Goal: Task Accomplishment & Management: Use online tool/utility

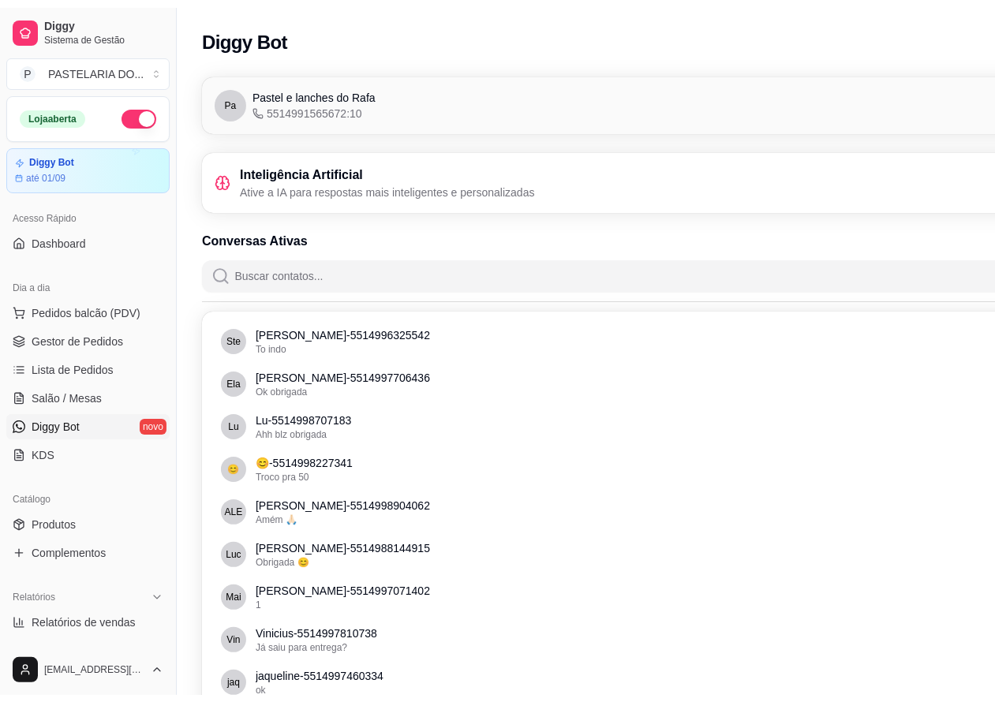
scroll to position [432, 0]
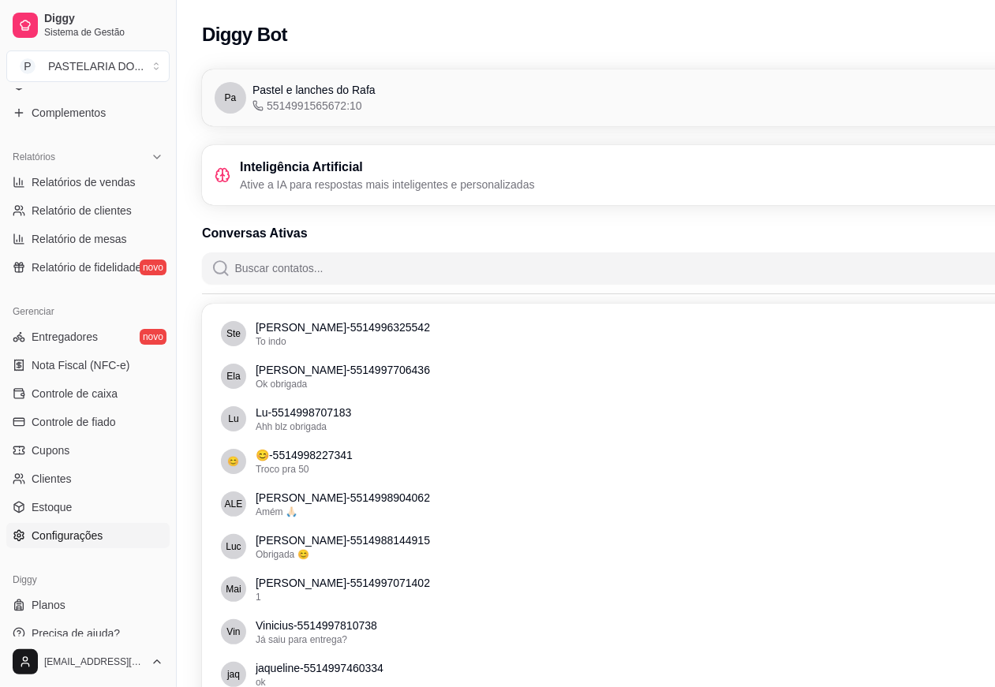
click at [83, 541] on span "Configurações" at bounding box center [67, 536] width 71 height 16
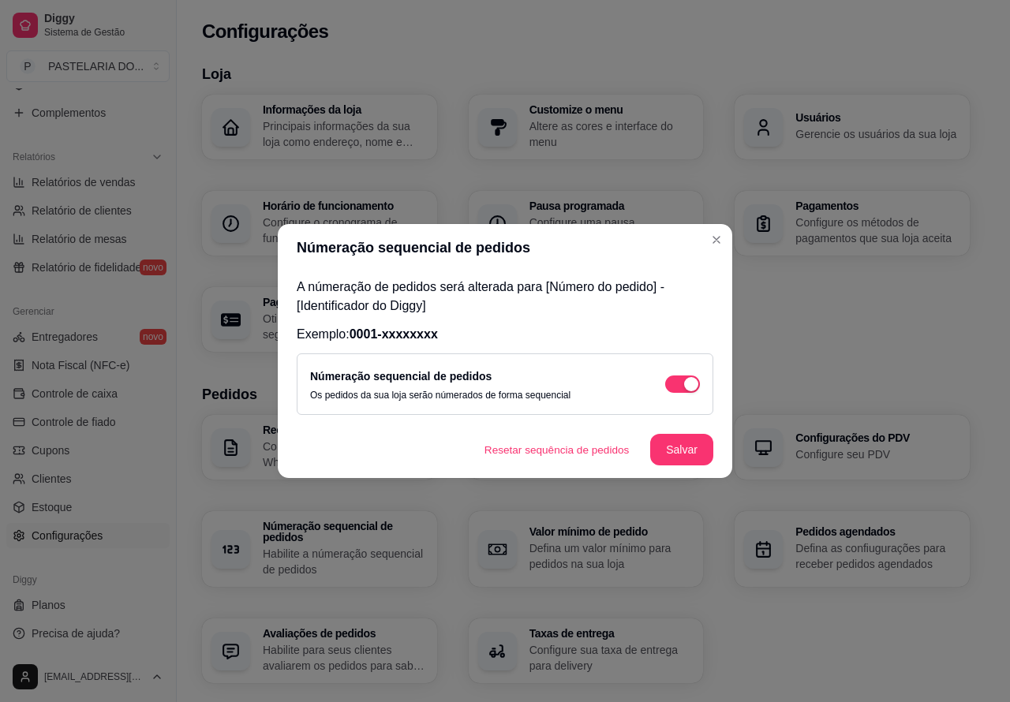
click at [580, 450] on button "Resetar sequência de pedidos" at bounding box center [557, 450] width 170 height 31
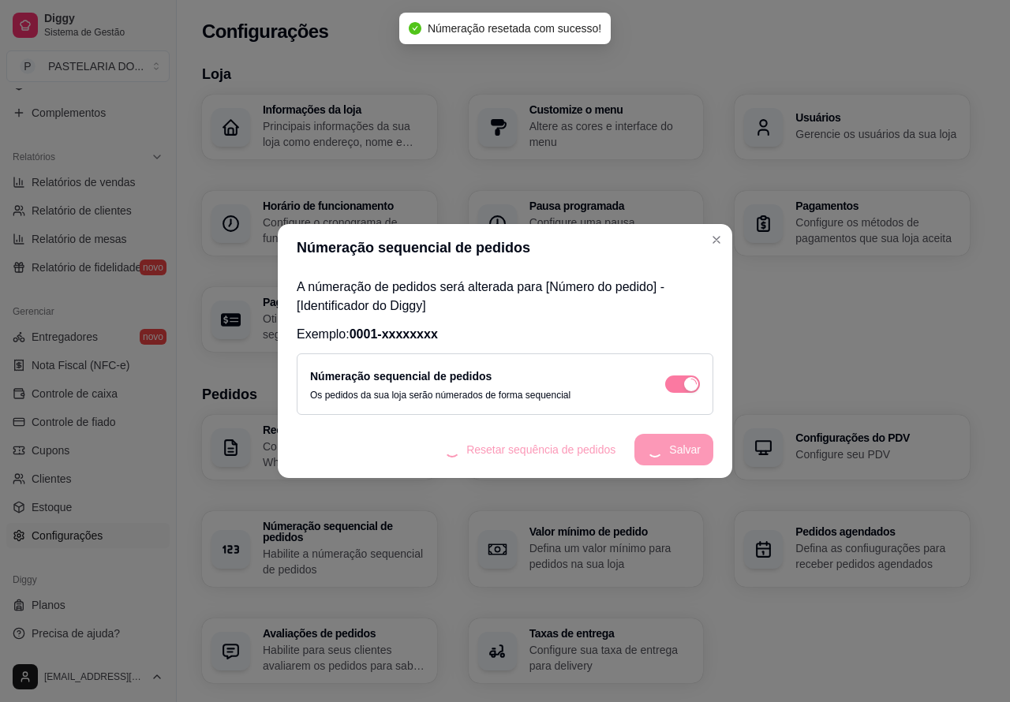
click at [794, 627] on div "Receber pedidos Configure o número do seu WhatsApp, gestor de pedidos e outros …" at bounding box center [586, 549] width 768 height 268
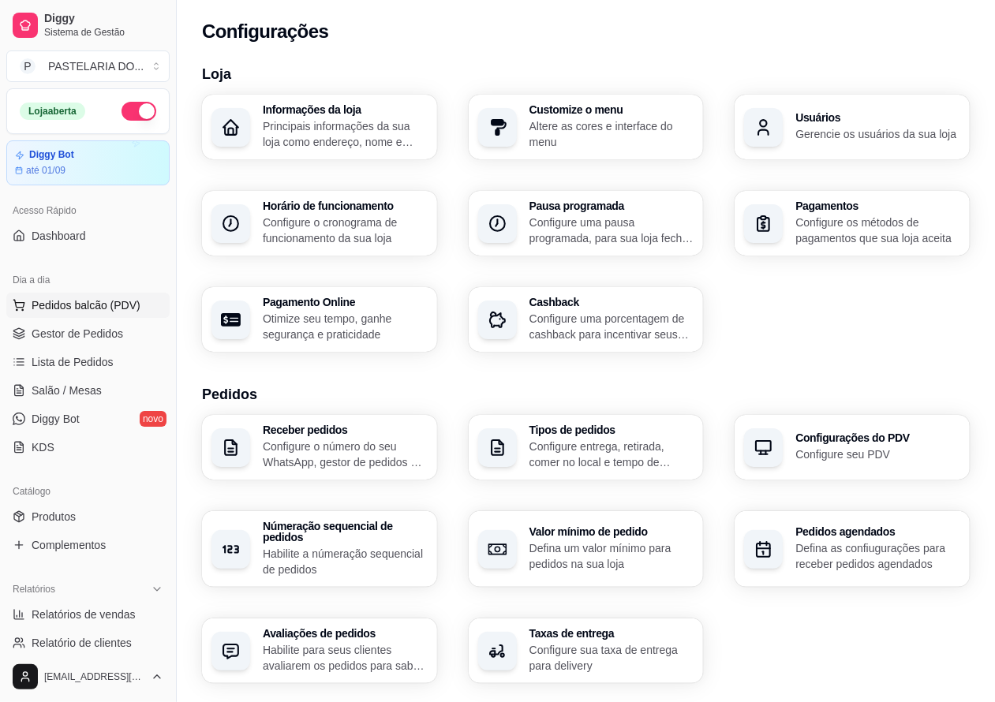
click at [119, 305] on span "Pedidos balcão (PDV)" at bounding box center [86, 305] width 109 height 16
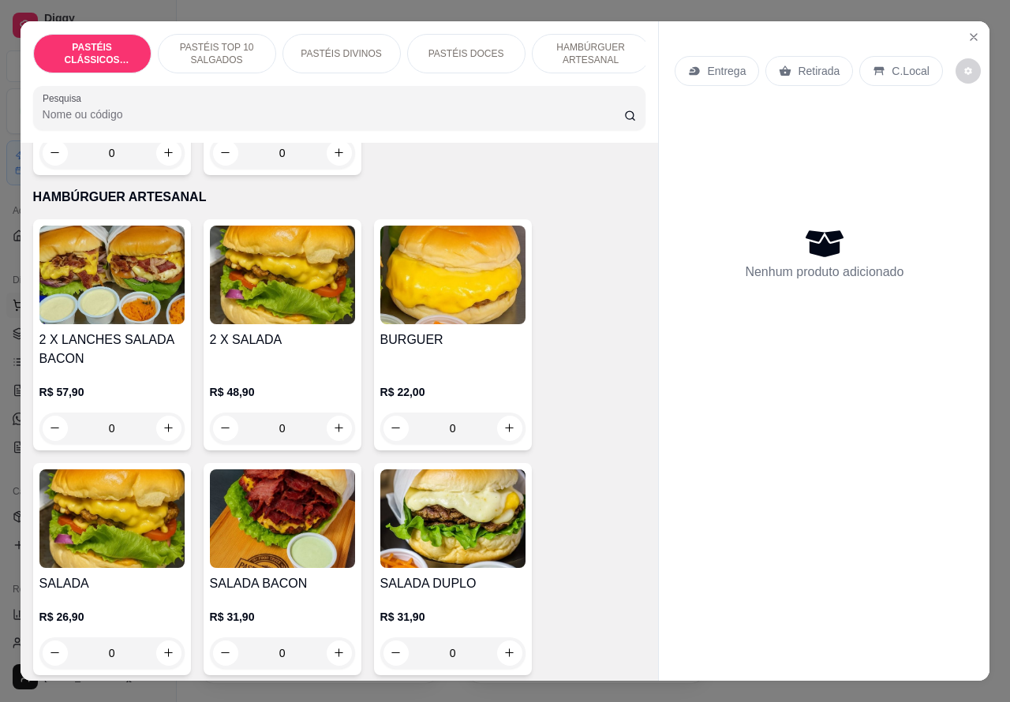
scroll to position [3462, 0]
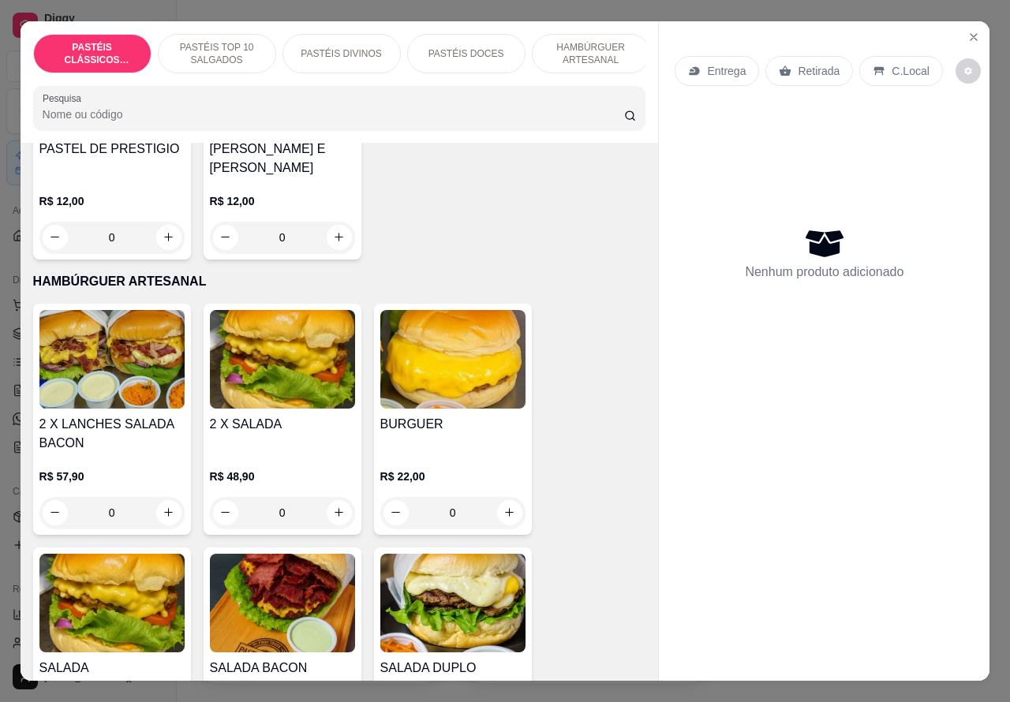
click at [292, 469] on p "R$ 48,90" at bounding box center [282, 477] width 145 height 16
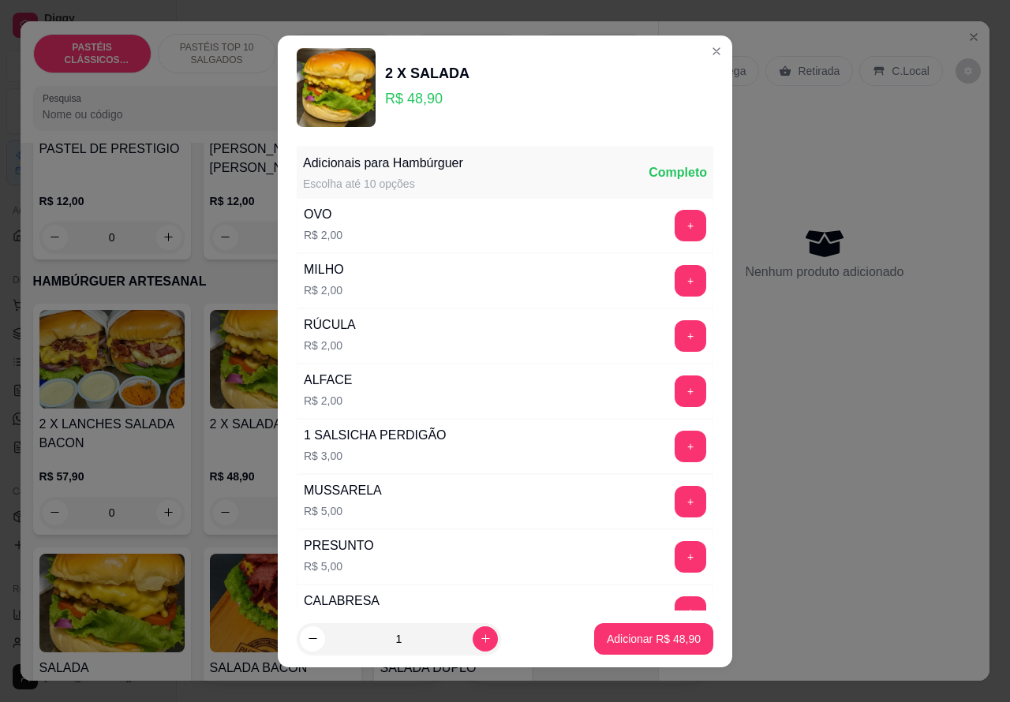
click at [637, 639] on p "Adicionar R$ 48,90" at bounding box center [654, 639] width 94 height 16
type input "1"
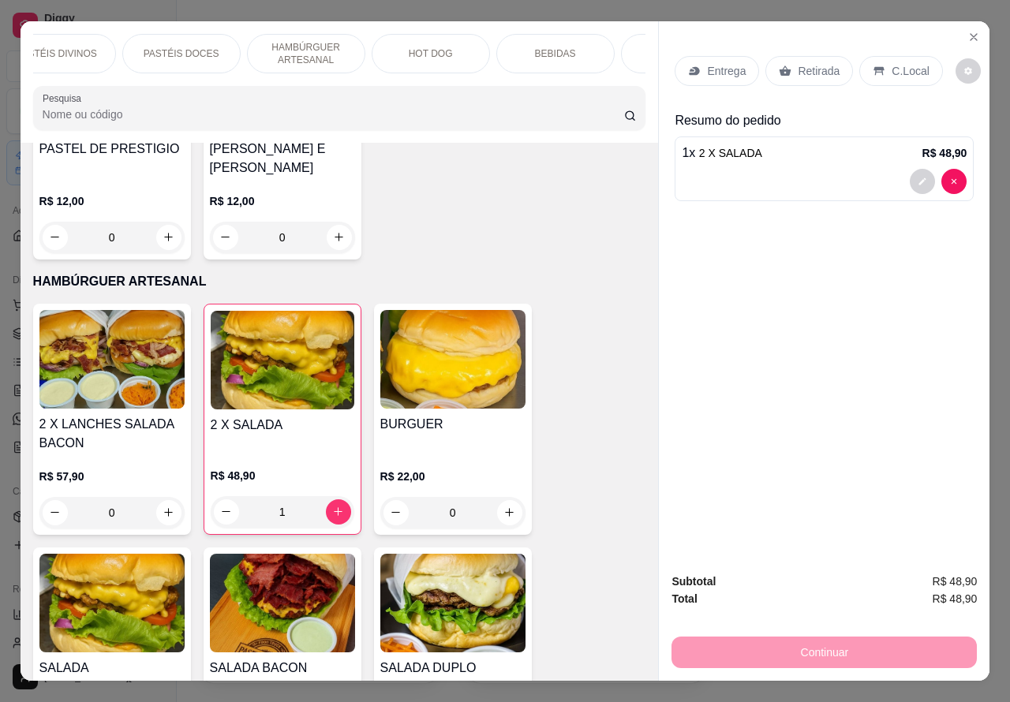
scroll to position [0, 379]
click at [478, 44] on div "BEBIDAS" at bounding box center [462, 53] width 118 height 39
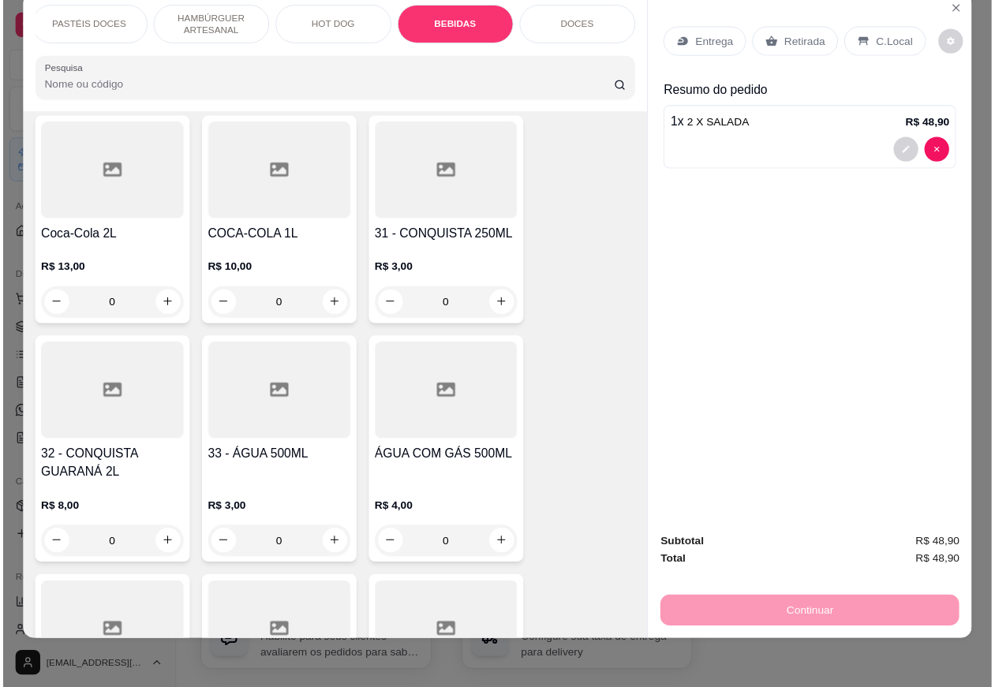
scroll to position [5803, 0]
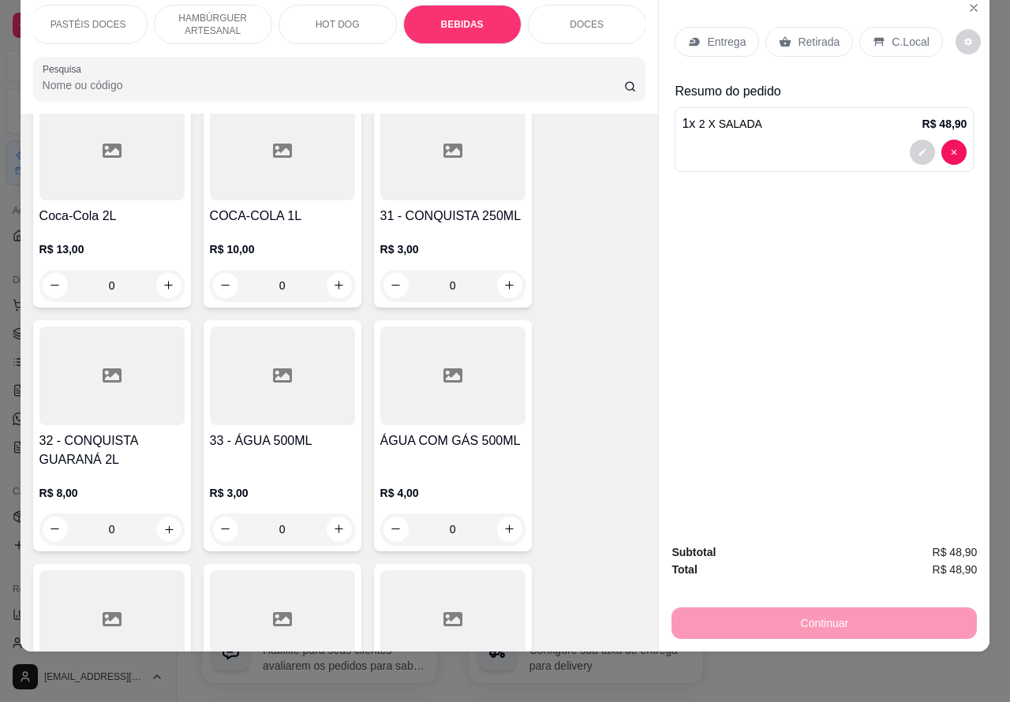
click at [165, 525] on icon "increase-product-quantity" at bounding box center [169, 529] width 8 height 8
type input "1"
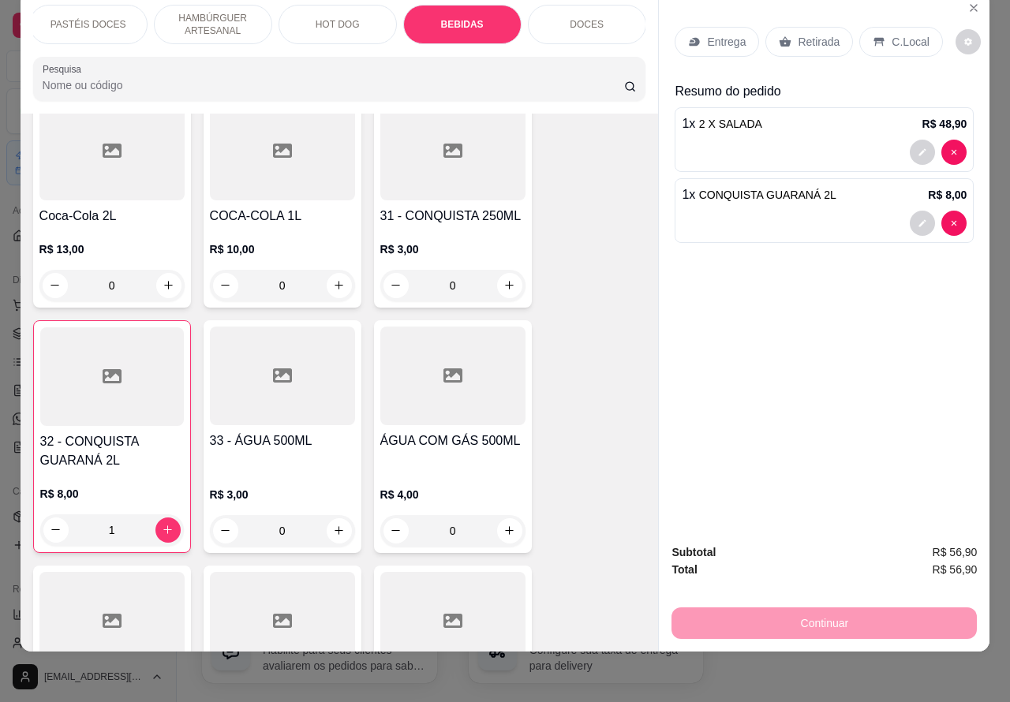
click at [727, 34] on p "Entrega" at bounding box center [726, 42] width 39 height 16
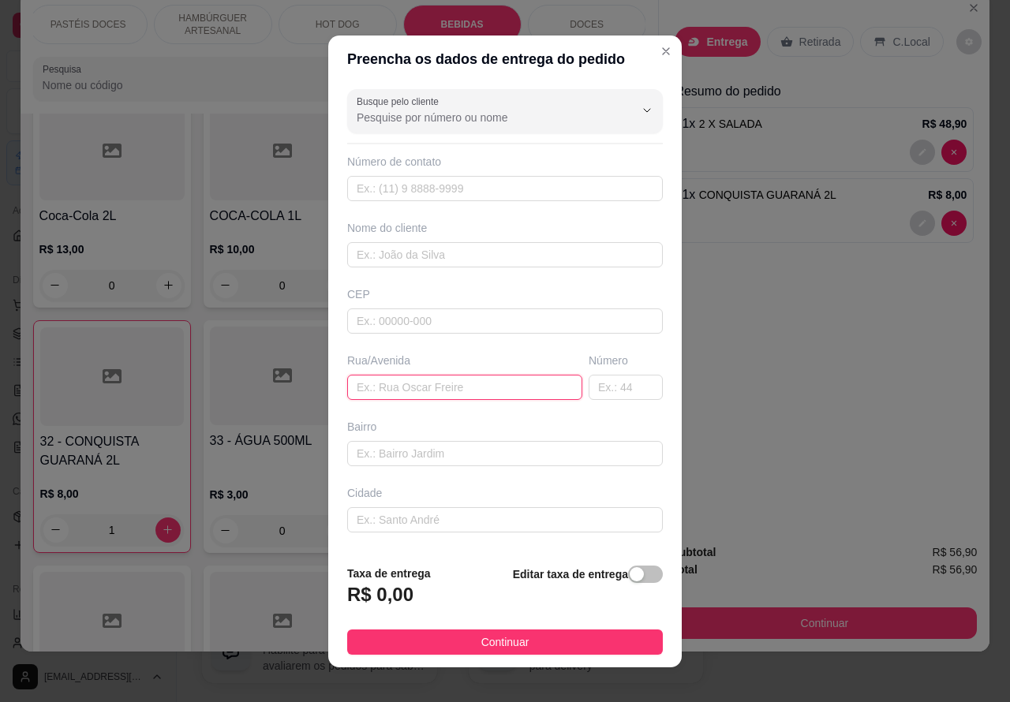
click at [427, 383] on input "text" at bounding box center [464, 387] width 235 height 25
type input "[PERSON_NAME]"
click at [589, 391] on input "text" at bounding box center [625, 387] width 74 height 25
type input "27"
click at [628, 574] on span "button" at bounding box center [645, 574] width 35 height 17
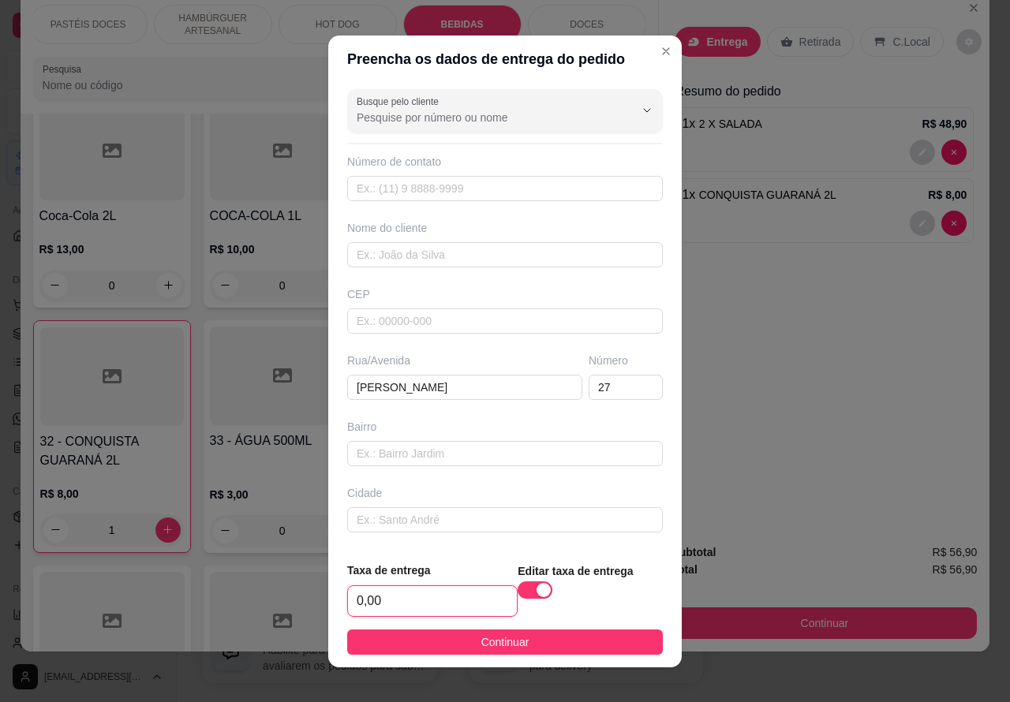
click at [444, 600] on input "0,00" at bounding box center [432, 601] width 169 height 30
click at [443, 597] on input "0,01" at bounding box center [432, 601] width 169 height 30
type input "1,00"
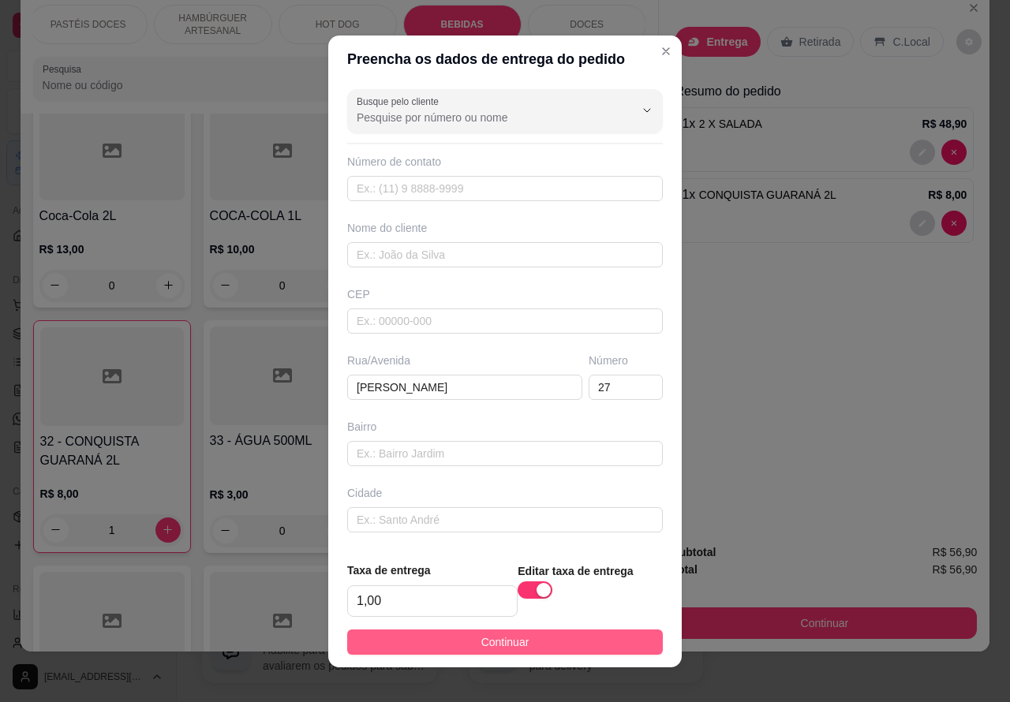
click at [552, 641] on button "Continuar" at bounding box center [505, 642] width 316 height 25
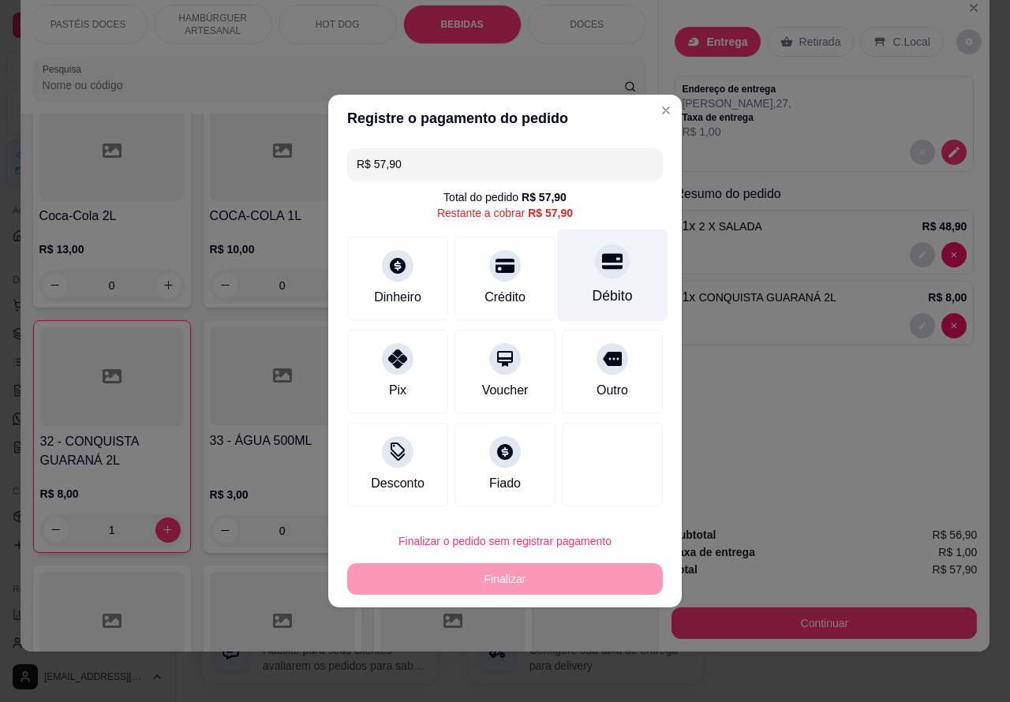
click at [597, 282] on div "Débito" at bounding box center [612, 276] width 111 height 92
type input "R$ 0,00"
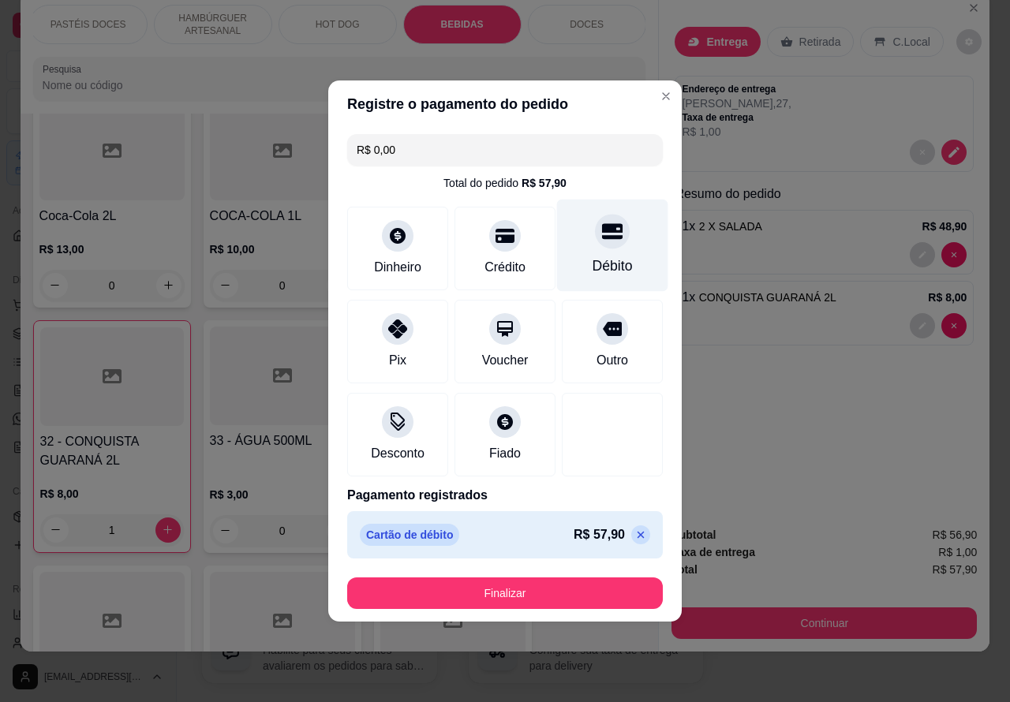
click at [585, 590] on button "Finalizar" at bounding box center [505, 593] width 316 height 32
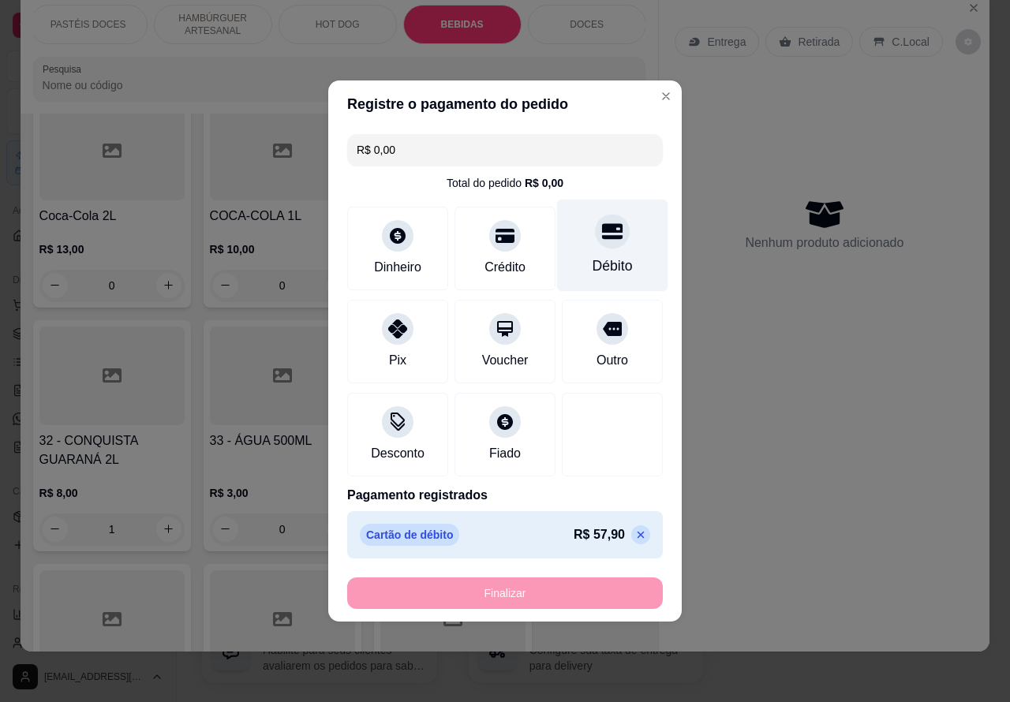
type input "0"
type input "-R$ 57,90"
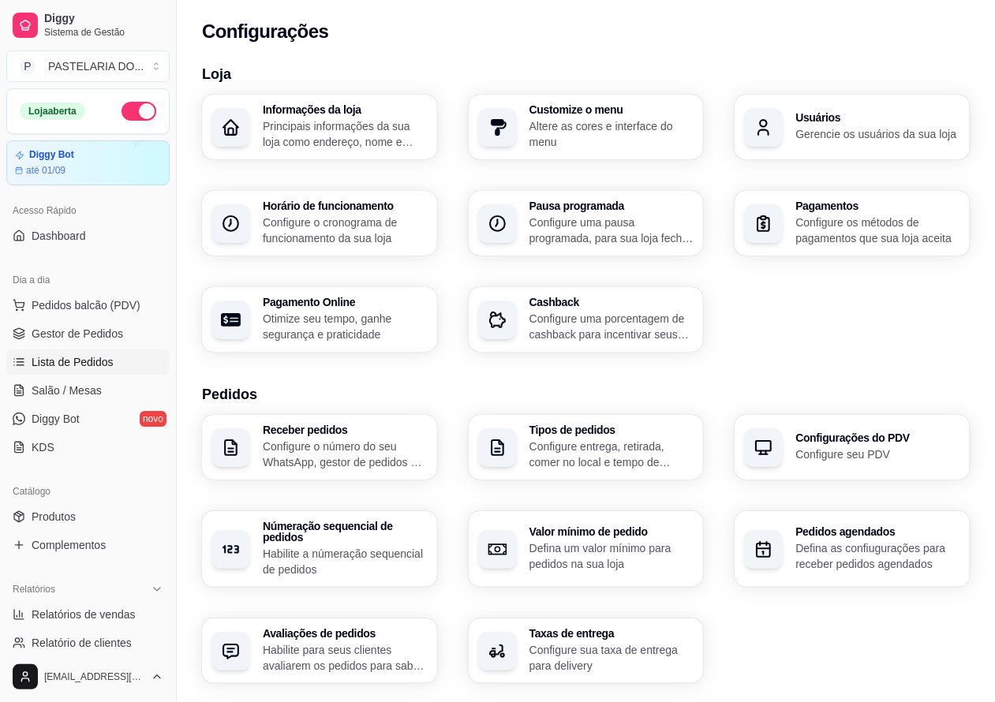
click at [47, 364] on span "Lista de Pedidos" at bounding box center [73, 362] width 82 height 16
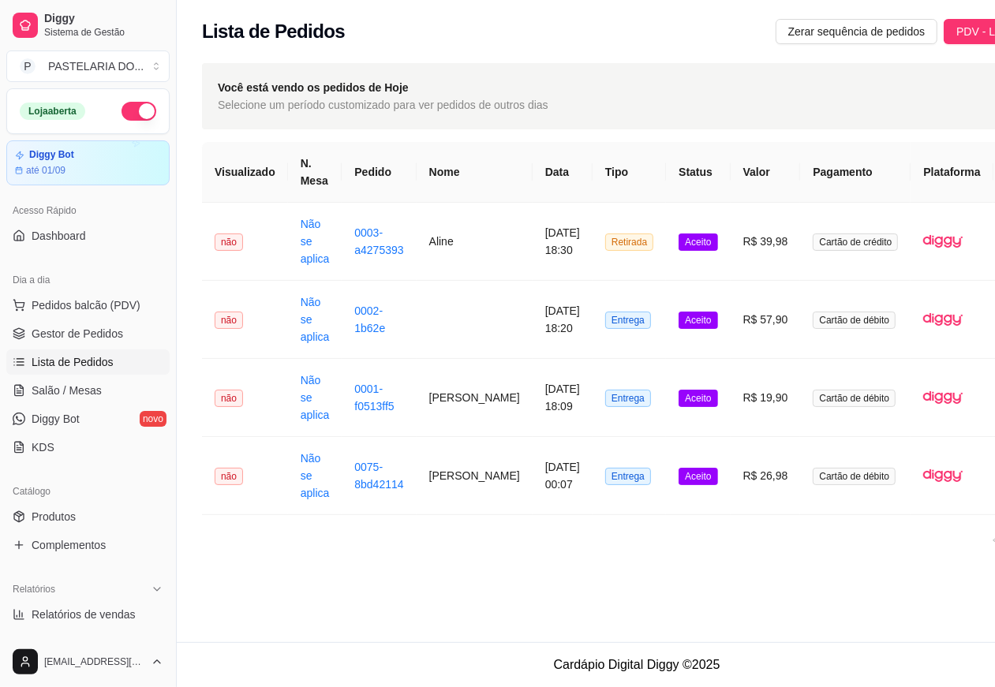
click at [95, 357] on span "Lista de Pedidos" at bounding box center [73, 362] width 82 height 16
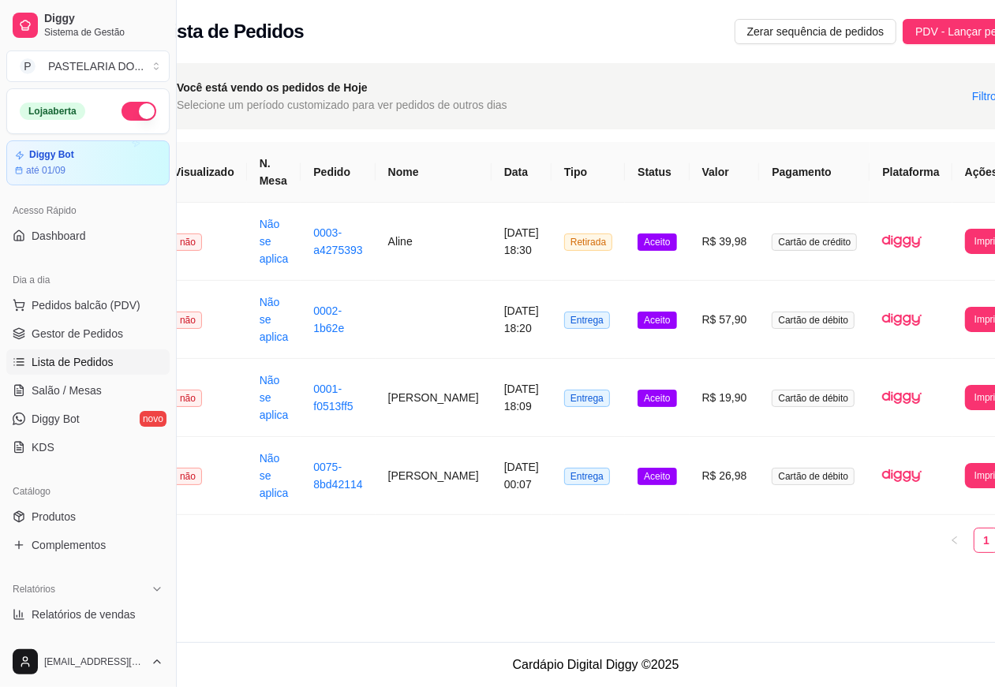
scroll to position [0, 57]
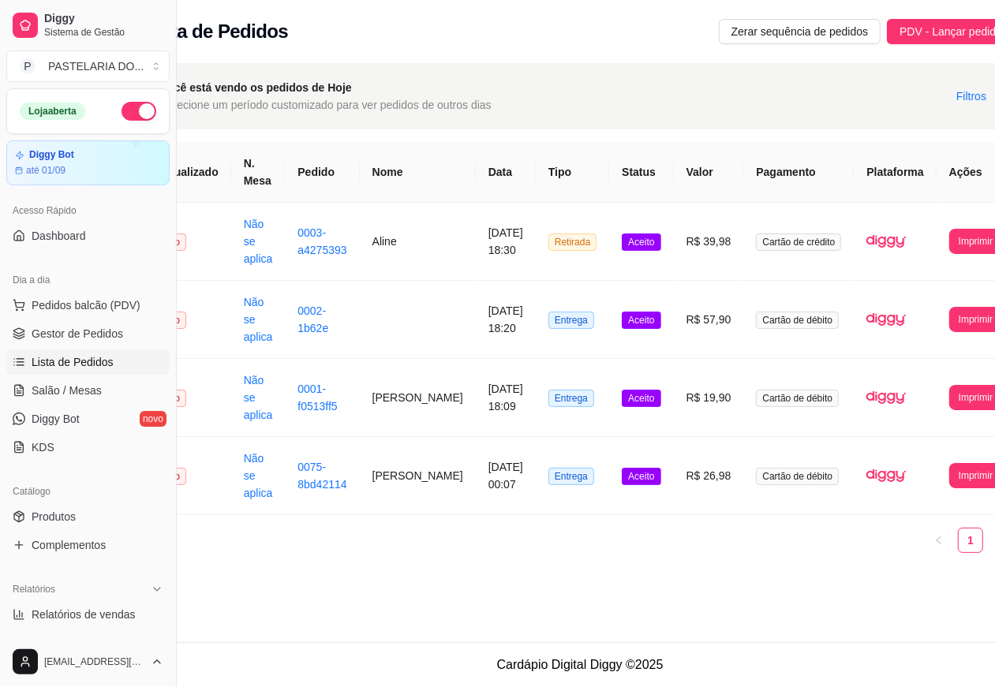
click at [949, 246] on button "Imprimir" at bounding box center [975, 241] width 53 height 25
click at [949, 245] on button "Imprimir" at bounding box center [975, 241] width 53 height 25
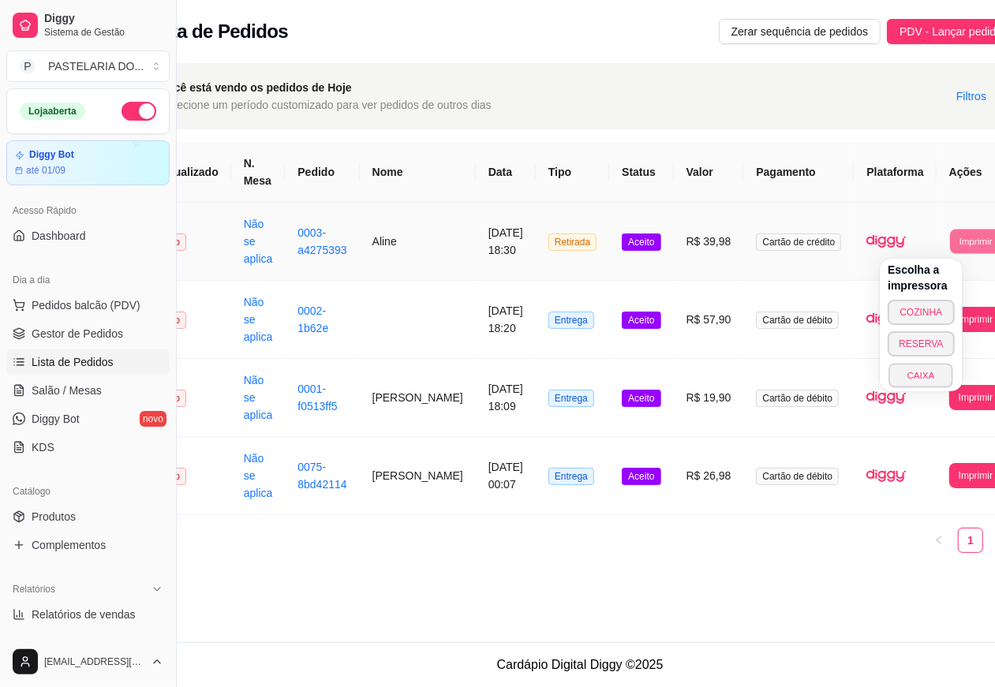
click at [928, 376] on button "CAIXA" at bounding box center [921, 375] width 65 height 24
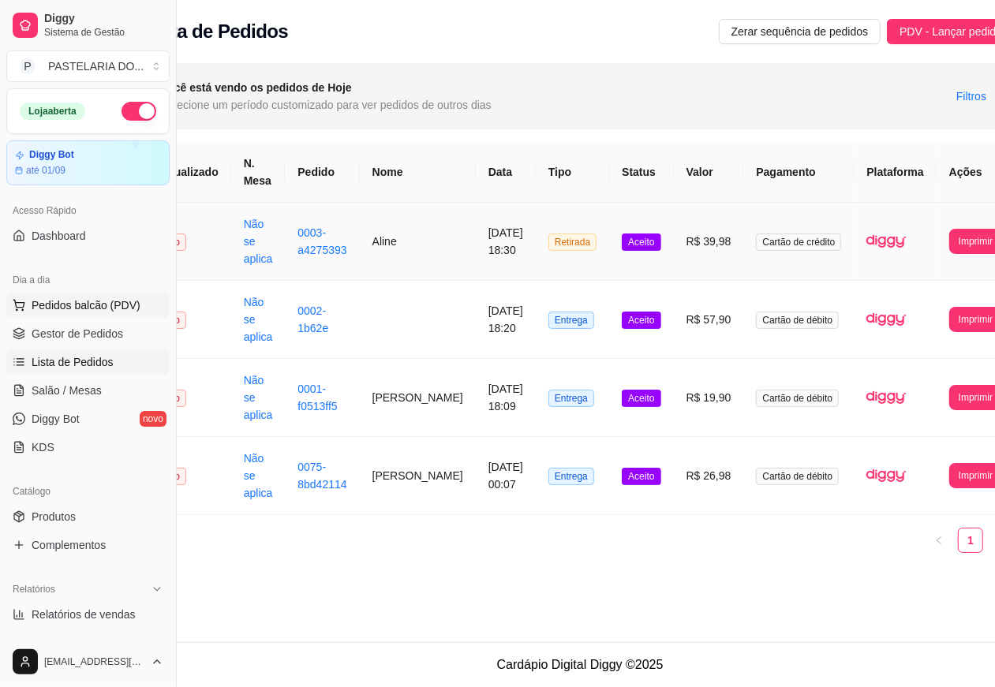
click at [120, 309] on span "Pedidos balcão (PDV)" at bounding box center [86, 305] width 109 height 16
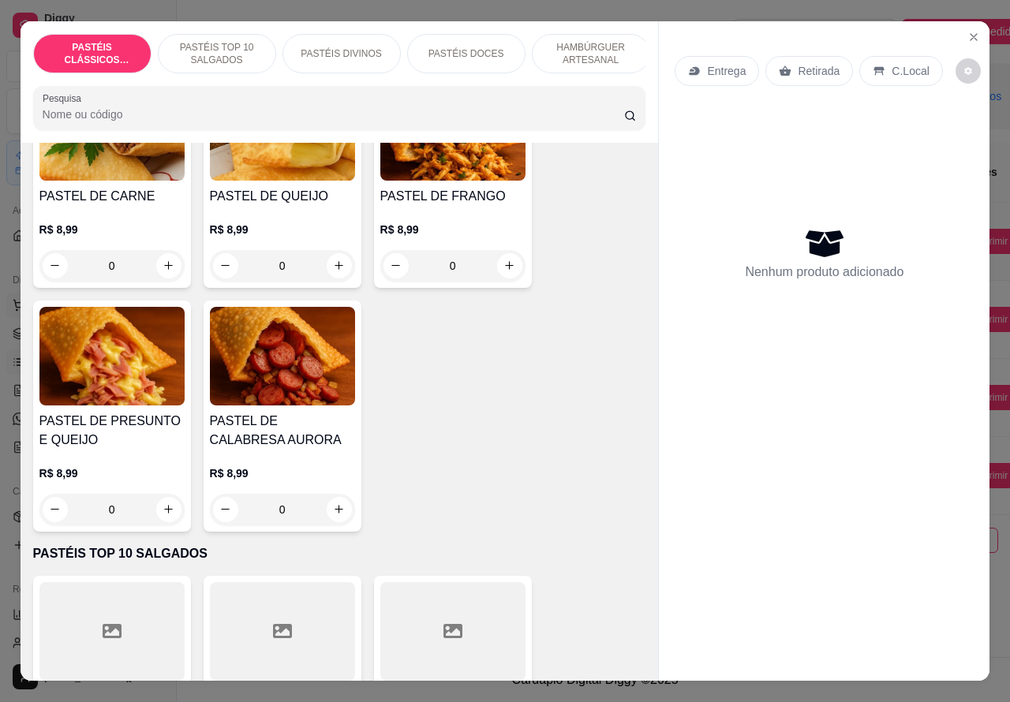
scroll to position [207, 0]
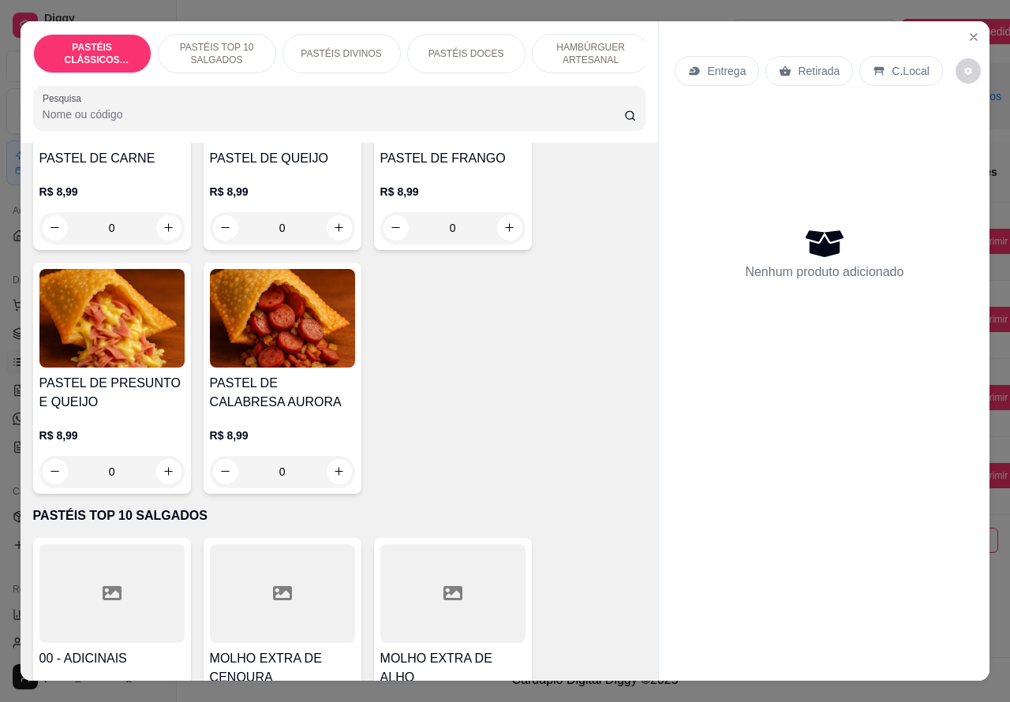
click at [136, 479] on input "0" at bounding box center [112, 472] width 88 height 32
click at [165, 476] on icon "increase-product-quantity" at bounding box center [169, 472] width 8 height 8
type input "1"
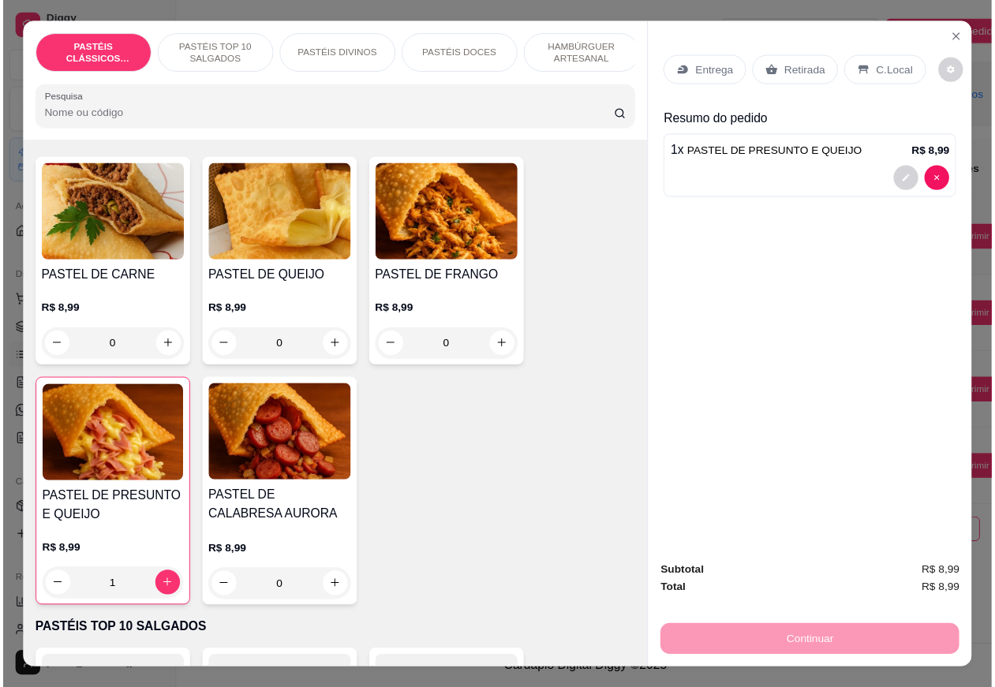
scroll to position [22, 0]
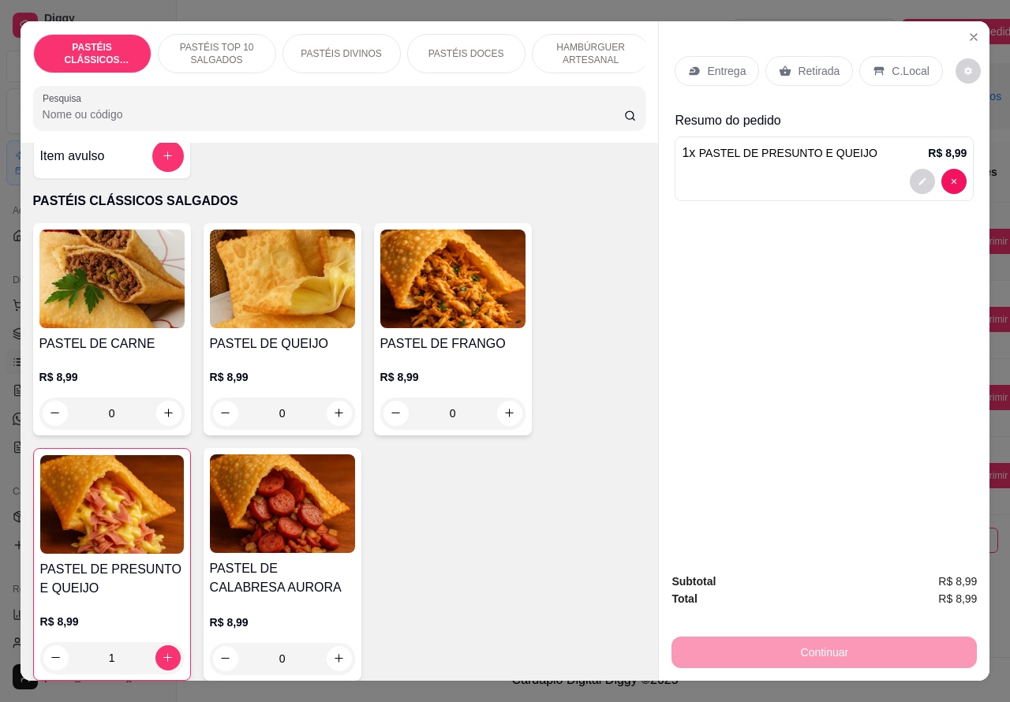
click at [164, 417] on icon "increase-product-quantity" at bounding box center [168, 413] width 9 height 9
type input "1"
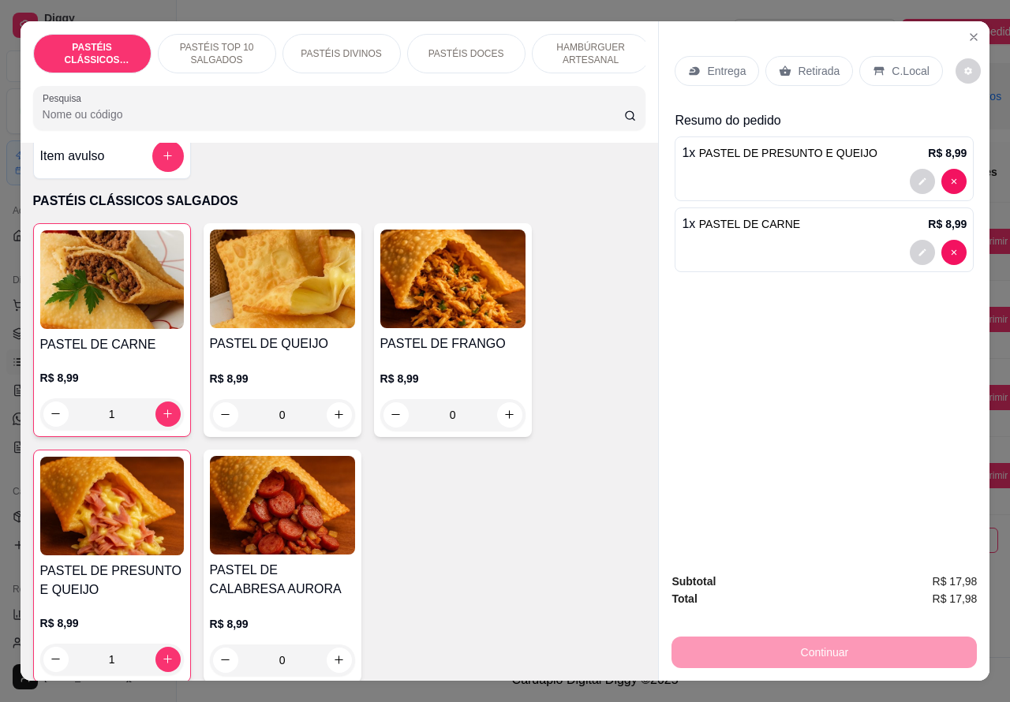
click at [794, 73] on div "Retirada" at bounding box center [809, 71] width 88 height 30
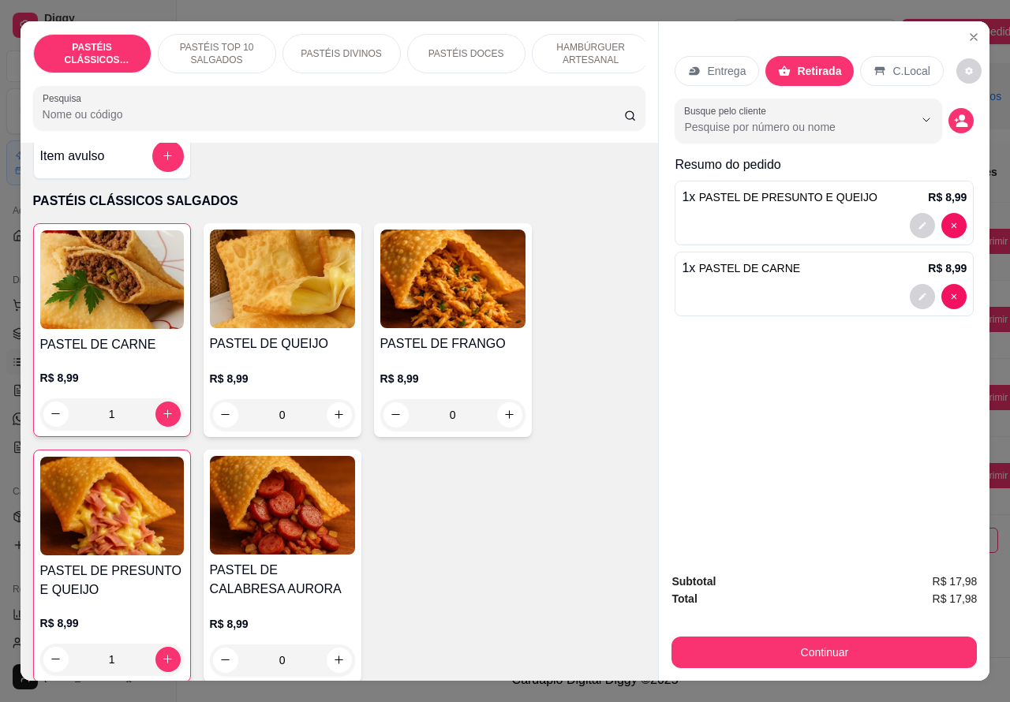
click at [764, 289] on div at bounding box center [824, 296] width 285 height 25
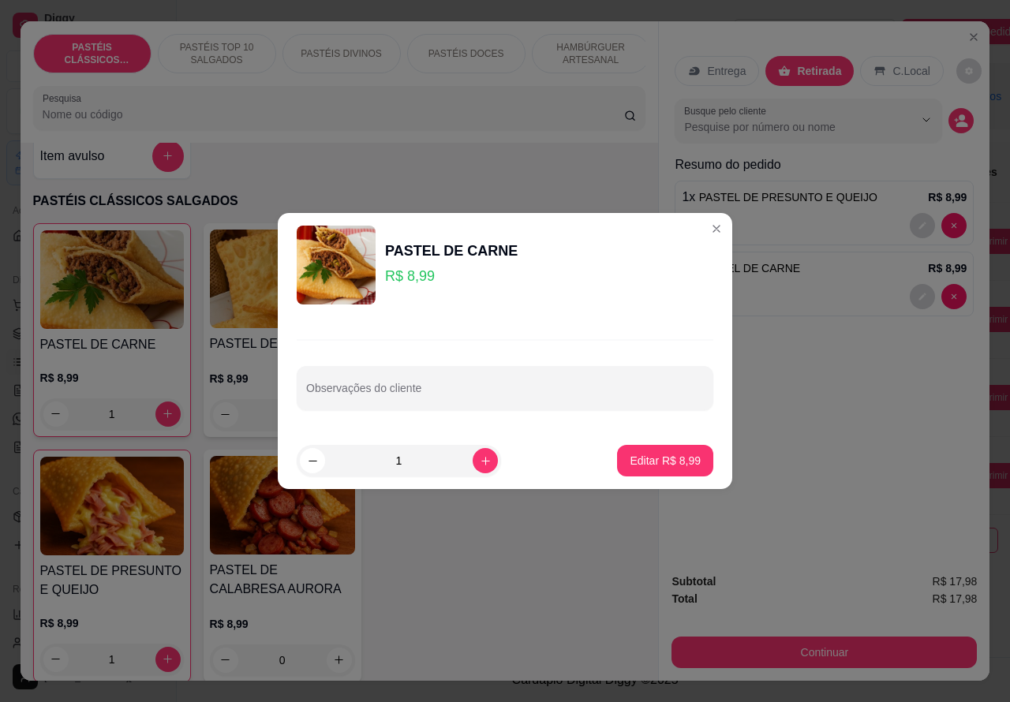
click at [428, 399] on input "Observações do cliente" at bounding box center [505, 395] width 398 height 16
type input "CLIENTE ESTA AGUARDANDO"
click at [632, 445] on button "Editar R$ 8,99" at bounding box center [665, 461] width 96 height 32
type input "0"
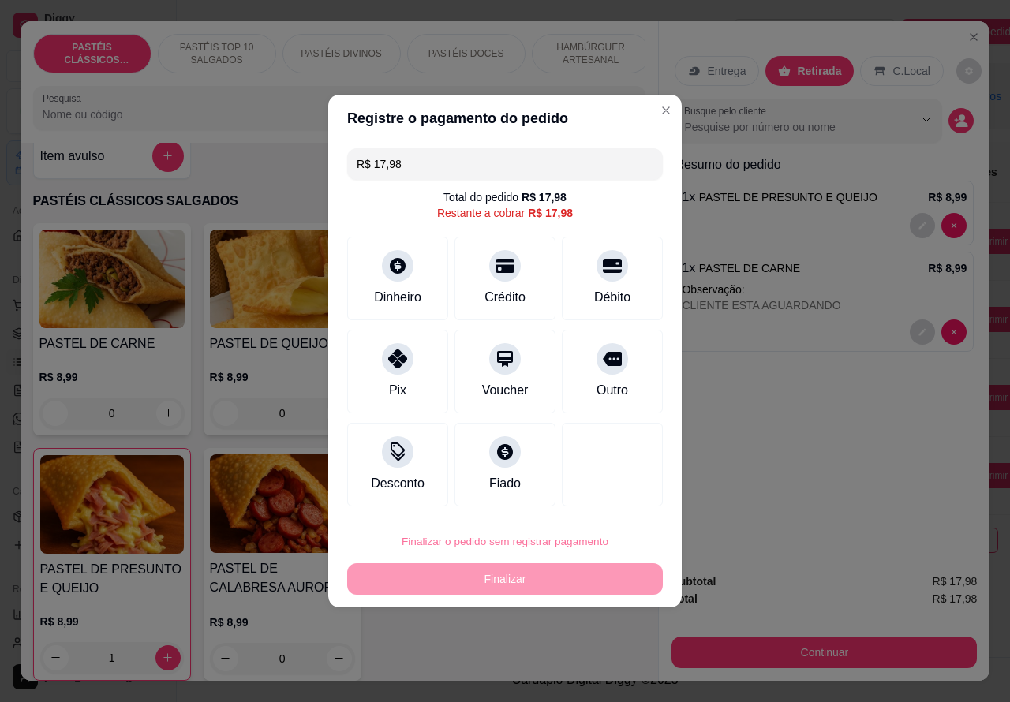
click at [603, 491] on button "Confirmar" at bounding box center [599, 497] width 58 height 24
type input "0"
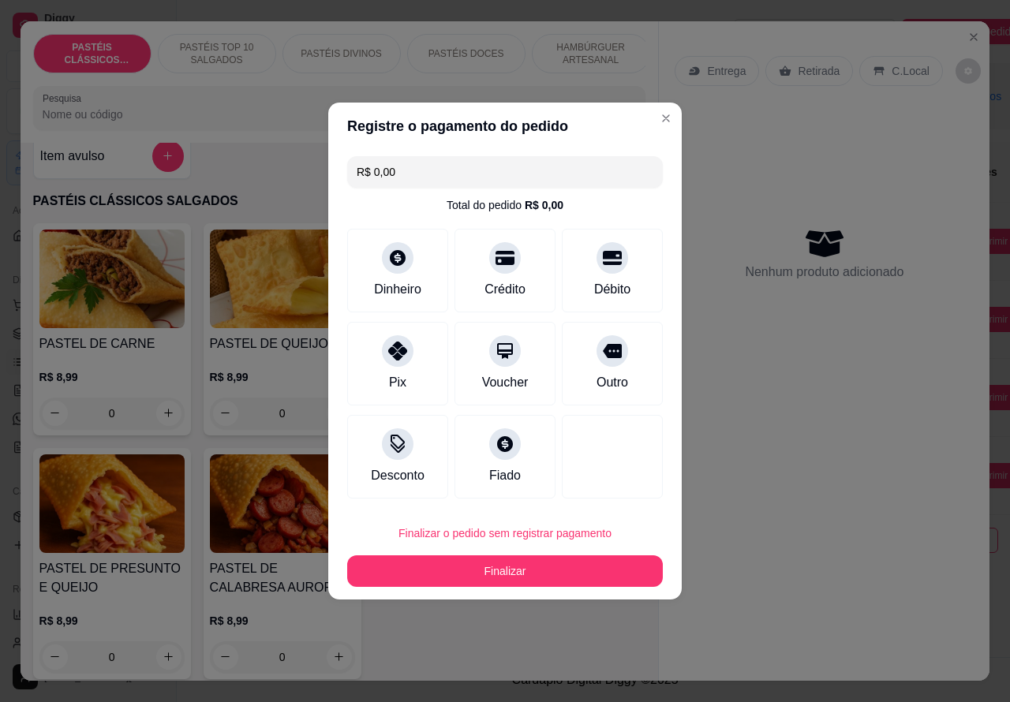
type input "R$ 0,00"
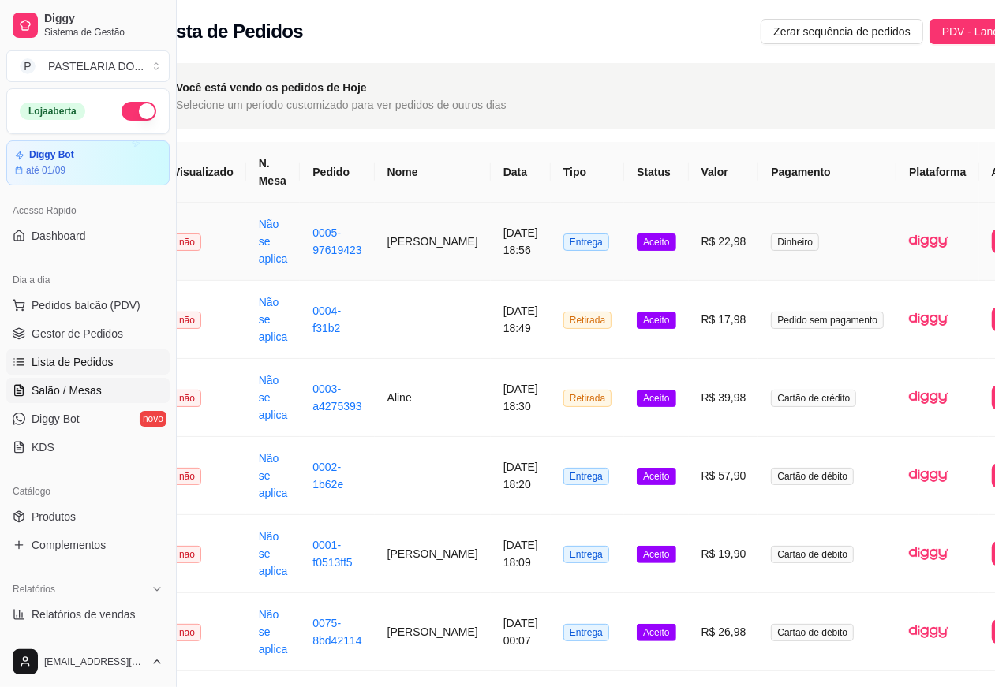
click at [84, 389] on span "Salão / Mesas" at bounding box center [67, 391] width 70 height 16
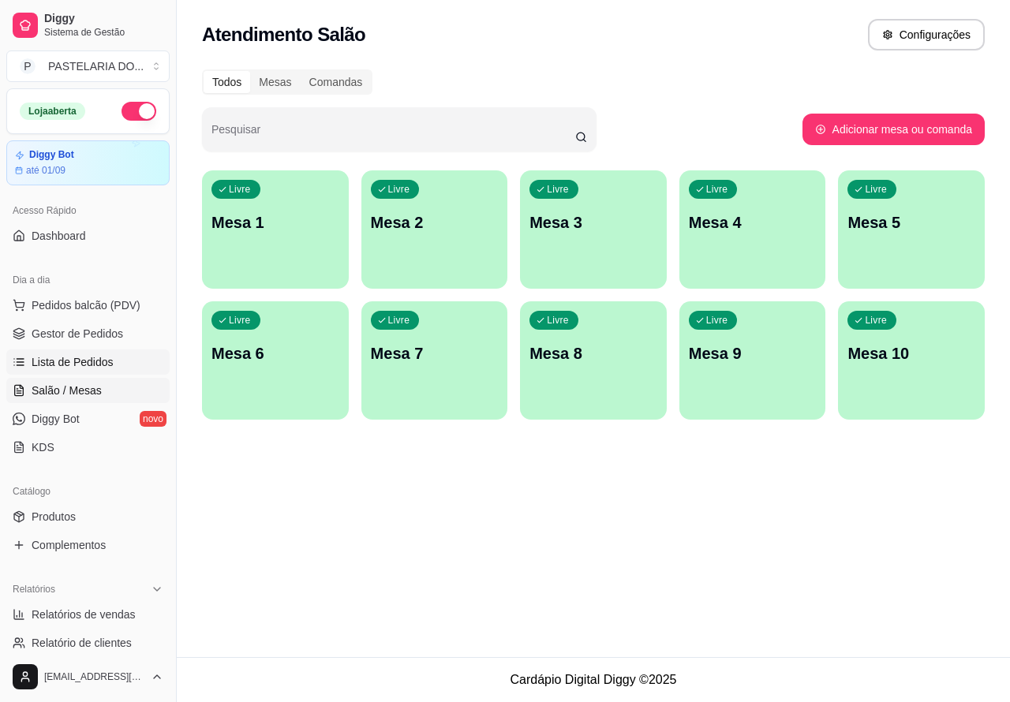
click at [128, 356] on link "Lista de Pedidos" at bounding box center [87, 361] width 163 height 25
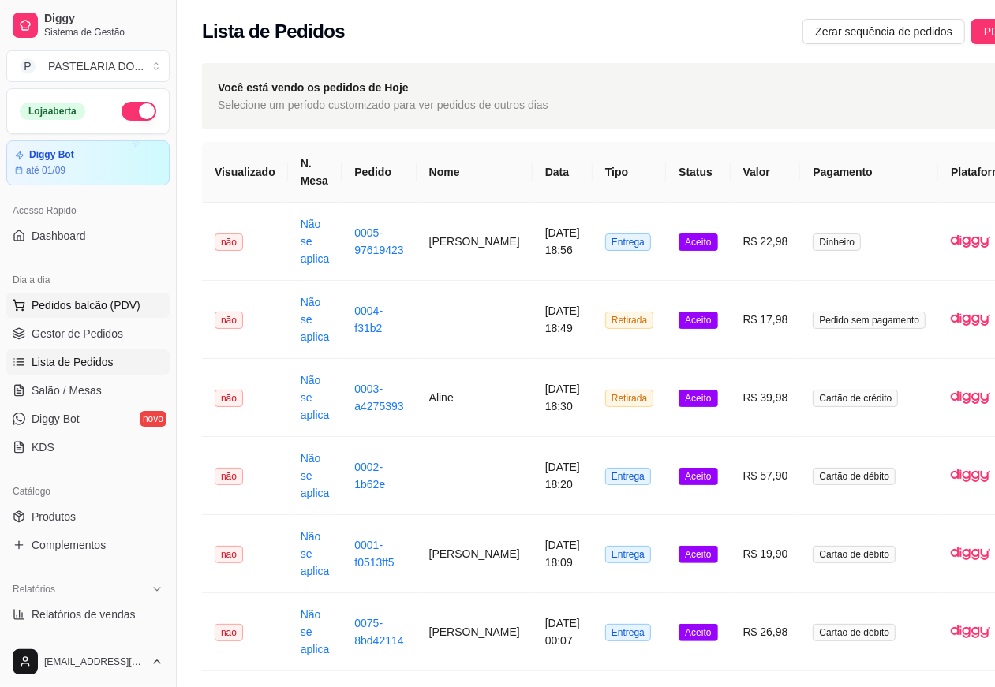
click at [125, 308] on span "Pedidos balcão (PDV)" at bounding box center [86, 305] width 109 height 16
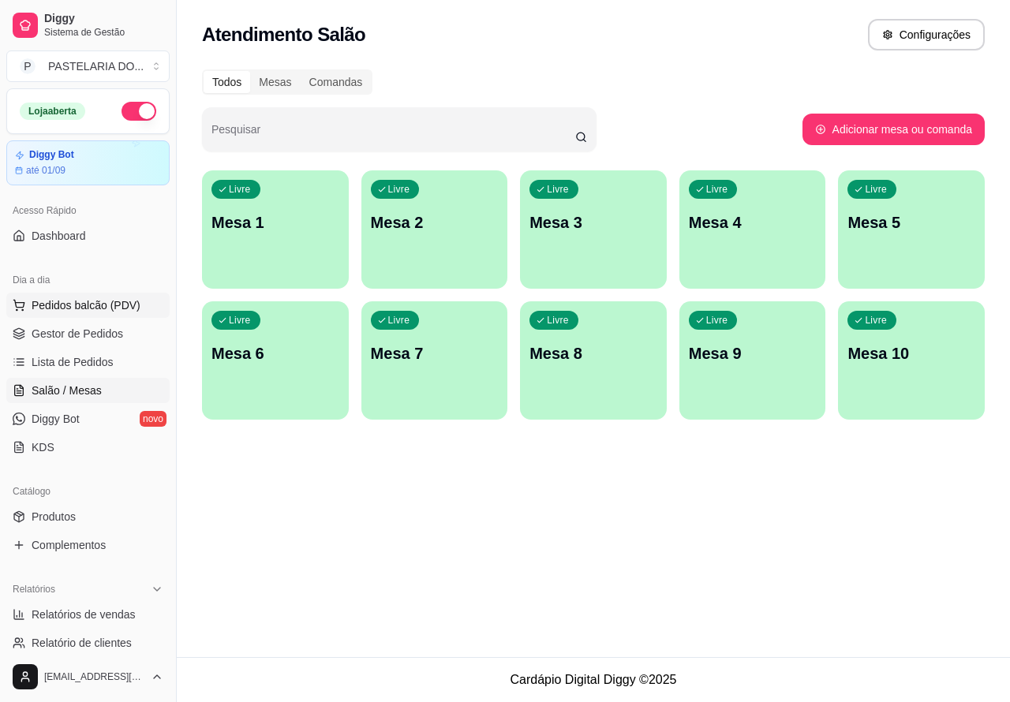
click at [117, 301] on span "Pedidos balcão (PDV)" at bounding box center [86, 305] width 109 height 16
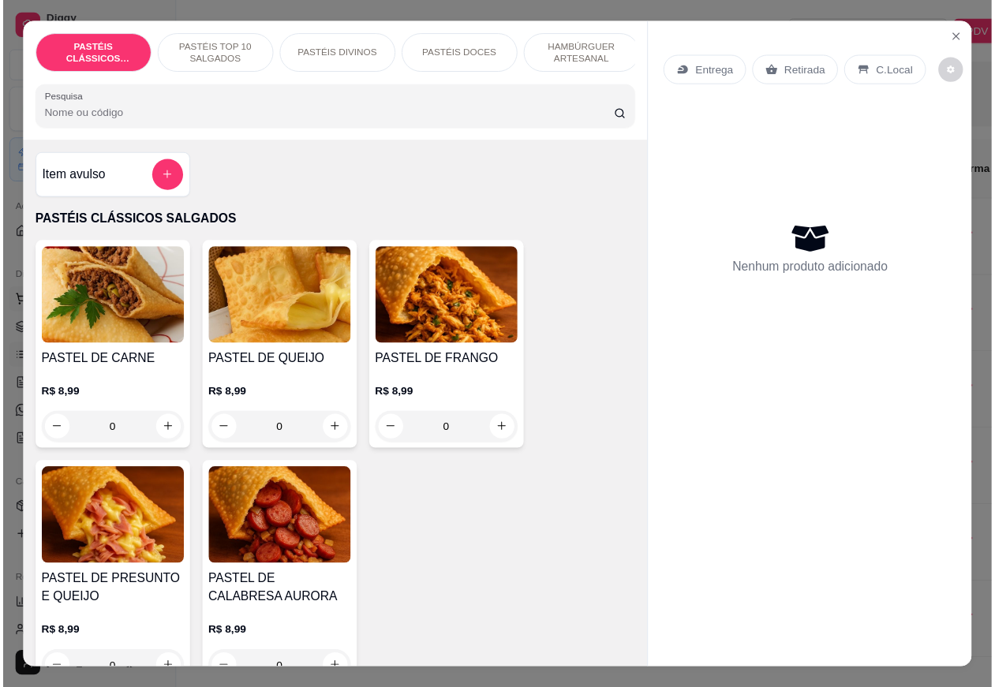
scroll to position [0, 42]
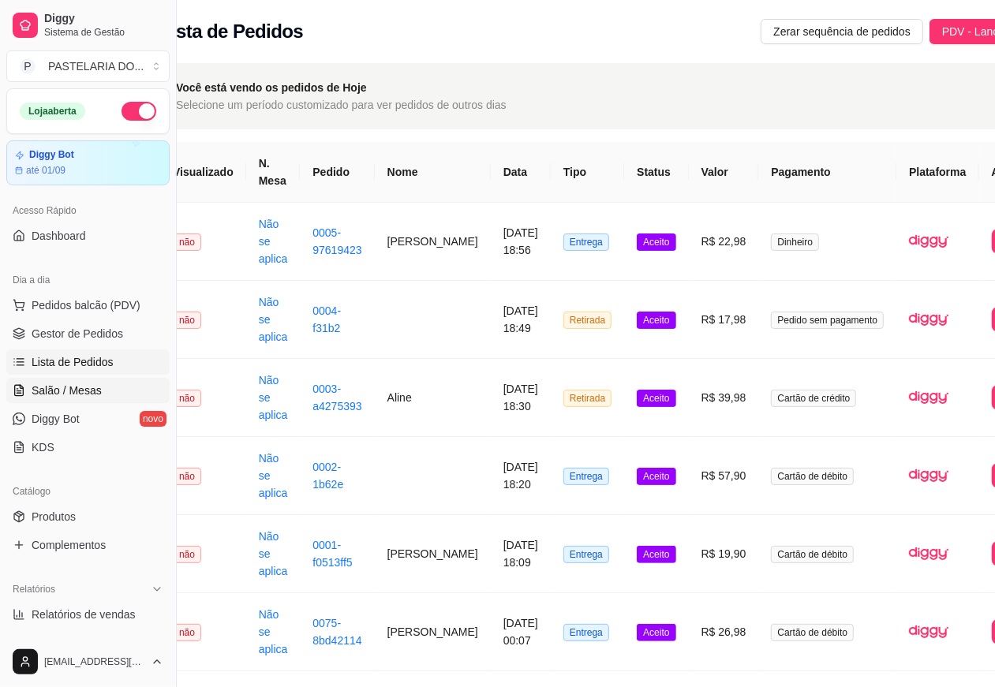
click at [91, 383] on span "Salão / Mesas" at bounding box center [67, 391] width 70 height 16
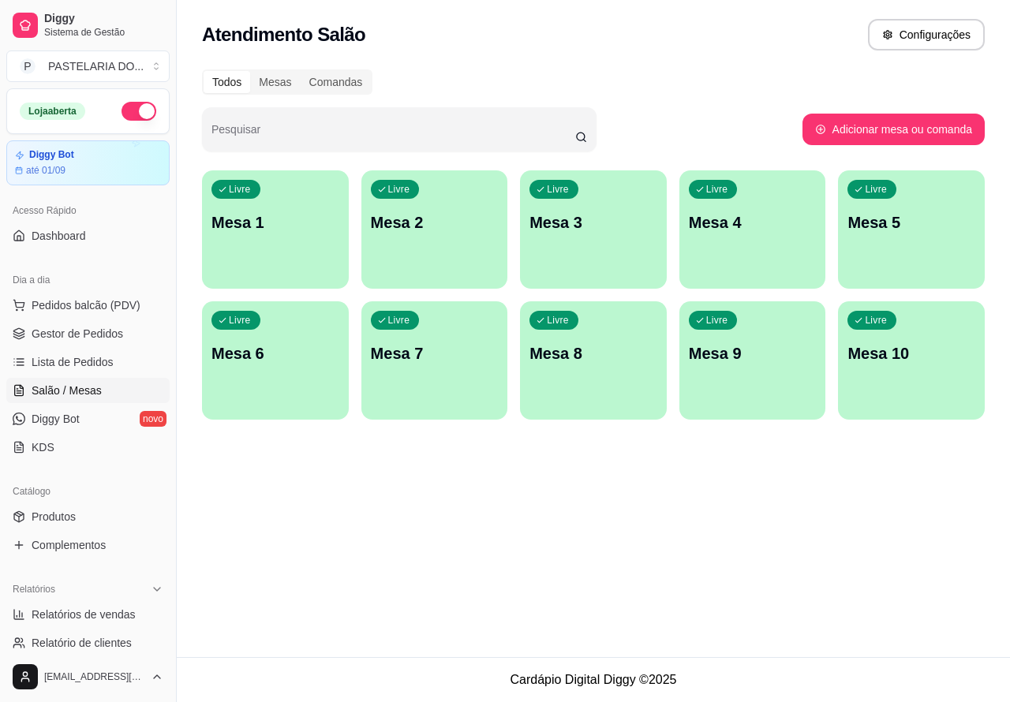
click at [590, 250] on div "Livre Mesa 3" at bounding box center [593, 219] width 147 height 99
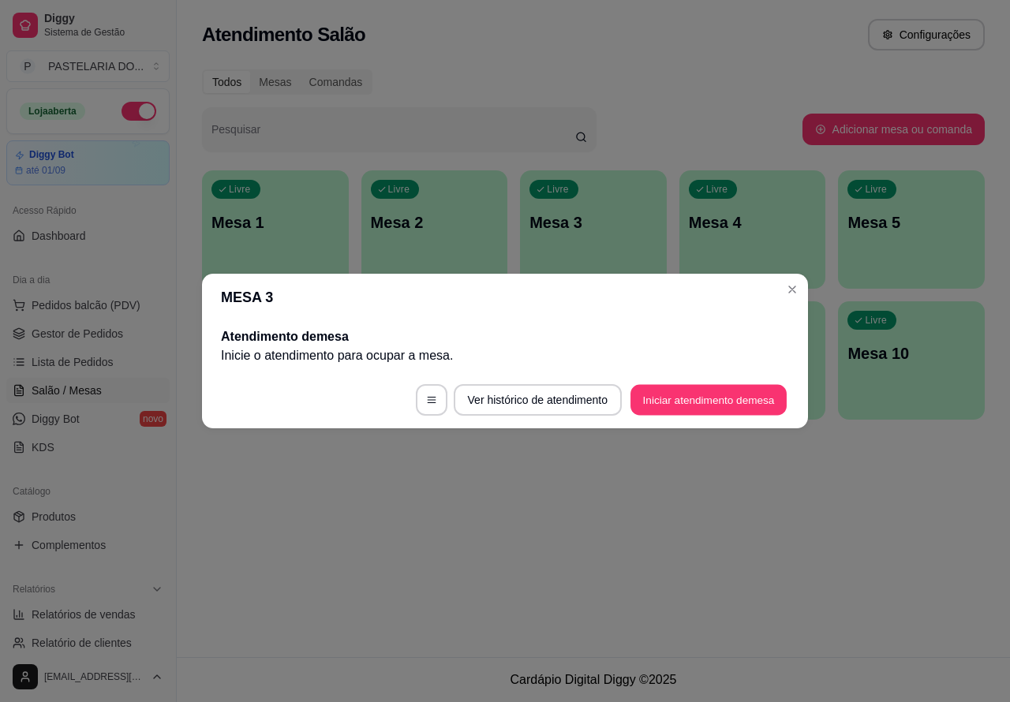
click at [660, 393] on button "Iniciar atendimento de mesa" at bounding box center [708, 400] width 156 height 31
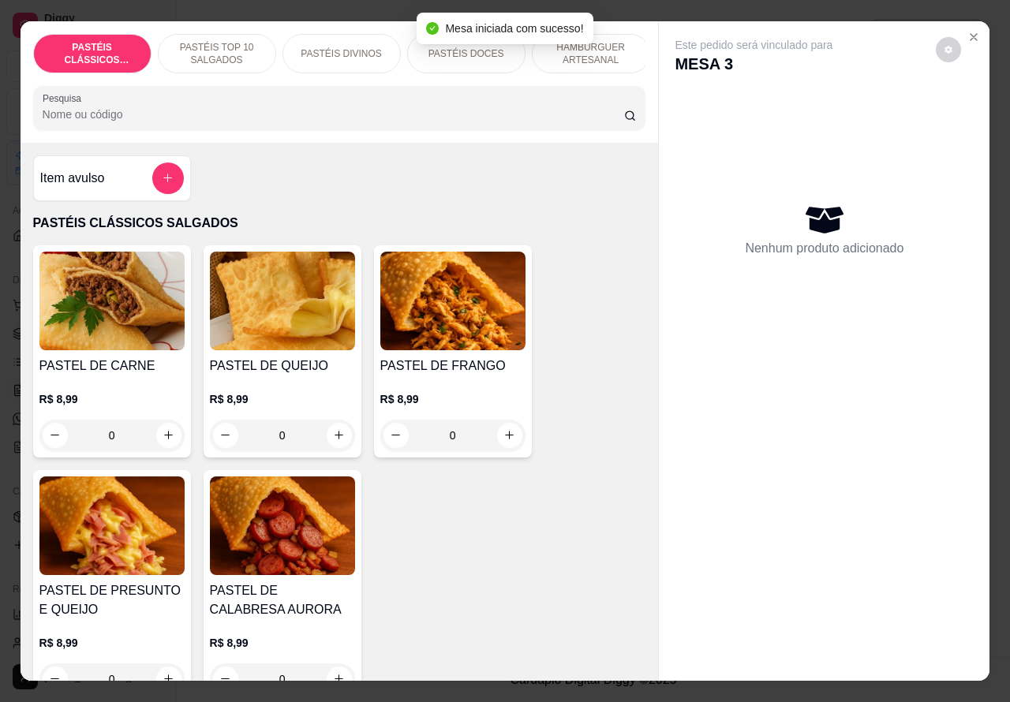
click at [333, 441] on icon "increase-product-quantity" at bounding box center [339, 435] width 12 height 12
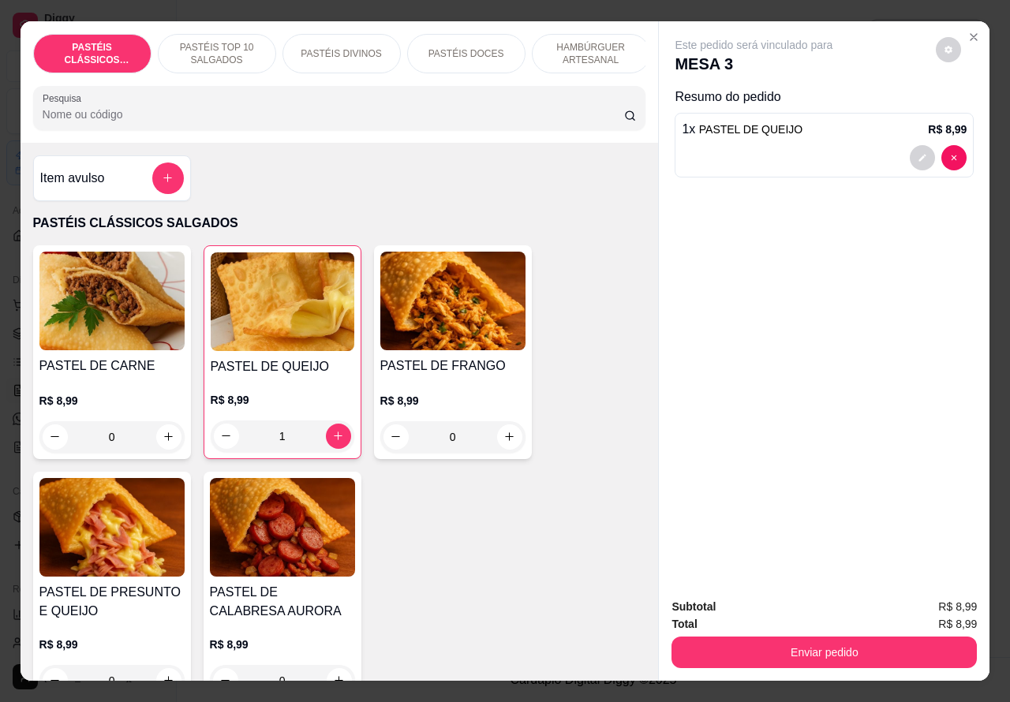
type input "0"
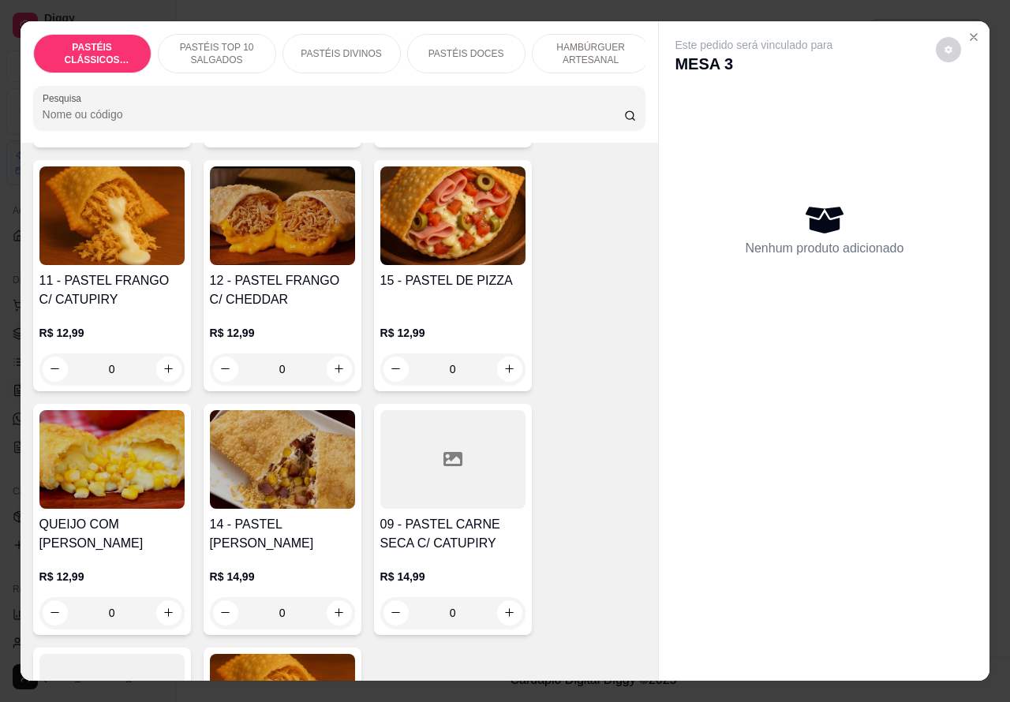
scroll to position [1614, 0]
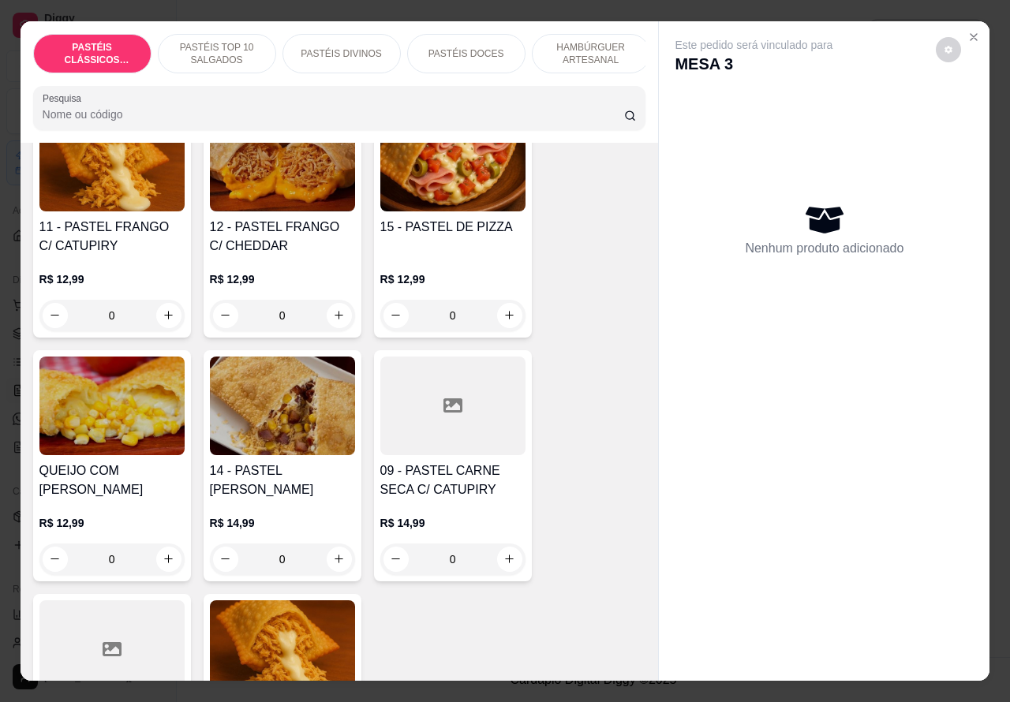
click at [164, 563] on icon "increase-product-quantity" at bounding box center [168, 559] width 9 height 9
type input "1"
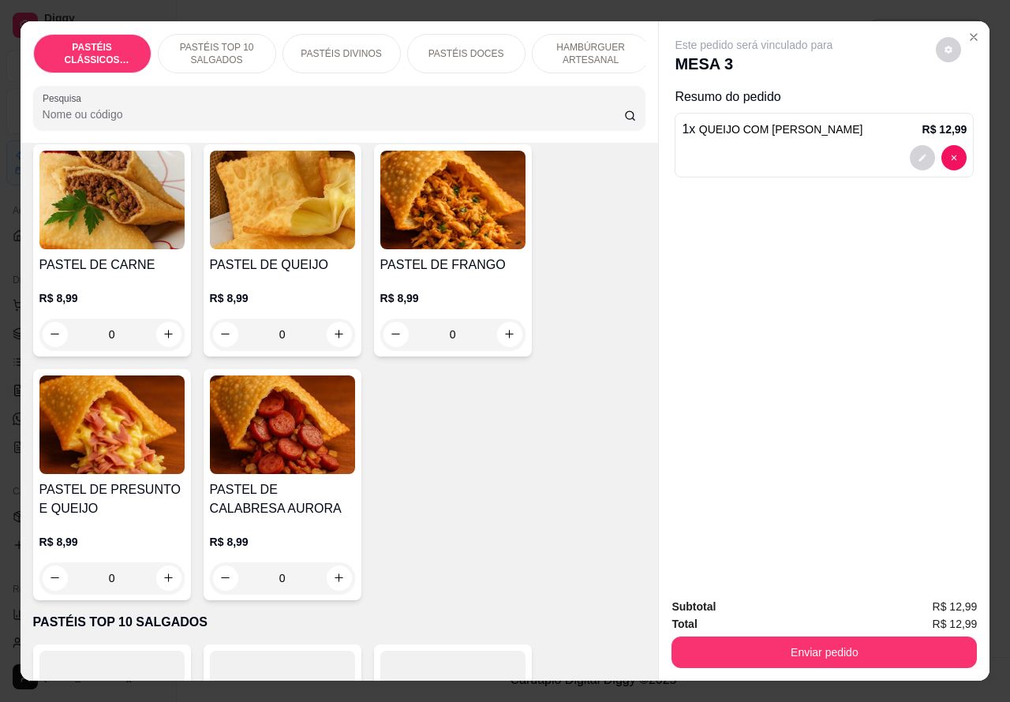
scroll to position [80, 0]
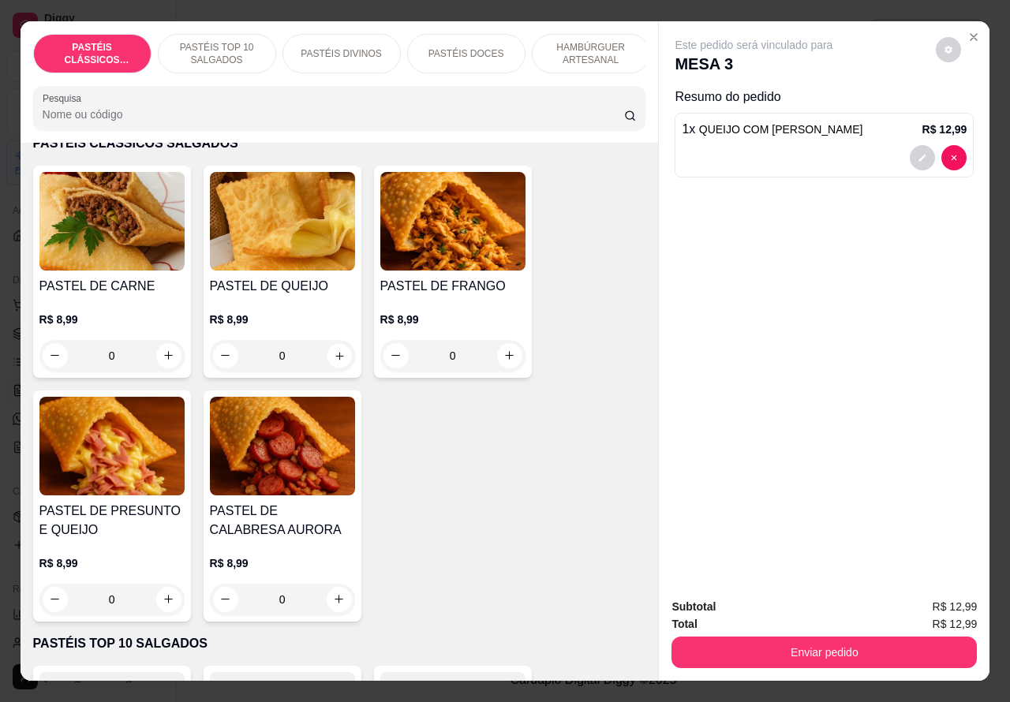
click at [333, 361] on icon "increase-product-quantity" at bounding box center [339, 355] width 12 height 12
type input "1"
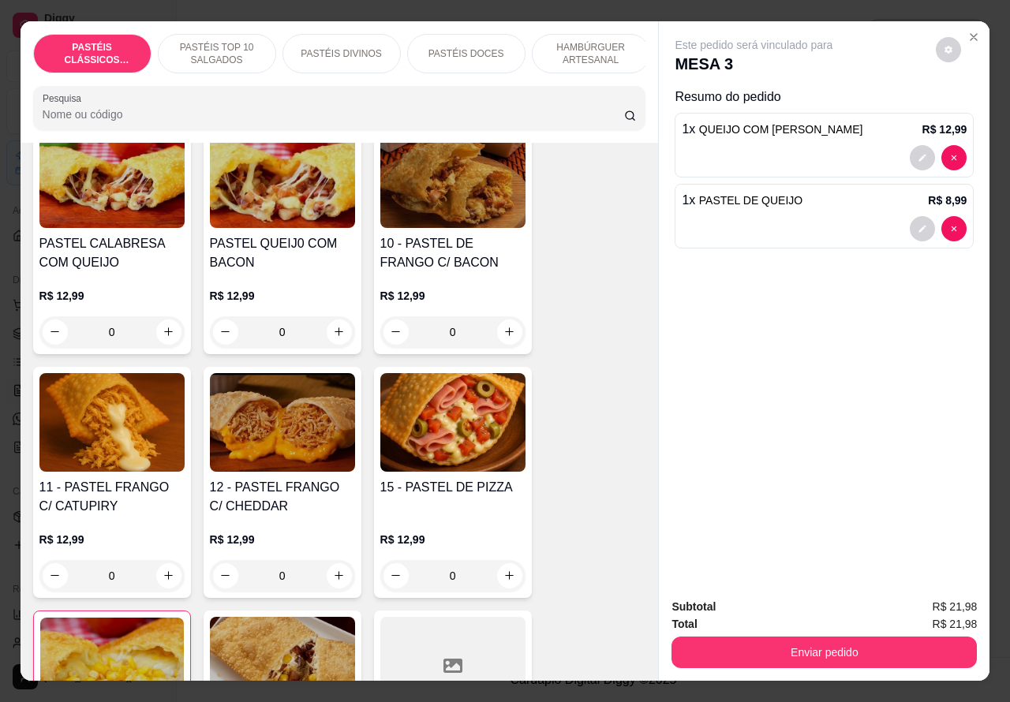
scroll to position [1386, 0]
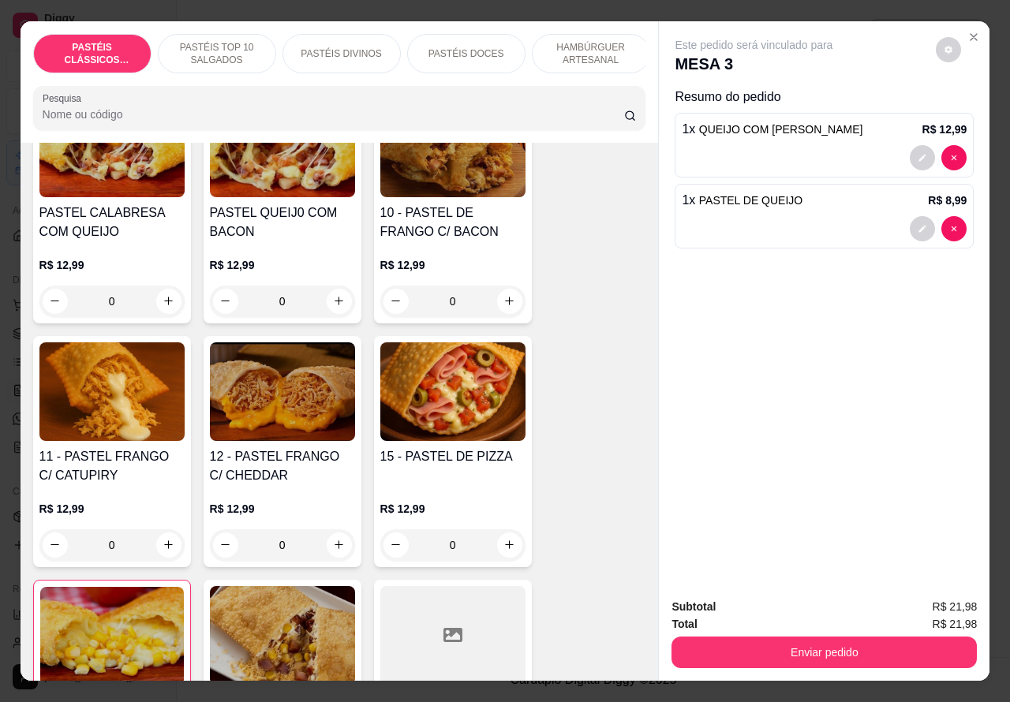
click at [176, 550] on div "0" at bounding box center [111, 545] width 145 height 32
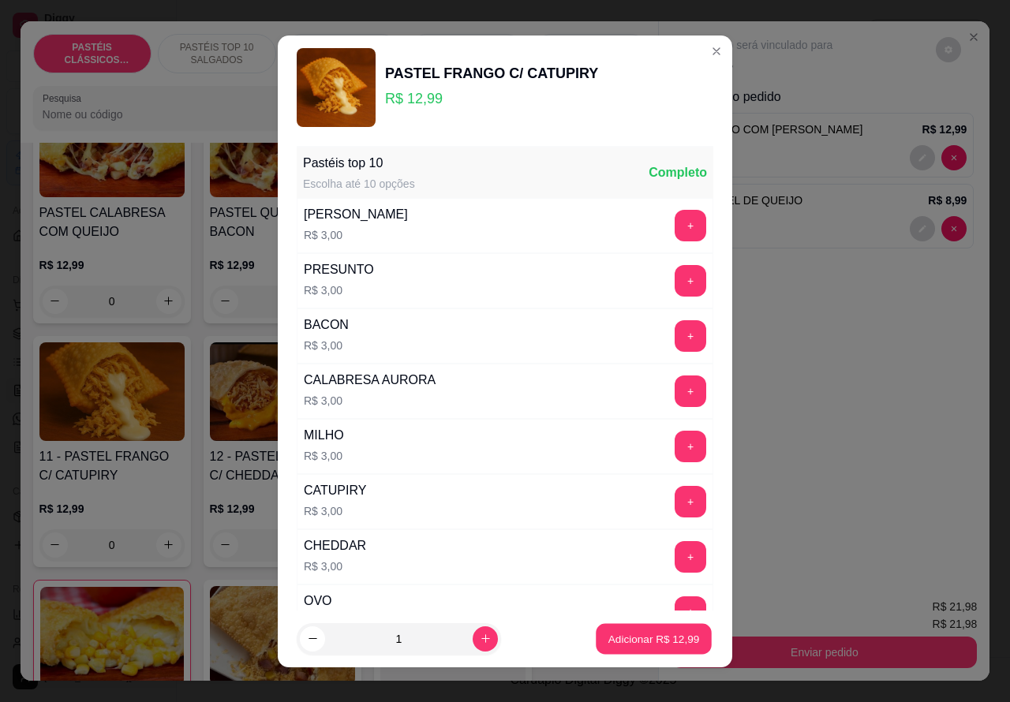
click at [631, 640] on p "Adicionar R$ 12,99" at bounding box center [654, 638] width 92 height 15
type input "1"
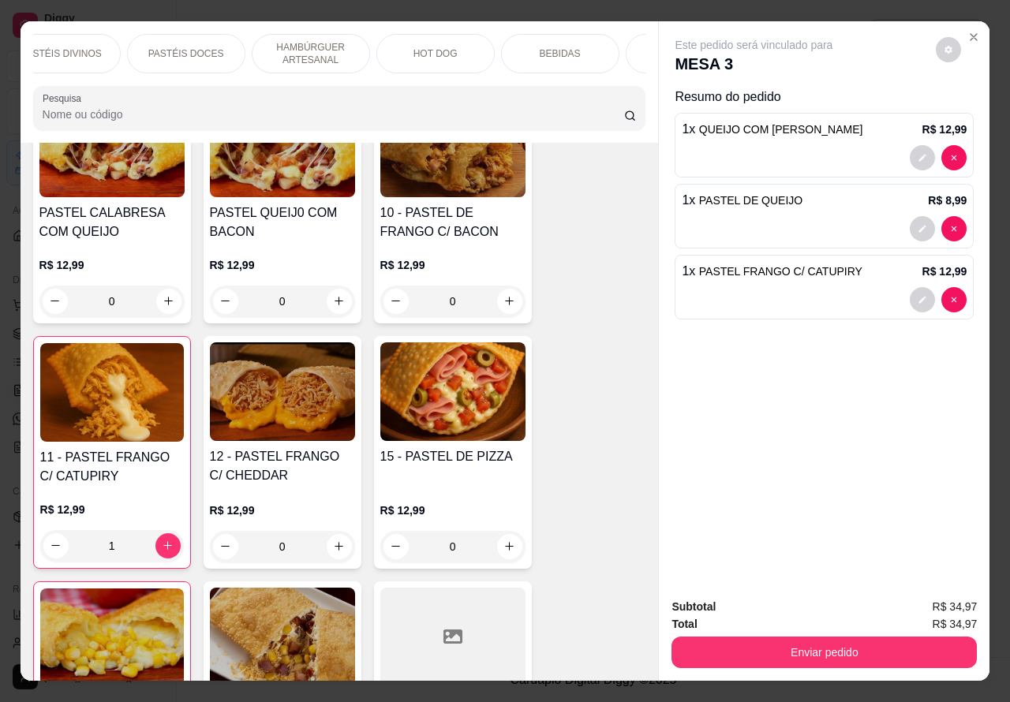
scroll to position [0, 288]
click at [532, 47] on p "BEBIDAS" at bounding box center [552, 53] width 41 height 13
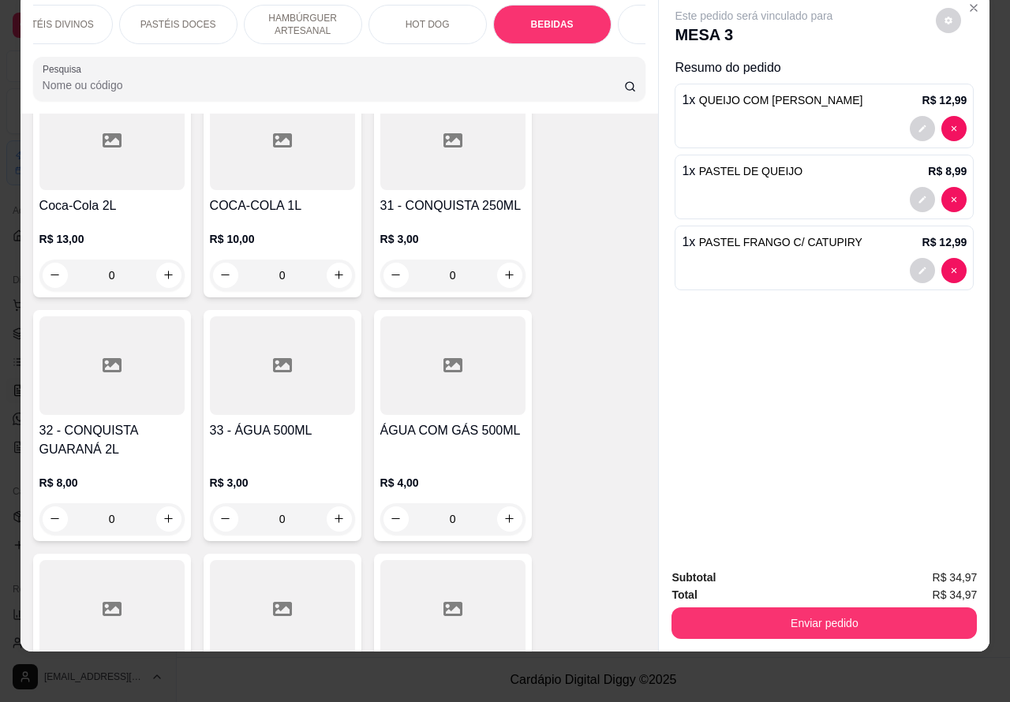
scroll to position [5826, 0]
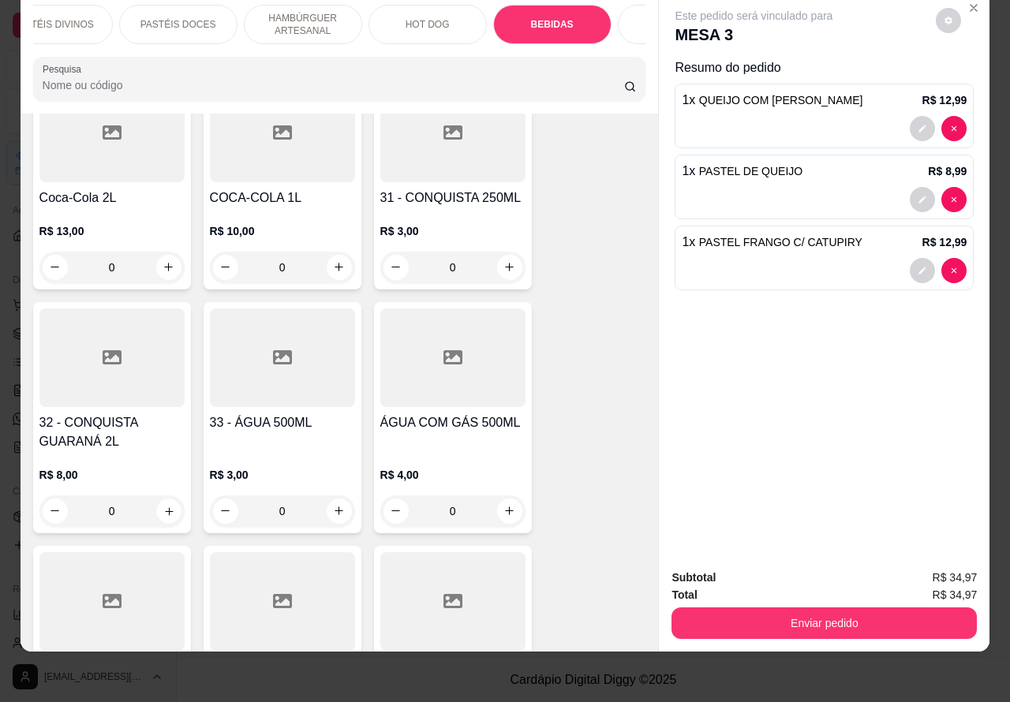
click at [163, 505] on icon "increase-product-quantity" at bounding box center [169, 511] width 12 height 12
type input "1"
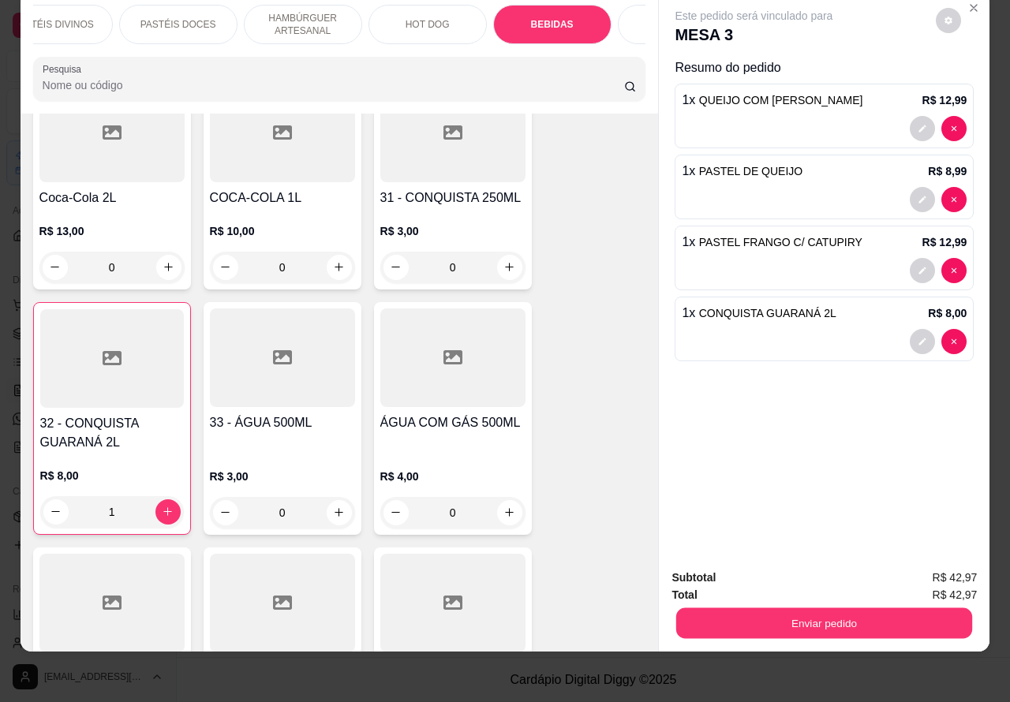
click at [758, 609] on button "Enviar pedido" at bounding box center [824, 623] width 296 height 31
click at [724, 555] on button "Não registrar e enviar pedido" at bounding box center [771, 570] width 164 height 30
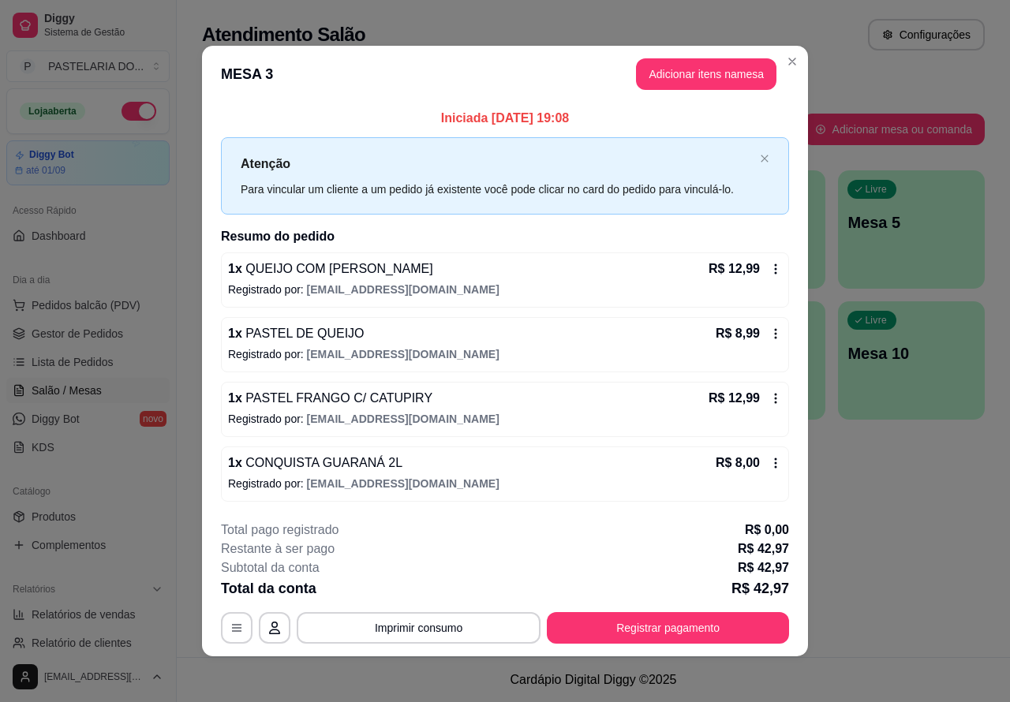
click at [108, 361] on span "Lista de Pedidos" at bounding box center [73, 362] width 82 height 16
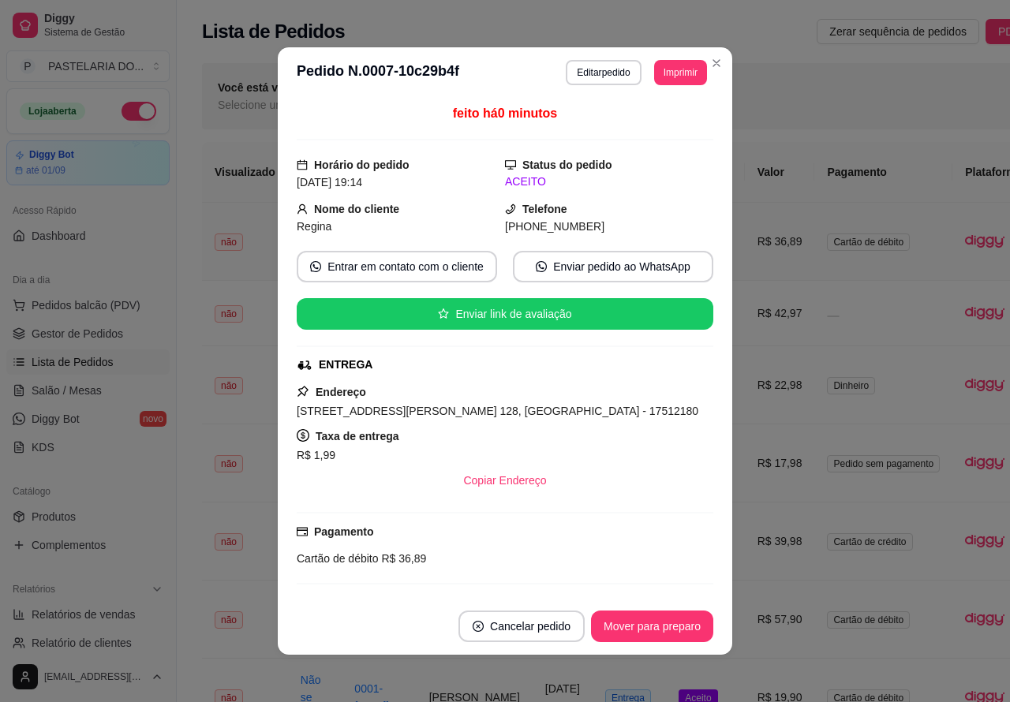
click at [92, 390] on span "Salão / Mesas" at bounding box center [67, 391] width 70 height 16
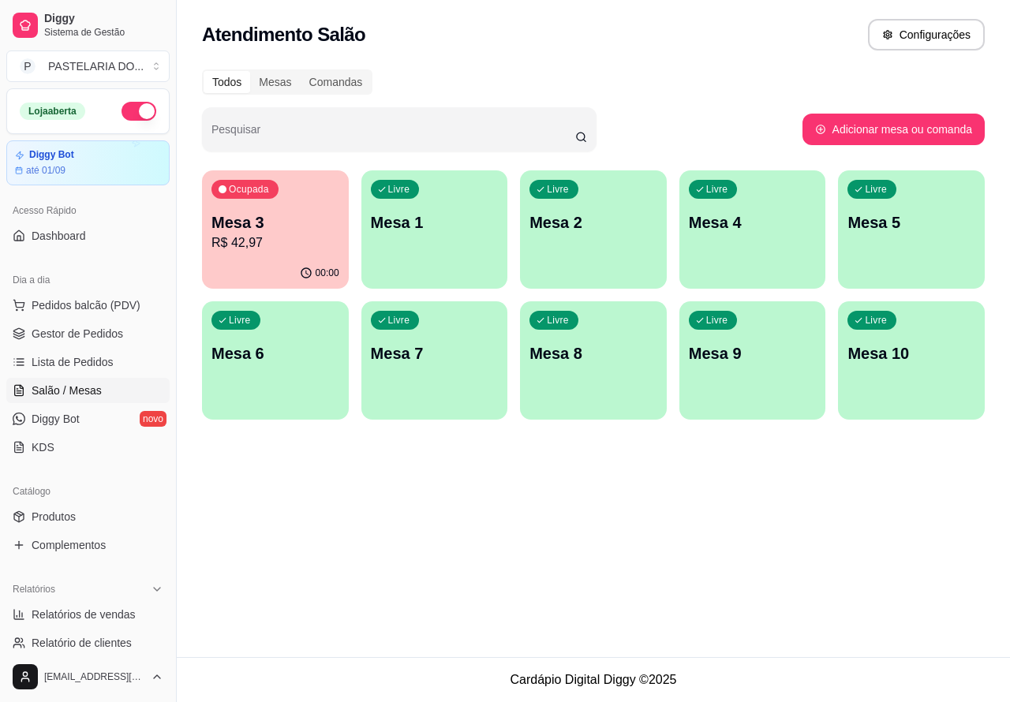
click at [598, 226] on p "Mesa 2" at bounding box center [593, 222] width 128 height 22
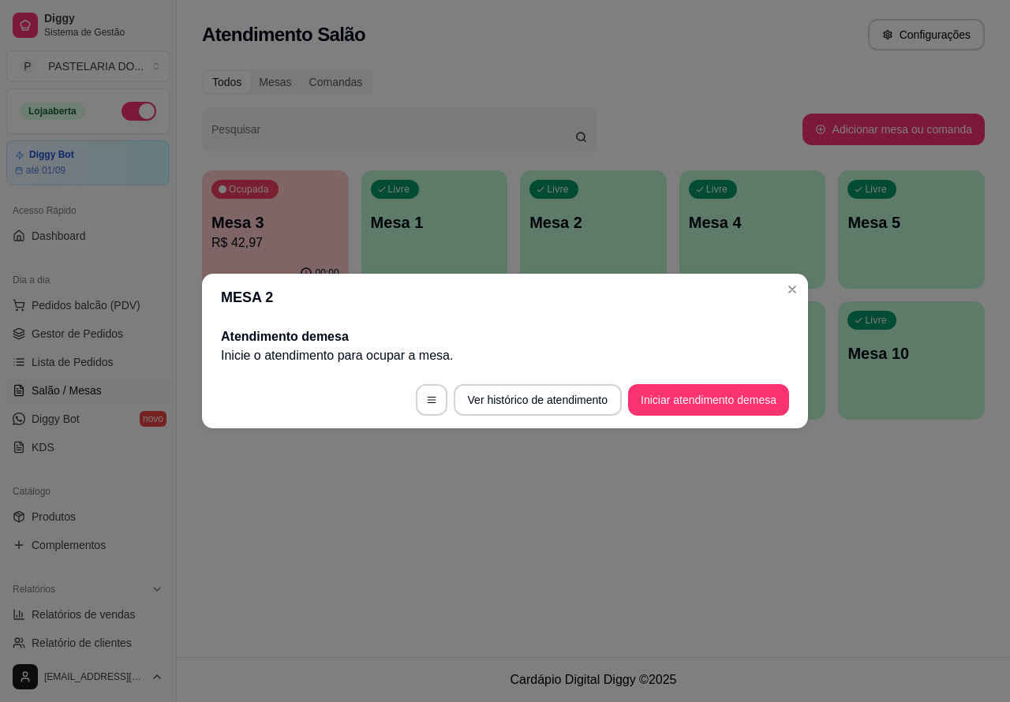
click at [668, 397] on button "Iniciar atendimento de mesa" at bounding box center [708, 400] width 161 height 32
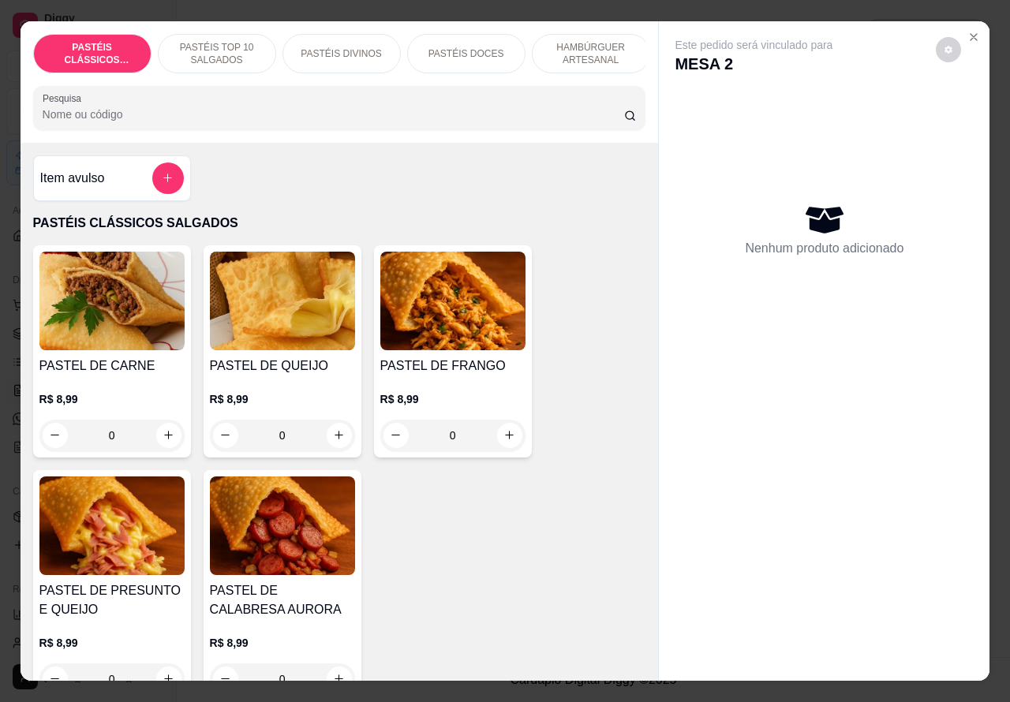
click at [561, 46] on p "HAMBÚRGUER ARTESANAL" at bounding box center [591, 53] width 92 height 25
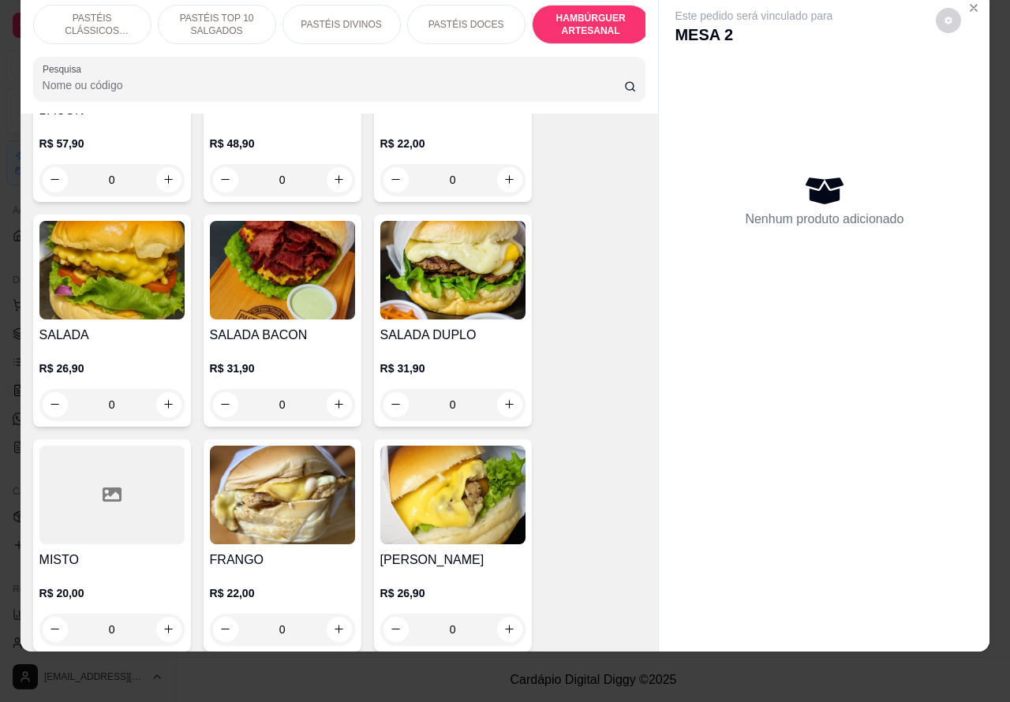
scroll to position [3780, 0]
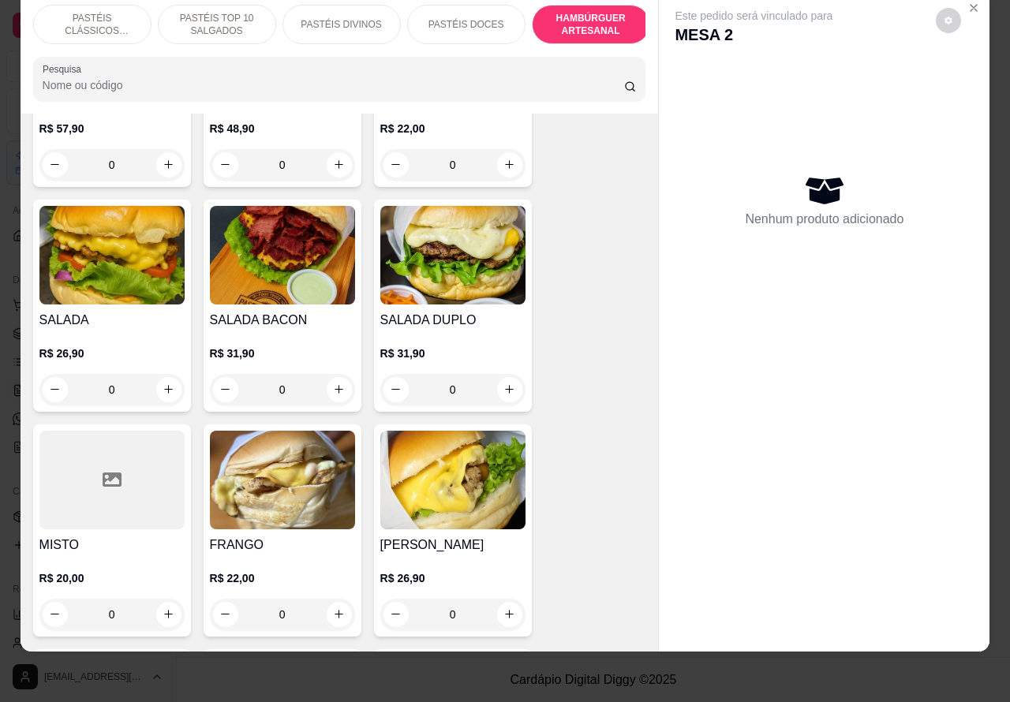
click at [323, 374] on div "0" at bounding box center [282, 390] width 145 height 32
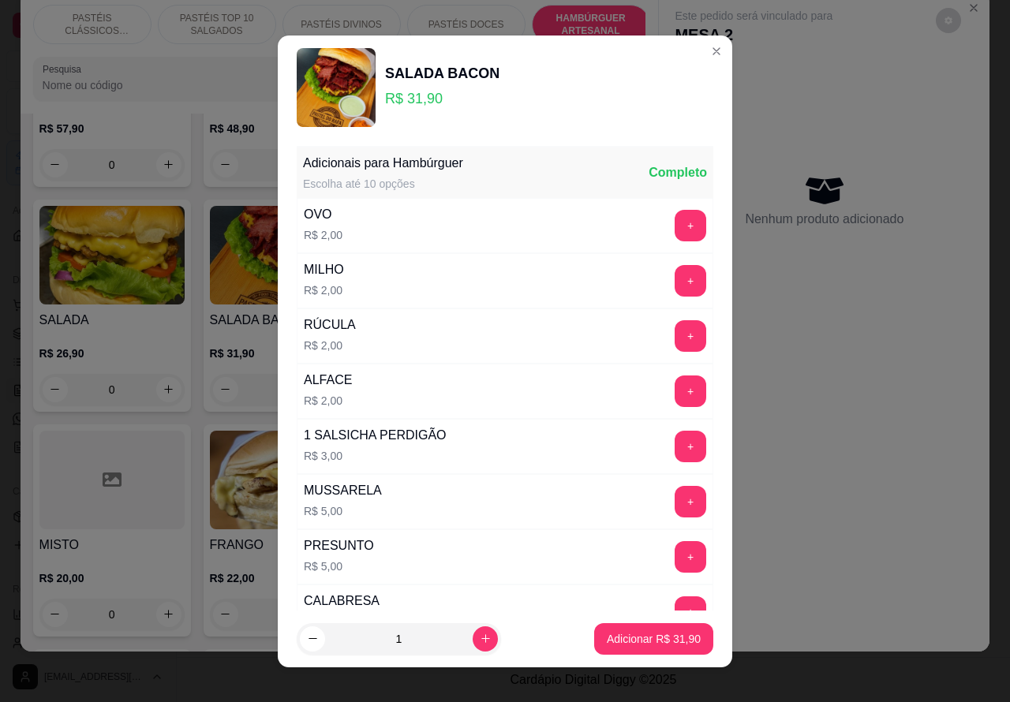
click at [607, 641] on p "Adicionar R$ 31,90" at bounding box center [654, 639] width 94 height 16
type input "1"
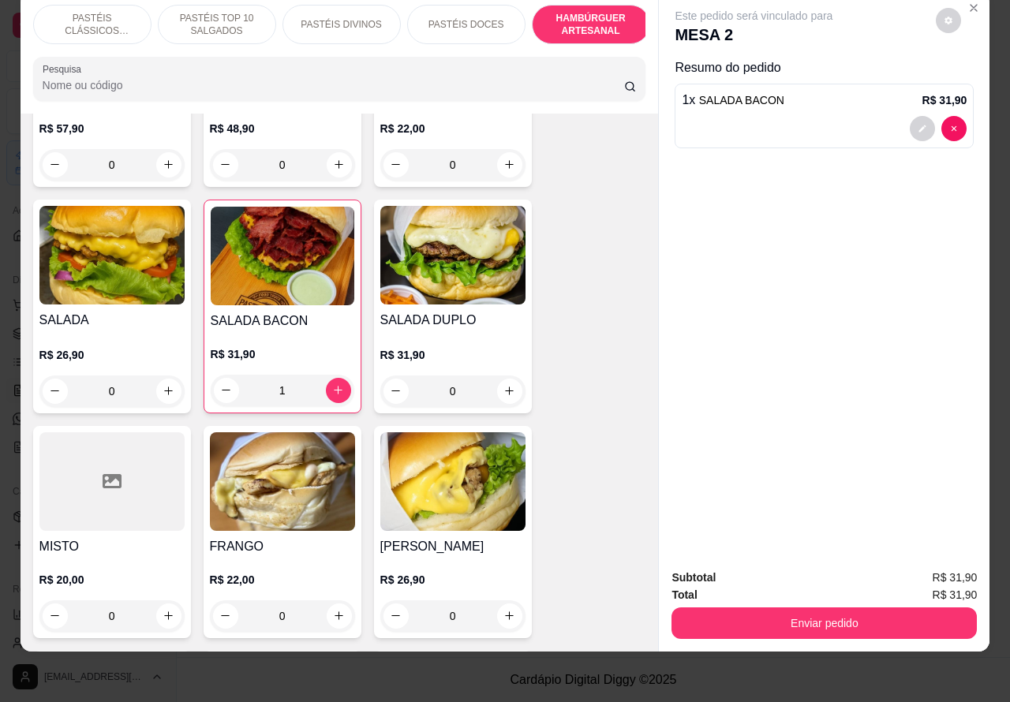
click at [491, 376] on div "0" at bounding box center [452, 392] width 145 height 32
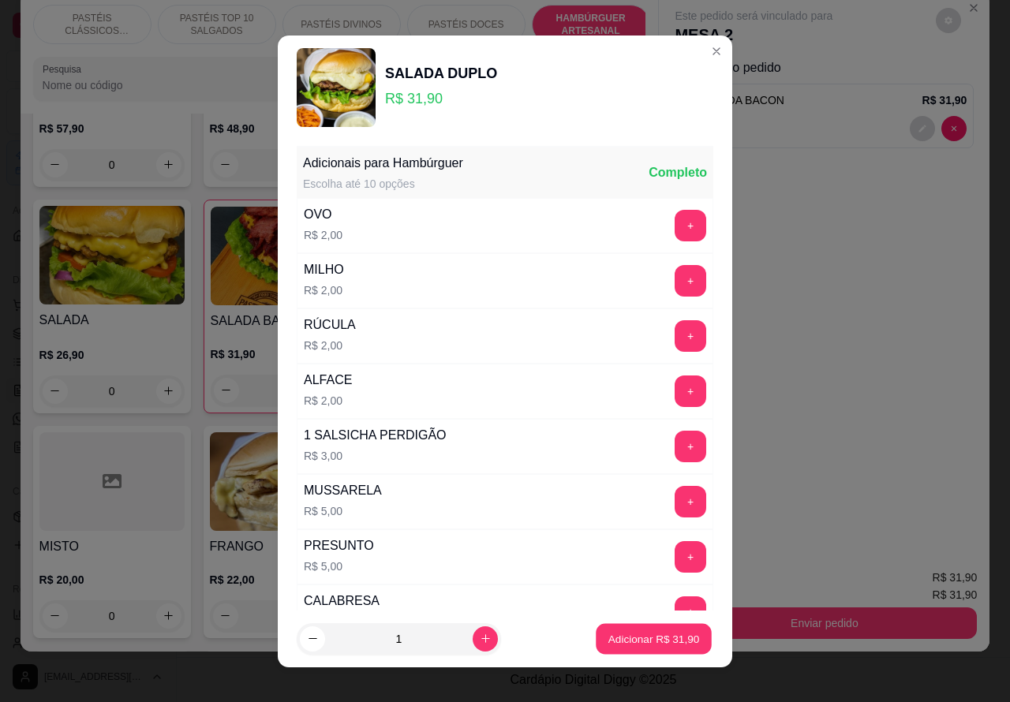
click at [615, 641] on p "Adicionar R$ 31,90" at bounding box center [654, 638] width 92 height 15
type input "1"
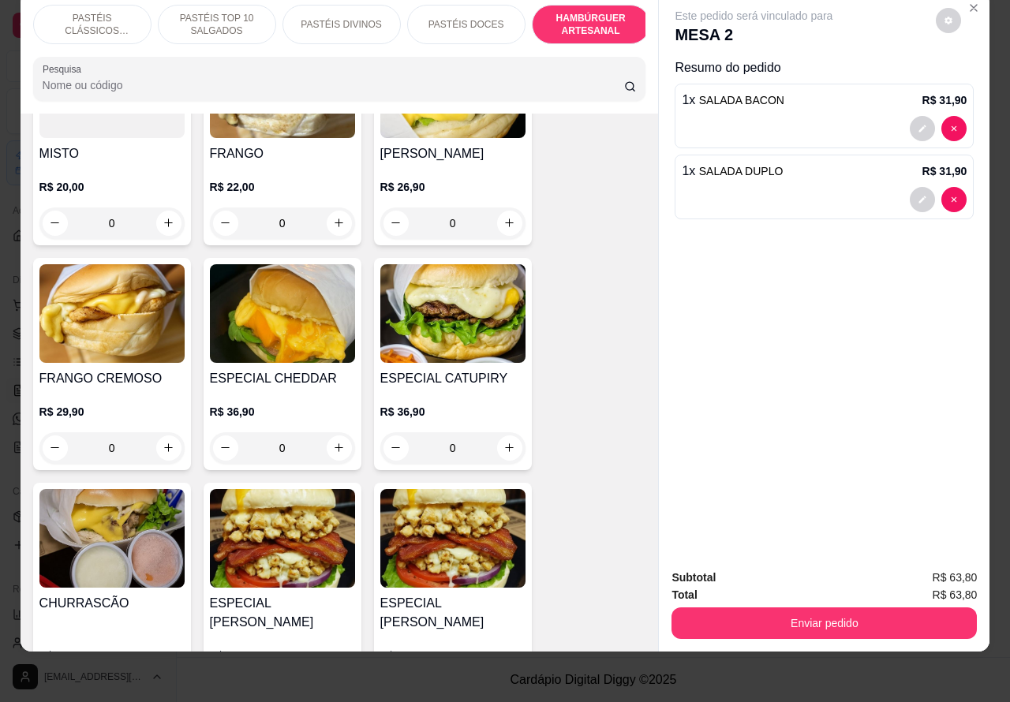
scroll to position [4175, 0]
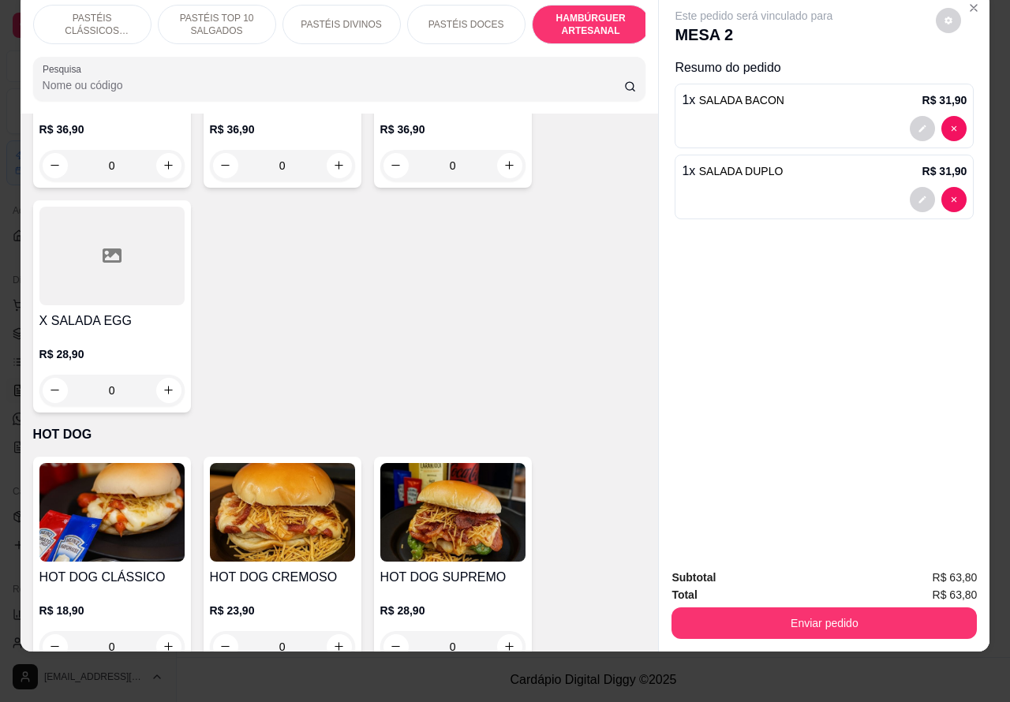
click at [104, 12] on p "PASTÉIS CLÁSSICOS SALGADOS" at bounding box center [93, 24] width 92 height 25
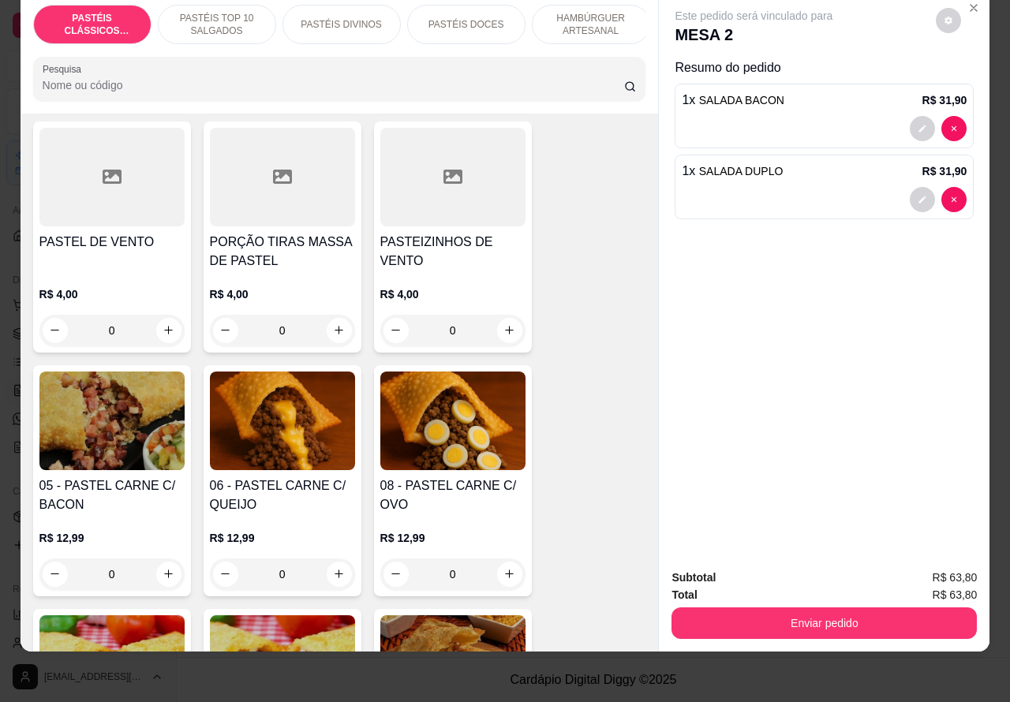
scroll to position [840, 0]
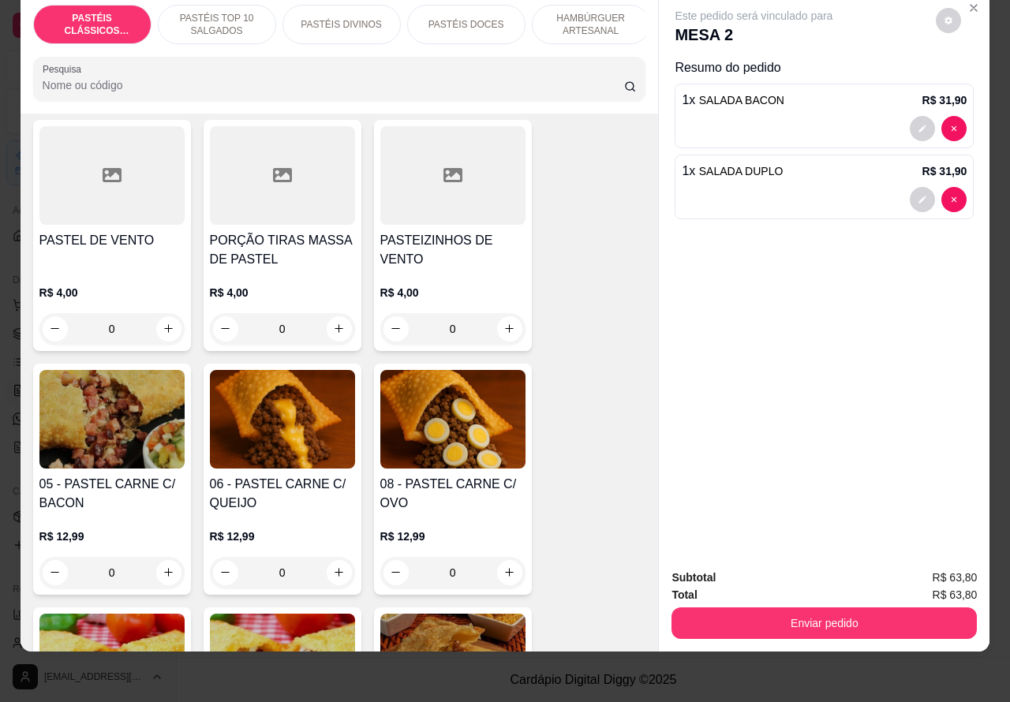
click at [503, 329] on icon "increase-product-quantity" at bounding box center [509, 329] width 12 height 12
type input "1"
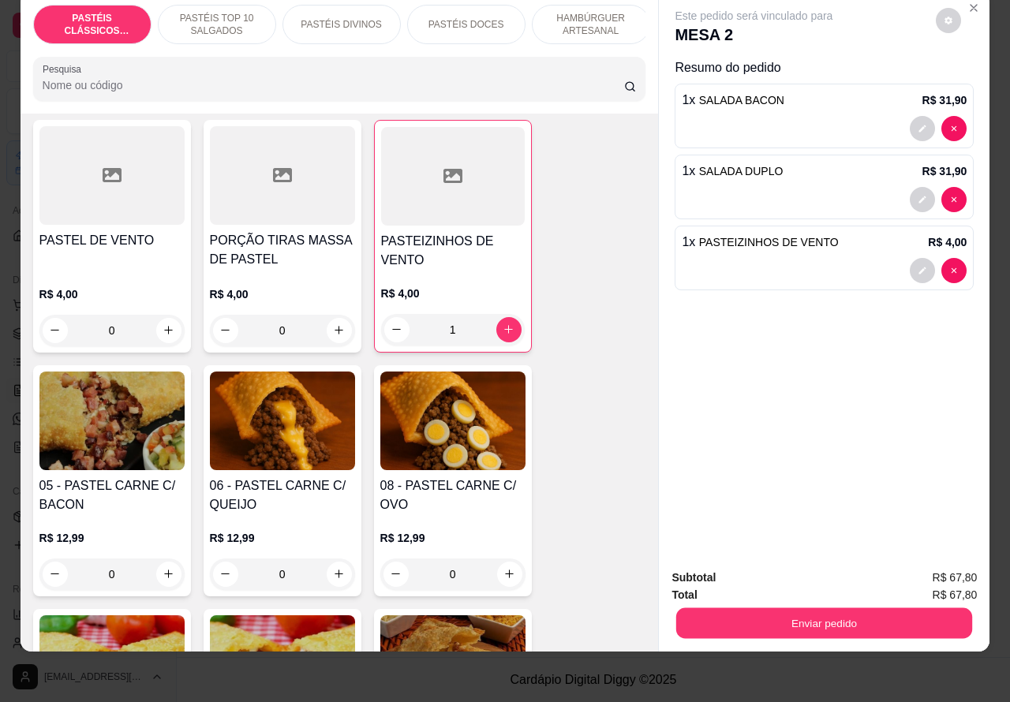
click at [757, 612] on button "Enviar pedido" at bounding box center [824, 623] width 296 height 31
click at [751, 574] on button "Não registrar e enviar pedido" at bounding box center [771, 570] width 164 height 30
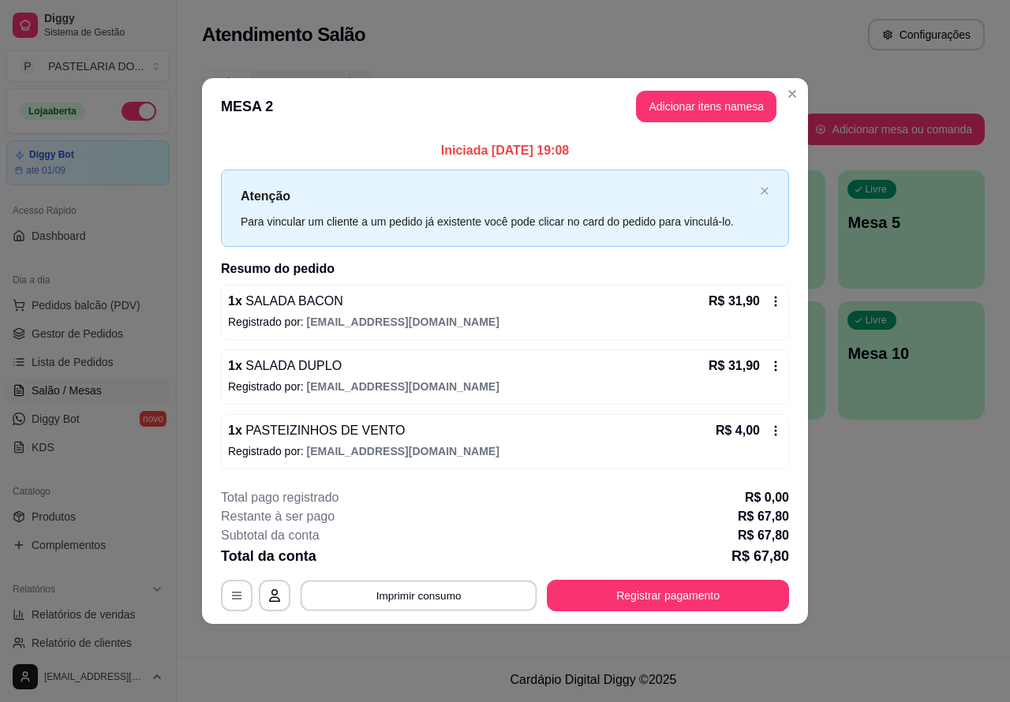
click at [489, 600] on button "Imprimir consumo" at bounding box center [419, 595] width 237 height 31
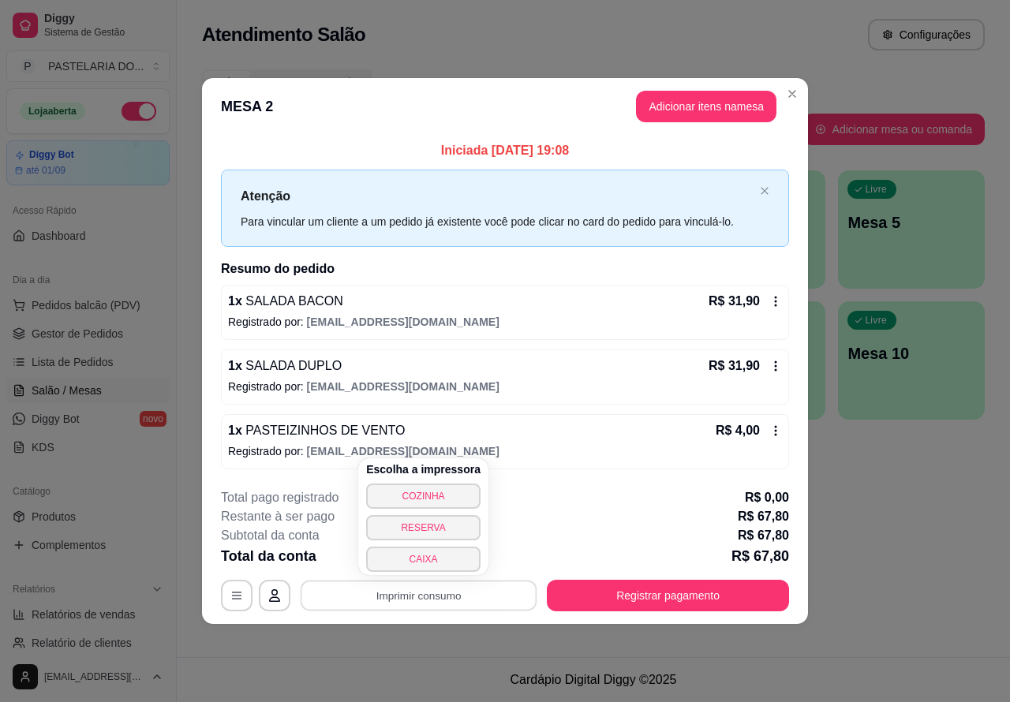
click at [452, 488] on button "COZINHA" at bounding box center [423, 496] width 114 height 25
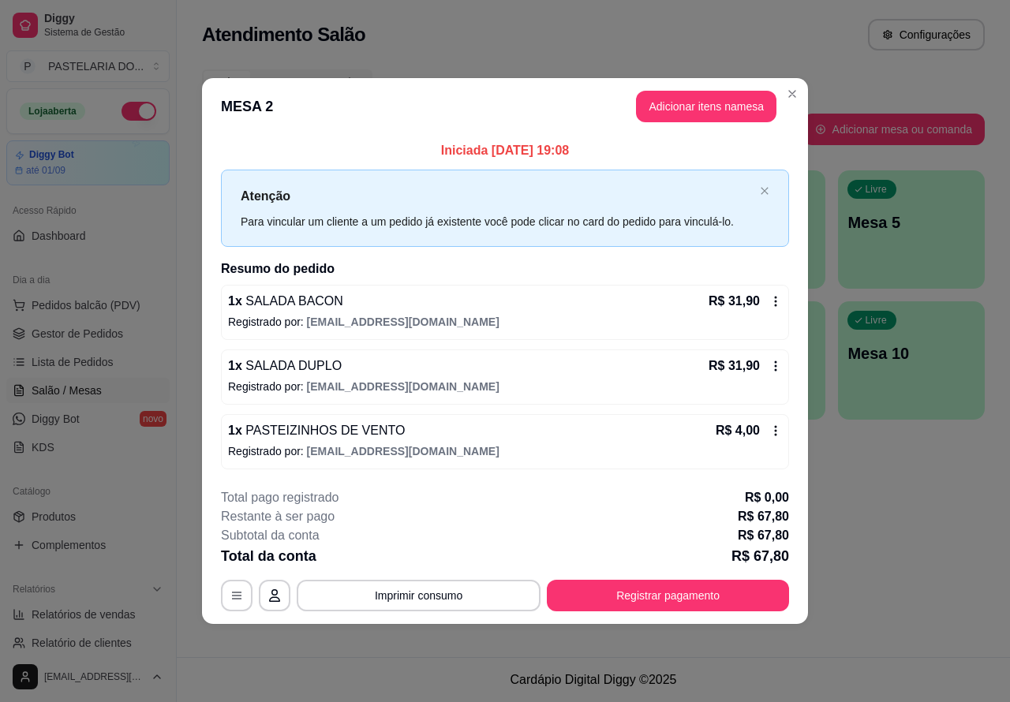
click at [349, 655] on div "Atendimento Salão Configurações Todos Mesas Comandas Pesquisar Adicionar mesa o…" at bounding box center [593, 328] width 833 height 657
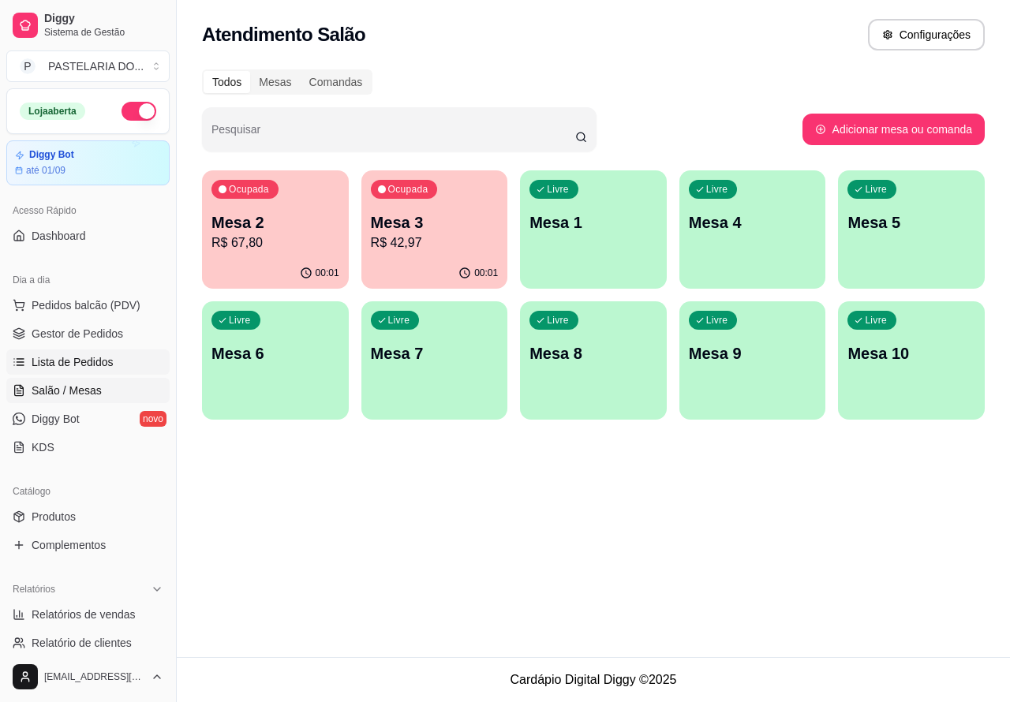
click at [107, 361] on span "Lista de Pedidos" at bounding box center [73, 362] width 82 height 16
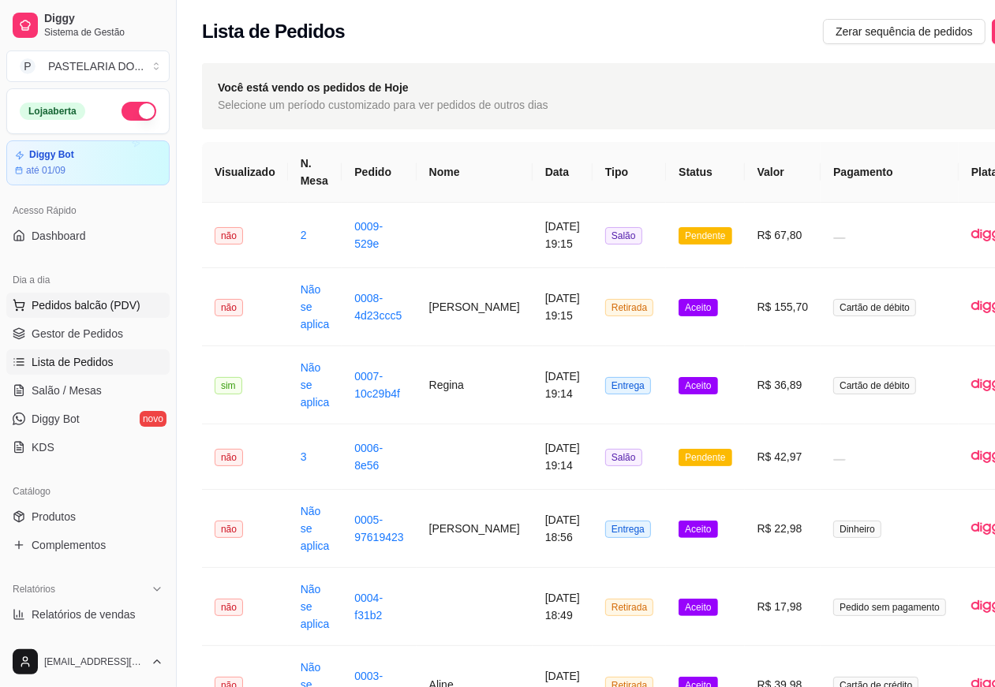
click at [114, 304] on span "Pedidos balcão (PDV)" at bounding box center [86, 305] width 109 height 16
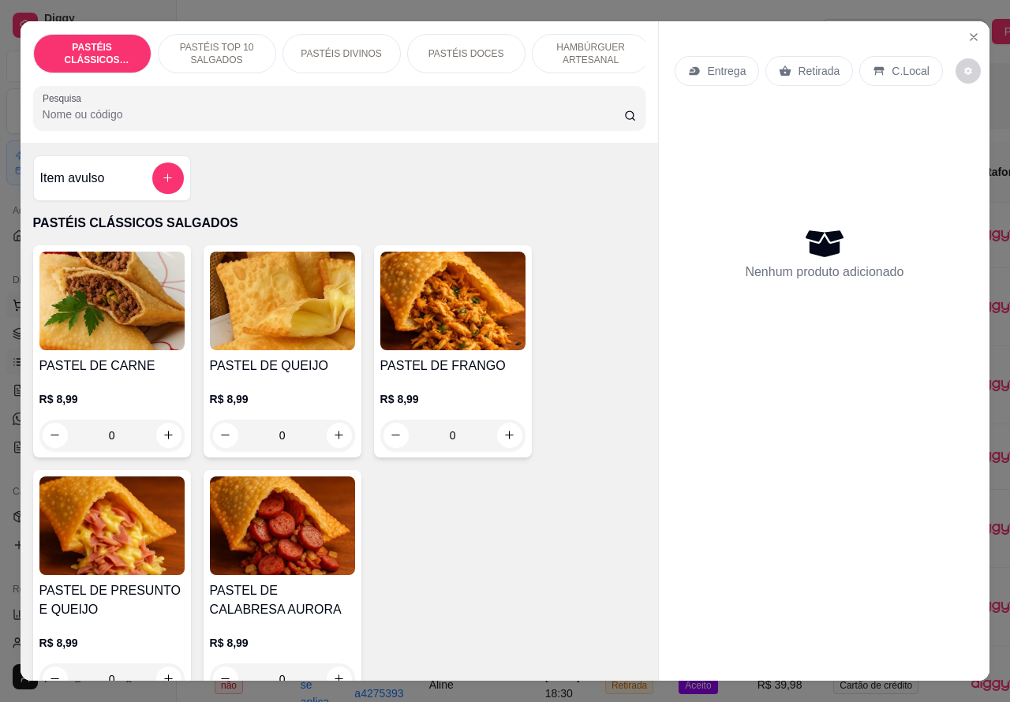
click at [503, 441] on icon "increase-product-quantity" at bounding box center [509, 435] width 12 height 12
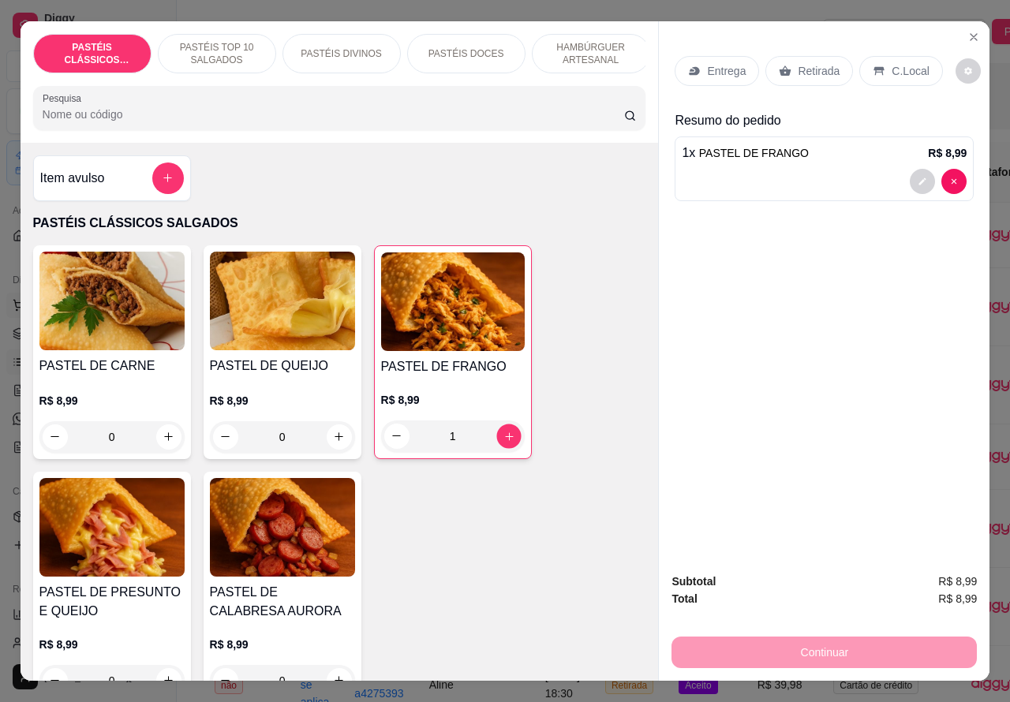
click at [505, 440] on icon "increase-product-quantity" at bounding box center [509, 436] width 8 height 8
type input "2"
click at [801, 169] on div at bounding box center [824, 181] width 285 height 25
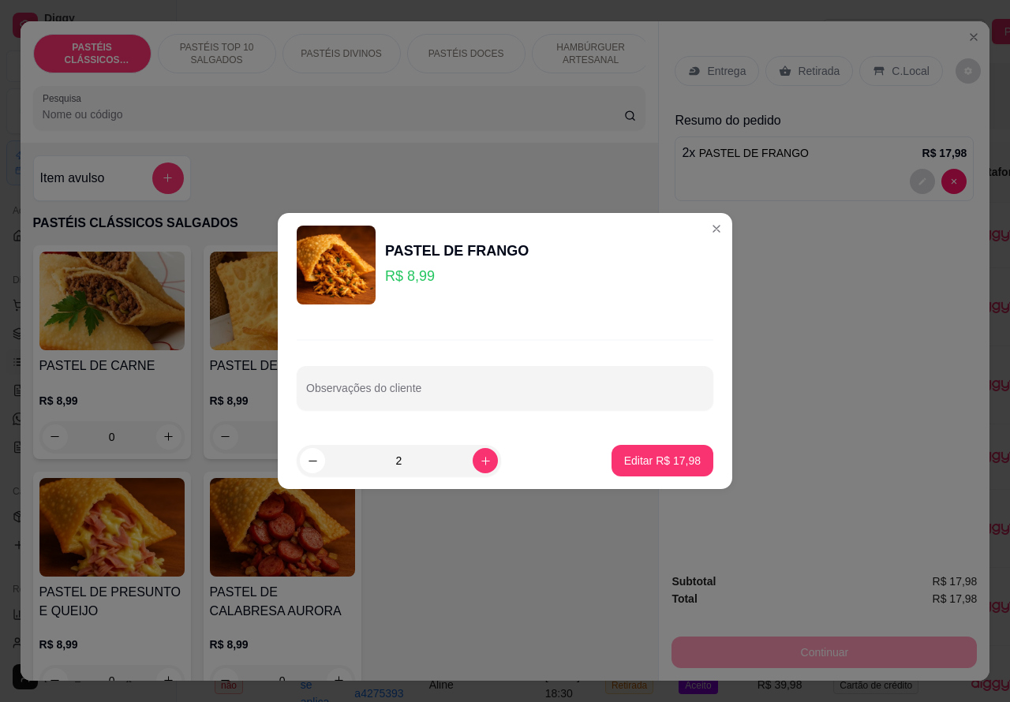
click at [763, 272] on div "Entrega Retirada C.Local Resumo do pedido 2 x PASTEL DE FRANGO R$ 17,98" at bounding box center [824, 291] width 331 height 540
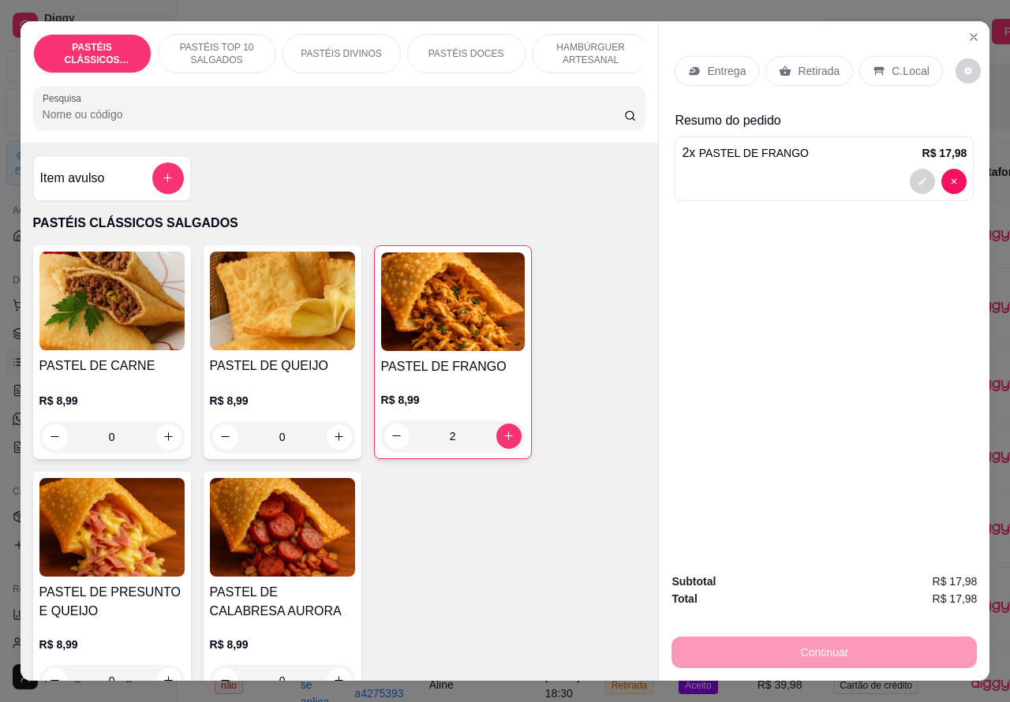
click at [896, 63] on p "C.Local" at bounding box center [909, 71] width 37 height 16
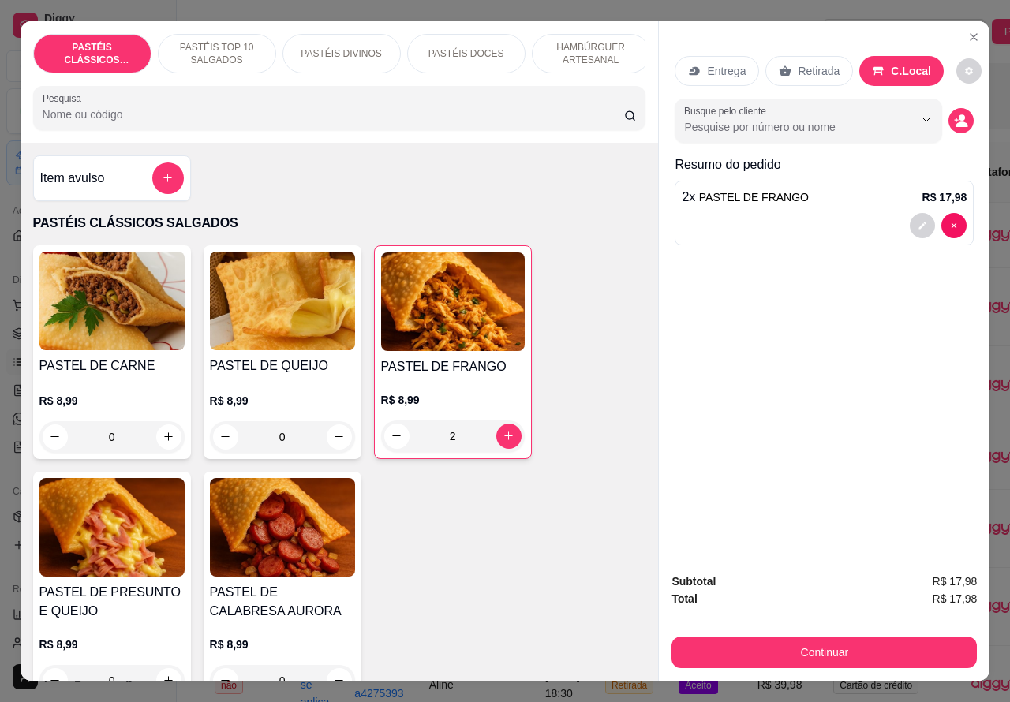
click at [787, 221] on div at bounding box center [824, 225] width 285 height 25
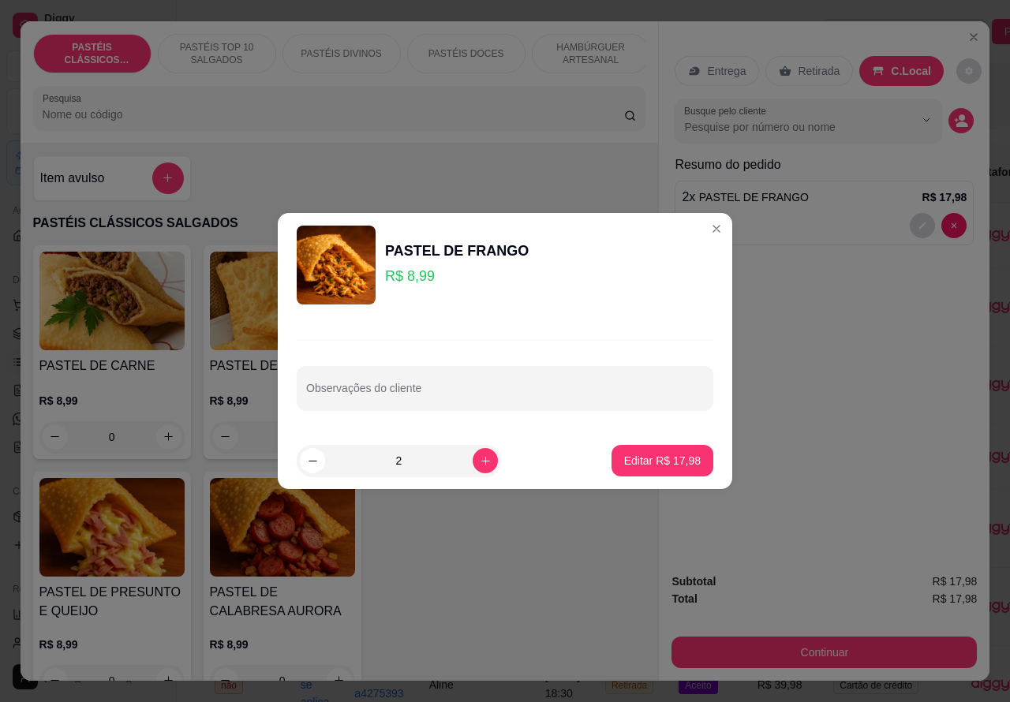
click at [482, 398] on input "Observações do cliente" at bounding box center [505, 395] width 398 height 16
type input ","
type input "MENINOS"
click at [653, 458] on p "Editar R$ 17,98" at bounding box center [662, 460] width 74 height 15
type input "0"
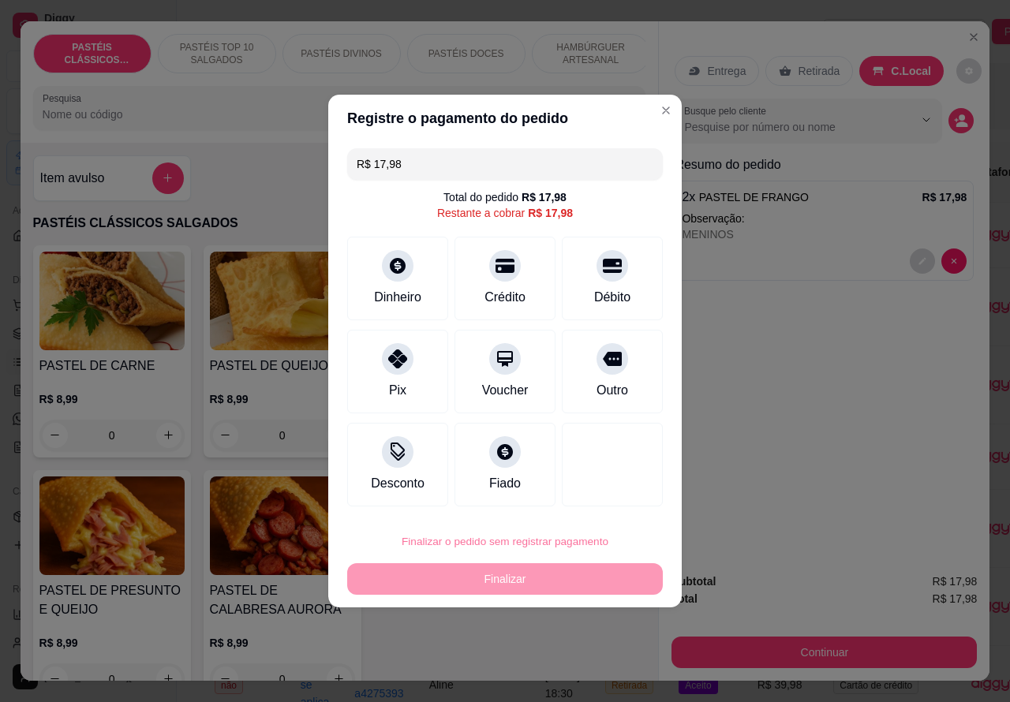
click at [608, 495] on button "Confirmar" at bounding box center [599, 497] width 58 height 24
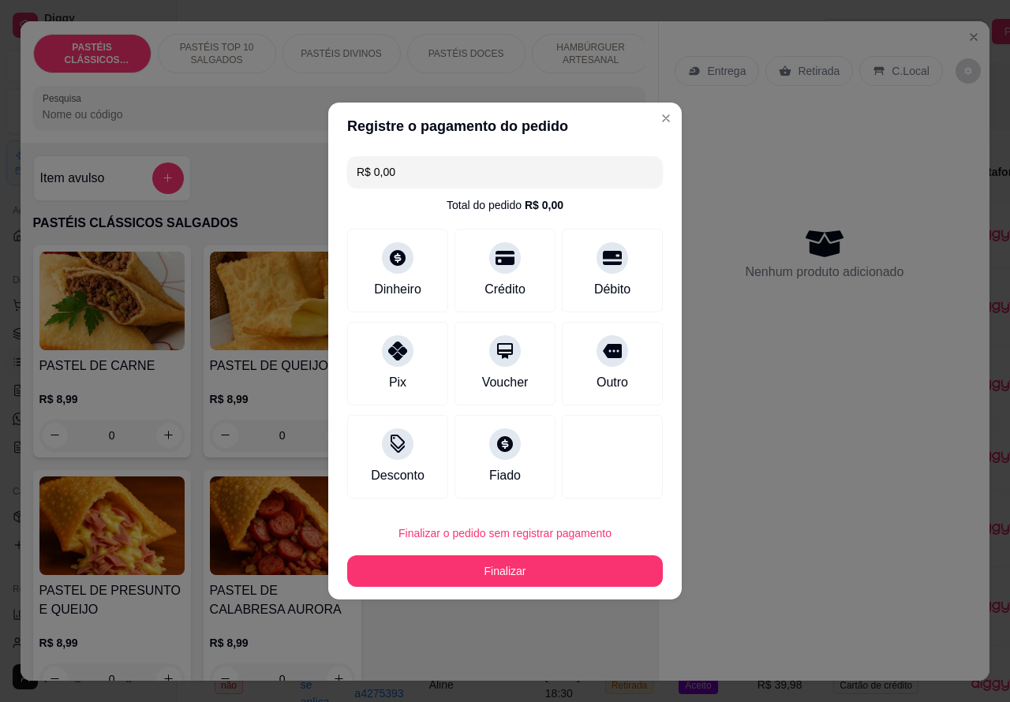
type input "R$ 0,00"
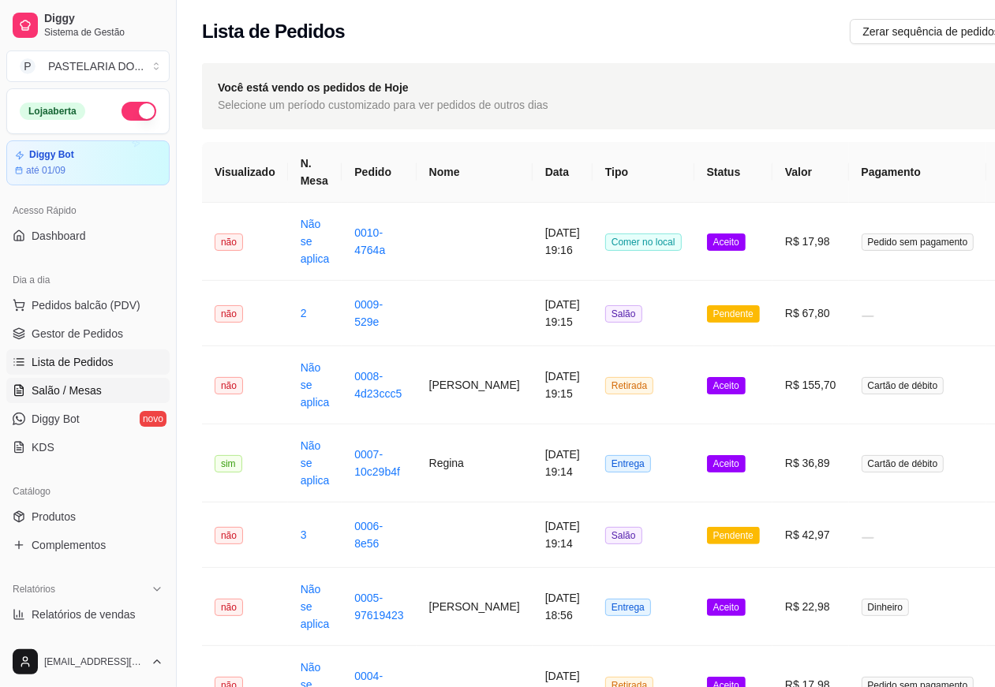
click at [95, 392] on span "Salão / Mesas" at bounding box center [67, 391] width 70 height 16
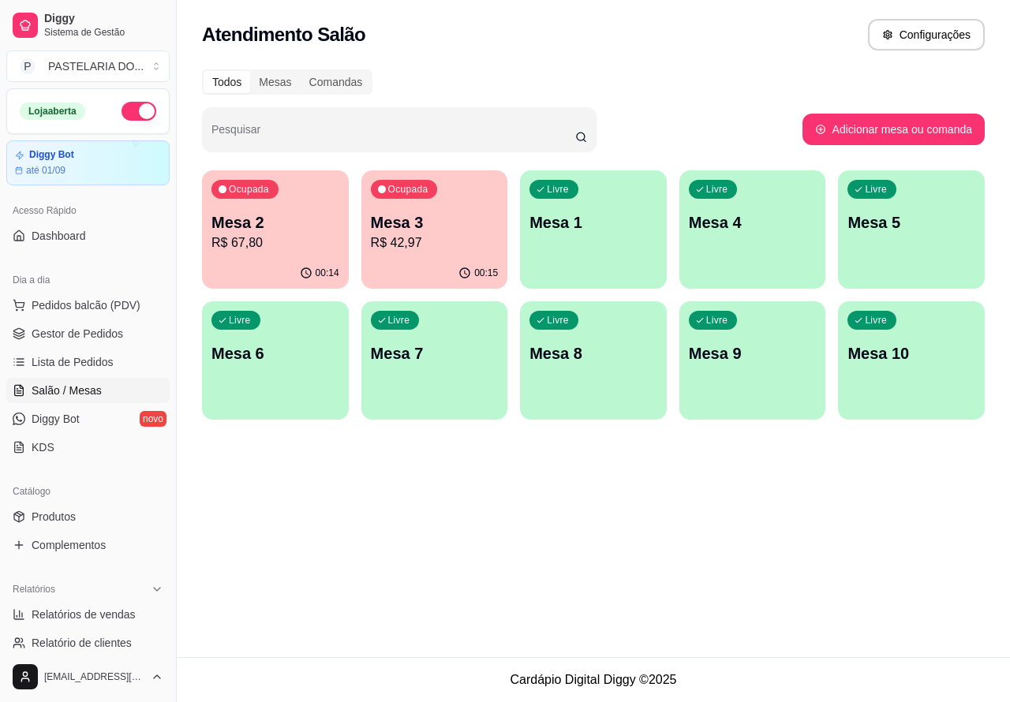
click at [290, 263] on div "00:14" at bounding box center [275, 273] width 147 height 31
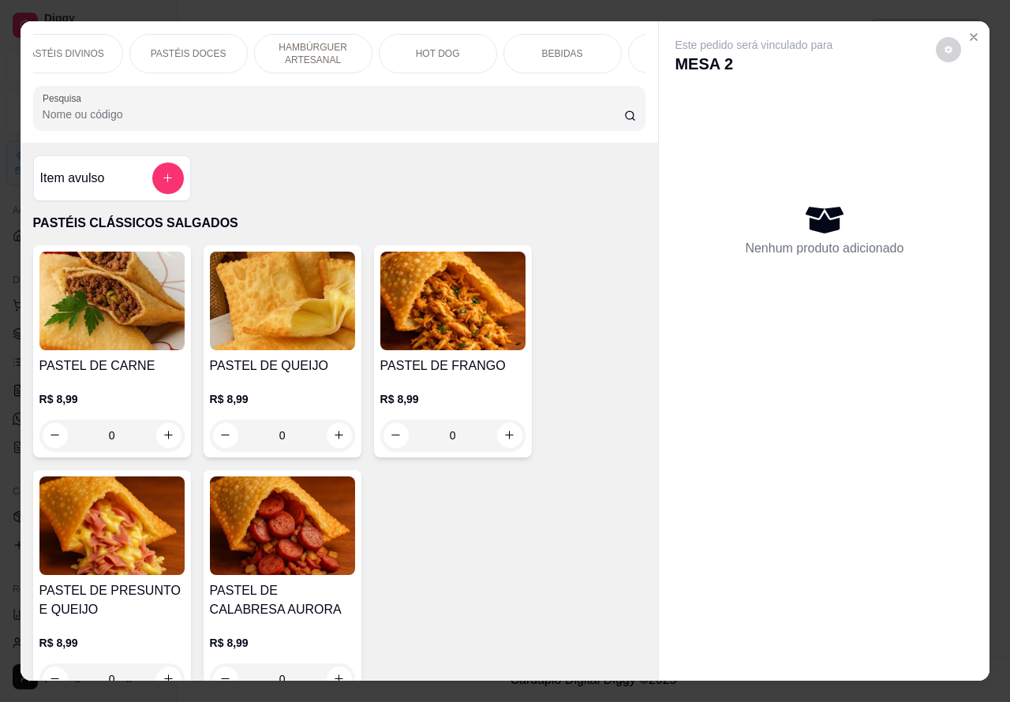
scroll to position [0, 280]
click at [555, 49] on p "BEBIDAS" at bounding box center [560, 53] width 41 height 13
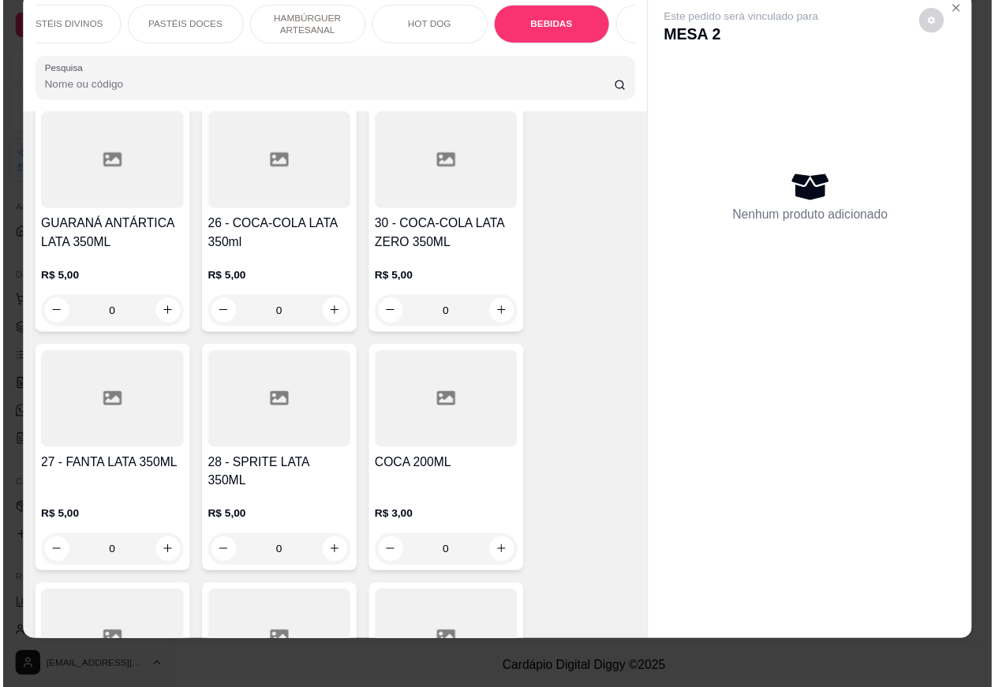
scroll to position [5293, 0]
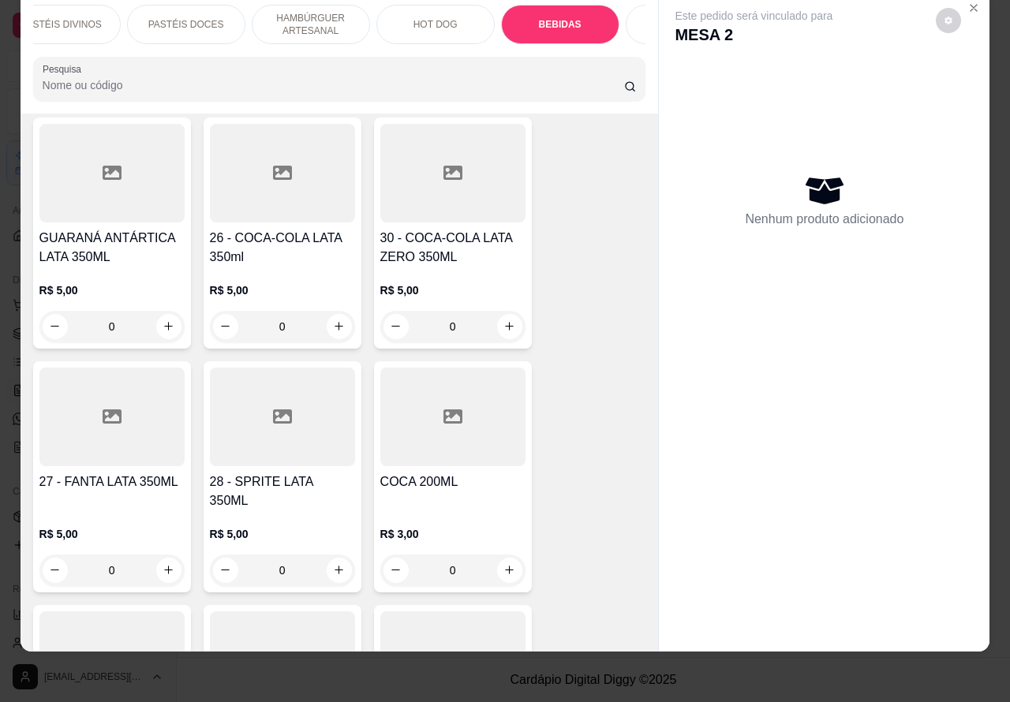
click at [503, 320] on icon "increase-product-quantity" at bounding box center [509, 326] width 12 height 12
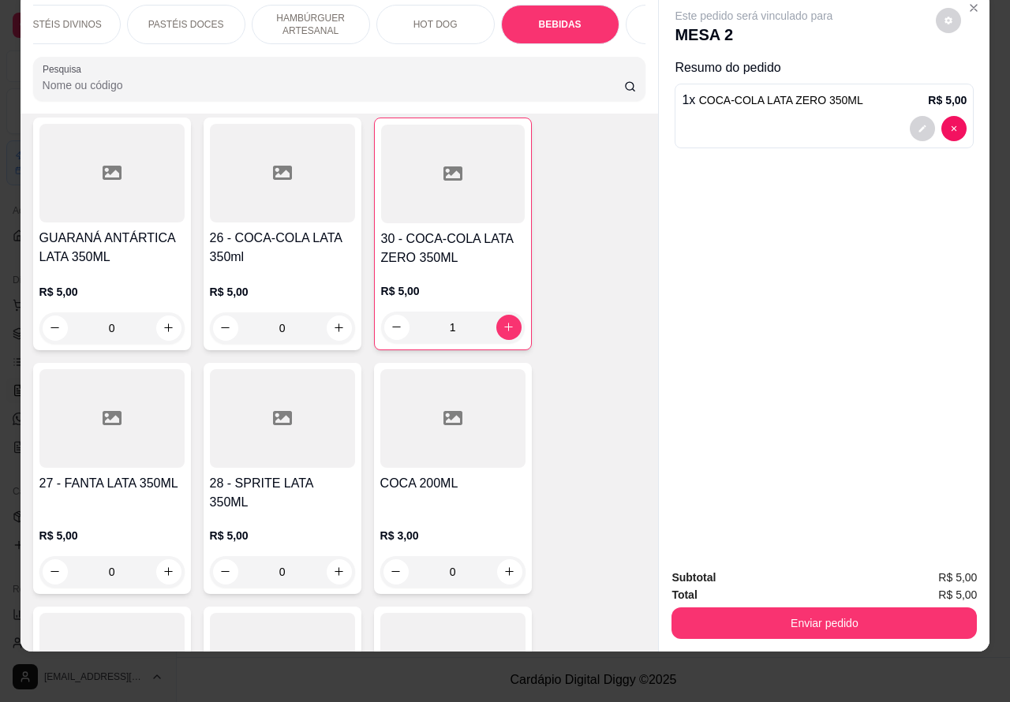
click at [503, 321] on icon "increase-product-quantity" at bounding box center [509, 327] width 12 height 12
type input "2"
click at [758, 611] on button "Enviar pedido" at bounding box center [823, 623] width 305 height 32
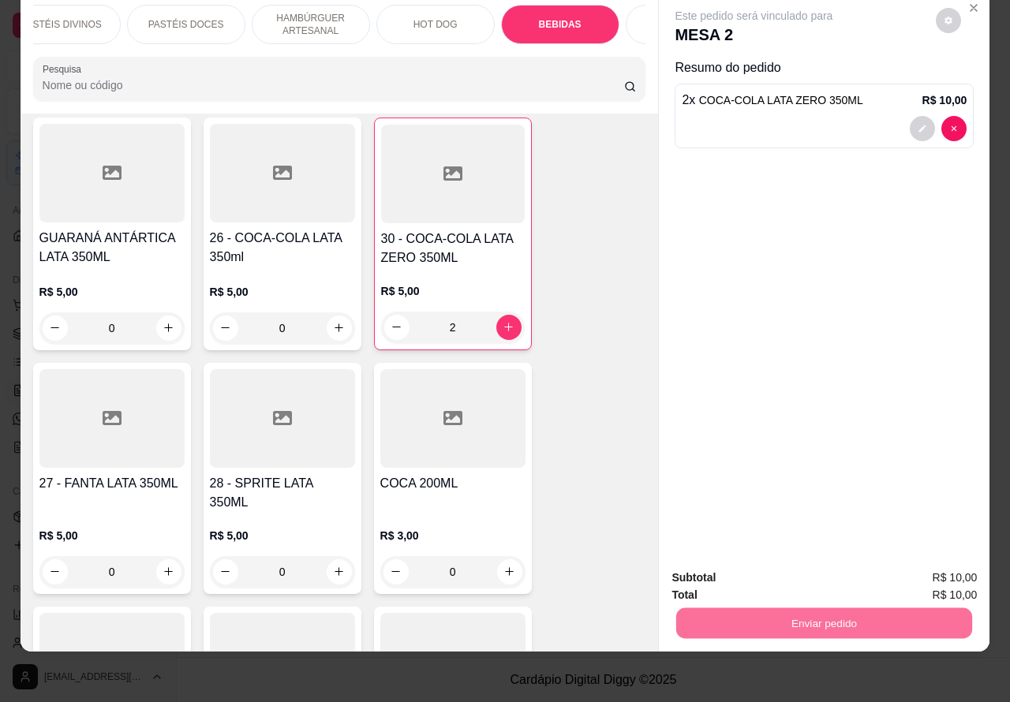
click at [745, 566] on button "Não registrar e enviar pedido" at bounding box center [771, 570] width 164 height 30
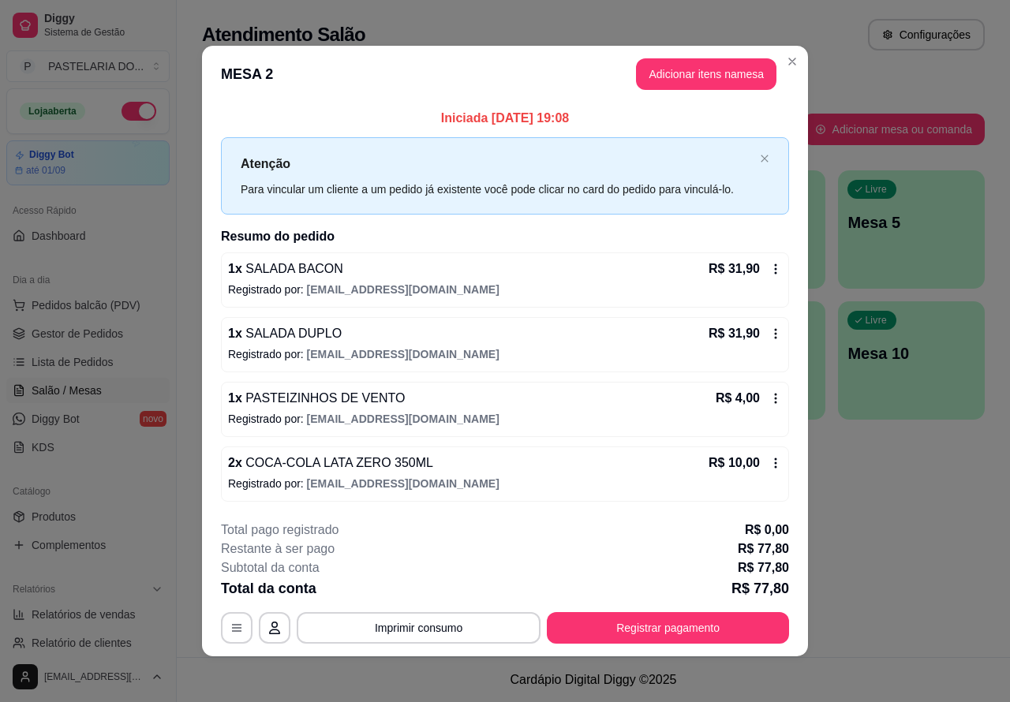
click at [99, 357] on span "Lista de Pedidos" at bounding box center [73, 362] width 82 height 16
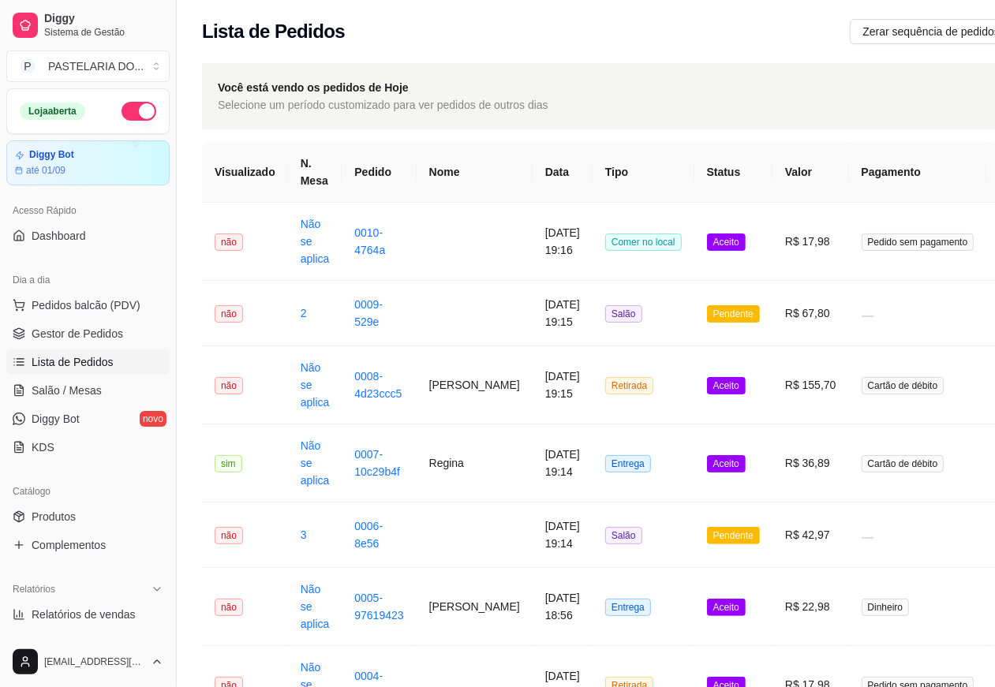
click at [88, 357] on span "Lista de Pedidos" at bounding box center [73, 362] width 82 height 16
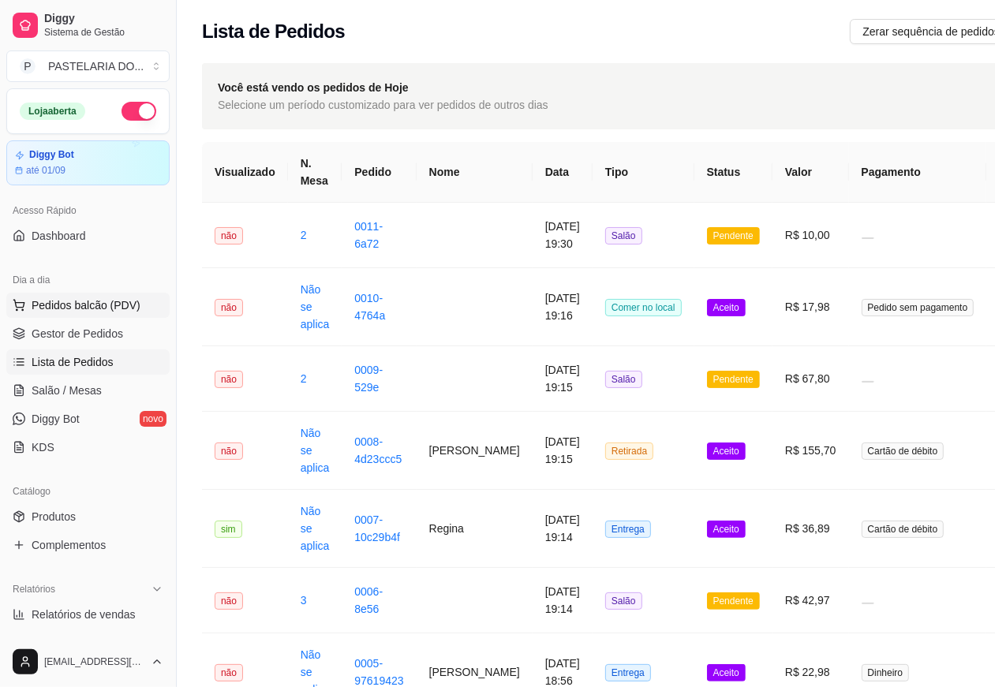
click at [109, 310] on span "Pedidos balcão (PDV)" at bounding box center [86, 305] width 109 height 16
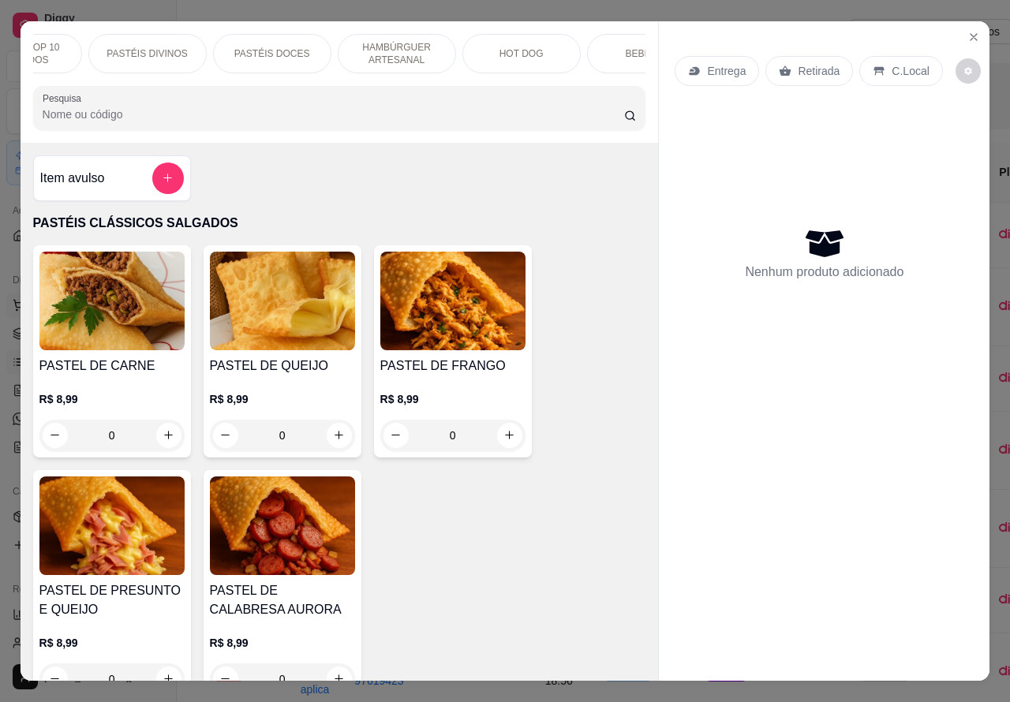
scroll to position [0, 202]
click at [608, 60] on div "BEBIDAS" at bounding box center [638, 53] width 118 height 39
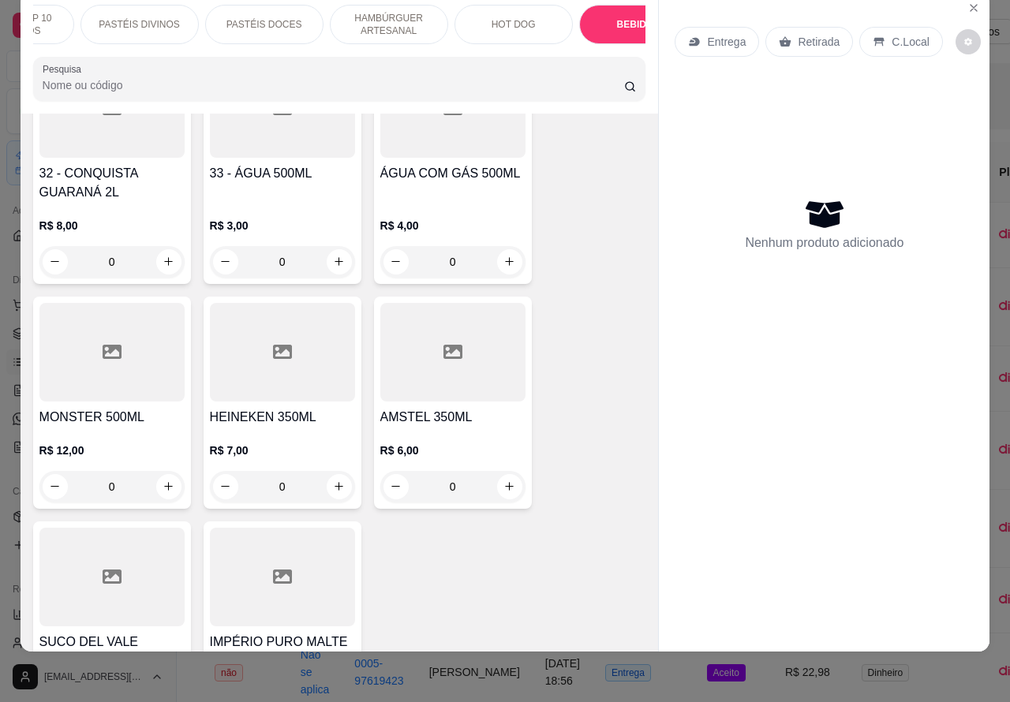
scroll to position [6130, 0]
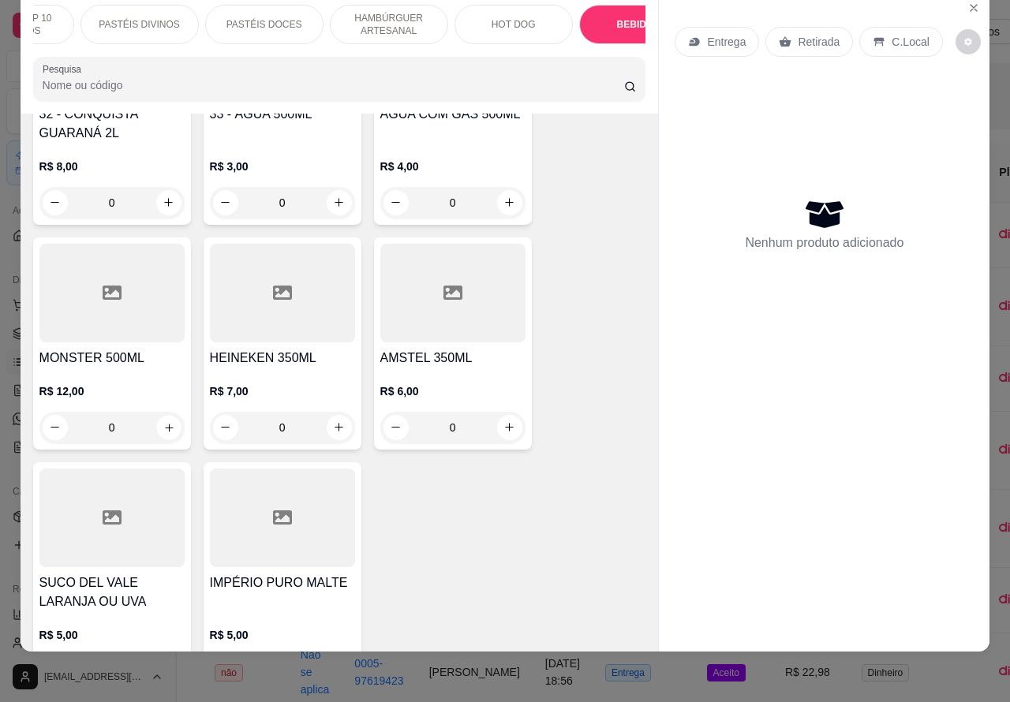
click at [163, 421] on icon "increase-product-quantity" at bounding box center [169, 427] width 12 height 12
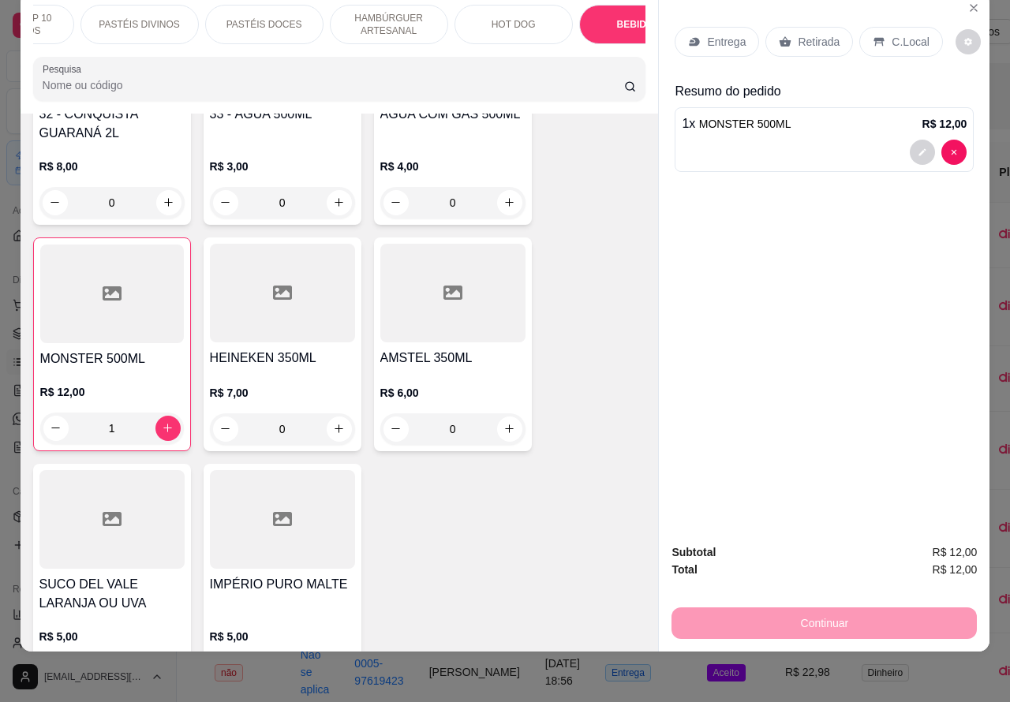
click at [802, 34] on p "Retirada" at bounding box center [819, 42] width 42 height 16
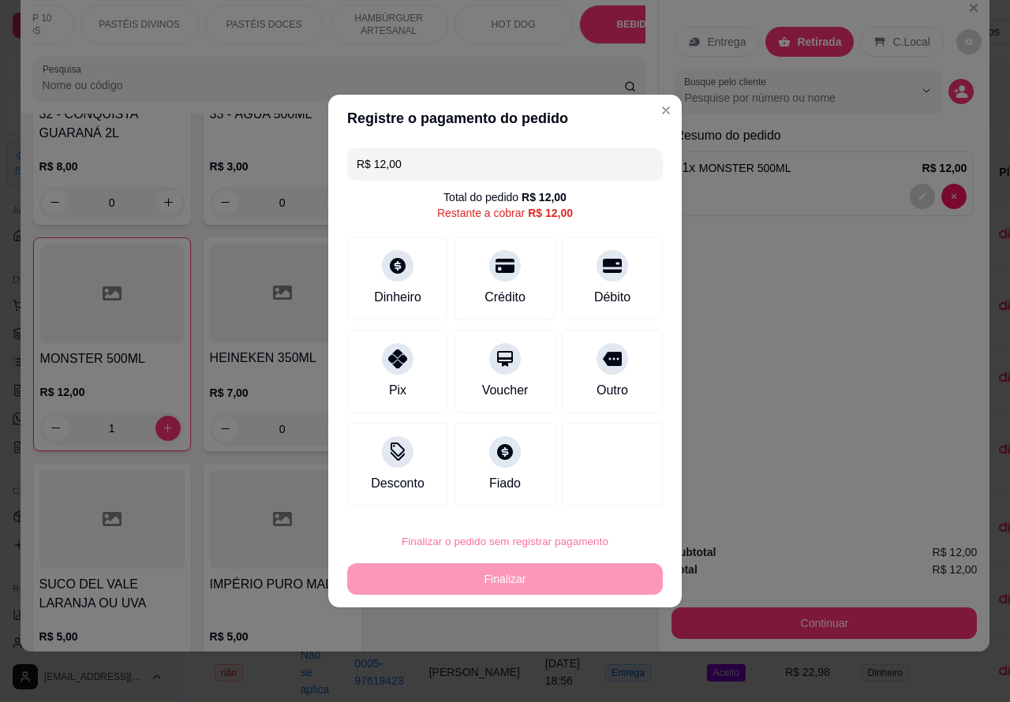
click at [601, 491] on button "Confirmar" at bounding box center [599, 497] width 58 height 24
type input "0"
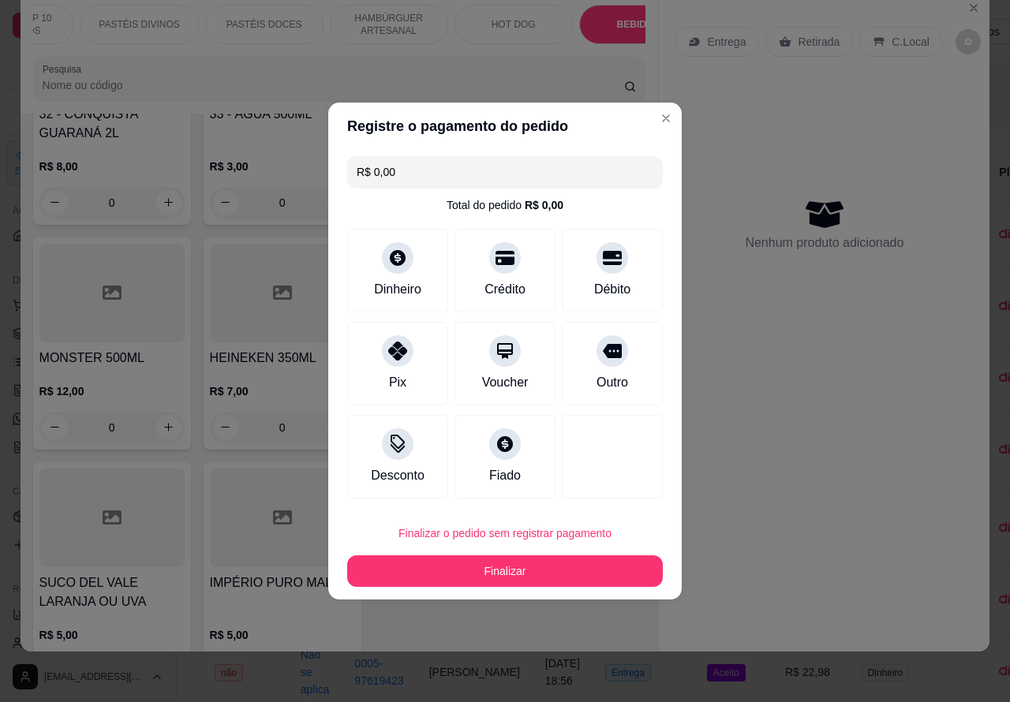
type input "R$ 0,00"
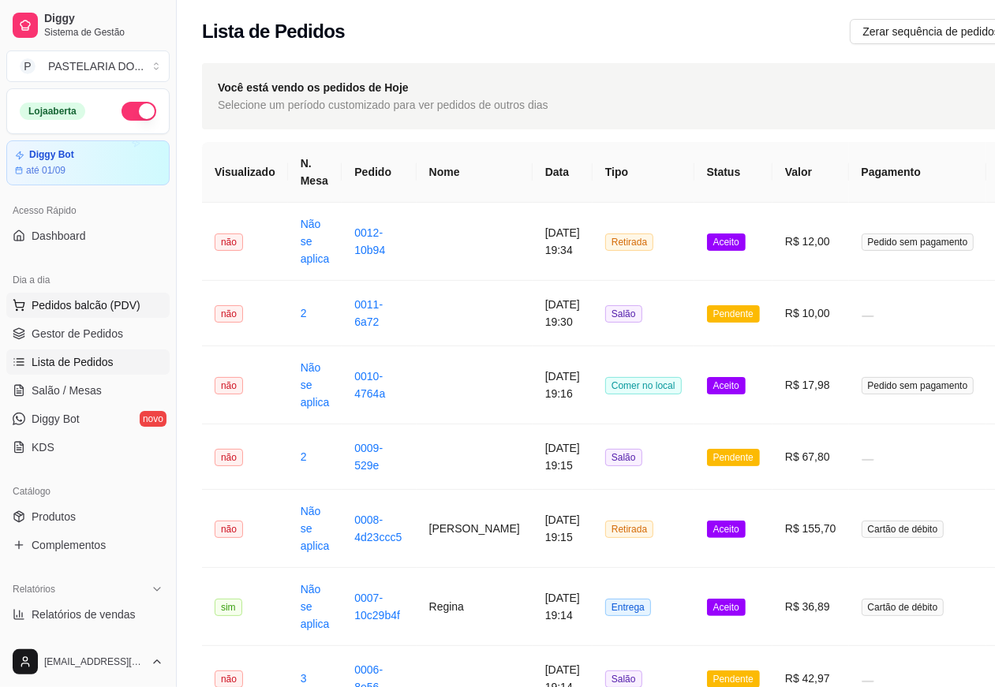
click at [120, 297] on span "Pedidos balcão (PDV)" at bounding box center [86, 305] width 109 height 16
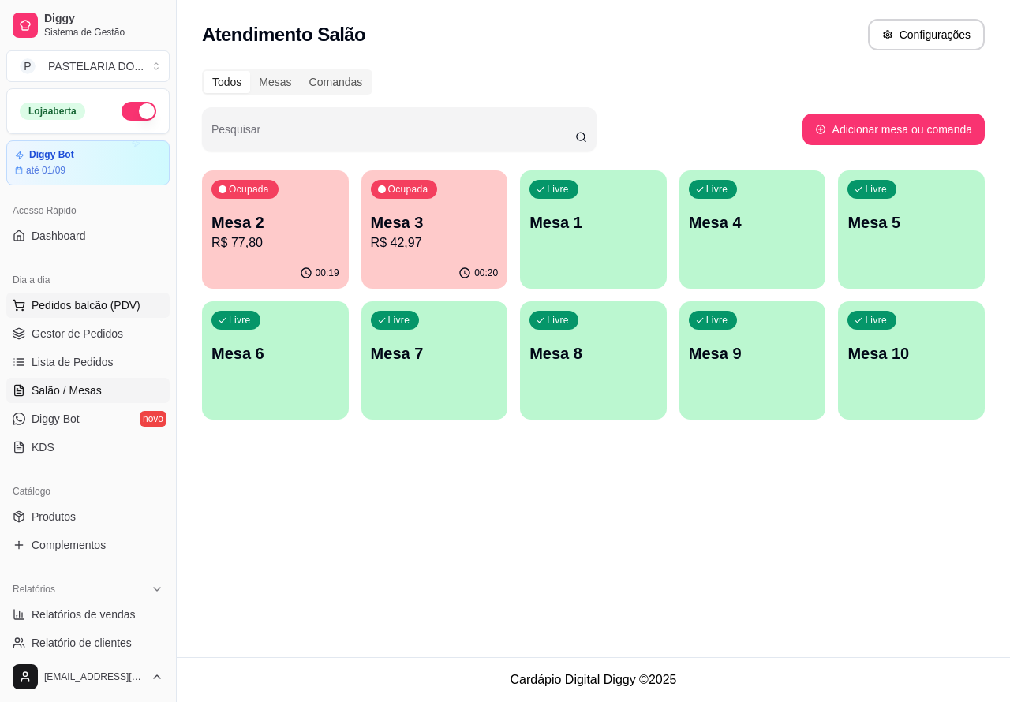
click at [312, 250] on p "R$ 77,80" at bounding box center [275, 243] width 128 height 19
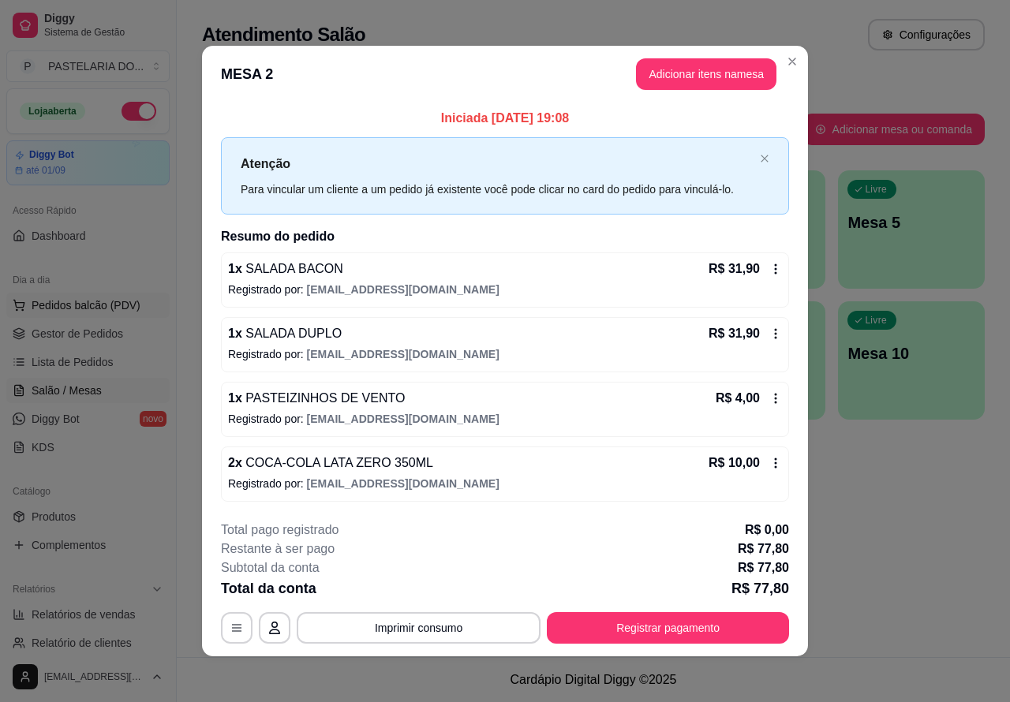
click at [786, 64] on div "Todos Mesas Comandas Pesquisar Adicionar mesa ou comanda Ocupada Mesa 2 R$ 77,8…" at bounding box center [593, 249] width 833 height 379
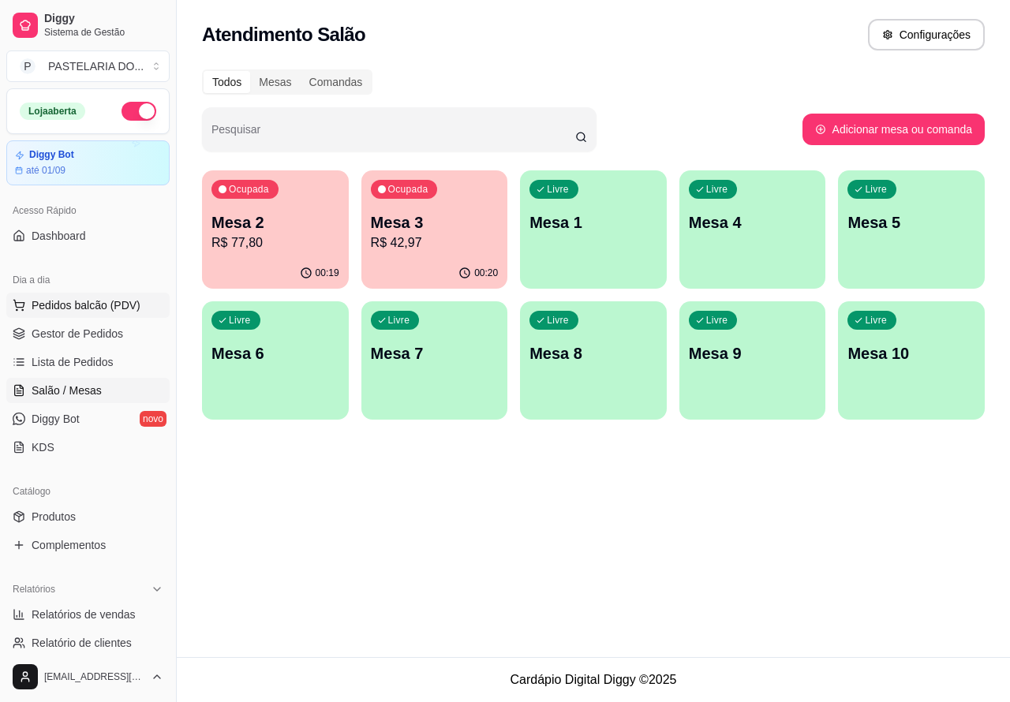
click at [450, 241] on p "R$ 42,97" at bounding box center [435, 243] width 128 height 19
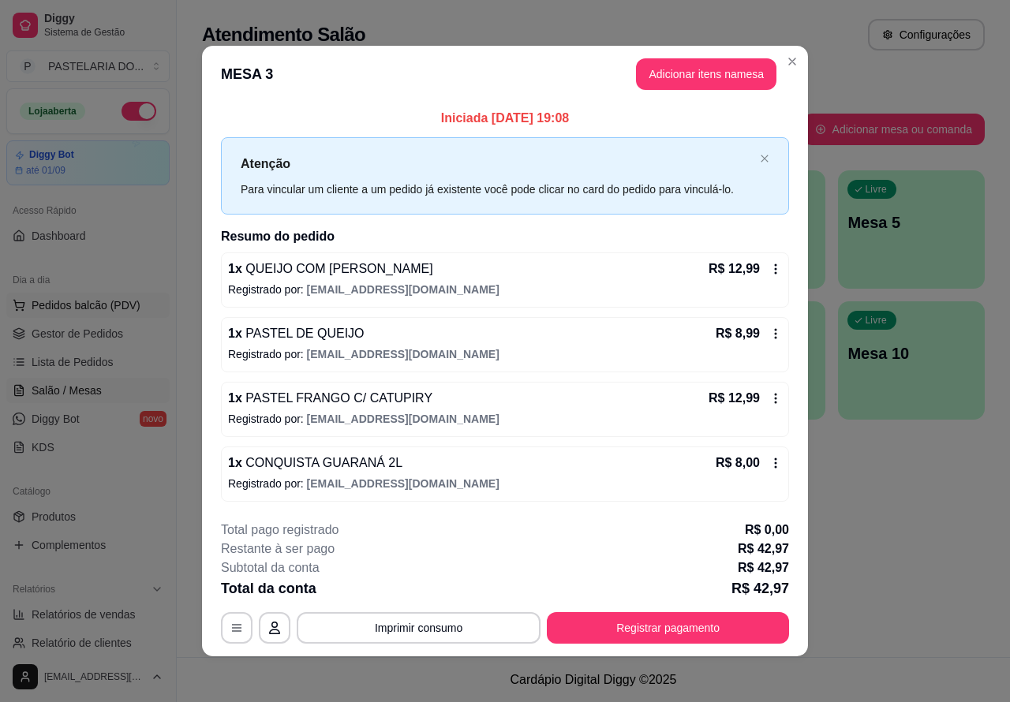
click at [487, 620] on button "Imprimir consumo" at bounding box center [419, 628] width 244 height 32
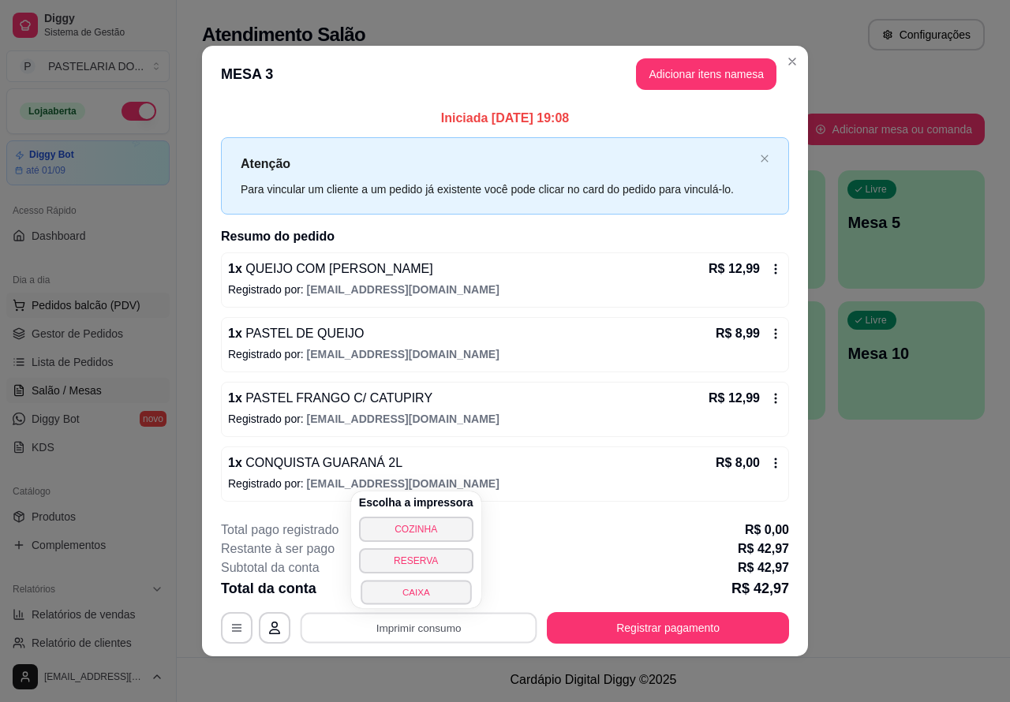
click at [427, 588] on button "CAIXA" at bounding box center [416, 592] width 110 height 24
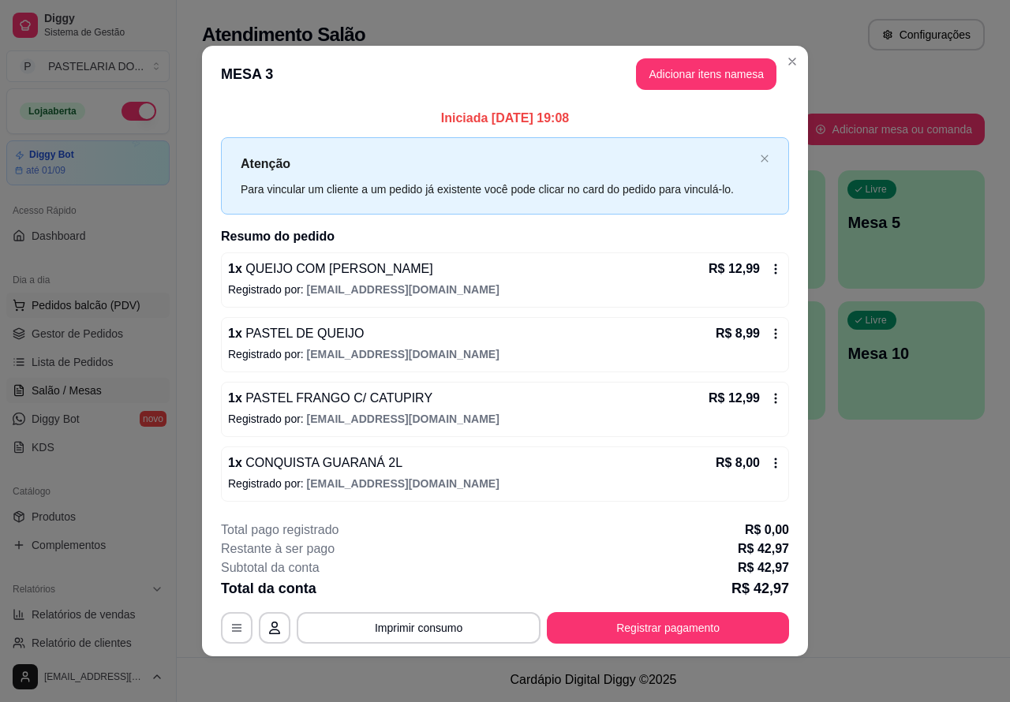
click at [109, 360] on span "Lista de Pedidos" at bounding box center [73, 362] width 82 height 16
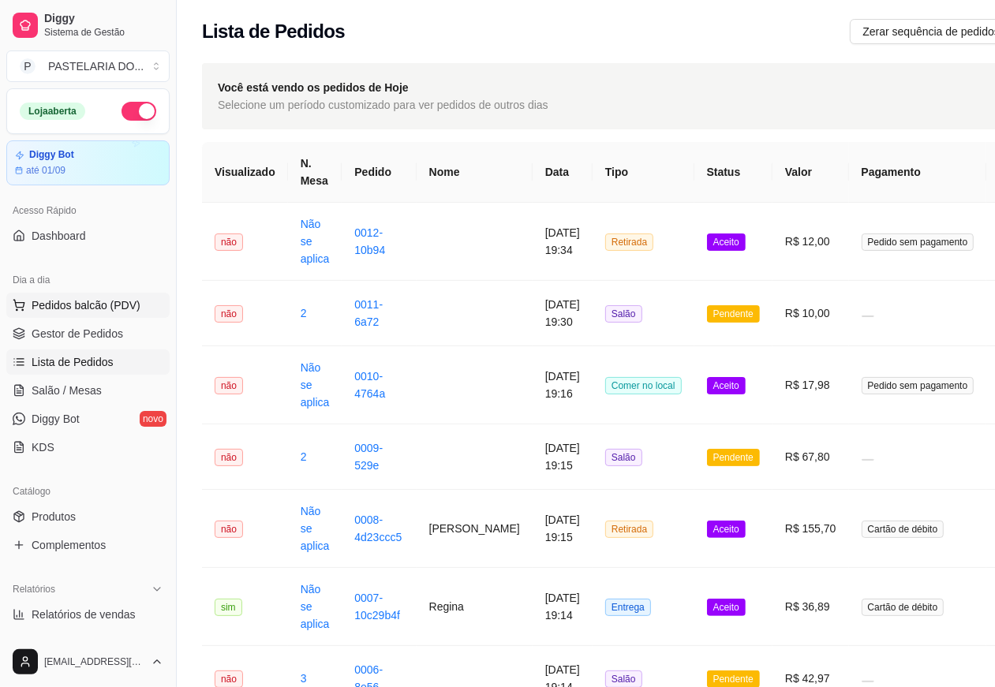
click at [129, 305] on span "Pedidos balcão (PDV)" at bounding box center [86, 305] width 109 height 16
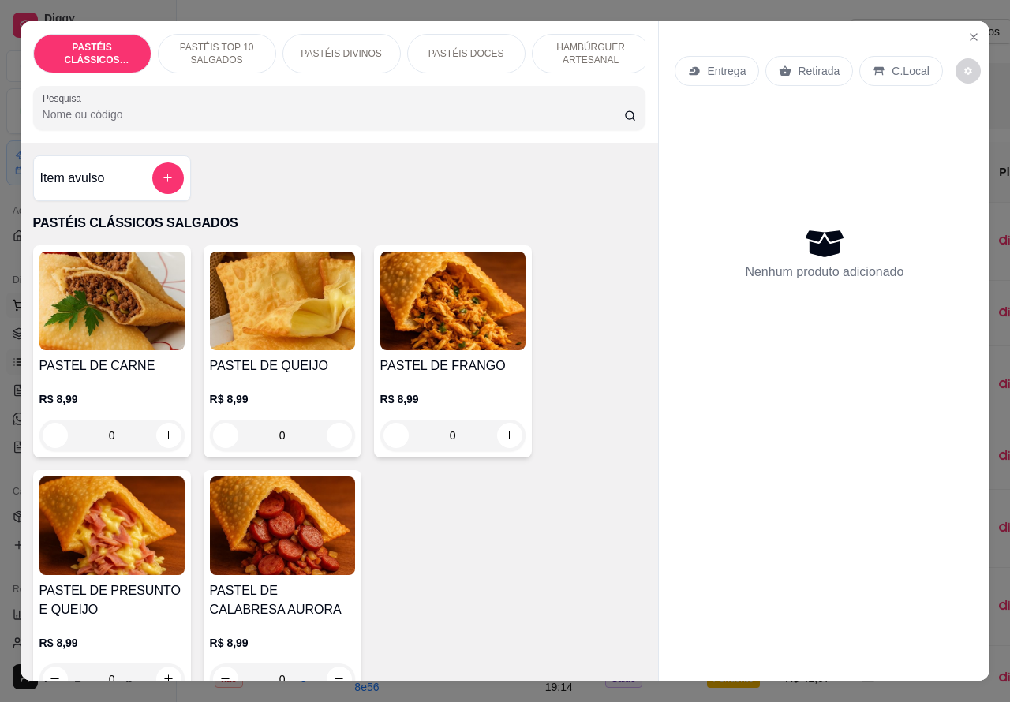
click at [968, 34] on icon "Close" at bounding box center [973, 37] width 13 height 13
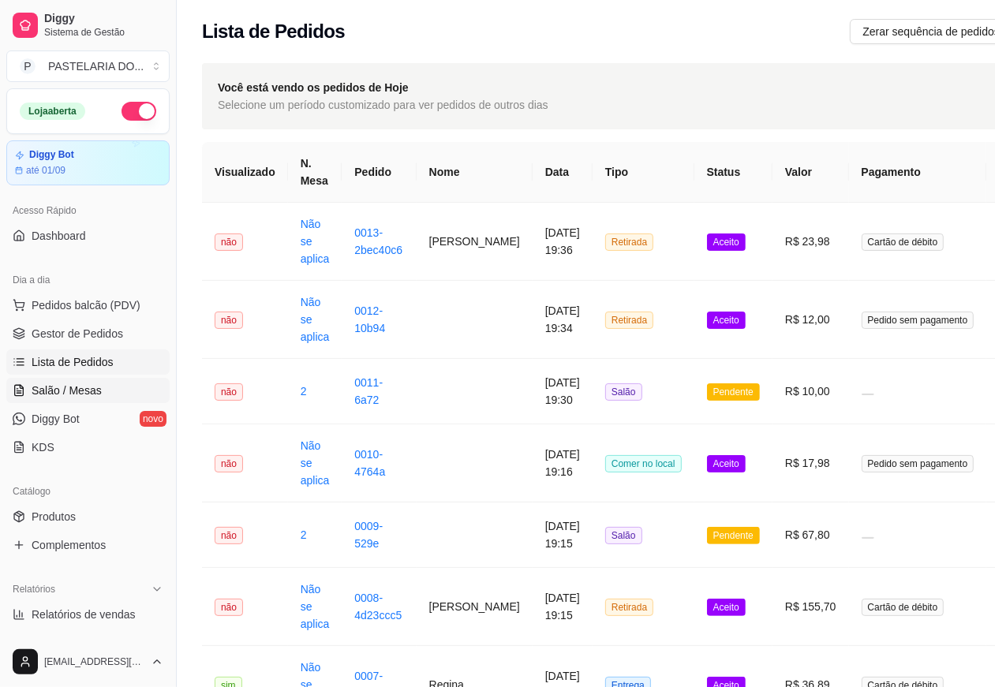
click at [99, 387] on link "Salão / Mesas" at bounding box center [87, 390] width 163 height 25
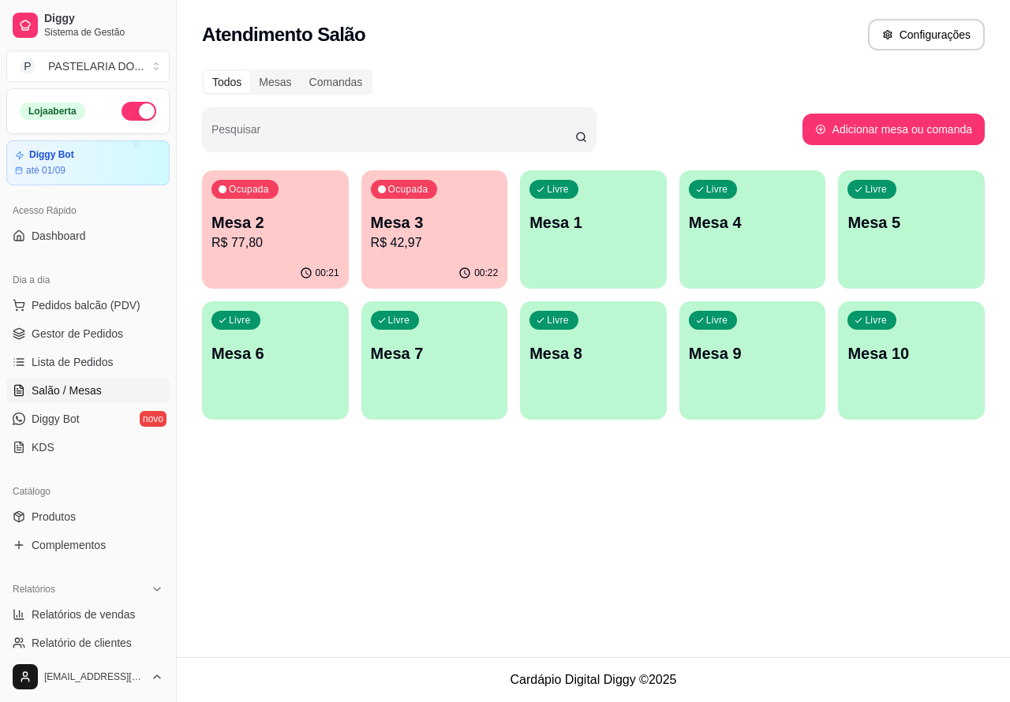
click at [460, 237] on p "R$ 42,97" at bounding box center [435, 243] width 128 height 19
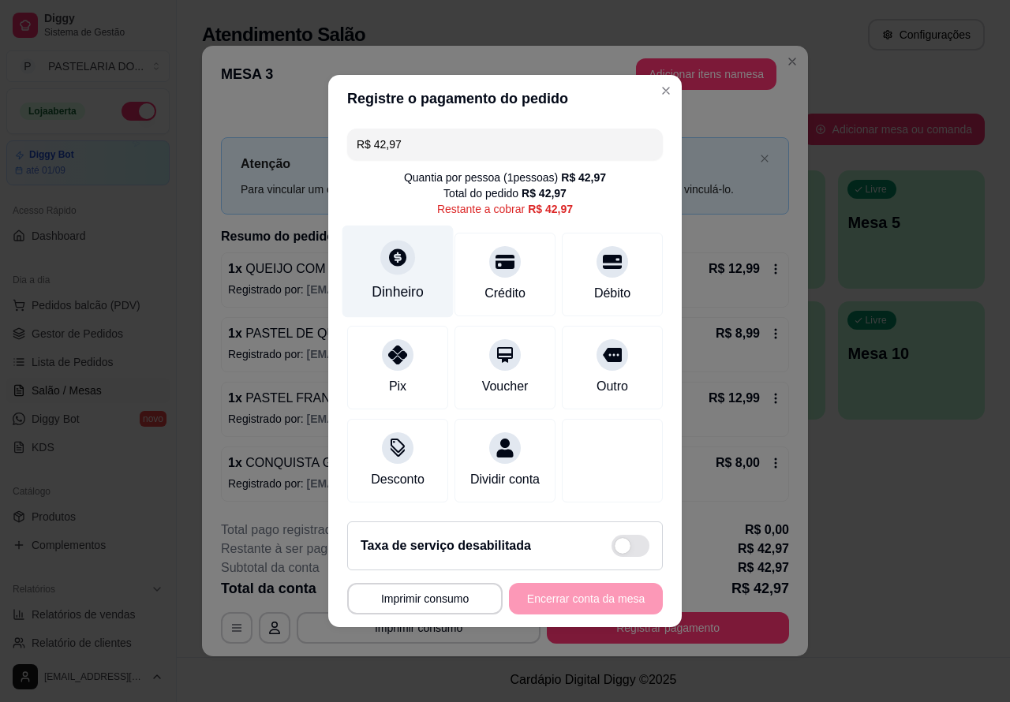
click at [381, 255] on div at bounding box center [397, 257] width 35 height 35
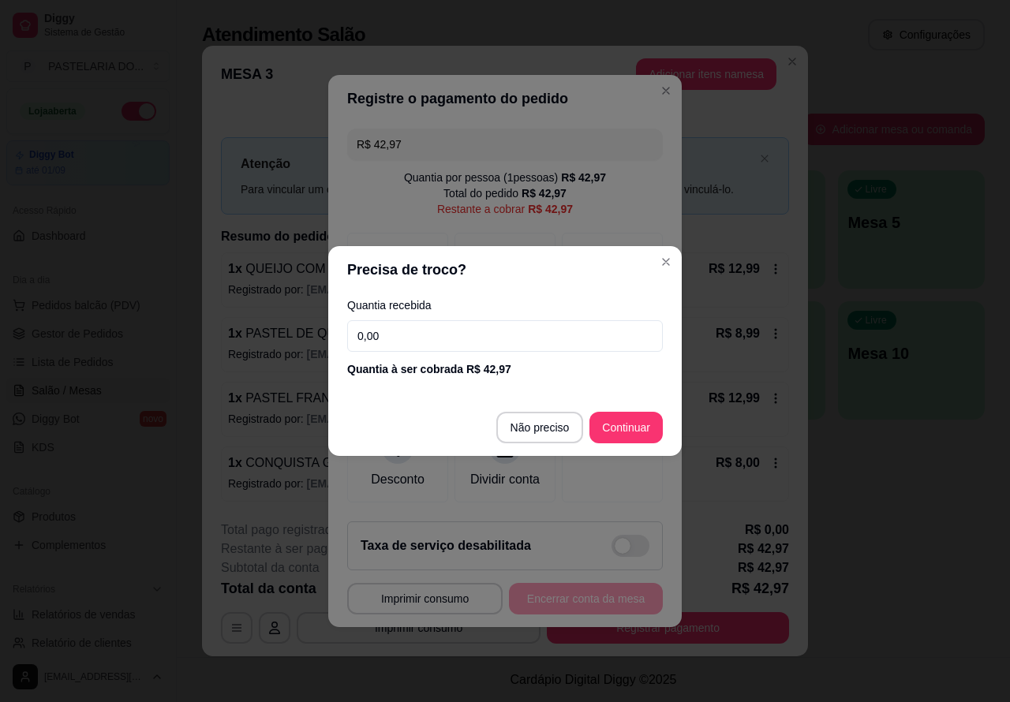
click at [367, 332] on input "0,00" at bounding box center [505, 336] width 316 height 32
type input "0,00"
click at [663, 75] on header "Registre o pagamento do pedido" at bounding box center [504, 98] width 353 height 47
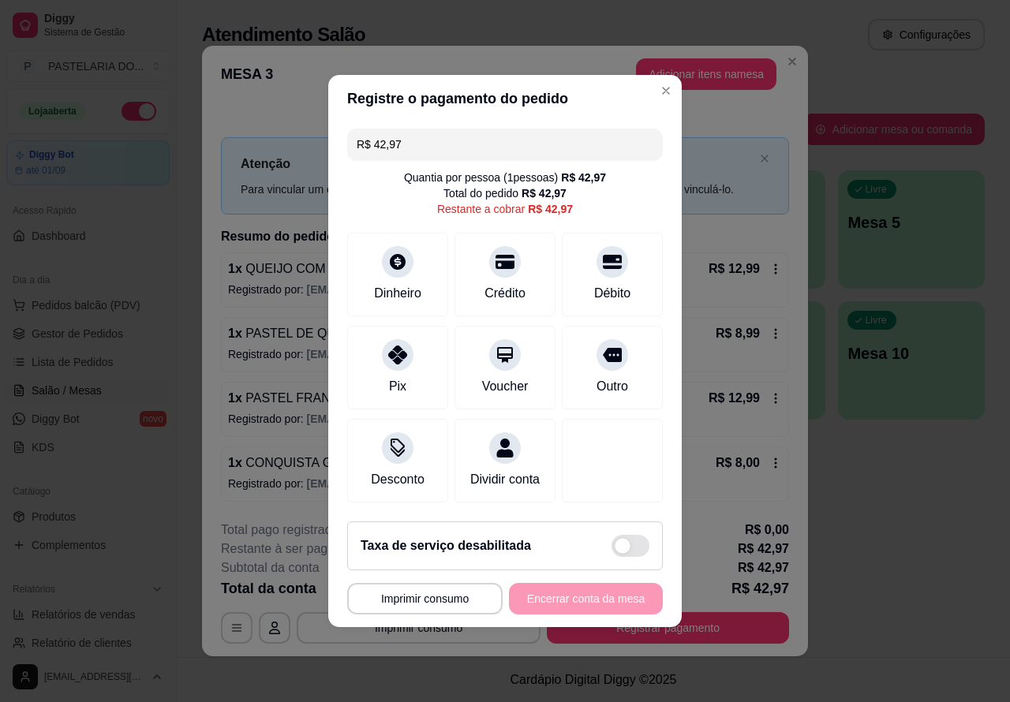
click at [649, 80] on button "Adicionar itens na mesa" at bounding box center [706, 74] width 140 height 32
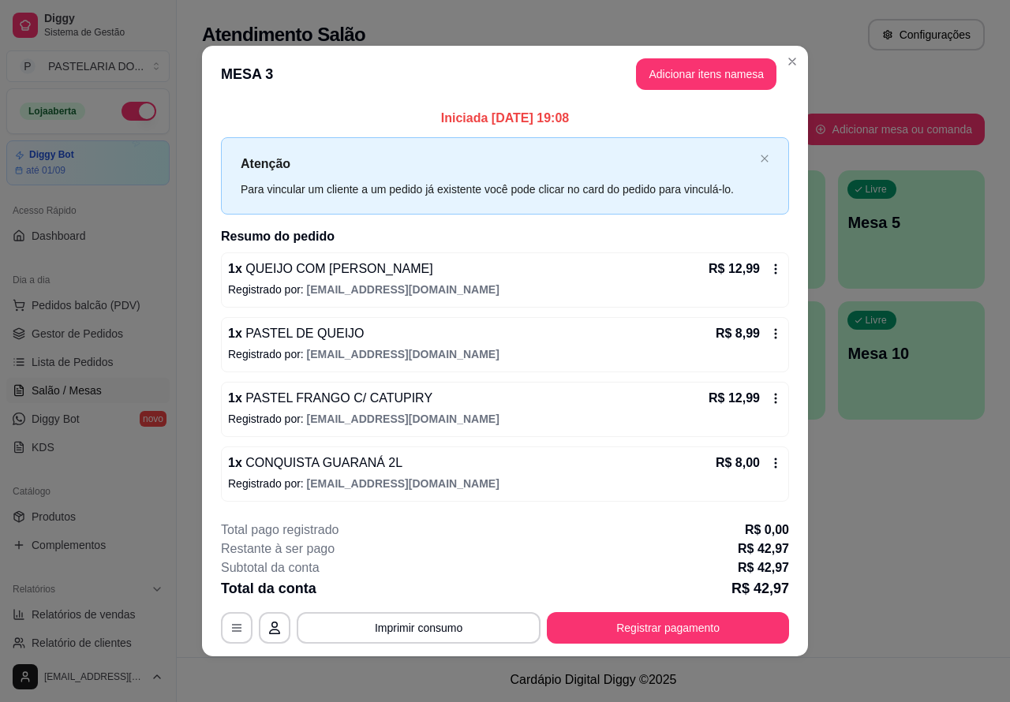
click at [690, 87] on div "Nenhum produto adicionado" at bounding box center [834, 225] width 308 height 319
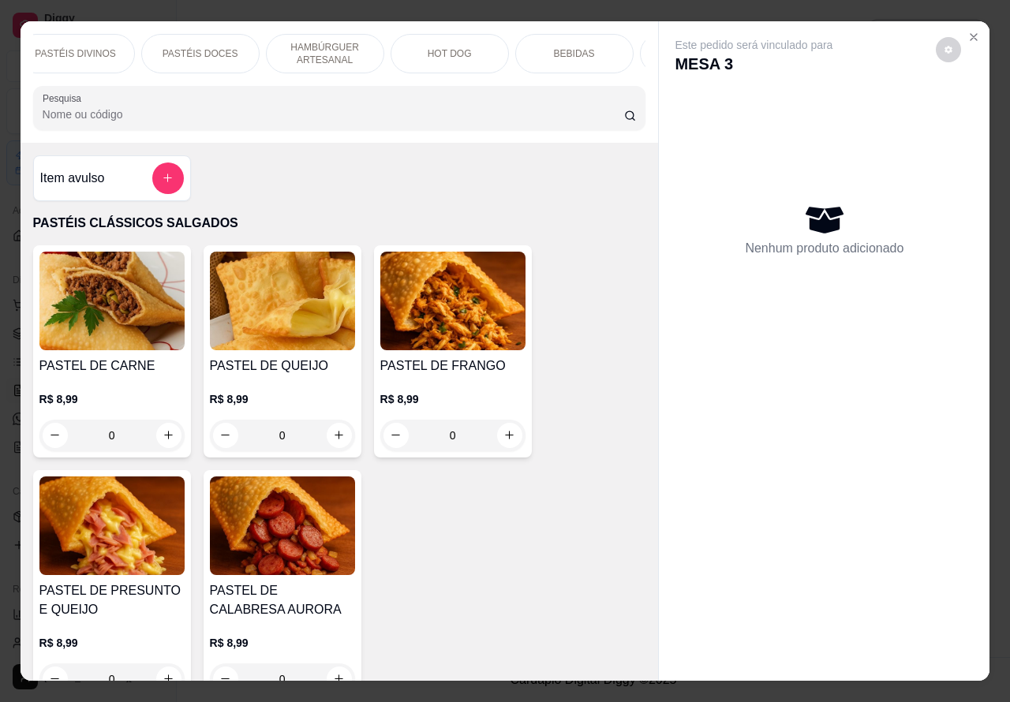
scroll to position [0, 379]
click at [586, 51] on p "DOCES" at bounding box center [587, 53] width 34 height 13
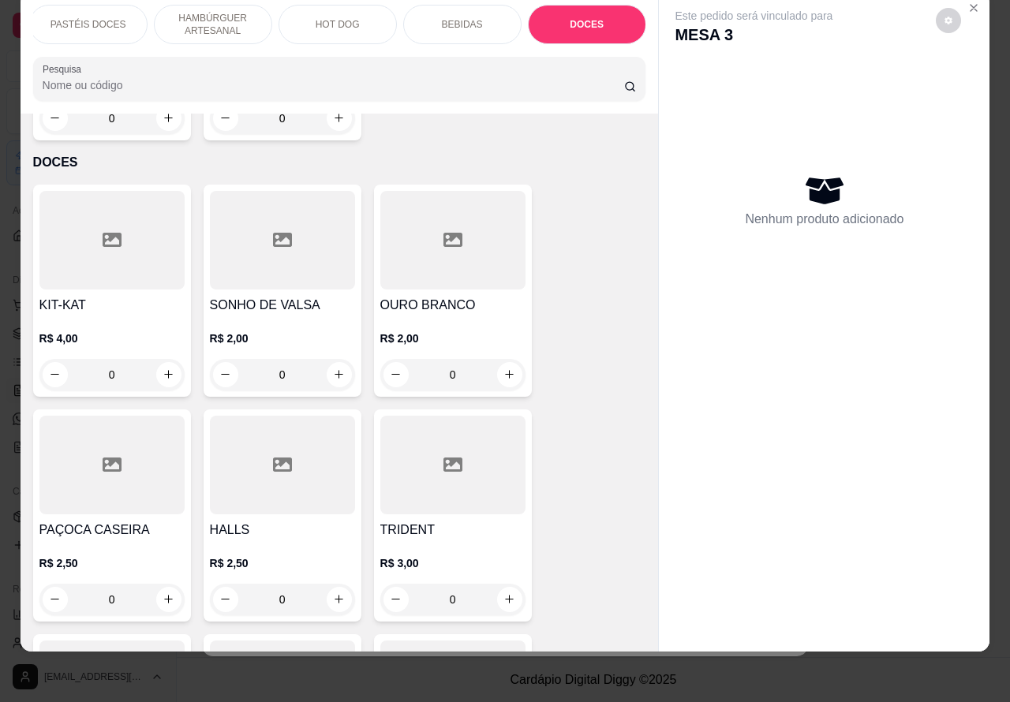
click at [333, 368] on icon "increase-product-quantity" at bounding box center [339, 374] width 12 height 12
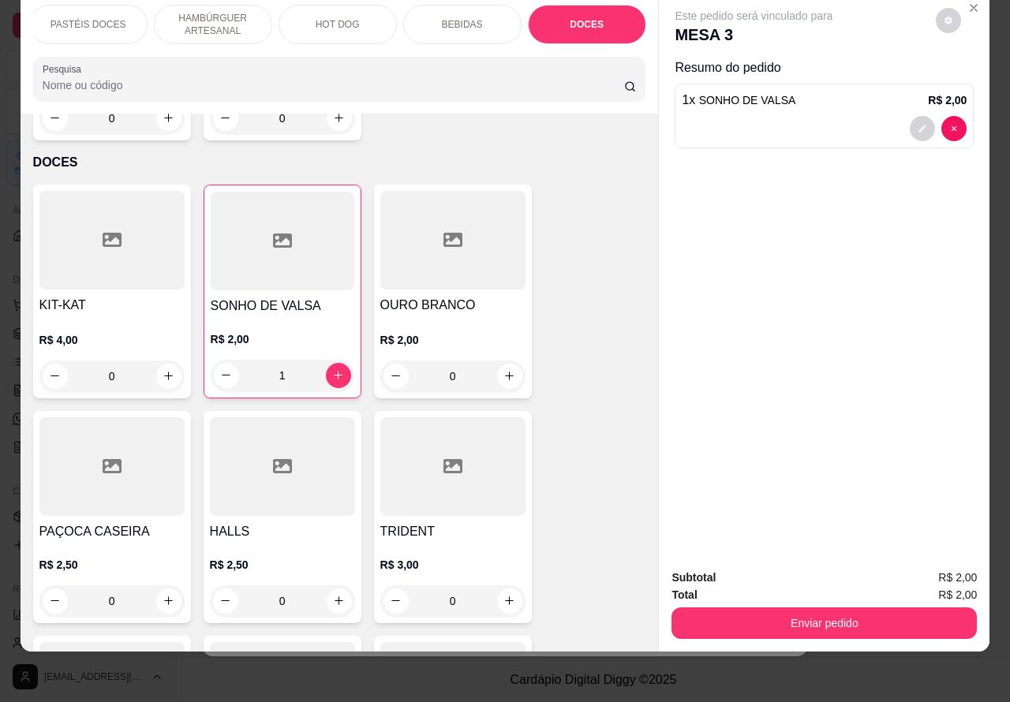
click at [334, 371] on icon "increase-product-quantity" at bounding box center [338, 375] width 9 height 9
click at [332, 369] on icon "increase-product-quantity" at bounding box center [338, 375] width 12 height 12
type input "3"
click at [761, 609] on button "Enviar pedido" at bounding box center [823, 623] width 305 height 32
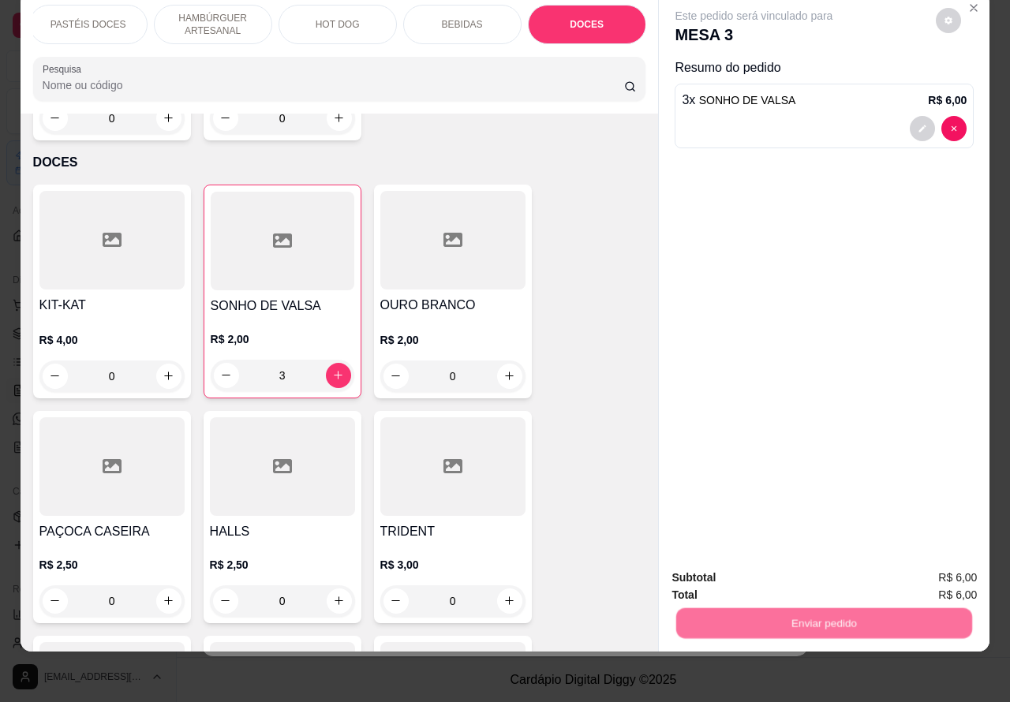
click at [728, 569] on button "Não registrar e enviar pedido" at bounding box center [771, 570] width 164 height 30
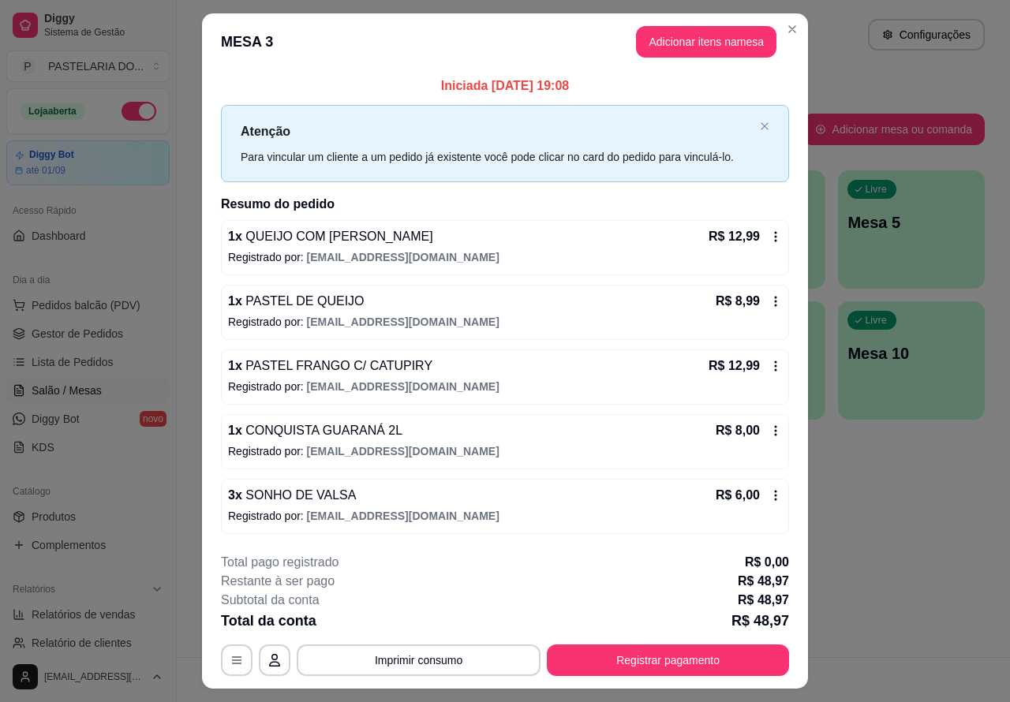
scroll to position [37, 0]
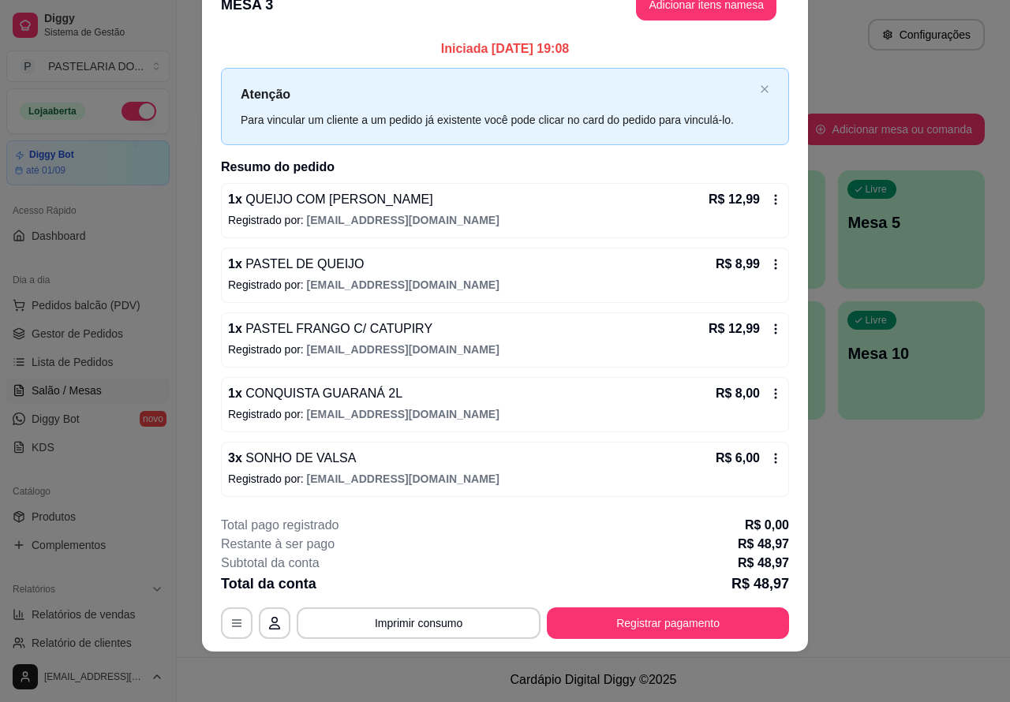
click at [544, 452] on div "3 x SONHO DE VALSA R$ 6,00" at bounding box center [505, 458] width 554 height 19
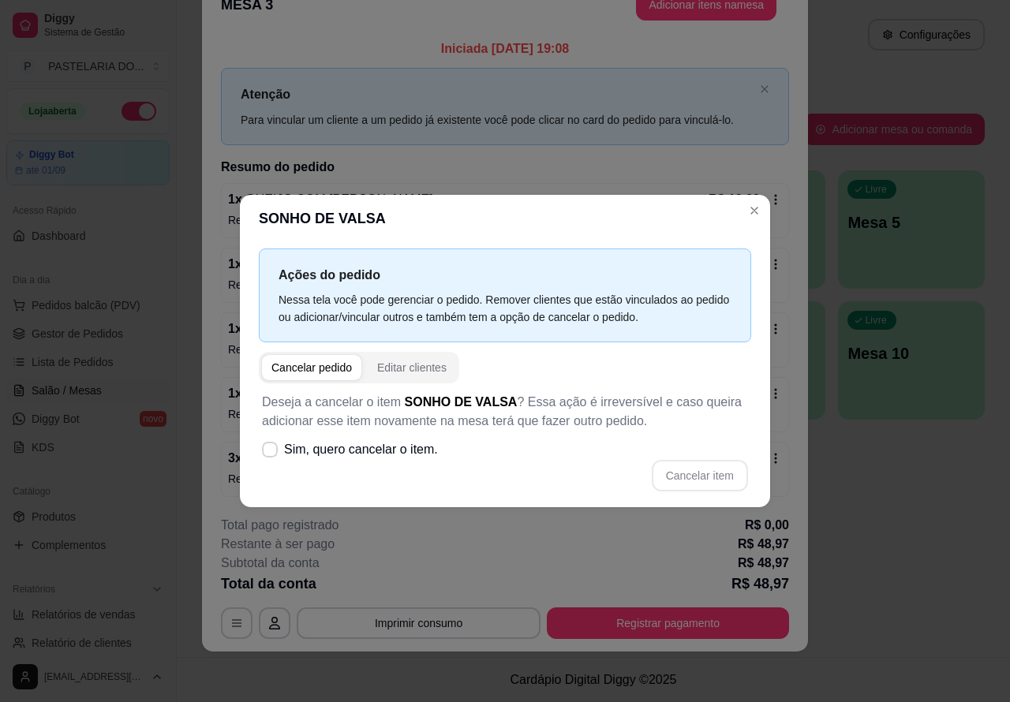
click at [886, 498] on div "**********" at bounding box center [505, 351] width 1010 height 702
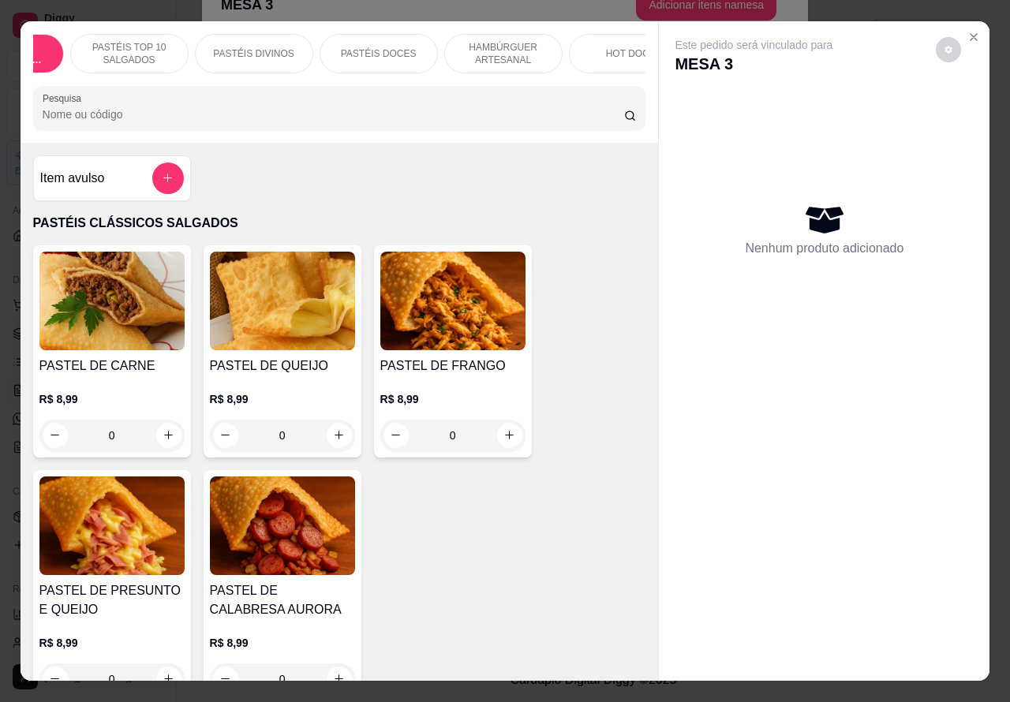
scroll to position [0, 89]
click at [970, 34] on icon "Close" at bounding box center [973, 37] width 6 height 6
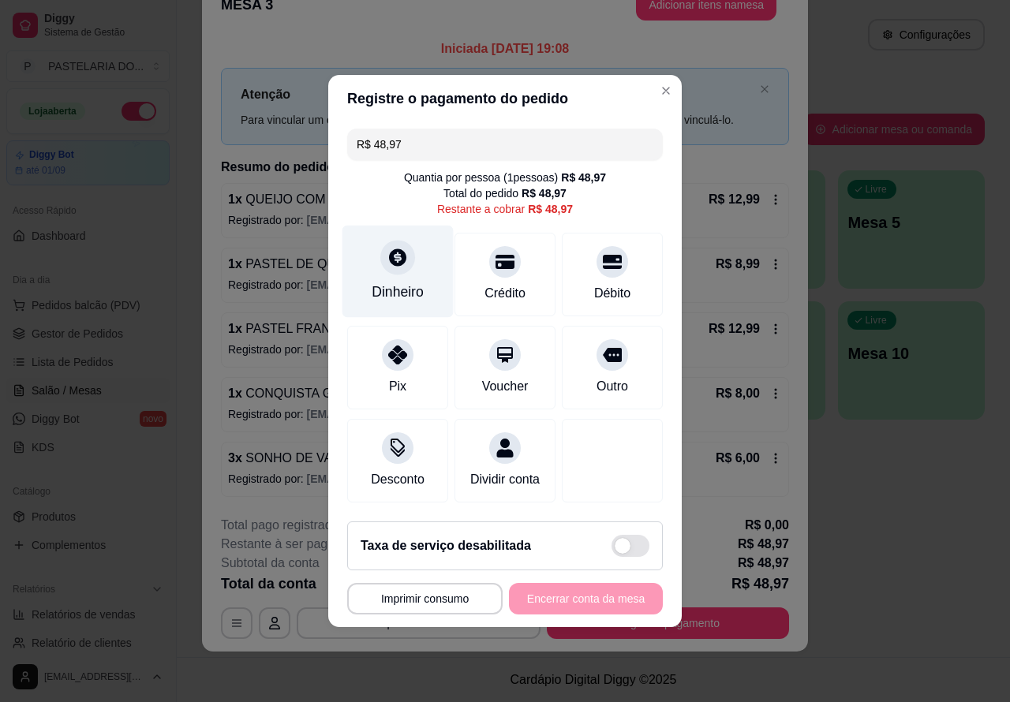
click at [393, 251] on icon at bounding box center [397, 257] width 21 height 21
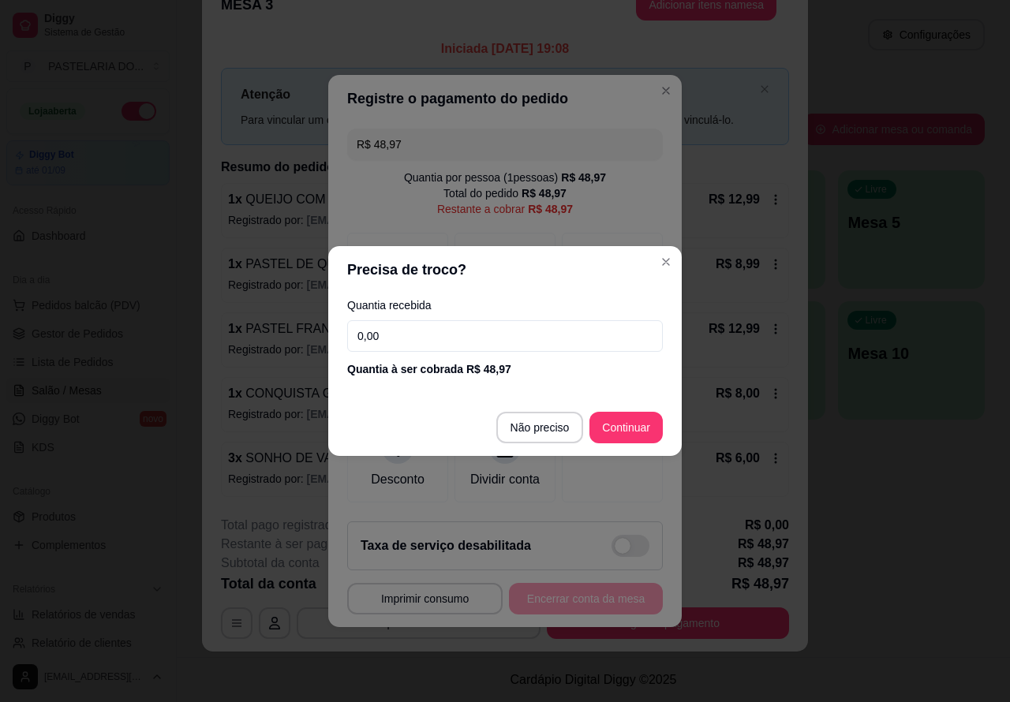
click at [367, 331] on input "0,00" at bounding box center [505, 336] width 316 height 32
type input "48,90"
click at [622, 420] on div at bounding box center [612, 461] width 101 height 84
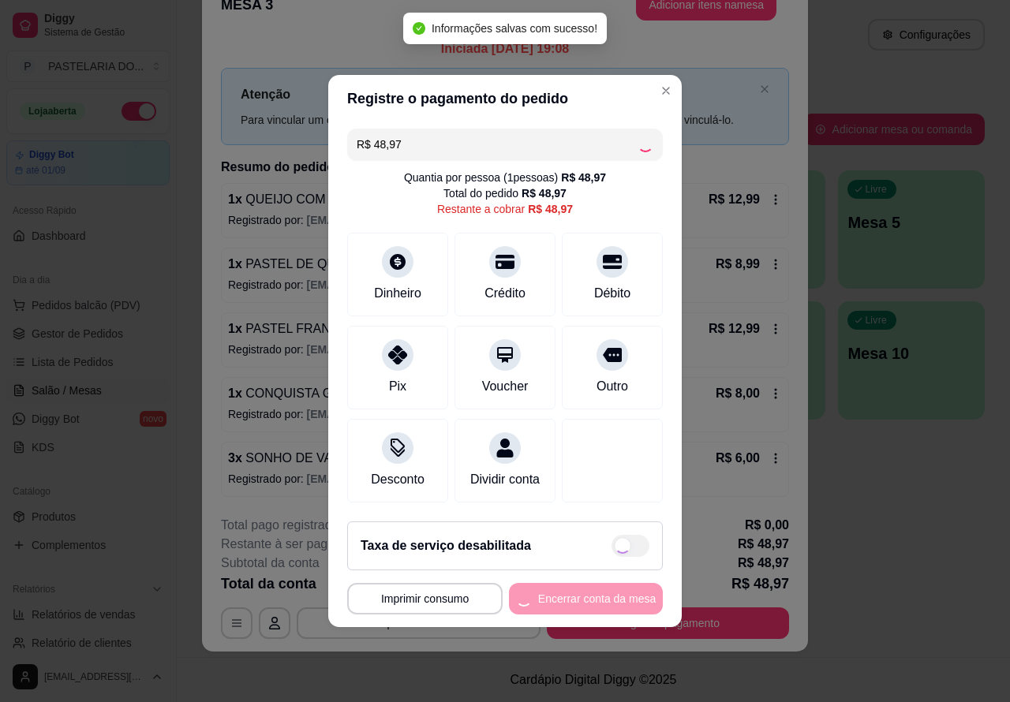
type input "R$ 0,00"
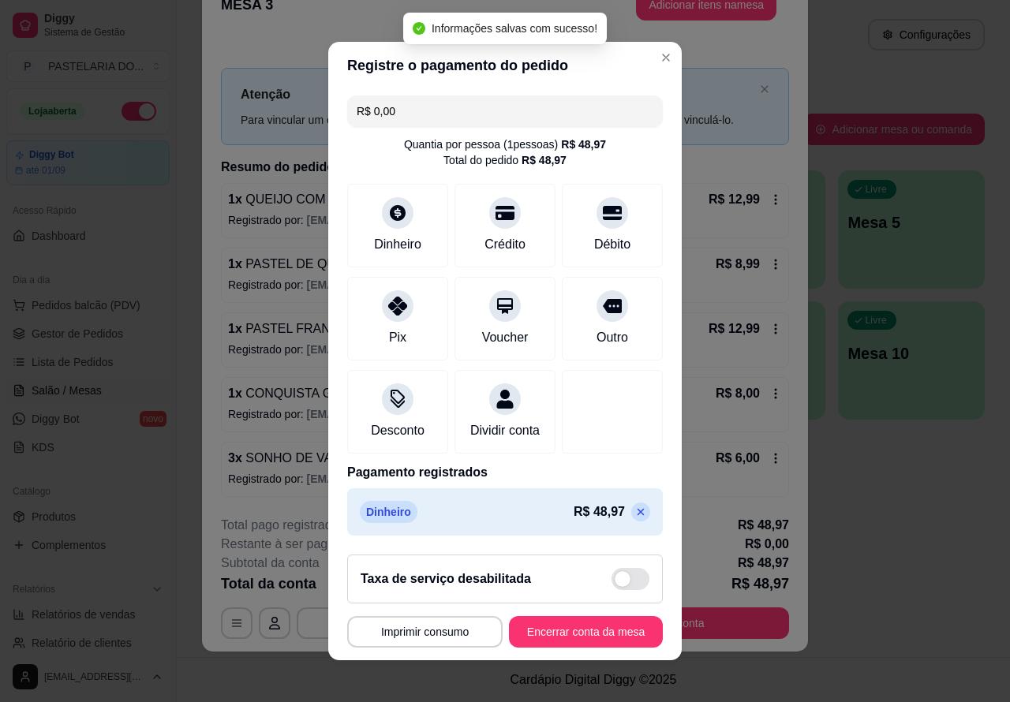
click at [566, 639] on button "Encerrar conta da mesa" at bounding box center [586, 632] width 154 height 32
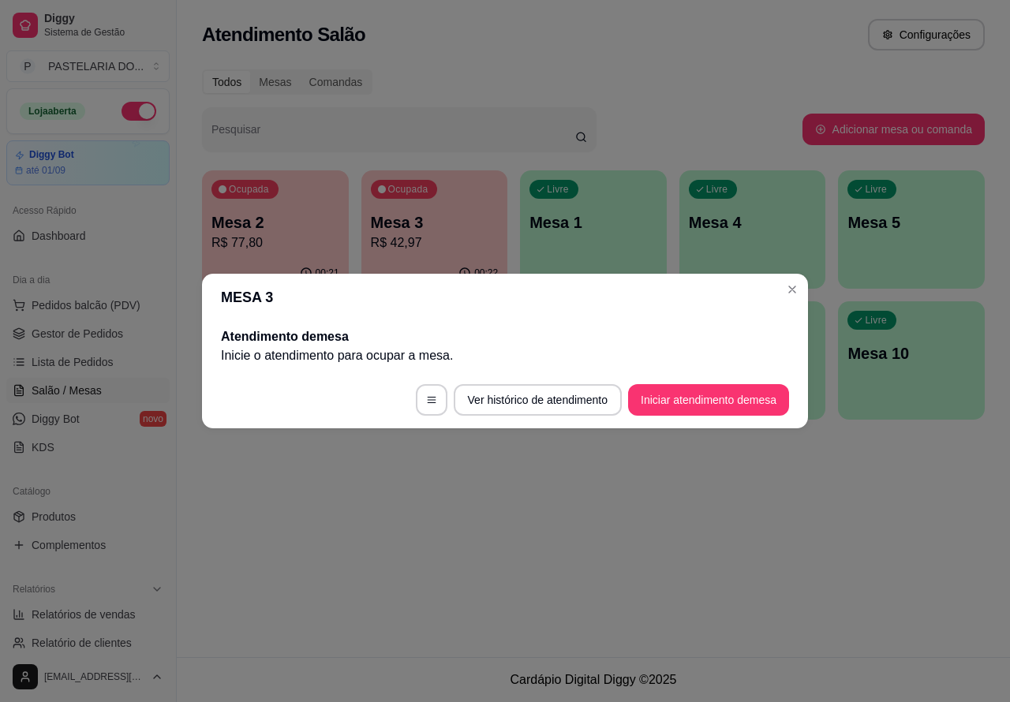
scroll to position [0, 0]
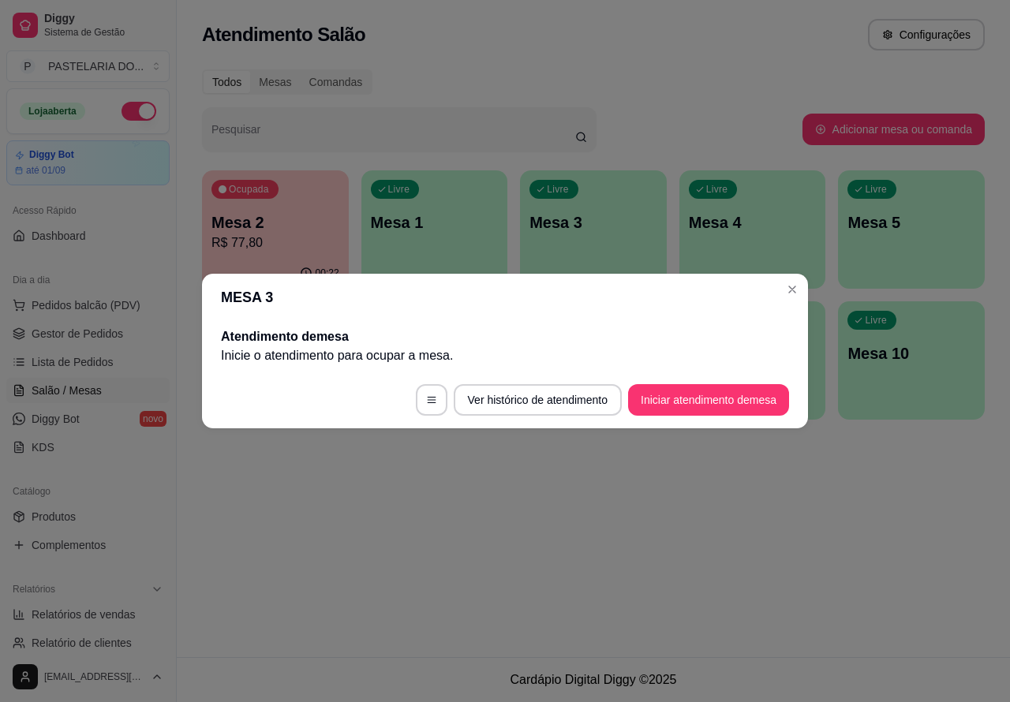
click at [392, 523] on div "Atendimento Salão Configurações Todos Mesas Comandas Pesquisar Adicionar mesa o…" at bounding box center [593, 328] width 833 height 657
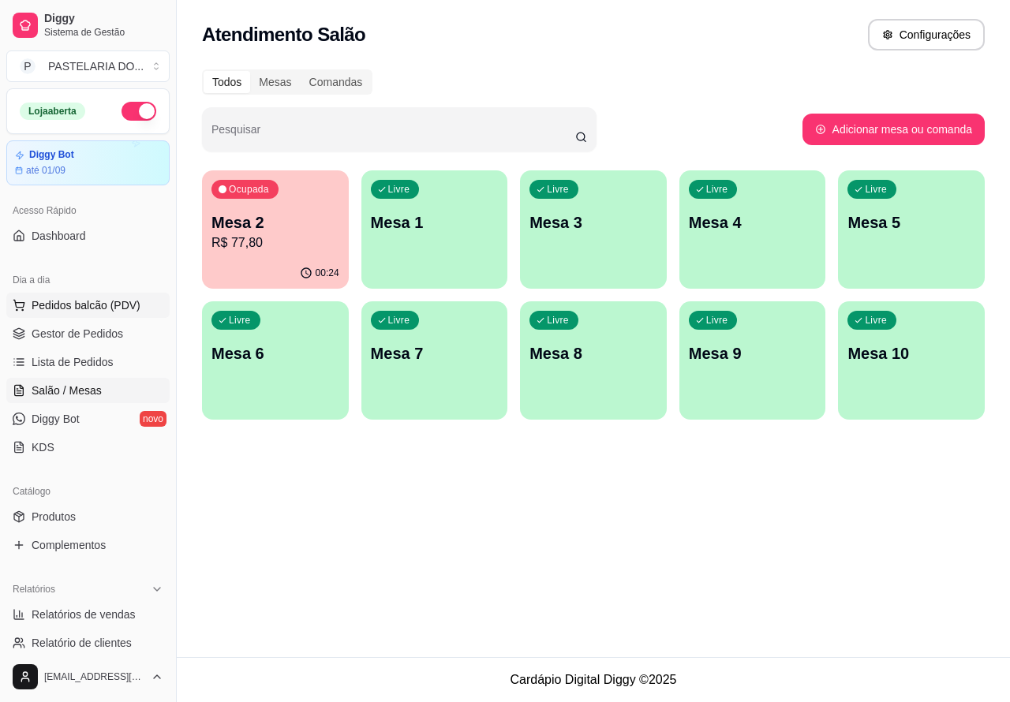
click at [125, 297] on span "Pedidos balcão (PDV)" at bounding box center [86, 305] width 109 height 16
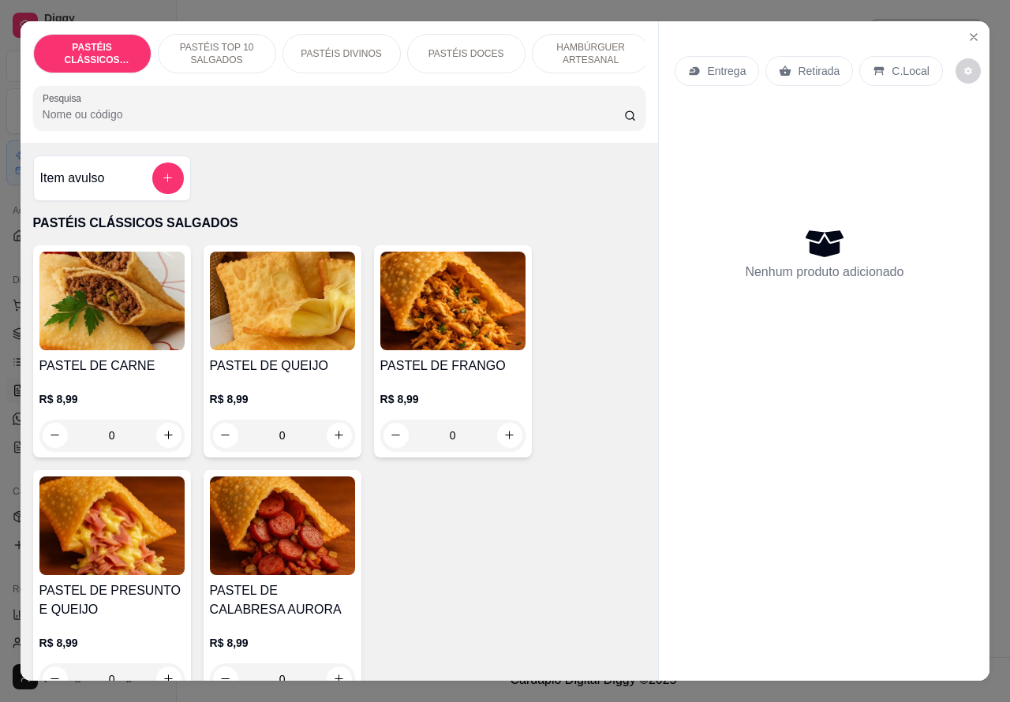
click at [723, 65] on p "Entrega" at bounding box center [726, 71] width 39 height 16
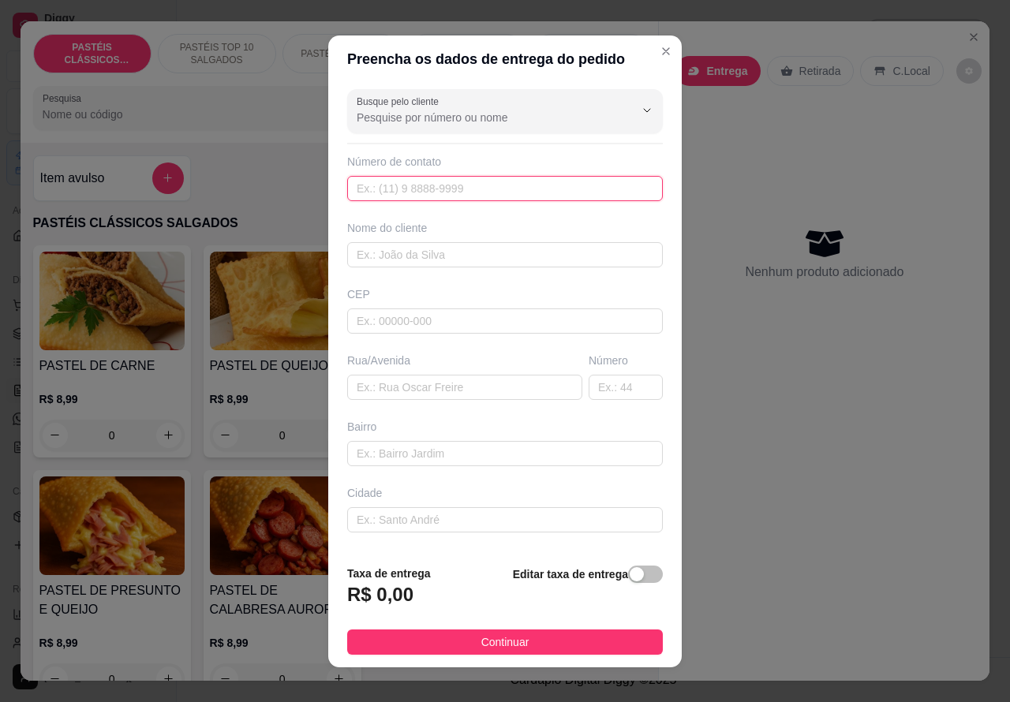
paste input "99643-8319"
type input "99643-8319"
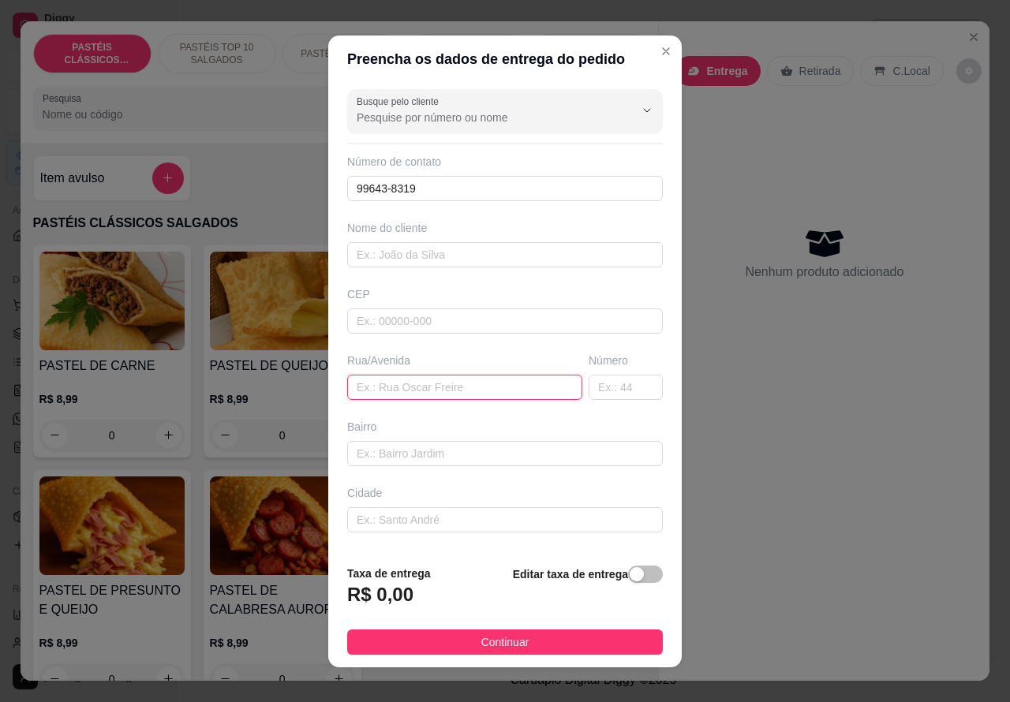
paste input "[PERSON_NAME] 14"
type input "[PERSON_NAME] 14"
click at [630, 576] on div "button" at bounding box center [637, 574] width 14 height 14
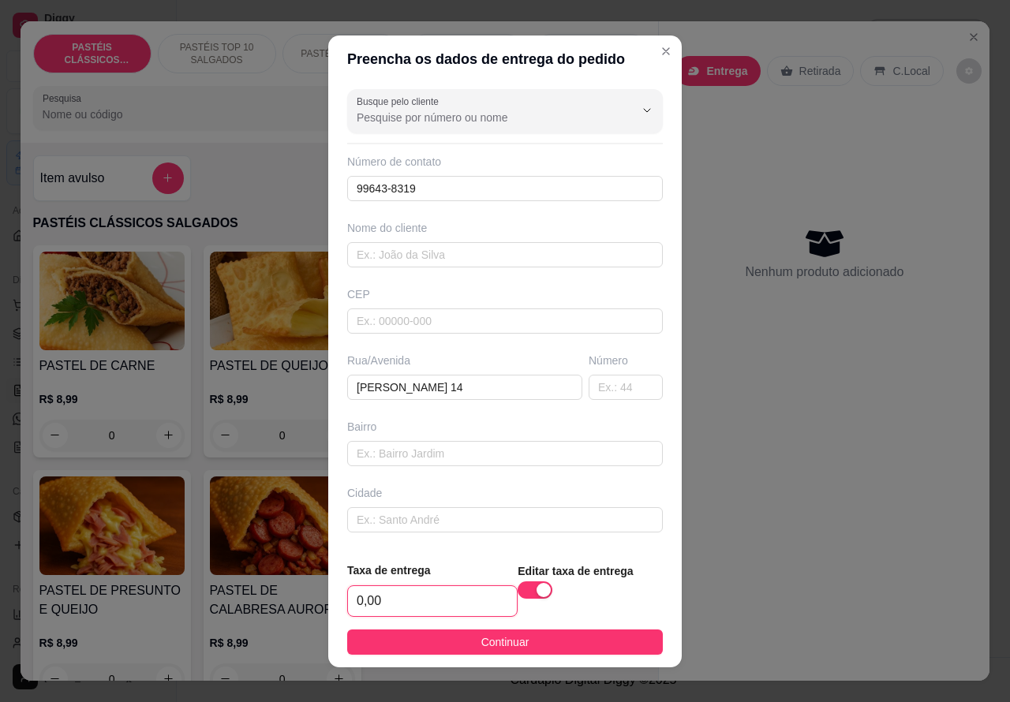
click at [357, 603] on input "0,00" at bounding box center [432, 601] width 169 height 30
type input "1,00"
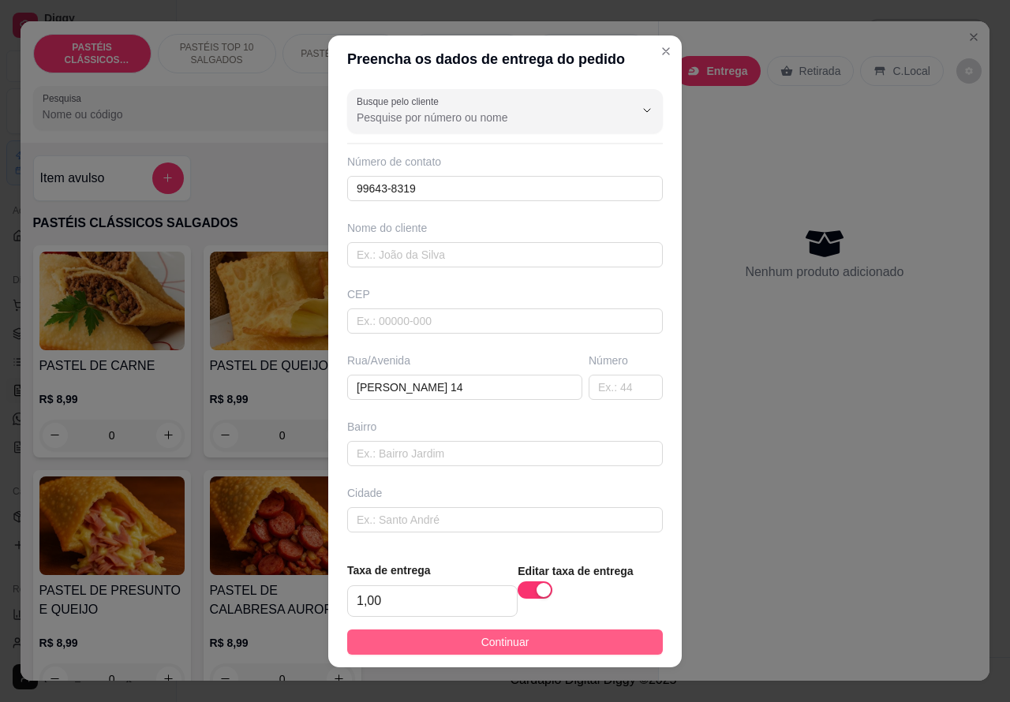
click at [581, 632] on button "Continuar" at bounding box center [505, 642] width 316 height 25
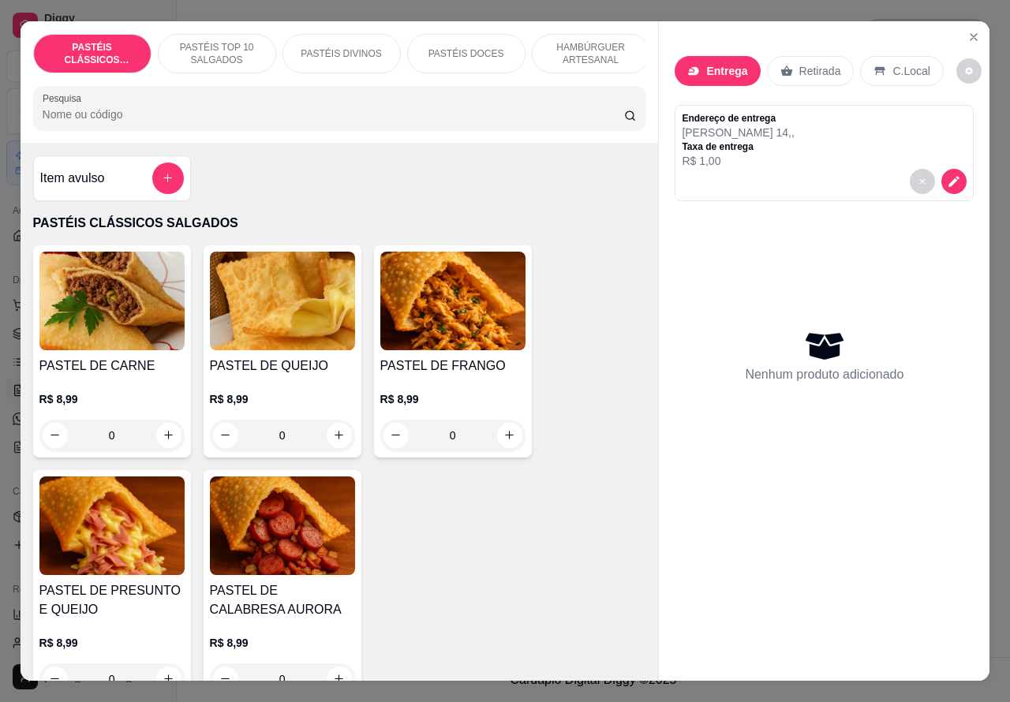
click at [592, 51] on p "HAMBÚRGUER ARTESANAL" at bounding box center [591, 53] width 92 height 25
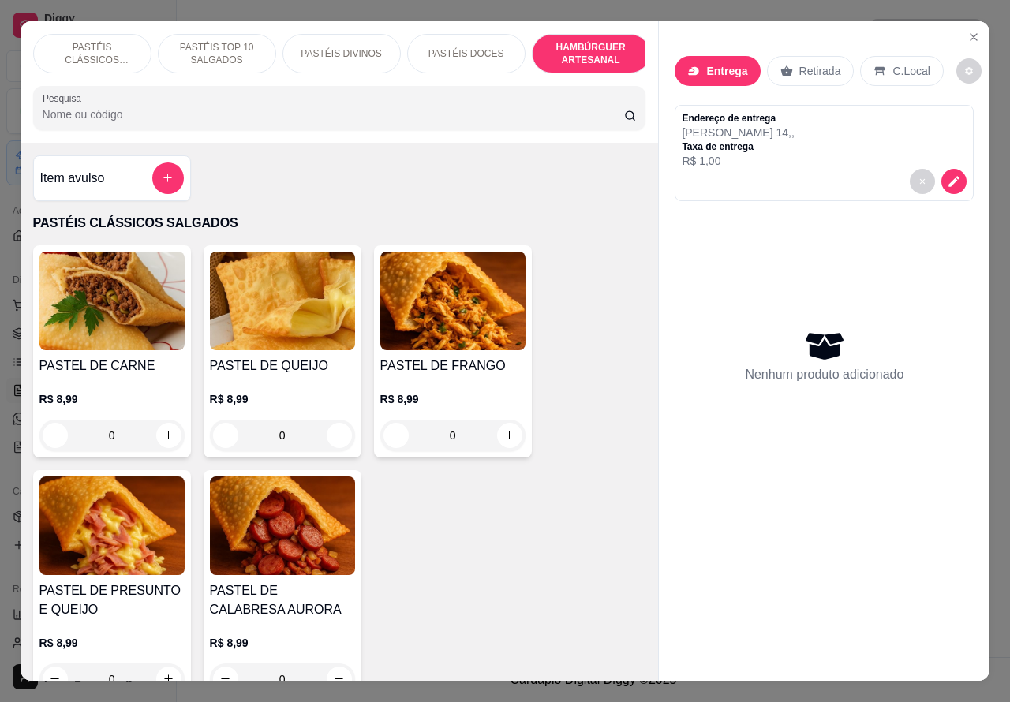
scroll to position [36, 0]
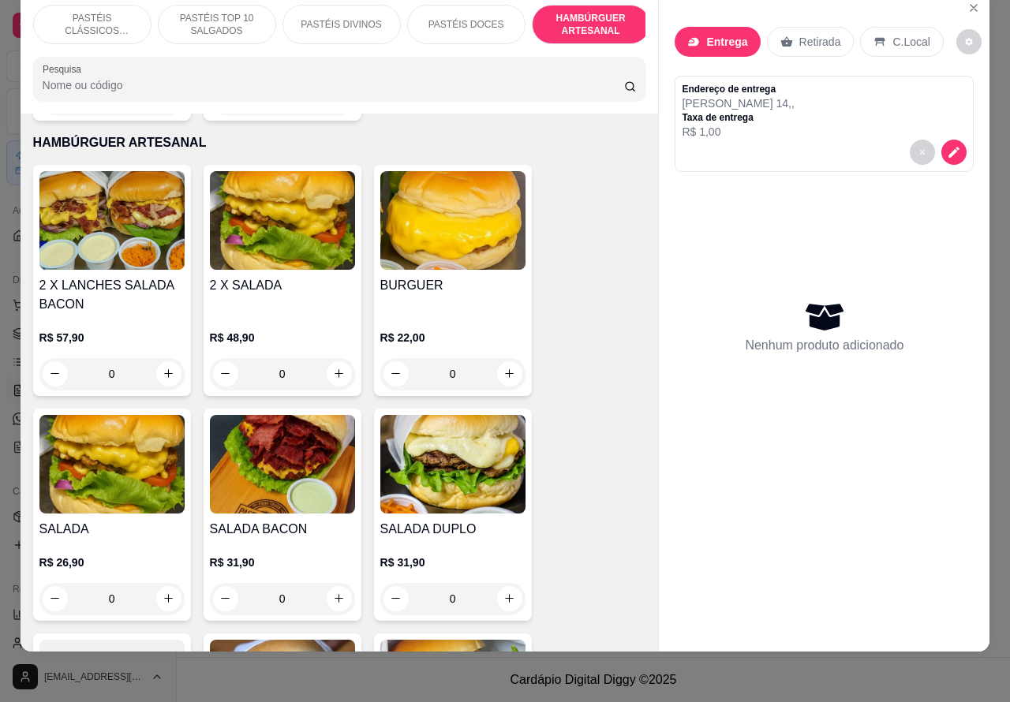
click at [305, 237] on img at bounding box center [282, 220] width 145 height 99
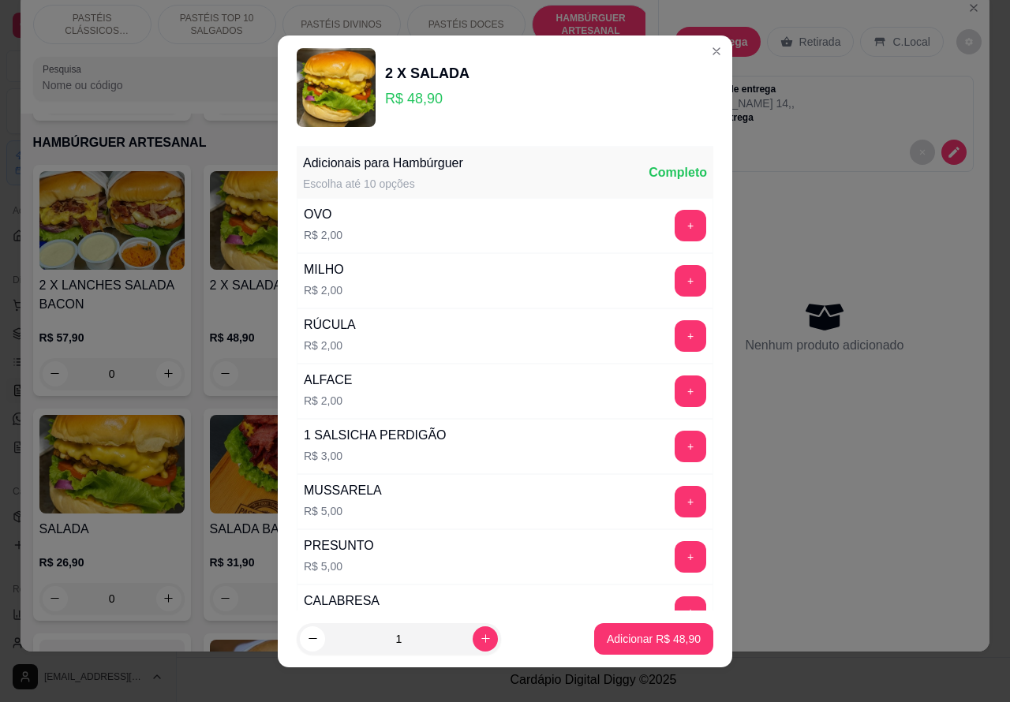
click at [696, 53] on div "Entrega Retirada C.Local" at bounding box center [823, 41] width 299 height 55
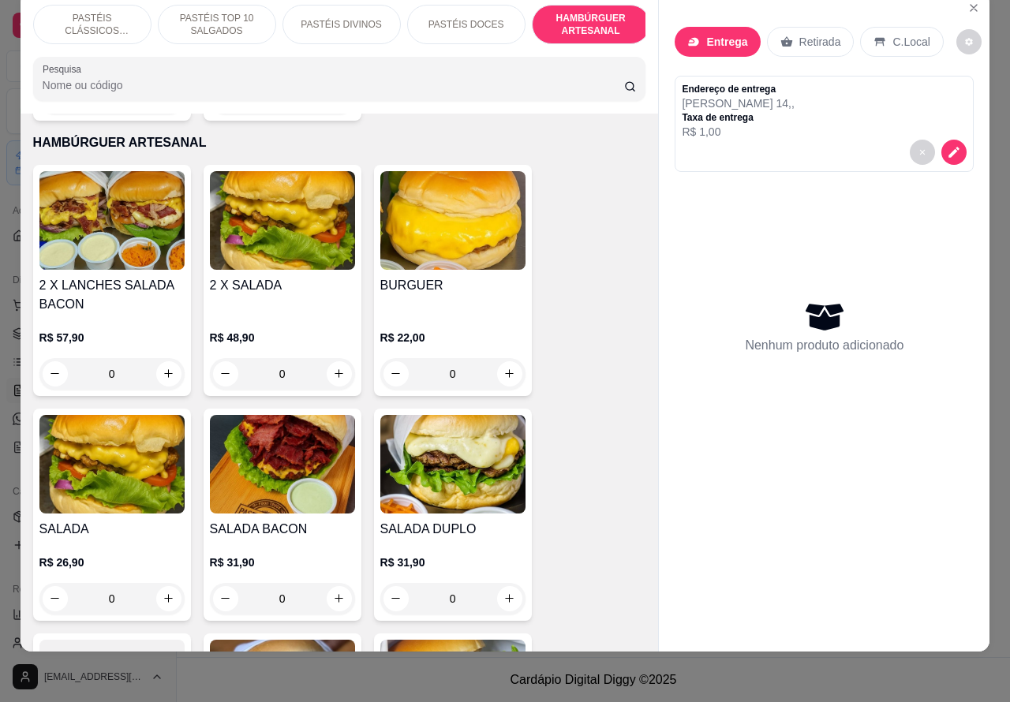
click at [130, 461] on img at bounding box center [111, 464] width 145 height 99
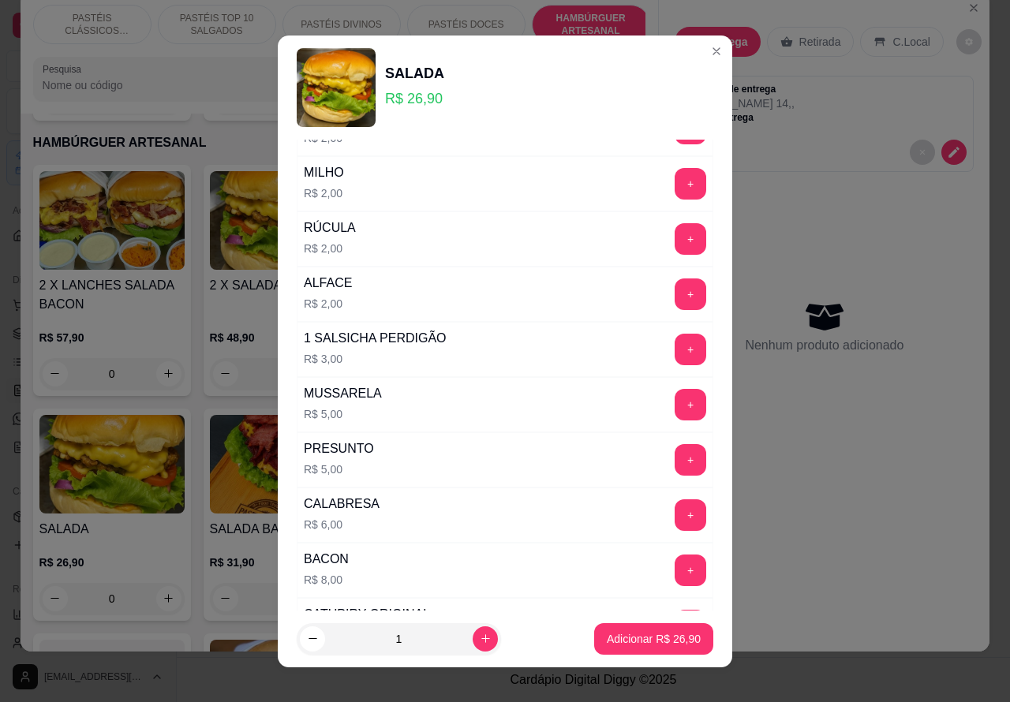
scroll to position [148, 0]
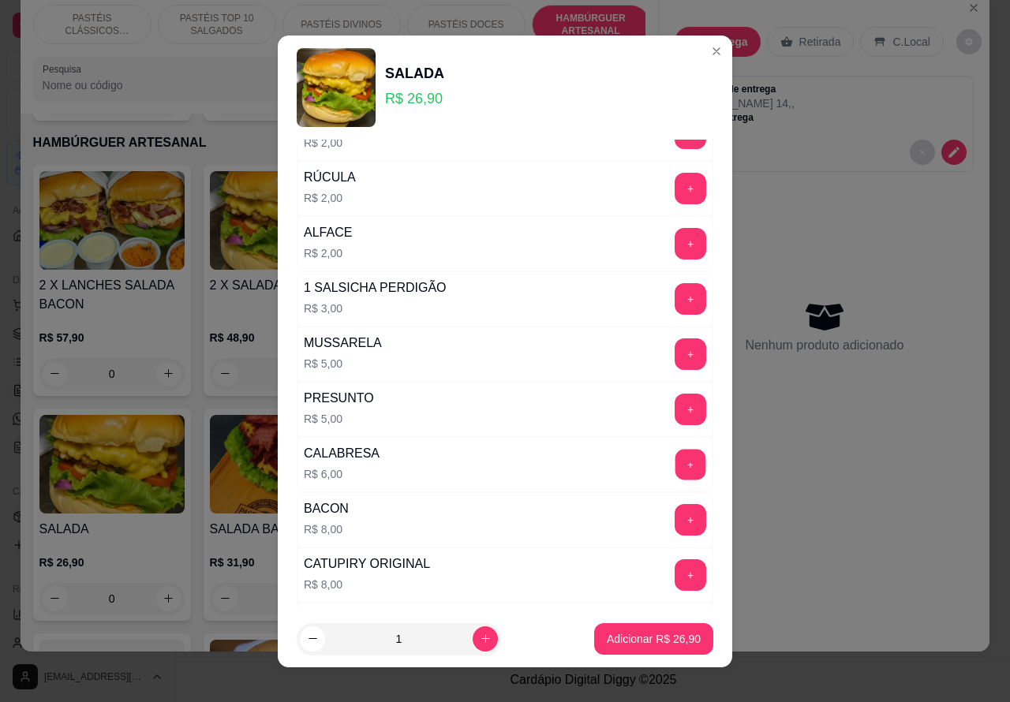
click at [675, 466] on button "+" at bounding box center [690, 464] width 31 height 31
click at [608, 637] on p "Adicionar R$ 32,90" at bounding box center [654, 639] width 94 height 16
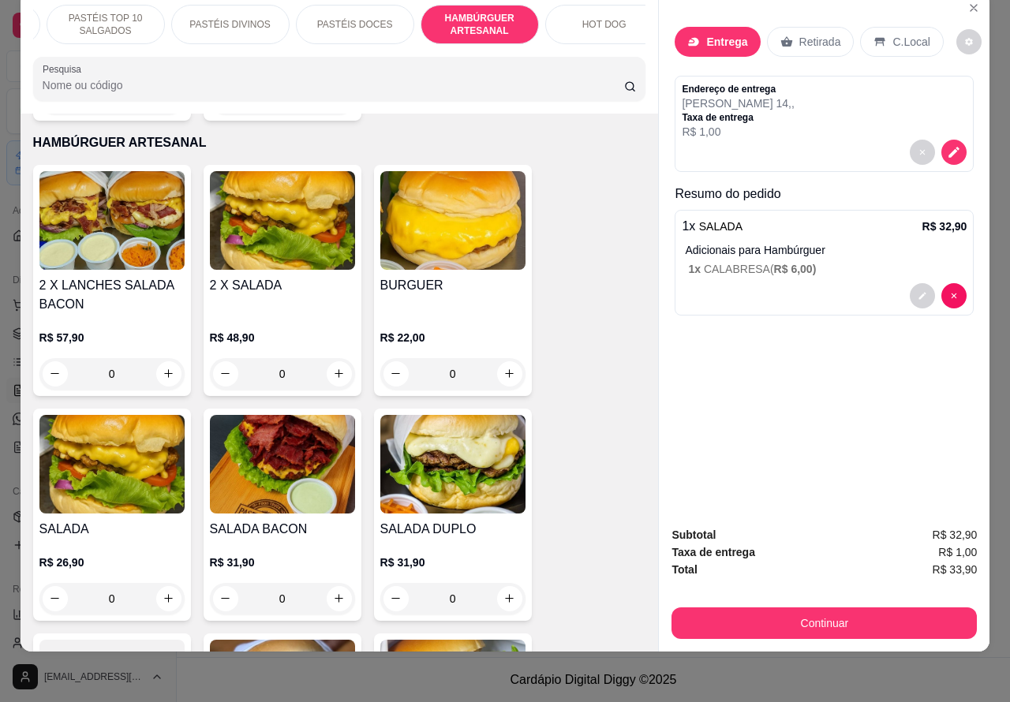
scroll to position [0, 123]
click at [365, 18] on p "PASTÉIS DOCES" at bounding box center [343, 24] width 76 height 13
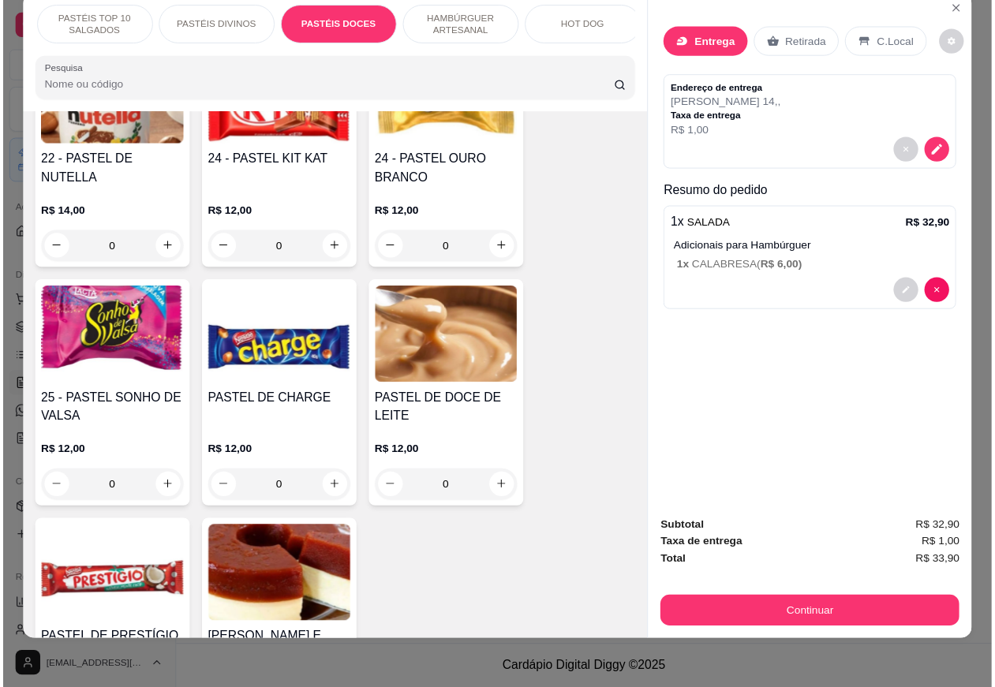
scroll to position [2957, 0]
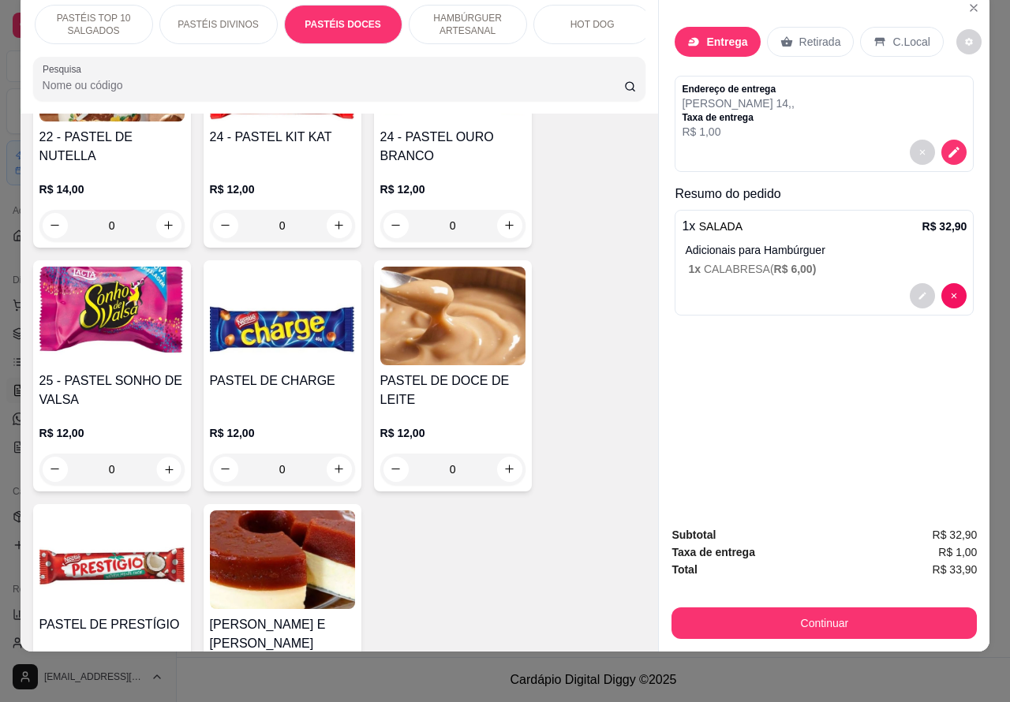
click at [165, 468] on icon "increase-product-quantity" at bounding box center [169, 469] width 8 height 8
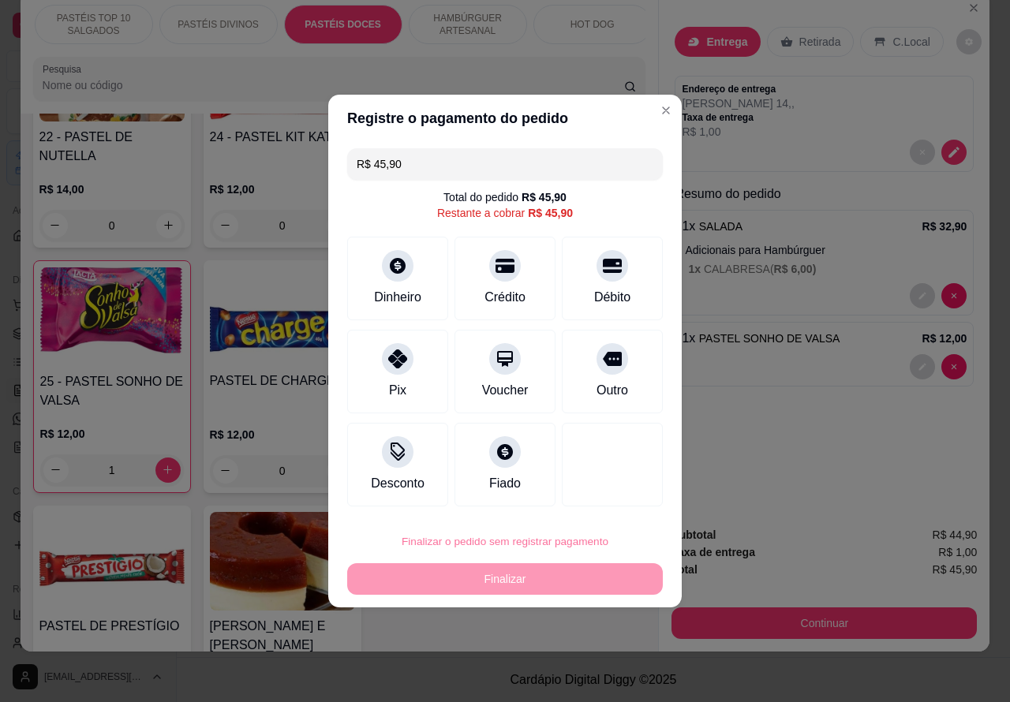
click at [608, 495] on button "Confirmar" at bounding box center [599, 497] width 58 height 24
type input "0"
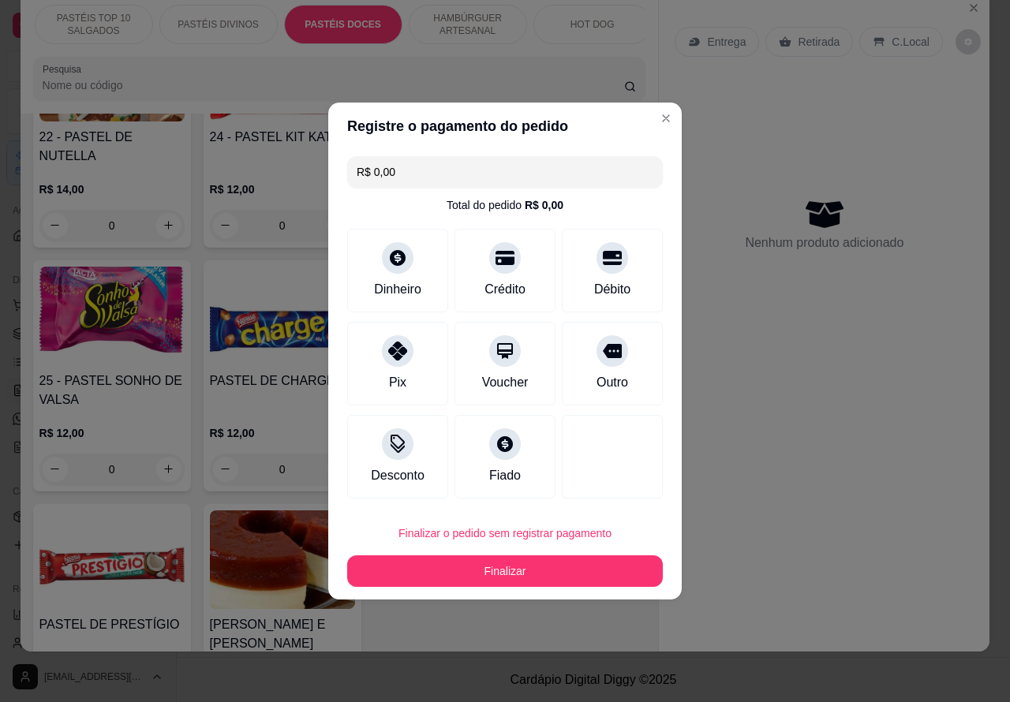
type input "R$ 0,00"
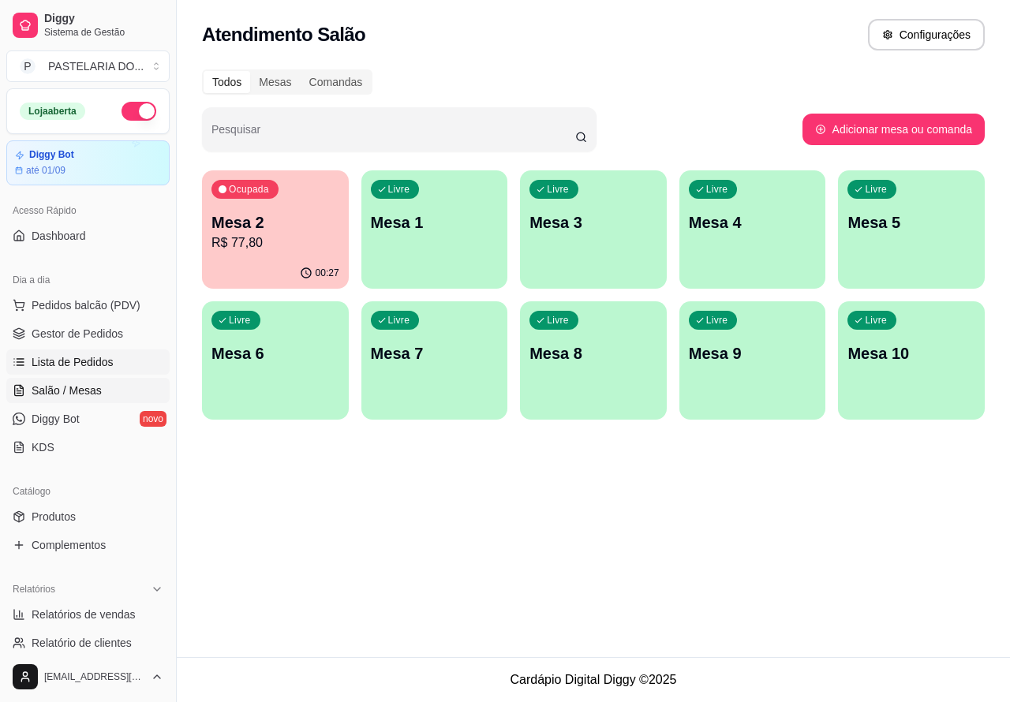
click at [89, 359] on span "Lista de Pedidos" at bounding box center [73, 362] width 82 height 16
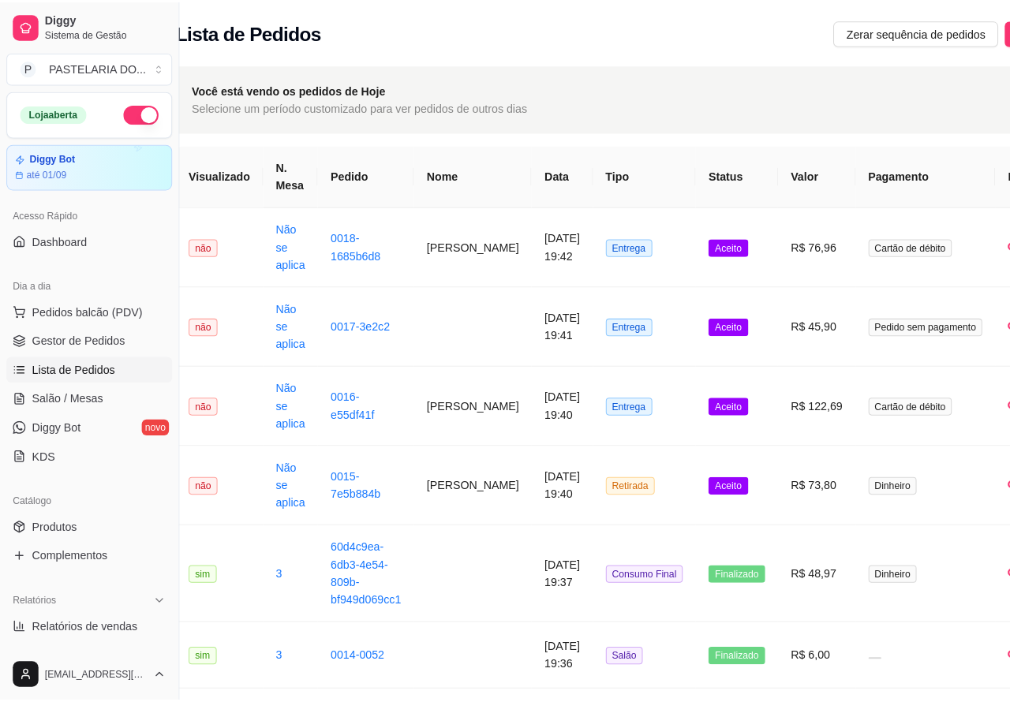
scroll to position [0, 73]
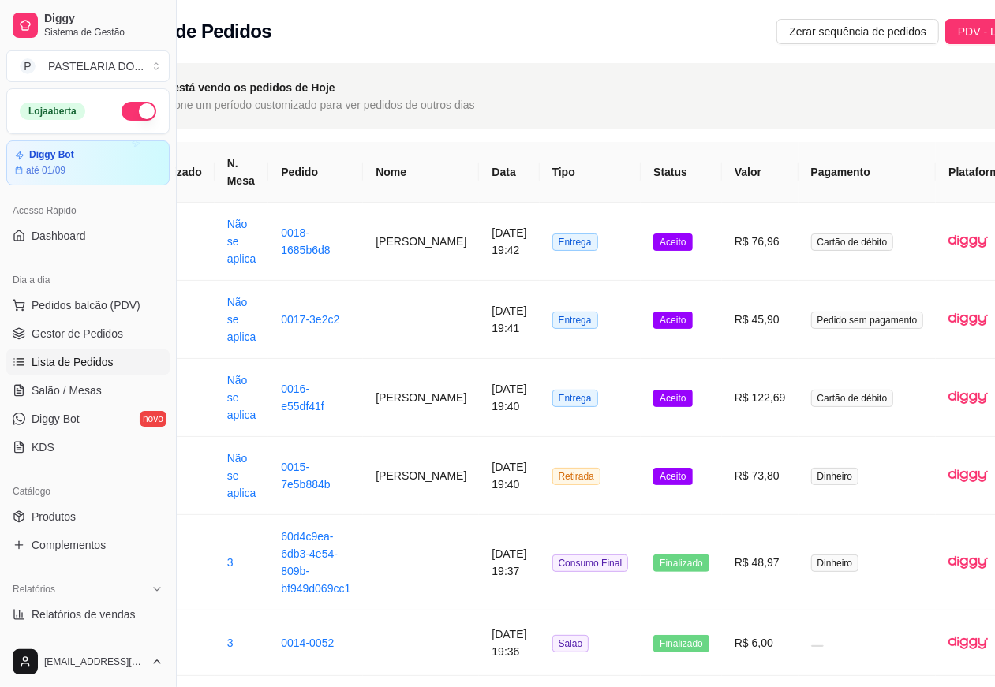
click at [742, 339] on td "R$ 45,90" at bounding box center [760, 320] width 77 height 78
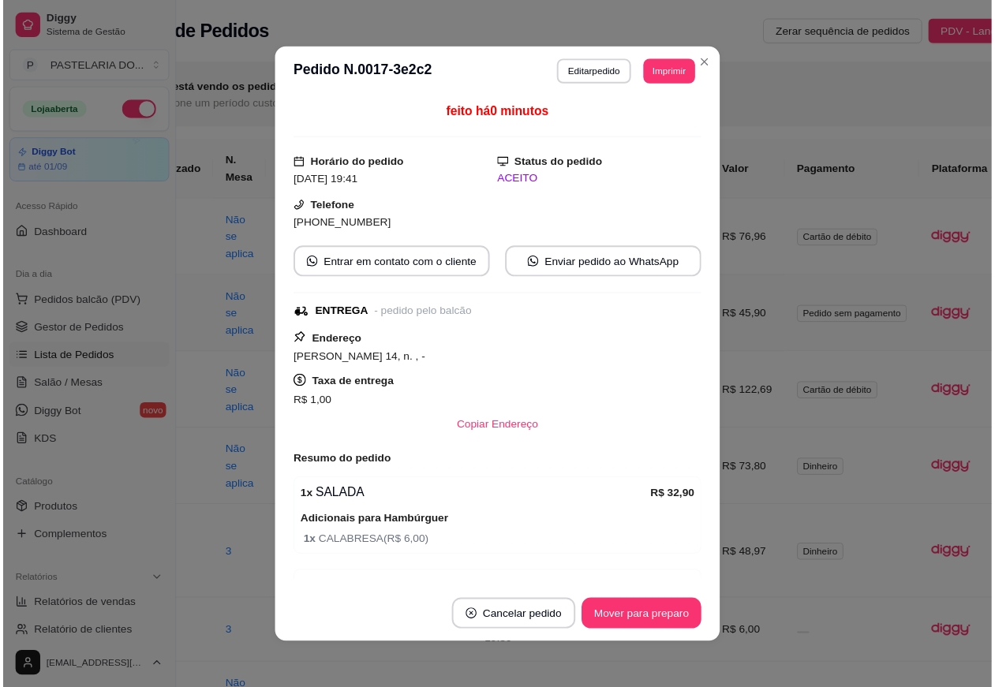
scroll to position [144, 0]
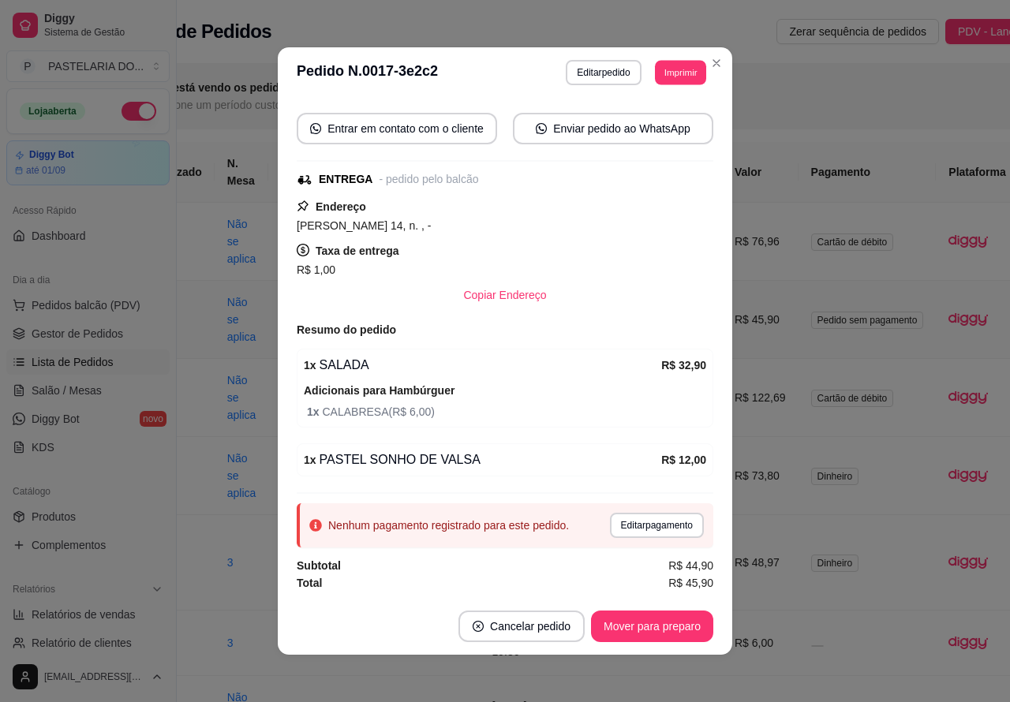
click at [677, 77] on button "Imprimir" at bounding box center [680, 72] width 51 height 24
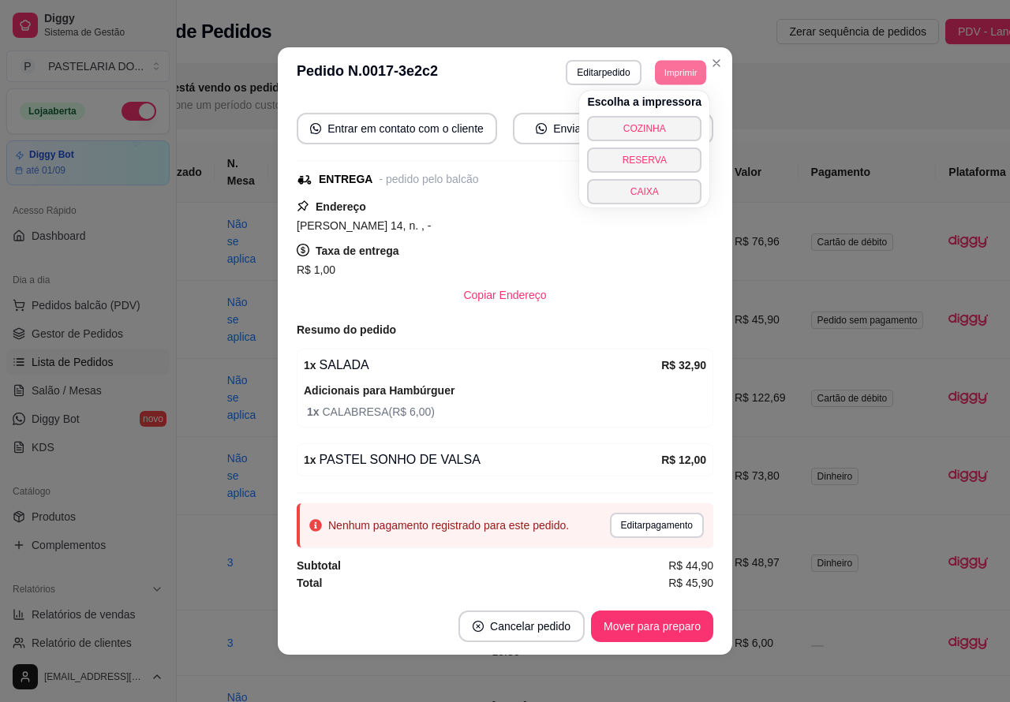
click at [659, 195] on button "CAIXA" at bounding box center [644, 191] width 114 height 25
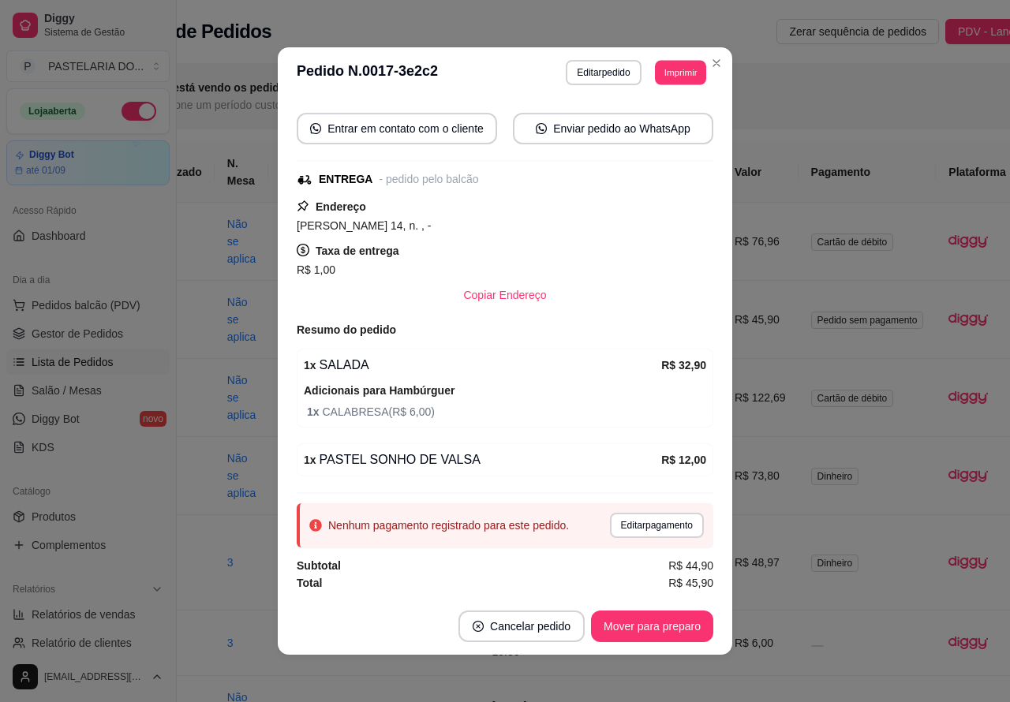
click at [673, 73] on button "Imprimir" at bounding box center [680, 72] width 51 height 24
click at [798, 633] on td at bounding box center [867, 643] width 138 height 65
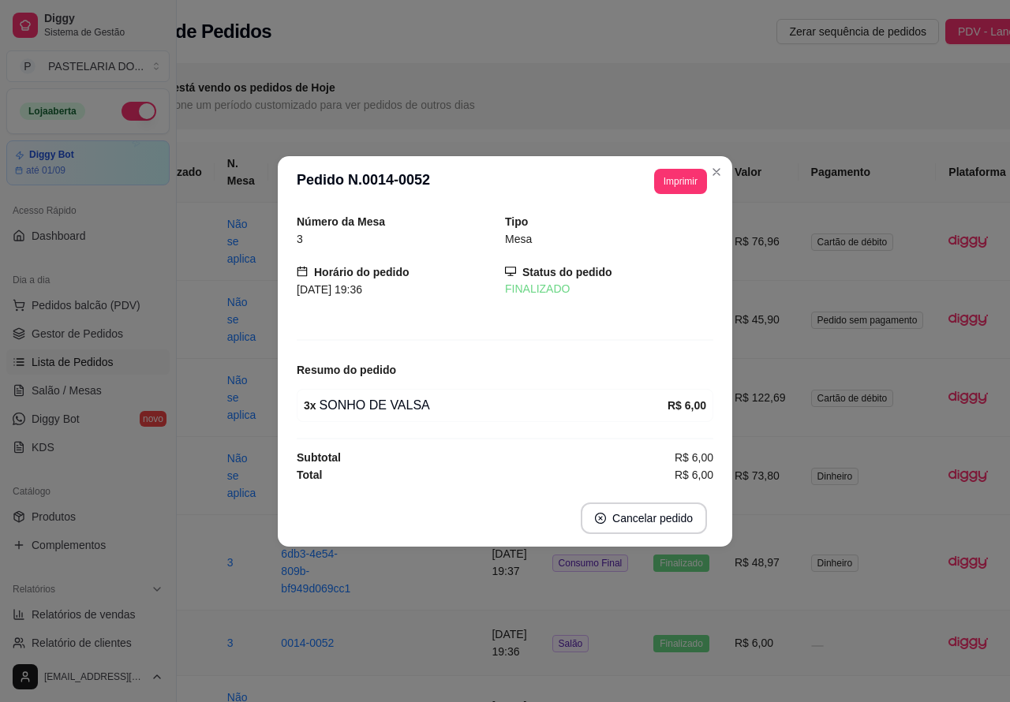
click at [722, 170] on th "Valor" at bounding box center [760, 172] width 77 height 61
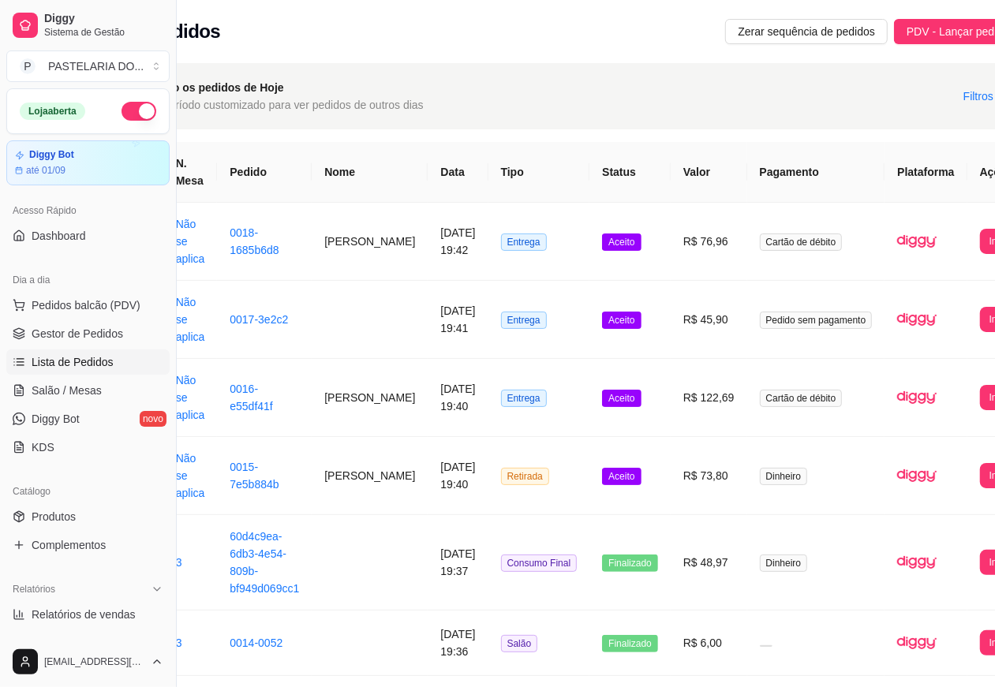
scroll to position [0, 166]
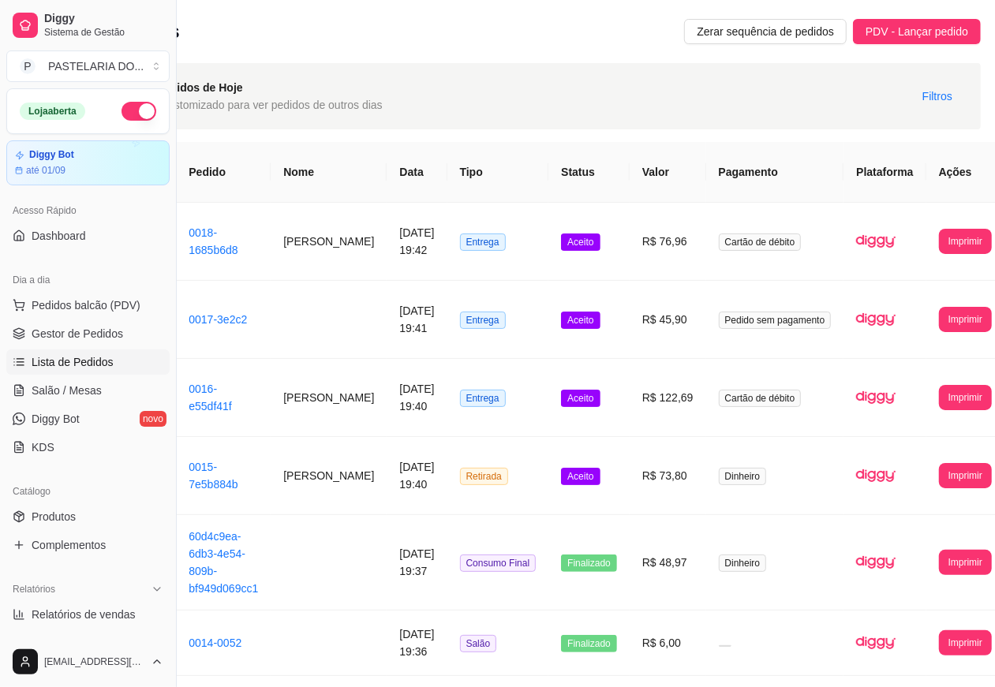
click at [939, 395] on button "Imprimir" at bounding box center [965, 397] width 53 height 25
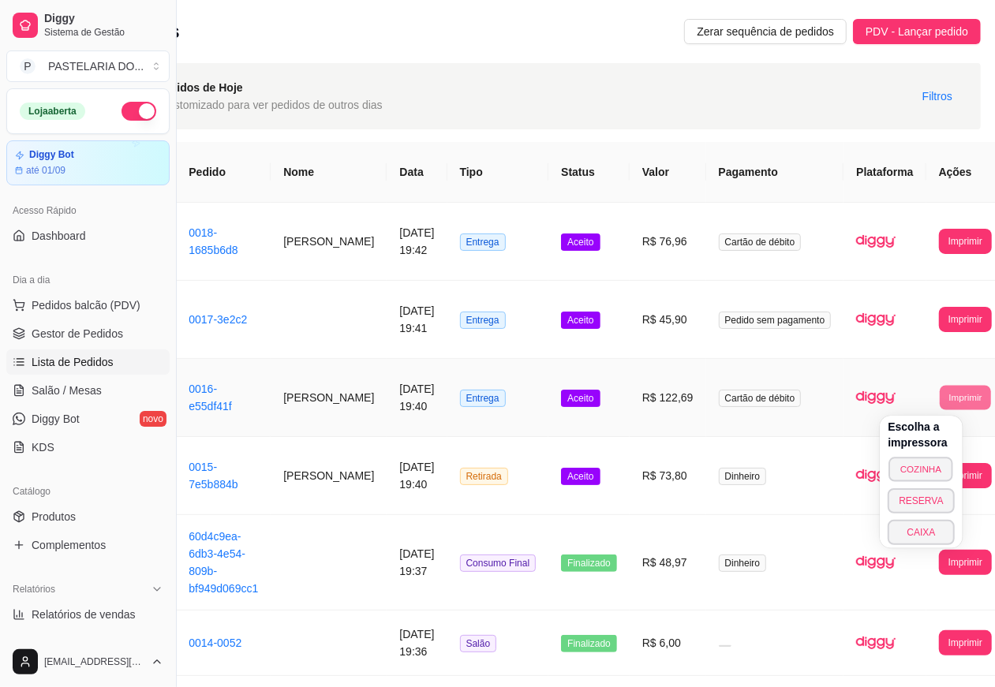
click at [919, 471] on button "COZINHA" at bounding box center [921, 469] width 65 height 24
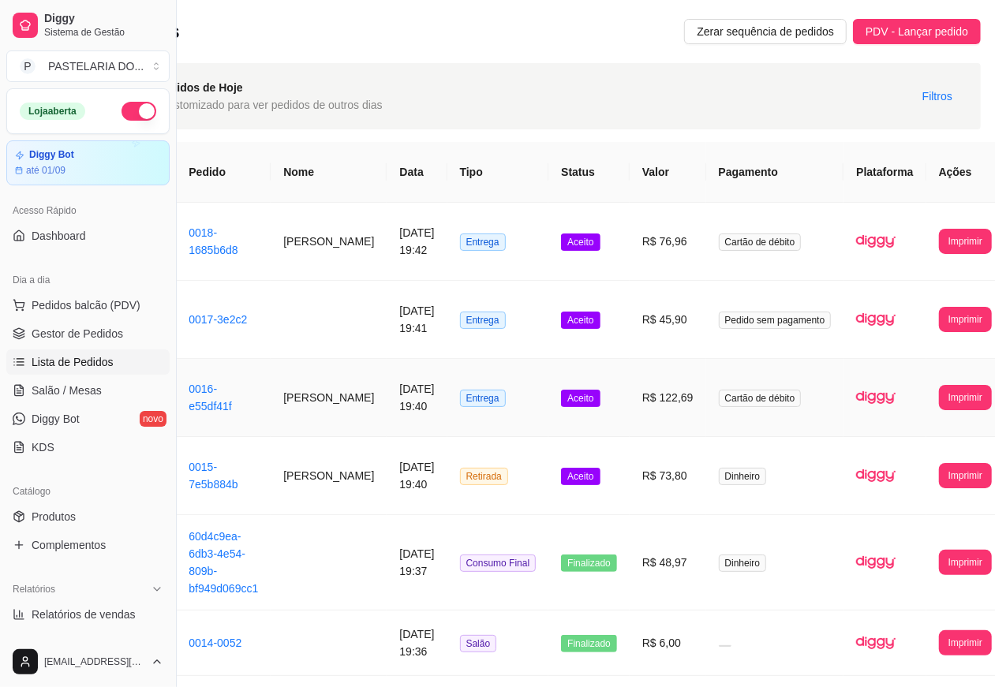
click at [105, 364] on span "Lista de Pedidos" at bounding box center [73, 362] width 82 height 16
click at [88, 387] on span "Salão / Mesas" at bounding box center [67, 391] width 70 height 16
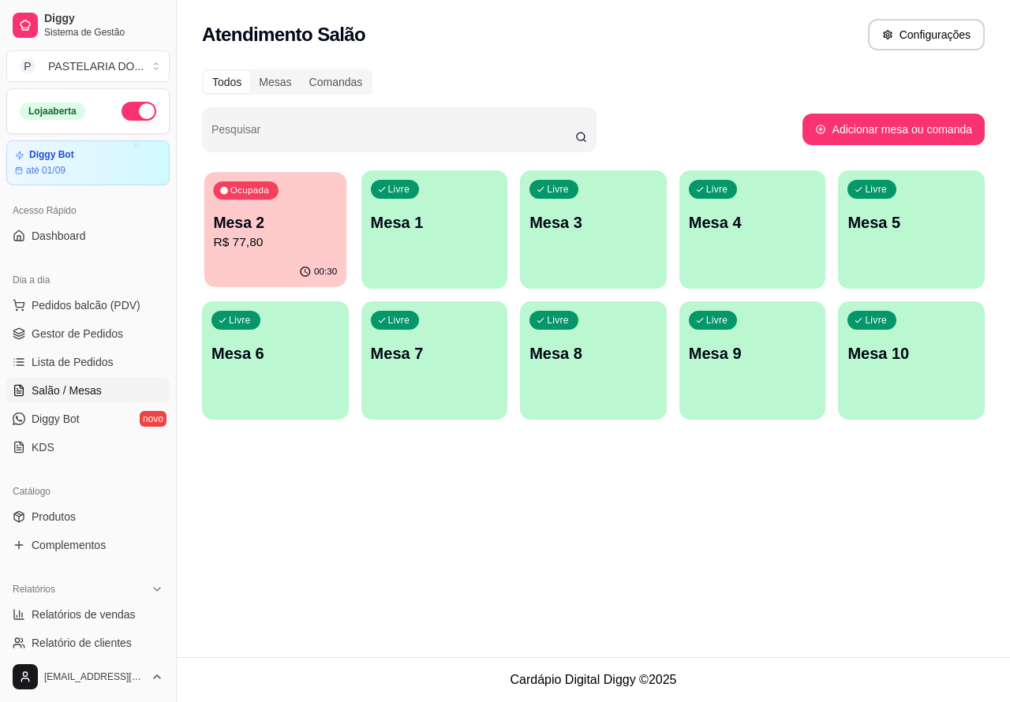
click at [310, 249] on p "R$ 77,80" at bounding box center [275, 243] width 124 height 18
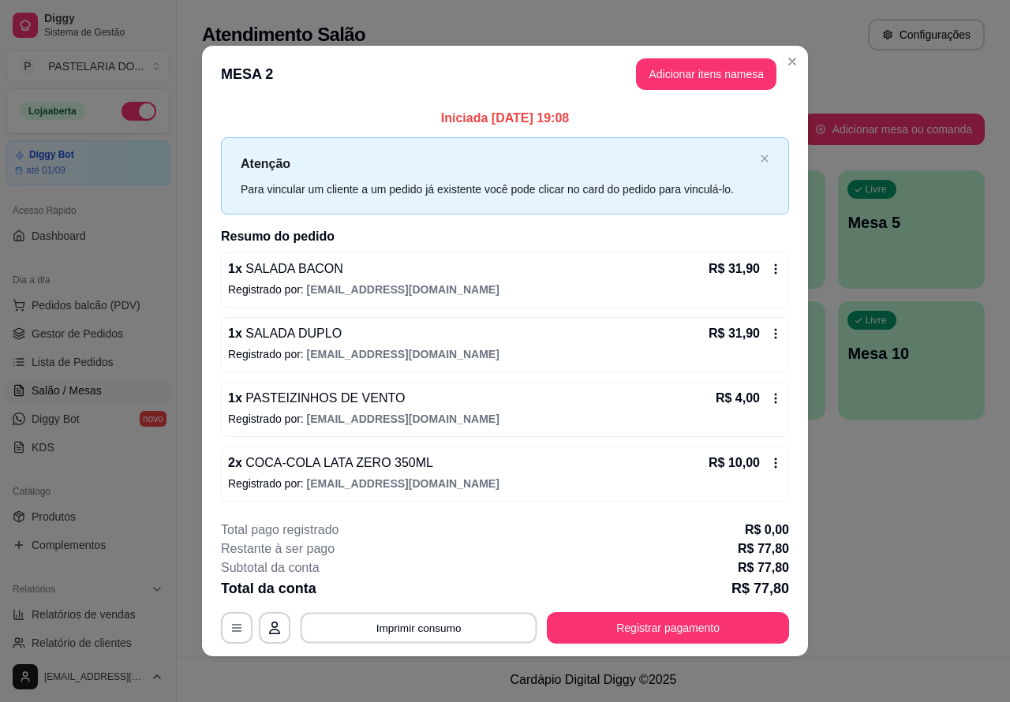
click at [454, 620] on button "Imprimir consumo" at bounding box center [419, 627] width 237 height 31
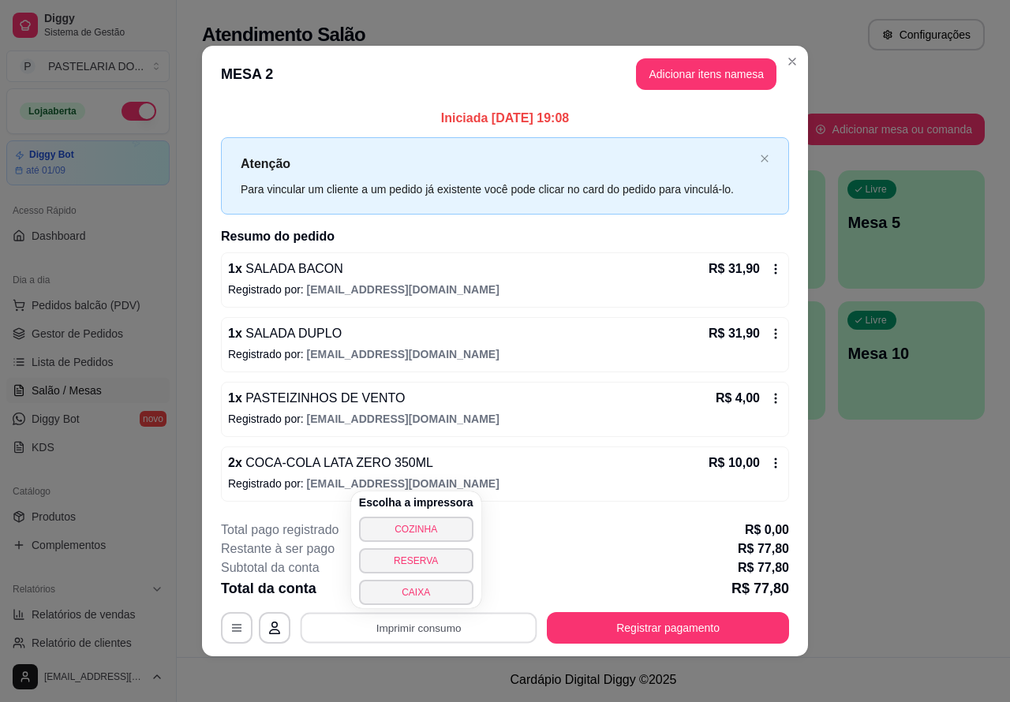
click at [440, 588] on button "CAIXA" at bounding box center [416, 592] width 114 height 25
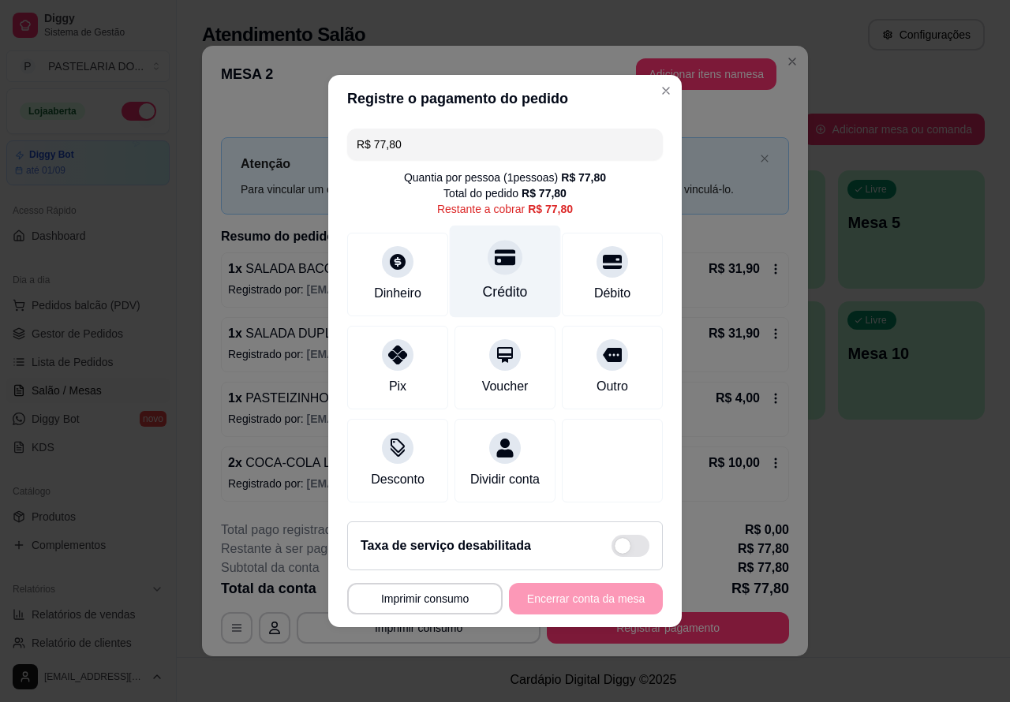
click at [495, 250] on icon at bounding box center [505, 258] width 21 height 16
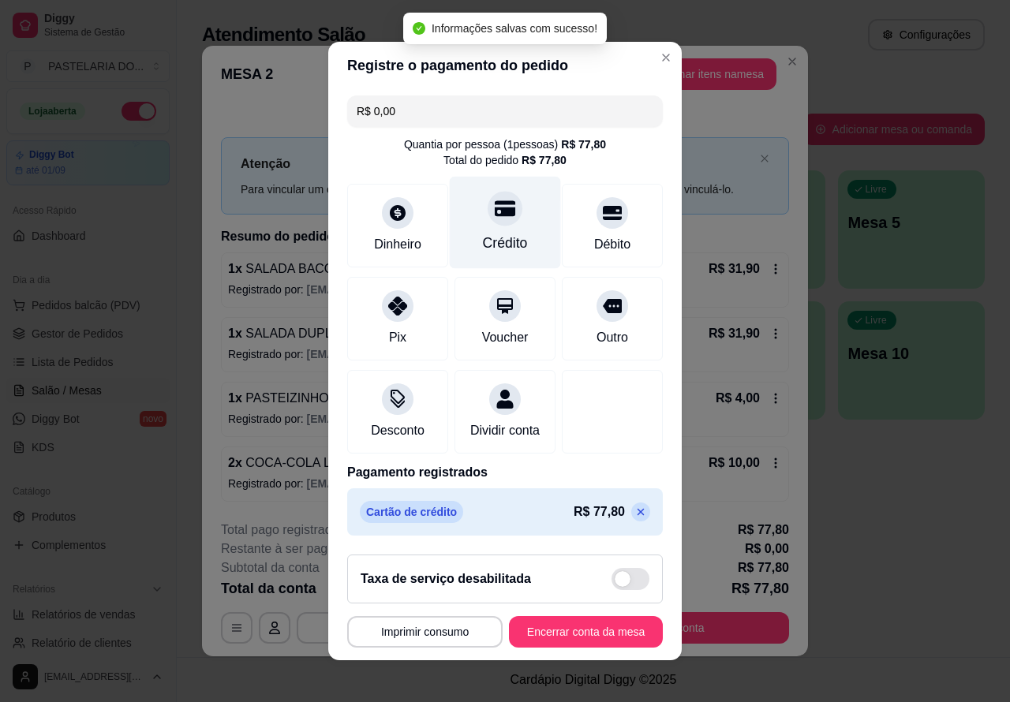
type input "R$ 0,00"
click at [550, 641] on button "Encerrar conta da mesa" at bounding box center [586, 632] width 154 height 32
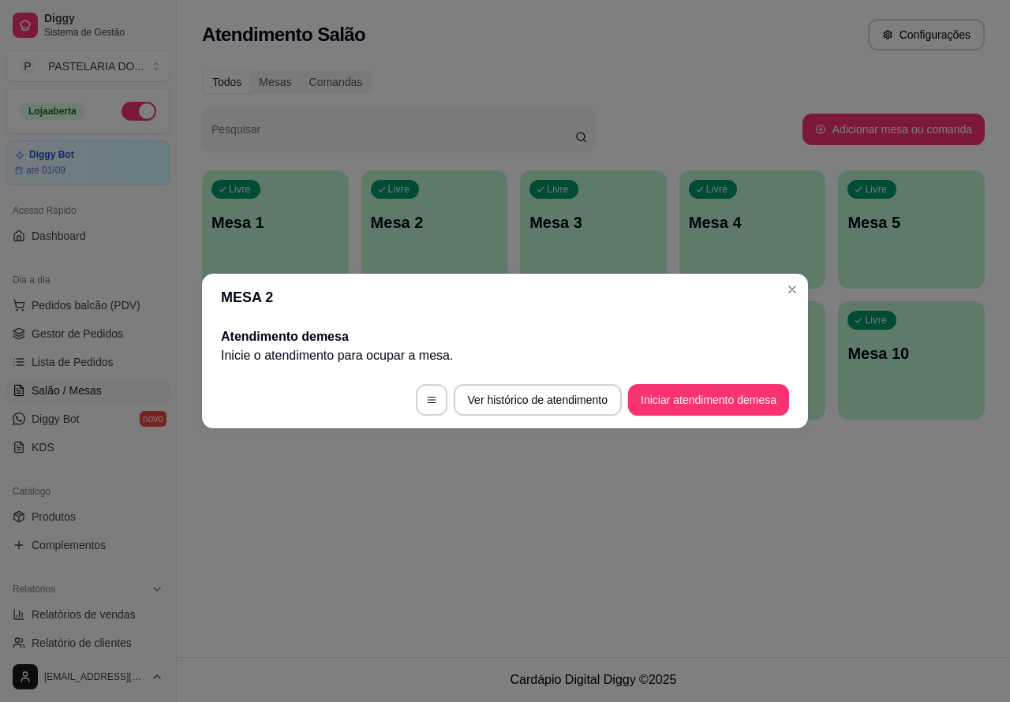
click at [763, 544] on div "Atendimento Salão Configurações Todos Mesas Comandas Pesquisar Adicionar mesa o…" at bounding box center [593, 328] width 833 height 657
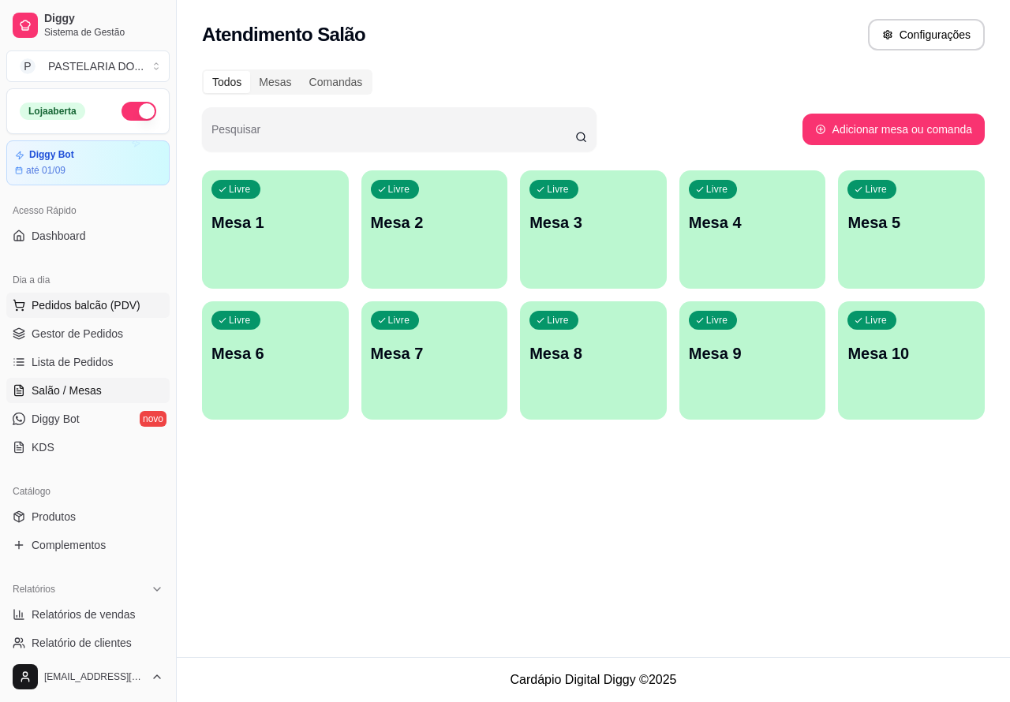
click at [119, 312] on span "Pedidos balcão (PDV)" at bounding box center [86, 305] width 109 height 16
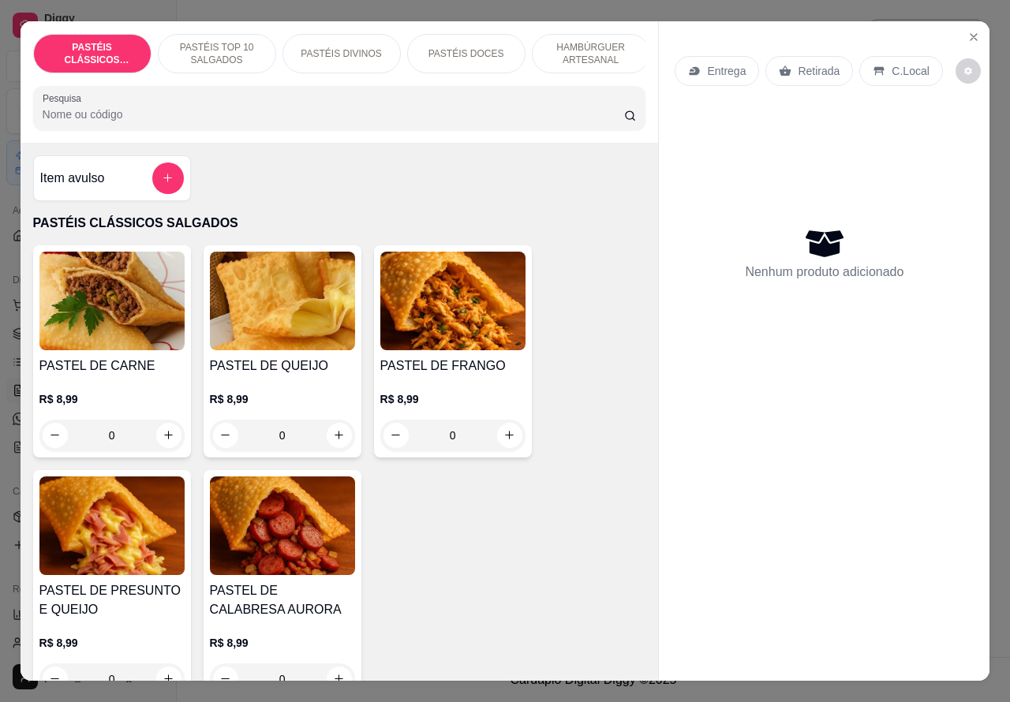
click at [730, 73] on div "Entrega" at bounding box center [716, 71] width 84 height 30
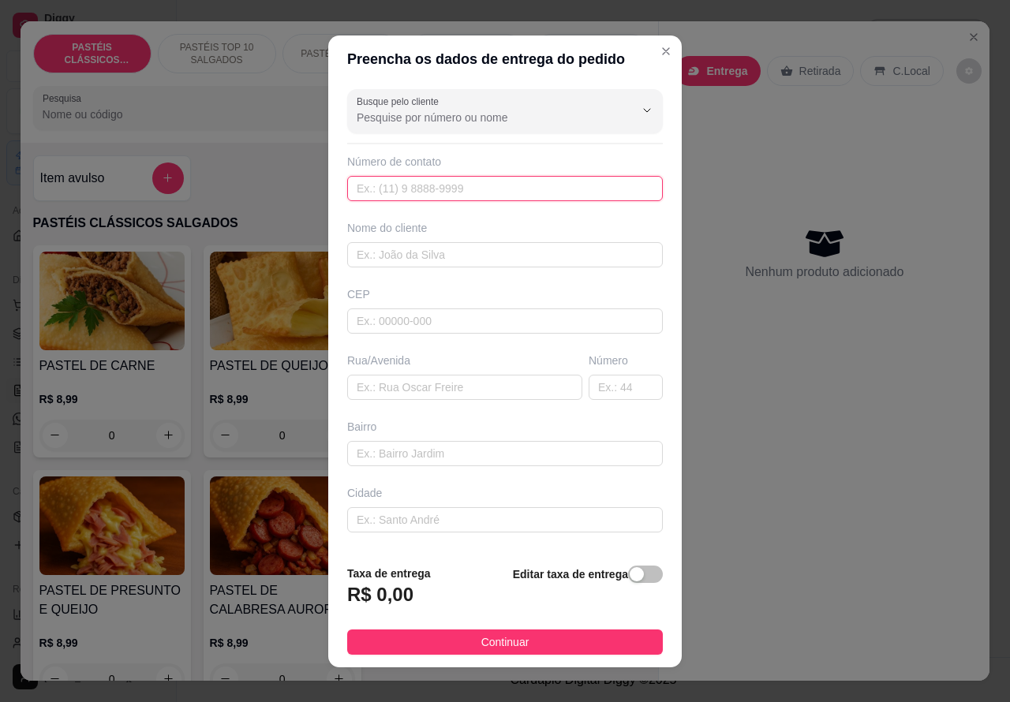
paste input "99668-4541"
type input "99668-4541"
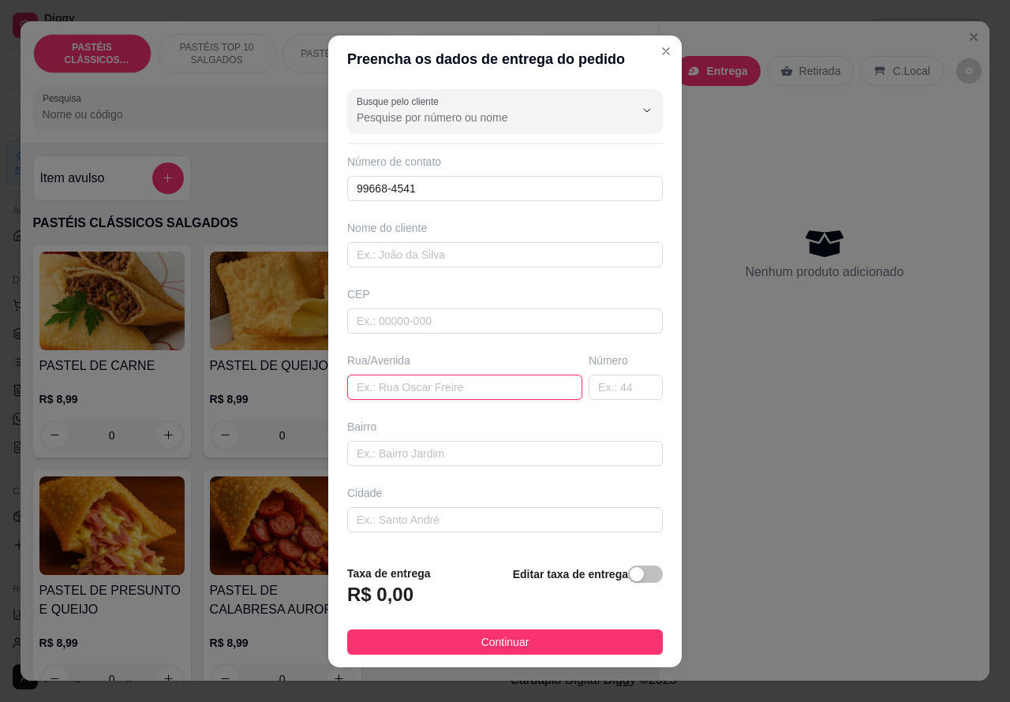
click at [392, 380] on input "text" at bounding box center [464, 387] width 235 height 25
paste input "[STREET_ADDRESS][PERSON_NAME]"
type input "[STREET_ADDRESS][PERSON_NAME]"
click at [630, 577] on div "button" at bounding box center [637, 574] width 14 height 14
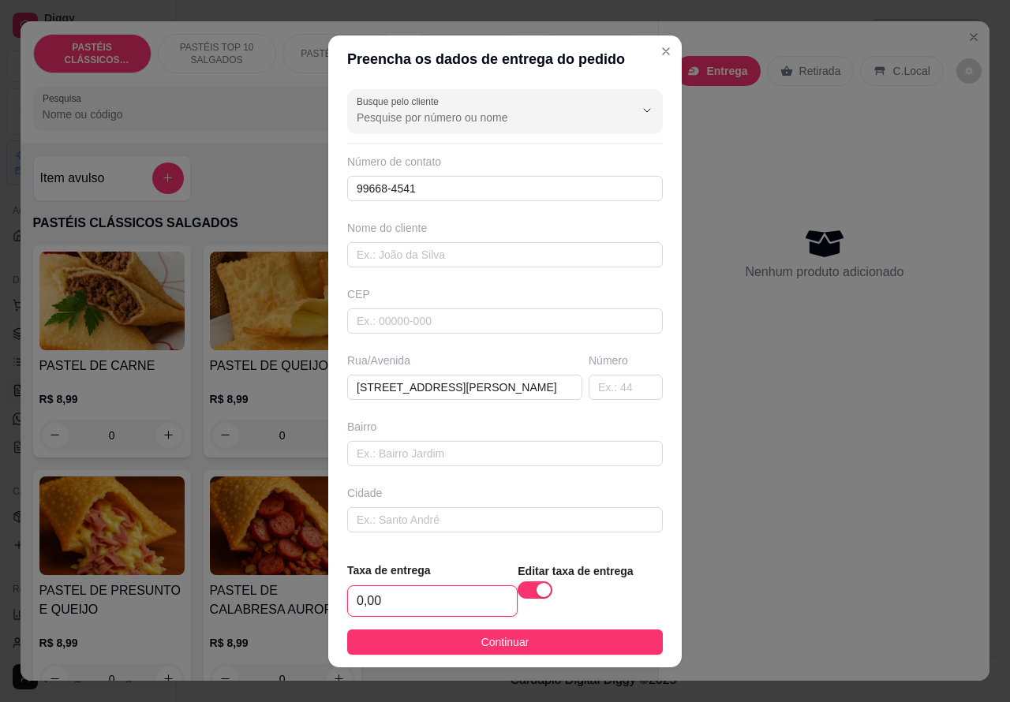
click at [357, 604] on input "0,00" at bounding box center [432, 601] width 169 height 30
type input "1,00"
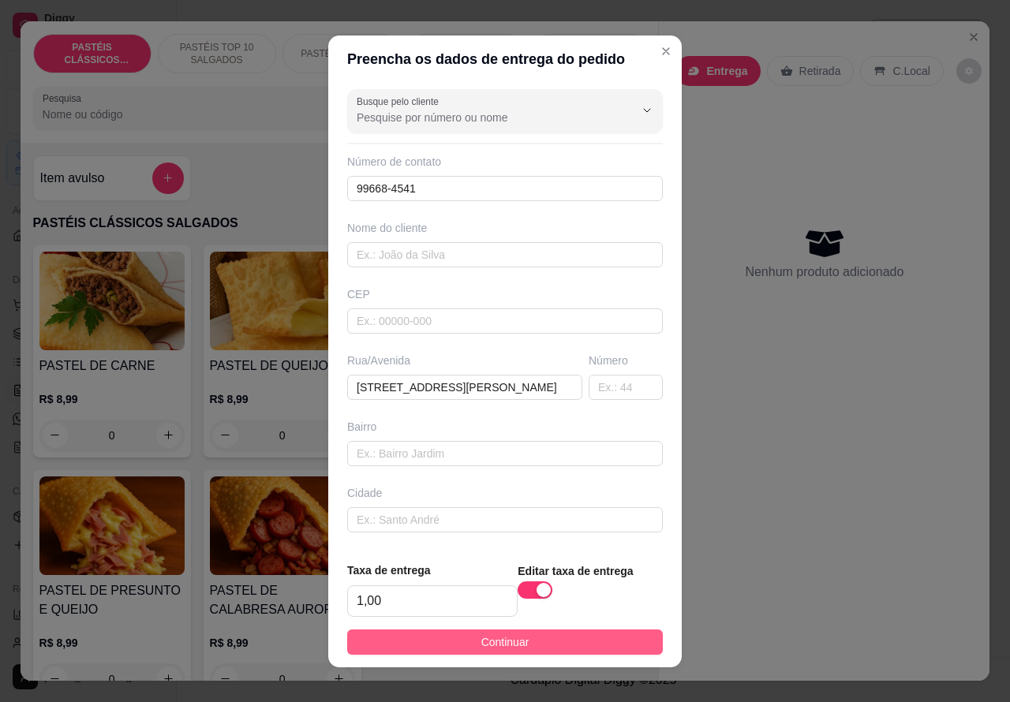
click at [612, 643] on button "Continuar" at bounding box center [505, 642] width 316 height 25
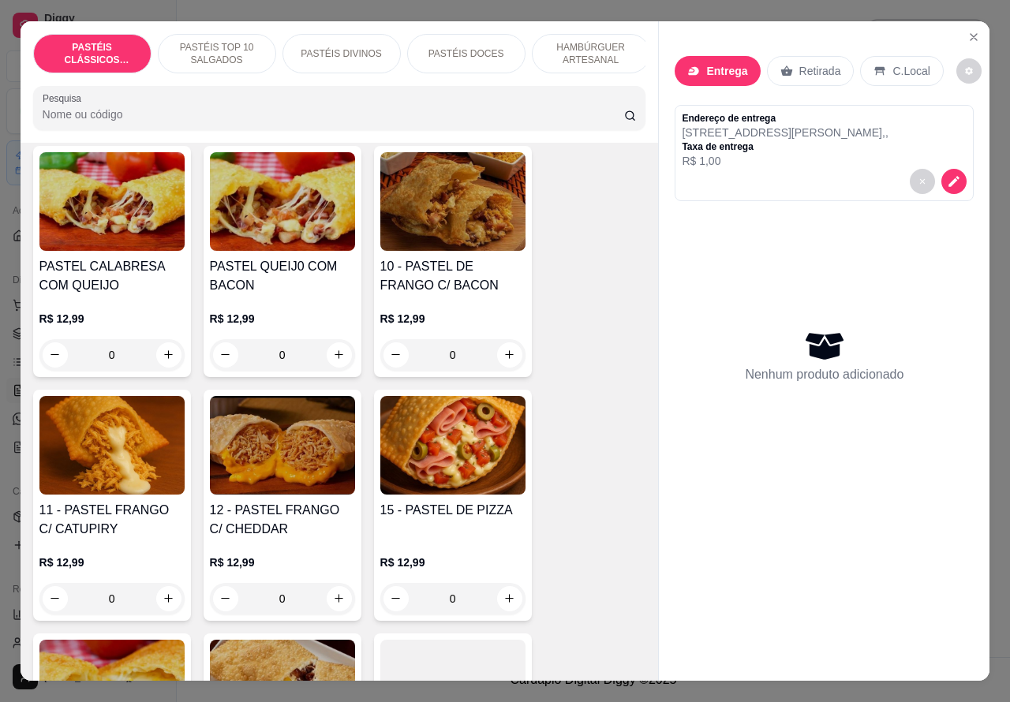
scroll to position [1378, 0]
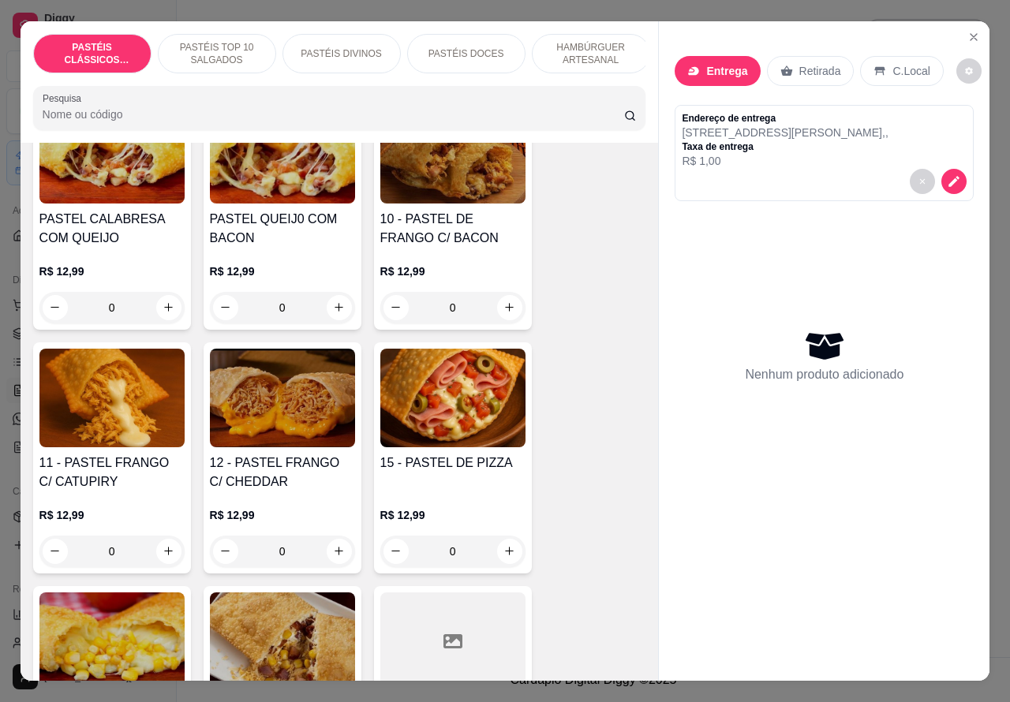
click at [155, 558] on div "0" at bounding box center [111, 552] width 145 height 32
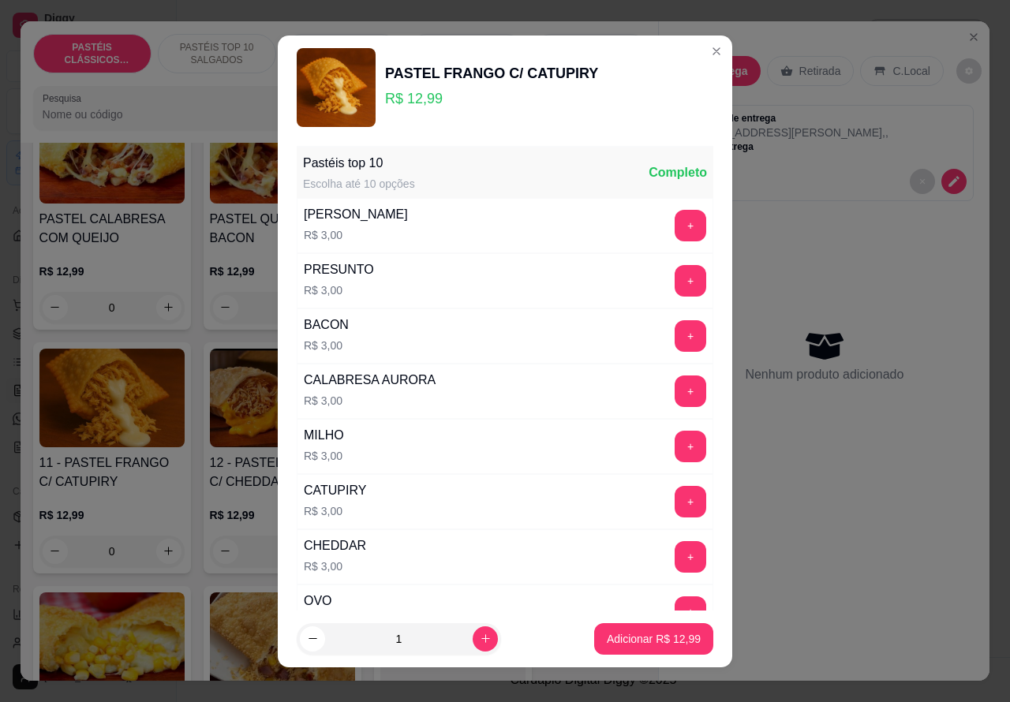
click at [620, 645] on p "Adicionar R$ 12,99" at bounding box center [654, 639] width 94 height 16
type input "1"
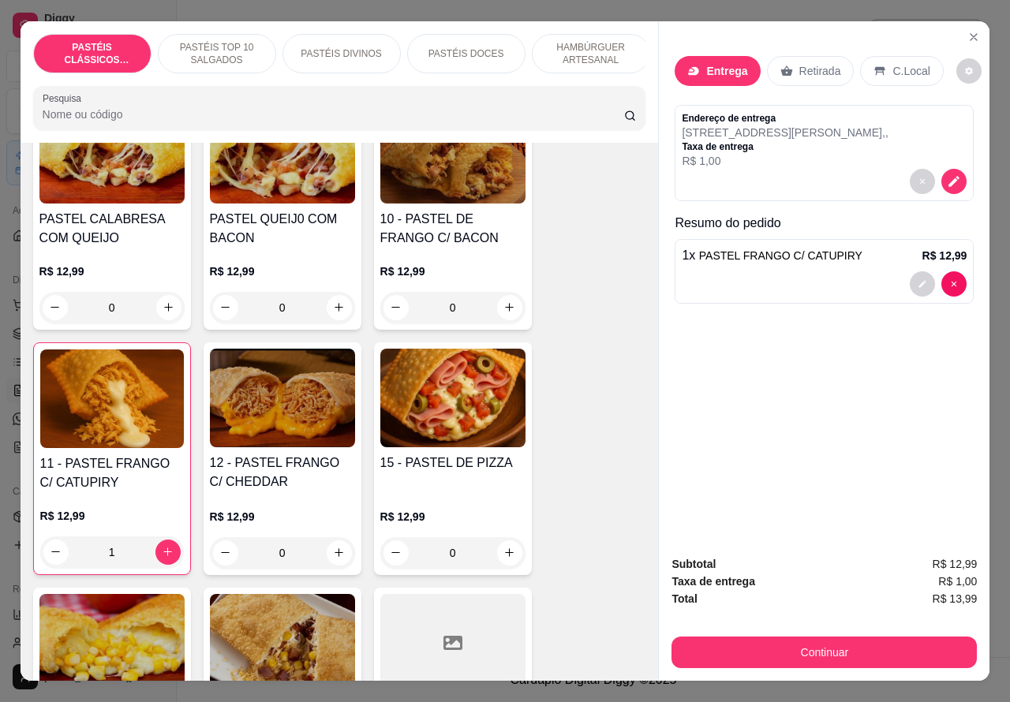
click at [111, 460] on div "11 - PASTEL FRANGO C/ CATUPIRY R$ 12,99 1" at bounding box center [112, 458] width 158 height 233
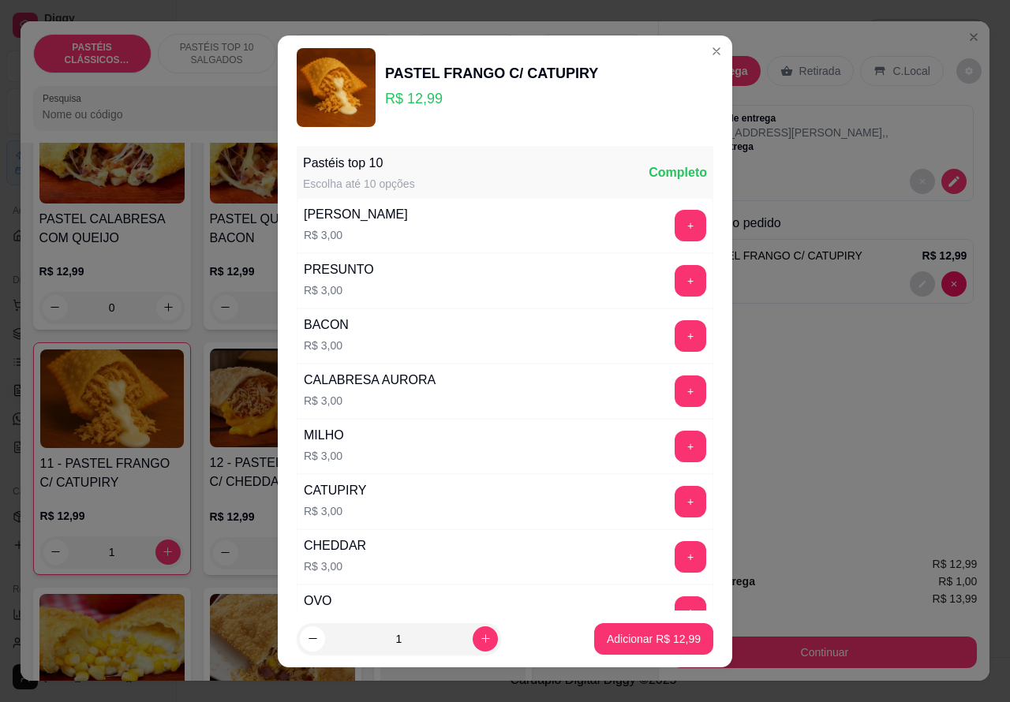
scroll to position [206, 0]
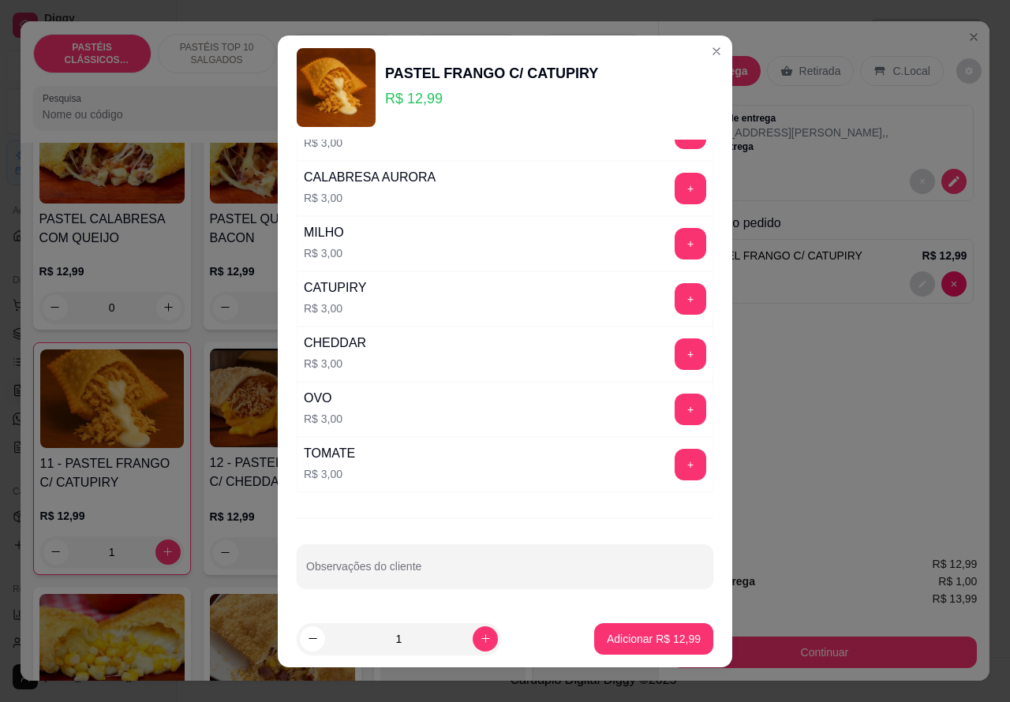
click at [451, 574] on input "Observações do cliente" at bounding box center [505, 573] width 398 height 16
type input "P"
type input "POUCO CATU"
click at [633, 641] on p "Adicionar R$ 12,99" at bounding box center [654, 639] width 94 height 16
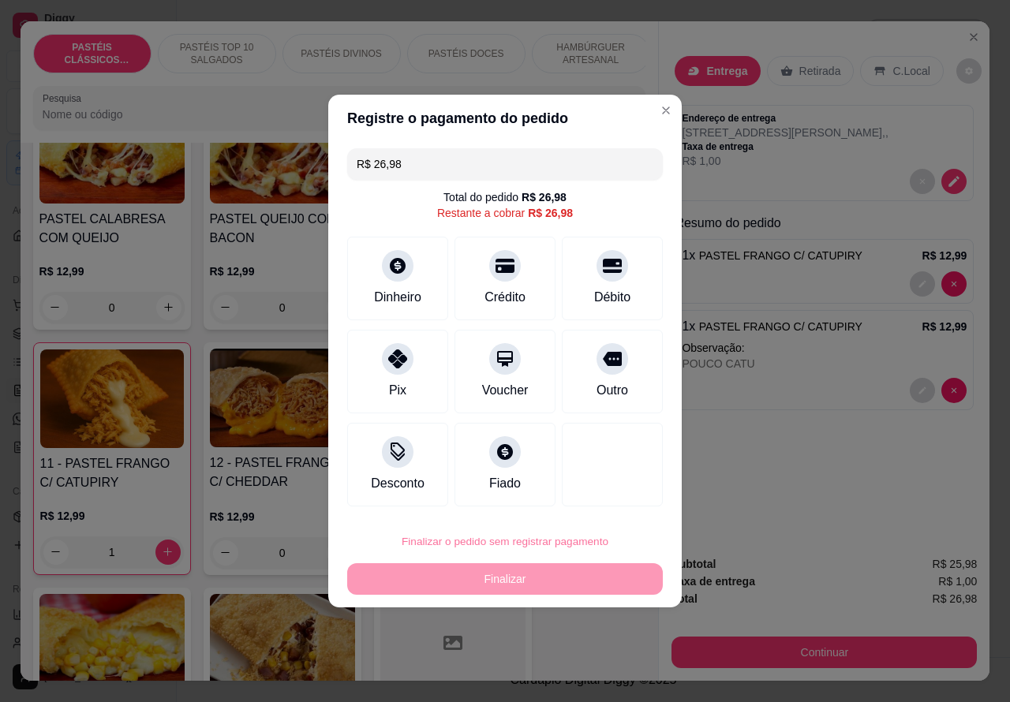
click at [620, 495] on button "Confirmar" at bounding box center [599, 497] width 58 height 24
type input "0"
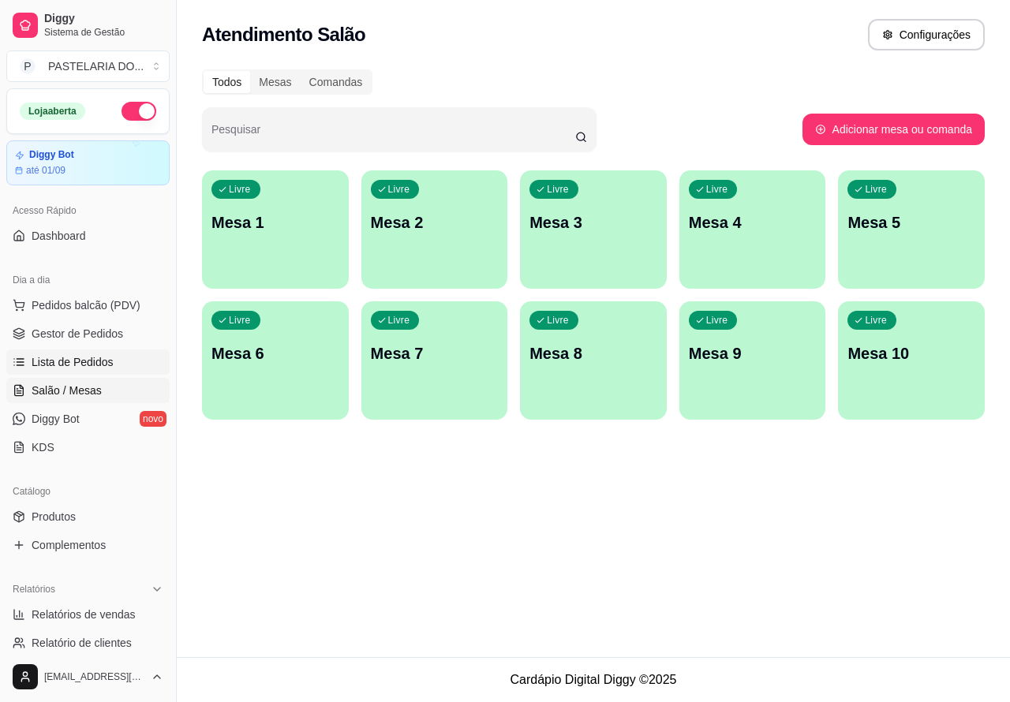
click at [105, 367] on span "Lista de Pedidos" at bounding box center [73, 362] width 82 height 16
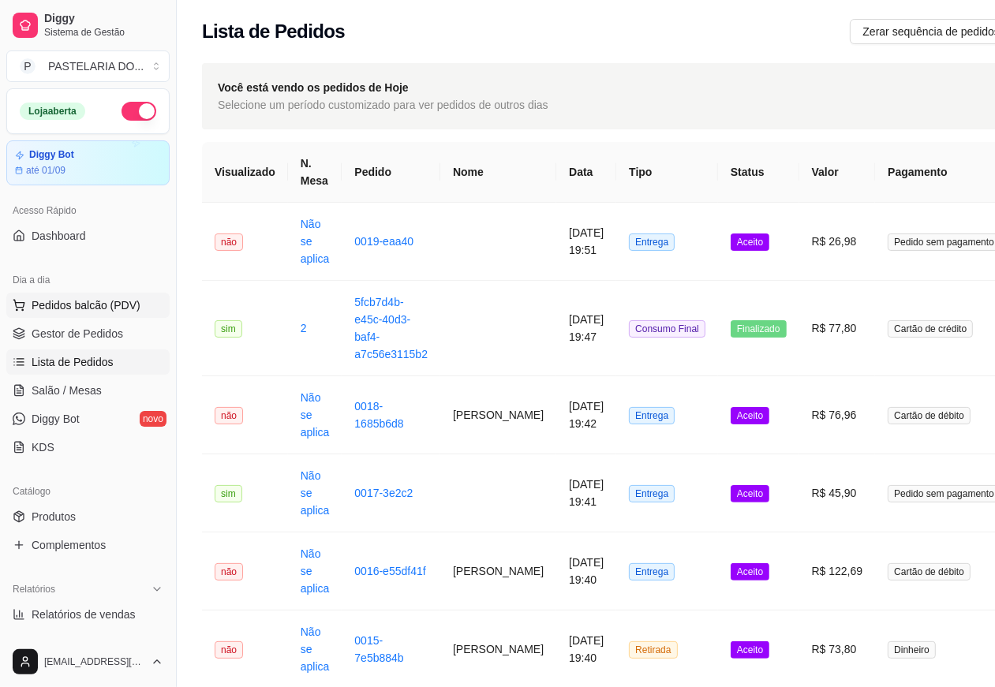
click at [127, 306] on span "Pedidos balcão (PDV)" at bounding box center [86, 305] width 109 height 16
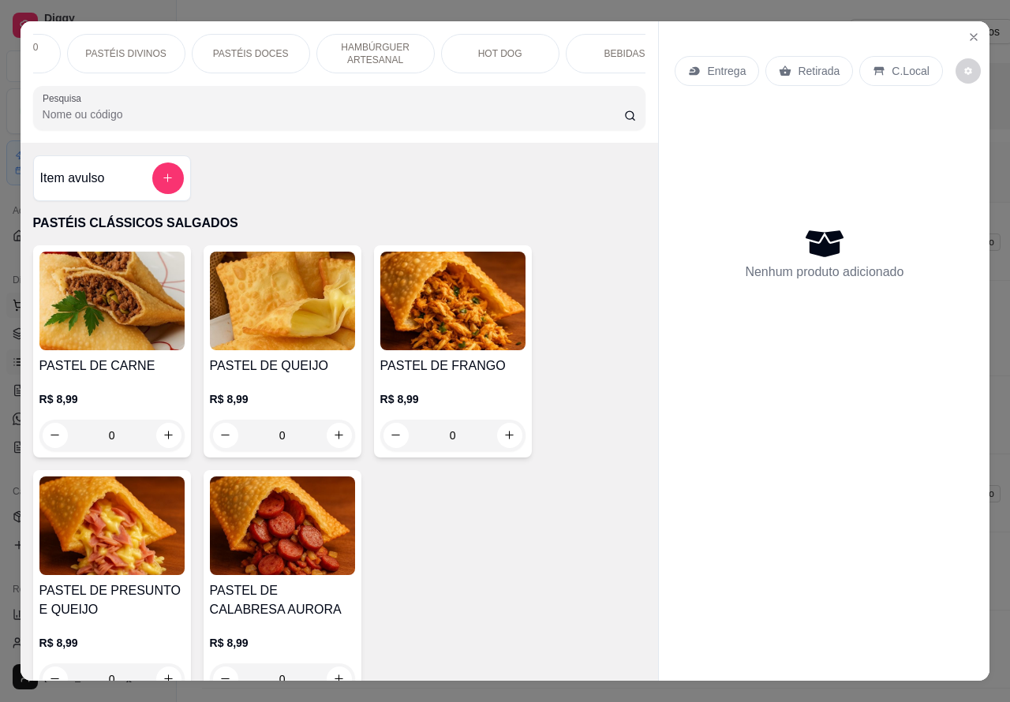
scroll to position [0, 219]
click at [896, 65] on p "C.Local" at bounding box center [909, 71] width 37 height 16
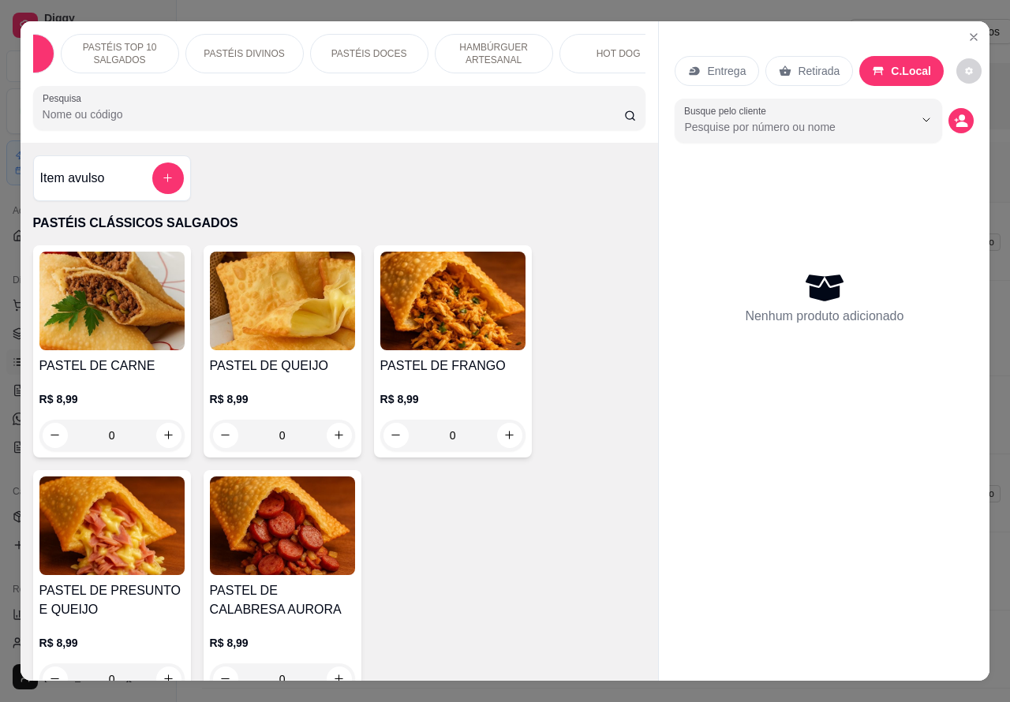
scroll to position [0, 0]
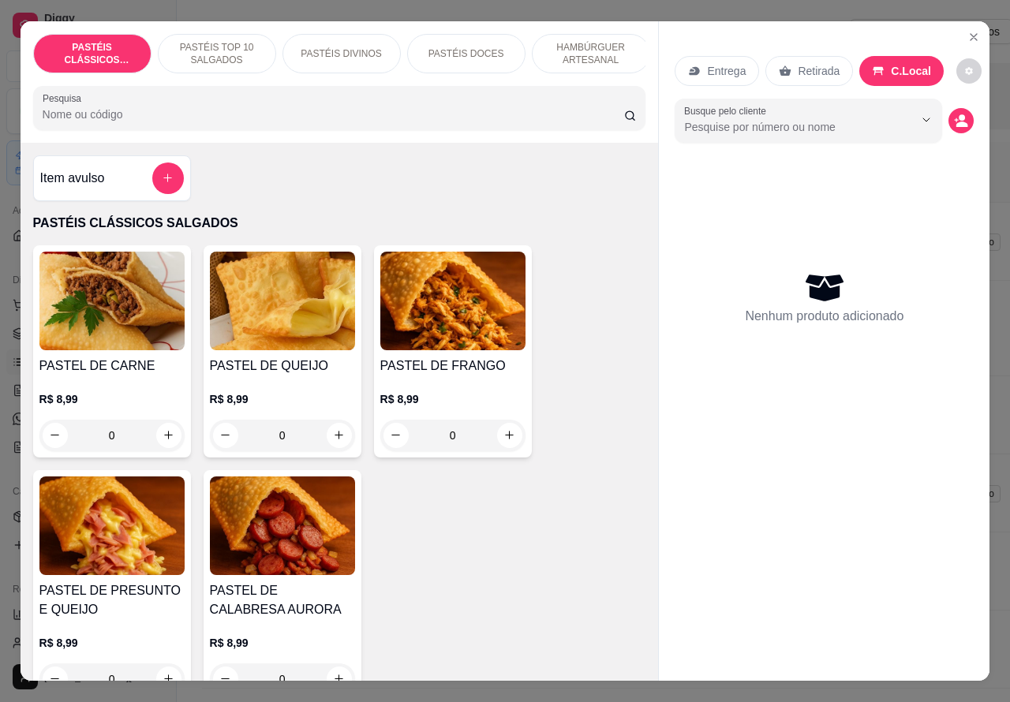
click at [233, 44] on p "PASTÉIS TOP 10 SALGADOS" at bounding box center [217, 53] width 92 height 25
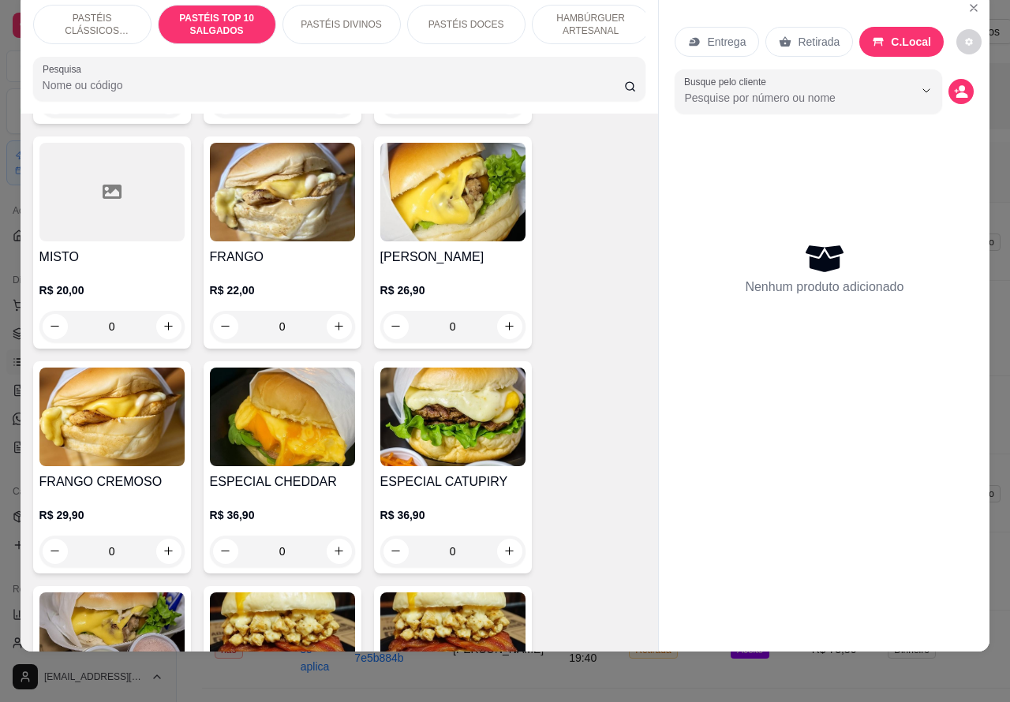
scroll to position [4114, 0]
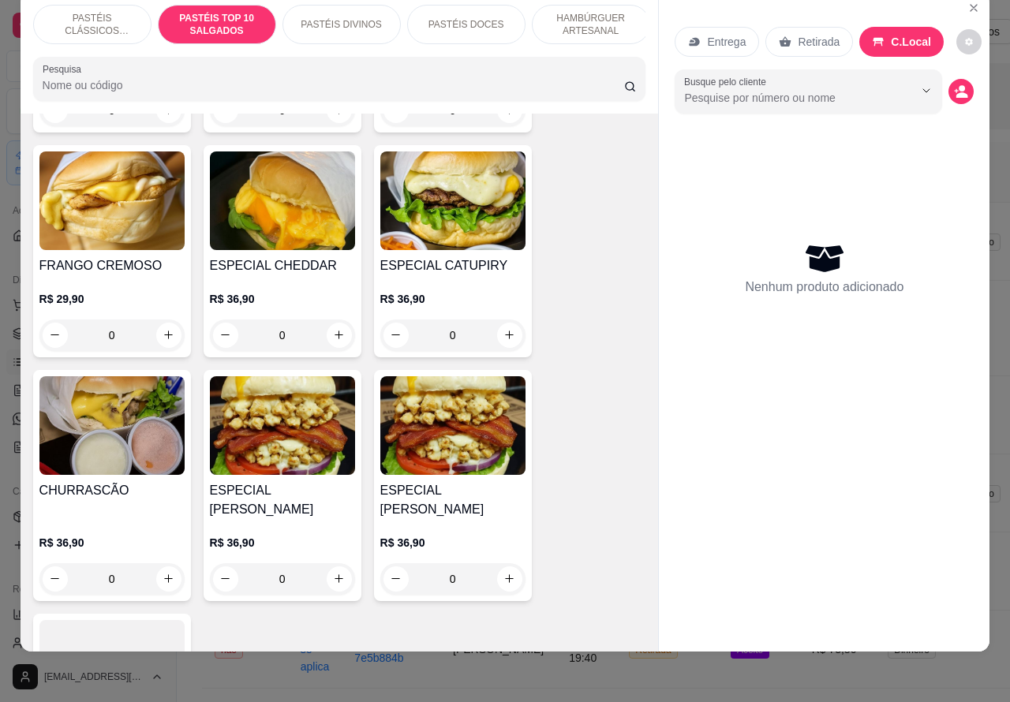
click at [116, 12] on p "PASTÉIS CLÁSSICOS SALGADOS" at bounding box center [93, 24] width 92 height 25
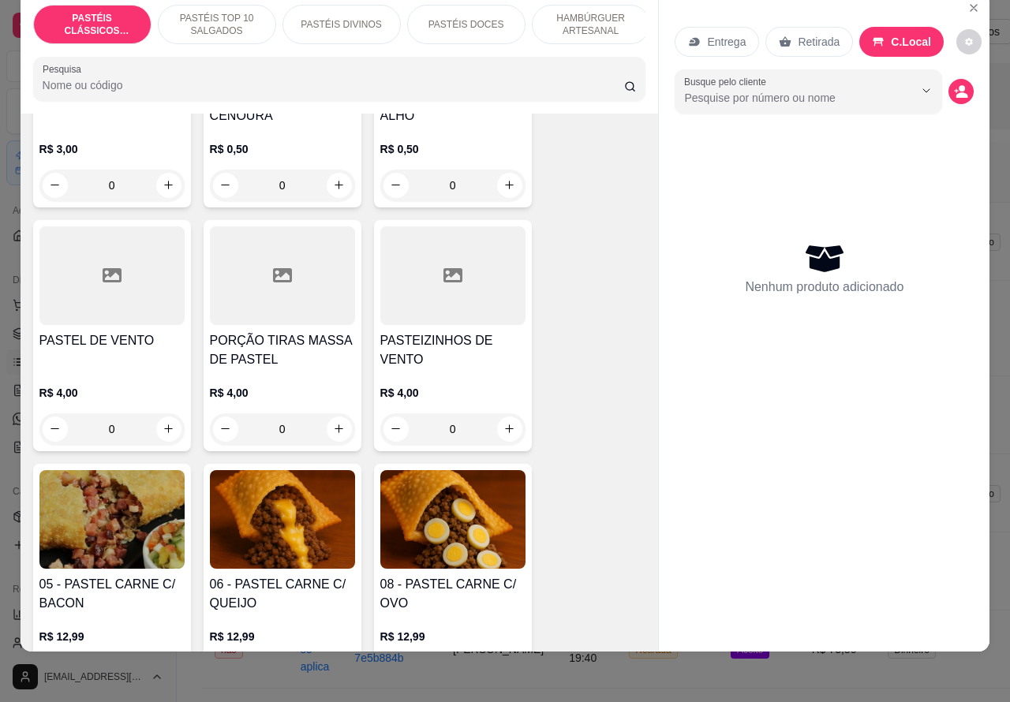
scroll to position [726, 0]
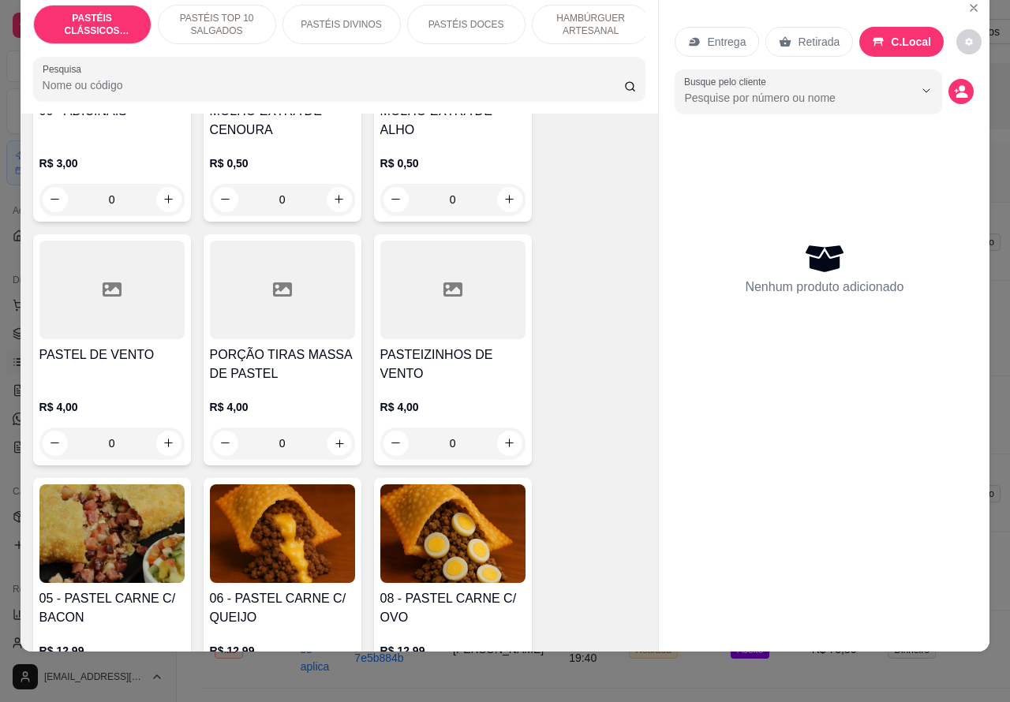
click at [333, 443] on icon "increase-product-quantity" at bounding box center [339, 443] width 12 height 12
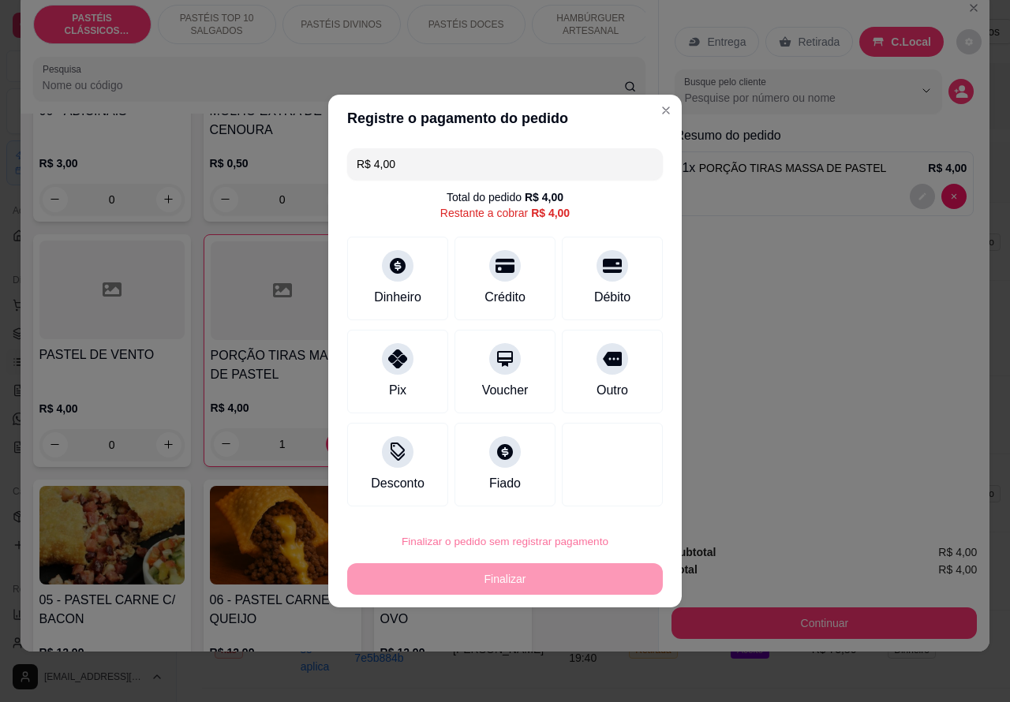
click at [592, 495] on button "Confirmar" at bounding box center [598, 497] width 56 height 24
type input "0"
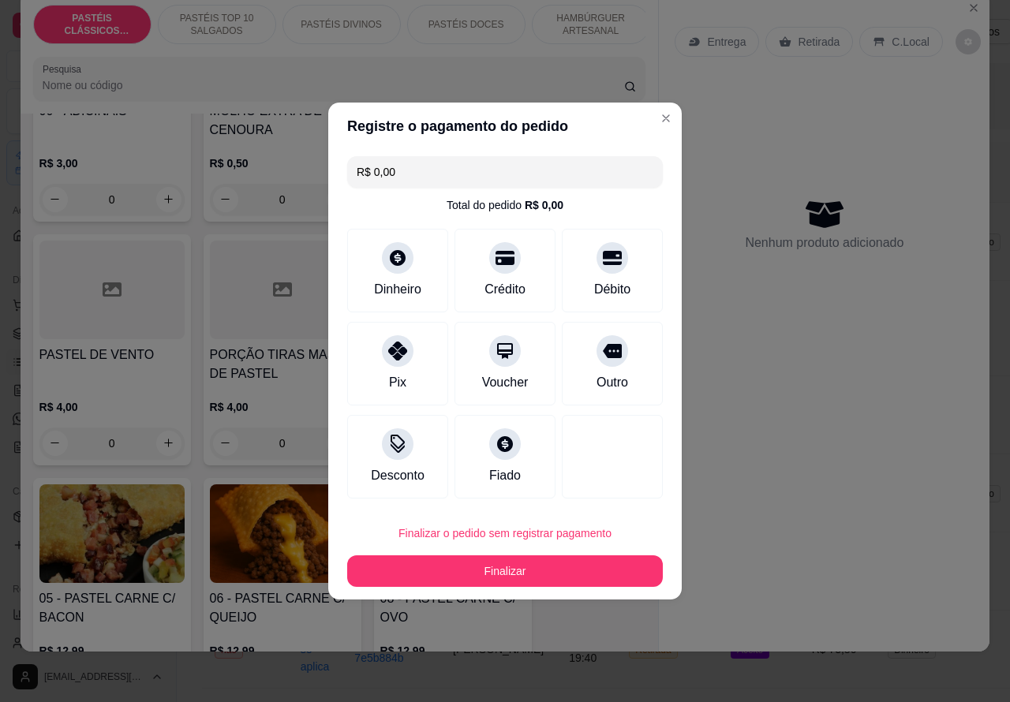
type input "R$ 0,00"
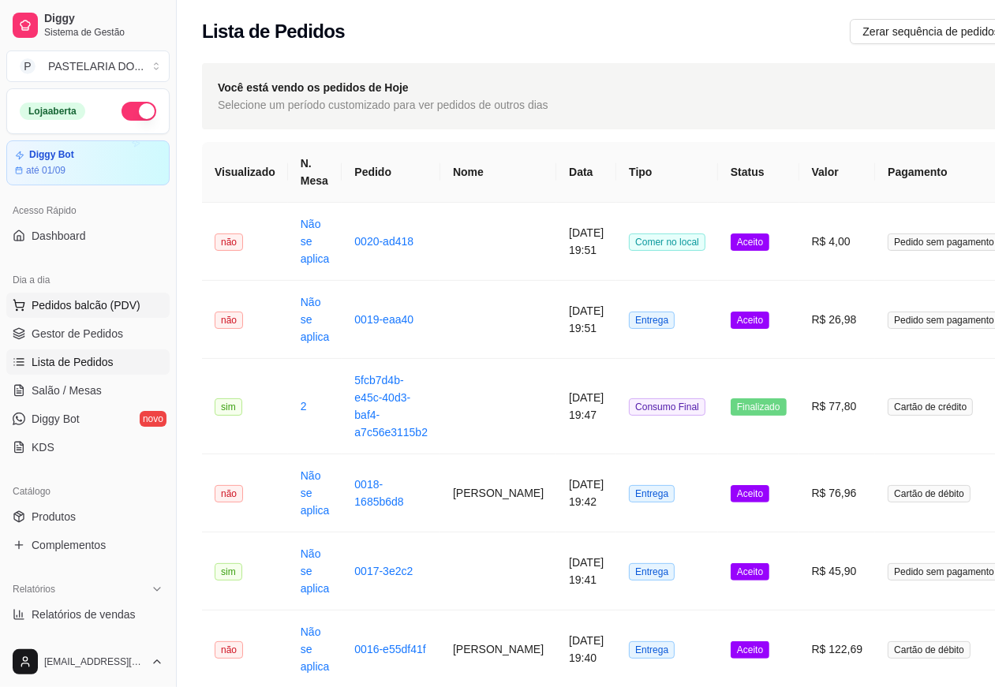
click at [123, 308] on span "Pedidos balcão (PDV)" at bounding box center [86, 305] width 109 height 16
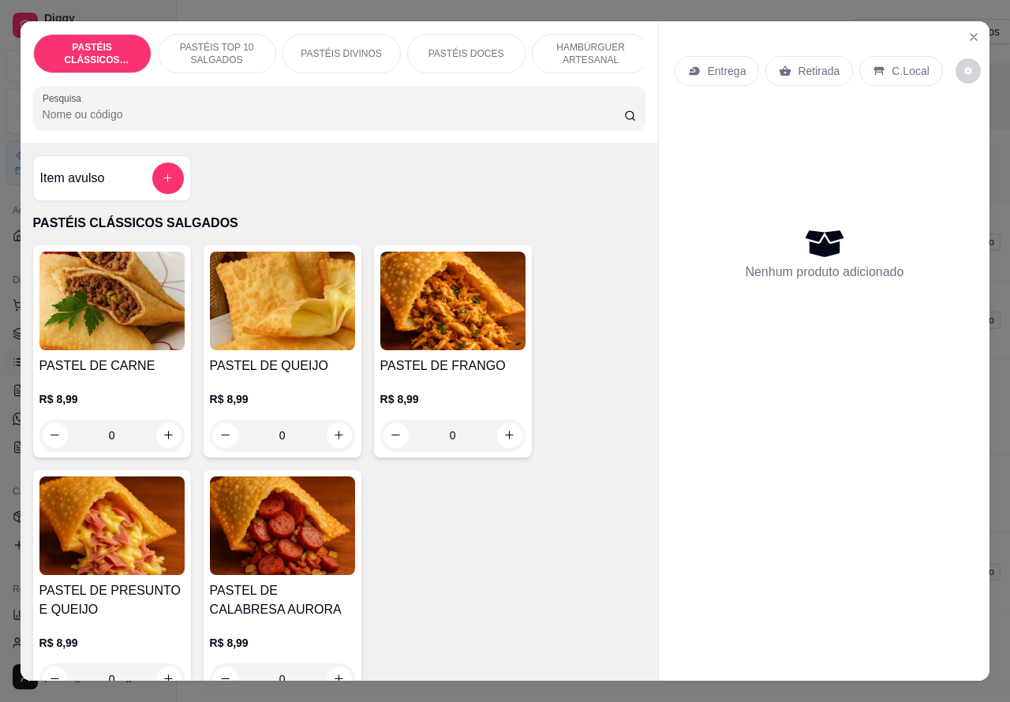
click at [816, 64] on p "Retirada" at bounding box center [819, 71] width 42 height 16
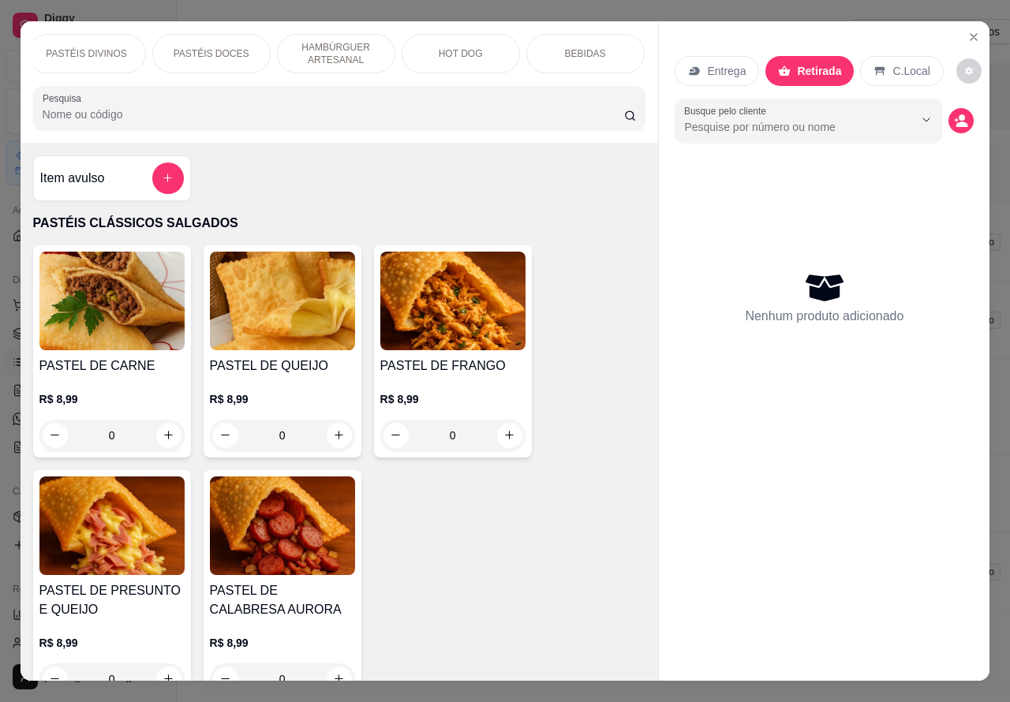
scroll to position [0, 263]
click at [465, 49] on div "HOT DOG" at bounding box center [453, 53] width 118 height 39
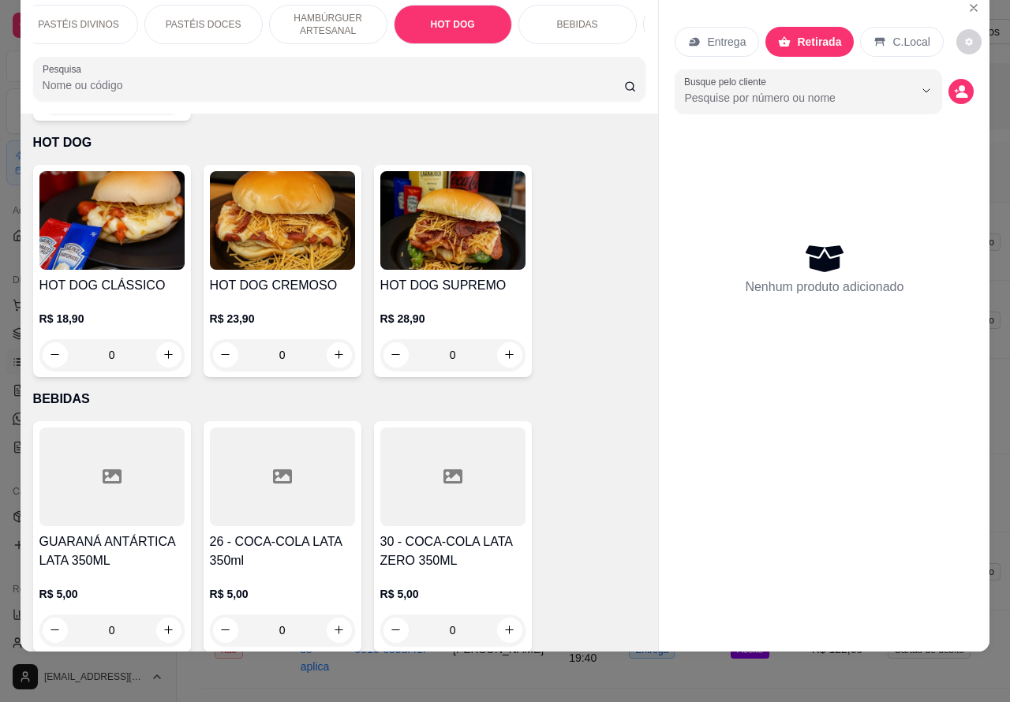
click at [146, 231] on img at bounding box center [111, 220] width 145 height 99
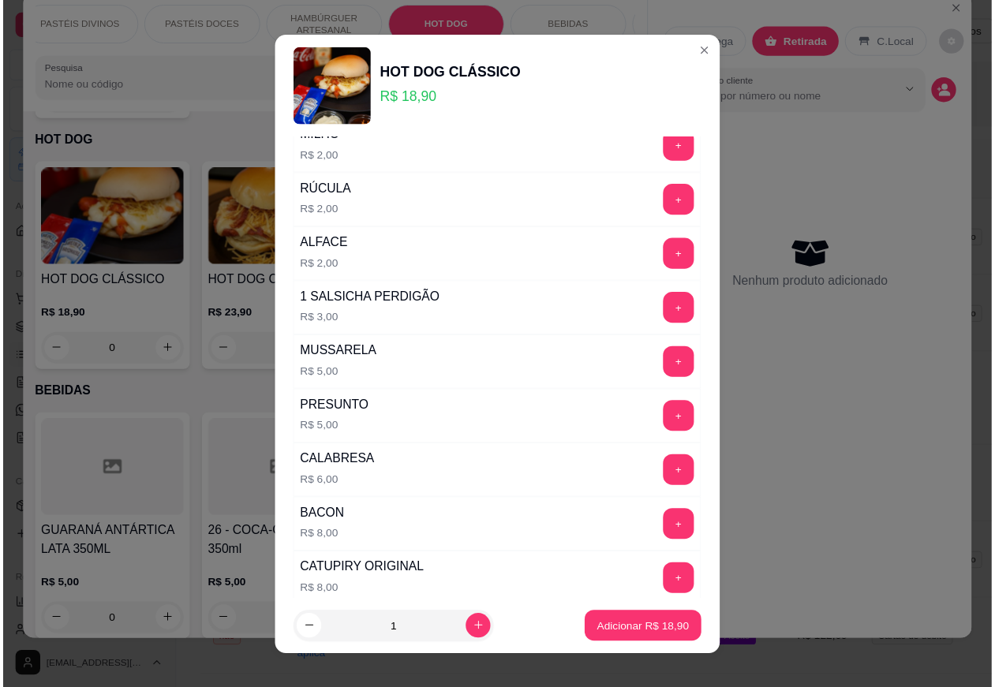
scroll to position [428, 0]
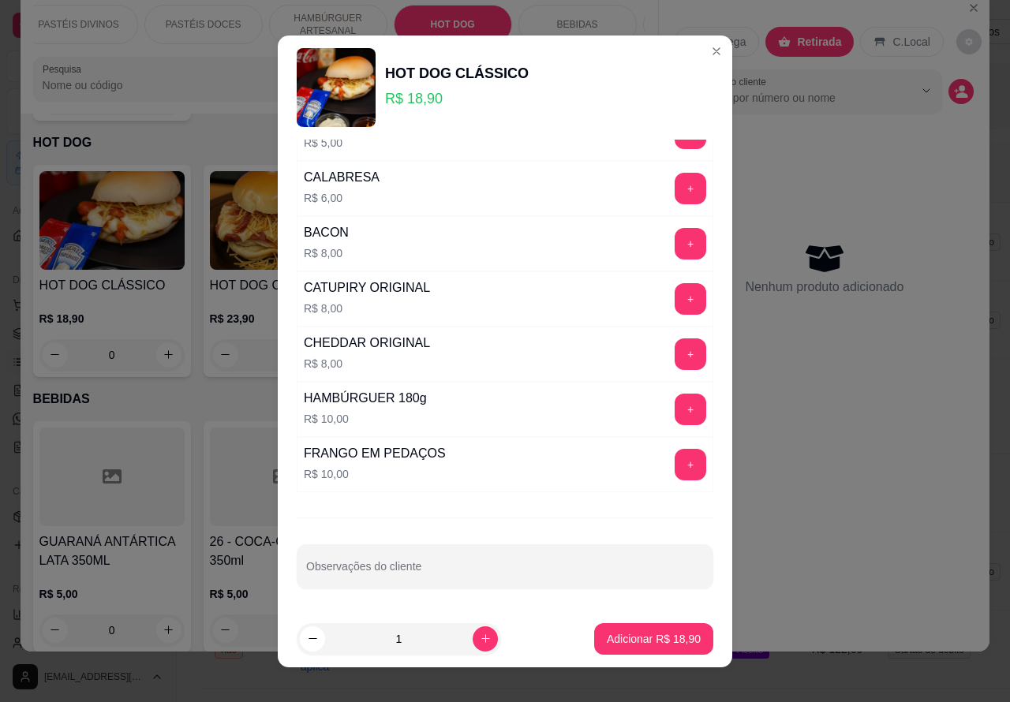
click at [406, 572] on div "Observações do cliente" at bounding box center [505, 566] width 417 height 44
type input "P"
type input """""""POUCO MOLHO"""""" CLIENTE ESTA AGUARDANDO"
click at [625, 639] on p "Adicionar R$ 18,90" at bounding box center [654, 639] width 94 height 16
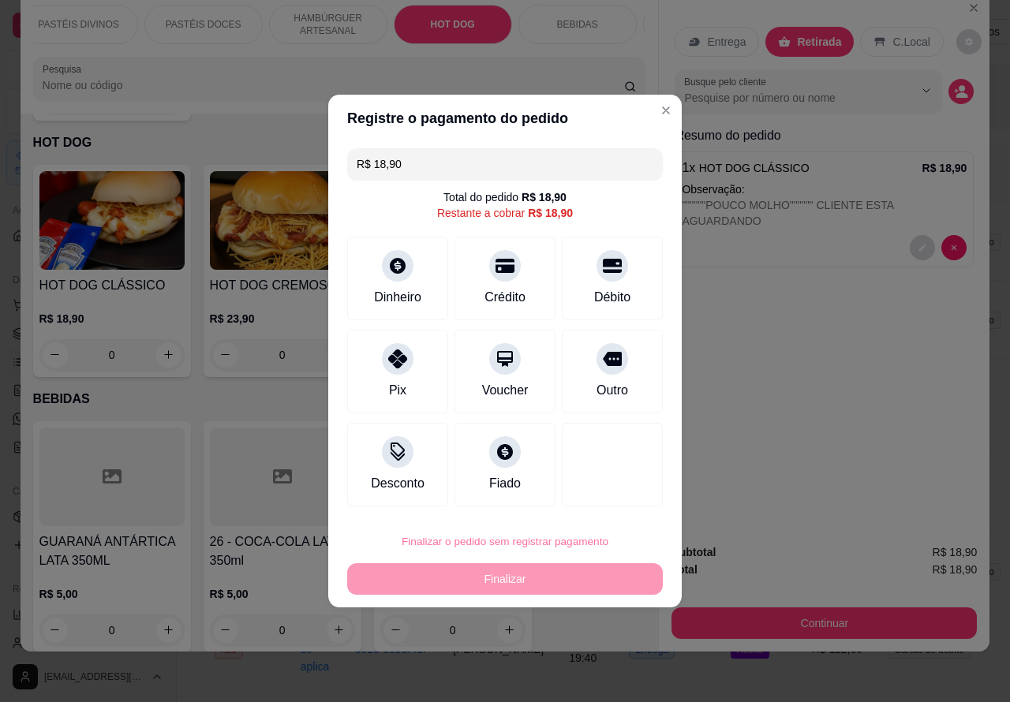
click at [614, 499] on button "Confirmar" at bounding box center [598, 497] width 56 height 24
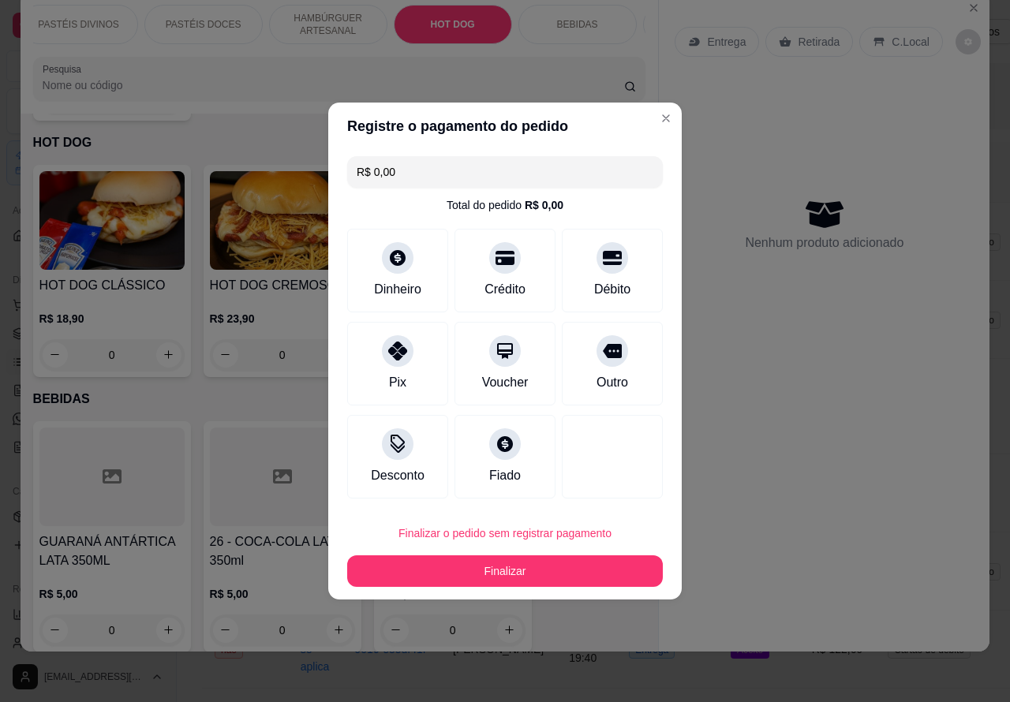
type input "R$ 0,00"
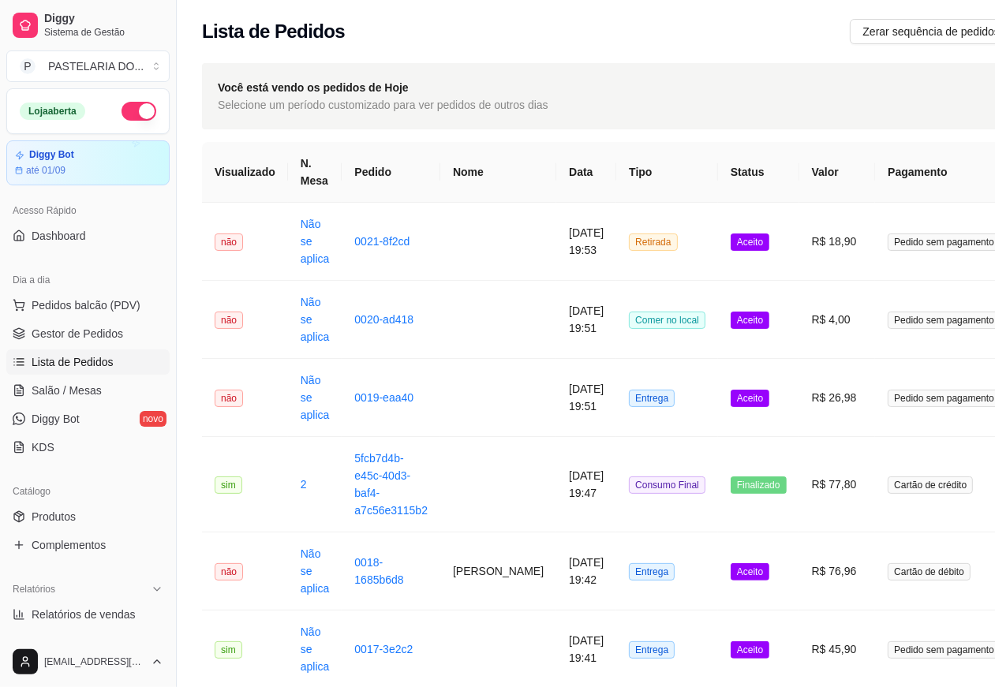
click at [118, 363] on link "Lista de Pedidos" at bounding box center [87, 361] width 163 height 25
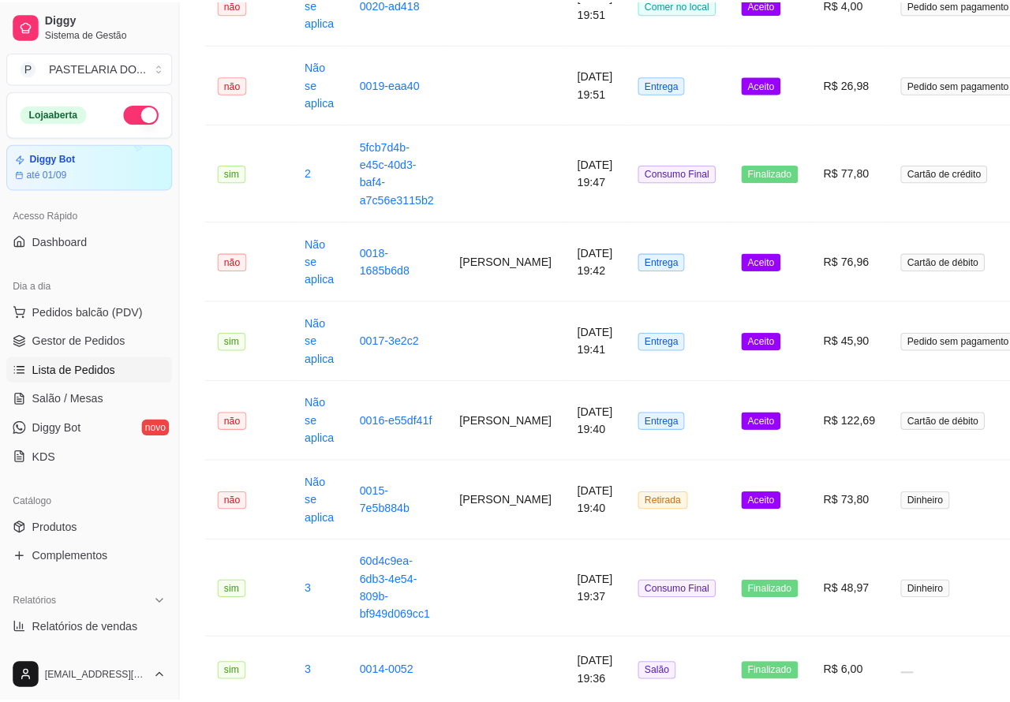
scroll to position [317, 0]
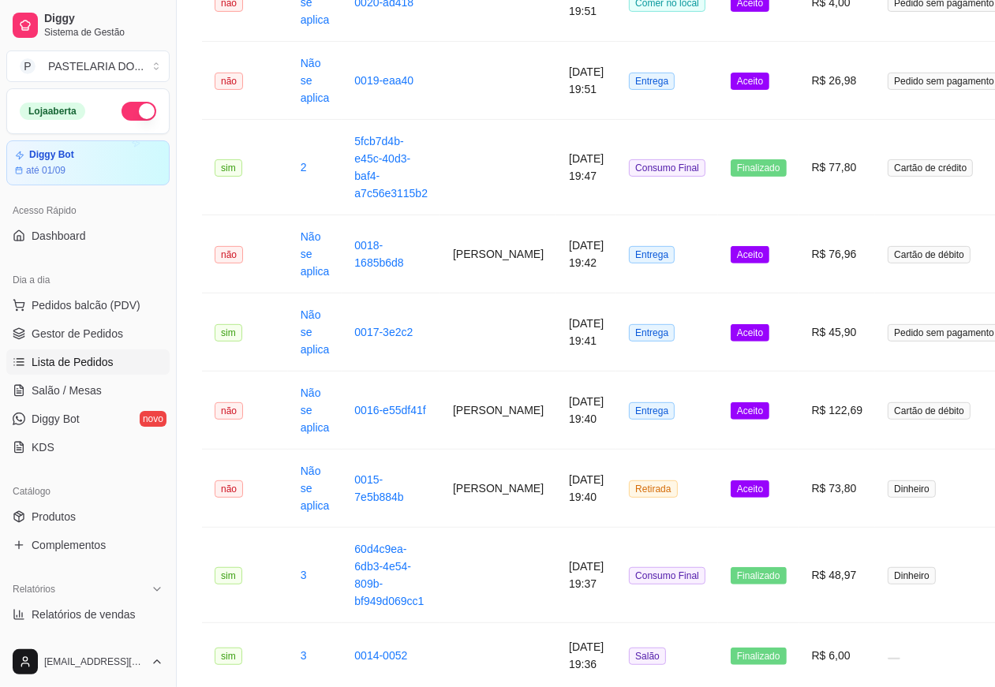
click at [964, 498] on td "Dinheiro" at bounding box center [944, 489] width 138 height 78
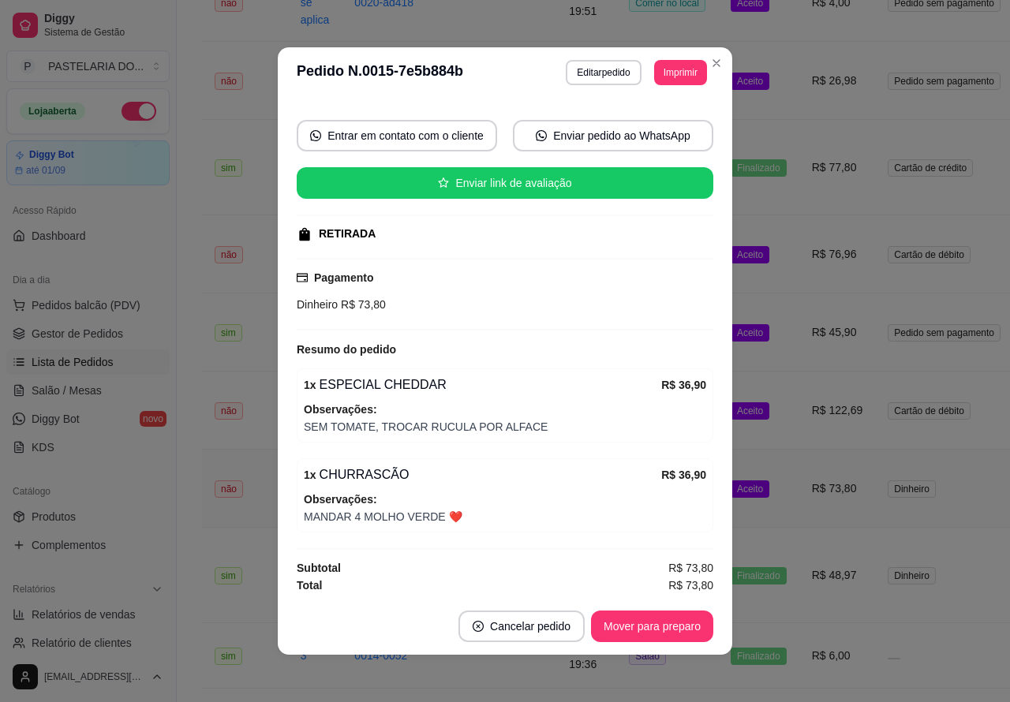
scroll to position [139, 0]
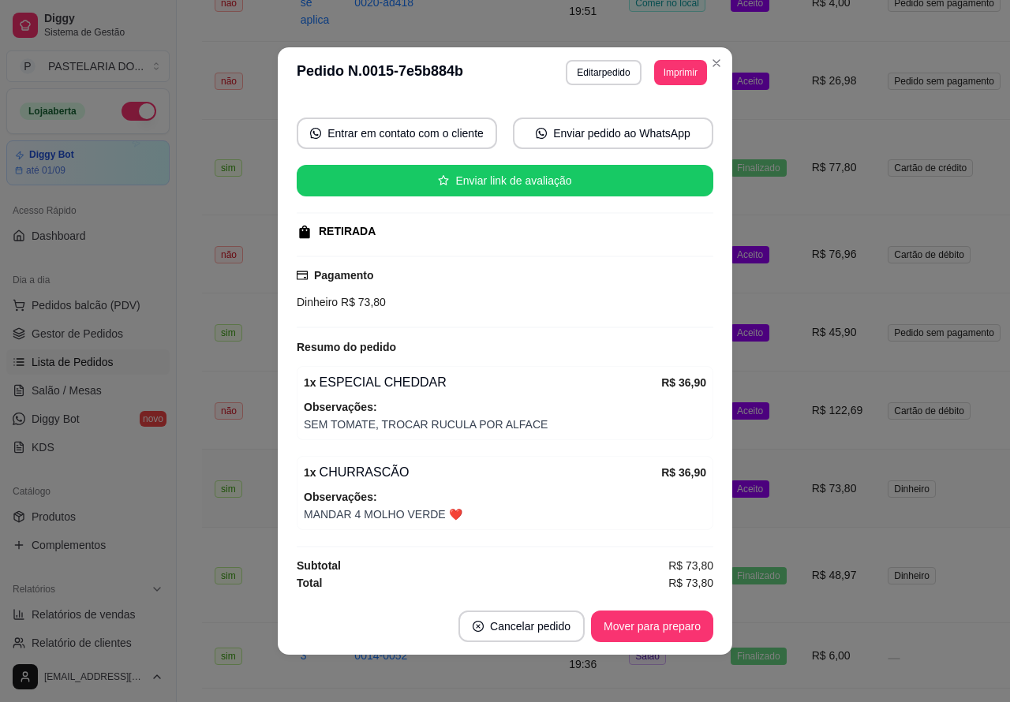
click at [120, 305] on span "Pedidos balcão (PDV)" at bounding box center [86, 305] width 109 height 16
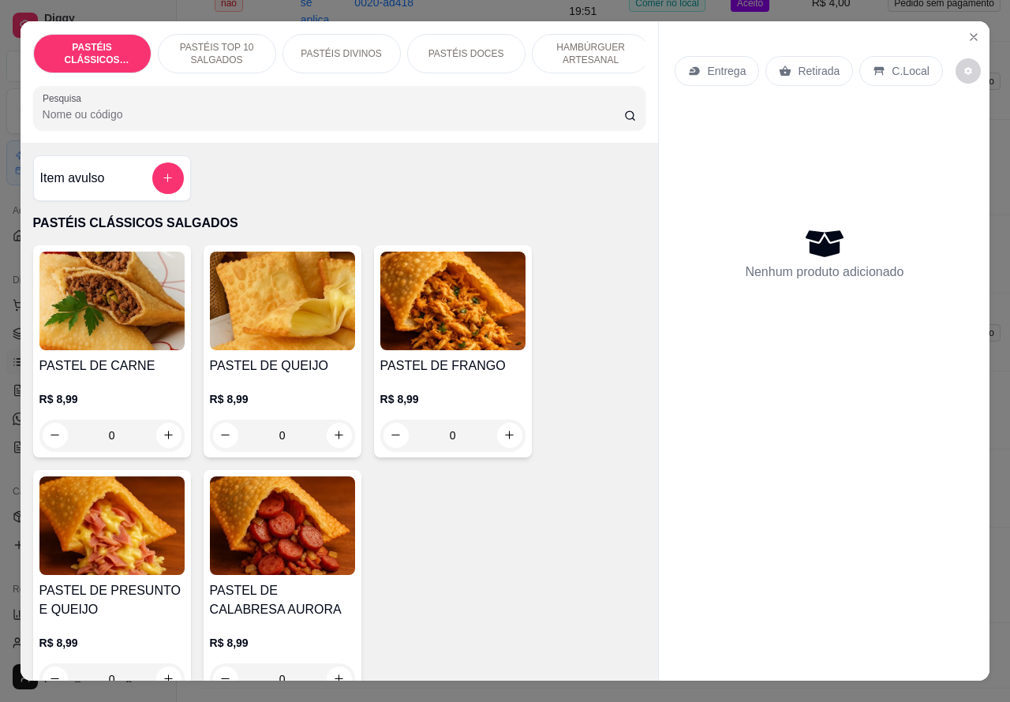
click at [593, 41] on p "HAMBÚRGUER ARTESANAL" at bounding box center [591, 53] width 92 height 25
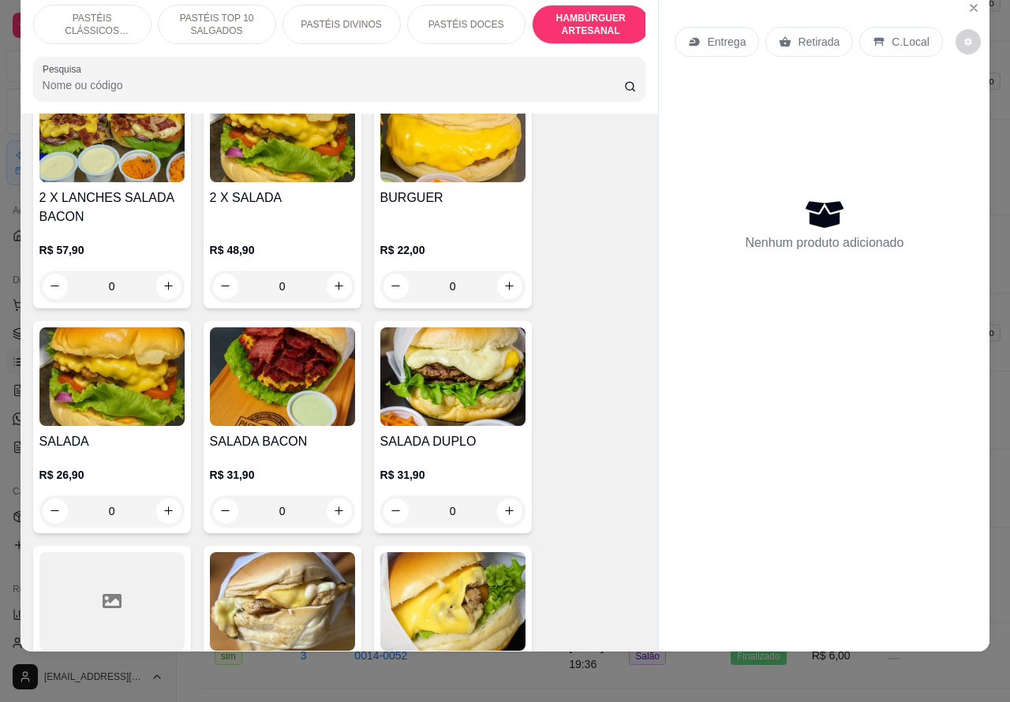
scroll to position [3701, 0]
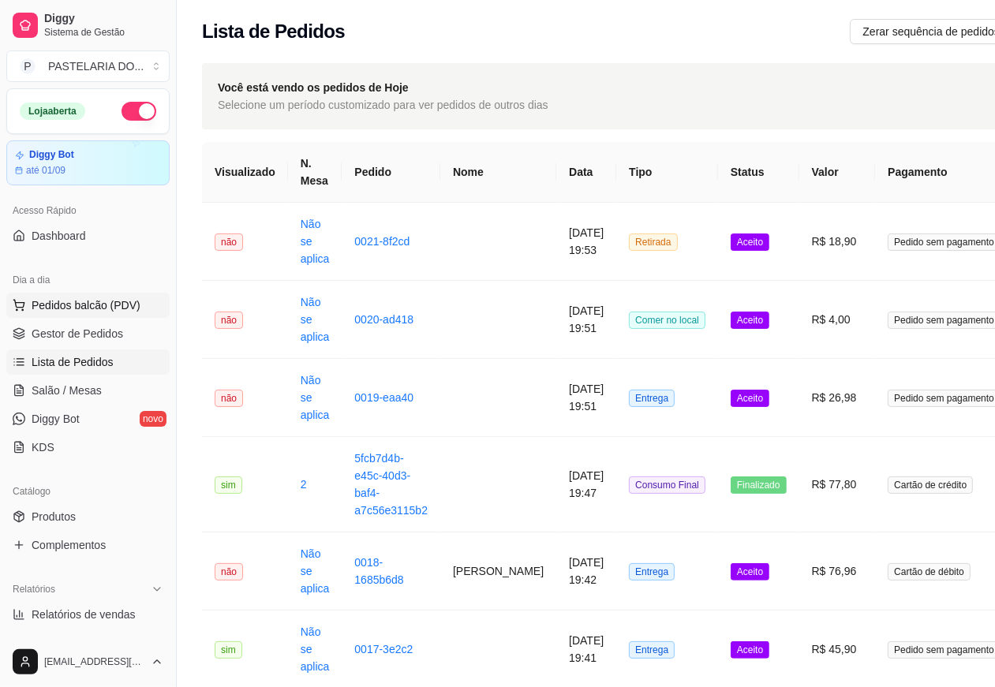
click at [116, 310] on span "Pedidos balcão (PDV)" at bounding box center [86, 305] width 109 height 16
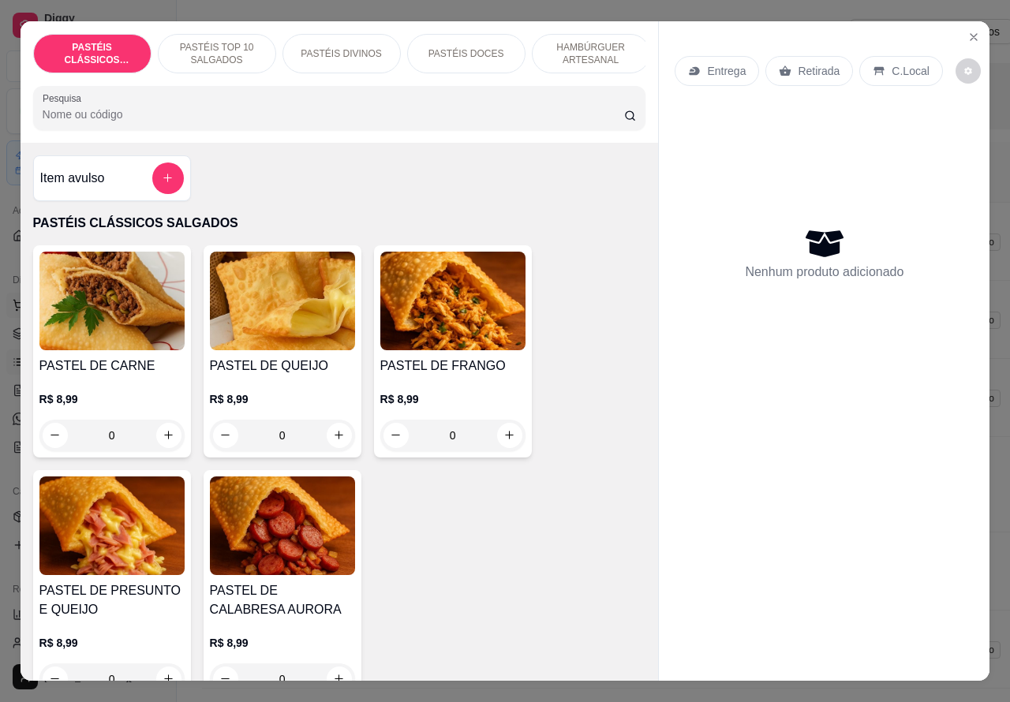
click at [164, 439] on icon "increase-product-quantity" at bounding box center [168, 435] width 9 height 9
type input "1"
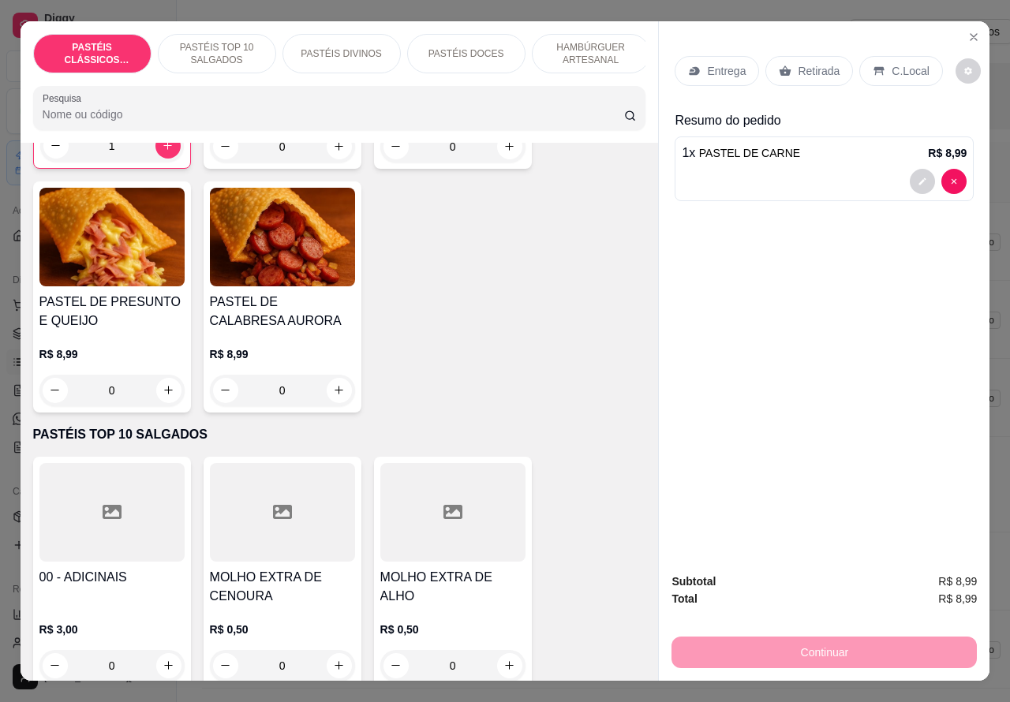
click at [222, 53] on p "PASTÉIS TOP 10 SALGADOS" at bounding box center [217, 53] width 92 height 25
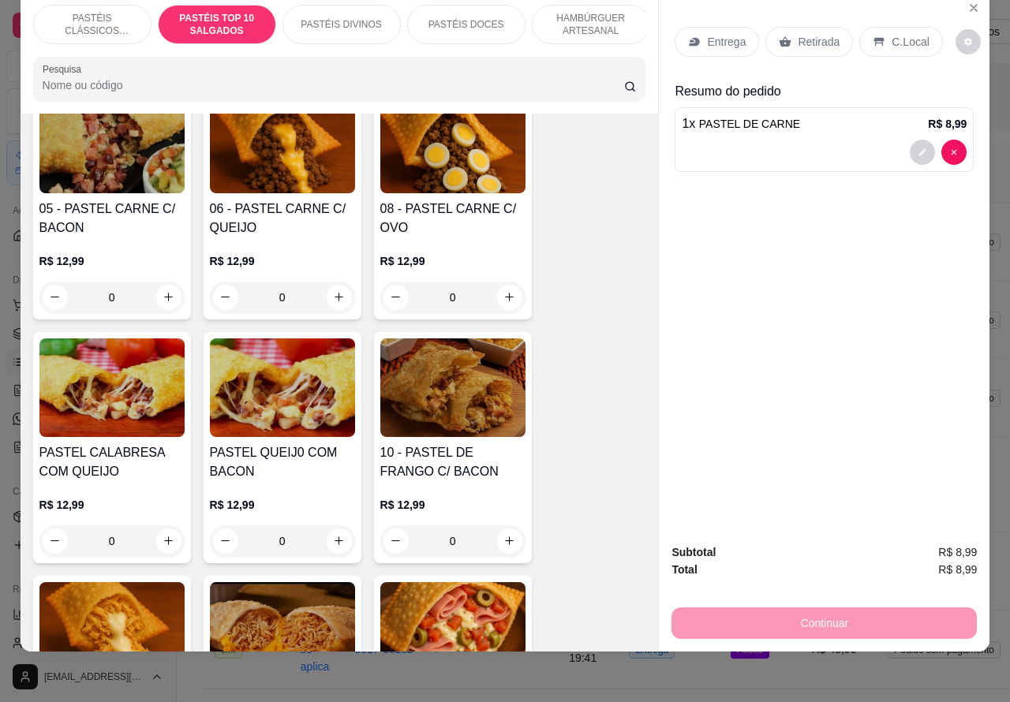
scroll to position [1099, 0]
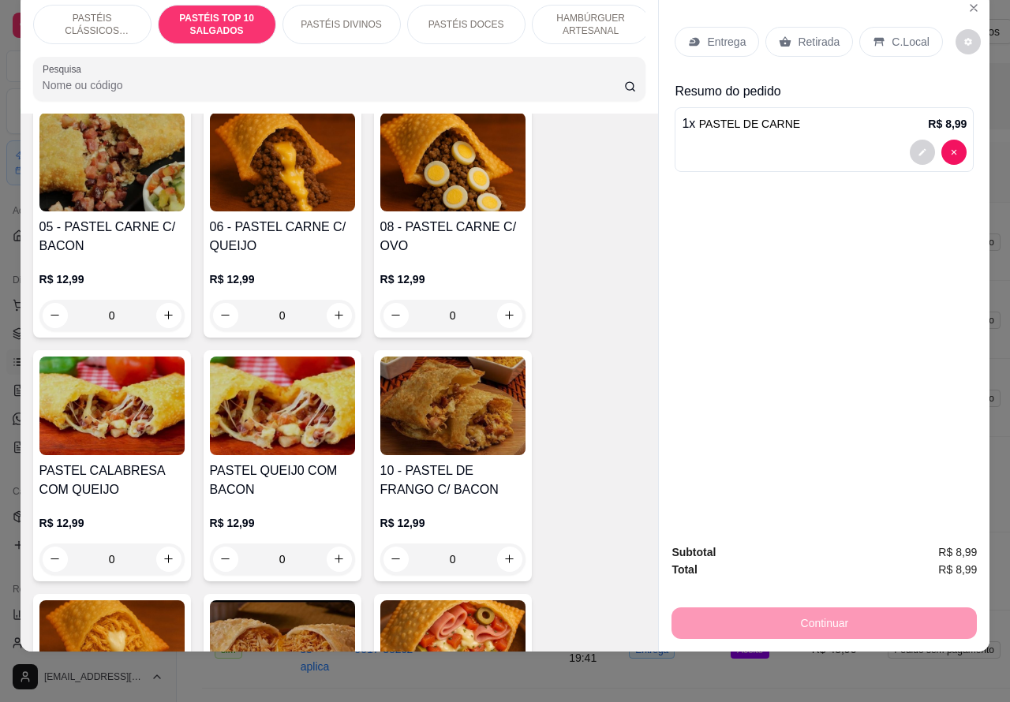
click at [323, 308] on div "0" at bounding box center [282, 316] width 145 height 32
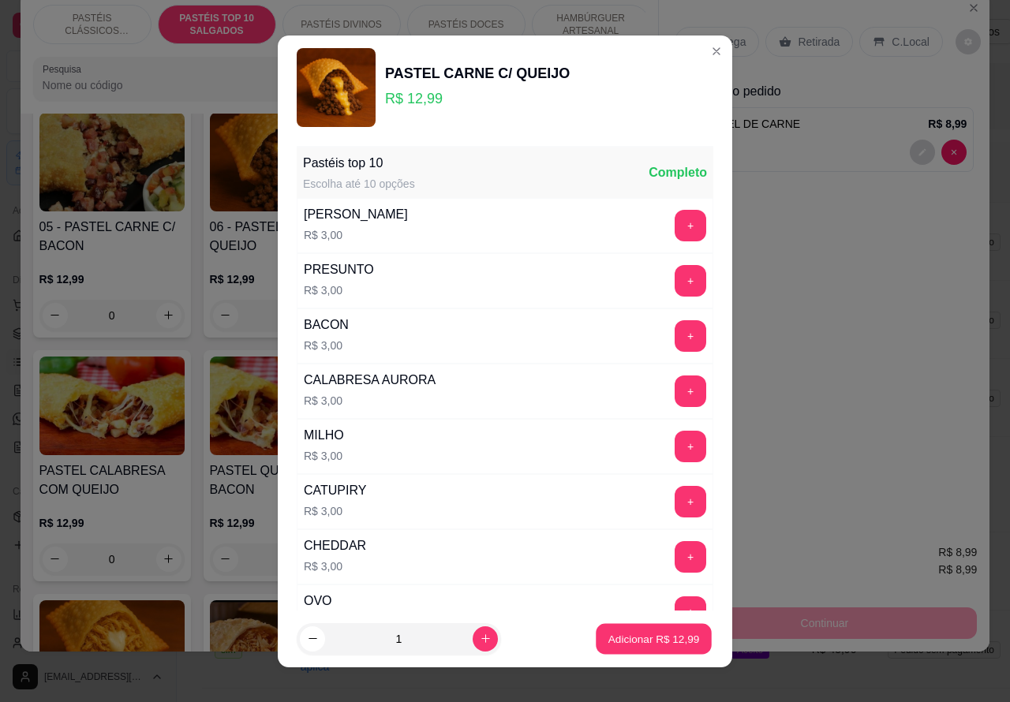
click at [612, 637] on p "Adicionar R$ 12,99" at bounding box center [654, 638] width 92 height 15
type input "1"
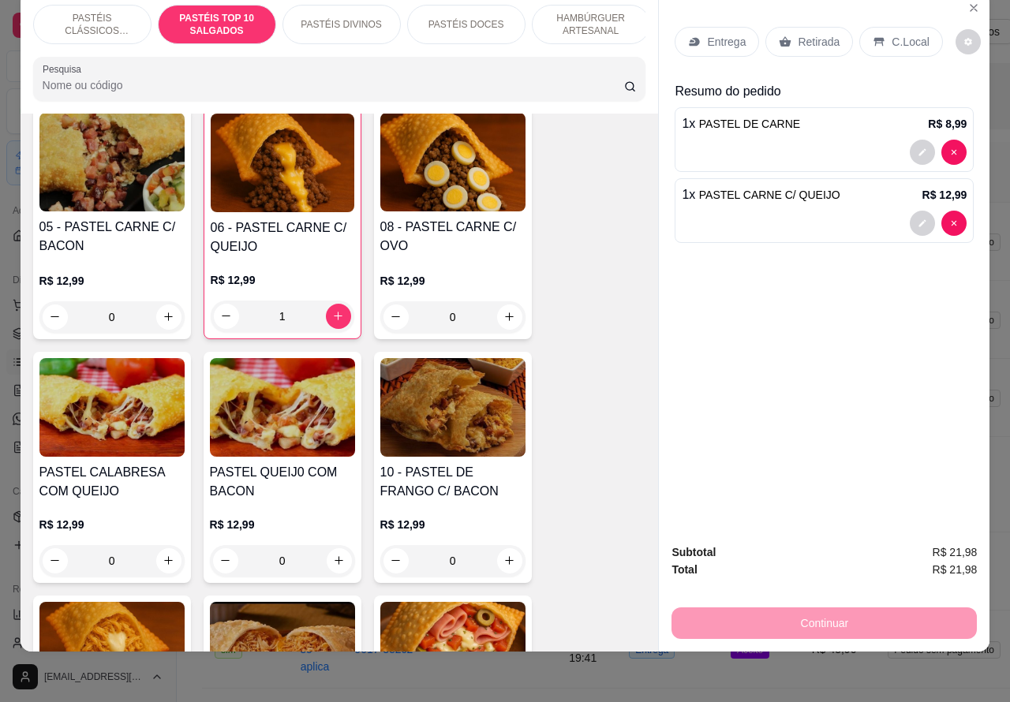
click at [805, 211] on div at bounding box center [824, 223] width 285 height 25
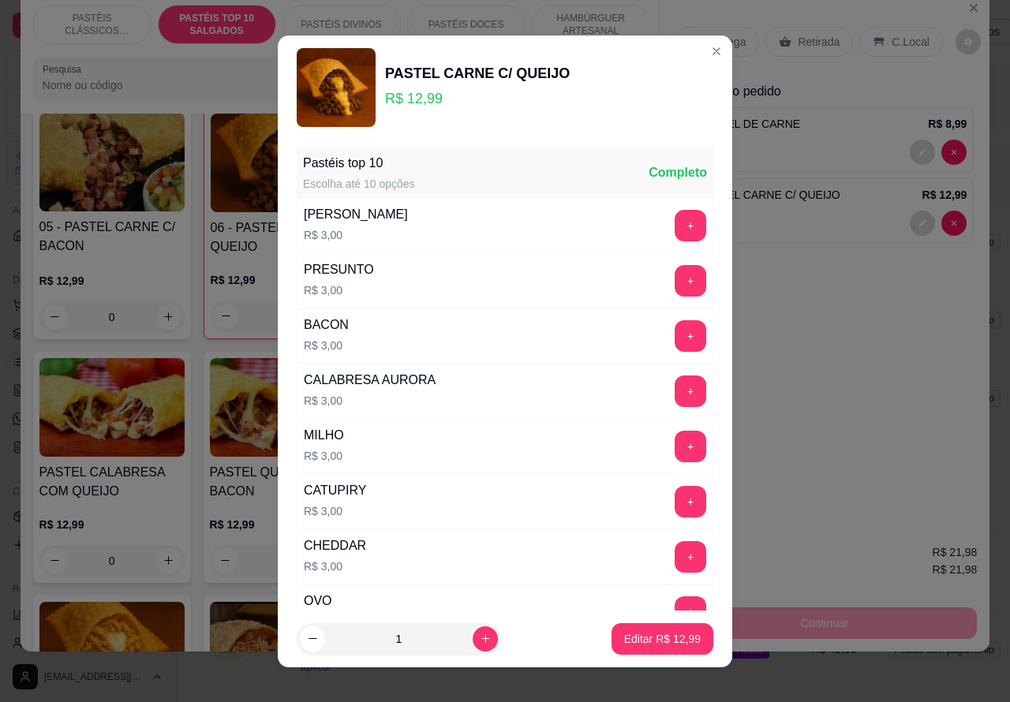
scroll to position [206, 0]
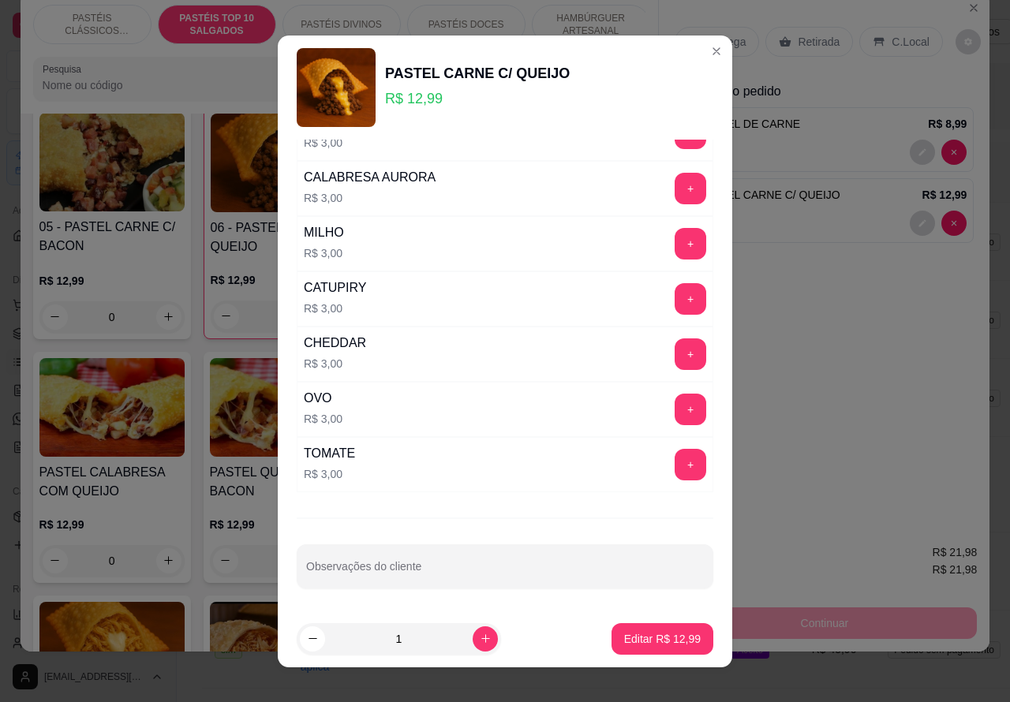
click at [426, 577] on input "Observações do cliente" at bounding box center [505, 573] width 398 height 16
type input "Senhor esta aguardando"
click at [625, 637] on p "Editar R$ 12,99" at bounding box center [662, 639] width 77 height 16
type input "0"
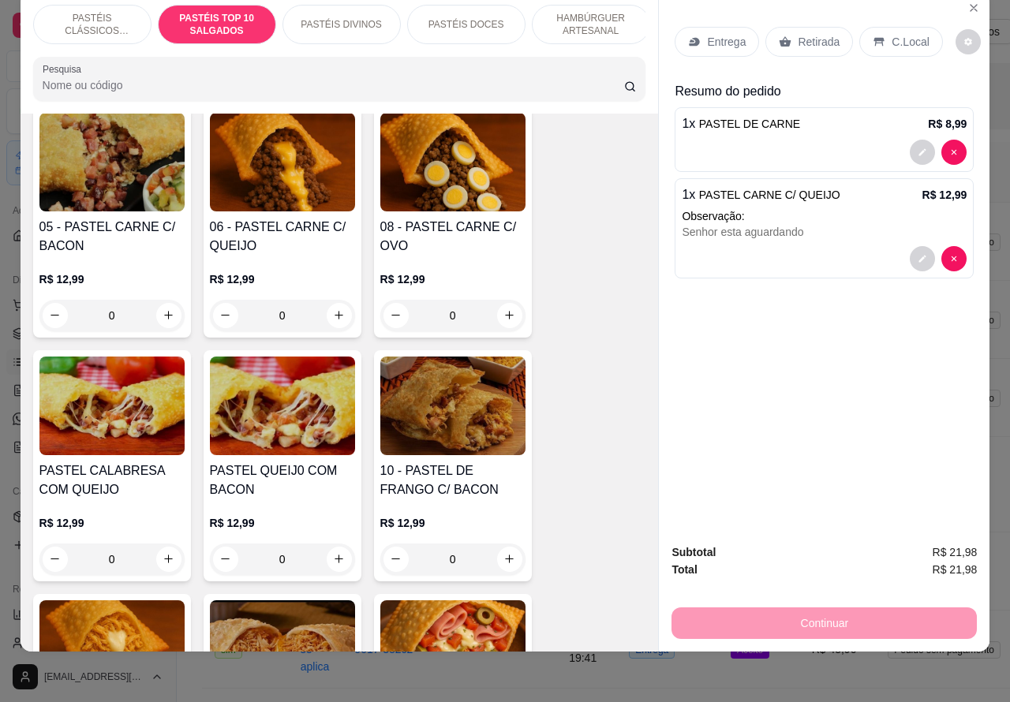
click at [802, 34] on p "Retirada" at bounding box center [819, 42] width 42 height 16
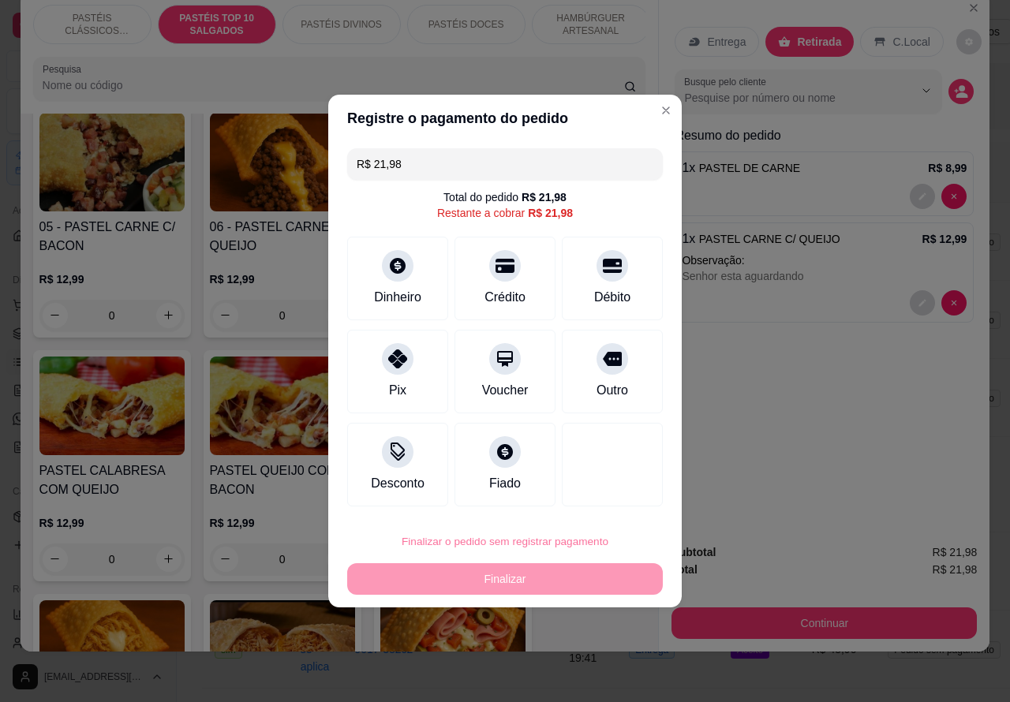
click at [596, 499] on button "Confirmar" at bounding box center [598, 497] width 56 height 24
type input "0"
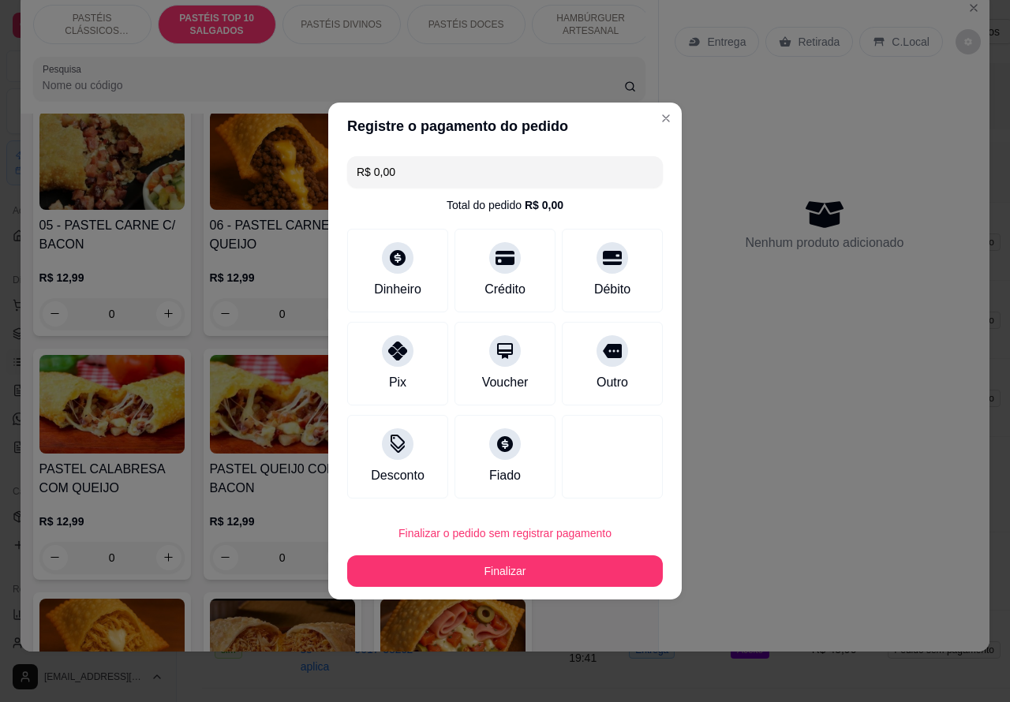
type input "R$ 0,00"
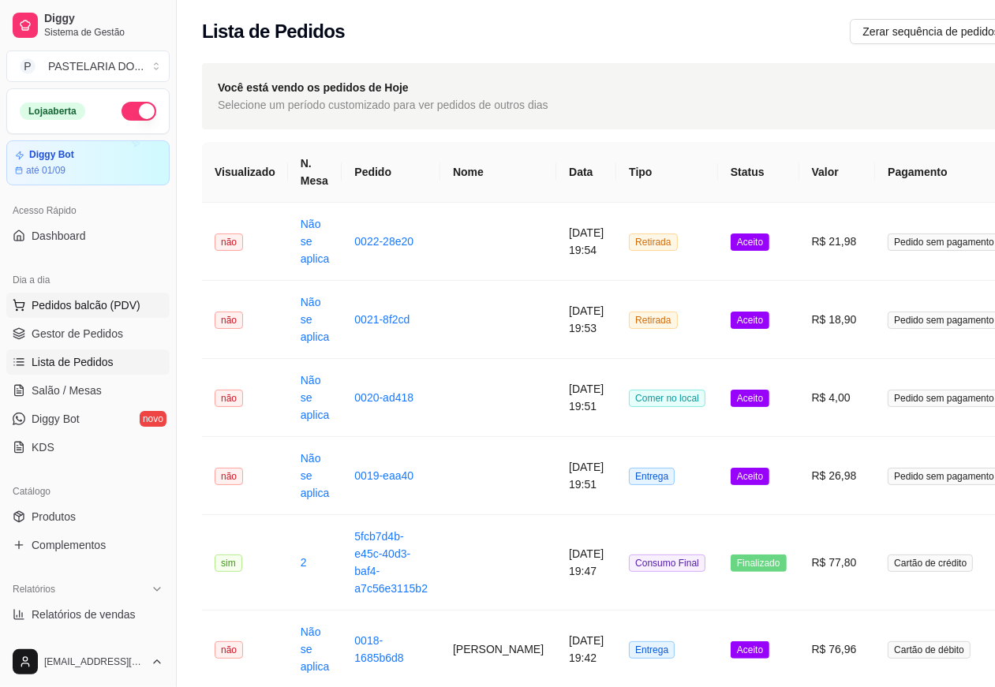
click at [120, 300] on span "Pedidos balcão (PDV)" at bounding box center [86, 305] width 109 height 16
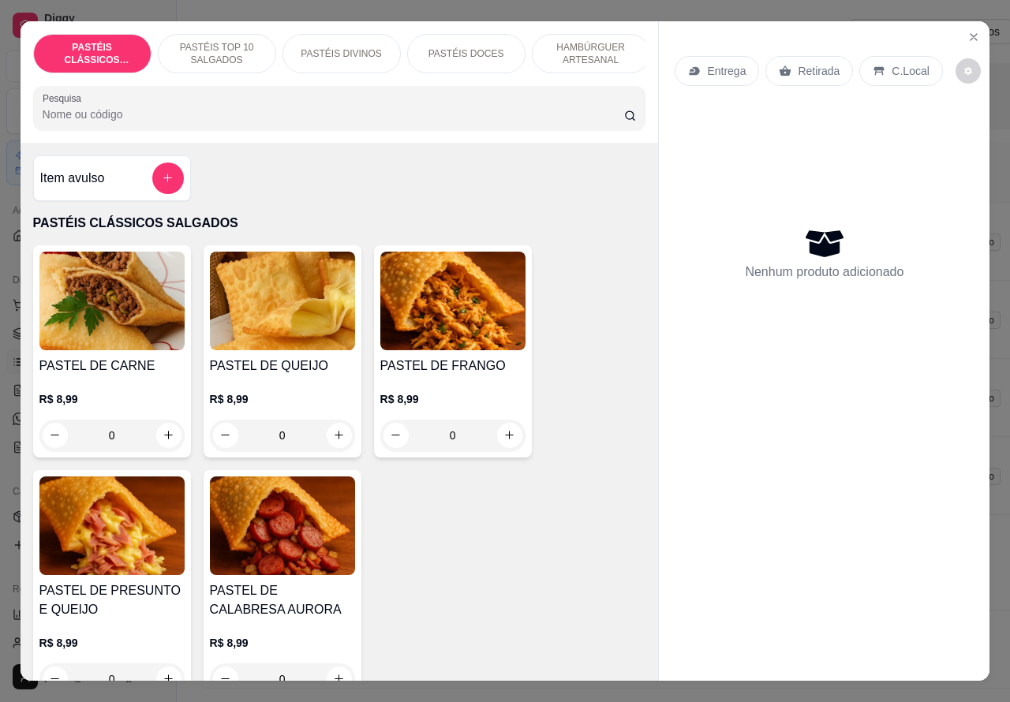
click at [716, 65] on p "Entrega" at bounding box center [726, 71] width 39 height 16
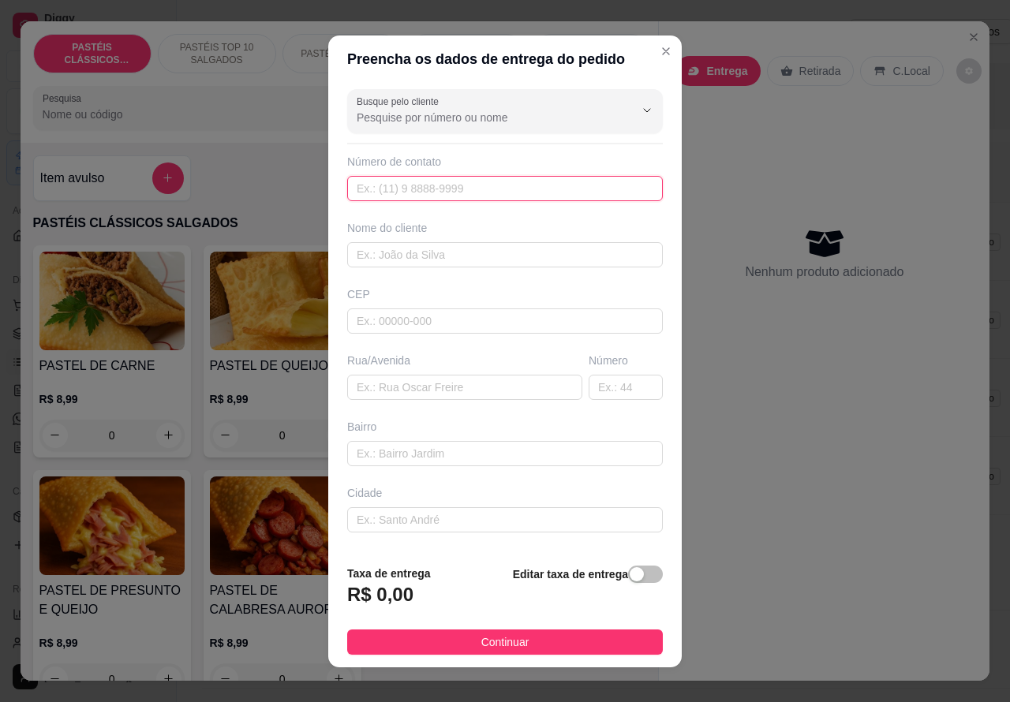
paste input "99730-9233"
type input "99730-9233"
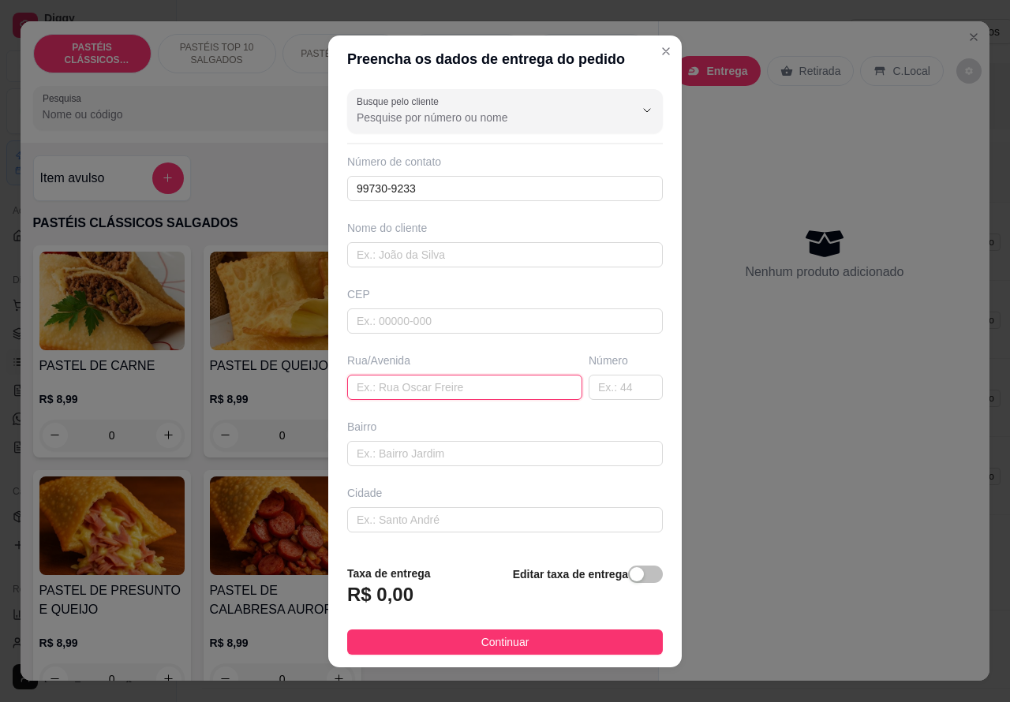
click at [387, 380] on input "text" at bounding box center [464, 387] width 235 height 25
paste input "[STREET_ADDRESS]"
click at [537, 387] on input "[STREET_ADDRESS]" at bounding box center [464, 387] width 235 height 25
click at [536, 388] on input "[STREET_ADDRESS]" at bounding box center [464, 387] width 235 height 25
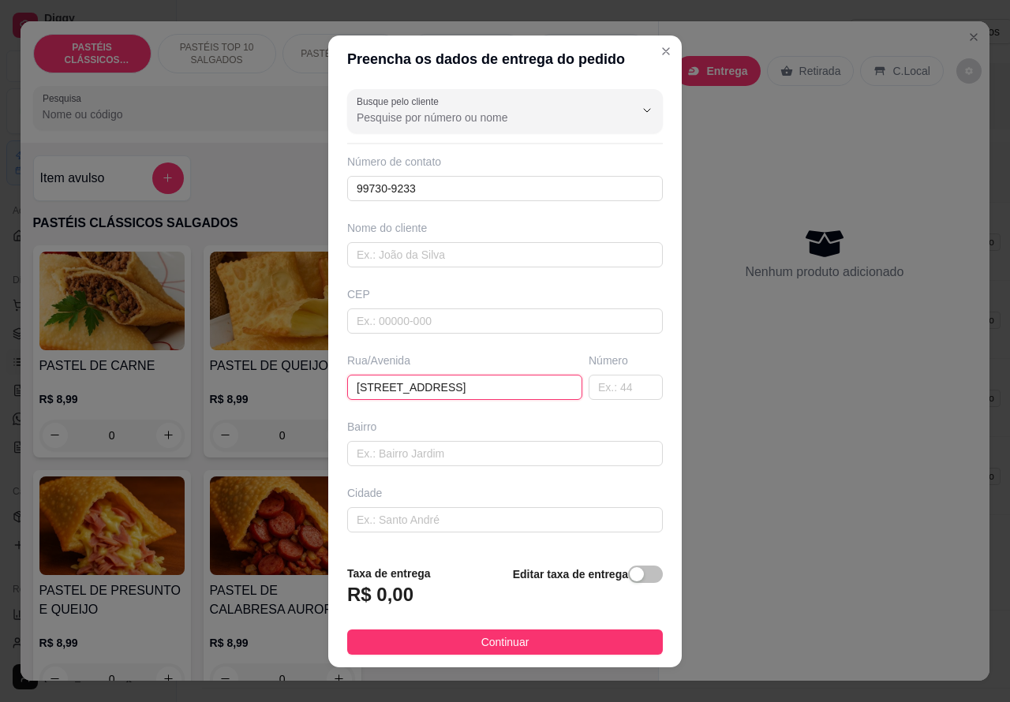
click at [538, 388] on input "[STREET_ADDRESS]" at bounding box center [464, 387] width 235 height 25
click at [537, 388] on input "[STREET_ADDRESS]" at bounding box center [464, 387] width 235 height 25
click at [540, 388] on input "[STREET_ADDRESS]" at bounding box center [464, 387] width 235 height 25
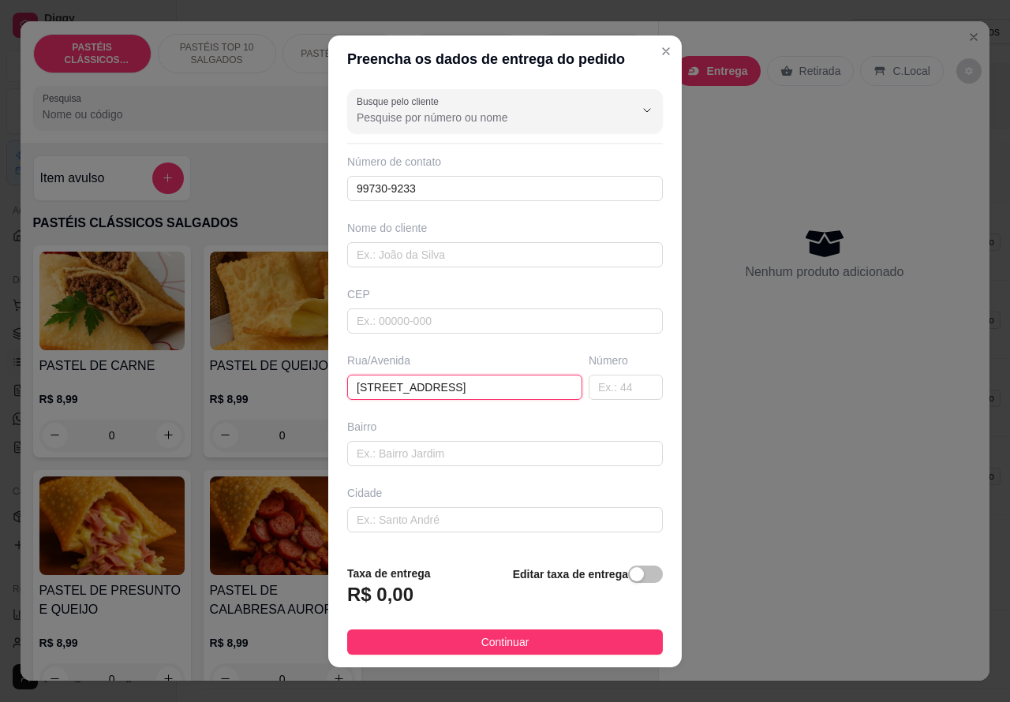
click at [536, 387] on input "[STREET_ADDRESS]" at bounding box center [464, 387] width 235 height 25
type input "[STREET_ADDRESS]"
click at [373, 593] on h3 "R$ 0,00" at bounding box center [380, 594] width 66 height 25
click at [630, 570] on div "button" at bounding box center [637, 574] width 14 height 14
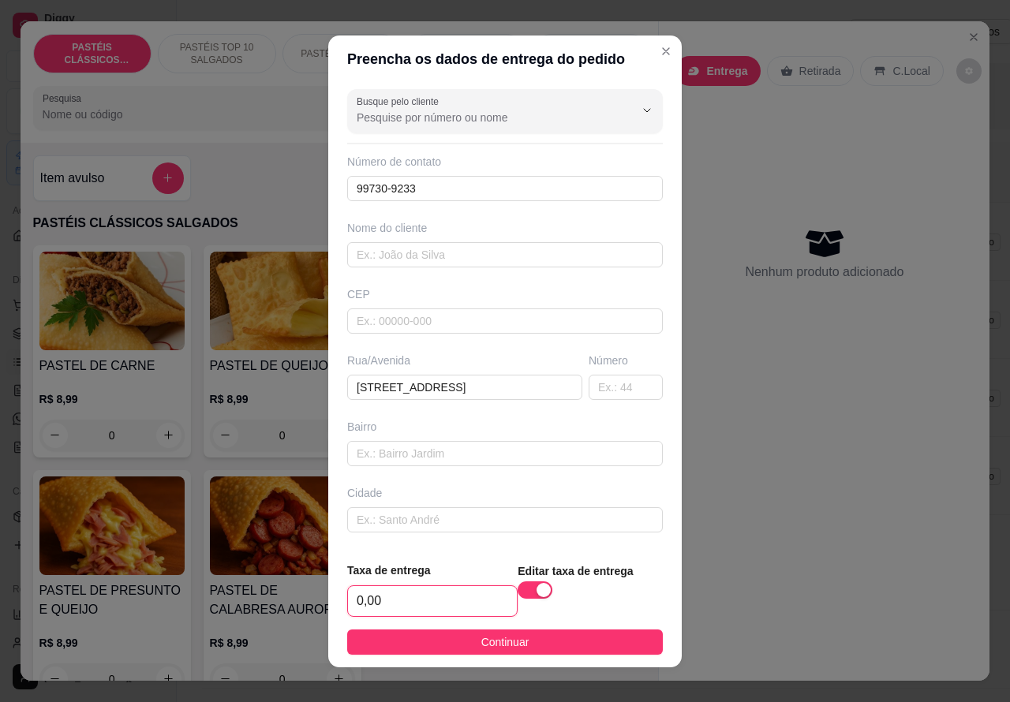
click at [351, 606] on input "0,00" at bounding box center [432, 601] width 169 height 30
click at [360, 592] on input "0,00" at bounding box center [432, 601] width 169 height 30
type input "2,00"
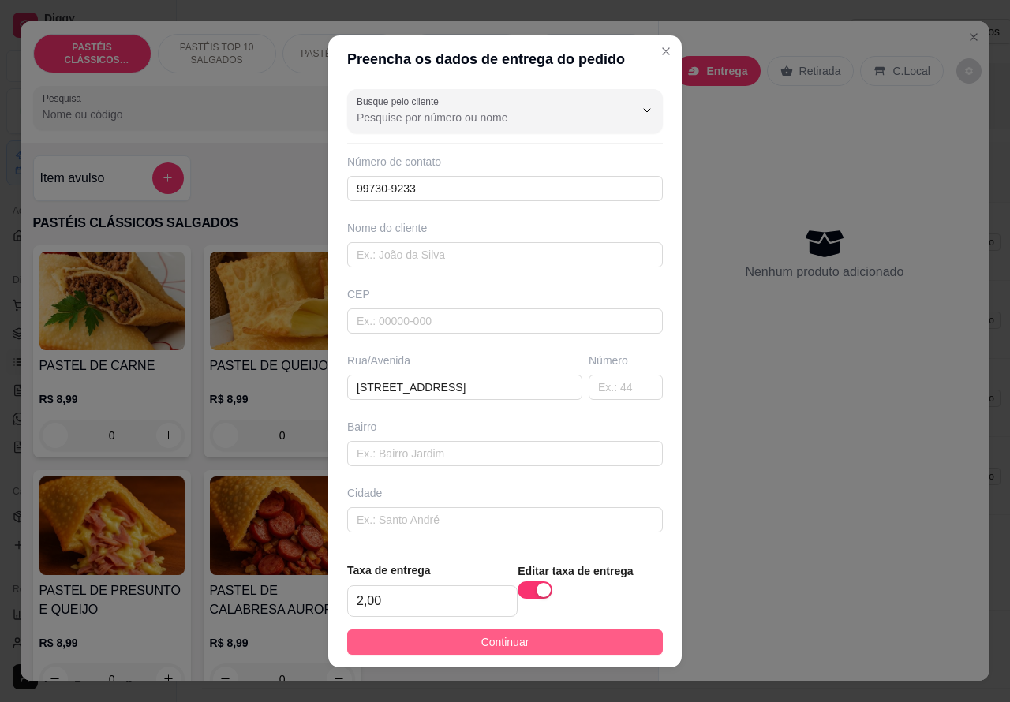
click at [566, 648] on button "Continuar" at bounding box center [505, 642] width 316 height 25
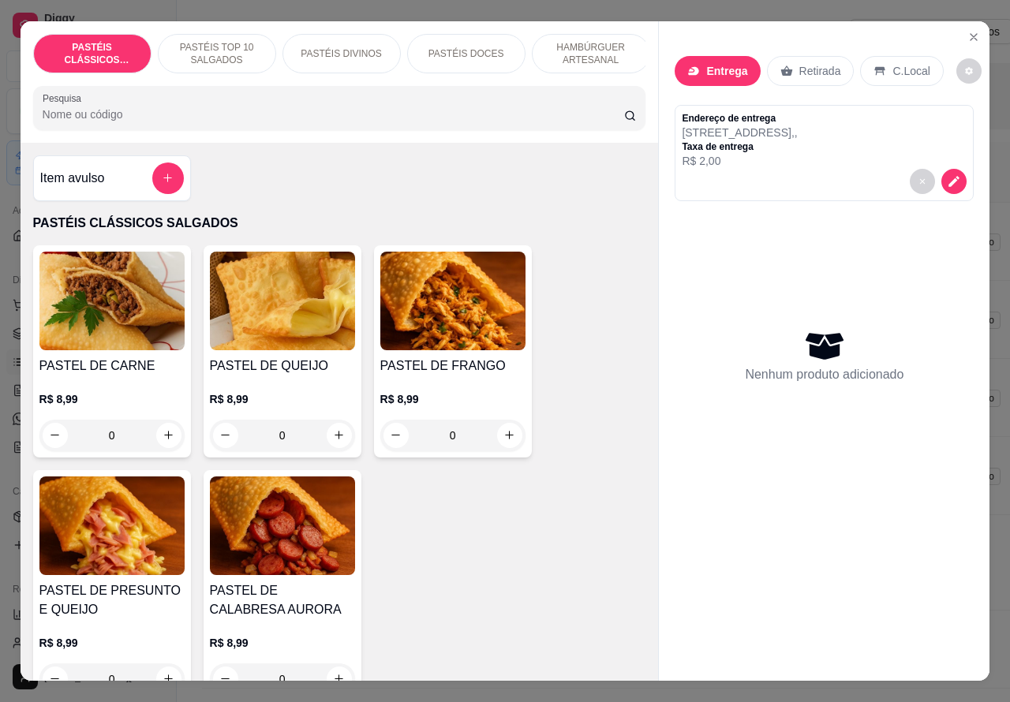
click at [584, 45] on p "HAMBÚRGUER ARTESANAL" at bounding box center [591, 53] width 92 height 25
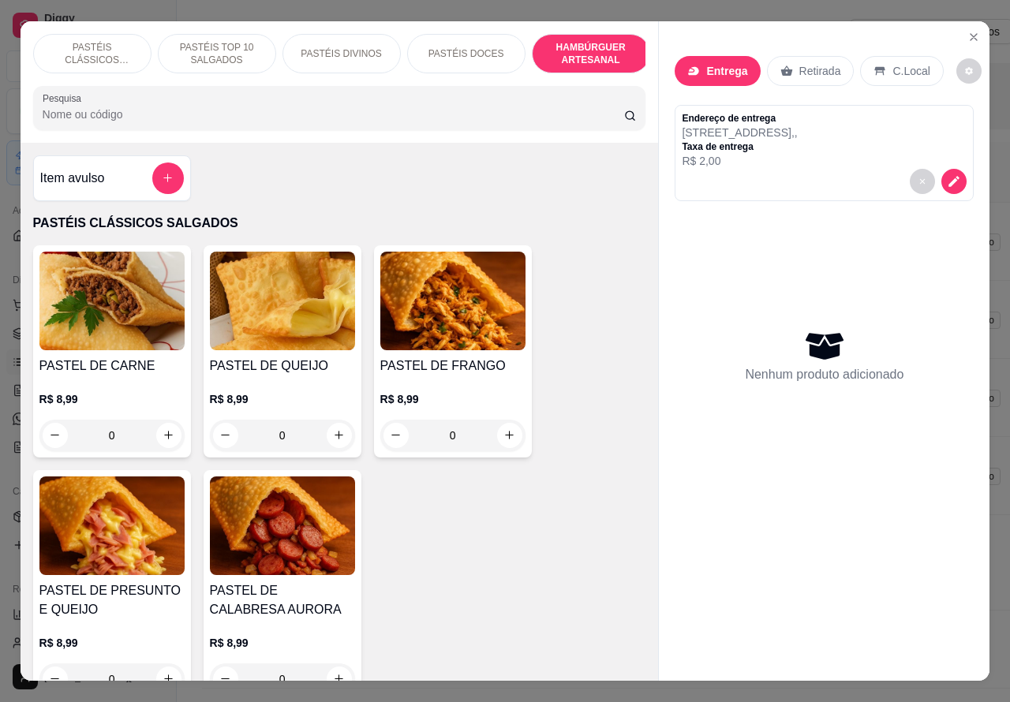
scroll to position [36, 0]
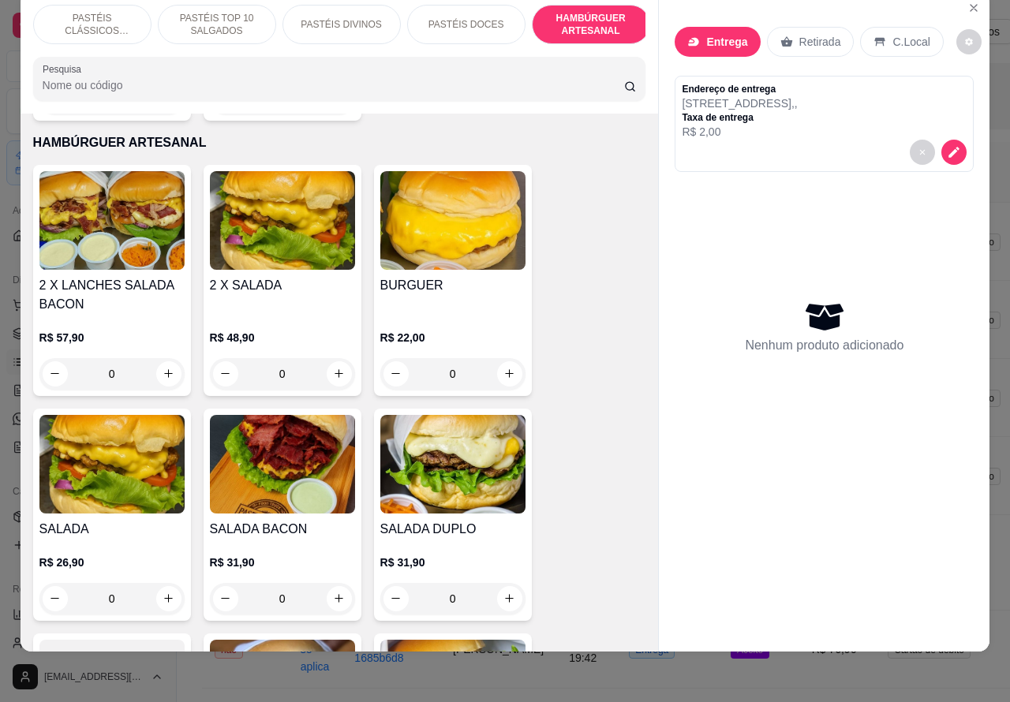
click at [331, 358] on div "0" at bounding box center [282, 374] width 145 height 32
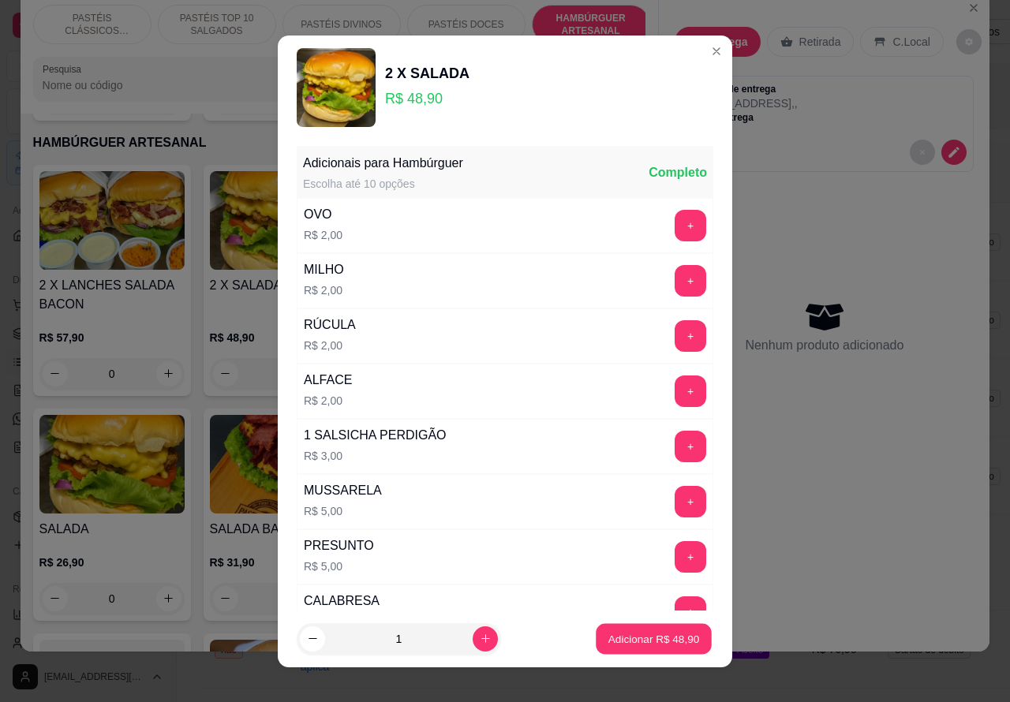
click at [616, 637] on p "Adicionar R$ 48,90" at bounding box center [654, 638] width 92 height 15
type input "1"
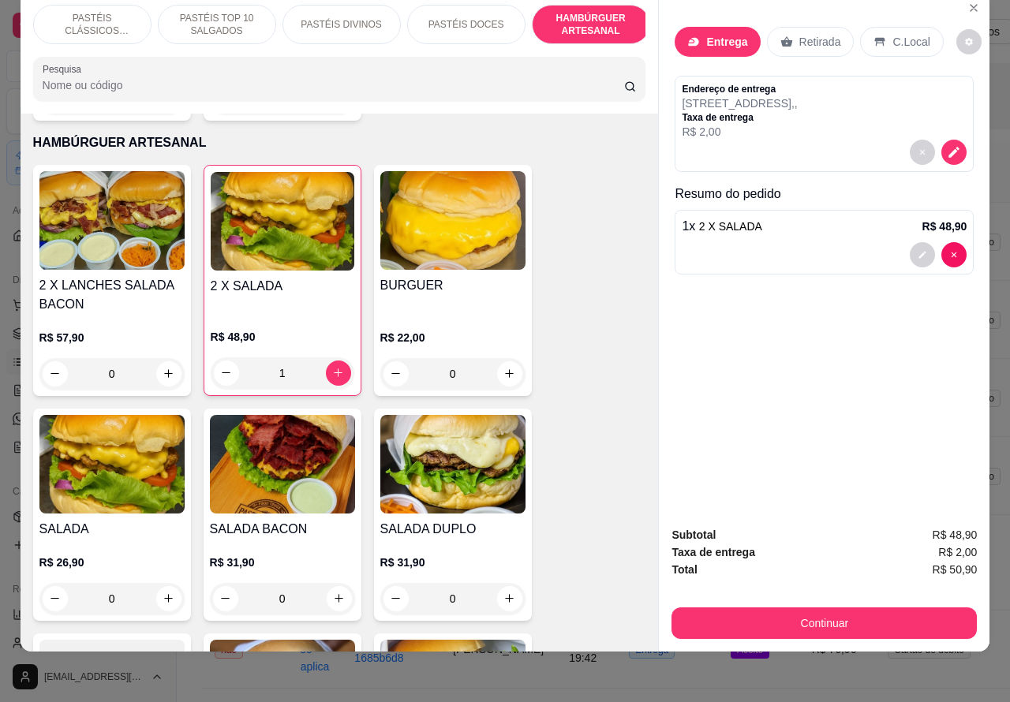
click at [731, 609] on button "Continuar" at bounding box center [823, 623] width 305 height 32
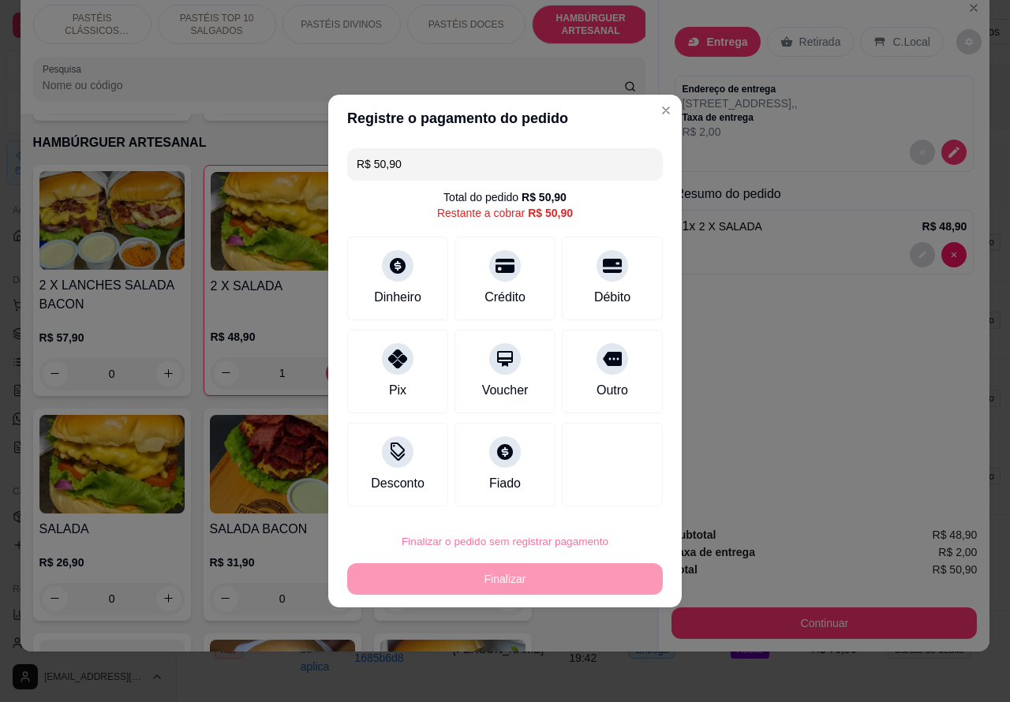
click at [614, 499] on button "Confirmar" at bounding box center [599, 497] width 58 height 24
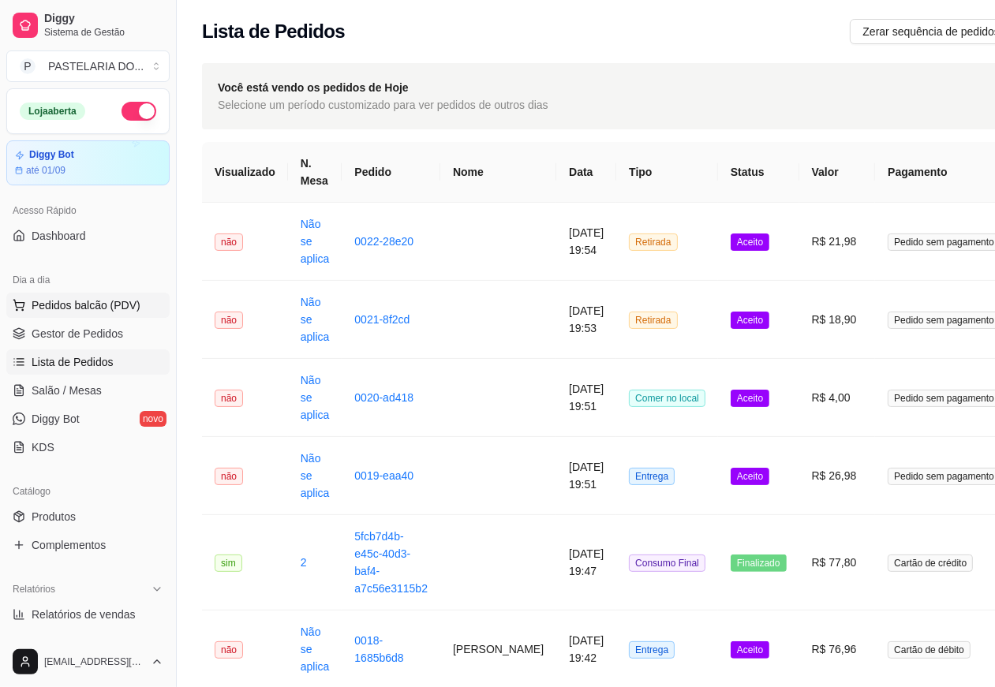
click at [129, 308] on span "Pedidos balcão (PDV)" at bounding box center [86, 305] width 109 height 16
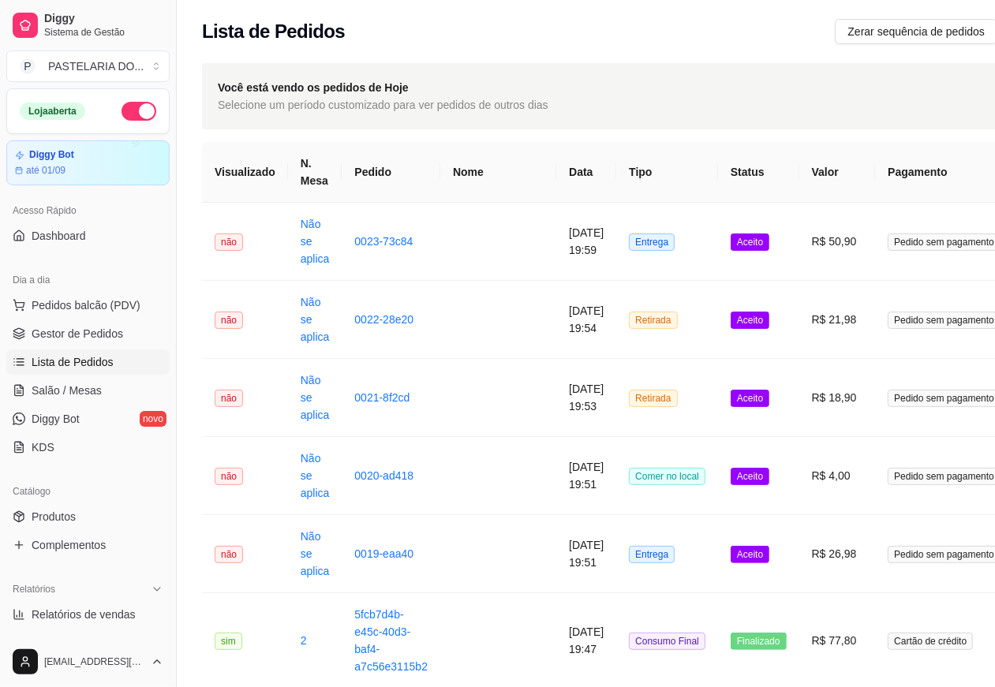
click at [130, 297] on img at bounding box center [107, 299] width 147 height 99
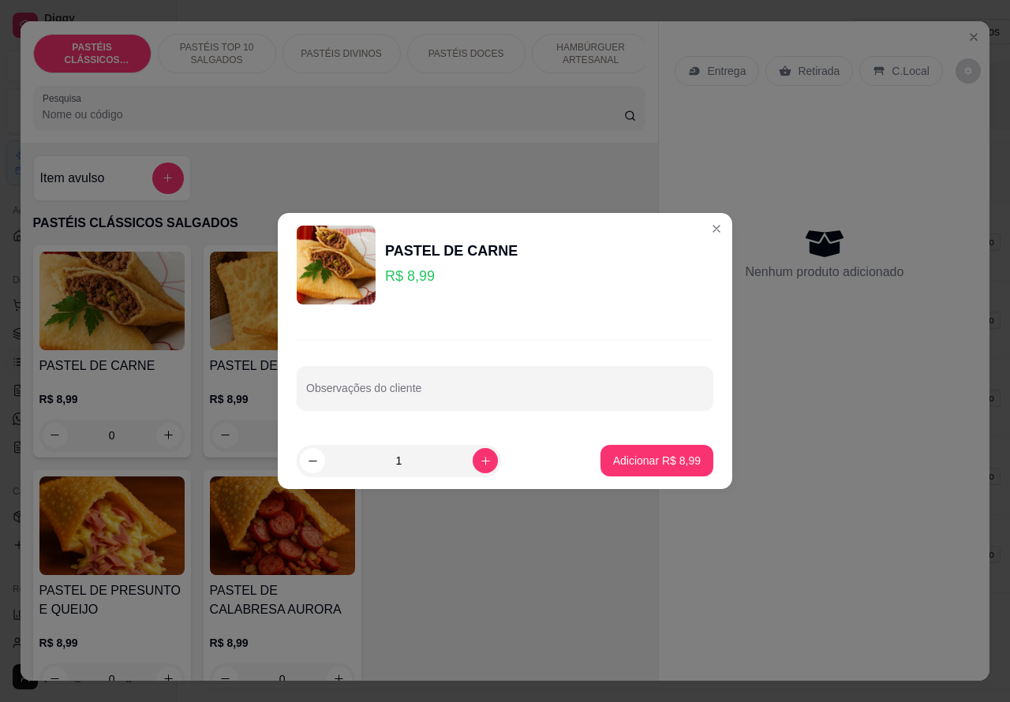
click at [704, 227] on div "Nenhum produto adicionado" at bounding box center [823, 253] width 299 height 309
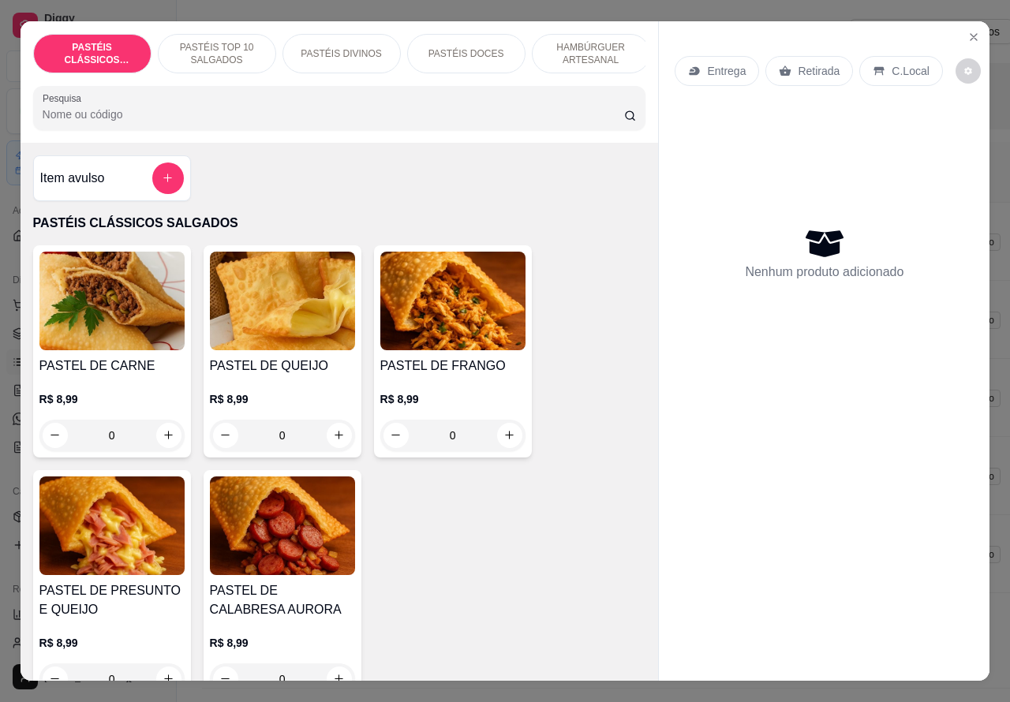
click at [589, 41] on p "HAMBÚRGUER ARTESANAL" at bounding box center [591, 53] width 92 height 25
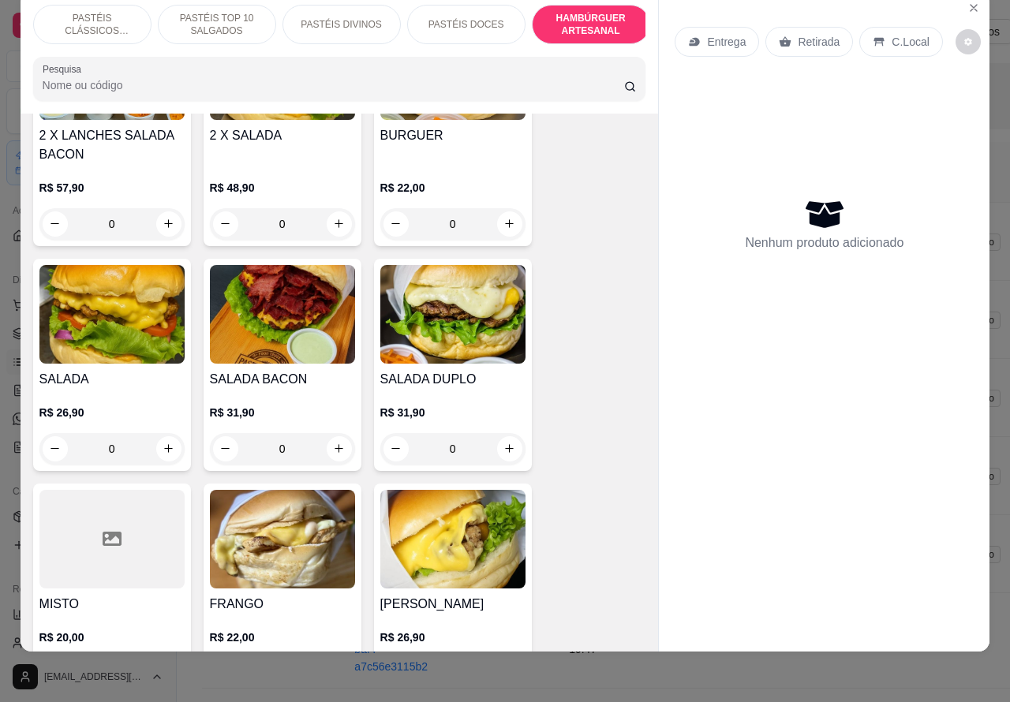
scroll to position [3739, 0]
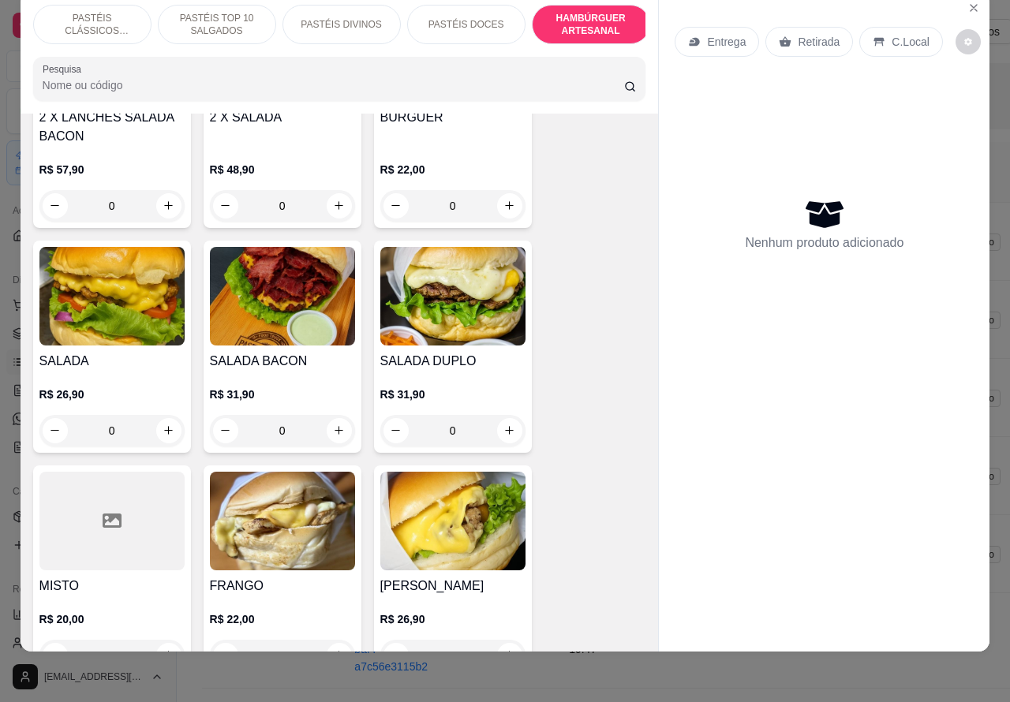
click at [328, 415] on div "0" at bounding box center [282, 431] width 145 height 32
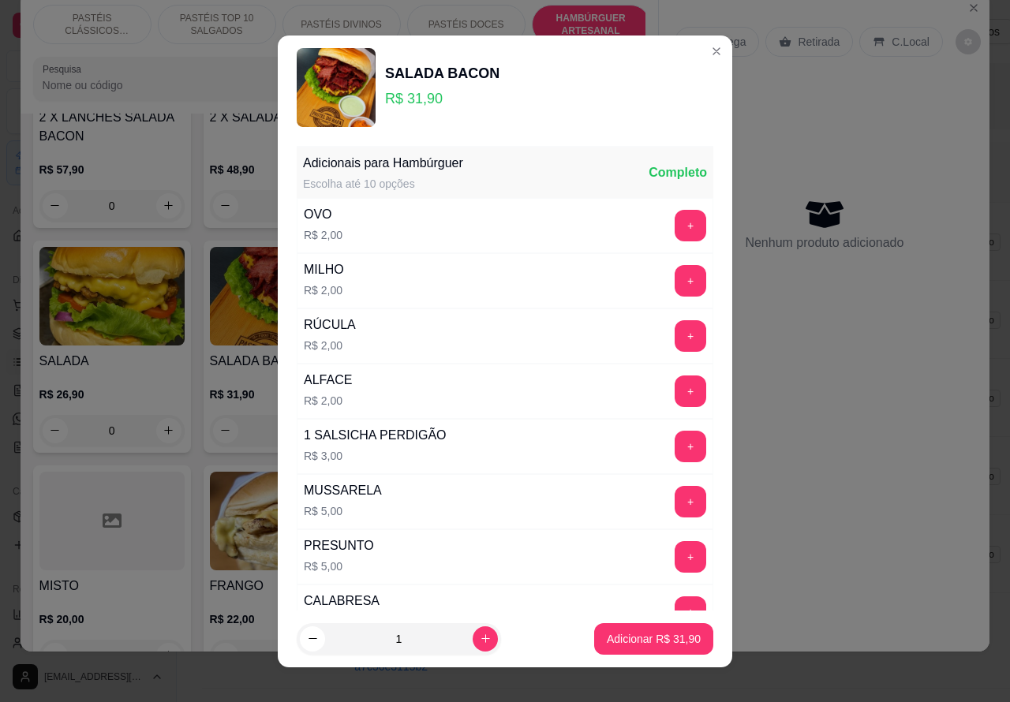
click at [480, 633] on icon "increase-product-quantity" at bounding box center [486, 639] width 12 height 12
type input "2"
click at [612, 640] on p "Adicionar R$ 63,80" at bounding box center [654, 639] width 94 height 16
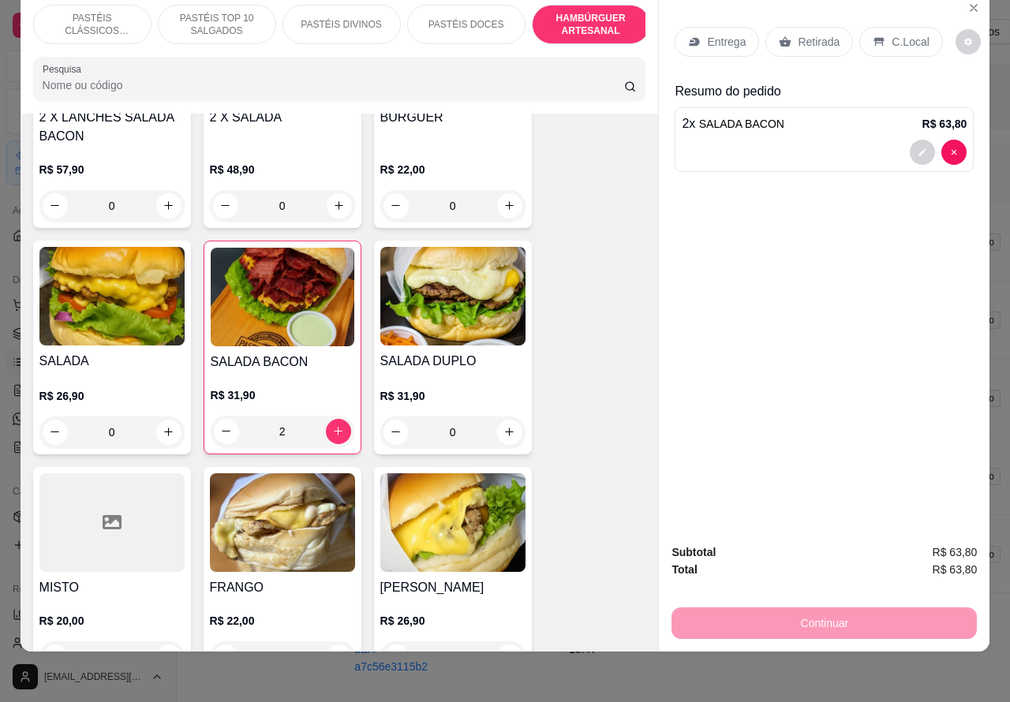
click at [316, 328] on div "SALADA BACON R$ 31,90 2" at bounding box center [283, 348] width 158 height 214
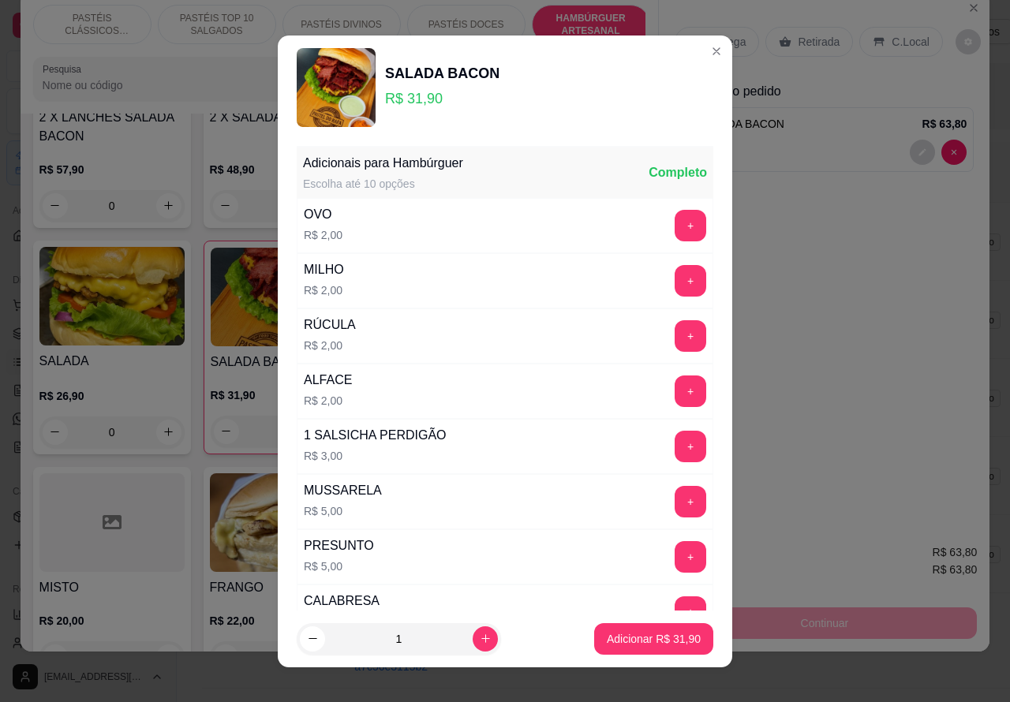
click at [674, 280] on button "+" at bounding box center [690, 281] width 32 height 32
click at [674, 281] on button "+" at bounding box center [690, 281] width 32 height 32
click at [625, 643] on p "Adicionar R$ 35,90" at bounding box center [654, 638] width 92 height 15
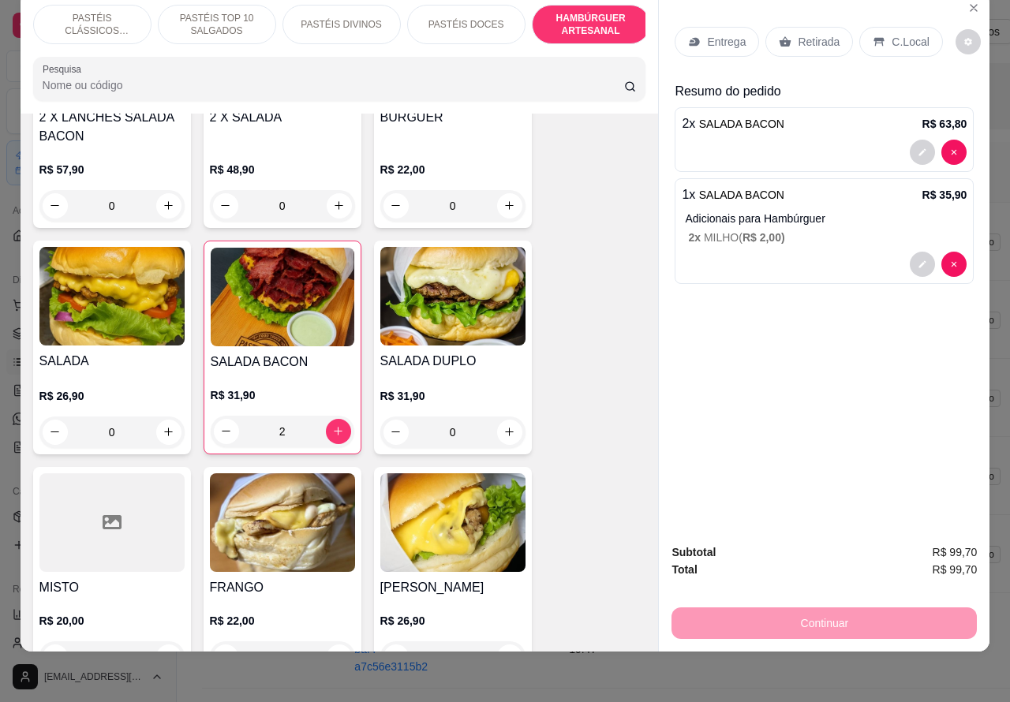
scroll to position [0, 0]
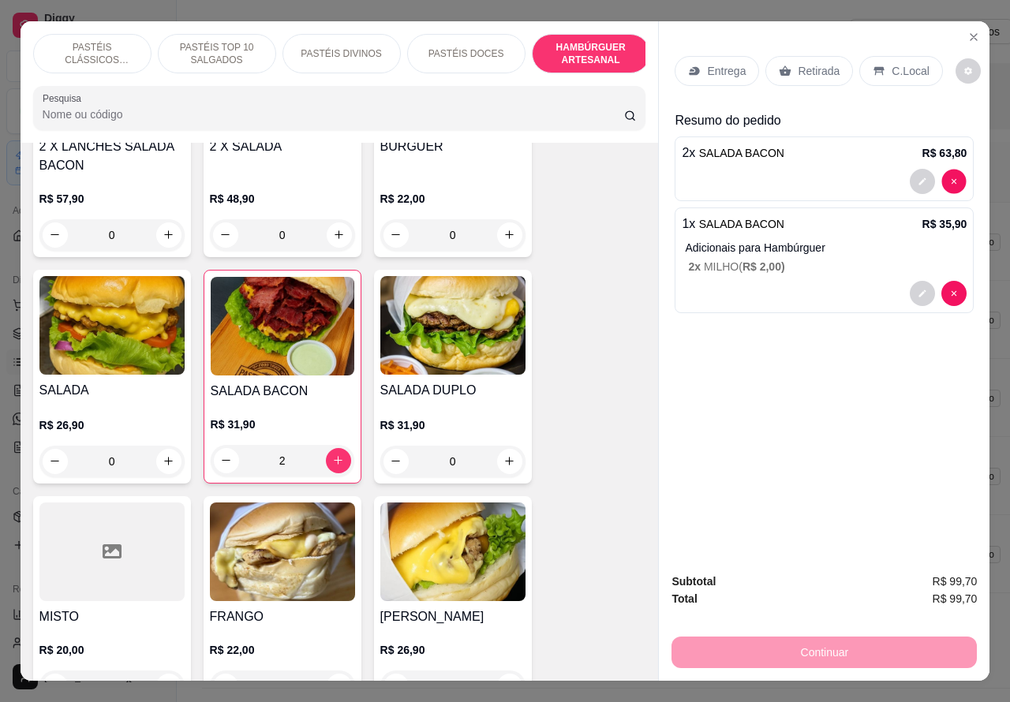
click at [947, 240] on p "Adicionais para Hambúrguer" at bounding box center [826, 248] width 282 height 16
type input "0"
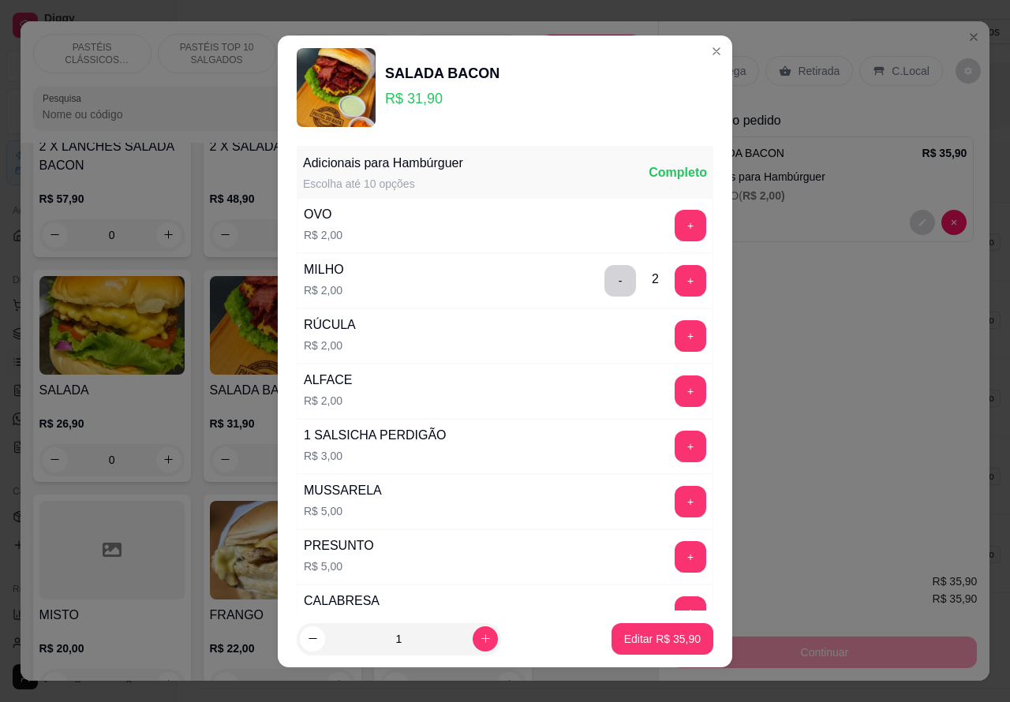
click at [694, 56] on div "Entrega" at bounding box center [716, 71] width 84 height 30
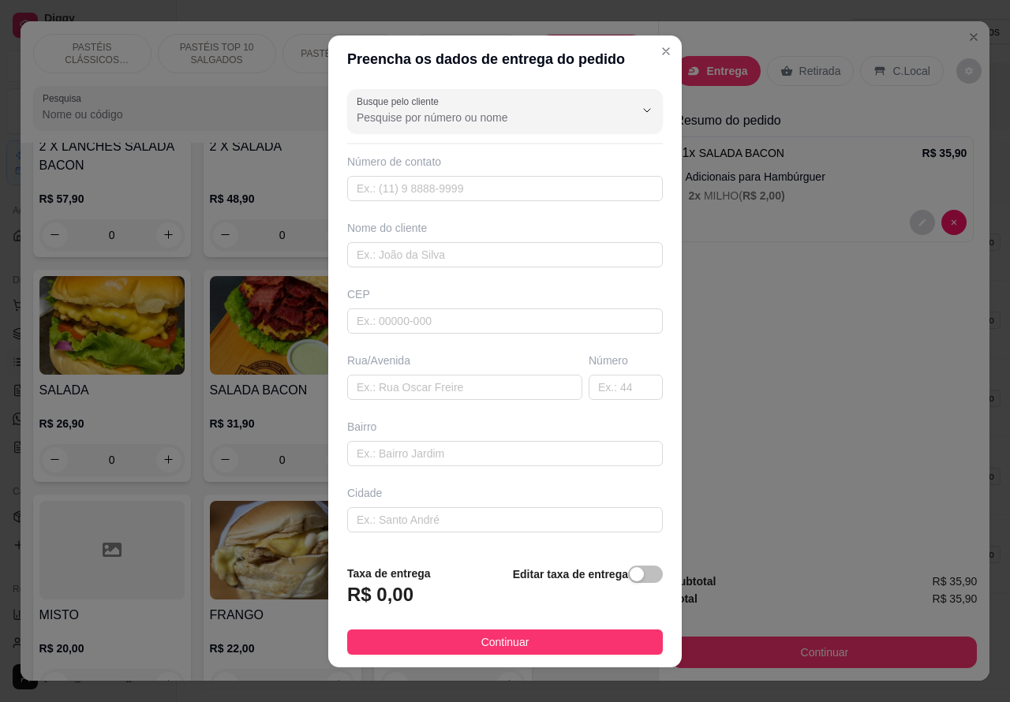
click at [644, 50] on div "PASTÉIS CLÁSSICOS SALGADOS PASTÉIS TOP 10 SALGADOS PASTÉIS DIVINOS PASTÉIS DOCE…" at bounding box center [340, 81] width 638 height 121
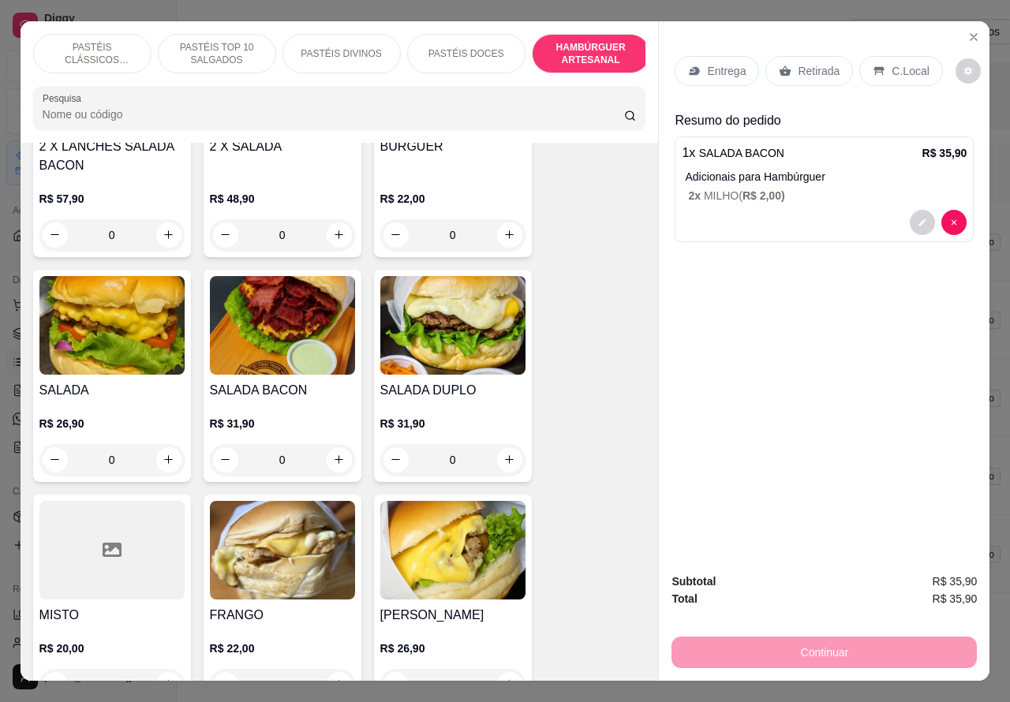
click at [794, 159] on div "1 x SALADA BACON R$ 35,90 Adicionais para Hambúrguer 2 x MILHO ( R$ 2,00 )" at bounding box center [823, 189] width 299 height 106
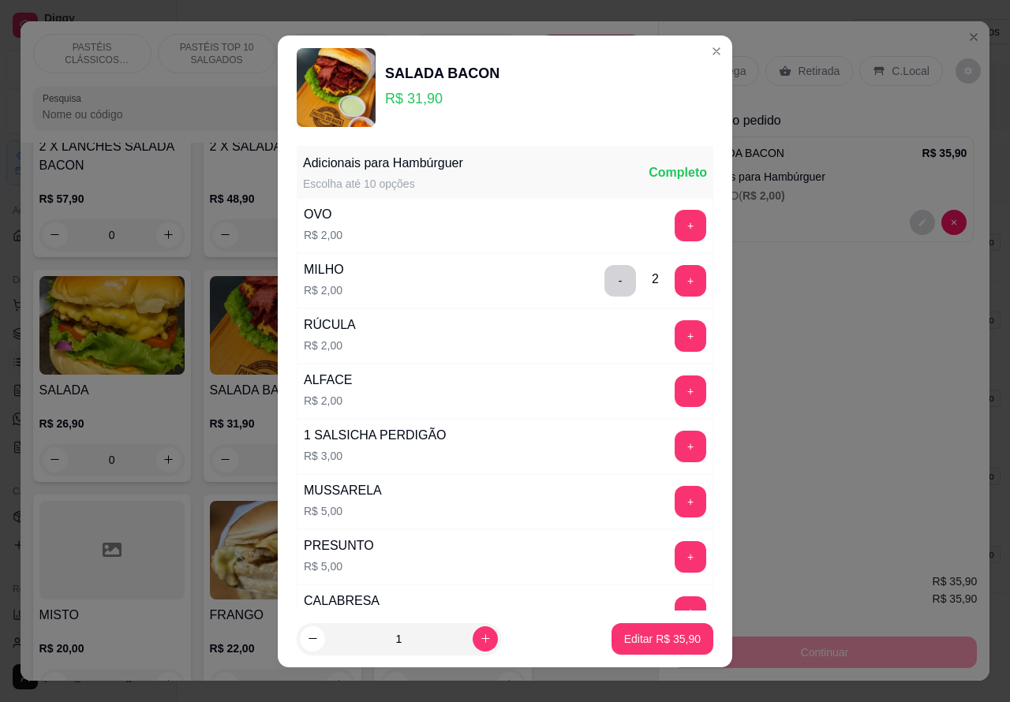
click at [480, 637] on icon "increase-product-quantity" at bounding box center [486, 639] width 12 height 12
type input "2"
click at [624, 641] on p "Editar R$ 71,80" at bounding box center [662, 639] width 77 height 16
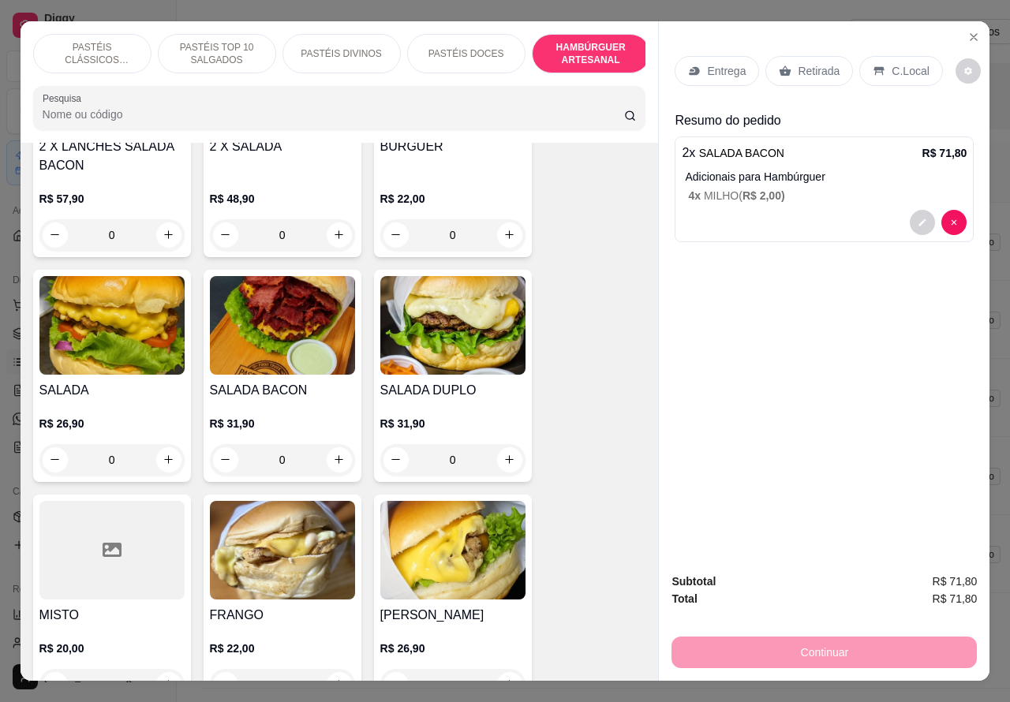
click at [813, 63] on p "Retirada" at bounding box center [819, 71] width 42 height 16
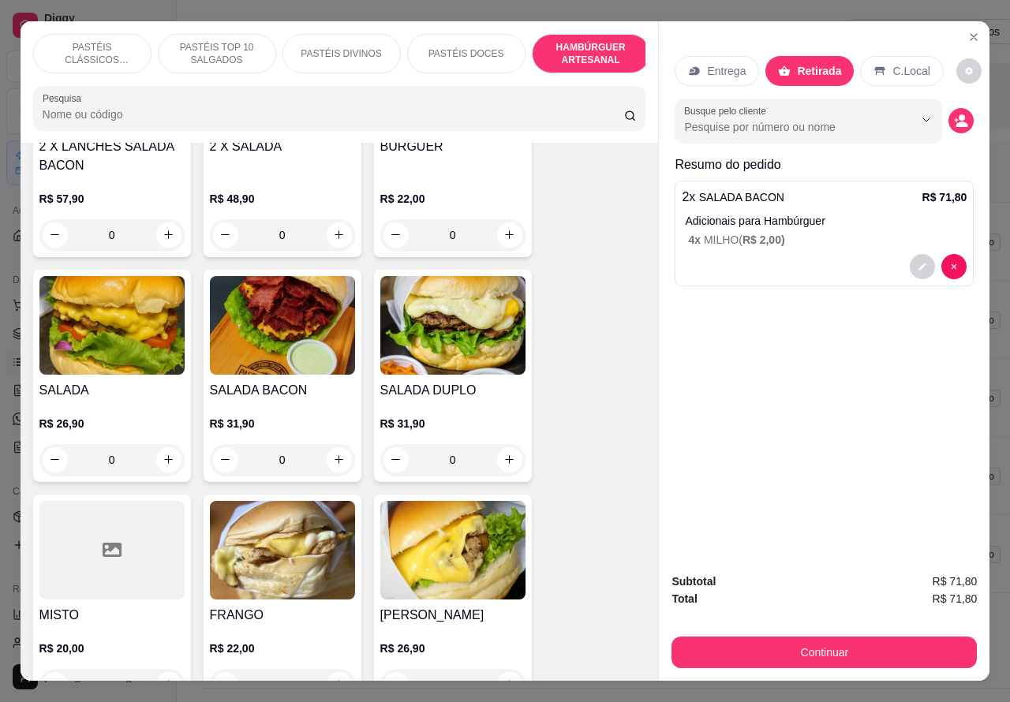
click at [734, 265] on div at bounding box center [824, 266] width 285 height 25
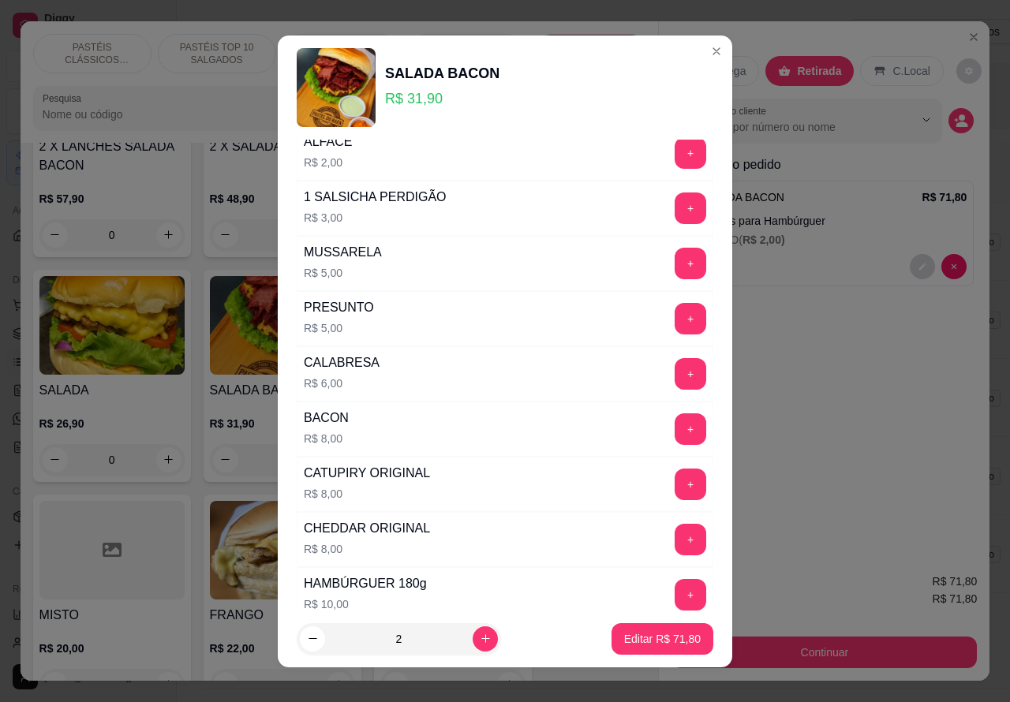
scroll to position [428, 0]
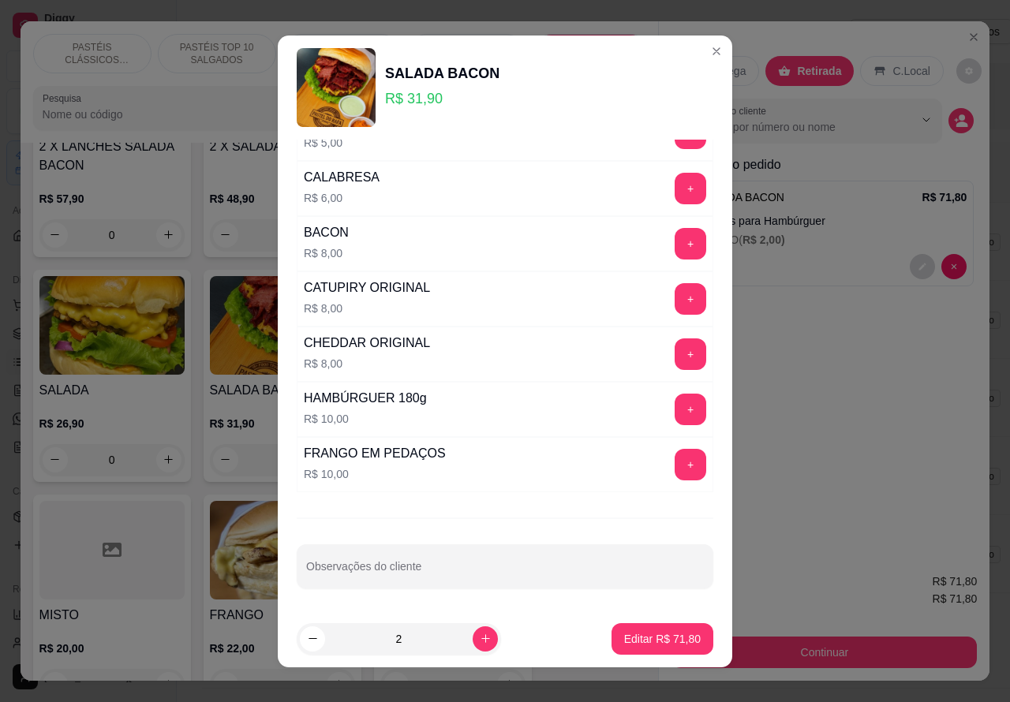
click at [418, 572] on div "Observações do cliente" at bounding box center [505, 566] width 417 height 44
type input "C"
type input "CLIENTE ESTA AGUARDANDO MARCIO"
click at [659, 637] on p "Editar R$ 71,80" at bounding box center [662, 638] width 74 height 15
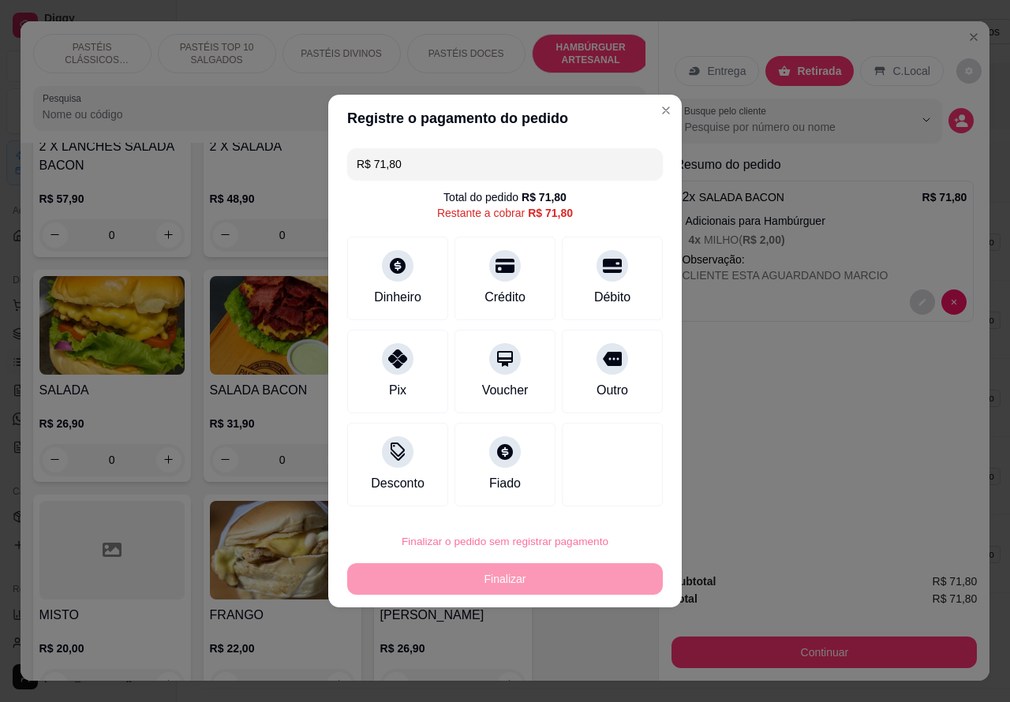
click at [608, 495] on button "Confirmar" at bounding box center [599, 497] width 58 height 24
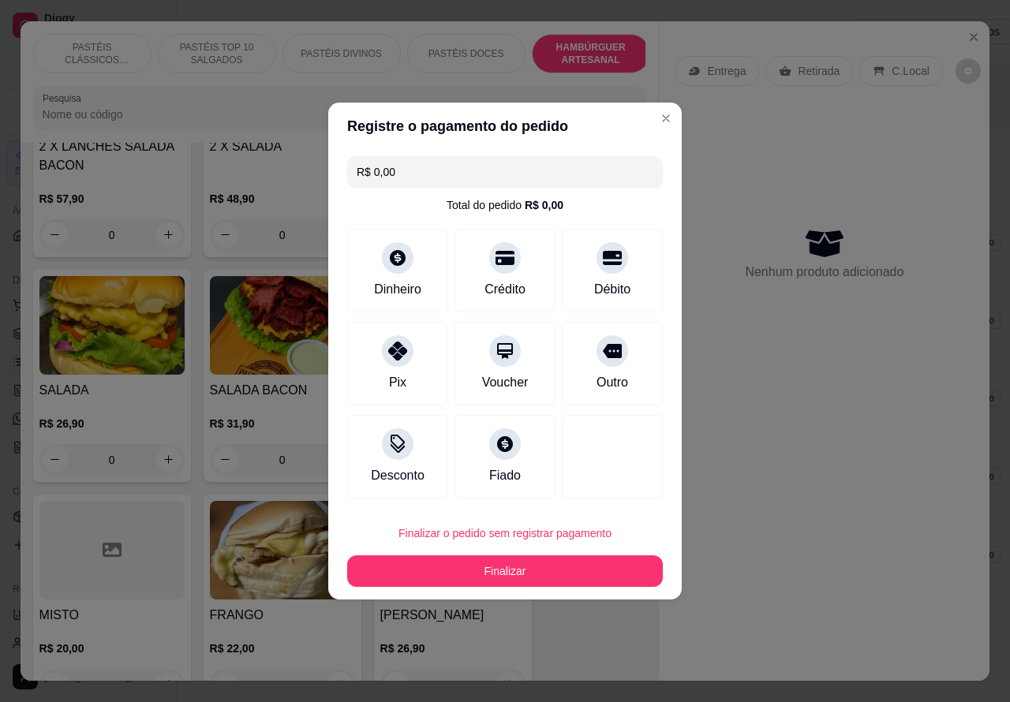
type input "R$ 0,00"
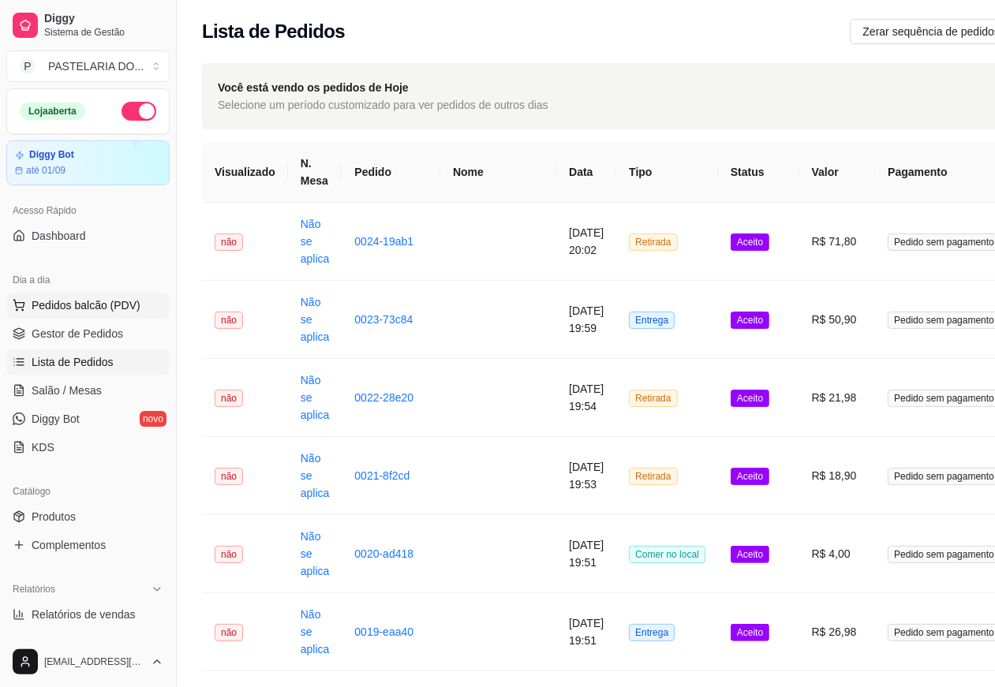
click at [124, 297] on span "Pedidos balcão (PDV)" at bounding box center [86, 305] width 109 height 16
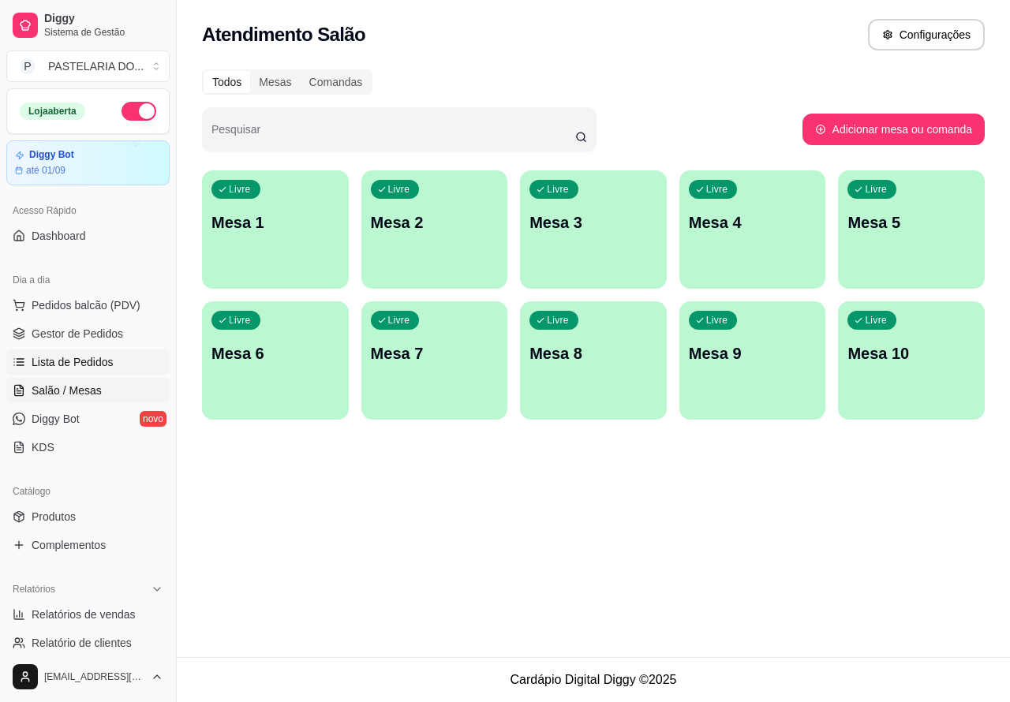
click at [108, 360] on span "Lista de Pedidos" at bounding box center [73, 362] width 82 height 16
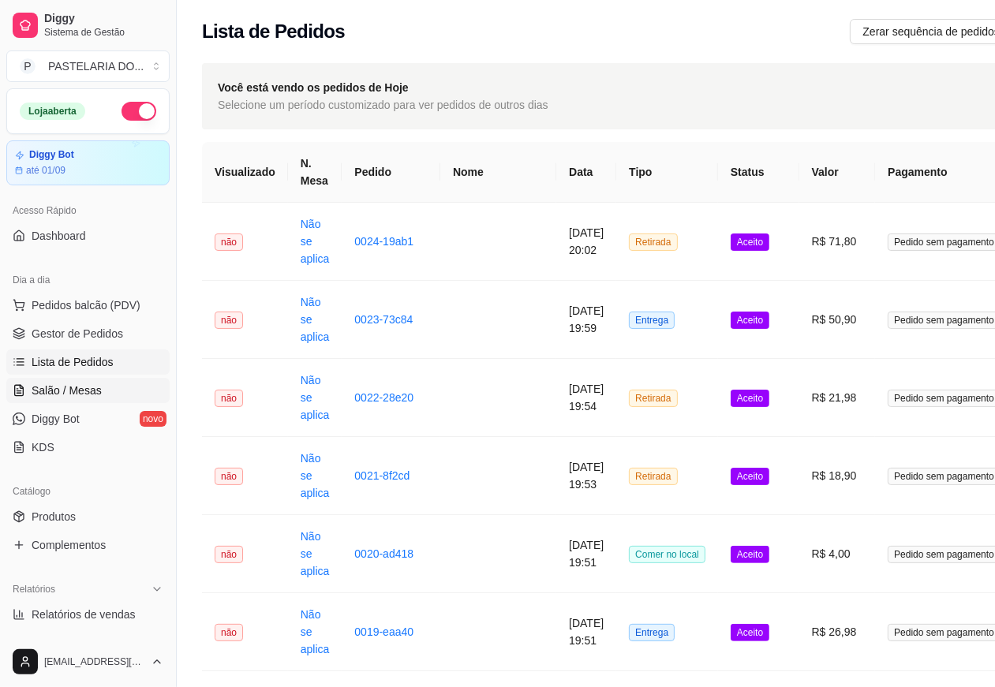
click at [92, 393] on span "Salão / Mesas" at bounding box center [67, 391] width 70 height 16
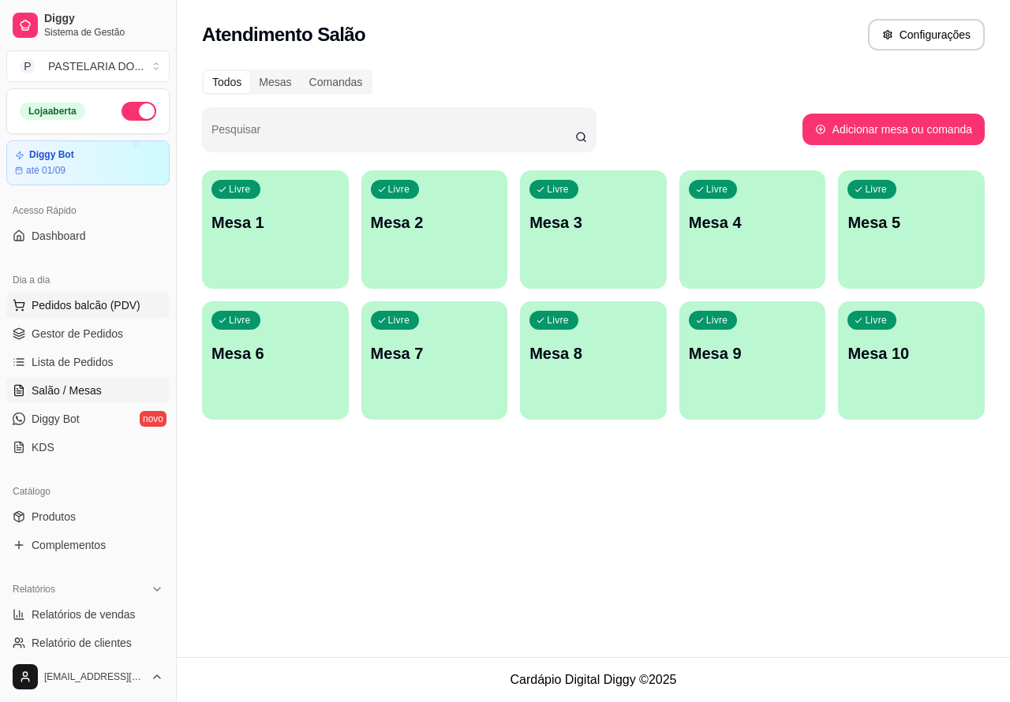
click at [123, 293] on button "Pedidos balcão (PDV)" at bounding box center [87, 305] width 163 height 25
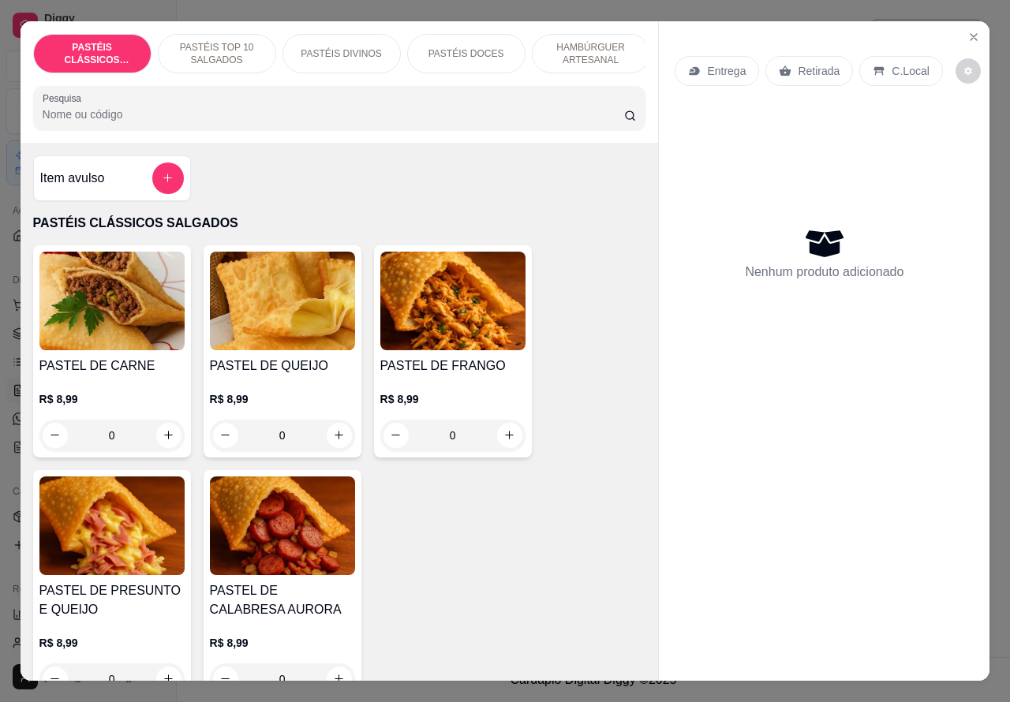
click at [592, 53] on p "HAMBÚRGUER ARTESANAL" at bounding box center [591, 53] width 92 height 25
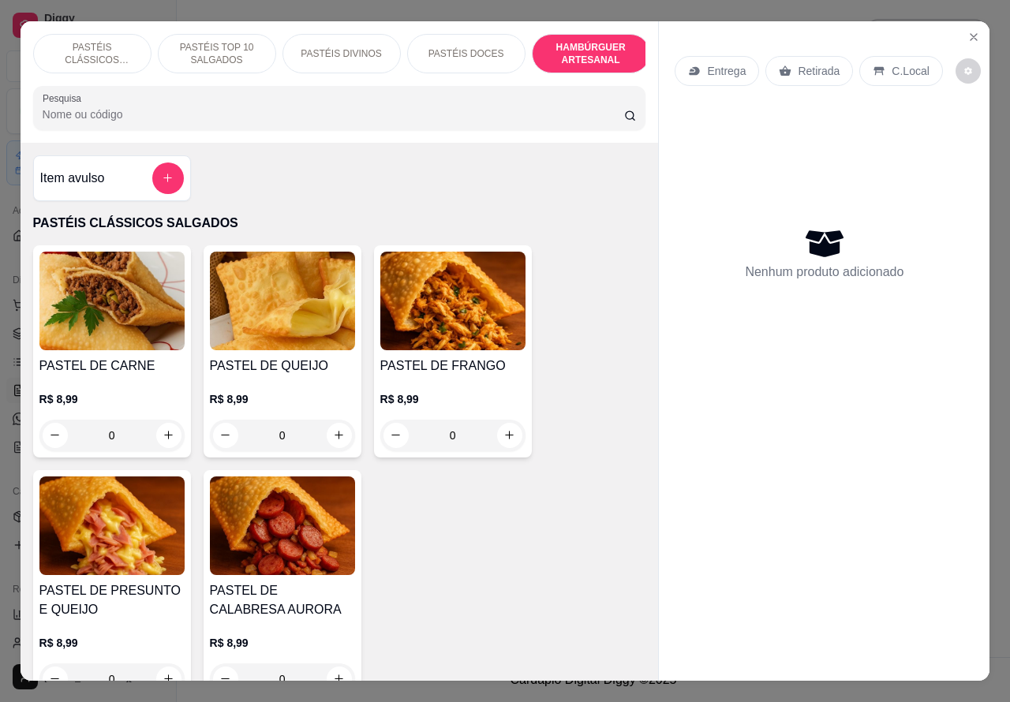
scroll to position [36, 0]
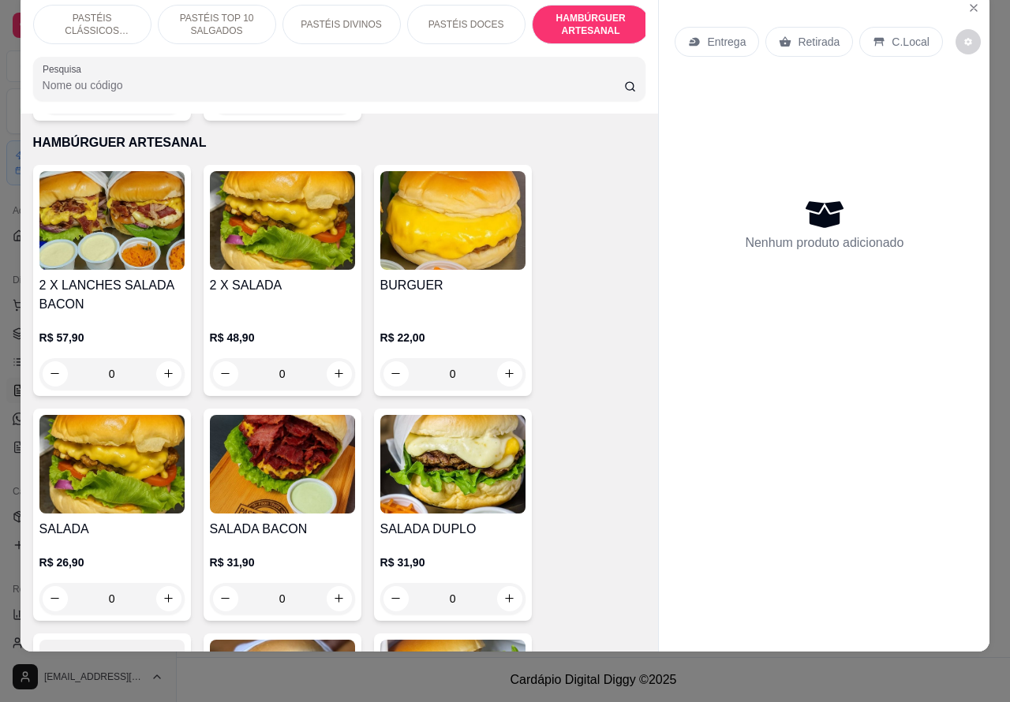
click at [148, 254] on div "2 X LANCHES SALADA BACON R$ 57,90 0" at bounding box center [112, 280] width 158 height 231
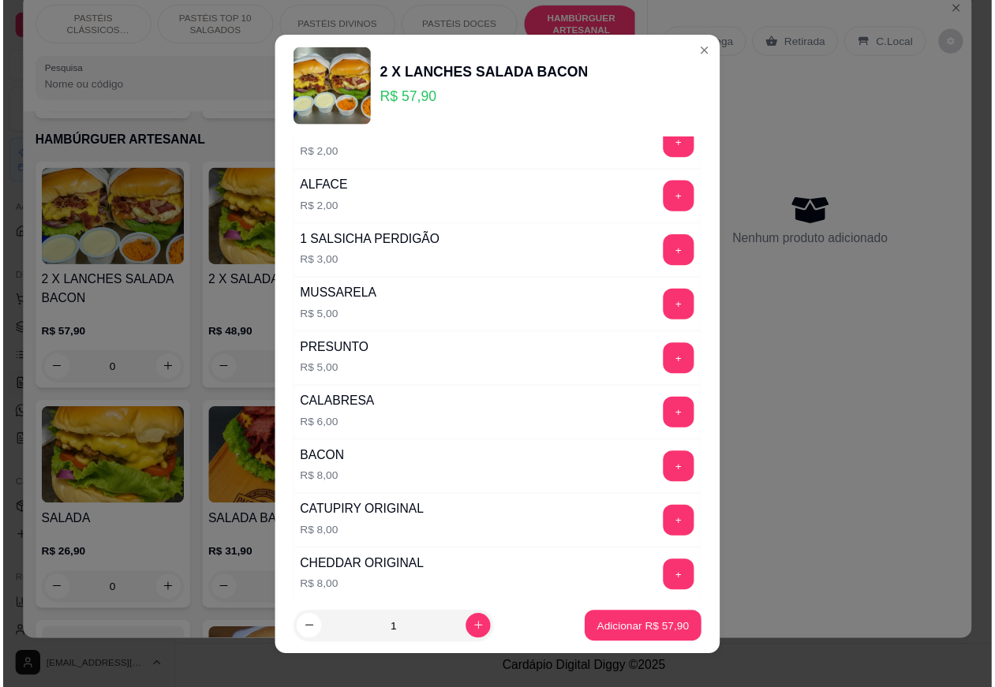
scroll to position [209, 0]
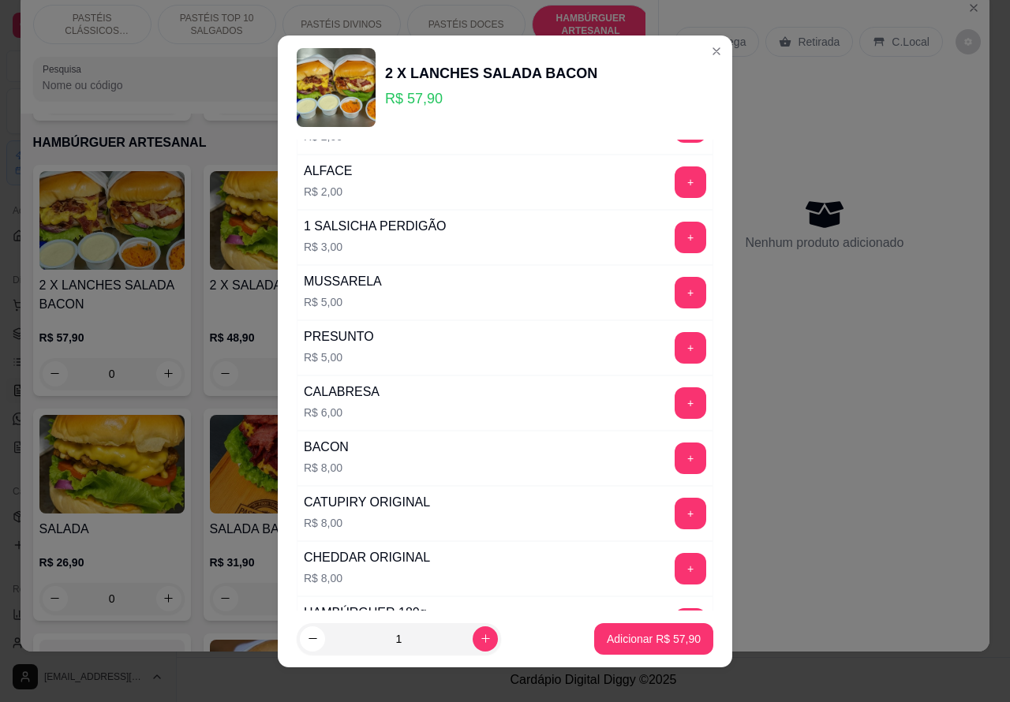
click at [694, 50] on div "Entrega Retirada C.Local" at bounding box center [823, 41] width 299 height 55
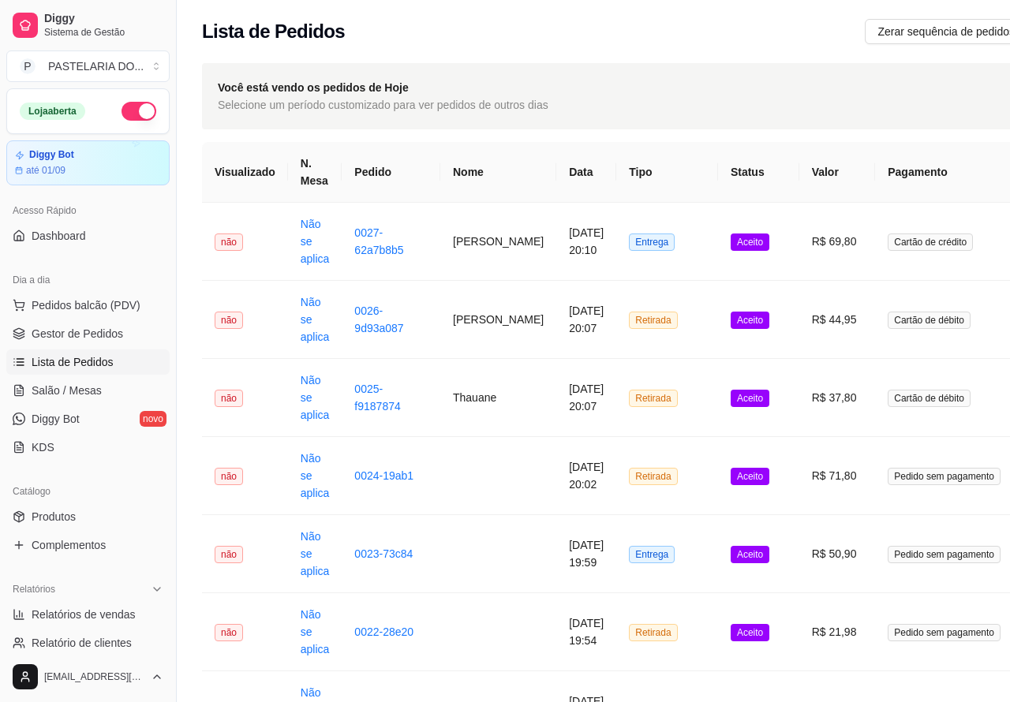
click at [112, 356] on span "Lista de Pedidos" at bounding box center [73, 362] width 82 height 16
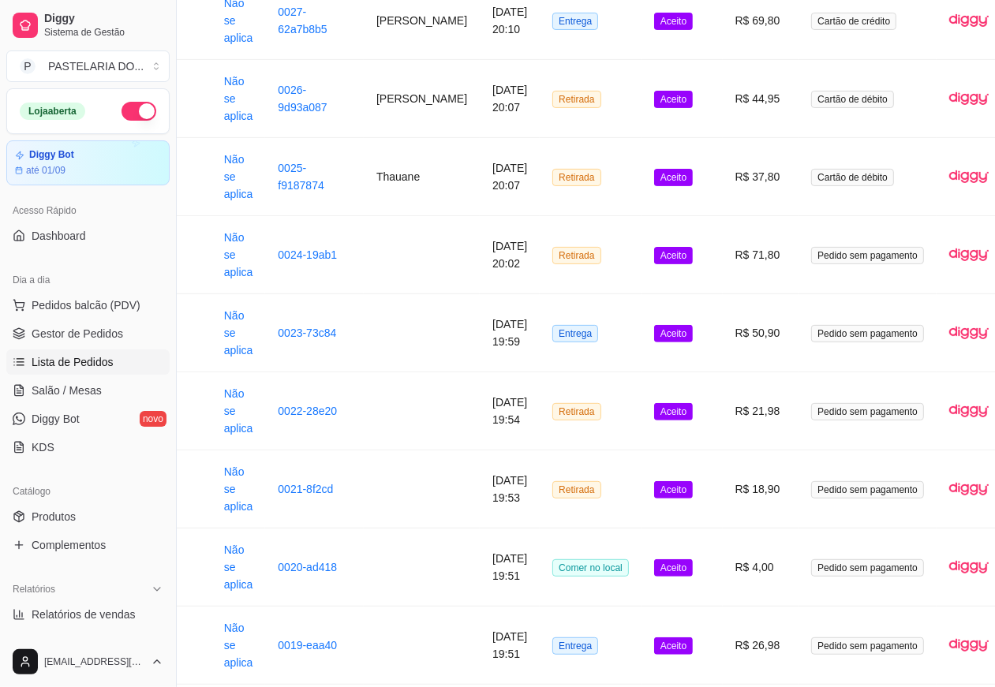
scroll to position [221, 168]
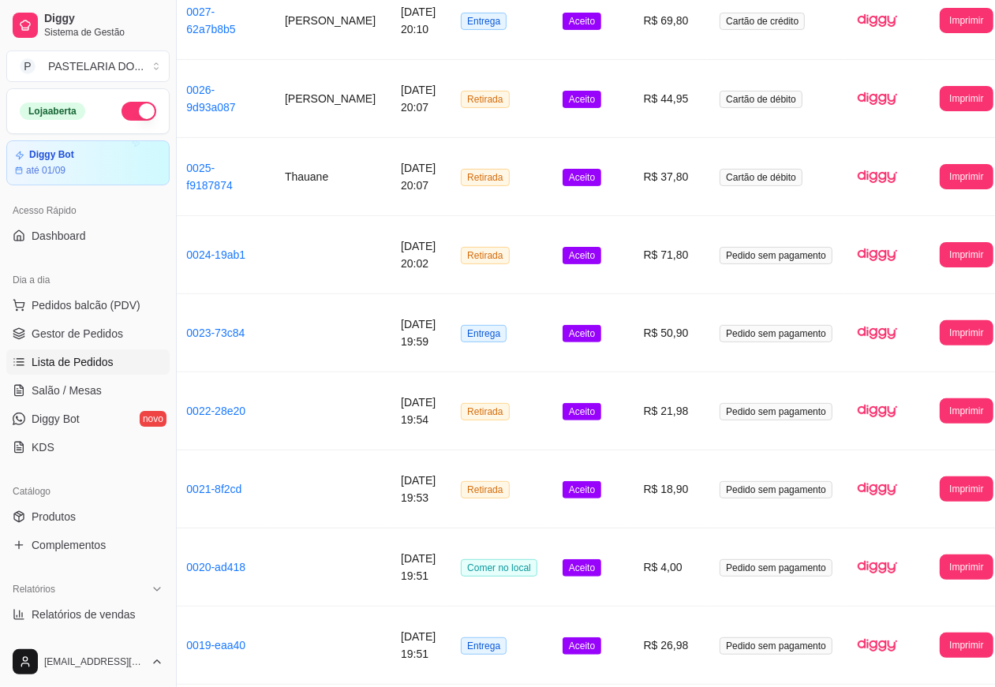
click at [940, 346] on button "Imprimir" at bounding box center [966, 332] width 53 height 25
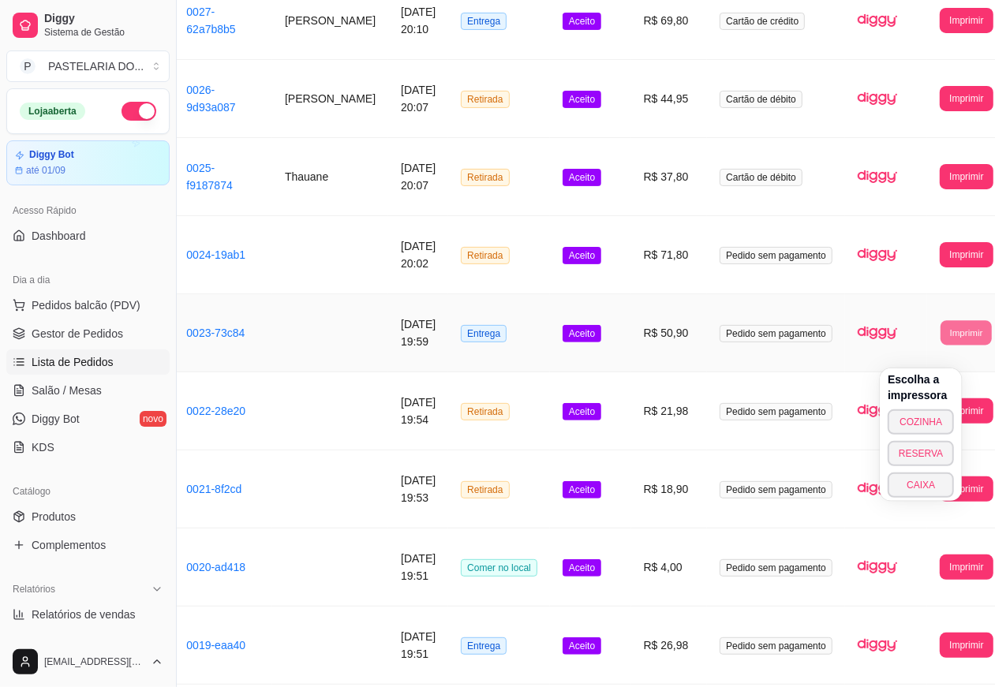
click at [932, 420] on button "COZINHA" at bounding box center [920, 421] width 66 height 25
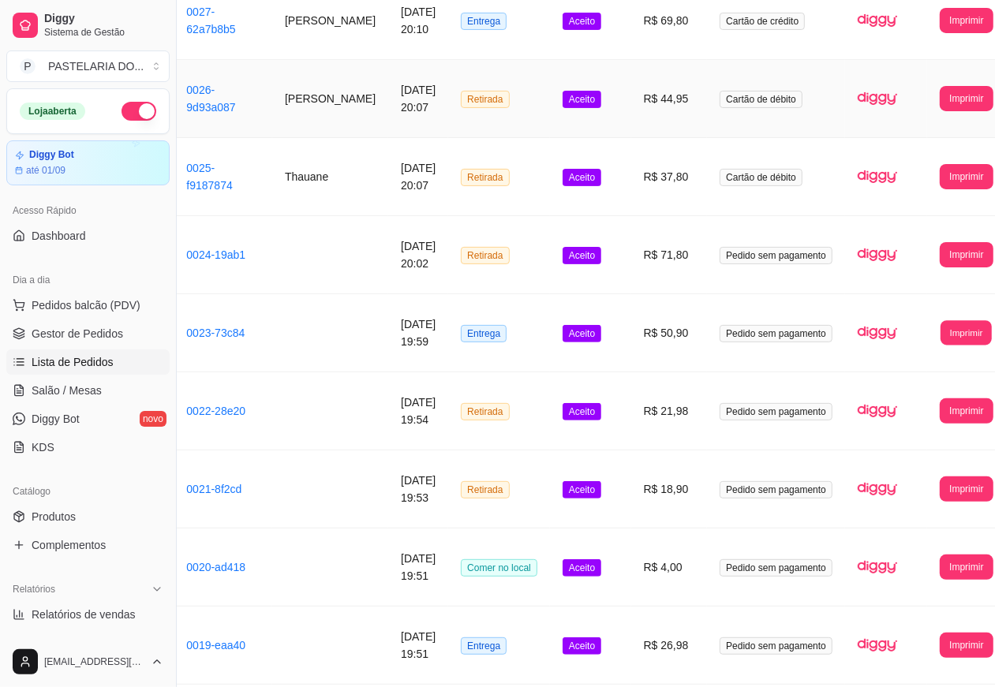
click at [940, 345] on button "Imprimir" at bounding box center [965, 332] width 51 height 24
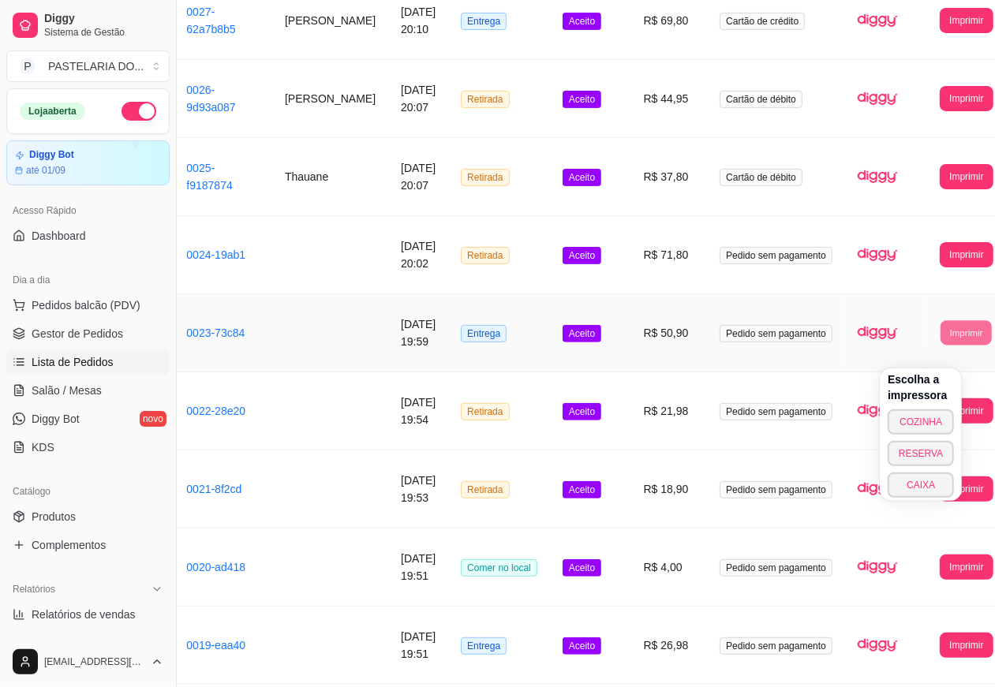
click at [925, 426] on button "COZINHA" at bounding box center [920, 421] width 66 height 25
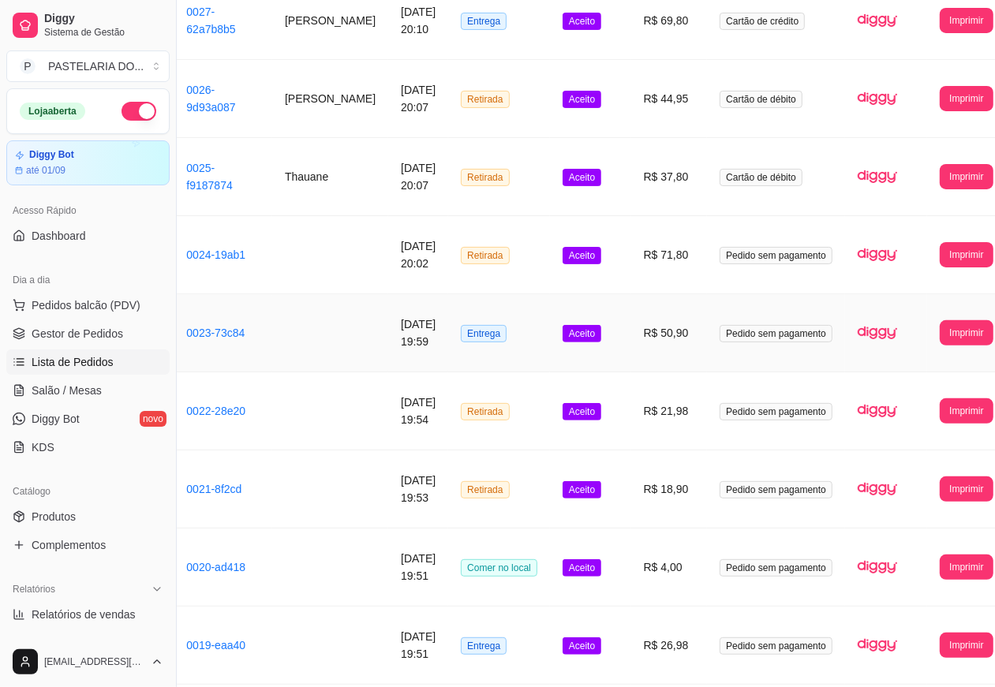
click at [940, 346] on button "Imprimir" at bounding box center [966, 332] width 53 height 25
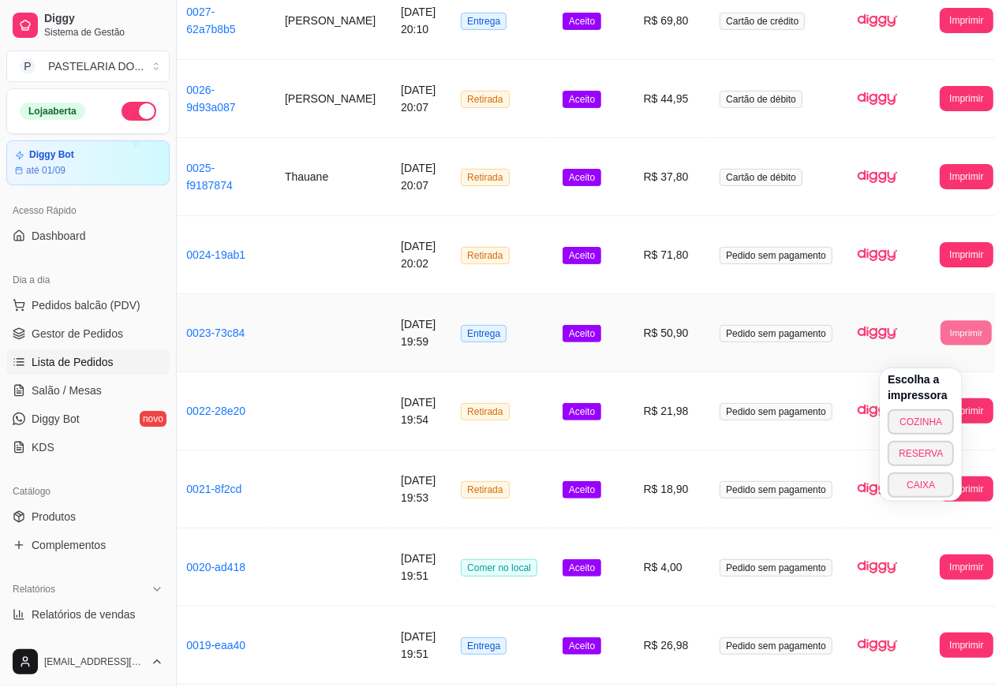
click at [925, 485] on button "CAIXA" at bounding box center [920, 485] width 66 height 25
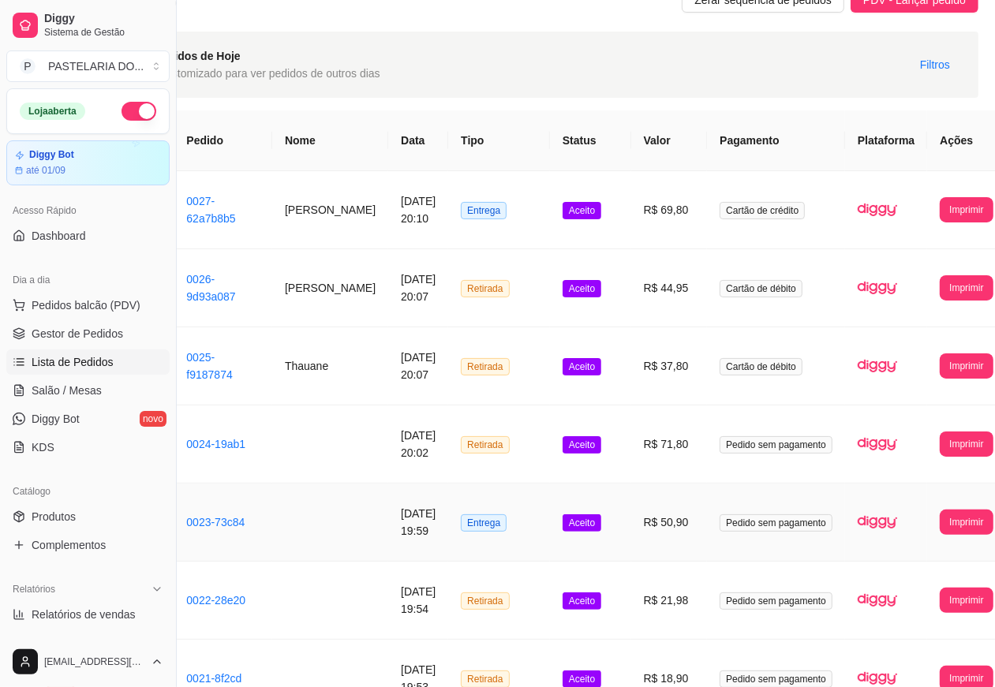
scroll to position [0, 168]
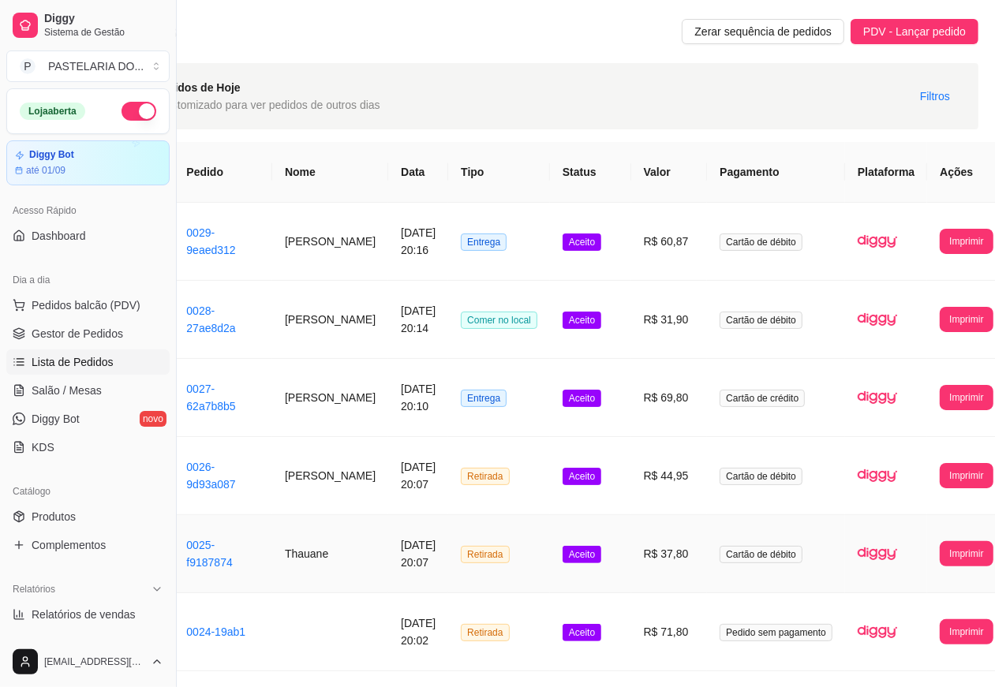
click at [111, 356] on span "Lista de Pedidos" at bounding box center [73, 362] width 82 height 16
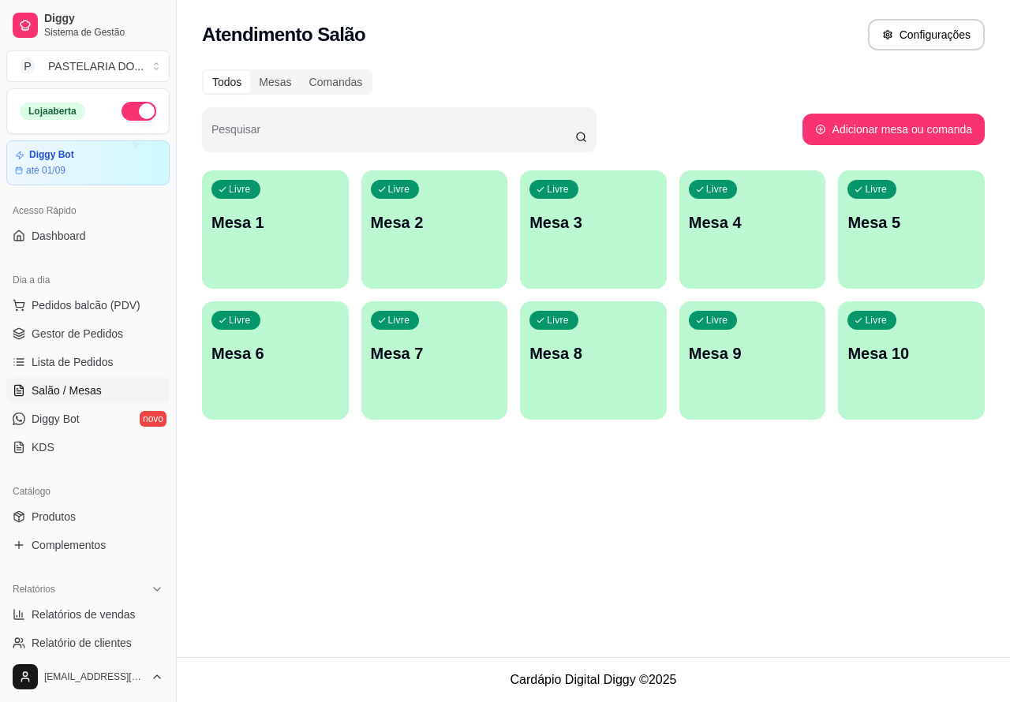
click at [106, 361] on div "PASTEL DE CARNE R$ 8,99 0" at bounding box center [112, 351] width 158 height 212
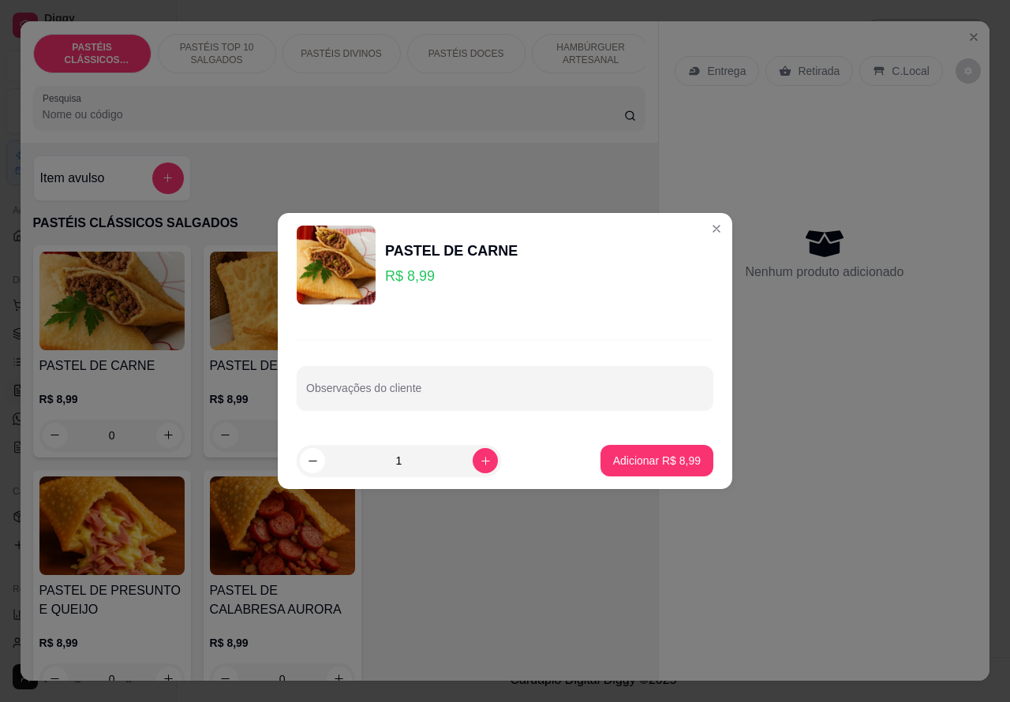
click at [703, 234] on div "Nenhum produto adicionado" at bounding box center [823, 253] width 299 height 309
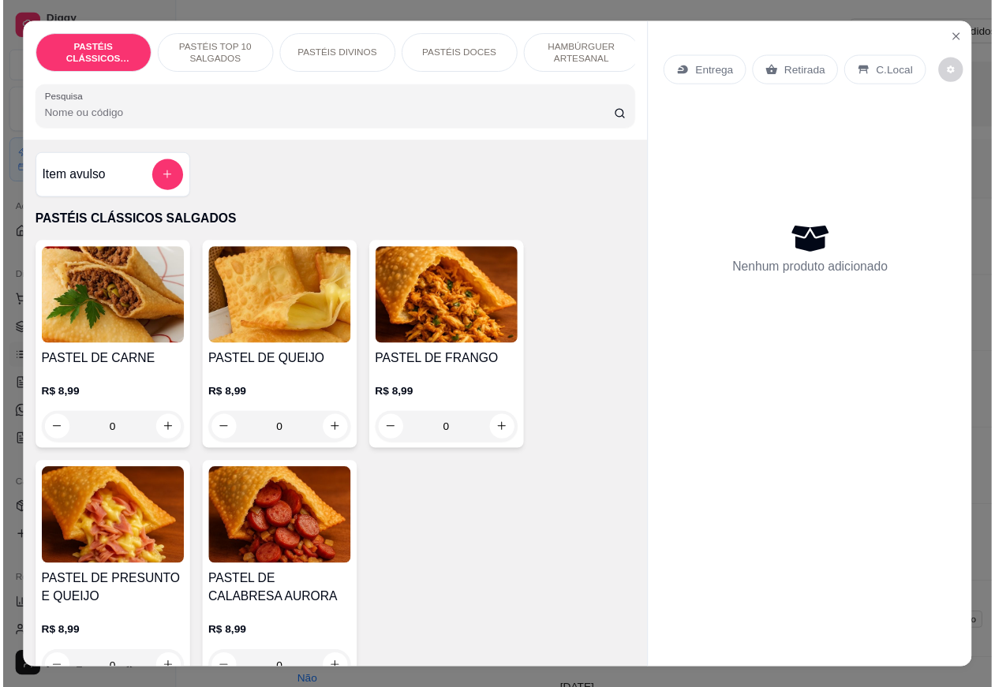
scroll to position [0, 154]
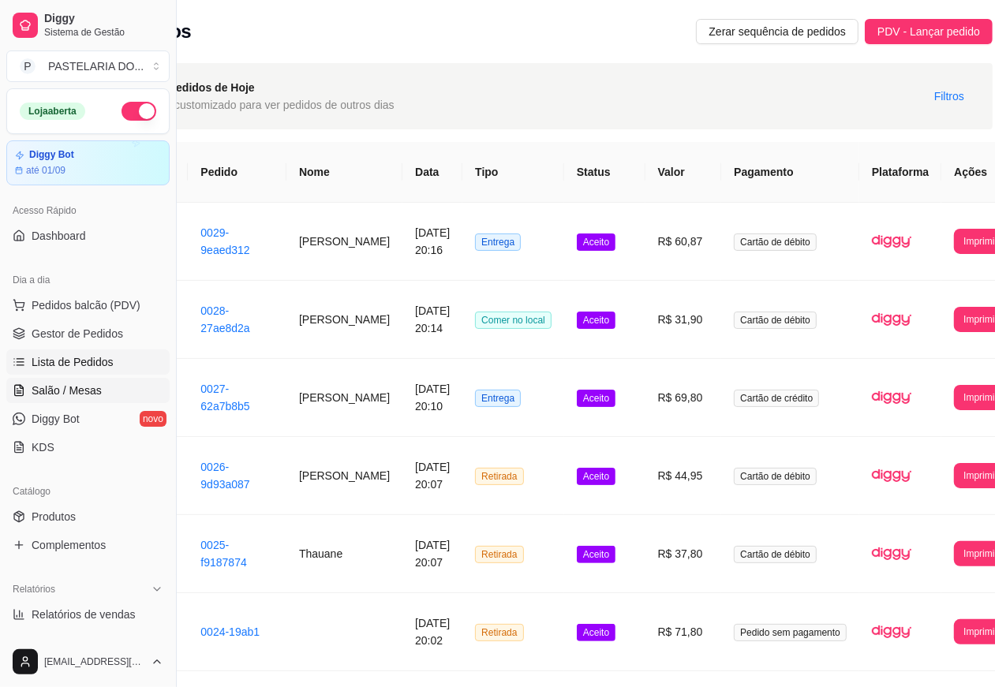
click at [101, 383] on link "Salão / Mesas" at bounding box center [87, 390] width 163 height 25
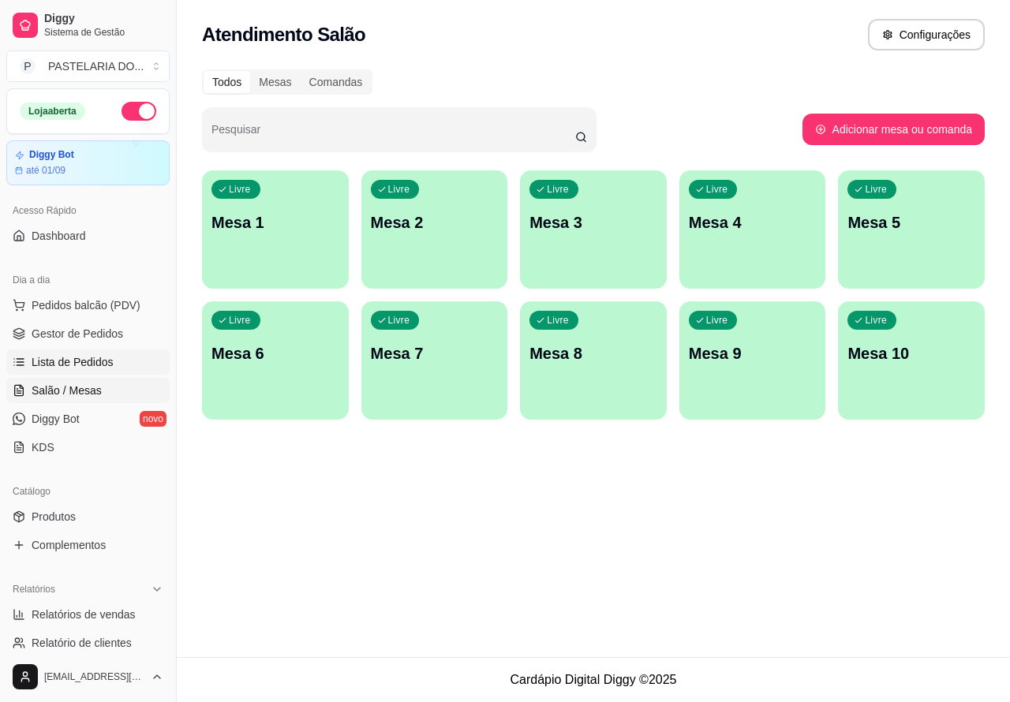
click at [108, 360] on span "Lista de Pedidos" at bounding box center [73, 362] width 82 height 16
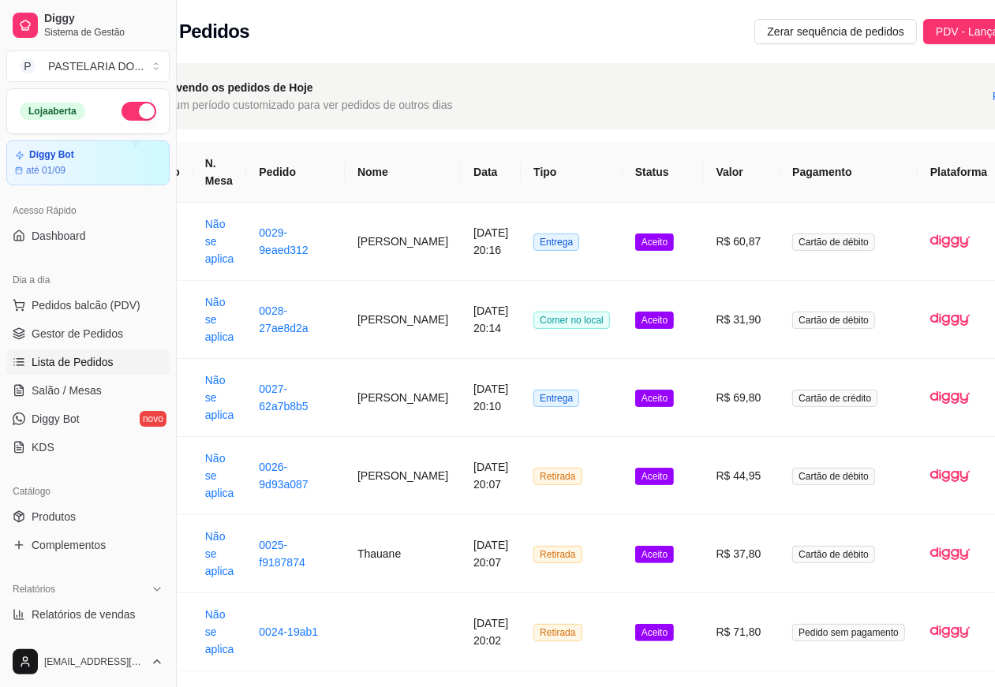
scroll to position [0, 168]
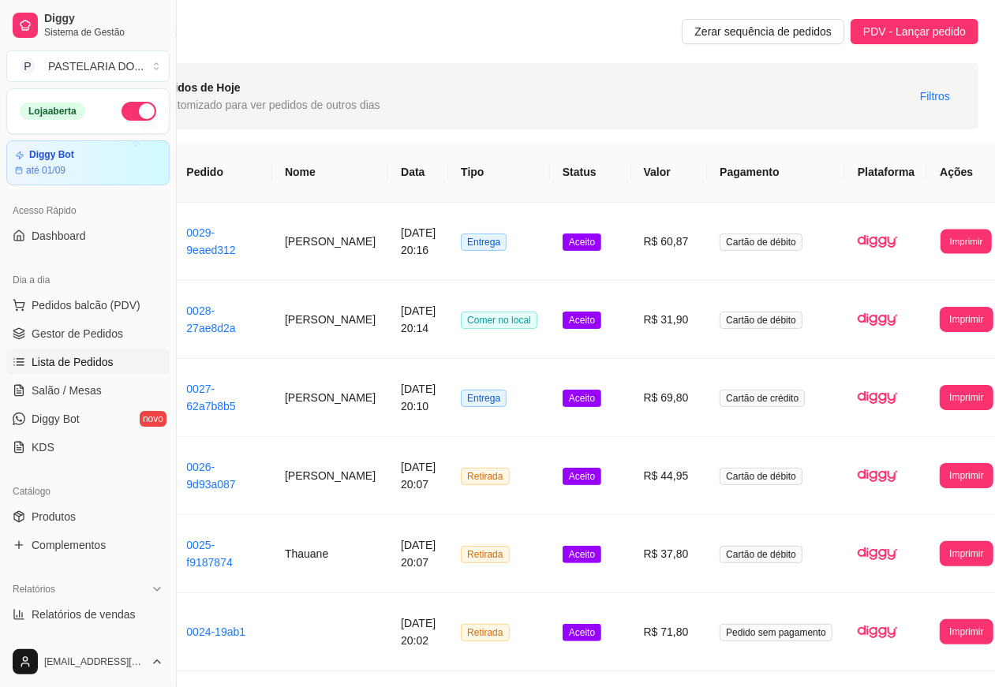
click at [940, 241] on button "Imprimir" at bounding box center [965, 241] width 51 height 24
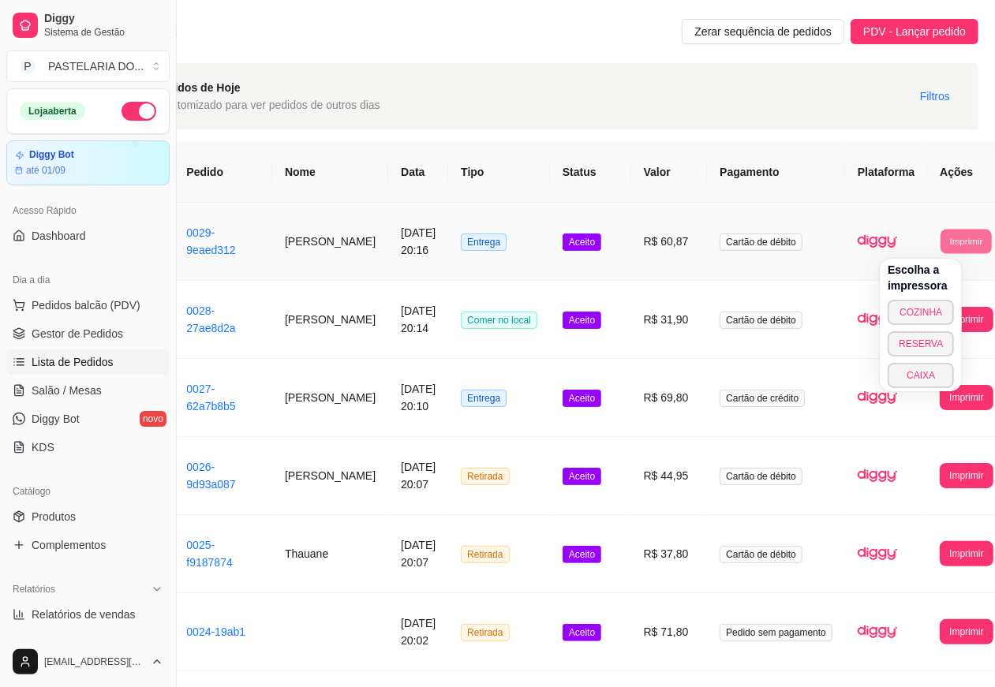
click at [901, 316] on button "COZINHA" at bounding box center [920, 312] width 66 height 25
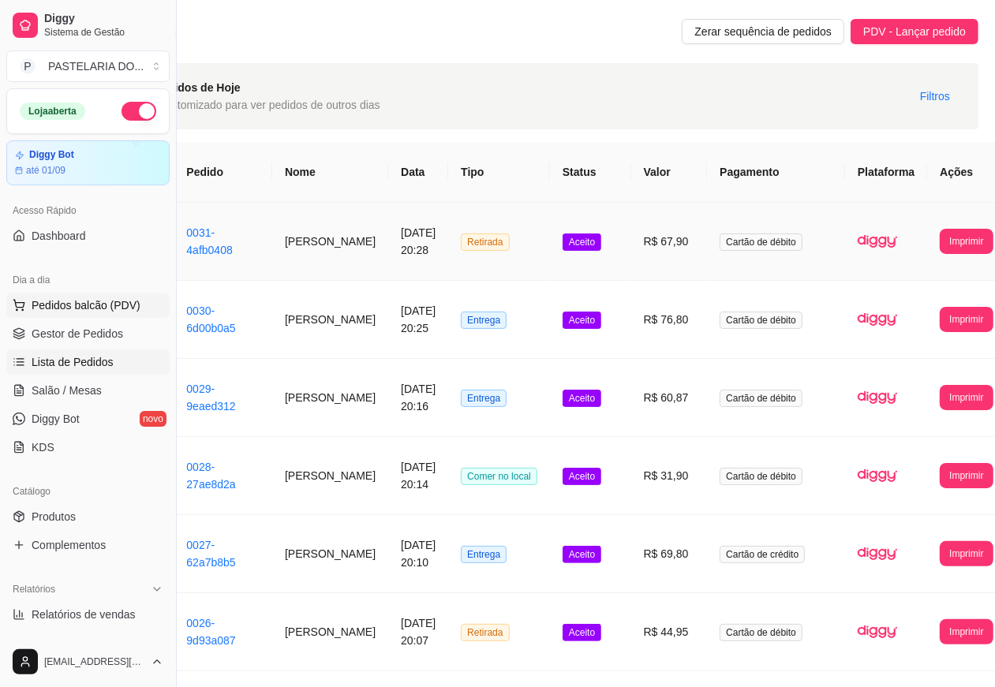
click at [124, 312] on span "Pedidos balcão (PDV)" at bounding box center [86, 305] width 109 height 16
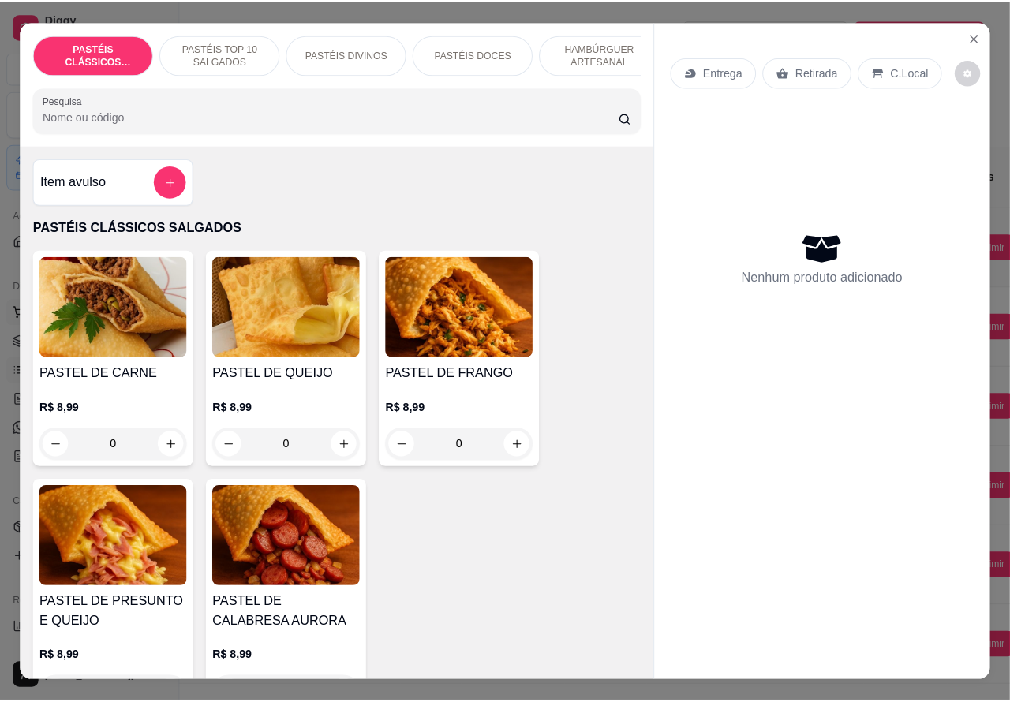
scroll to position [0, 160]
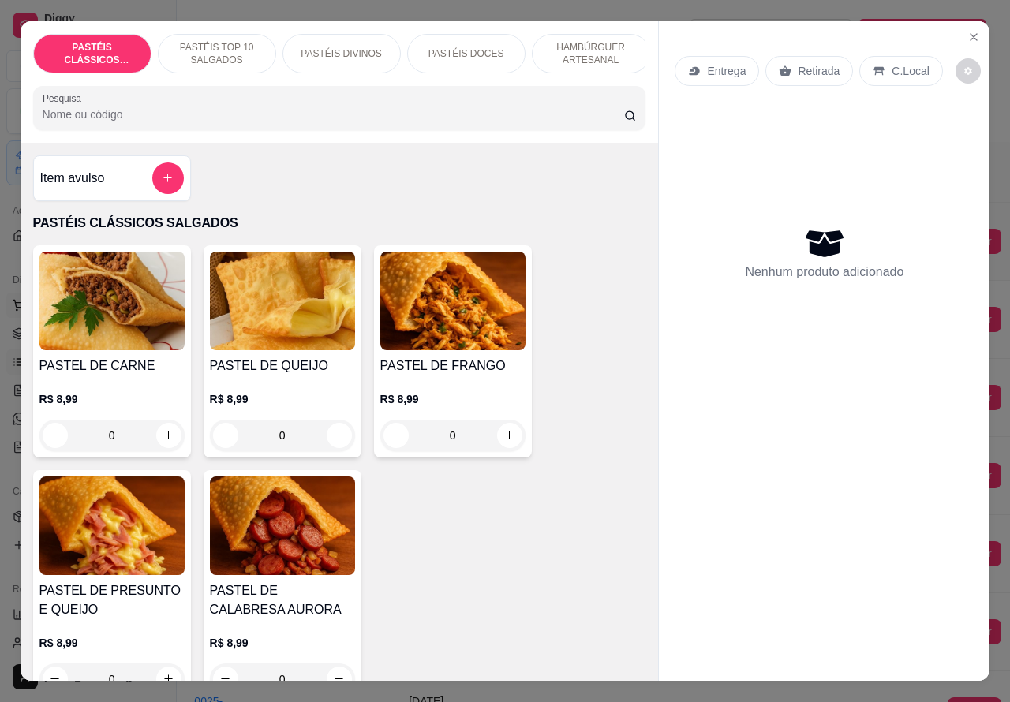
click at [164, 439] on icon "increase-product-quantity" at bounding box center [168, 435] width 9 height 9
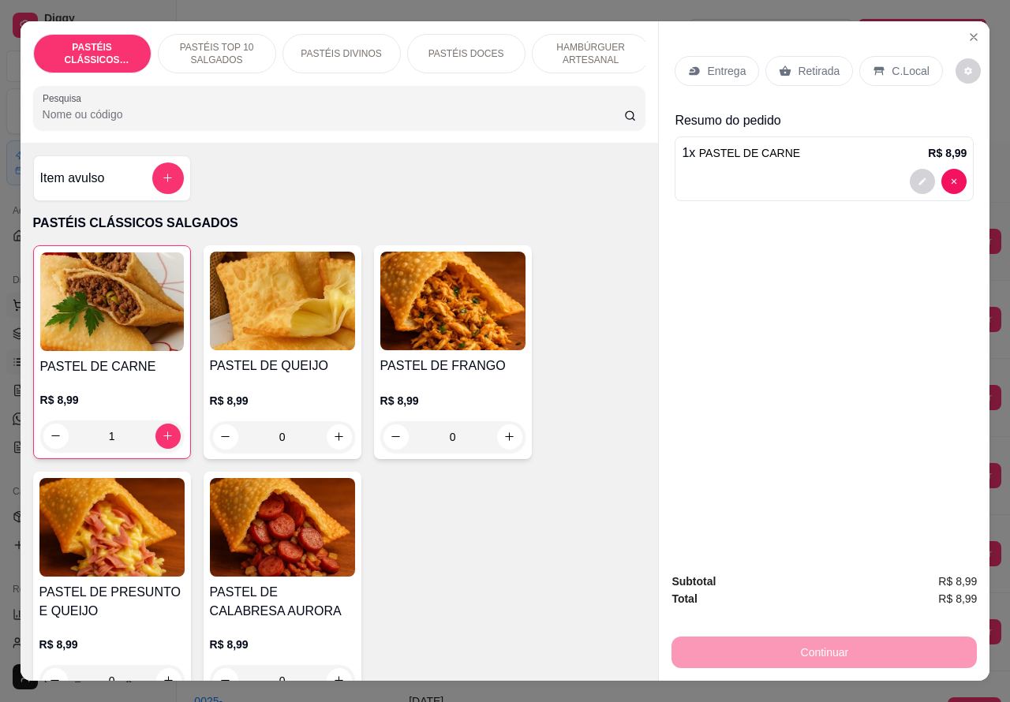
type input "1"
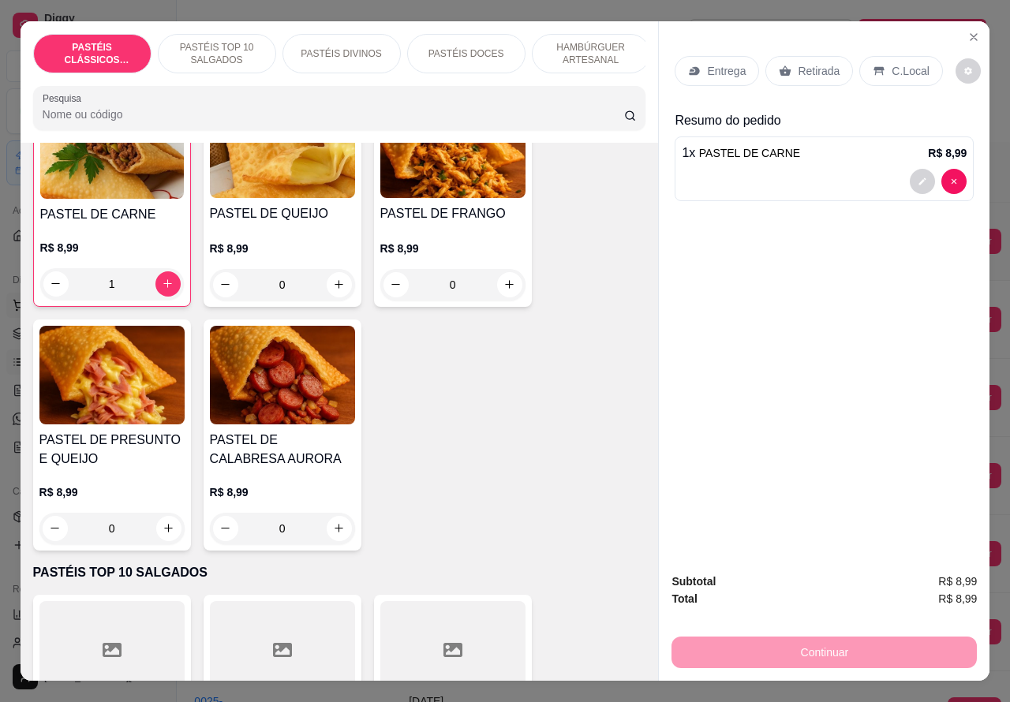
scroll to position [179, 0]
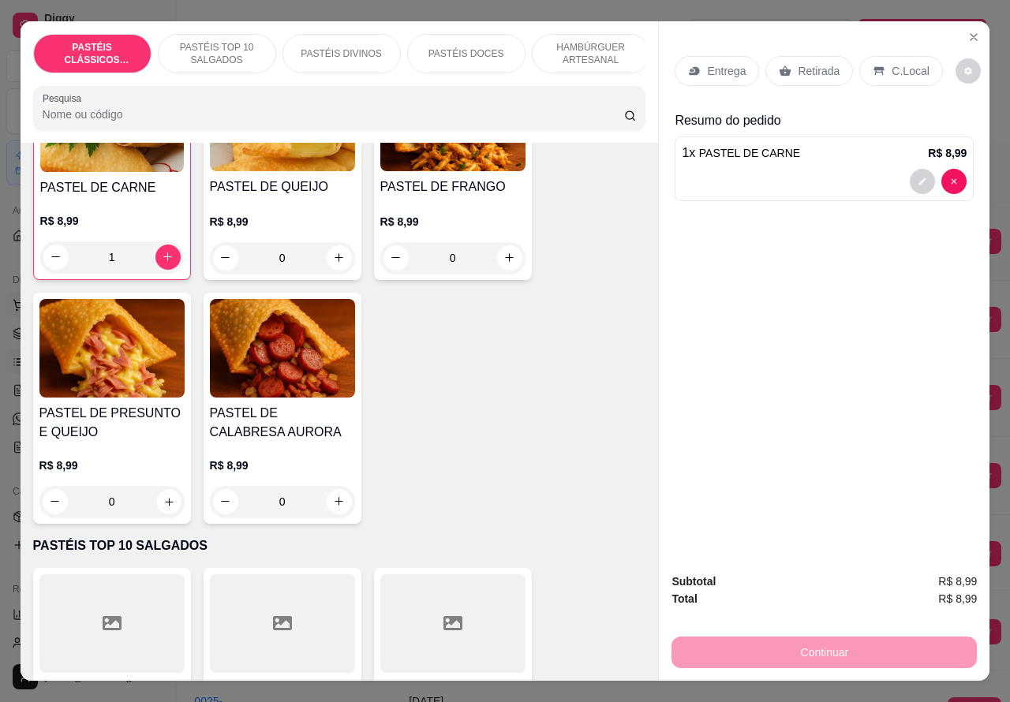
click at [165, 506] on icon "increase-product-quantity" at bounding box center [169, 502] width 8 height 8
type input "1"
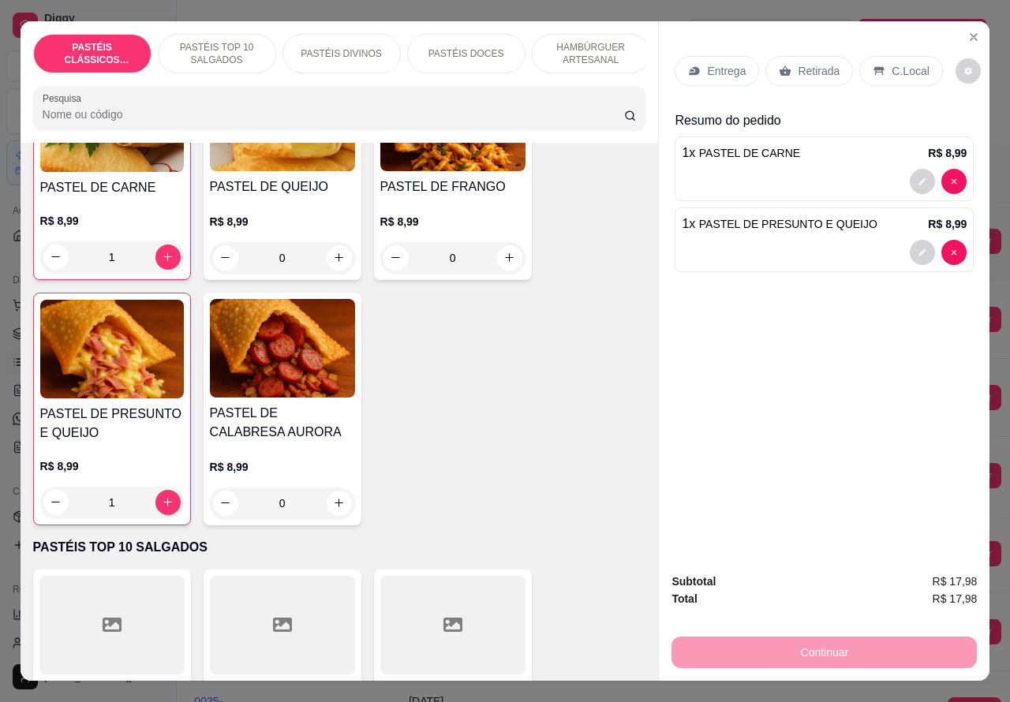
click at [746, 253] on div at bounding box center [824, 252] width 285 height 25
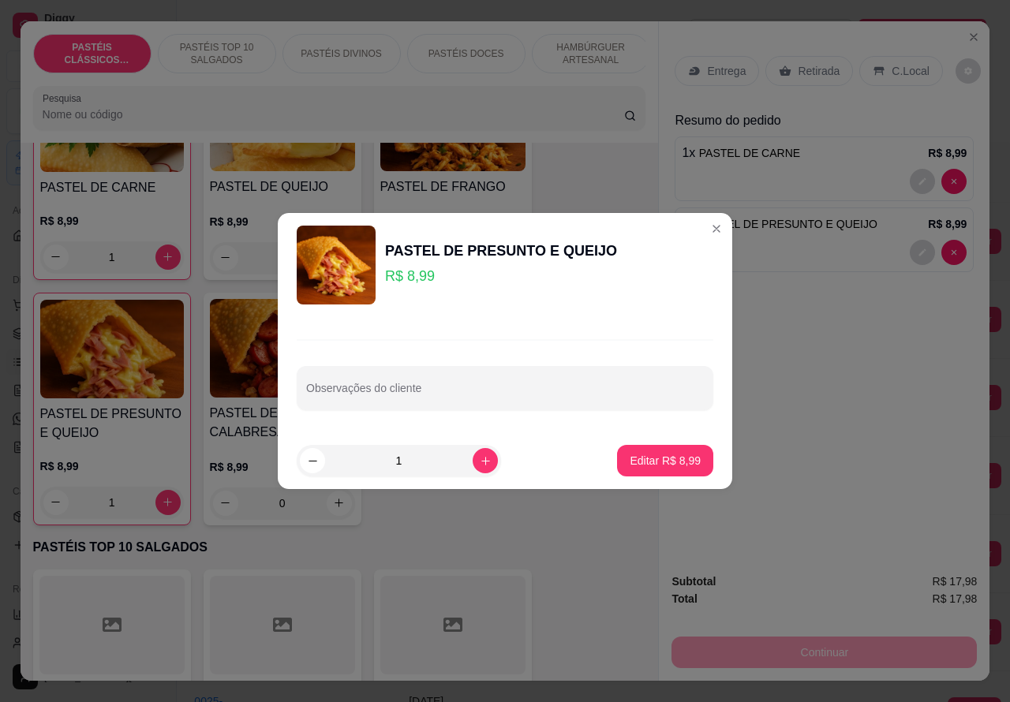
click at [699, 225] on span "PASTEL DE PRESUNTO E QUEIJO" at bounding box center [788, 224] width 178 height 13
click at [581, 47] on p "HAMBÚRGUER ARTESANAL" at bounding box center [591, 53] width 92 height 25
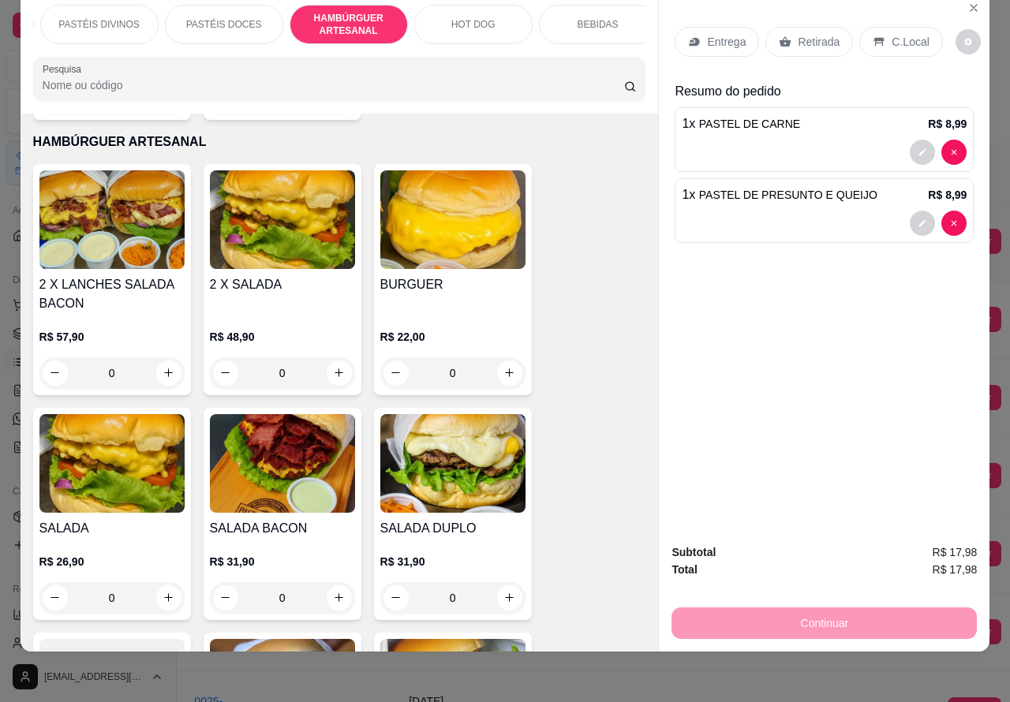
scroll to position [32, 6]
click at [593, 18] on p "BEBIDAS" at bounding box center [597, 24] width 41 height 13
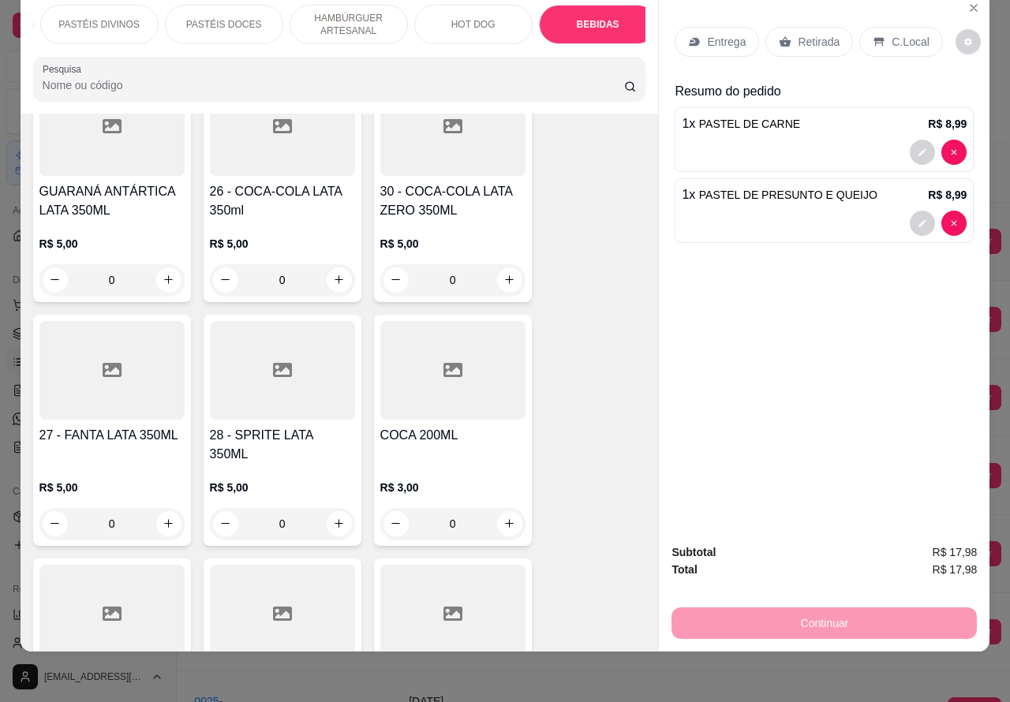
scroll to position [5280, 0]
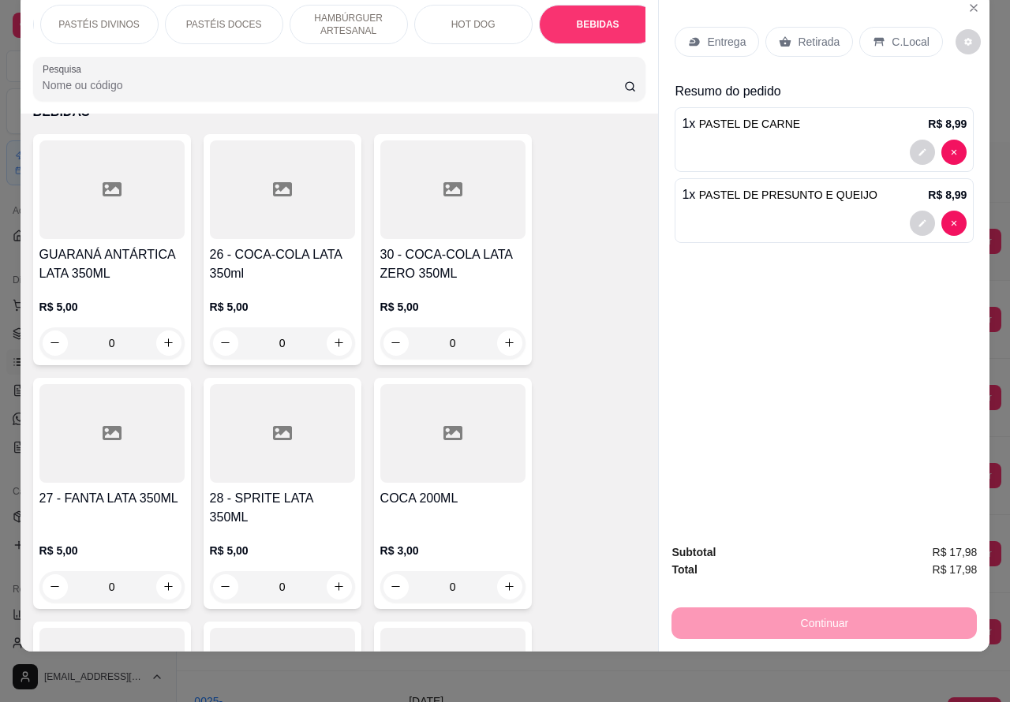
click at [503, 337] on icon "increase-product-quantity" at bounding box center [509, 343] width 12 height 12
type input "1"
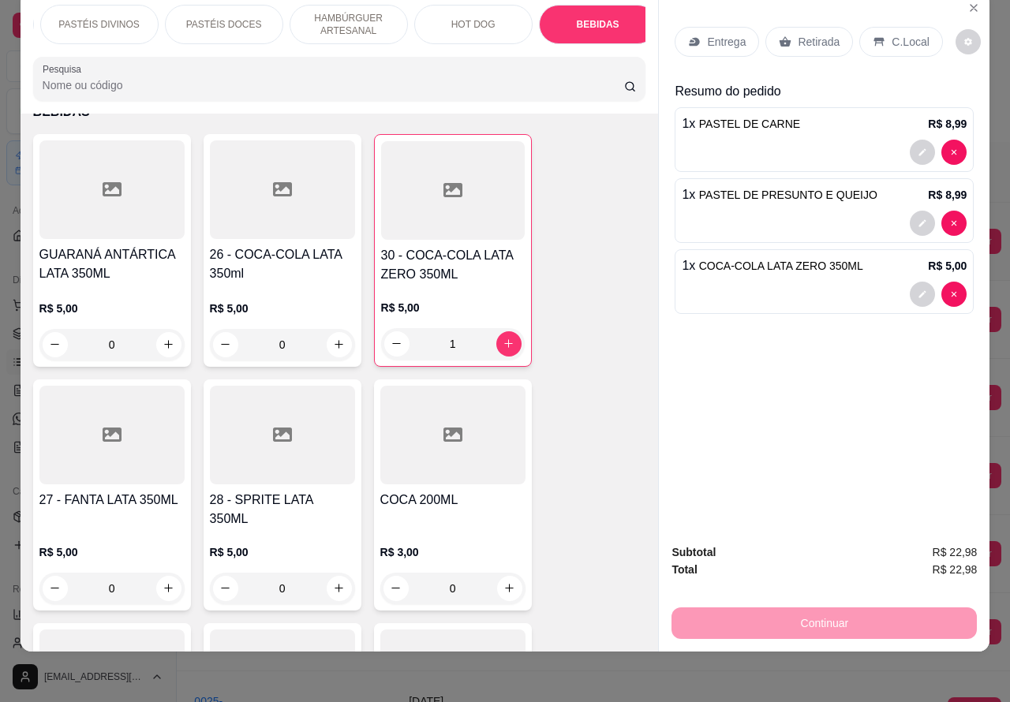
click at [755, 282] on div at bounding box center [824, 294] width 285 height 25
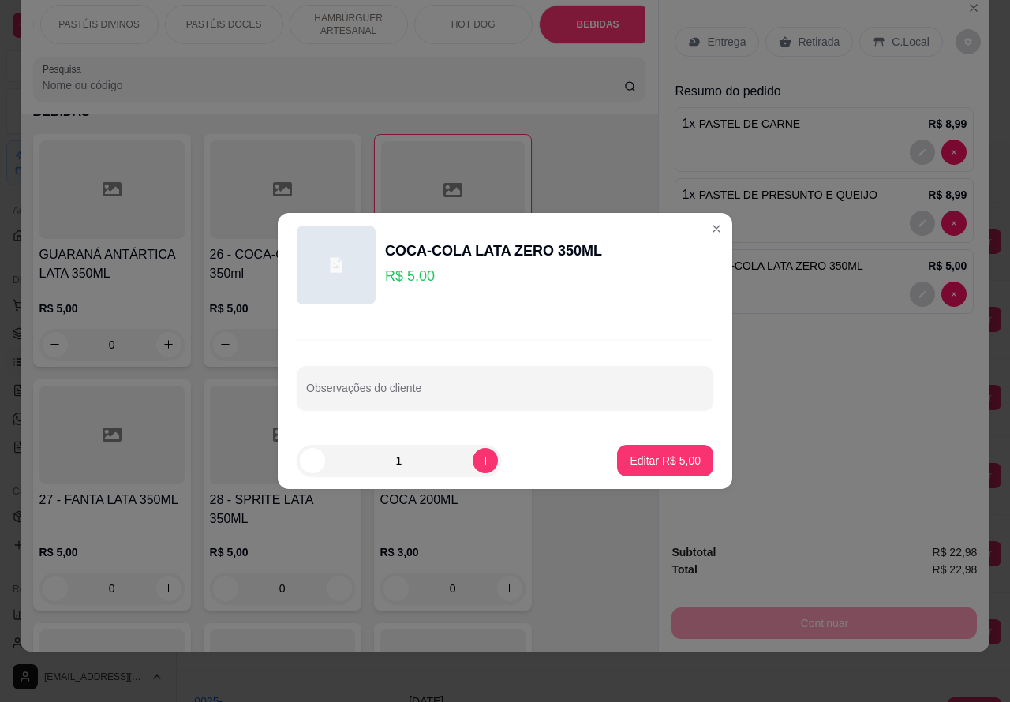
click at [420, 391] on div "Observações do cliente" at bounding box center [505, 388] width 417 height 44
type input "CLIENTE ESTA AGUARDANDO"
click at [648, 458] on p "Editar R$ 5,00" at bounding box center [665, 461] width 71 height 16
type input "0"
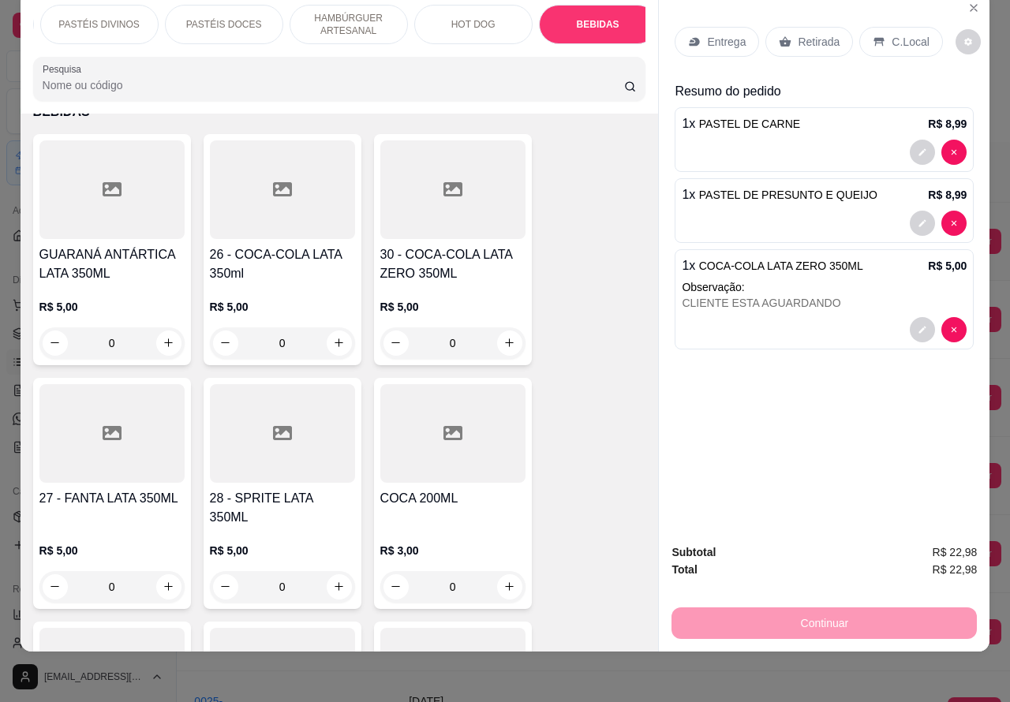
click at [805, 34] on p "Retirada" at bounding box center [819, 42] width 42 height 16
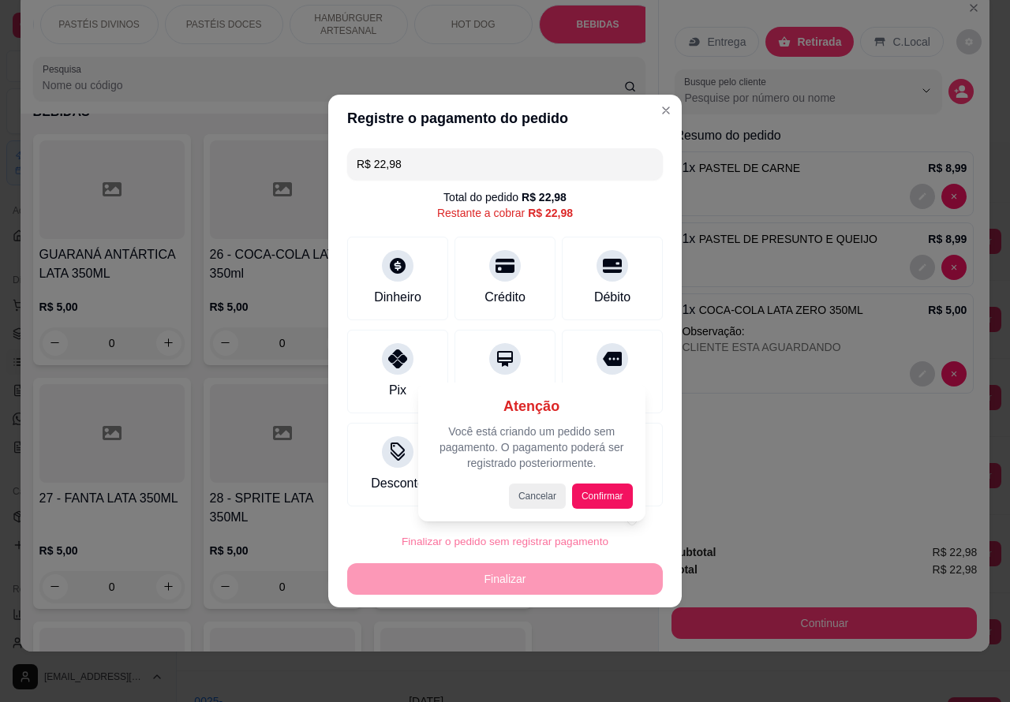
click at [592, 513] on div "Atenção Você está criando um pedido sem pagamento. O pagamento poderá ser regis…" at bounding box center [531, 452] width 227 height 139
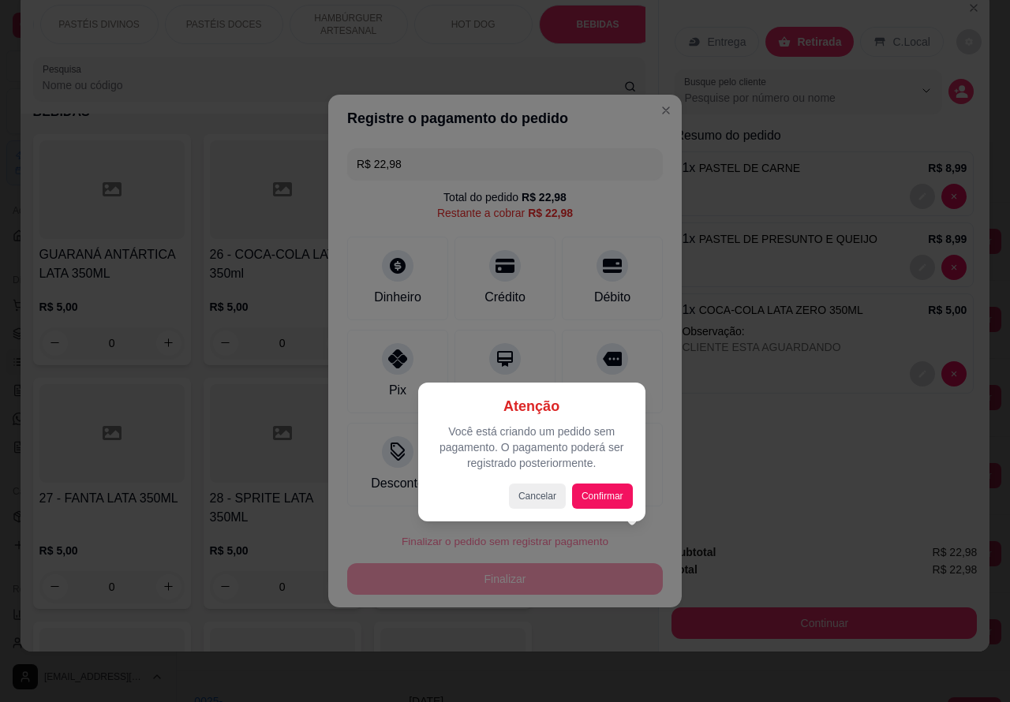
click at [592, 494] on button "Confirmar" at bounding box center [602, 496] width 61 height 25
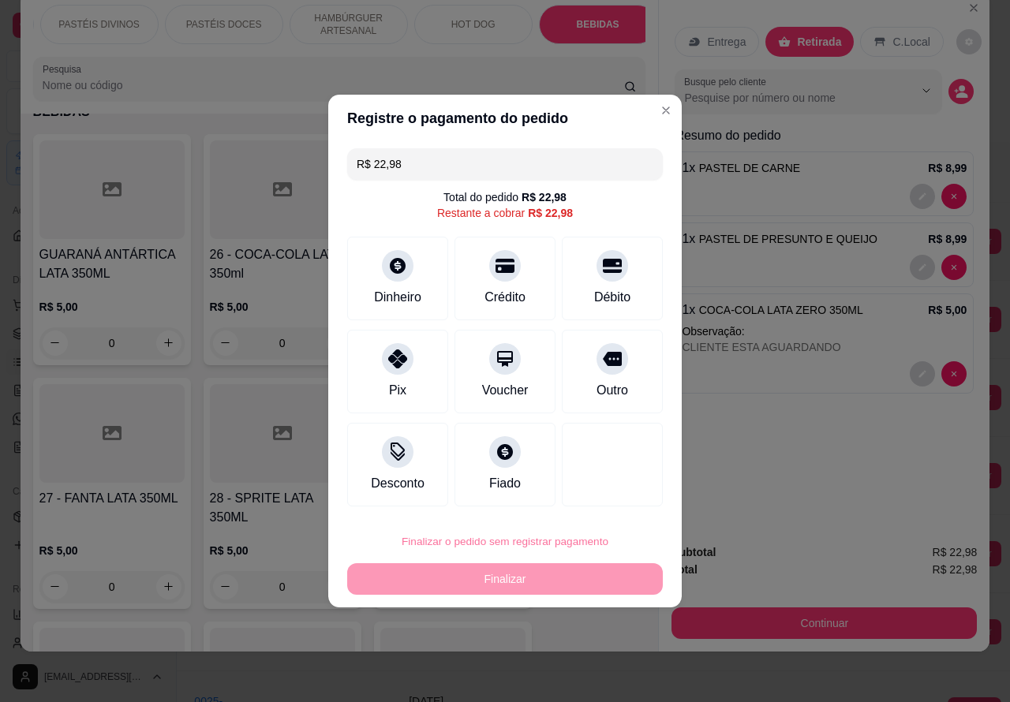
click at [626, 491] on button "Confirmar" at bounding box center [599, 497] width 58 height 24
type input "0"
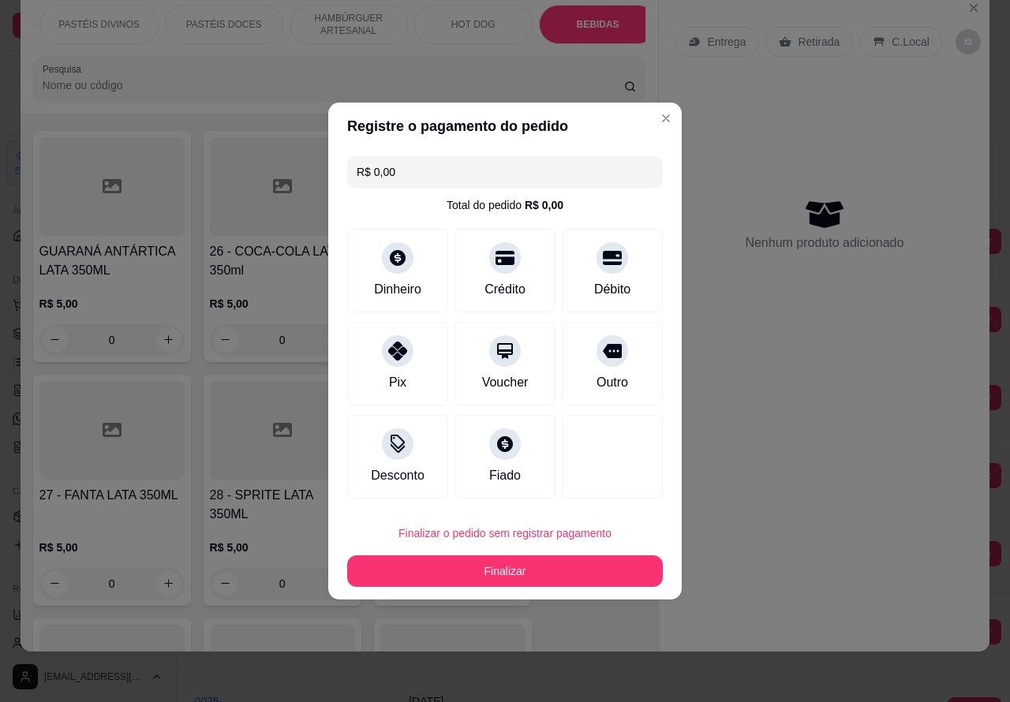
type input "R$ 0,00"
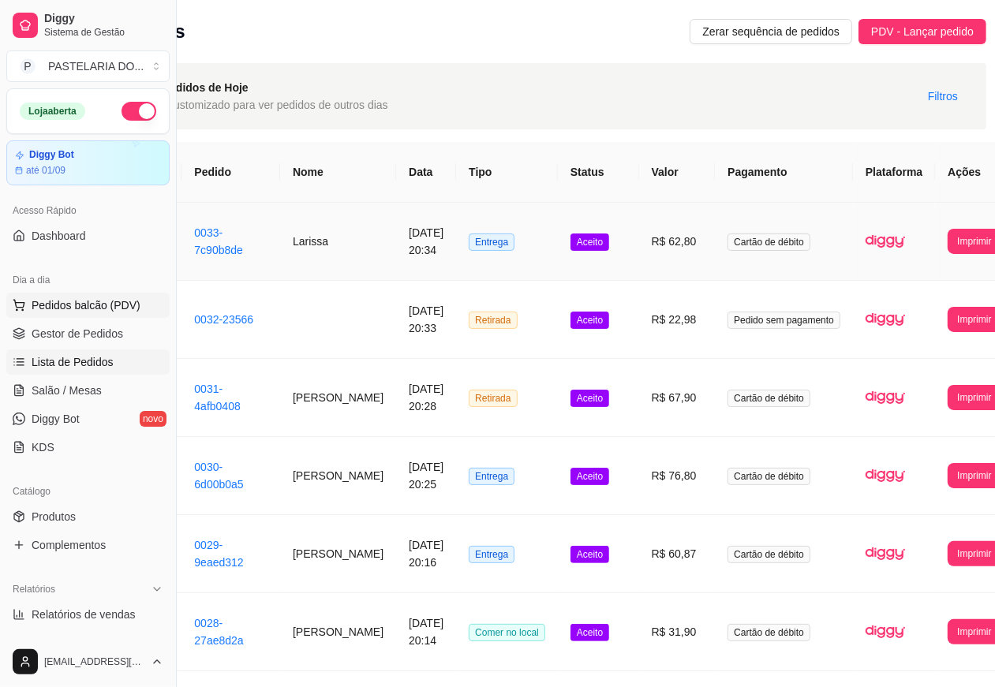
click at [125, 309] on span "Pedidos balcão (PDV)" at bounding box center [86, 305] width 109 height 16
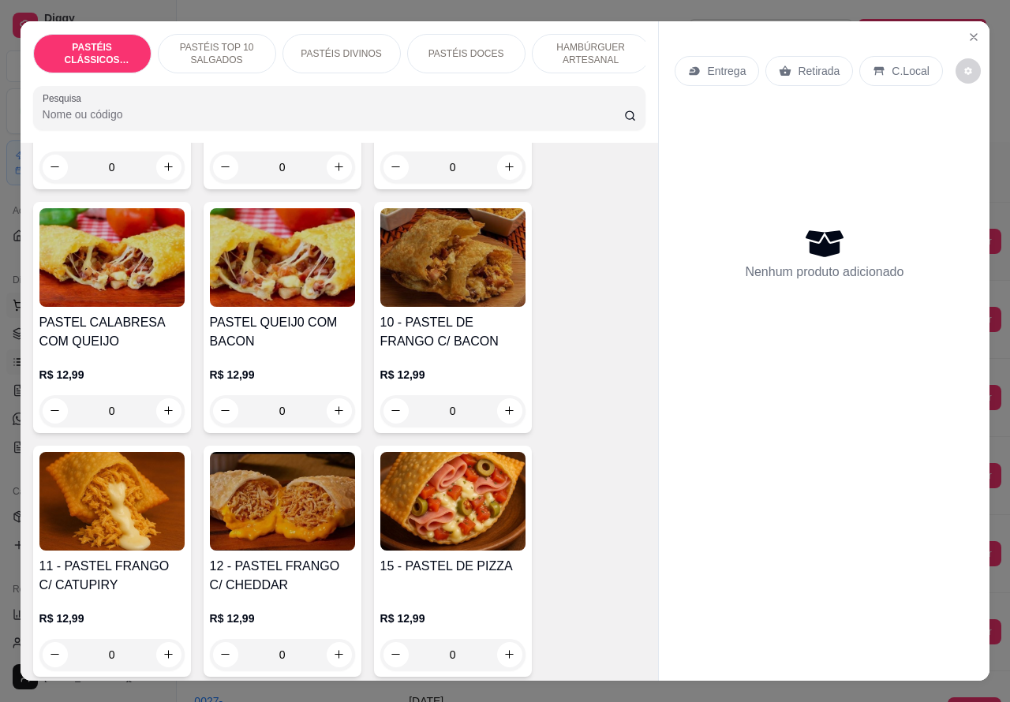
scroll to position [1434, 0]
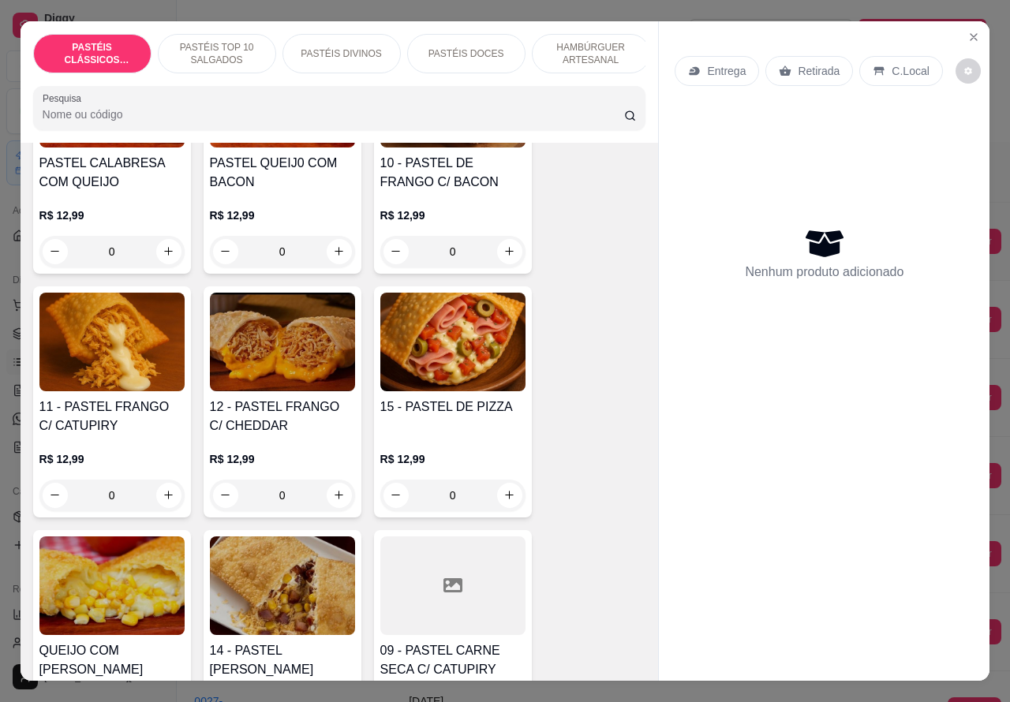
click at [455, 383] on img at bounding box center [452, 342] width 145 height 99
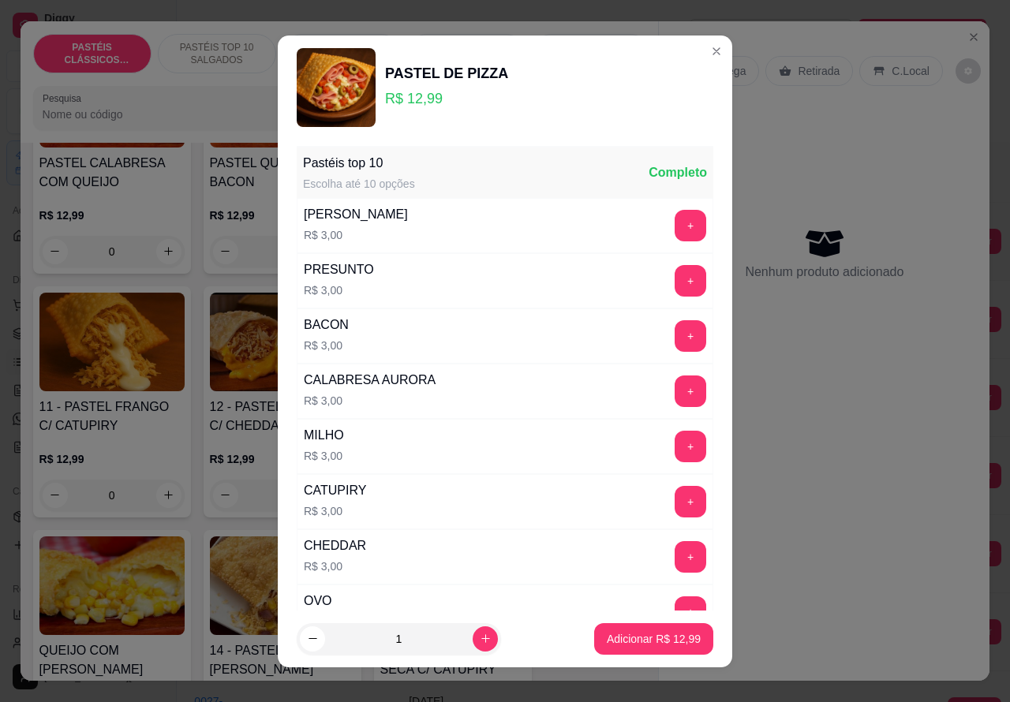
scroll to position [206, 0]
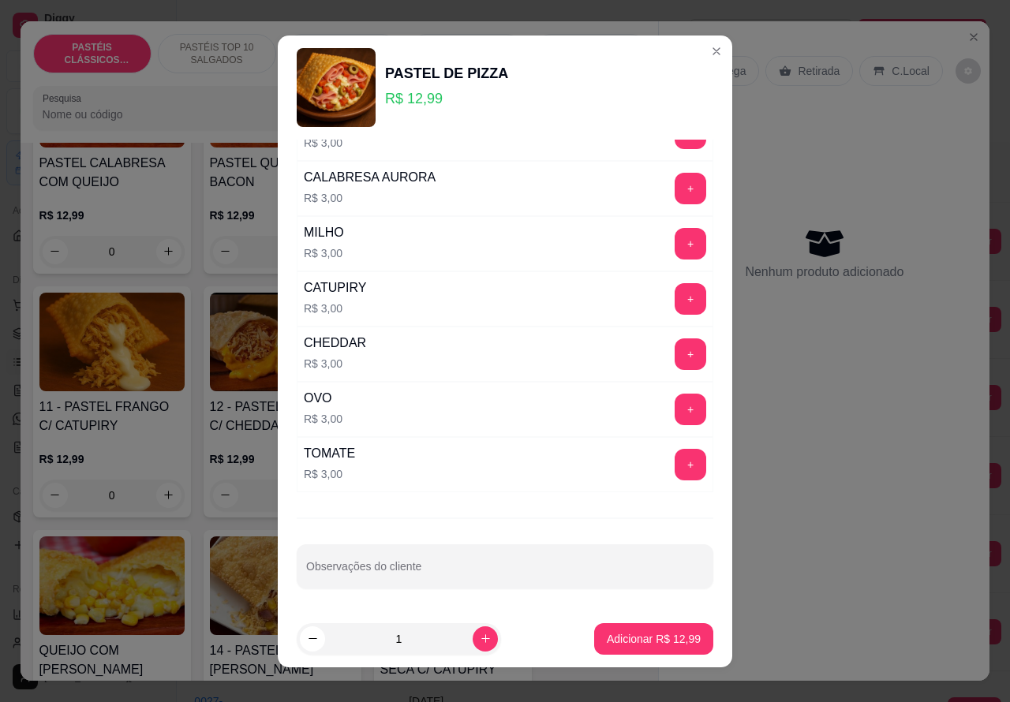
click at [375, 577] on input "Observações do cliente" at bounding box center [505, 573] width 398 height 16
type input """""SEM PRESUNTOOOO"""""""""
click at [610, 636] on p "Adicionar R$ 12,99" at bounding box center [654, 638] width 92 height 15
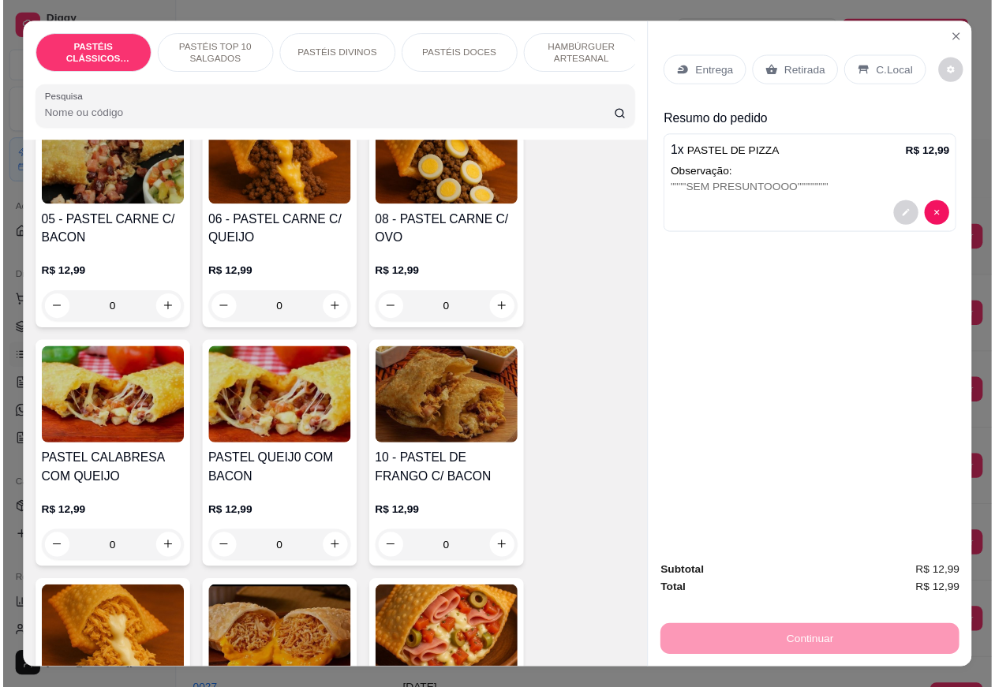
scroll to position [1134, 0]
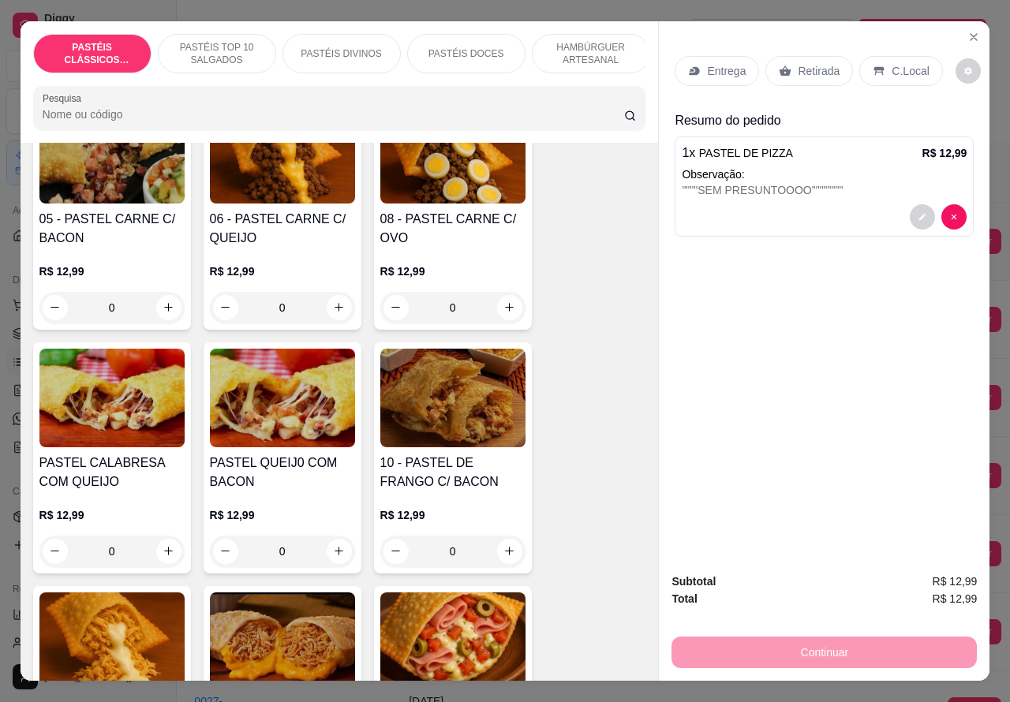
click at [163, 557] on icon "increase-product-quantity" at bounding box center [169, 551] width 12 height 12
type input "1"
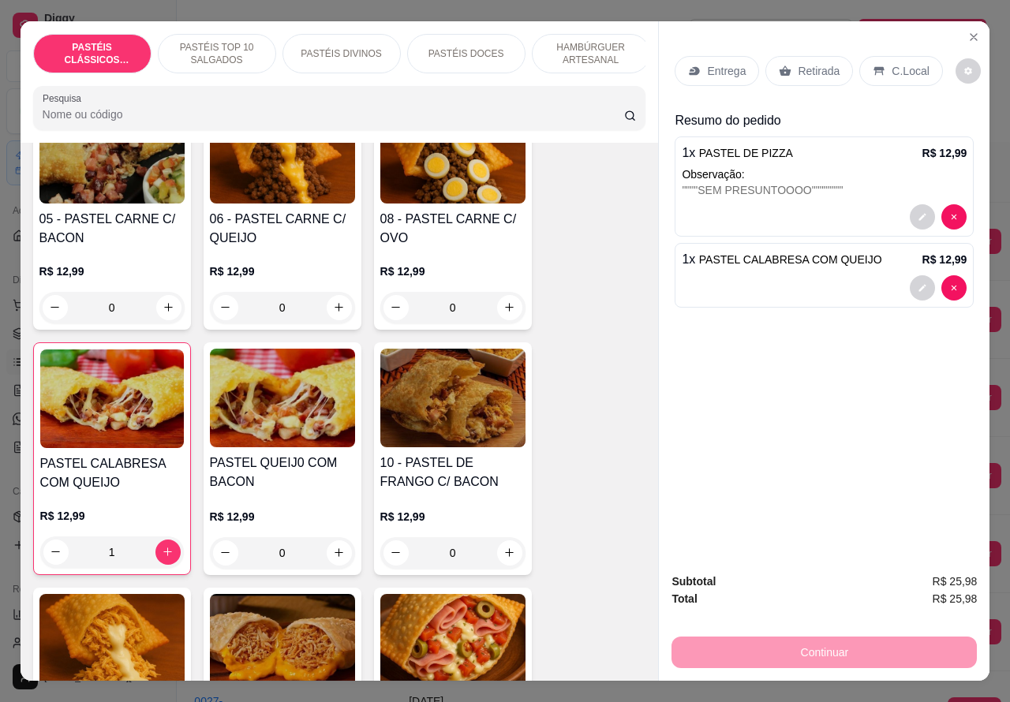
click at [765, 285] on div at bounding box center [824, 287] width 285 height 25
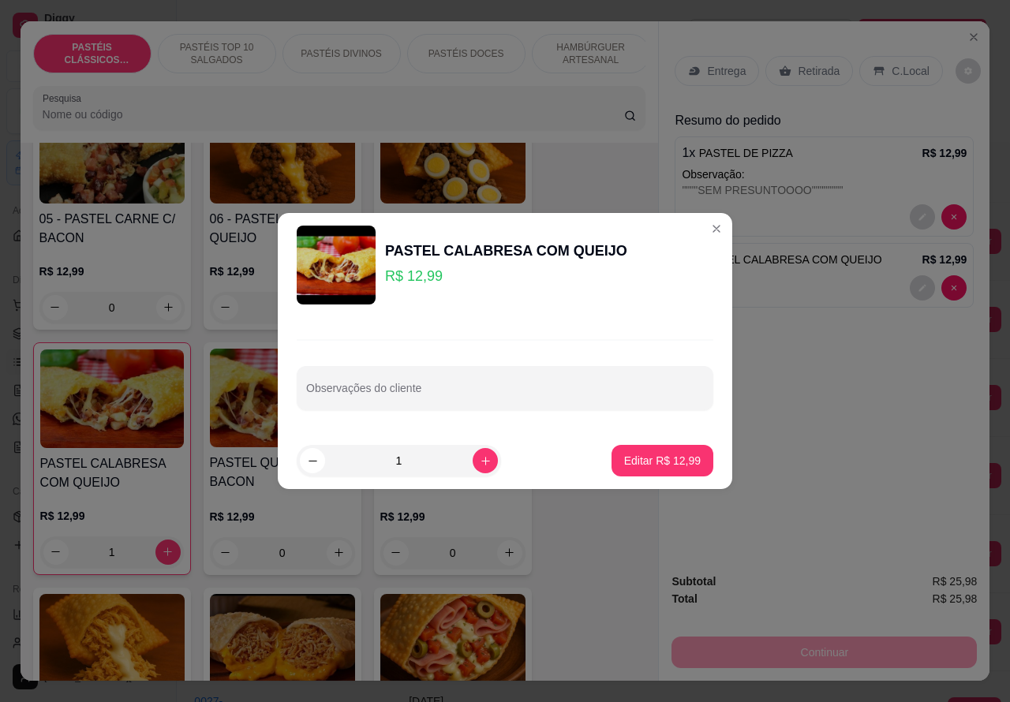
click at [424, 393] on div "Observações do cliente" at bounding box center [505, 388] width 417 height 44
type input "PRISCILA VEM RETIRAR""""""""""
click at [316, 377] on label "Observações do cliente" at bounding box center [357, 378] width 103 height 13
click at [316, 387] on input "PRISCILA VEM RETIRAR"""""""""" at bounding box center [505, 395] width 398 height 16
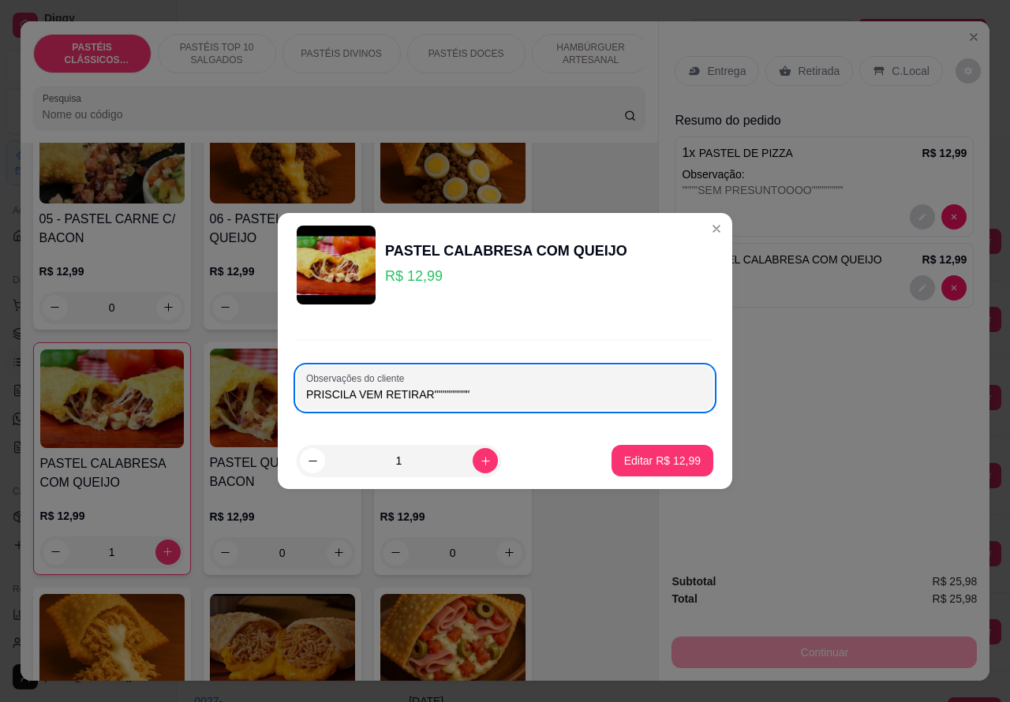
click at [282, 391] on div "Observações do cliente PRISCILA VEM RETIRAR"""""""""" at bounding box center [505, 374] width 454 height 115
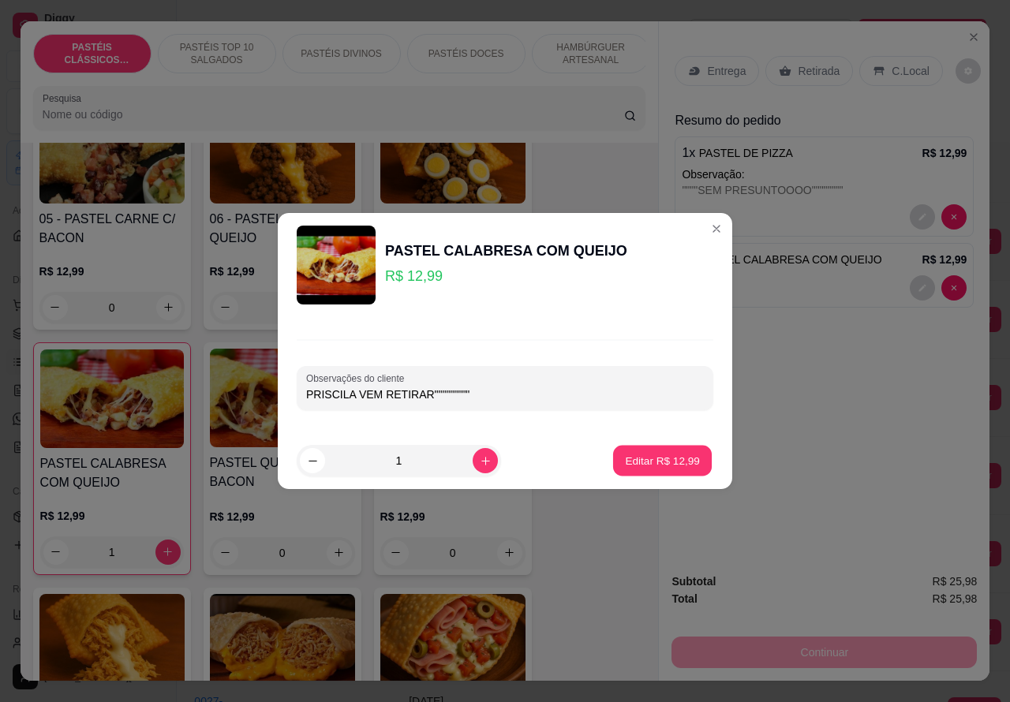
click at [664, 459] on p "Editar R$ 12,99" at bounding box center [662, 460] width 74 height 15
type input "0"
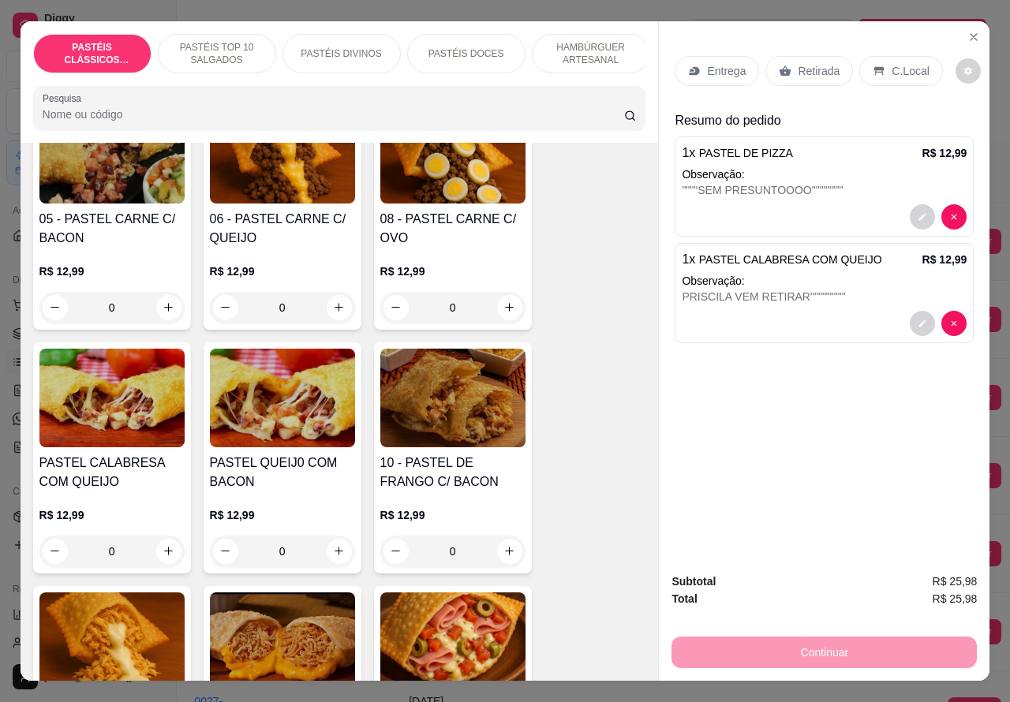
click at [799, 63] on p "Retirada" at bounding box center [819, 71] width 42 height 16
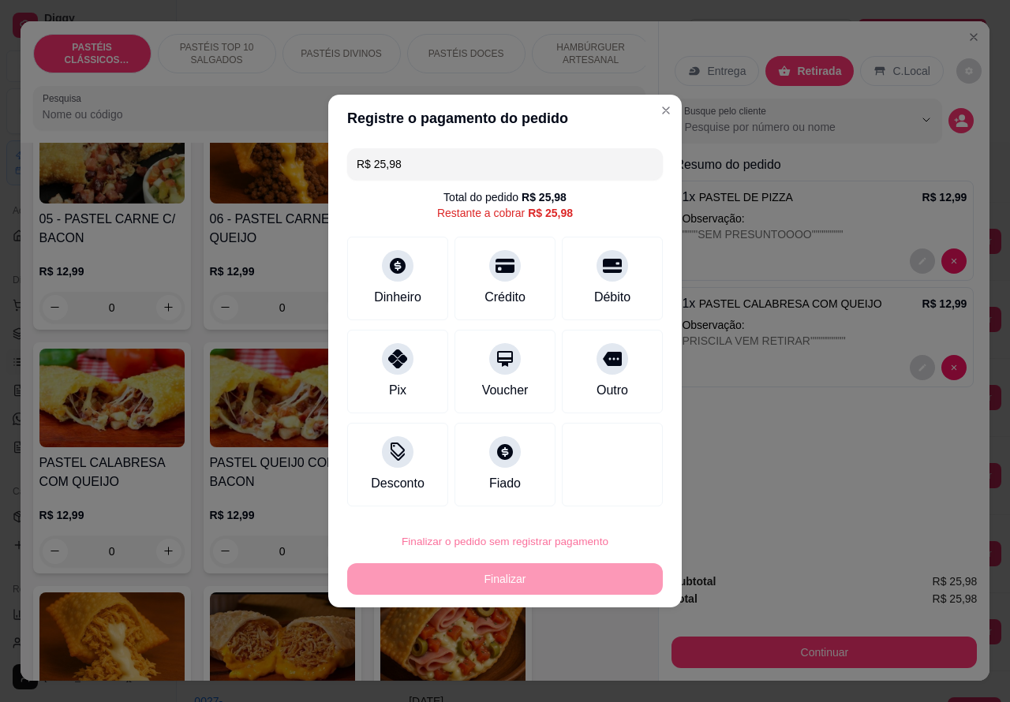
click at [616, 498] on button "Confirmar" at bounding box center [599, 497] width 58 height 24
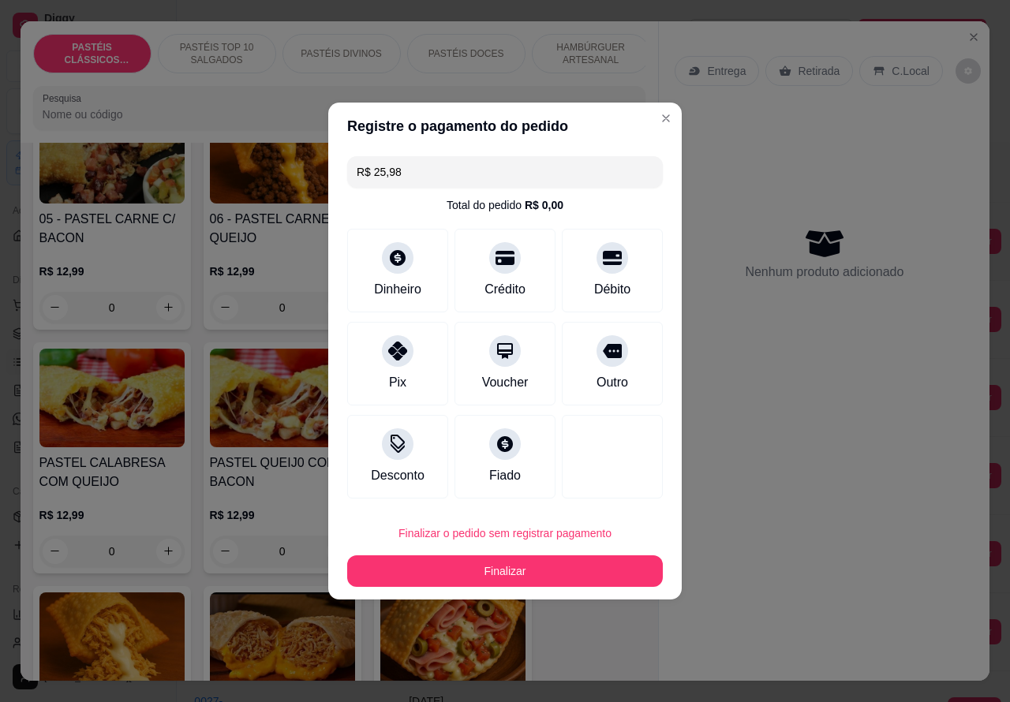
type input "R$ 0,00"
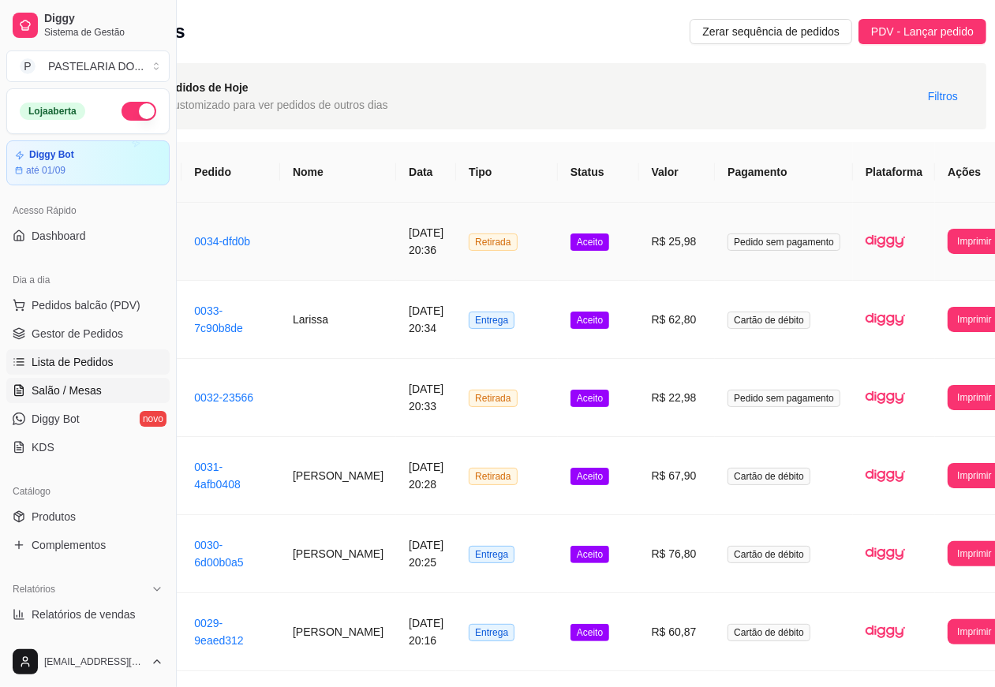
click at [101, 388] on link "Salão / Mesas" at bounding box center [87, 390] width 163 height 25
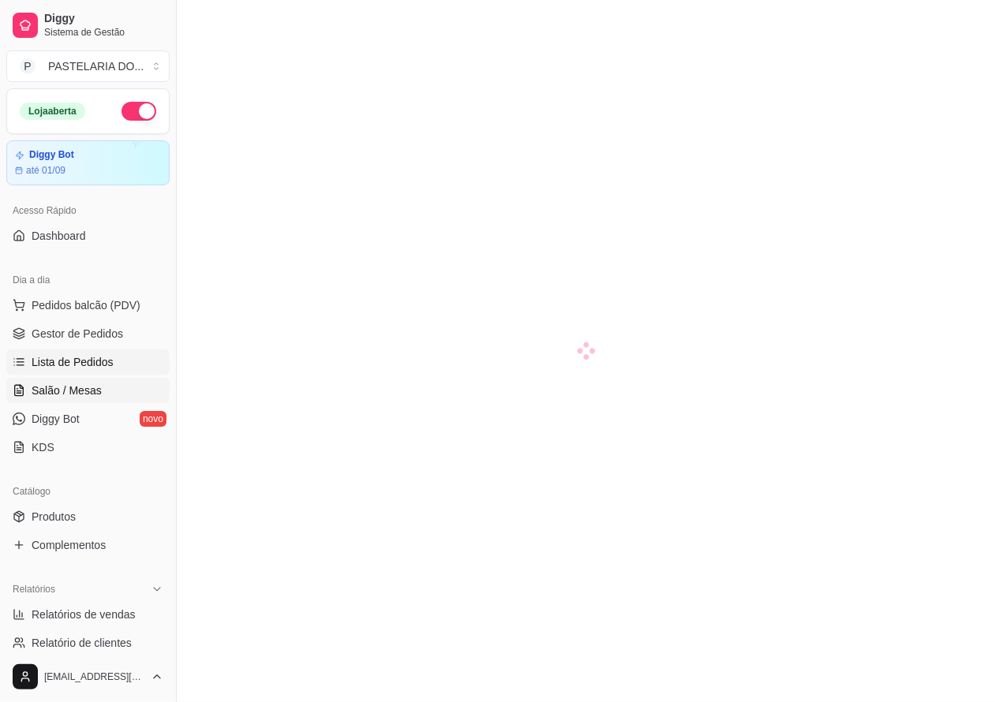
click at [105, 357] on span "Lista de Pedidos" at bounding box center [73, 362] width 82 height 16
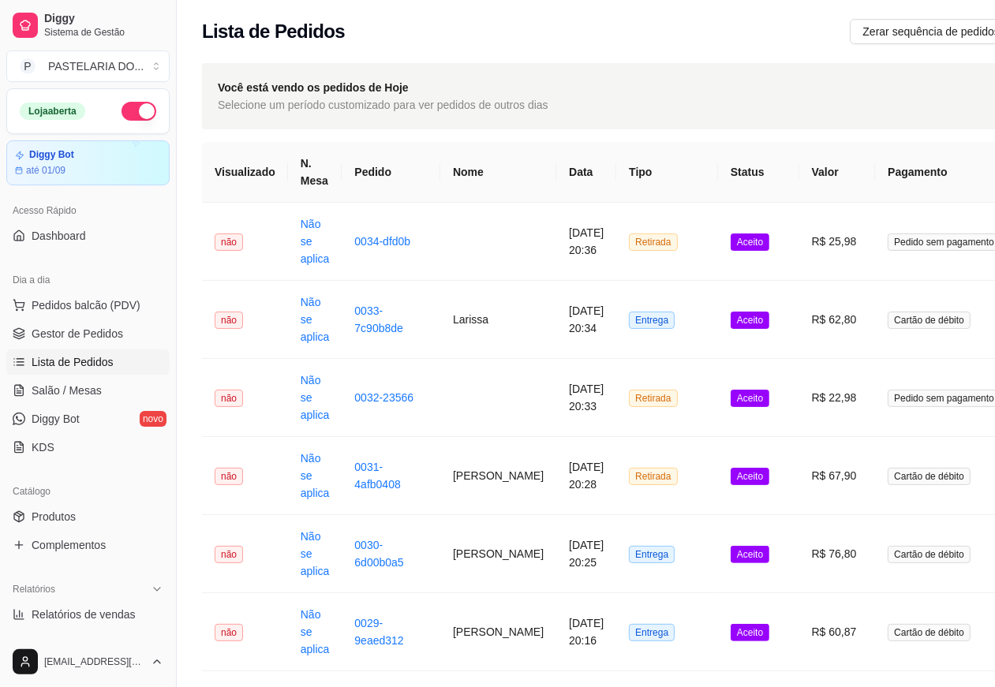
click at [95, 360] on span "Lista de Pedidos" at bounding box center [73, 362] width 82 height 16
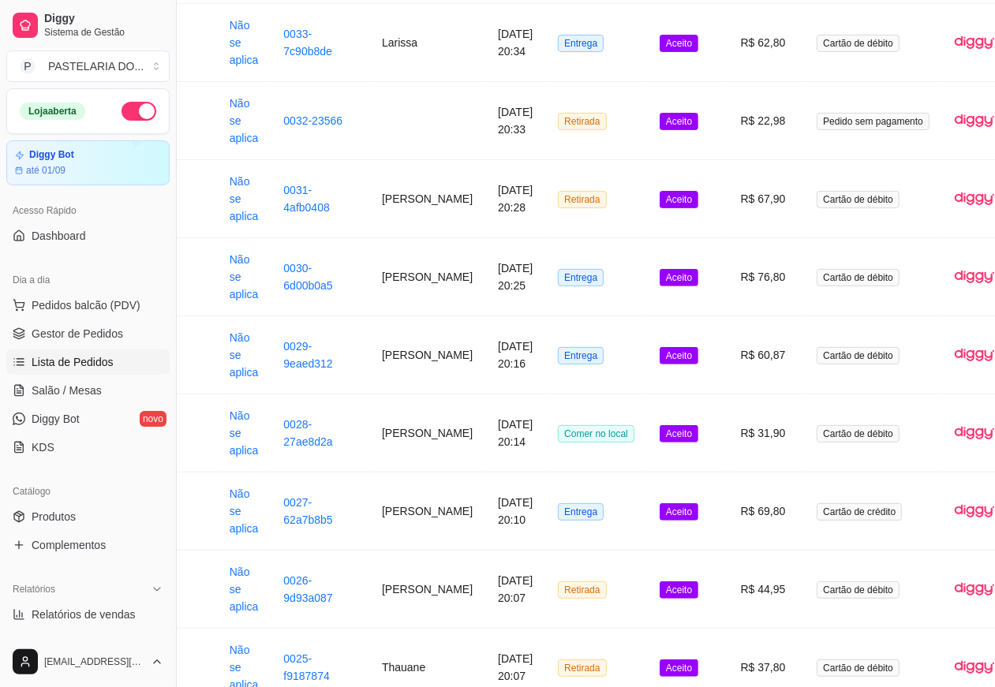
scroll to position [277, 175]
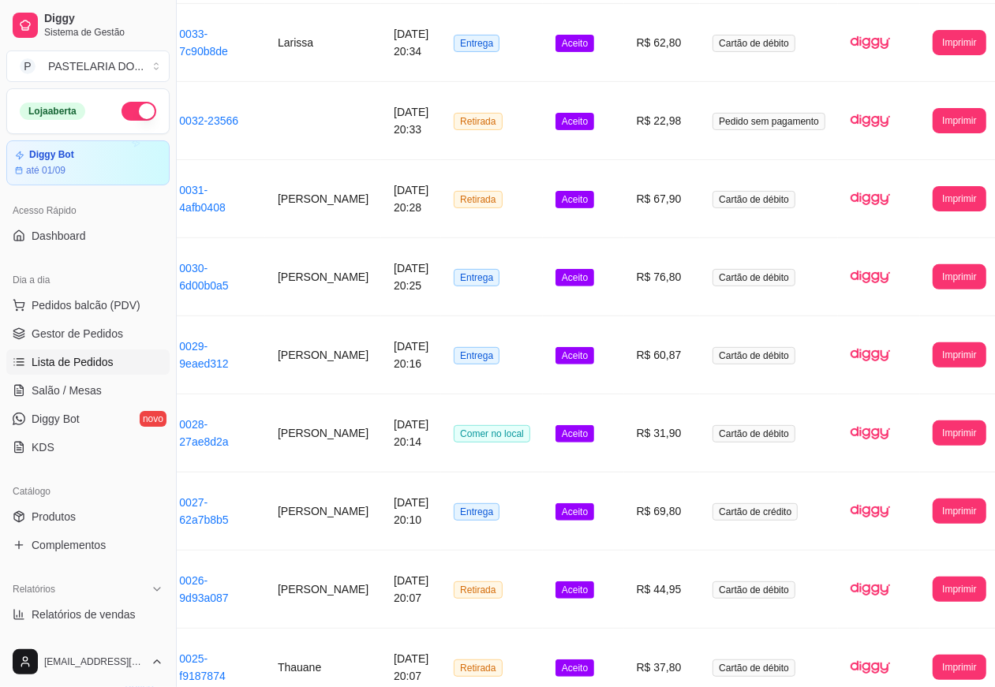
click at [932, 364] on button "Imprimir" at bounding box center [958, 354] width 53 height 25
click at [932, 355] on button "Imprimir" at bounding box center [958, 354] width 53 height 25
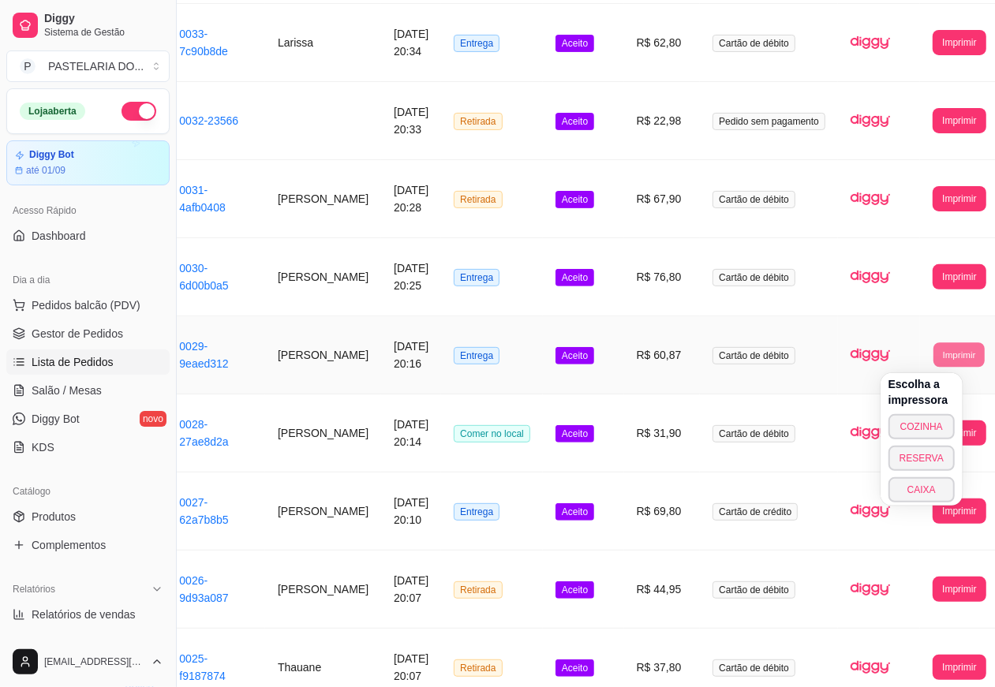
click at [916, 489] on button "CAIXA" at bounding box center [921, 489] width 66 height 25
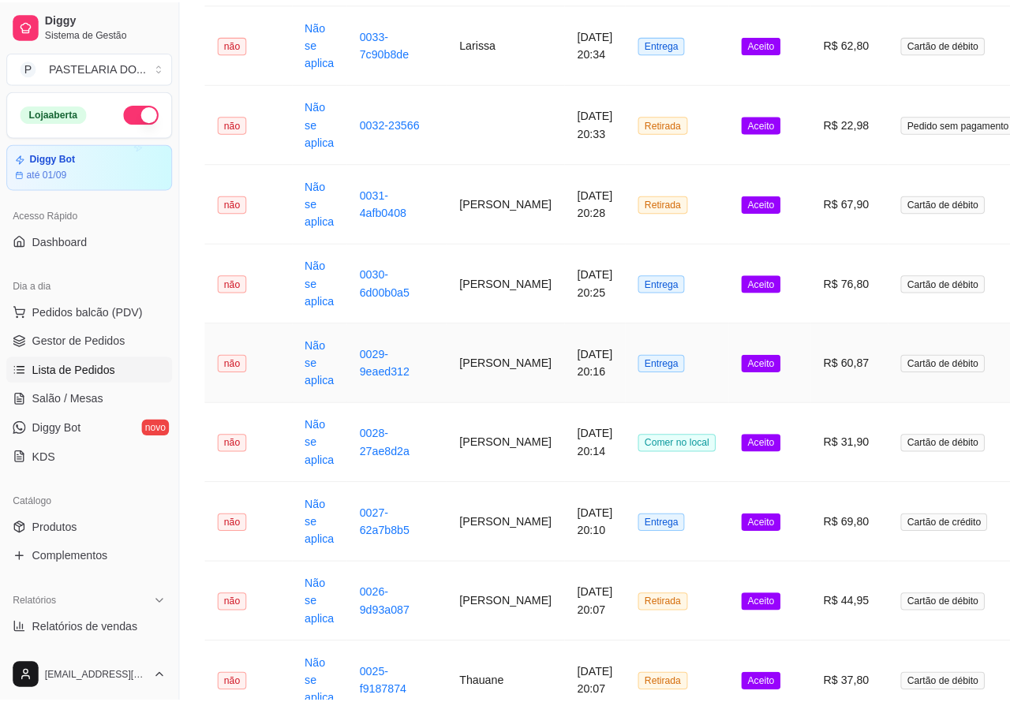
scroll to position [0, 0]
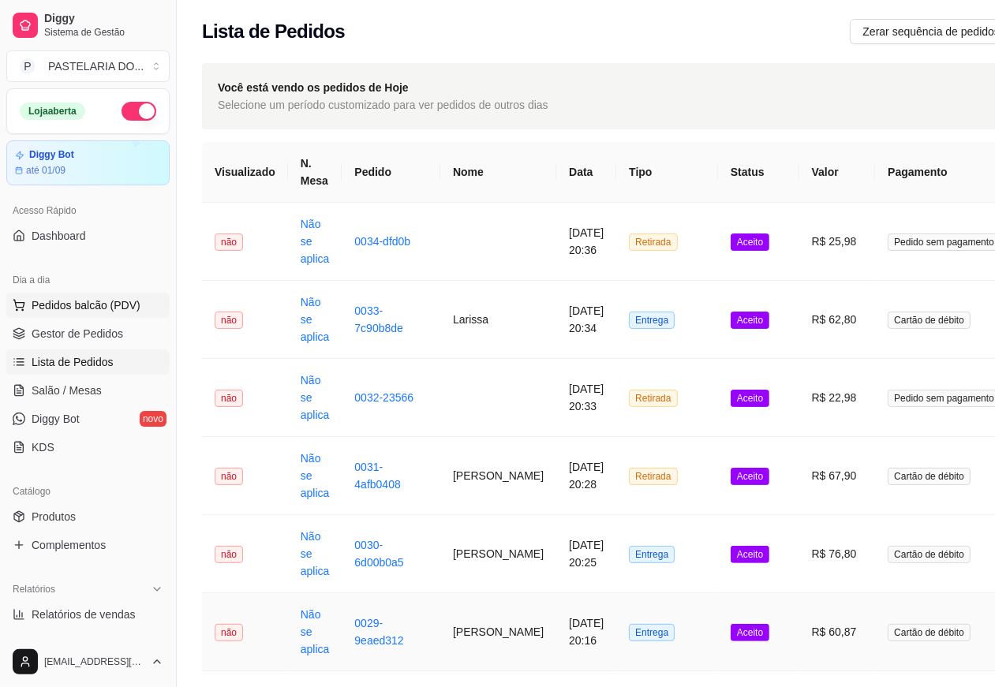
click at [106, 305] on span "Pedidos balcão (PDV)" at bounding box center [86, 305] width 109 height 16
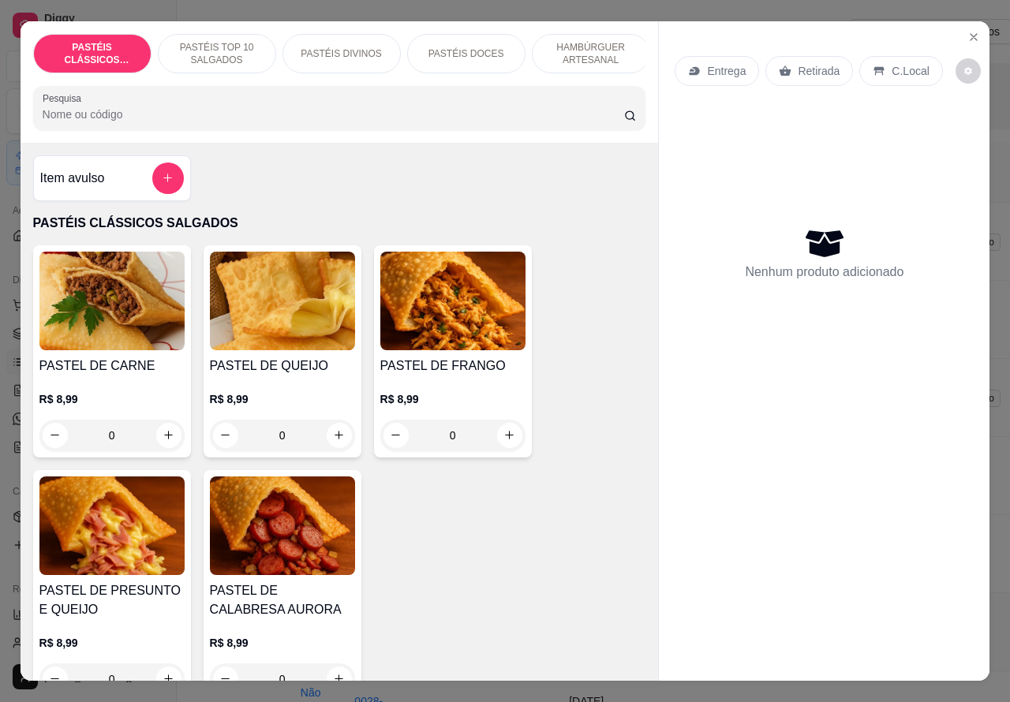
click at [566, 41] on p "HAMBÚRGUER ARTESANAL" at bounding box center [591, 53] width 92 height 25
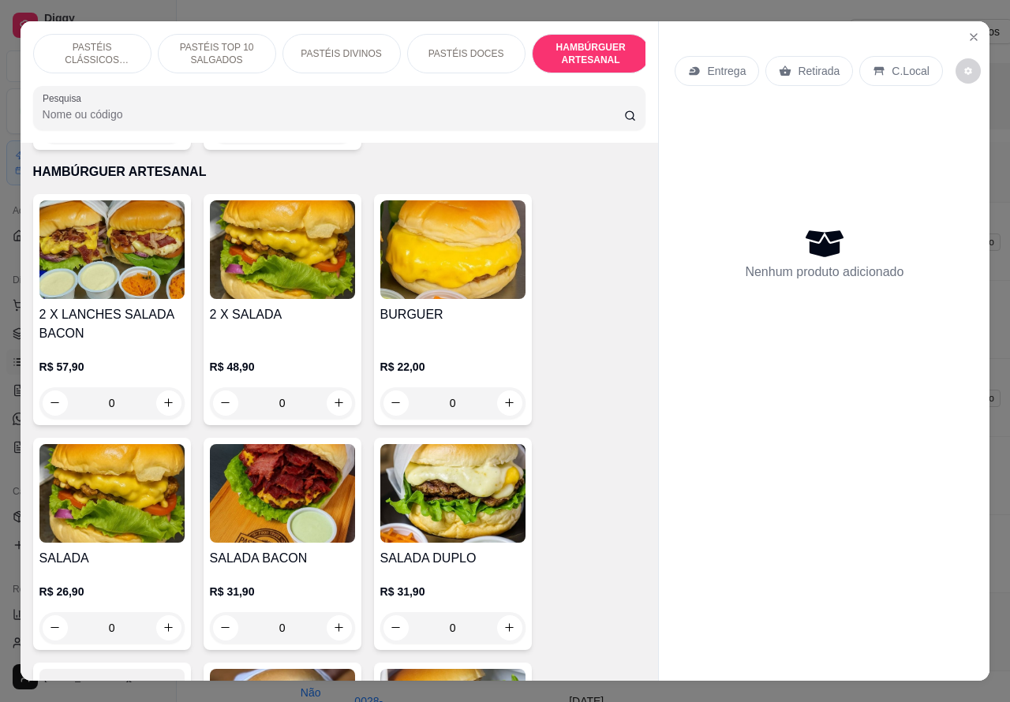
scroll to position [36, 0]
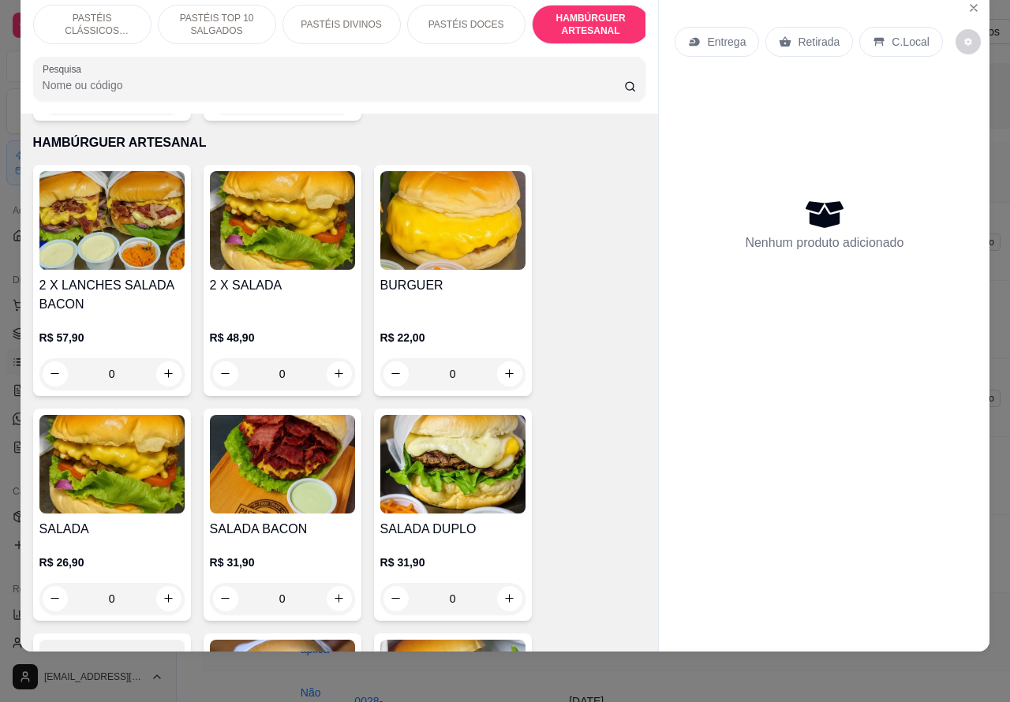
click at [154, 583] on div "0" at bounding box center [111, 599] width 145 height 32
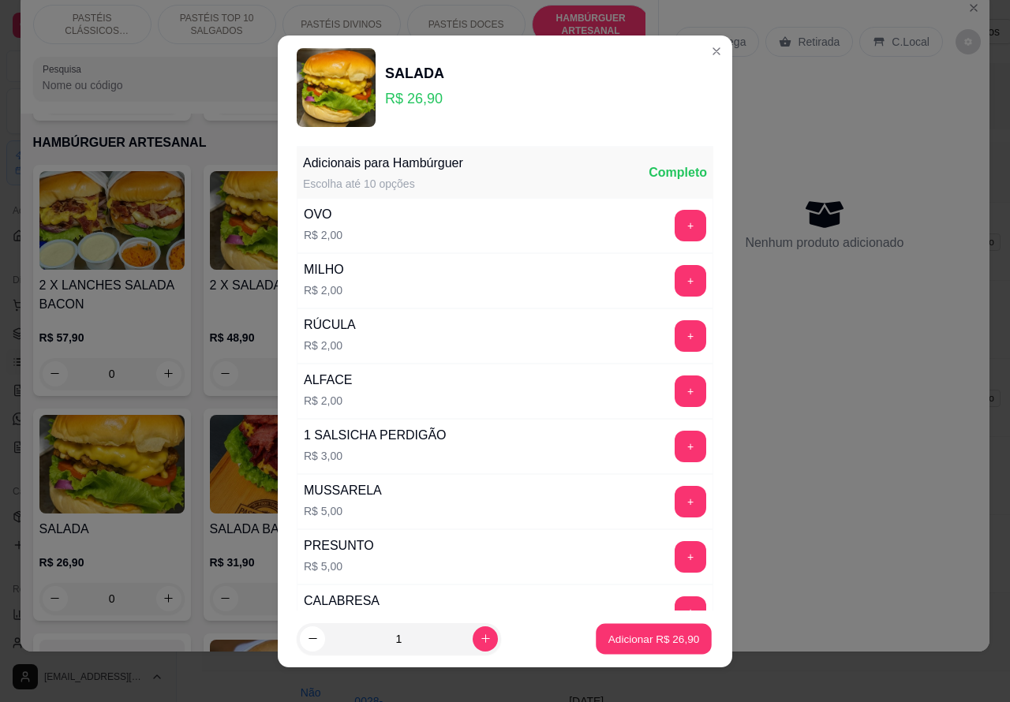
click at [633, 644] on p "Adicionar R$ 26,90" at bounding box center [654, 638] width 92 height 15
type input "1"
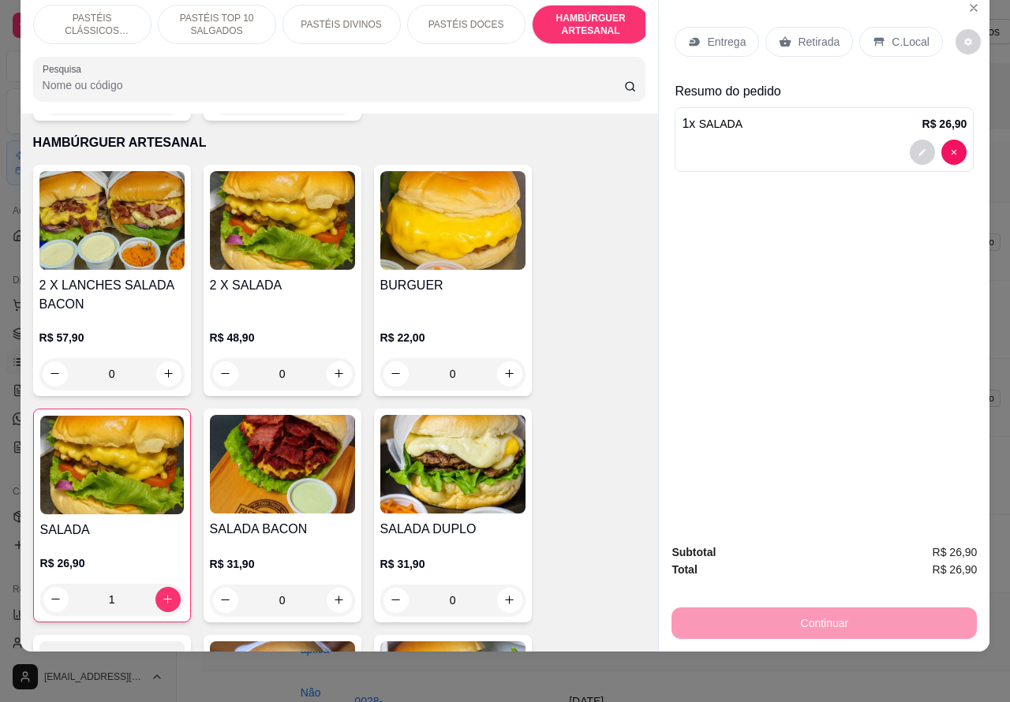
click at [338, 585] on div "0" at bounding box center [282, 601] width 145 height 32
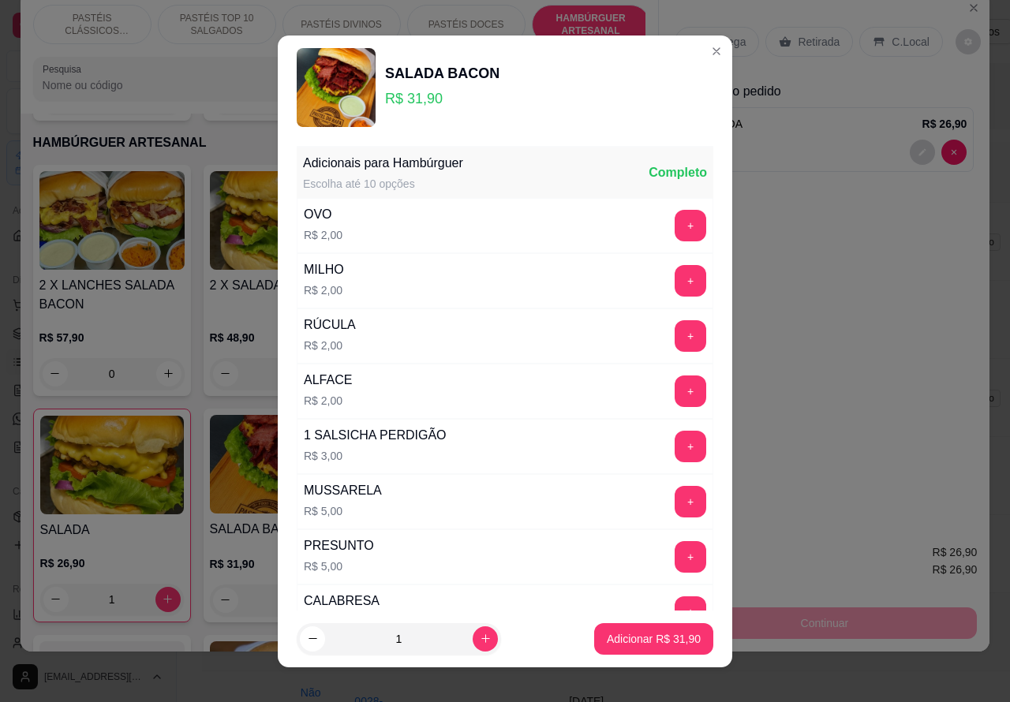
click at [624, 637] on p "Adicionar R$ 31,90" at bounding box center [654, 639] width 94 height 16
type input "1"
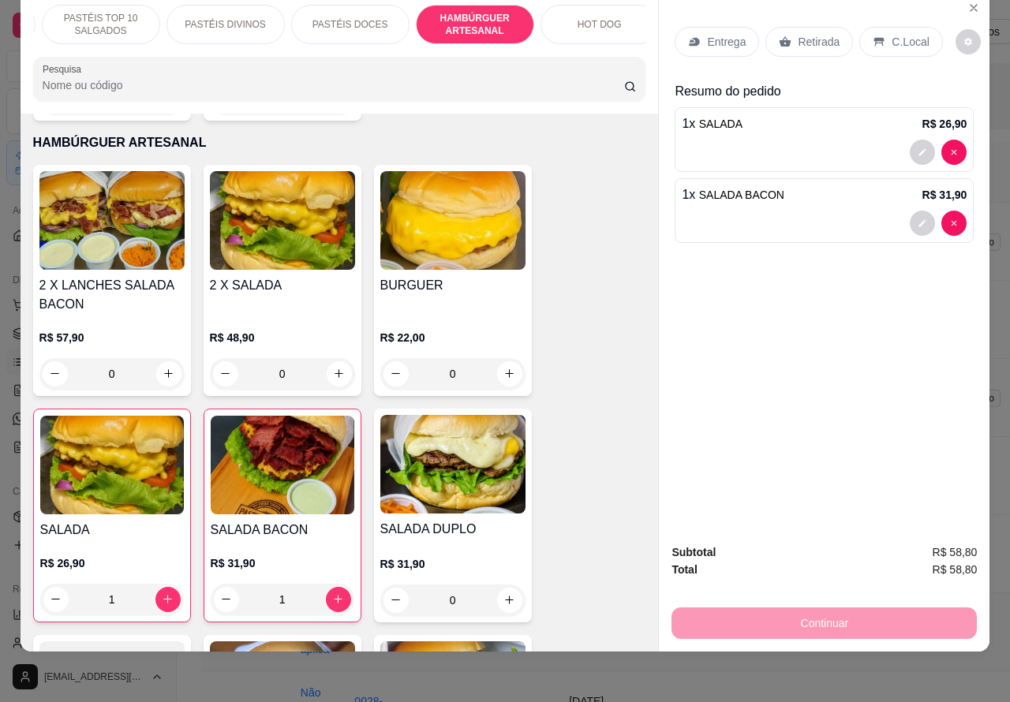
scroll to position [0, 0]
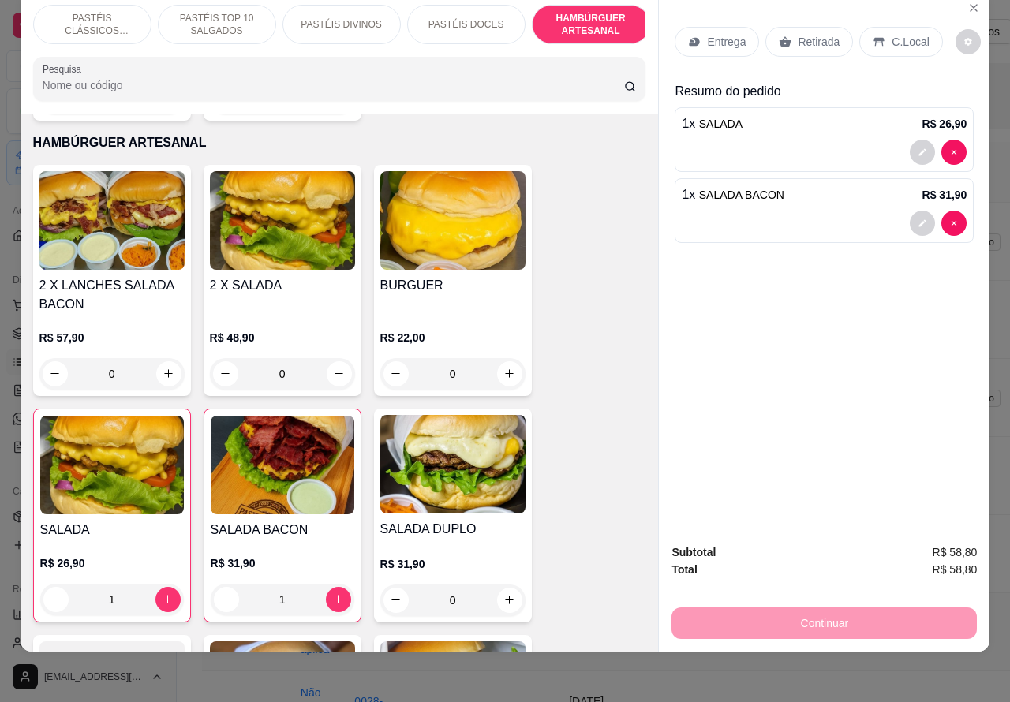
click at [247, 12] on p "PASTÉIS TOP 10 SALGADOS" at bounding box center [217, 24] width 92 height 25
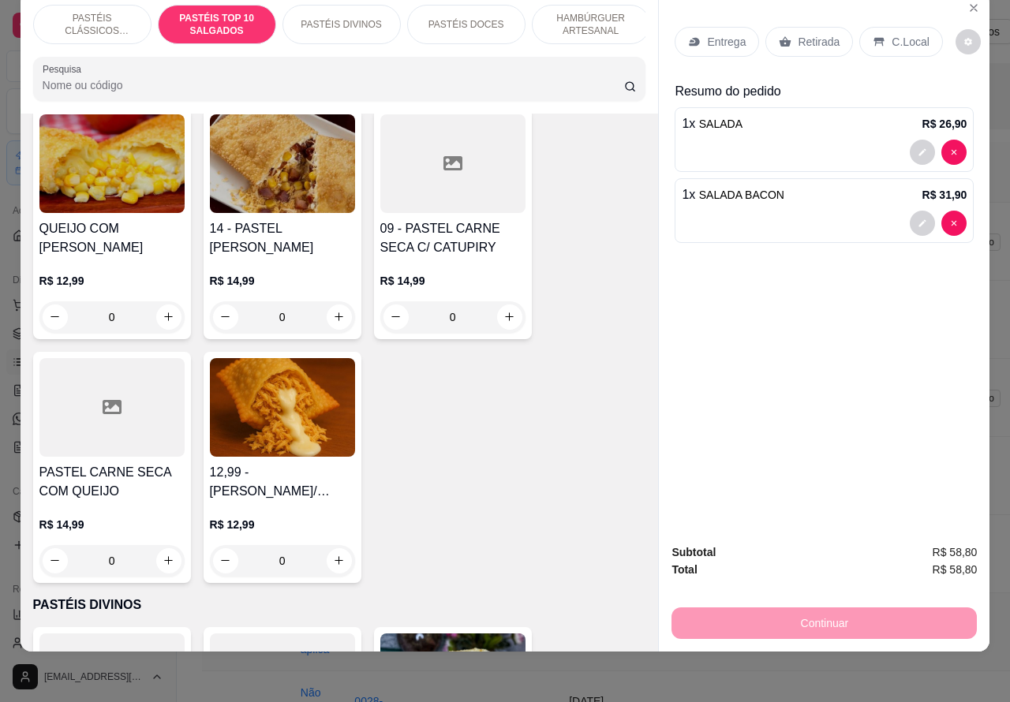
scroll to position [1823, 0]
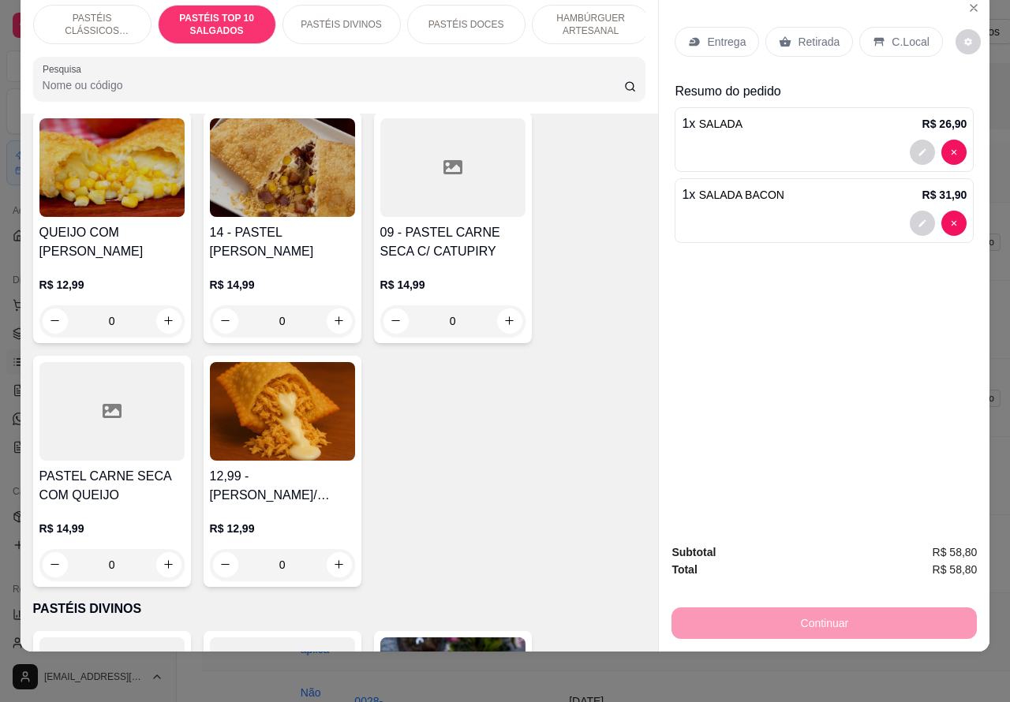
click at [497, 312] on div "0" at bounding box center [452, 321] width 145 height 32
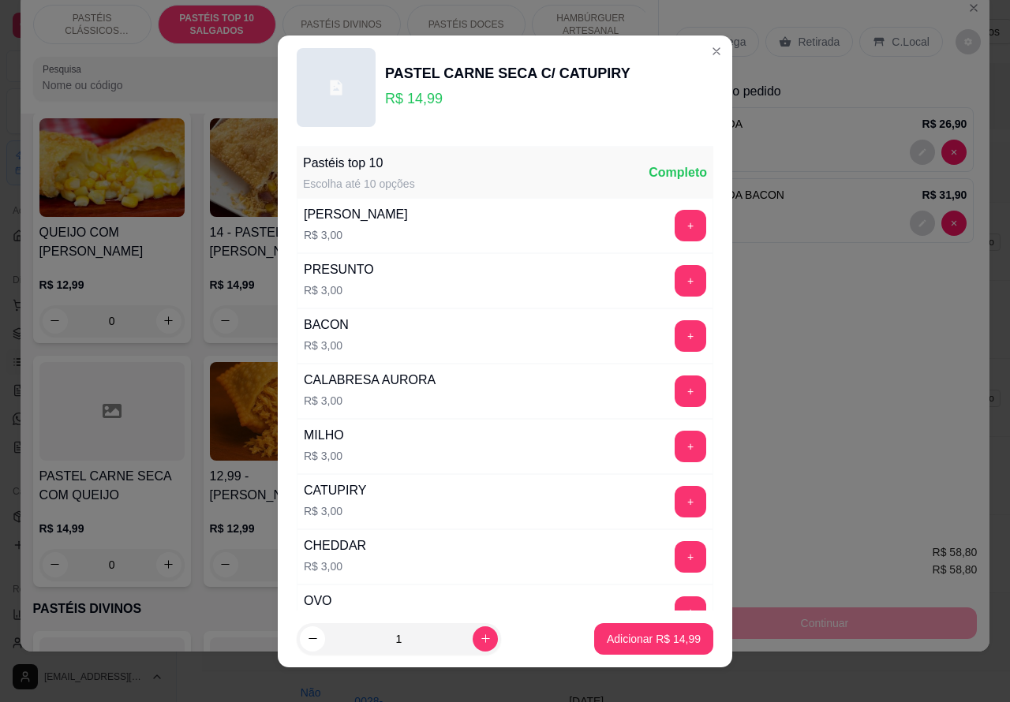
click at [635, 624] on button "Adicionar R$ 14,99" at bounding box center [653, 639] width 119 height 32
type input "1"
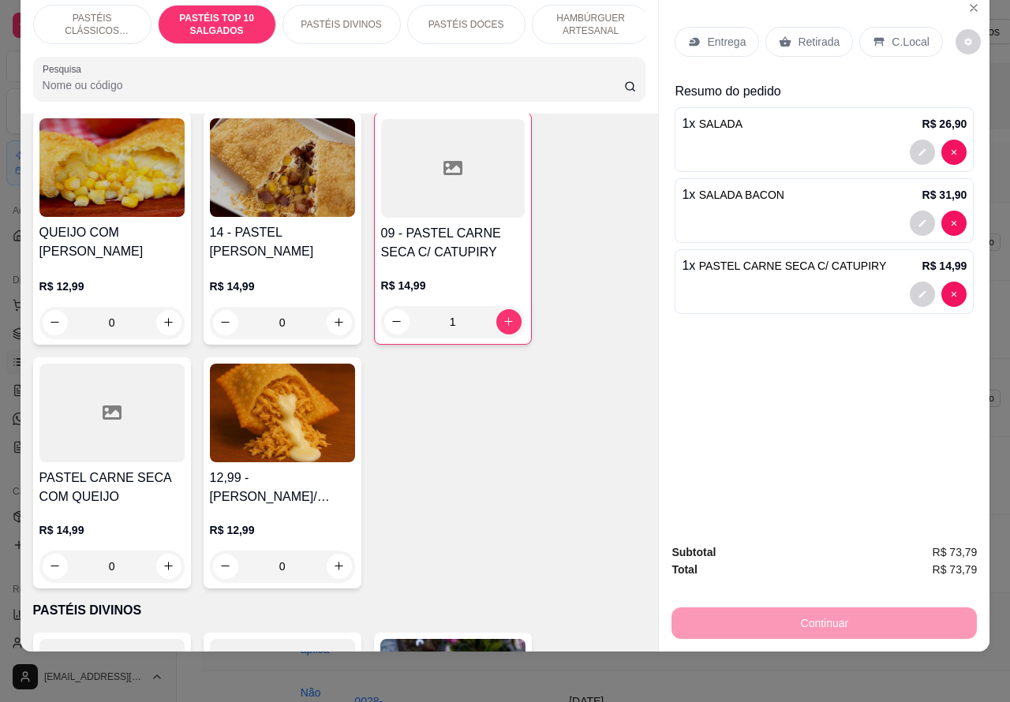
click at [596, 13] on p "HAMBÚRGUER ARTESANAL" at bounding box center [591, 24] width 92 height 25
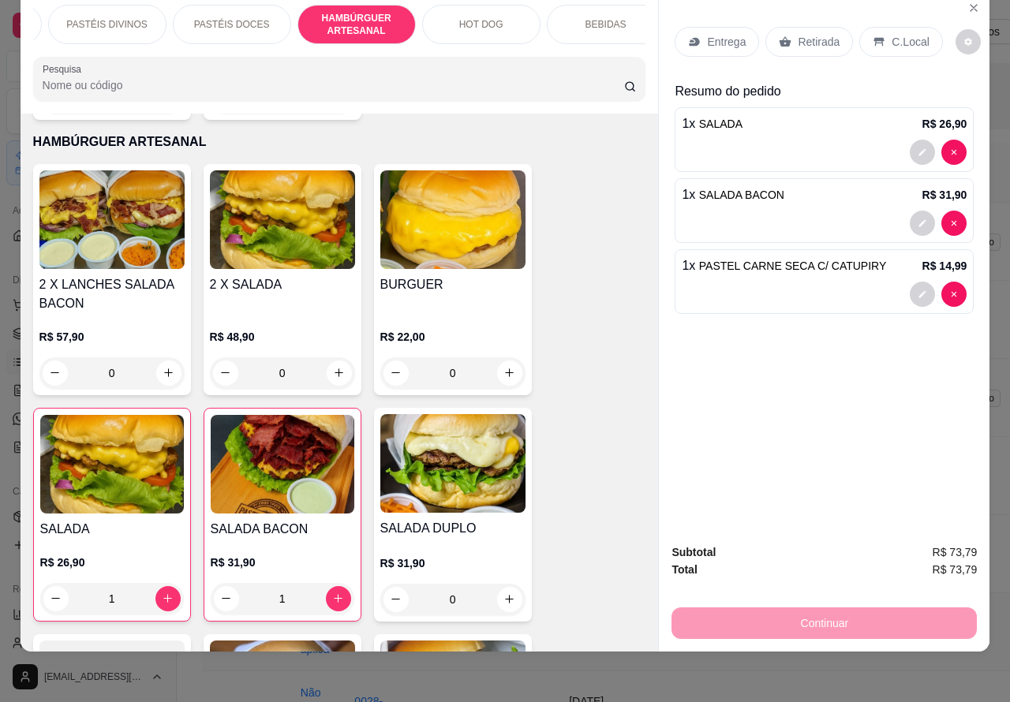
scroll to position [0, 243]
click at [596, 18] on p "BEBIDAS" at bounding box center [597, 24] width 41 height 13
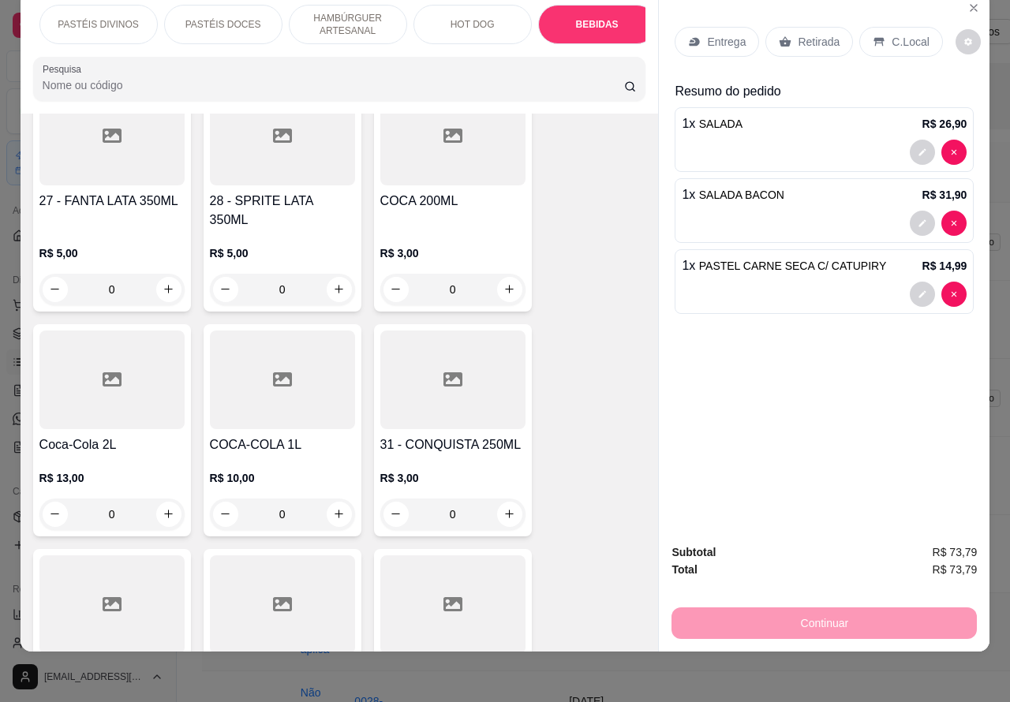
scroll to position [5586, 0]
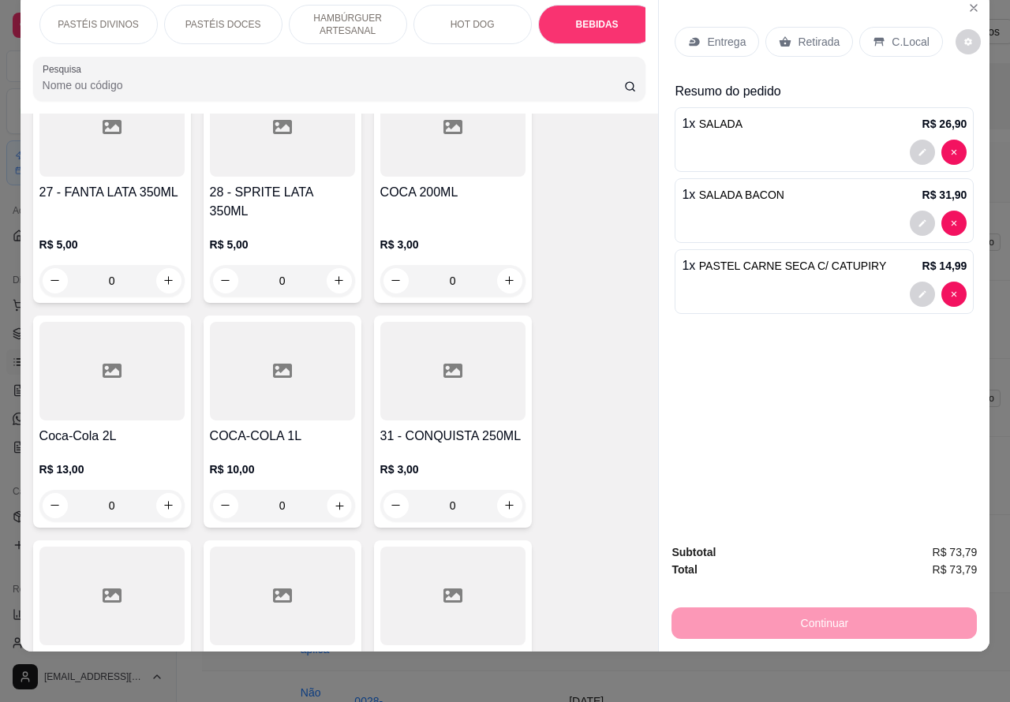
click at [335, 502] on icon "increase-product-quantity" at bounding box center [339, 506] width 8 height 8
type input "1"
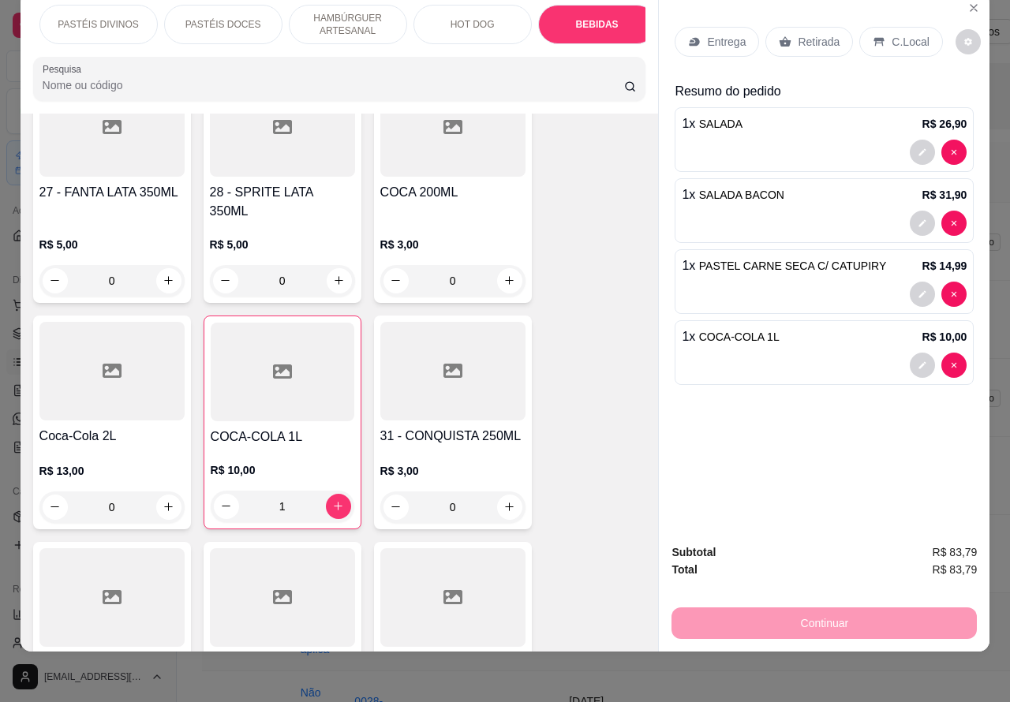
click at [803, 34] on p "Retirada" at bounding box center [819, 42] width 42 height 16
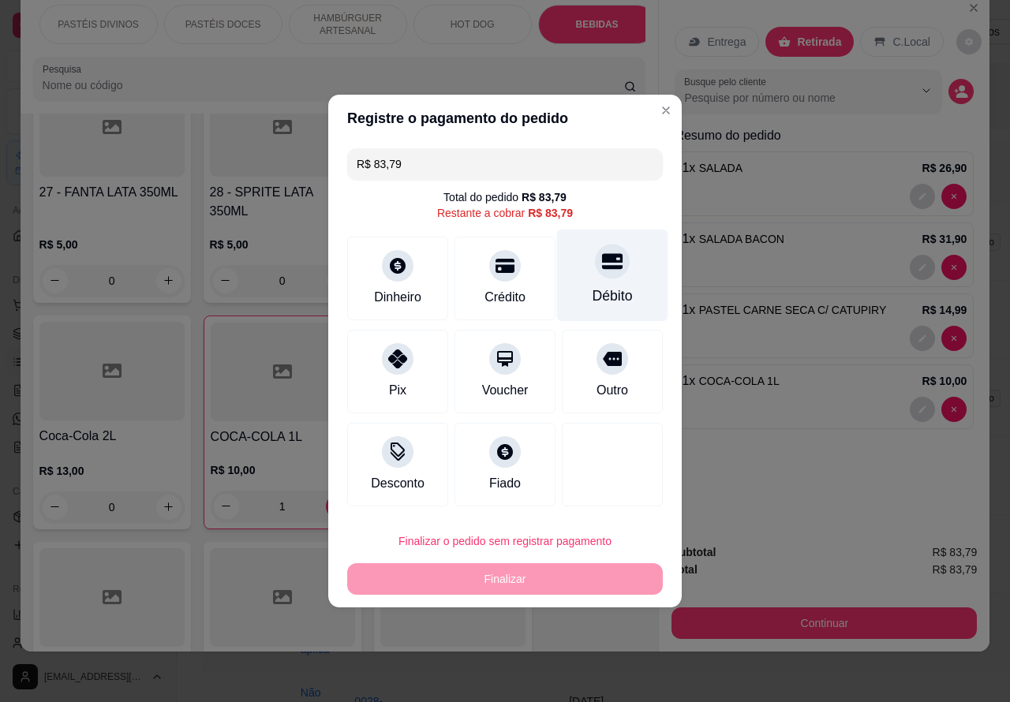
click at [602, 265] on icon at bounding box center [612, 262] width 21 height 16
type input "R$ 0,00"
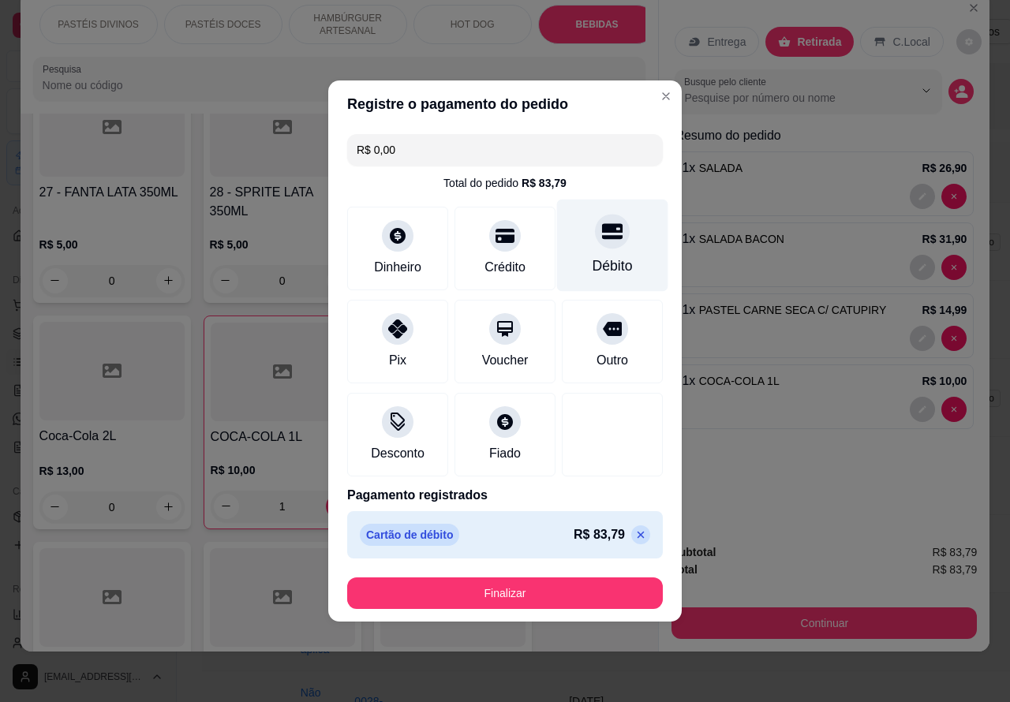
click at [593, 592] on button "Finalizar" at bounding box center [505, 593] width 316 height 32
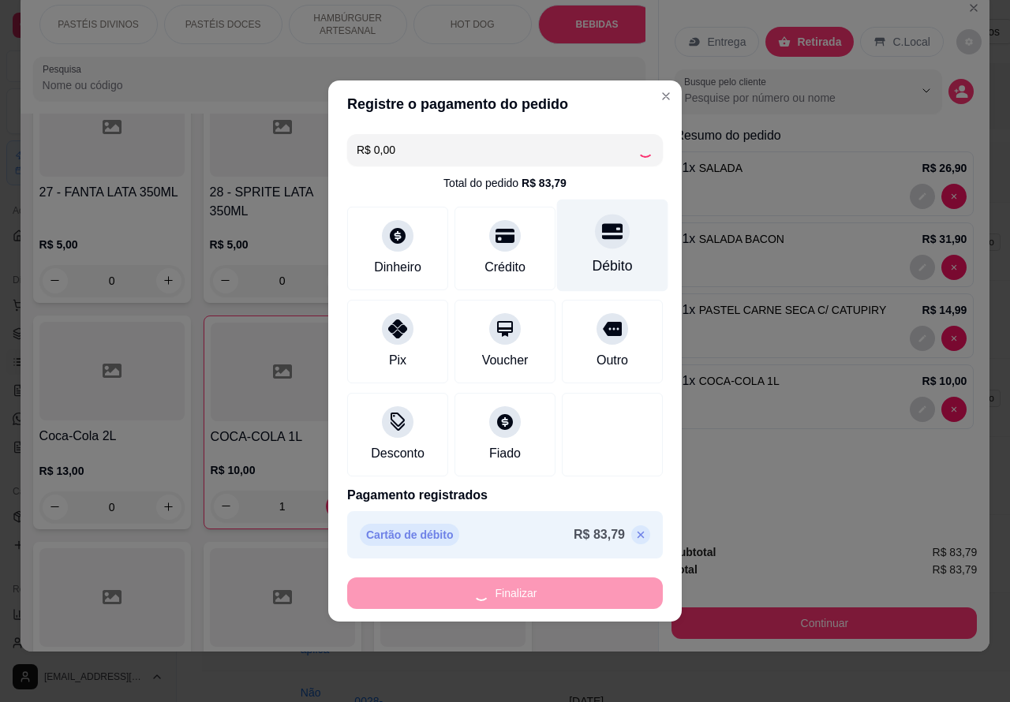
type input "0"
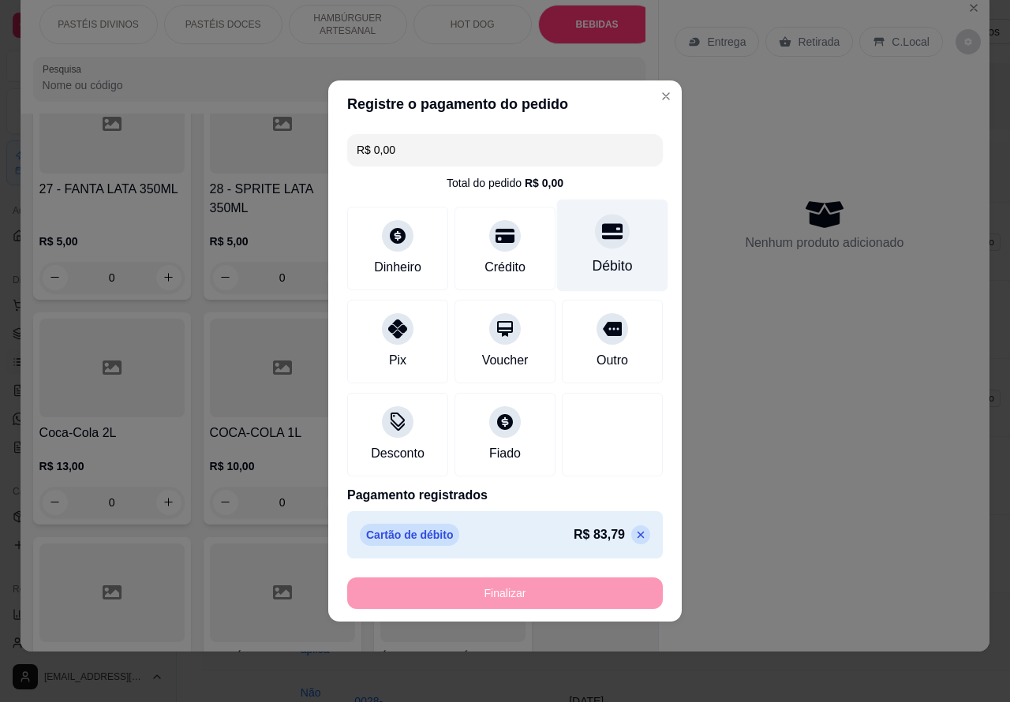
type input "-R$ 83,79"
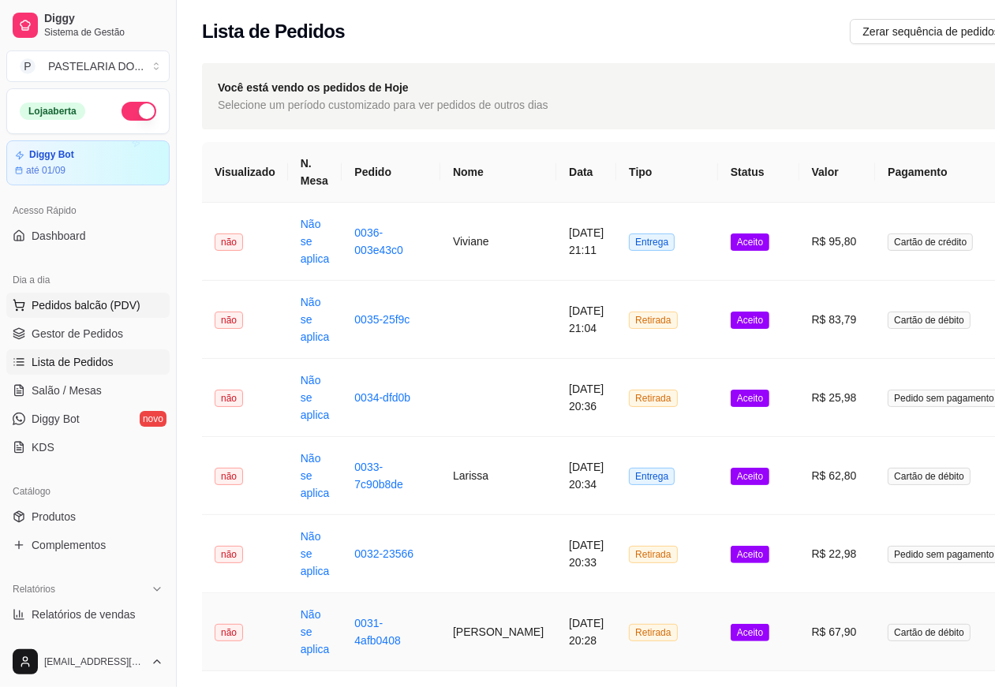
click at [118, 301] on span "Pedidos balcão (PDV)" at bounding box center [86, 305] width 109 height 16
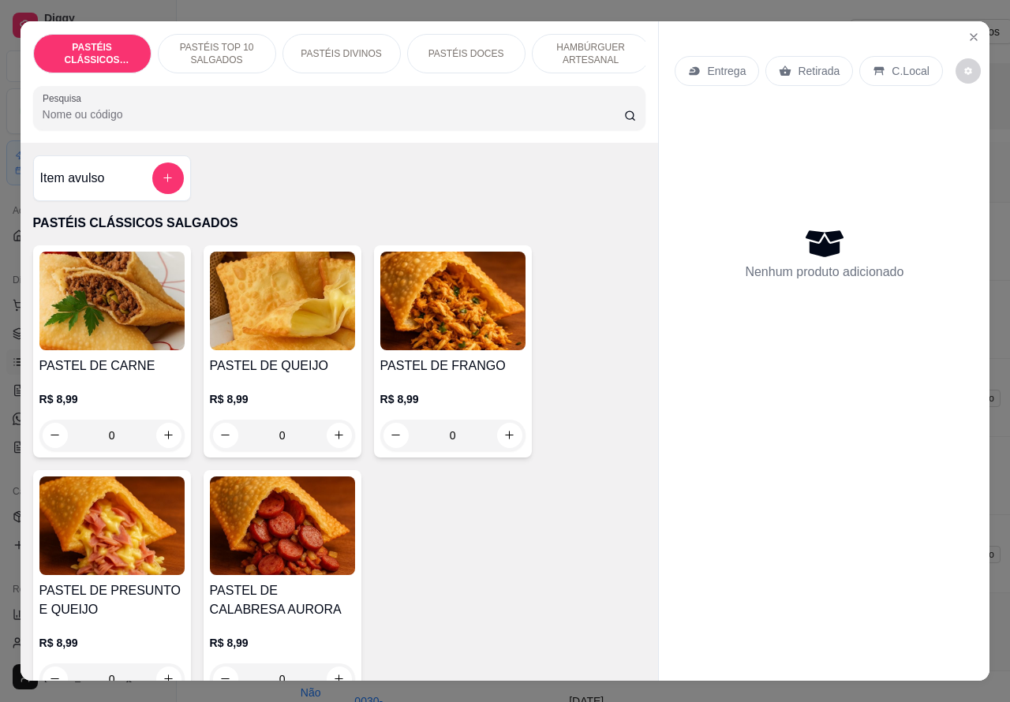
click at [798, 75] on div "Retirada" at bounding box center [809, 71] width 88 height 30
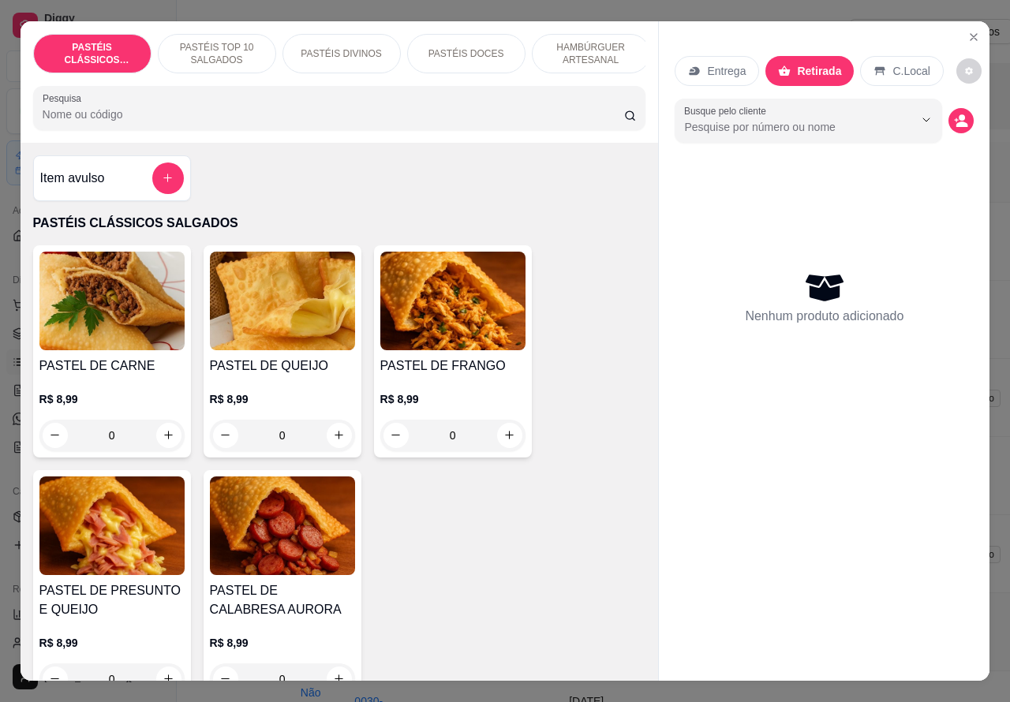
click at [562, 51] on p "HAMBÚRGUER ARTESANAL" at bounding box center [591, 53] width 92 height 25
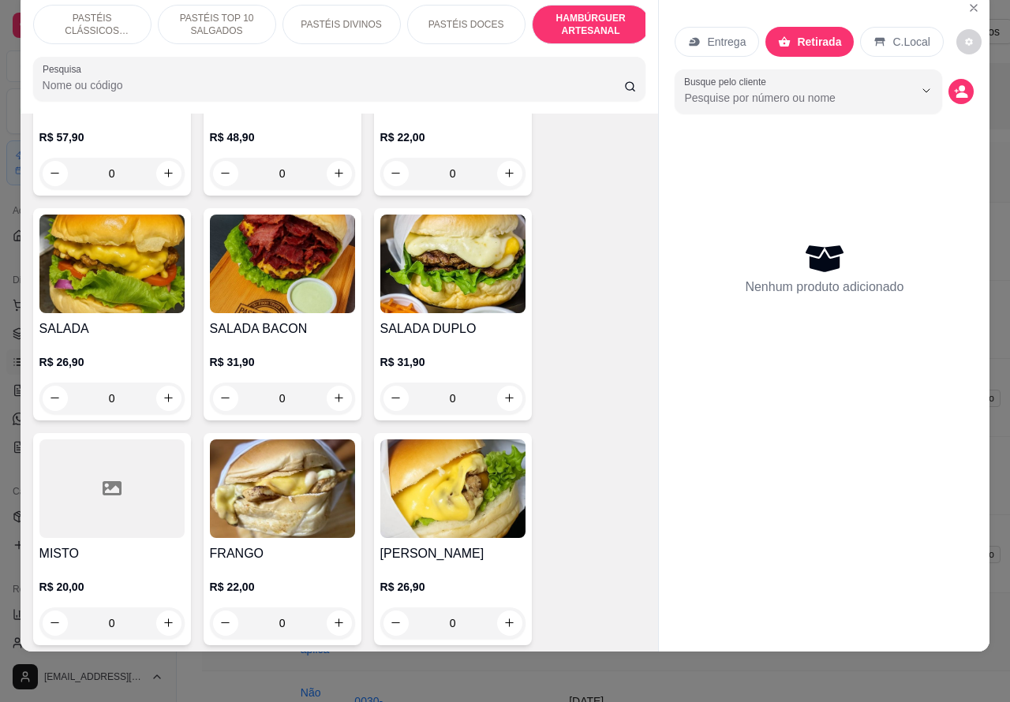
scroll to position [3772, 0]
click at [159, 382] on div "0" at bounding box center [111, 398] width 145 height 32
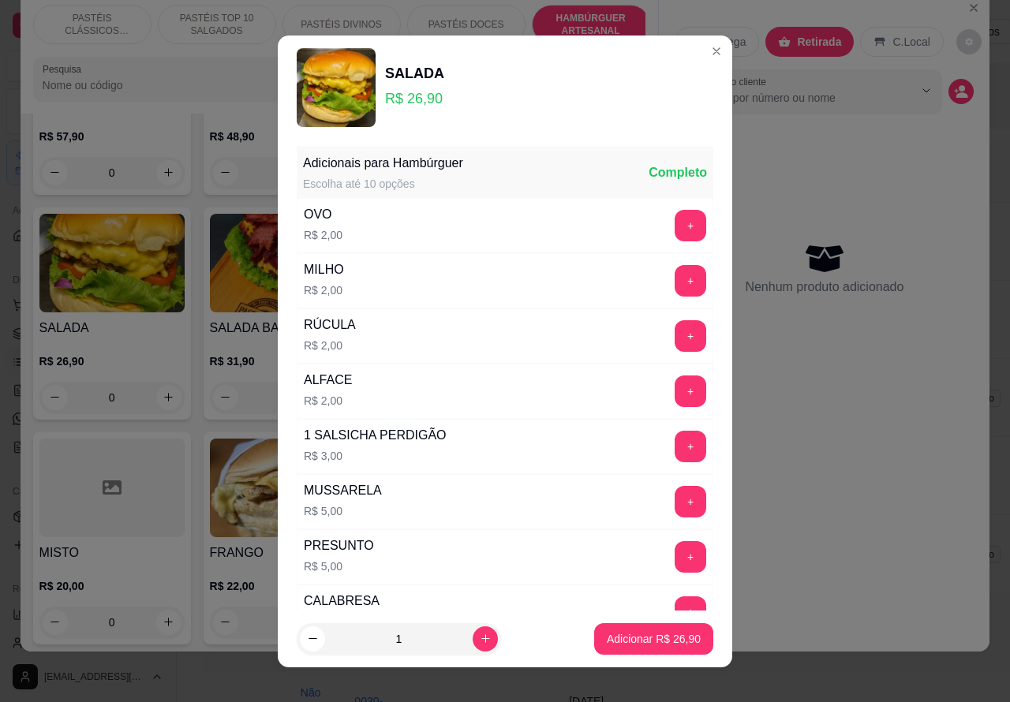
click at [621, 637] on p "Adicionar R$ 26,90" at bounding box center [654, 639] width 94 height 16
type input "1"
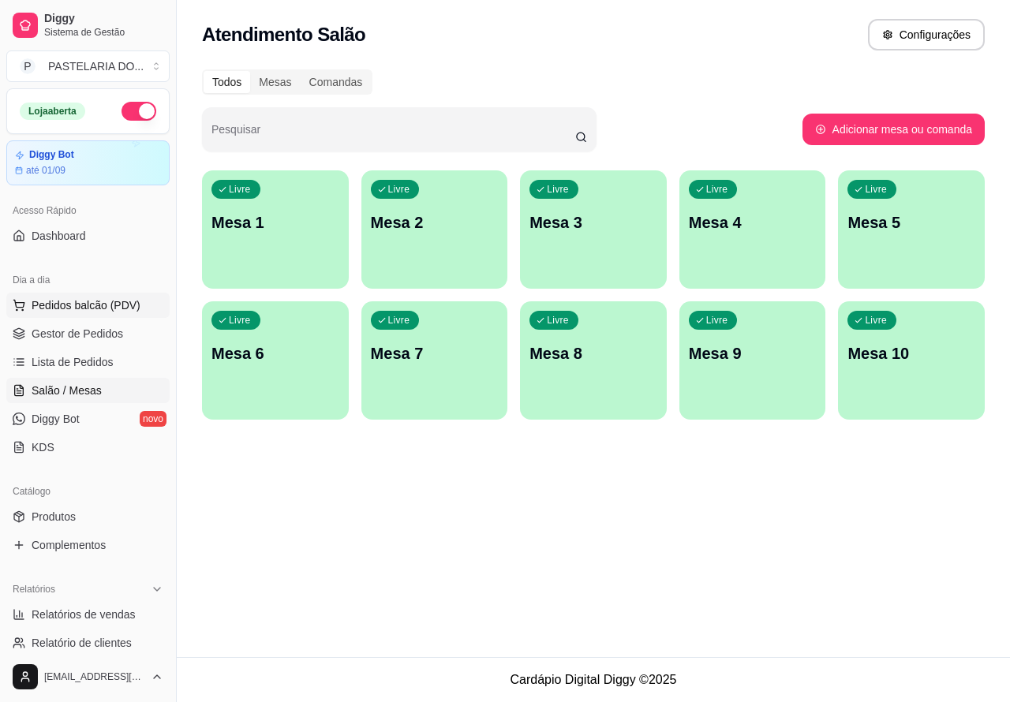
click at [120, 302] on span "Pedidos balcão (PDV)" at bounding box center [86, 305] width 109 height 16
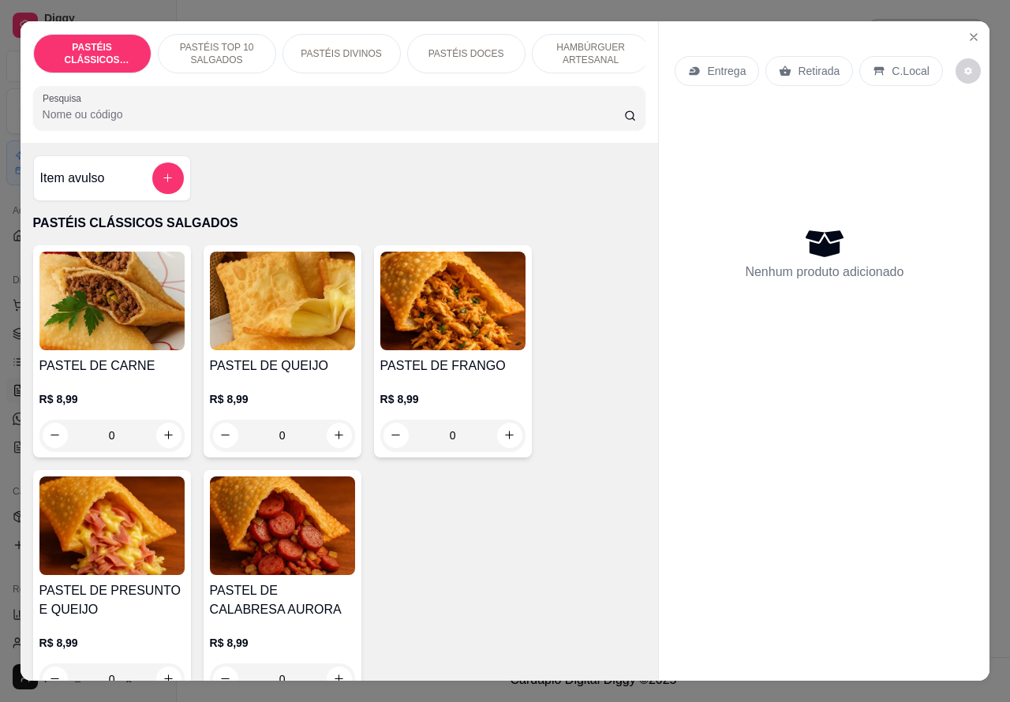
click at [586, 44] on p "HAMBÚRGUER ARTESANAL" at bounding box center [591, 53] width 92 height 25
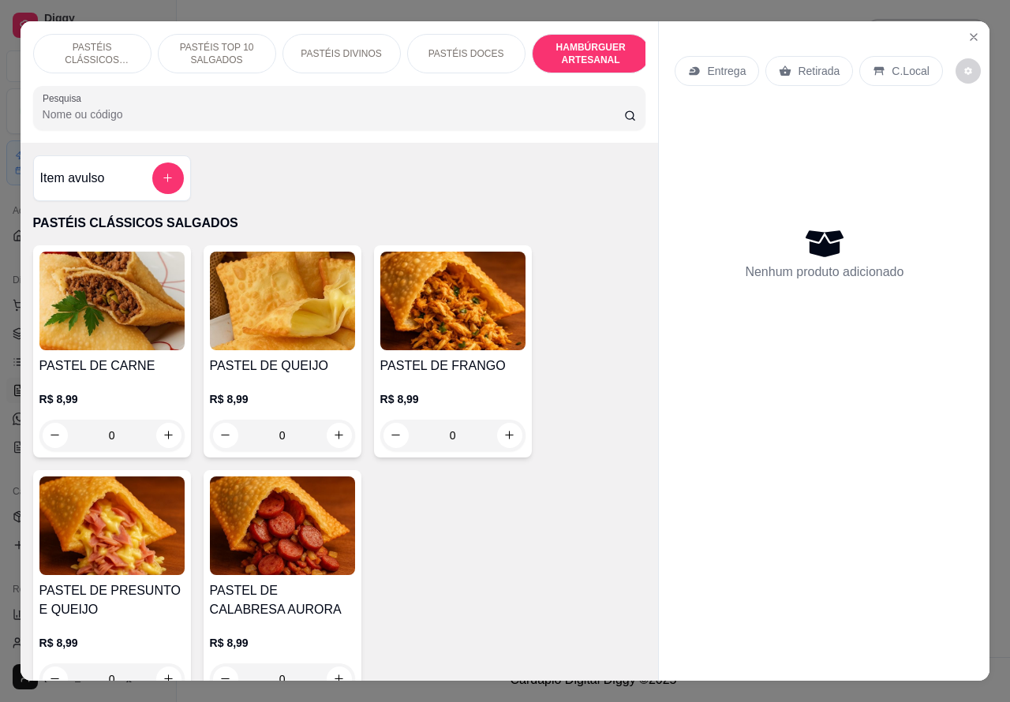
scroll to position [36, 0]
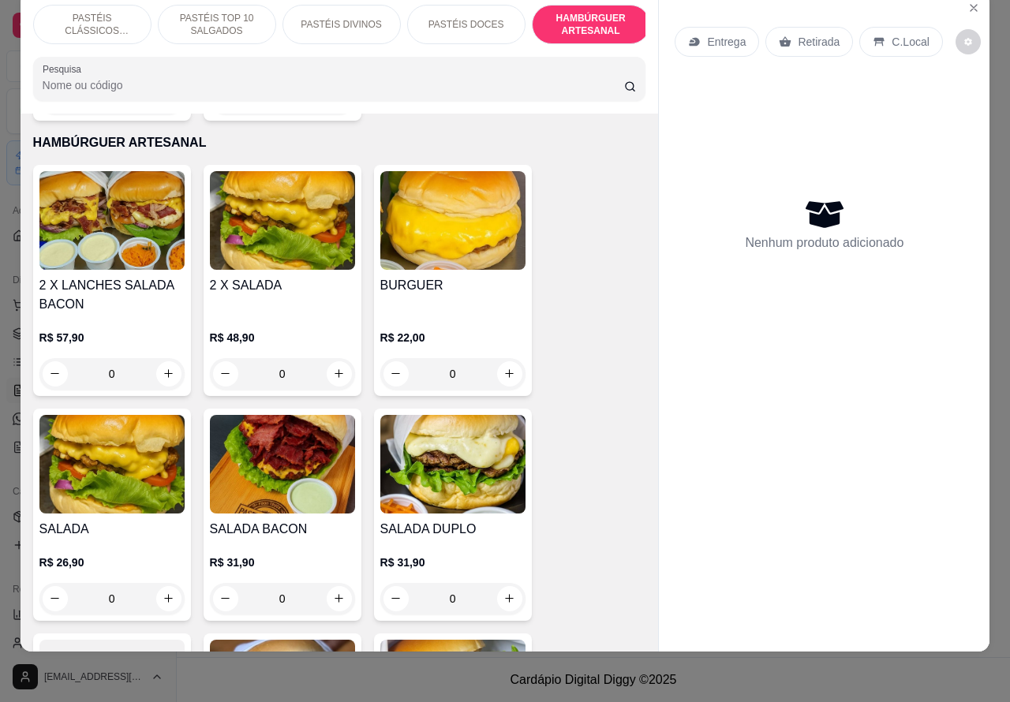
click at [152, 583] on div "0" at bounding box center [111, 599] width 145 height 32
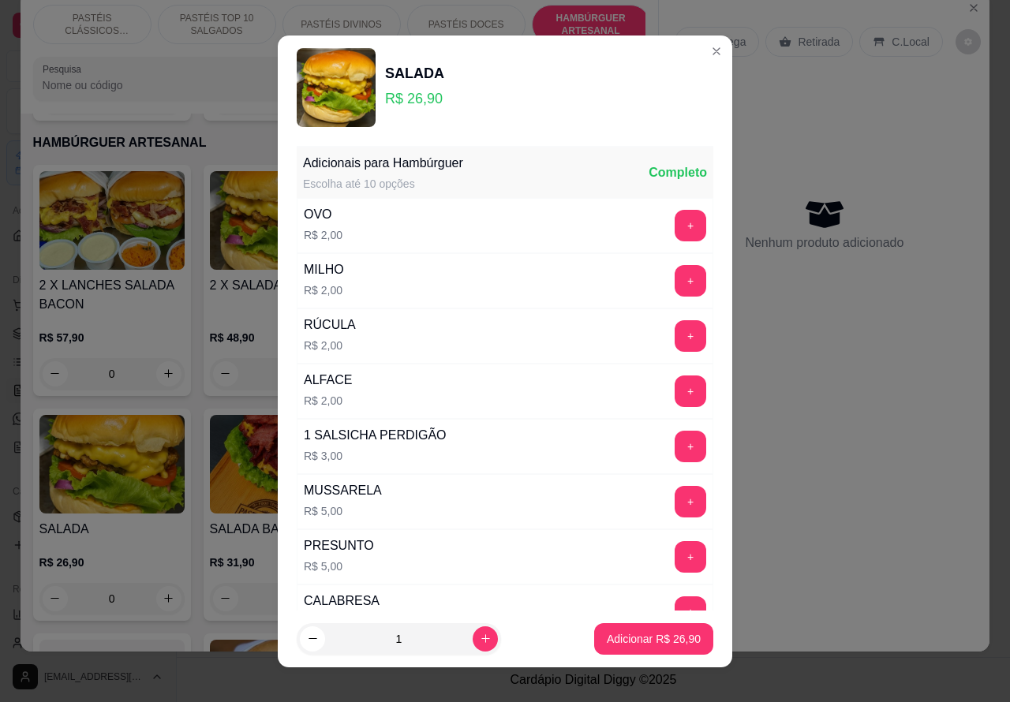
click at [618, 630] on button "Adicionar R$ 26,90" at bounding box center [653, 639] width 119 height 32
type input "1"
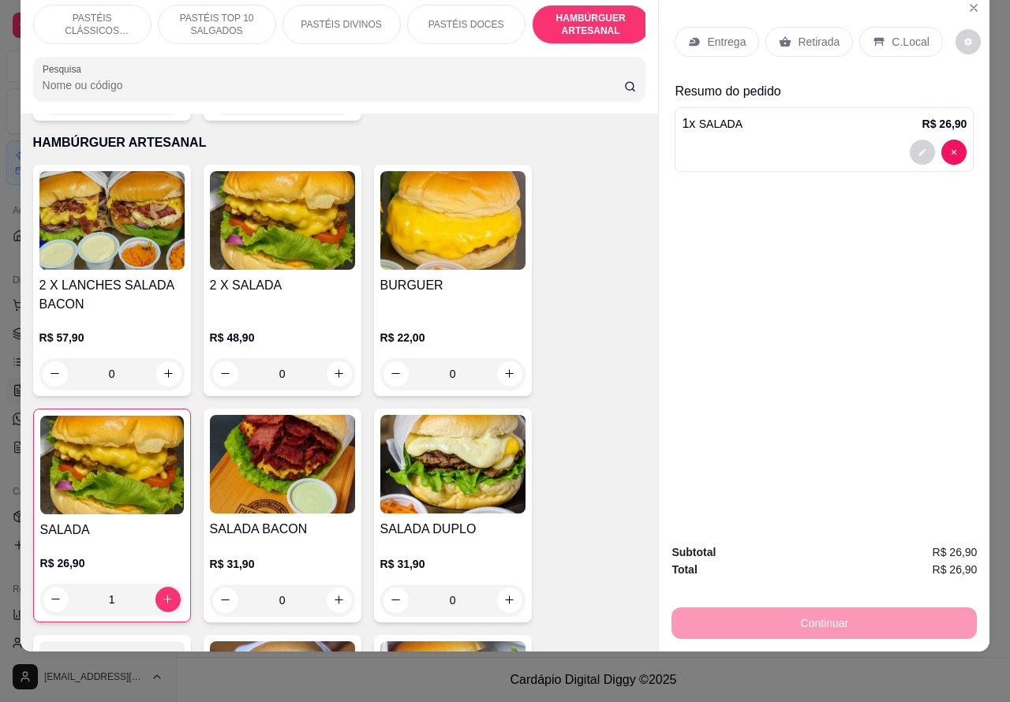
click at [104, 13] on p "PASTÉIS CLÁSSICOS SALGADOS" at bounding box center [93, 24] width 92 height 25
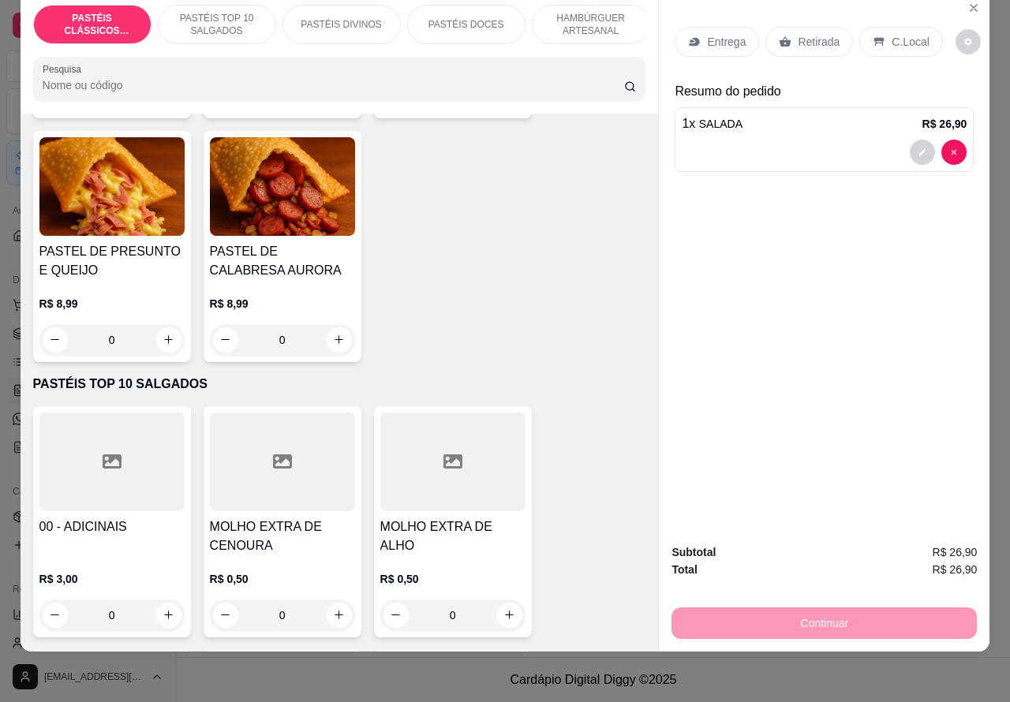
scroll to position [313, 0]
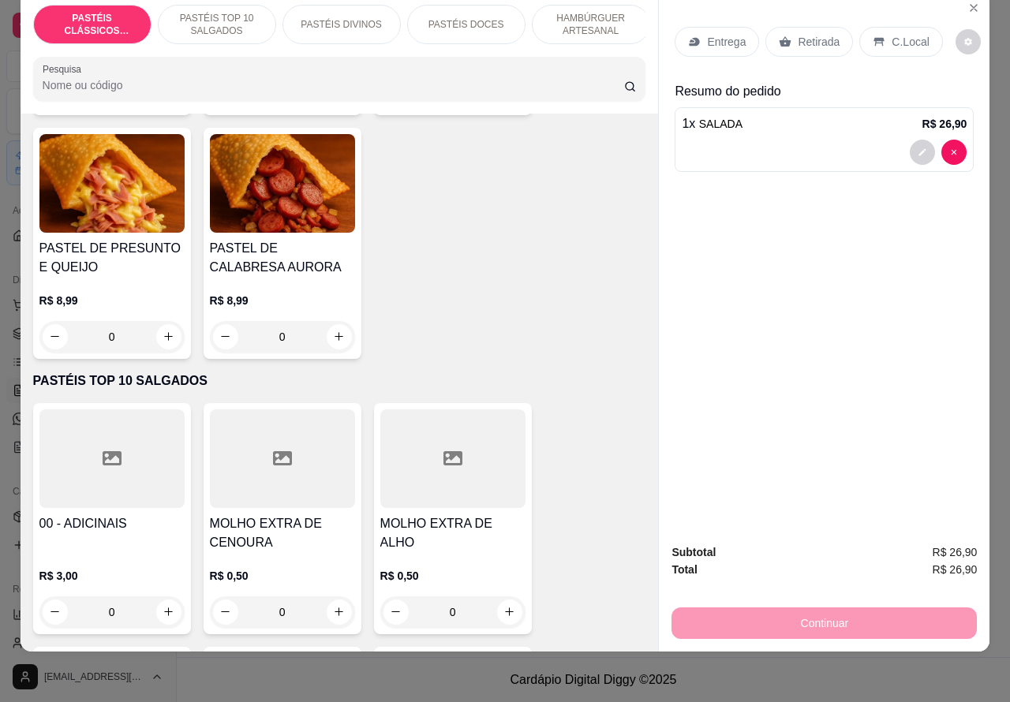
click at [164, 336] on icon "increase-product-quantity" at bounding box center [168, 336] width 9 height 9
type input "1"
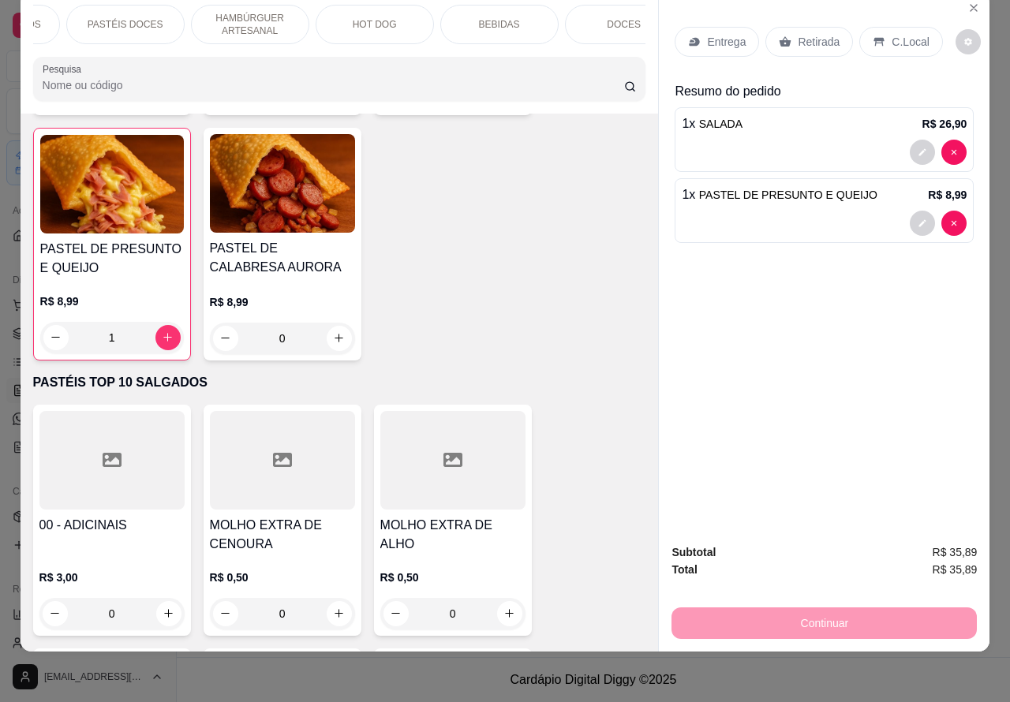
scroll to position [0, 342]
click at [493, 18] on p "BEBIDAS" at bounding box center [498, 24] width 41 height 13
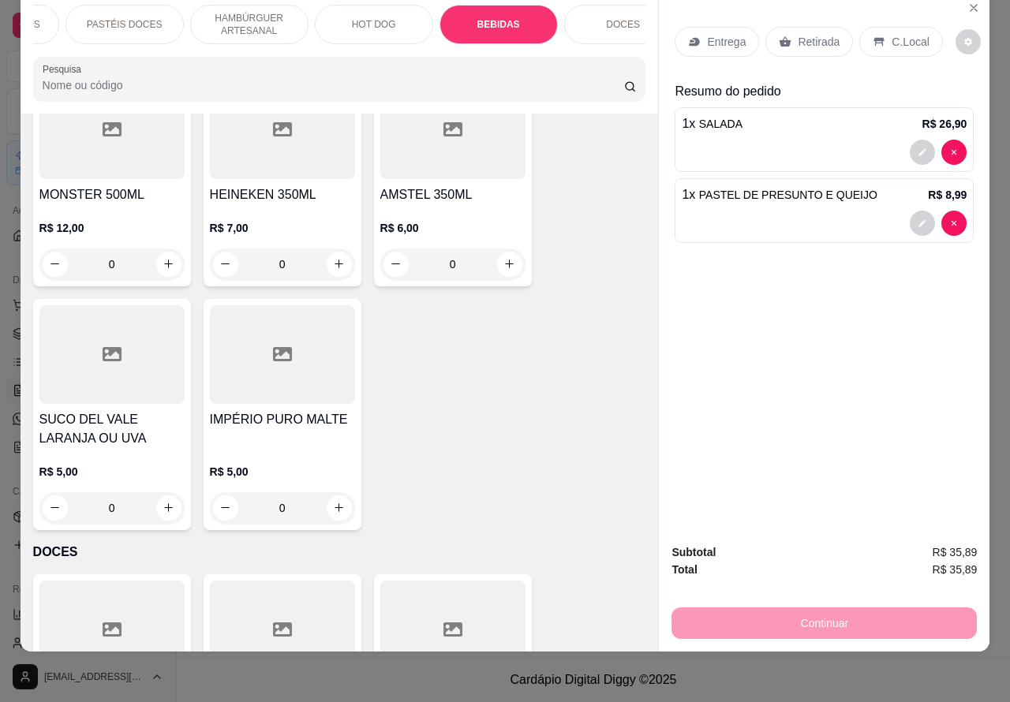
scroll to position [6350, 0]
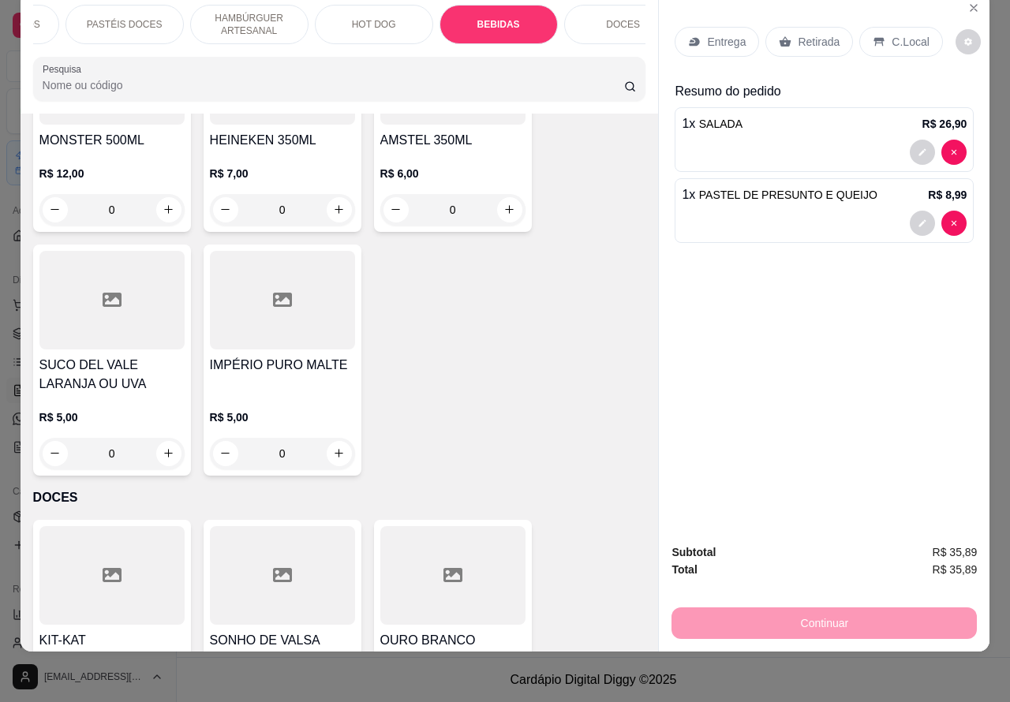
click at [334, 449] on icon "increase-product-quantity" at bounding box center [338, 453] width 9 height 9
type input "1"
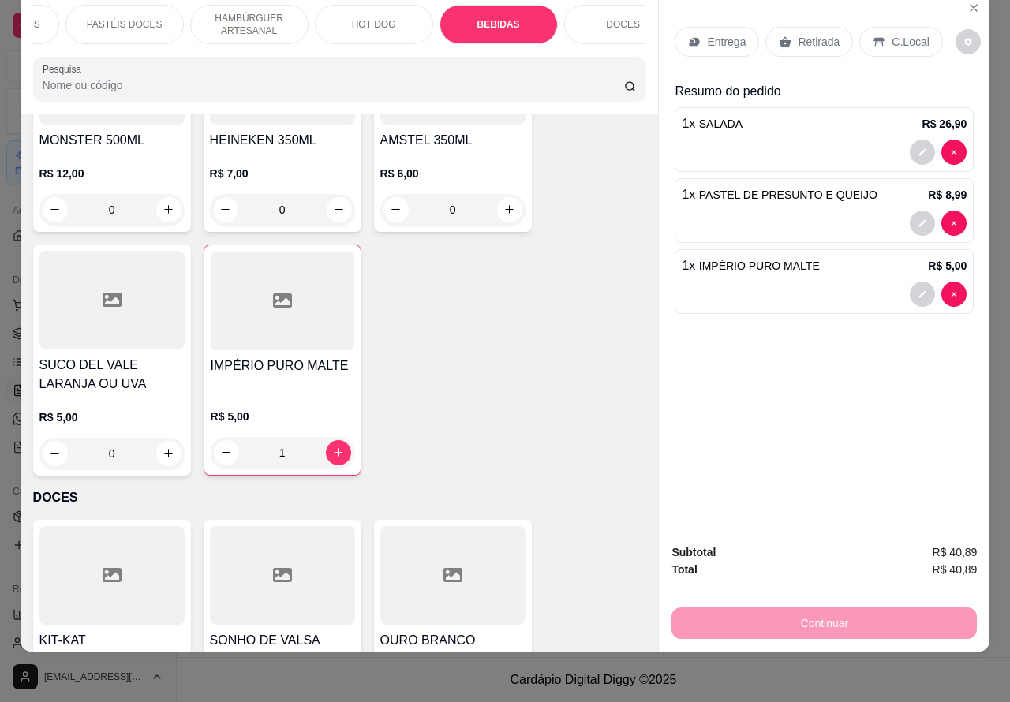
click at [799, 34] on p "Retirada" at bounding box center [819, 42] width 42 height 16
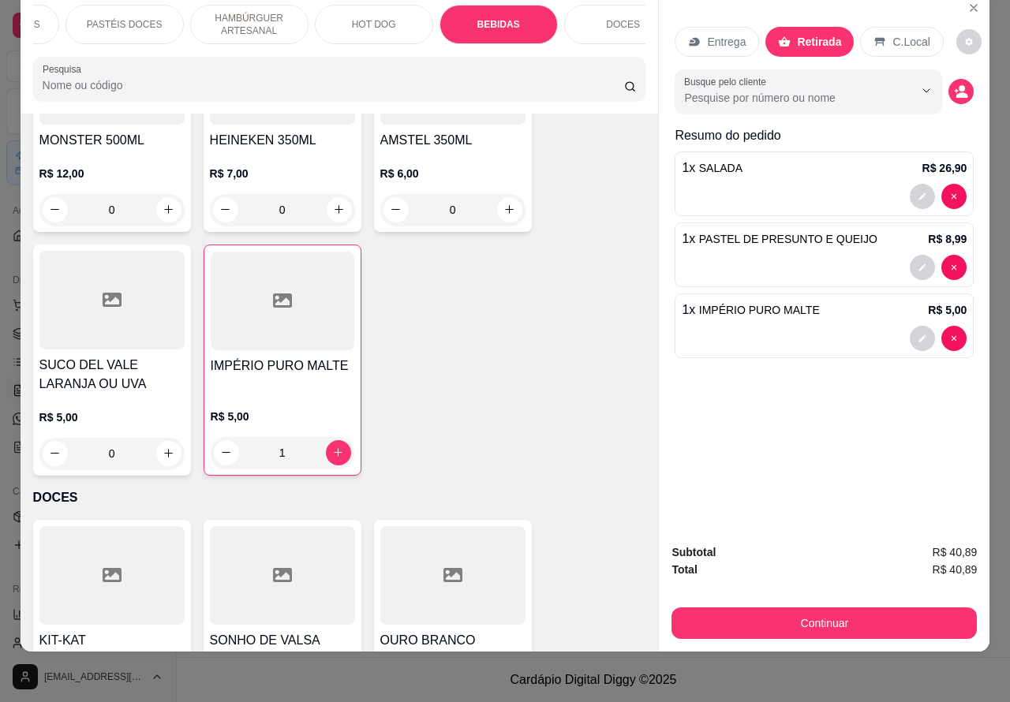
click at [773, 326] on div at bounding box center [824, 338] width 285 height 25
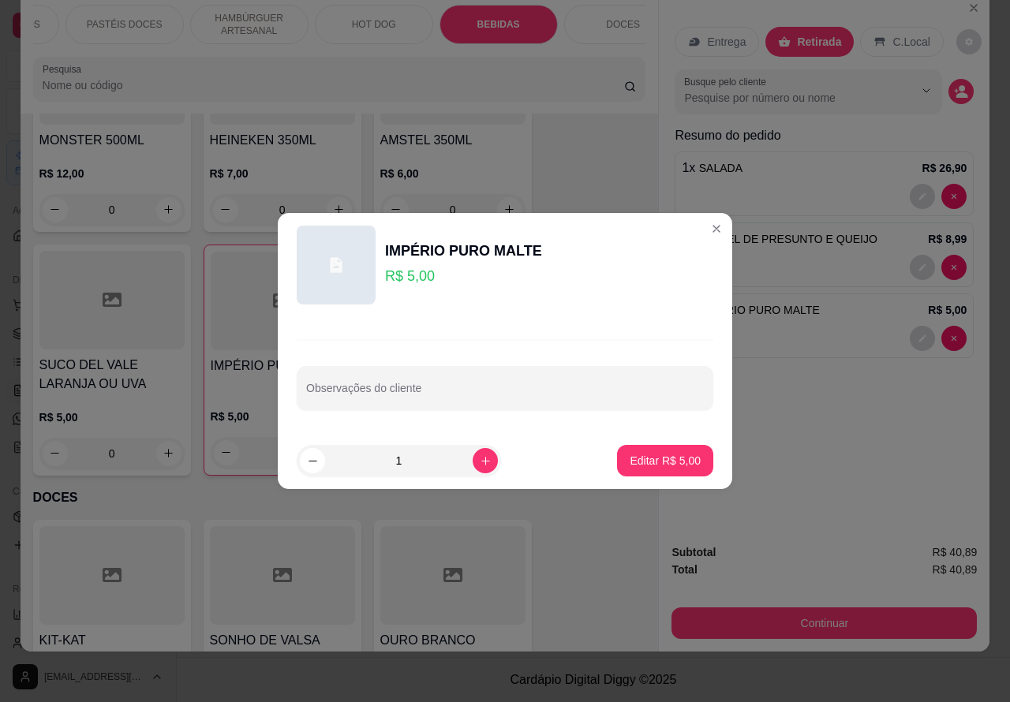
click at [435, 387] on input "Observações do cliente" at bounding box center [505, 395] width 398 height 16
type input "c"
type input "CLIENTE ESTA AGUARDANDO"
click at [661, 459] on p "Editar R$ 5,00" at bounding box center [665, 460] width 69 height 15
type input "0"
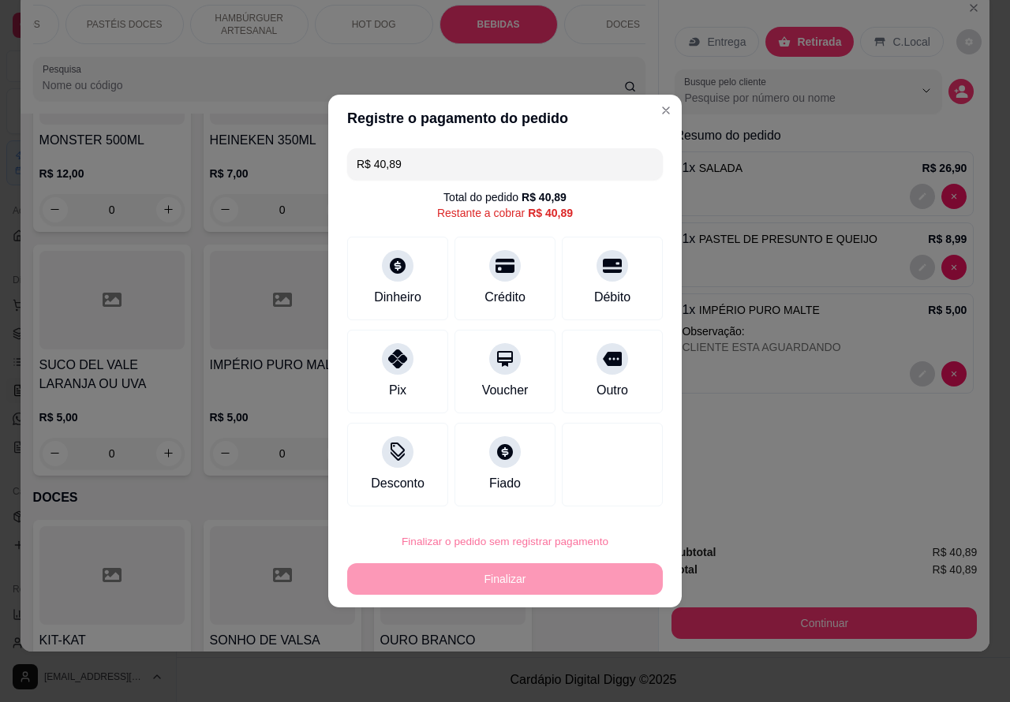
click at [615, 495] on button "Confirmar" at bounding box center [599, 497] width 58 height 24
type input "0"
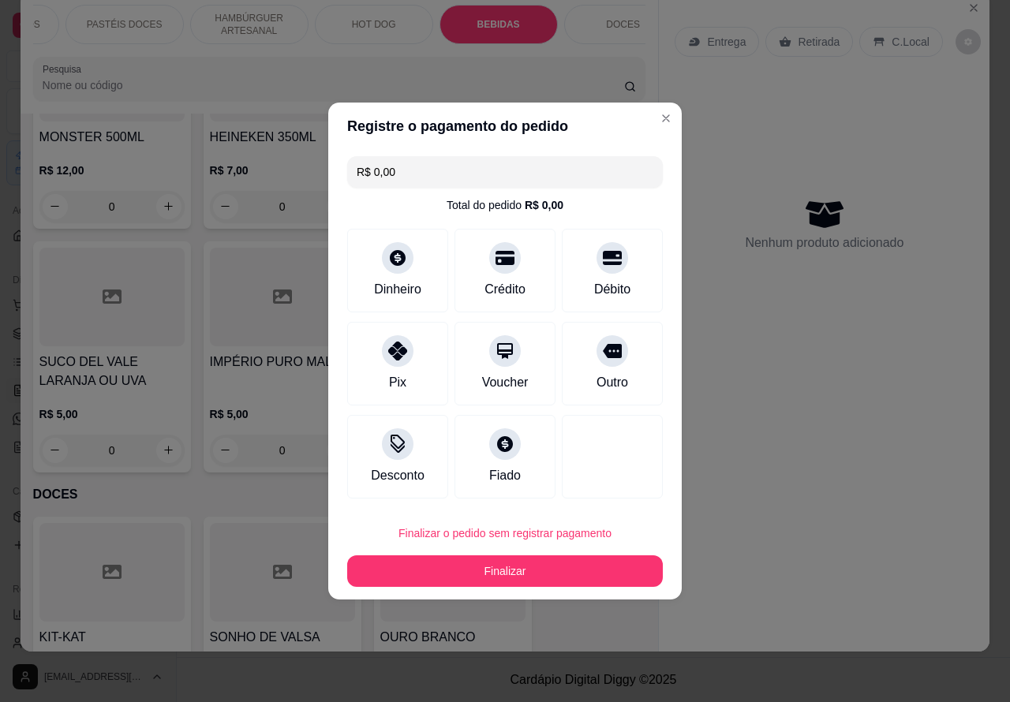
type input "R$ 0,00"
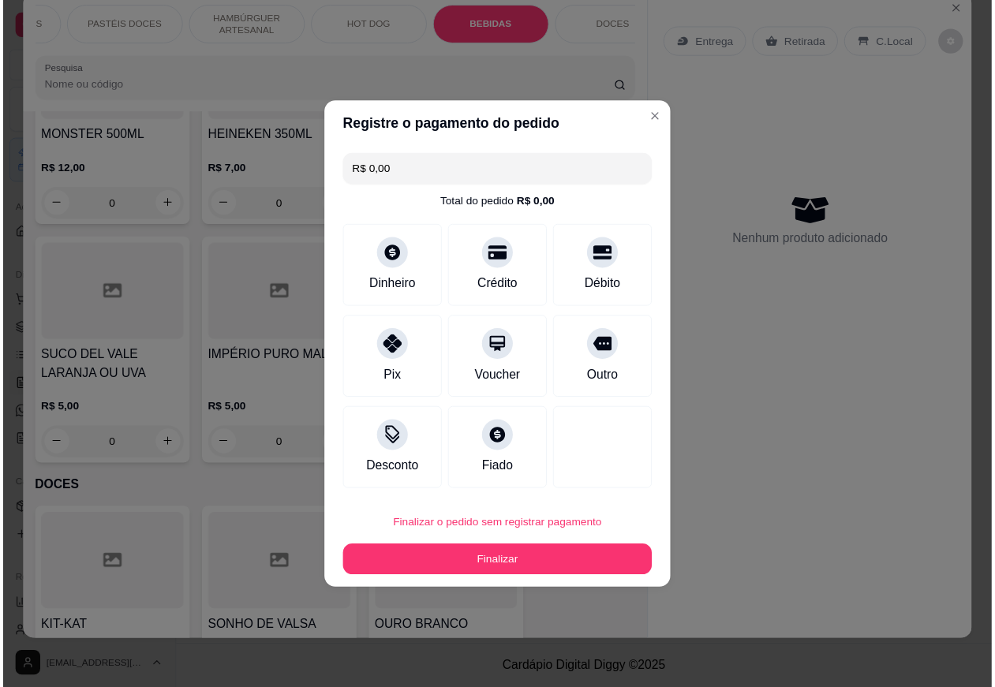
scroll to position [6346, 0]
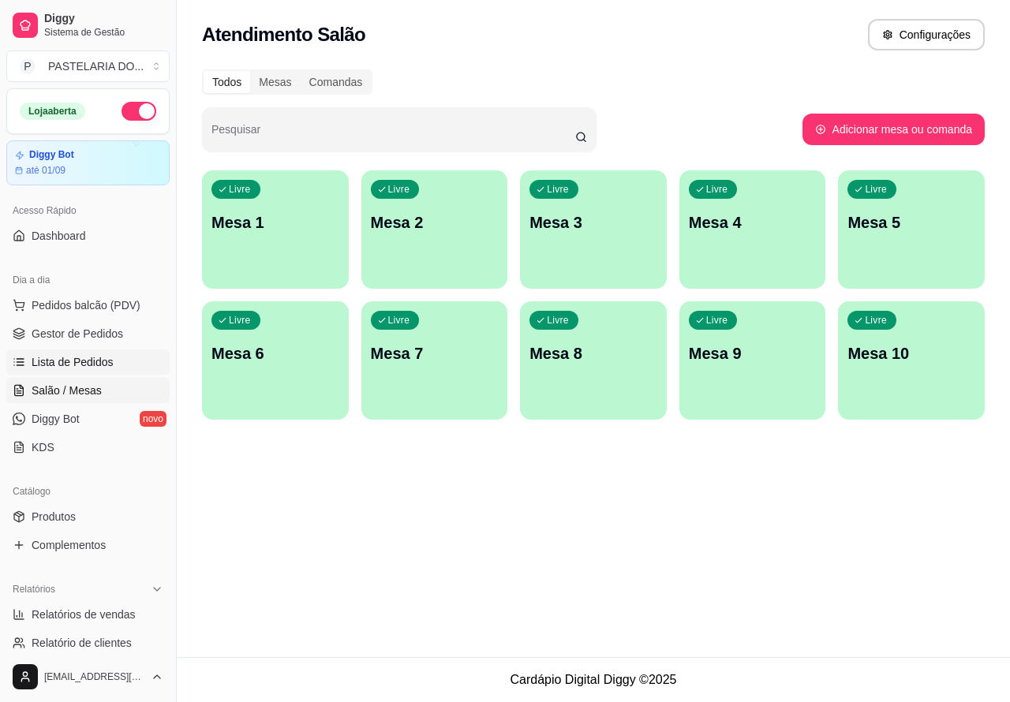
click at [108, 368] on span "Lista de Pedidos" at bounding box center [73, 362] width 82 height 16
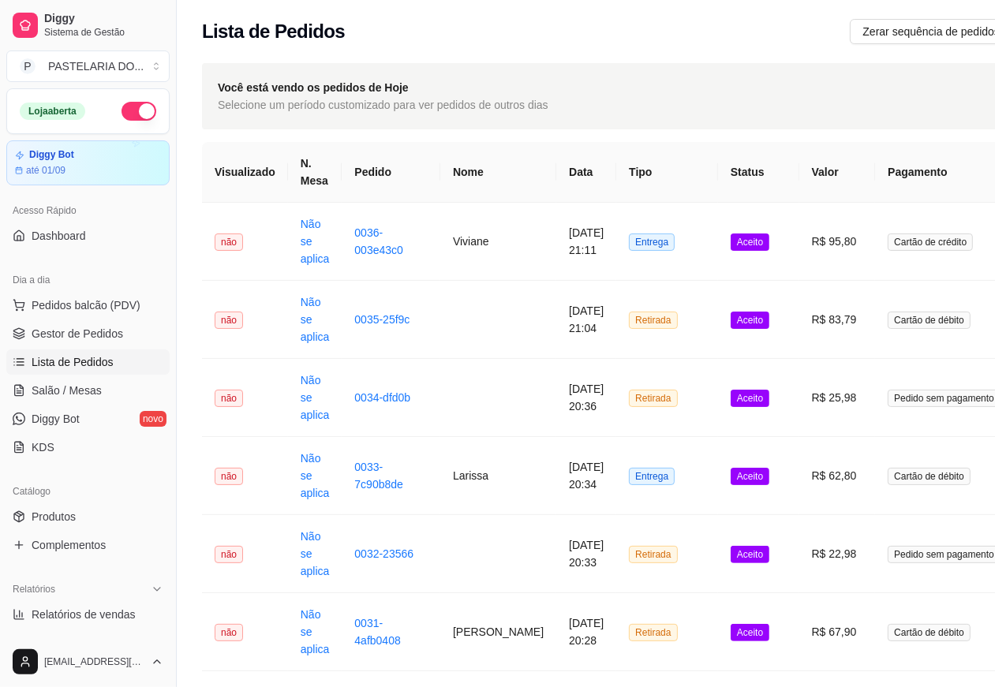
click at [109, 361] on span "Lista de Pedidos" at bounding box center [73, 362] width 82 height 16
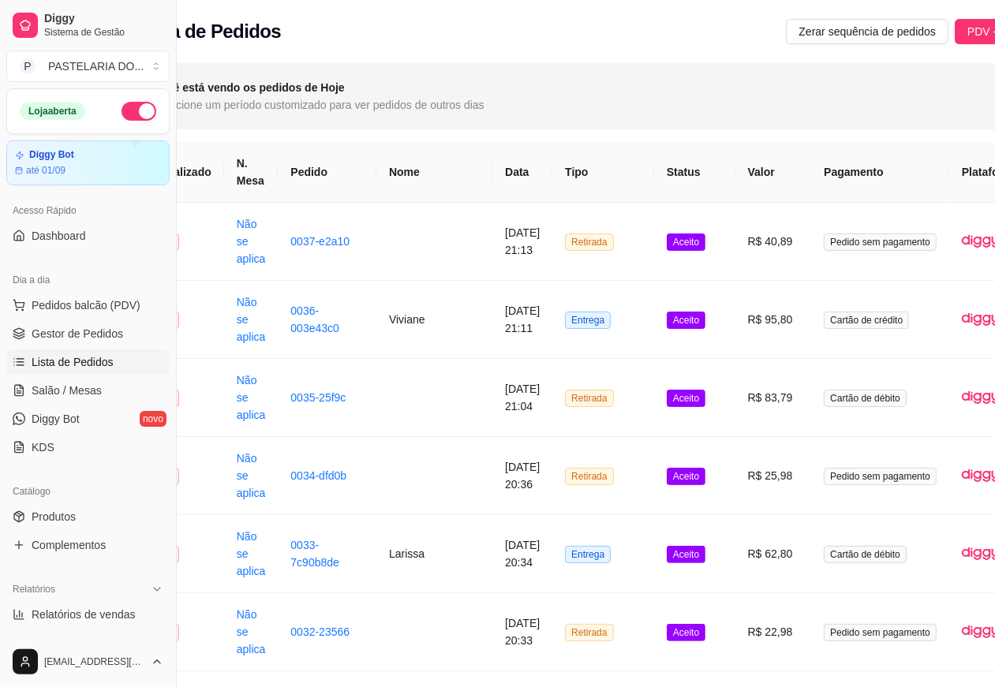
scroll to position [0, 175]
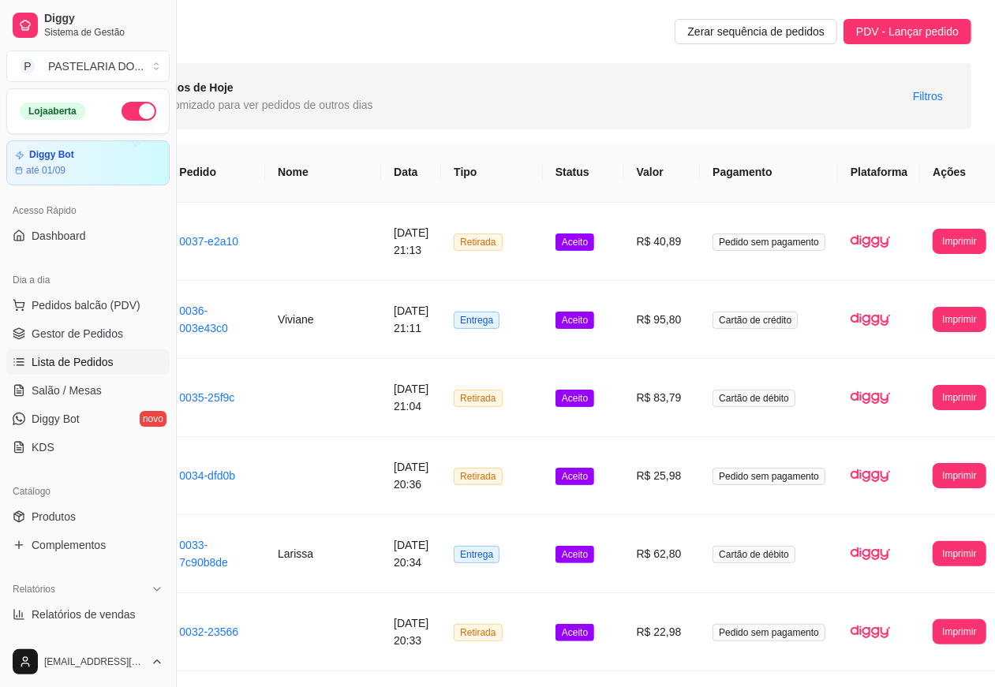
click at [947, 238] on button "Imprimir" at bounding box center [958, 241] width 53 height 25
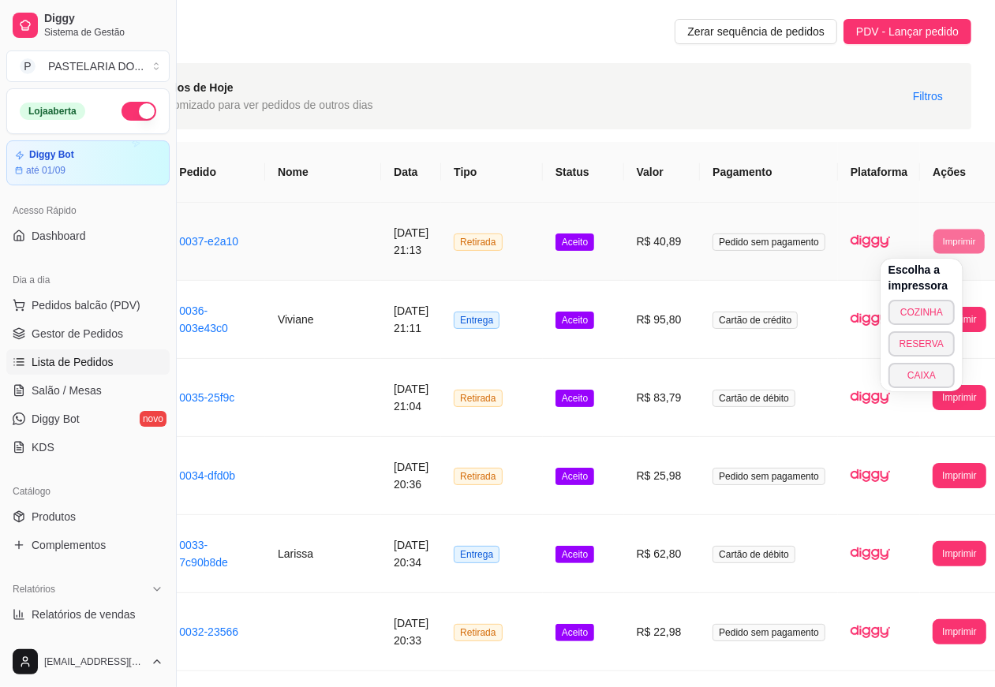
click at [928, 316] on button "COZINHA" at bounding box center [921, 312] width 66 height 25
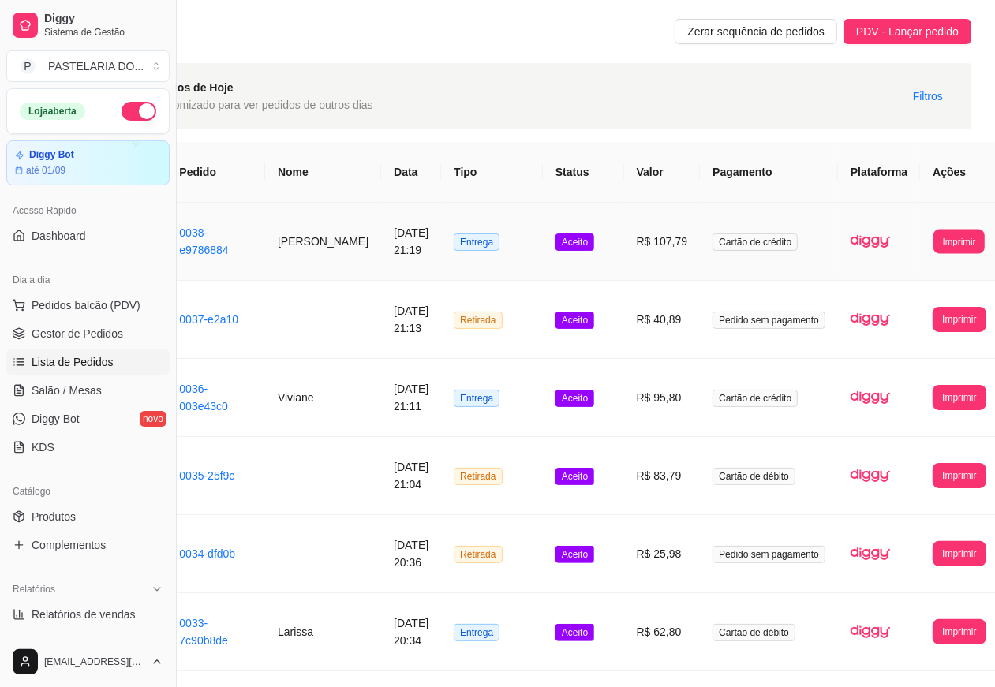
click at [933, 241] on button "Imprimir" at bounding box center [958, 241] width 51 height 24
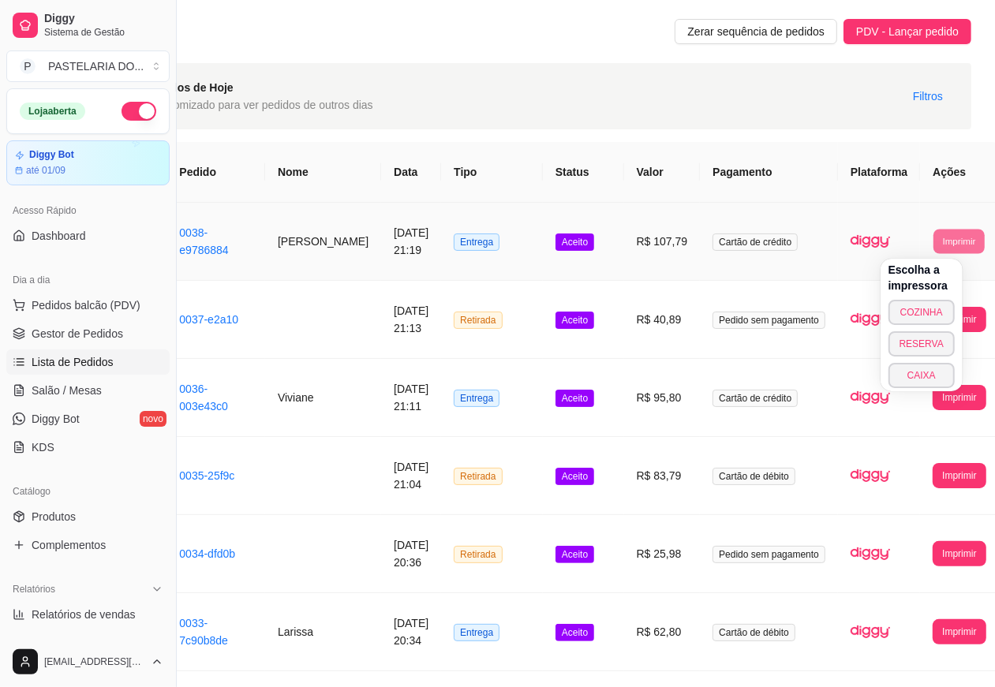
click at [910, 316] on button "COZINHA" at bounding box center [921, 312] width 66 height 25
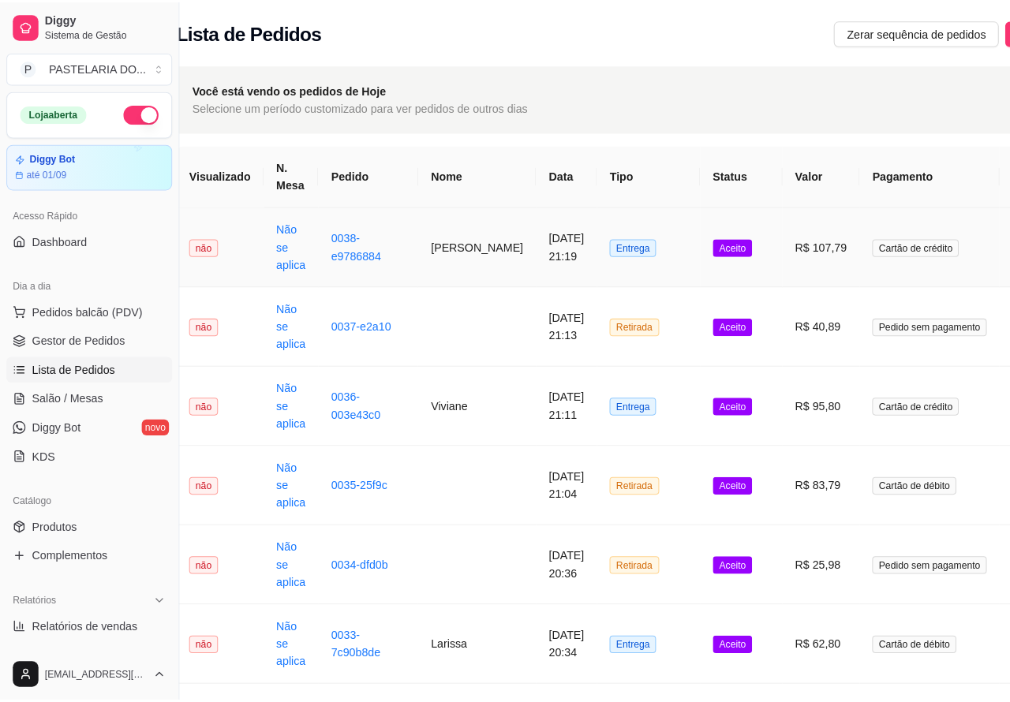
scroll to position [0, 127]
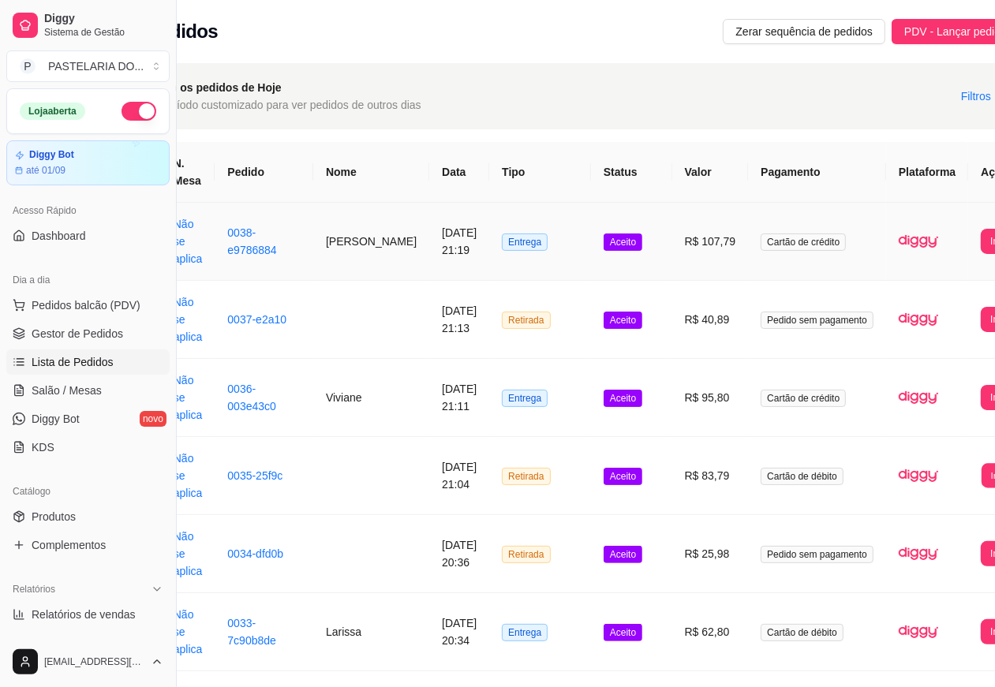
click at [981, 481] on button "Imprimir" at bounding box center [1006, 475] width 51 height 24
click at [886, 478] on td at bounding box center [927, 476] width 82 height 78
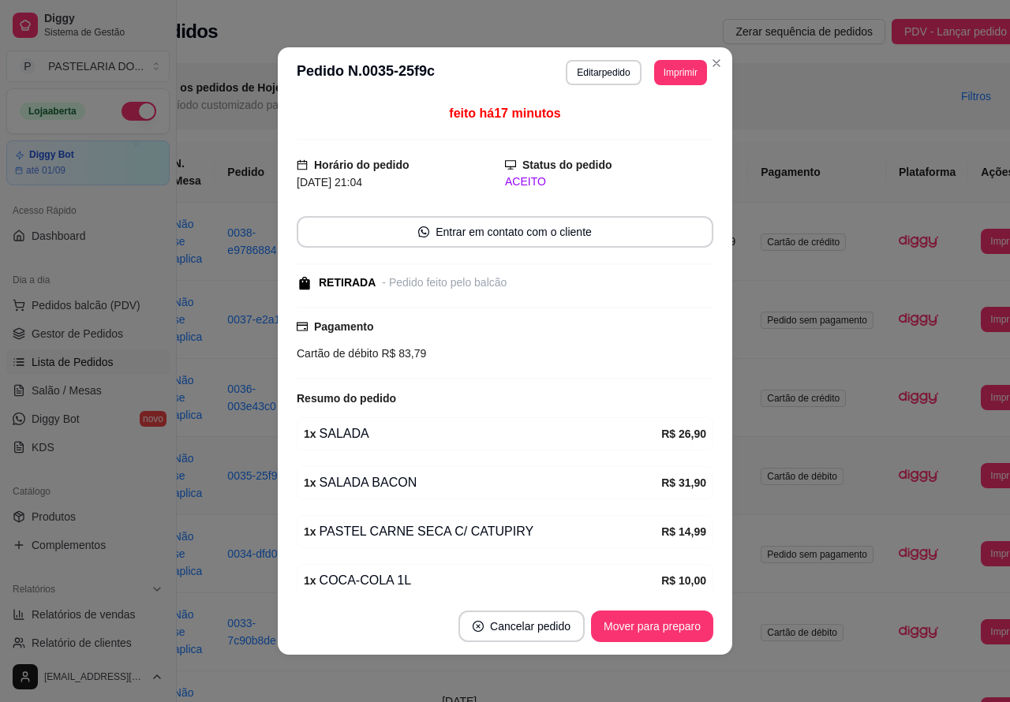
click at [684, 77] on button "Imprimir" at bounding box center [680, 72] width 53 height 25
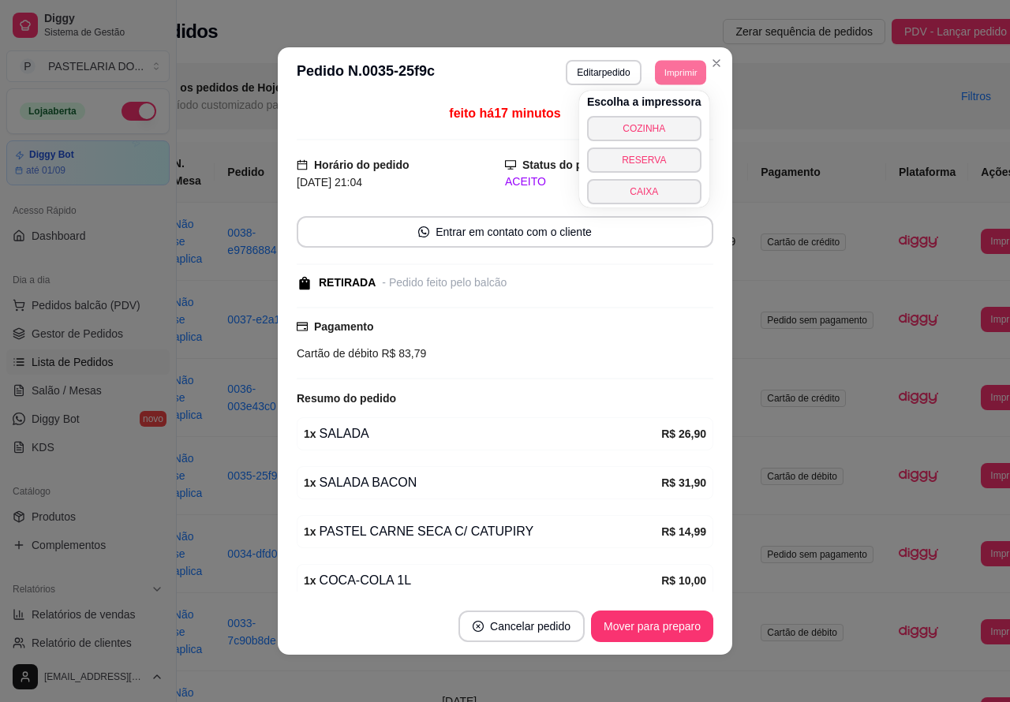
click at [675, 125] on button "COZINHA" at bounding box center [644, 128] width 114 height 25
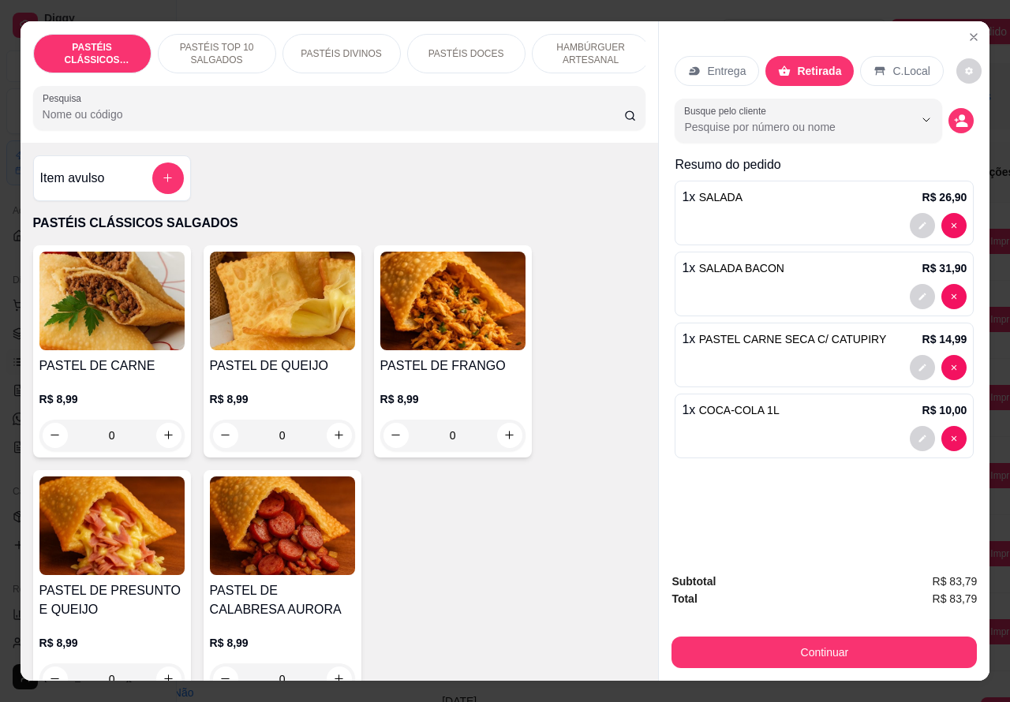
click at [163, 441] on icon "increase-product-quantity" at bounding box center [169, 435] width 12 height 12
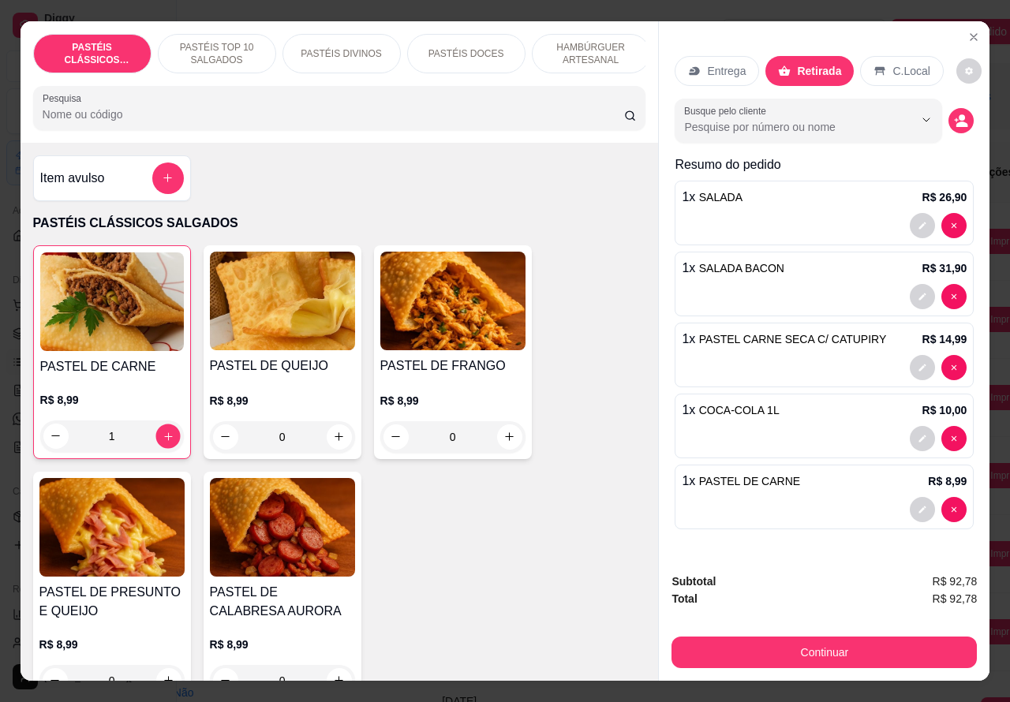
click at [162, 442] on icon "increase-product-quantity" at bounding box center [168, 436] width 12 height 12
type input "2"
click at [970, 34] on icon "Close" at bounding box center [973, 37] width 6 height 6
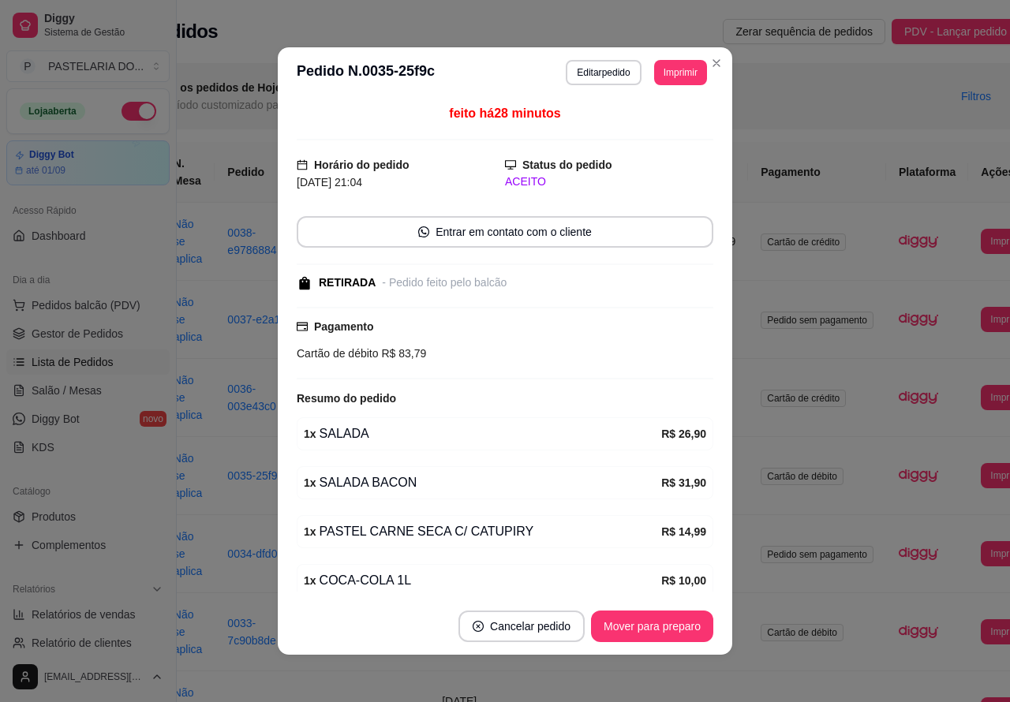
click at [708, 63] on div "Você está vendo os pedidos de Hoje Selecione um período customizado para ver pe…" at bounding box center [547, 96] width 944 height 66
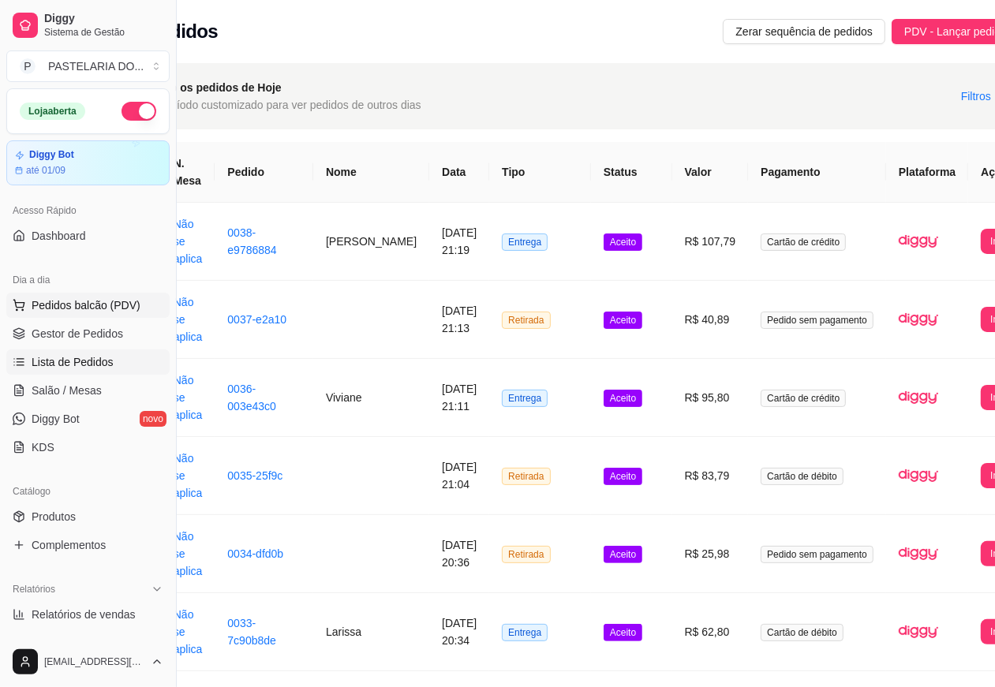
click at [114, 306] on span "Pedidos balcão (PDV)" at bounding box center [86, 305] width 109 height 16
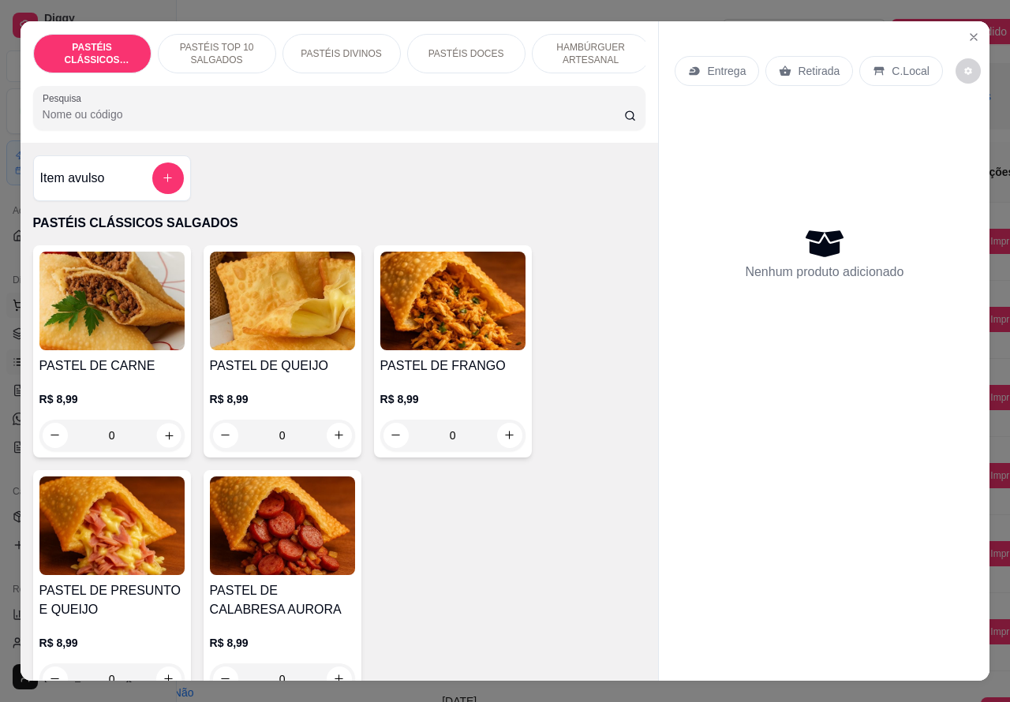
click at [163, 441] on icon "increase-product-quantity" at bounding box center [169, 435] width 12 height 12
type input "1"
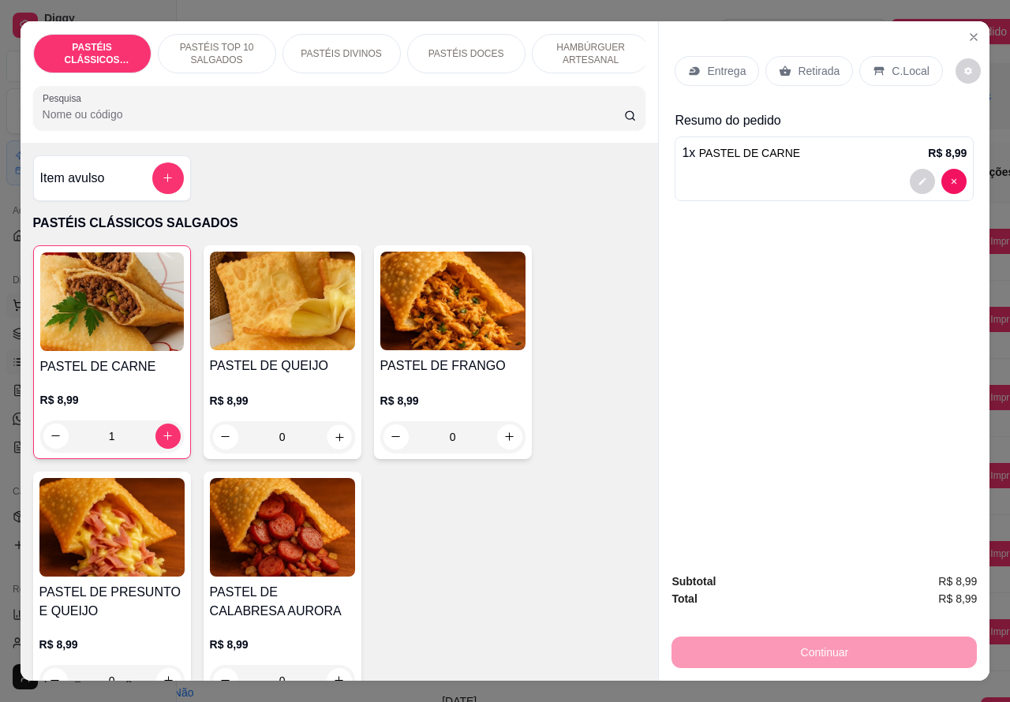
click at [335, 441] on icon "increase-product-quantity" at bounding box center [339, 437] width 8 height 8
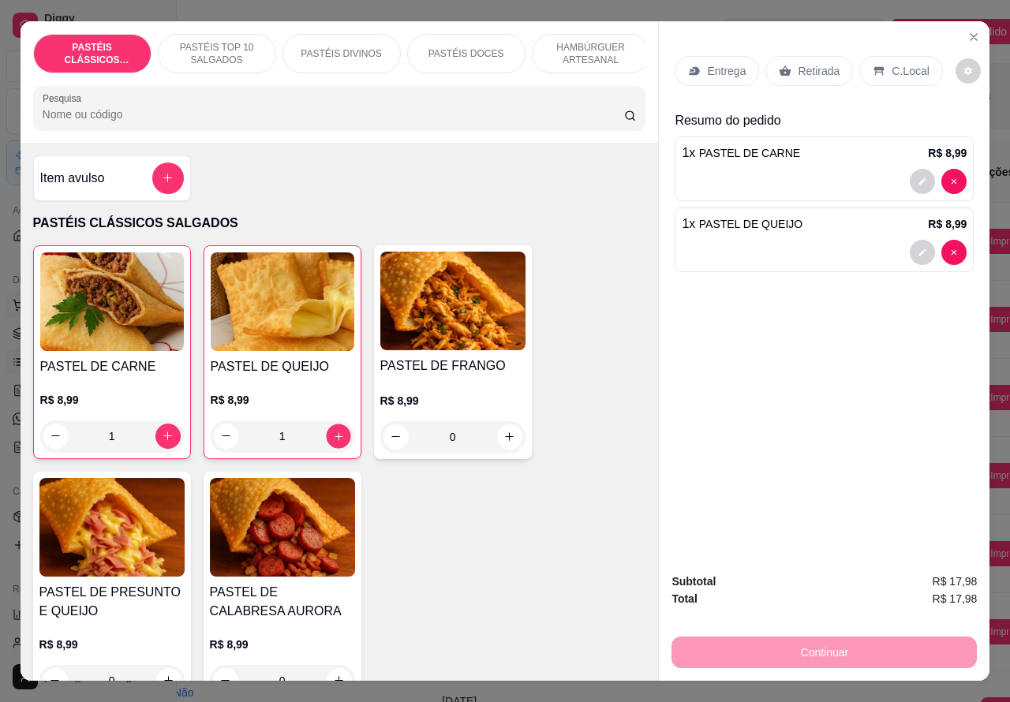
click at [334, 440] on icon "increase-product-quantity" at bounding box center [338, 436] width 8 height 8
type input "2"
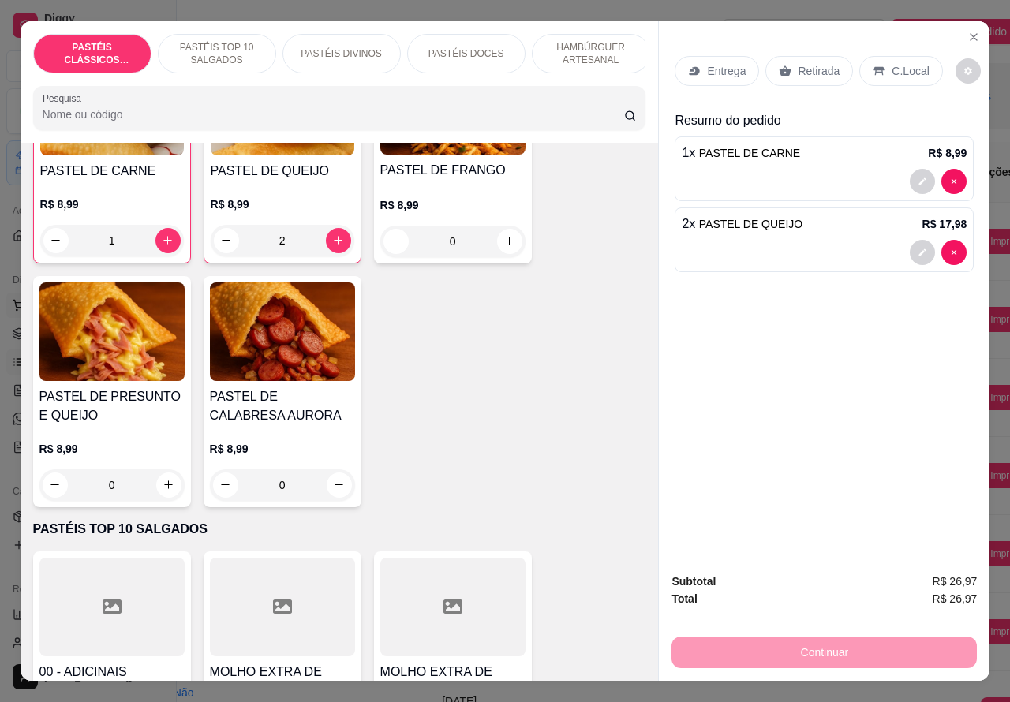
scroll to position [207, 0]
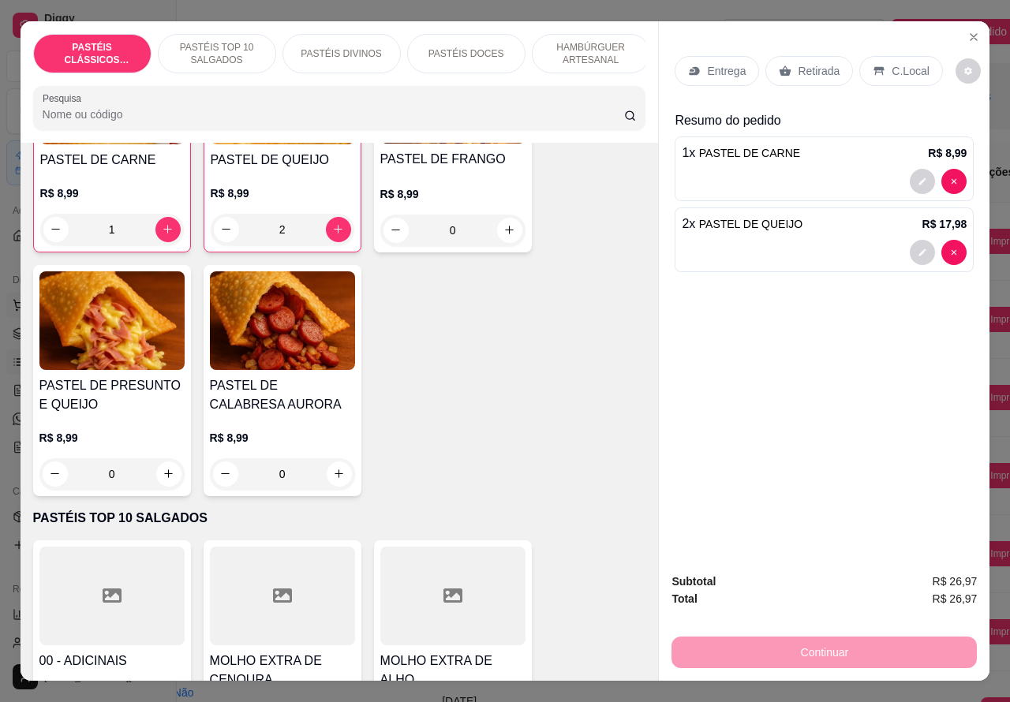
click at [163, 478] on icon "increase-product-quantity" at bounding box center [169, 474] width 12 height 12
type input "1"
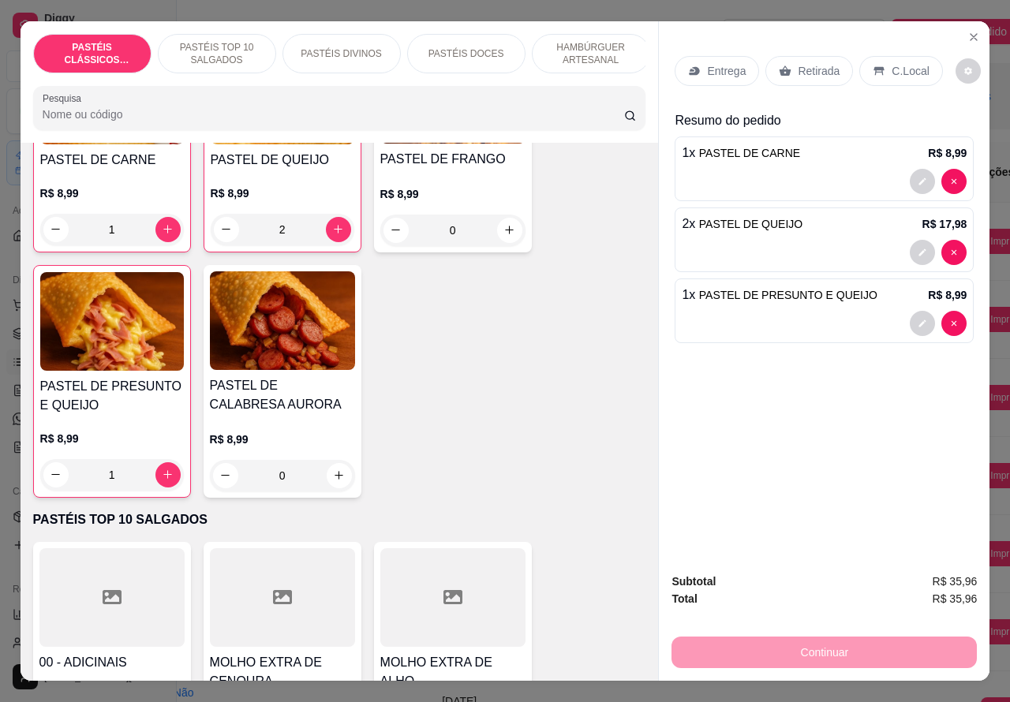
click at [760, 318] on div at bounding box center [824, 323] width 285 height 25
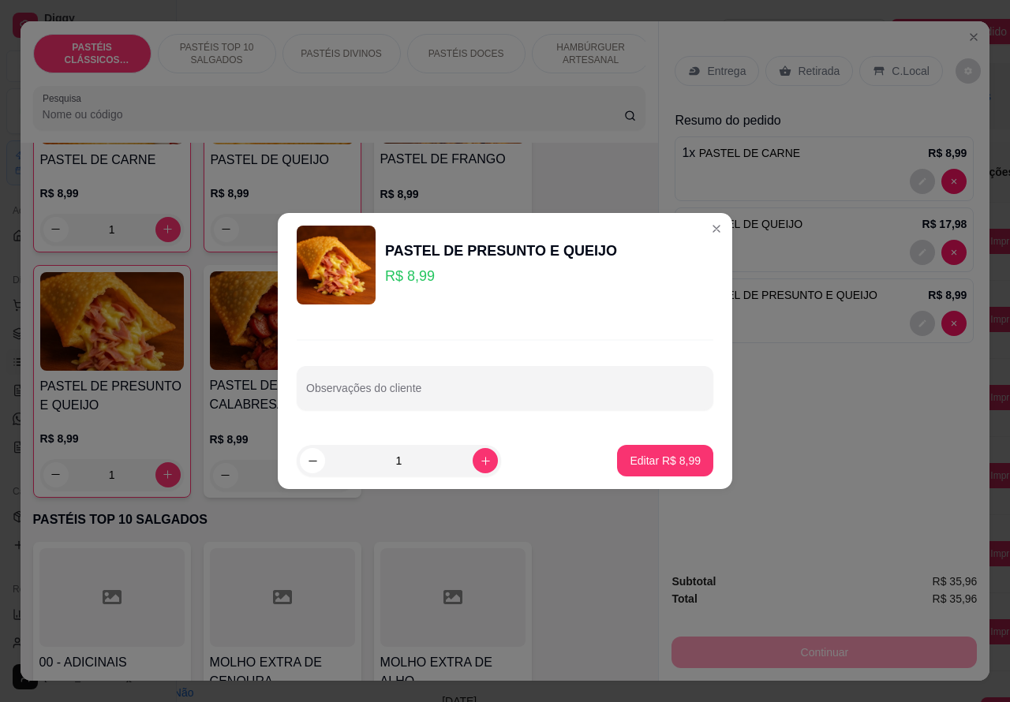
click at [476, 389] on input "Observações do cliente" at bounding box center [505, 395] width 398 height 16
type input "CLIENTE ESTA AGUARDANDO"
click at [660, 462] on p "Editar R$ 8,99" at bounding box center [665, 460] width 69 height 15
type input "0"
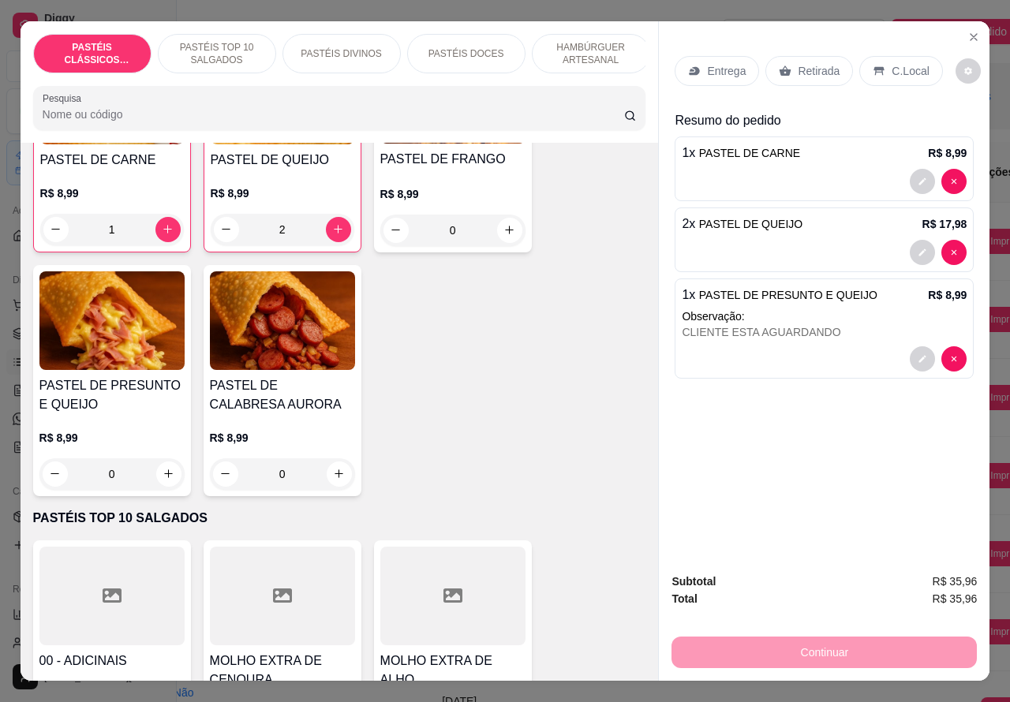
click at [811, 67] on p "Retirada" at bounding box center [819, 71] width 42 height 16
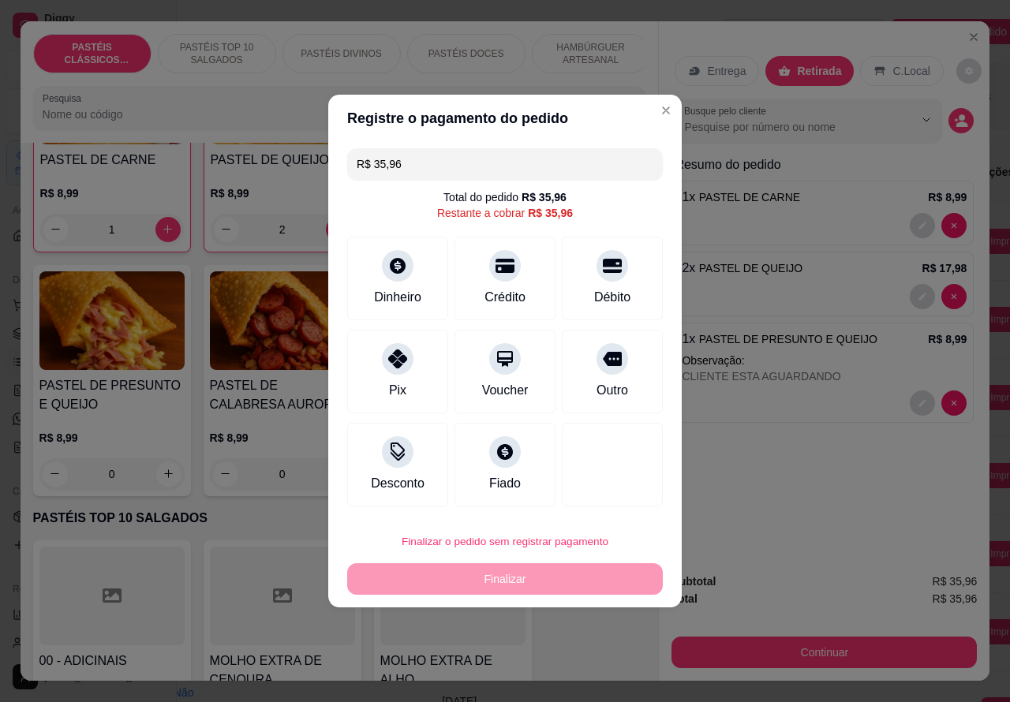
click at [617, 556] on button "Finalizar o pedido sem registrar pagamento" at bounding box center [505, 541] width 306 height 31
click at [620, 497] on button "Confirmar" at bounding box center [598, 497] width 56 height 24
type input "0"
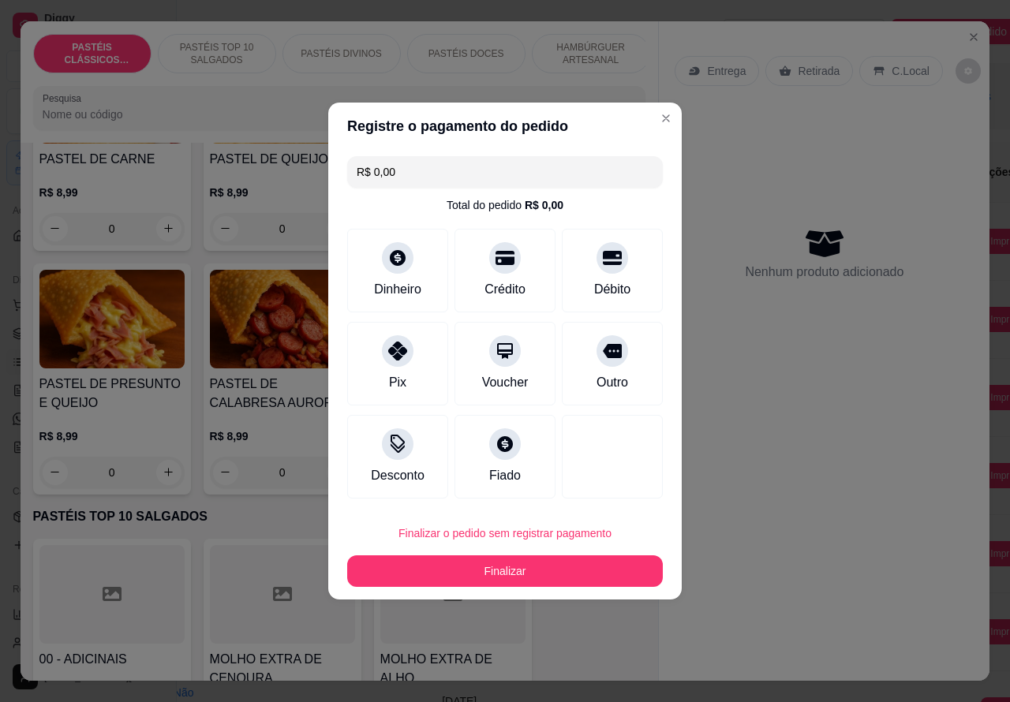
type input "R$ 0,00"
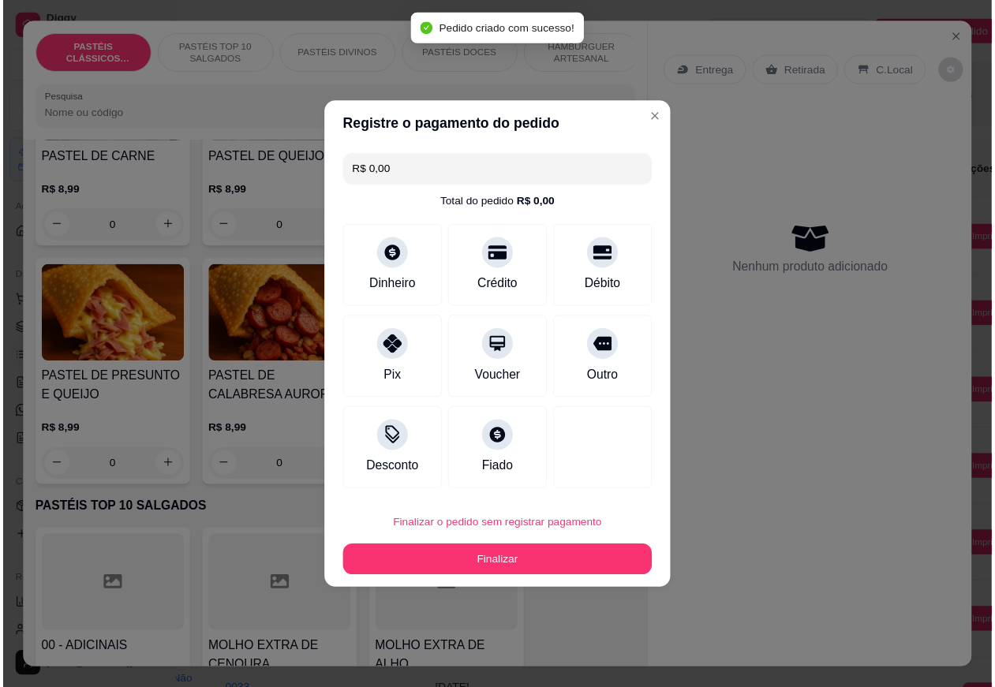
scroll to position [206, 0]
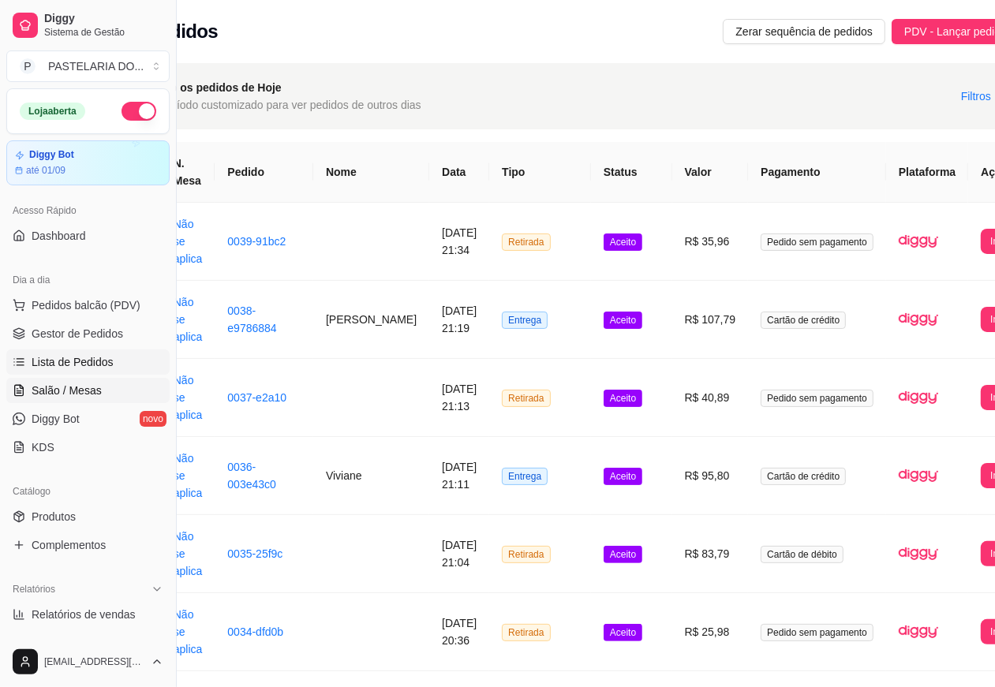
click at [84, 392] on span "Salão / Mesas" at bounding box center [67, 391] width 70 height 16
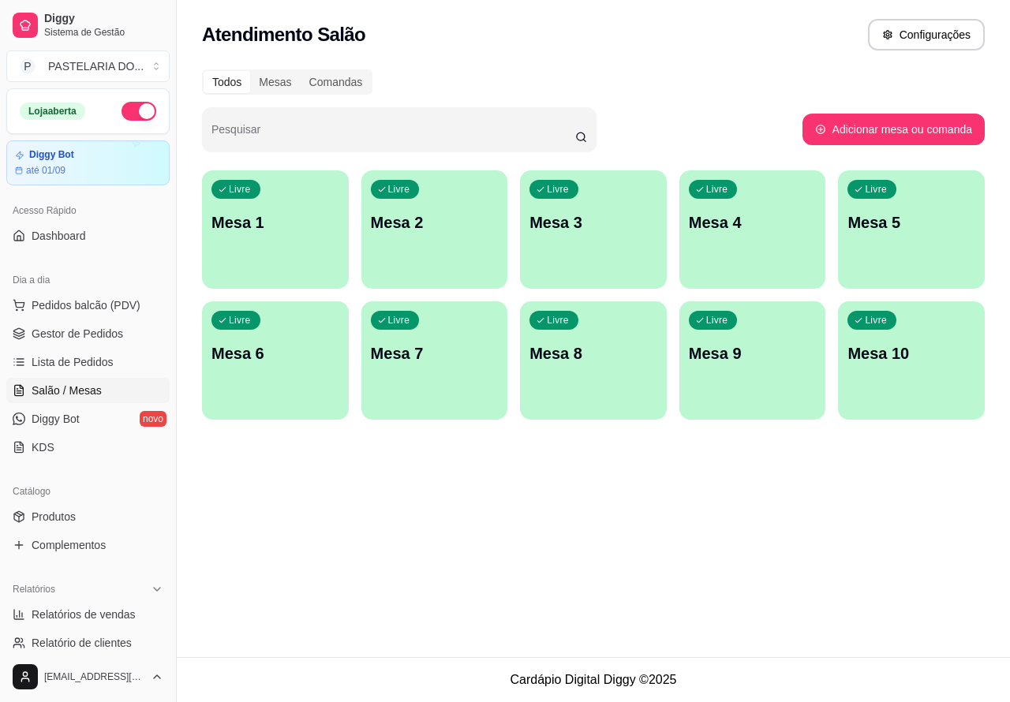
click at [723, 245] on div "Livre Mesa 4" at bounding box center [752, 219] width 147 height 99
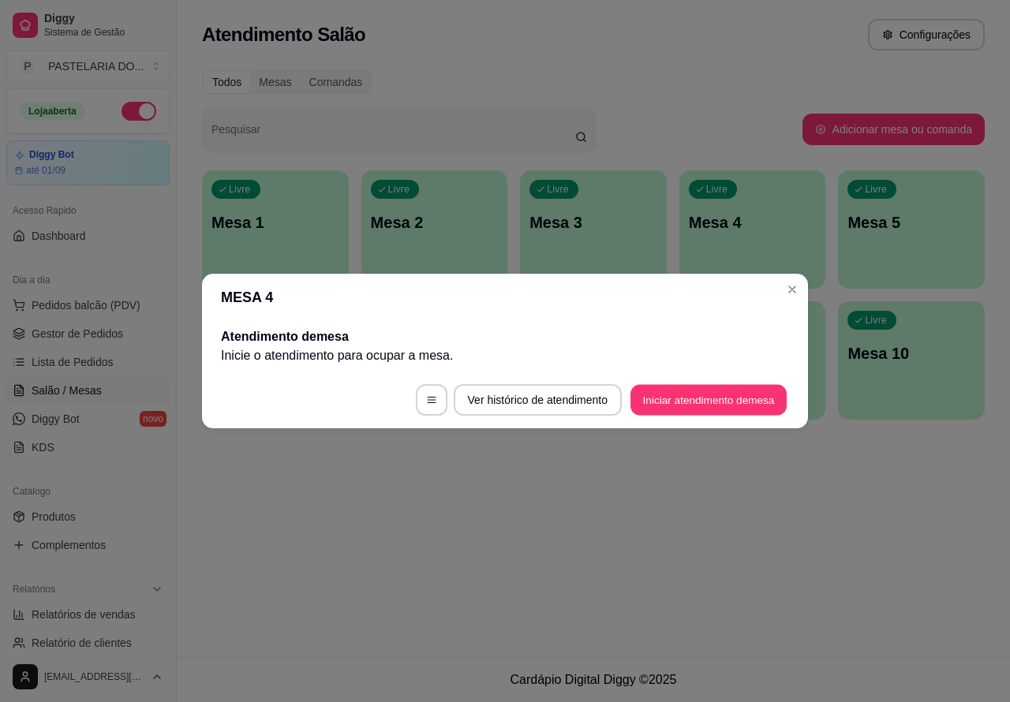
click at [659, 400] on button "Iniciar atendimento de mesa" at bounding box center [708, 400] width 156 height 31
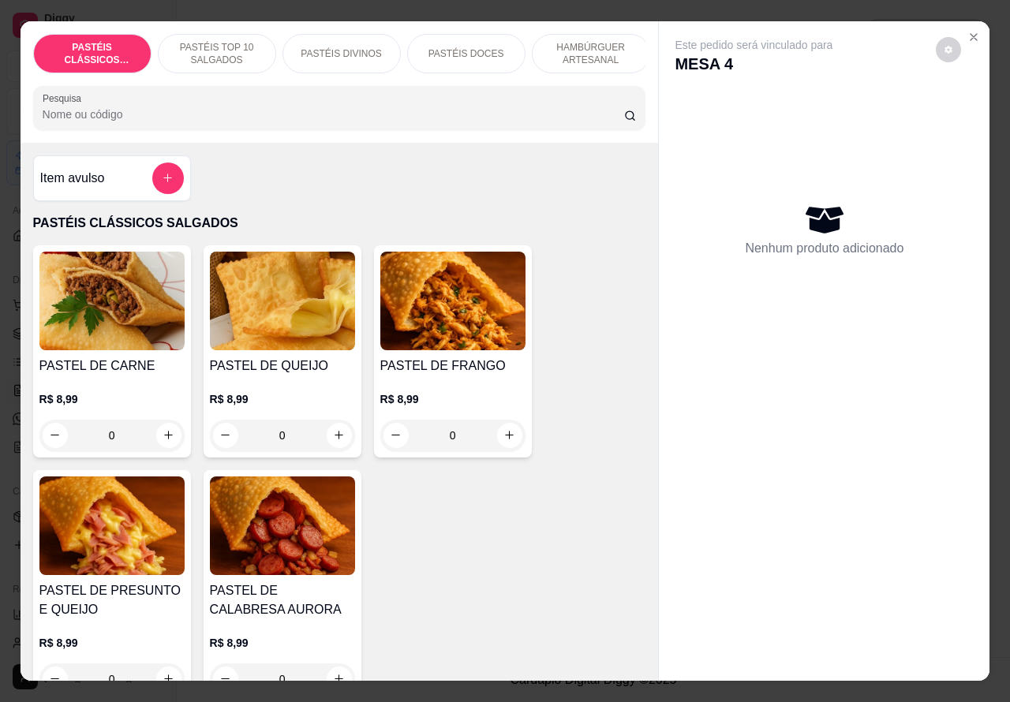
click at [486, 52] on p "PASTÉIS DOCES" at bounding box center [466, 53] width 76 height 13
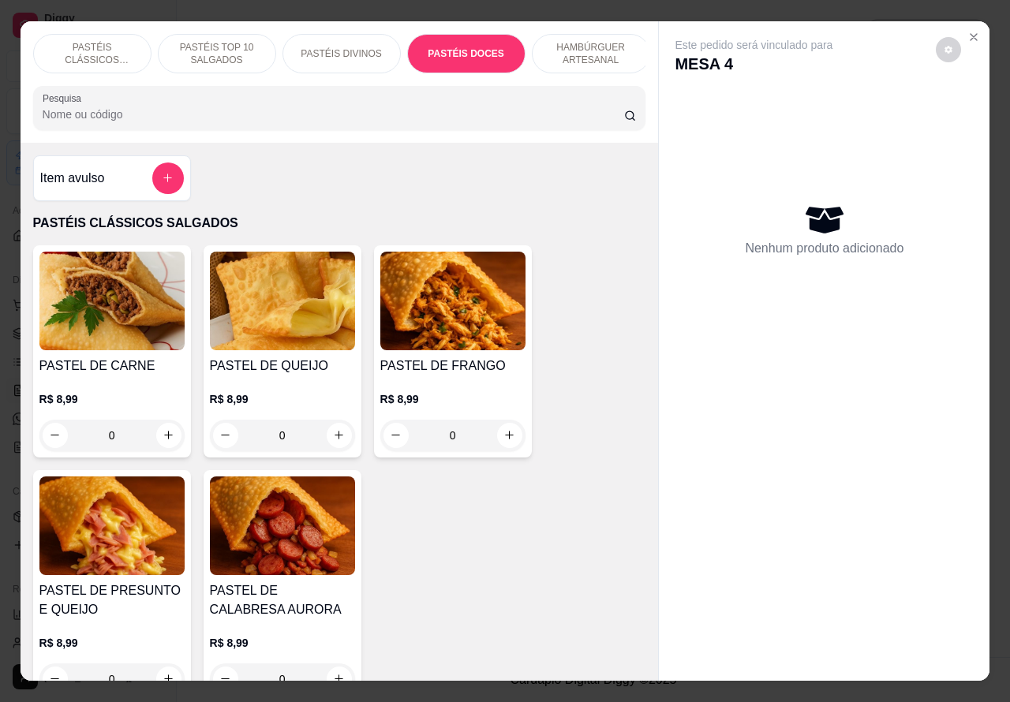
scroll to position [36, 0]
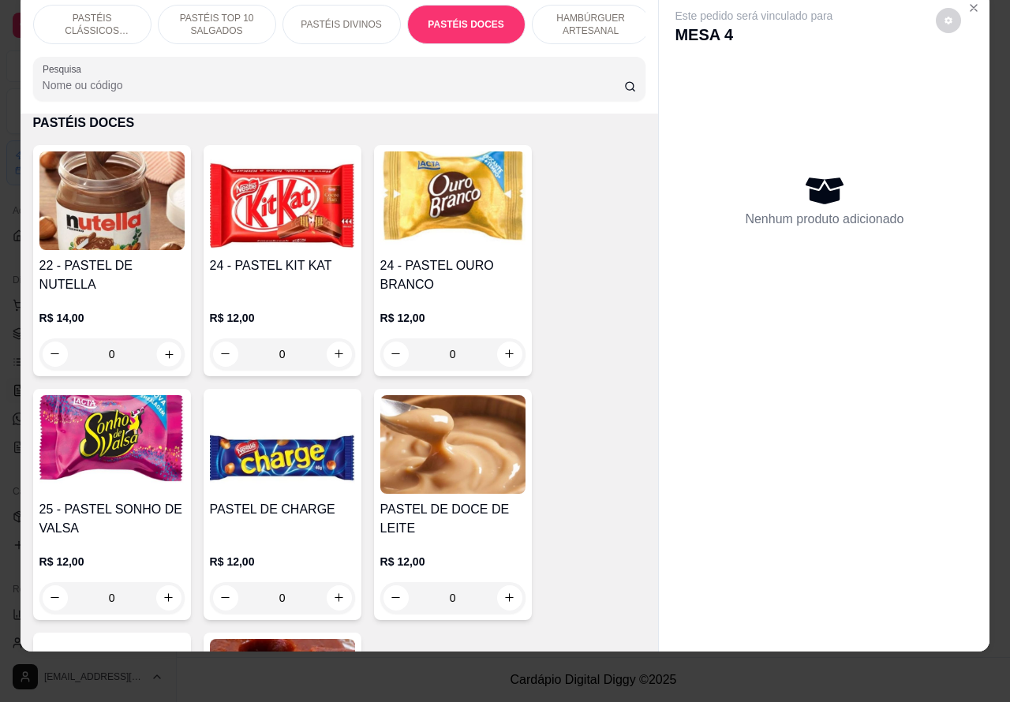
click at [156, 359] on button "increase-product-quantity" at bounding box center [168, 354] width 24 height 24
type input "1"
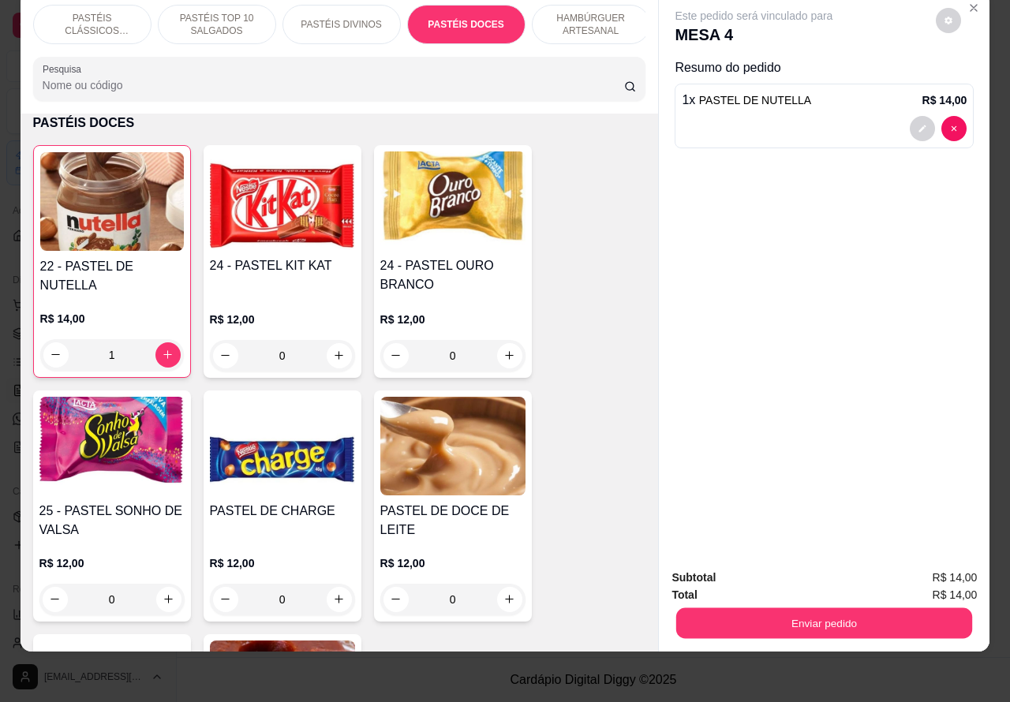
click at [751, 608] on button "Enviar pedido" at bounding box center [824, 623] width 296 height 31
click at [727, 565] on button "Não registrar e enviar pedido" at bounding box center [771, 570] width 164 height 30
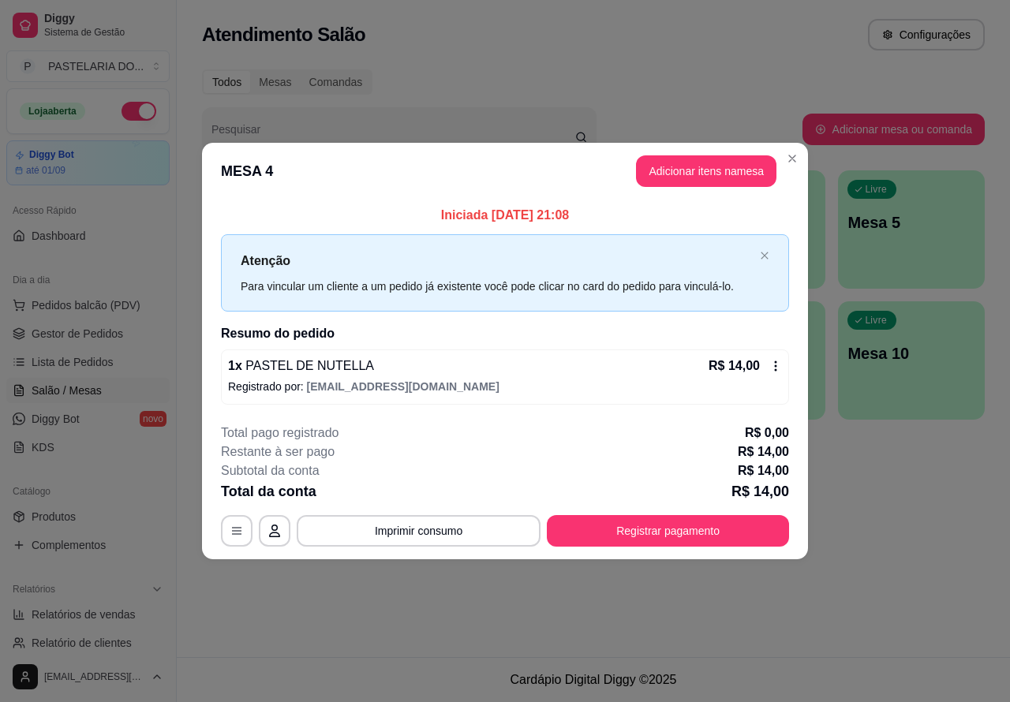
click at [787, 155] on div "Todos Mesas Comandas Pesquisar Adicionar mesa ou comanda Ocupada Mesa 4 R$ 0,00…" at bounding box center [593, 249] width 833 height 379
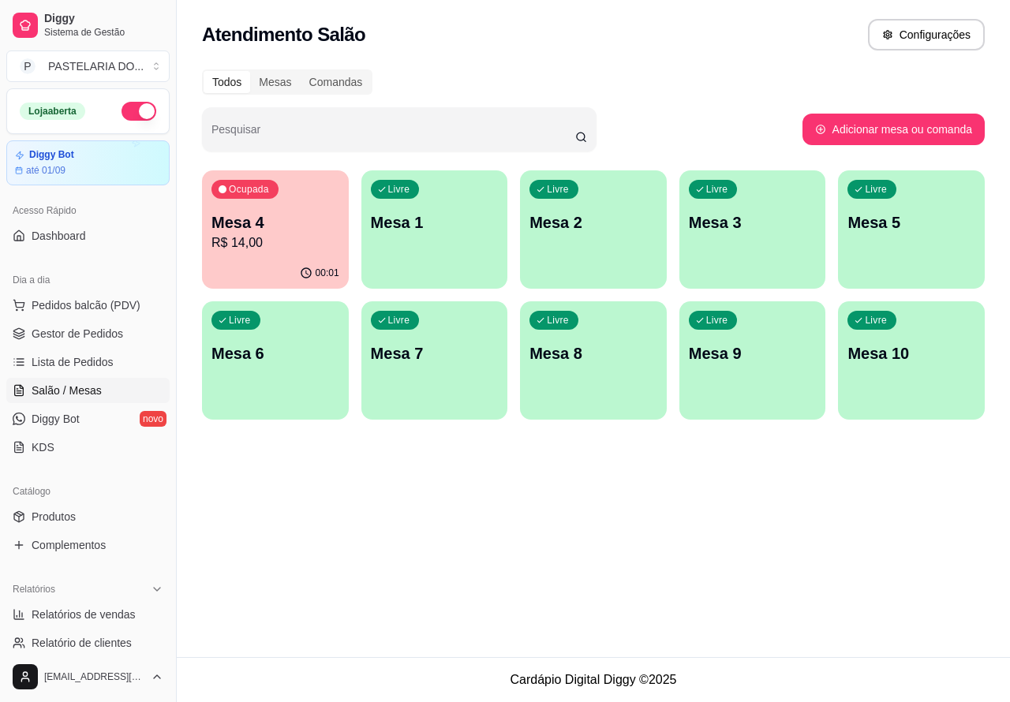
click at [301, 254] on div "Ocupada Mesa 4 R$ 14,00" at bounding box center [275, 214] width 147 height 88
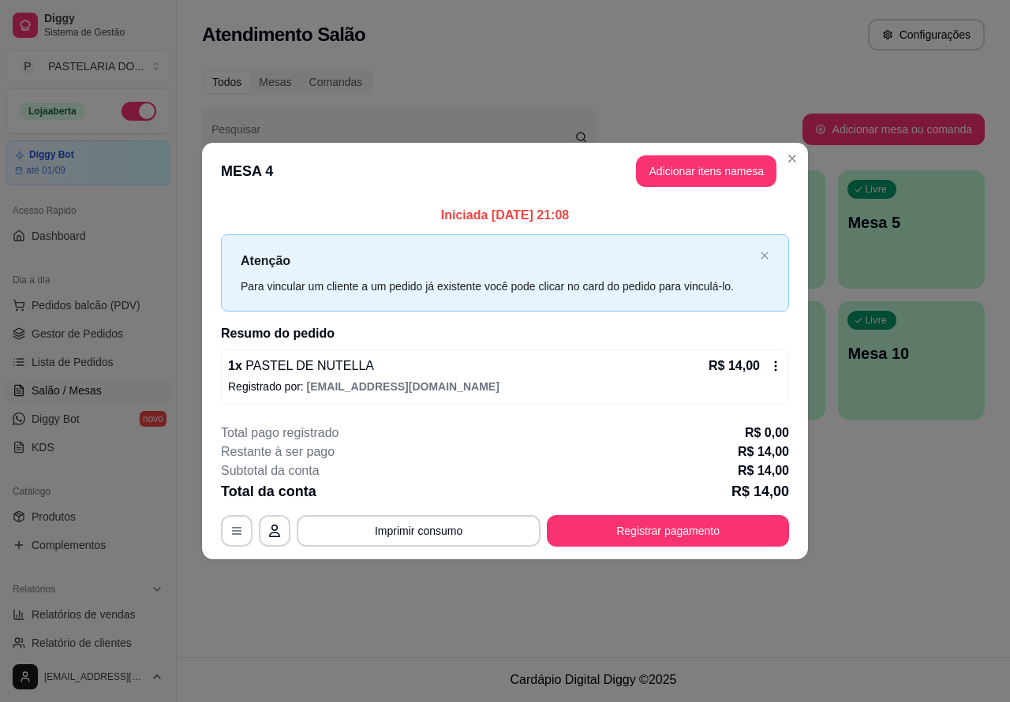
click at [695, 184] on div "Nenhum produto adicionado" at bounding box center [834, 225] width 308 height 319
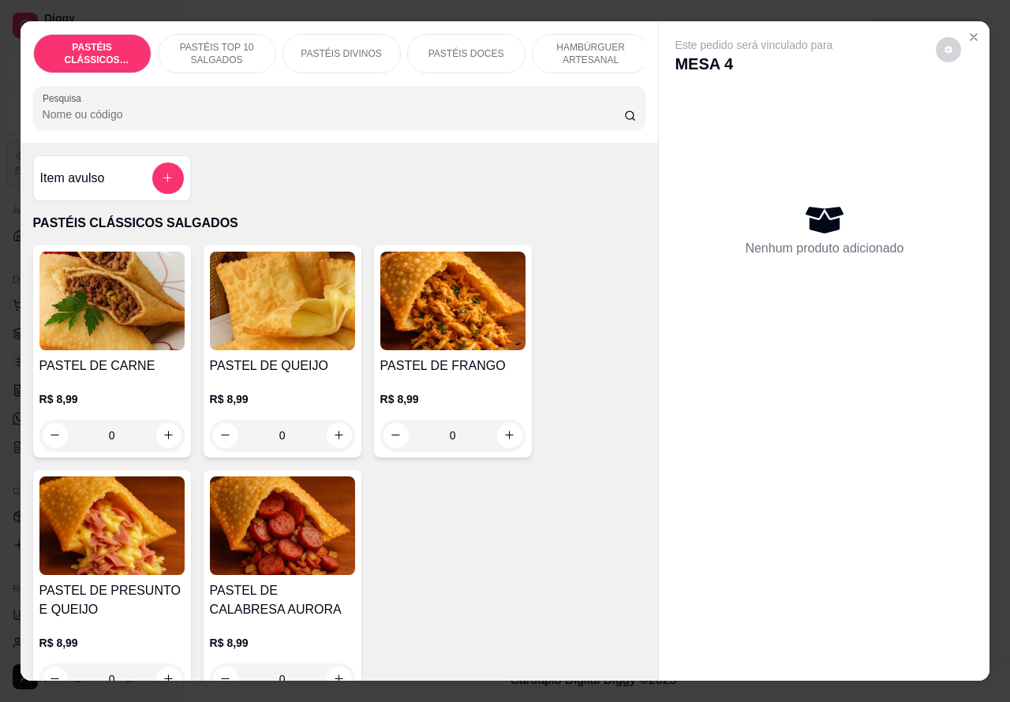
click at [590, 53] on p "HAMBÚRGUER ARTESANAL" at bounding box center [591, 53] width 92 height 25
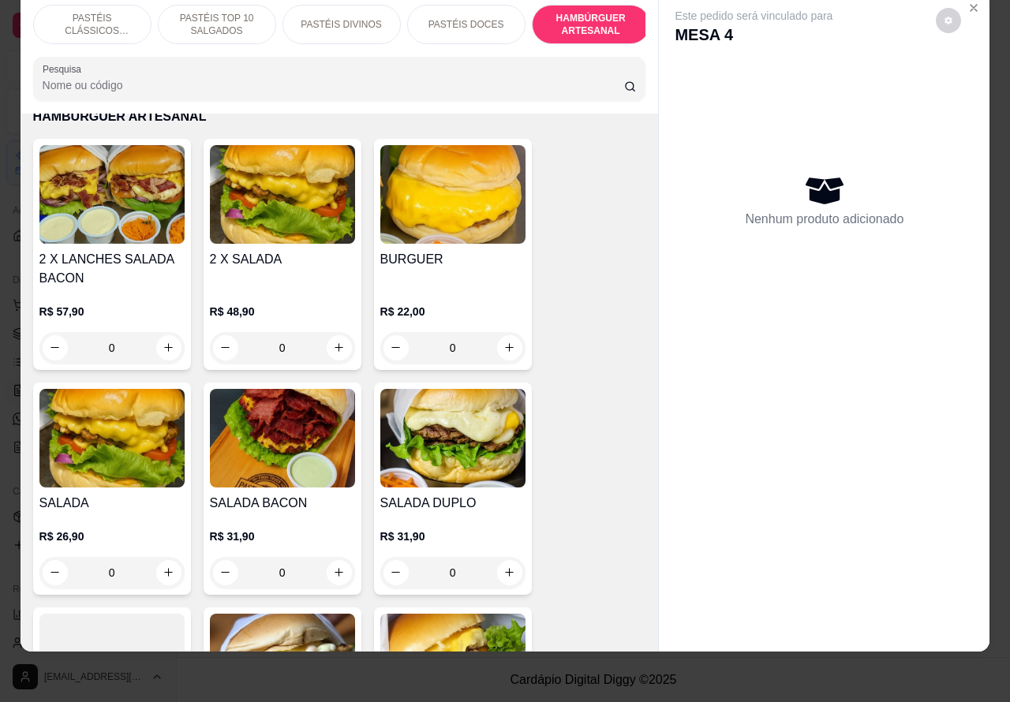
scroll to position [0, 95]
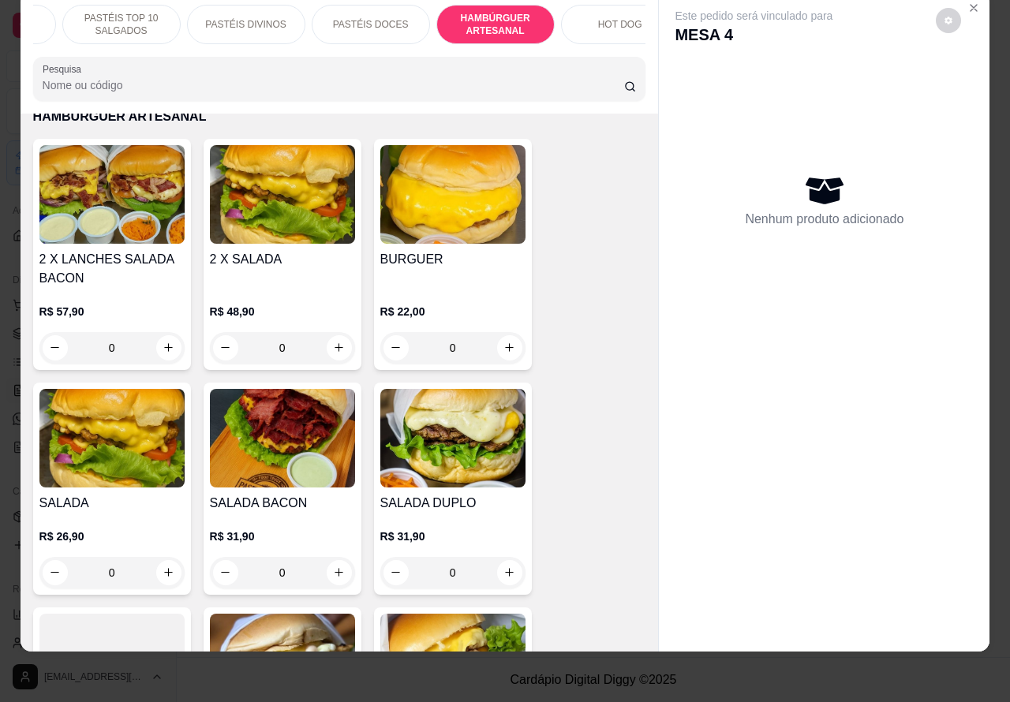
click at [598, 18] on p "HOT DOG" at bounding box center [620, 24] width 44 height 13
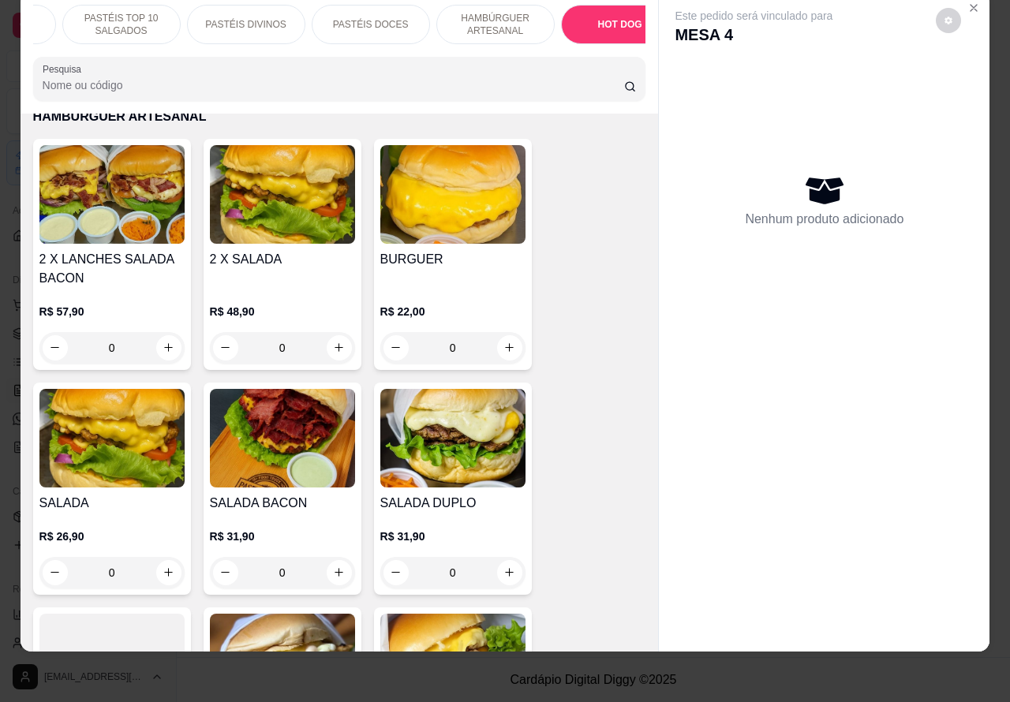
scroll to position [4990, 0]
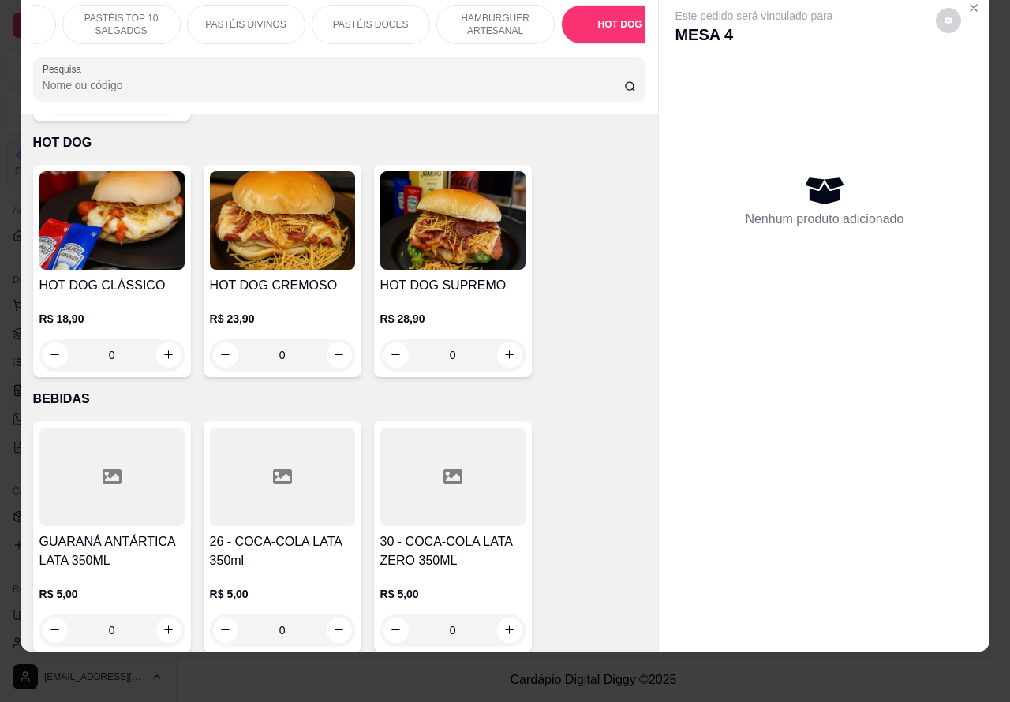
click at [341, 340] on div "0" at bounding box center [282, 355] width 145 height 32
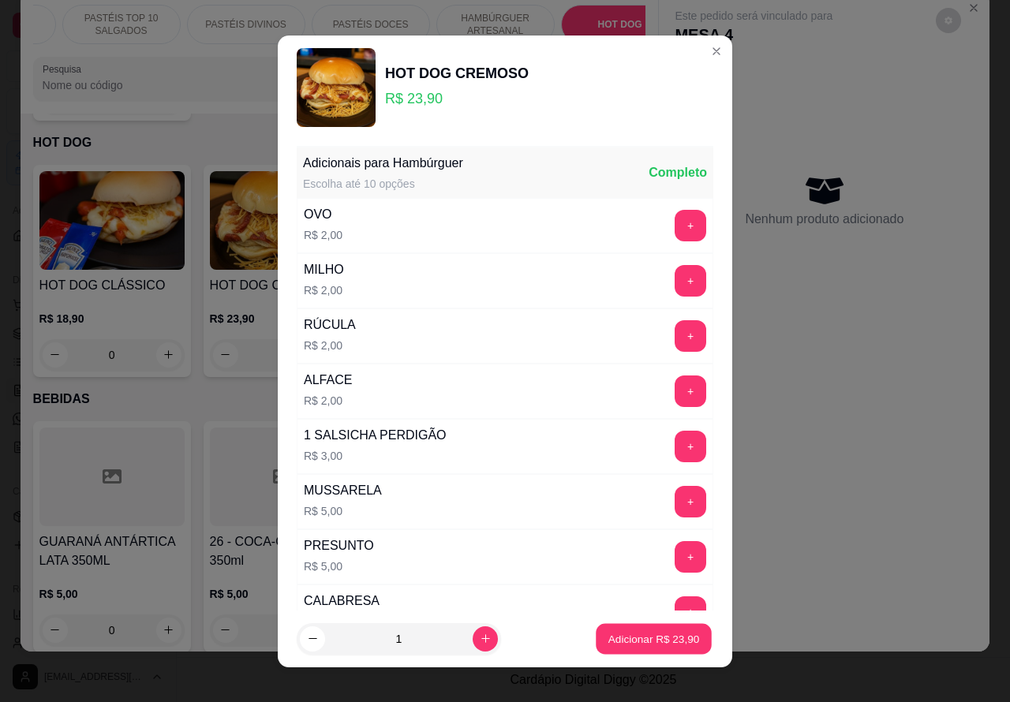
click at [608, 637] on p "Adicionar R$ 23,90" at bounding box center [654, 638] width 92 height 15
type input "1"
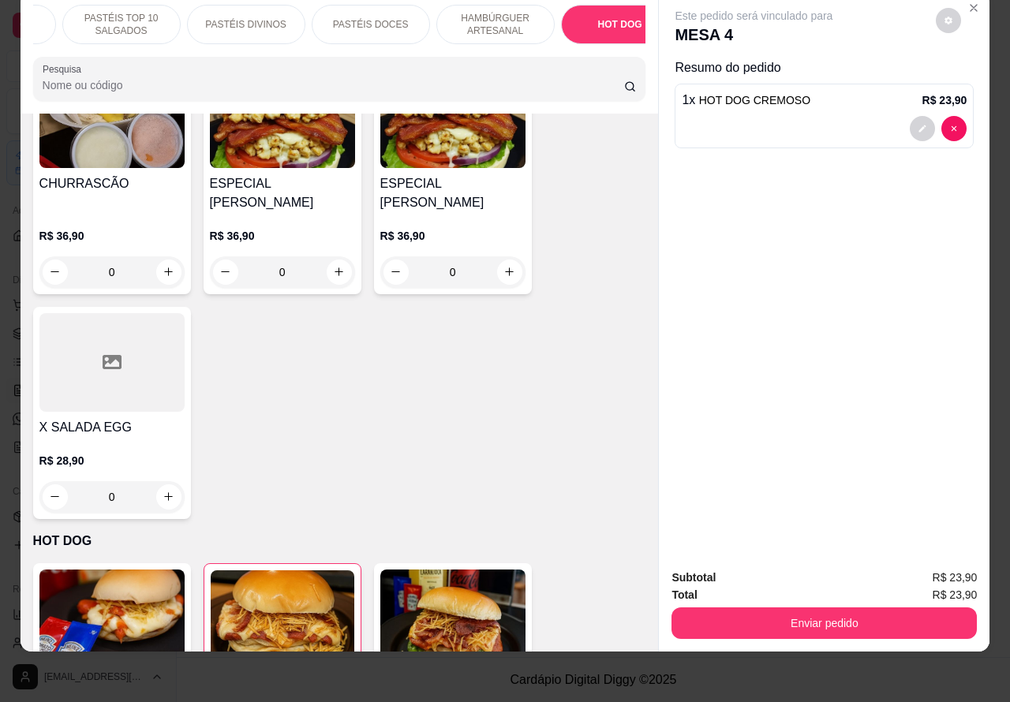
click at [493, 13] on p "HAMBÚRGUER ARTESANAL" at bounding box center [496, 24] width 92 height 25
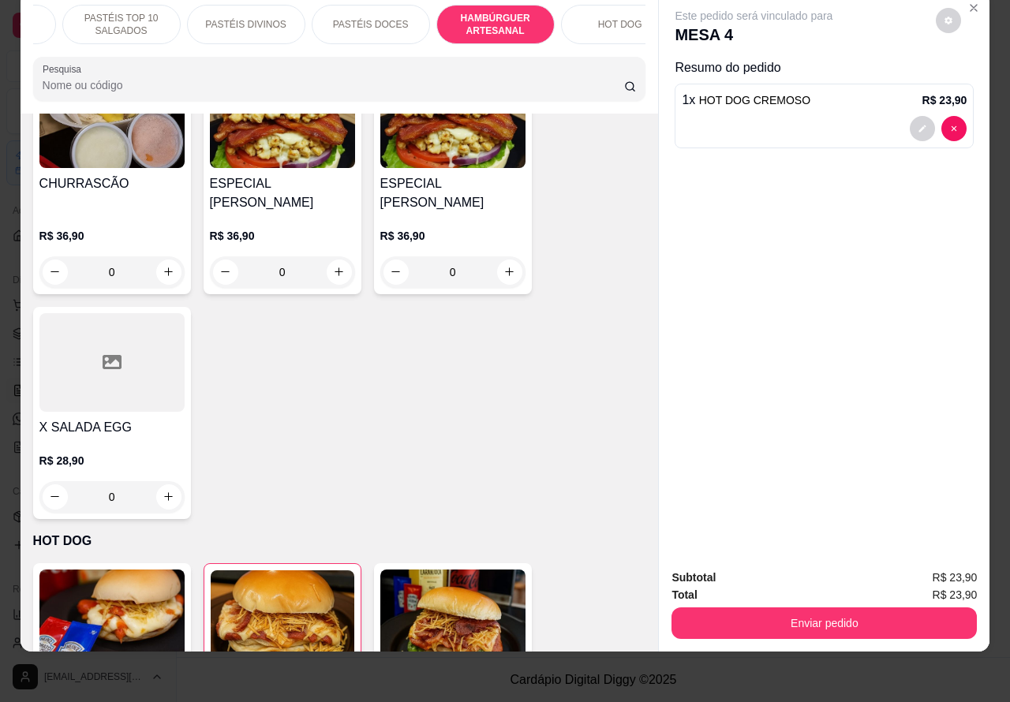
scroll to position [3571, 0]
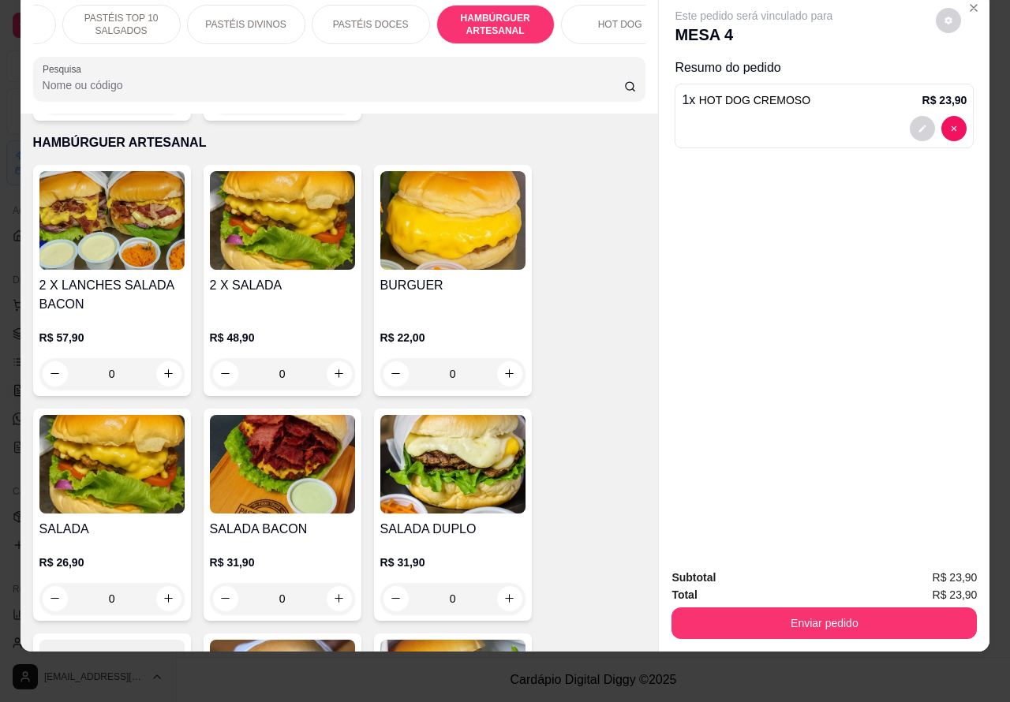
click at [506, 358] on div "0" at bounding box center [452, 374] width 145 height 32
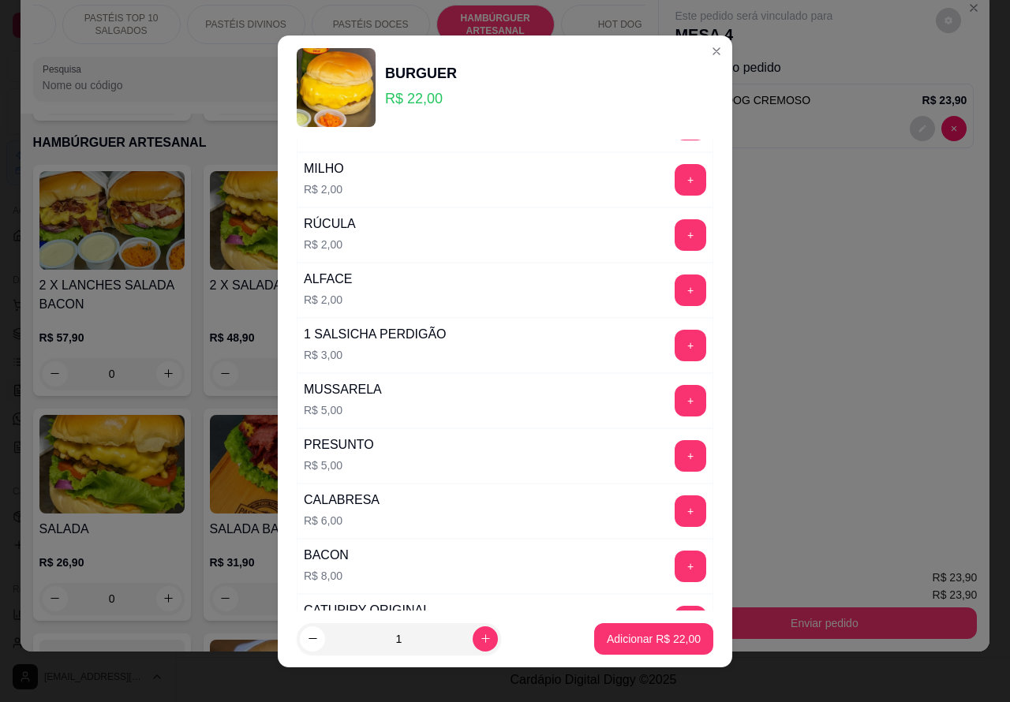
scroll to position [107, 0]
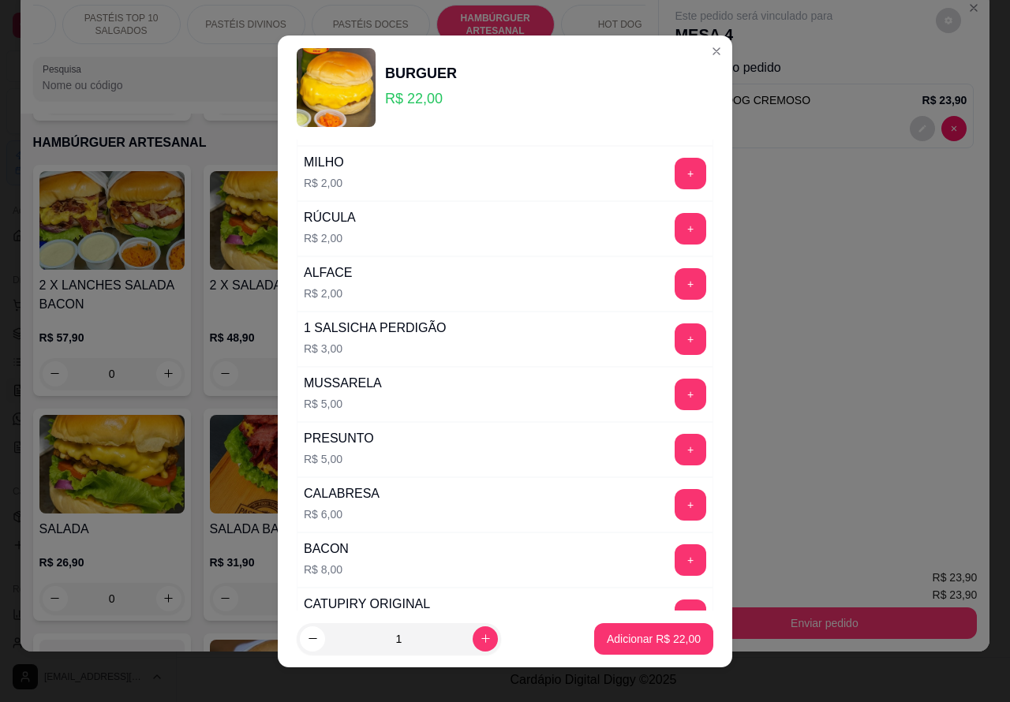
click at [674, 507] on button "+" at bounding box center [690, 505] width 32 height 32
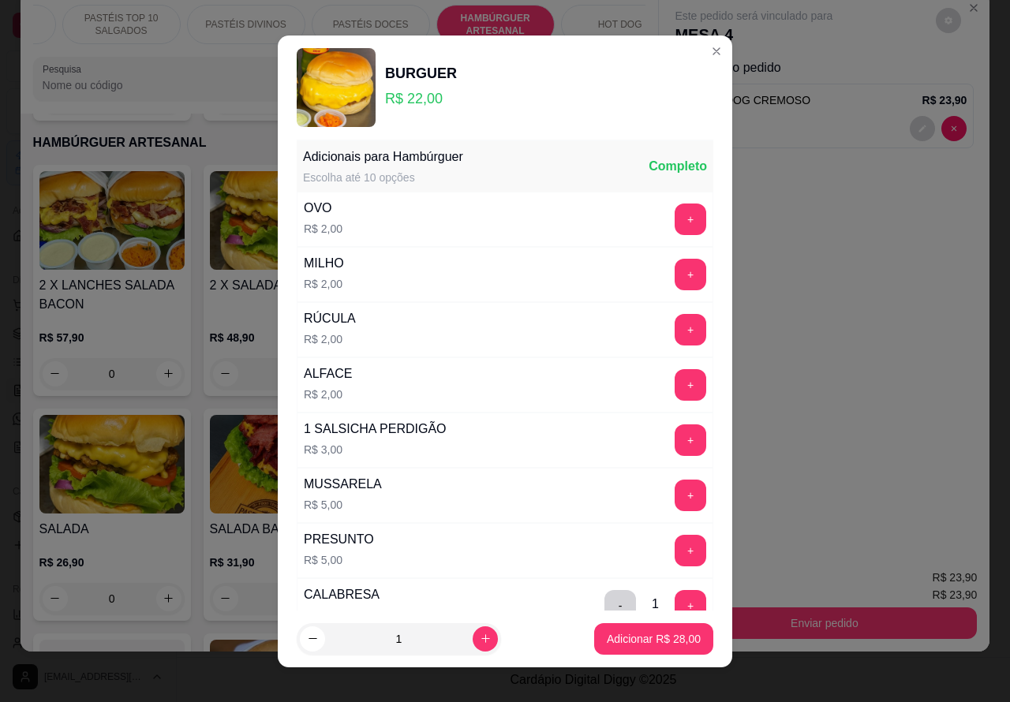
scroll to position [0, 0]
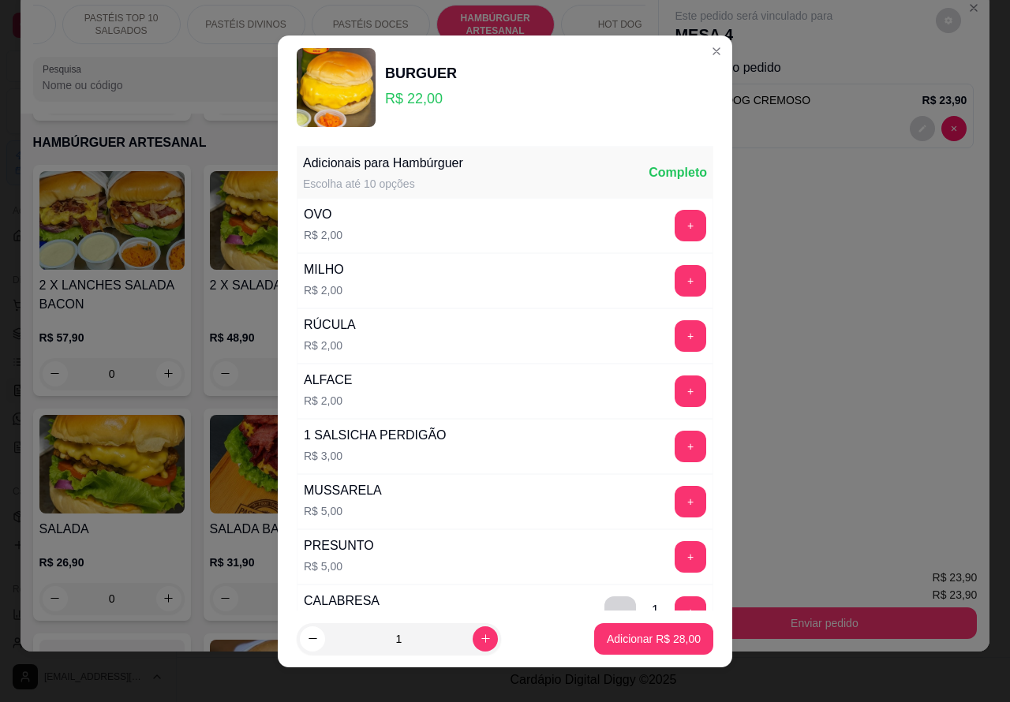
click at [674, 225] on button "+" at bounding box center [690, 226] width 32 height 32
click at [619, 641] on p "Adicionar R$ 30,00" at bounding box center [654, 639] width 94 height 16
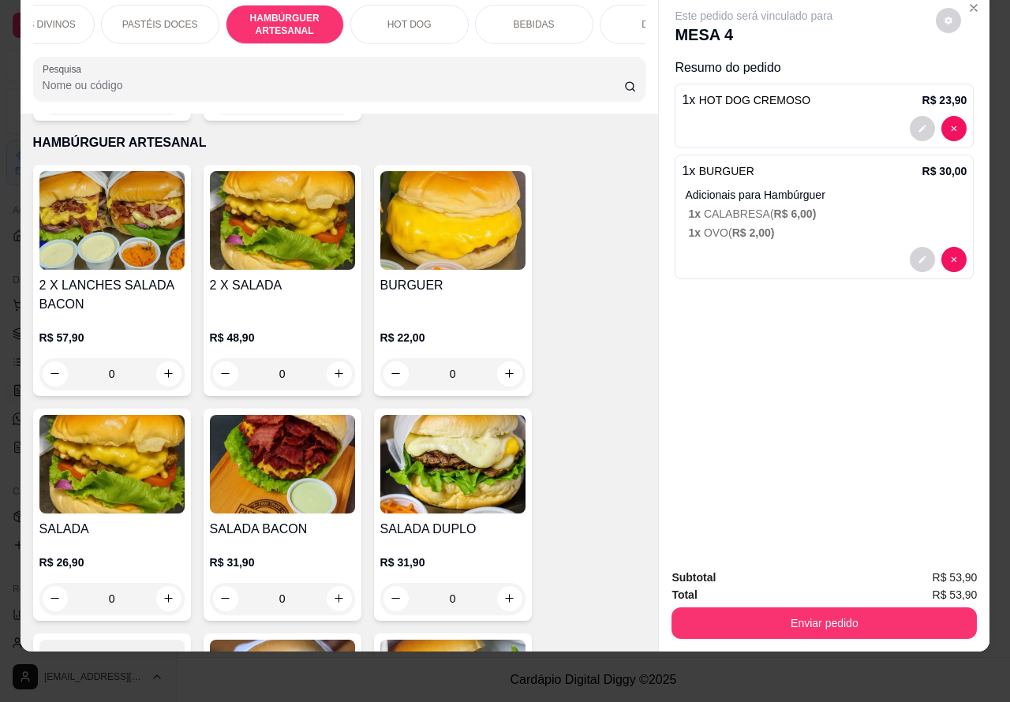
scroll to position [0, 322]
click at [513, 18] on p "BEBIDAS" at bounding box center [518, 24] width 41 height 13
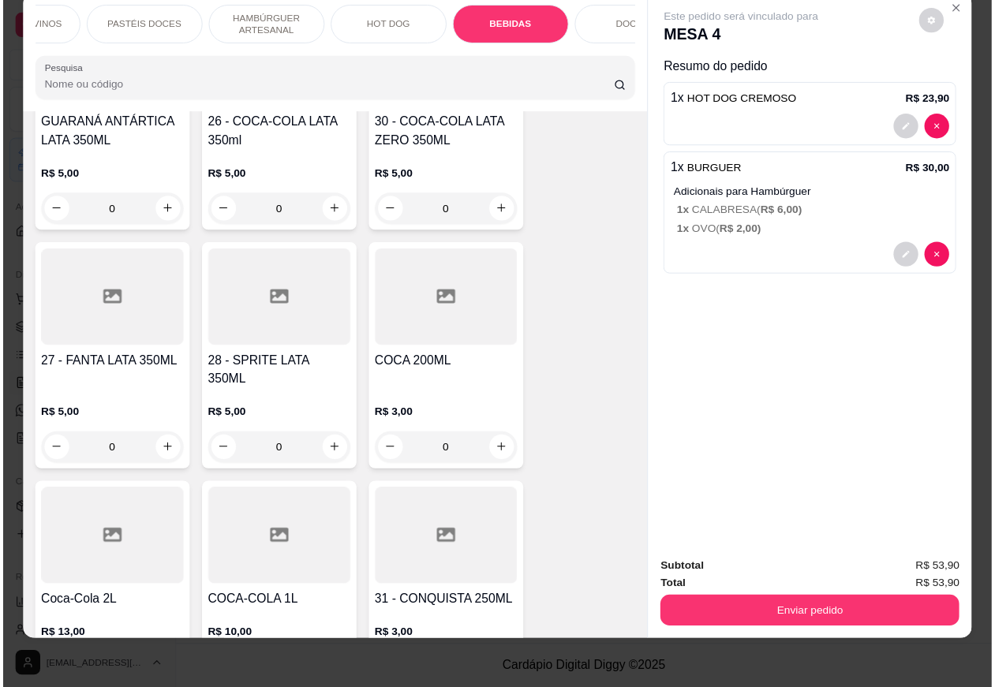
scroll to position [5363, 0]
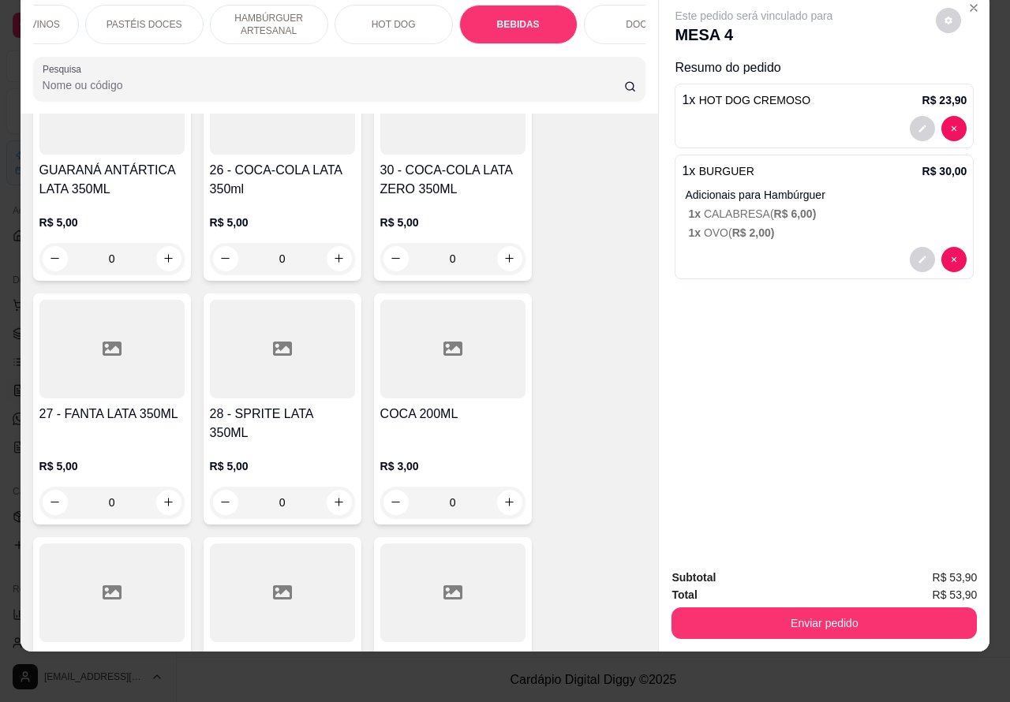
click at [779, 609] on button "Enviar pedido" at bounding box center [823, 623] width 305 height 32
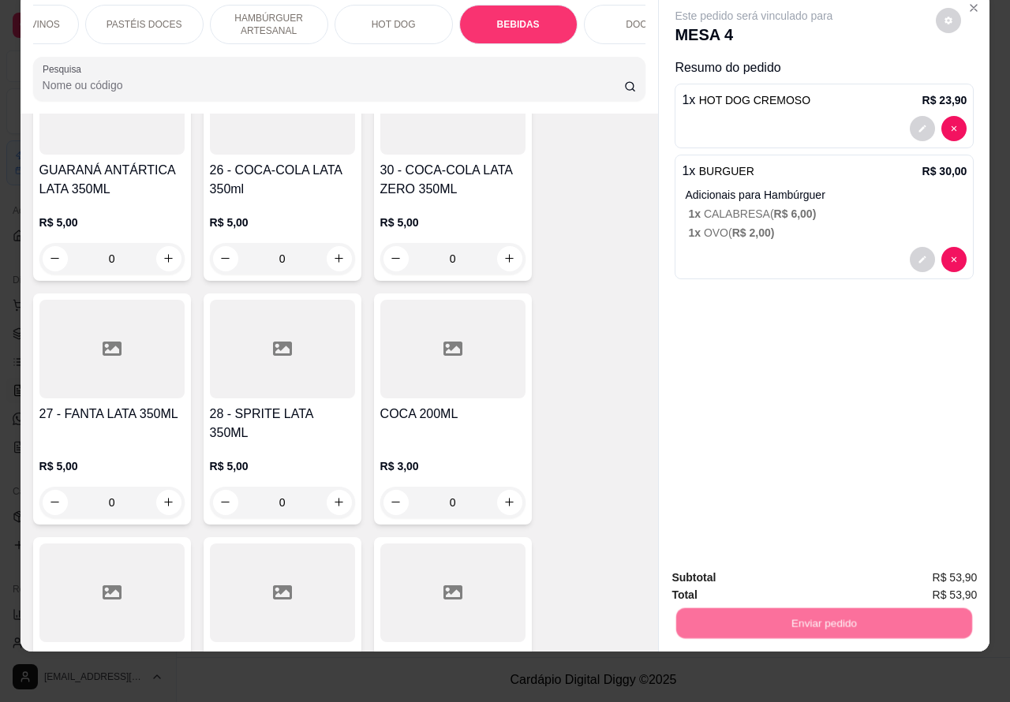
click at [749, 566] on button "Não registrar e enviar pedido" at bounding box center [771, 570] width 164 height 30
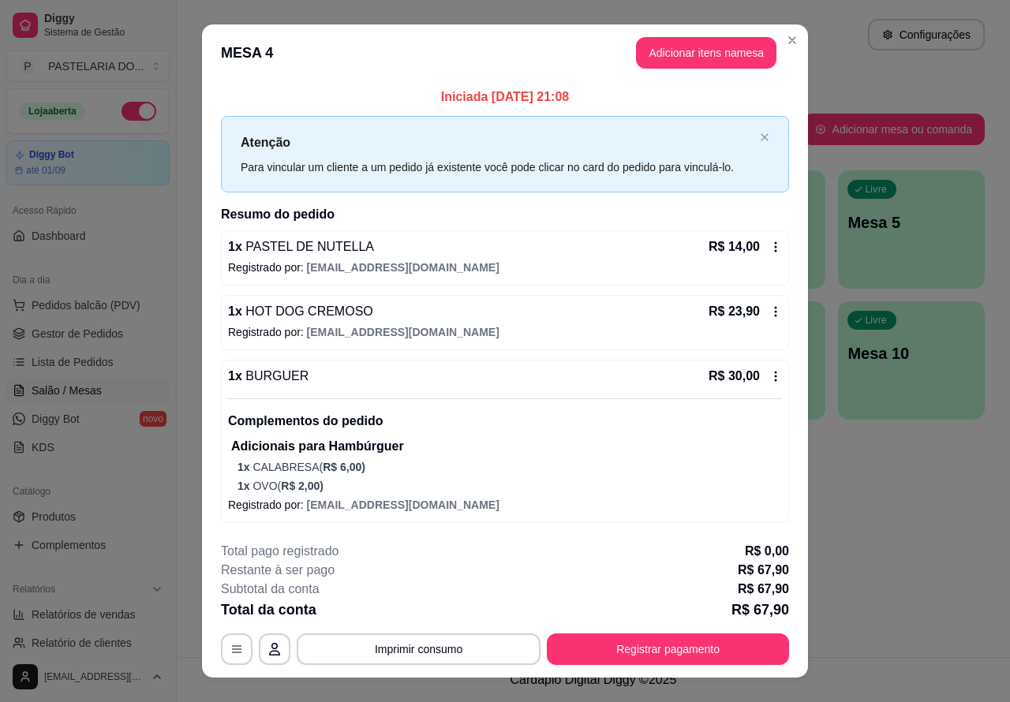
click at [115, 363] on link "Lista de Pedidos" at bounding box center [87, 361] width 163 height 25
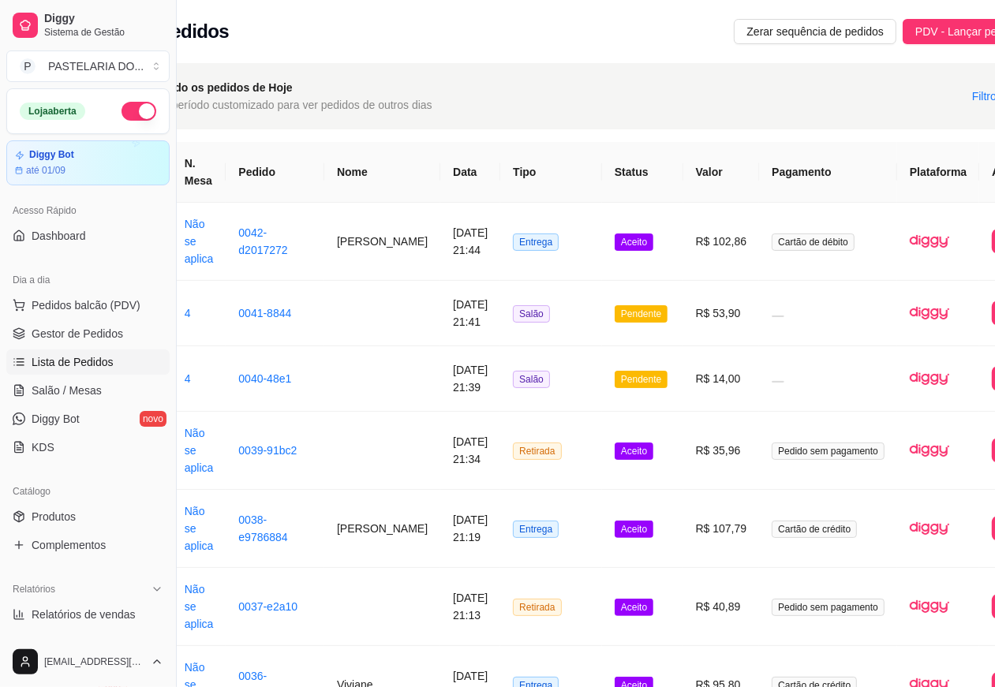
scroll to position [0, 175]
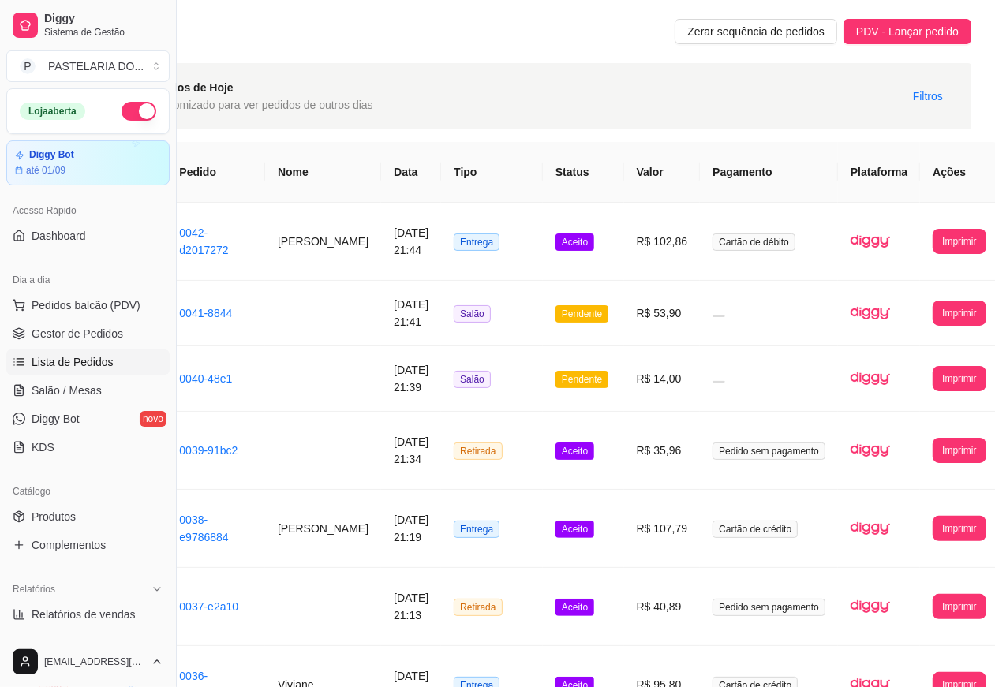
click at [932, 245] on button "Imprimir" at bounding box center [958, 241] width 53 height 25
click at [933, 242] on button "Imprimir" at bounding box center [958, 241] width 51 height 24
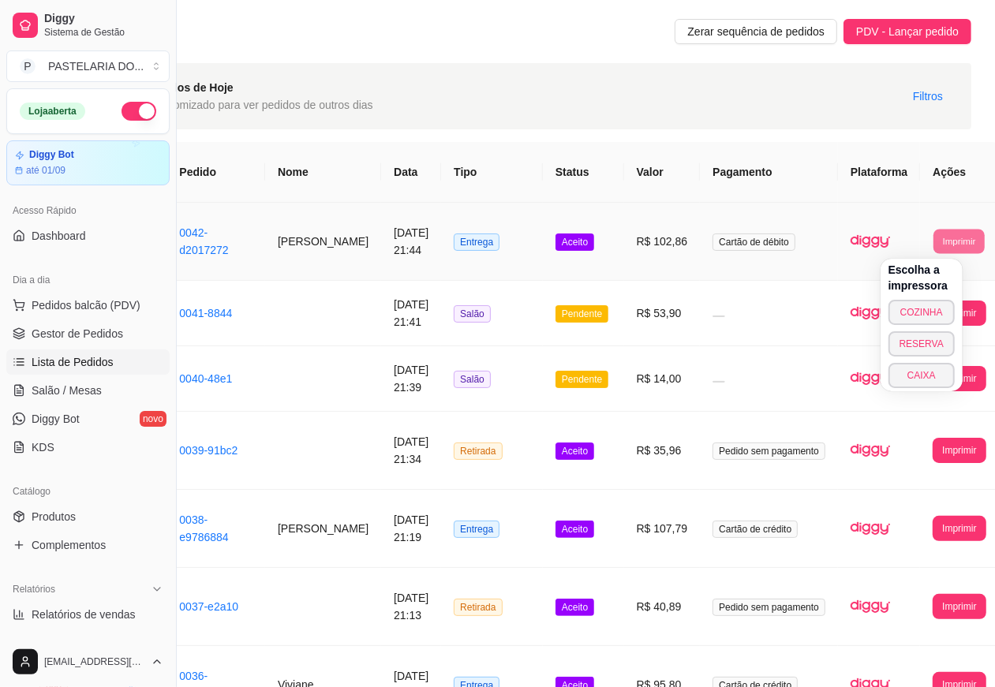
click at [913, 310] on button "COZINHA" at bounding box center [921, 312] width 66 height 25
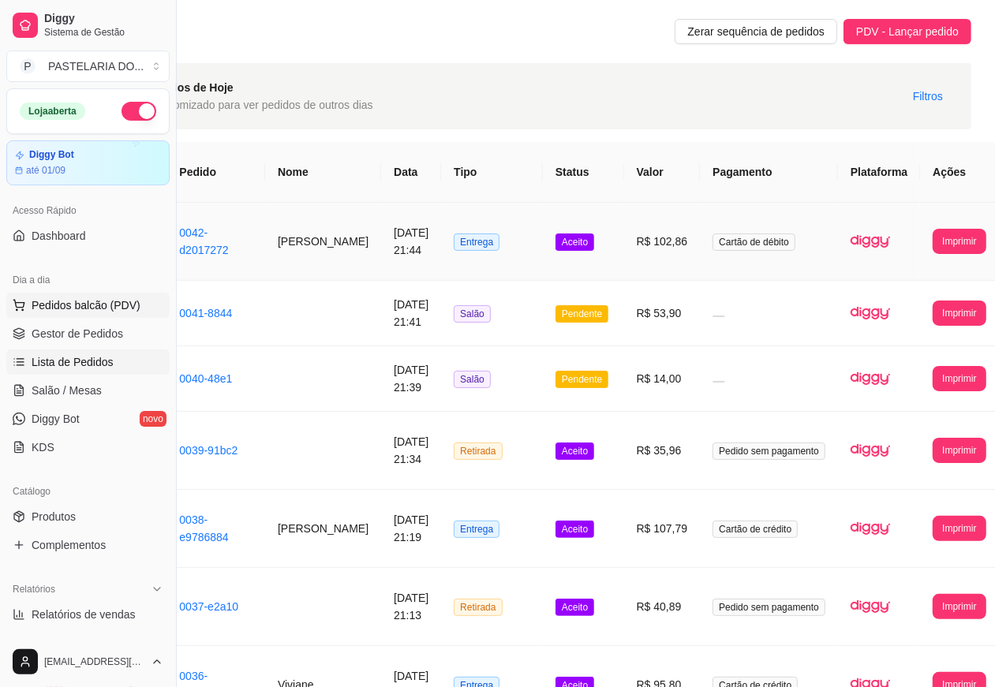
click at [118, 301] on span "Pedidos balcão (PDV)" at bounding box center [86, 305] width 109 height 16
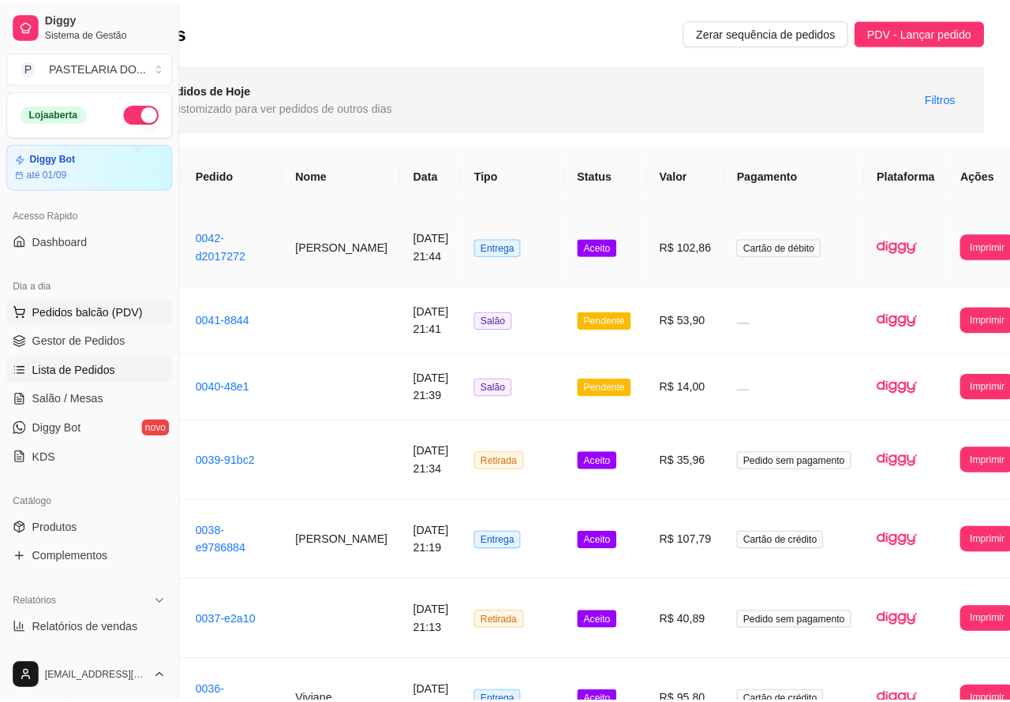
scroll to position [0, 160]
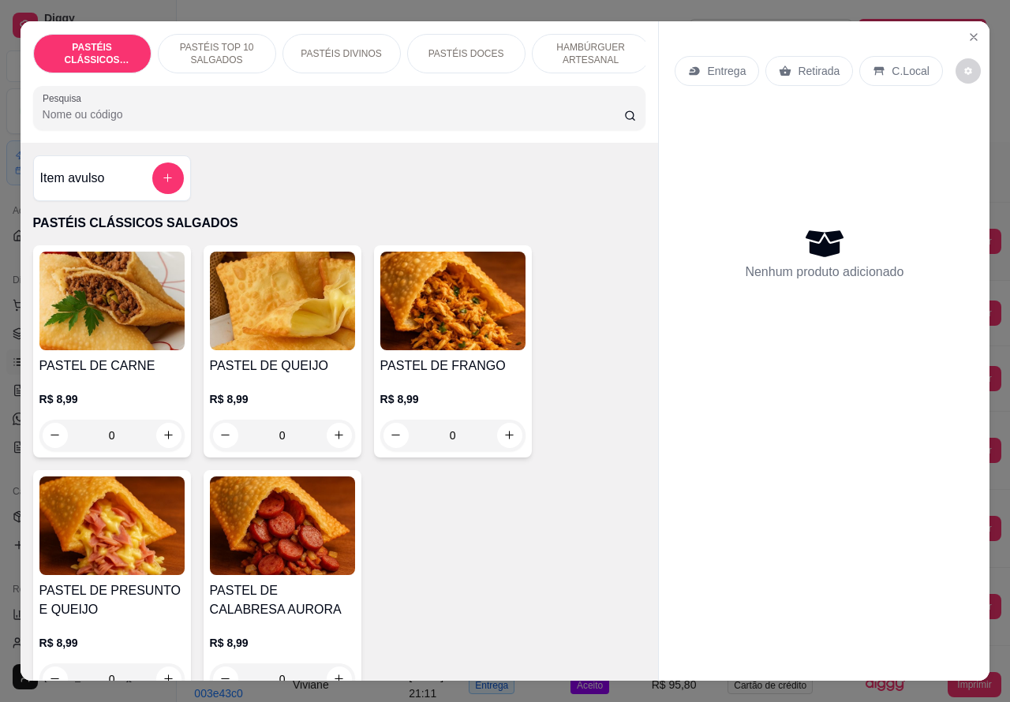
click at [803, 65] on p "Retirada" at bounding box center [819, 71] width 42 height 16
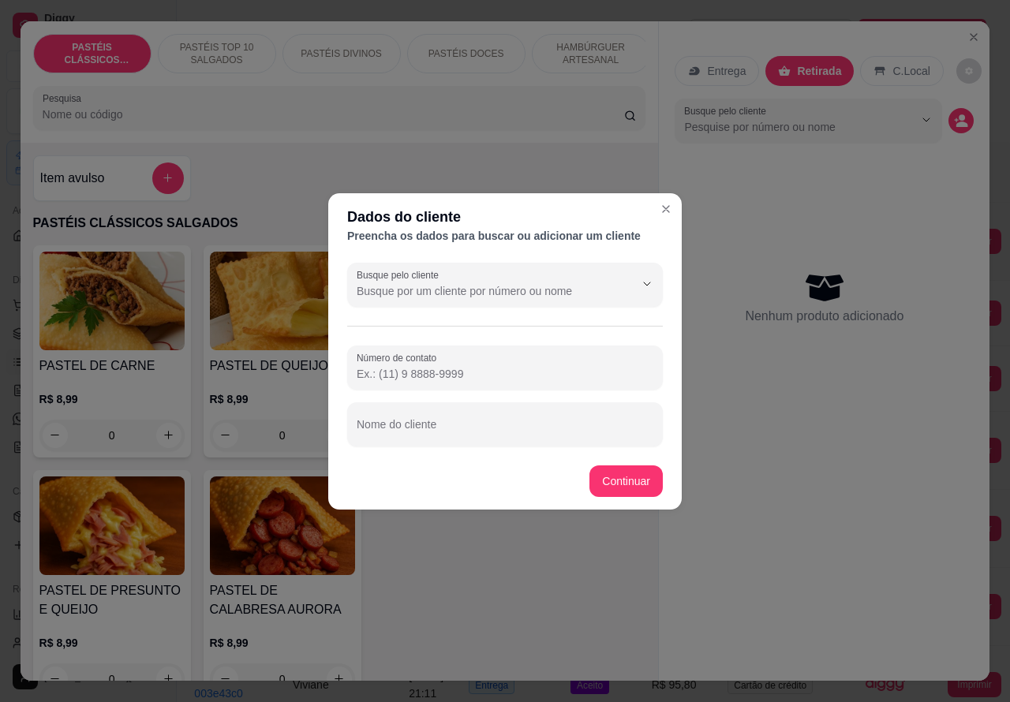
click at [674, 207] on div "Nenhum produto adicionado" at bounding box center [823, 297] width 299 height 309
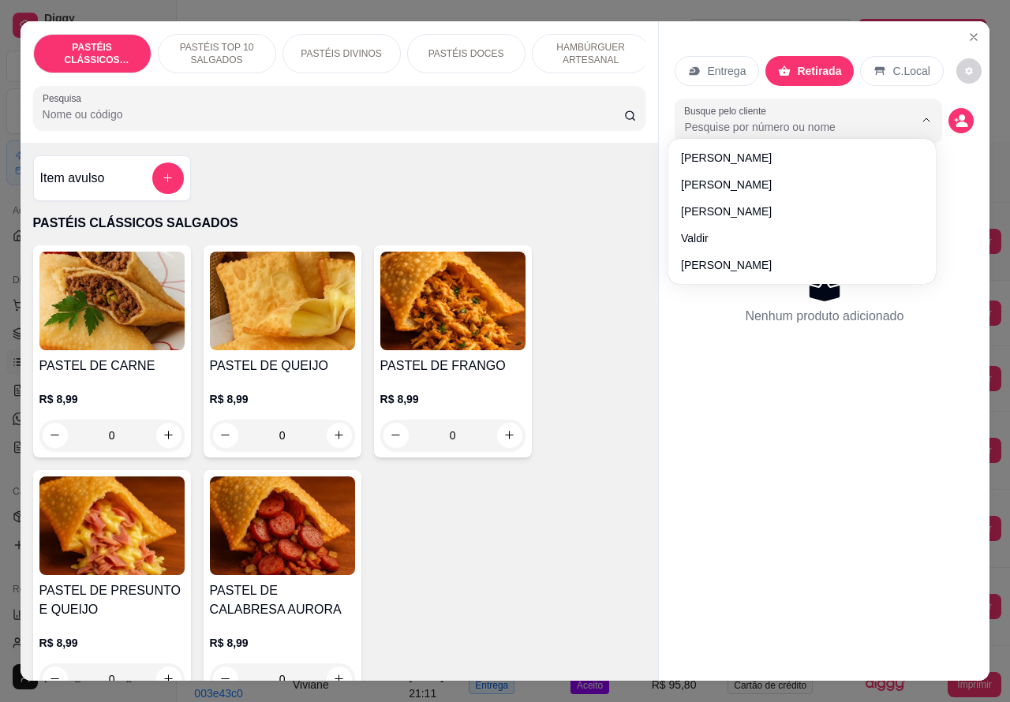
click at [720, 106] on label "Busque pelo cliente" at bounding box center [728, 110] width 88 height 13
click at [720, 119] on input "Busque pelo cliente" at bounding box center [786, 127] width 204 height 16
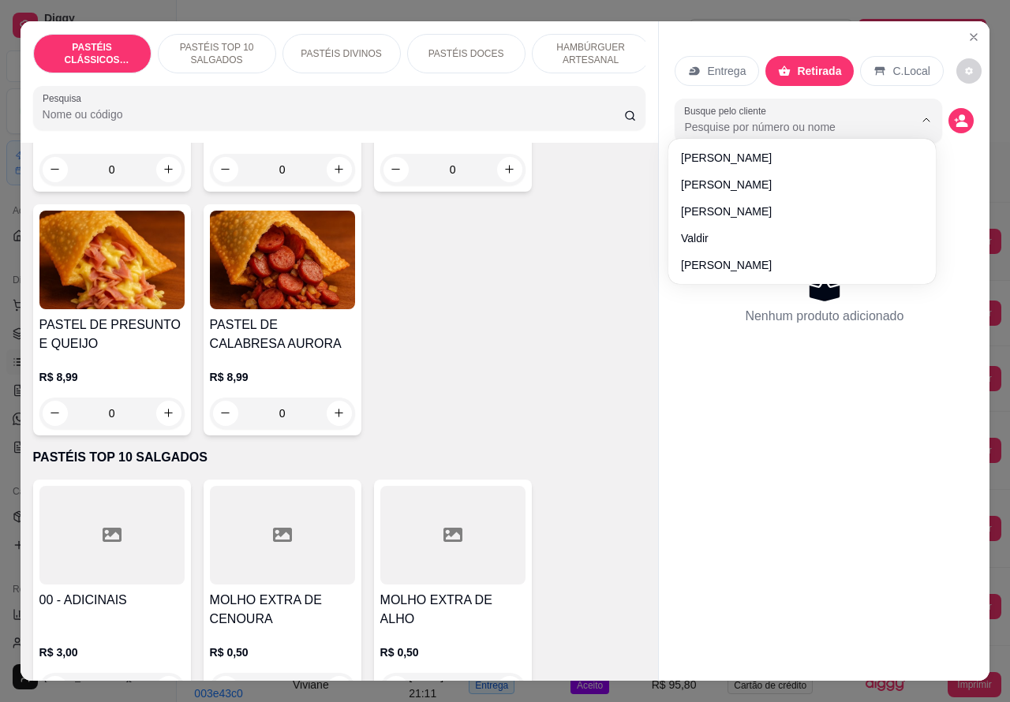
click at [227, 49] on p "PASTÉIS TOP 10 SALGADOS" at bounding box center [217, 53] width 92 height 25
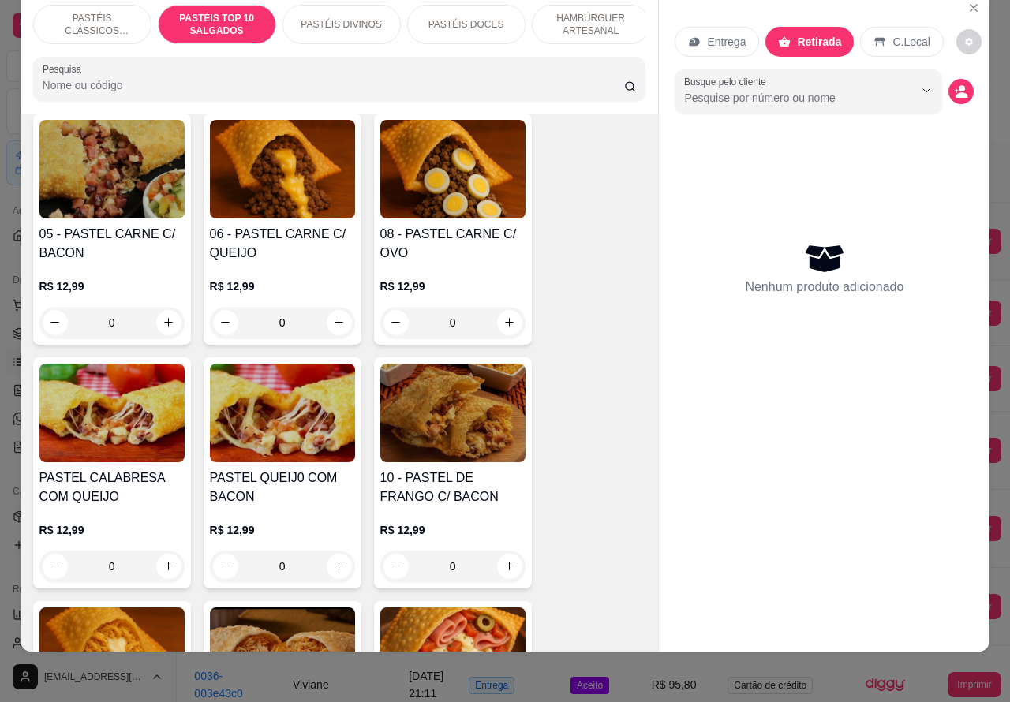
scroll to position [1094, 0]
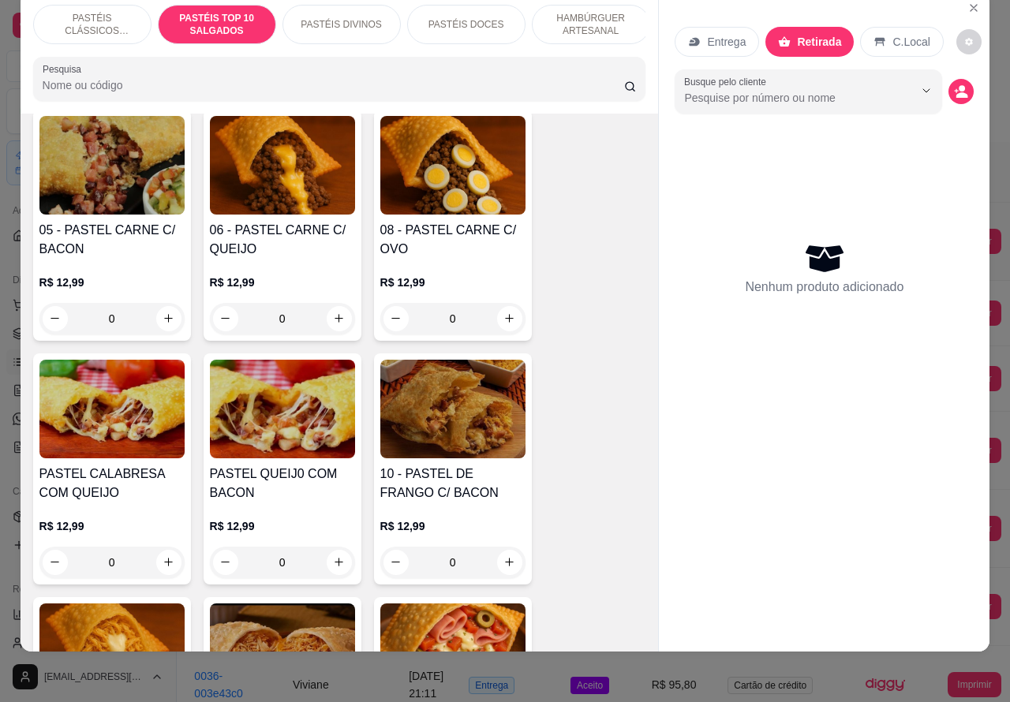
click at [502, 317] on div "0" at bounding box center [452, 319] width 145 height 32
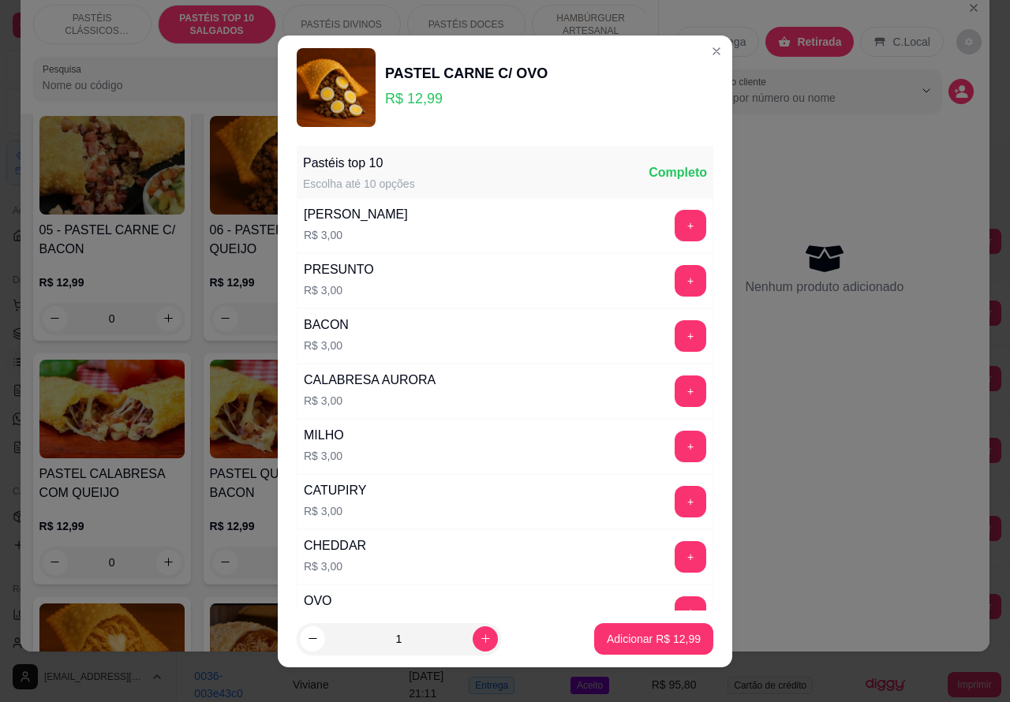
click at [624, 639] on p "Adicionar R$ 12,99" at bounding box center [654, 639] width 94 height 16
type input "1"
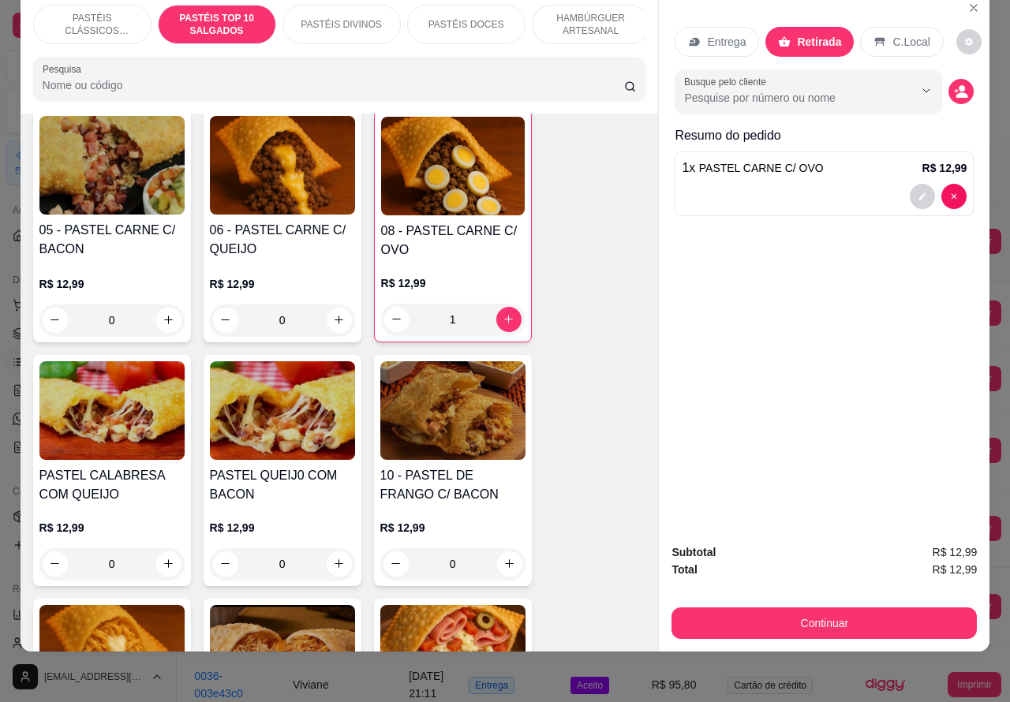
scroll to position [1323, 0]
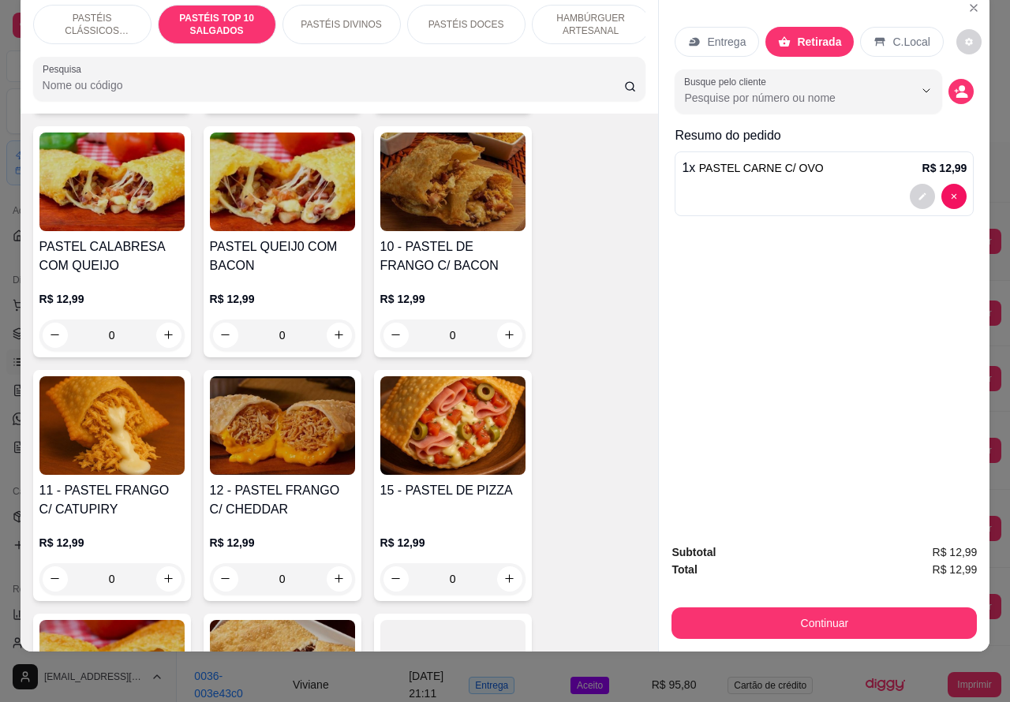
click at [495, 573] on div "0" at bounding box center [452, 579] width 145 height 32
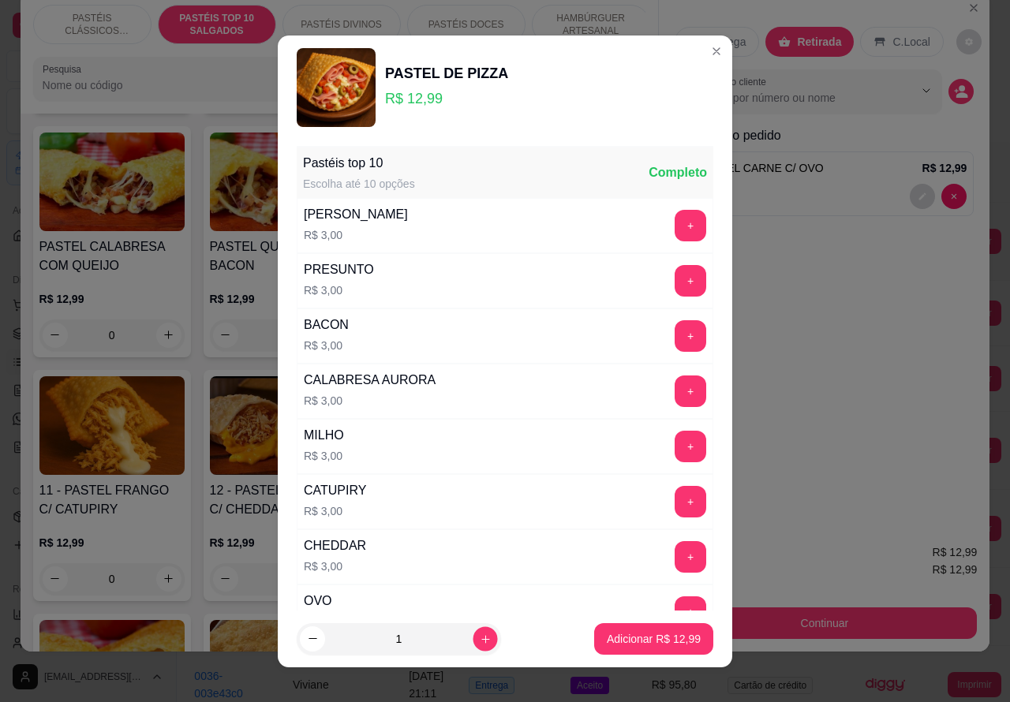
click at [480, 641] on icon "increase-product-quantity" at bounding box center [486, 639] width 12 height 12
type input "2"
click at [619, 637] on p "Adicionar R$ 25,98" at bounding box center [654, 638] width 92 height 15
type input "2"
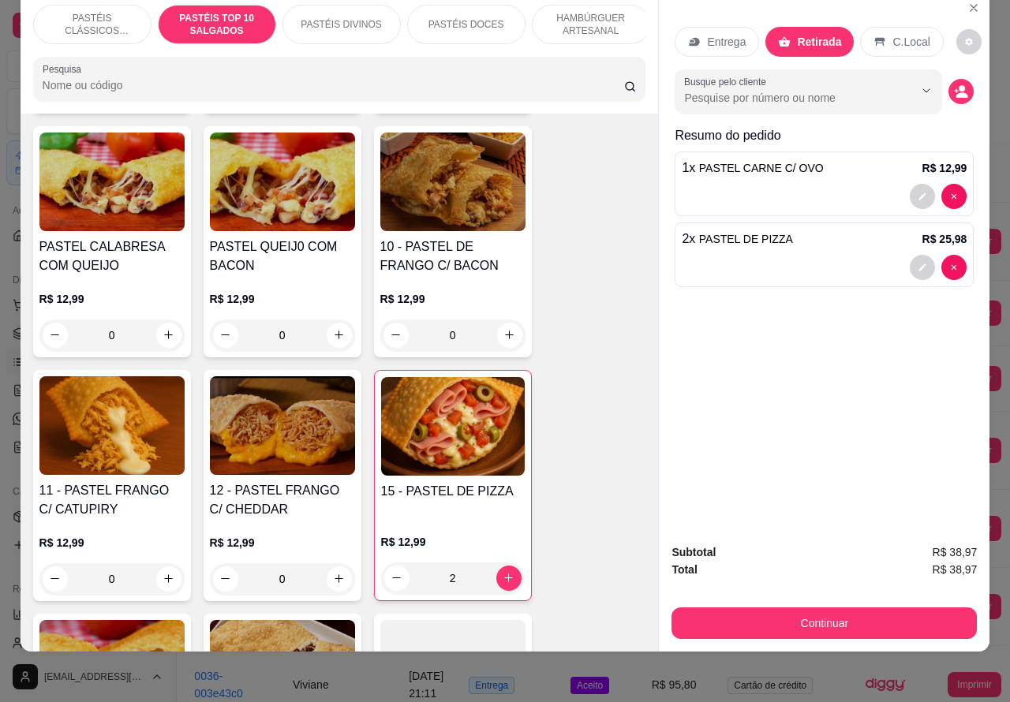
click at [824, 255] on div at bounding box center [824, 267] width 285 height 25
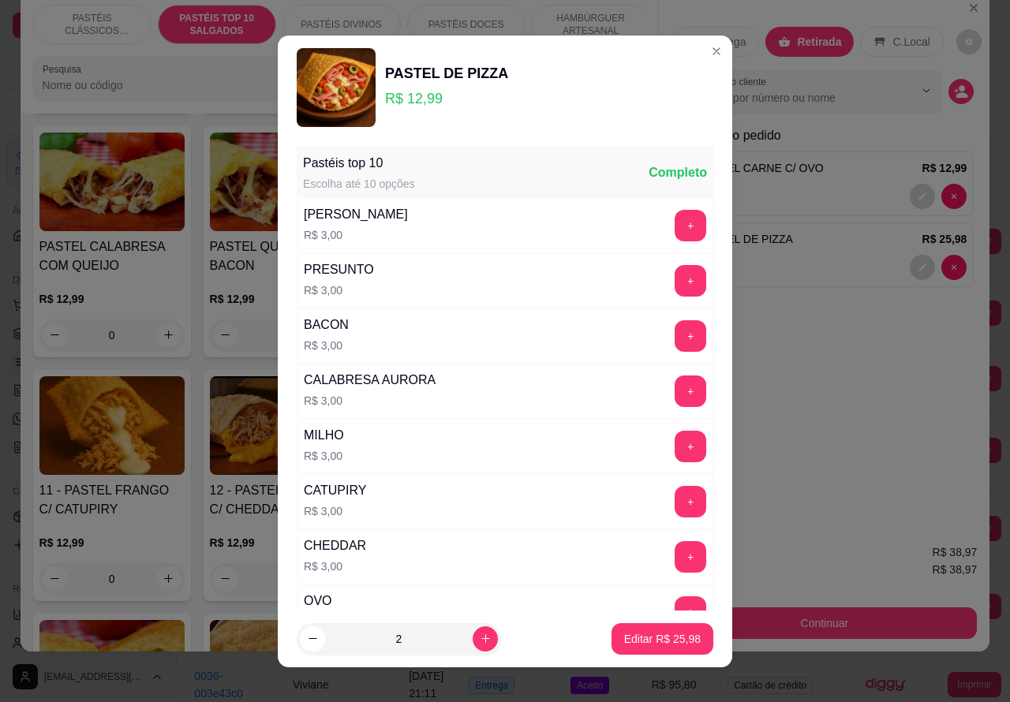
scroll to position [206, 0]
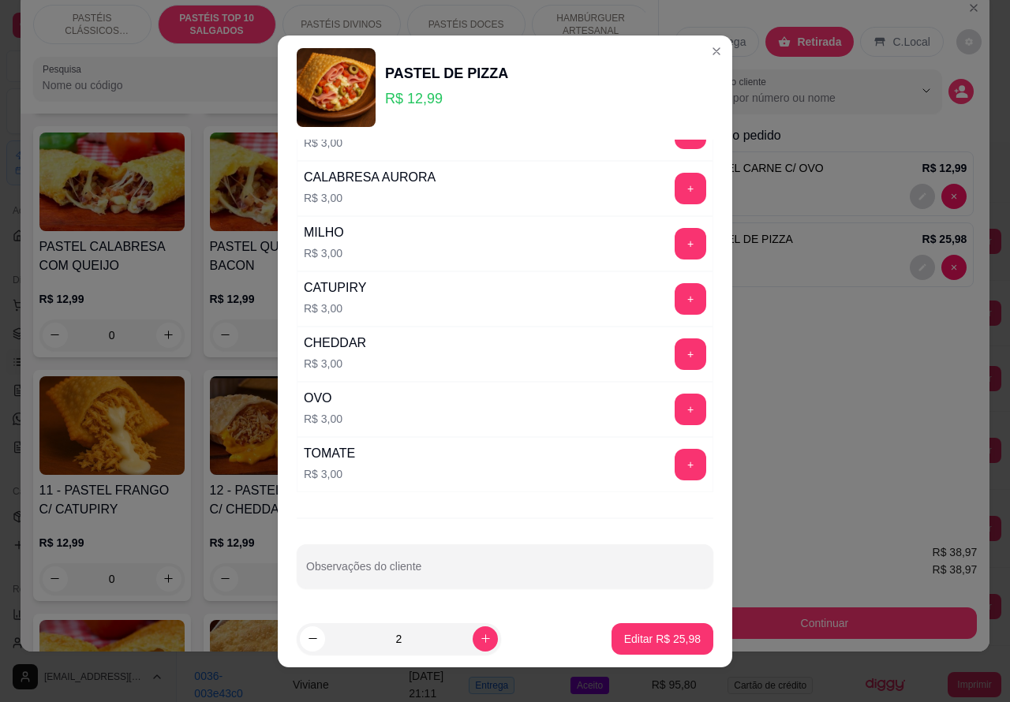
click at [450, 580] on input "Observações do cliente" at bounding box center [505, 573] width 398 height 16
type input "p"
type input "PRISCILA VEM RETIRAR"
click at [647, 637] on p "Editar R$ 25,98" at bounding box center [662, 638] width 74 height 15
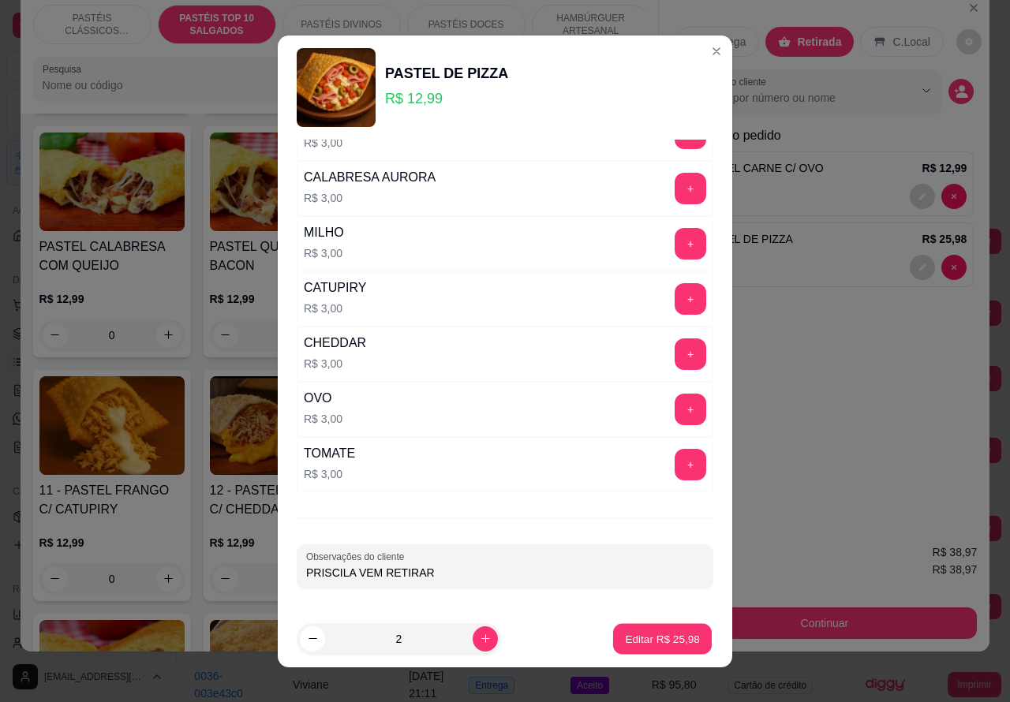
type input "0"
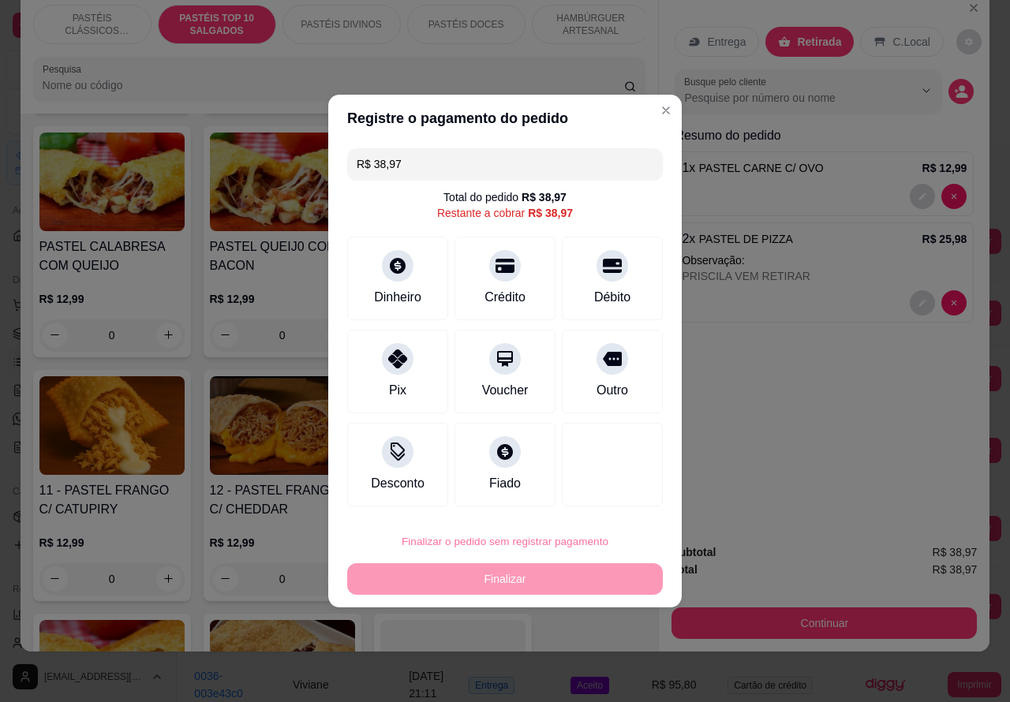
click at [622, 503] on button "Confirmar" at bounding box center [599, 497] width 58 height 24
type input "0"
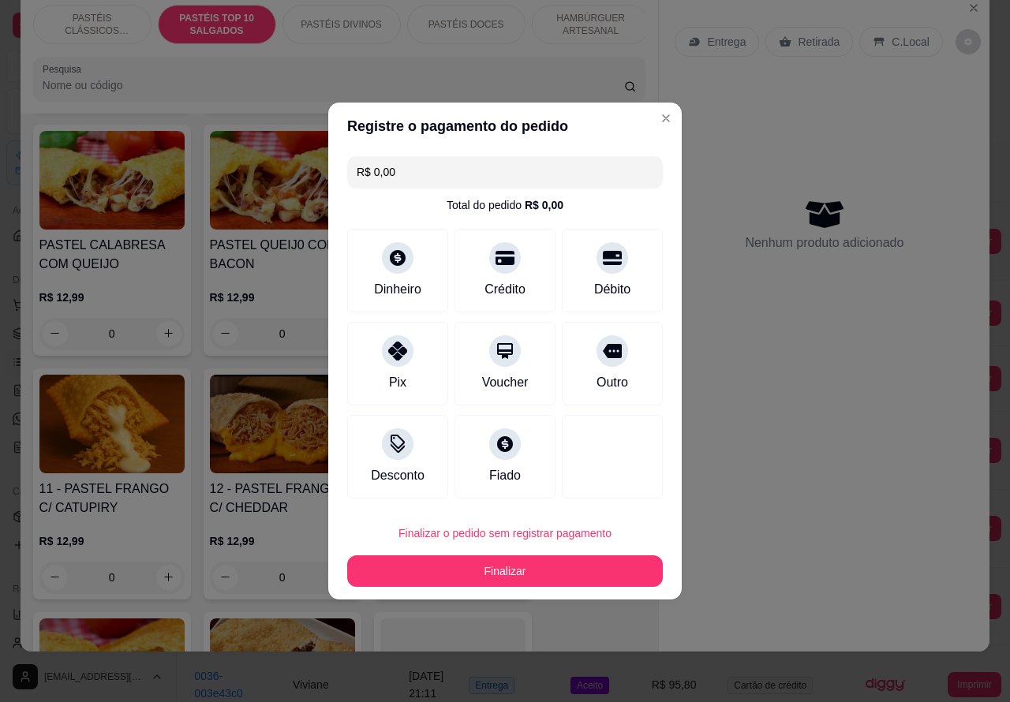
type input "R$ 0,00"
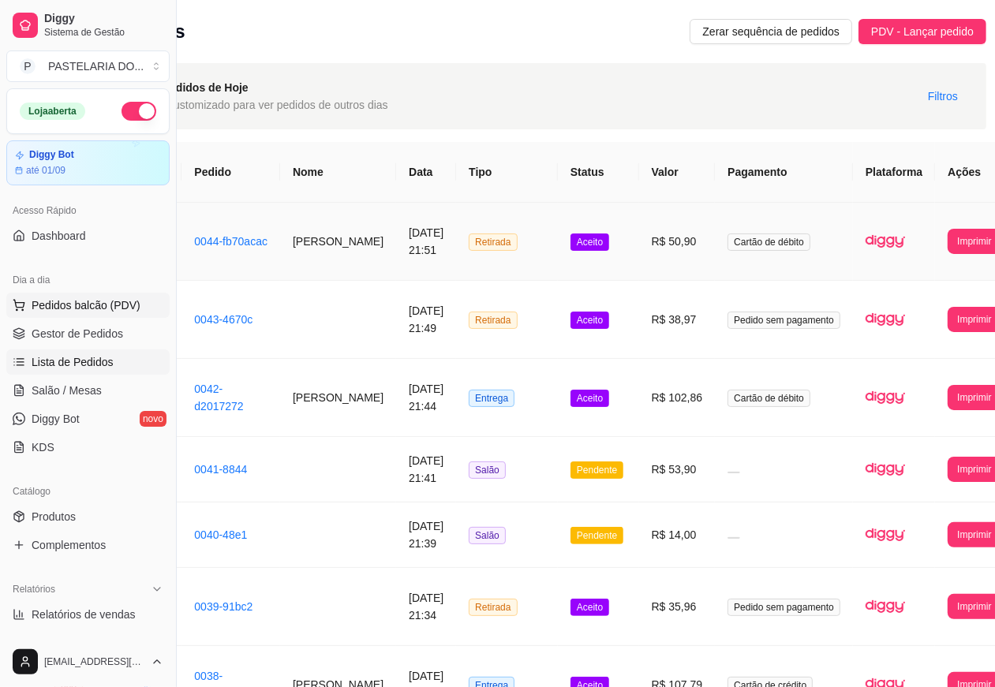
click at [117, 301] on span "Pedidos balcão (PDV)" at bounding box center [86, 305] width 109 height 16
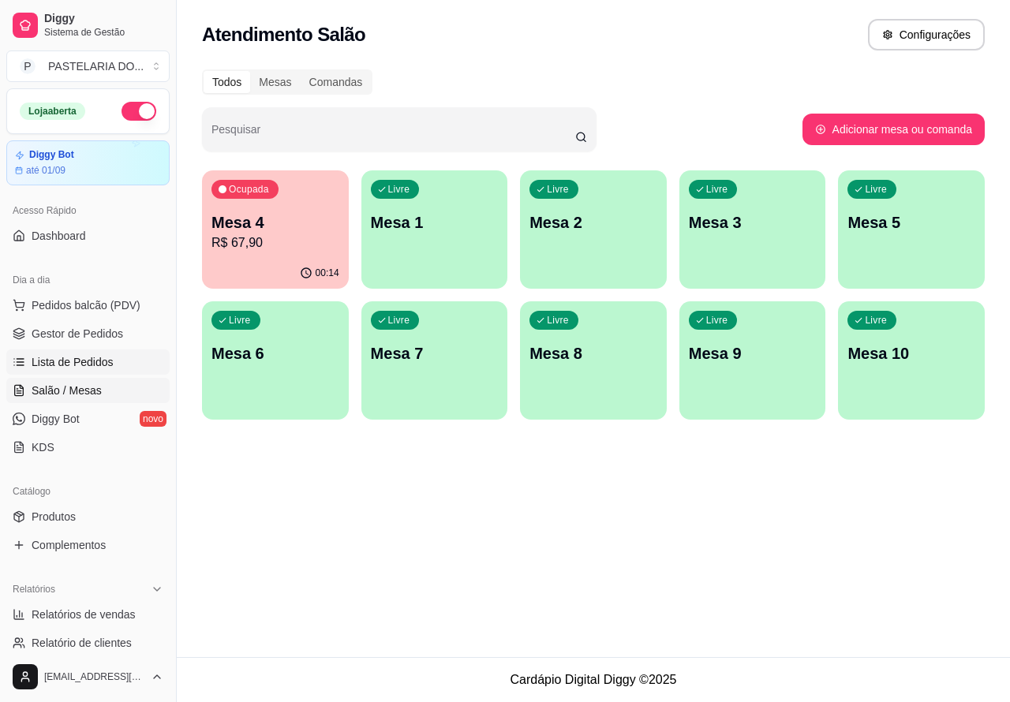
click at [109, 364] on span "Lista de Pedidos" at bounding box center [73, 362] width 82 height 16
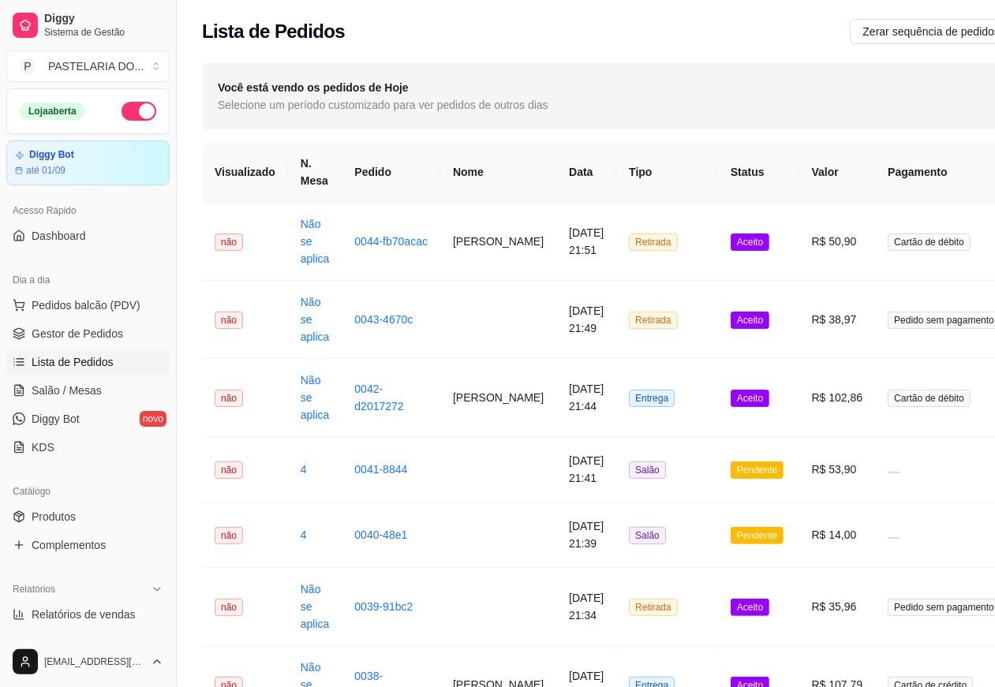
click at [484, 319] on td at bounding box center [498, 320] width 116 height 78
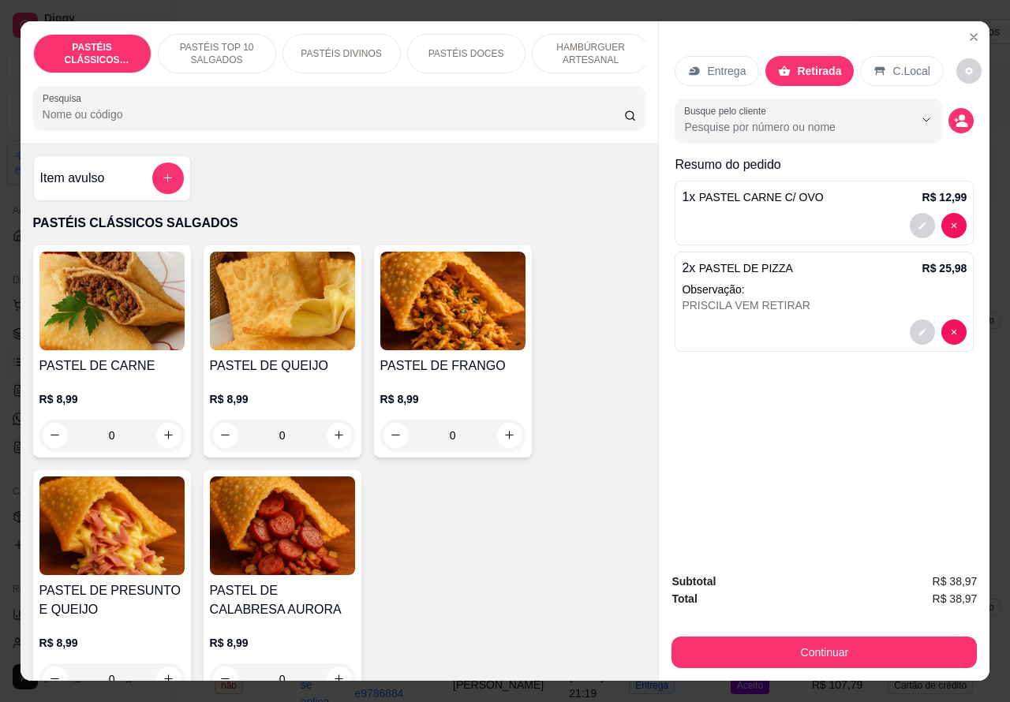
click at [163, 441] on icon "increase-product-quantity" at bounding box center [169, 435] width 12 height 12
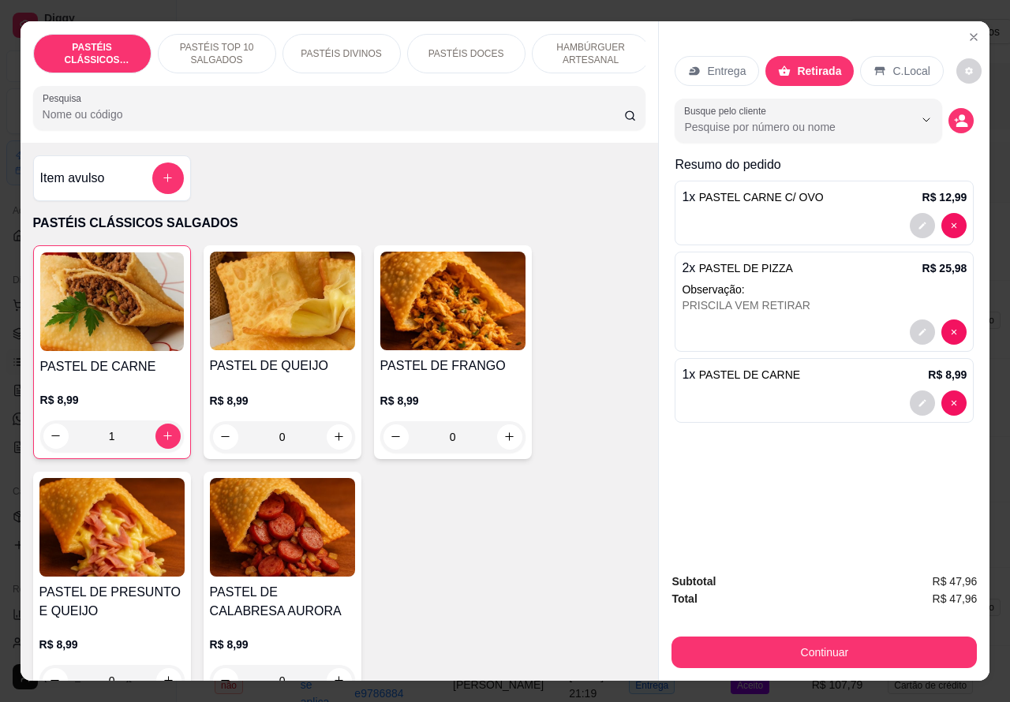
click at [162, 442] on icon "increase-product-quantity" at bounding box center [168, 436] width 12 height 12
type input "3"
click at [499, 450] on button "increase-product-quantity" at bounding box center [509, 436] width 25 height 25
type input "1"
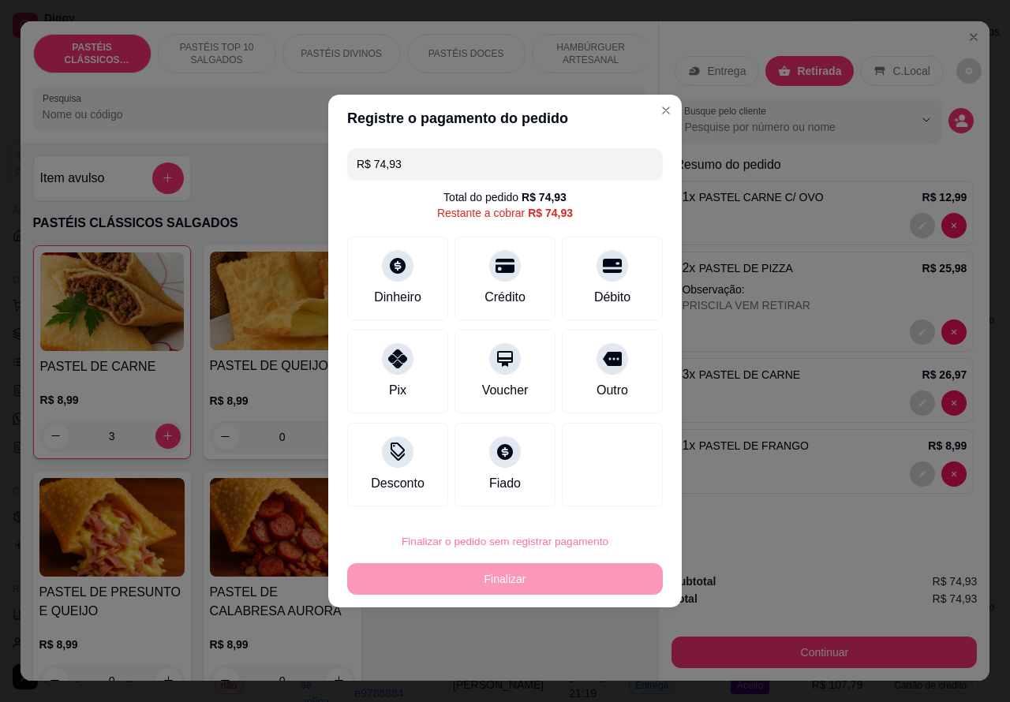
click at [612, 495] on button "Confirmar" at bounding box center [599, 497] width 58 height 24
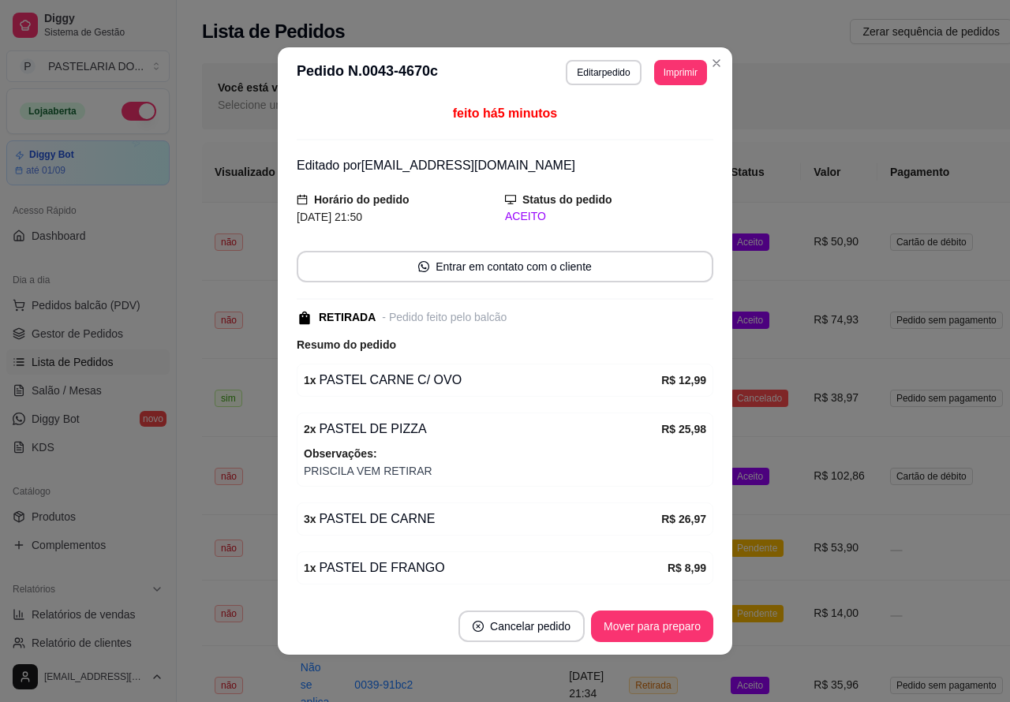
click at [121, 302] on span "Pedidos balcão (PDV)" at bounding box center [86, 305] width 109 height 16
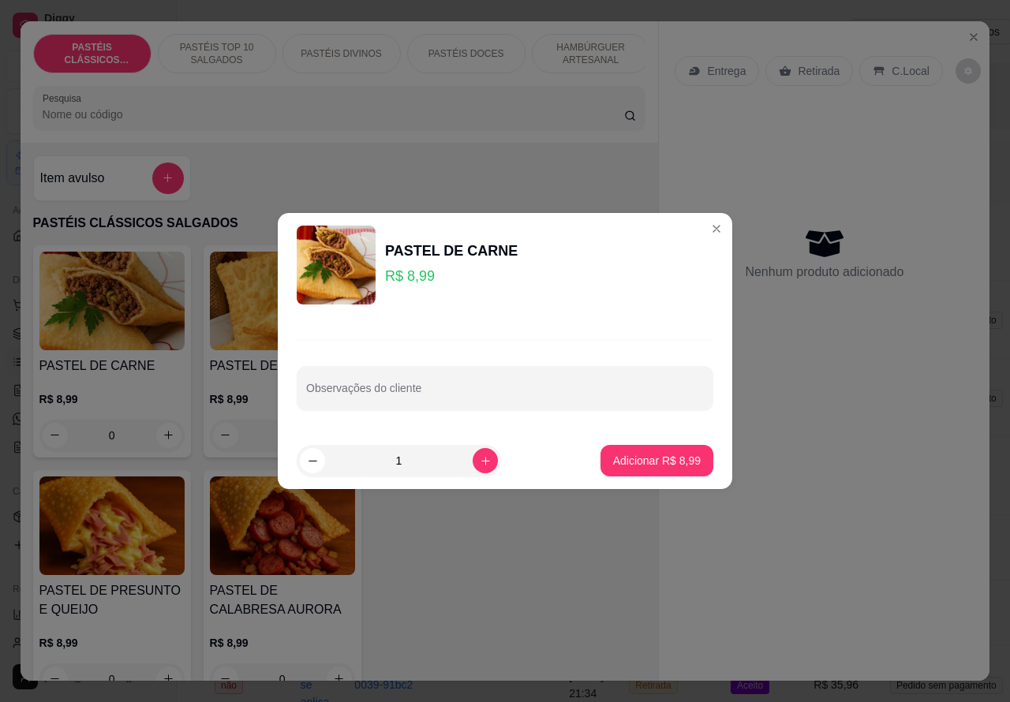
click at [701, 229] on div "Nenhum produto adicionado" at bounding box center [823, 253] width 299 height 309
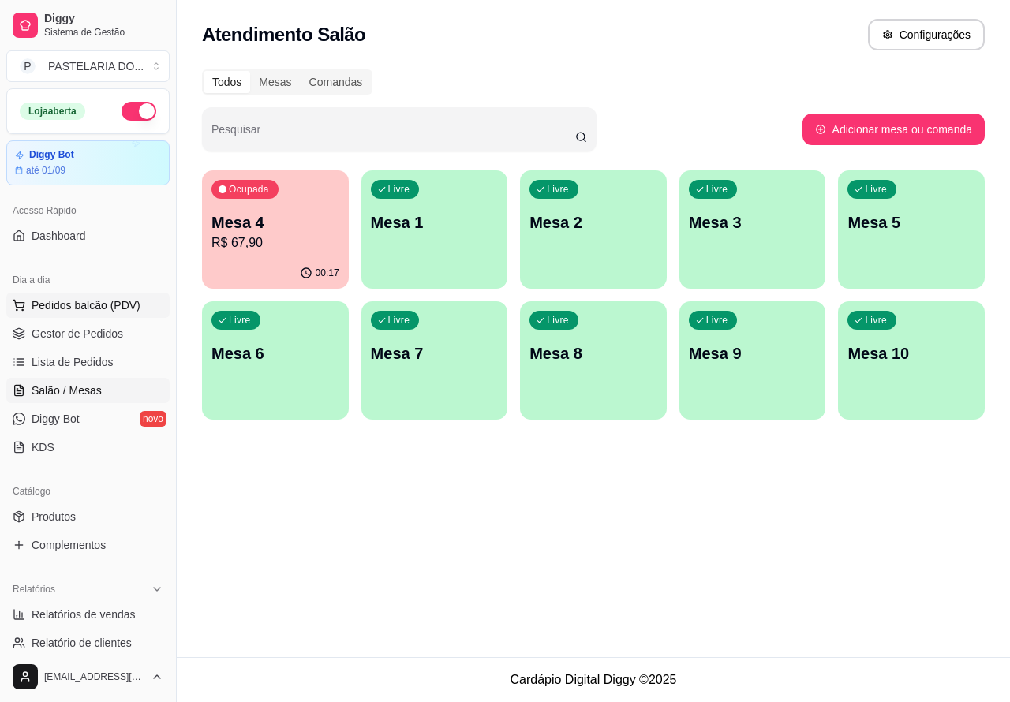
click at [111, 309] on span "Pedidos balcão (PDV)" at bounding box center [86, 305] width 109 height 16
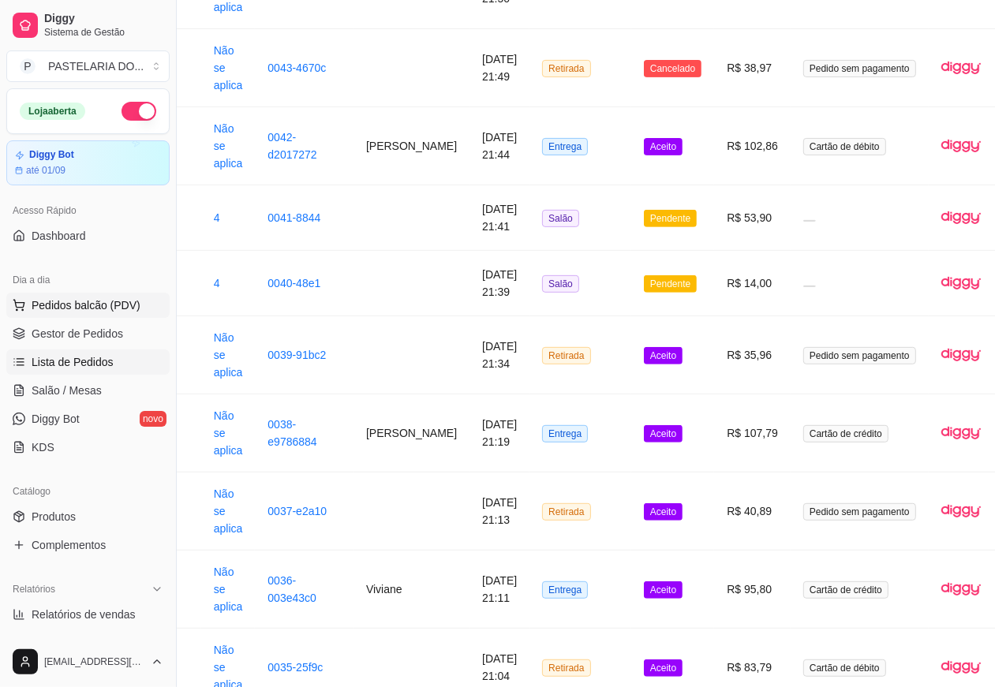
scroll to position [330, 176]
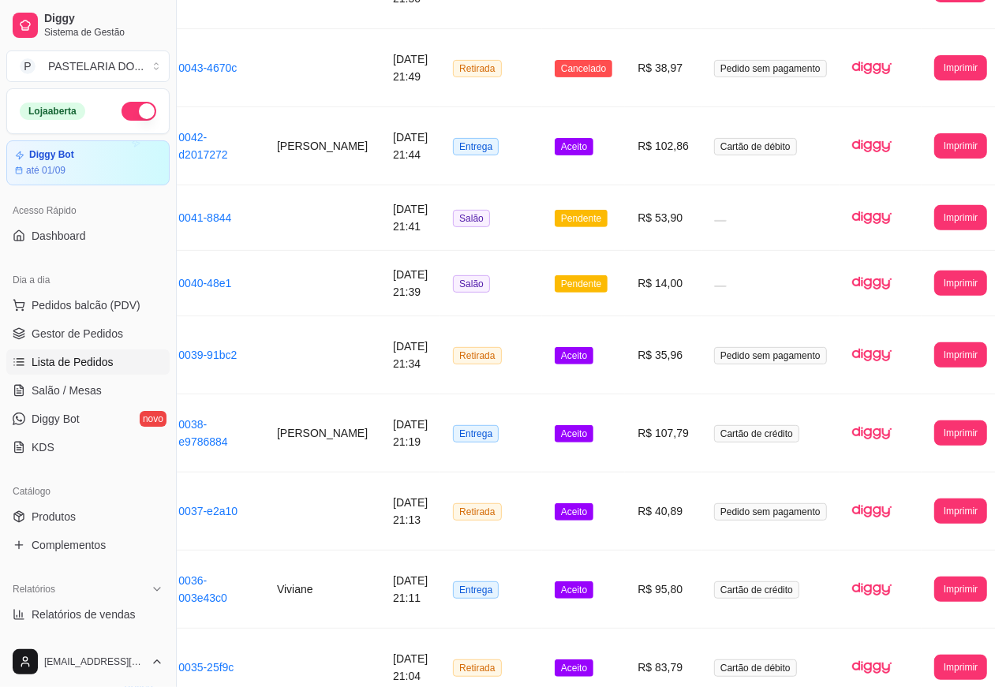
click at [878, 361] on td at bounding box center [880, 355] width 82 height 78
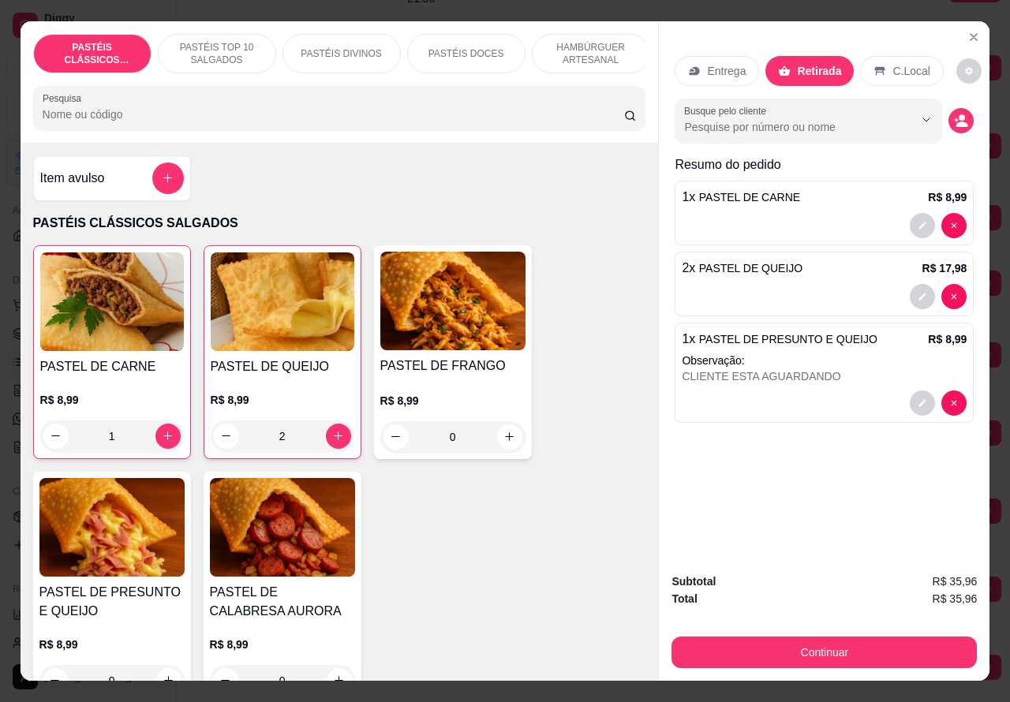
click at [841, 215] on div at bounding box center [824, 225] width 285 height 25
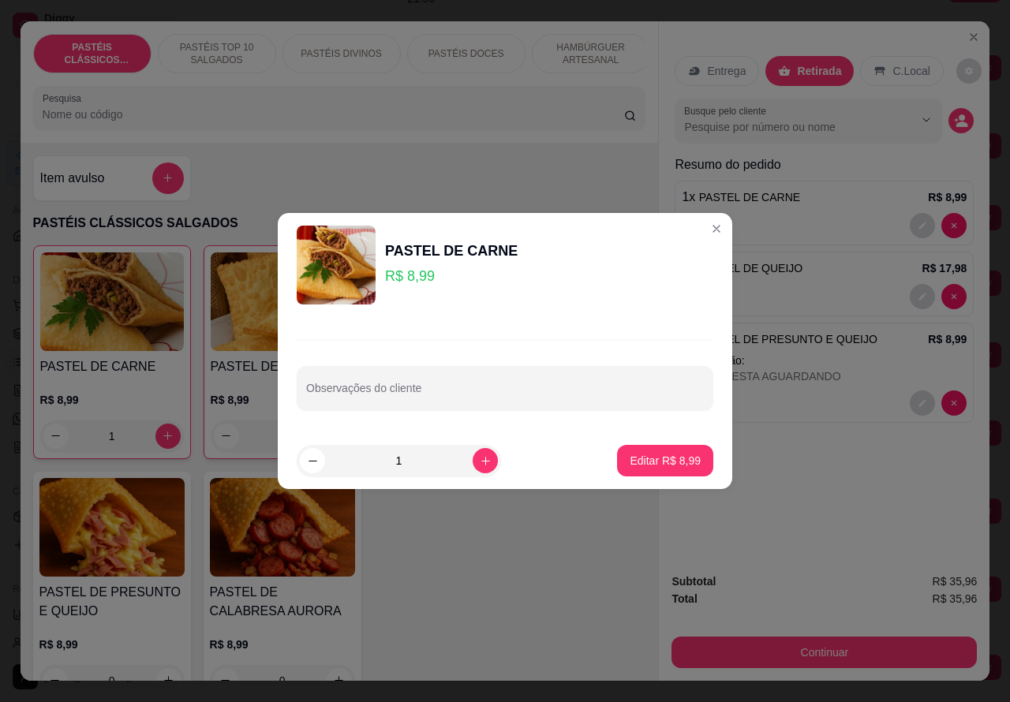
click at [465, 389] on input "Observações do cliente" at bounding box center [505, 395] width 398 height 16
click at [701, 229] on div at bounding box center [824, 225] width 285 height 25
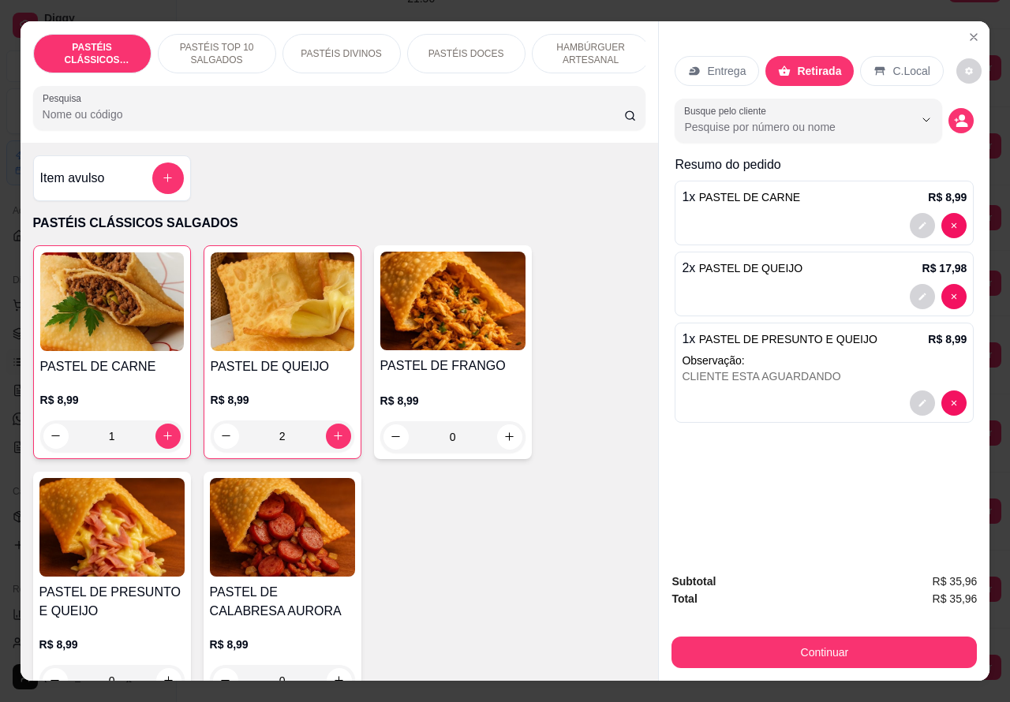
click at [162, 442] on icon "increase-product-quantity" at bounding box center [168, 436] width 12 height 12
type input "2"
click at [947, 368] on div "CLIENTE ESTA AGUARDANDO" at bounding box center [824, 376] width 285 height 16
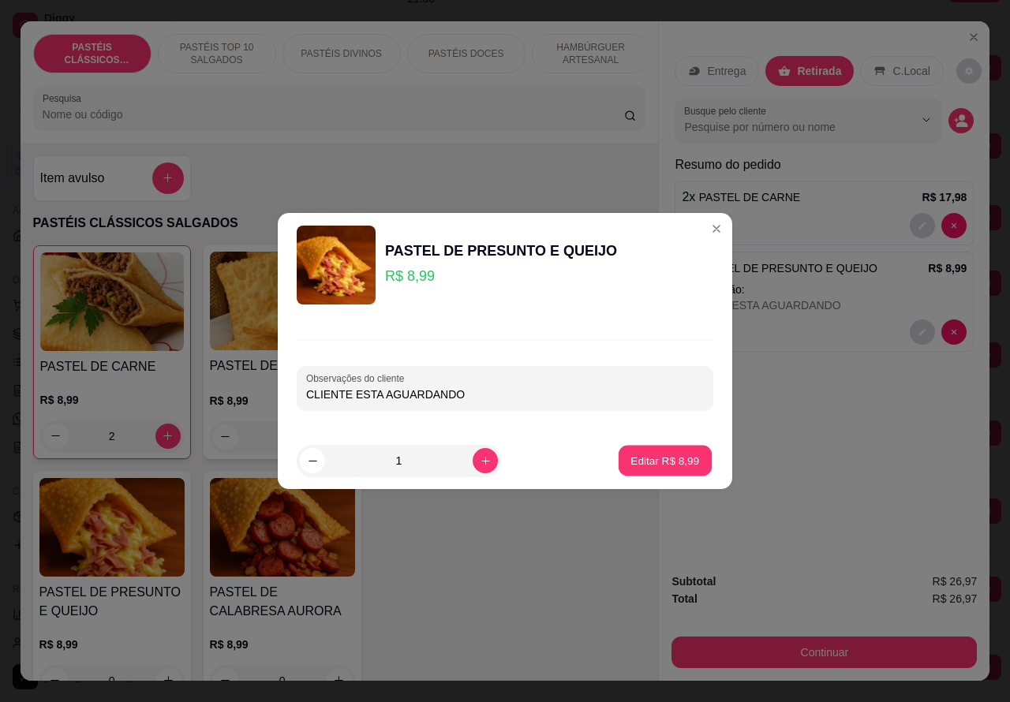
click at [663, 458] on p "Editar R$ 8,99" at bounding box center [665, 460] width 69 height 15
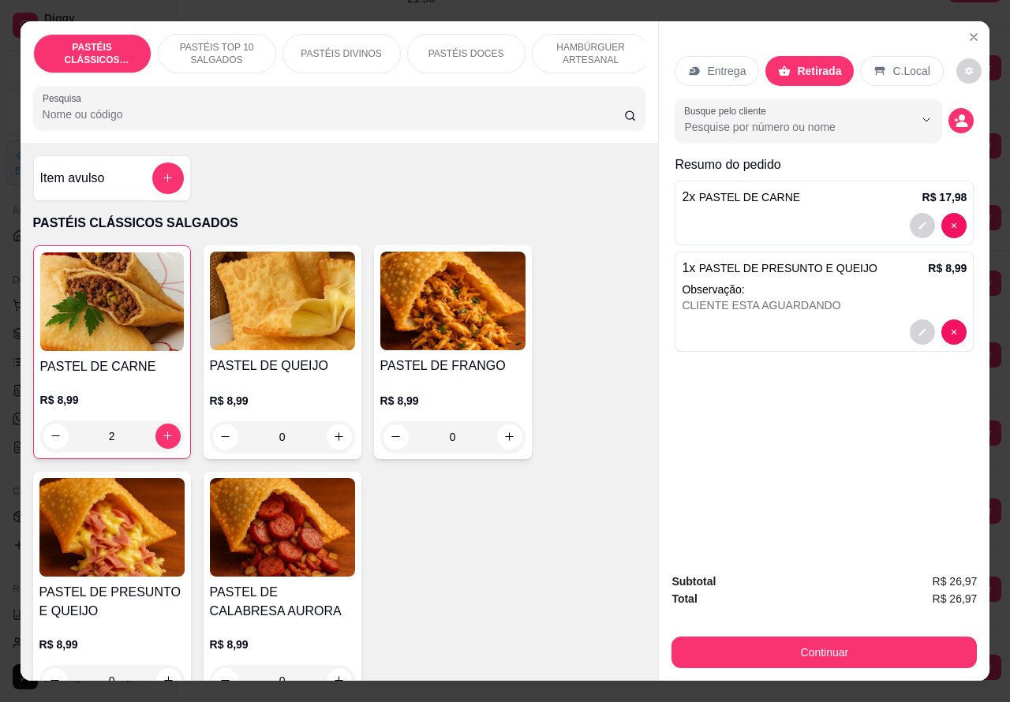
click at [334, 441] on icon "increase-product-quantity" at bounding box center [338, 436] width 9 height 9
type input "1"
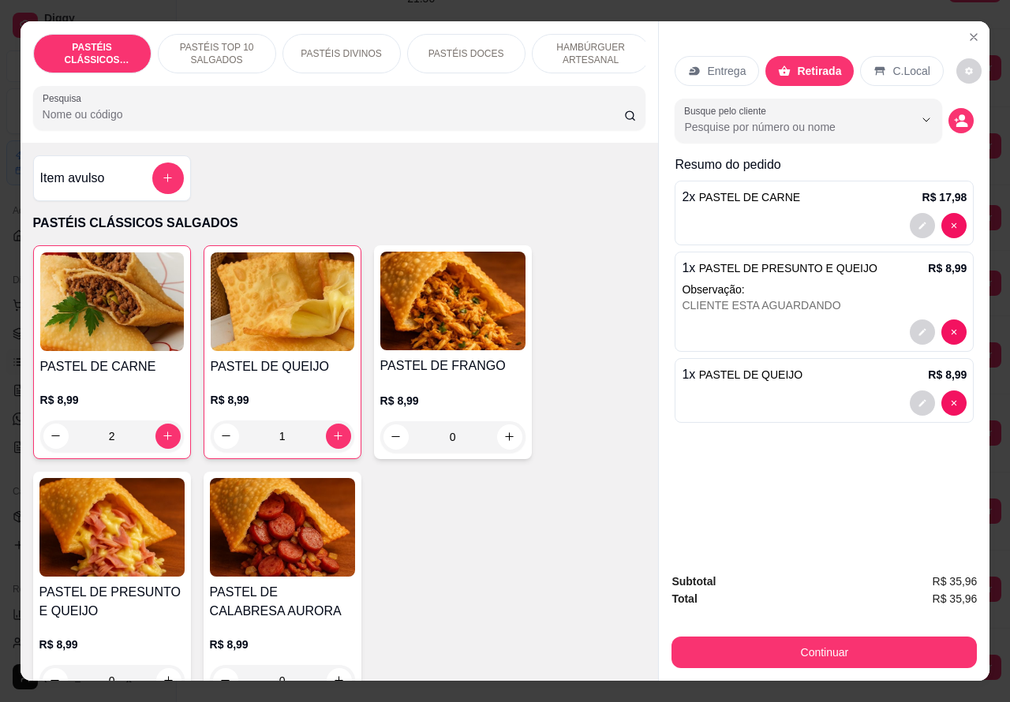
click at [969, 31] on icon "Close" at bounding box center [973, 37] width 13 height 13
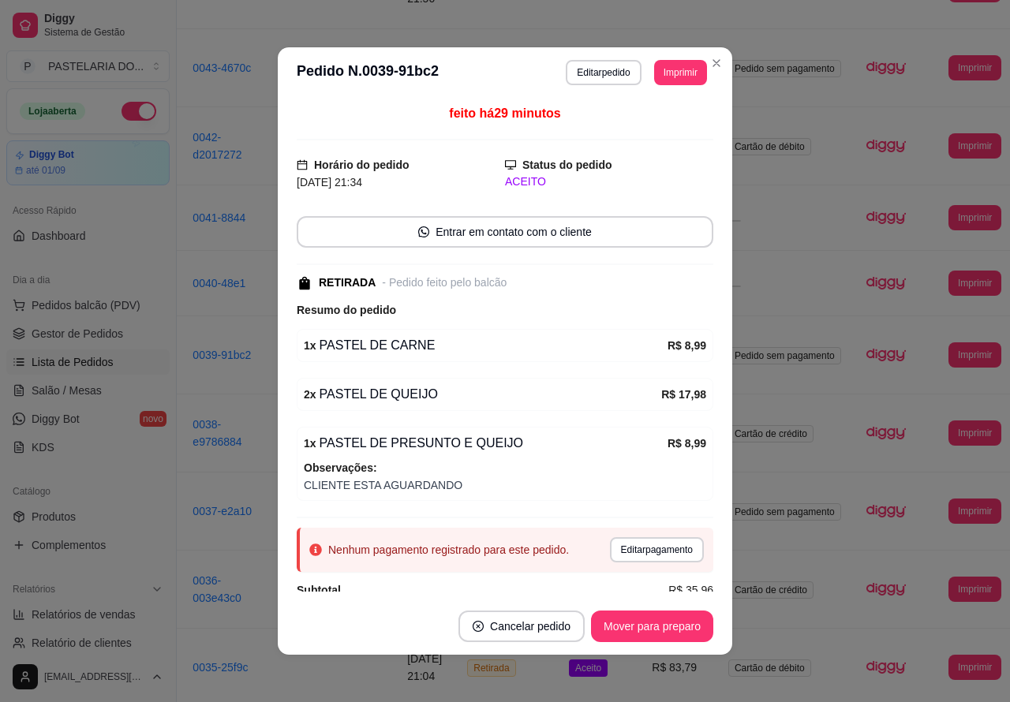
click at [728, 63] on span "Pedido sem pagamento" at bounding box center [784, 68] width 113 height 17
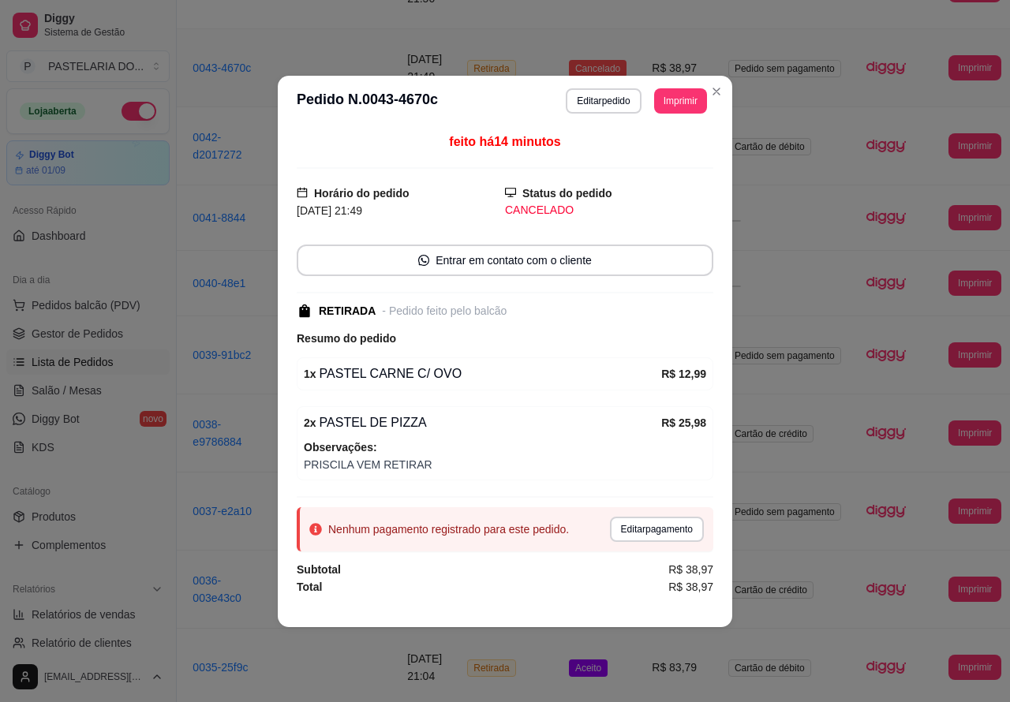
click at [722, 89] on icon "Close" at bounding box center [716, 91] width 13 height 13
click at [716, 88] on td "Pedido sem pagamento" at bounding box center [785, 68] width 138 height 78
click at [722, 91] on td "Pedido sem pagamento" at bounding box center [785, 68] width 138 height 78
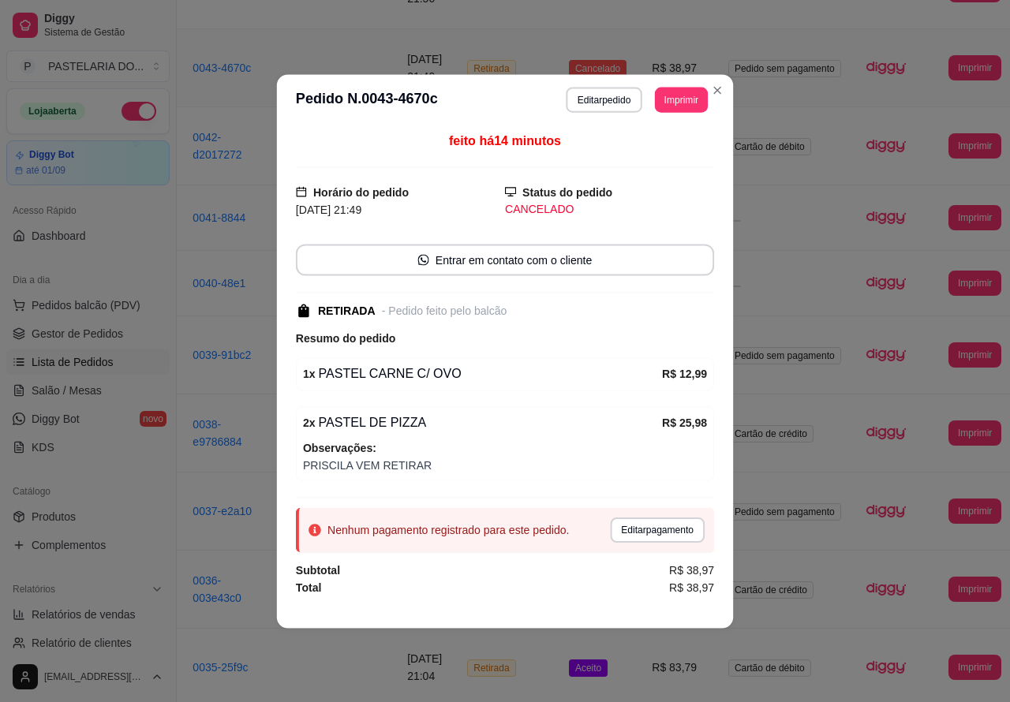
click at [91, 321] on link "Gestor de Pedidos" at bounding box center [87, 333] width 163 height 25
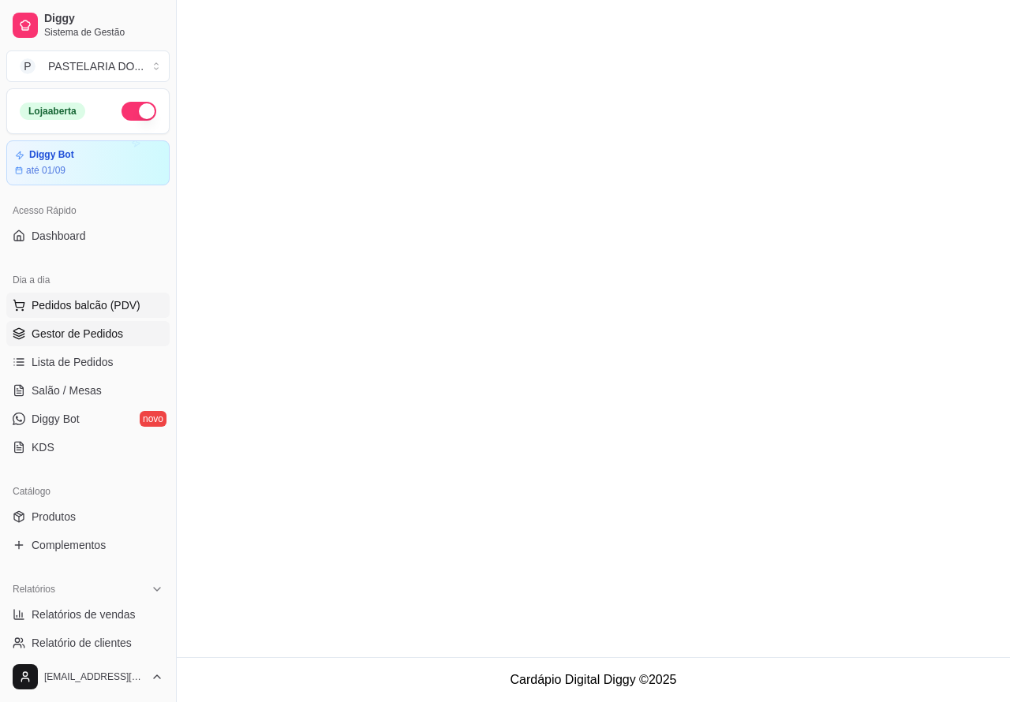
click at [112, 305] on span "Pedidos balcão (PDV)" at bounding box center [86, 305] width 109 height 16
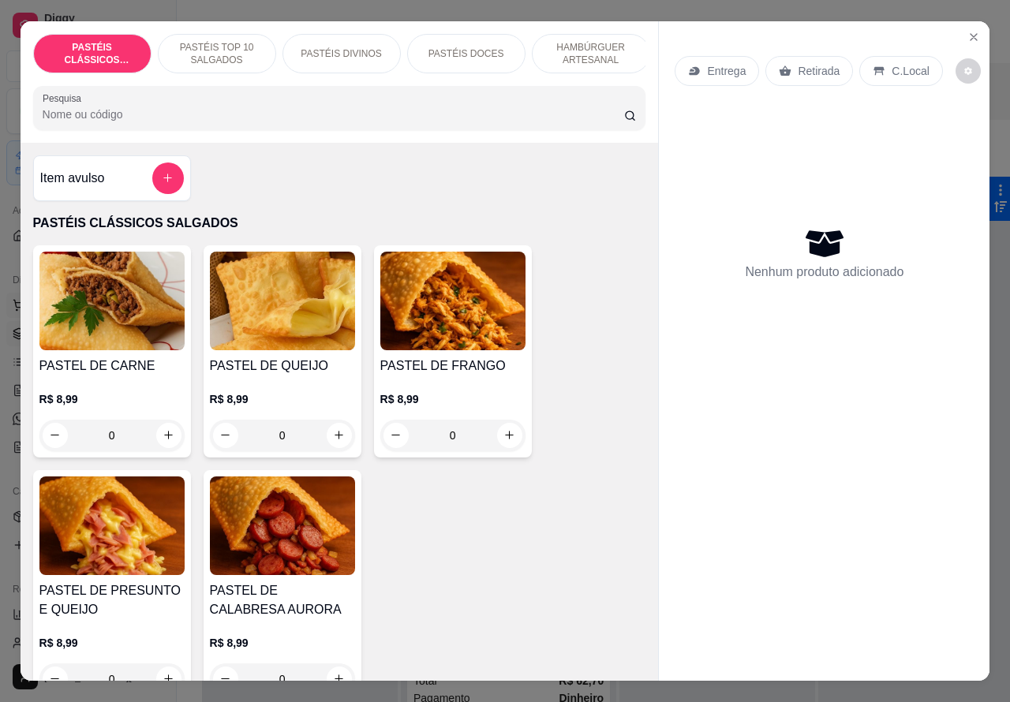
click at [728, 73] on div "Entrega" at bounding box center [716, 71] width 84 height 30
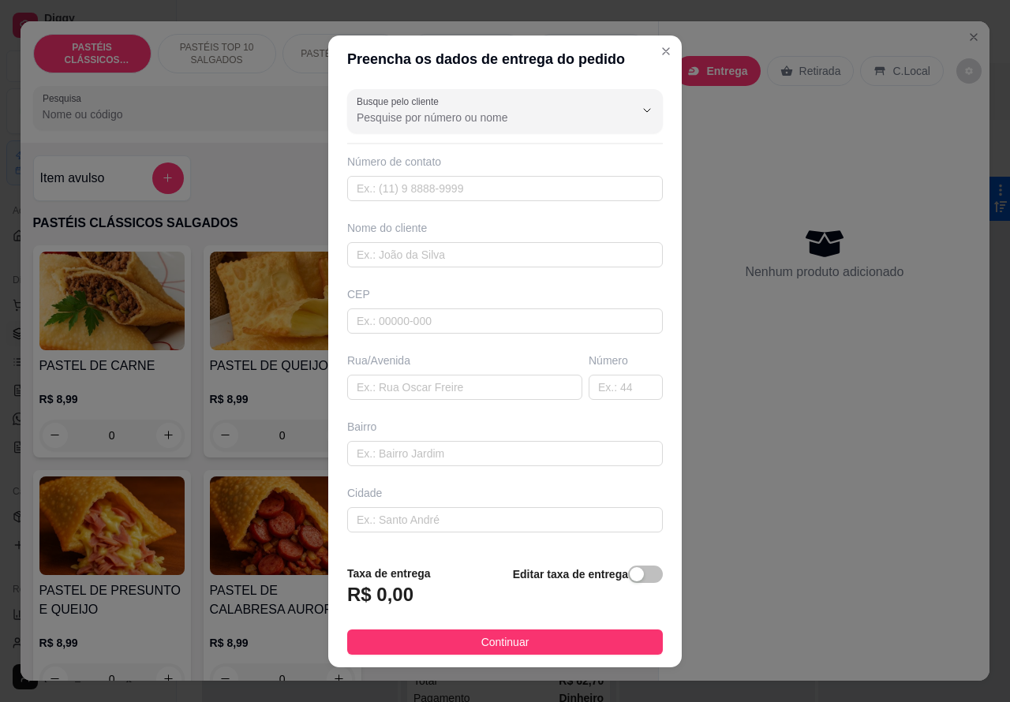
click at [389, 351] on div "Busque pelo cliente Número de contato Nome do cliente CEP Rua/Avenida Número Ba…" at bounding box center [504, 317] width 353 height 469
paste input "Ninfa Pietraroia 820"
type input "Ninfa Pietraroia 820"
click at [630, 577] on div "button" at bounding box center [637, 574] width 14 height 14
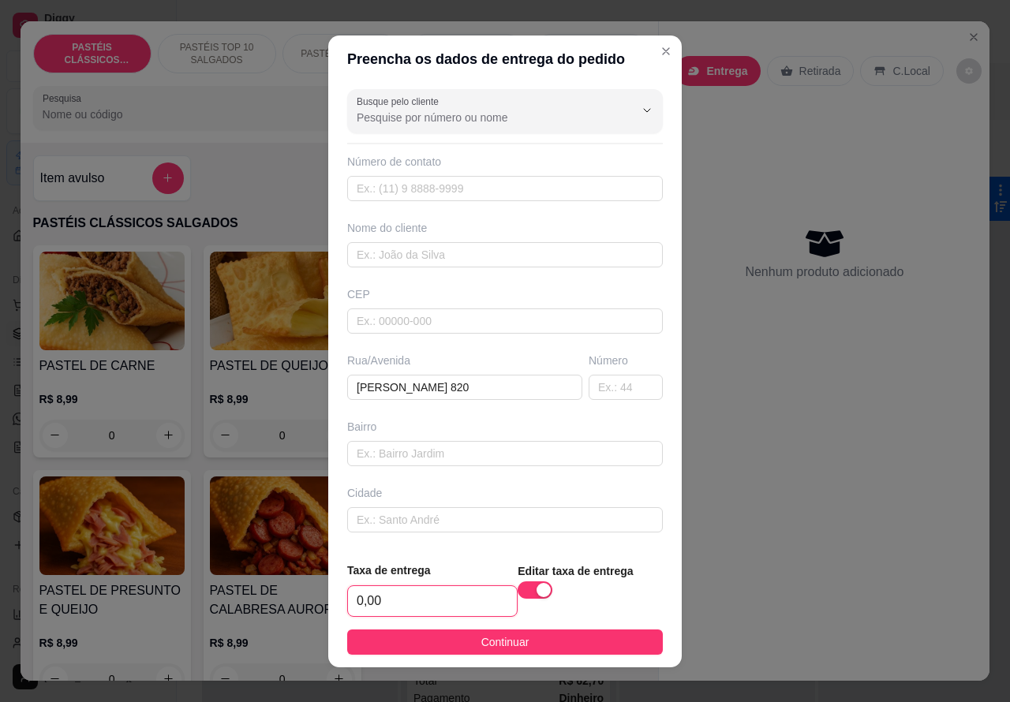
click at [369, 601] on input "0,00" at bounding box center [432, 601] width 169 height 30
click at [356, 608] on input "0,00" at bounding box center [432, 601] width 169 height 30
type input "6,00"
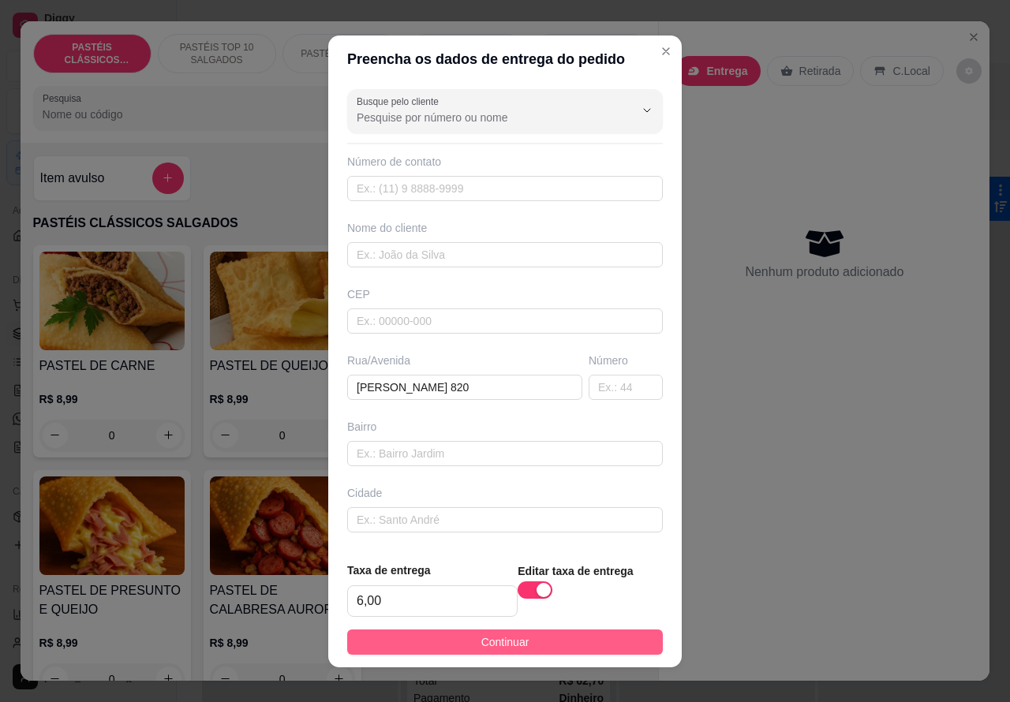
click at [581, 641] on button "Continuar" at bounding box center [505, 642] width 316 height 25
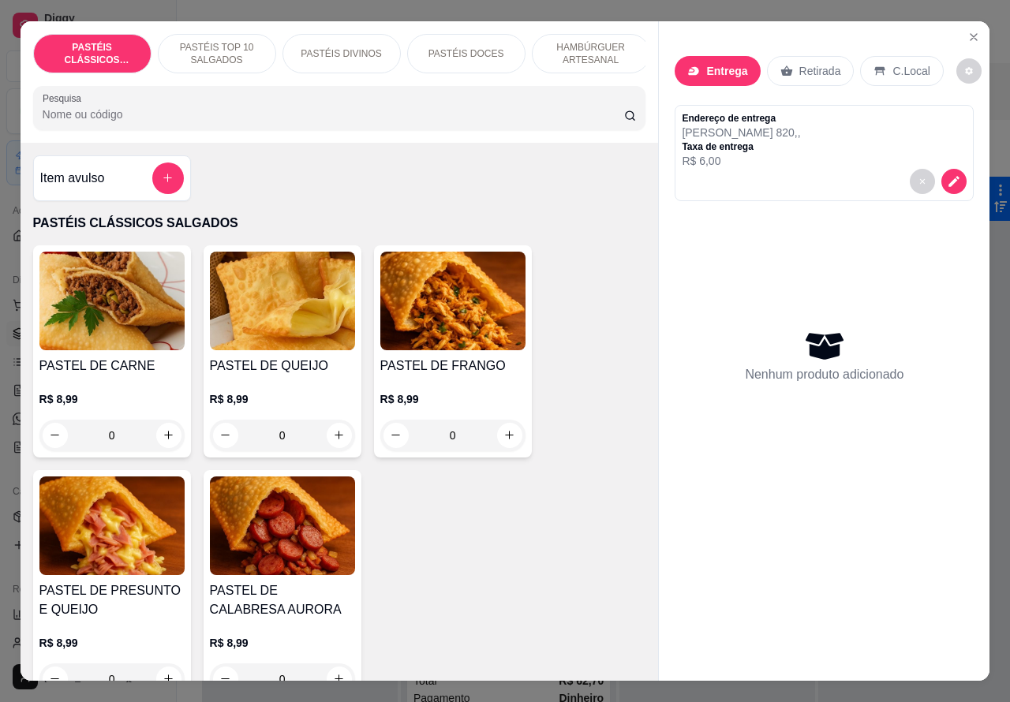
click at [588, 41] on p "HAMBÚRGUER ARTESANAL" at bounding box center [591, 53] width 92 height 25
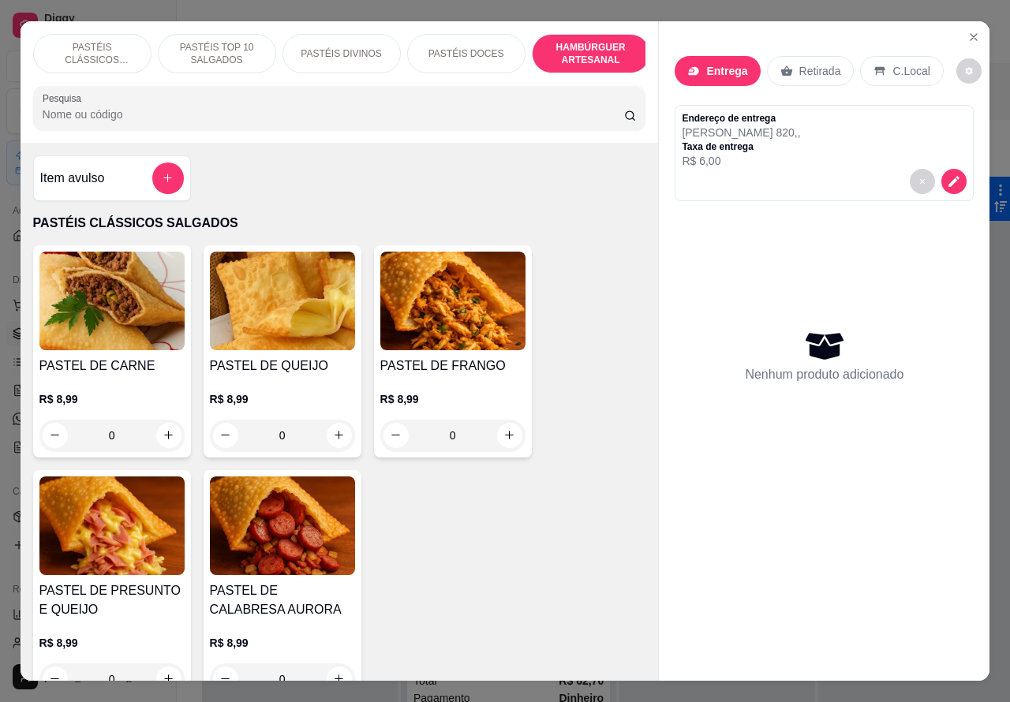
scroll to position [36, 0]
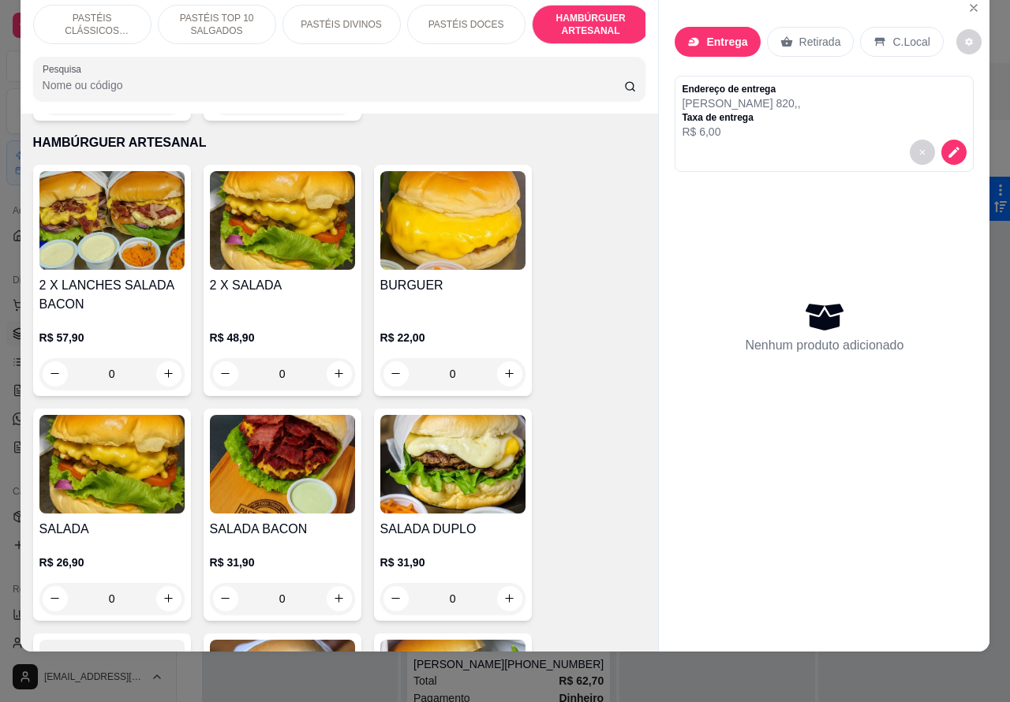
click at [327, 360] on div "0" at bounding box center [282, 374] width 145 height 32
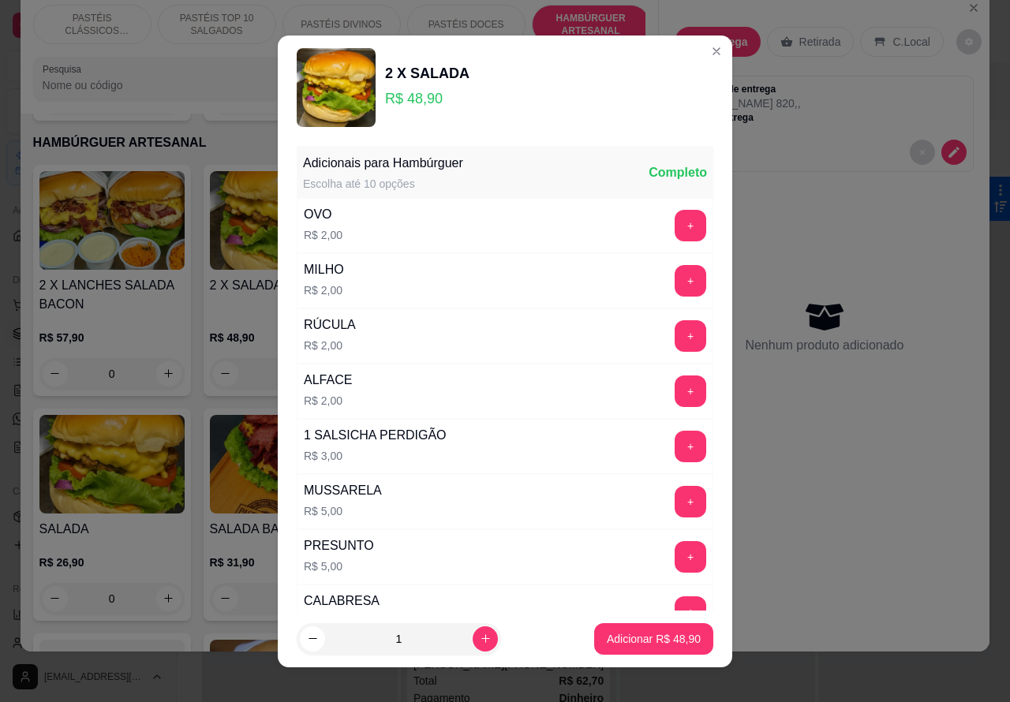
click at [473, 645] on button "increase-product-quantity" at bounding box center [485, 638] width 25 height 25
click at [480, 641] on icon "increase-product-quantity" at bounding box center [486, 639] width 12 height 12
type input "2"
click at [618, 644] on p "Adicionar R$ 97,80" at bounding box center [654, 638] width 92 height 15
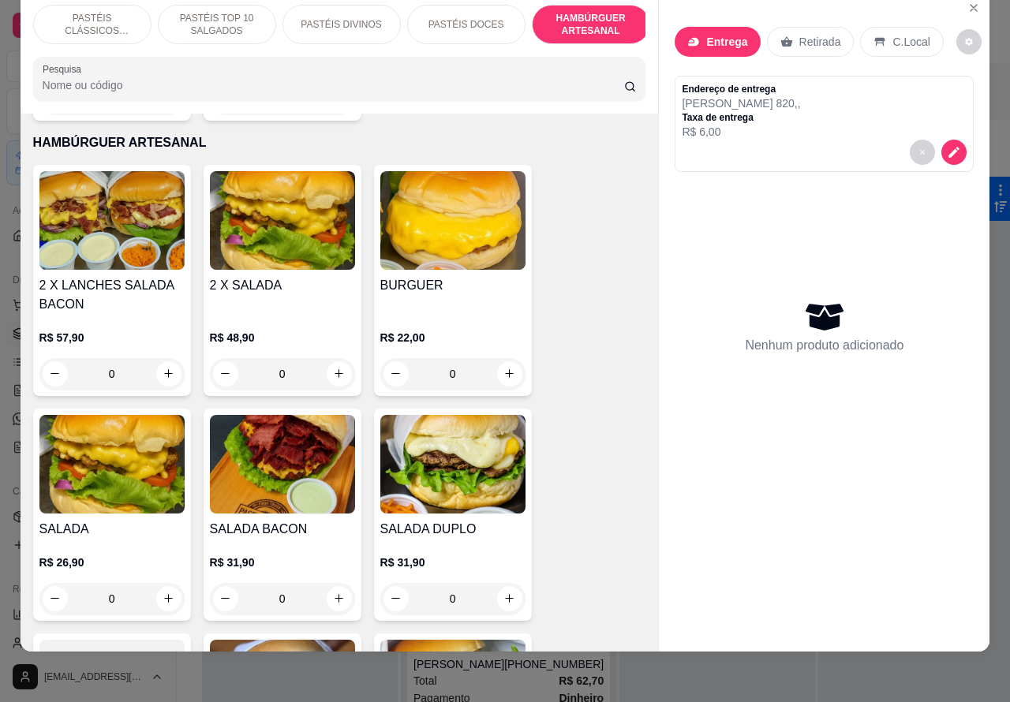
click at [345, 358] on div "0" at bounding box center [282, 374] width 145 height 32
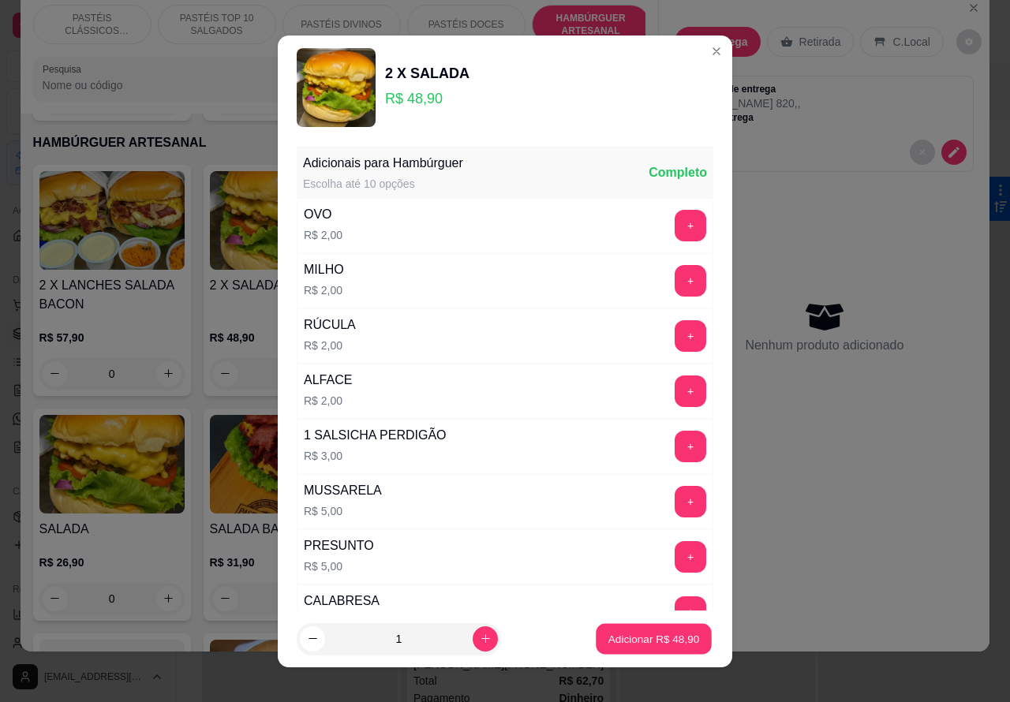
click at [623, 639] on p "Adicionar R$ 48,90" at bounding box center [654, 638] width 92 height 15
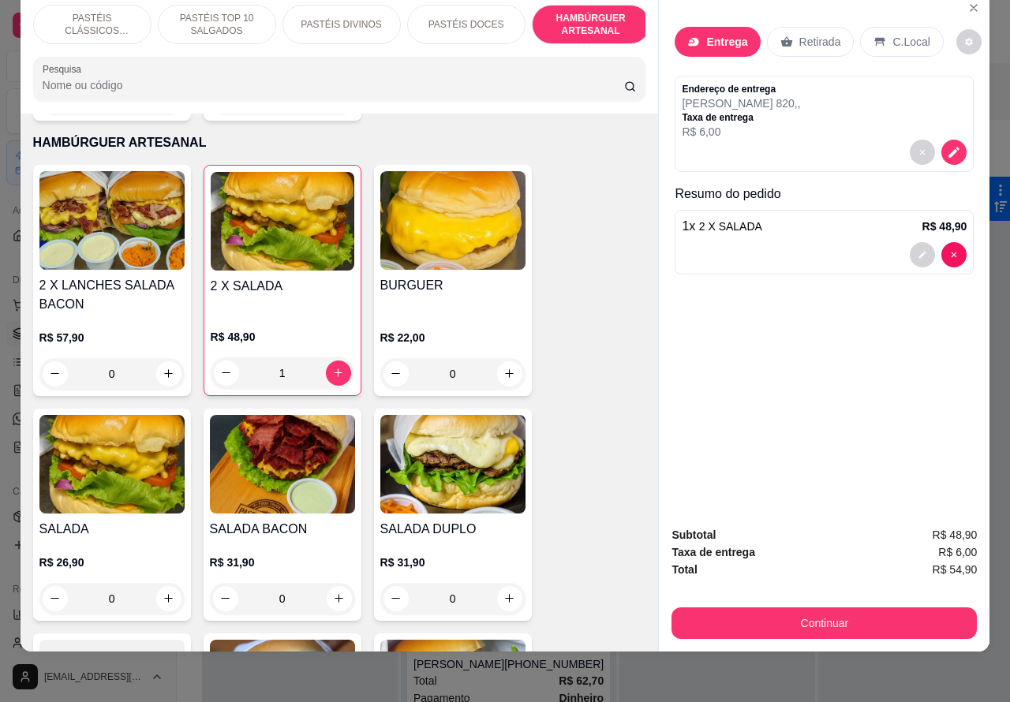
click at [333, 357] on div "1" at bounding box center [283, 373] width 144 height 32
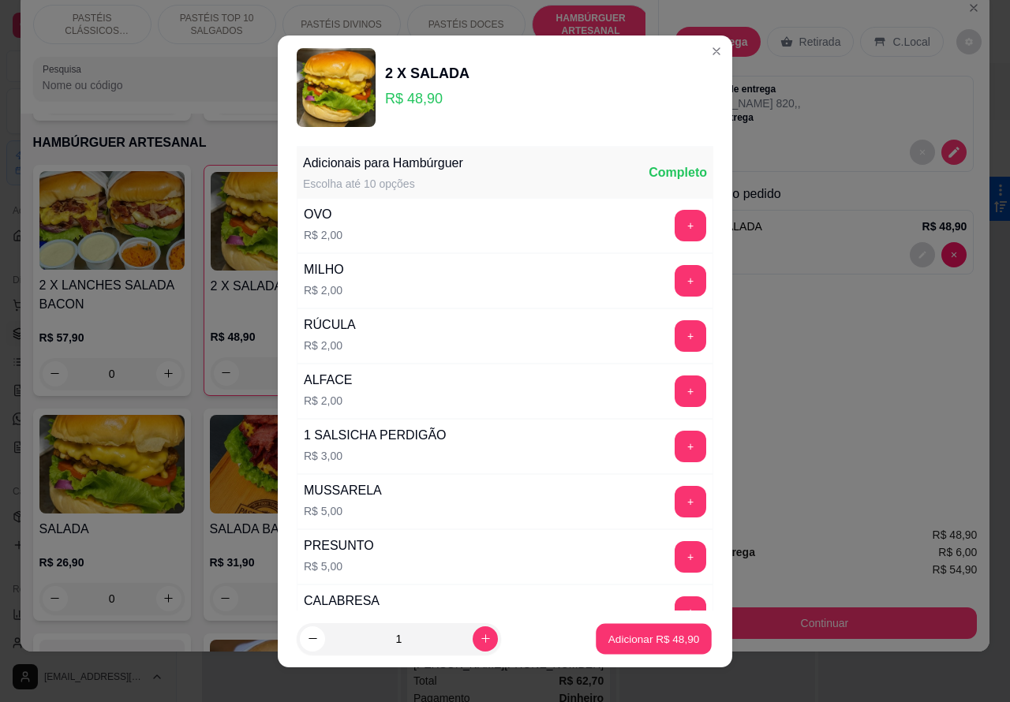
click at [620, 640] on p "Adicionar R$ 48,90" at bounding box center [654, 638] width 92 height 15
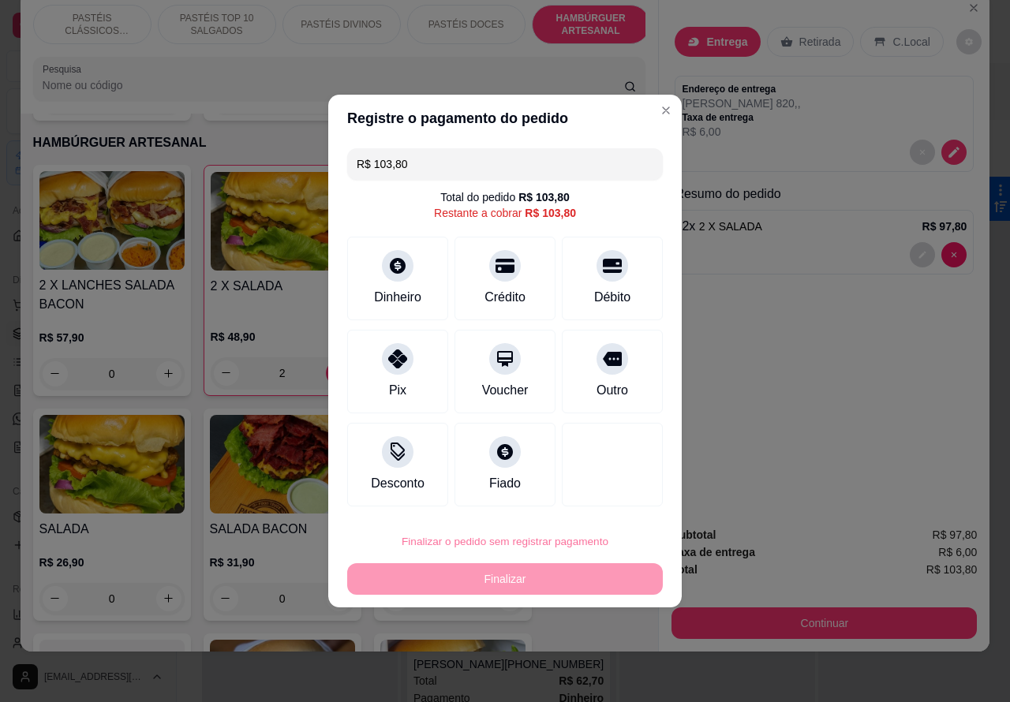
click at [609, 499] on button "Confirmar" at bounding box center [604, 499] width 58 height 24
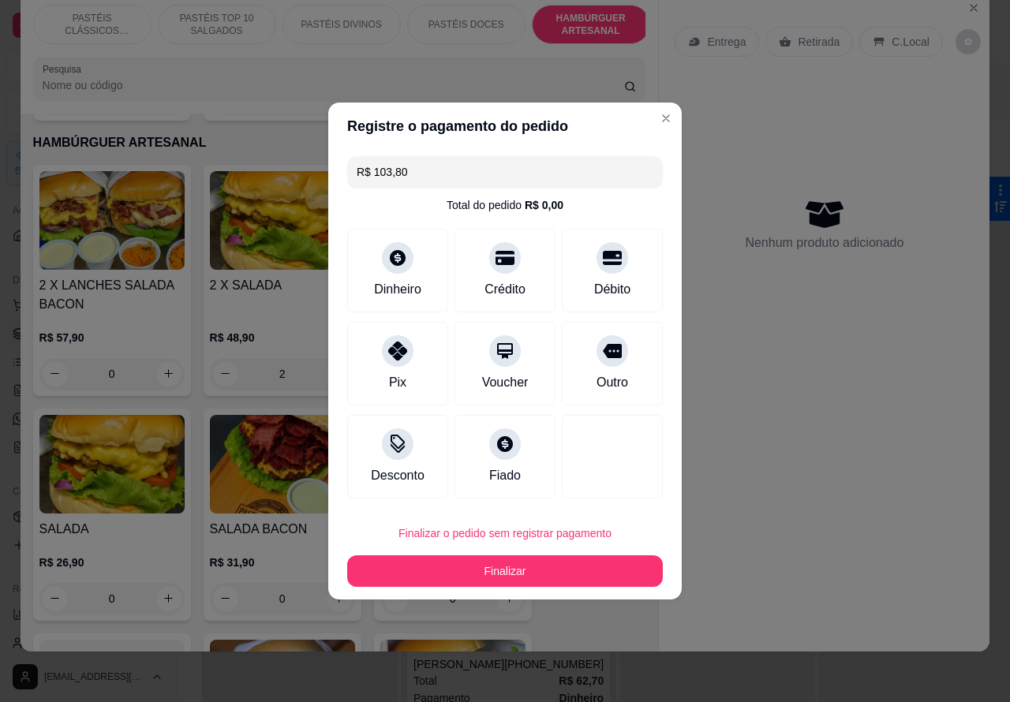
type input "0"
type input "R$ 0,00"
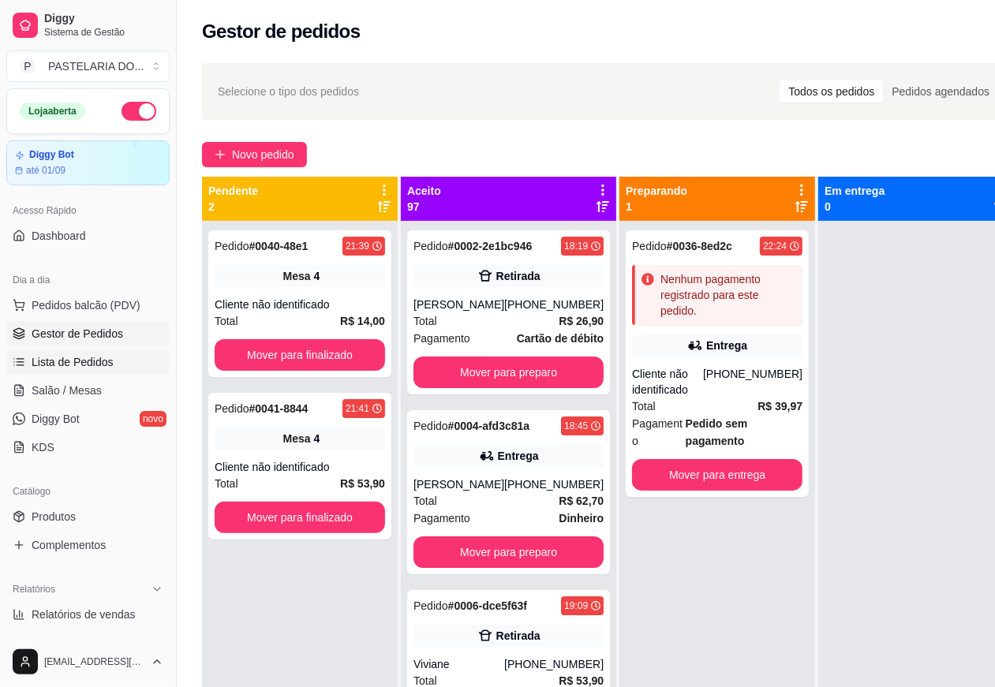
click at [112, 368] on link "Lista de Pedidos" at bounding box center [87, 361] width 163 height 25
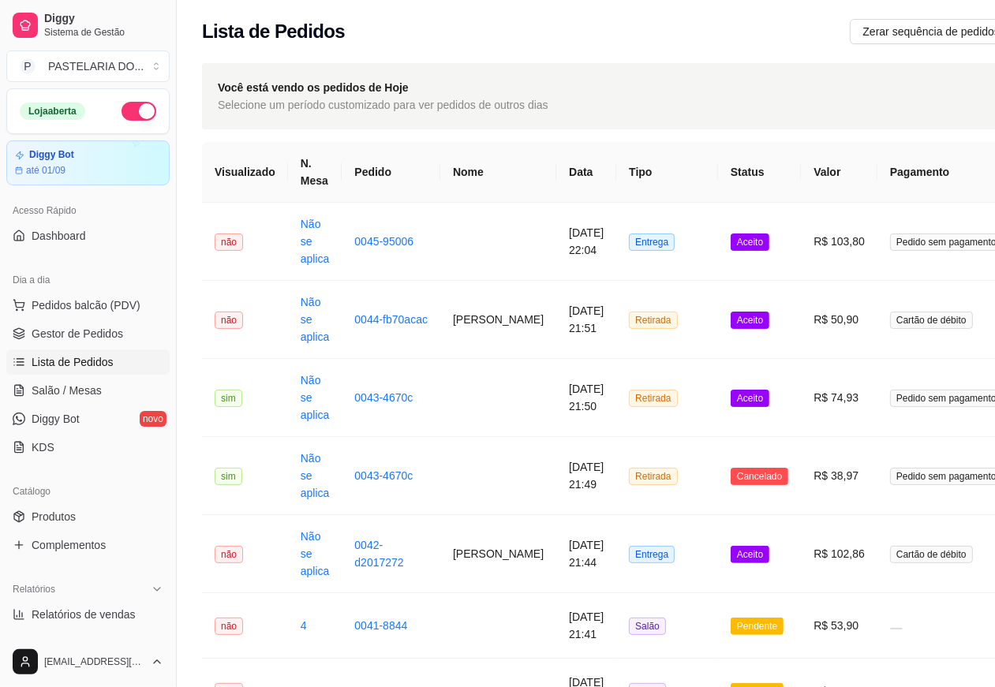
click at [685, 259] on td "Entrega" at bounding box center [667, 242] width 102 height 78
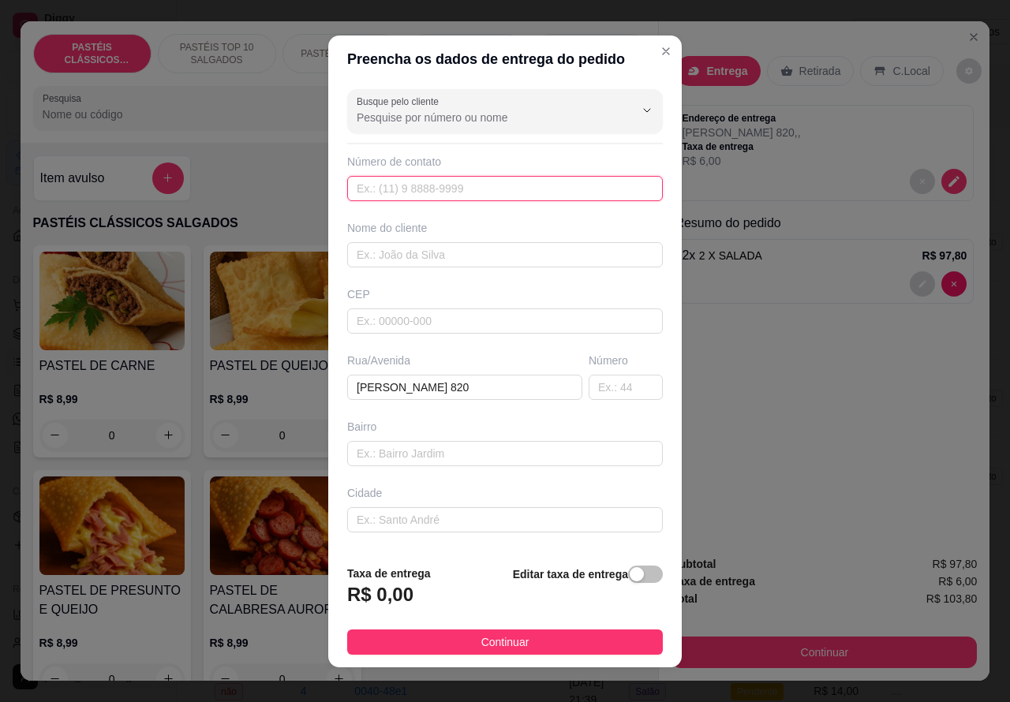
paste input "(14) 99786-2223"
type input "(14) 99786-2223"
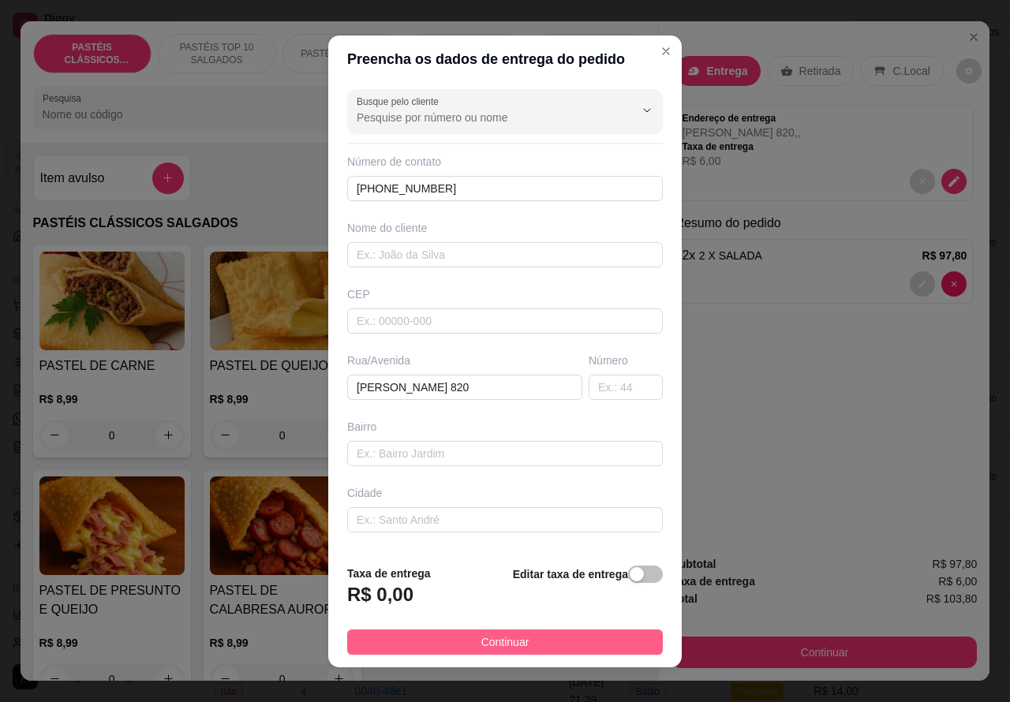
click at [555, 652] on button "Continuar" at bounding box center [505, 642] width 316 height 25
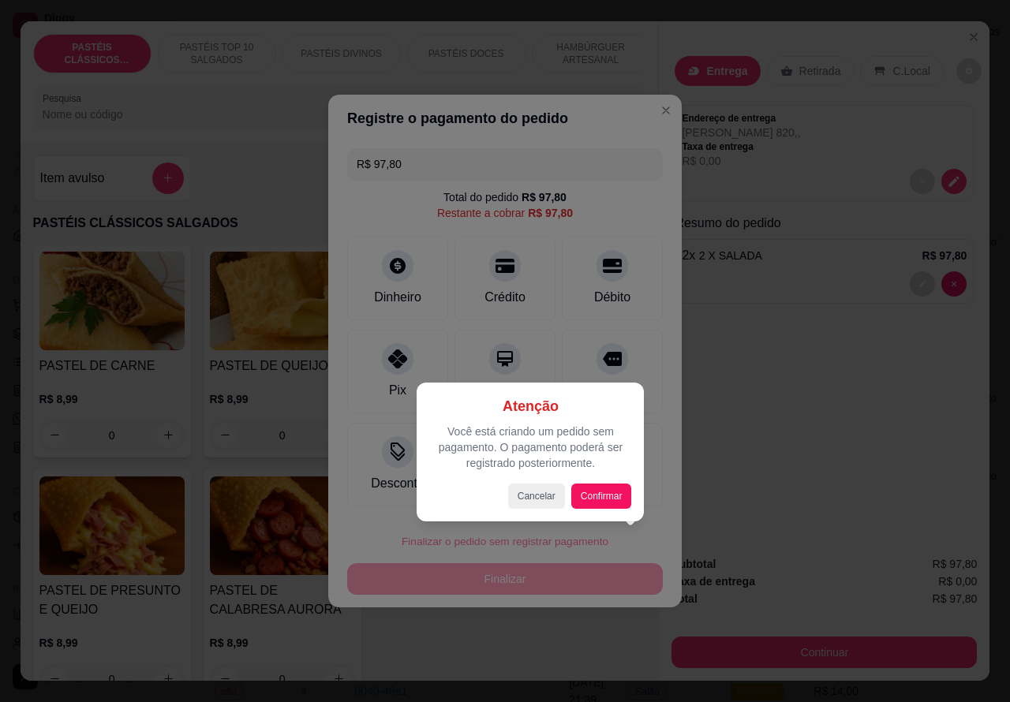
click at [617, 510] on div "Atenção Você está criando um pedido sem pagamento. O pagamento poderá ser regis…" at bounding box center [530, 452] width 227 height 139
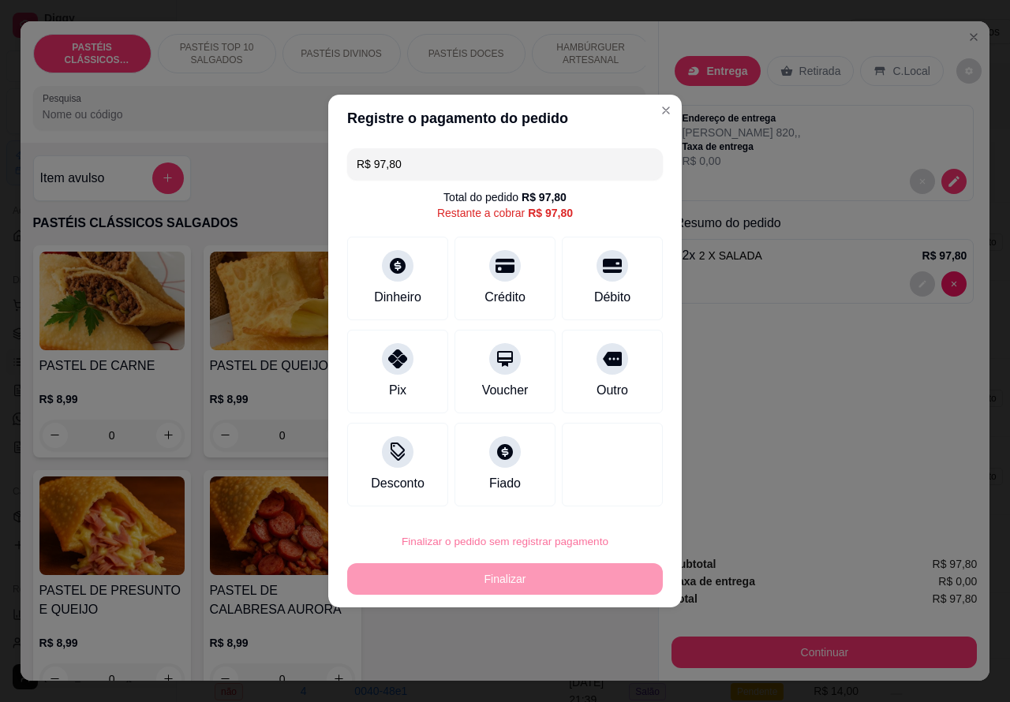
click at [610, 495] on button "Confirmar" at bounding box center [599, 497] width 58 height 24
type input "0"
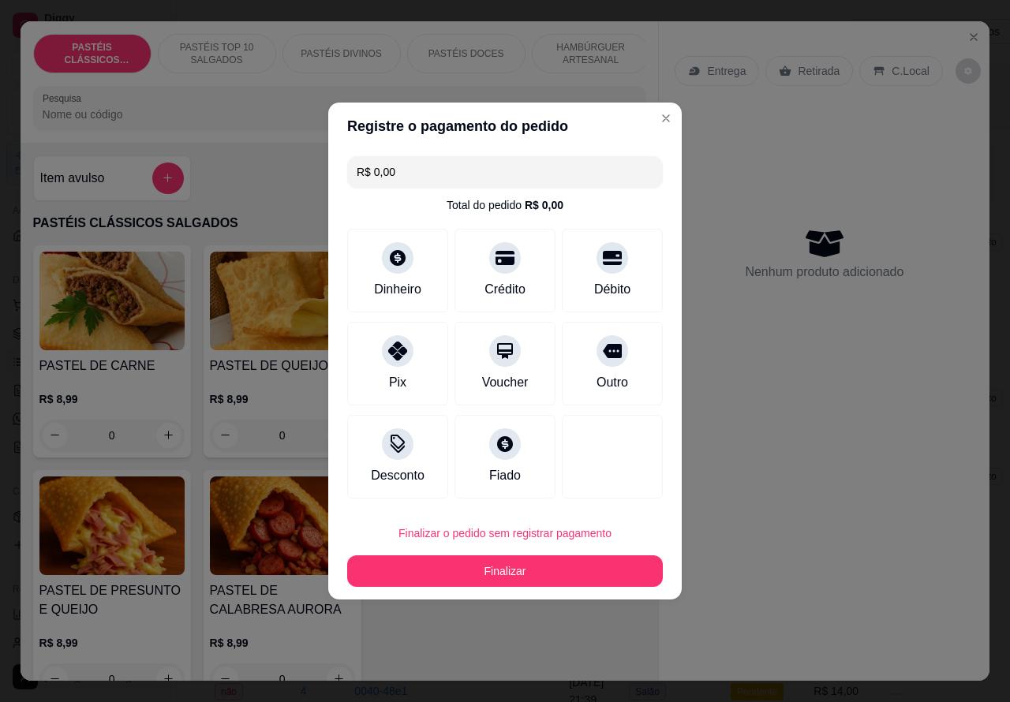
type input "R$ 0,00"
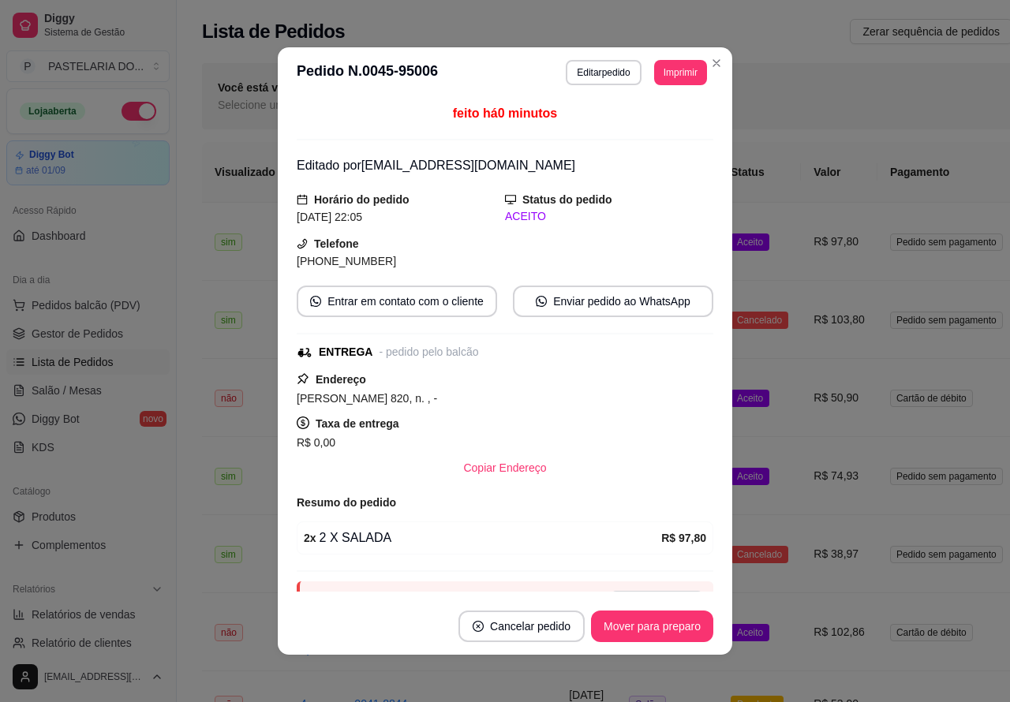
click at [365, 443] on div "R$ 0,00" at bounding box center [505, 442] width 417 height 19
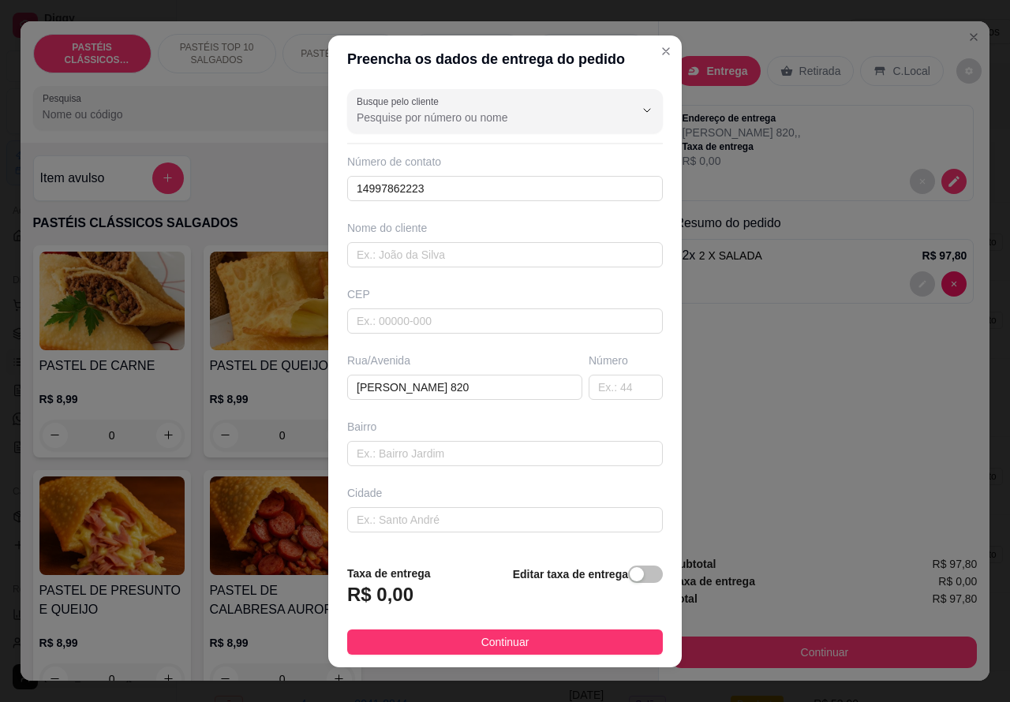
click at [376, 590] on h3 "R$ 0,00" at bounding box center [380, 594] width 66 height 25
click at [630, 570] on div "button" at bounding box center [637, 574] width 14 height 14
click at [356, 602] on input "0,00" at bounding box center [432, 601] width 169 height 30
type input "6,00"
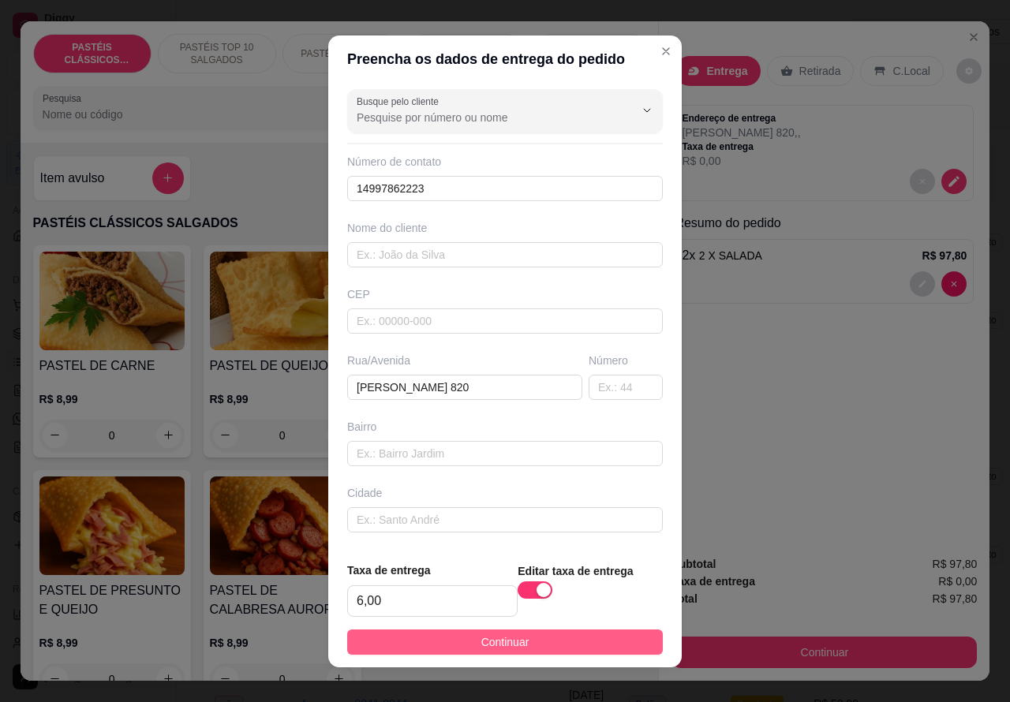
click at [592, 648] on button "Continuar" at bounding box center [505, 642] width 316 height 25
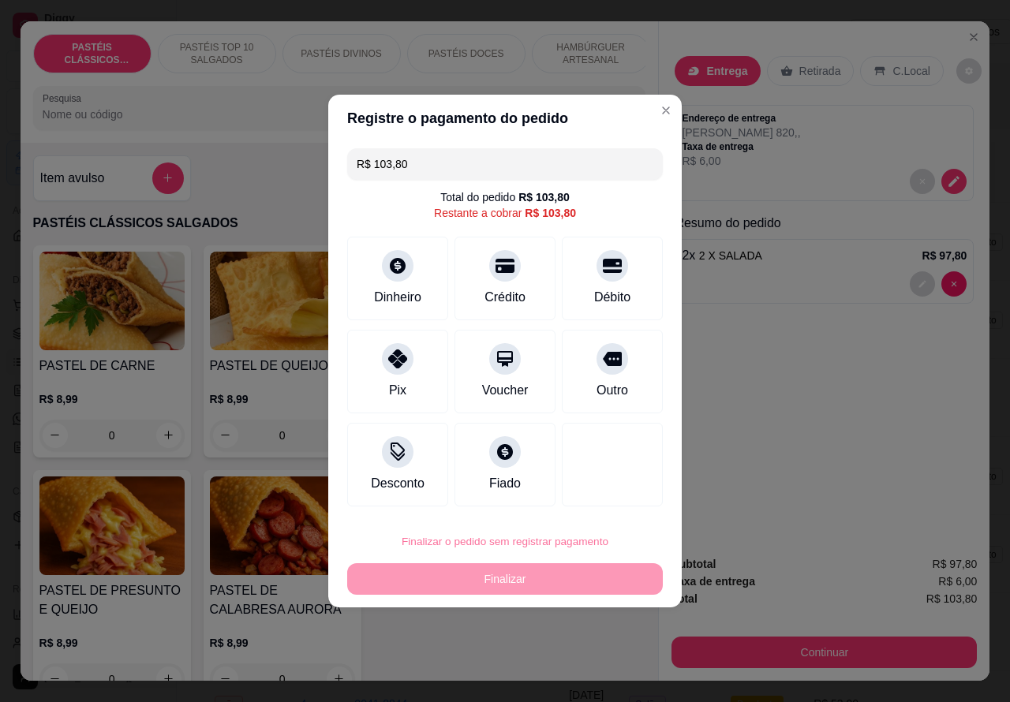
click at [618, 505] on button "Confirmar" at bounding box center [599, 497] width 58 height 24
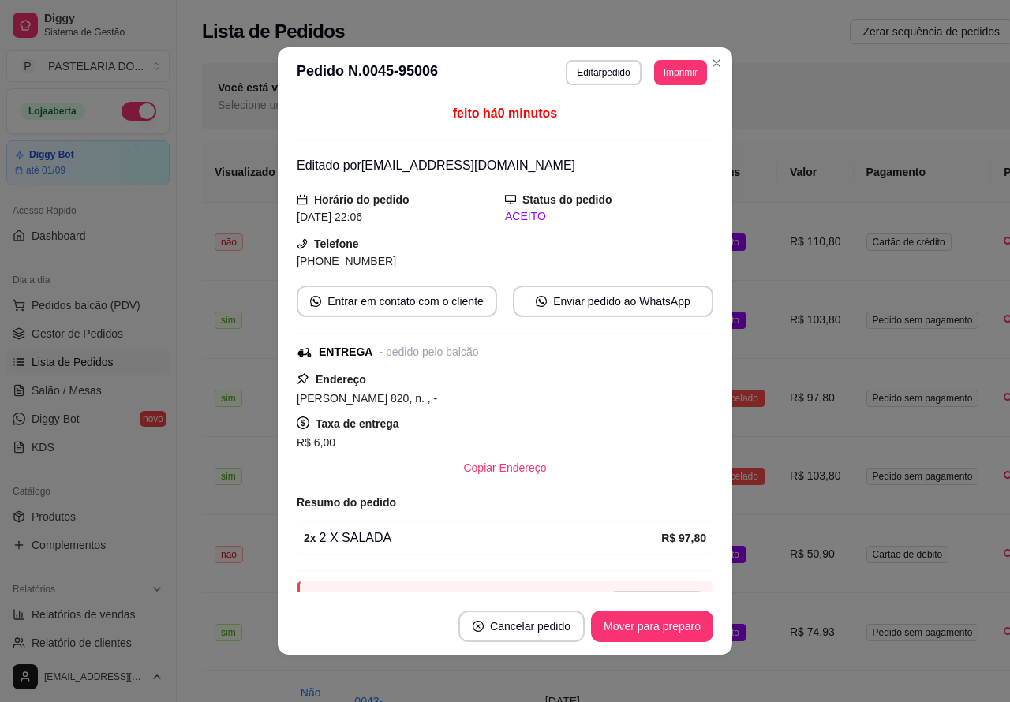
click at [708, 63] on div "Você está vendo os pedidos de Hoje Selecione um período customizado para ver pe…" at bounding box center [674, 96] width 944 height 66
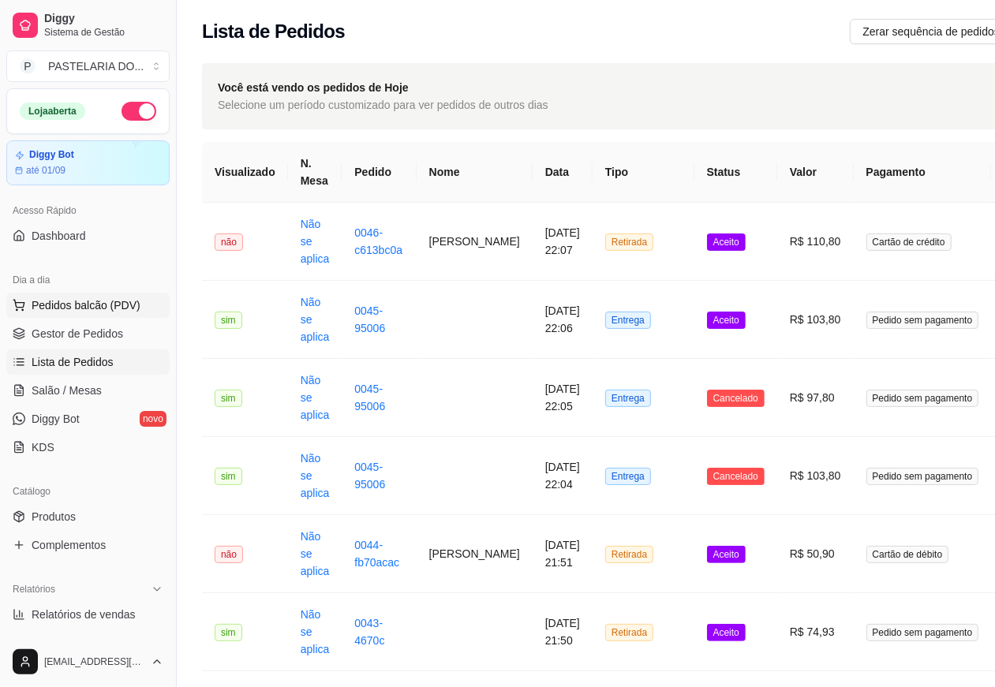
click at [120, 305] on span "Pedidos balcão (PDV)" at bounding box center [86, 305] width 109 height 16
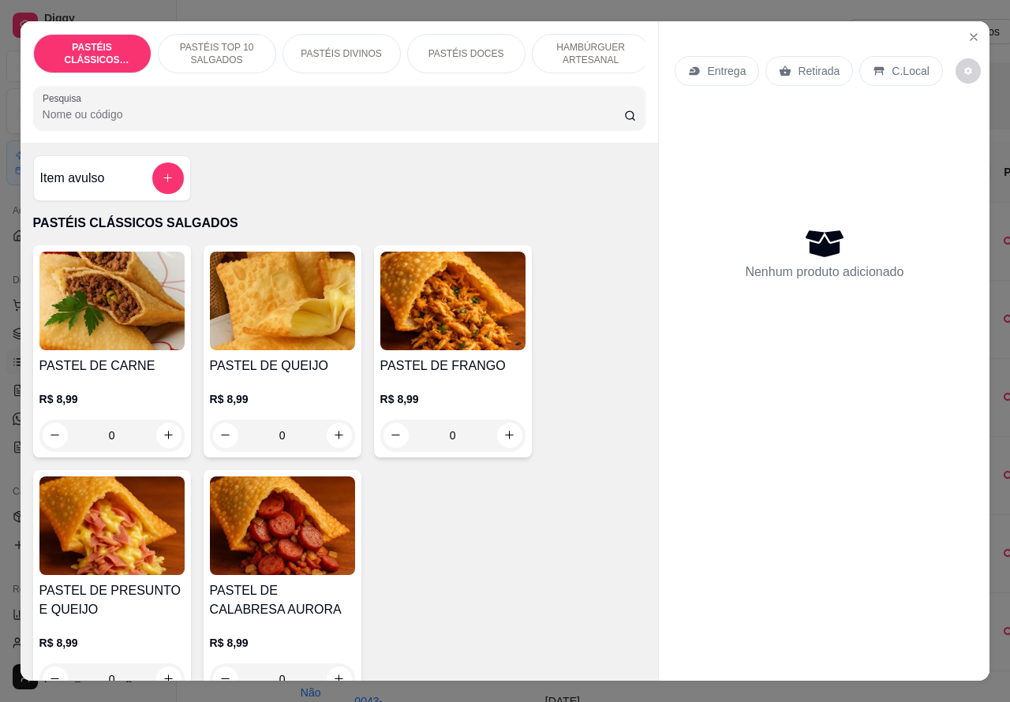
click at [820, 76] on div "Retirada" at bounding box center [809, 71] width 88 height 30
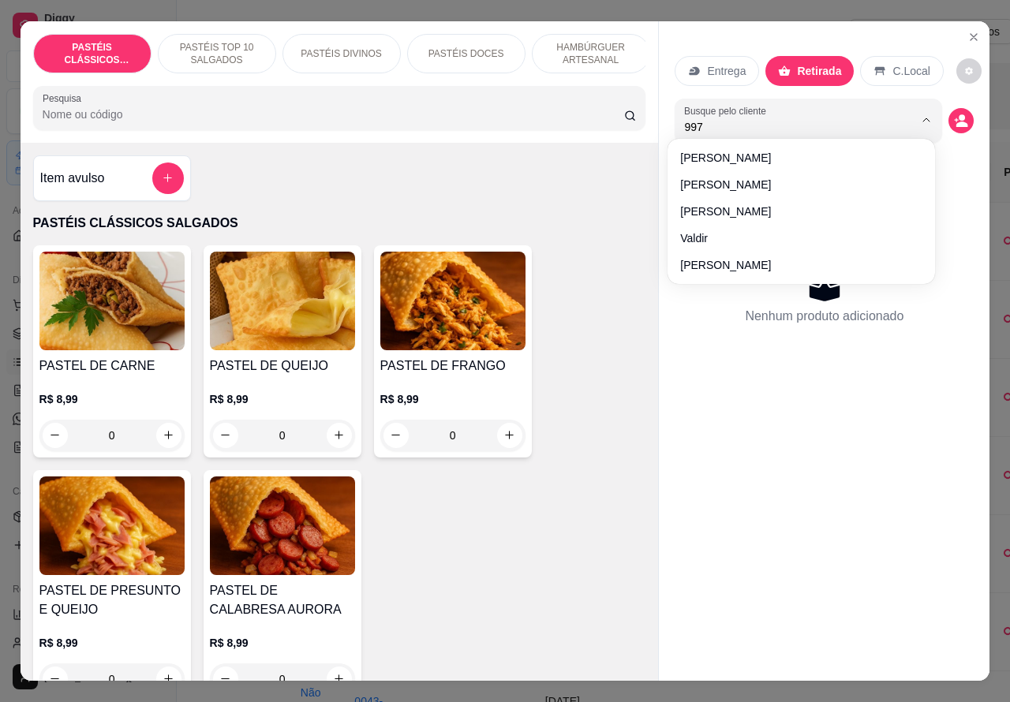
type input "997"
type input "99767"
type input "997675573"
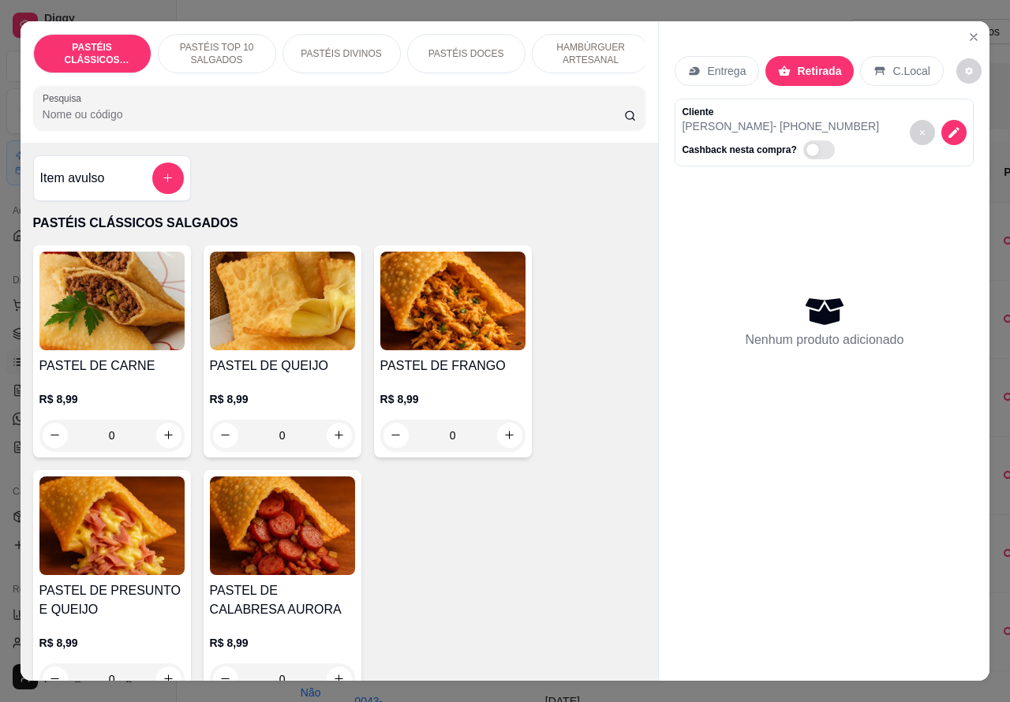
click at [590, 51] on p "HAMBÚRGUER ARTESANAL" at bounding box center [591, 53] width 92 height 25
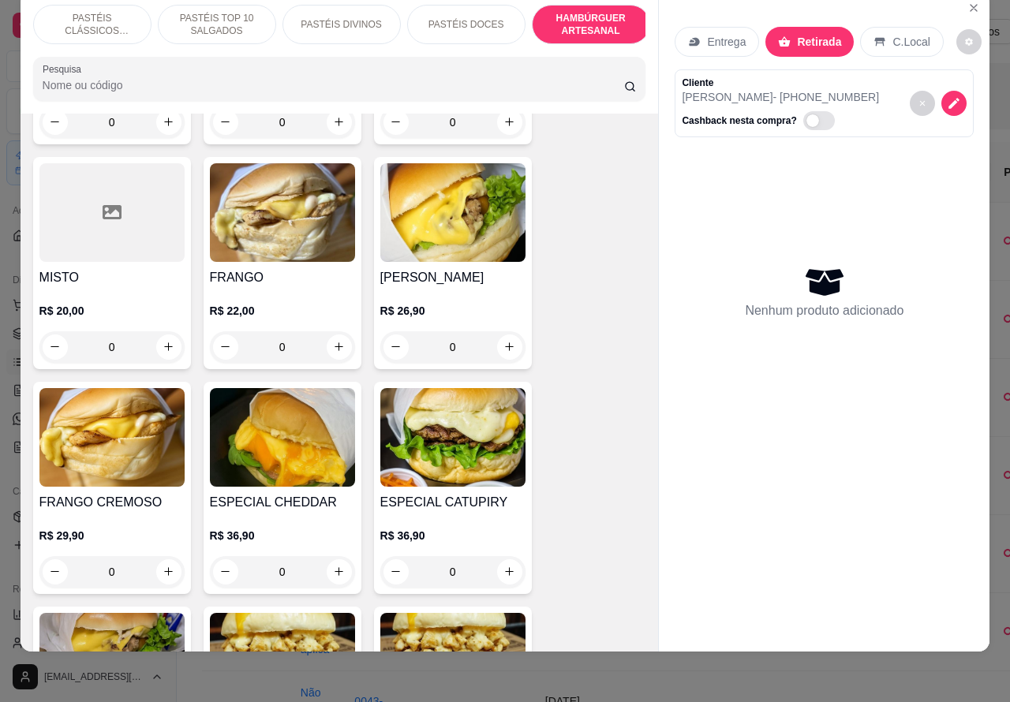
scroll to position [4236, 0]
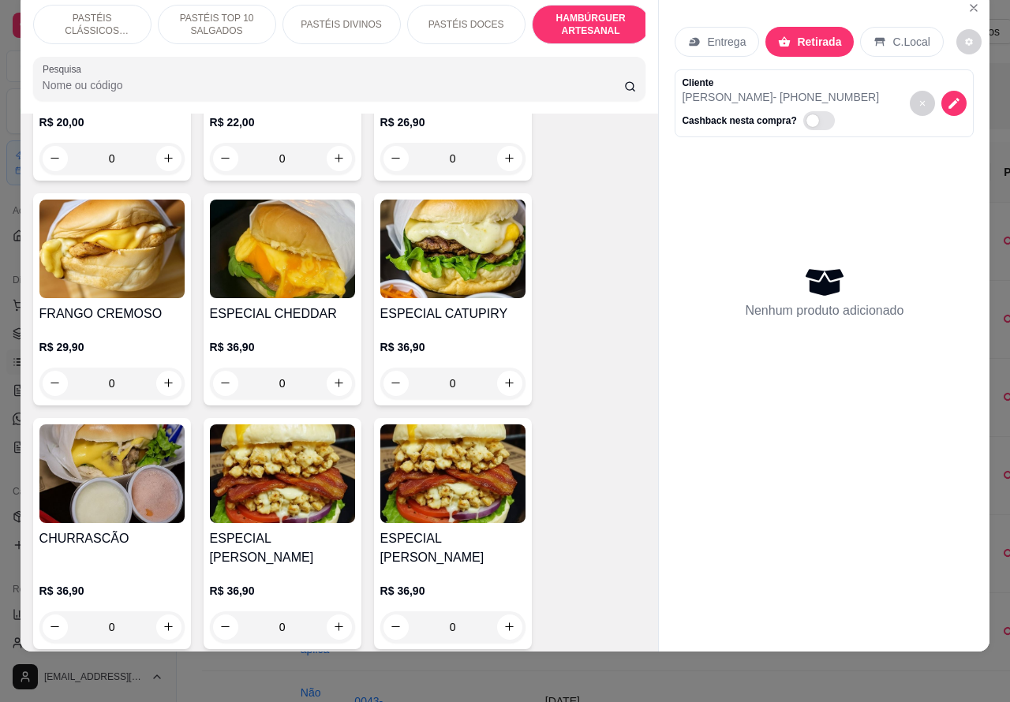
click at [497, 369] on div "0" at bounding box center [452, 384] width 145 height 32
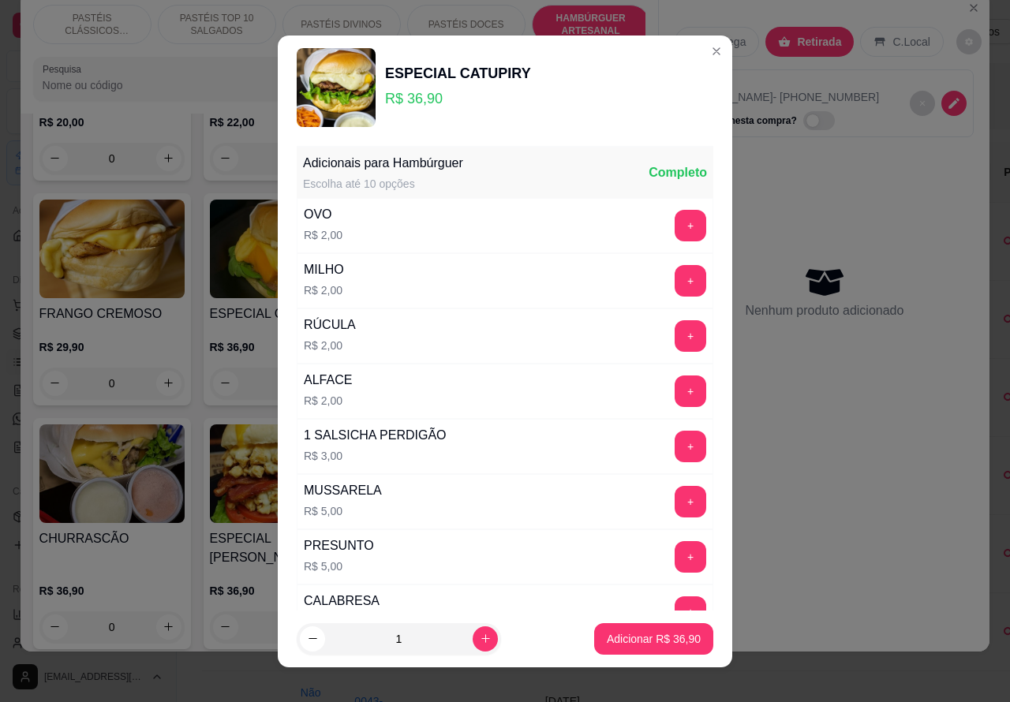
click at [623, 640] on p "Adicionar R$ 36,90" at bounding box center [654, 639] width 94 height 16
type input "1"
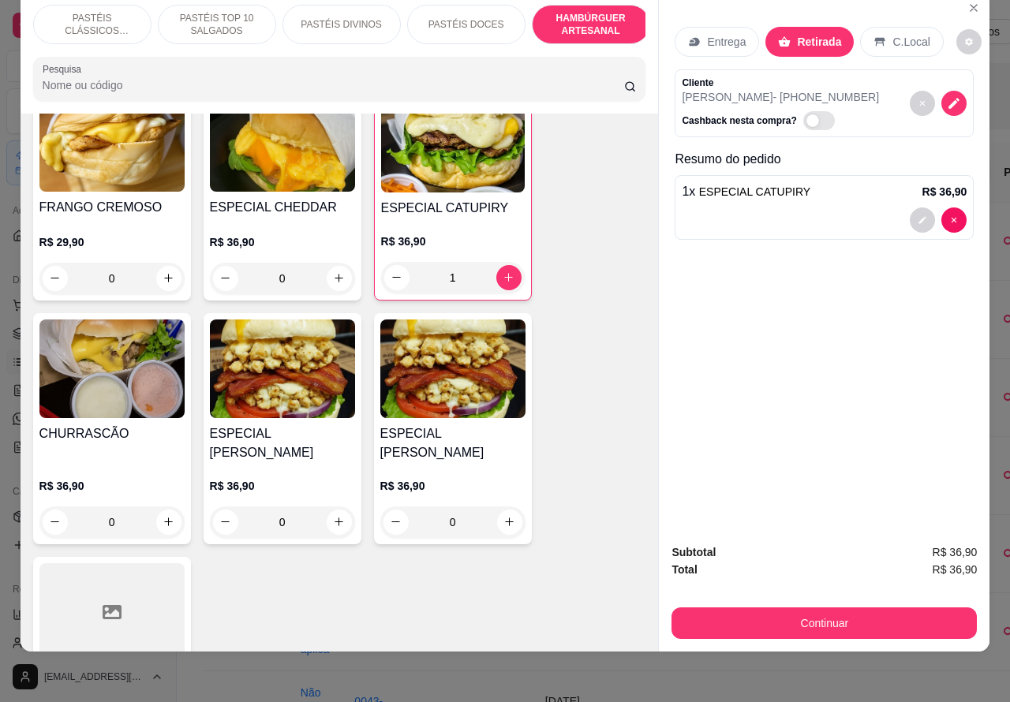
scroll to position [4373, 0]
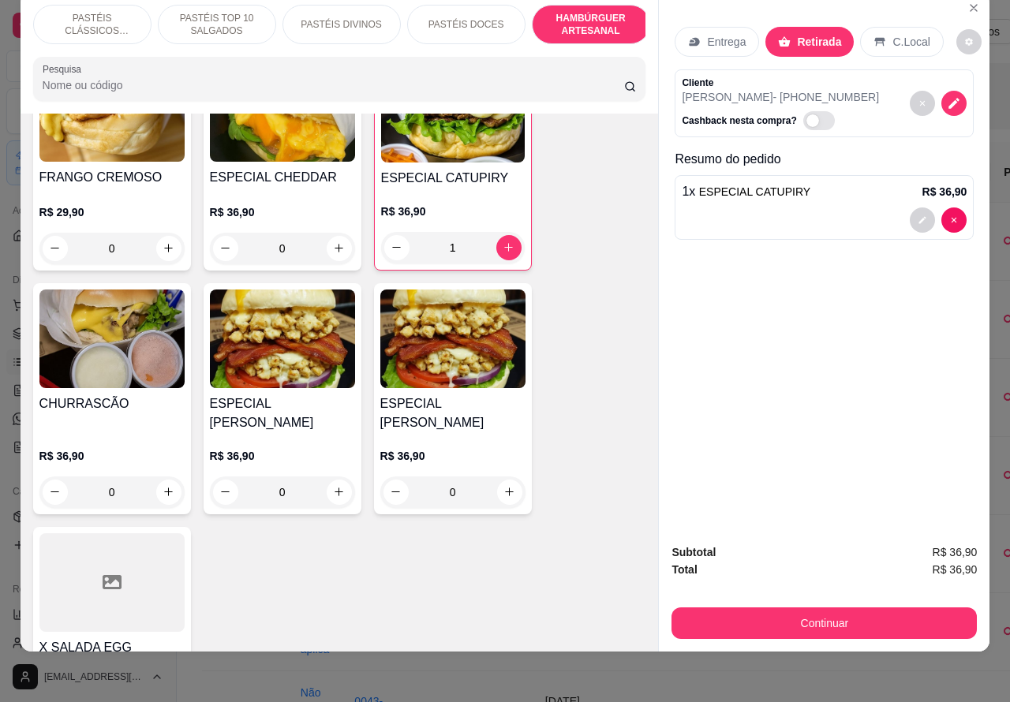
click at [330, 476] on div "0" at bounding box center [282, 492] width 145 height 32
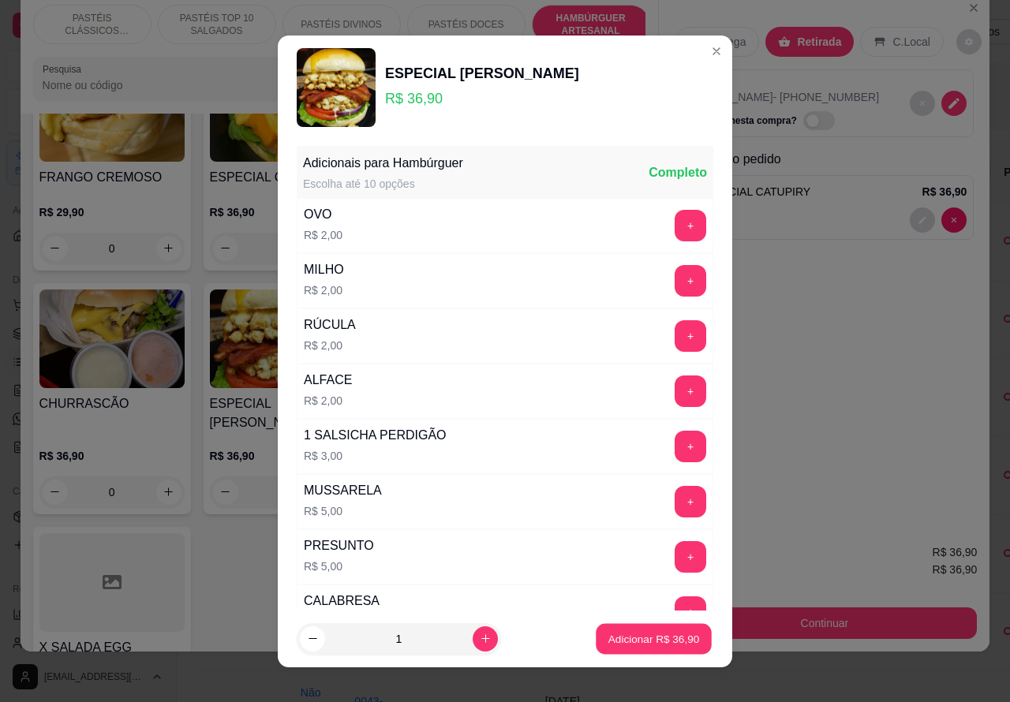
click at [617, 645] on p "Adicionar R$ 36,90" at bounding box center [654, 638] width 92 height 15
type input "1"
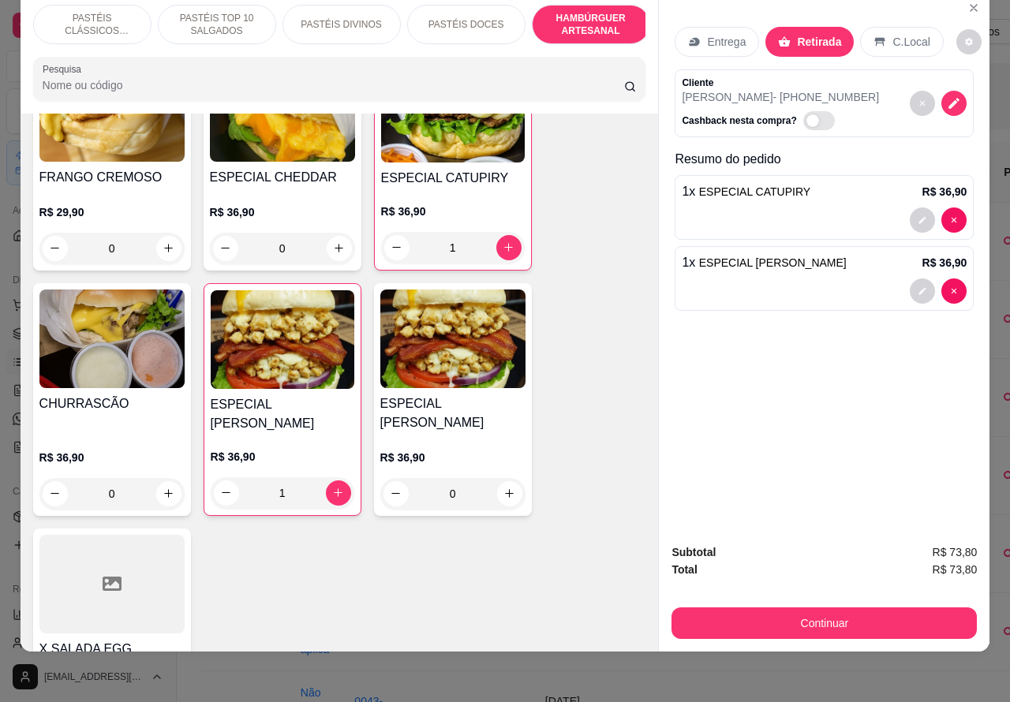
click at [767, 285] on div at bounding box center [824, 290] width 285 height 25
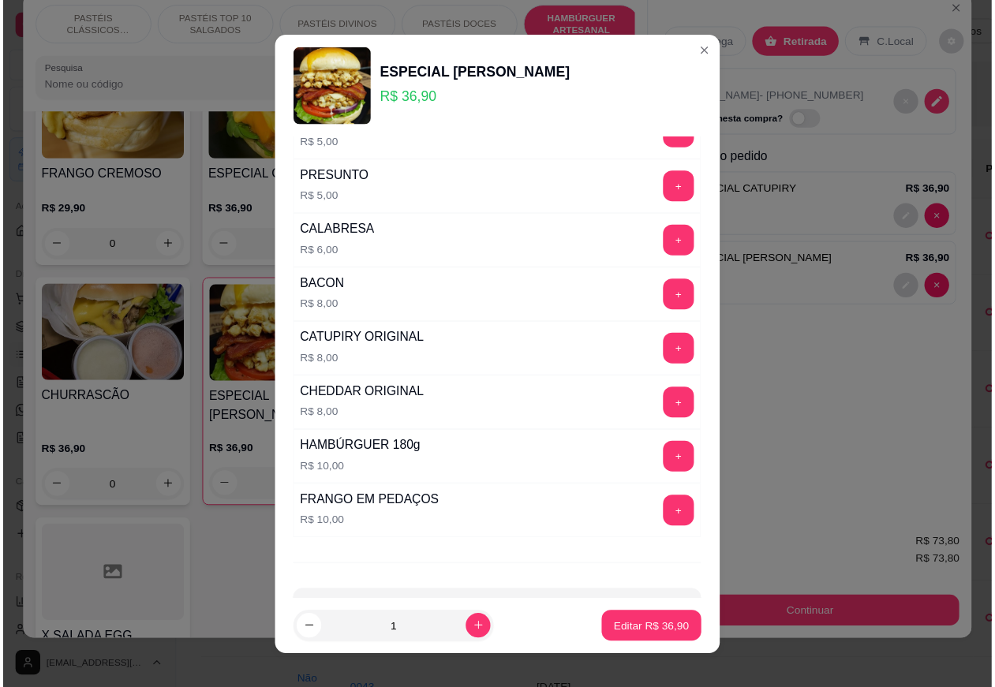
scroll to position [414, 0]
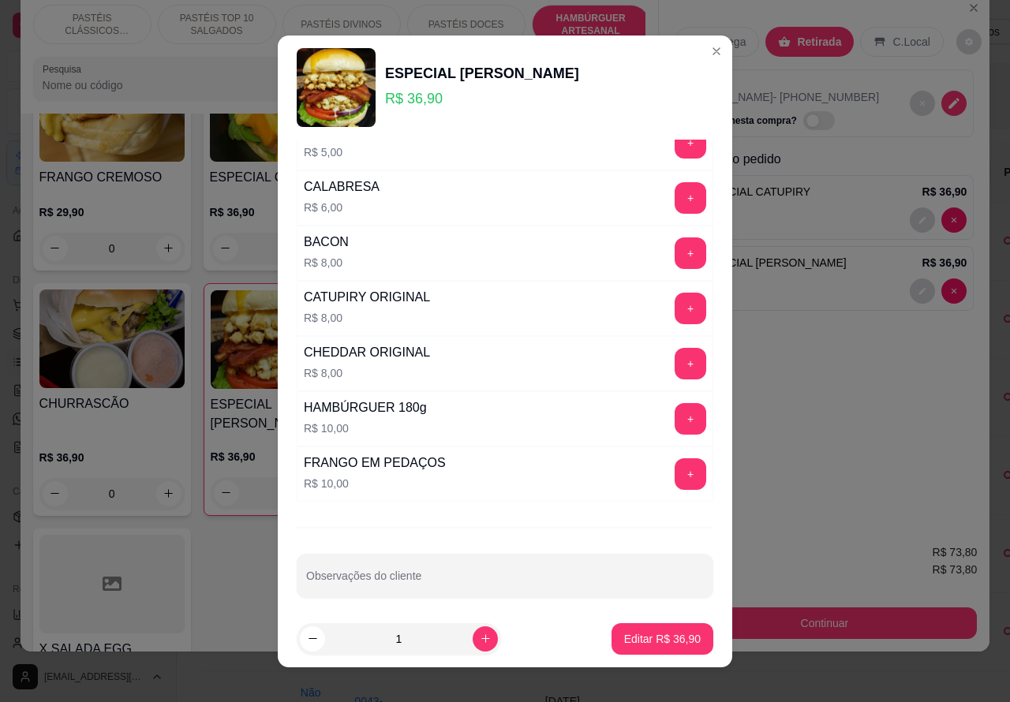
click at [452, 585] on input "Observações do cliente" at bounding box center [505, 582] width 398 height 16
type input "v"
type input "V"
type input "VEM RETIRAR"
click at [625, 633] on p "Editar R$ 36,90" at bounding box center [662, 638] width 74 height 15
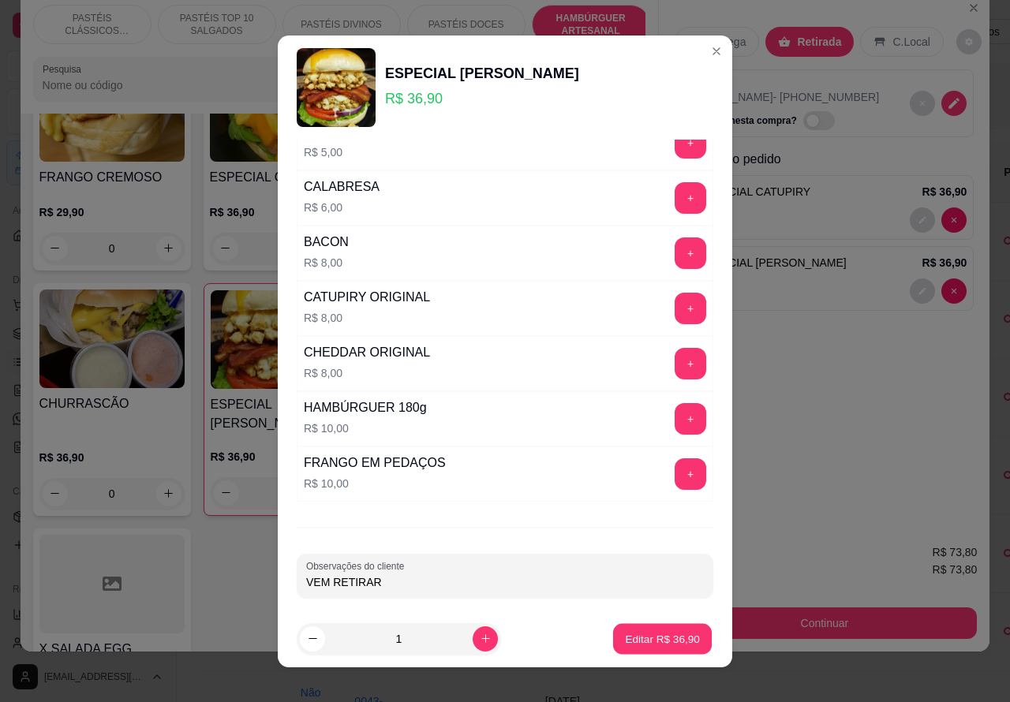
type input "0"
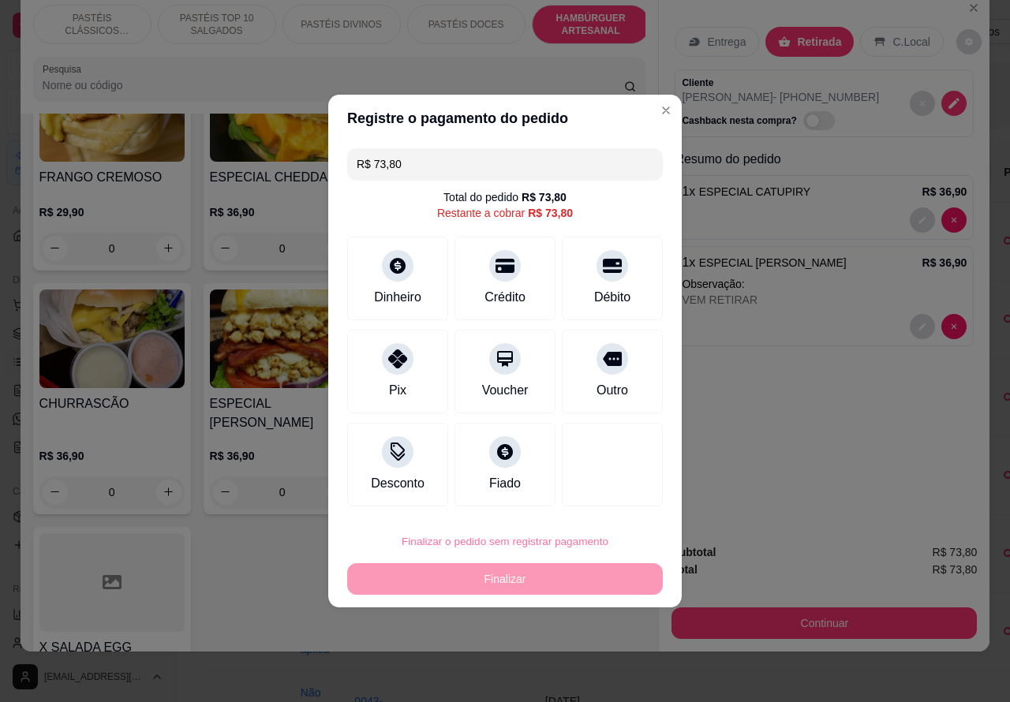
click at [596, 499] on button "Confirmar" at bounding box center [599, 497] width 56 height 24
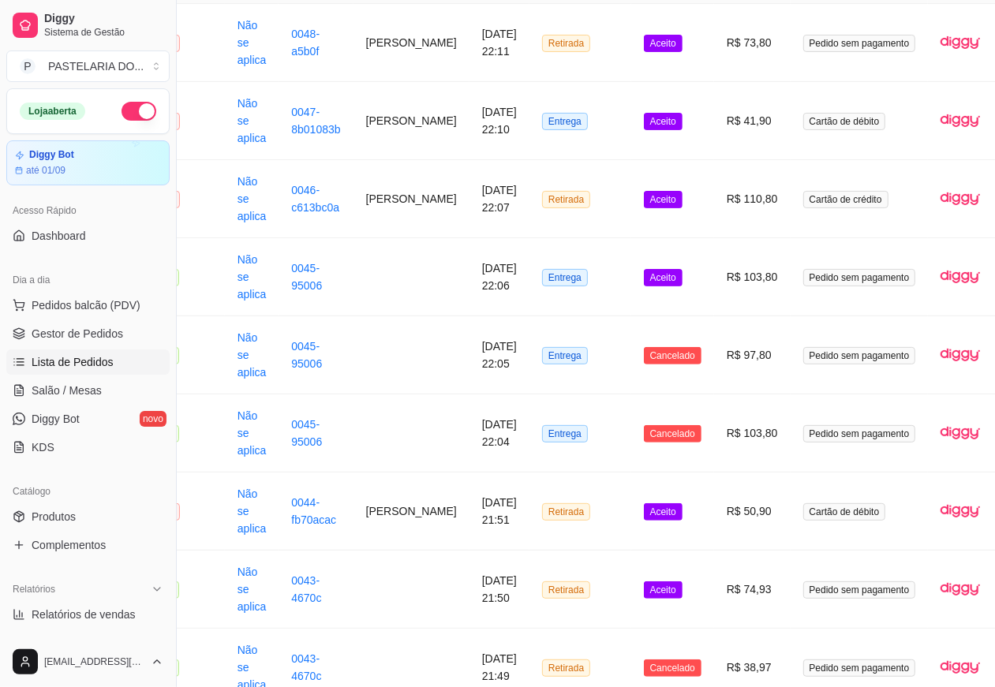
scroll to position [199, 155]
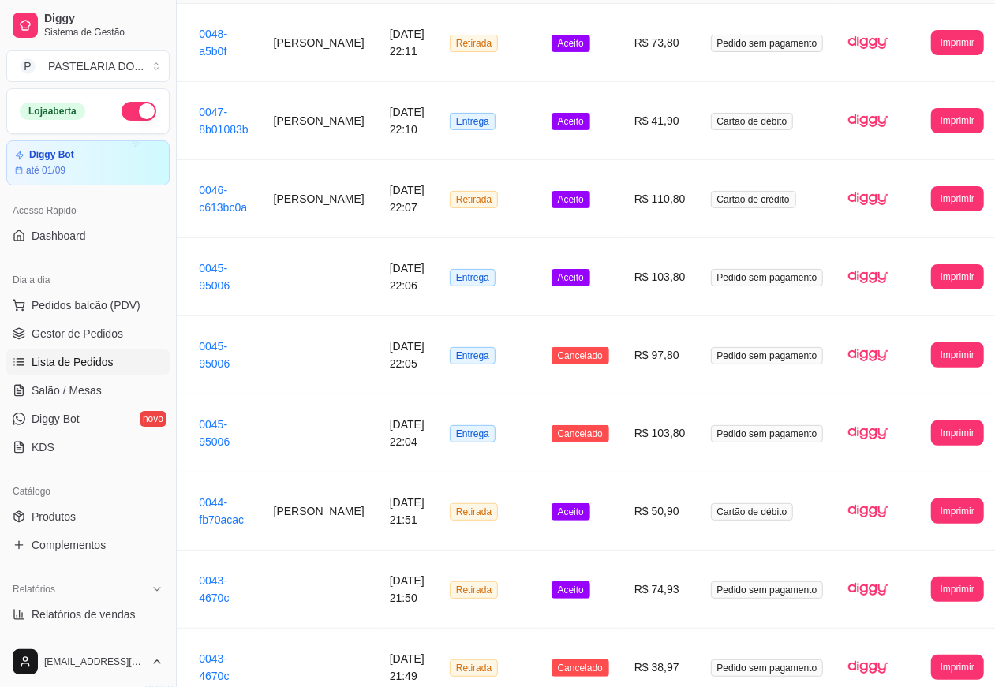
click at [931, 590] on button "Imprimir" at bounding box center [957, 589] width 53 height 25
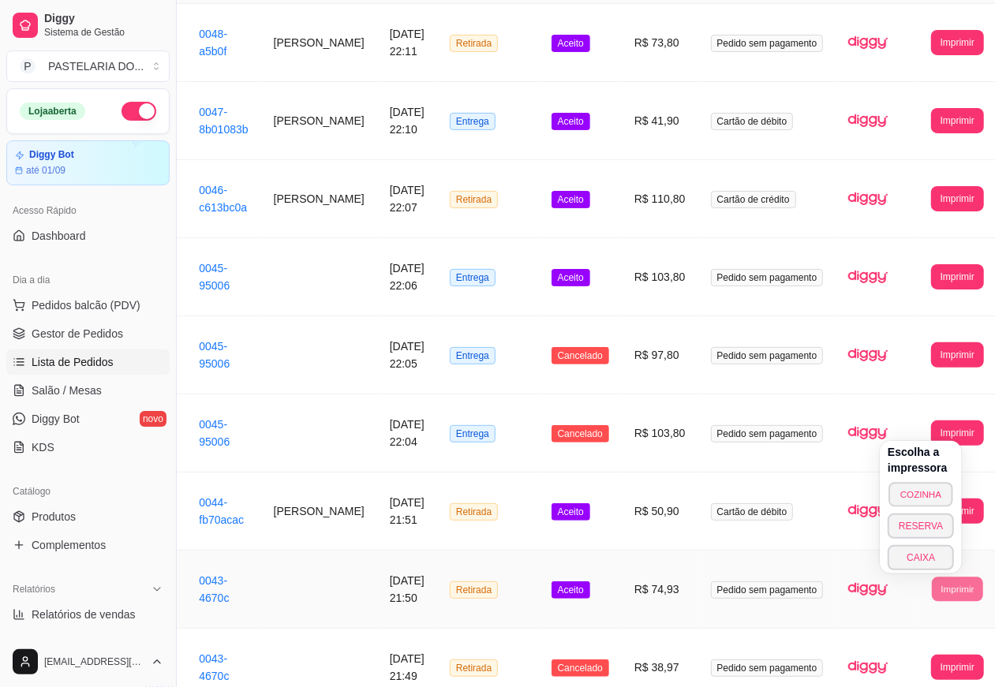
click at [909, 495] on button "COZINHA" at bounding box center [920, 494] width 65 height 24
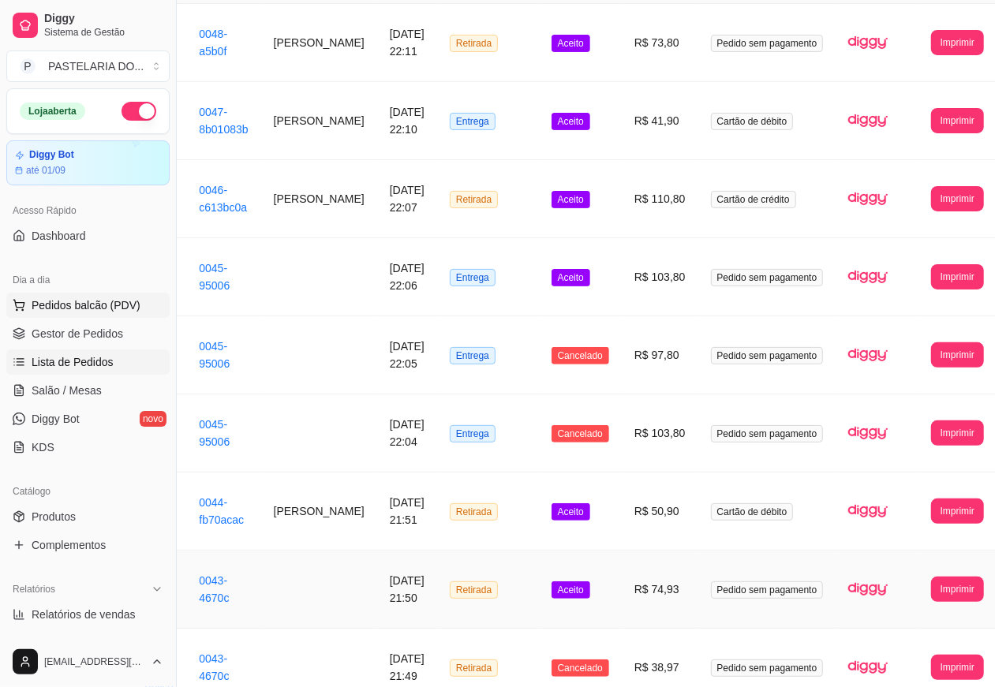
click at [116, 308] on span "Pedidos balcão (PDV)" at bounding box center [86, 305] width 109 height 16
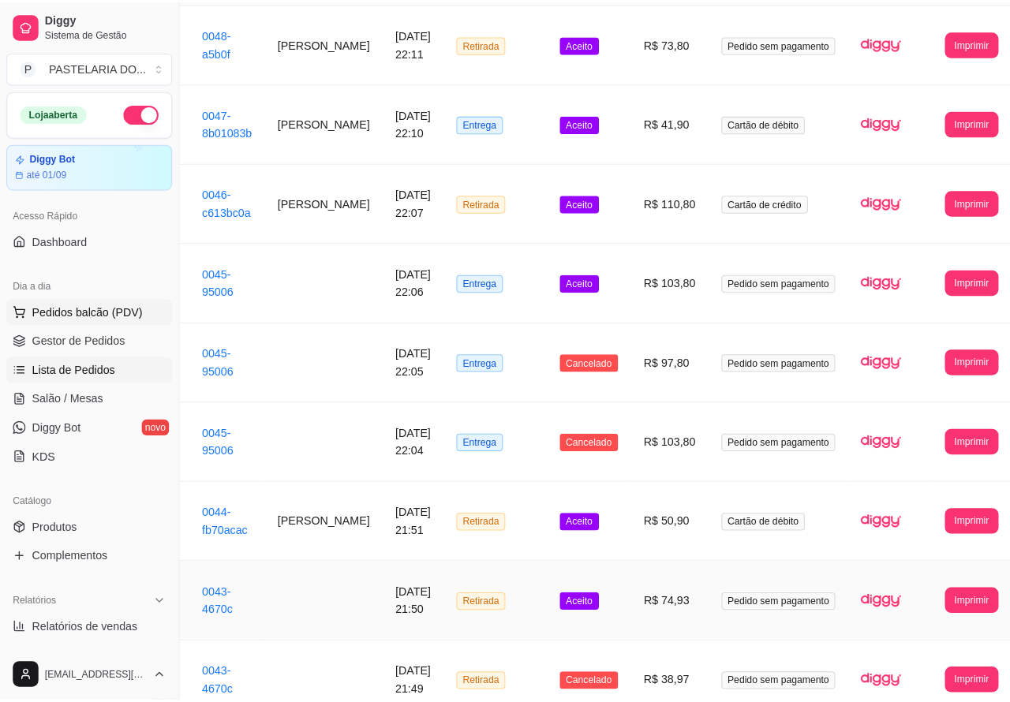
scroll to position [199, 140]
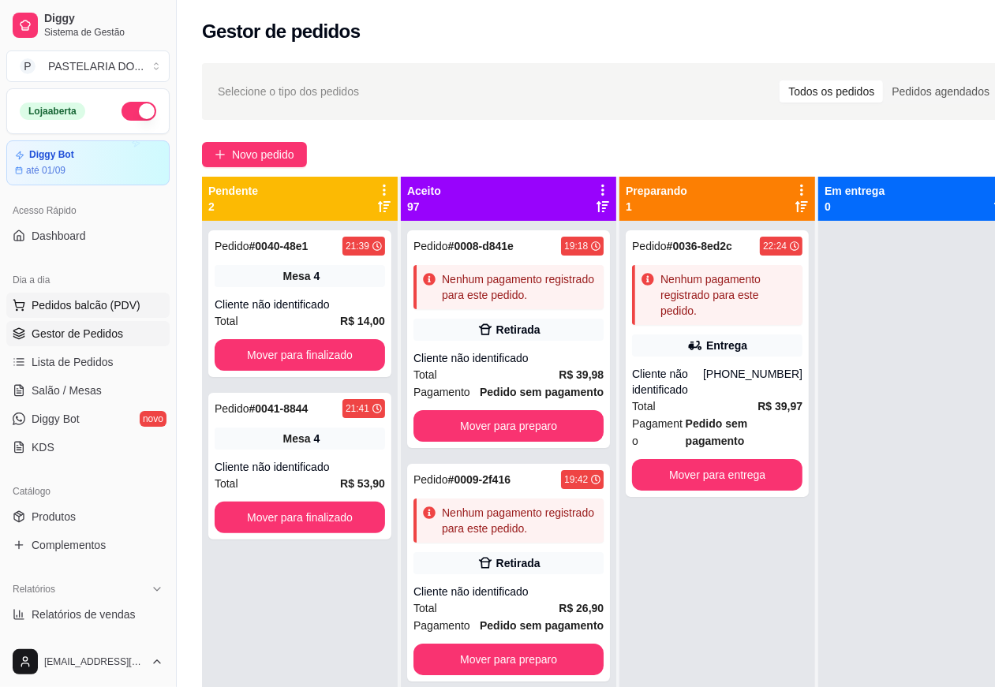
click at [126, 313] on span "Pedidos balcão (PDV)" at bounding box center [86, 305] width 109 height 16
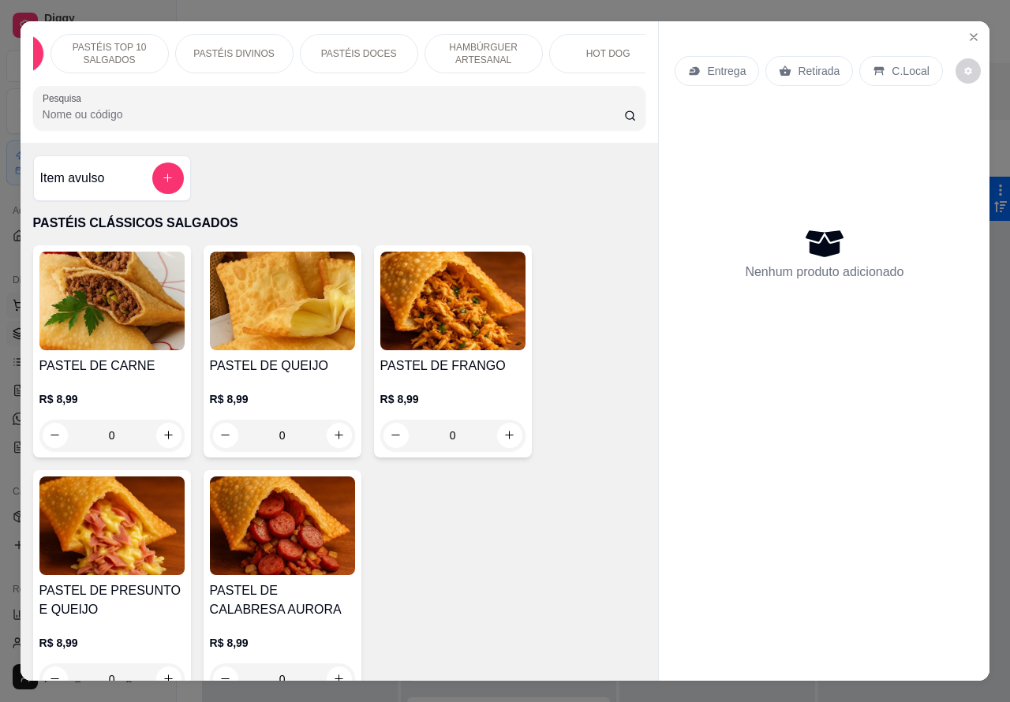
scroll to position [0, 136]
click at [574, 47] on p "HOT DOG" at bounding box center [580, 53] width 44 height 13
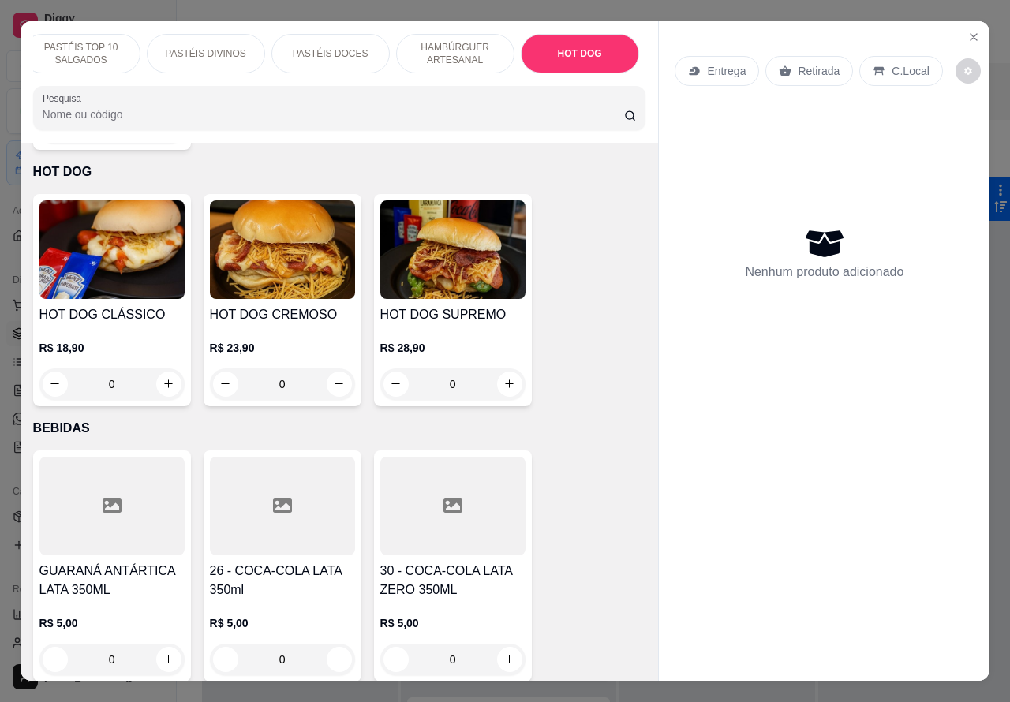
scroll to position [36, 0]
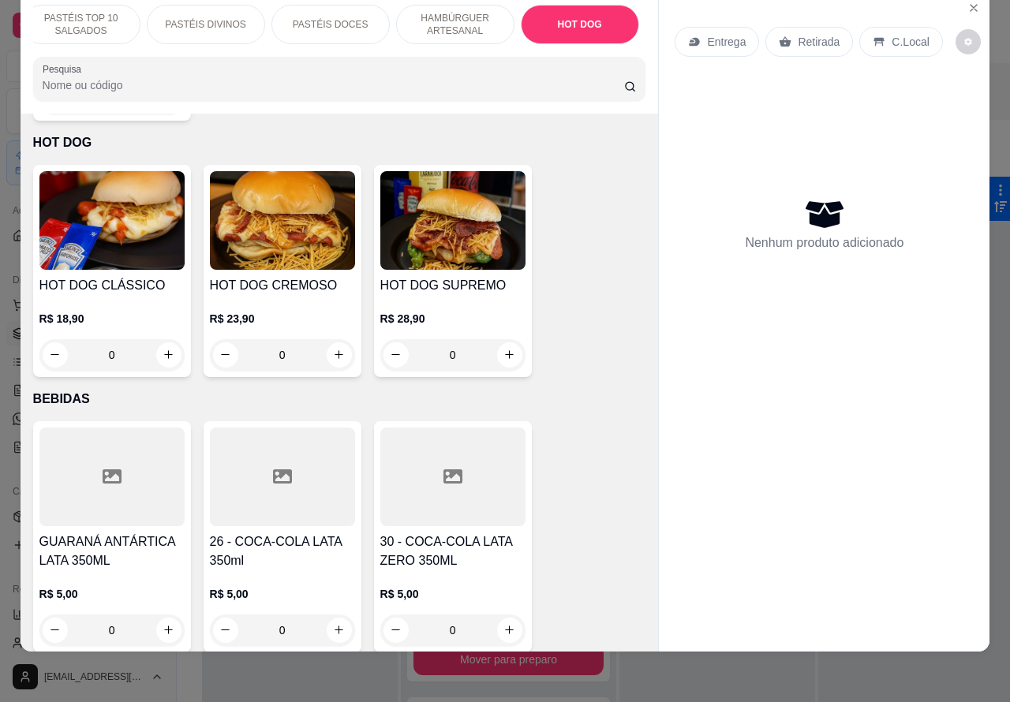
click at [158, 339] on div "0" at bounding box center [111, 355] width 145 height 32
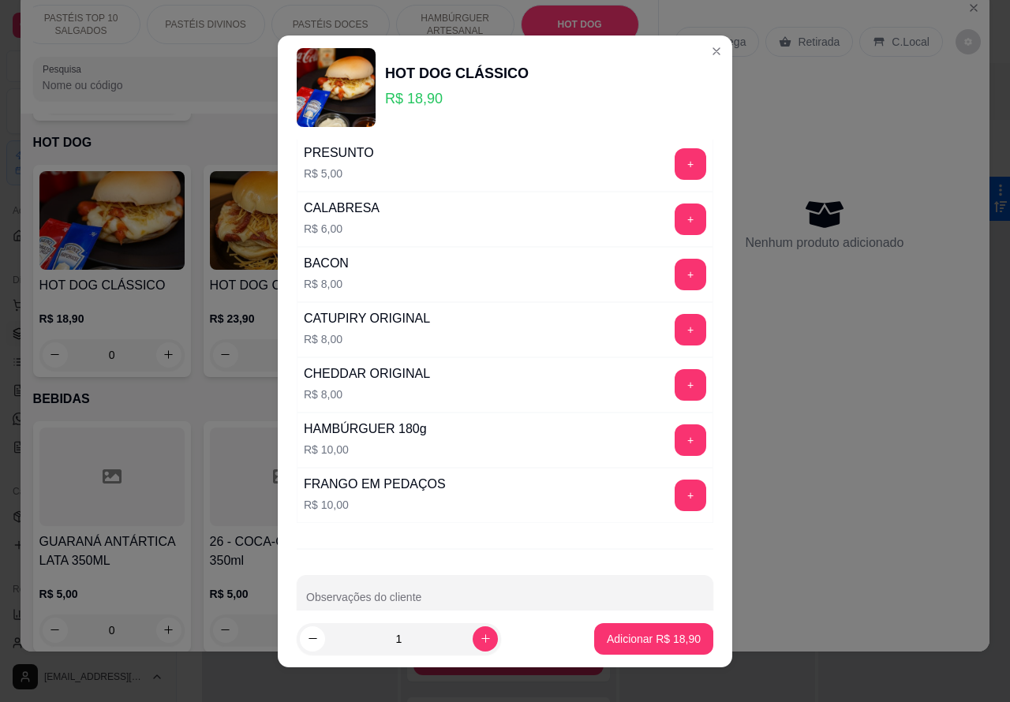
scroll to position [395, 0]
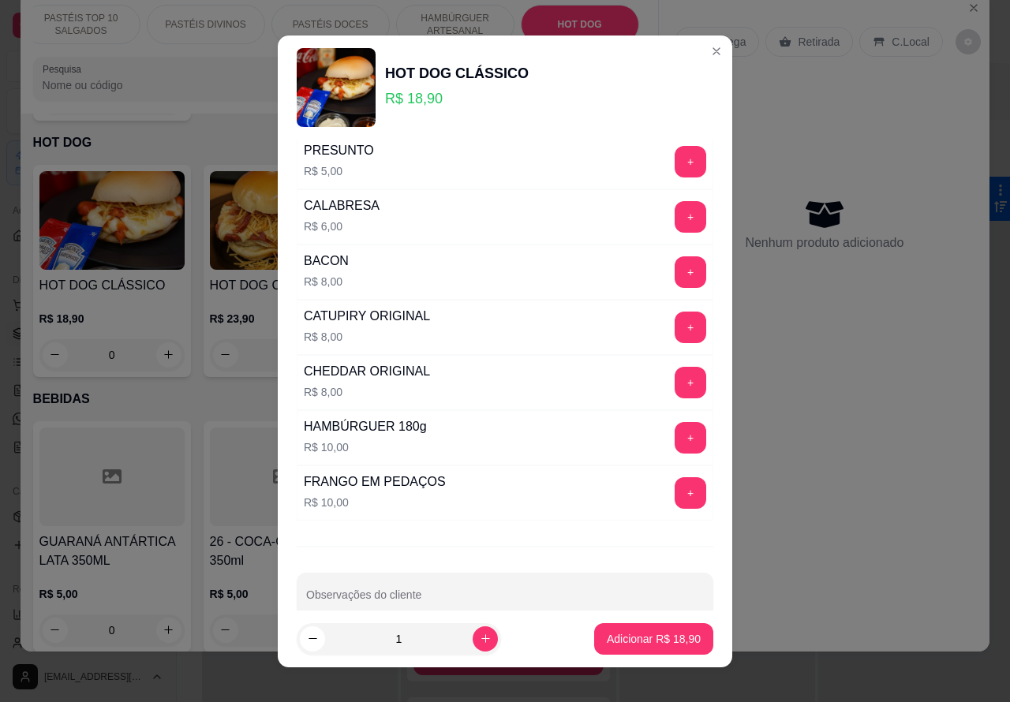
click at [442, 605] on input "Observações do cliente" at bounding box center [505, 601] width 398 height 16
type input "t"
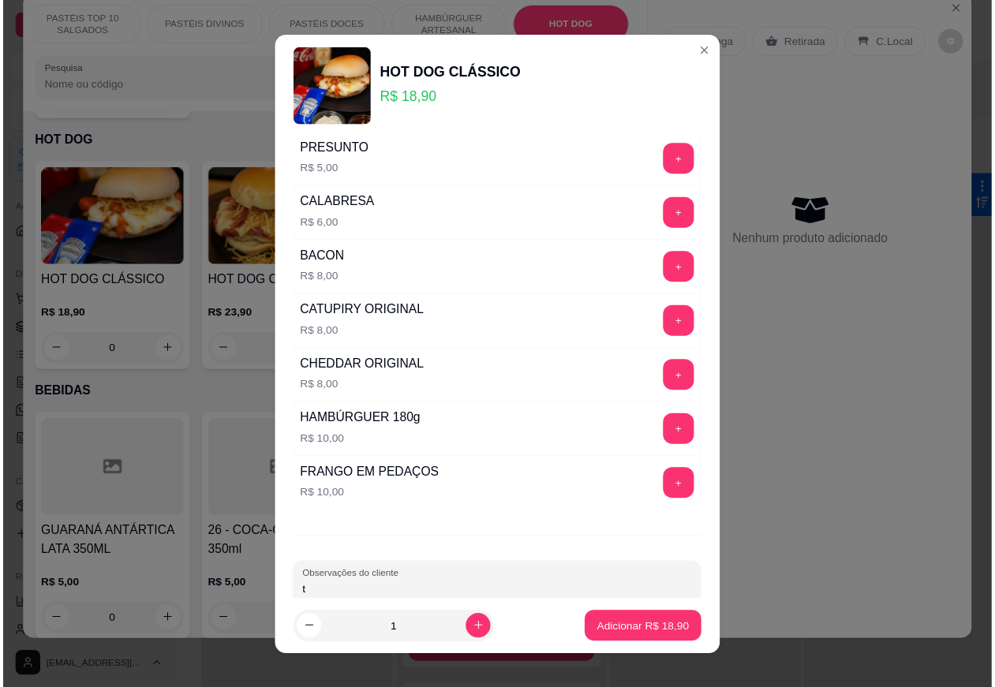
scroll to position [398, 0]
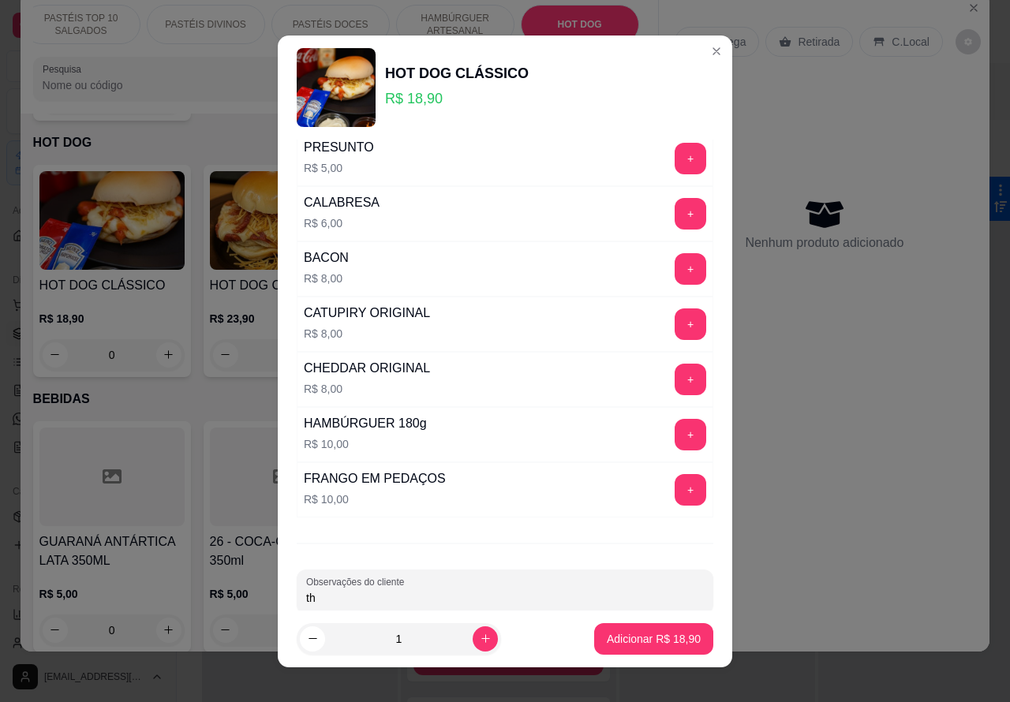
type input "t"
type input "THAUNY ESTA AGUARDANDO"
click at [618, 639] on p "Adicionar R$ 18,90" at bounding box center [654, 639] width 94 height 16
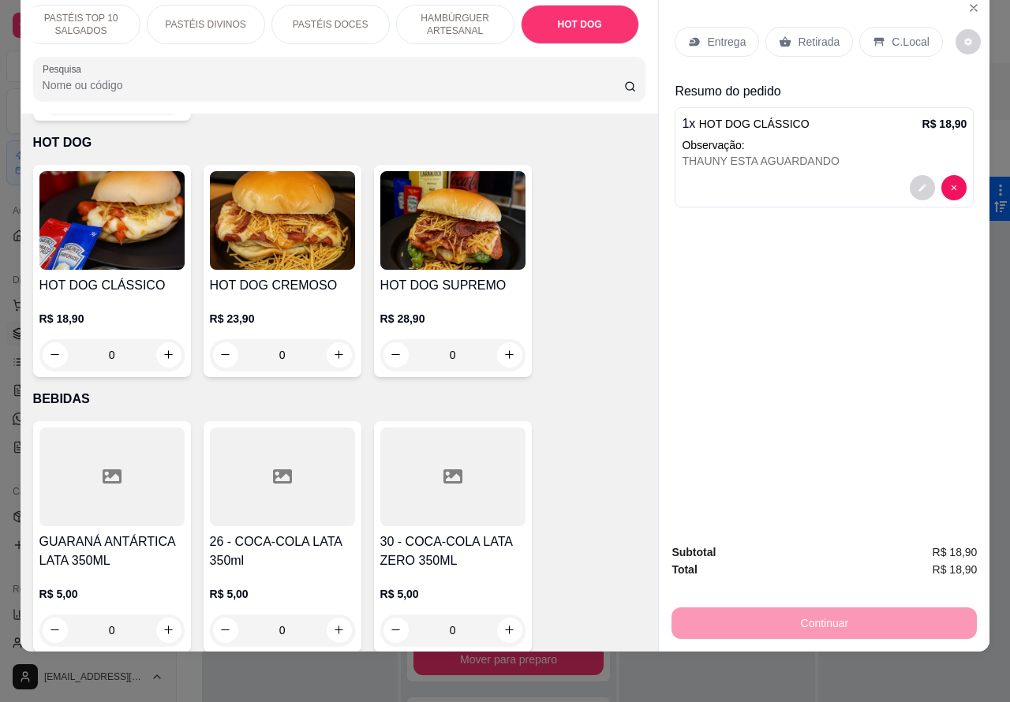
click at [819, 34] on p "Retirada" at bounding box center [819, 42] width 42 height 16
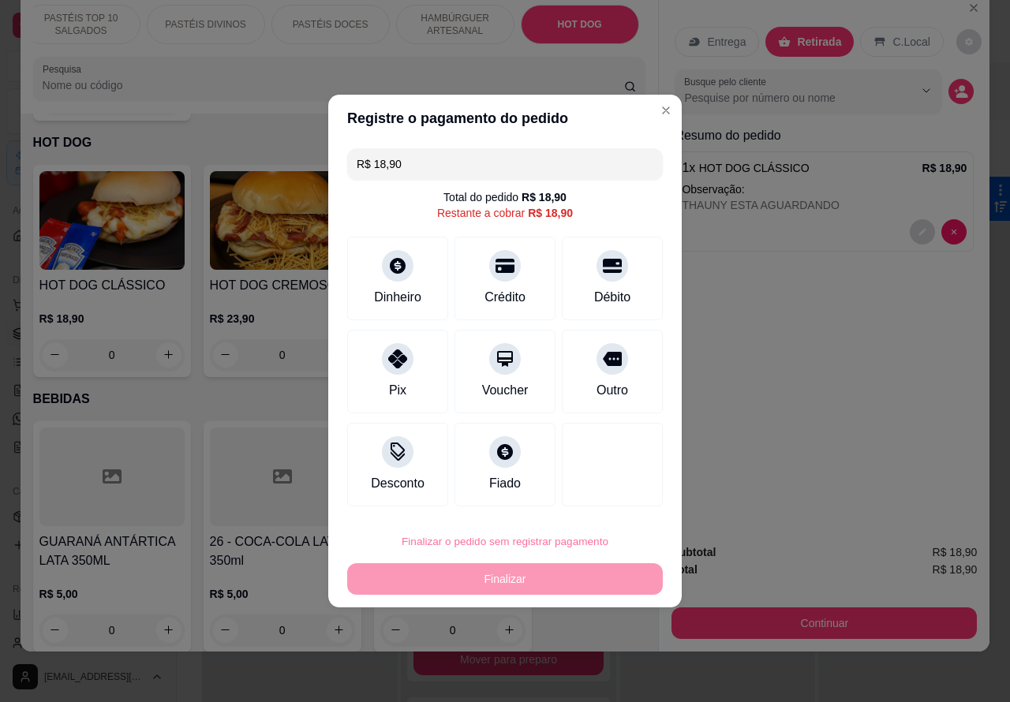
click at [596, 501] on button "Confirmar" at bounding box center [598, 497] width 56 height 24
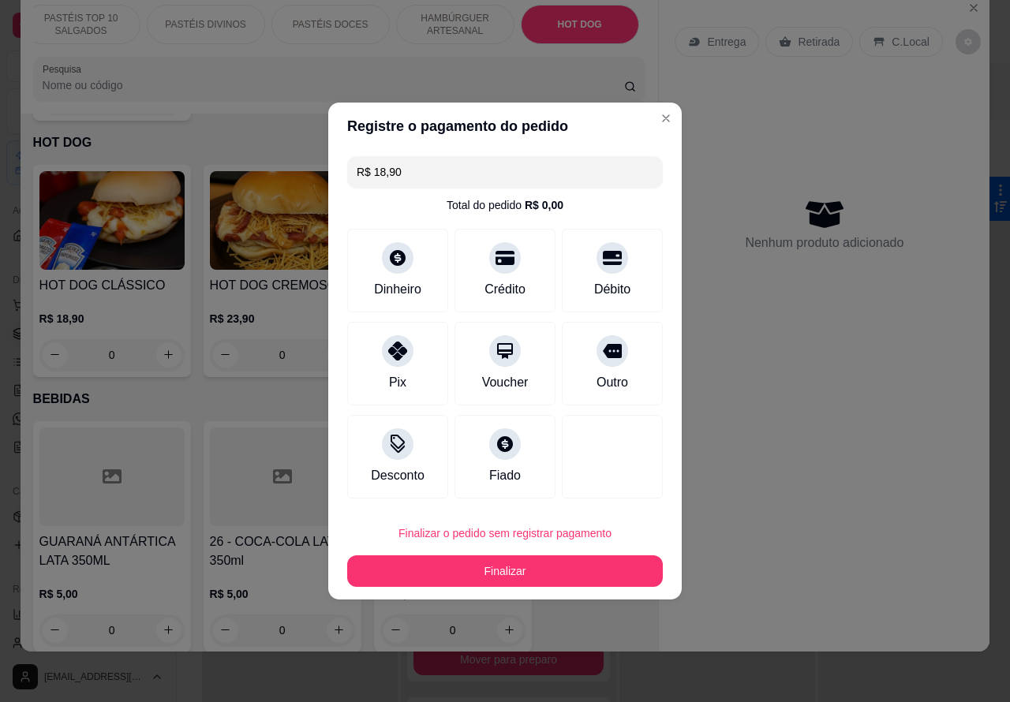
type input "R$ 0,00"
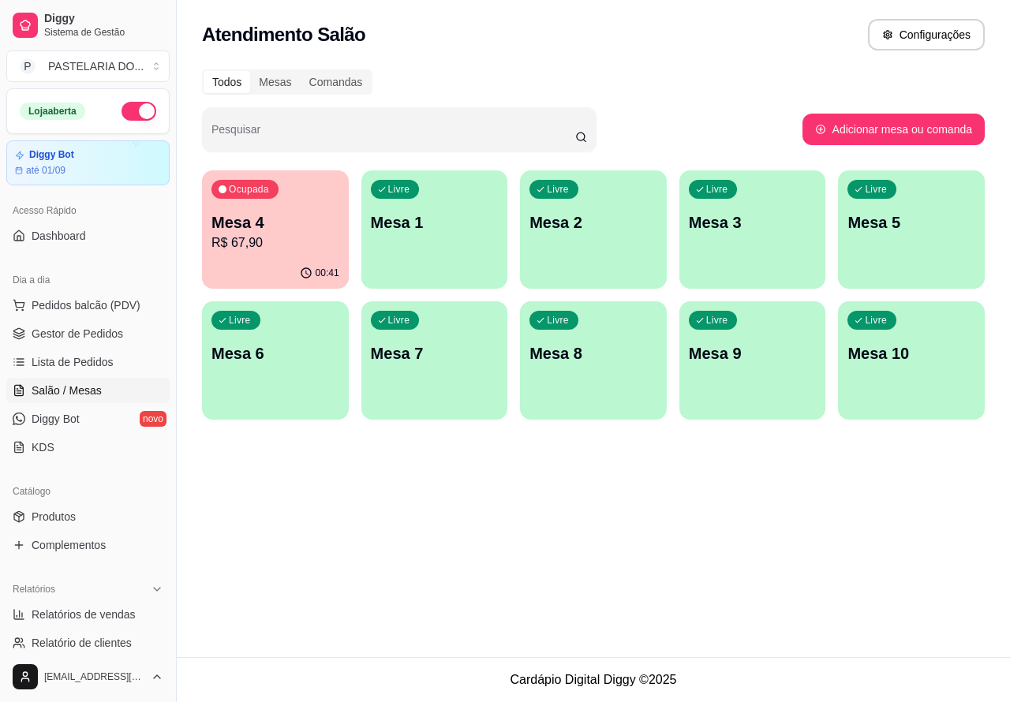
click at [486, 237] on div "Livre Mesa 1" at bounding box center [434, 219] width 147 height 99
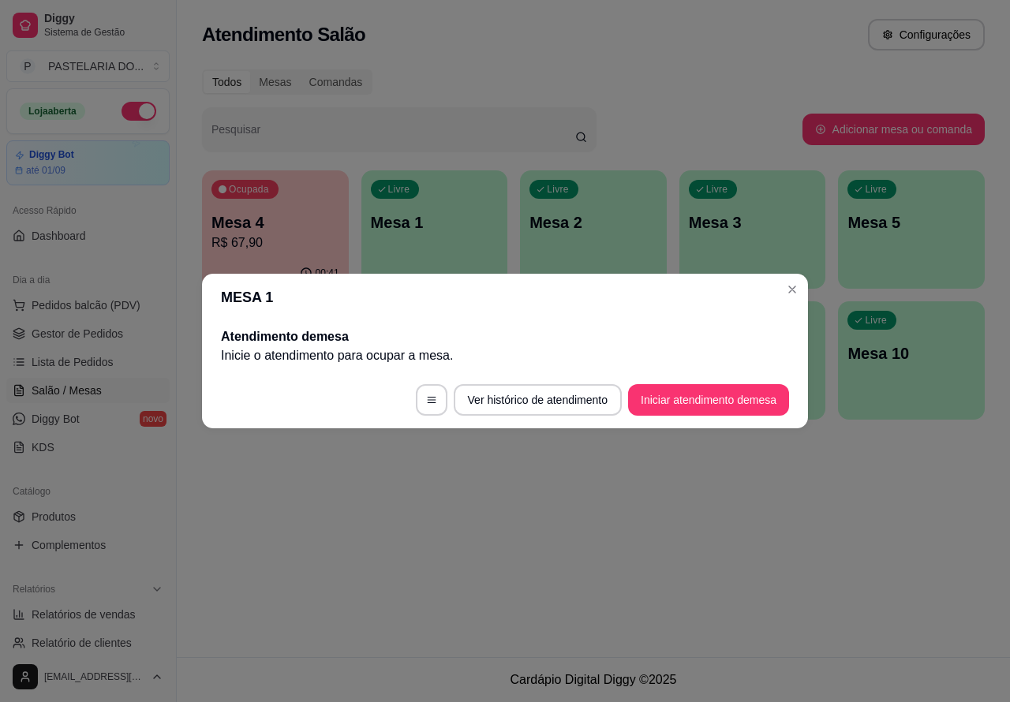
click at [693, 405] on button "Iniciar atendimento de mesa" at bounding box center [708, 400] width 161 height 32
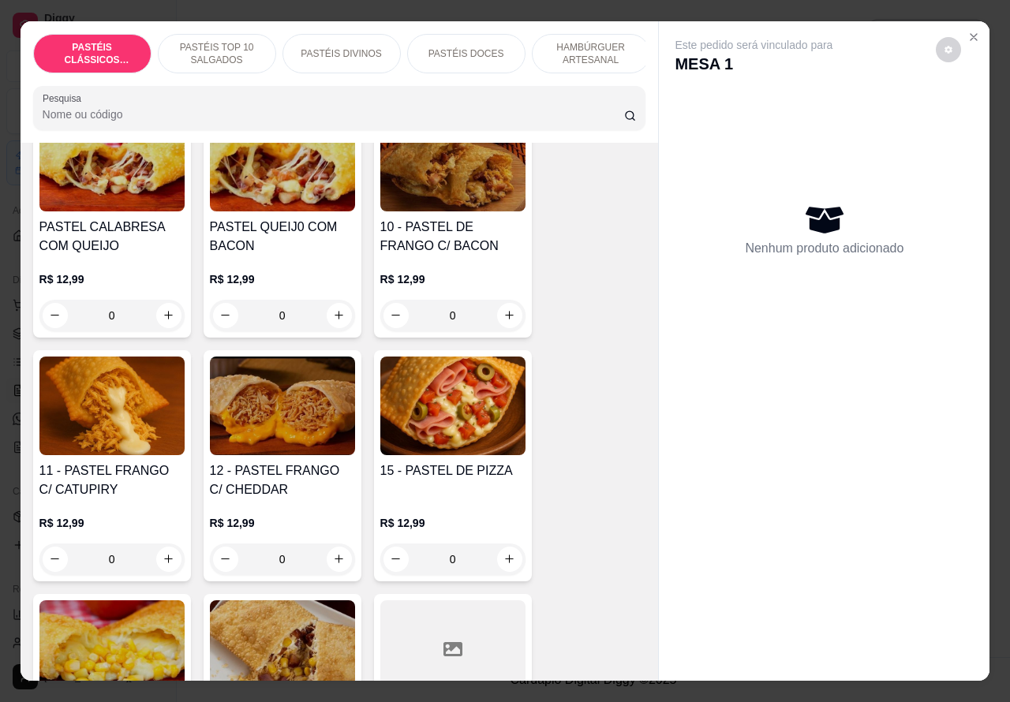
scroll to position [1421, 0]
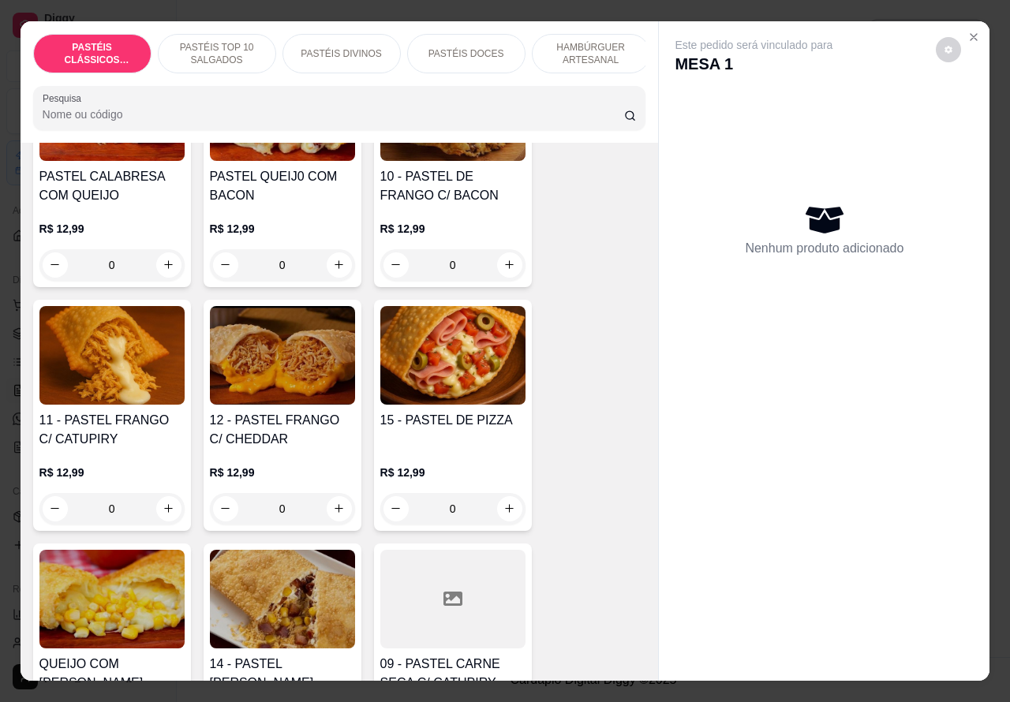
click at [168, 515] on div "0" at bounding box center [111, 509] width 145 height 32
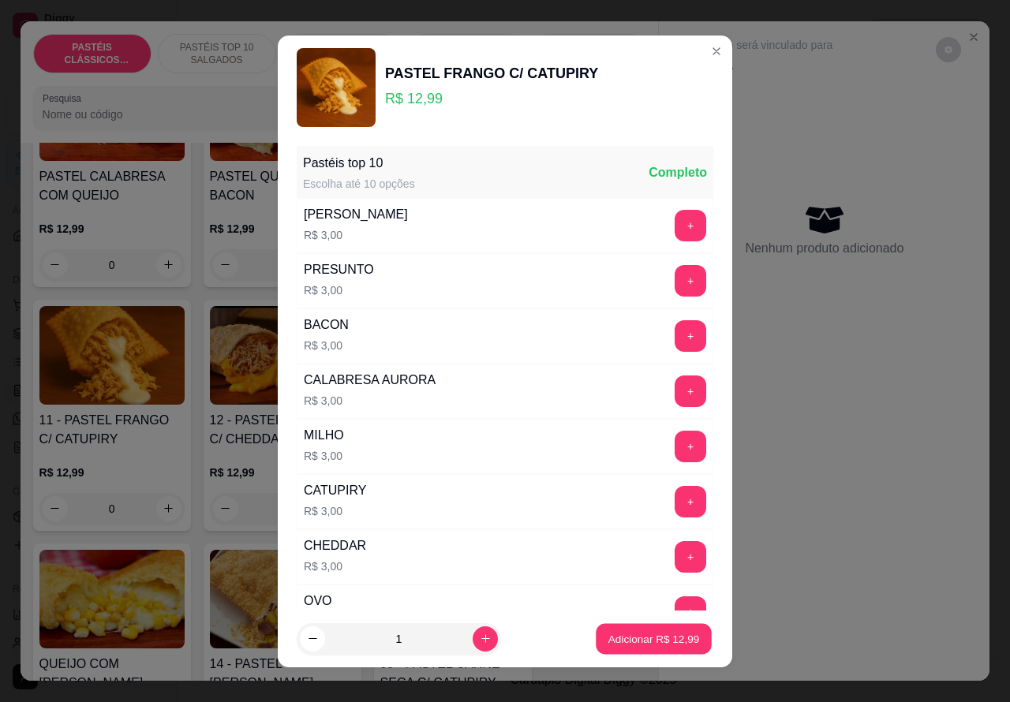
click at [624, 645] on p "Adicionar R$ 12,99" at bounding box center [654, 638] width 92 height 15
type input "1"
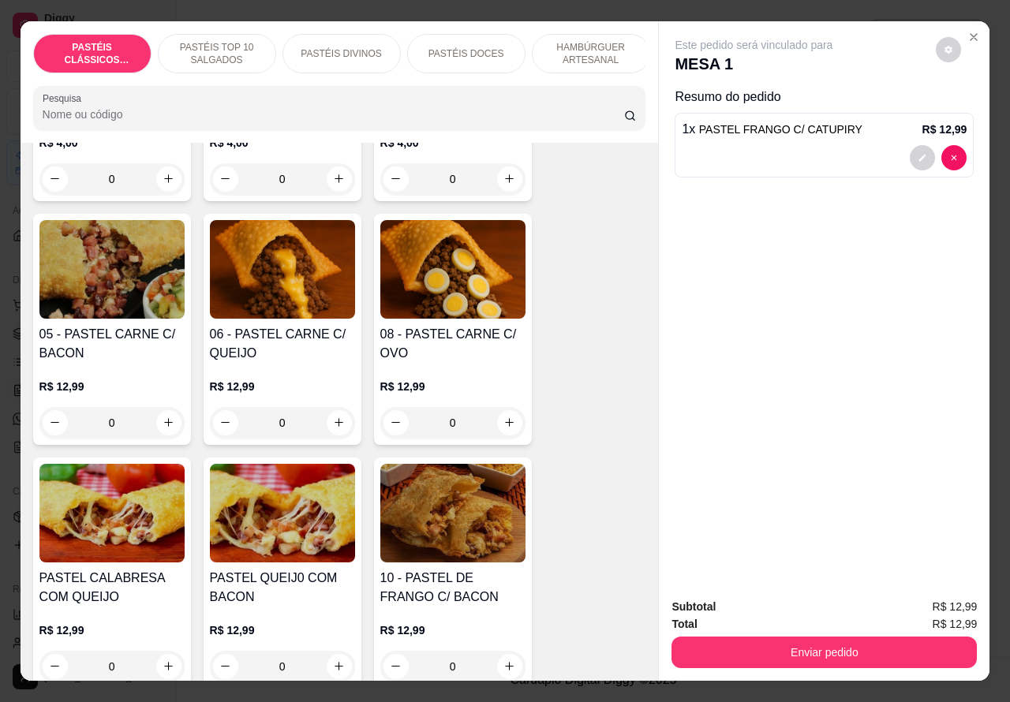
scroll to position [1014, 0]
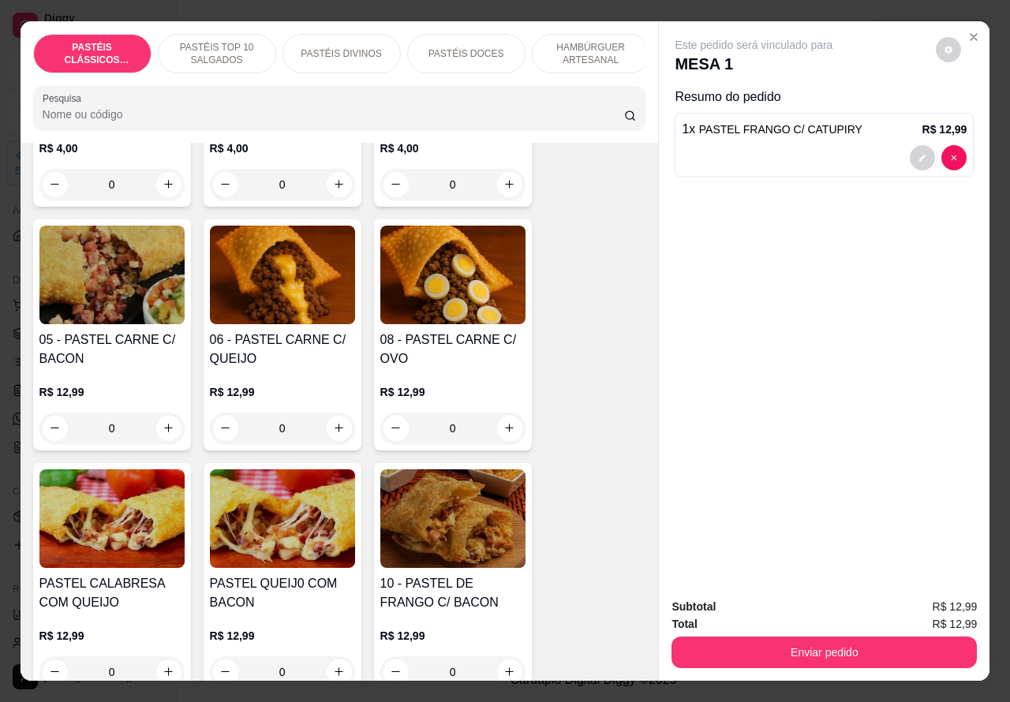
click at [324, 432] on div "0" at bounding box center [282, 429] width 145 height 32
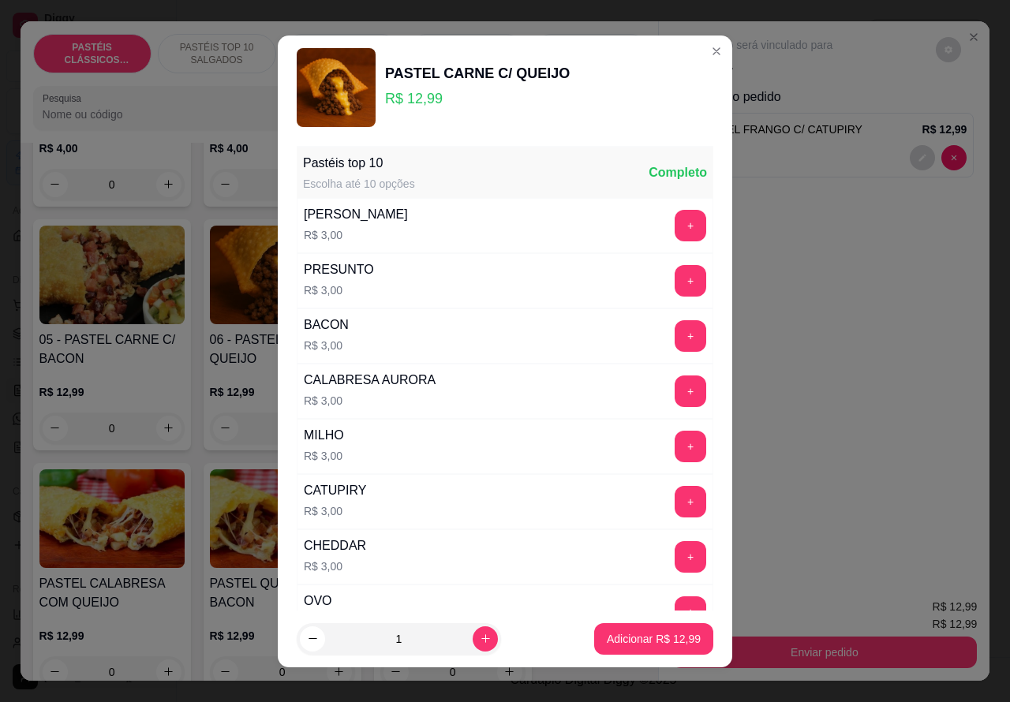
click at [616, 640] on p "Adicionar R$ 12,99" at bounding box center [654, 639] width 94 height 16
type input "1"
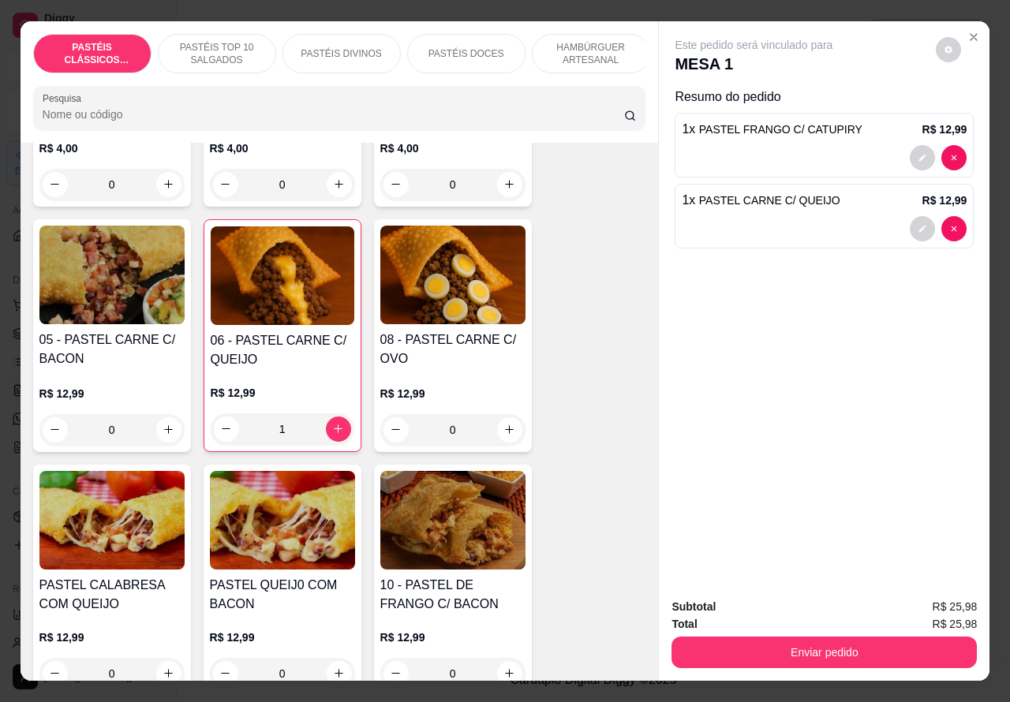
click at [310, 324] on img at bounding box center [283, 275] width 144 height 99
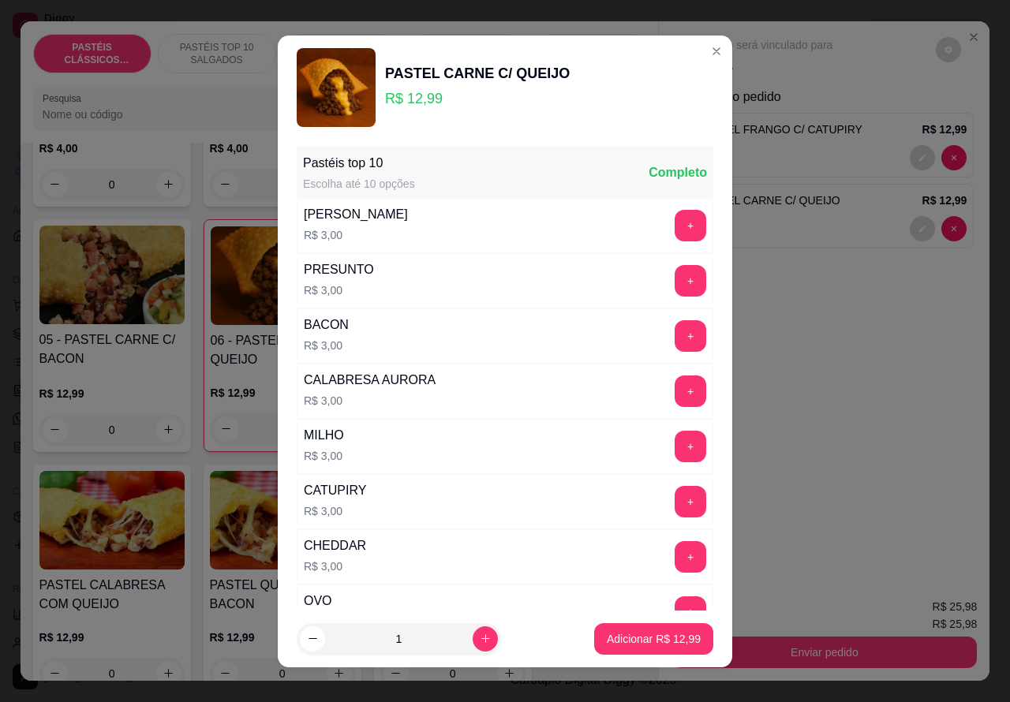
scroll to position [206, 0]
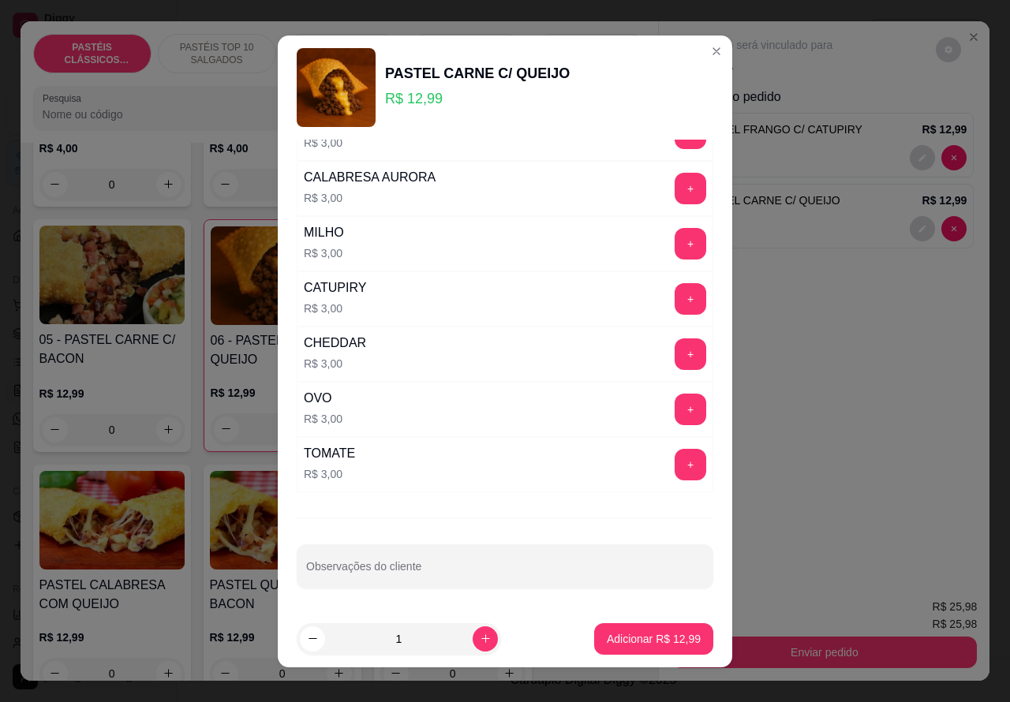
click at [416, 573] on div "Observações do cliente" at bounding box center [505, 566] width 417 height 44
type input "1 VIAJEMMM"
click at [608, 640] on p "Adicionar R$ 12,99" at bounding box center [654, 638] width 92 height 15
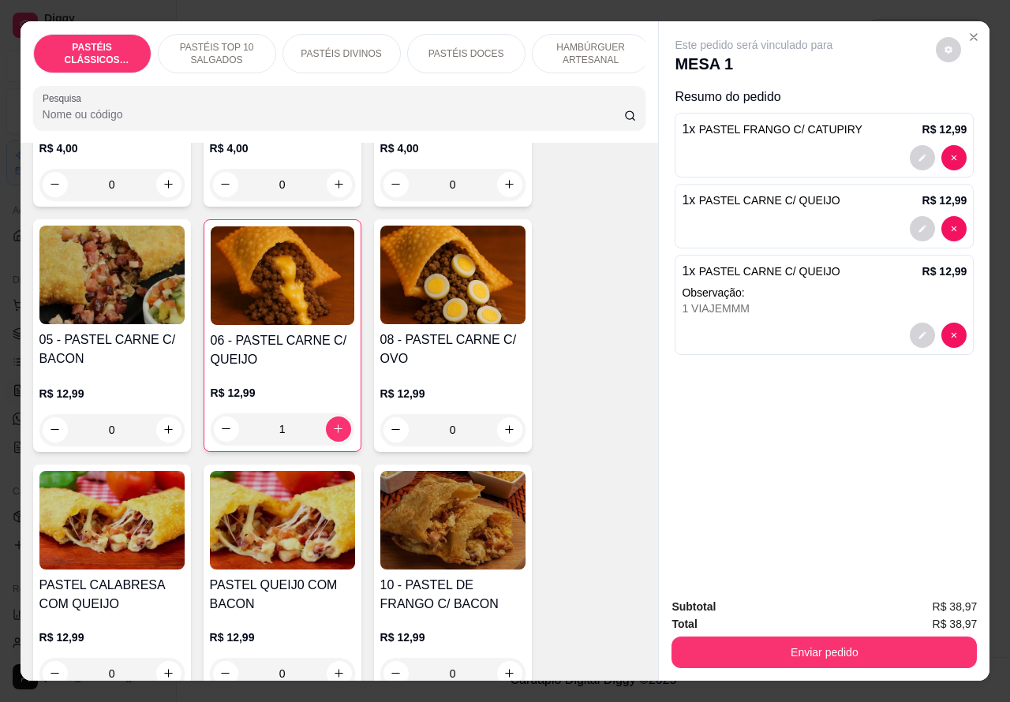
click at [810, 323] on div at bounding box center [824, 335] width 285 height 25
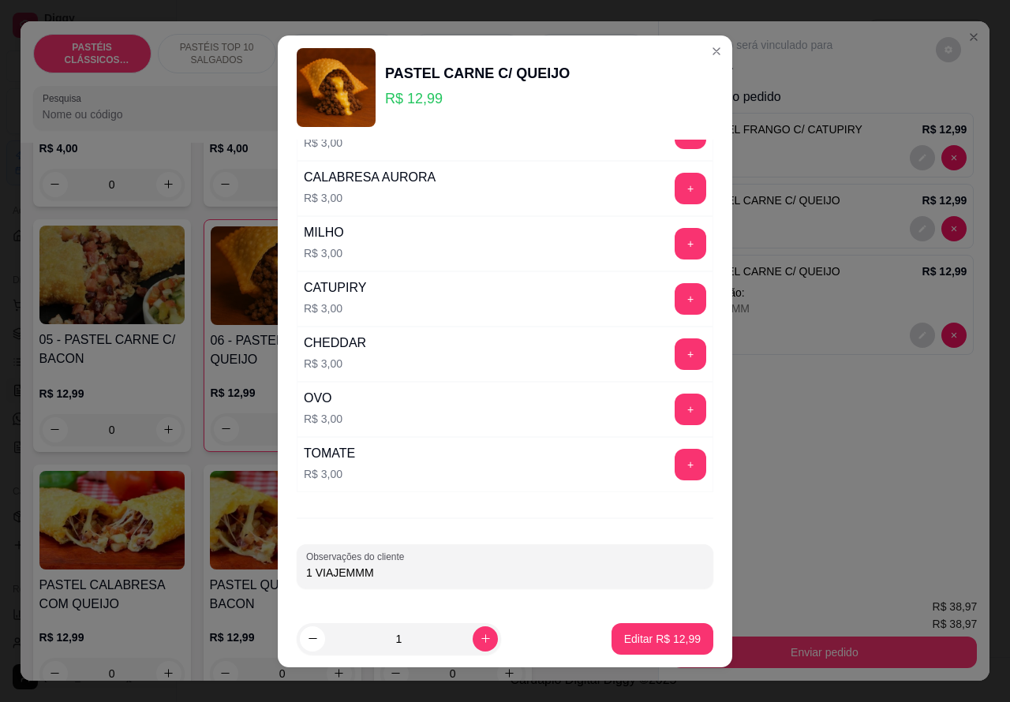
click at [458, 565] on input "1 VIAJEMMM" at bounding box center [505, 573] width 398 height 16
type input "1 VIAJEMMM NAO FRITAR AGORAA"
click at [624, 640] on p "Editar R$ 12,99" at bounding box center [662, 639] width 77 height 16
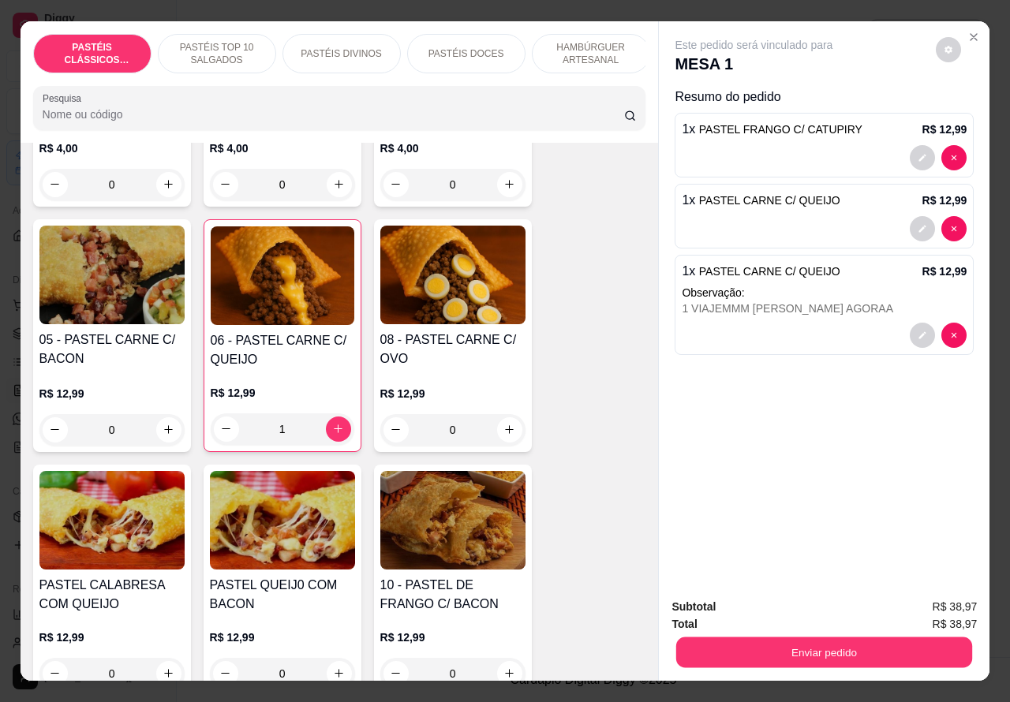
click at [761, 648] on button "Enviar pedido" at bounding box center [824, 652] width 296 height 31
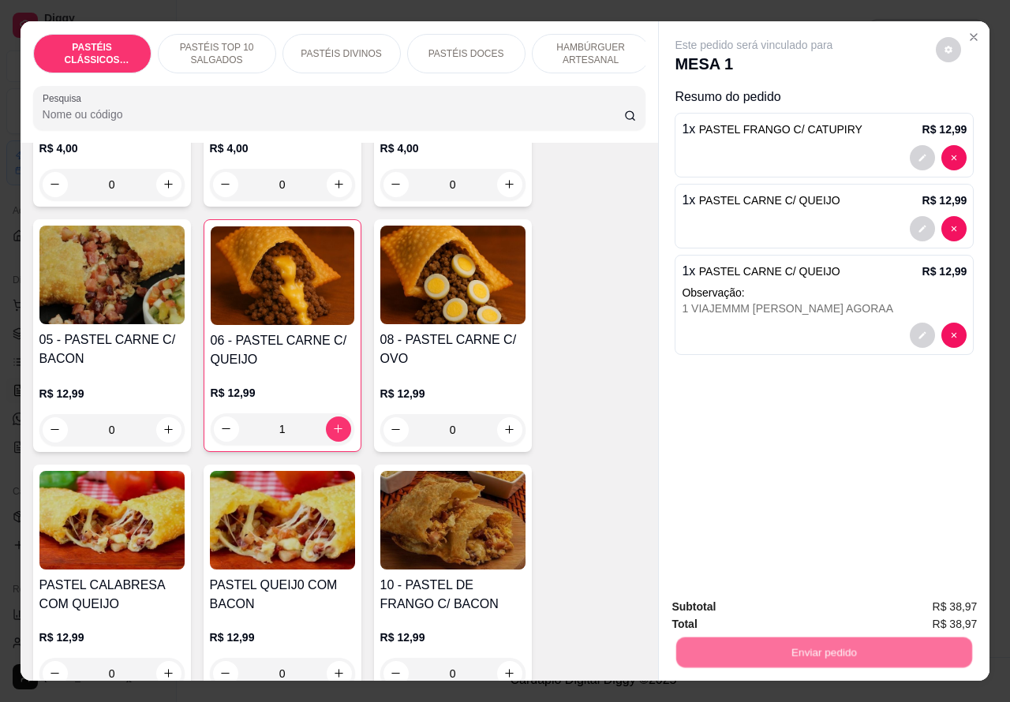
click at [724, 597] on button "Não registrar e enviar pedido" at bounding box center [770, 606] width 159 height 29
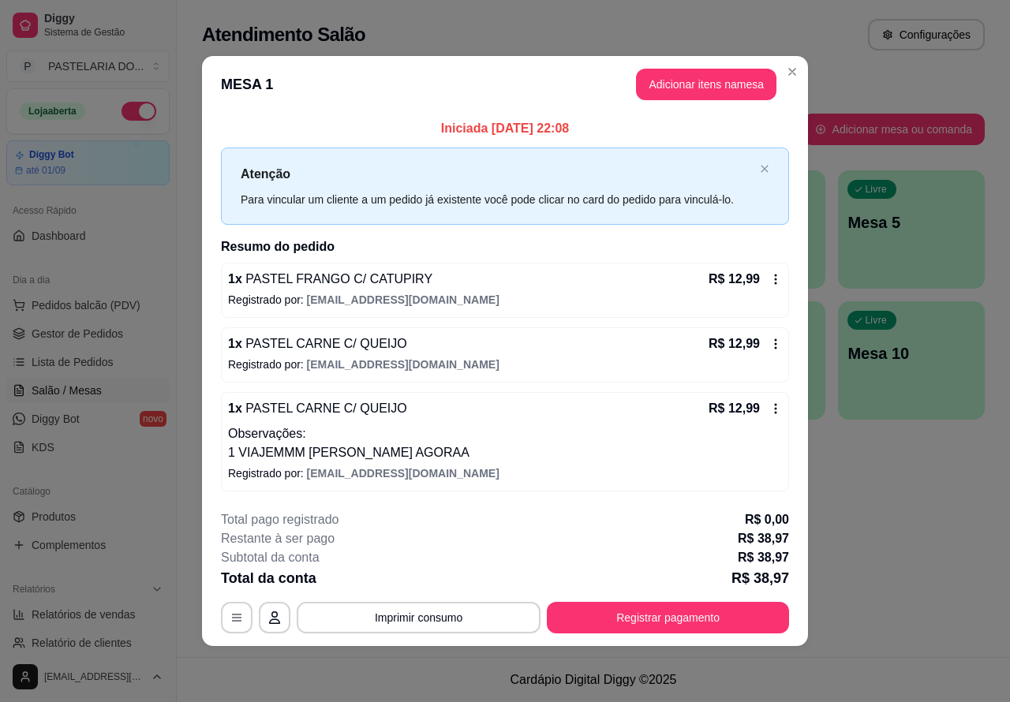
click at [405, 692] on footer "Cardápio Digital Diggy © 2025" at bounding box center [593, 679] width 833 height 45
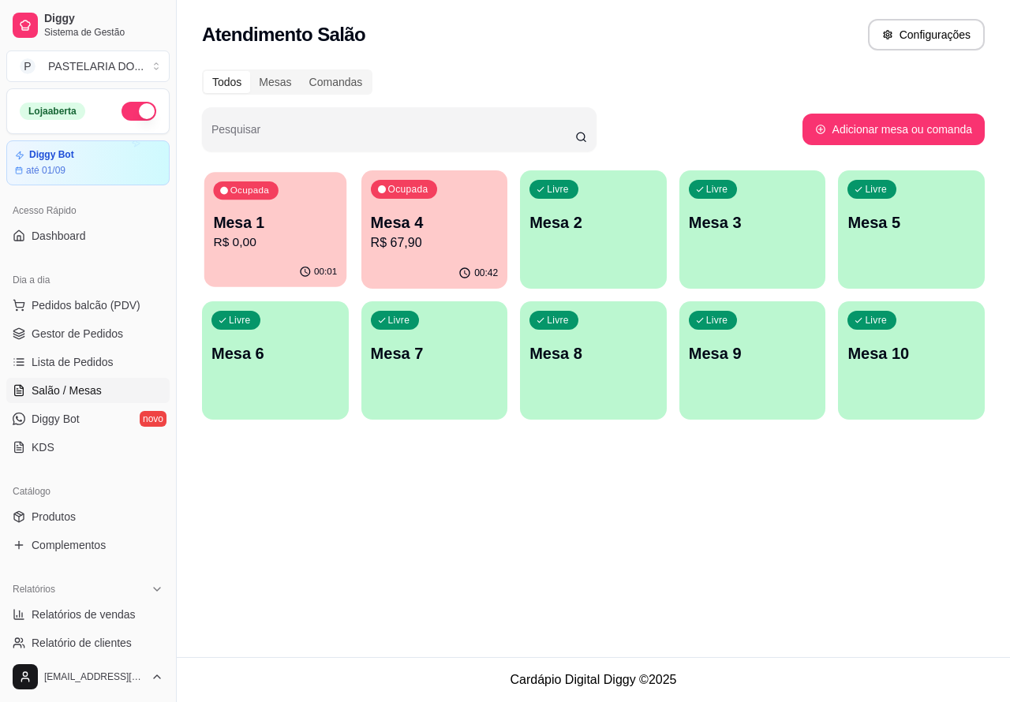
click at [300, 239] on p "R$ 0,00" at bounding box center [275, 243] width 124 height 18
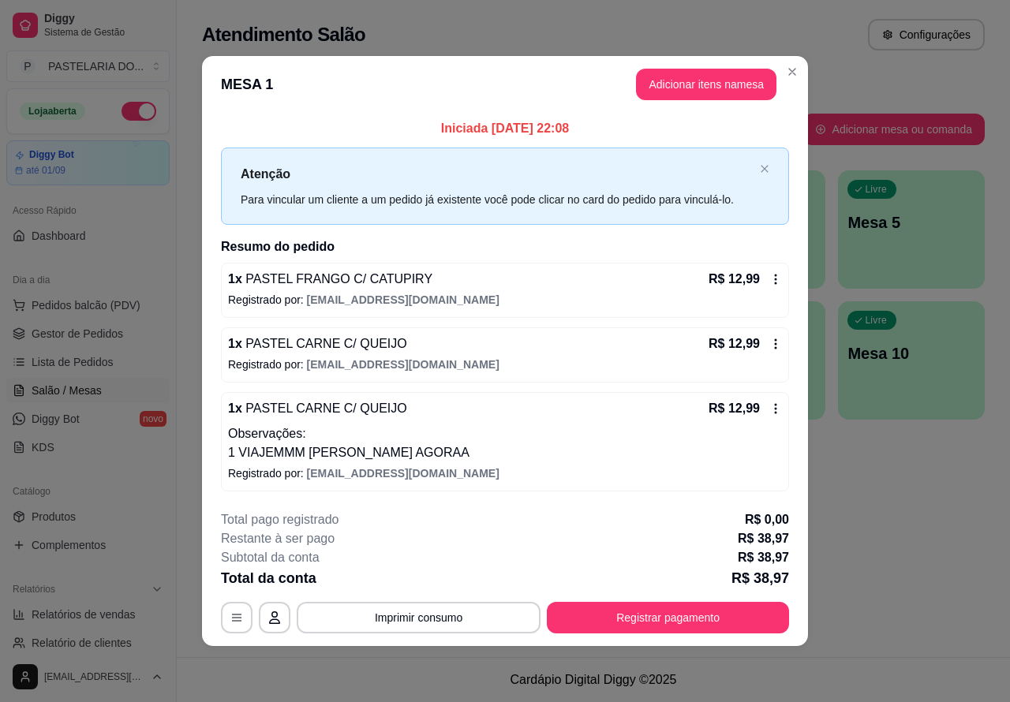
click at [894, 531] on div "Atendimento Salão Configurações Todos Mesas Comandas Pesquisar Adicionar mesa o…" at bounding box center [593, 328] width 833 height 657
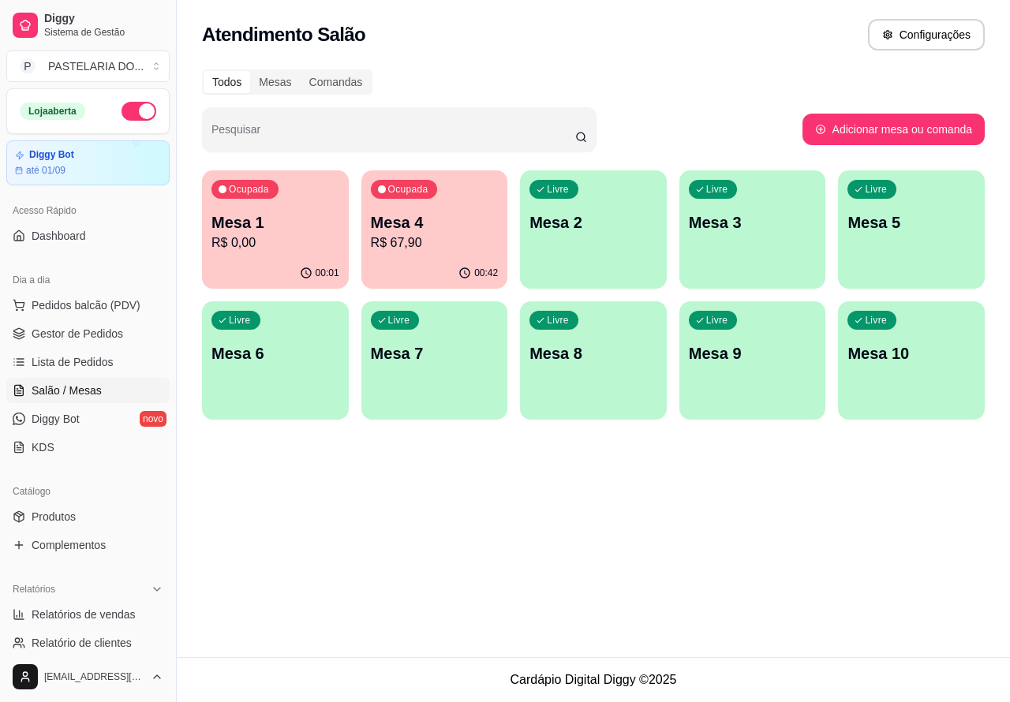
click at [475, 250] on p "R$ 67,90" at bounding box center [435, 243] width 128 height 19
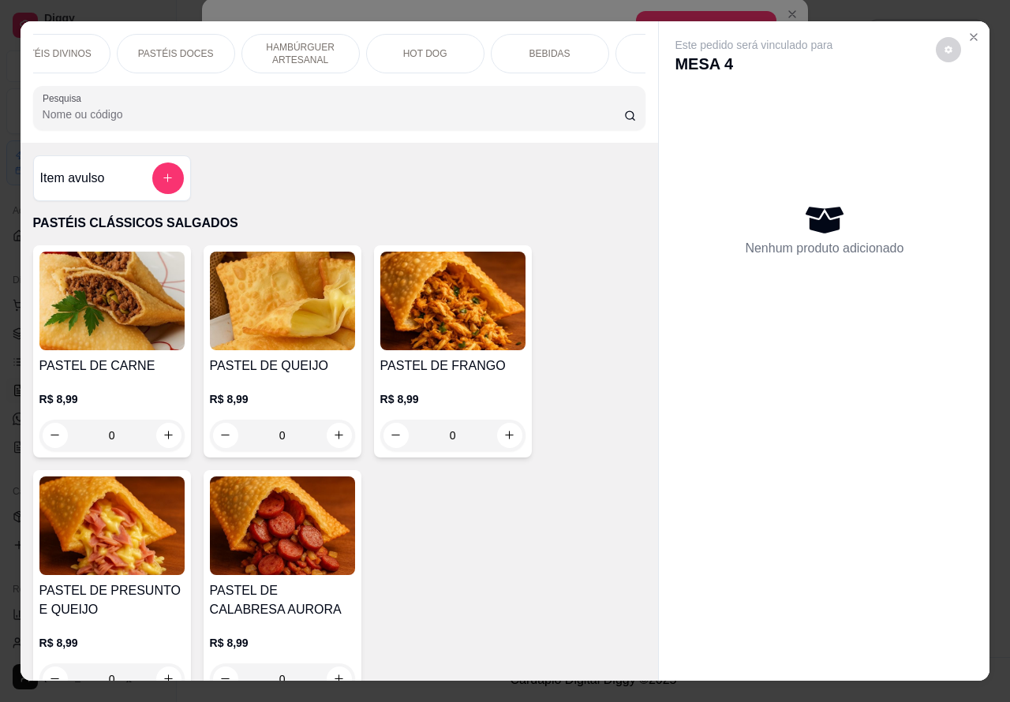
scroll to position [0, 324]
click at [503, 51] on p "BEBIDAS" at bounding box center [515, 53] width 41 height 13
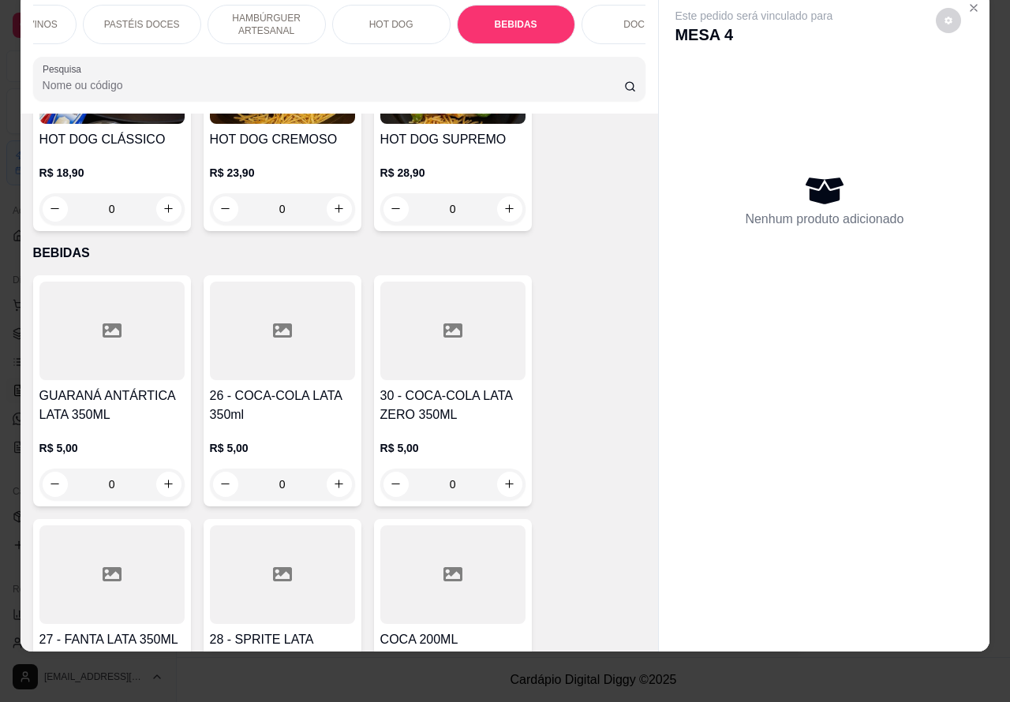
scroll to position [5132, 0]
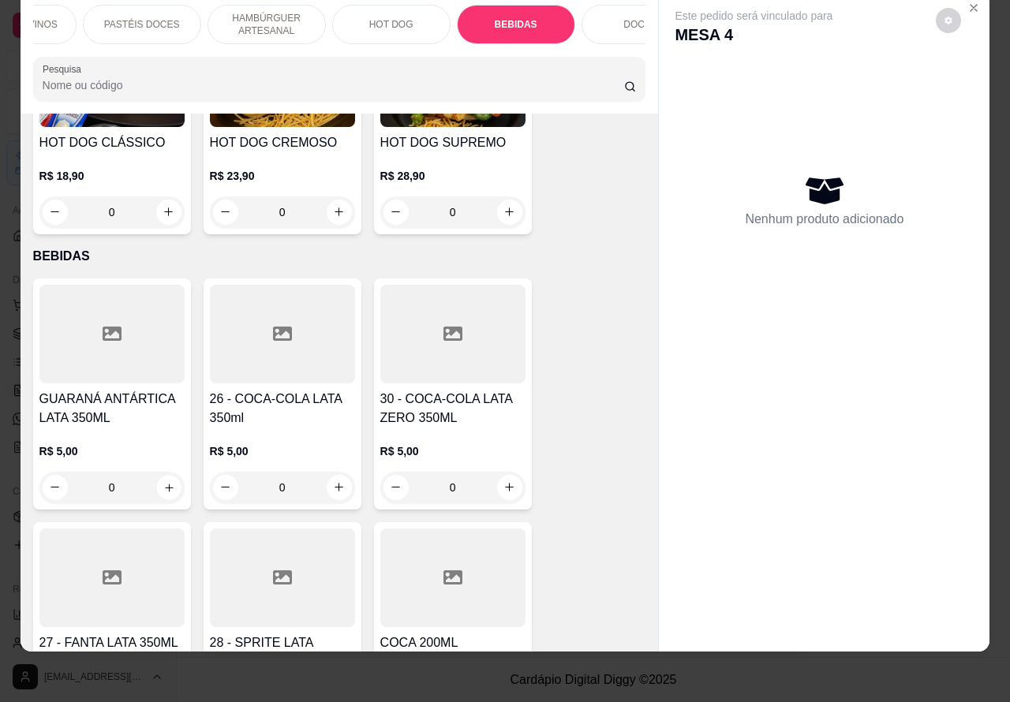
click at [165, 484] on icon "increase-product-quantity" at bounding box center [169, 488] width 8 height 8
type input "1"
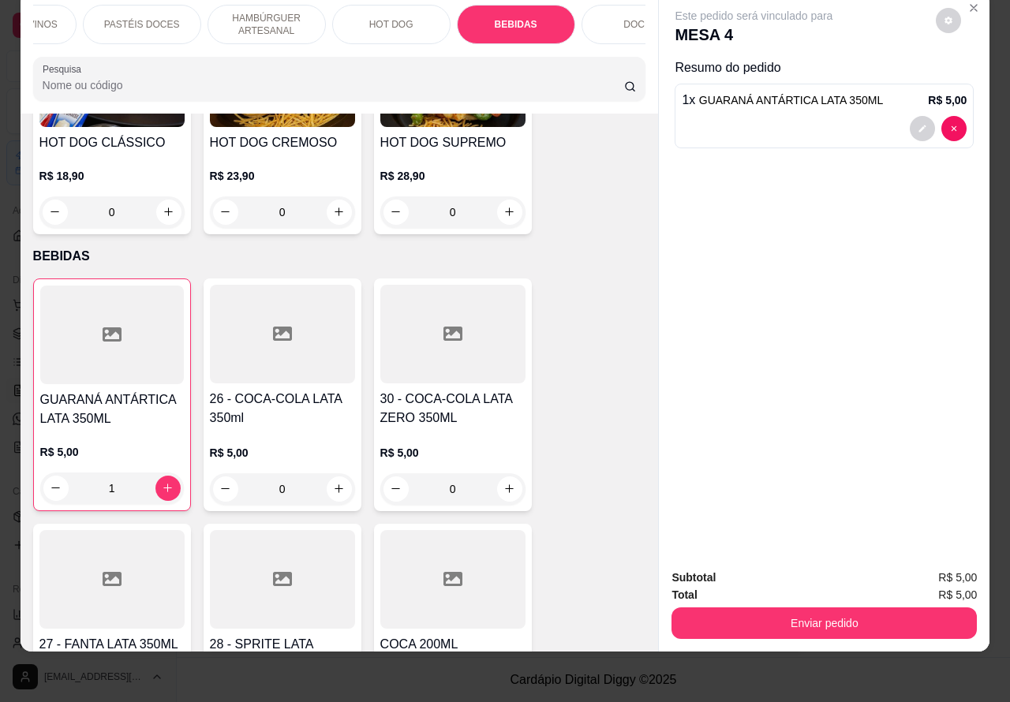
click at [755, 607] on button "Enviar pedido" at bounding box center [823, 623] width 305 height 32
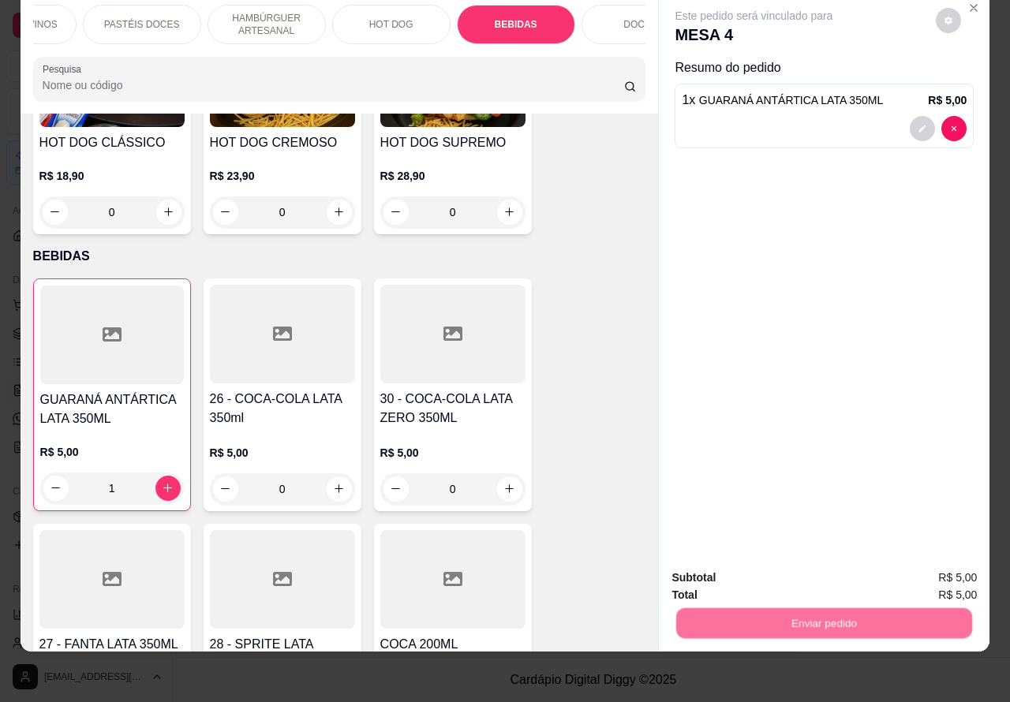
click at [723, 573] on button "Não registrar e enviar pedido" at bounding box center [771, 570] width 164 height 30
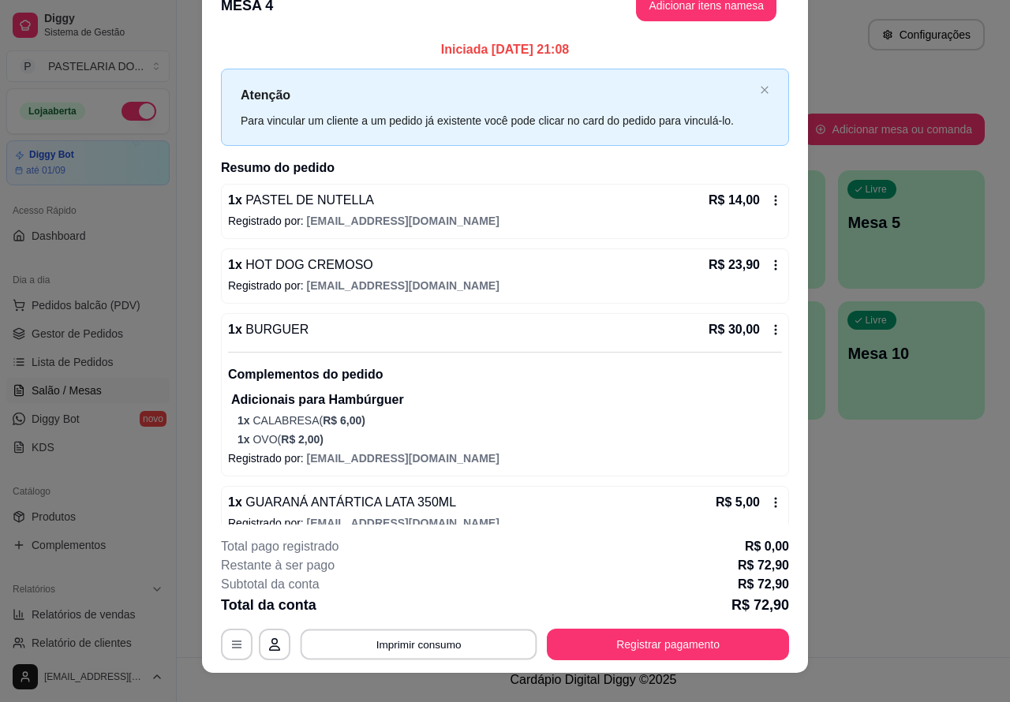
click at [455, 639] on button "Imprimir consumo" at bounding box center [419, 644] width 237 height 31
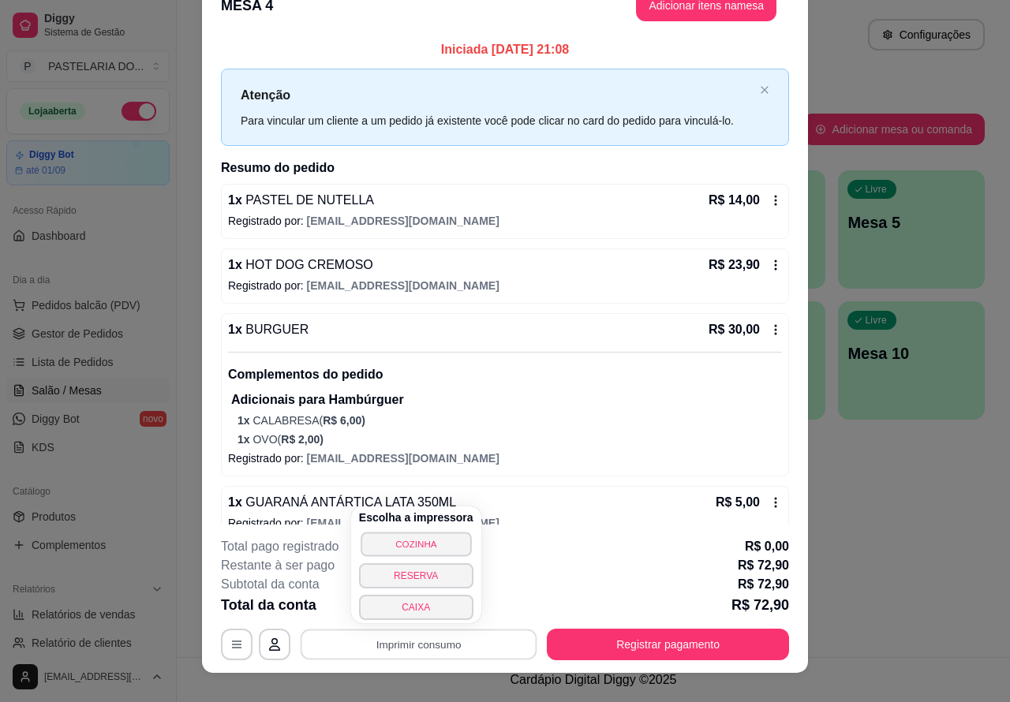
click at [447, 542] on button "COZINHA" at bounding box center [416, 544] width 110 height 24
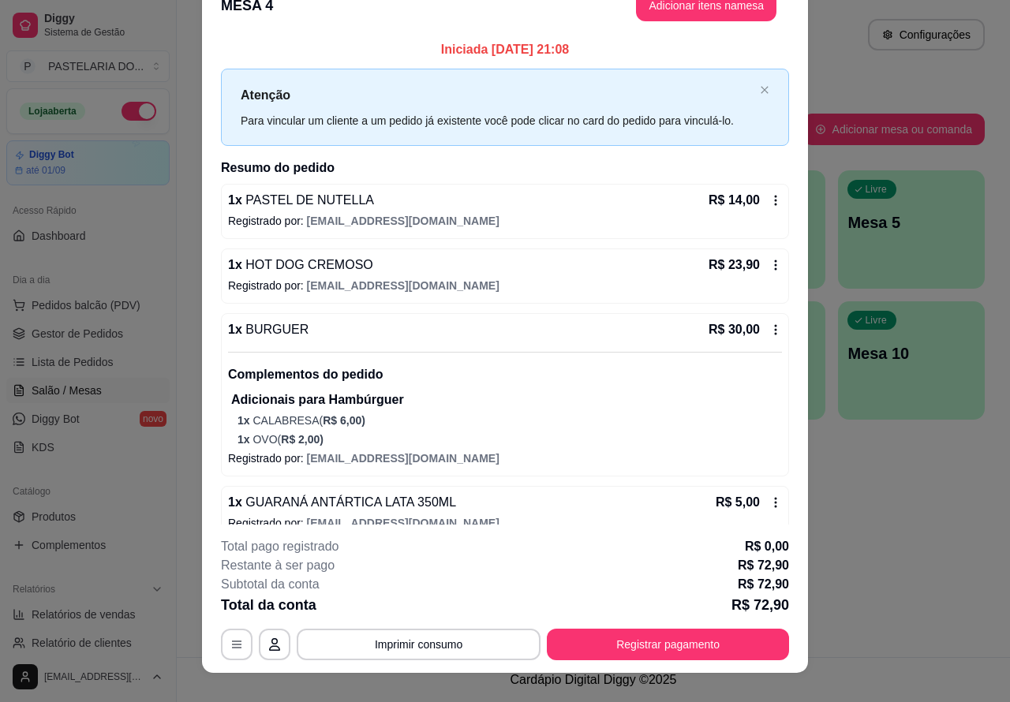
click at [434, 645] on button "Imprimir consumo" at bounding box center [419, 645] width 244 height 32
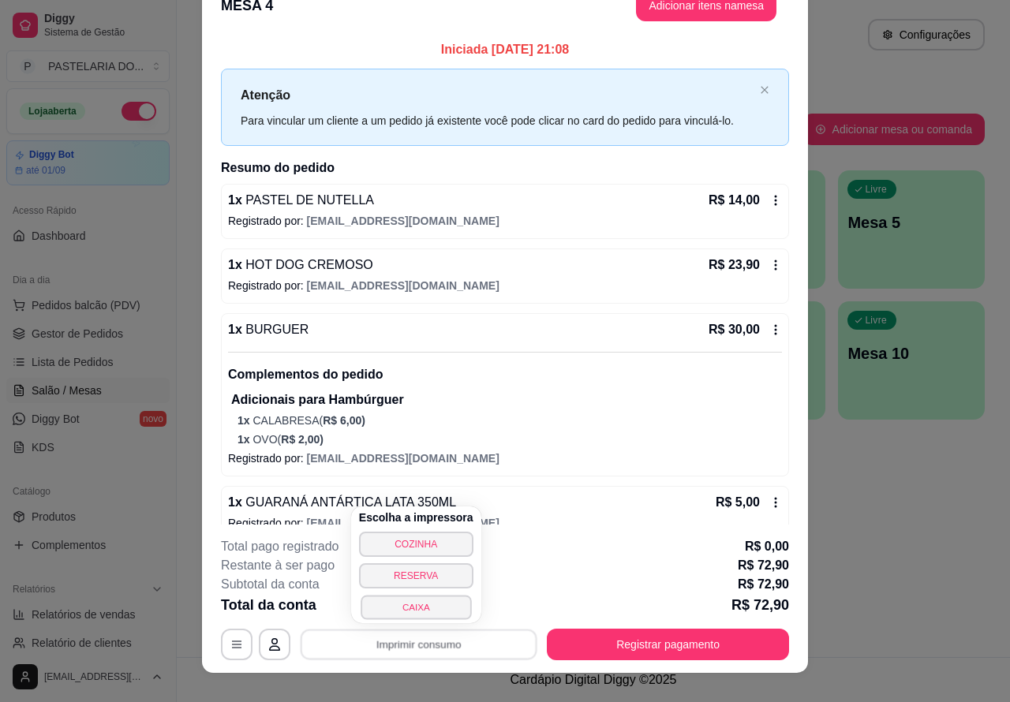
click at [439, 607] on button "CAIXA" at bounding box center [416, 607] width 110 height 24
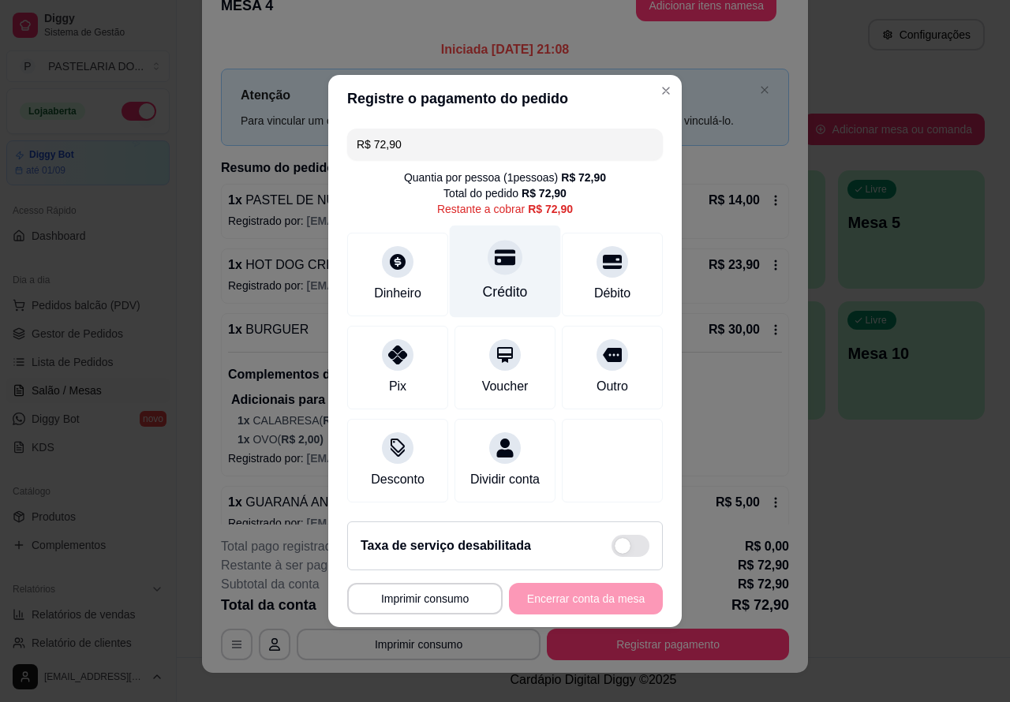
click at [499, 260] on icon at bounding box center [505, 257] width 21 height 21
type input "R$ 0,00"
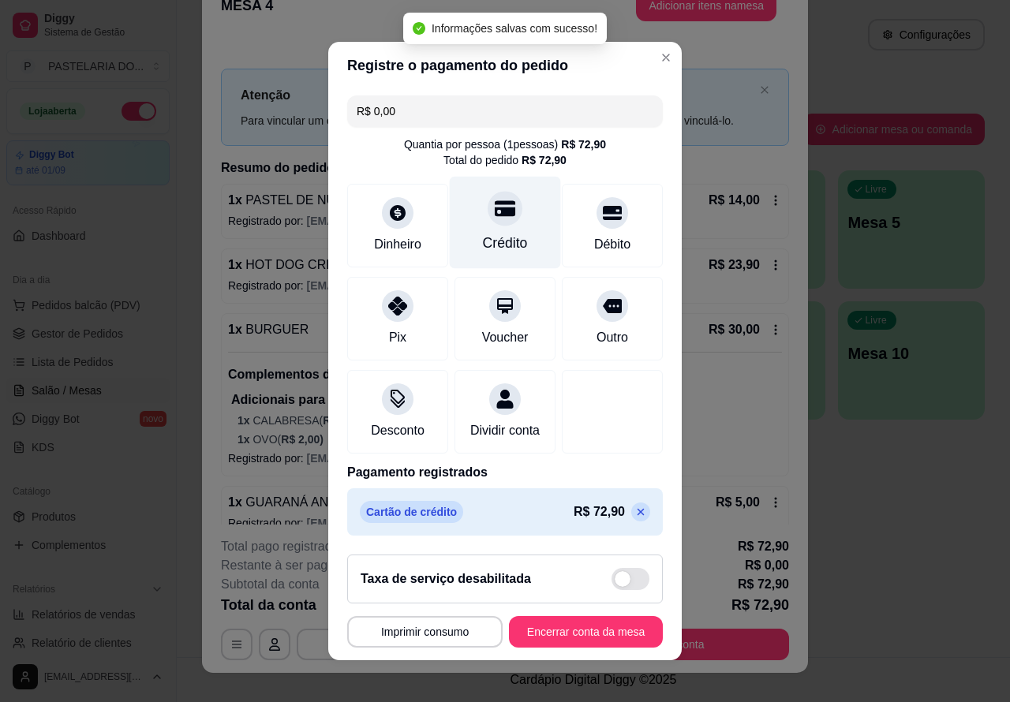
click at [643, 51] on p "Iniciada 16/08/2025 às 21:08" at bounding box center [505, 49] width 568 height 19
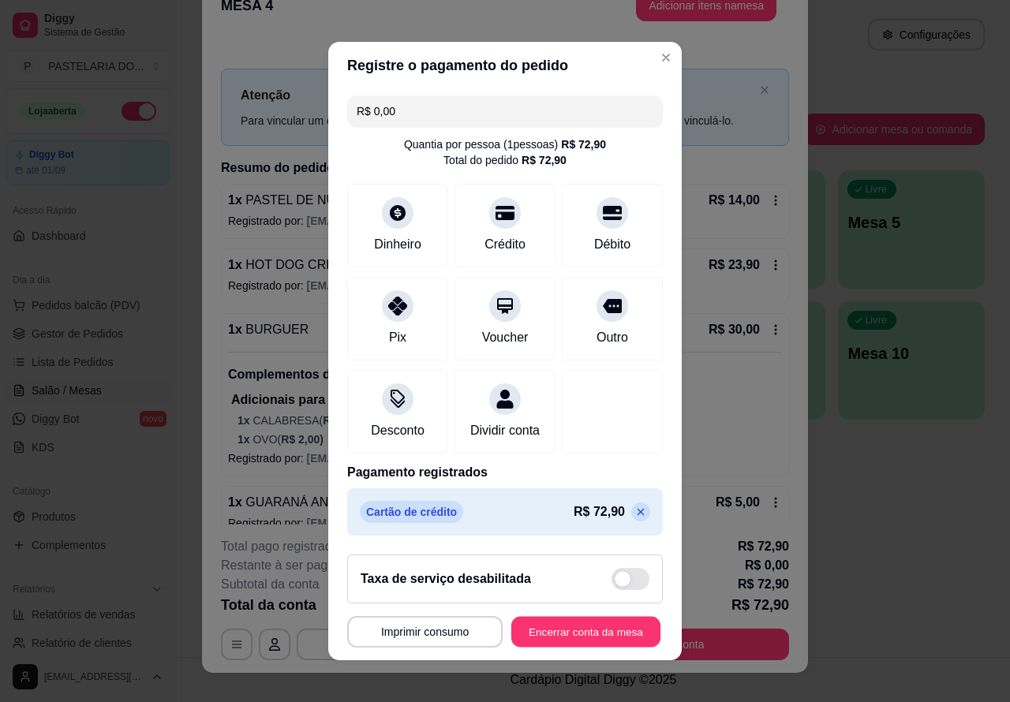
click at [551, 641] on button "Encerrar conta da mesa" at bounding box center [585, 632] width 149 height 31
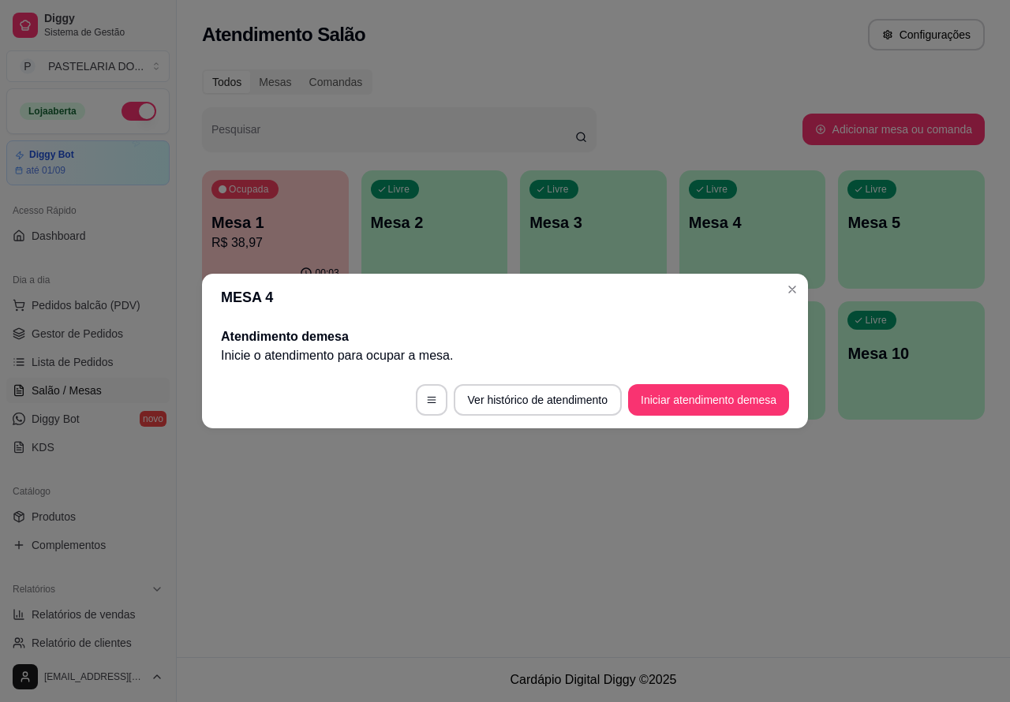
click at [132, 301] on span "Pedidos balcão (PDV)" at bounding box center [86, 305] width 109 height 16
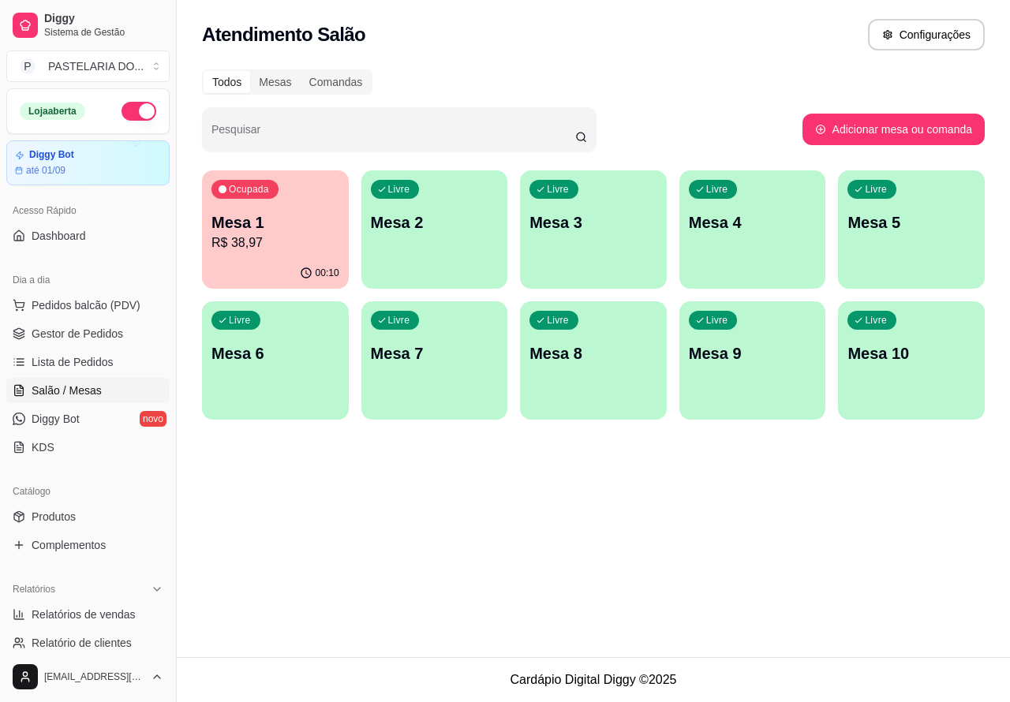
click at [134, 302] on img at bounding box center [106, 300] width 147 height 100
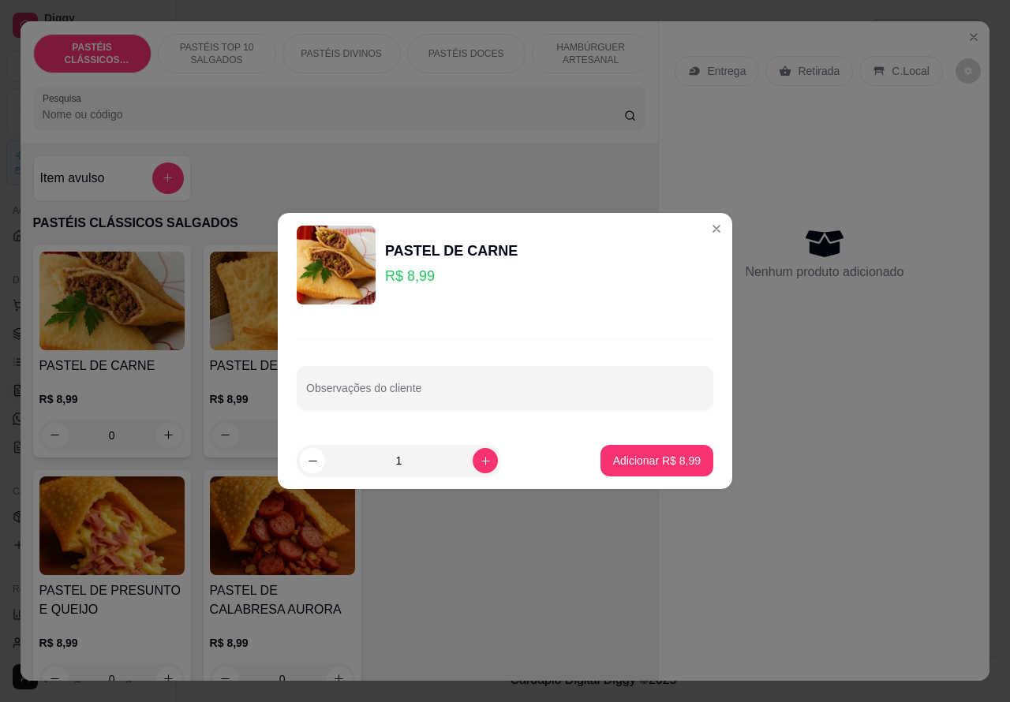
click at [699, 223] on div "Nenhum produto adicionado" at bounding box center [823, 253] width 299 height 309
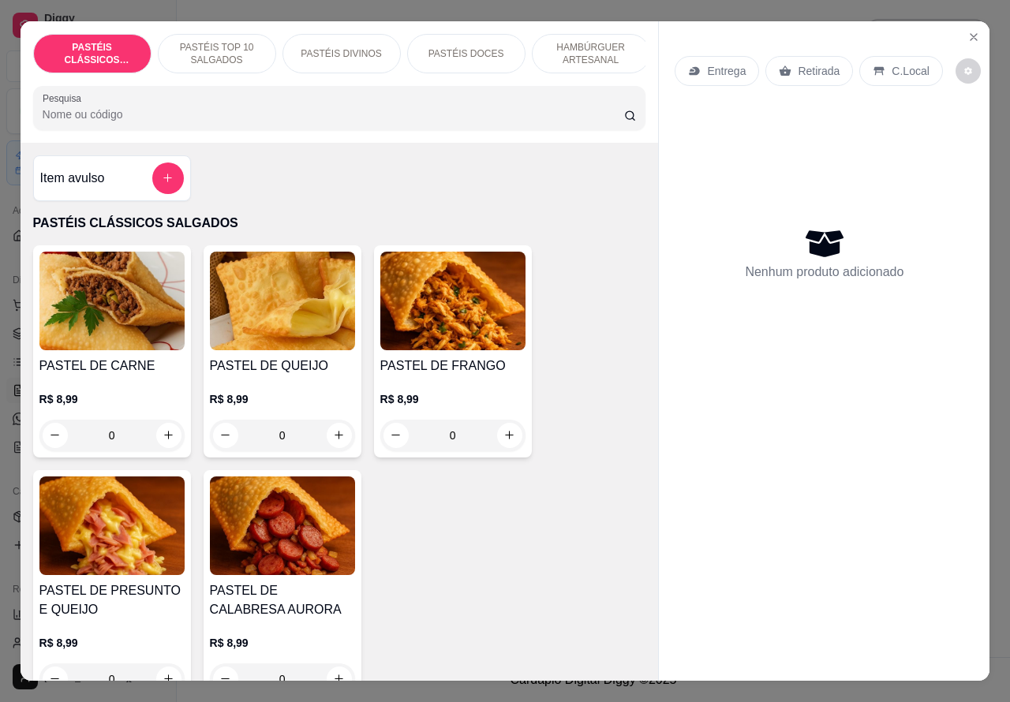
click at [596, 41] on p "HAMBÚRGUER ARTESANAL" at bounding box center [591, 53] width 92 height 25
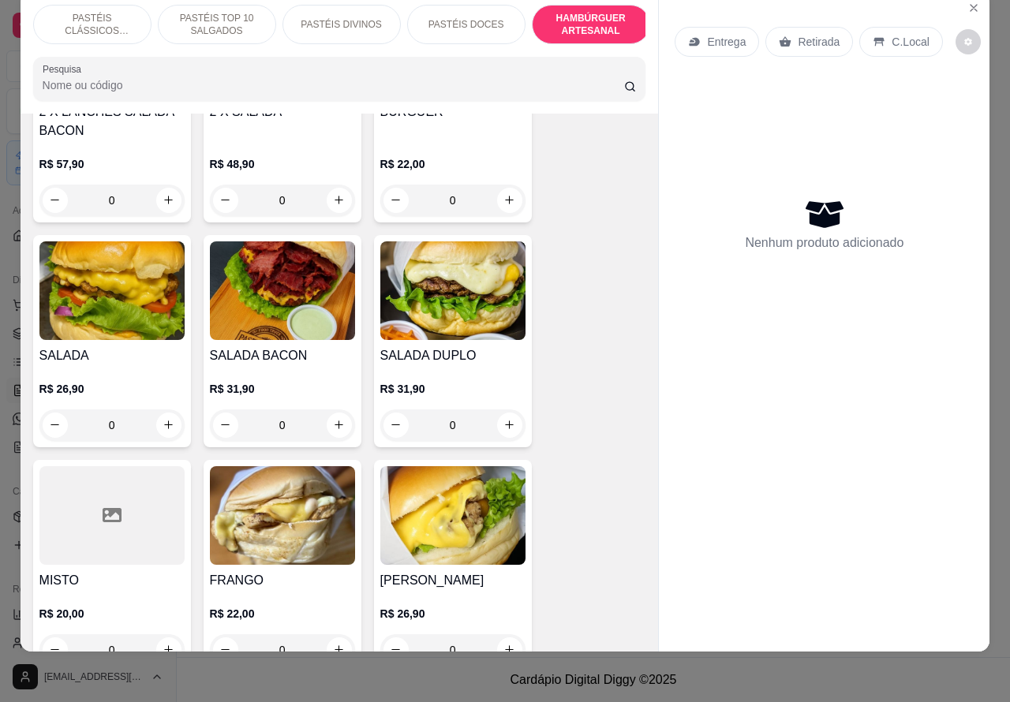
scroll to position [3780, 0]
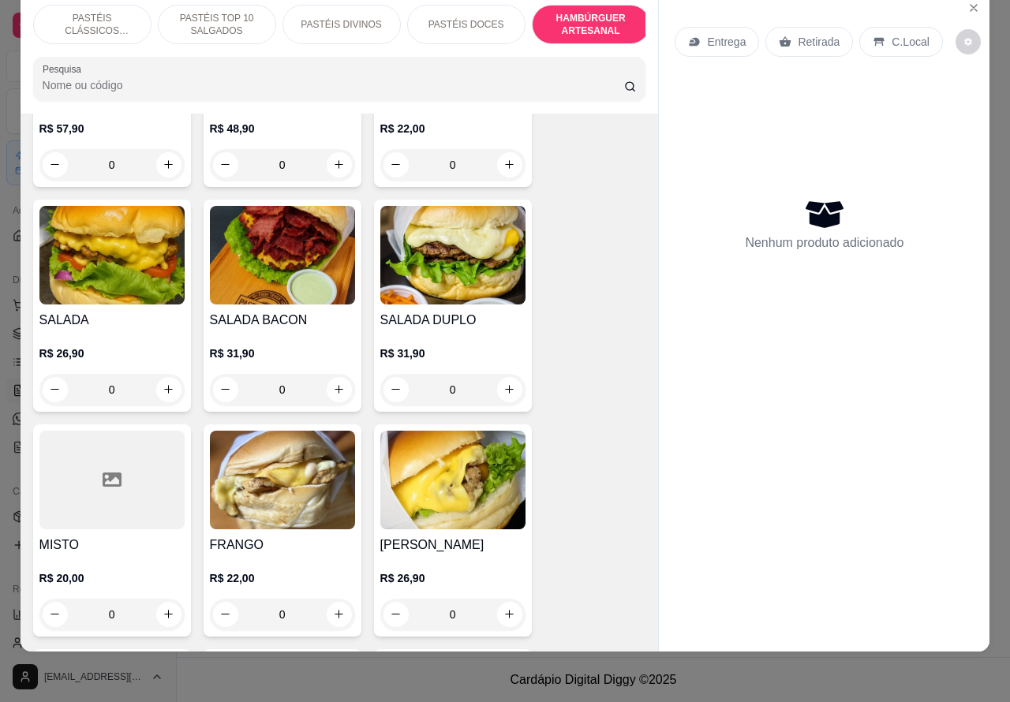
click at [326, 374] on div "0" at bounding box center [282, 390] width 145 height 32
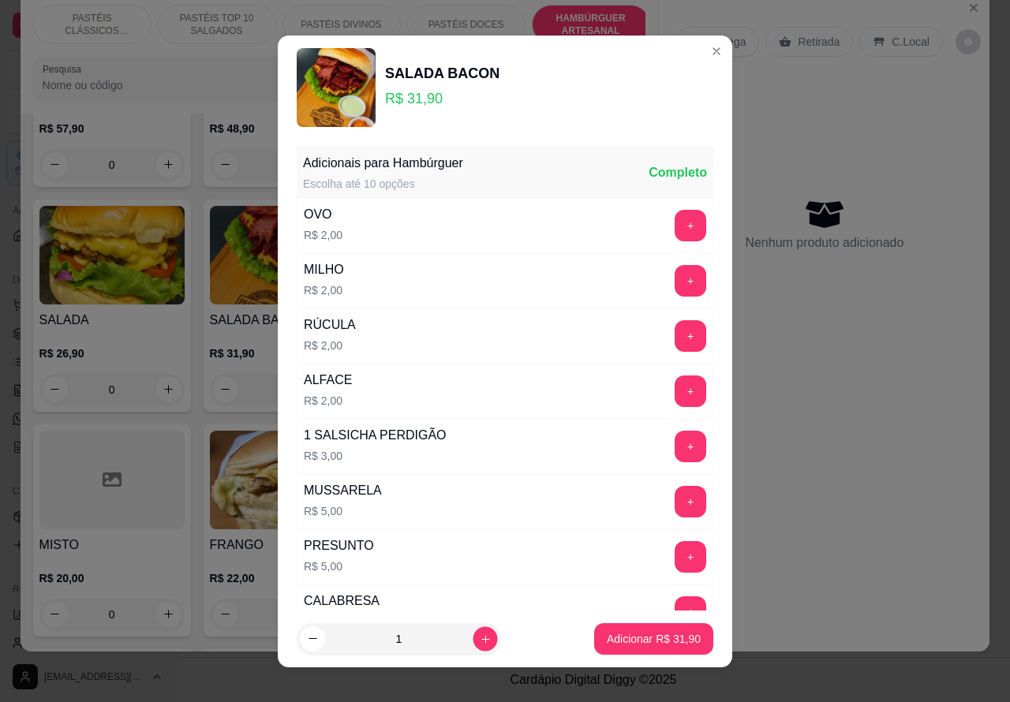
click at [480, 637] on icon "increase-product-quantity" at bounding box center [486, 639] width 12 height 12
type input "2"
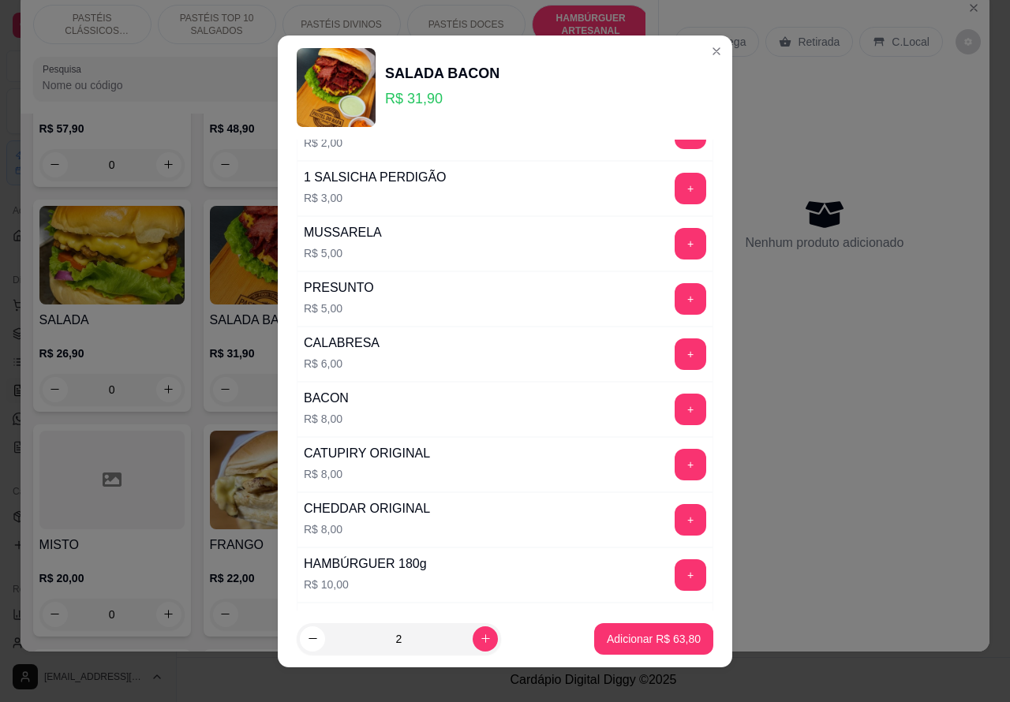
scroll to position [428, 0]
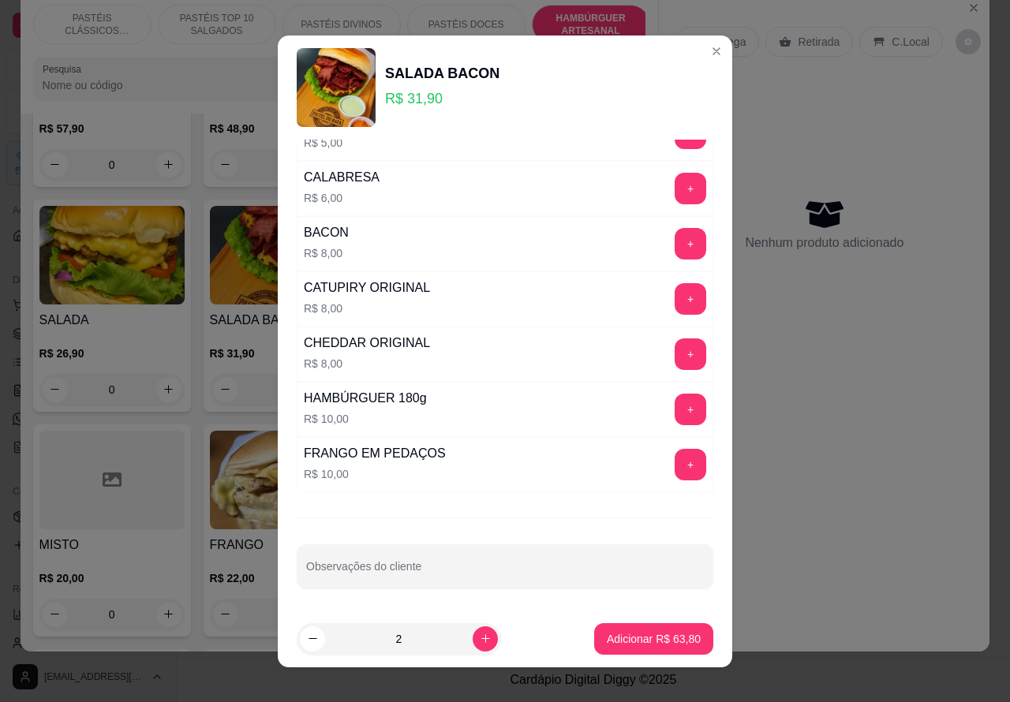
click at [459, 577] on input "Observações do cliente" at bounding box center [505, 573] width 398 height 16
click at [306, 573] on input "CORTADO" at bounding box center [505, 573] width 398 height 16
click at [306, 556] on label "Observações do cliente" at bounding box center [357, 556] width 103 height 13
click at [306, 565] on input "CORTADO" at bounding box center [505, 573] width 398 height 16
click at [306, 556] on label "Observações do cliente" at bounding box center [357, 556] width 103 height 13
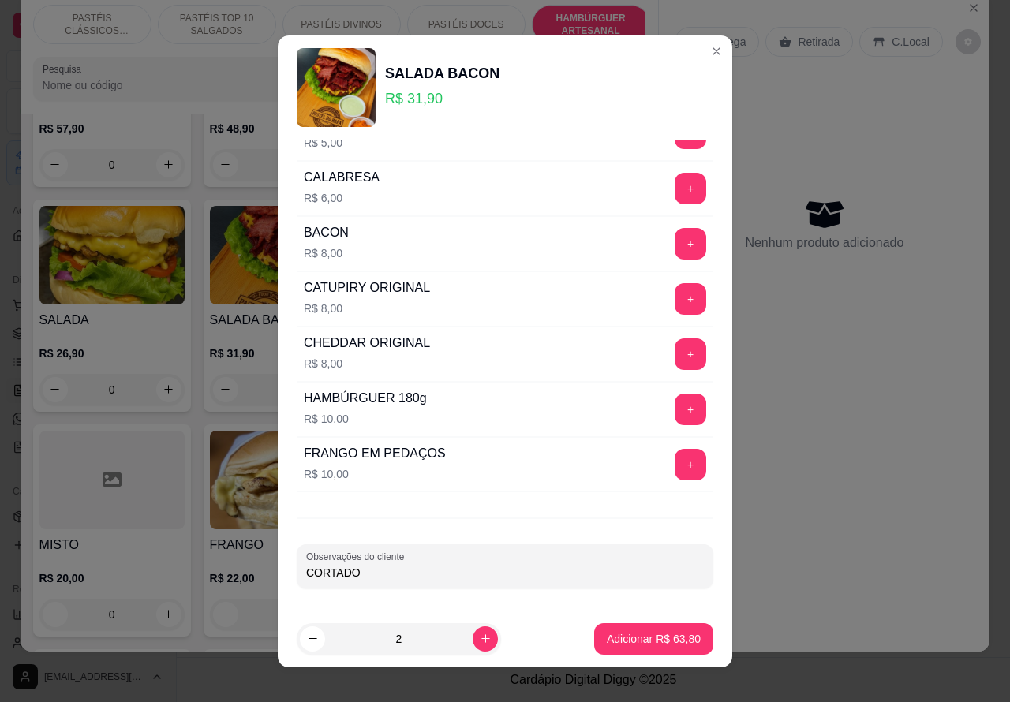
click at [306, 565] on input "CORTADO" at bounding box center [505, 573] width 398 height 16
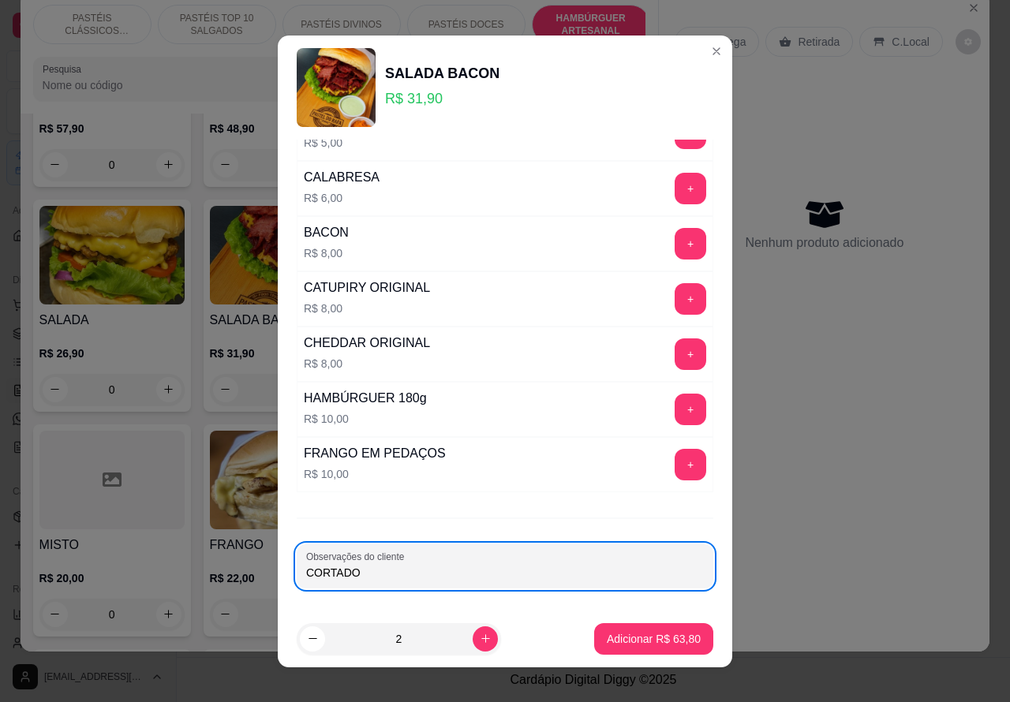
click at [306, 574] on input "CORTADO" at bounding box center [505, 573] width 398 height 16
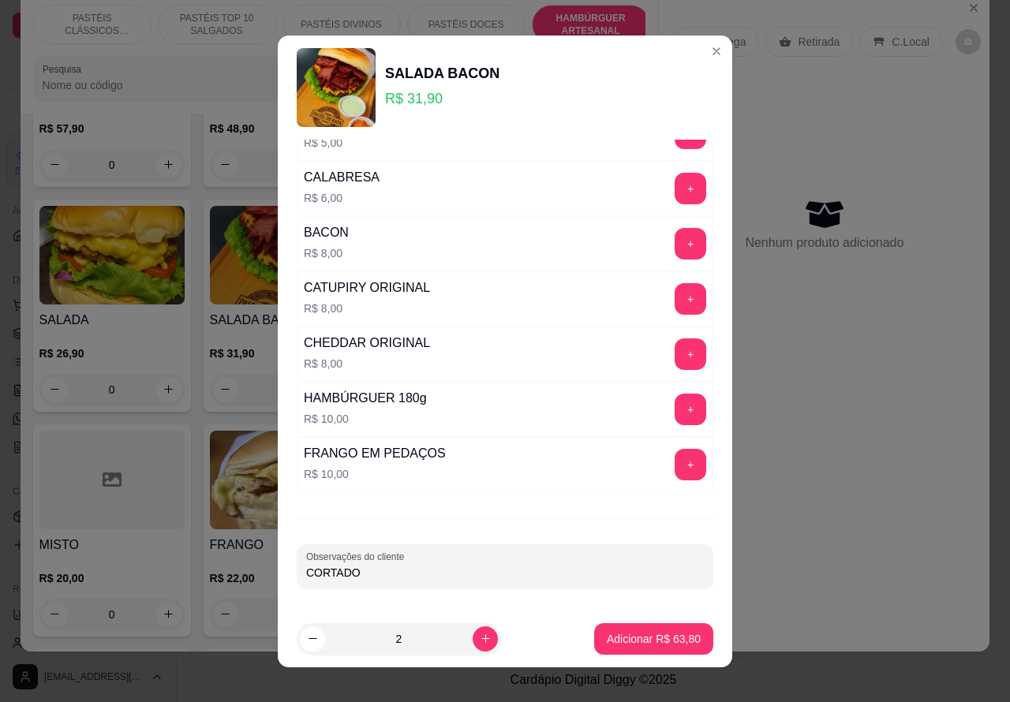
click at [384, 578] on input "CORTADO" at bounding box center [505, 573] width 398 height 16
click at [306, 573] on input "CORTADO"""" at bounding box center [505, 573] width 398 height 16
type input """"CORTADO""""
click at [620, 637] on p "Adicionar R$ 63,80" at bounding box center [654, 639] width 94 height 16
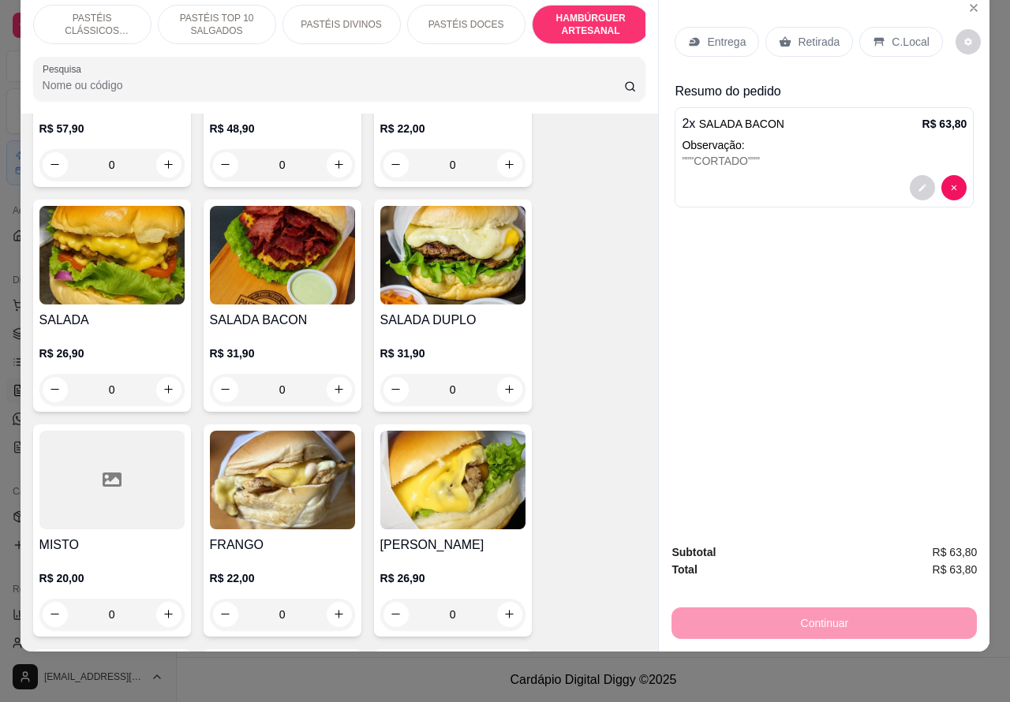
click at [791, 175] on div at bounding box center [824, 187] width 285 height 25
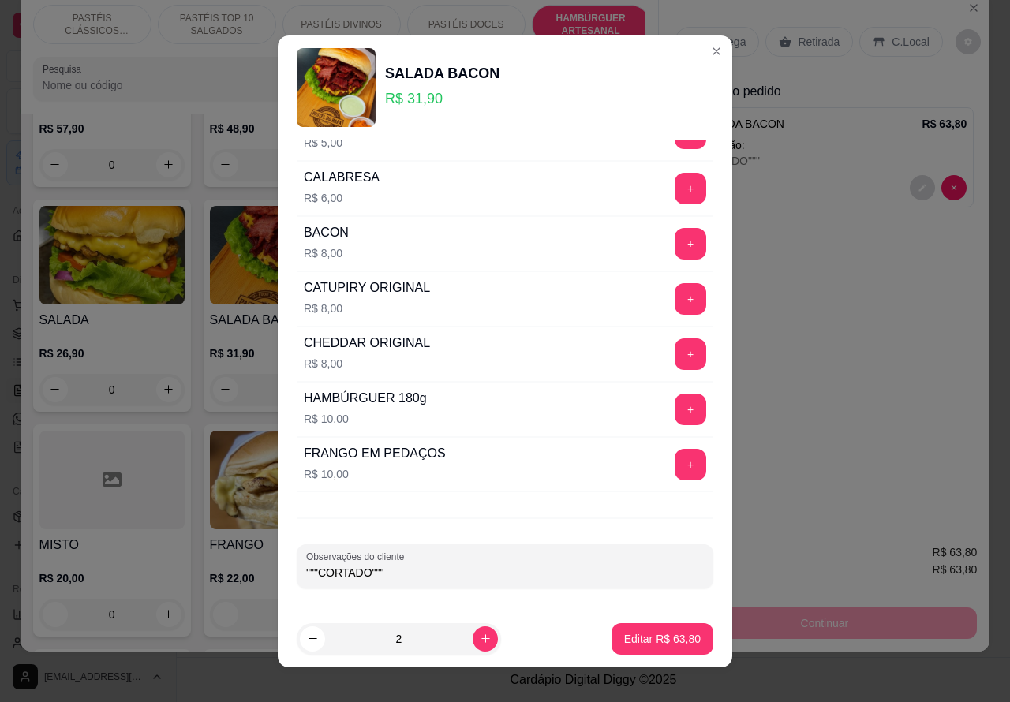
click at [486, 577] on input """"CORTADO"""" at bounding box center [505, 573] width 398 height 16
type input """"CORTADO""" CLIENTE ESTA AGUARDANDO"
click at [648, 645] on p "Editar R$ 63,80" at bounding box center [662, 638] width 74 height 15
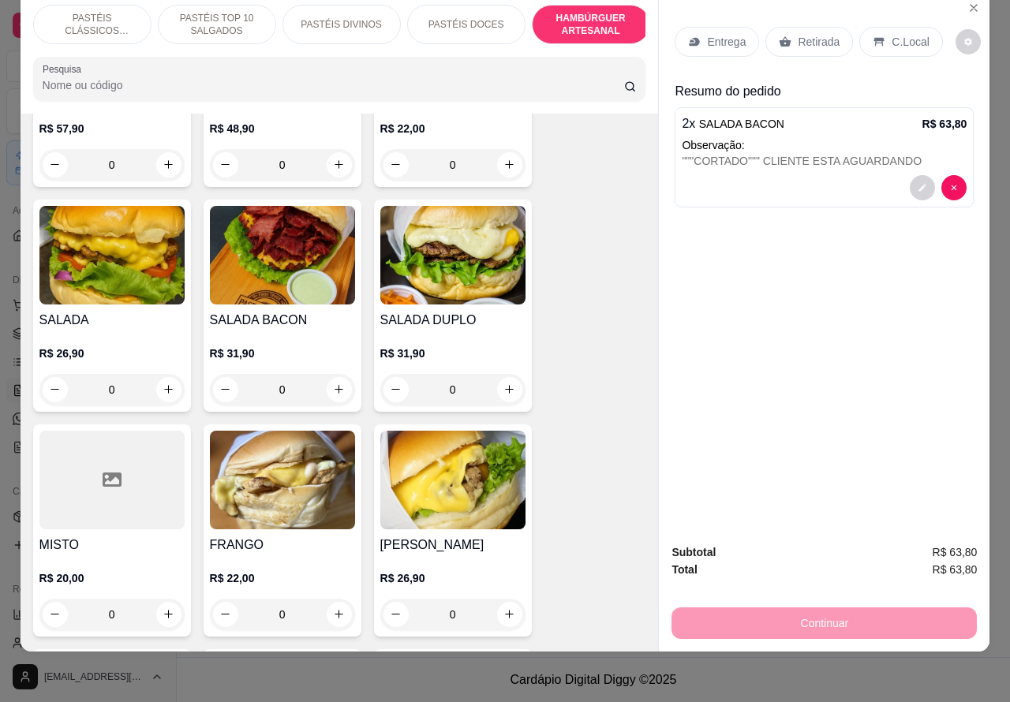
click at [827, 34] on p "Retirada" at bounding box center [819, 42] width 42 height 16
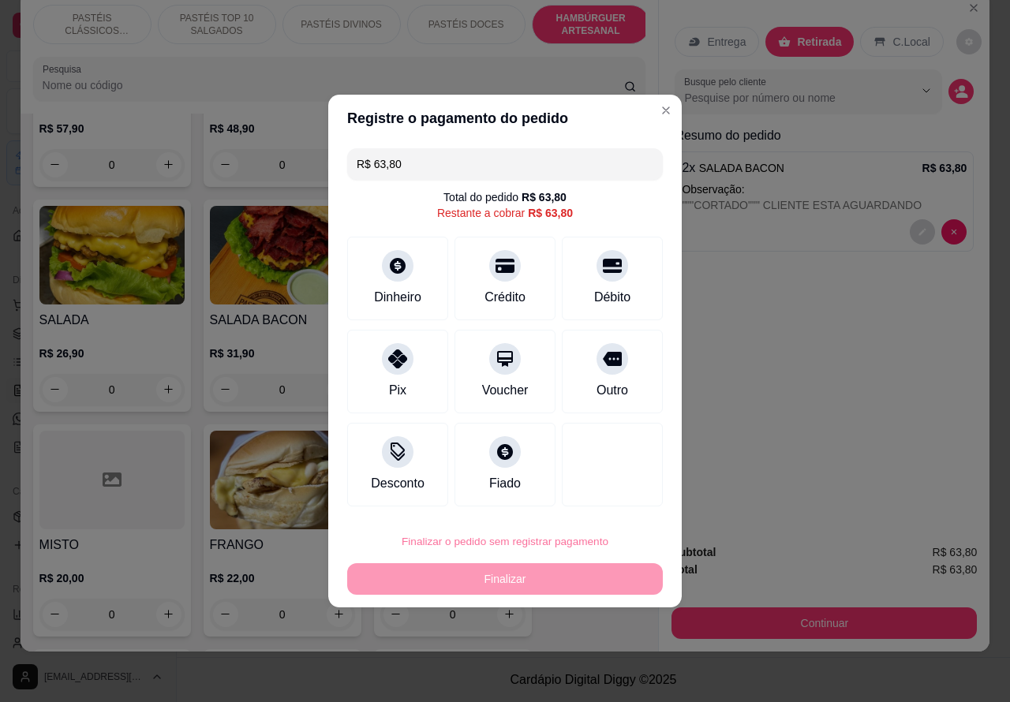
click at [596, 491] on button "Confirmar" at bounding box center [599, 497] width 58 height 24
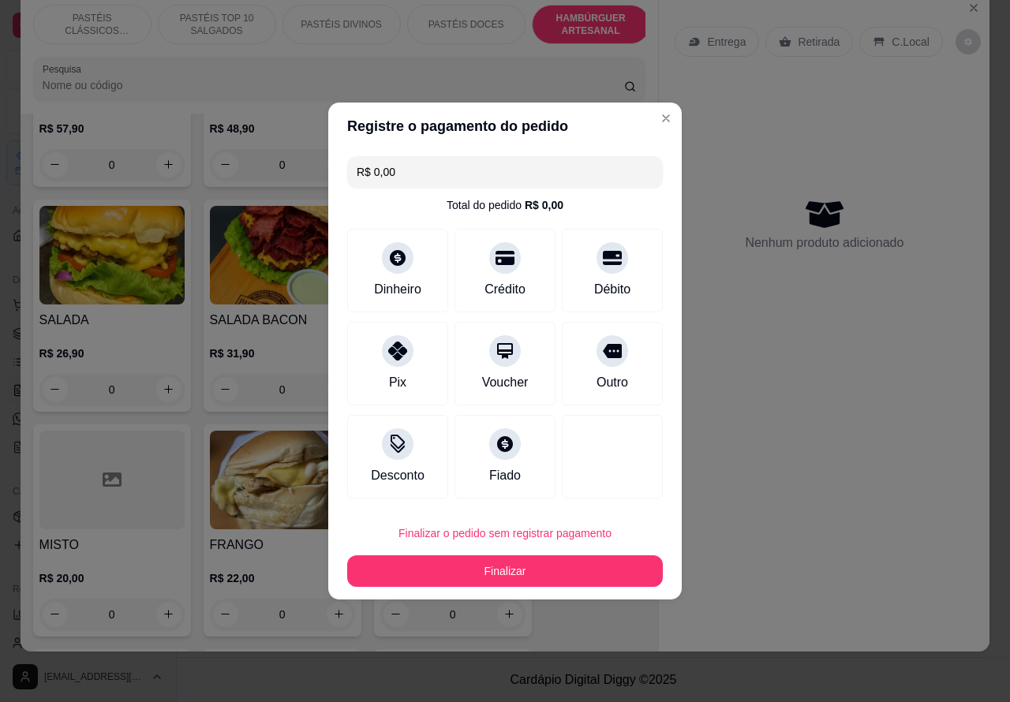
type input "R$ 0,00"
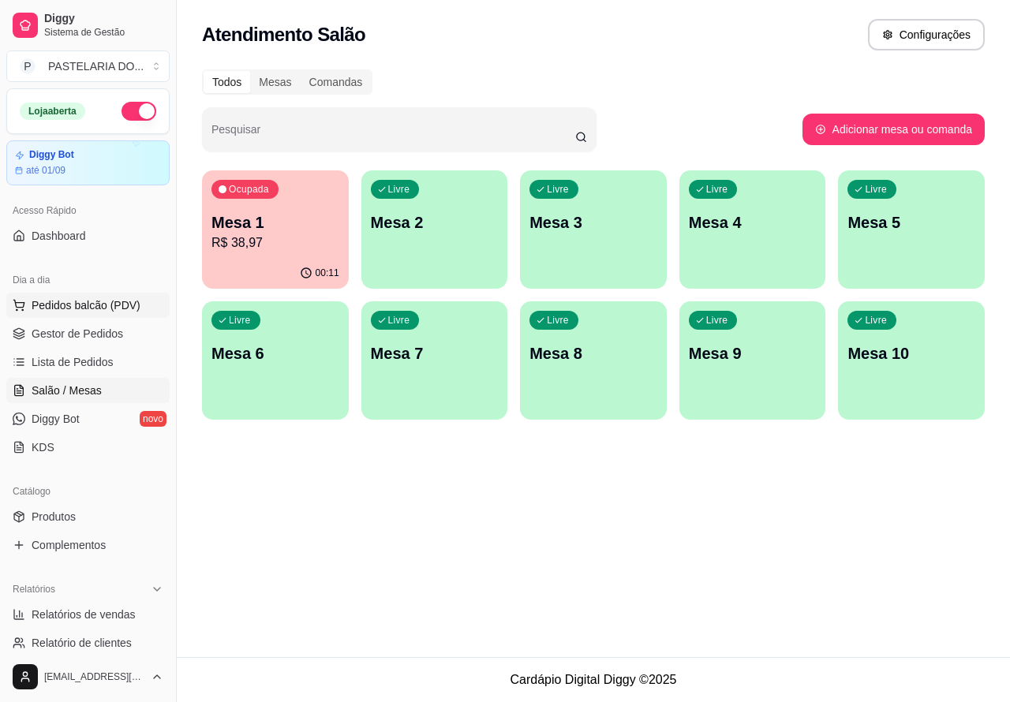
click at [113, 308] on span "Pedidos balcão (PDV)" at bounding box center [86, 305] width 109 height 16
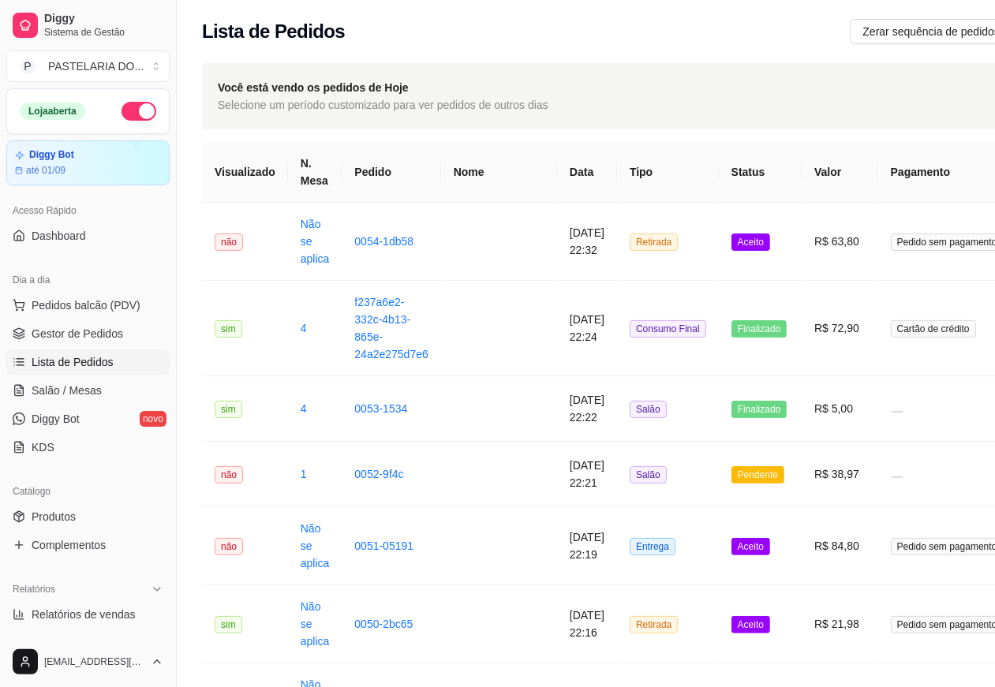
click at [719, 251] on td "Aceito" at bounding box center [760, 242] width 83 height 78
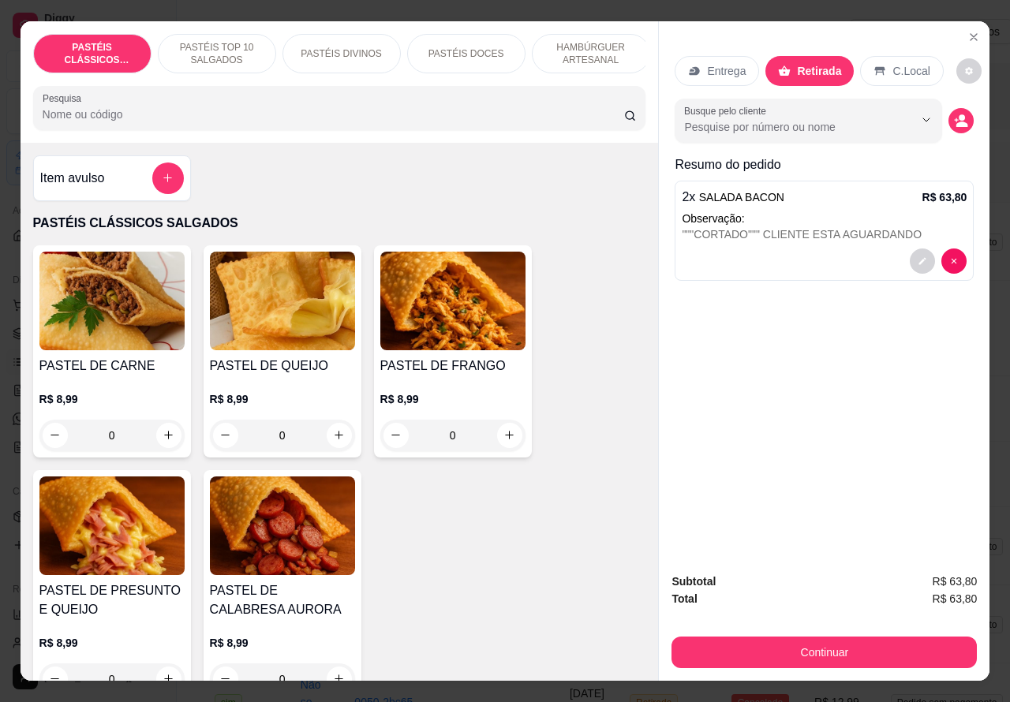
click at [714, 77] on div "Entrega" at bounding box center [716, 71] width 84 height 30
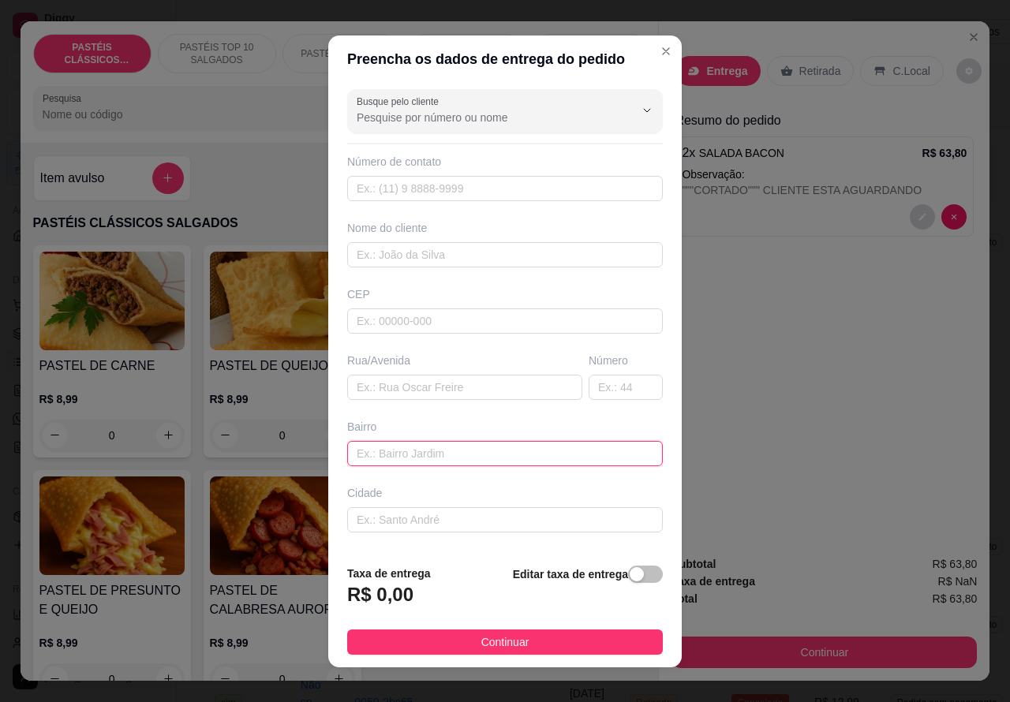
click at [424, 451] on input "text" at bounding box center [505, 453] width 316 height 25
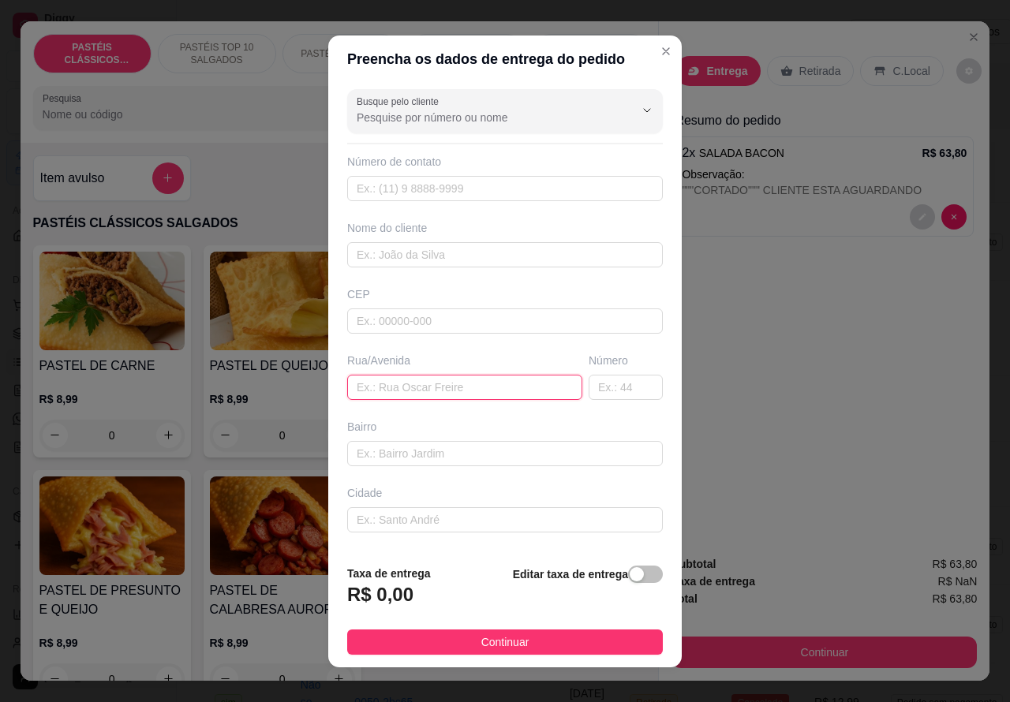
click at [418, 385] on input "text" at bounding box center [464, 387] width 235 height 25
type input "j"
type input "JESUITO JOSE DA SILVA"
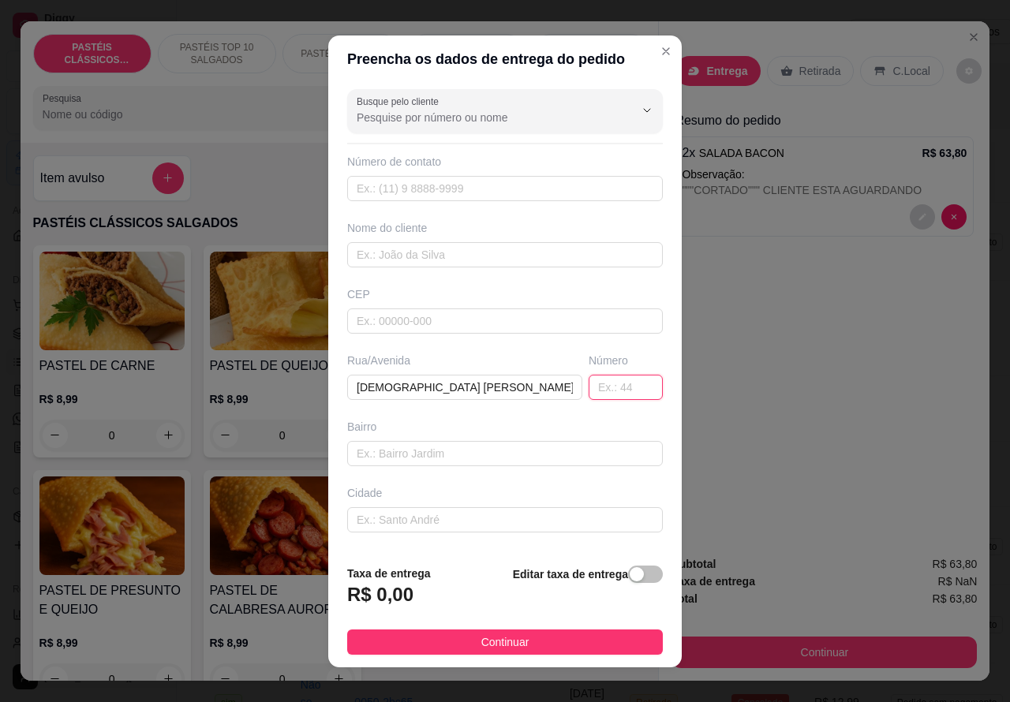
click at [589, 389] on input "text" at bounding box center [625, 387] width 74 height 25
type input "126"
click at [630, 572] on div "button" at bounding box center [637, 574] width 14 height 14
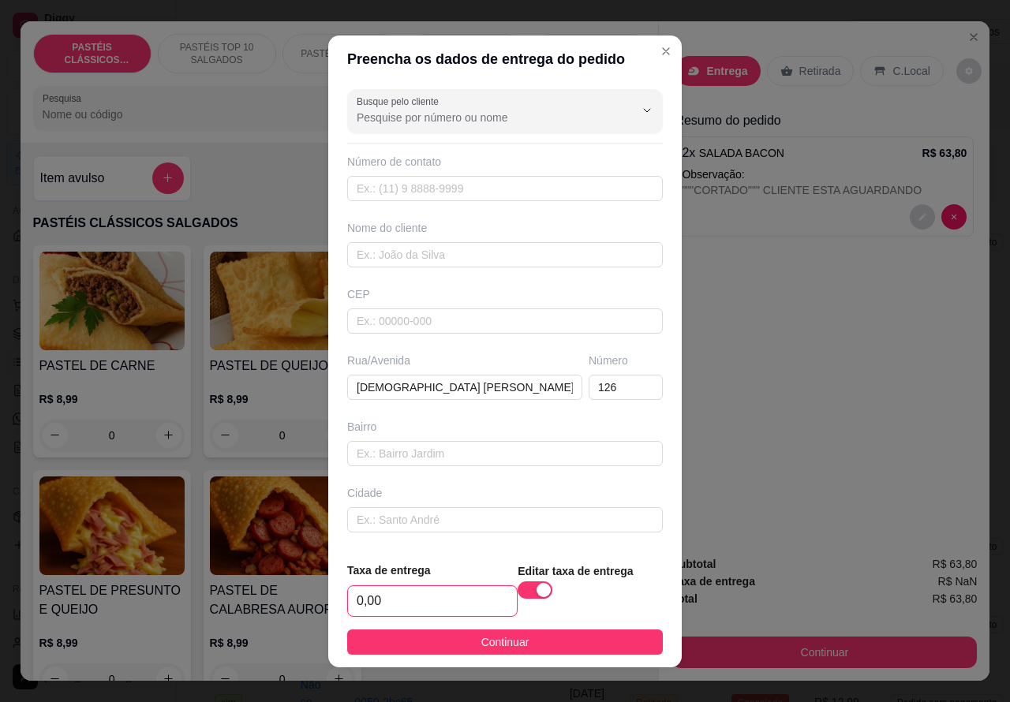
click at [352, 605] on input "0,00" at bounding box center [432, 601] width 169 height 30
click at [360, 605] on input "0,00" at bounding box center [432, 601] width 169 height 30
type input "1,00"
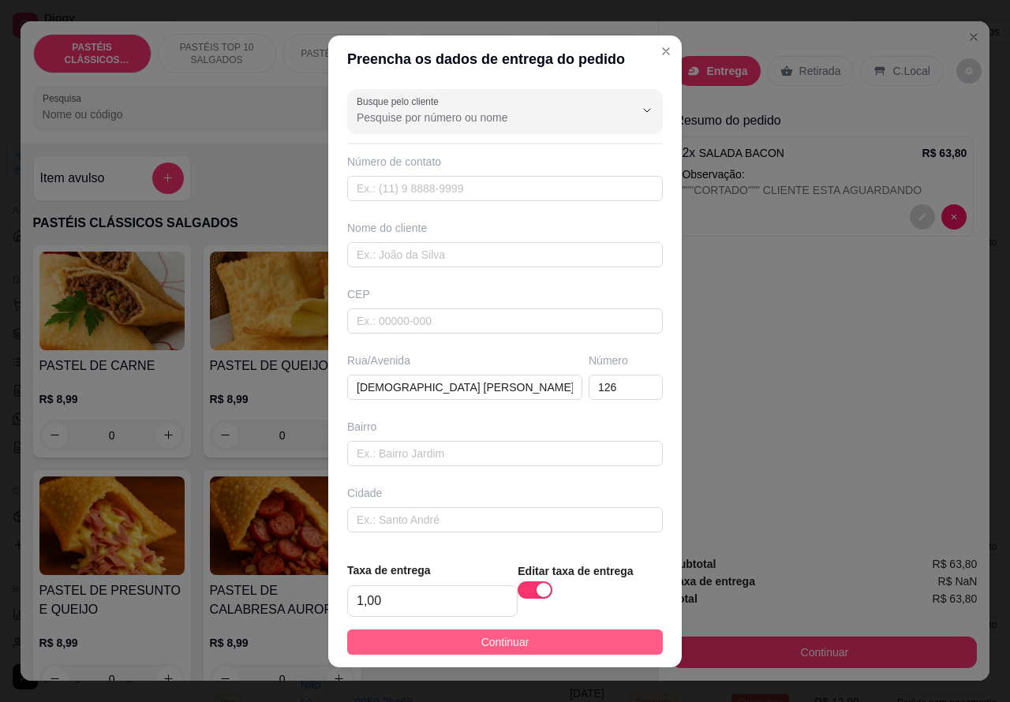
click at [532, 630] on button "Continuar" at bounding box center [505, 642] width 316 height 25
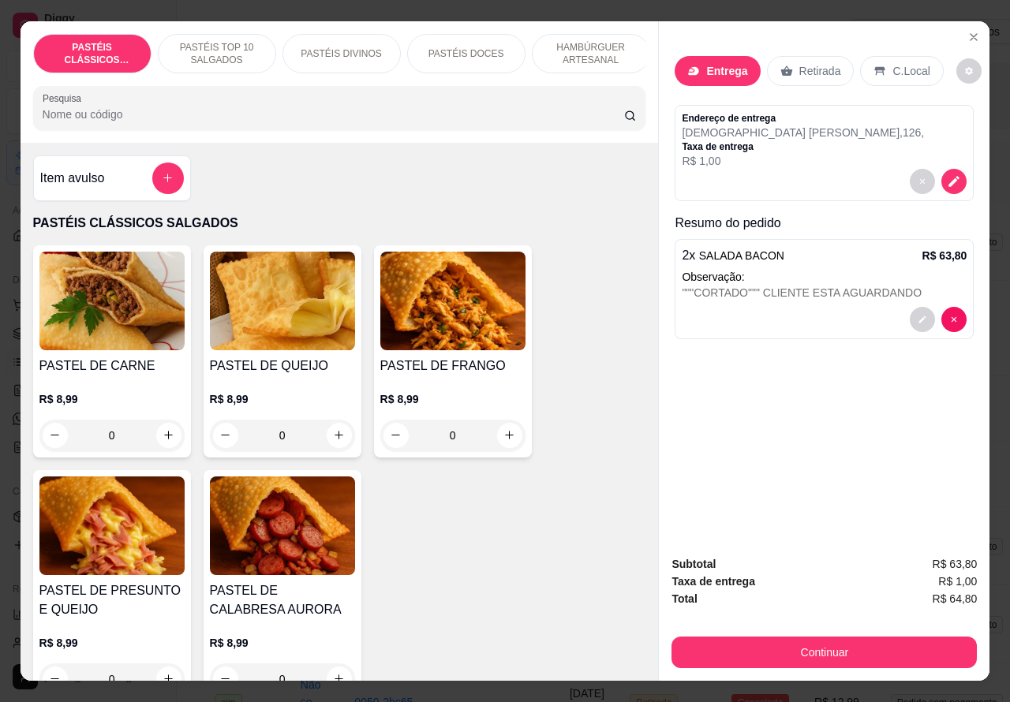
click at [885, 274] on p "Observação:" at bounding box center [824, 277] width 285 height 16
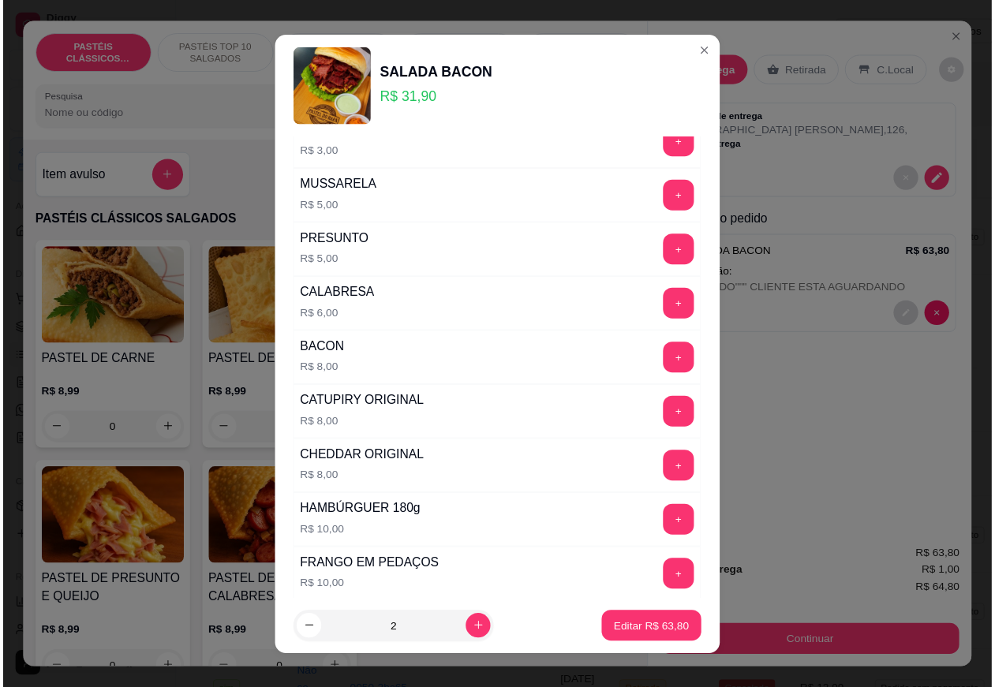
scroll to position [428, 0]
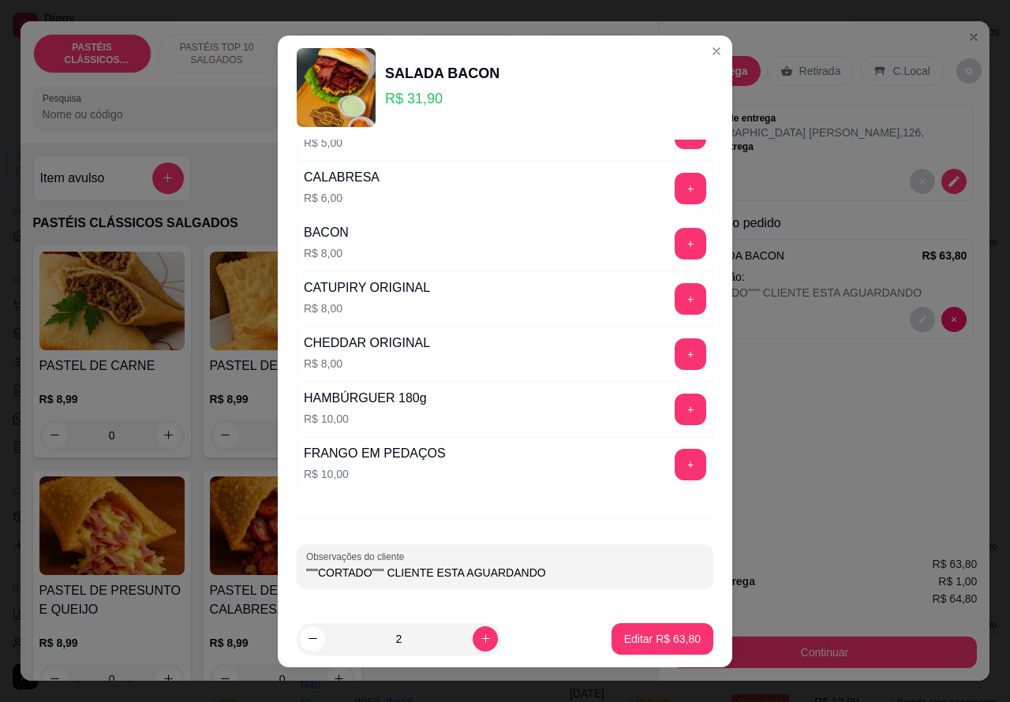
click at [559, 576] on input """"CORTADO""" CLIENTE ESTA AGUARDANDO" at bounding box center [505, 573] width 398 height 16
type input """"CORTADO""""
click at [635, 637] on p "Editar R$ 63,80" at bounding box center [662, 638] width 74 height 15
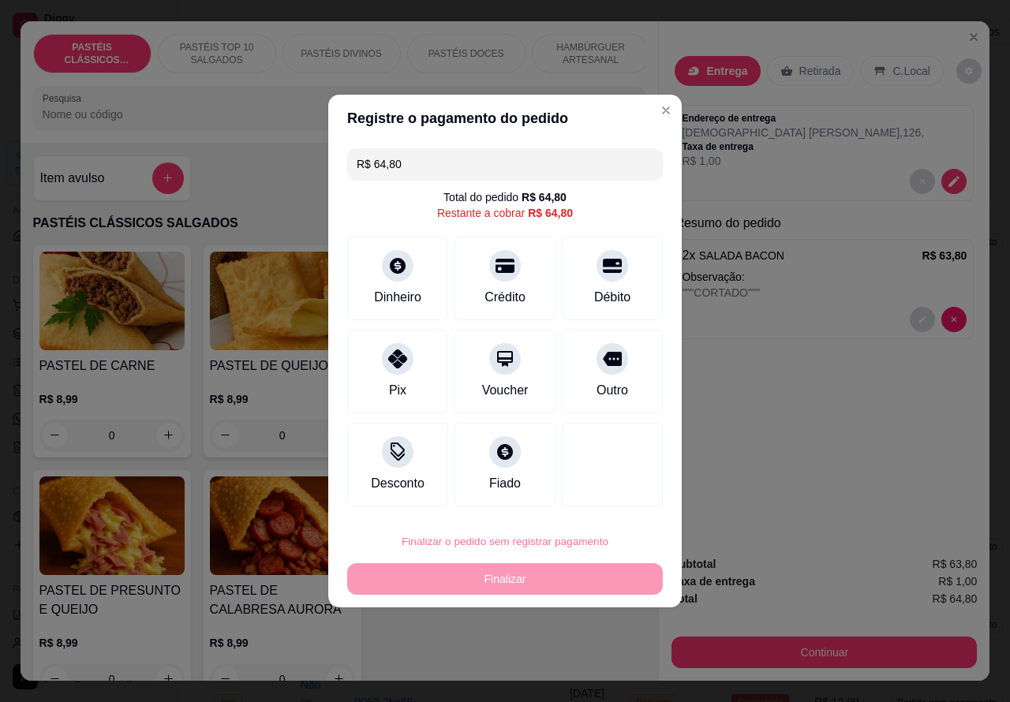
click at [615, 497] on button "Confirmar" at bounding box center [599, 497] width 58 height 24
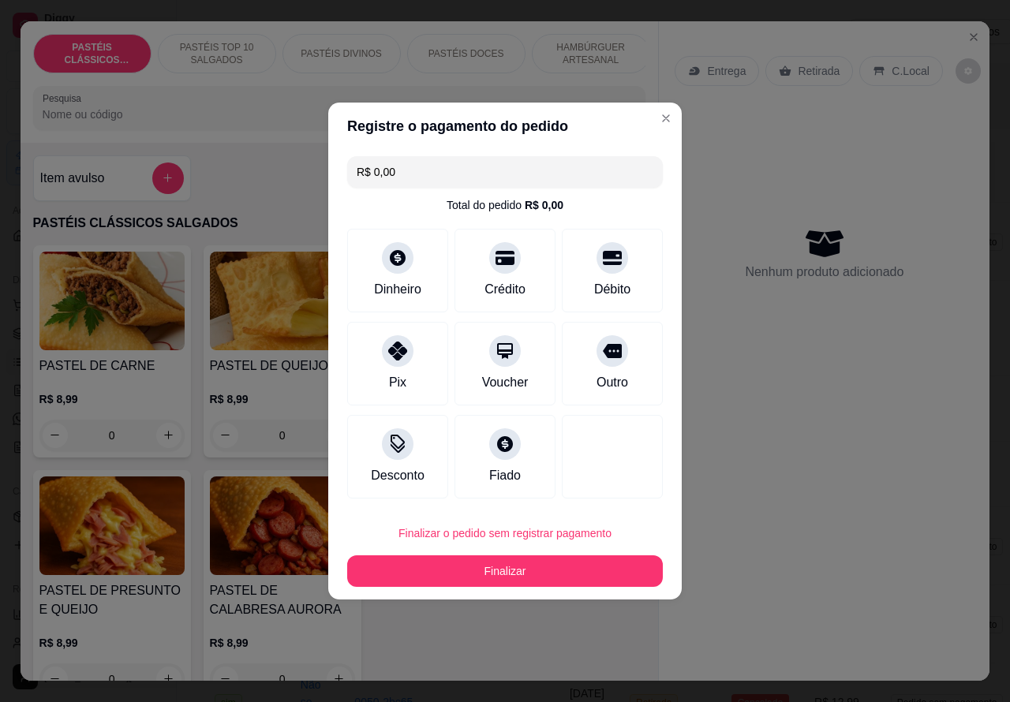
type input "R$ 0,00"
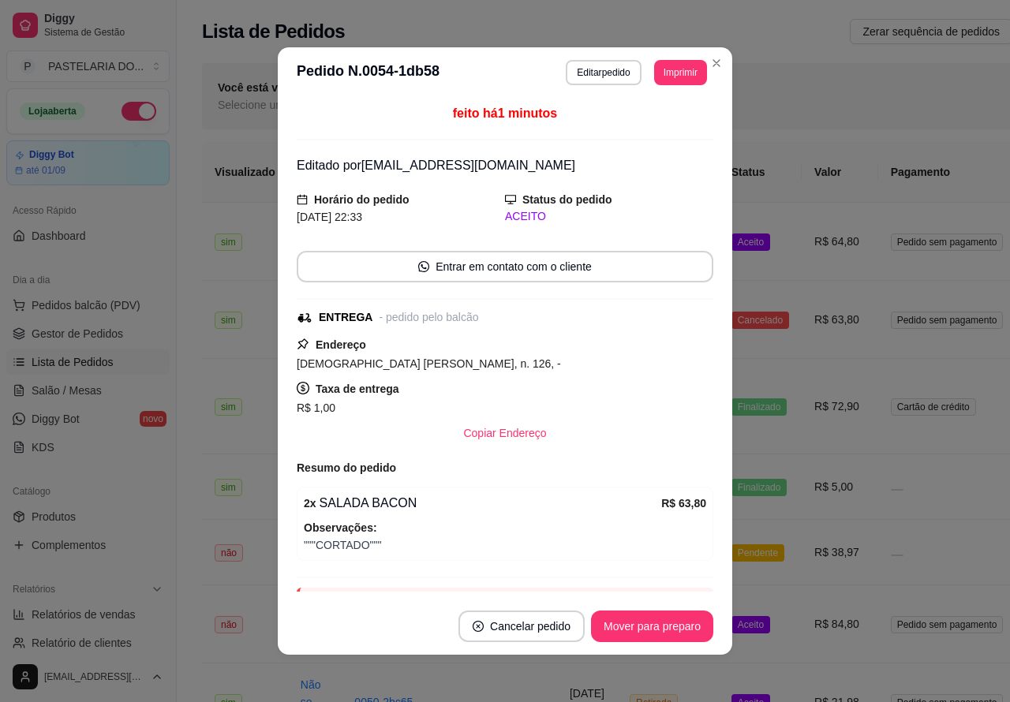
click at [708, 63] on div "Você está vendo os pedidos de Hoje Selecione um período customizado para ver pe…" at bounding box center [674, 96] width 944 height 66
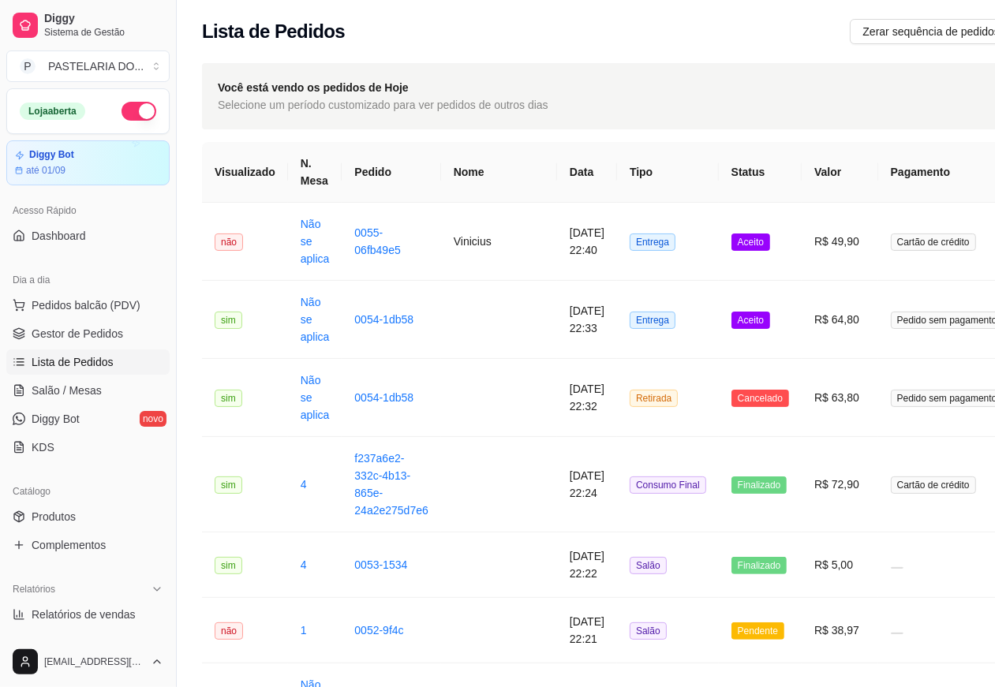
click at [115, 360] on link "Lista de Pedidos" at bounding box center [87, 361] width 163 height 25
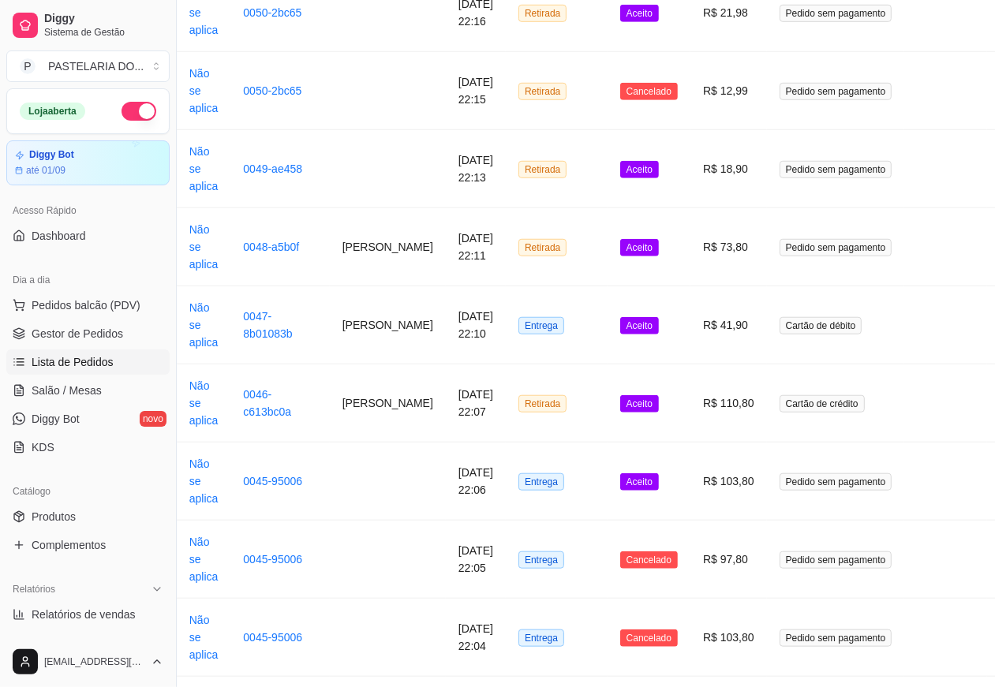
scroll to position [768, 174]
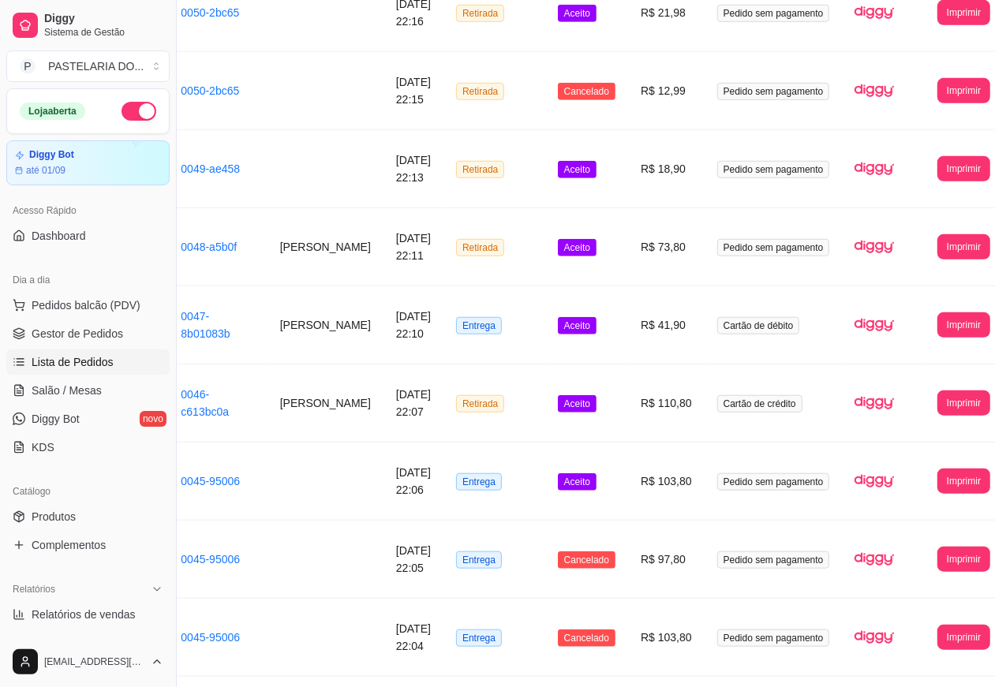
click at [854, 327] on img at bounding box center [873, 324] width 39 height 39
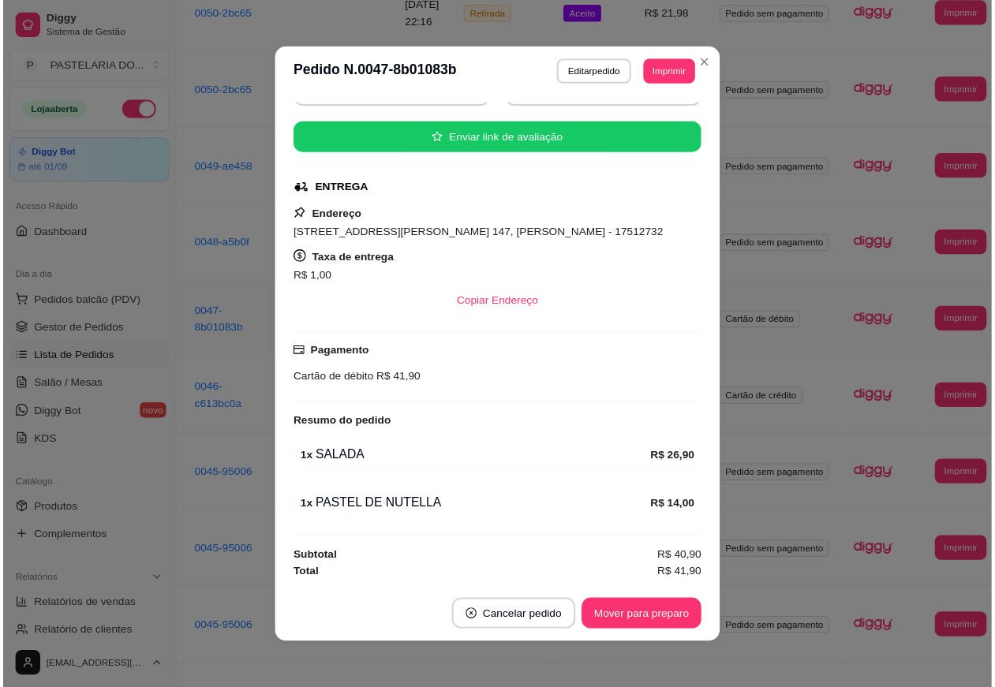
scroll to position [2, 0]
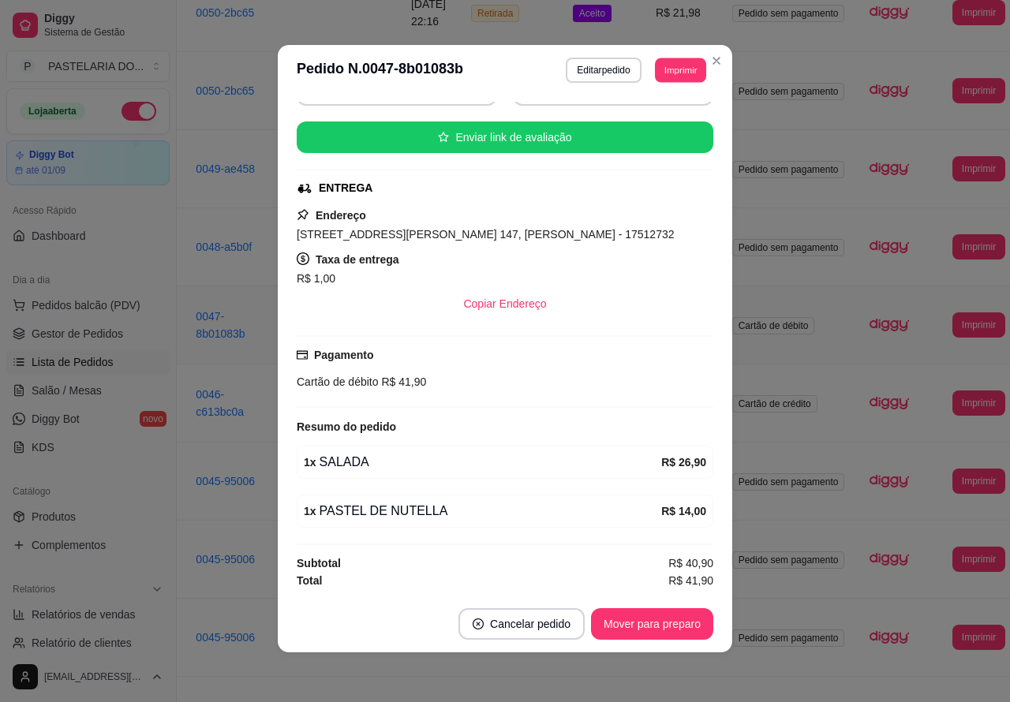
click at [685, 77] on button "Imprimir" at bounding box center [680, 70] width 51 height 24
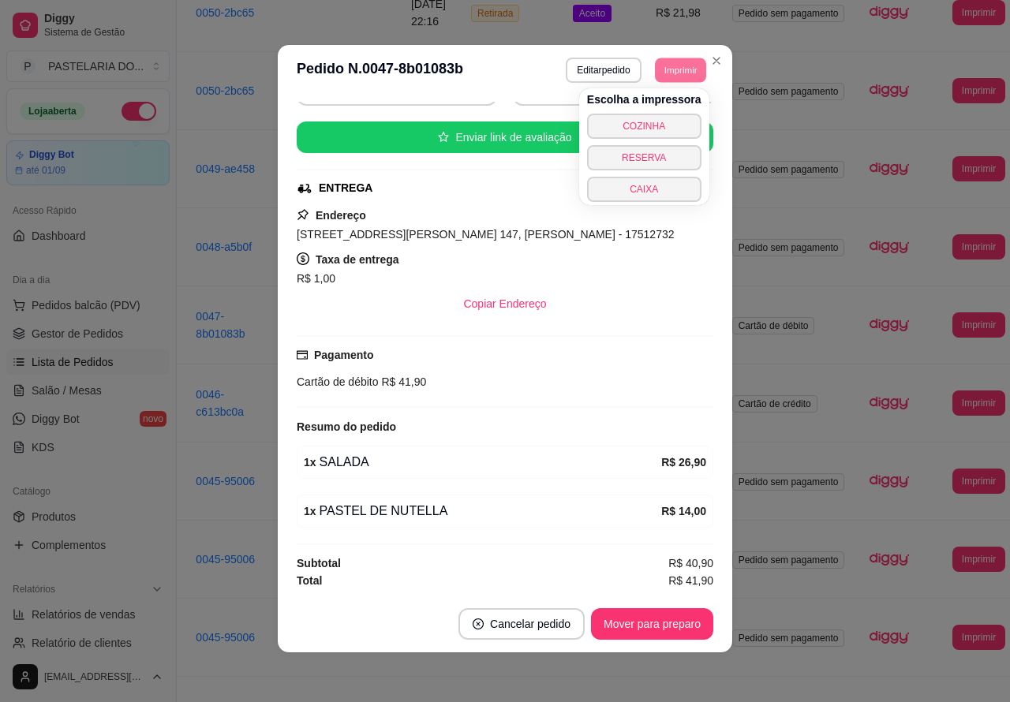
click at [672, 121] on button "COZINHA" at bounding box center [644, 126] width 114 height 25
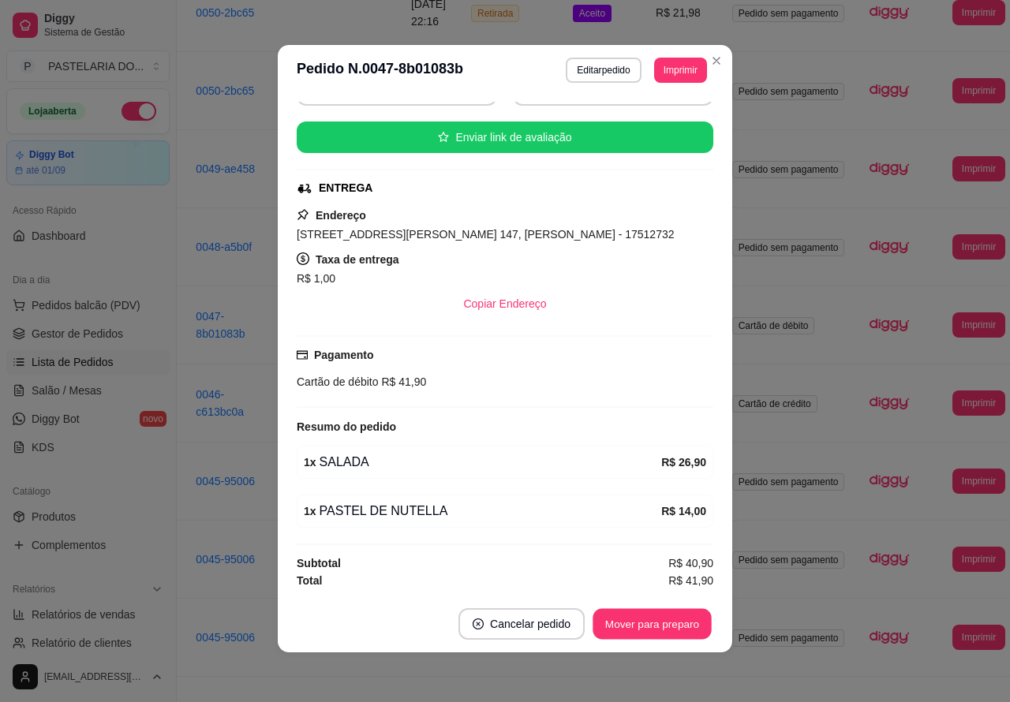
click at [632, 625] on button "Mover para preparo" at bounding box center [651, 624] width 118 height 31
click at [113, 329] on span "Gestor de Pedidos" at bounding box center [78, 334] width 92 height 16
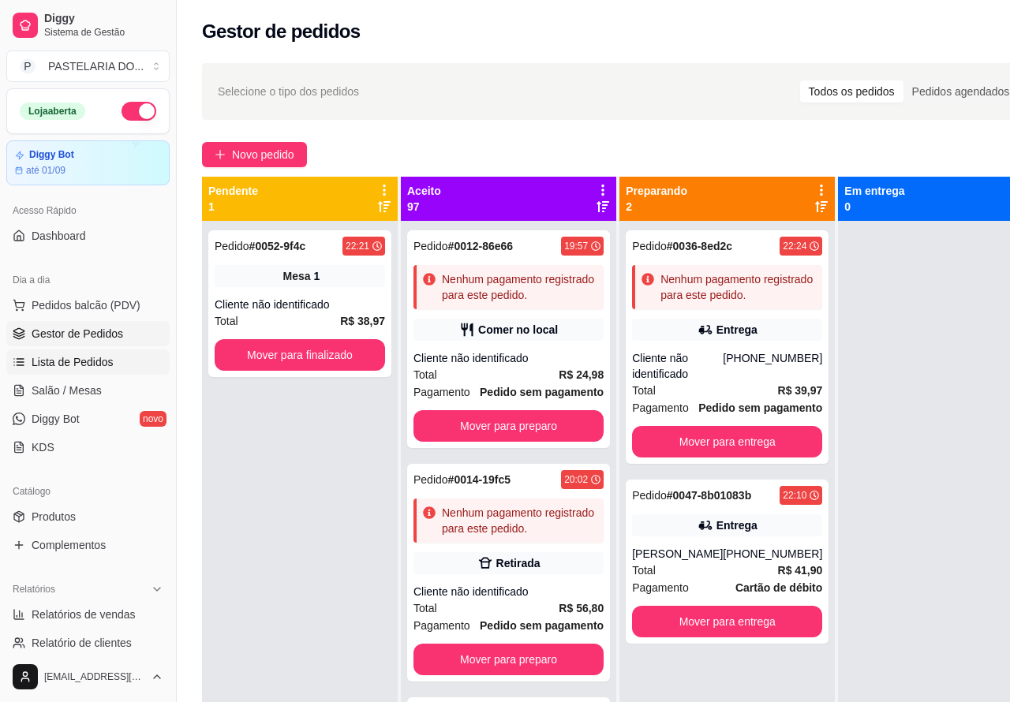
click at [106, 364] on span "Lista de Pedidos" at bounding box center [73, 362] width 82 height 16
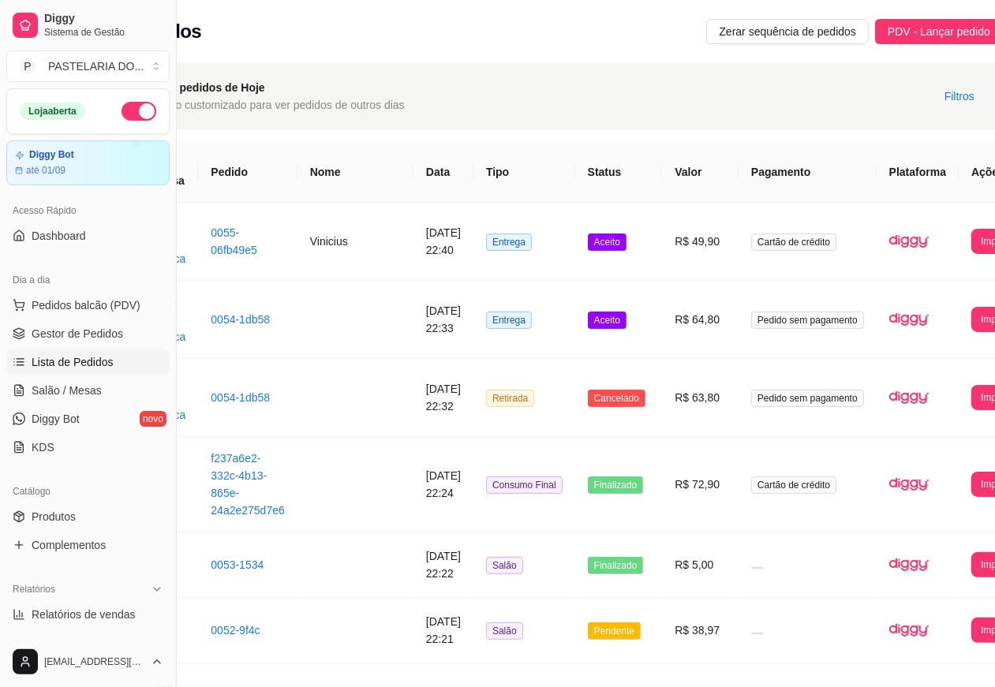
scroll to position [0, 176]
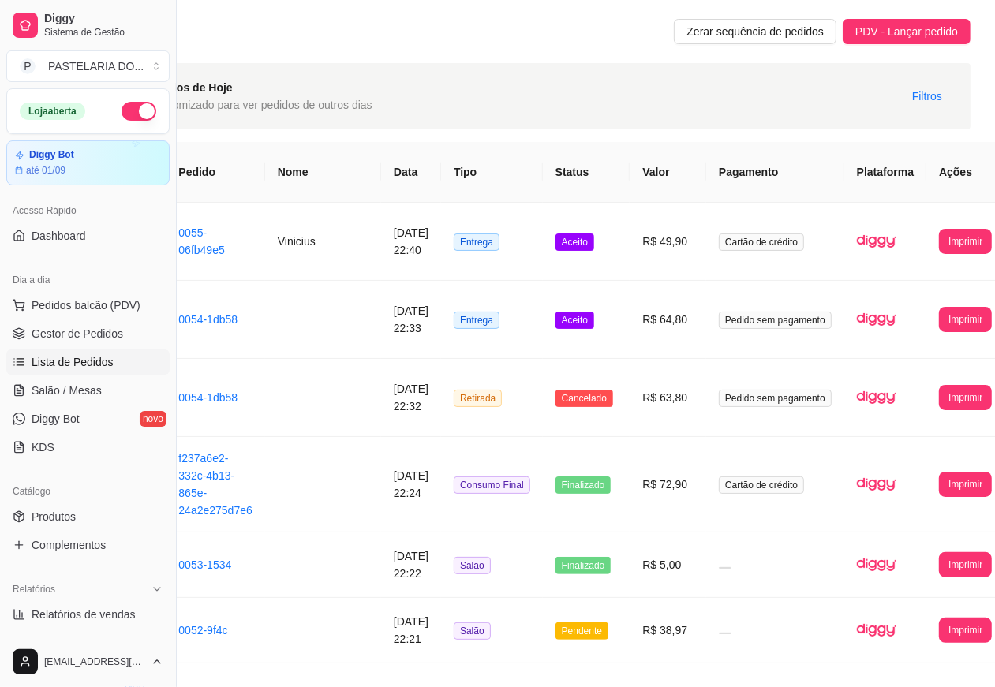
click at [939, 246] on button "Imprimir" at bounding box center [965, 241] width 53 height 25
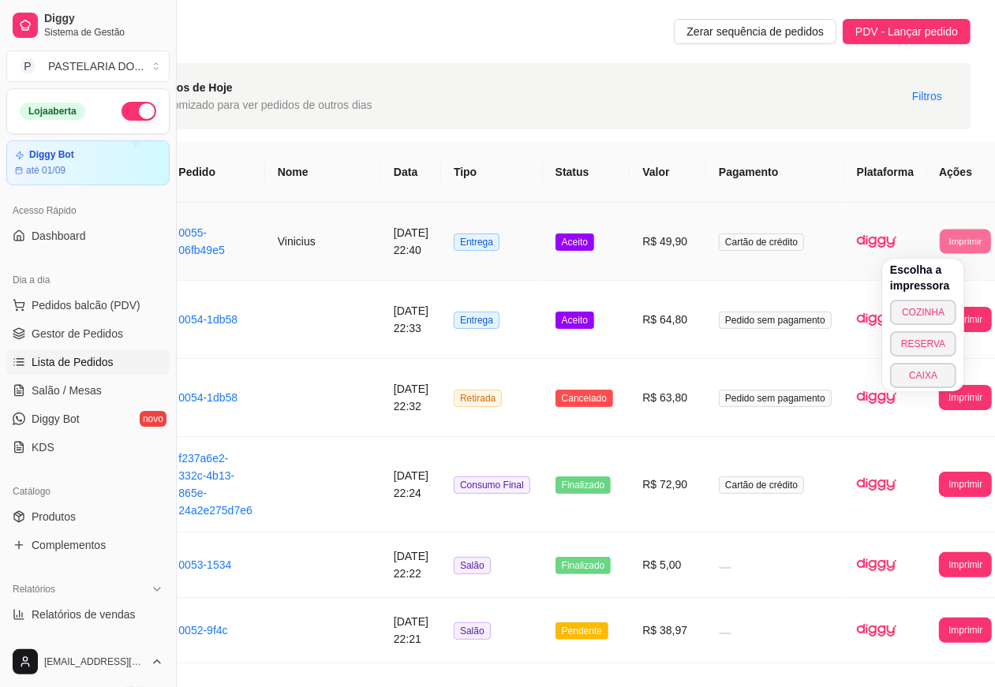
click at [928, 314] on button "COZINHA" at bounding box center [923, 312] width 66 height 25
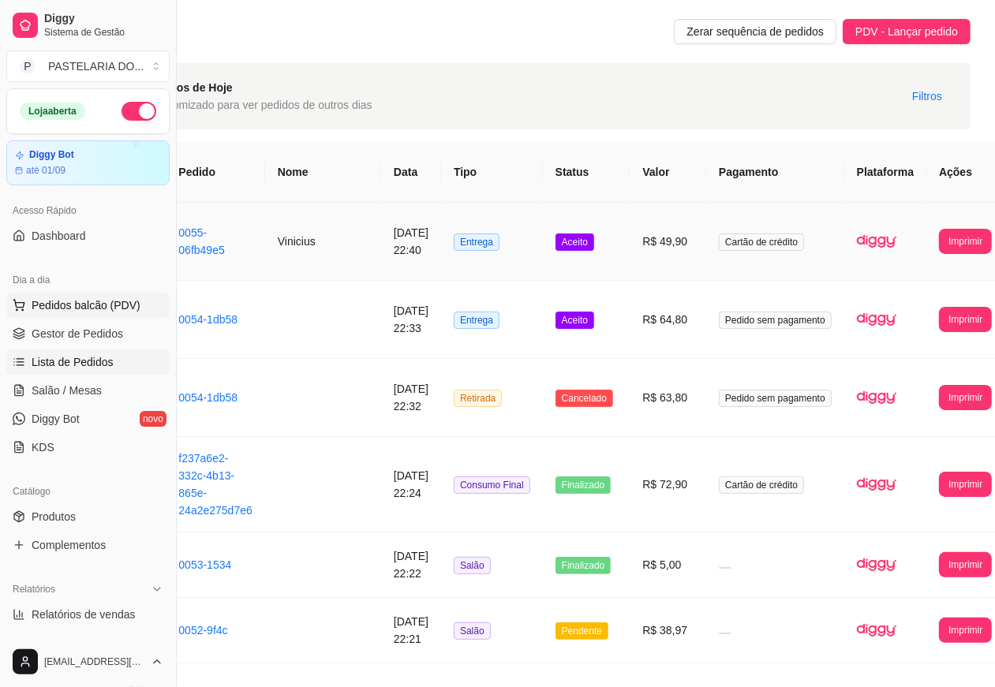
click at [128, 308] on span "Pedidos balcão (PDV)" at bounding box center [86, 305] width 109 height 16
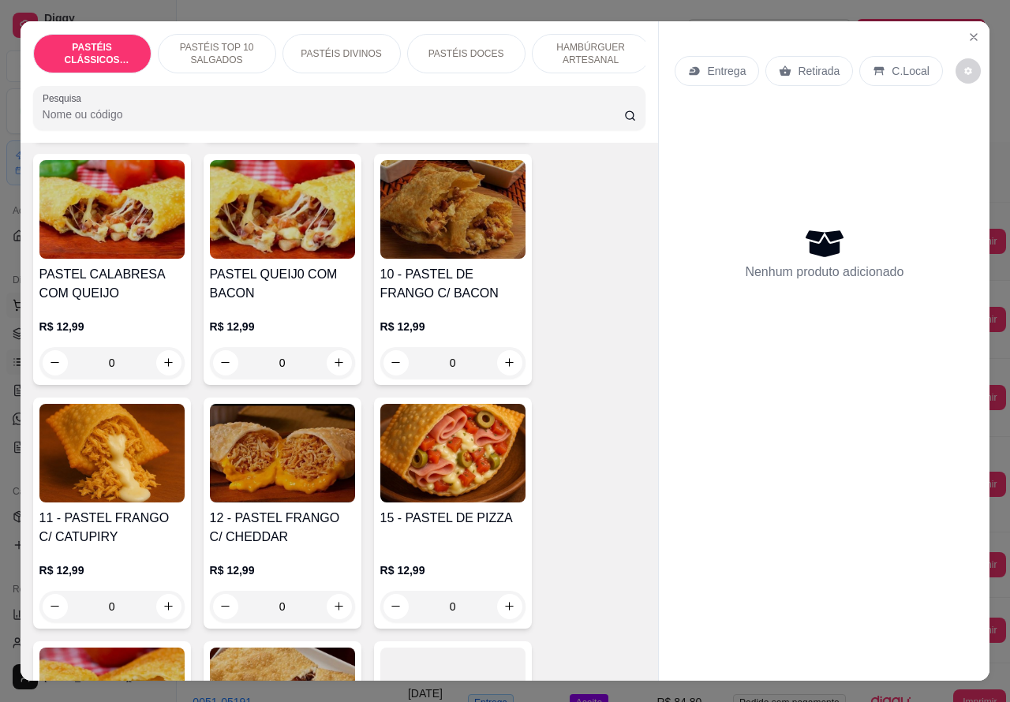
scroll to position [1361, 0]
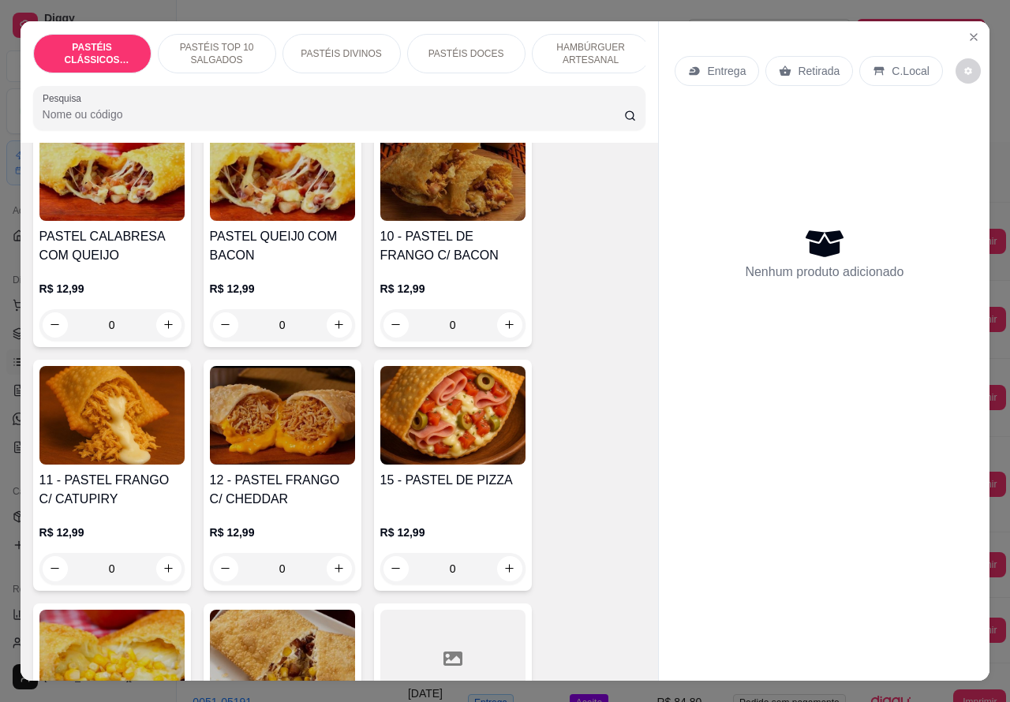
click at [326, 570] on div "0" at bounding box center [282, 569] width 145 height 32
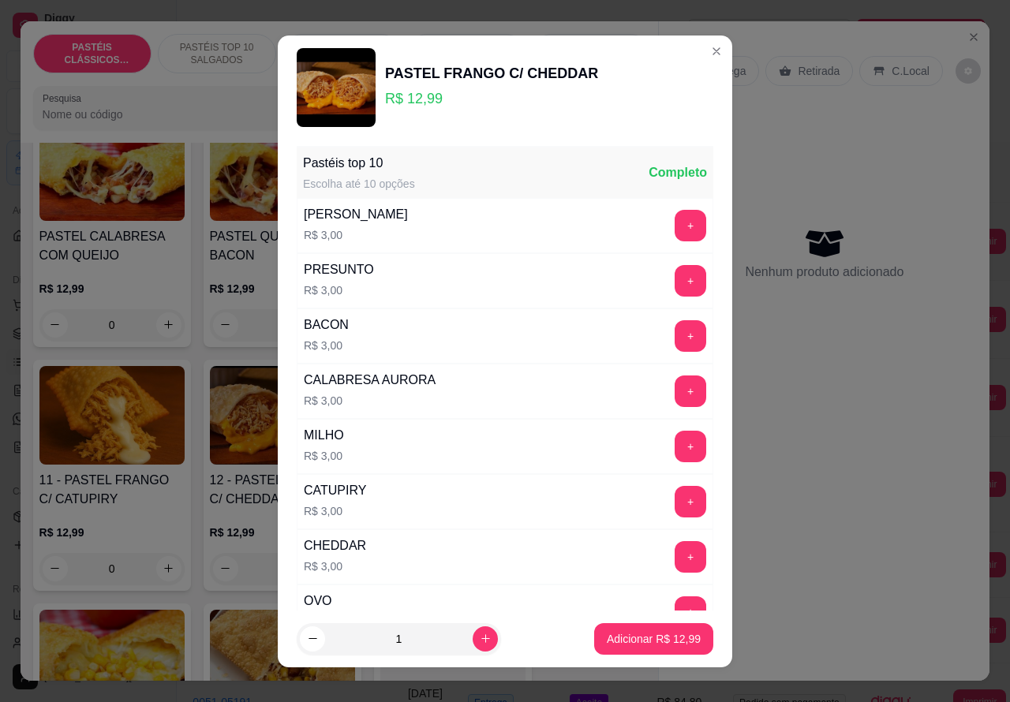
click at [620, 632] on p "Adicionar R$ 12,99" at bounding box center [654, 639] width 94 height 16
type input "1"
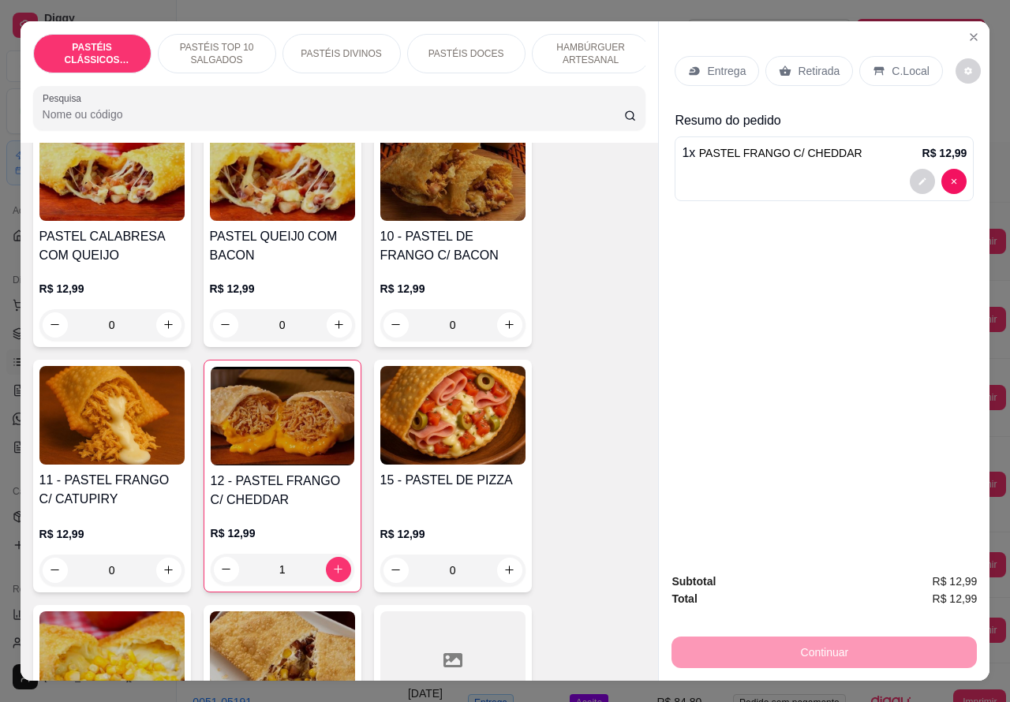
click at [166, 577] on div "0" at bounding box center [111, 571] width 145 height 32
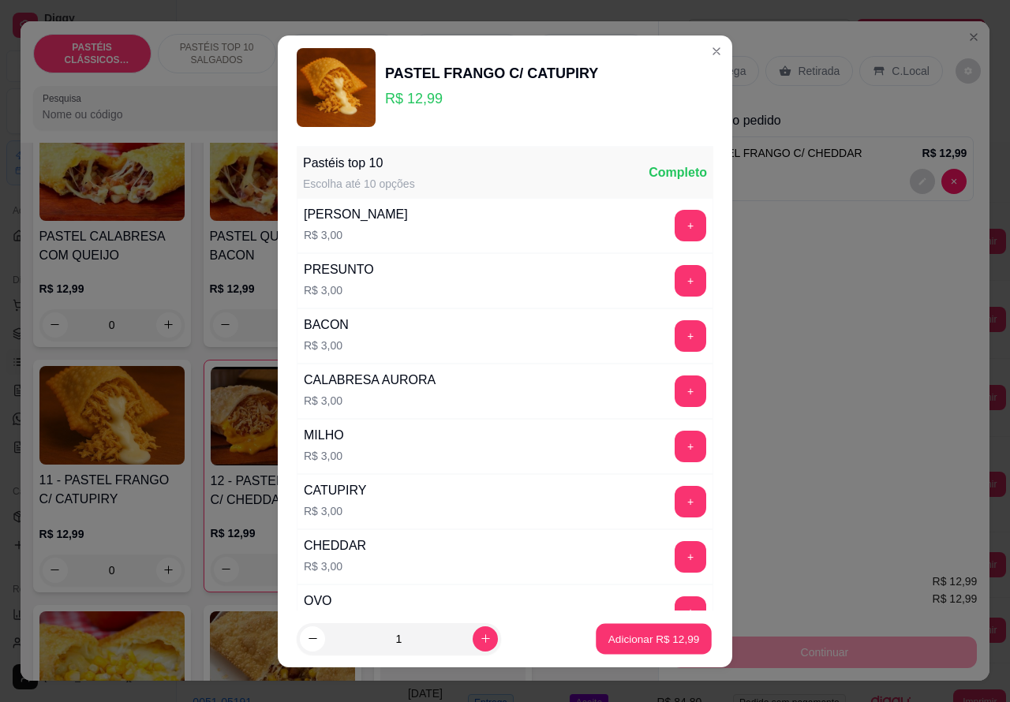
click at [623, 641] on p "Adicionar R$ 12,99" at bounding box center [654, 638] width 92 height 15
type input "1"
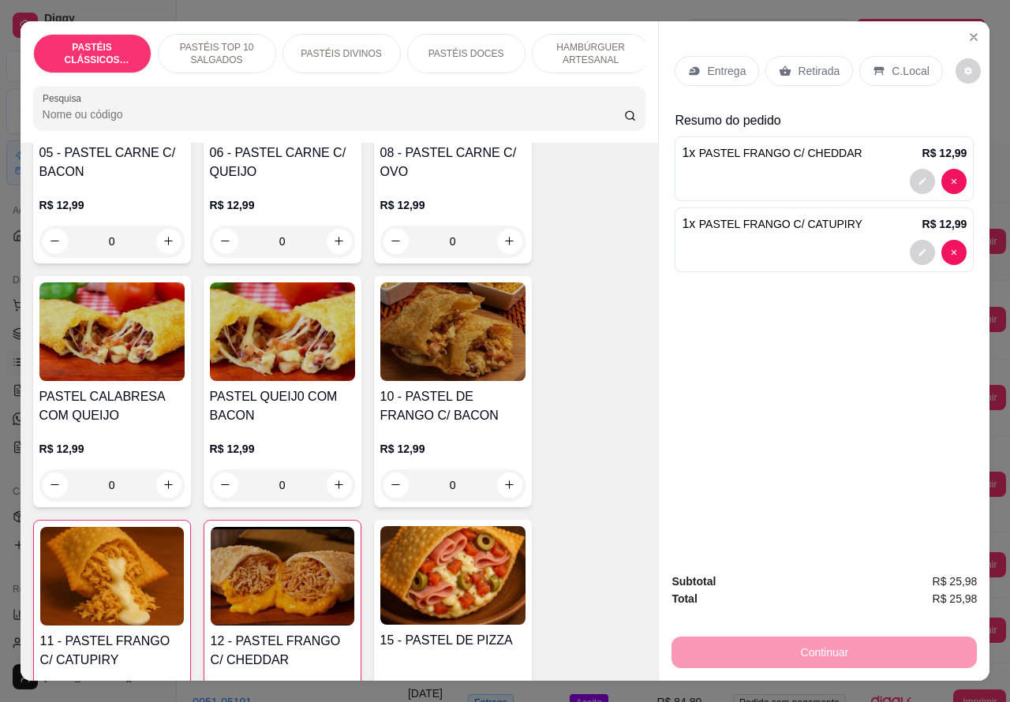
scroll to position [978, 0]
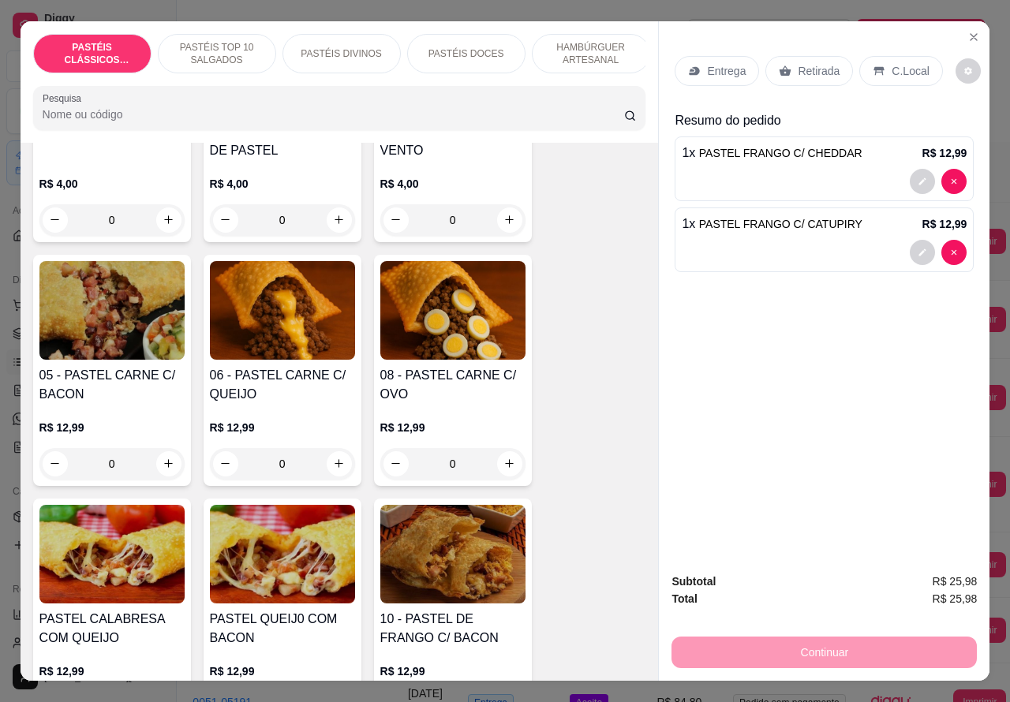
click at [227, 45] on p "PASTÉIS TOP 10 SALGADOS" at bounding box center [217, 53] width 92 height 25
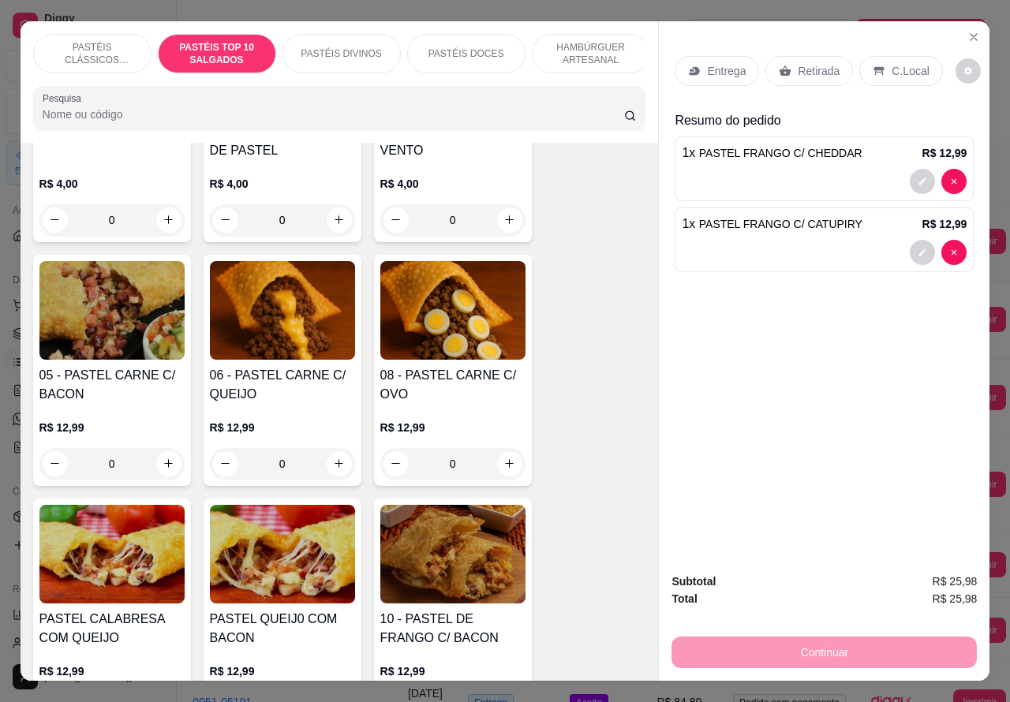
scroll to position [36, 0]
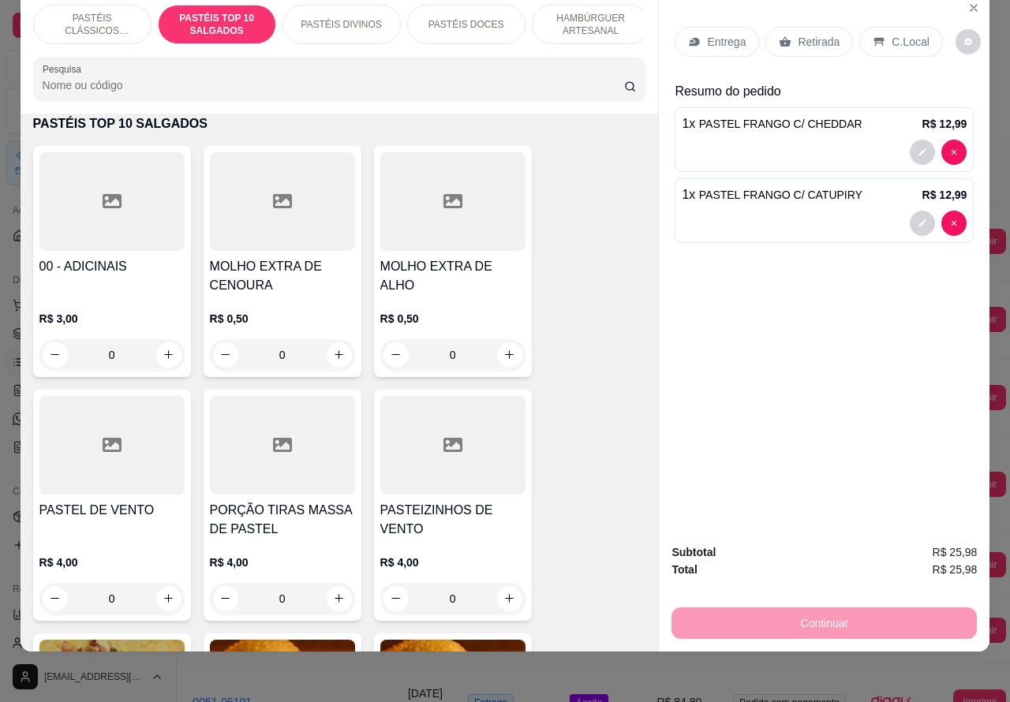
click at [93, 12] on p "PASTÉIS CLÁSSICOS SALGADOS" at bounding box center [93, 24] width 92 height 25
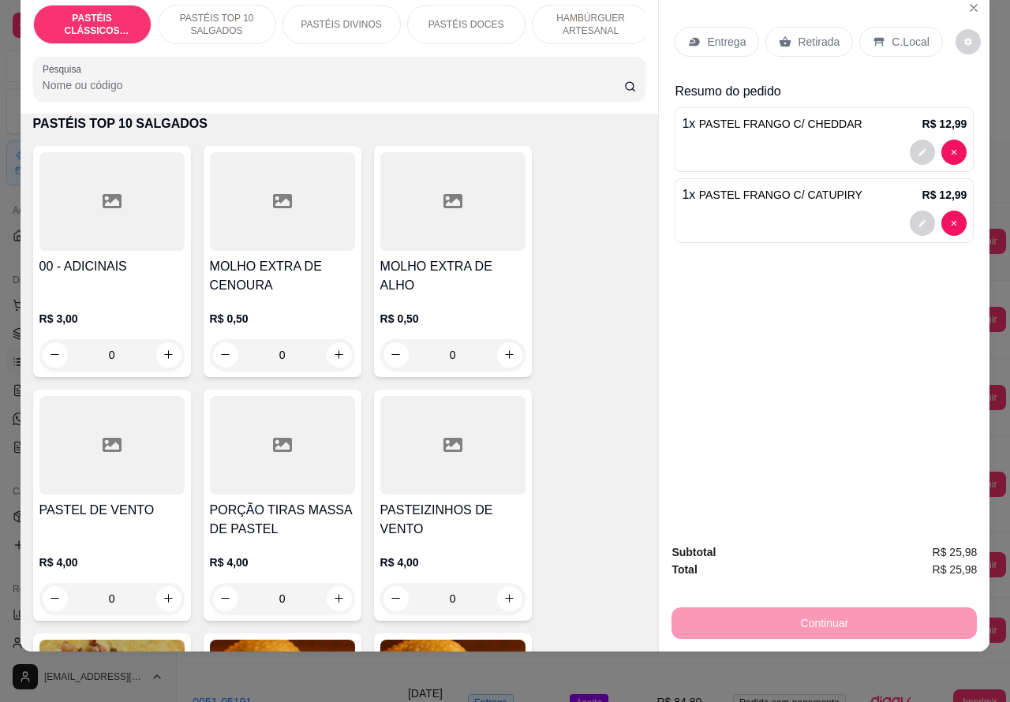
scroll to position [71, 0]
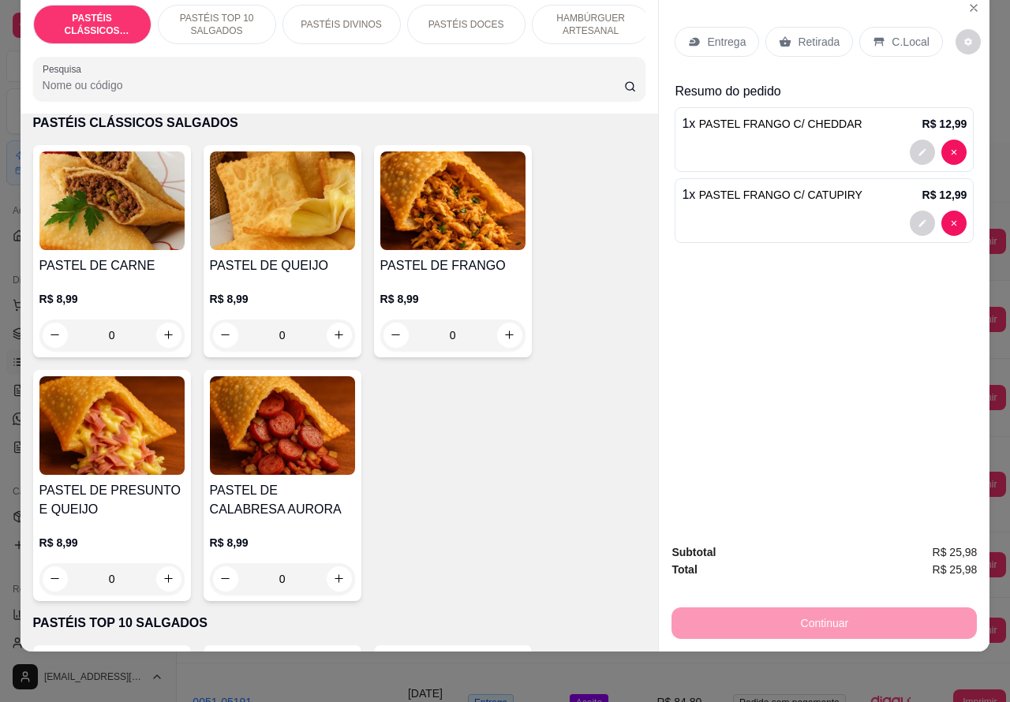
click at [334, 337] on icon "increase-product-quantity" at bounding box center [338, 335] width 9 height 9
type input "1"
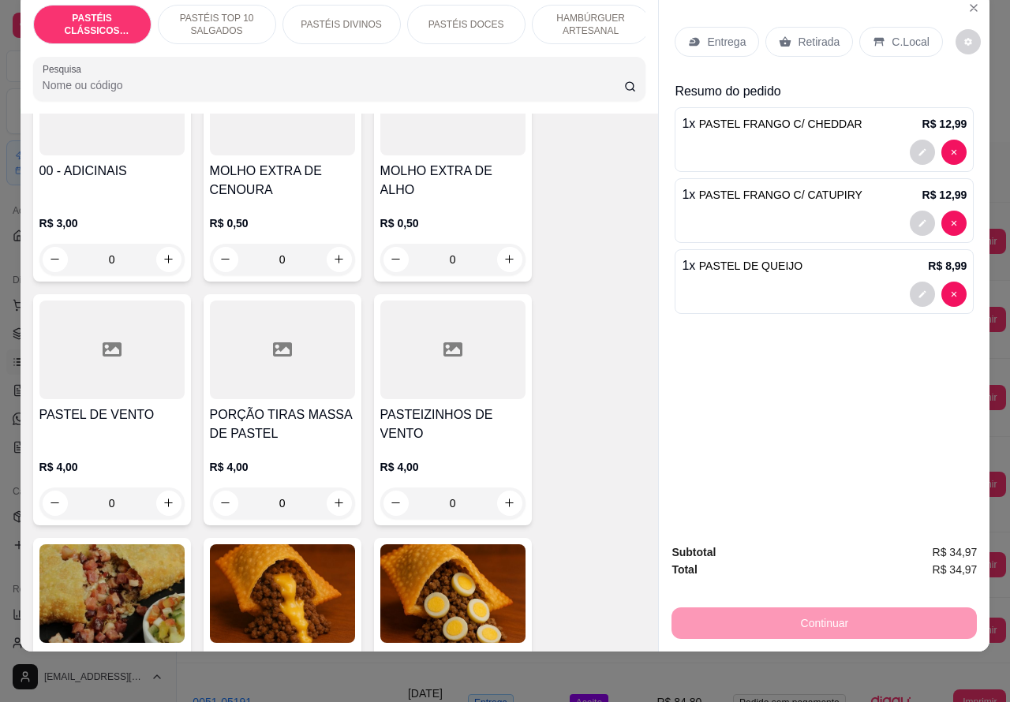
scroll to position [925, 0]
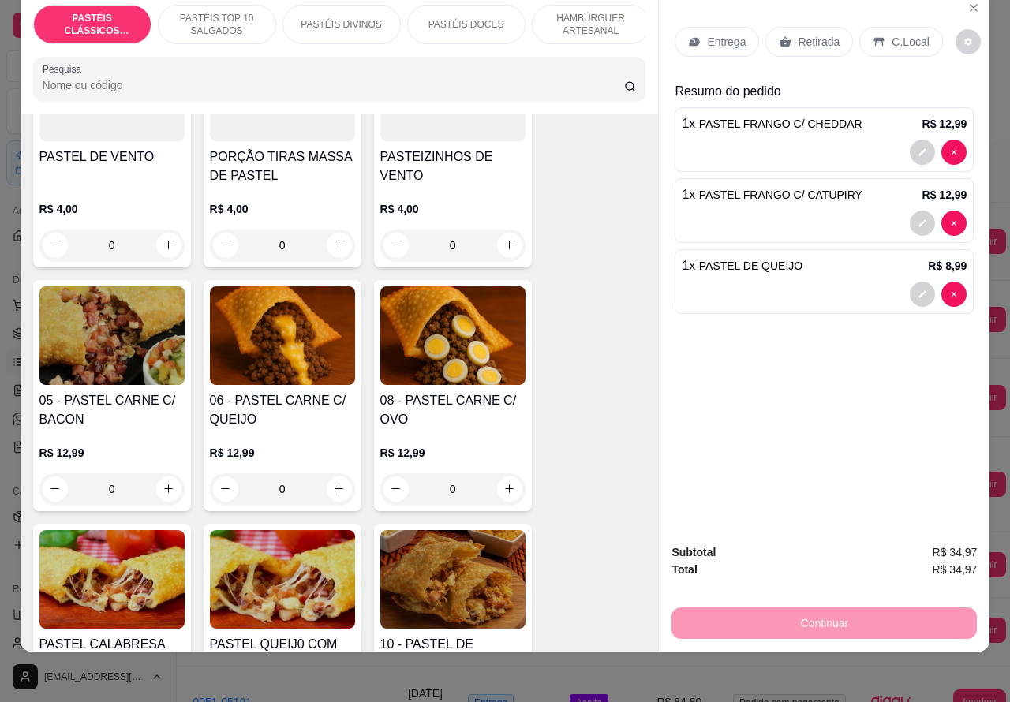
click at [328, 487] on div "0" at bounding box center [282, 489] width 145 height 32
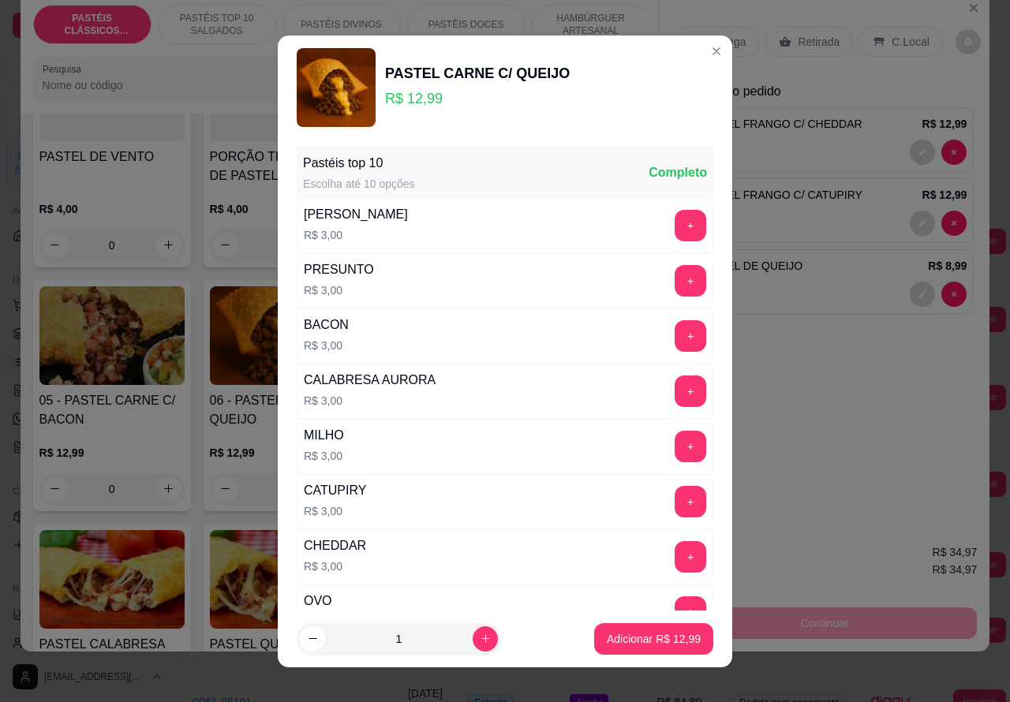
click at [480, 641] on icon "increase-product-quantity" at bounding box center [486, 639] width 12 height 12
type input "2"
click at [608, 637] on p "Adicionar R$ 25,98" at bounding box center [654, 638] width 92 height 15
type input "2"
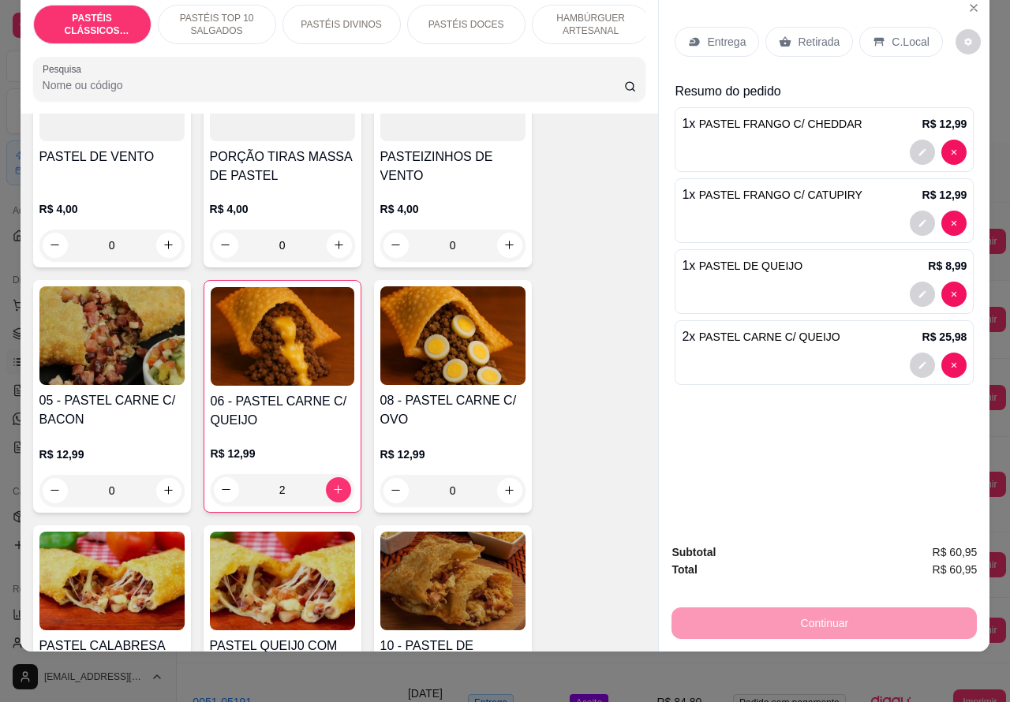
click at [801, 353] on div at bounding box center [824, 365] width 285 height 25
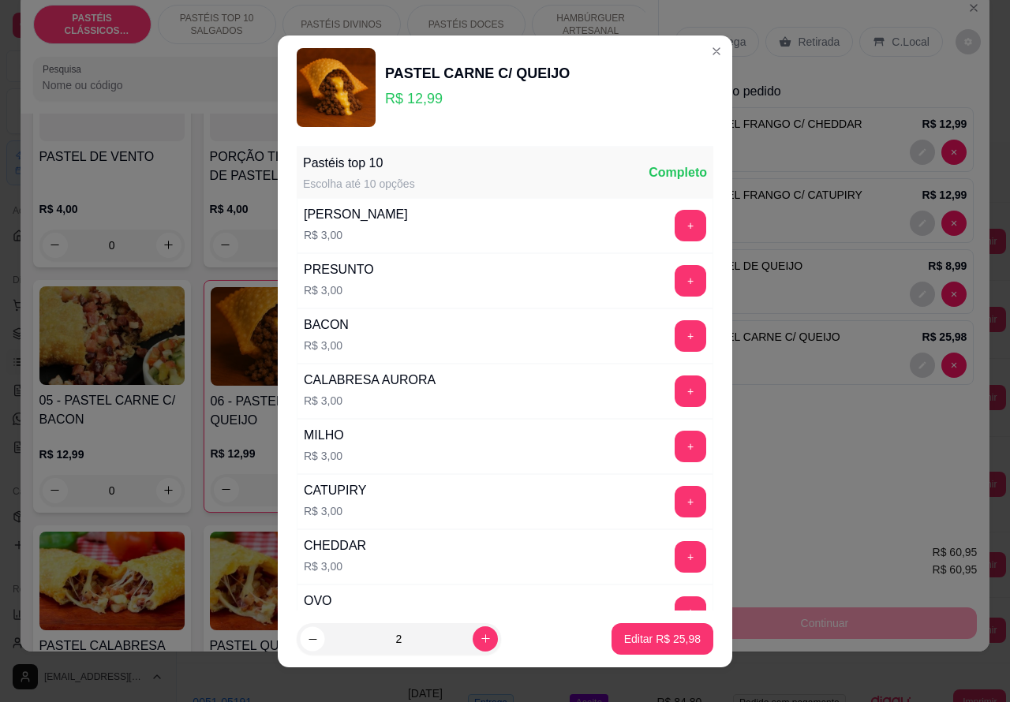
click at [308, 639] on icon "decrease-product-quantity" at bounding box center [312, 638] width 8 height 1
type input "1"
click at [648, 641] on p "Editar R$ 12,99" at bounding box center [662, 638] width 74 height 15
type input "1"
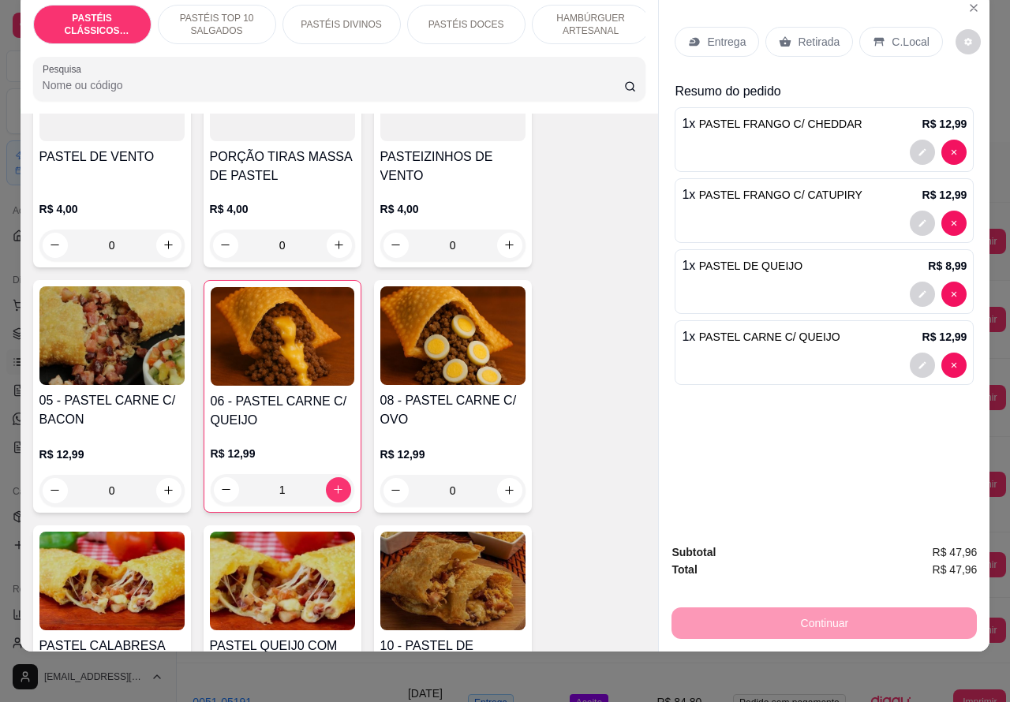
click at [819, 34] on p "Retirada" at bounding box center [819, 42] width 42 height 16
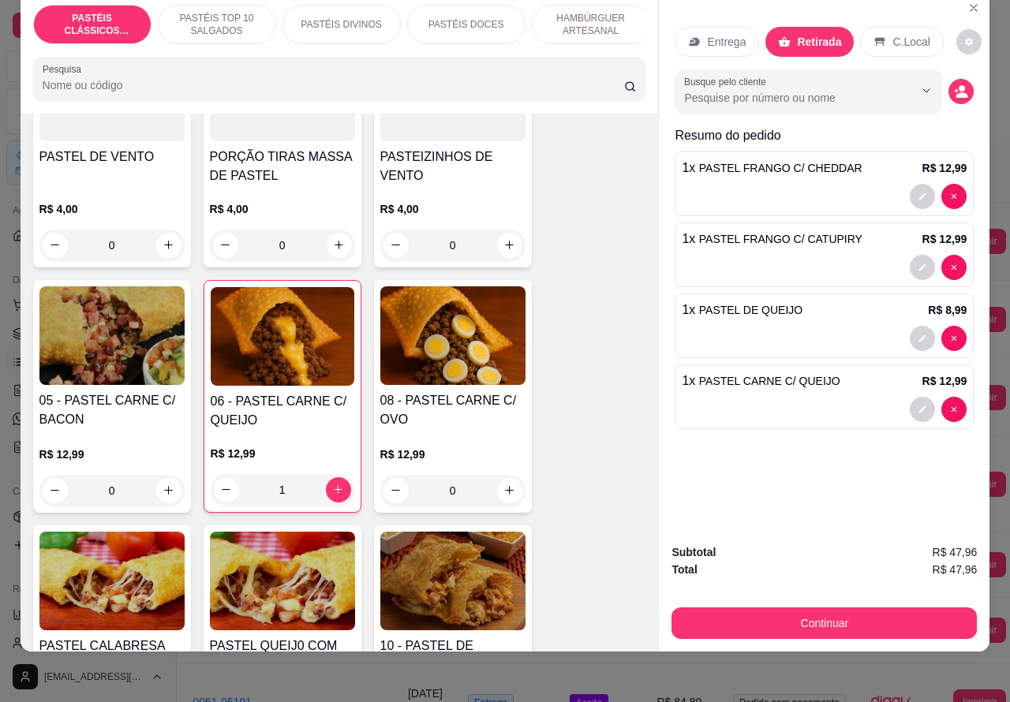
click at [811, 90] on input "Busque pelo cliente" at bounding box center [786, 98] width 204 height 16
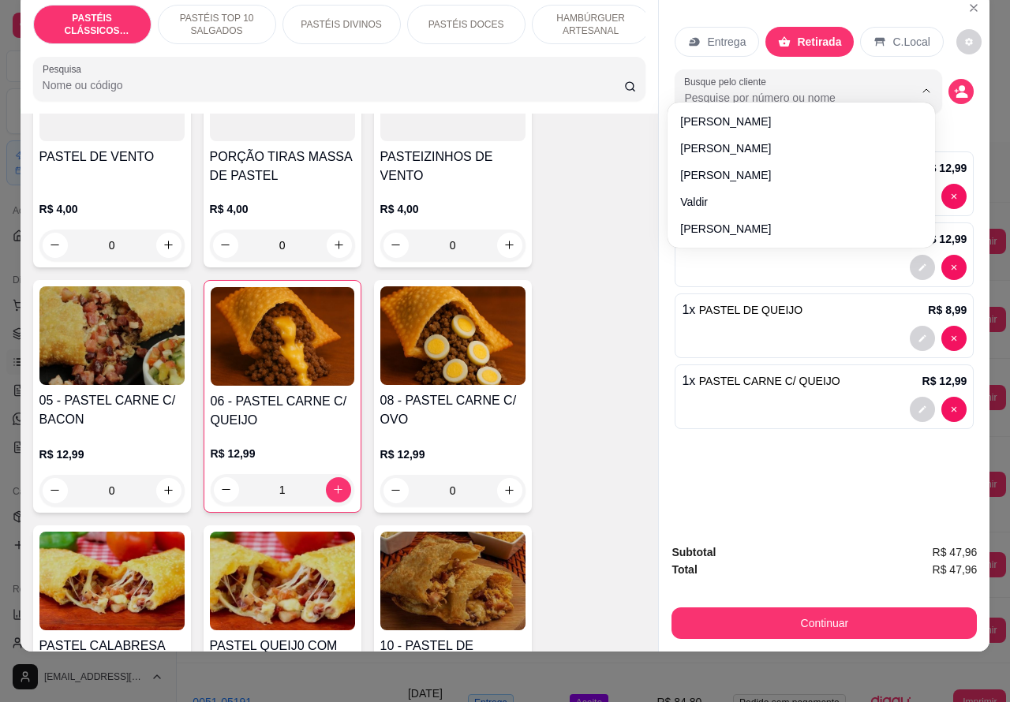
click at [775, 90] on input "Busque pelo cliente" at bounding box center [786, 98] width 204 height 16
paste input "14 99797-9838"
type input "14 99797-9838"
click at [793, 612] on button "Continuar" at bounding box center [823, 623] width 305 height 32
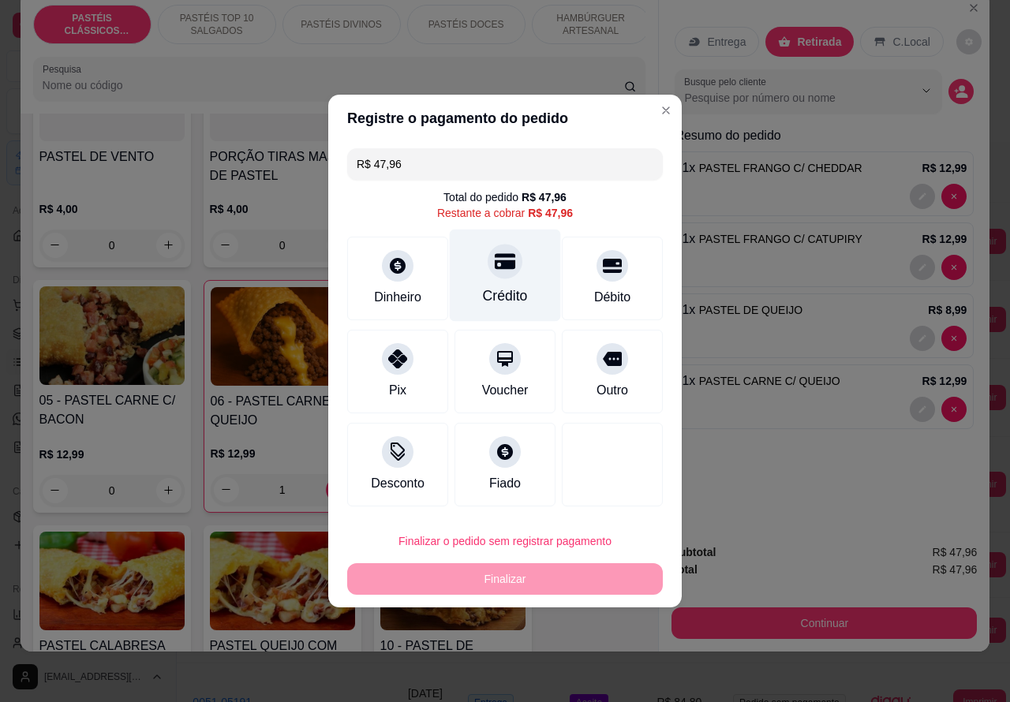
click at [501, 264] on icon at bounding box center [505, 262] width 21 height 16
type input "R$ 0,00"
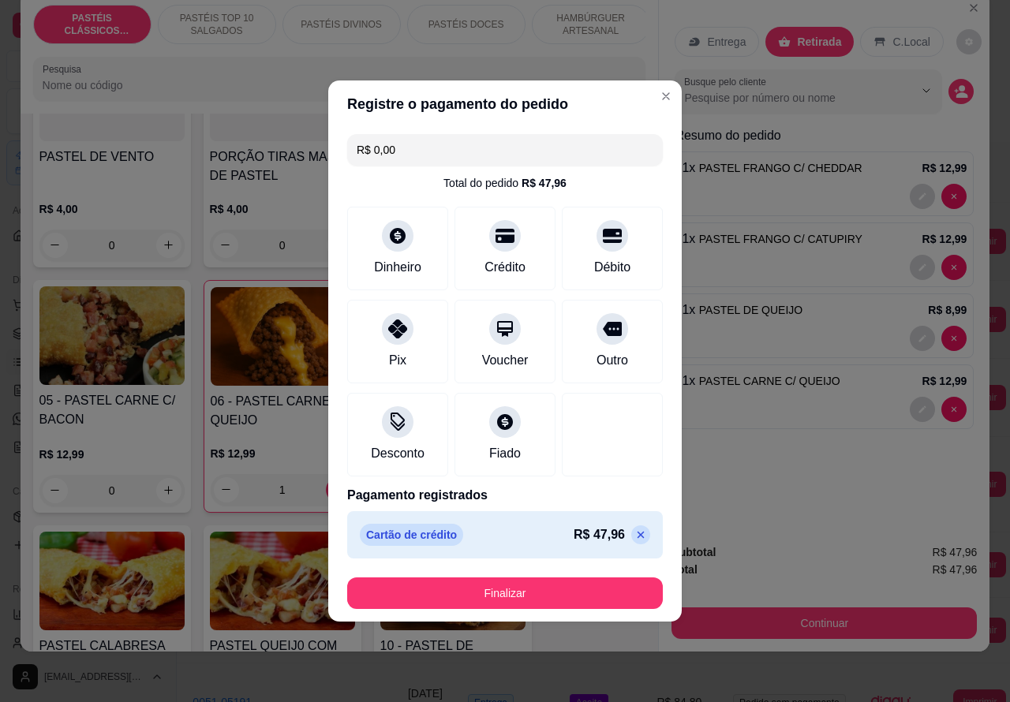
click at [525, 154] on input "R$ 0,00" at bounding box center [505, 150] width 297 height 32
click at [790, 458] on div "Entrega Retirada C.Local Busque pelo cliente Resumo do pedido 1 x PASTEL FRANGO…" at bounding box center [824, 262] width 331 height 540
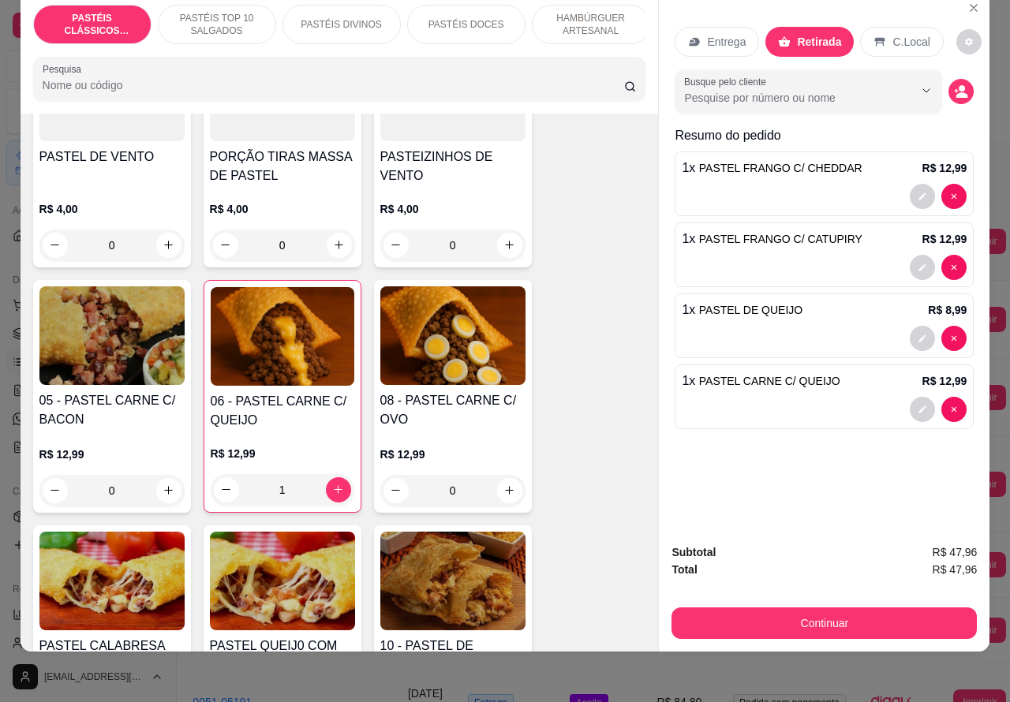
click at [756, 399] on div at bounding box center [824, 409] width 285 height 25
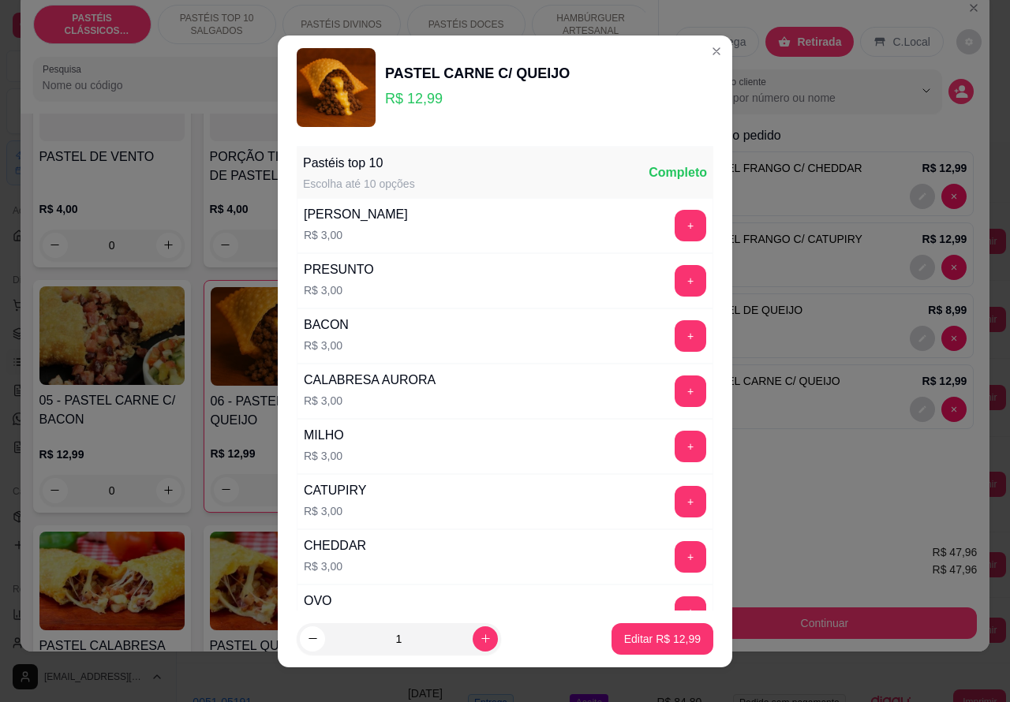
scroll to position [206, 0]
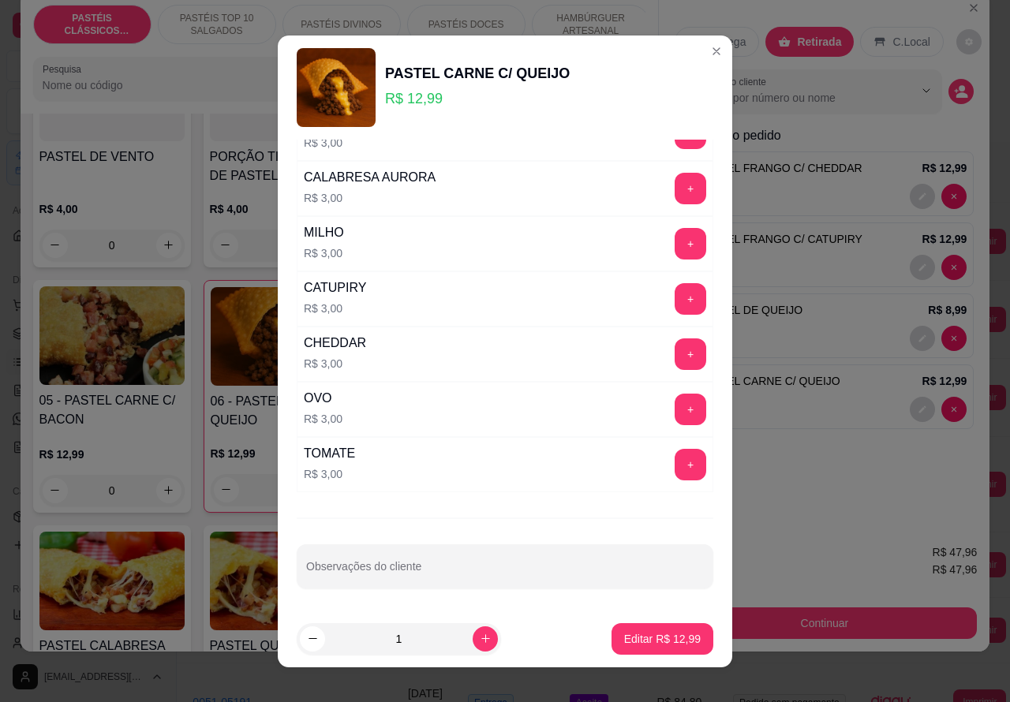
click at [454, 576] on input "Observações do cliente" at bounding box center [505, 573] width 398 height 16
click at [414, 577] on input "CLIENTE" at bounding box center [505, 573] width 398 height 16
type input "CLIENTE THELMA VEM RETIRAR"
click at [655, 637] on p "Editar R$ 12,99" at bounding box center [662, 638] width 74 height 15
type input "0"
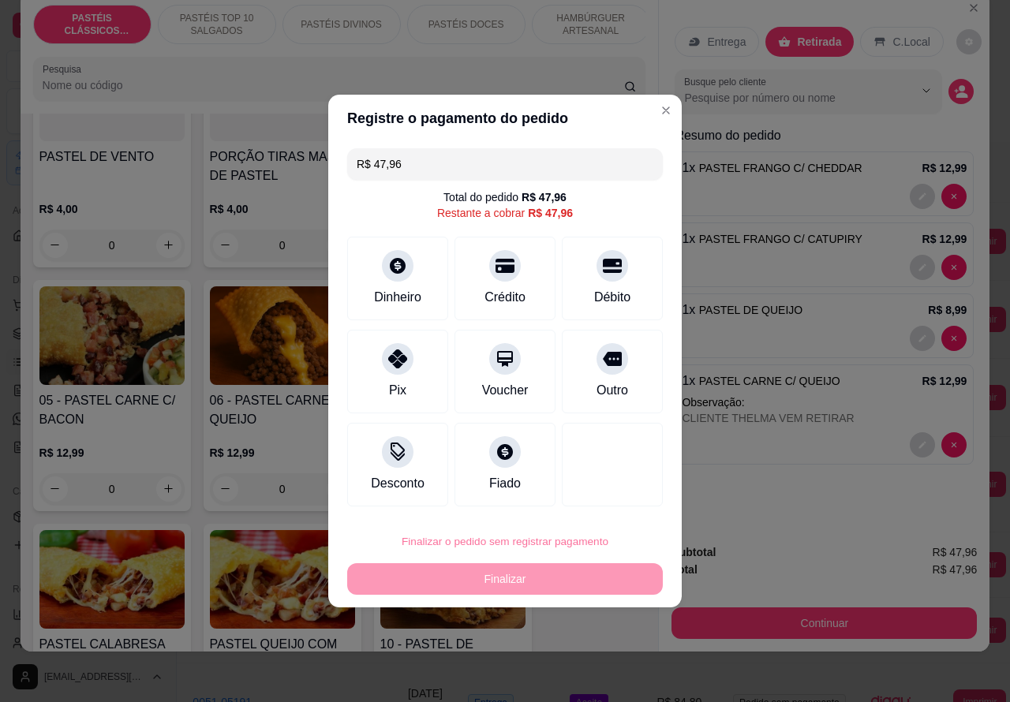
click at [616, 489] on button "Confirmar" at bounding box center [598, 497] width 56 height 24
type input "0"
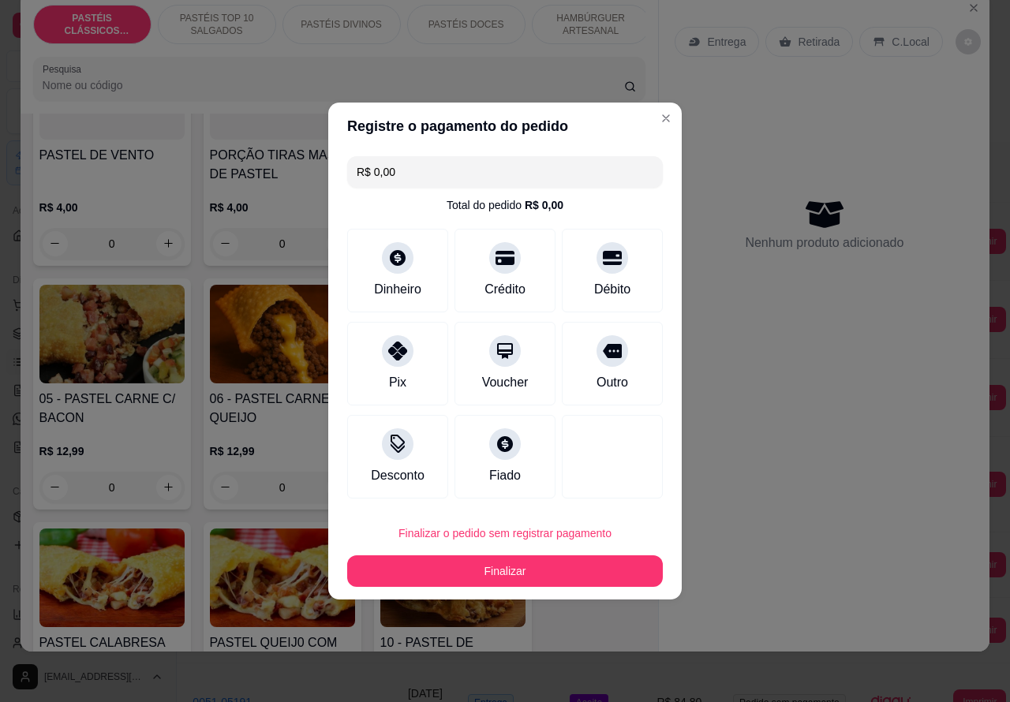
type input "R$ 0,00"
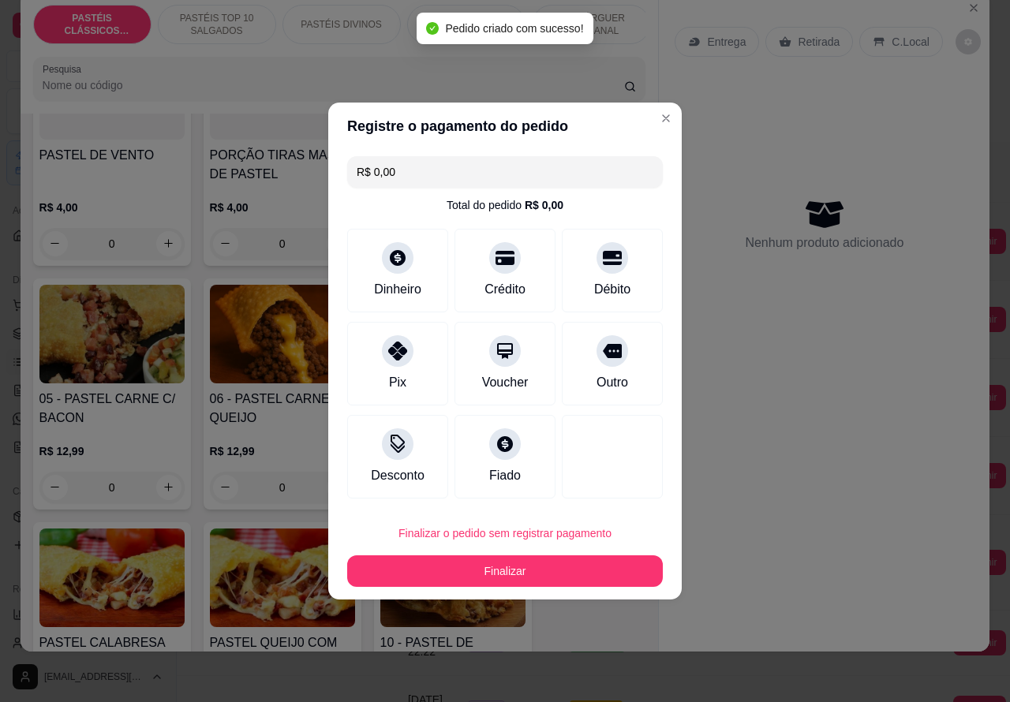
scroll to position [924, 0]
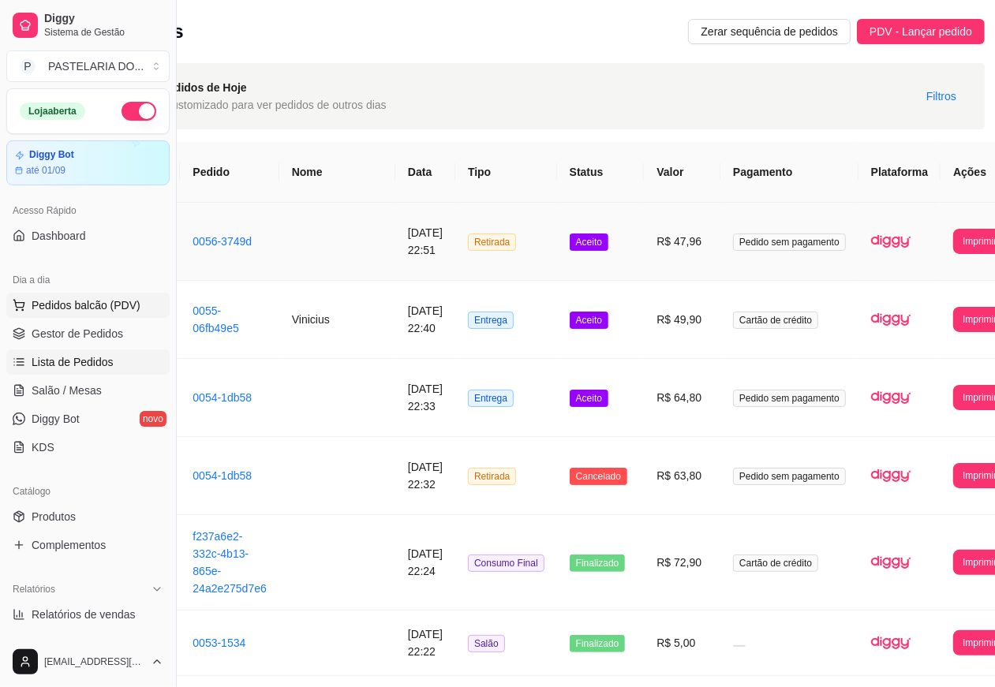
click at [129, 301] on span "Pedidos balcão (PDV)" at bounding box center [86, 305] width 109 height 16
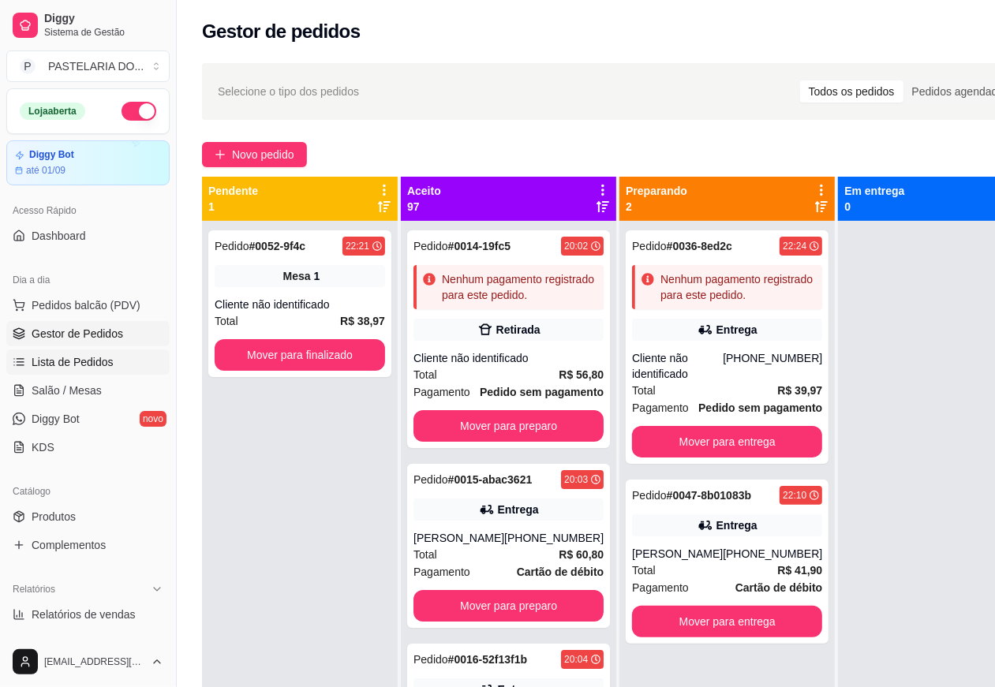
click at [113, 357] on link "Lista de Pedidos" at bounding box center [87, 361] width 163 height 25
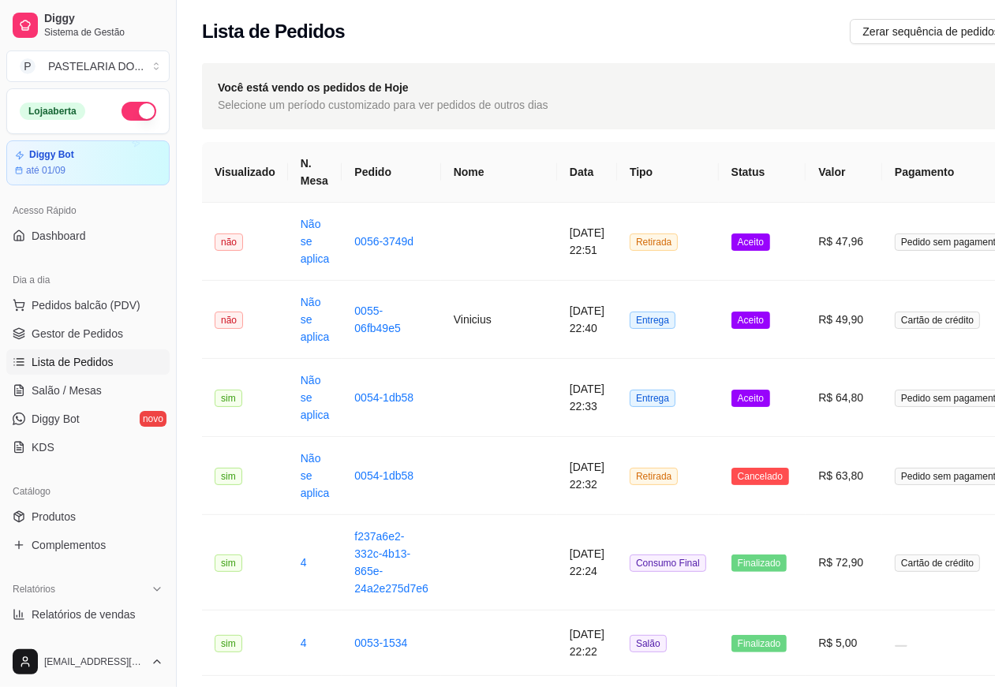
click at [805, 246] on td "R$ 47,96" at bounding box center [843, 242] width 77 height 78
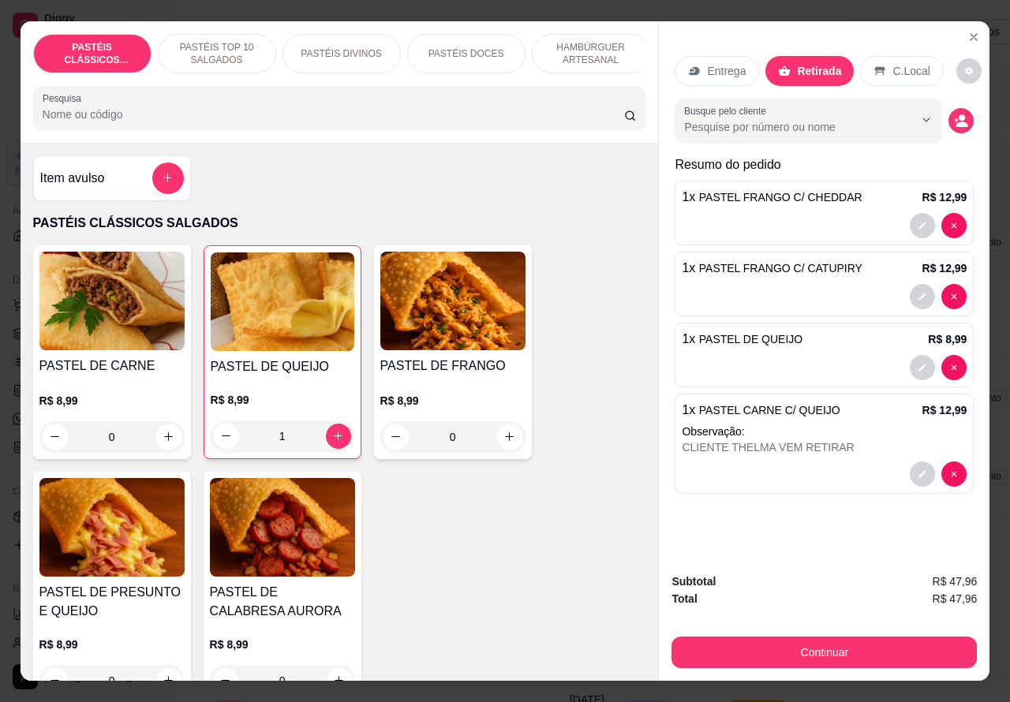
click at [720, 63] on p "Entrega" at bounding box center [726, 71] width 39 height 16
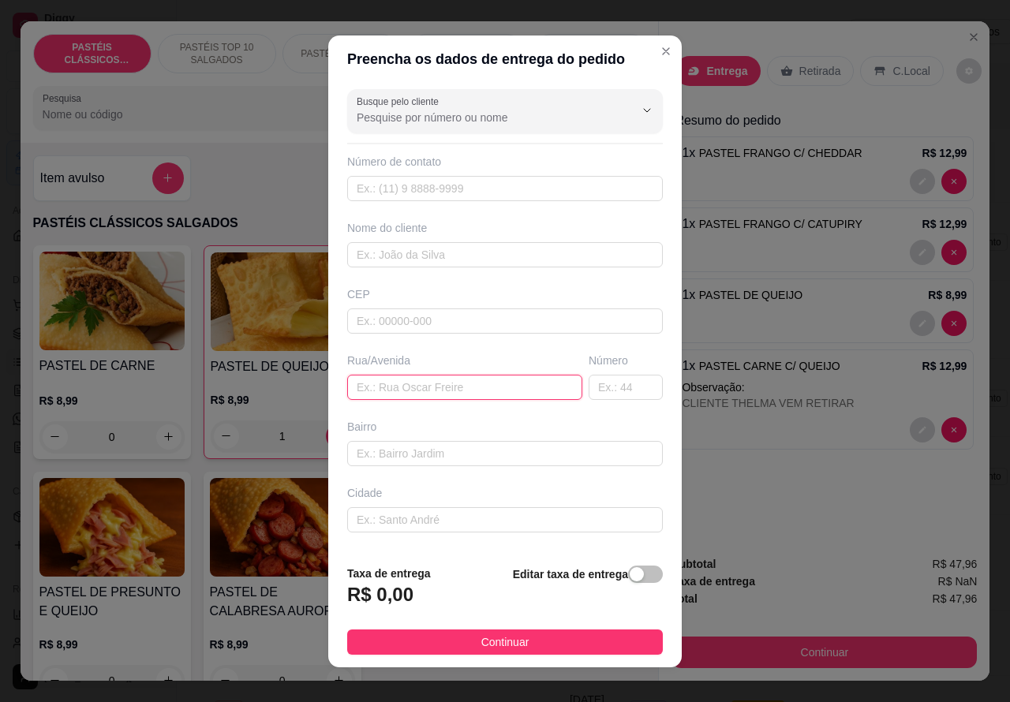
click at [458, 385] on input "text" at bounding box center [464, 387] width 235 height 25
type input "CARLOS MARIO SHINEIDER JUNIOR"
click at [588, 387] on input "text" at bounding box center [625, 387] width 74 height 25
type input "64"
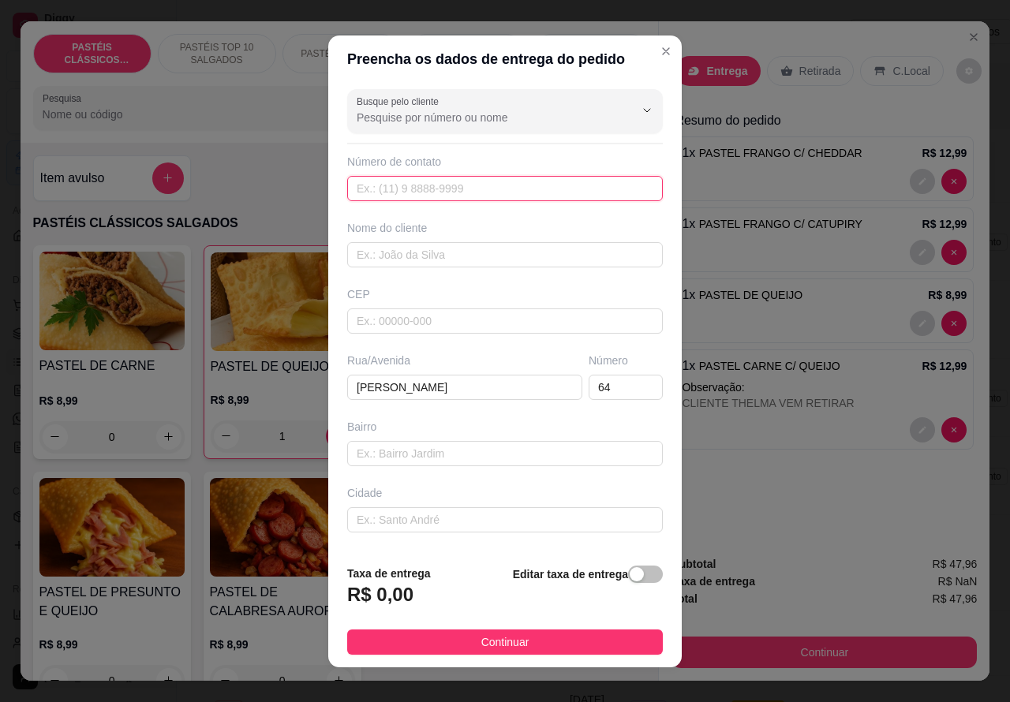
paste input "99797-9838"
type input "99797-9838"
click at [630, 570] on div "button" at bounding box center [637, 574] width 14 height 14
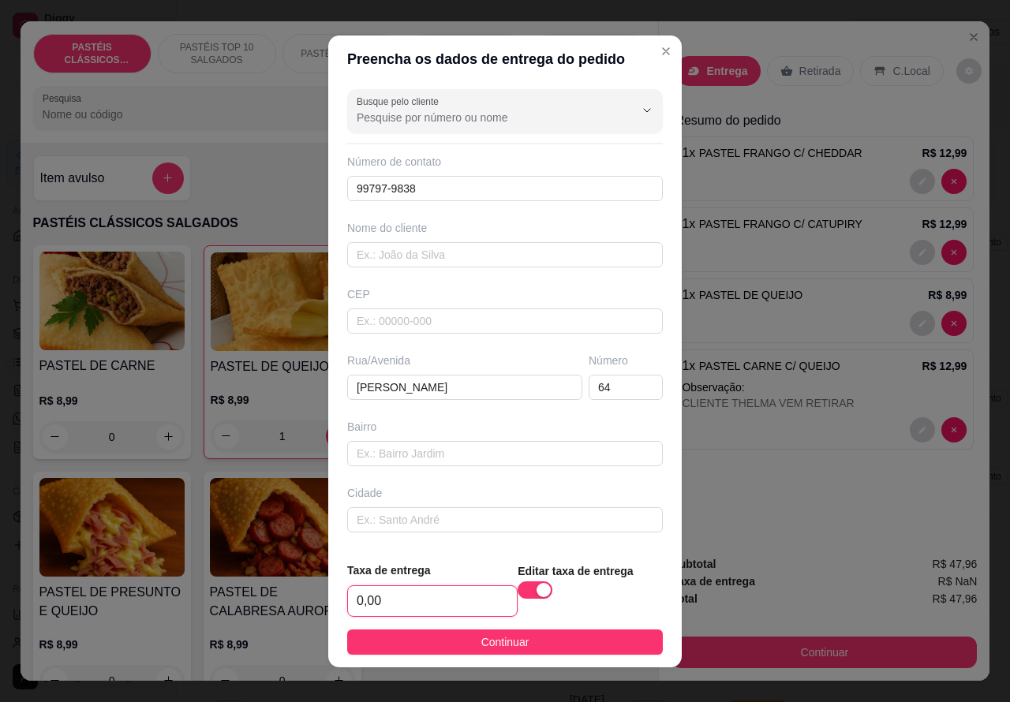
click at [351, 604] on input "0,00" at bounding box center [432, 601] width 169 height 30
click at [357, 592] on input "0,00" at bounding box center [432, 601] width 169 height 30
type input "1,00"
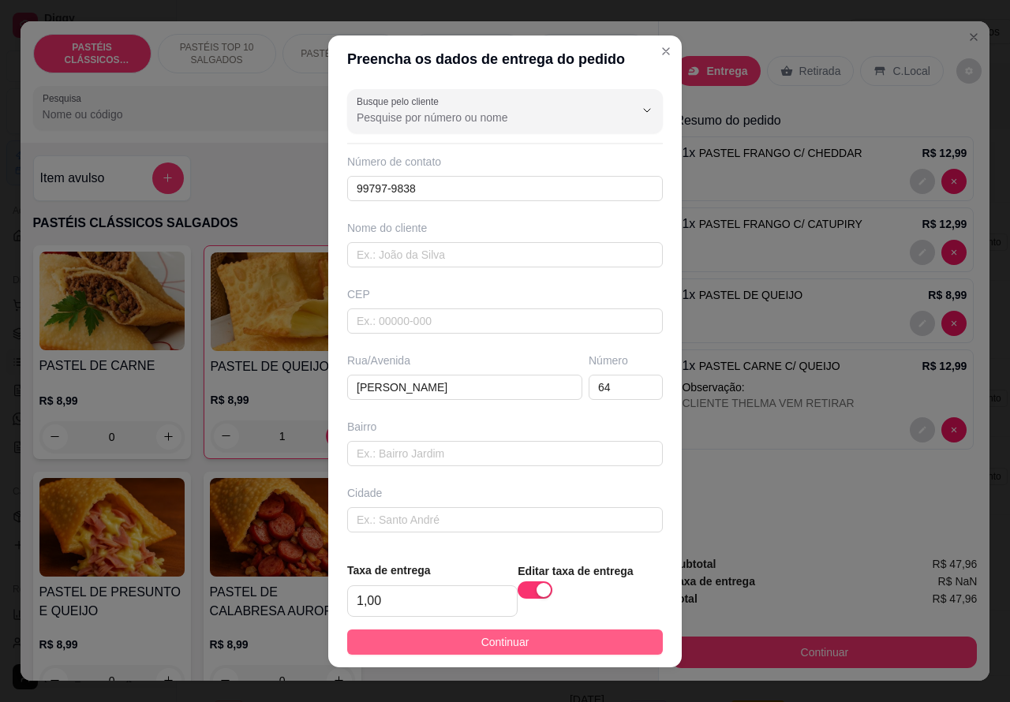
click at [585, 643] on button "Continuar" at bounding box center [505, 642] width 316 height 25
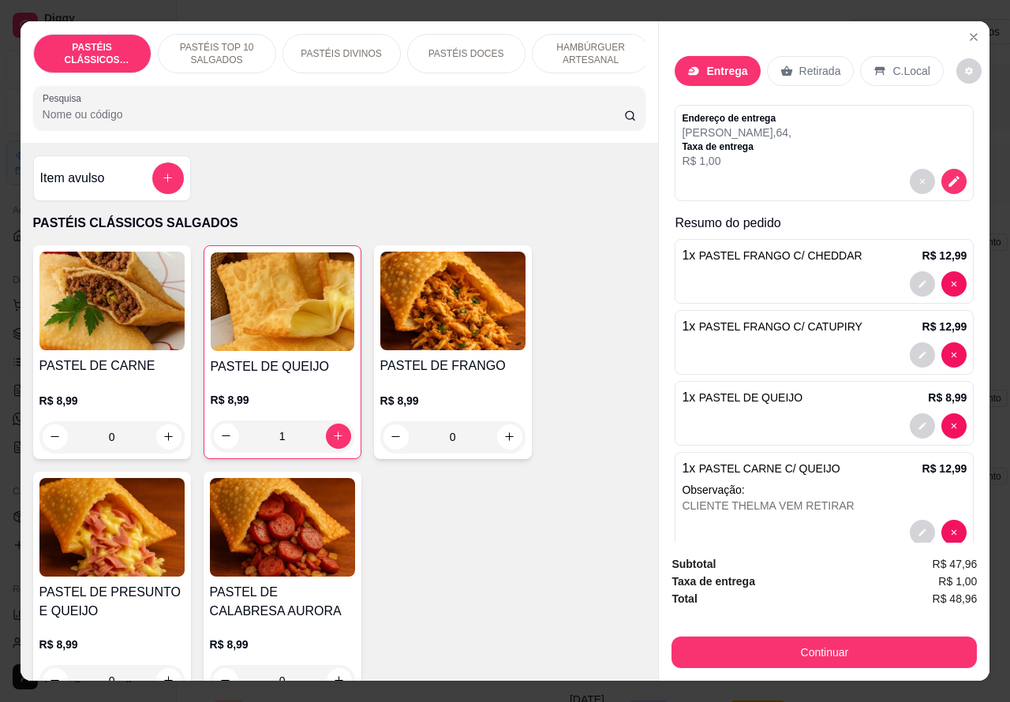
scroll to position [33, 0]
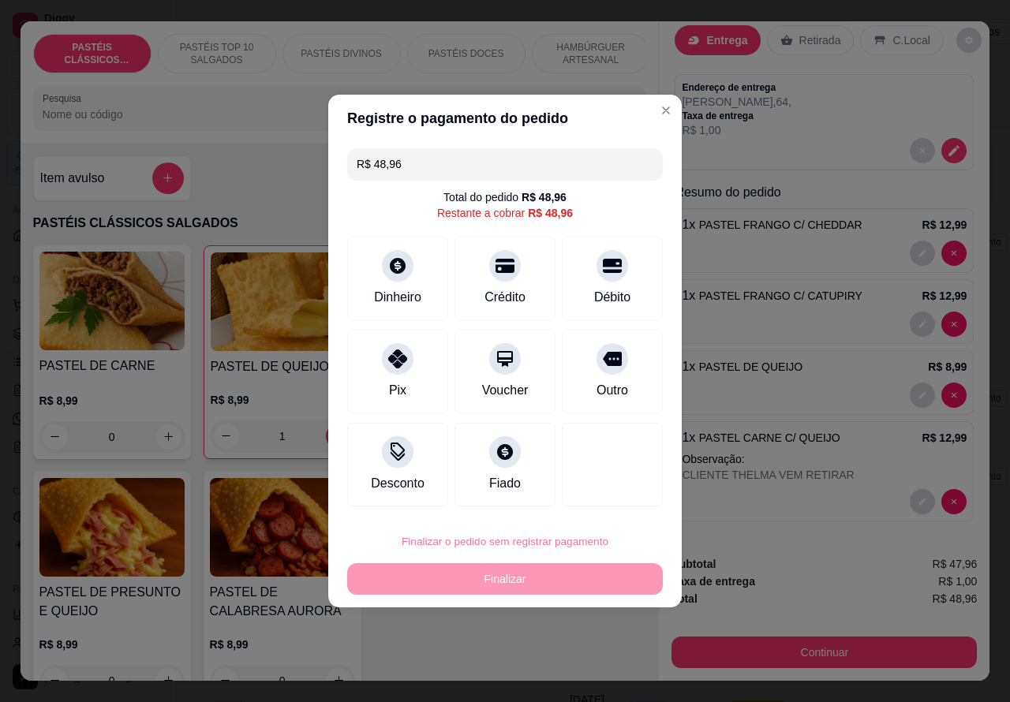
click at [621, 491] on button "Confirmar" at bounding box center [599, 497] width 58 height 24
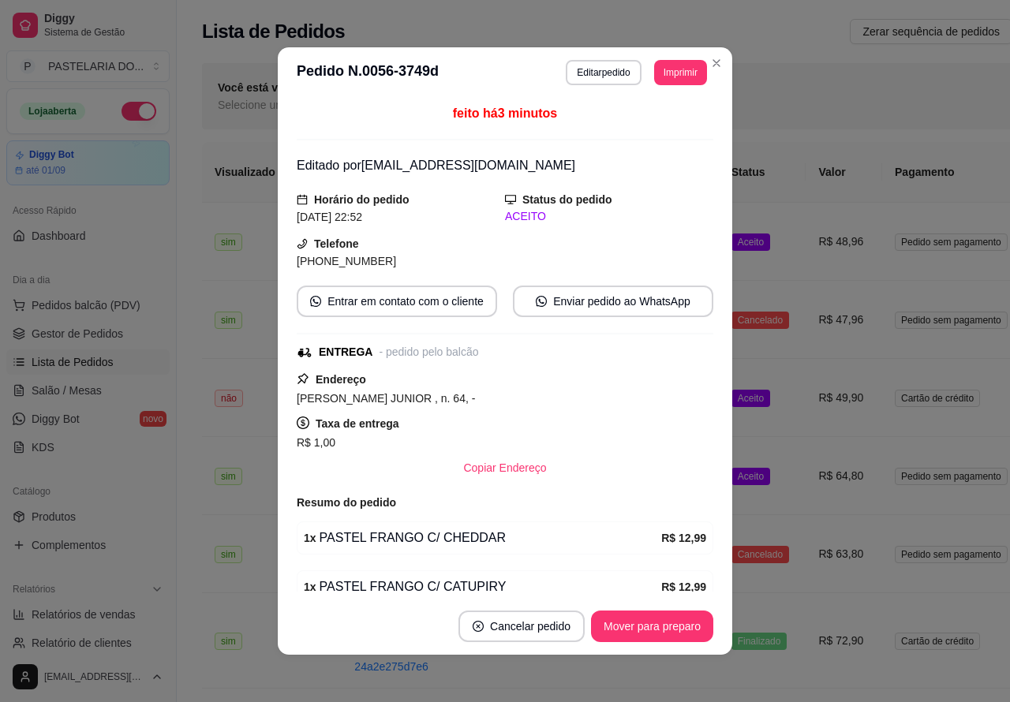
click at [120, 293] on button "Pedidos balcão (PDV)" at bounding box center [87, 305] width 163 height 25
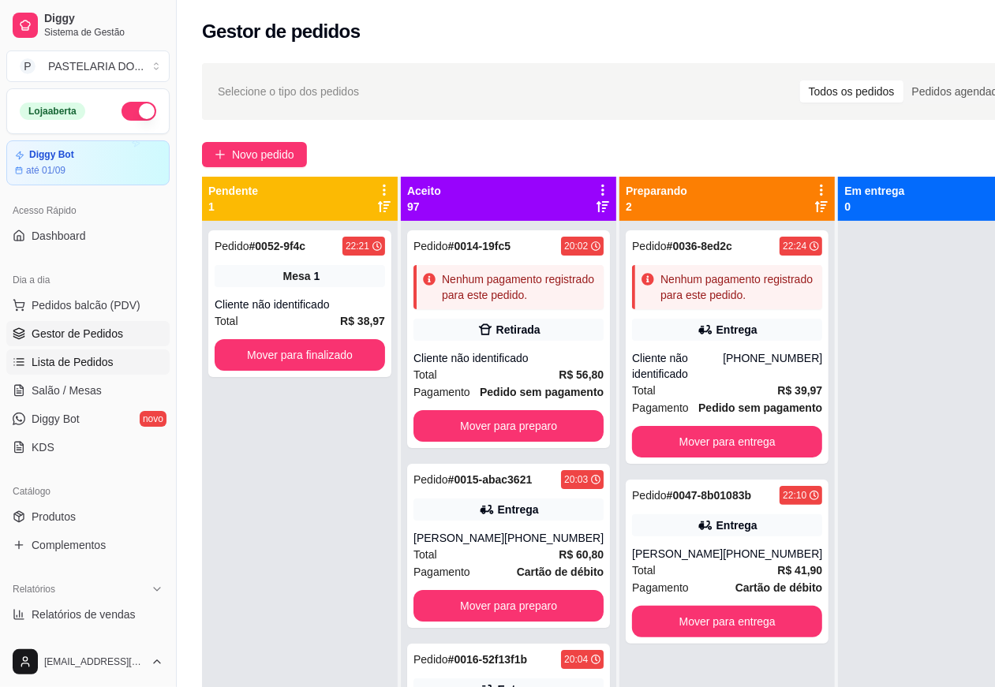
click at [103, 368] on span "Lista de Pedidos" at bounding box center [73, 362] width 82 height 16
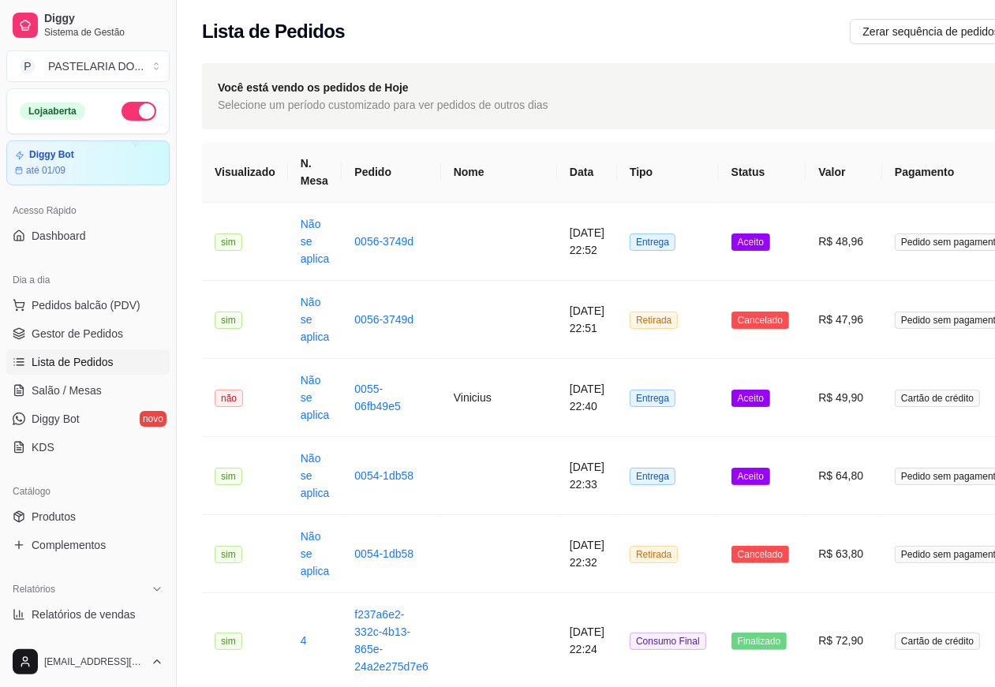
click at [80, 354] on span "Lista de Pedidos" at bounding box center [73, 362] width 82 height 16
click at [80, 389] on span "Salão / Mesas" at bounding box center [67, 391] width 70 height 16
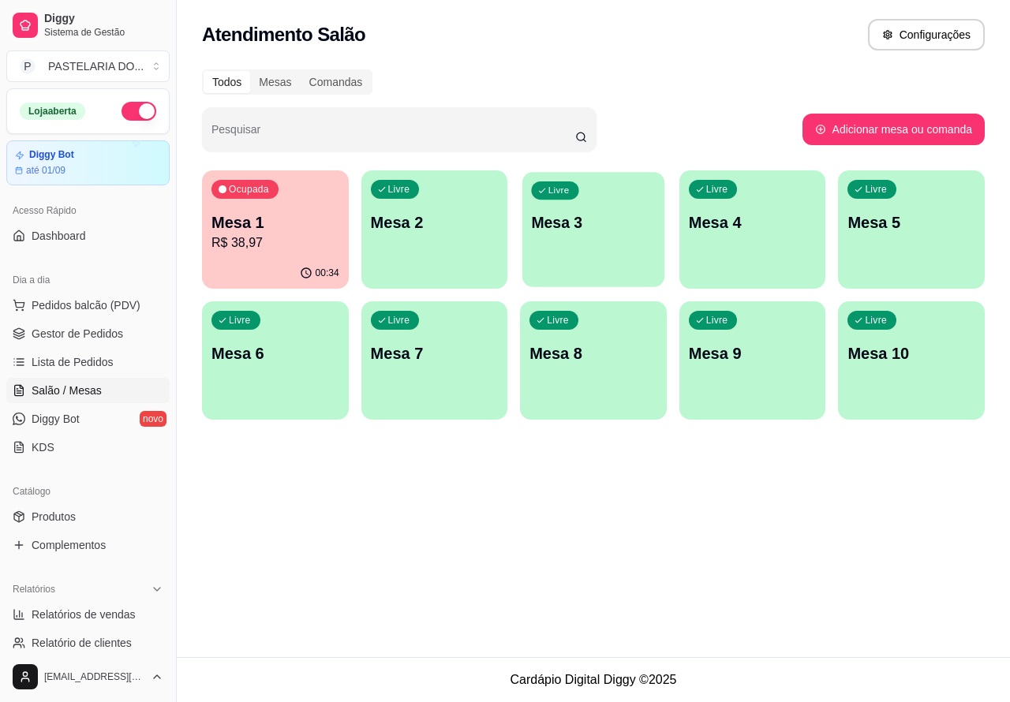
click at [588, 253] on div "Livre Mesa 3" at bounding box center [593, 220] width 142 height 96
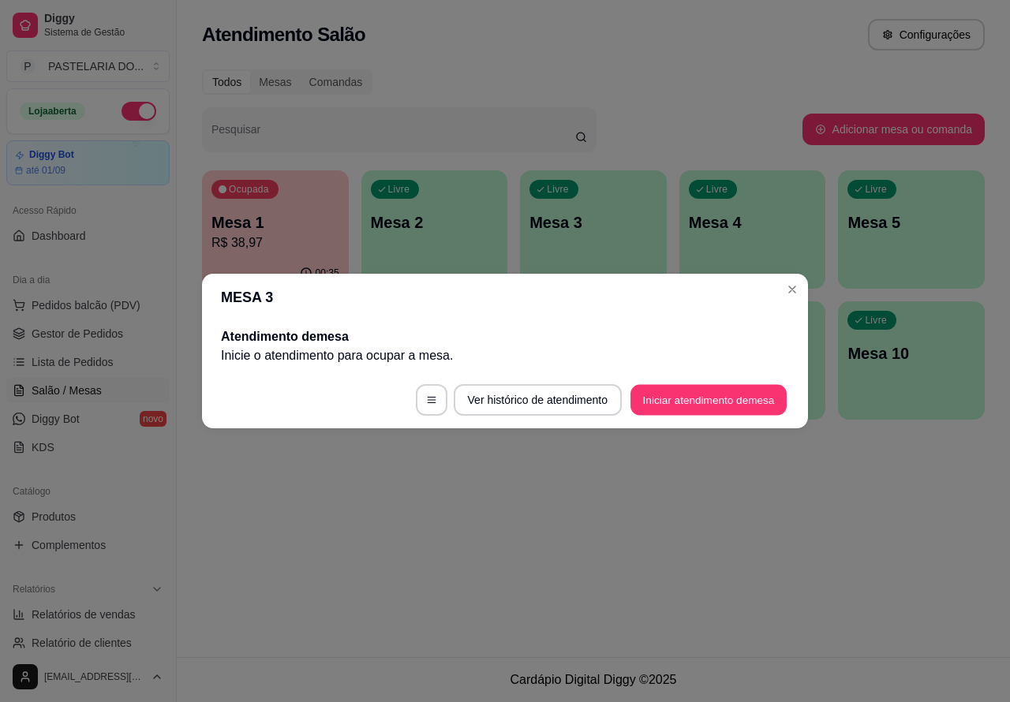
click at [686, 399] on button "Iniciar atendimento de mesa" at bounding box center [708, 400] width 156 height 31
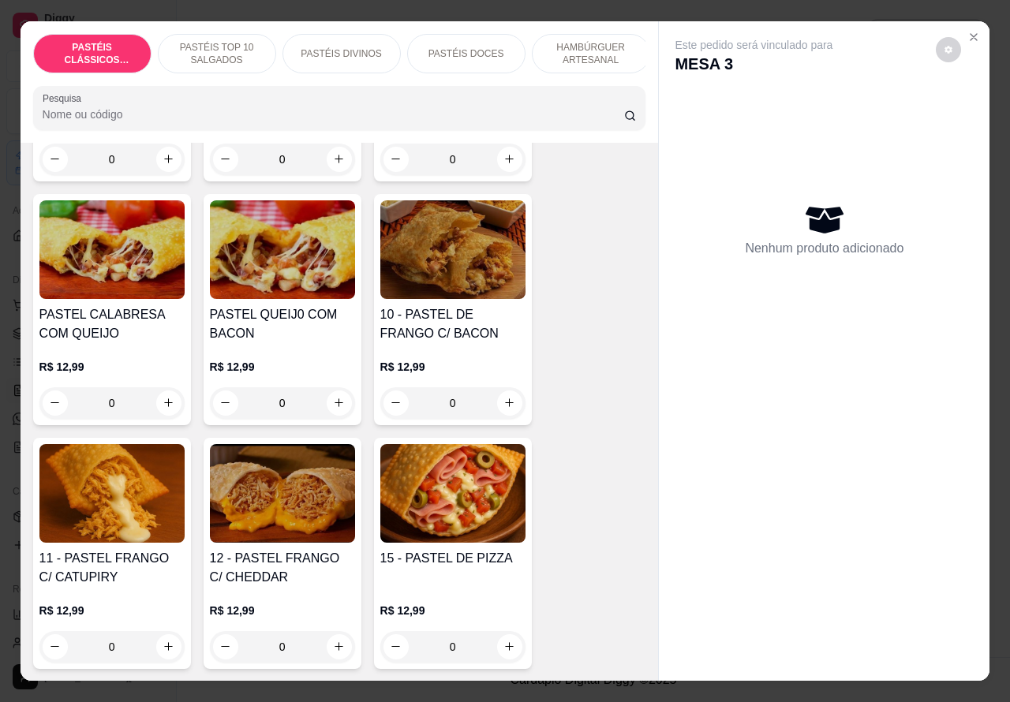
scroll to position [1328, 0]
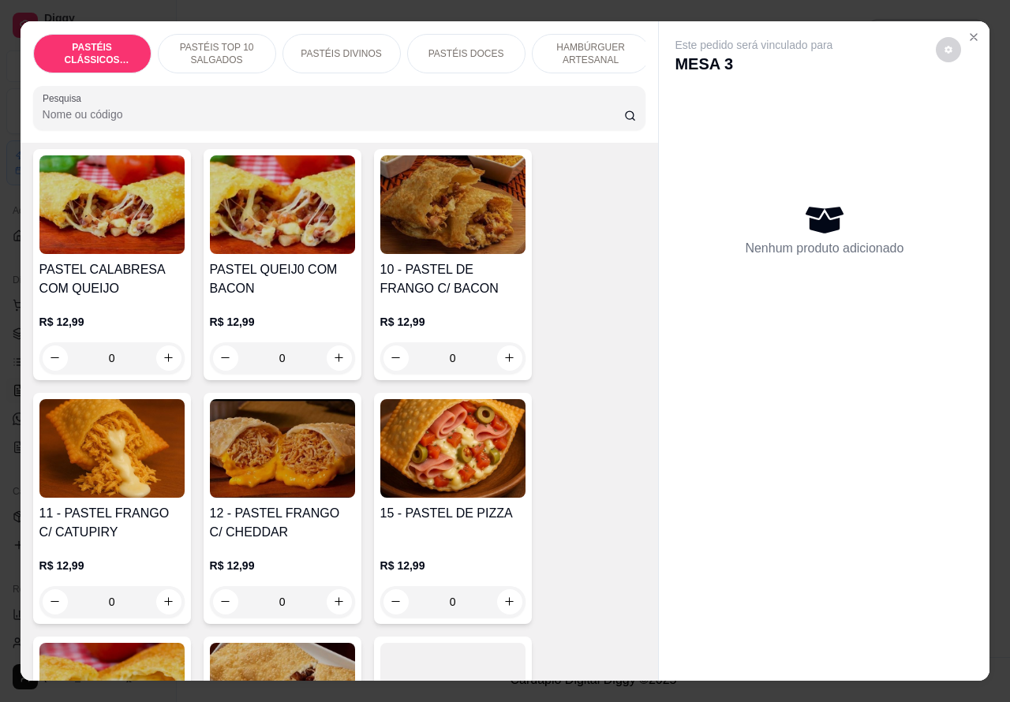
click at [502, 603] on div "0" at bounding box center [452, 602] width 145 height 32
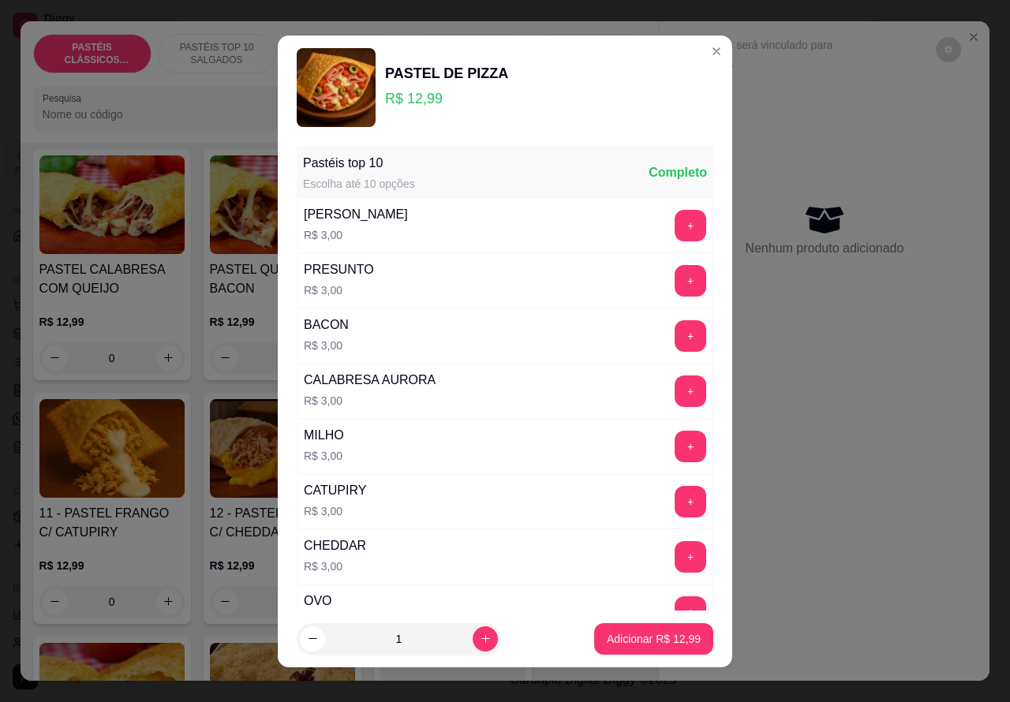
click at [631, 640] on p "Adicionar R$ 12,99" at bounding box center [654, 639] width 94 height 16
type input "1"
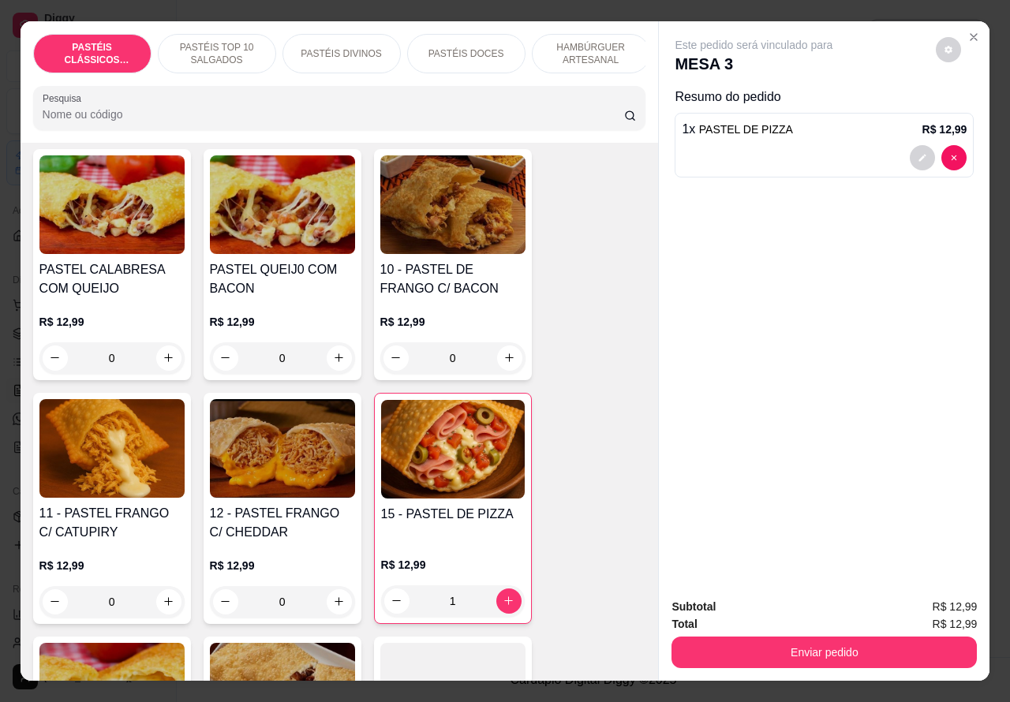
click at [797, 647] on button "Enviar pedido" at bounding box center [823, 653] width 305 height 32
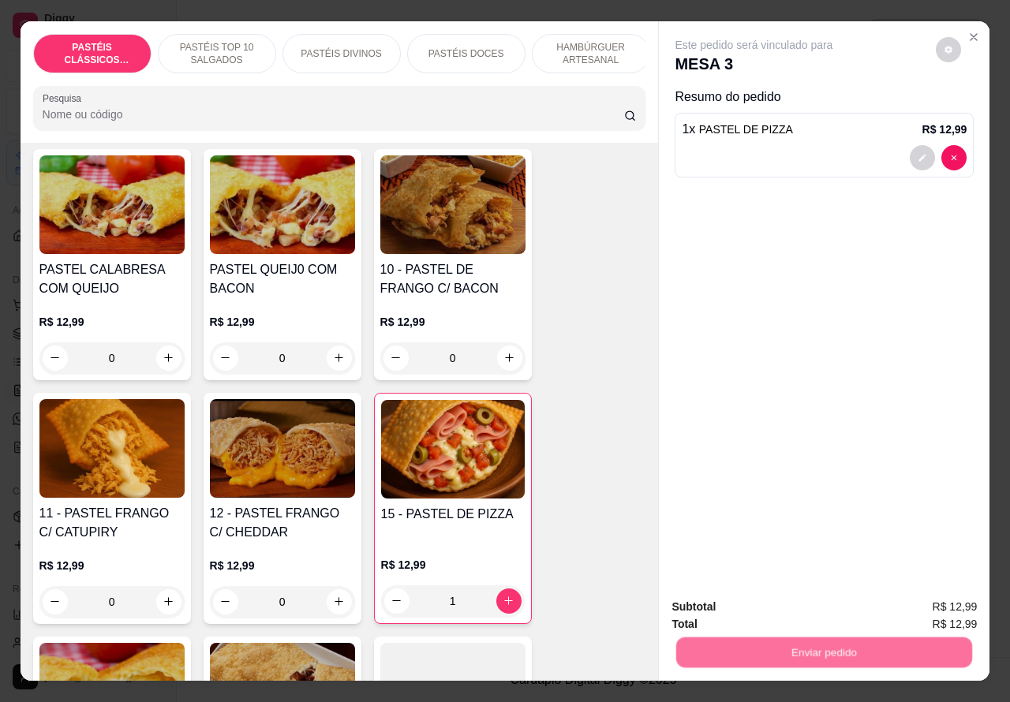
click at [726, 606] on button "Não registrar e enviar pedido" at bounding box center [771, 607] width 164 height 30
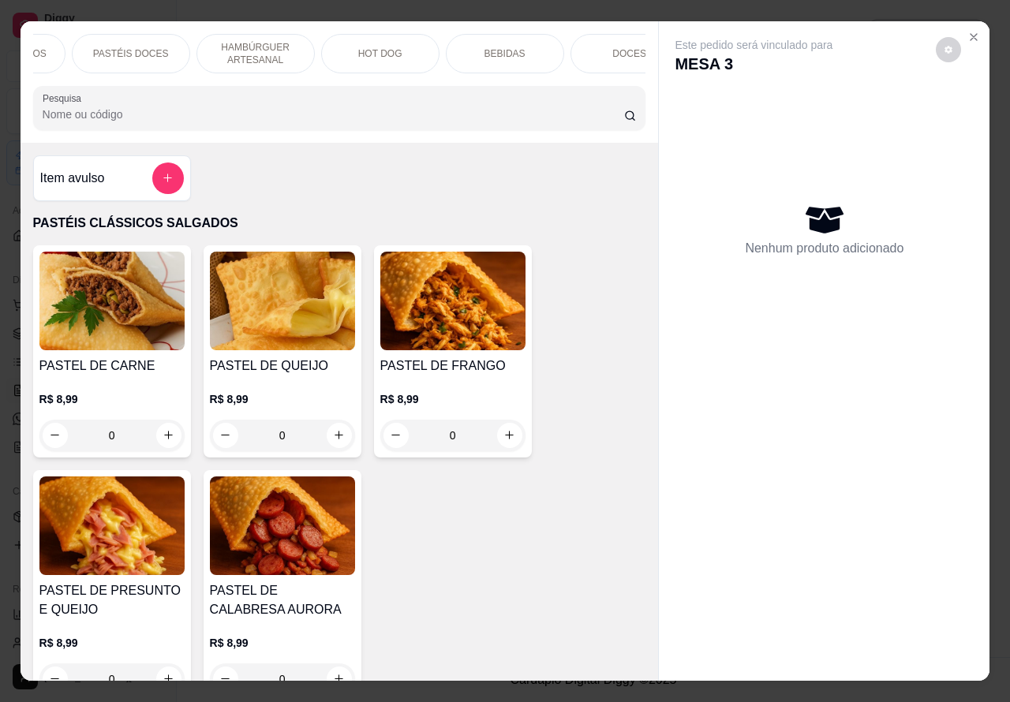
scroll to position [0, 357]
click at [491, 47] on p "BEBIDAS" at bounding box center [483, 53] width 41 height 13
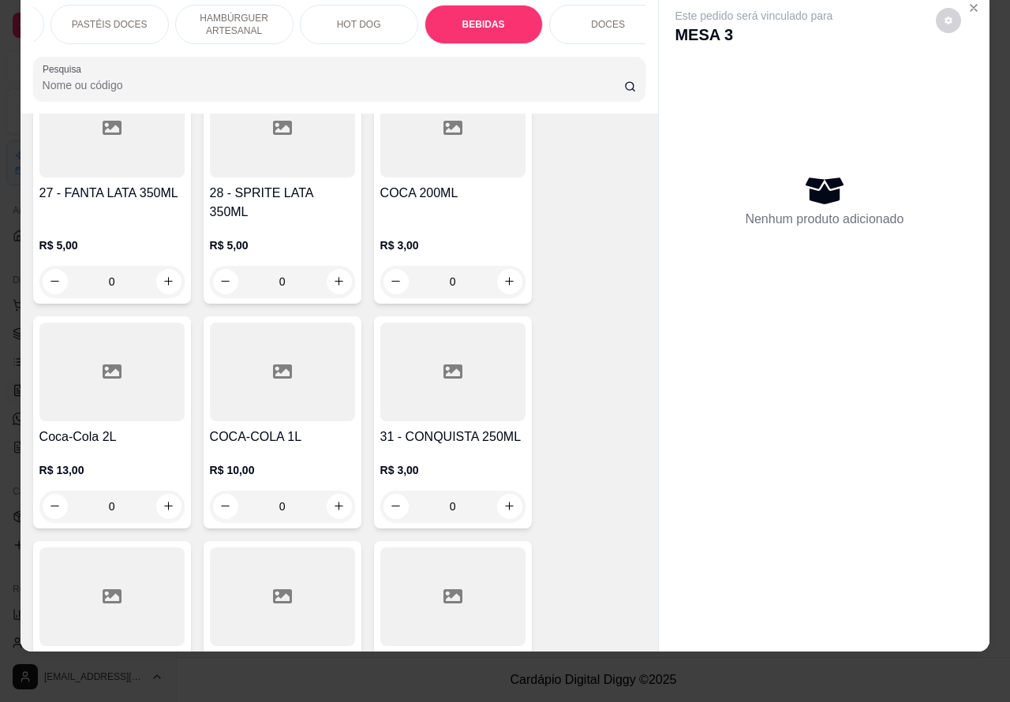
scroll to position [5598, 0]
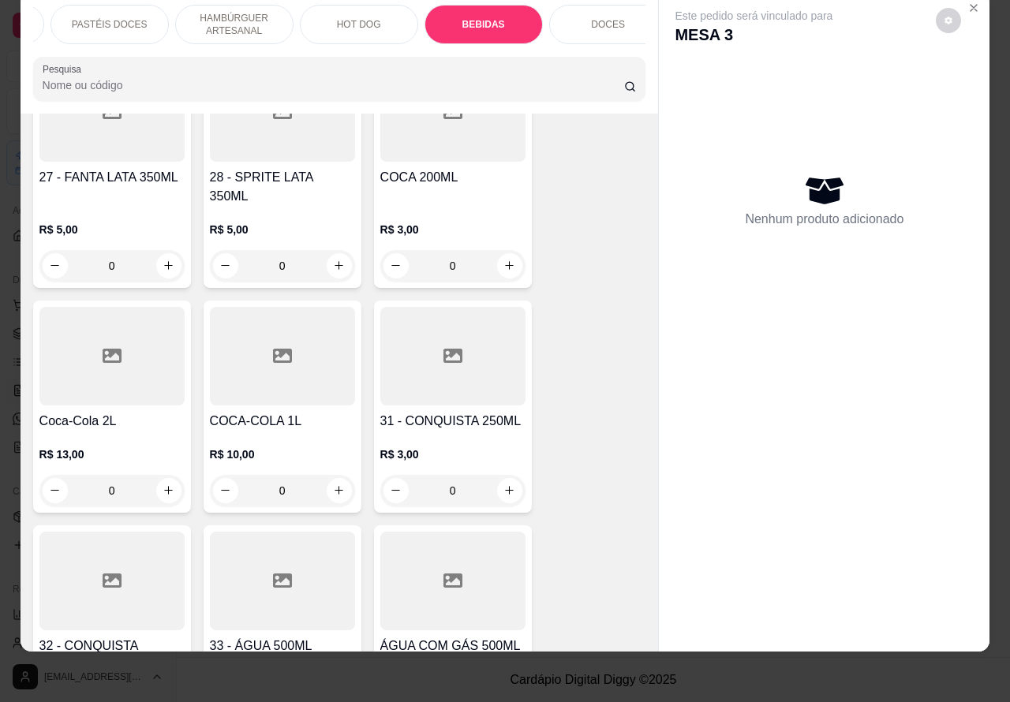
click at [333, 484] on icon "increase-product-quantity" at bounding box center [339, 490] width 12 height 12
type input "1"
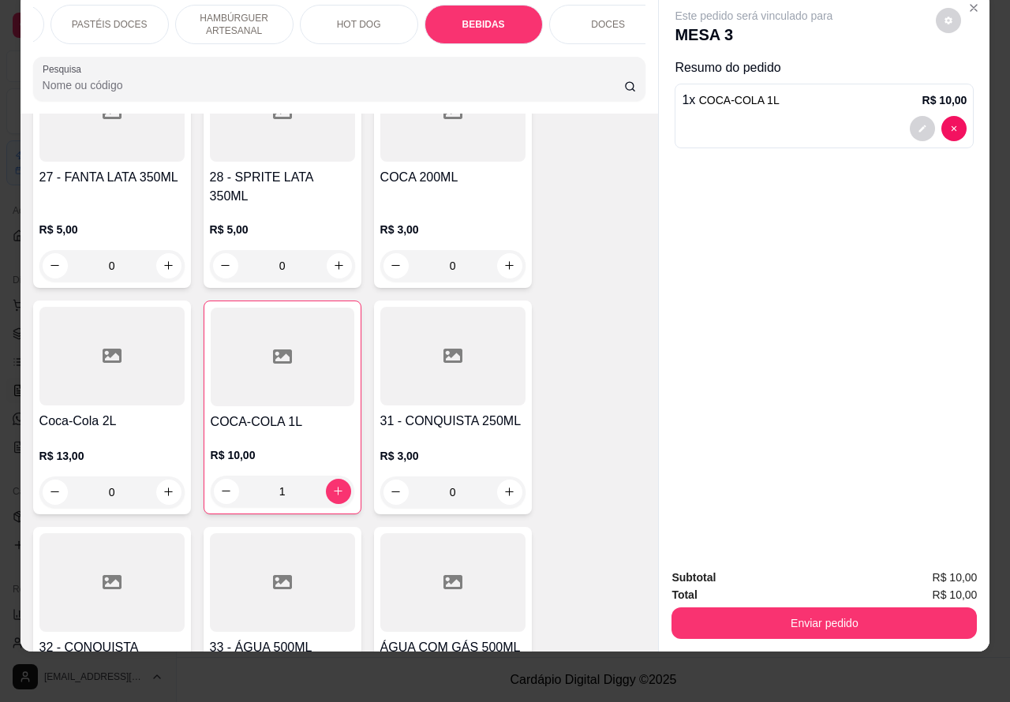
click at [758, 609] on button "Enviar pedido" at bounding box center [823, 623] width 305 height 32
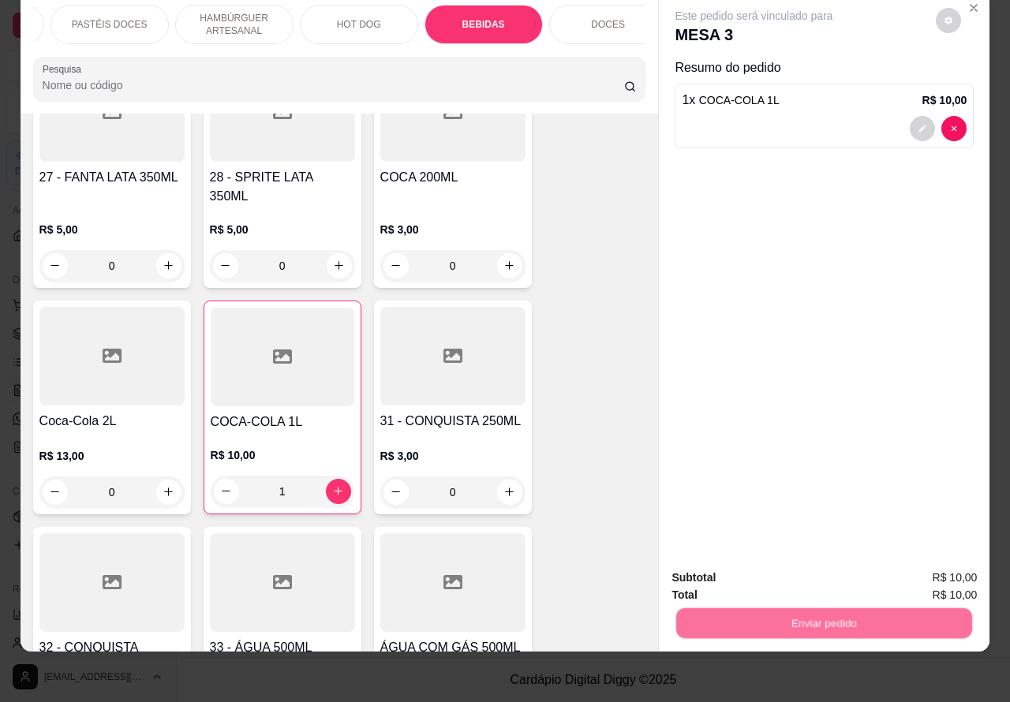
click at [723, 562] on button "Não registrar e enviar pedido" at bounding box center [771, 570] width 164 height 30
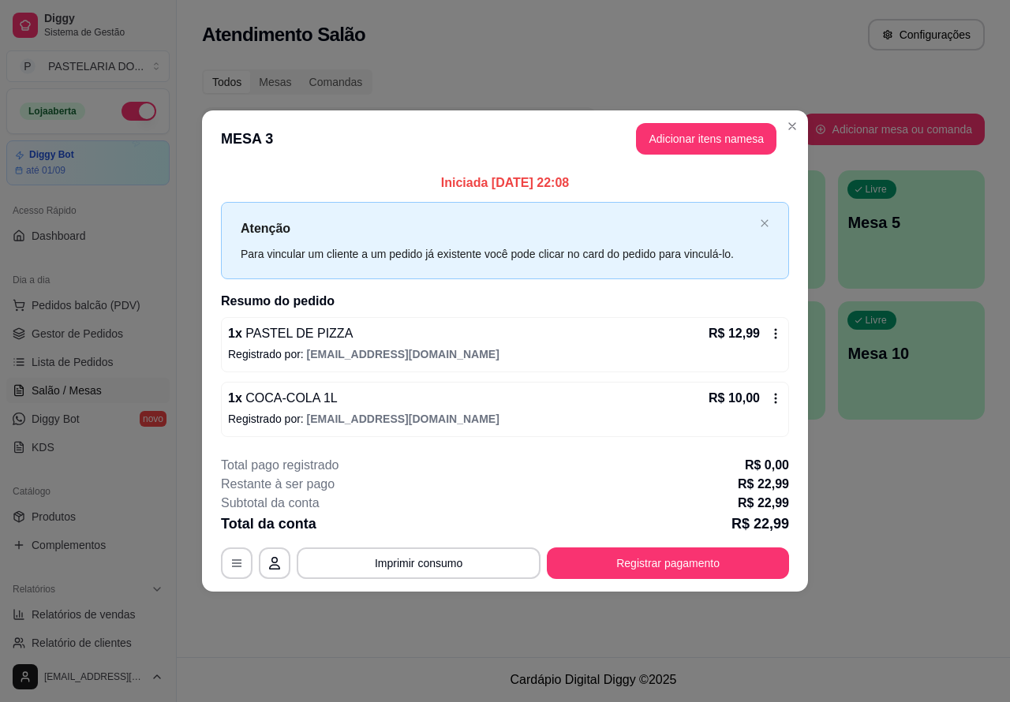
click at [791, 126] on div "Pesquisar" at bounding box center [502, 129] width 600 height 44
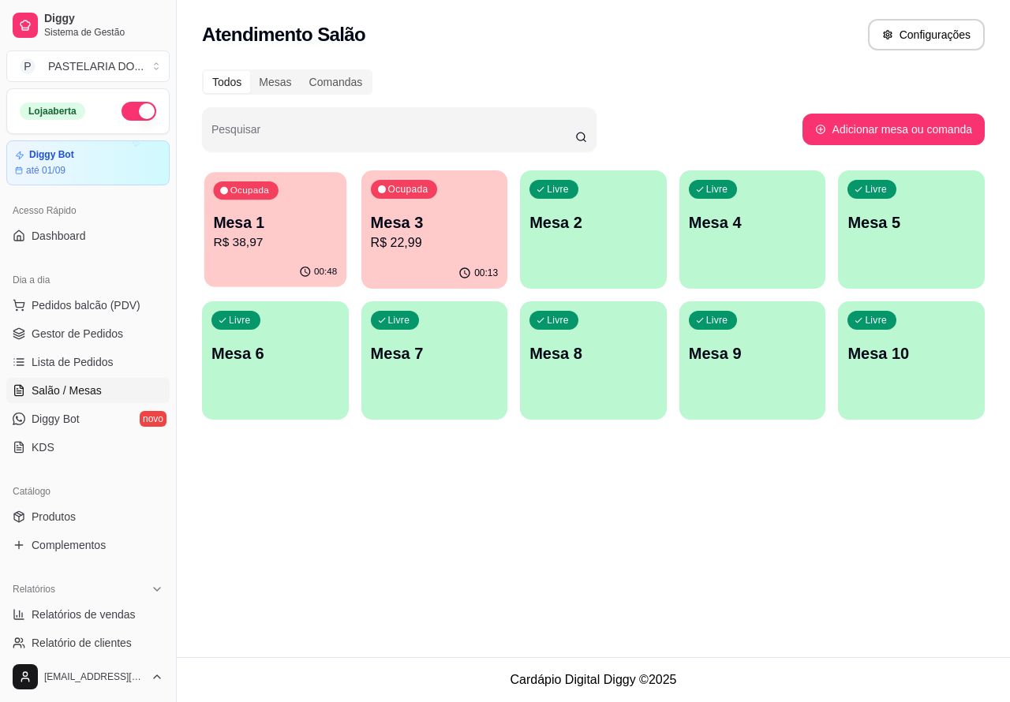
click at [308, 237] on p "R$ 38,97" at bounding box center [275, 243] width 124 height 18
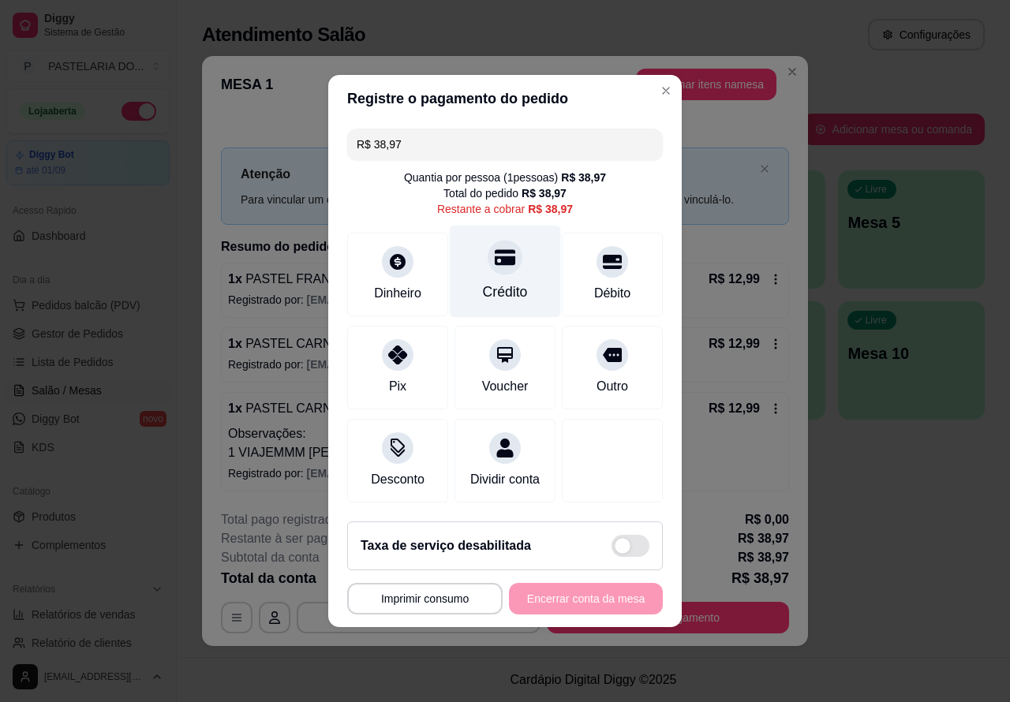
click at [502, 253] on icon at bounding box center [505, 258] width 21 height 16
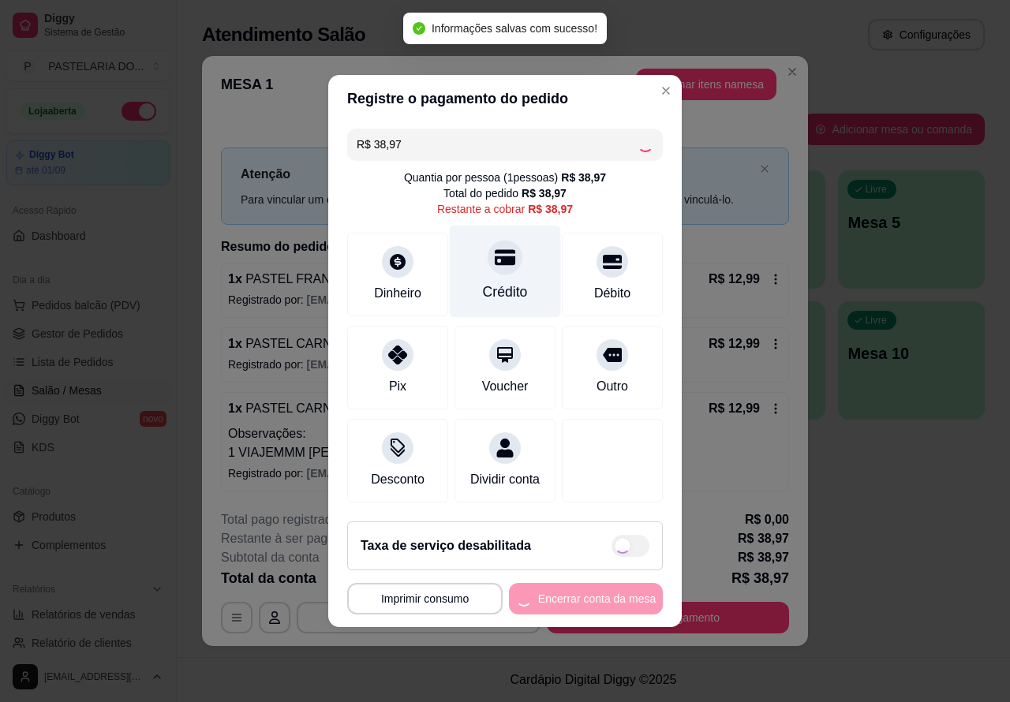
type input "R$ 0,00"
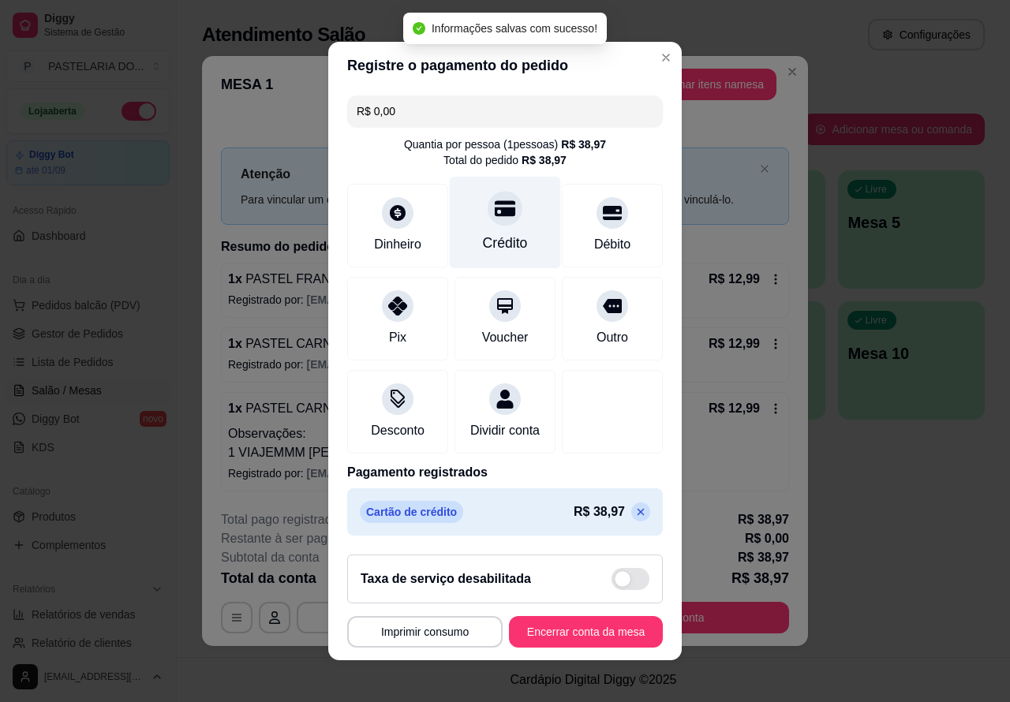
click at [543, 640] on button "Encerrar conta da mesa" at bounding box center [586, 632] width 154 height 32
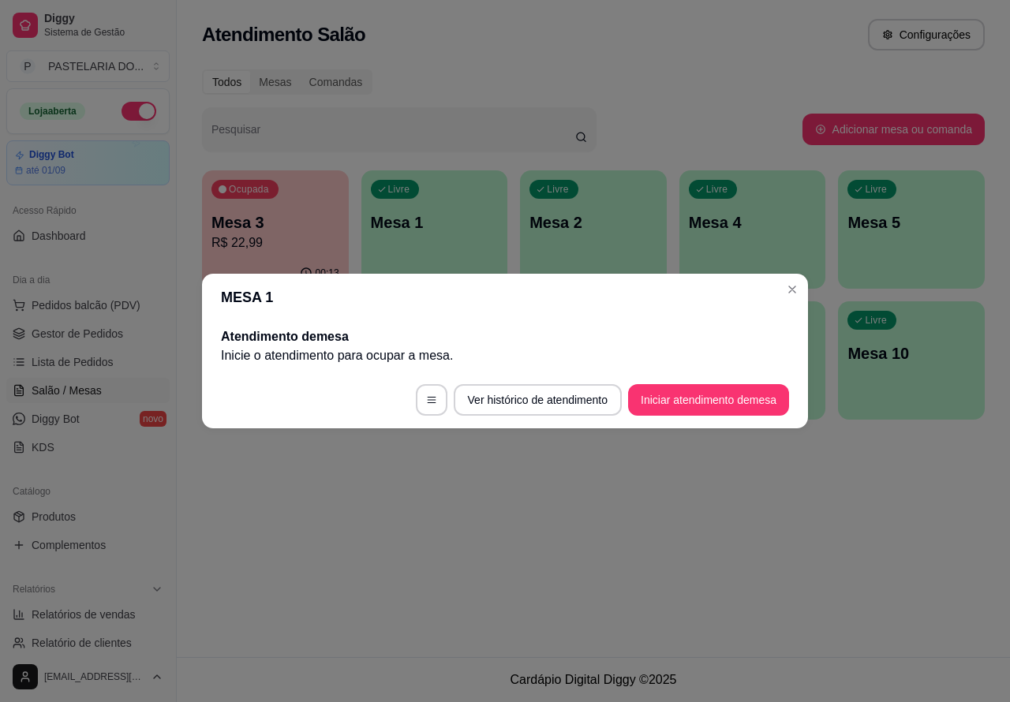
click at [680, 585] on div "Atendimento Salão Configurações Todos Mesas Comandas Pesquisar Adicionar mesa o…" at bounding box center [593, 328] width 833 height 657
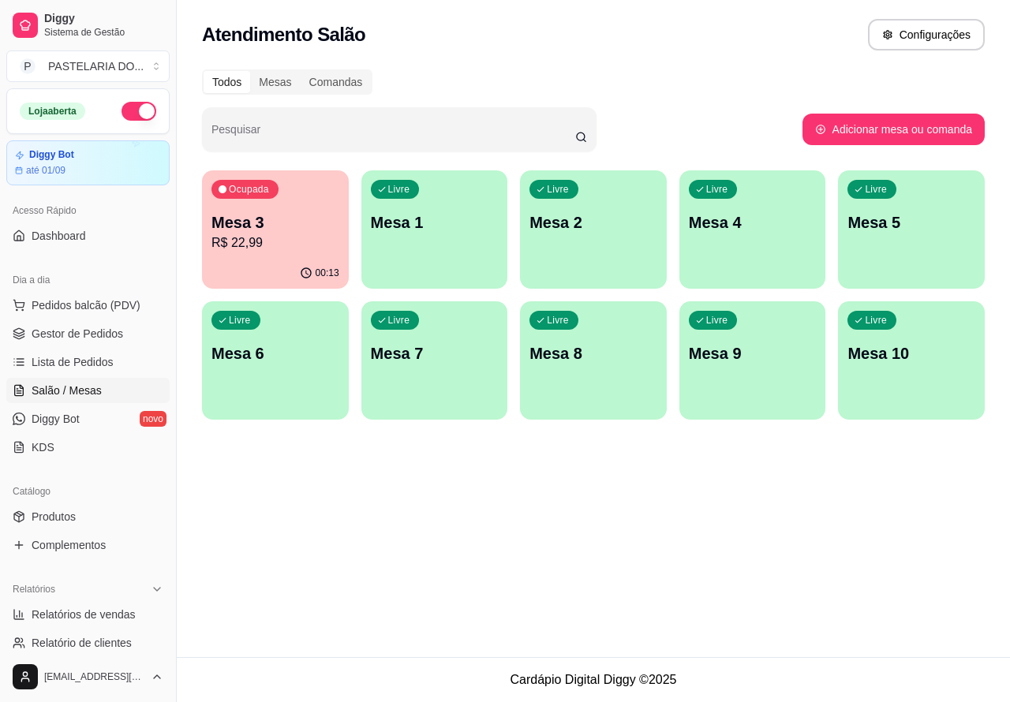
click at [316, 248] on p "R$ 22,99" at bounding box center [275, 243] width 128 height 19
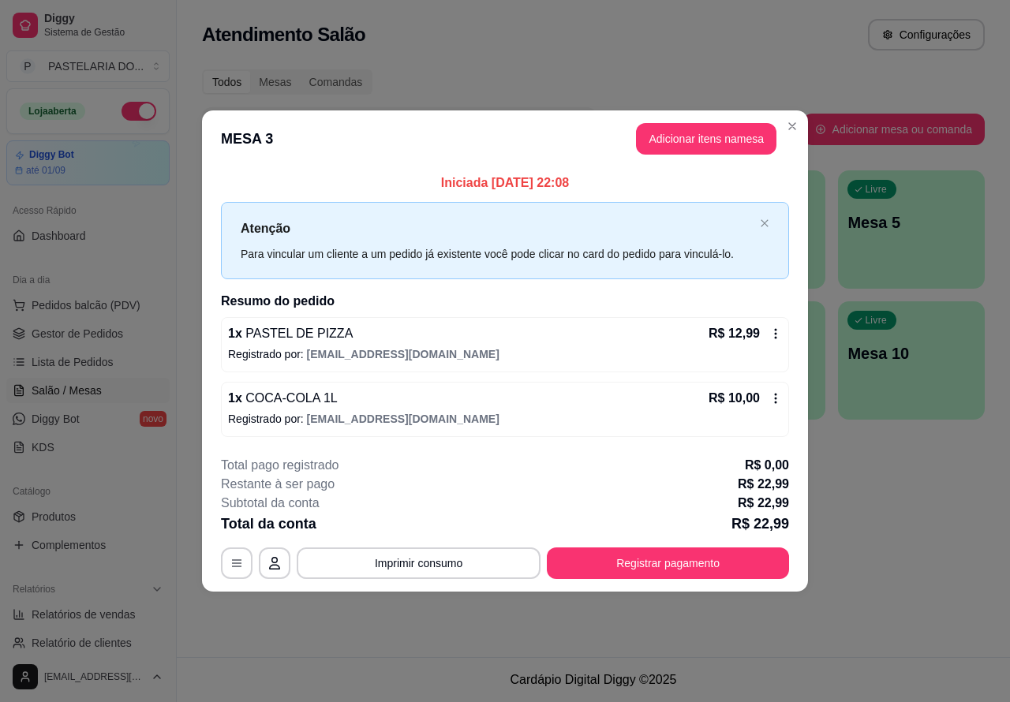
click at [894, 506] on div "Atendimento Salão Configurações Todos Mesas Comandas Pesquisar Adicionar mesa o…" at bounding box center [593, 328] width 833 height 657
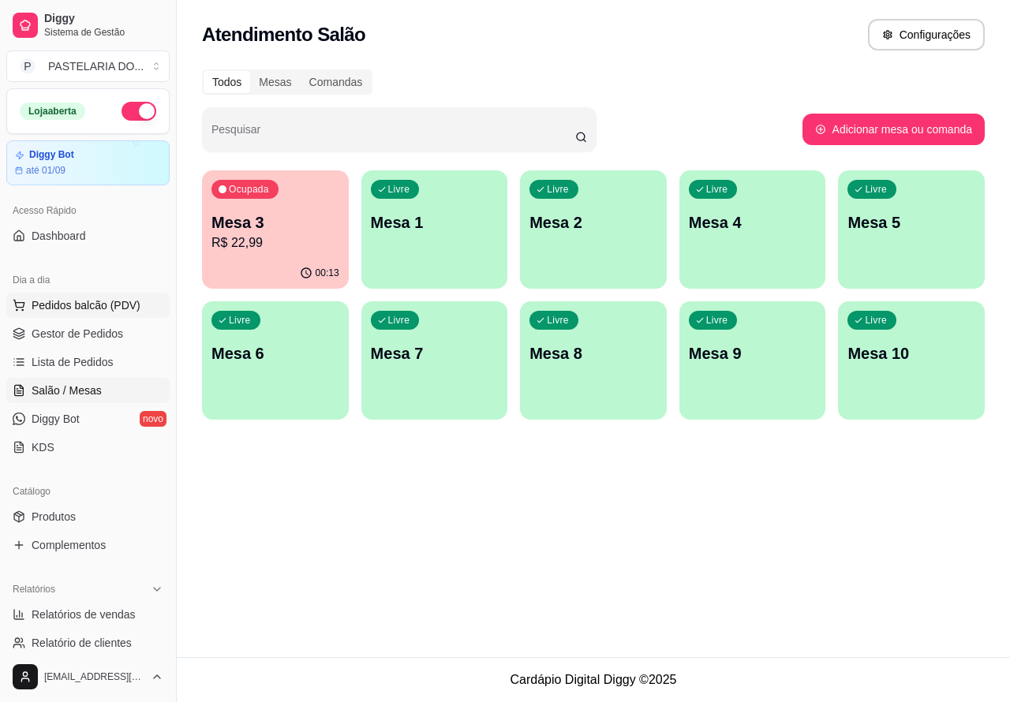
click at [115, 301] on span "Pedidos balcão (PDV)" at bounding box center [86, 305] width 109 height 16
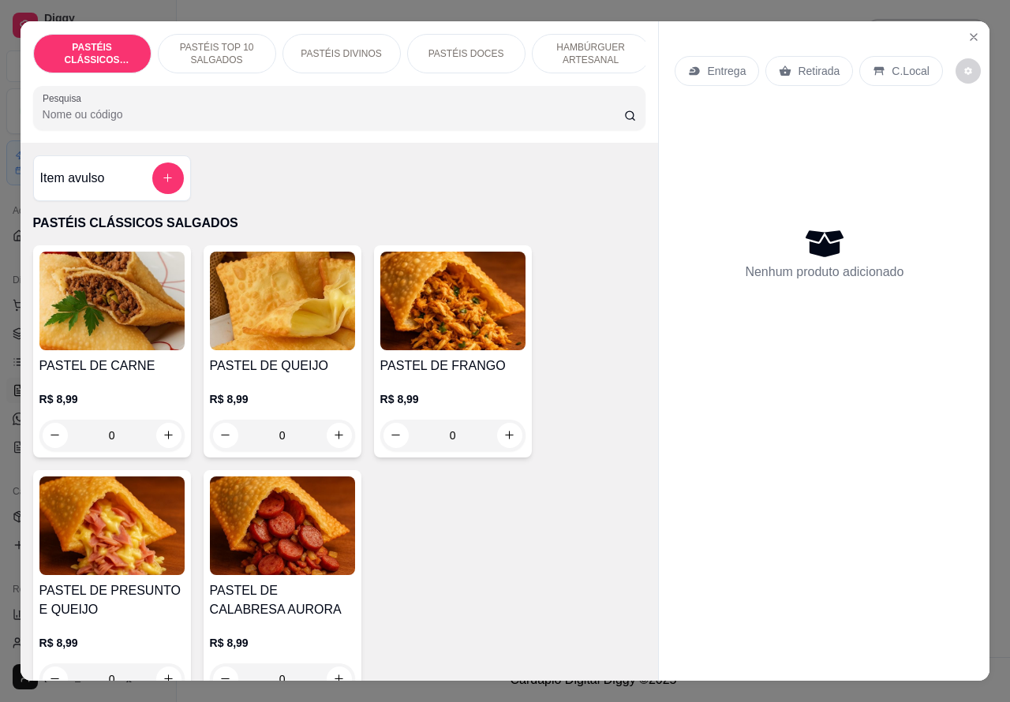
click at [893, 67] on p "C.Local" at bounding box center [909, 71] width 37 height 16
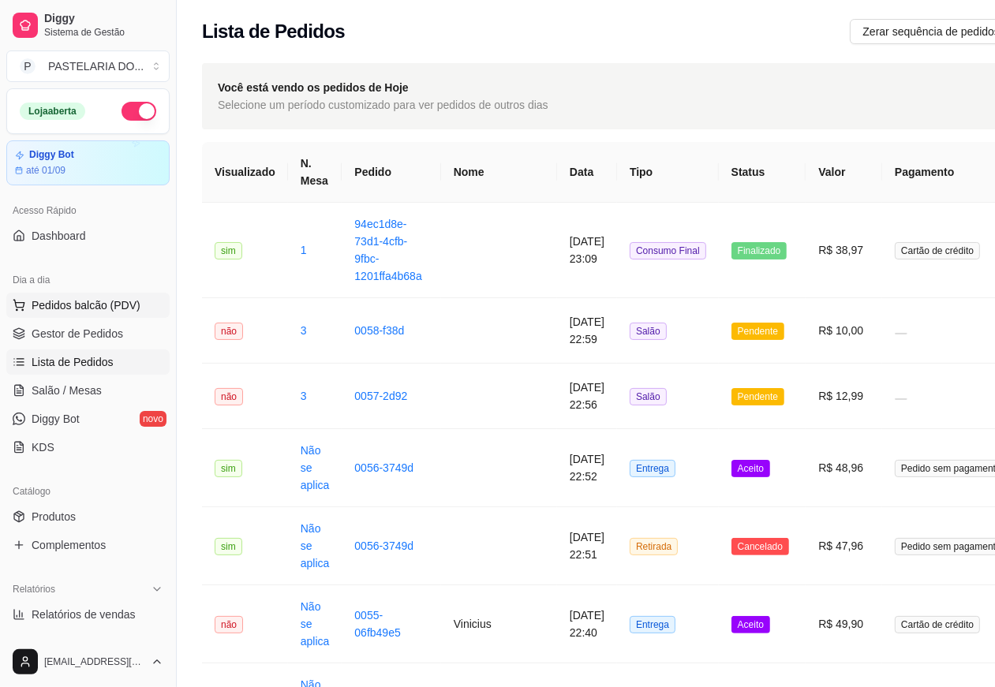
click at [122, 305] on span "Pedidos balcão (PDV)" at bounding box center [86, 305] width 109 height 16
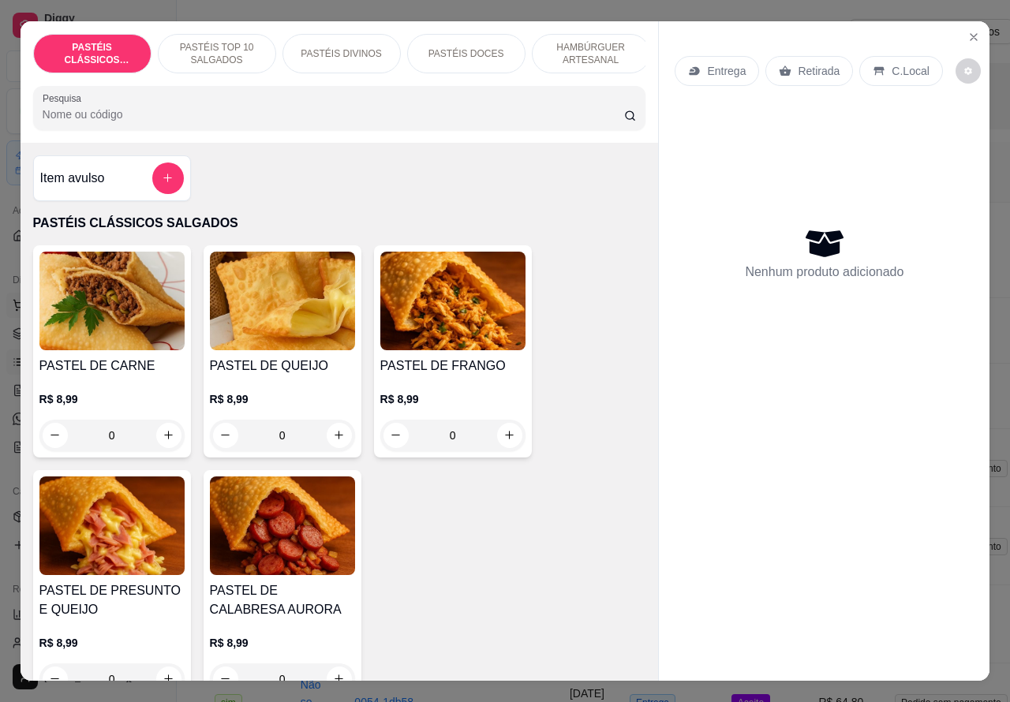
click at [968, 31] on icon "Close" at bounding box center [973, 37] width 13 height 13
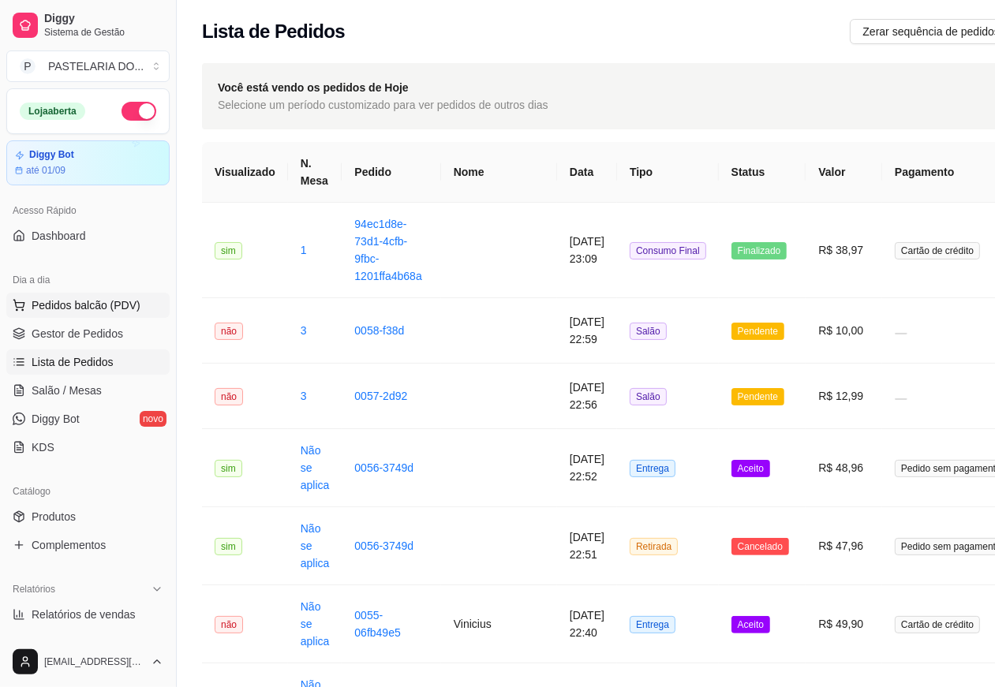
click at [140, 294] on button "Pedidos balcão (PDV)" at bounding box center [87, 305] width 163 height 25
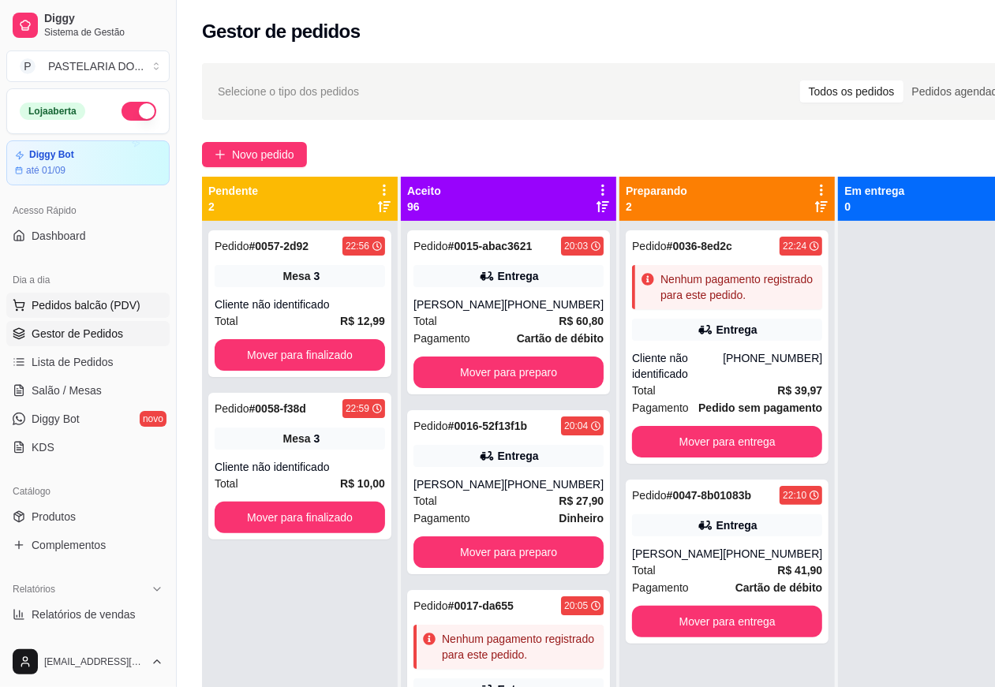
click at [135, 305] on span "Pedidos balcão (PDV)" at bounding box center [86, 305] width 109 height 16
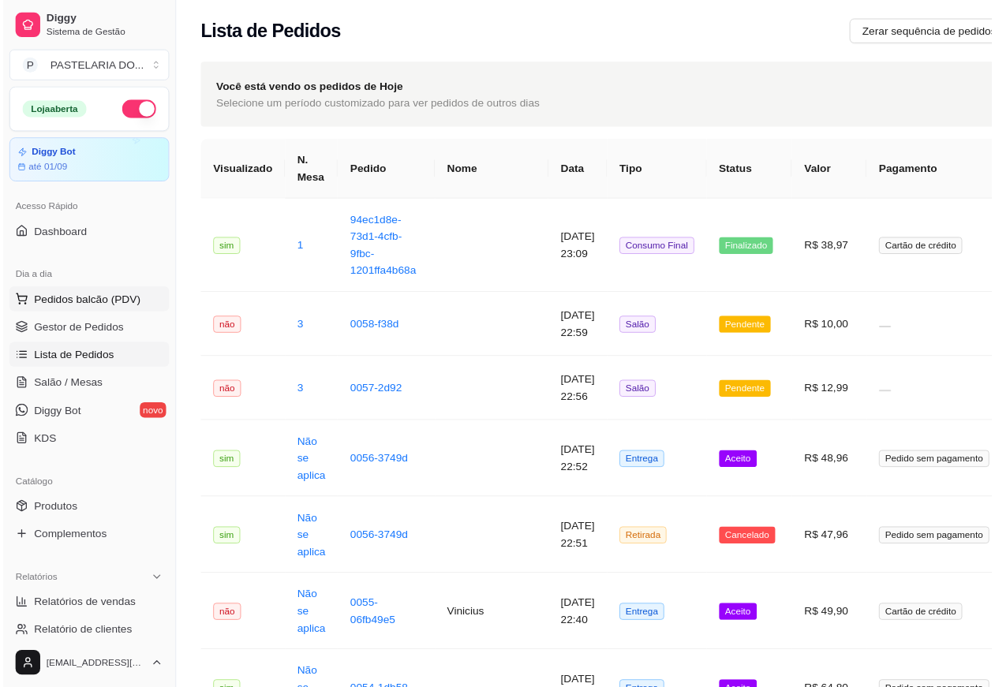
scroll to position [768, 159]
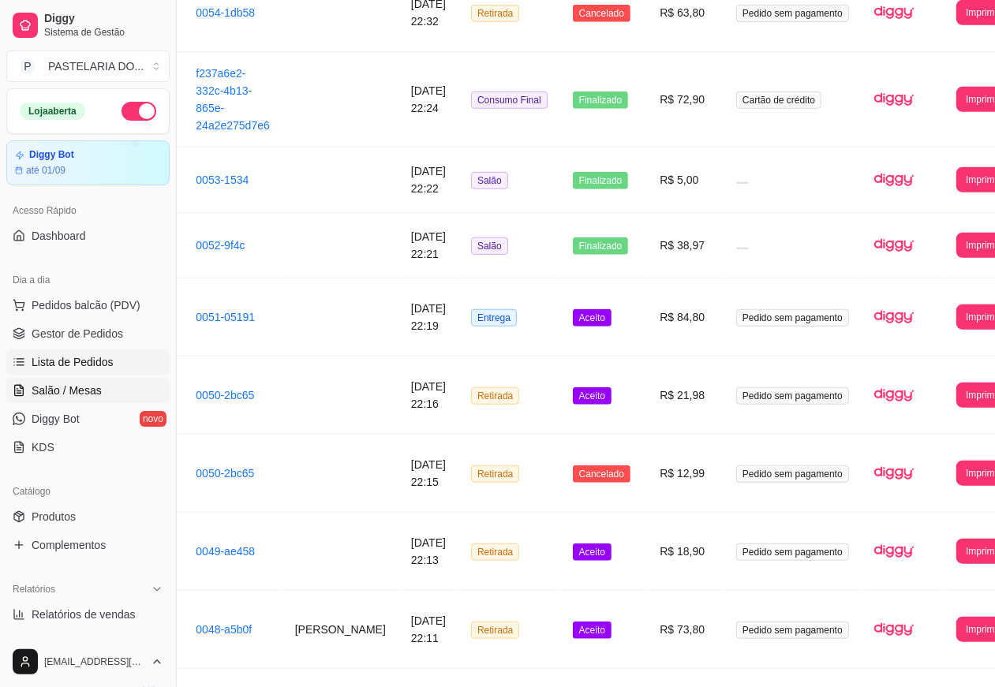
click at [108, 388] on link "Salão / Mesas" at bounding box center [87, 390] width 163 height 25
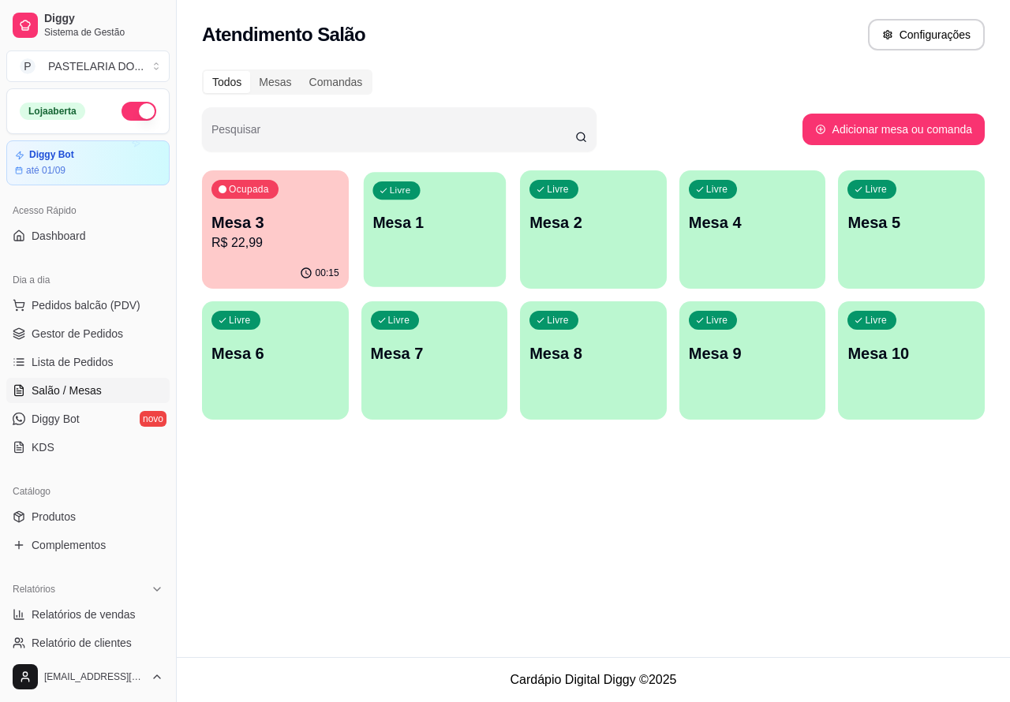
click at [468, 243] on div "Livre Mesa 1" at bounding box center [434, 220] width 142 height 96
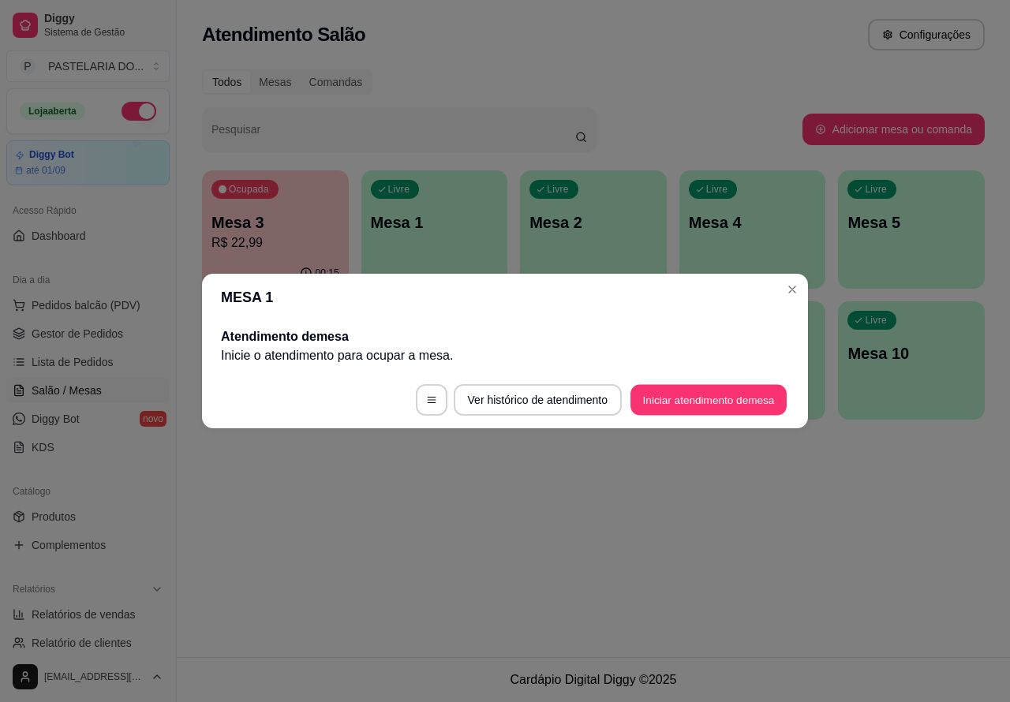
click at [690, 399] on button "Iniciar atendimento de mesa" at bounding box center [708, 400] width 156 height 31
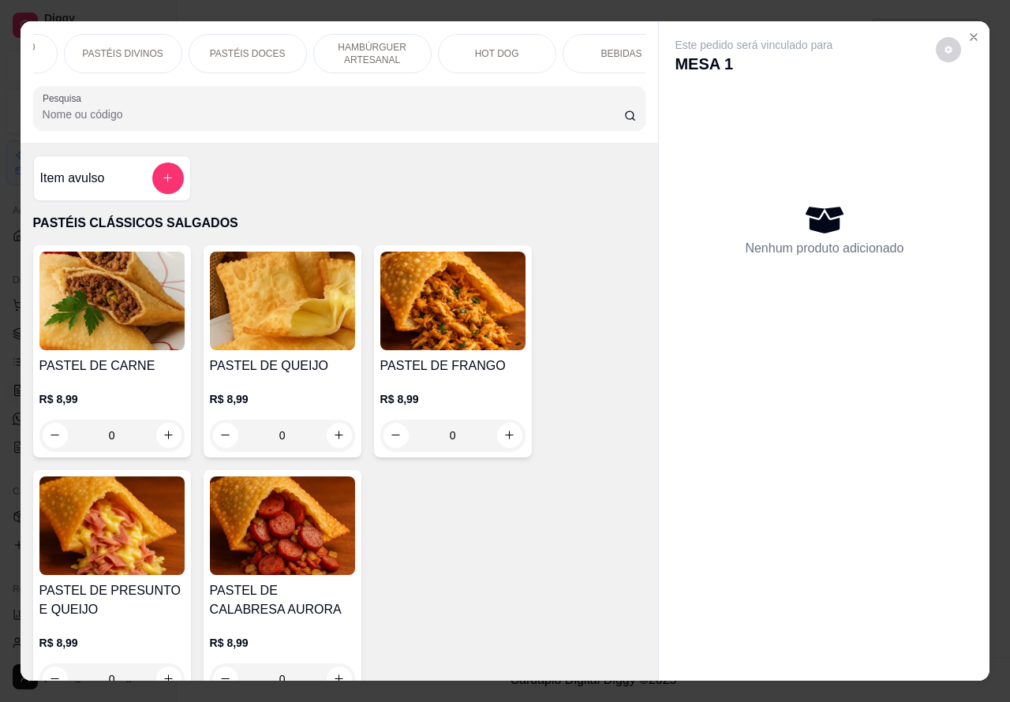
scroll to position [0, 239]
click at [353, 53] on p "HAMBÚRGUER ARTESANAL" at bounding box center [352, 53] width 92 height 25
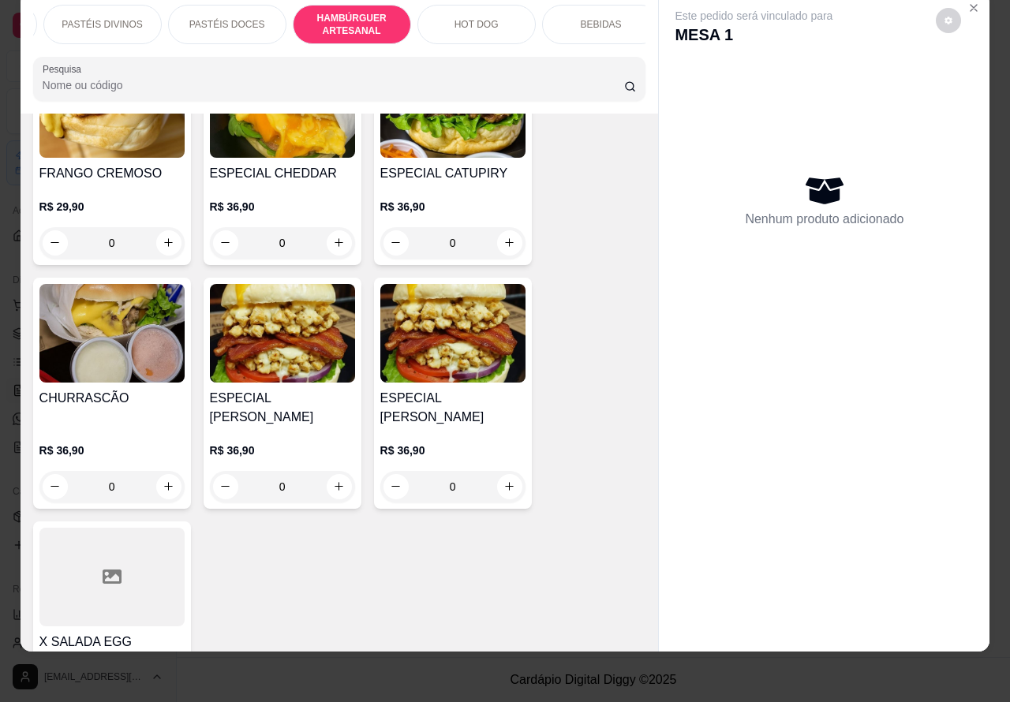
scroll to position [4384, 0]
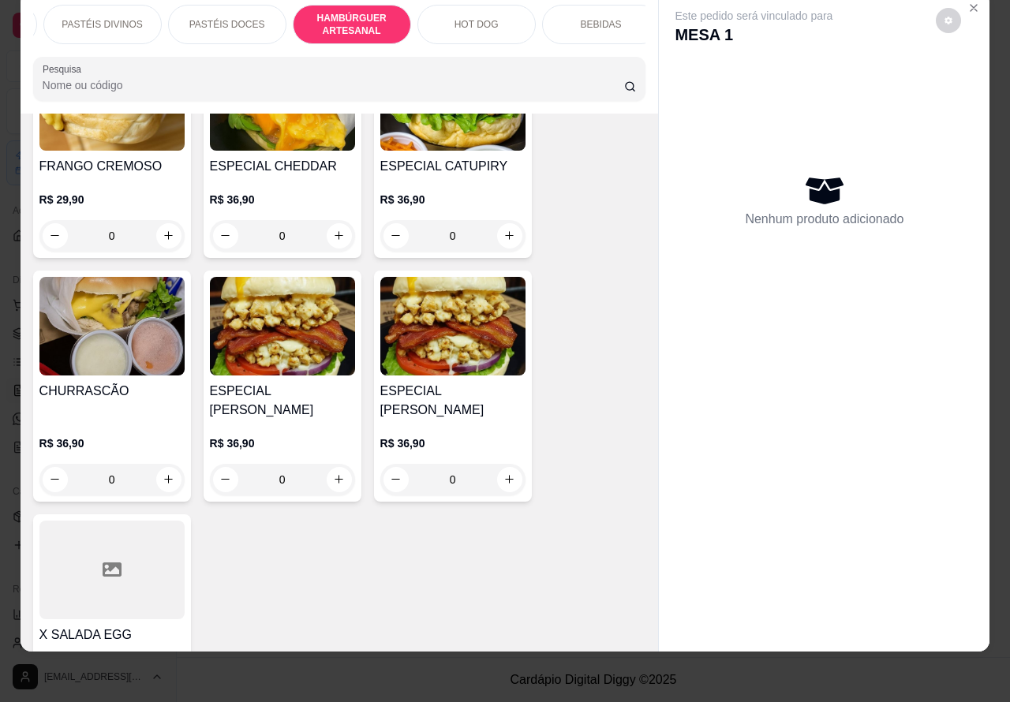
click at [129, 337] on img at bounding box center [111, 326] width 145 height 99
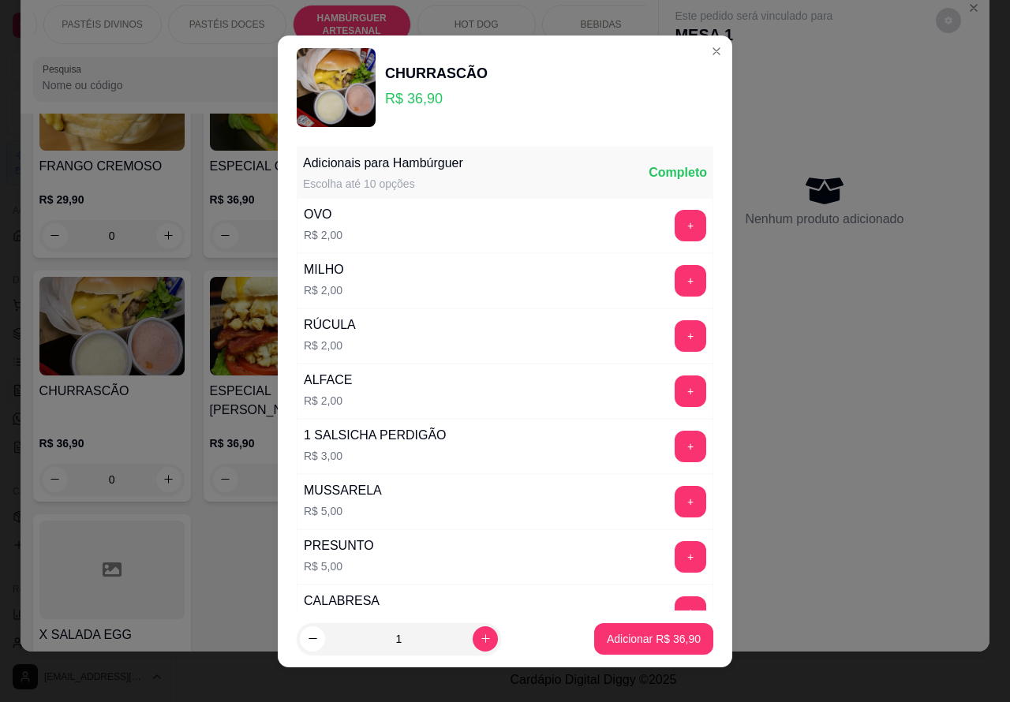
click at [674, 226] on button "+" at bounding box center [690, 226] width 32 height 32
click at [625, 630] on button "Adicionar R$ 38,90" at bounding box center [654, 638] width 116 height 31
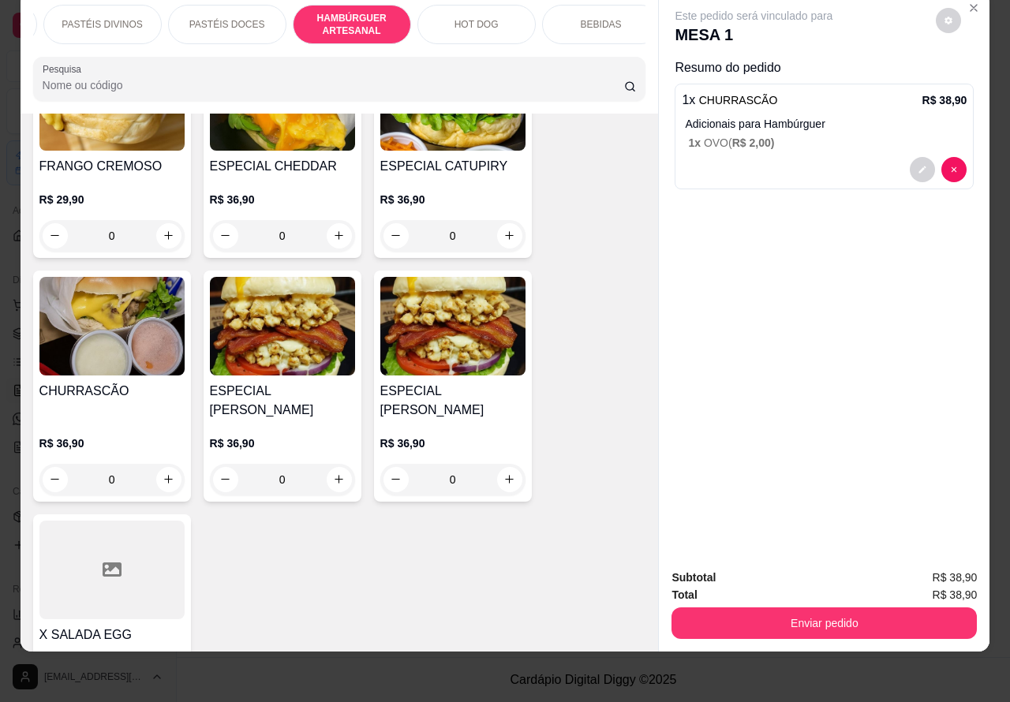
click at [140, 351] on img at bounding box center [111, 326] width 145 height 99
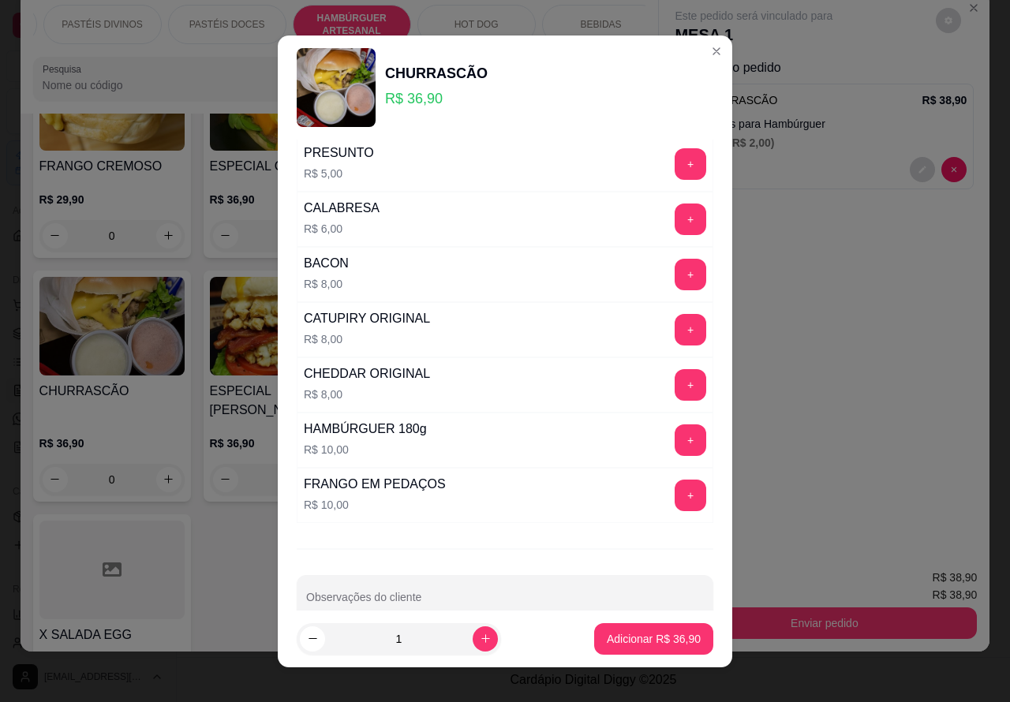
scroll to position [428, 0]
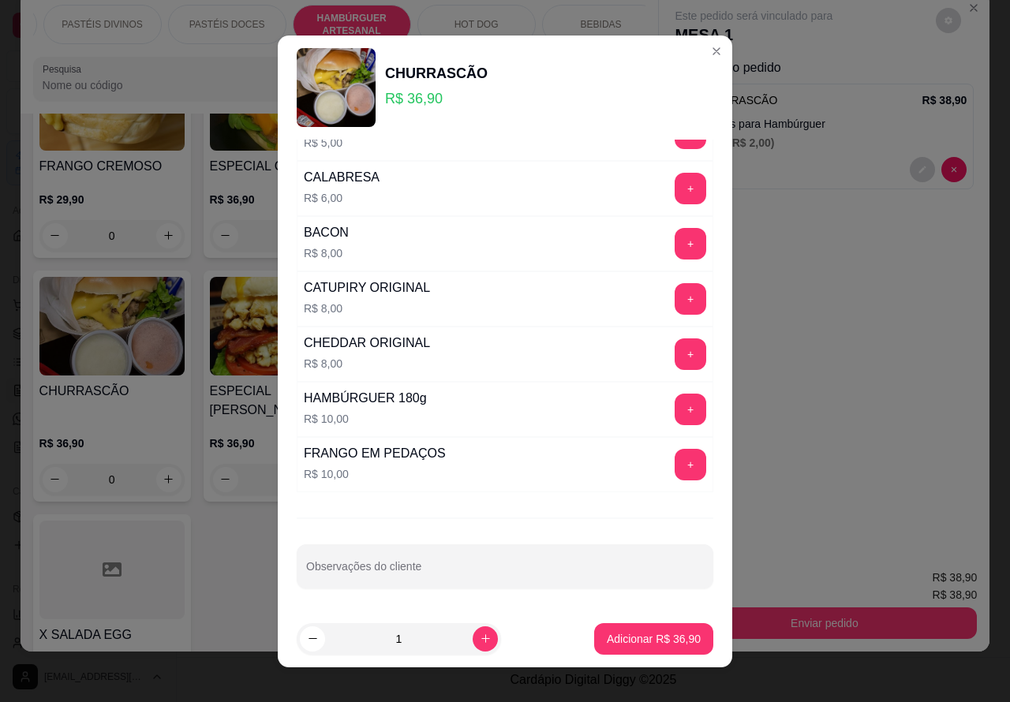
click at [481, 569] on input "Observações do cliente" at bounding box center [505, 573] width 398 height 16
type input "L"
type input """"""""LEONCIO"""""""
click at [628, 644] on p "Adicionar R$ 36,90" at bounding box center [654, 639] width 94 height 16
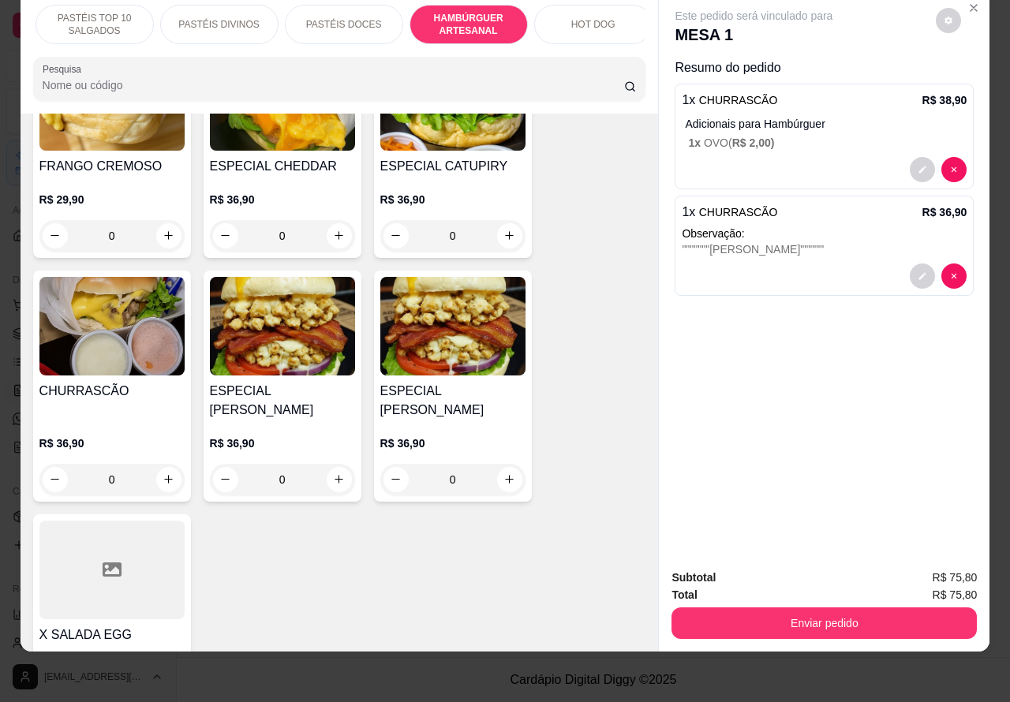
scroll to position [0, 0]
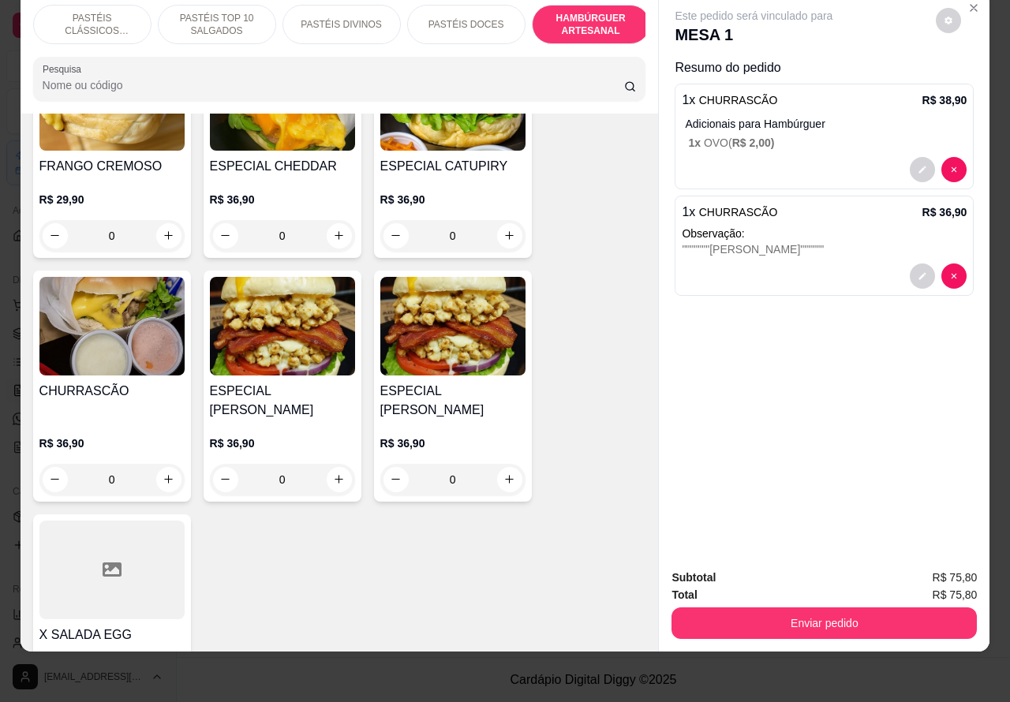
click at [113, 12] on p "PASTÉIS CLÁSSICOS SALGADOS" at bounding box center [93, 24] width 92 height 25
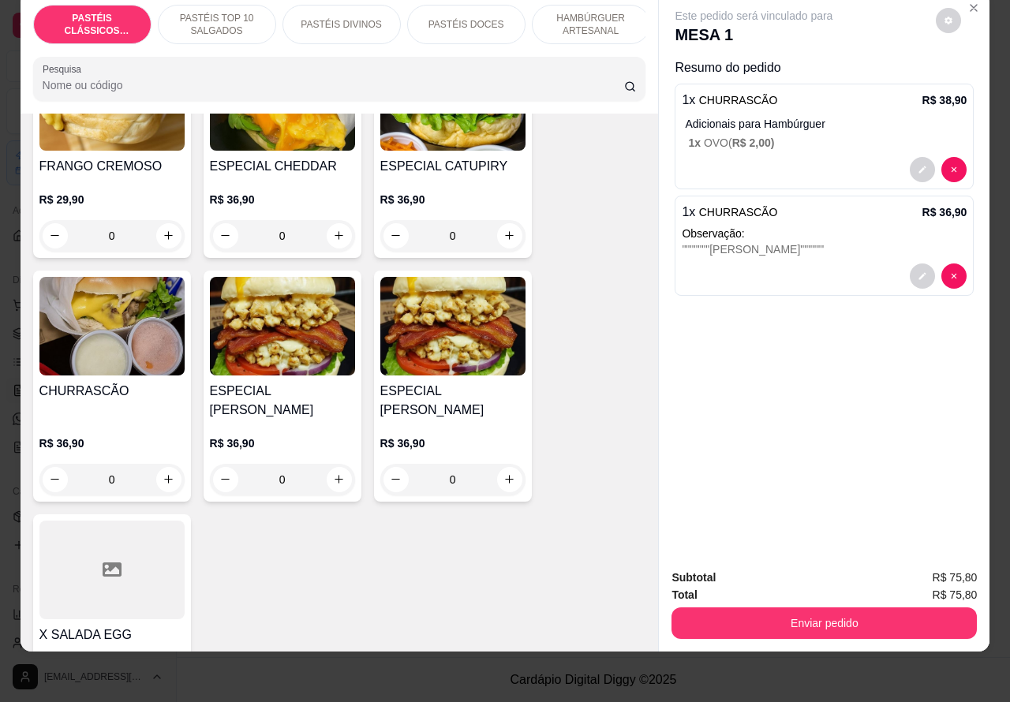
scroll to position [71, 0]
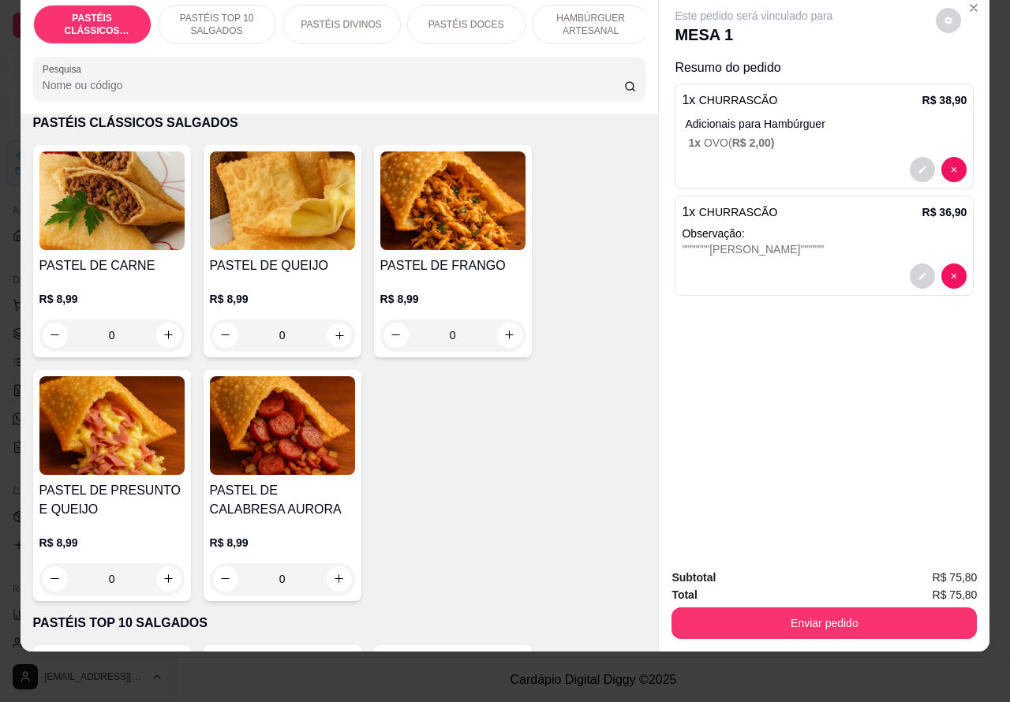
click at [333, 335] on icon "increase-product-quantity" at bounding box center [339, 335] width 12 height 12
type input "1"
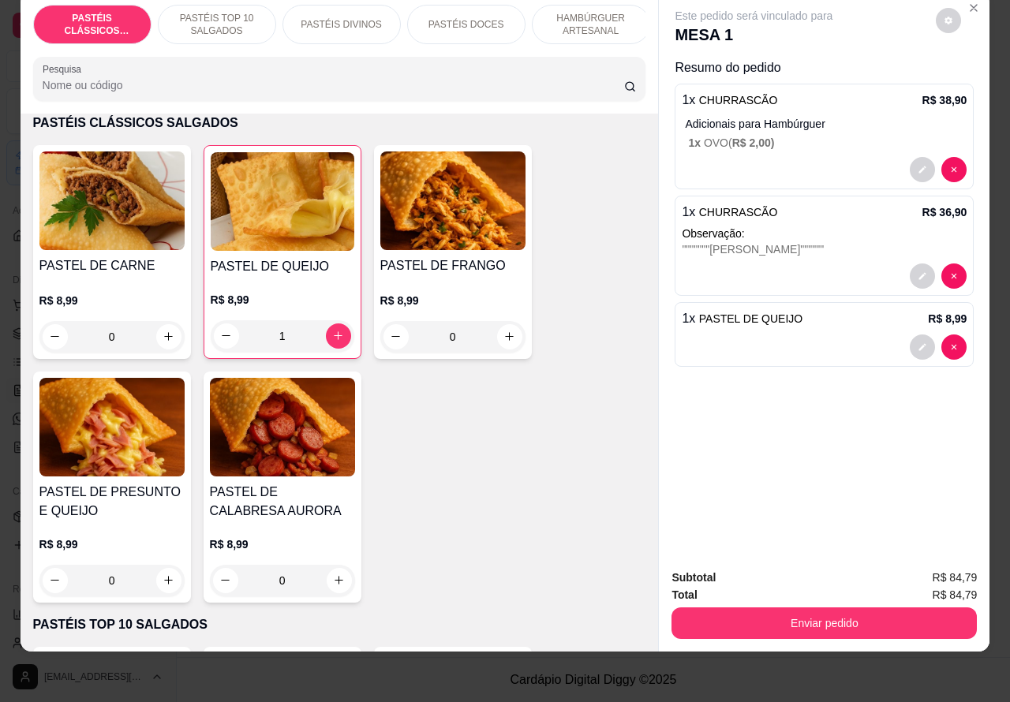
click at [774, 334] on div at bounding box center [824, 346] width 285 height 25
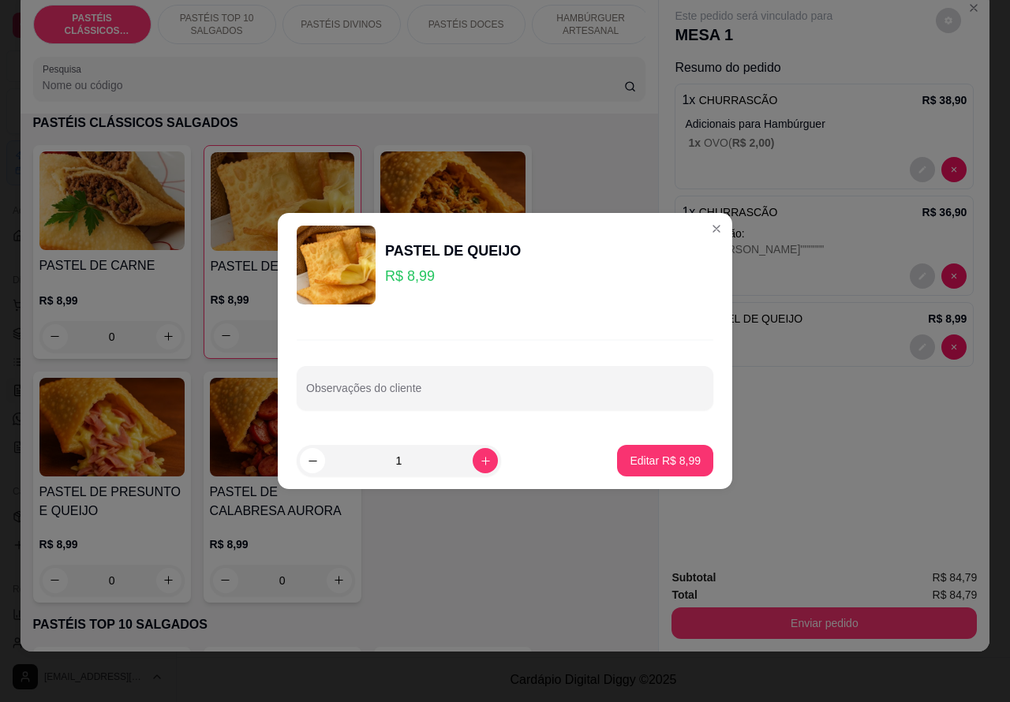
click at [447, 393] on input "Observações do cliente" at bounding box center [505, 395] width 398 height 16
type input "DANILO"
click at [656, 456] on p "Editar R$ 8,99" at bounding box center [665, 461] width 71 height 16
type input "0"
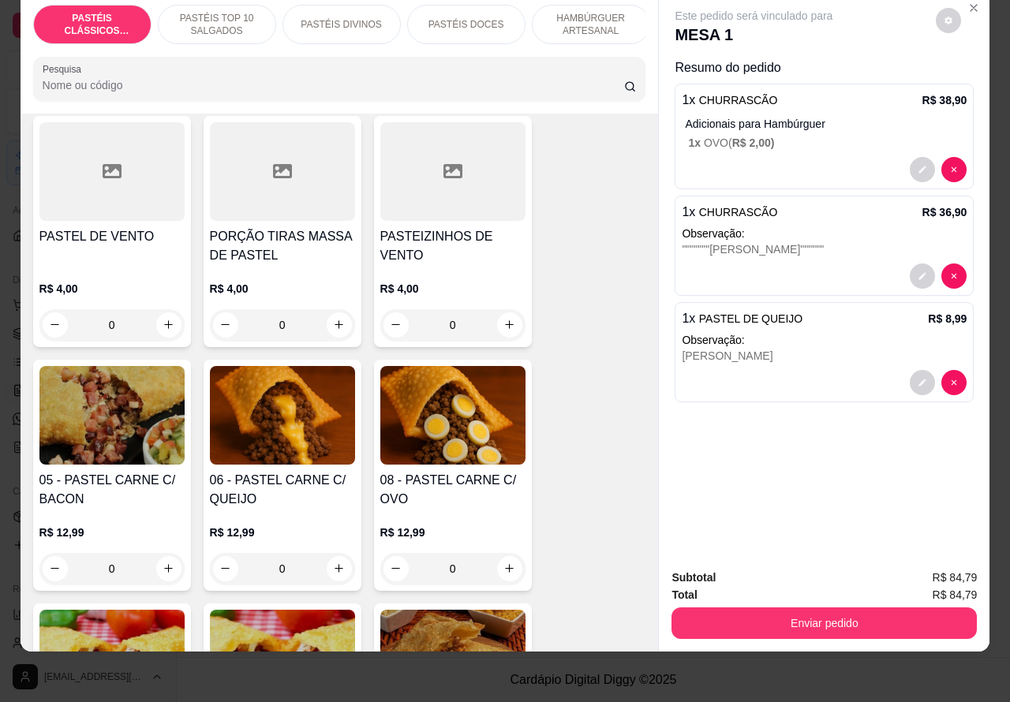
scroll to position [992, 0]
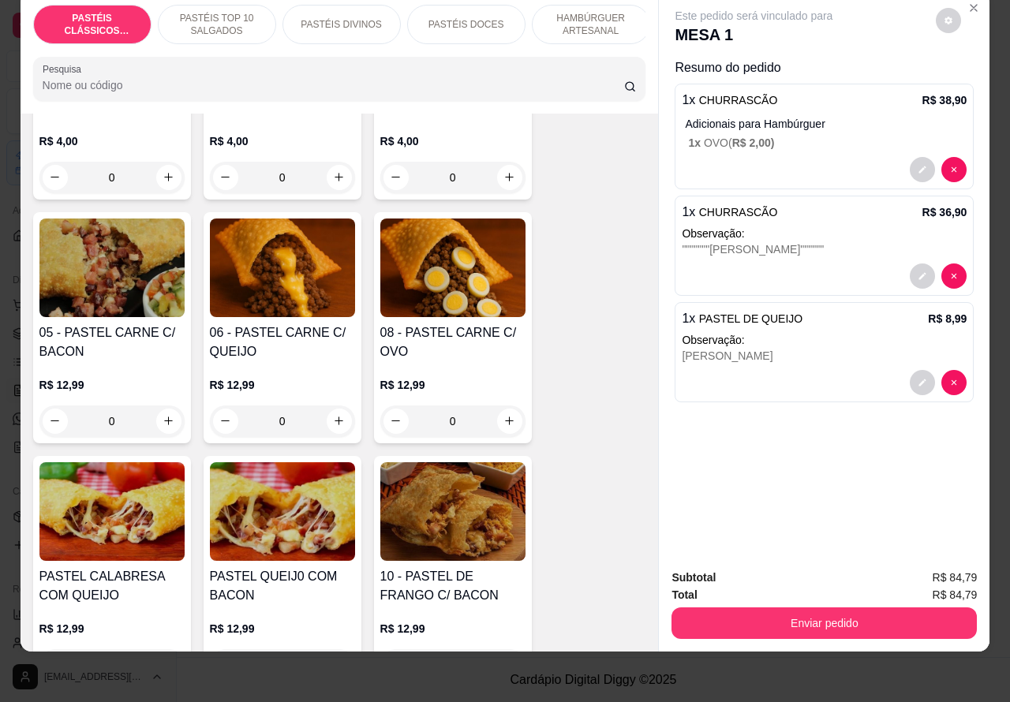
click at [478, 335] on h4 "08 - PASTEL CARNE C/ OVO" at bounding box center [452, 342] width 145 height 38
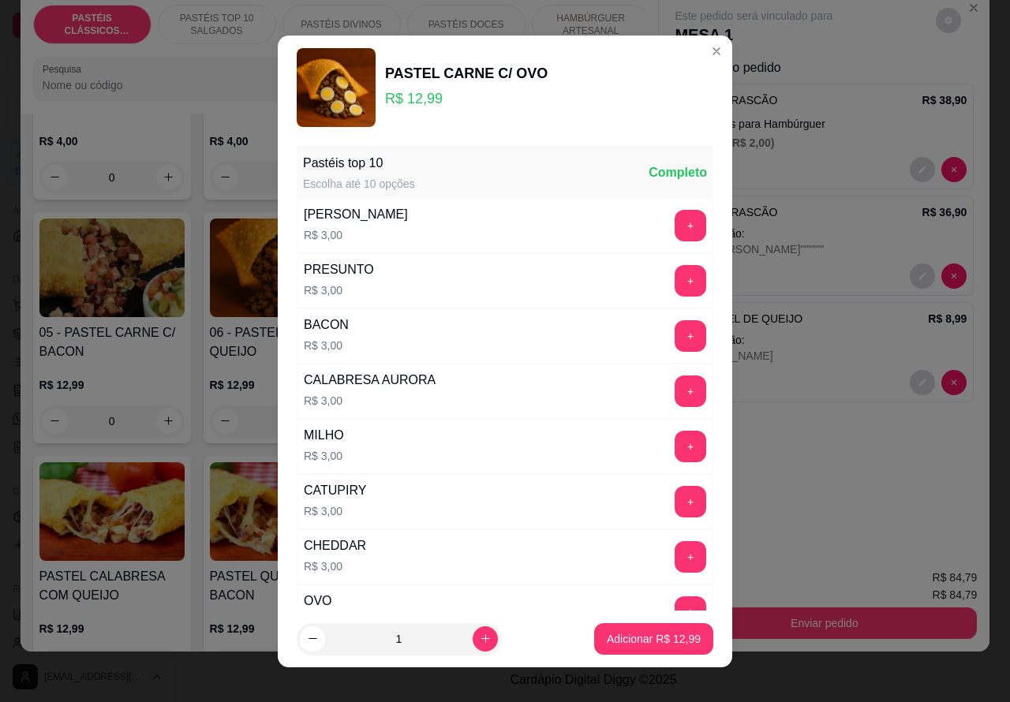
scroll to position [206, 0]
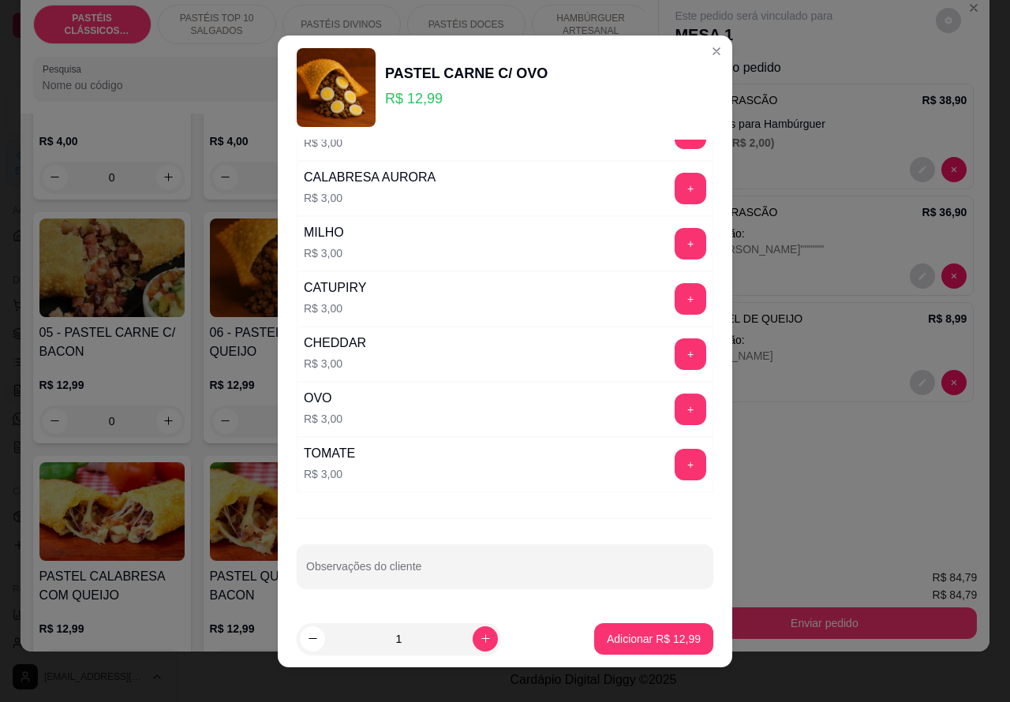
click at [424, 573] on input "Observações do cliente" at bounding box center [505, 573] width 398 height 16
type input "DANILO"
click at [632, 637] on p "Adicionar R$ 12,99" at bounding box center [654, 639] width 94 height 16
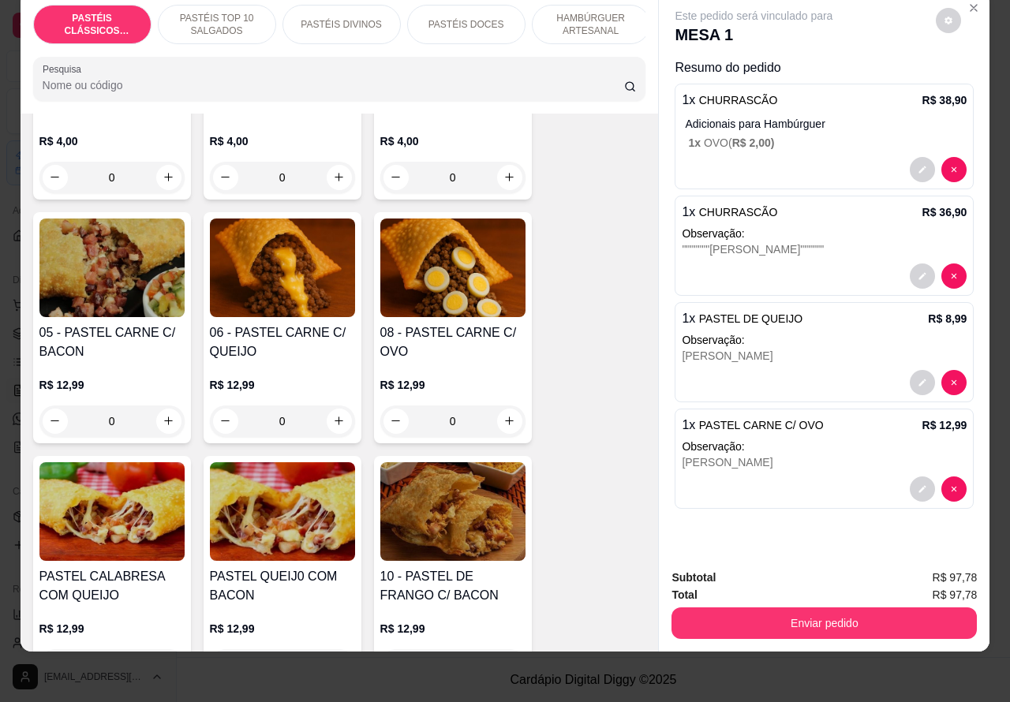
click at [596, 14] on p "HAMBÚRGUER ARTESANAL" at bounding box center [591, 24] width 92 height 25
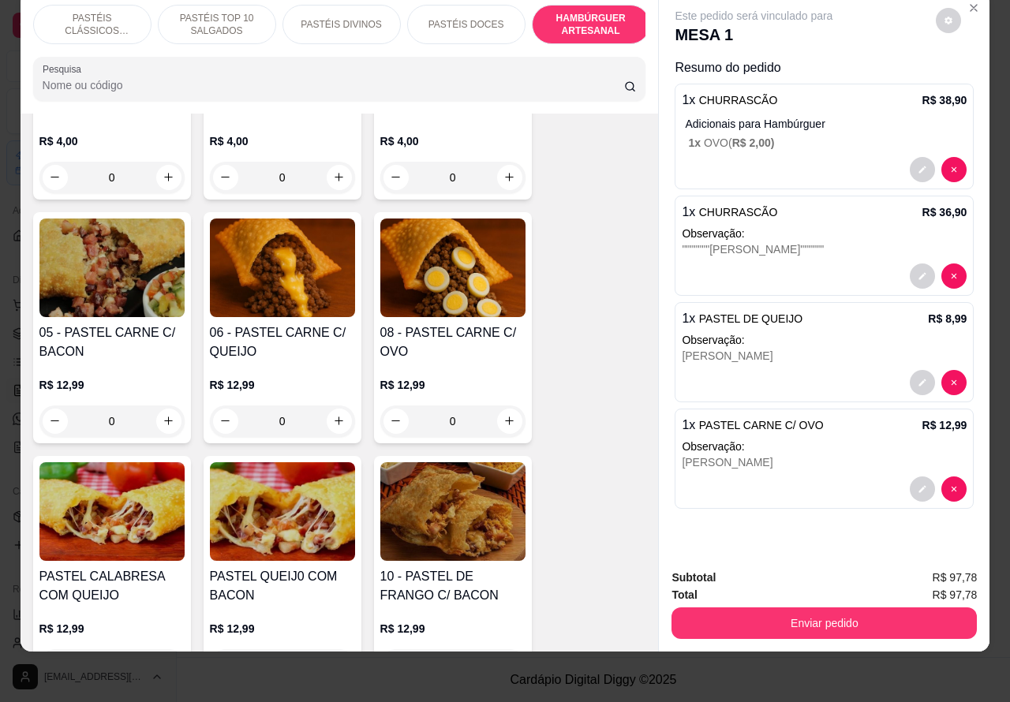
scroll to position [3571, 0]
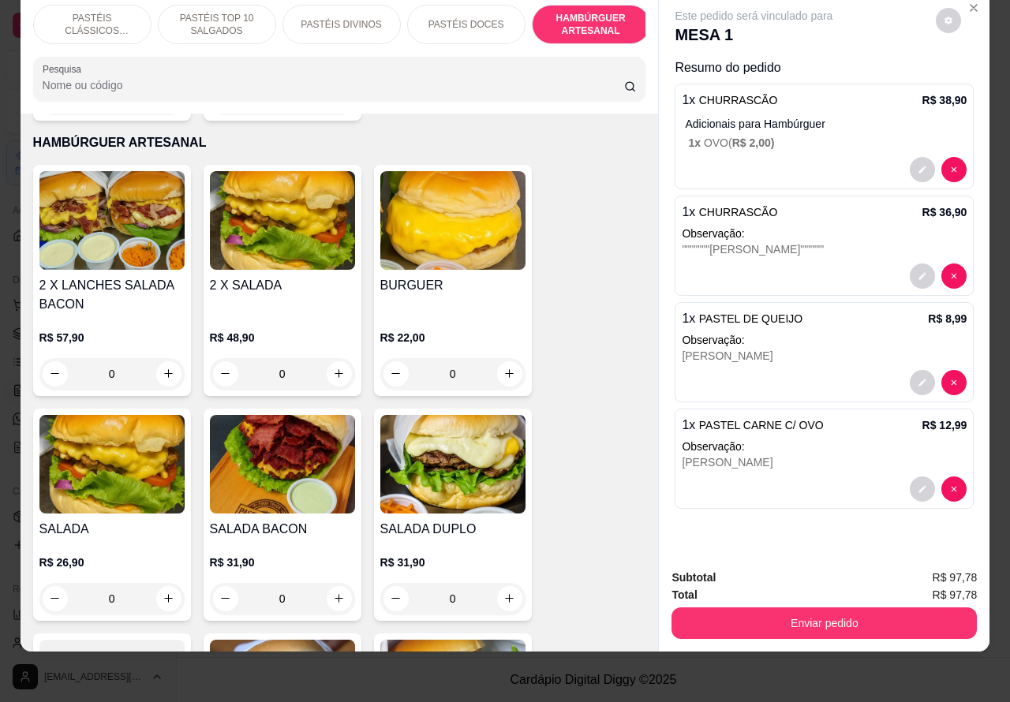
click at [503, 358] on div "0" at bounding box center [452, 374] width 145 height 32
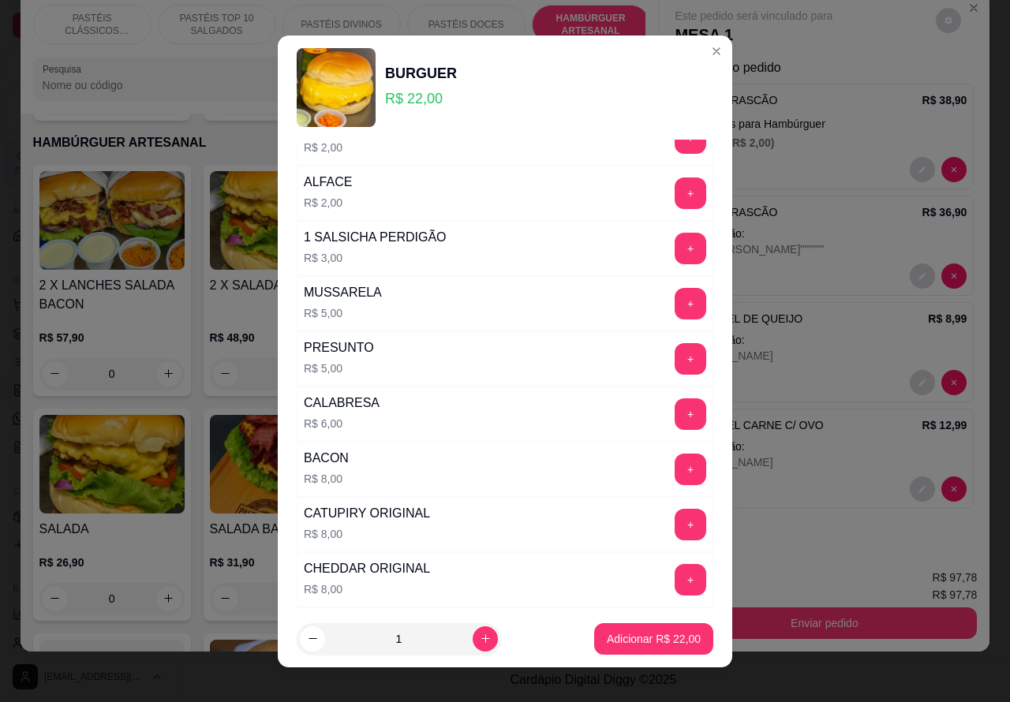
scroll to position [428, 0]
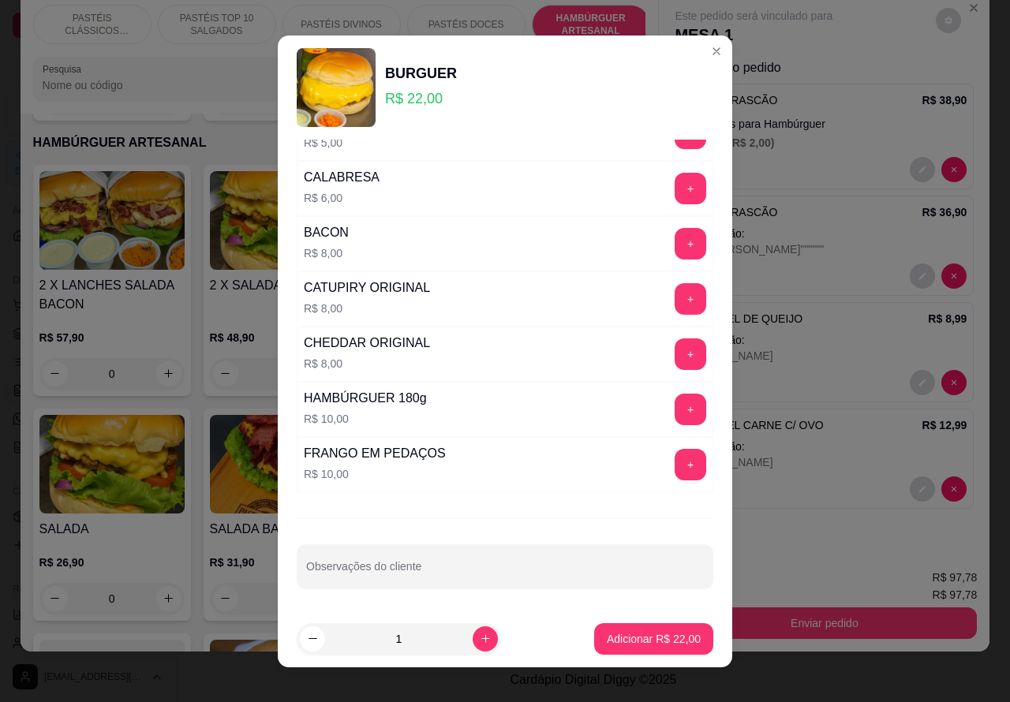
click at [459, 566] on input "Observações do cliente" at bounding box center [505, 573] width 398 height 16
click at [480, 637] on icon "increase-product-quantity" at bounding box center [486, 639] width 12 height 12
type input "2"
click at [407, 572] on div "Observações do cliente" at bounding box center [505, 566] width 417 height 44
type input "DANILO"
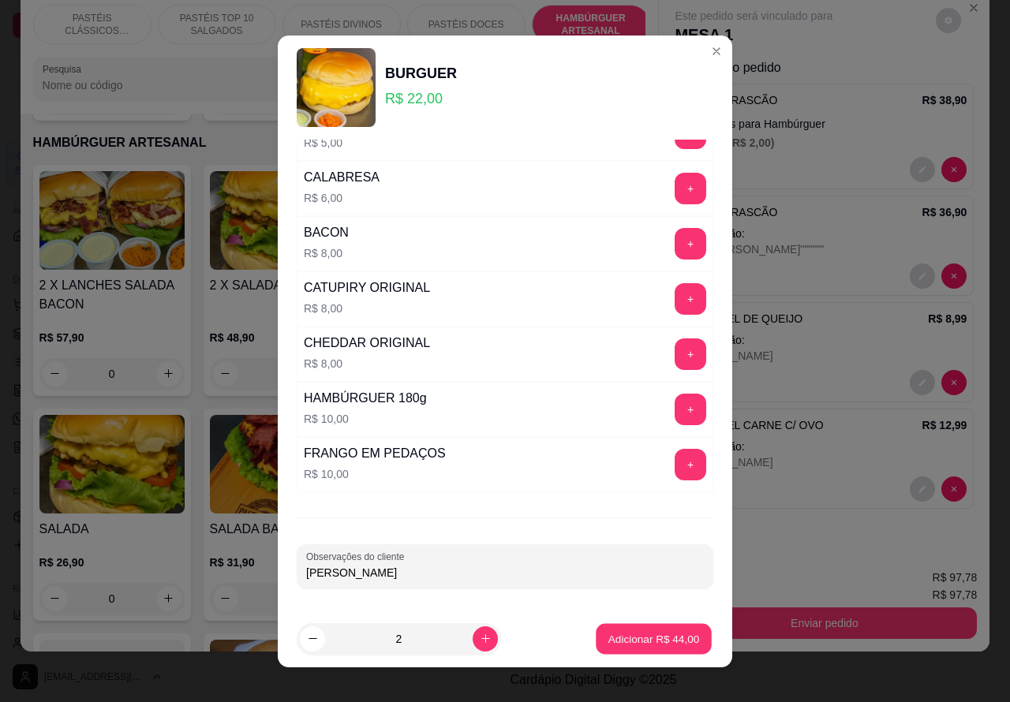
click at [637, 640] on p "Adicionar R$ 44,00" at bounding box center [654, 638] width 92 height 15
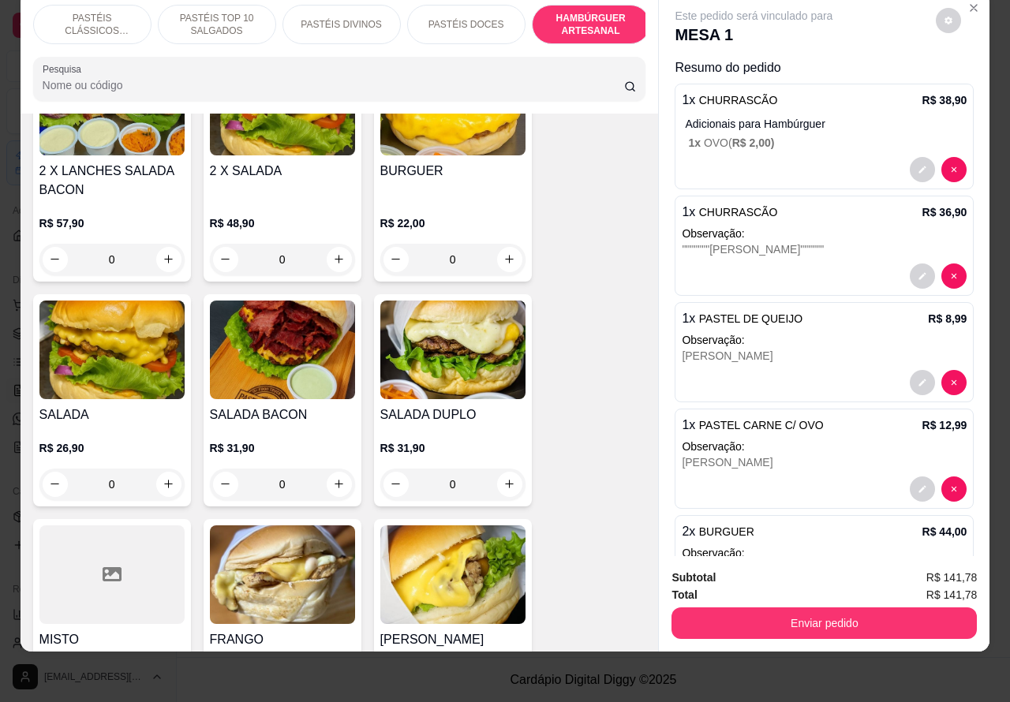
scroll to position [3697, 0]
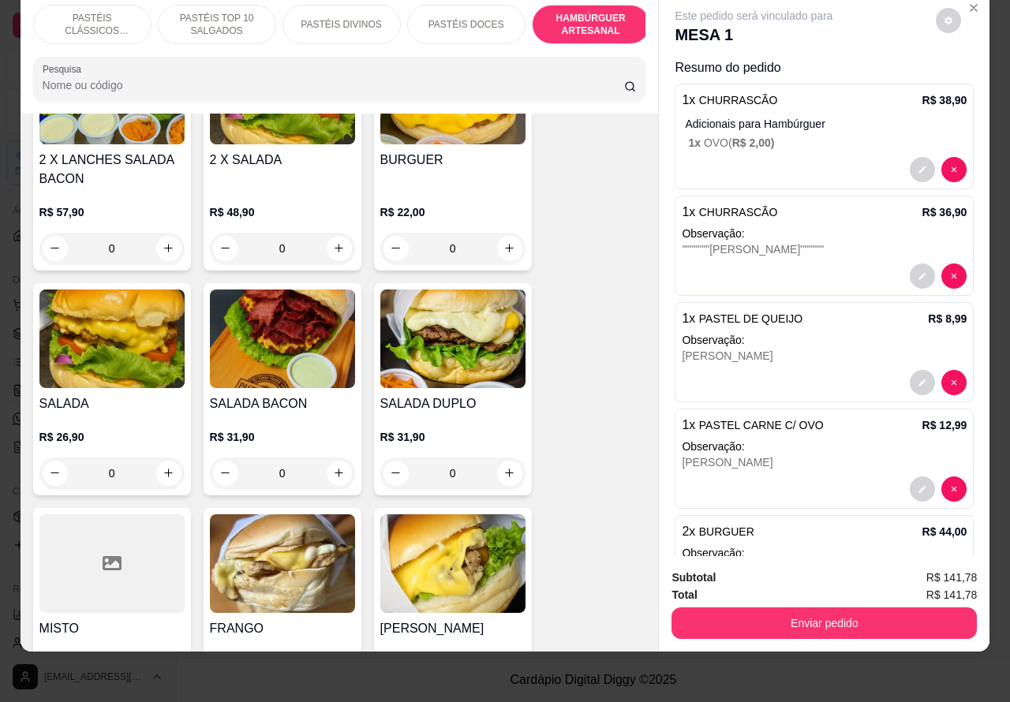
click at [298, 332] on img at bounding box center [282, 339] width 145 height 99
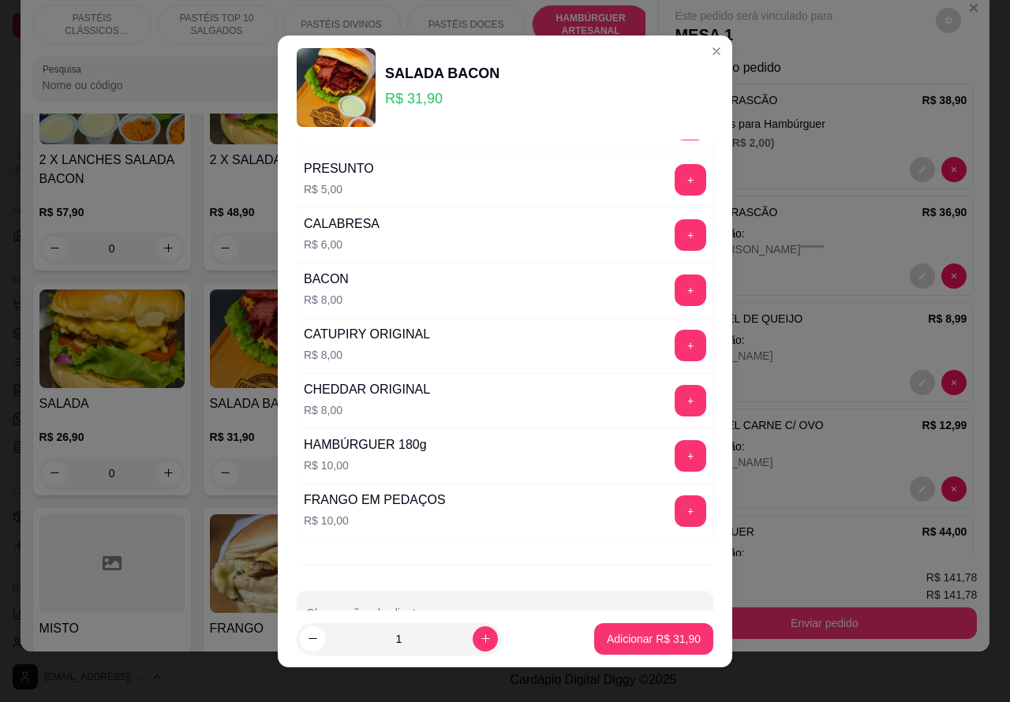
scroll to position [428, 0]
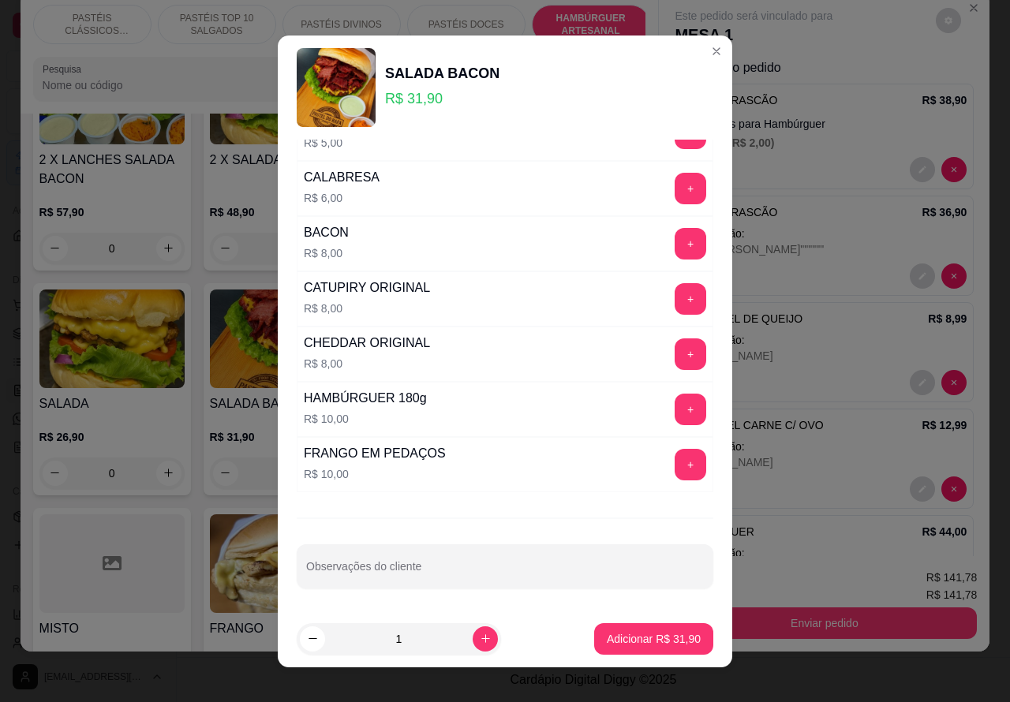
click at [431, 580] on input "Observações do cliente" at bounding box center [505, 573] width 398 height 16
type input "DANILO"
click at [633, 643] on p "Adicionar R$ 31,90" at bounding box center [654, 639] width 94 height 16
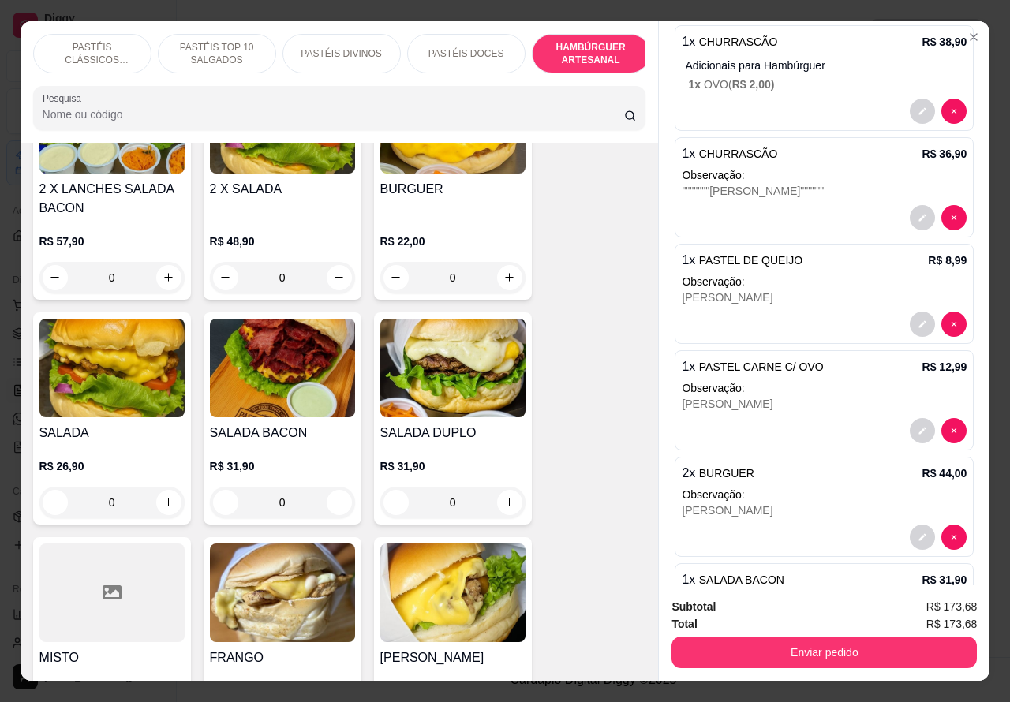
scroll to position [140, 0]
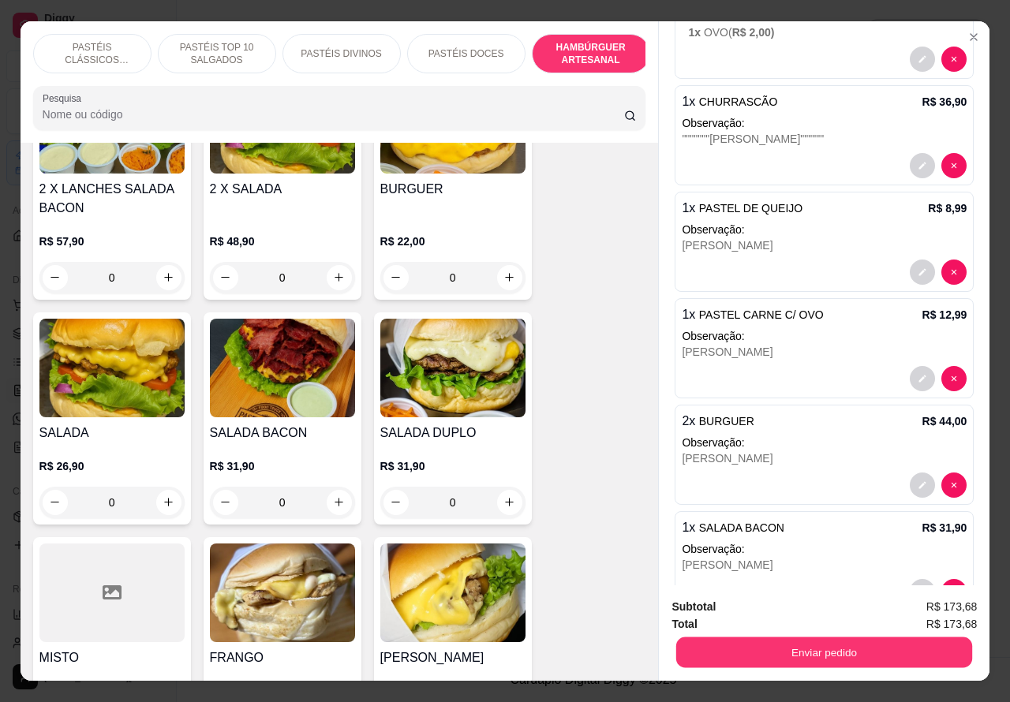
click at [839, 644] on button "Enviar pedido" at bounding box center [824, 652] width 296 height 31
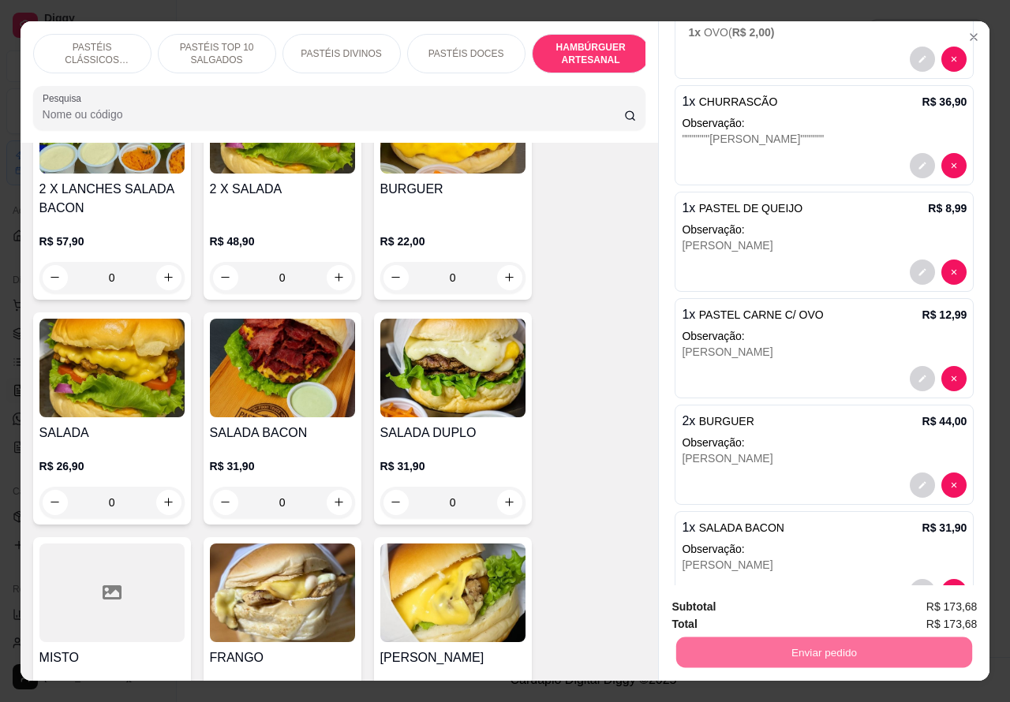
click at [790, 612] on button "Não registrar e enviar pedido" at bounding box center [771, 607] width 164 height 30
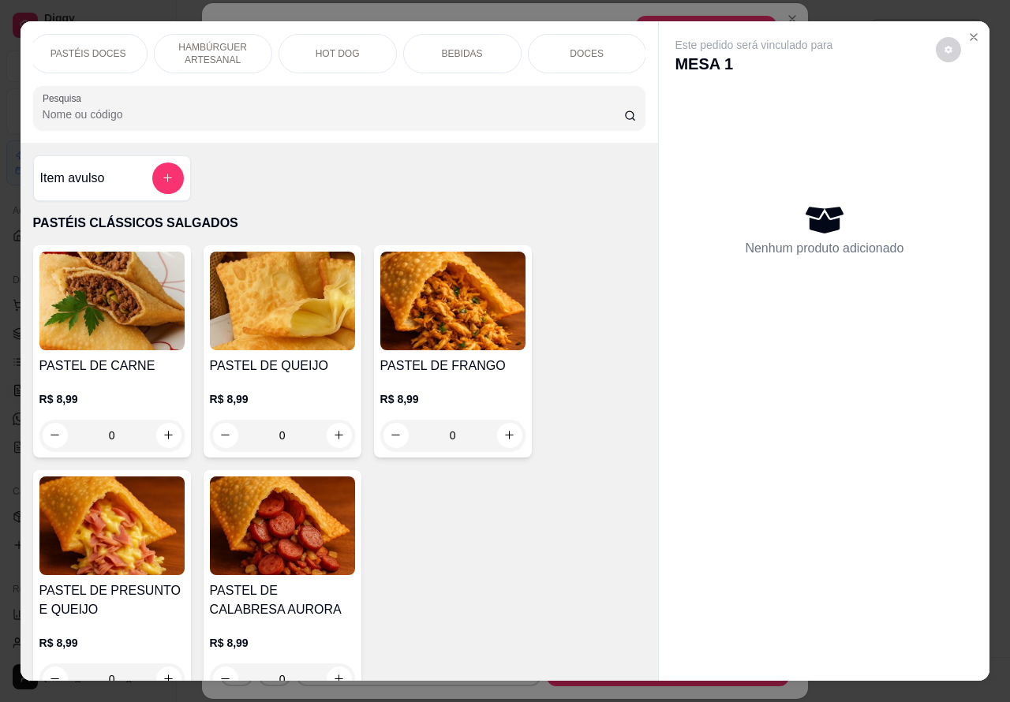
scroll to position [0, 6]
click at [471, 50] on div "BEBIDAS" at bounding box center [462, 53] width 118 height 39
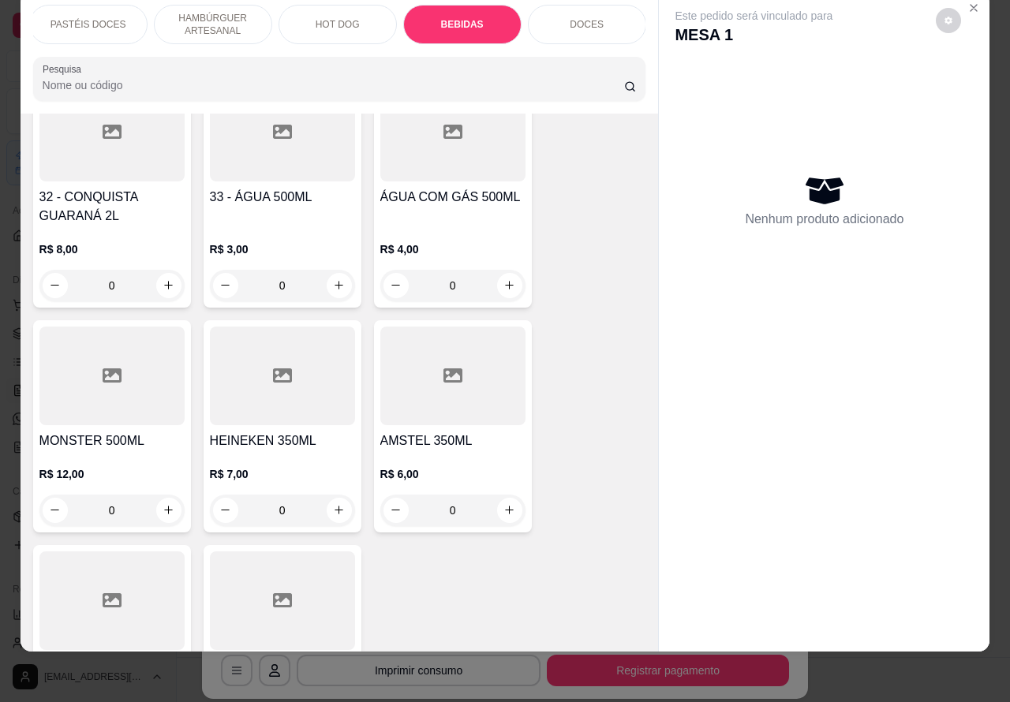
scroll to position [6059, 0]
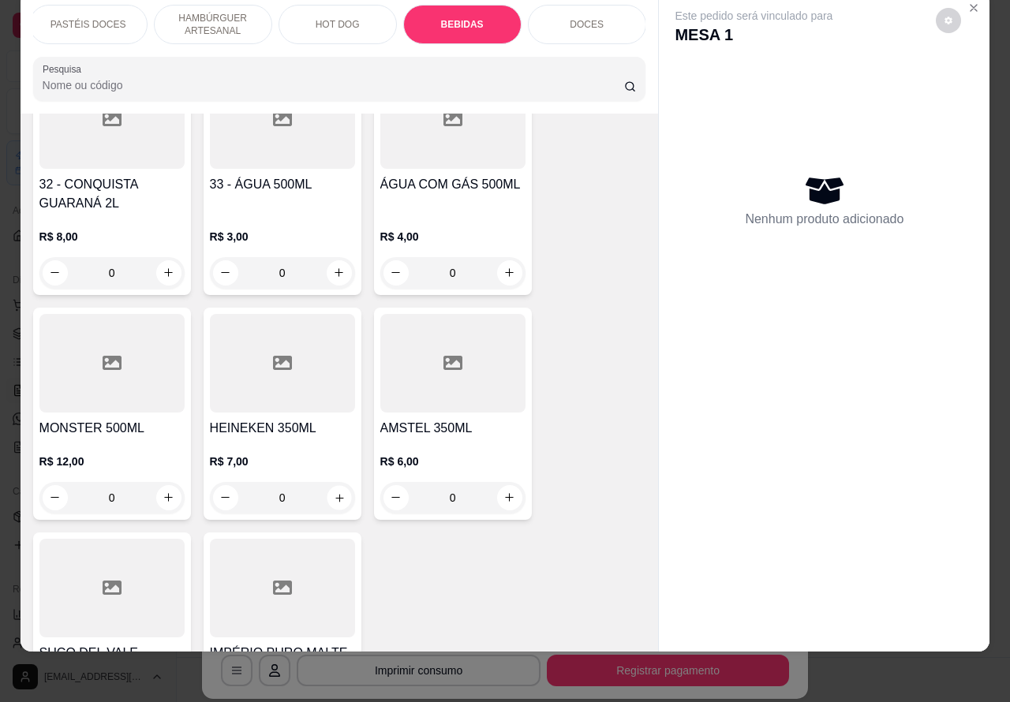
click at [333, 491] on icon "increase-product-quantity" at bounding box center [339, 497] width 12 height 12
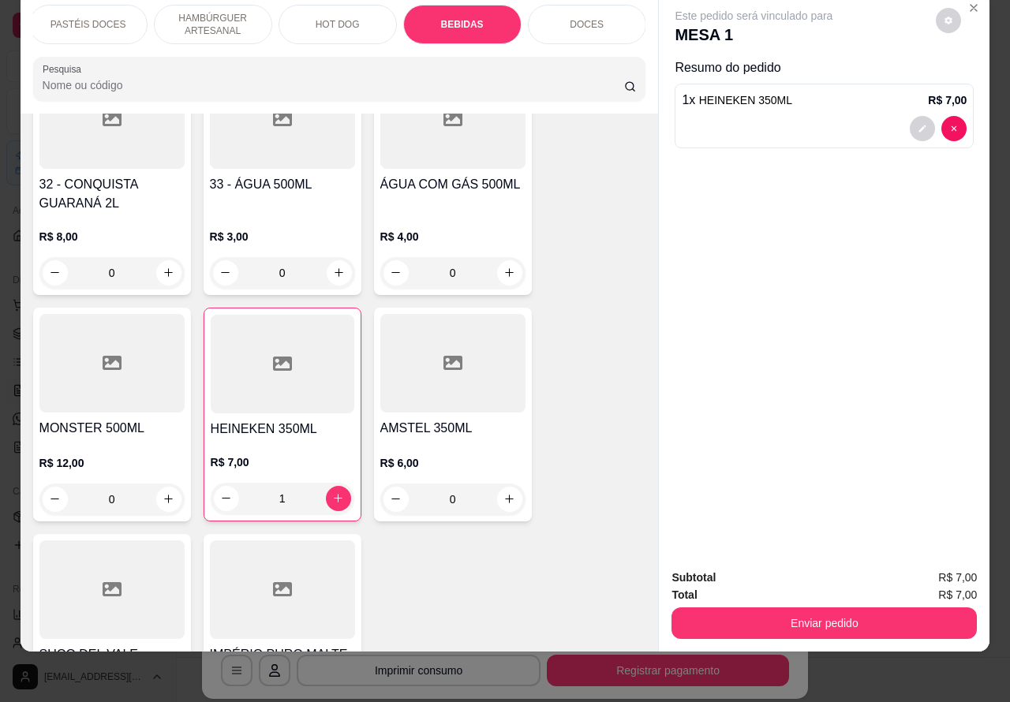
click at [332, 492] on icon "increase-product-quantity" at bounding box center [338, 498] width 12 height 12
type input "2"
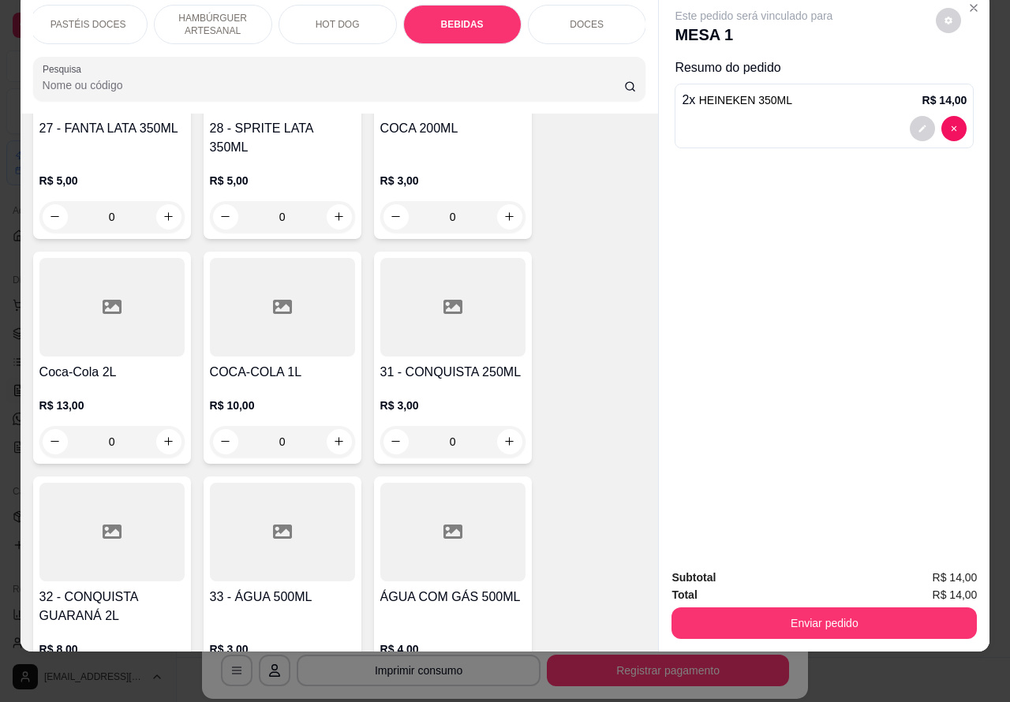
scroll to position [5663, 0]
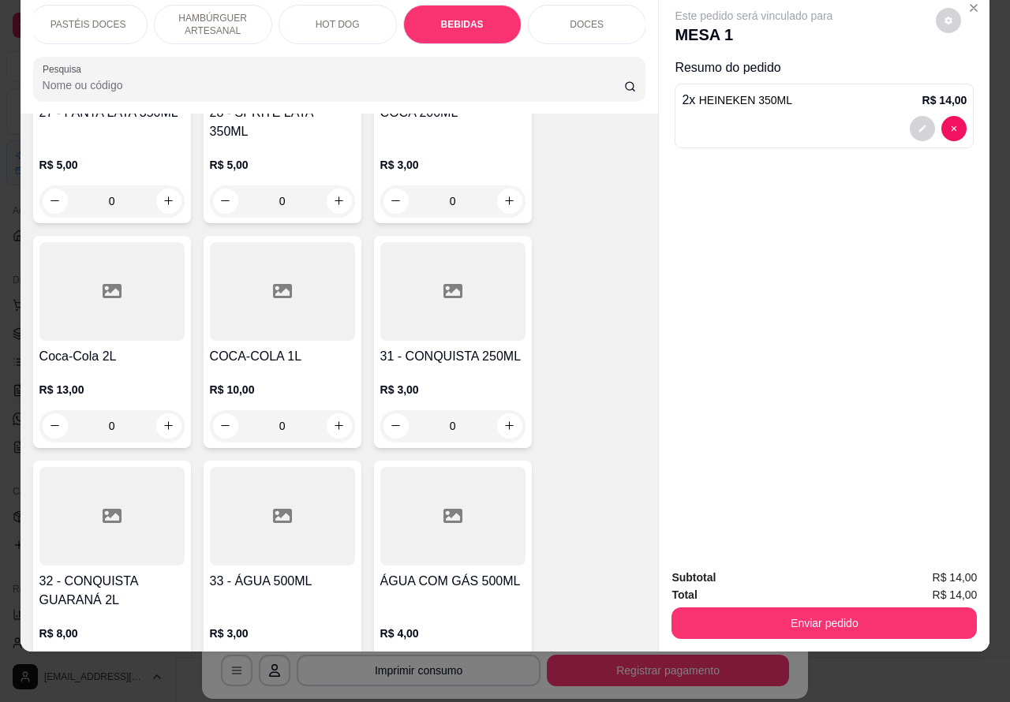
click at [160, 413] on button "increase-product-quantity" at bounding box center [168, 425] width 25 height 25
type input "1"
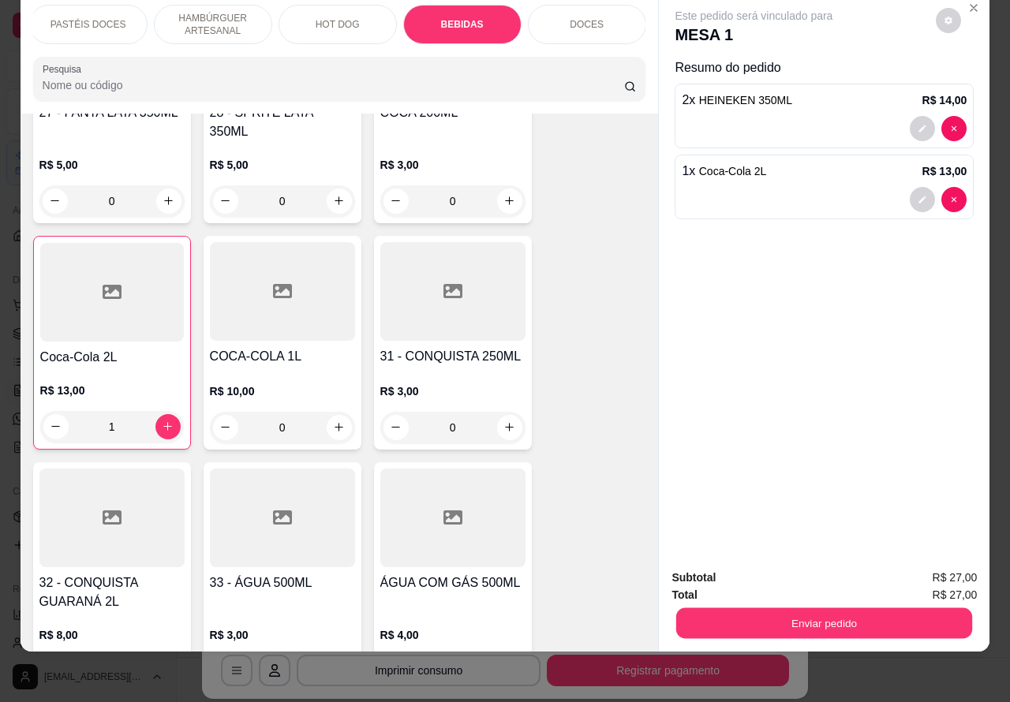
click at [736, 614] on button "Enviar pedido" at bounding box center [824, 623] width 296 height 31
click at [739, 570] on button "Não registrar e enviar pedido" at bounding box center [764, 570] width 164 height 30
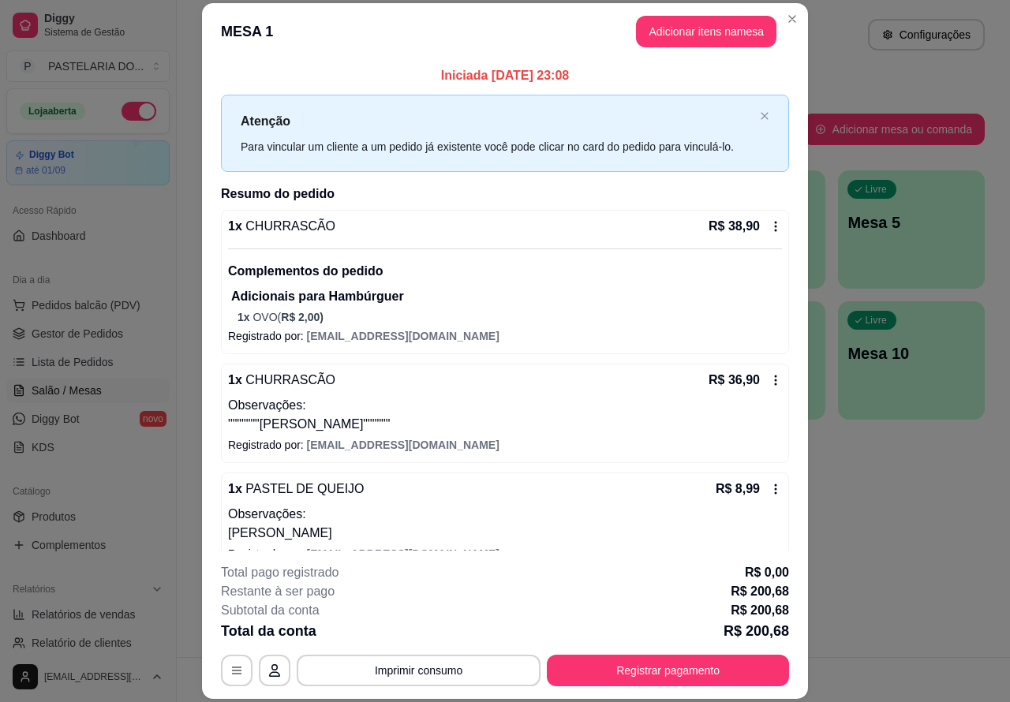
click at [128, 298] on span "Pedidos balcão (PDV)" at bounding box center [86, 305] width 109 height 16
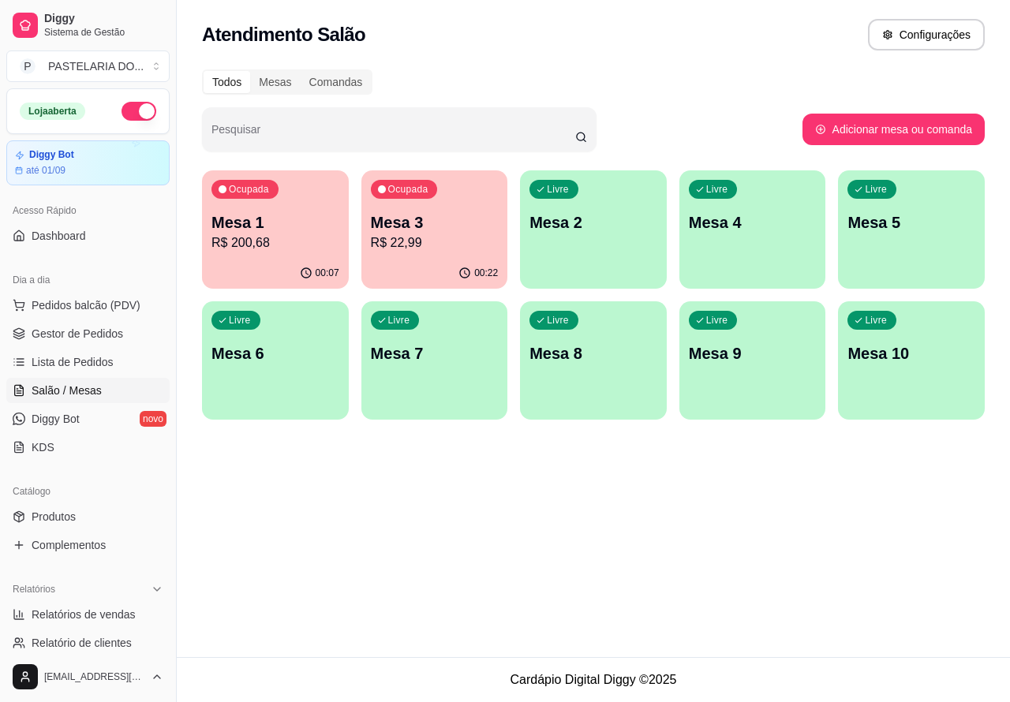
click at [288, 252] on div "PASTEL DE QUEIJO R$ 8,99 0" at bounding box center [282, 351] width 158 height 212
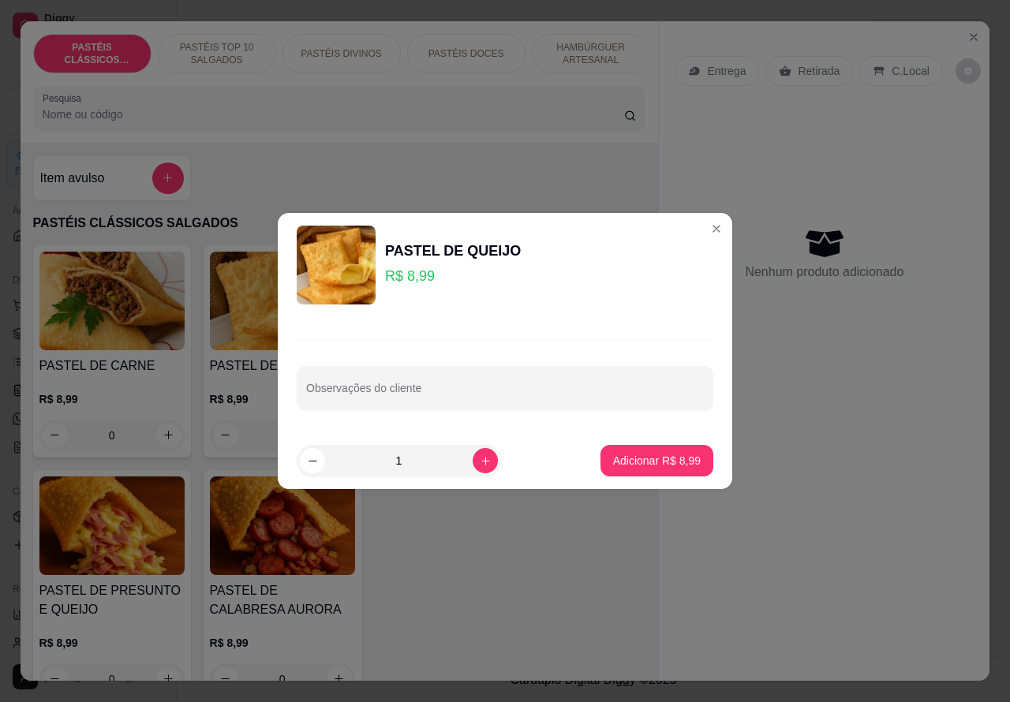
click at [594, 570] on div "PASTEL DE CARNE R$ 8,99 0 PASTEL DE QUEIJO R$ 8,99 0 PASTEL DE FRANGO R$ 8,99 0…" at bounding box center [339, 473] width 613 height 456
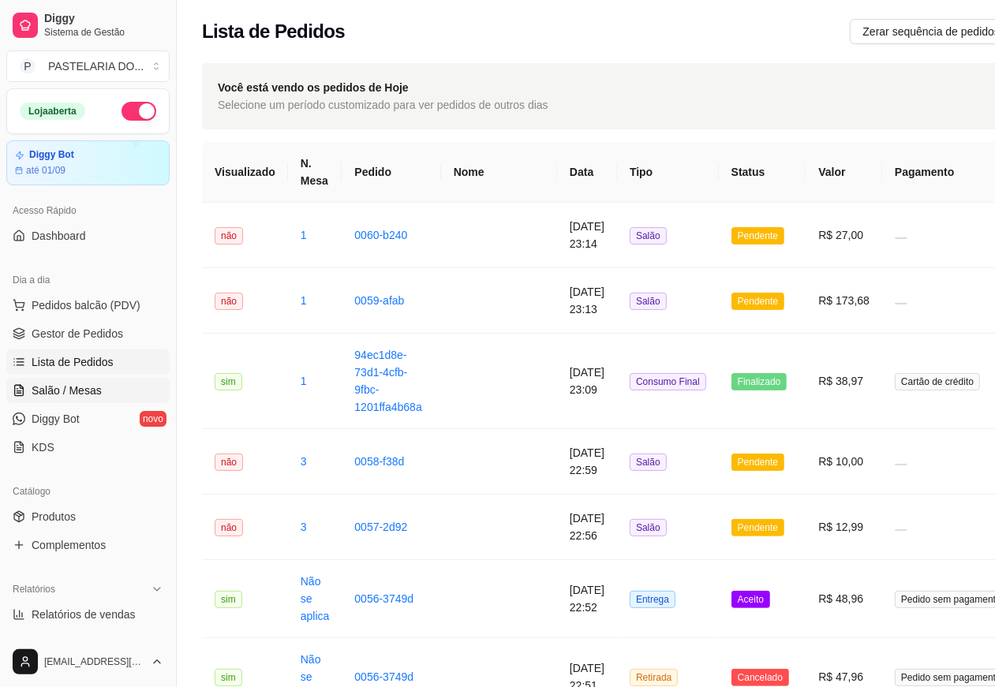
click at [91, 389] on span "Salão / Mesas" at bounding box center [67, 391] width 70 height 16
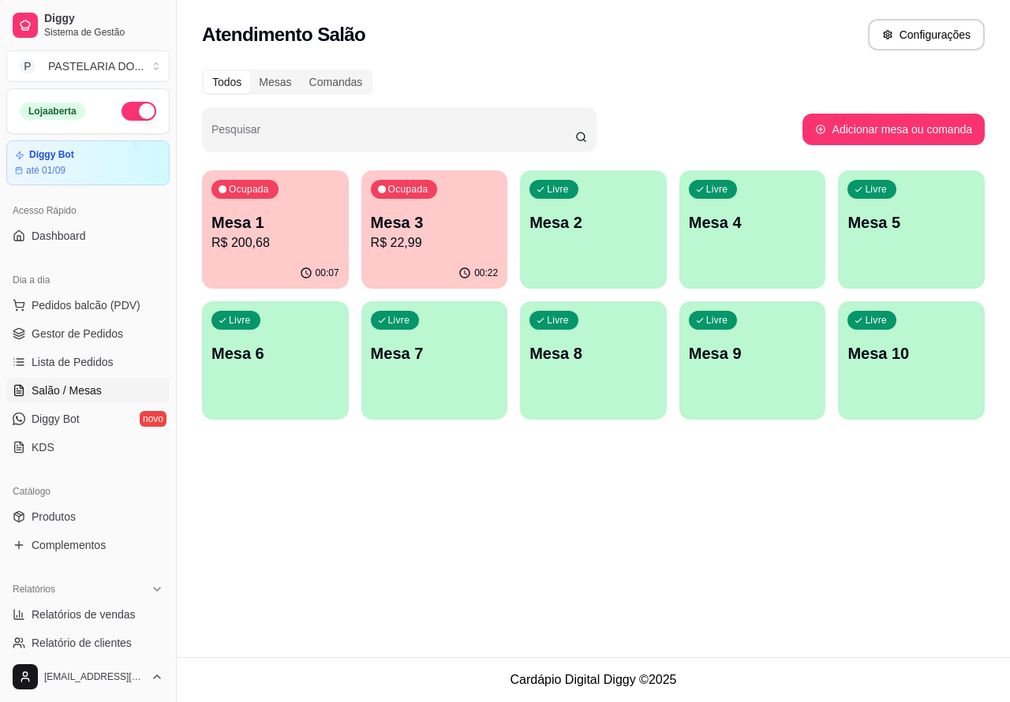
click at [321, 247] on p "R$ 200,68" at bounding box center [275, 243] width 128 height 19
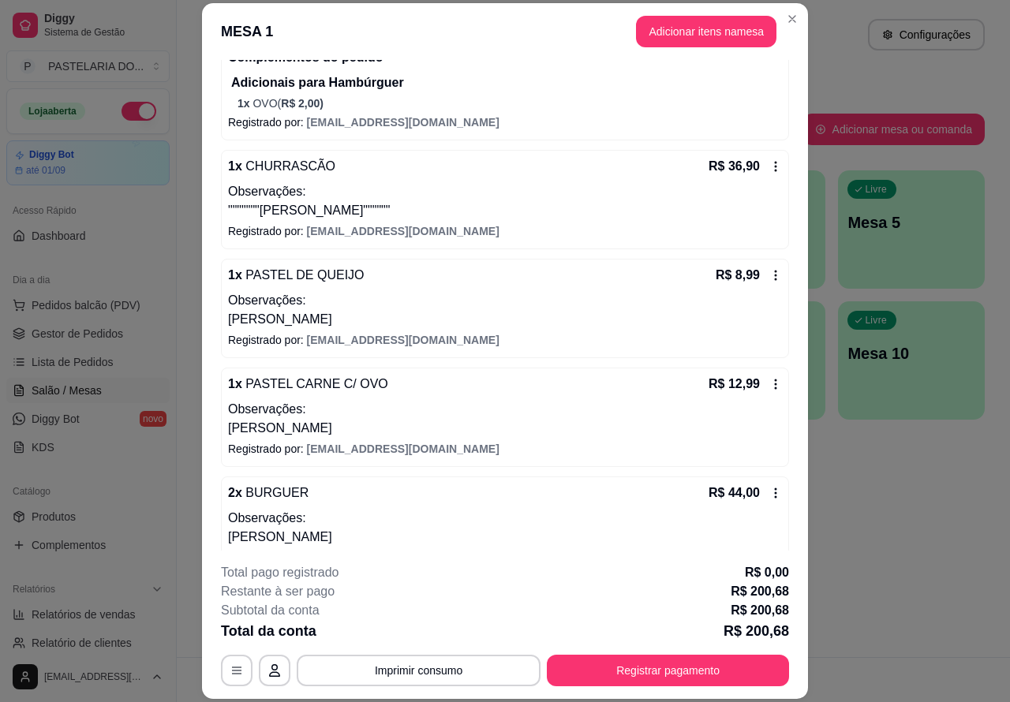
scroll to position [215, 0]
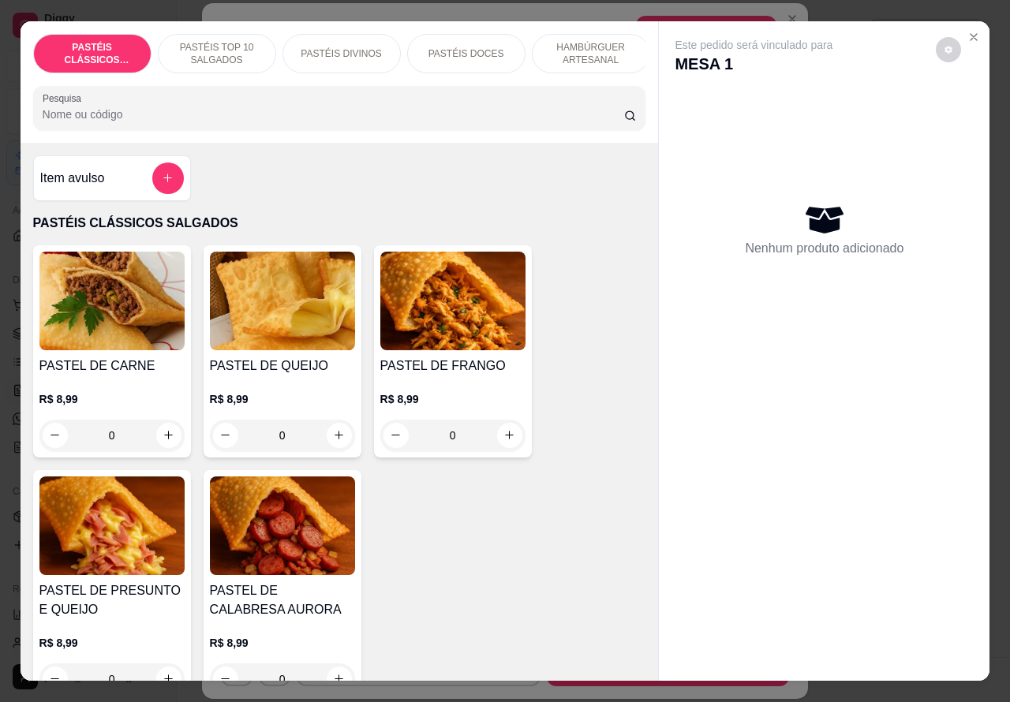
click at [597, 49] on p "HAMBÚRGUER ARTESANAL" at bounding box center [591, 53] width 92 height 25
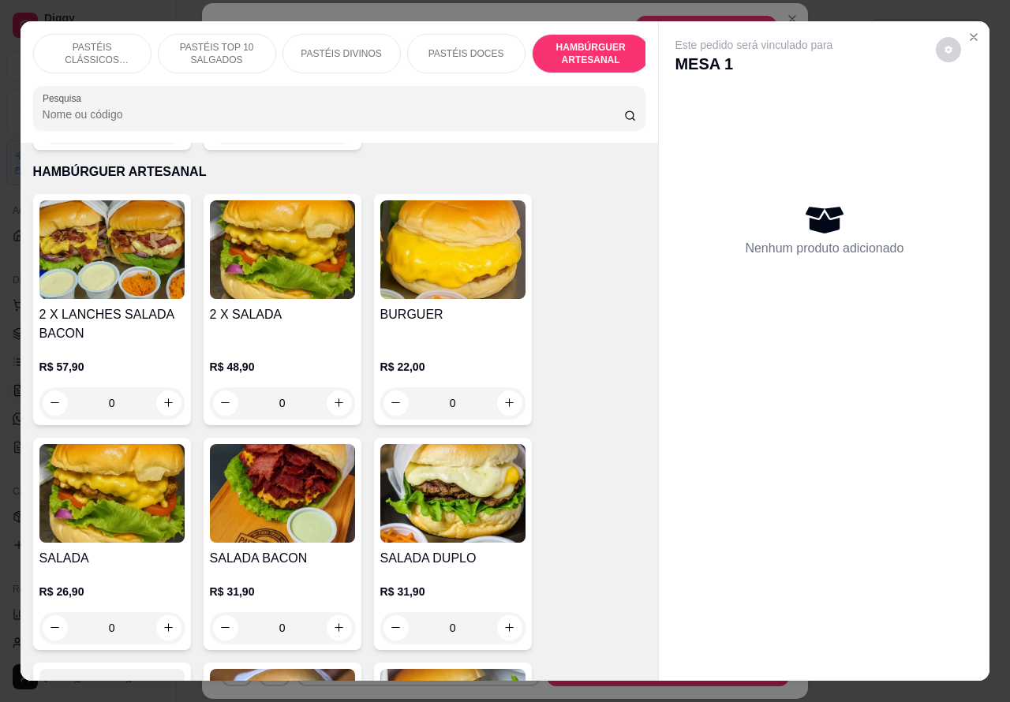
scroll to position [36, 0]
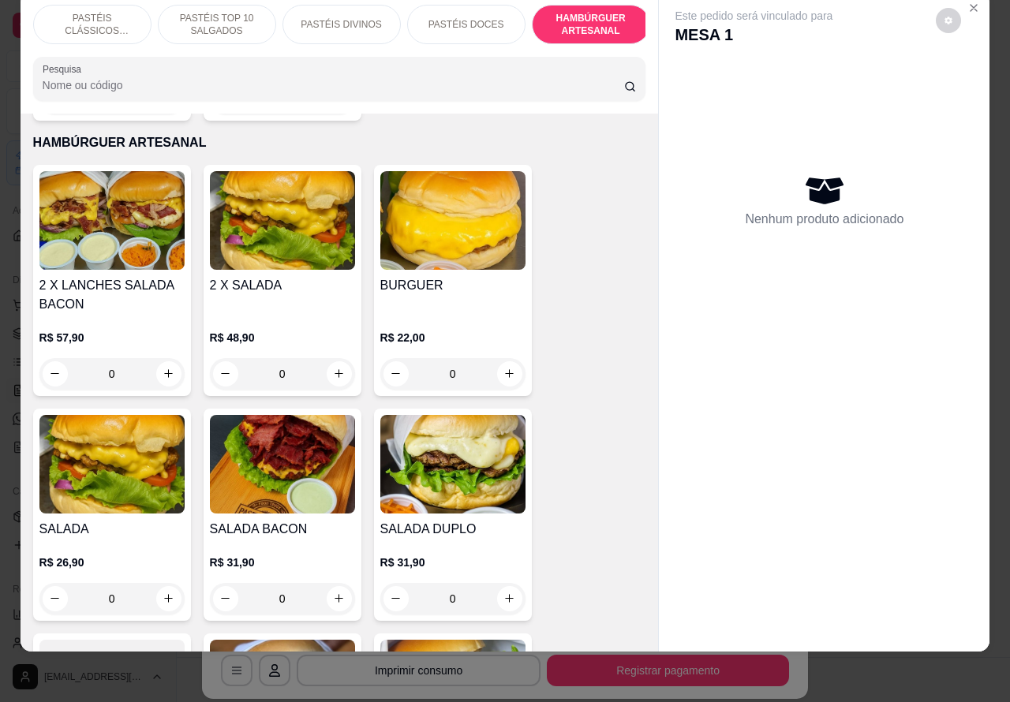
click at [312, 477] on img at bounding box center [282, 464] width 145 height 99
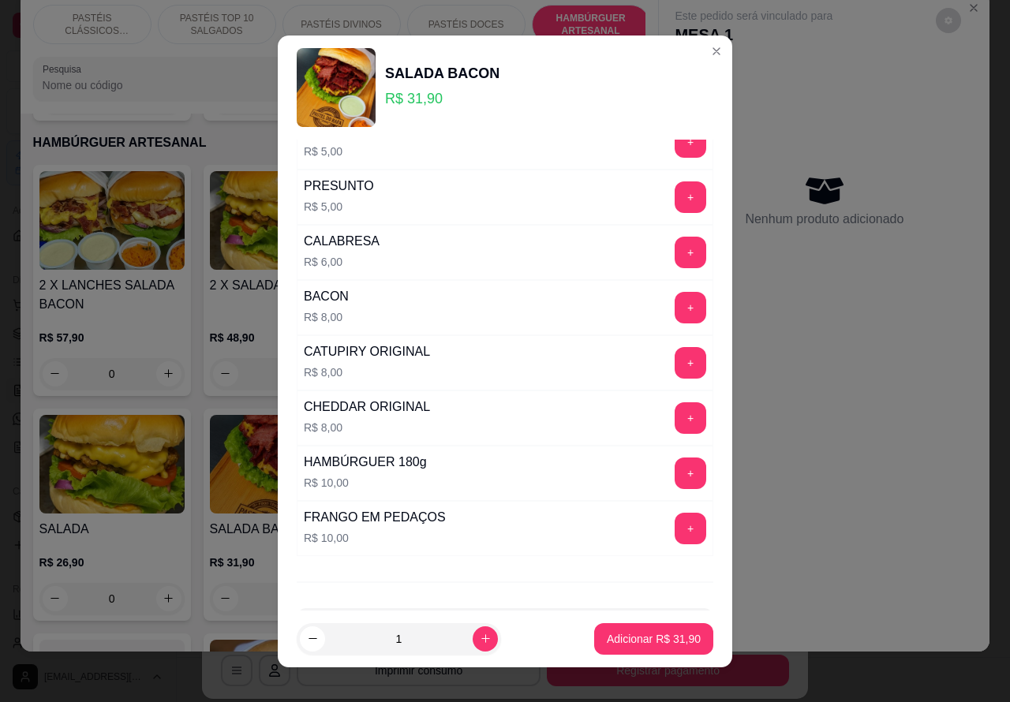
scroll to position [428, 0]
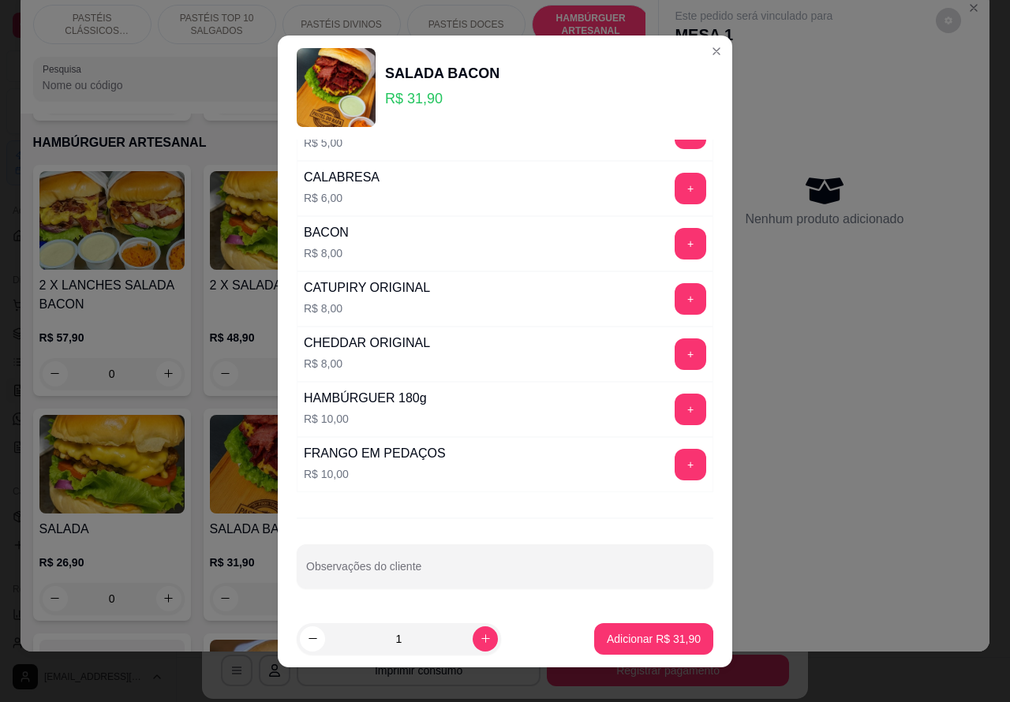
click at [446, 588] on div "Observações do cliente" at bounding box center [505, 566] width 417 height 44
type input "ADRIANO"
click at [635, 636] on p "Adicionar R$ 31,90" at bounding box center [654, 639] width 94 height 16
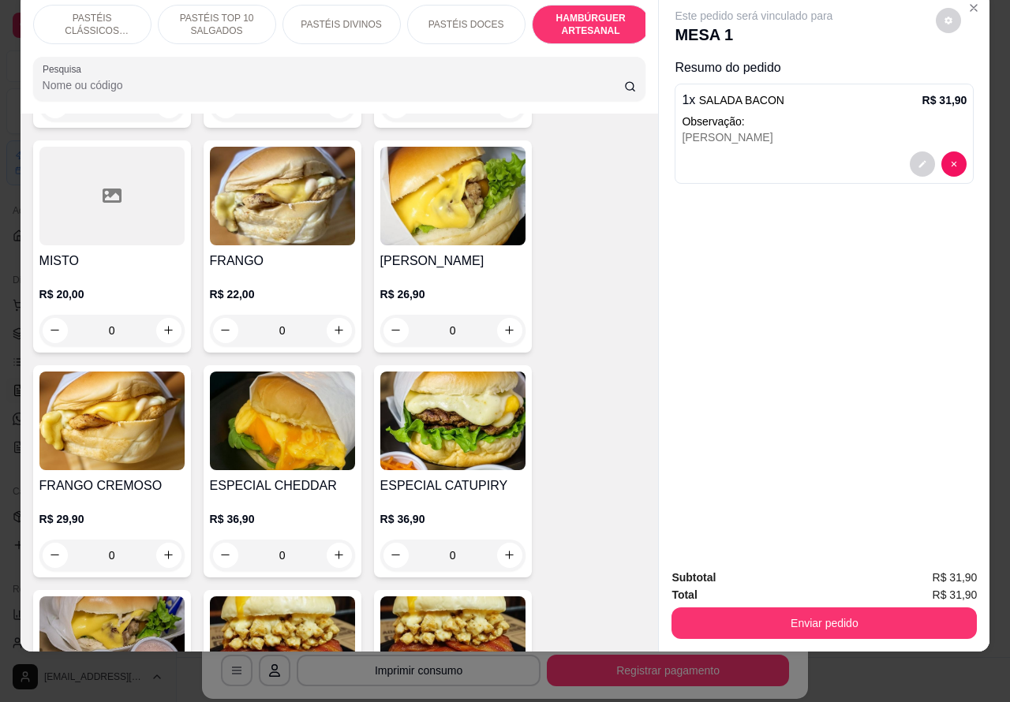
scroll to position [4072, 0]
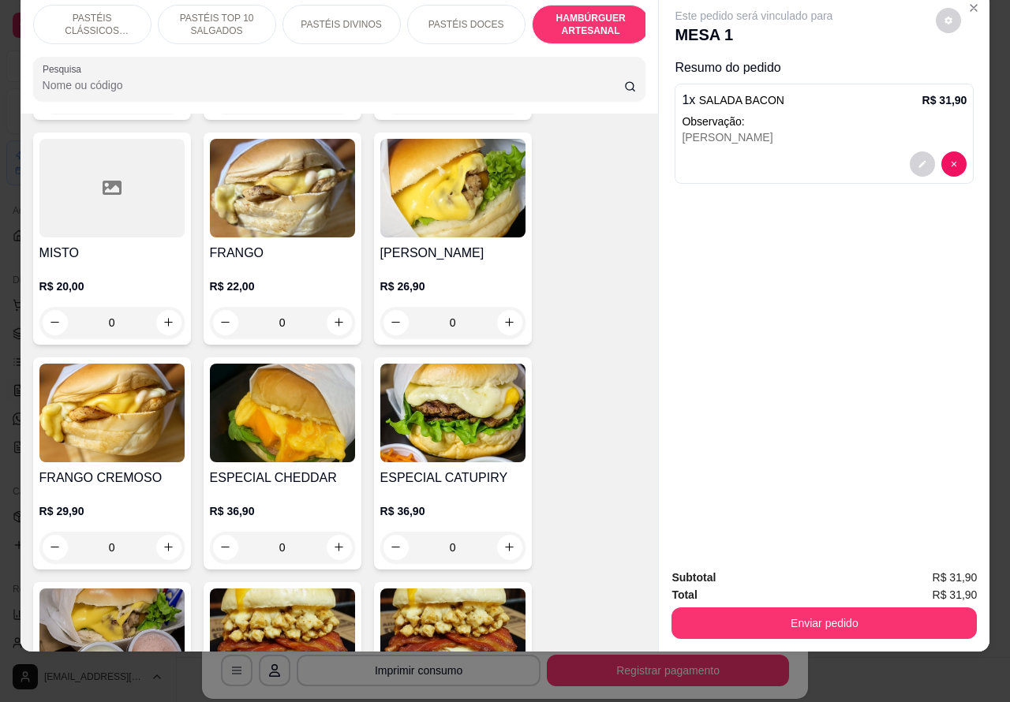
click at [455, 426] on img at bounding box center [452, 413] width 145 height 99
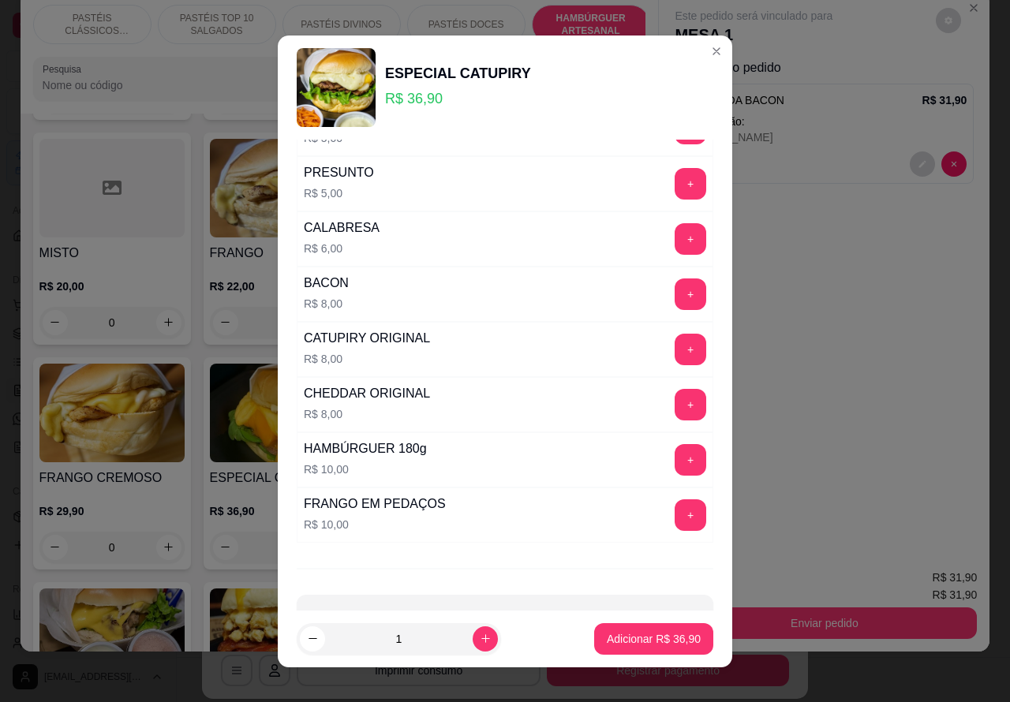
scroll to position [428, 0]
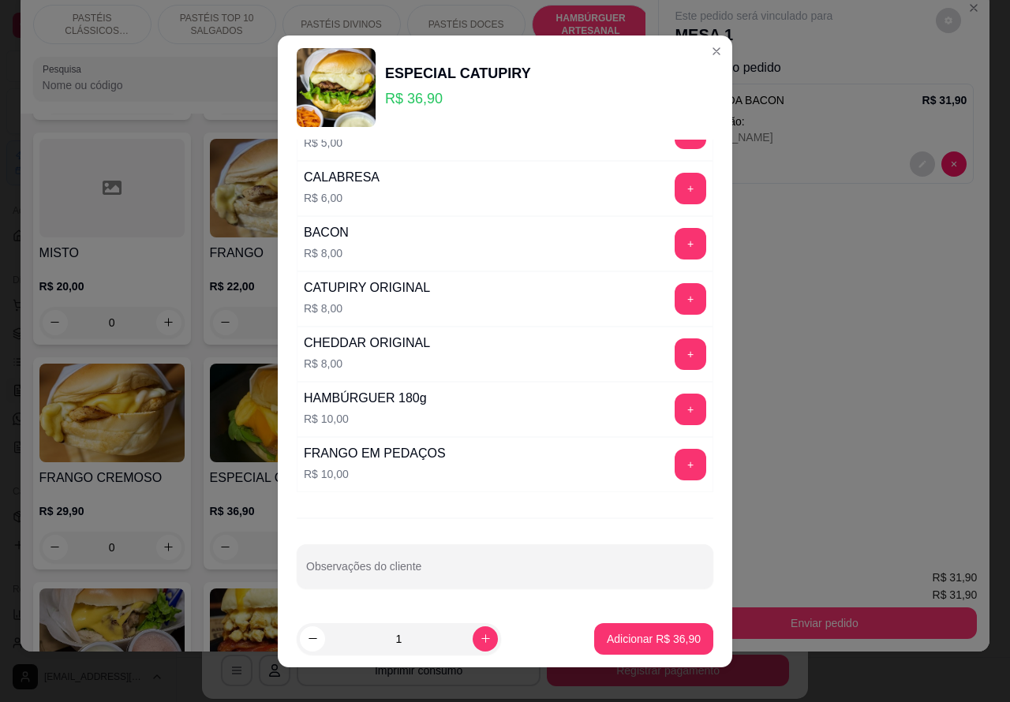
click at [450, 574] on input "Observações do cliente" at bounding box center [505, 573] width 398 height 16
type input "ADRIANO"
click at [621, 643] on p "Adicionar R$ 36,90" at bounding box center [654, 638] width 92 height 15
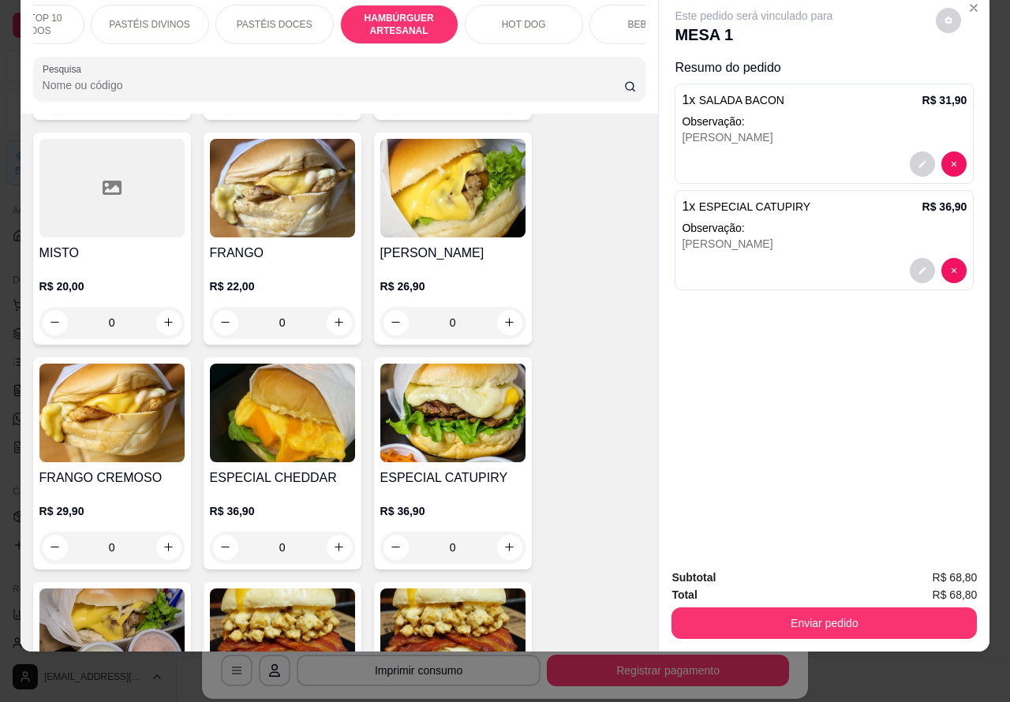
scroll to position [0, 194]
click at [525, 18] on div "HOT DOG" at bounding box center [521, 24] width 118 height 39
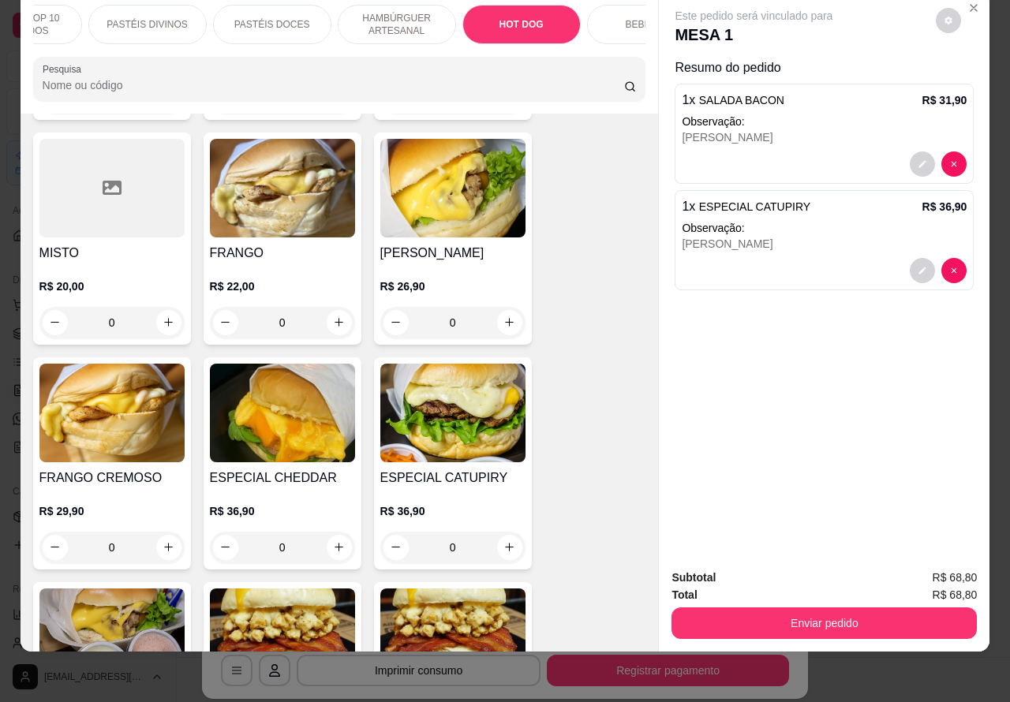
scroll to position [4990, 0]
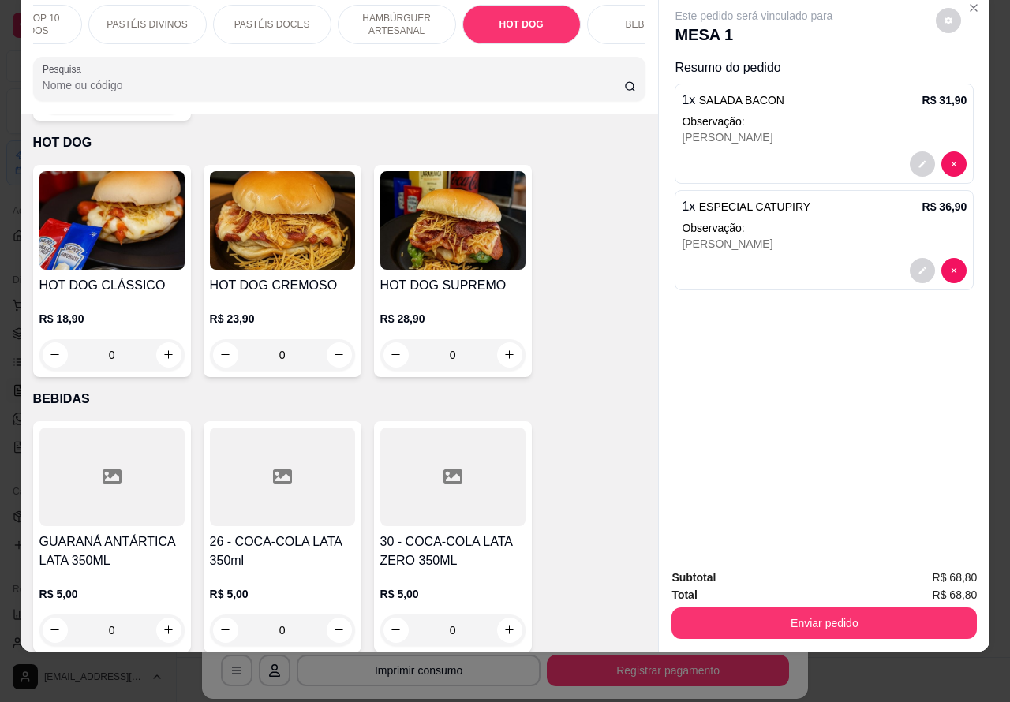
click at [308, 223] on img at bounding box center [282, 220] width 145 height 99
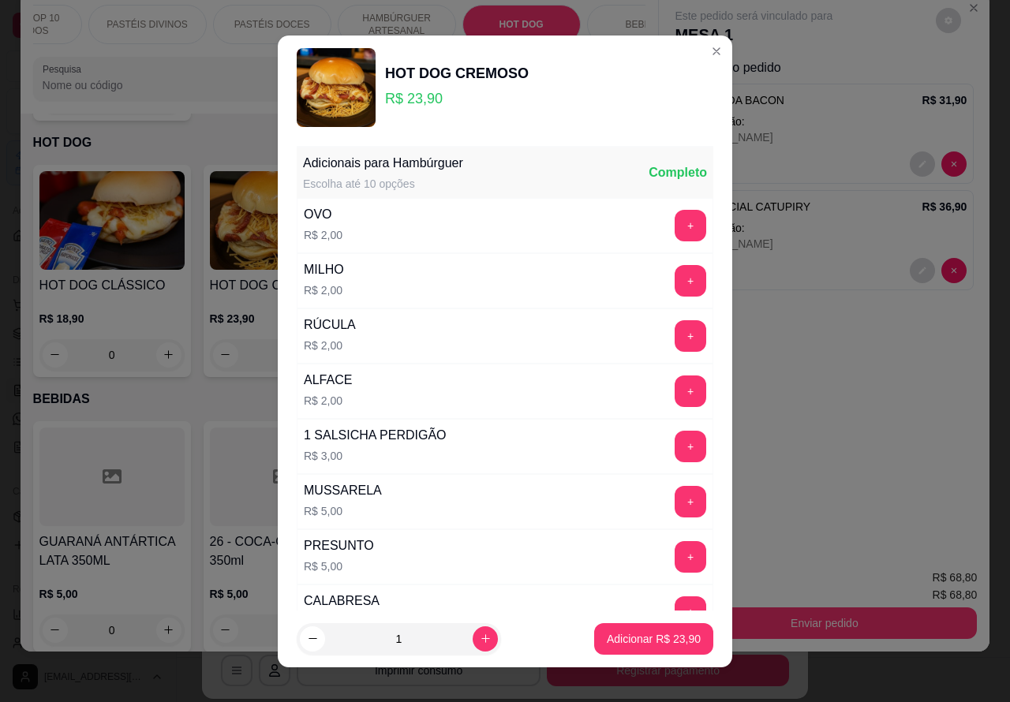
click at [694, 58] on p "Resumo do pedido" at bounding box center [823, 67] width 299 height 19
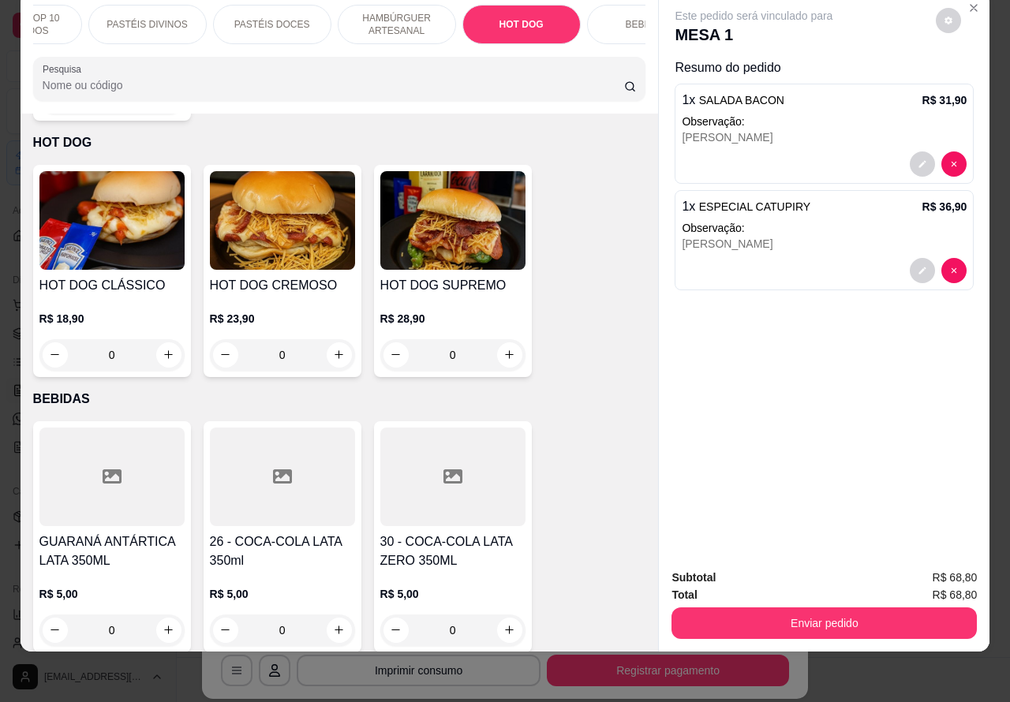
click at [124, 211] on img at bounding box center [111, 220] width 145 height 99
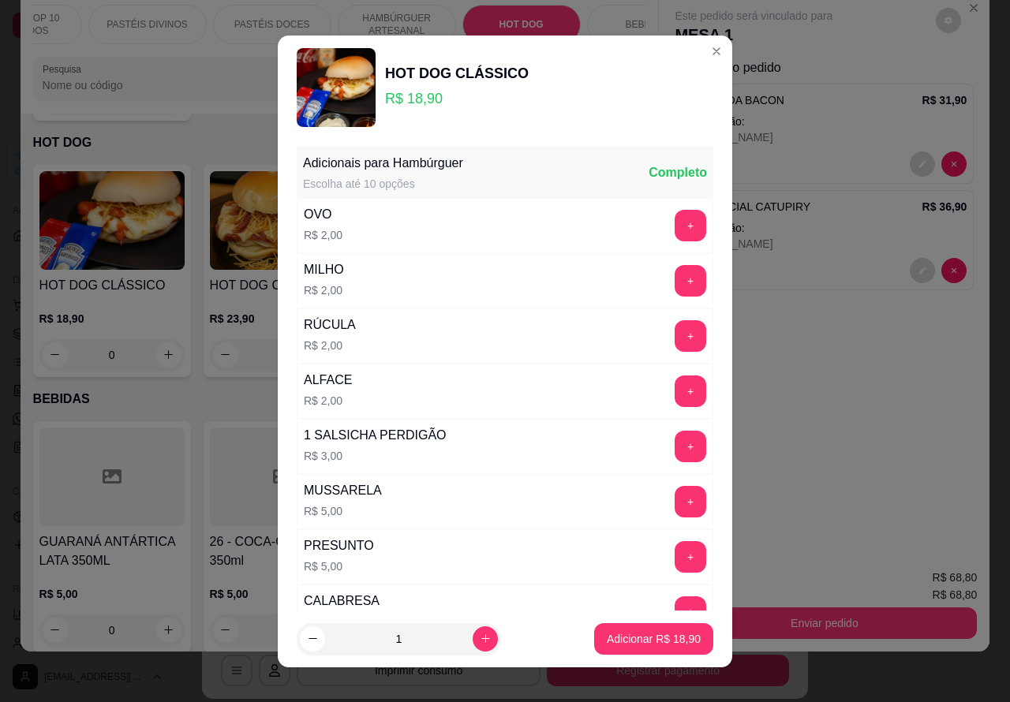
scroll to position [428, 0]
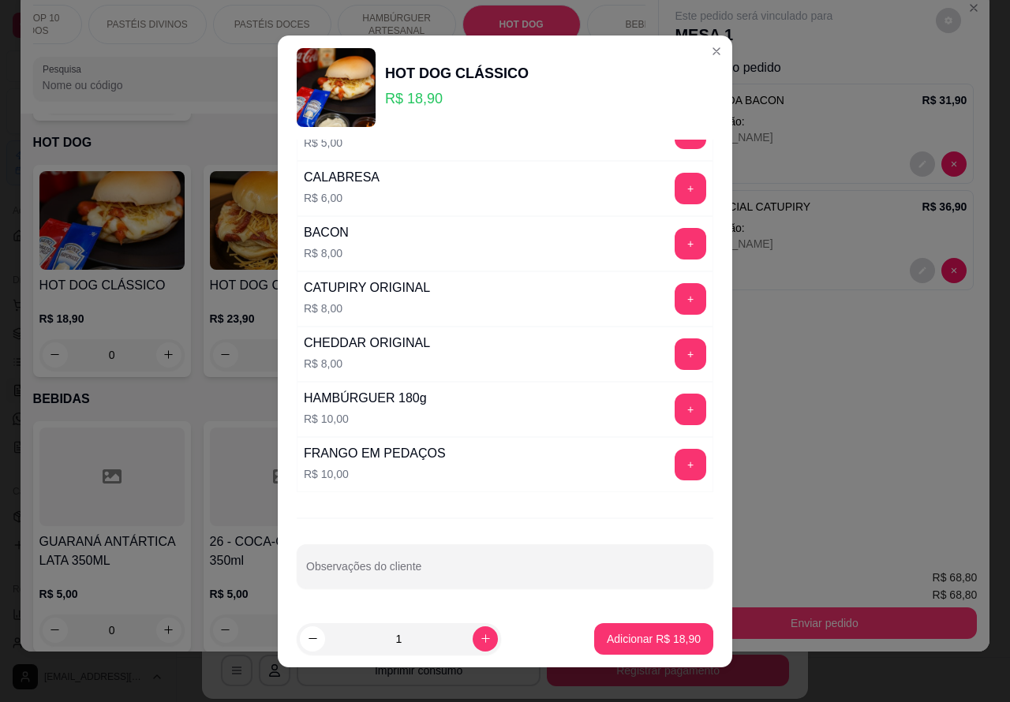
click at [452, 577] on input "Observações do cliente" at bounding box center [505, 573] width 398 height 16
type input "ADRIANO"
click at [626, 637] on p "Adicionar R$ 18,90" at bounding box center [654, 638] width 92 height 15
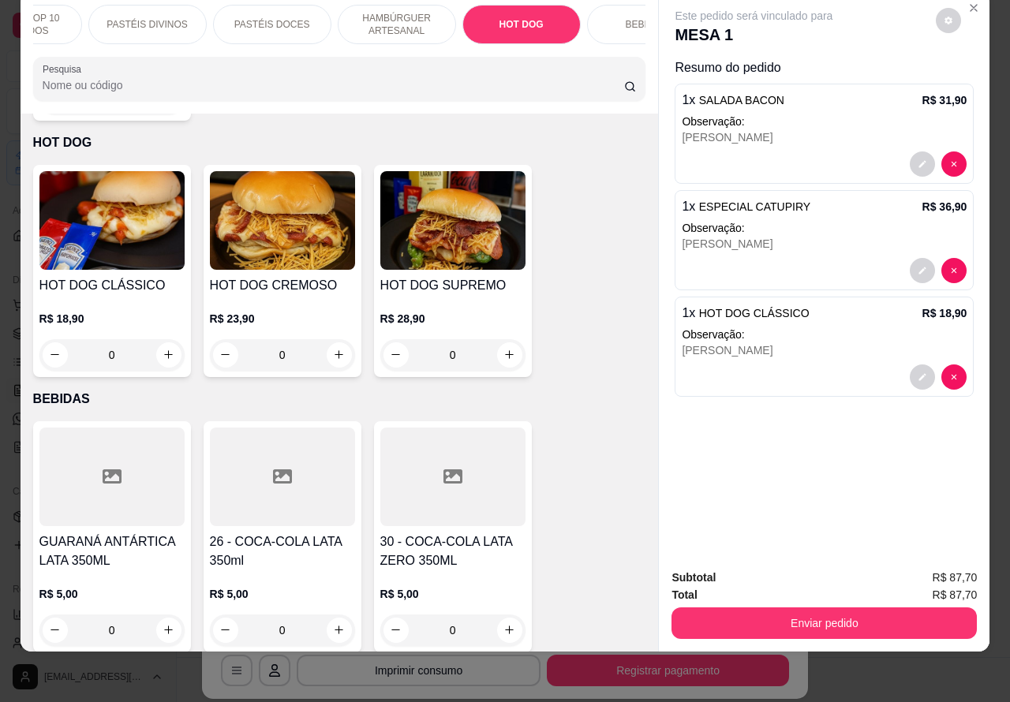
click at [460, 227] on img at bounding box center [452, 220] width 145 height 99
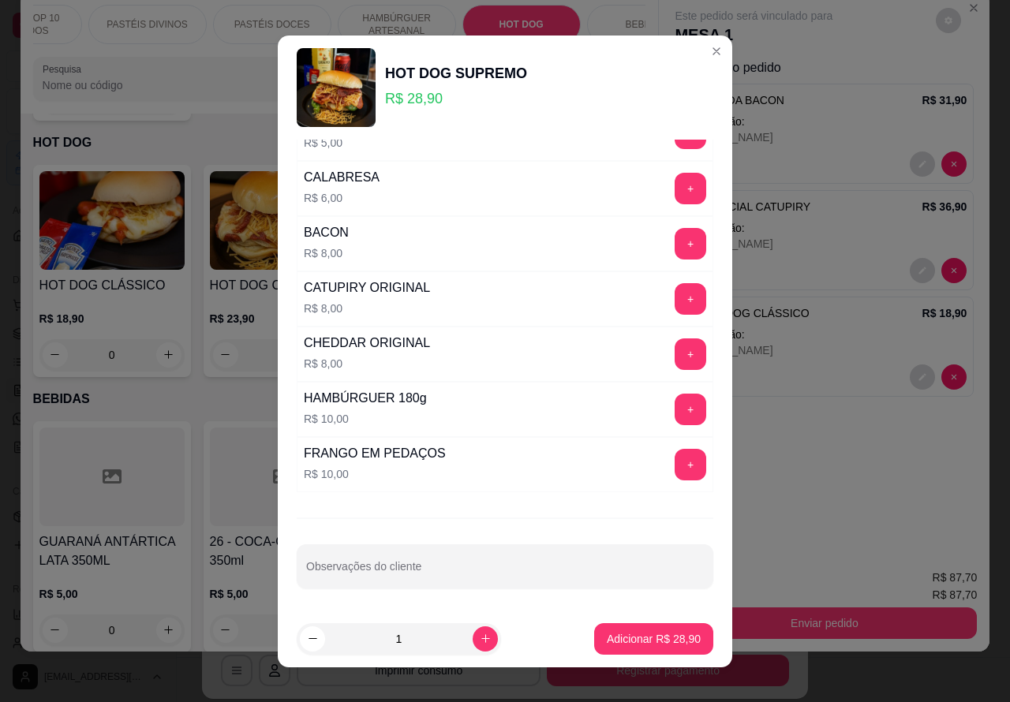
click at [495, 576] on input "Observações do cliente" at bounding box center [505, 573] width 398 height 16
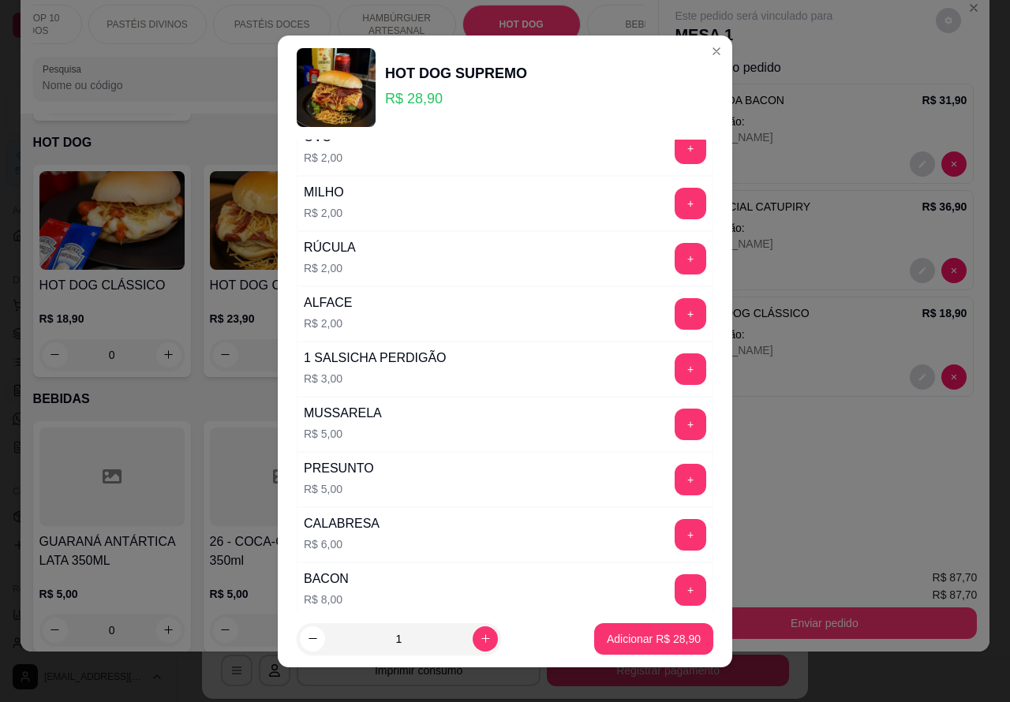
scroll to position [24, 0]
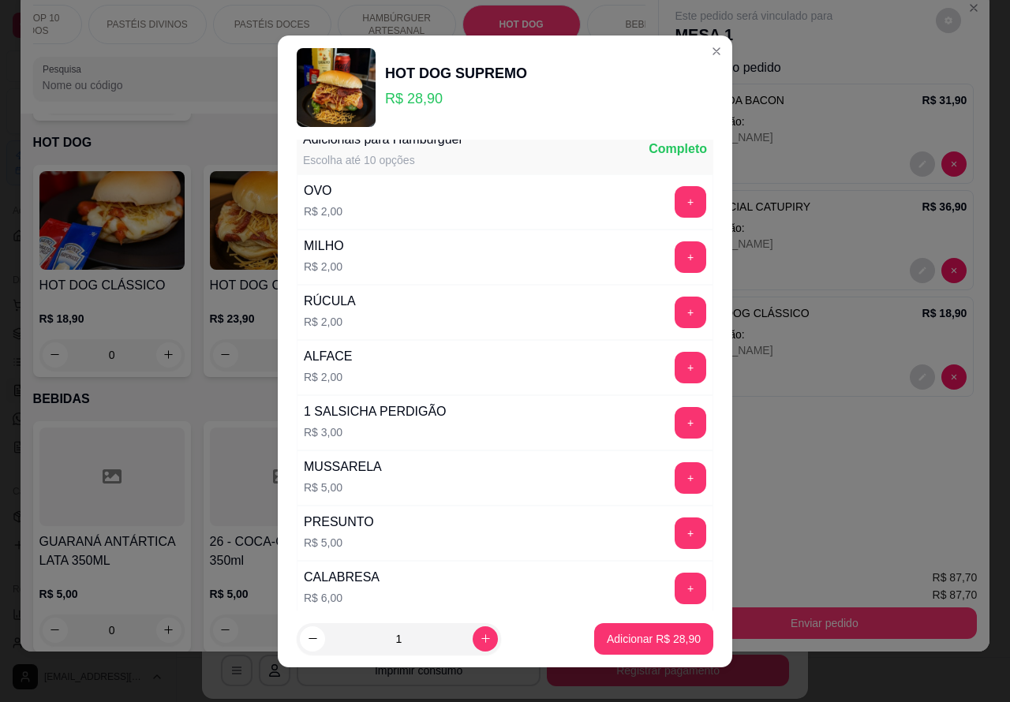
click at [674, 202] on button "+" at bounding box center [690, 202] width 32 height 32
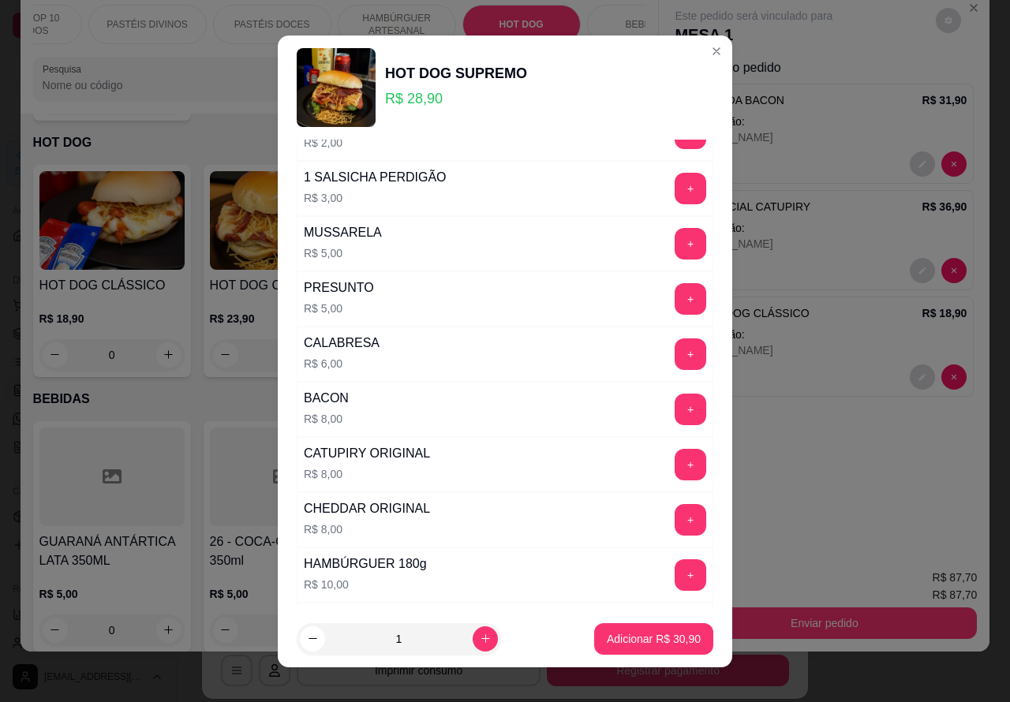
scroll to position [428, 0]
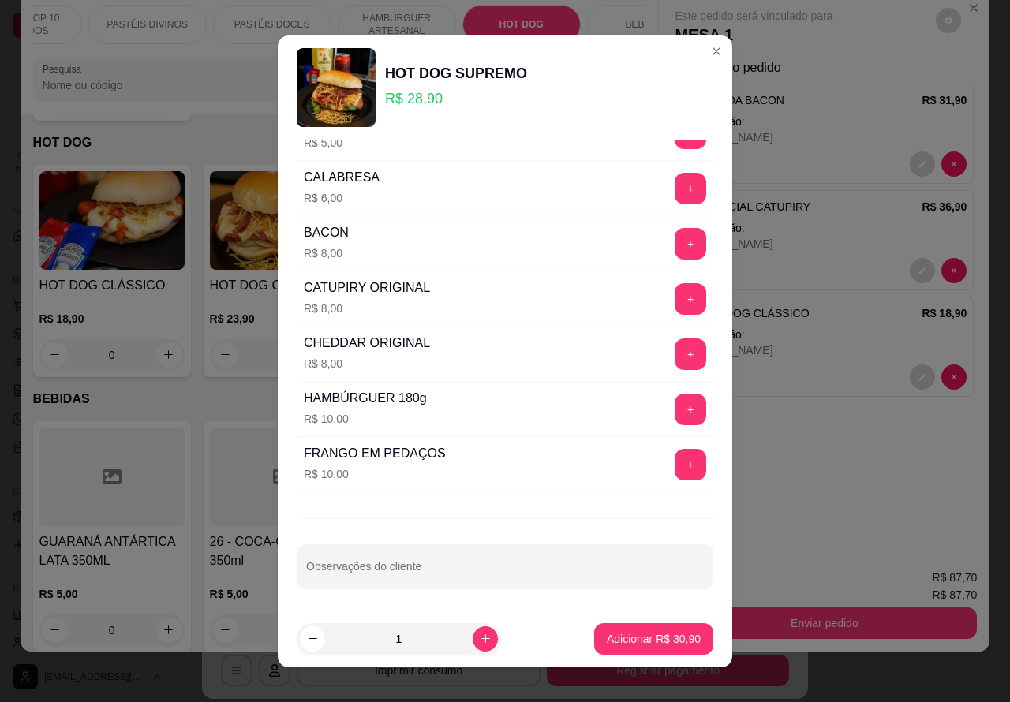
click at [463, 577] on input "Observações do cliente" at bounding box center [505, 573] width 398 height 16
type input "JOAO LUCAS"
click at [631, 633] on p "Adicionar R$ 30,90" at bounding box center [654, 639] width 94 height 16
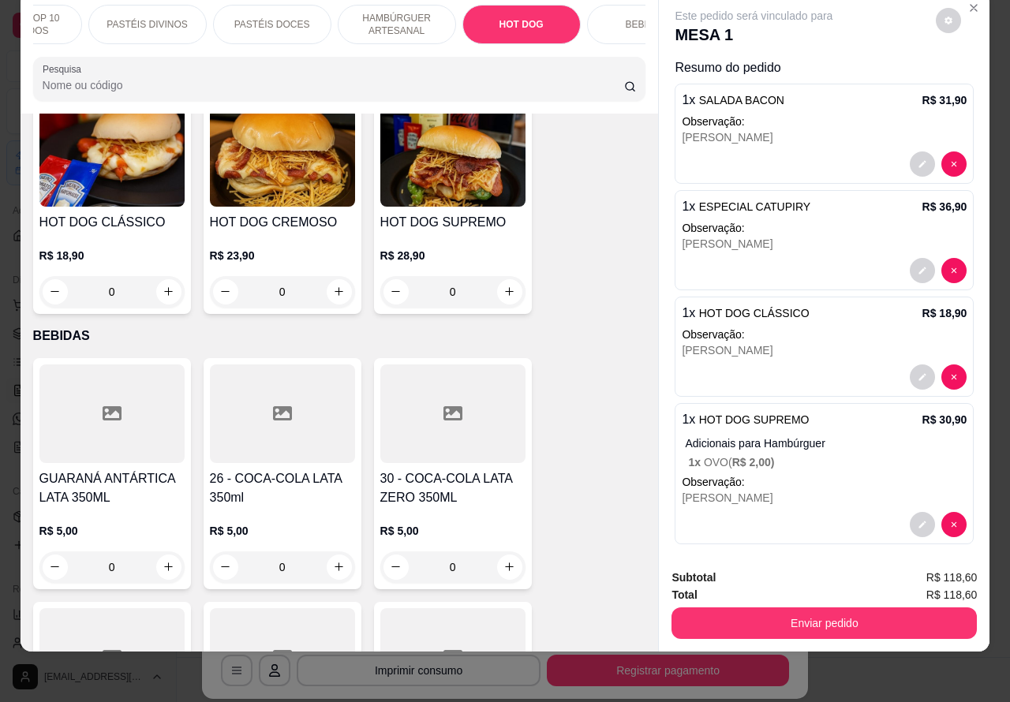
click at [418, 12] on p "HAMBÚRGUER ARTESANAL" at bounding box center [397, 24] width 92 height 25
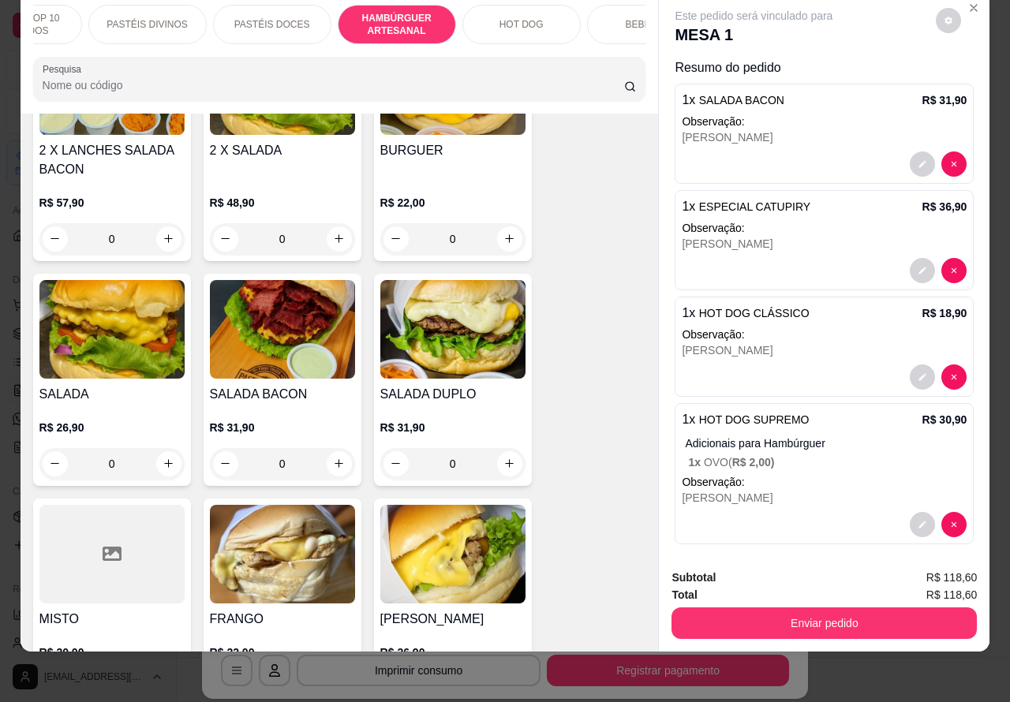
scroll to position [3862, 0]
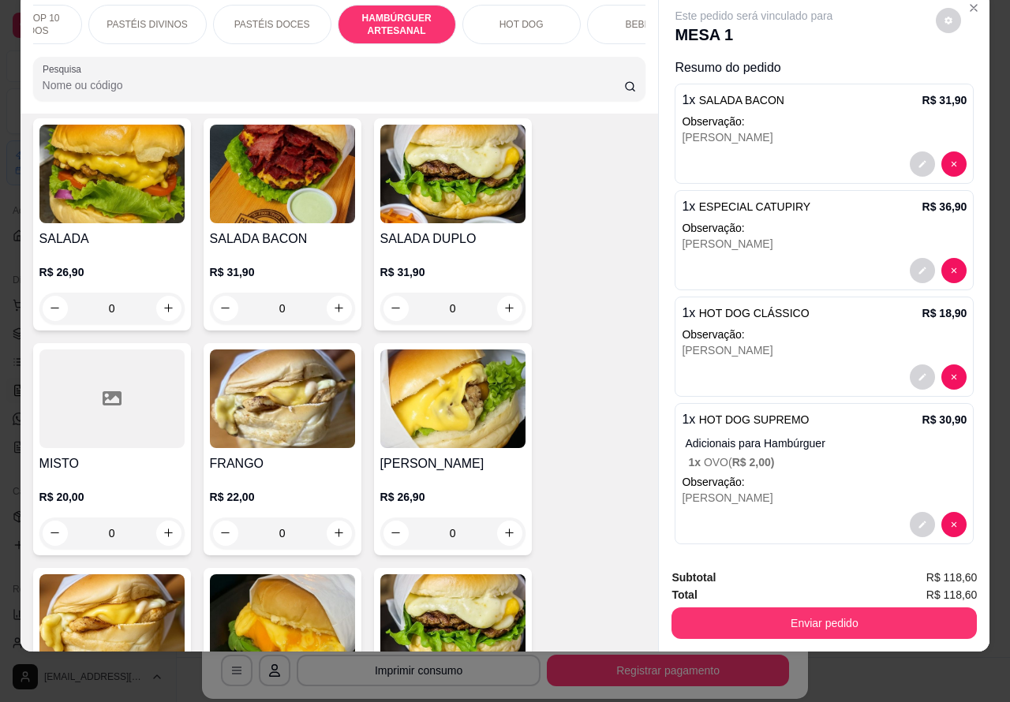
click at [290, 403] on img at bounding box center [282, 398] width 145 height 99
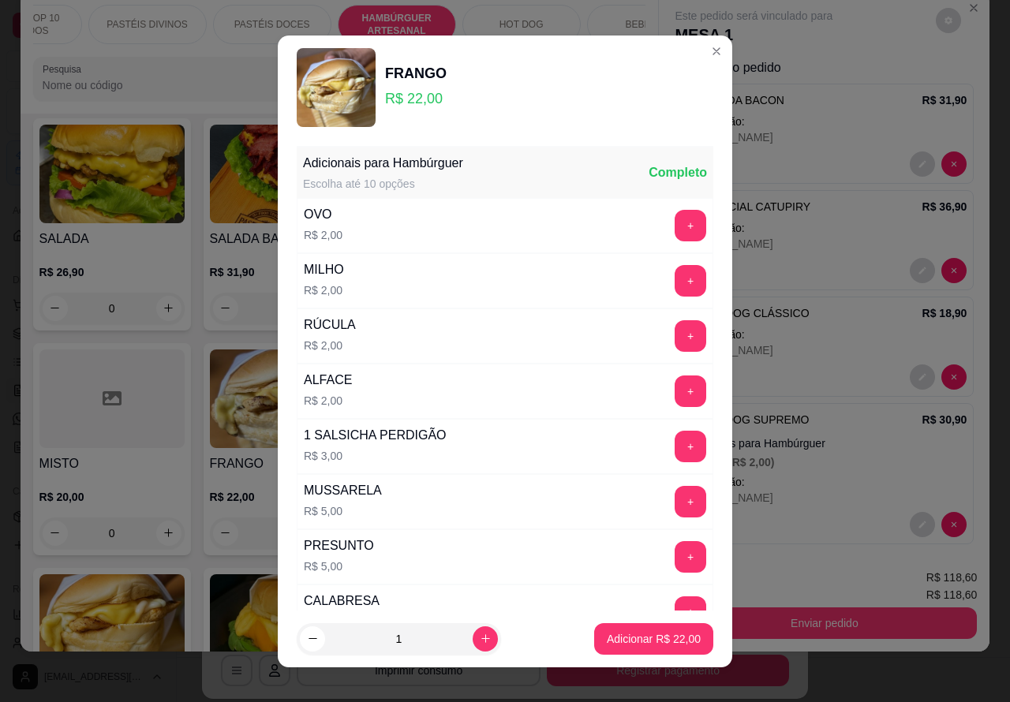
click at [695, 58] on p "Resumo do pedido" at bounding box center [823, 67] width 299 height 19
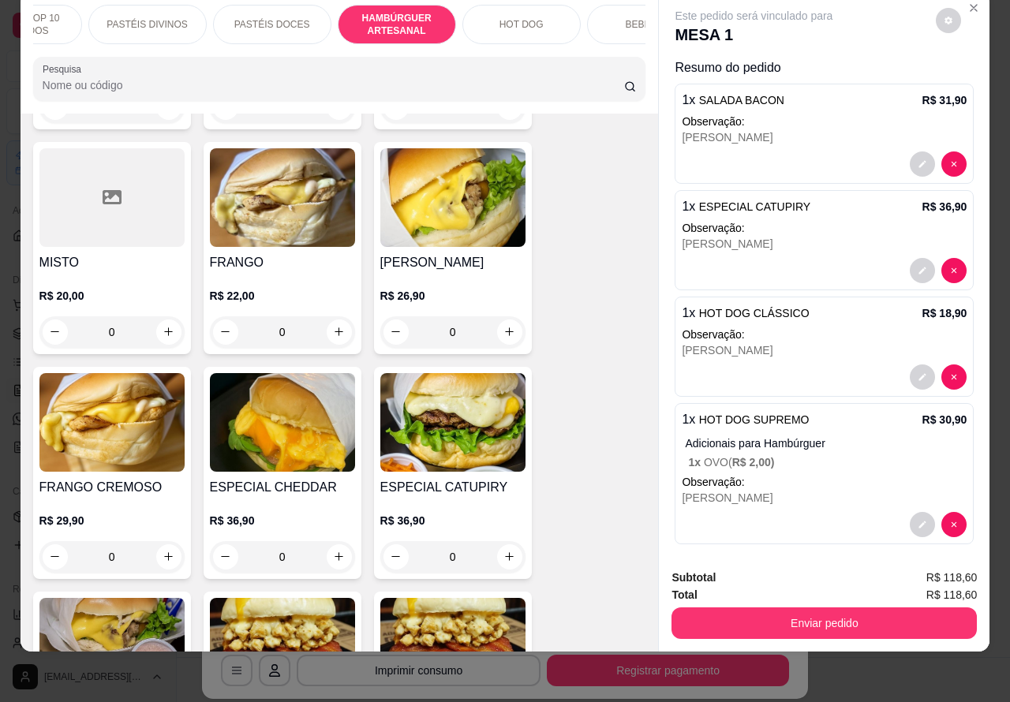
scroll to position [4112, 0]
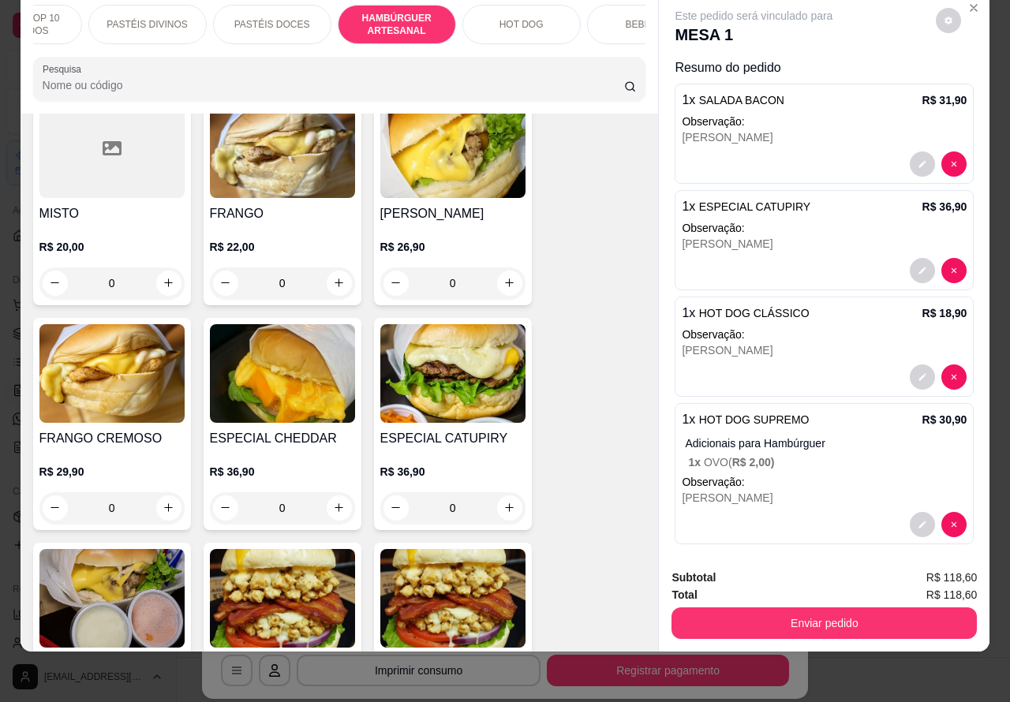
click at [125, 373] on img at bounding box center [111, 373] width 145 height 99
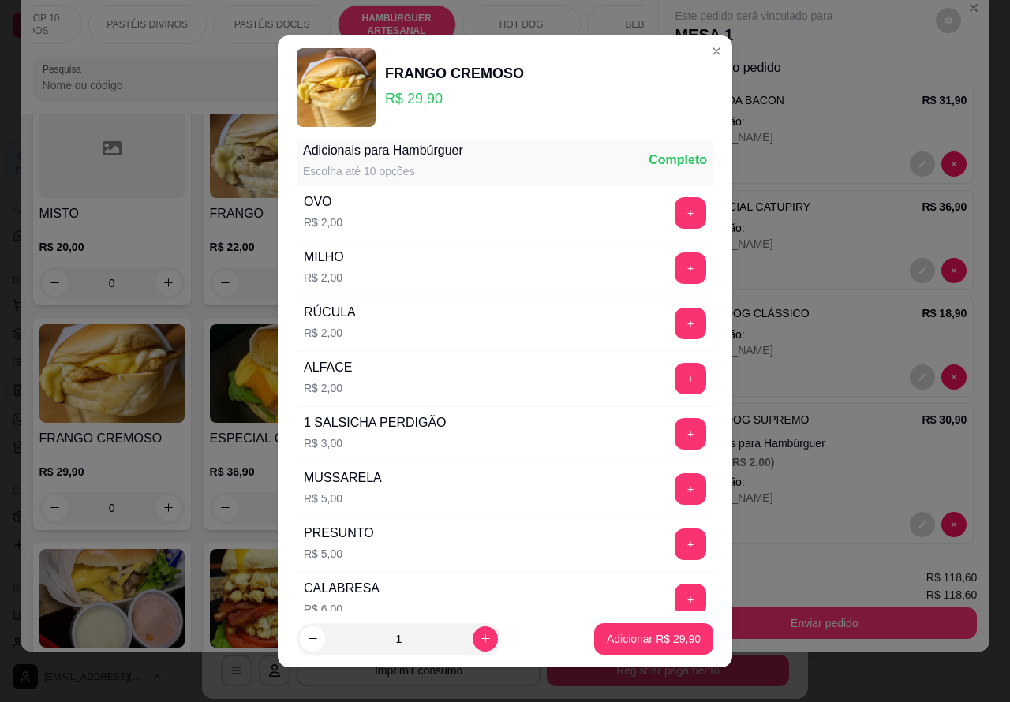
scroll to position [0, 0]
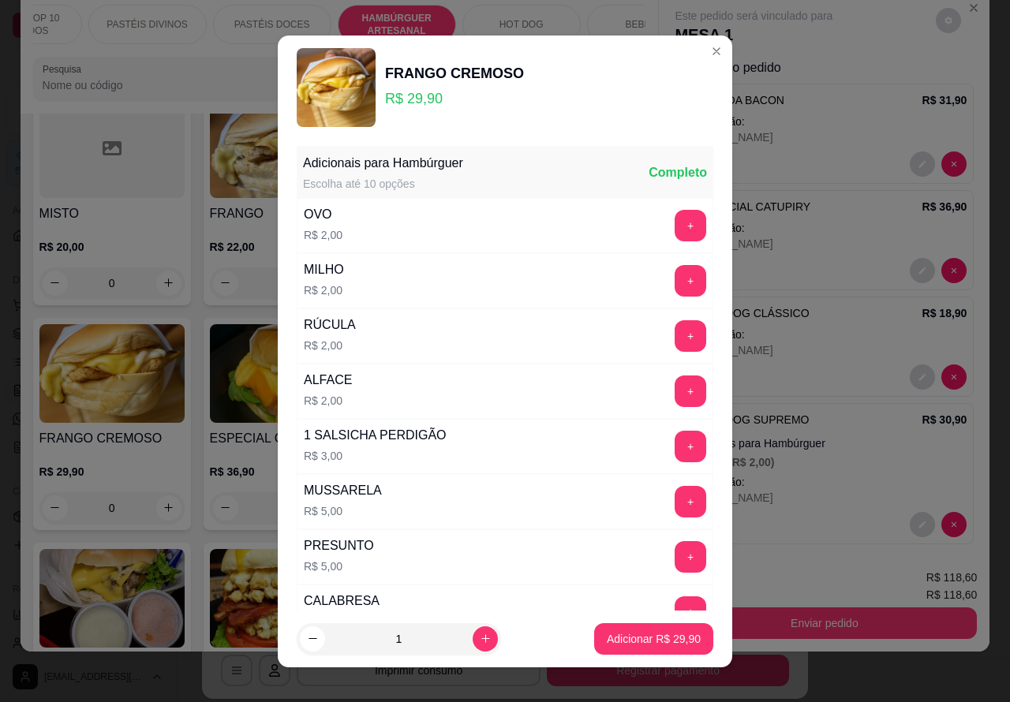
click at [674, 225] on button "+" at bounding box center [690, 226] width 32 height 32
click at [613, 632] on p "Adicionar R$ 31,90" at bounding box center [654, 639] width 94 height 16
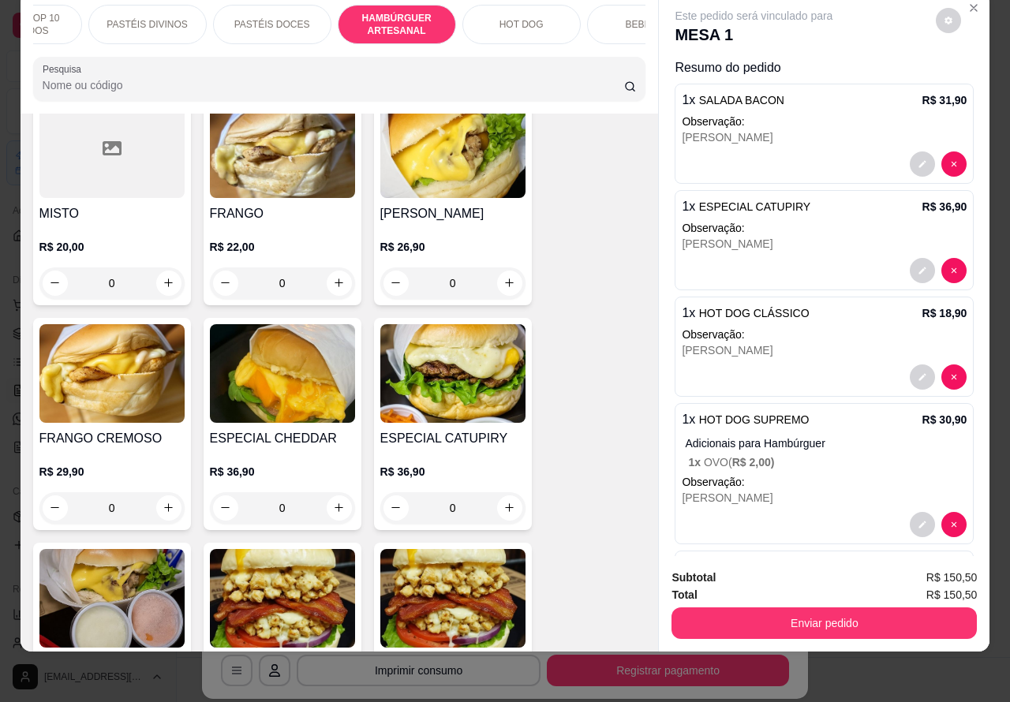
scroll to position [124, 0]
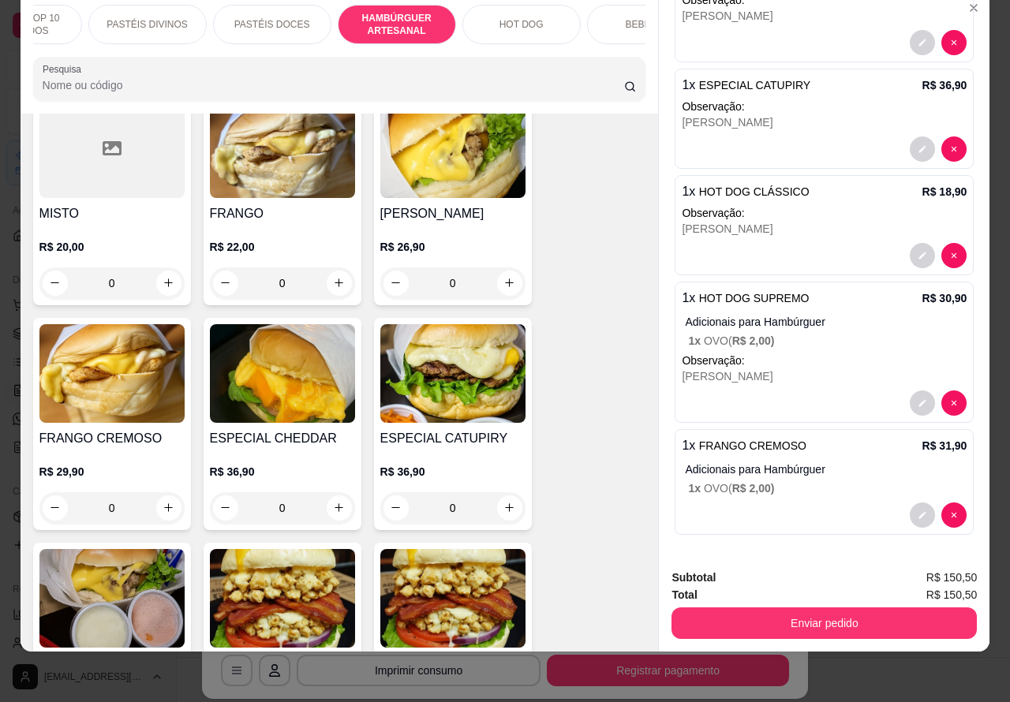
click at [809, 609] on button "Enviar pedido" at bounding box center [823, 623] width 305 height 32
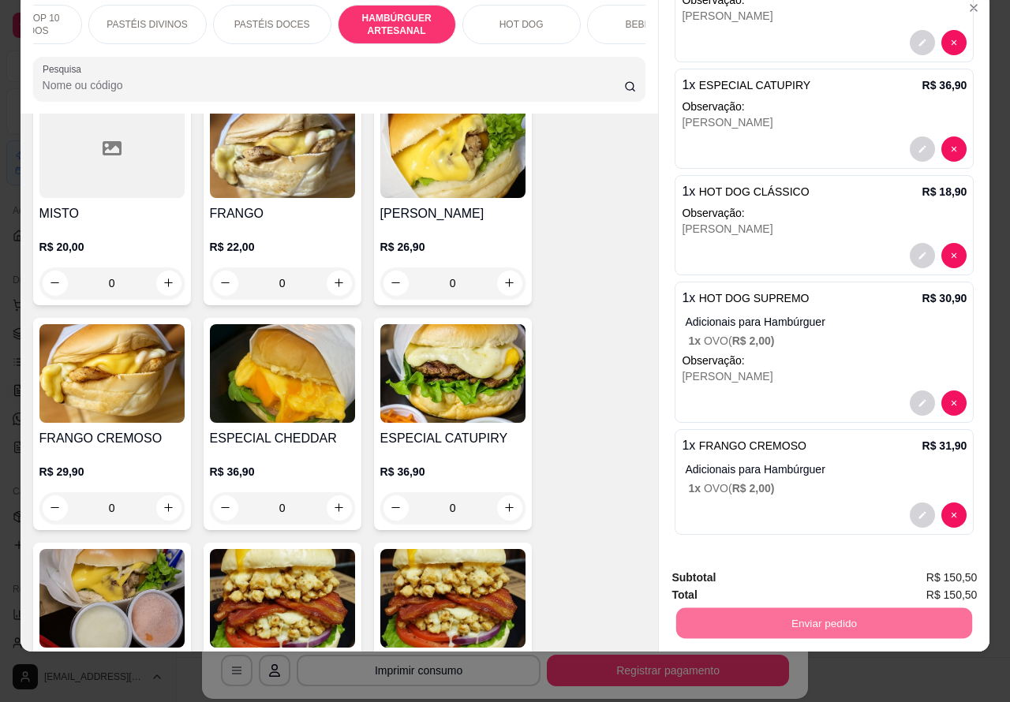
click at [801, 576] on button "Não registrar e enviar pedido" at bounding box center [770, 569] width 159 height 29
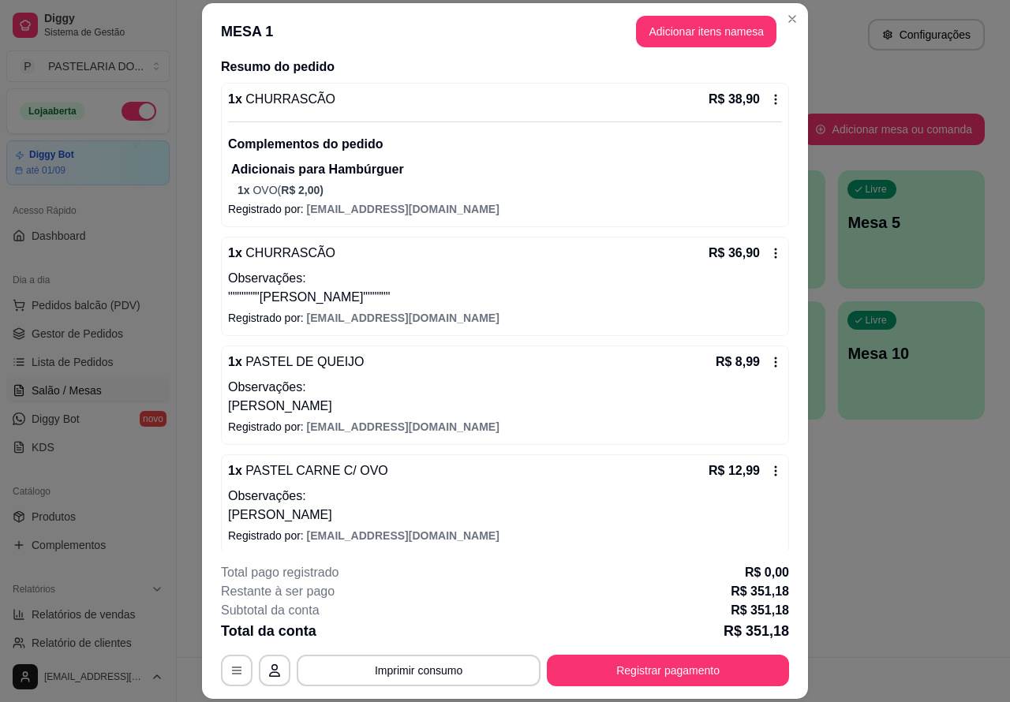
scroll to position [0, 0]
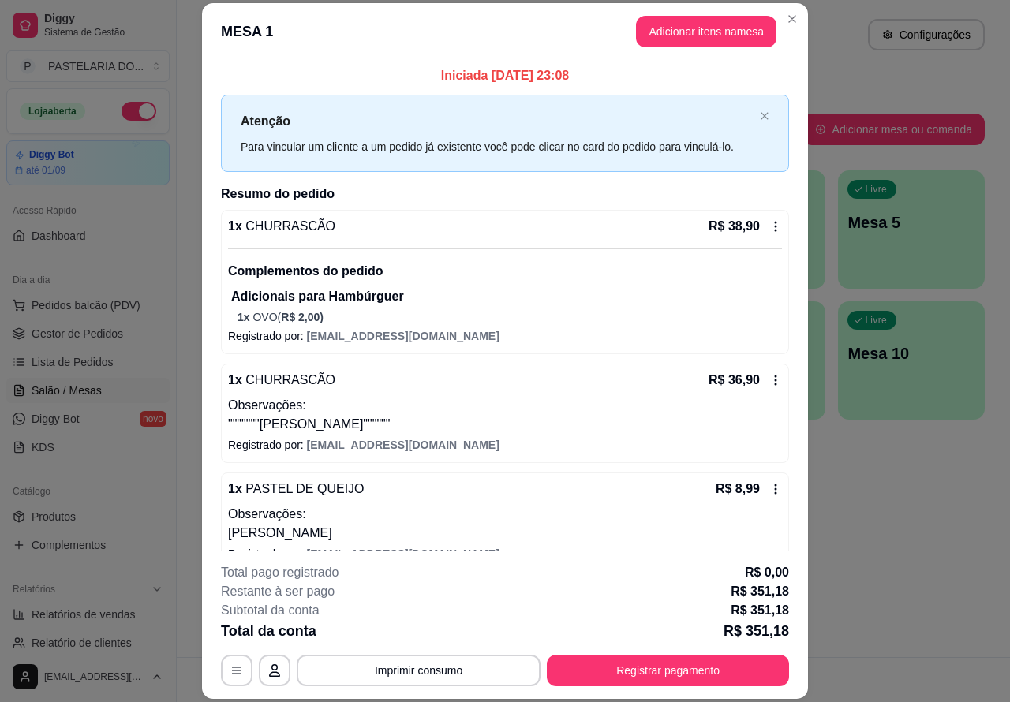
click at [460, 671] on button "Imprimir consumo" at bounding box center [419, 671] width 244 height 32
click at [925, 515] on div "Atendimento Salão Configurações Todos Mesas Comandas Pesquisar Adicionar mesa o…" at bounding box center [593, 328] width 833 height 657
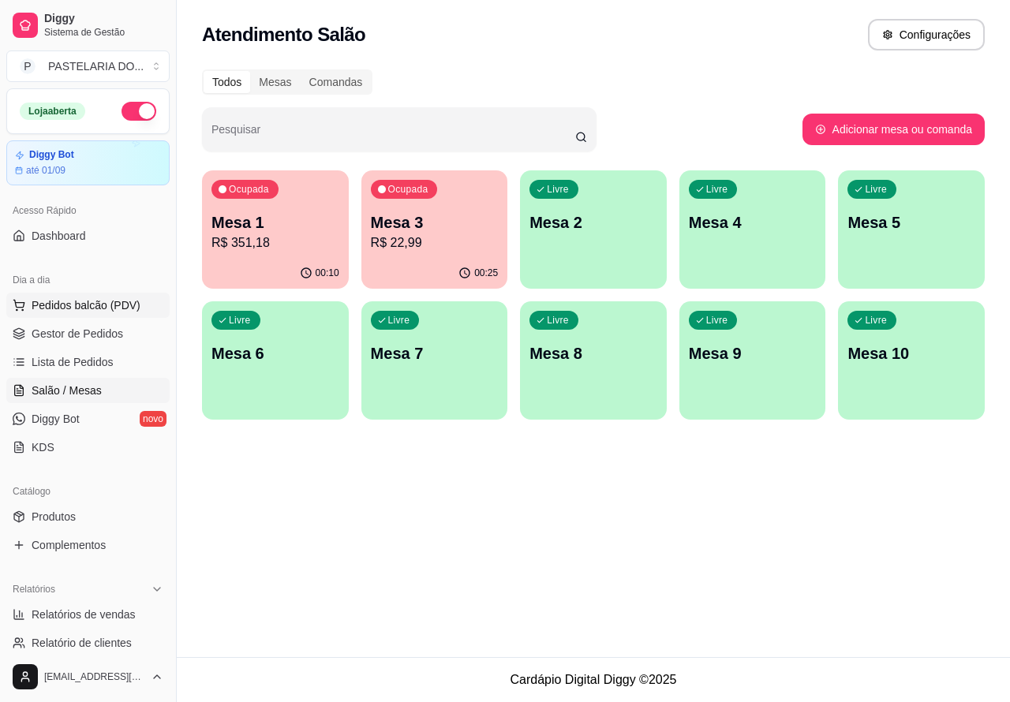
click at [117, 304] on span "Pedidos balcão (PDV)" at bounding box center [86, 305] width 109 height 16
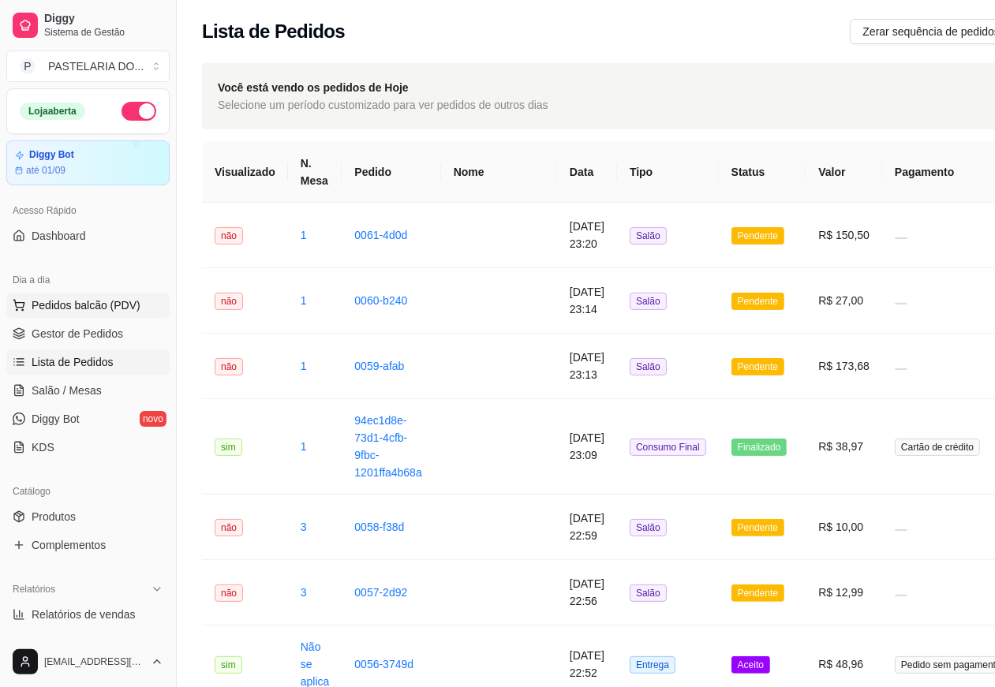
click at [116, 305] on span "Pedidos balcão (PDV)" at bounding box center [86, 305] width 109 height 16
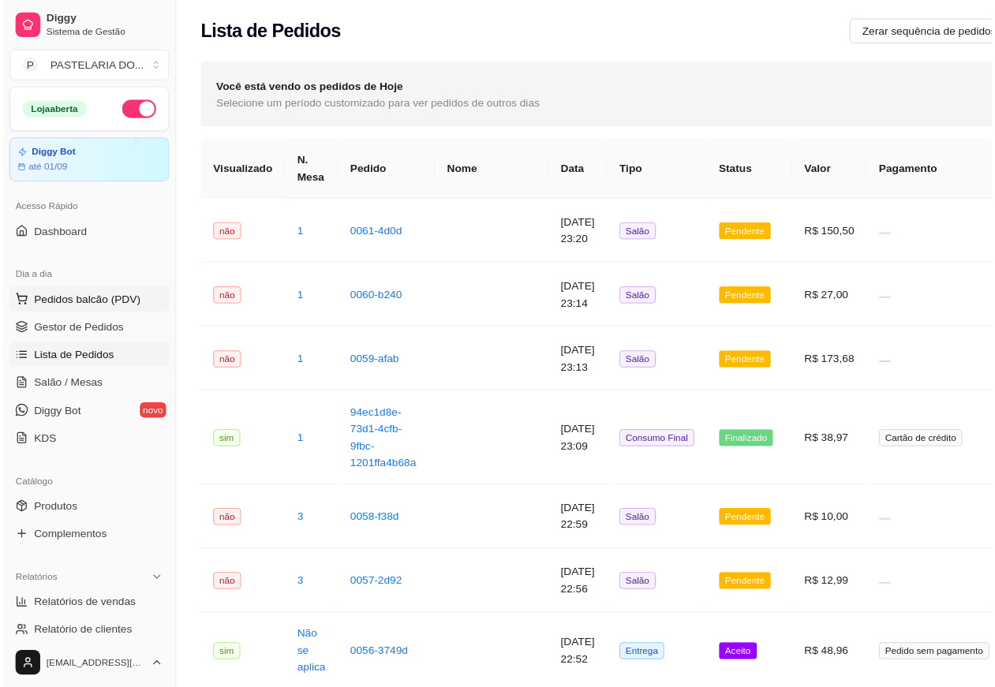
scroll to position [0, 140]
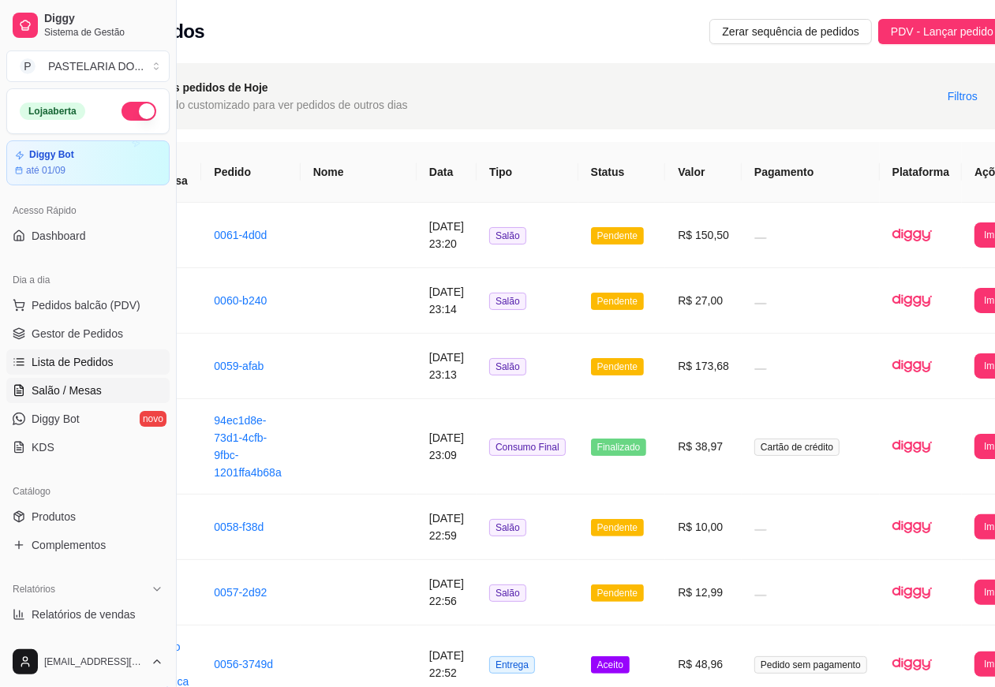
click at [89, 388] on span "Salão / Mesas" at bounding box center [67, 391] width 70 height 16
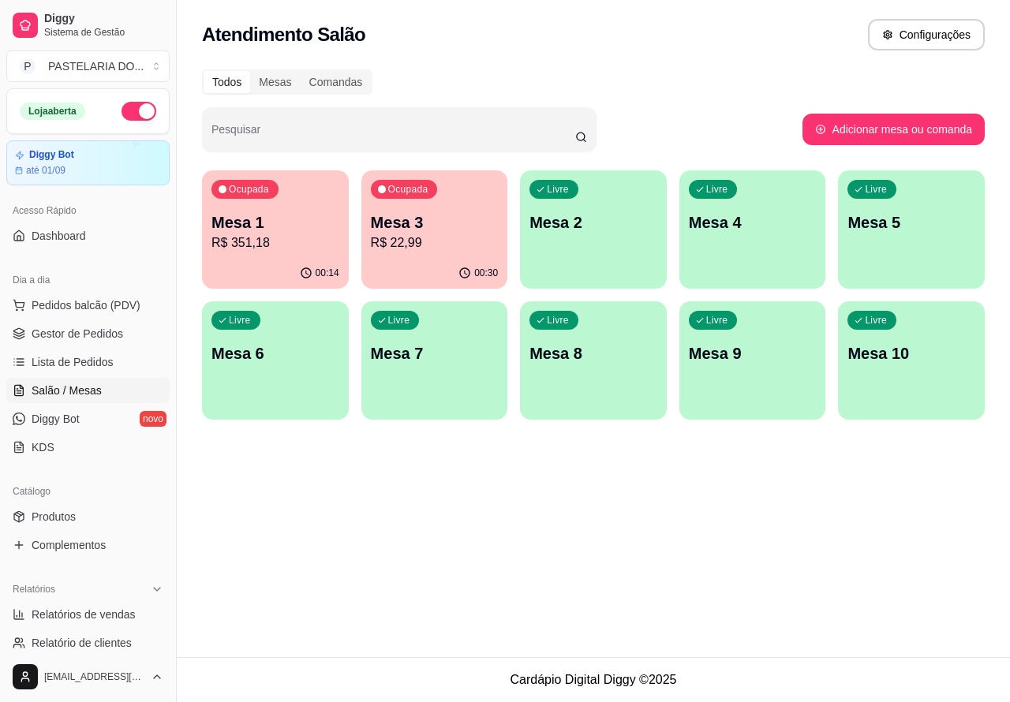
click at [293, 254] on div "Ocupada Mesa 1 R$ 351,18" at bounding box center [275, 214] width 147 height 88
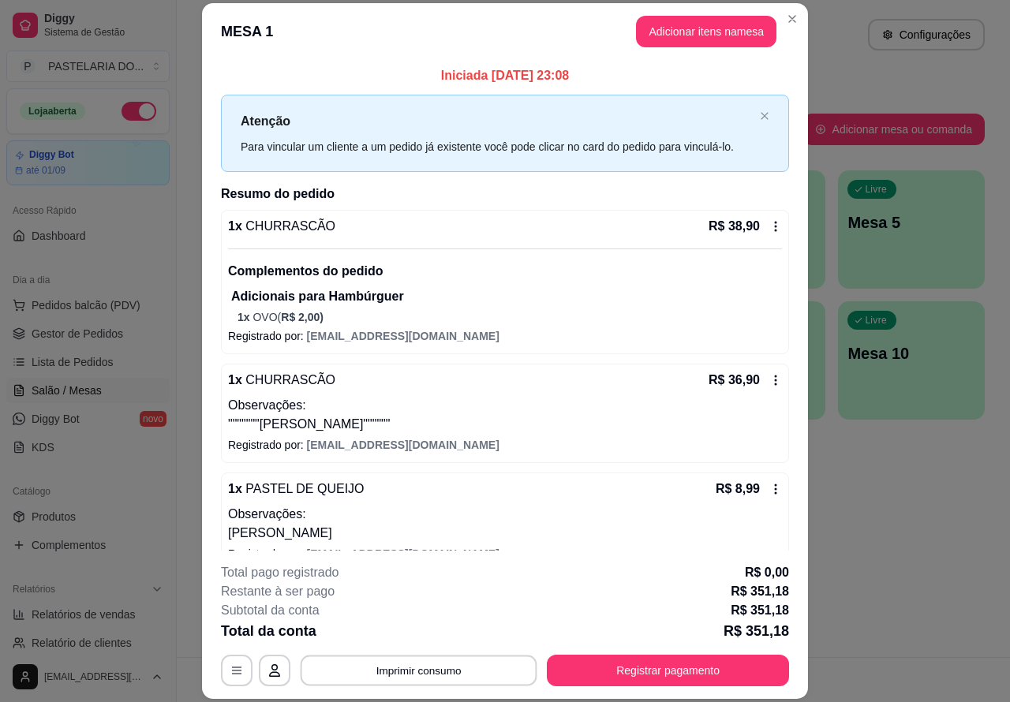
click at [461, 661] on button "Imprimir consumo" at bounding box center [419, 670] width 237 height 31
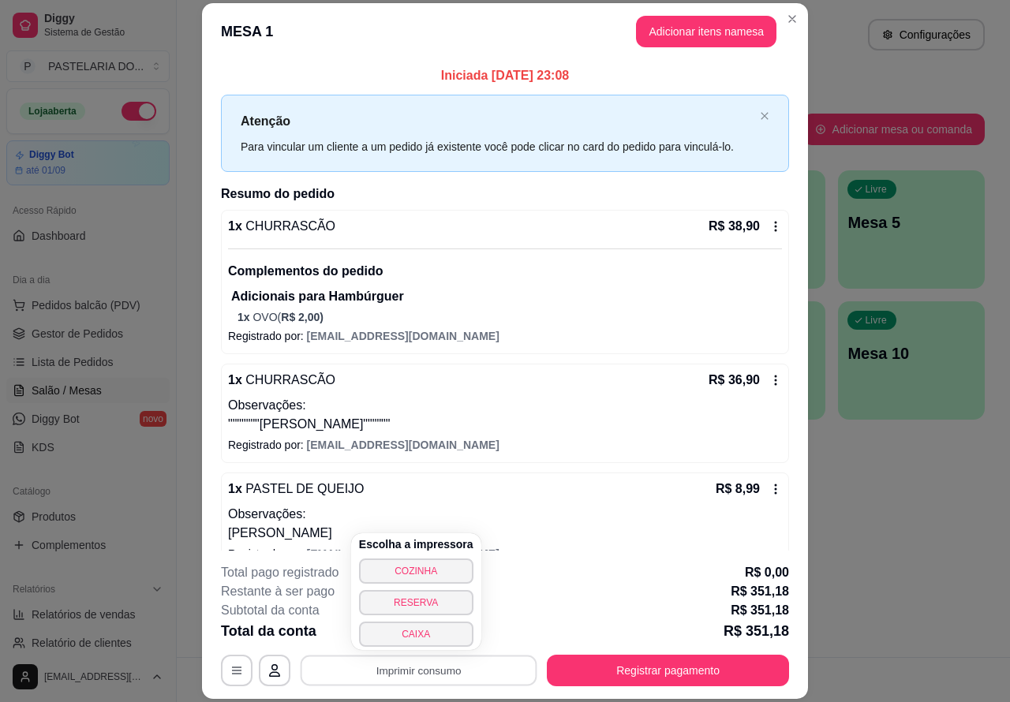
click at [426, 630] on button "CAIXA" at bounding box center [416, 634] width 114 height 25
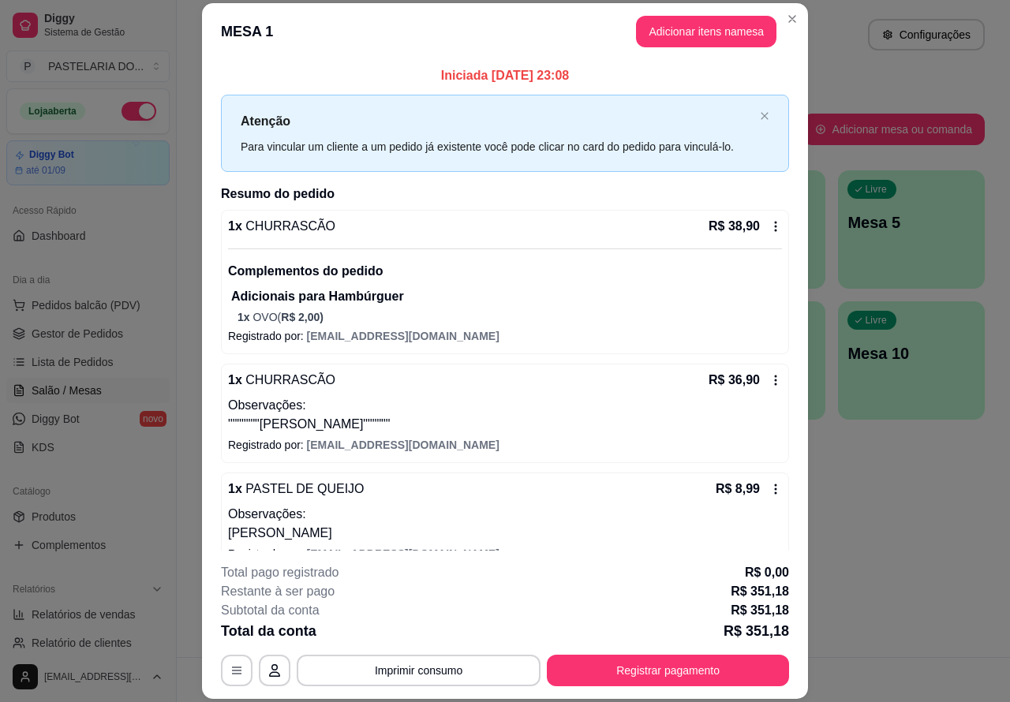
click at [115, 308] on span "Pedidos balcão (PDV)" at bounding box center [86, 305] width 109 height 16
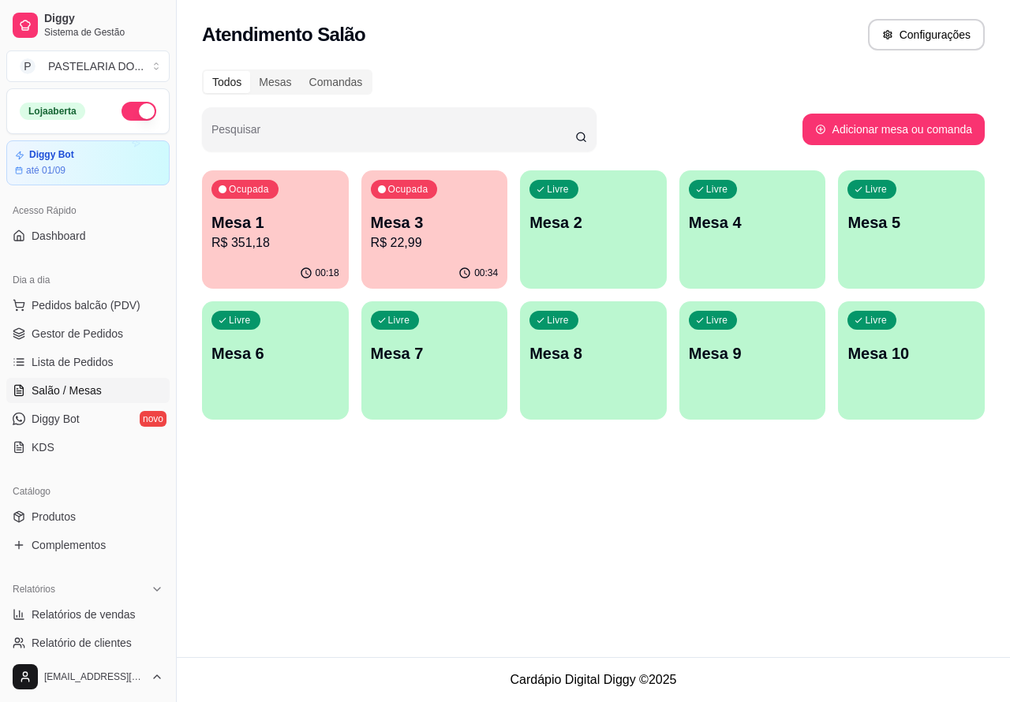
click at [589, 596] on div "PASTEL DE CARNE R$ 8,99 0 PASTEL DE QUEIJO R$ 8,99 0 PASTEL DE FRANGO R$ 8,99 0…" at bounding box center [339, 473] width 613 height 456
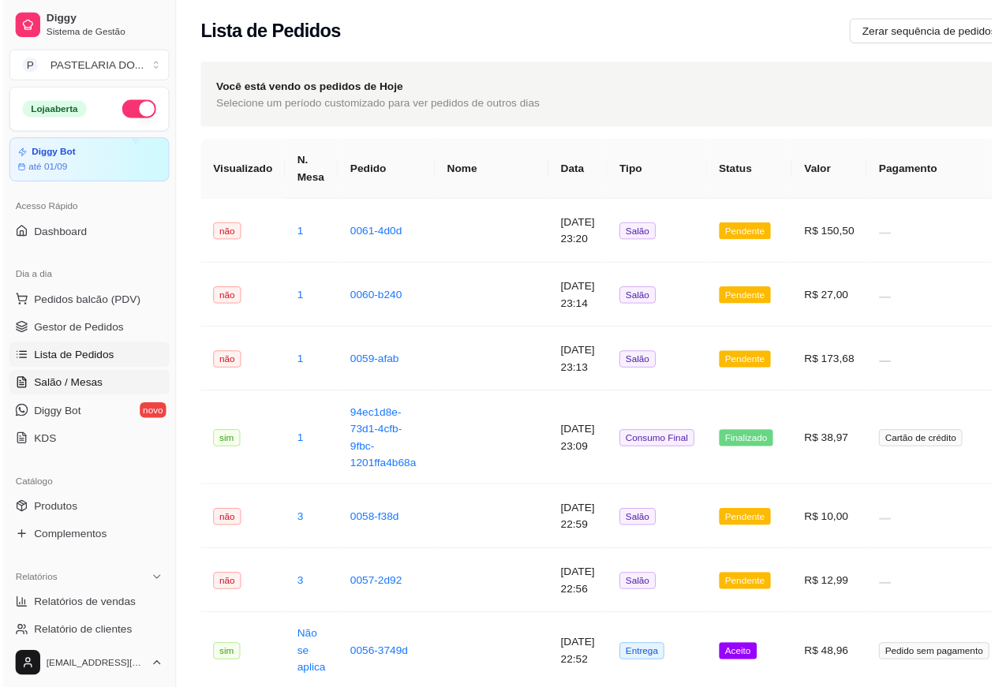
scroll to position [0, 140]
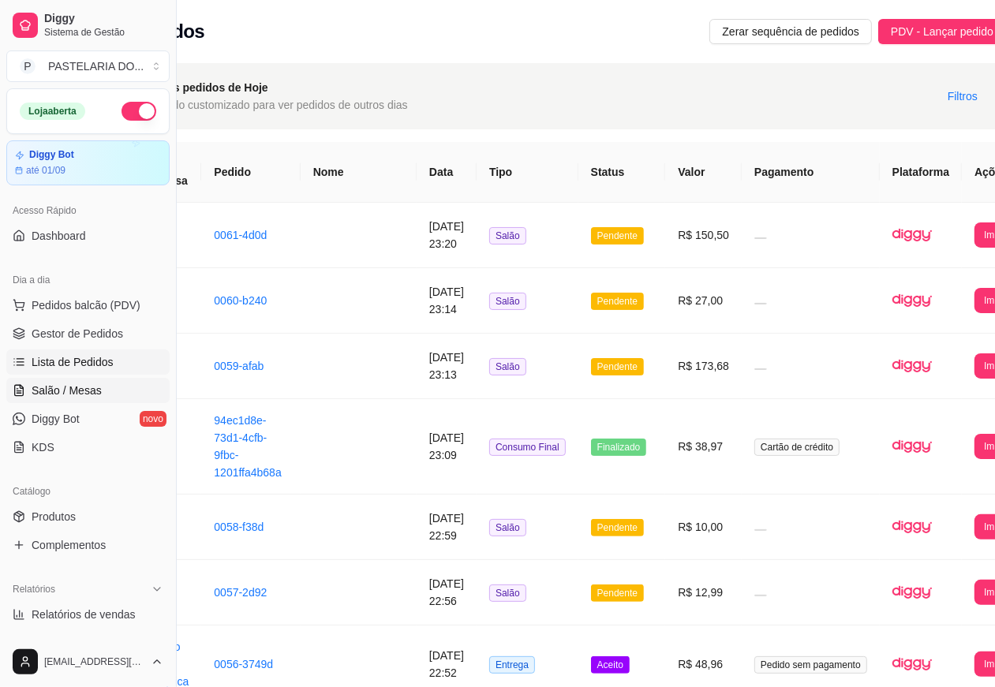
click at [101, 392] on link "Salão / Mesas" at bounding box center [87, 390] width 163 height 25
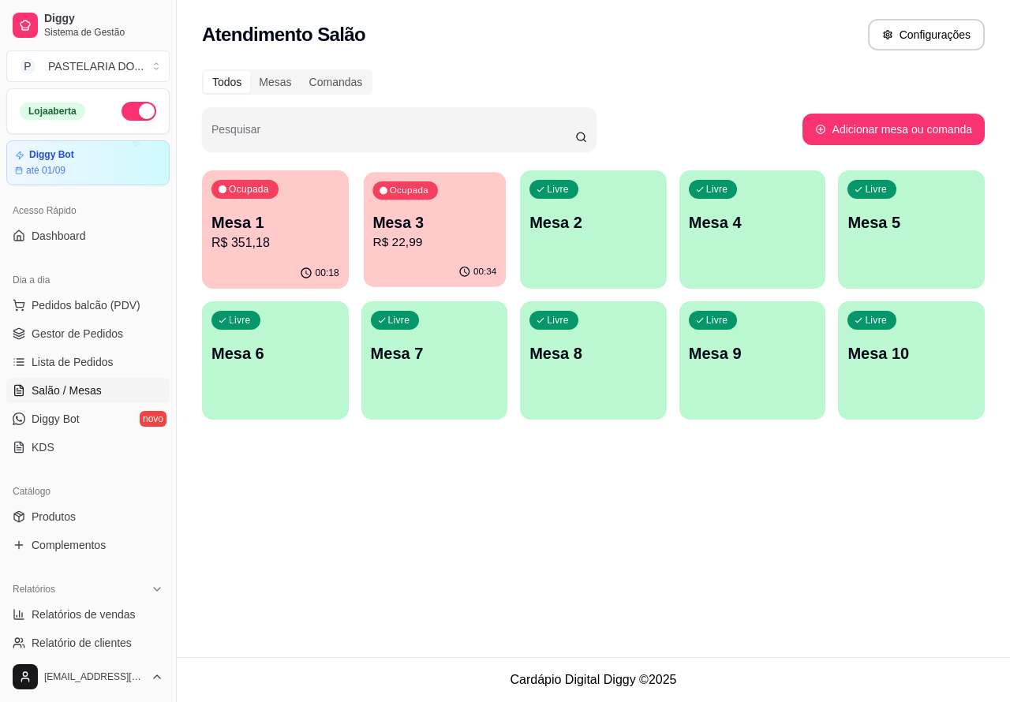
click at [432, 253] on div "Ocupada Mesa 3 R$ 22,99" at bounding box center [434, 214] width 142 height 85
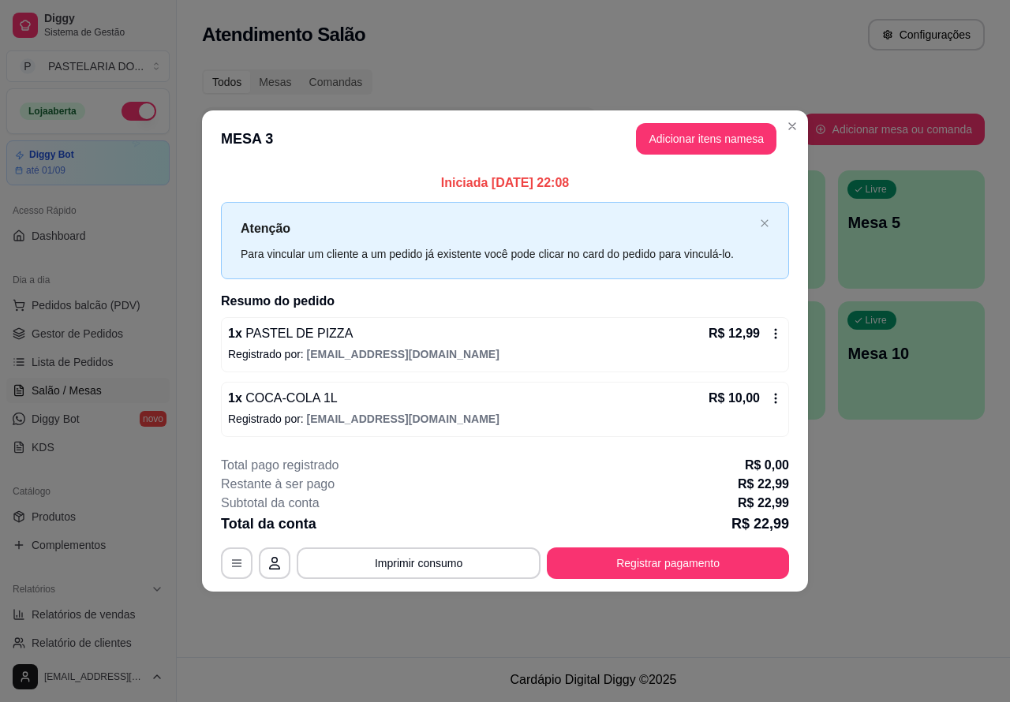
click at [484, 566] on button "Imprimir consumo" at bounding box center [419, 563] width 244 height 32
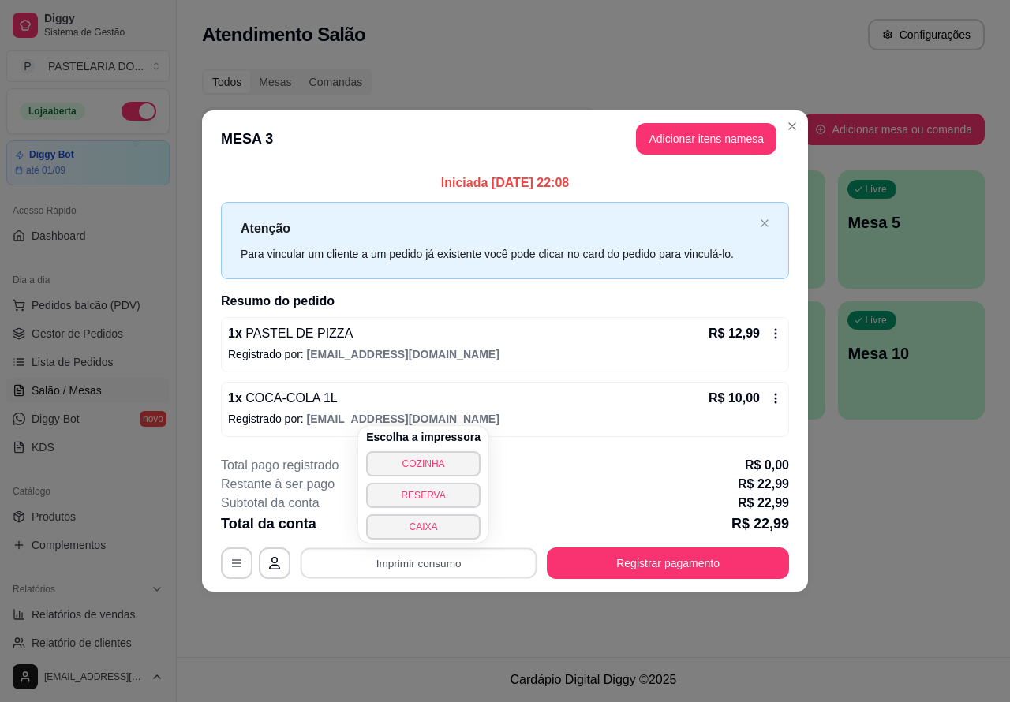
click at [451, 529] on button "CAIXA" at bounding box center [423, 526] width 114 height 25
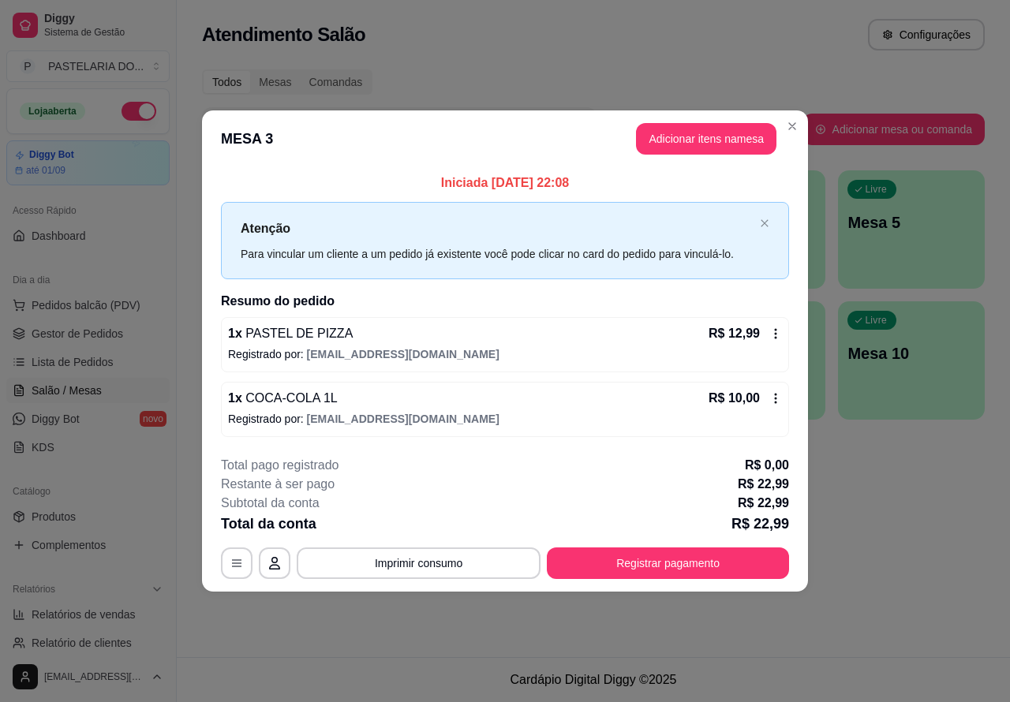
click at [411, 623] on div "Atendimento Salão Configurações Todos Mesas Comandas Pesquisar Adicionar mesa o…" at bounding box center [593, 328] width 833 height 657
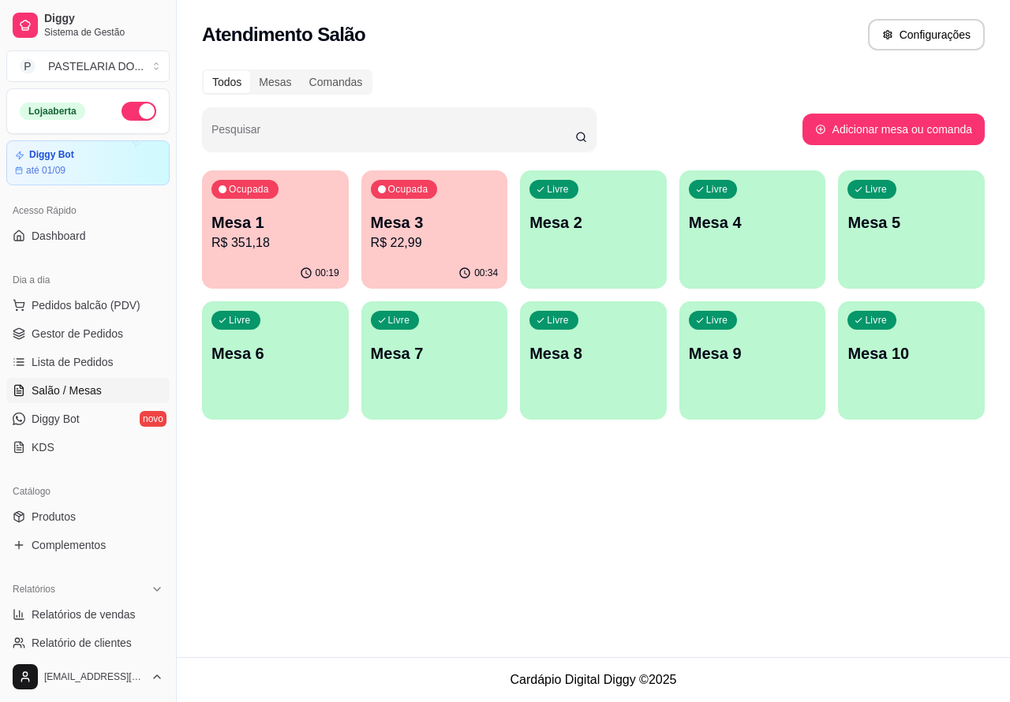
click at [454, 255] on div "Ocupada Mesa 3 R$ 22,99" at bounding box center [434, 214] width 147 height 88
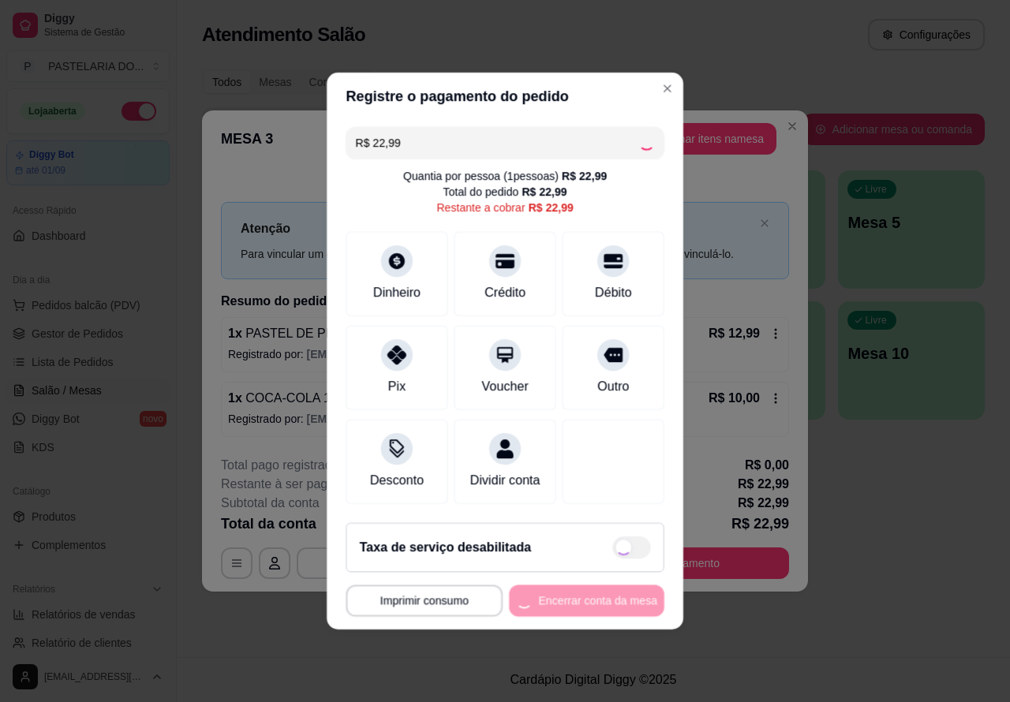
scroll to position [9, 0]
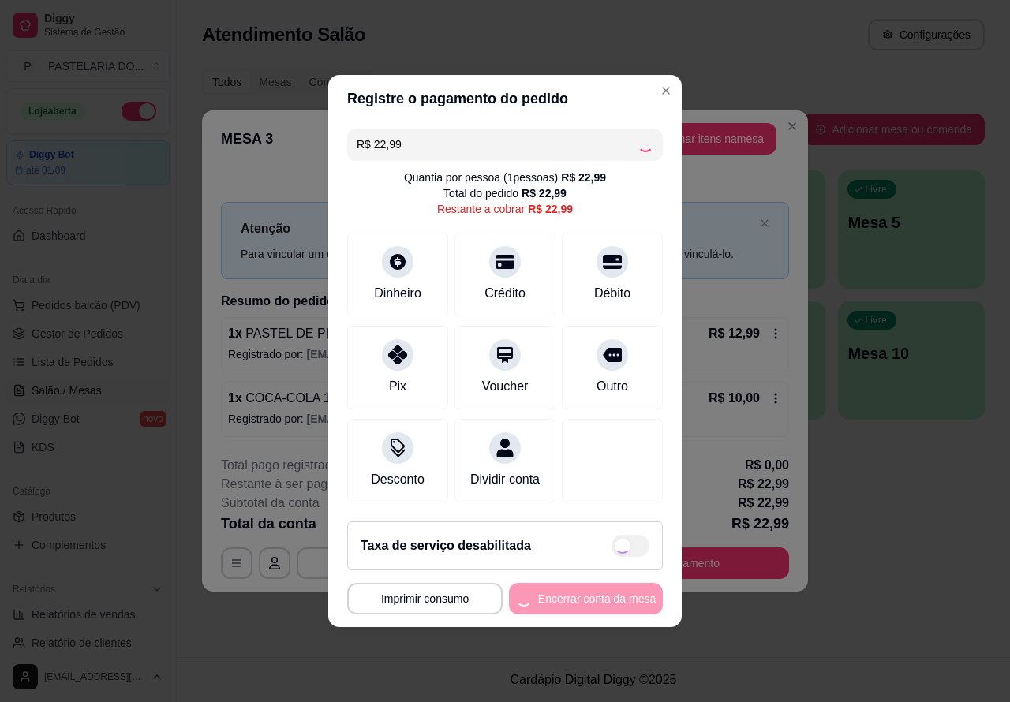
checkbox input "true"
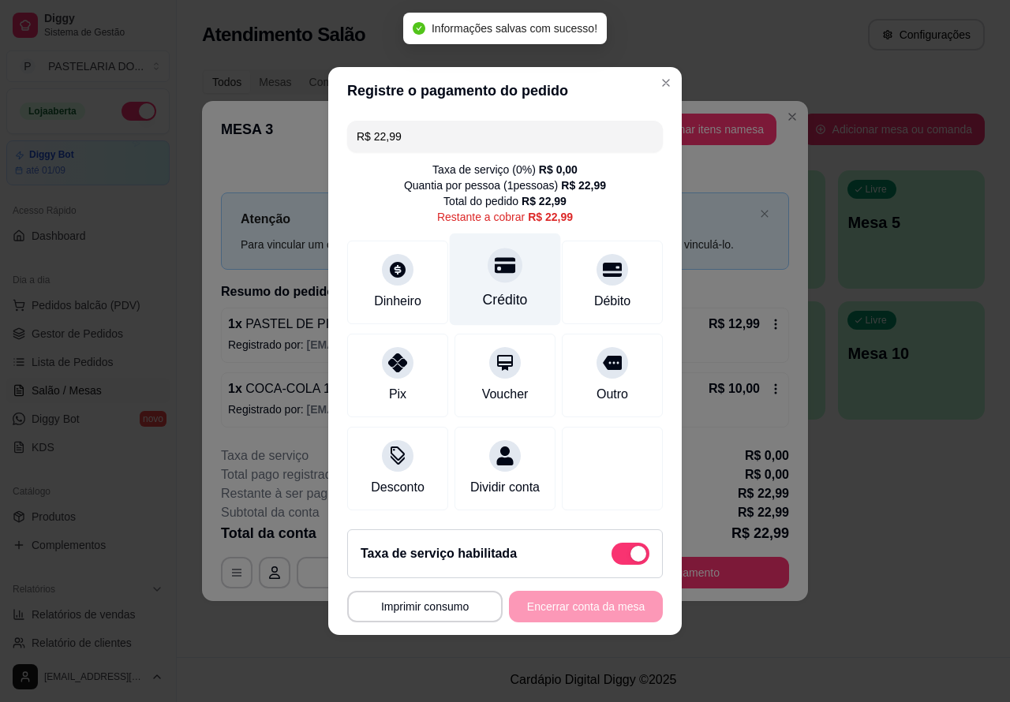
click at [499, 270] on div at bounding box center [505, 265] width 35 height 35
type input "R$ 0,00"
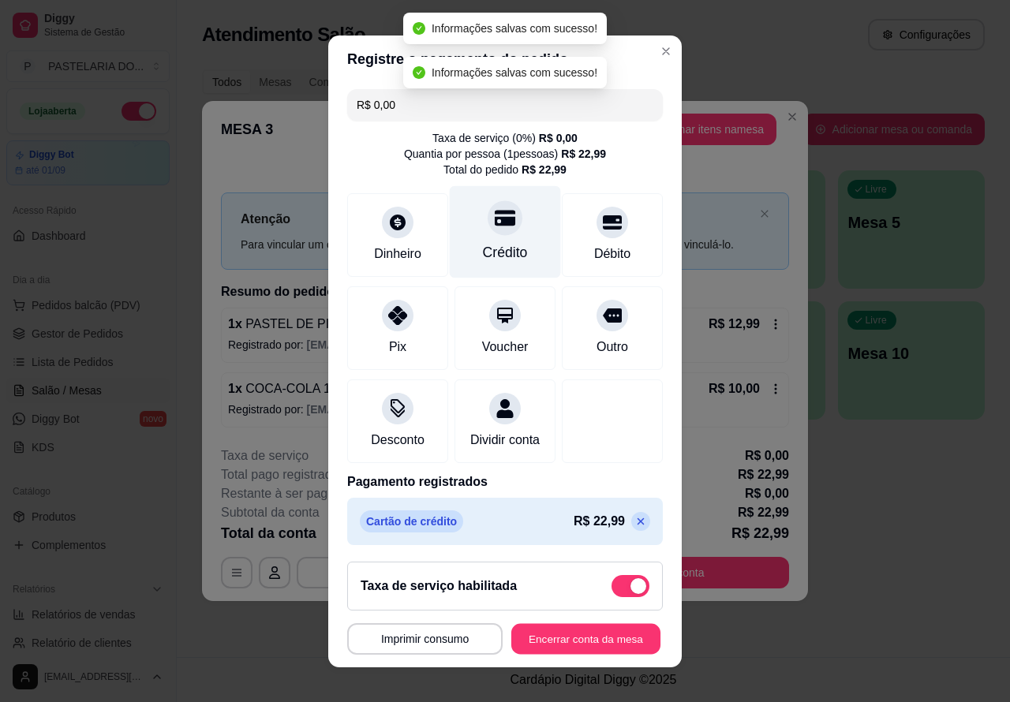
click at [521, 631] on button "Encerrar conta da mesa" at bounding box center [585, 638] width 149 height 31
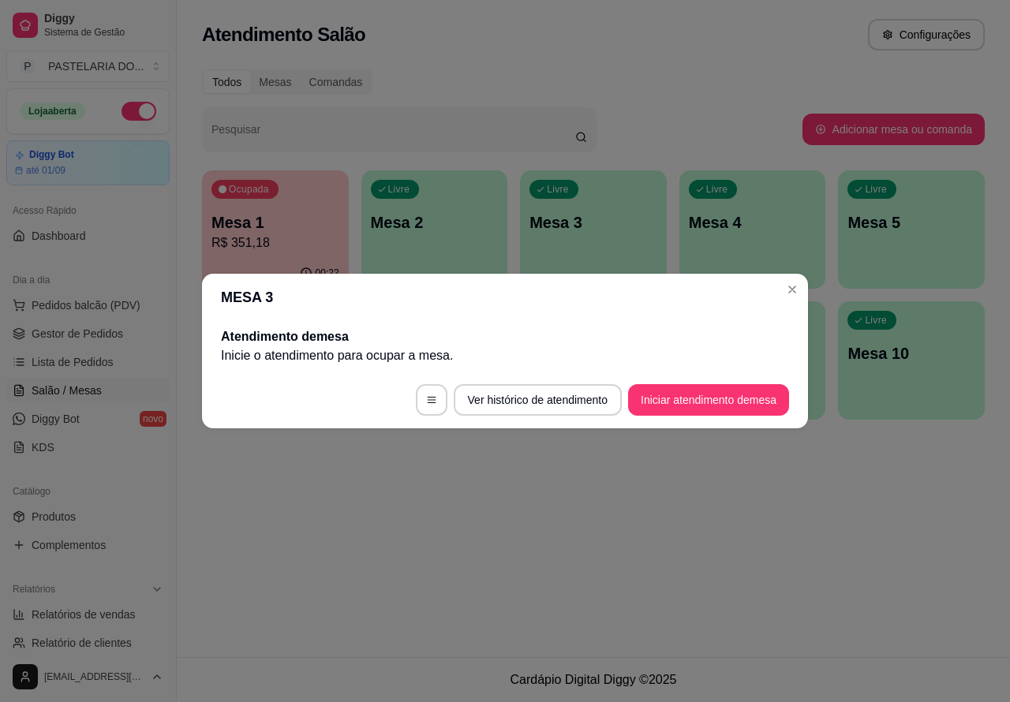
click at [118, 304] on span "Pedidos balcão (PDV)" at bounding box center [86, 305] width 109 height 16
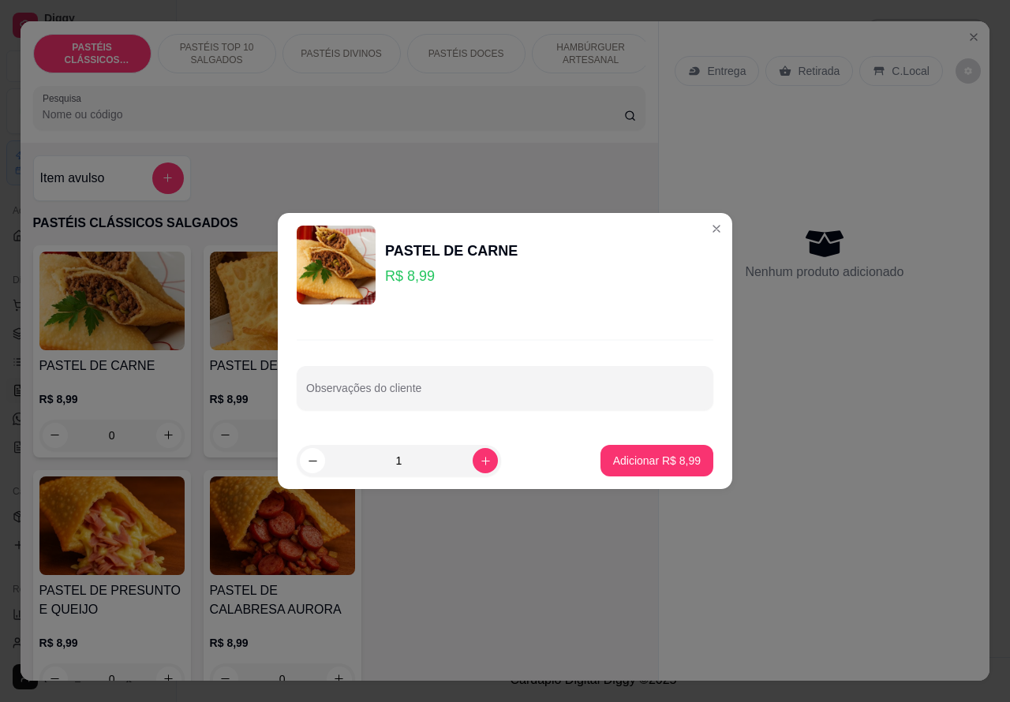
click at [473, 586] on div "PASTEL DE CARNE R$ 8,99 0 PASTEL DE QUEIJO R$ 8,99 0 PASTEL DE FRANGO R$ 8,99 0…" at bounding box center [339, 473] width 613 height 456
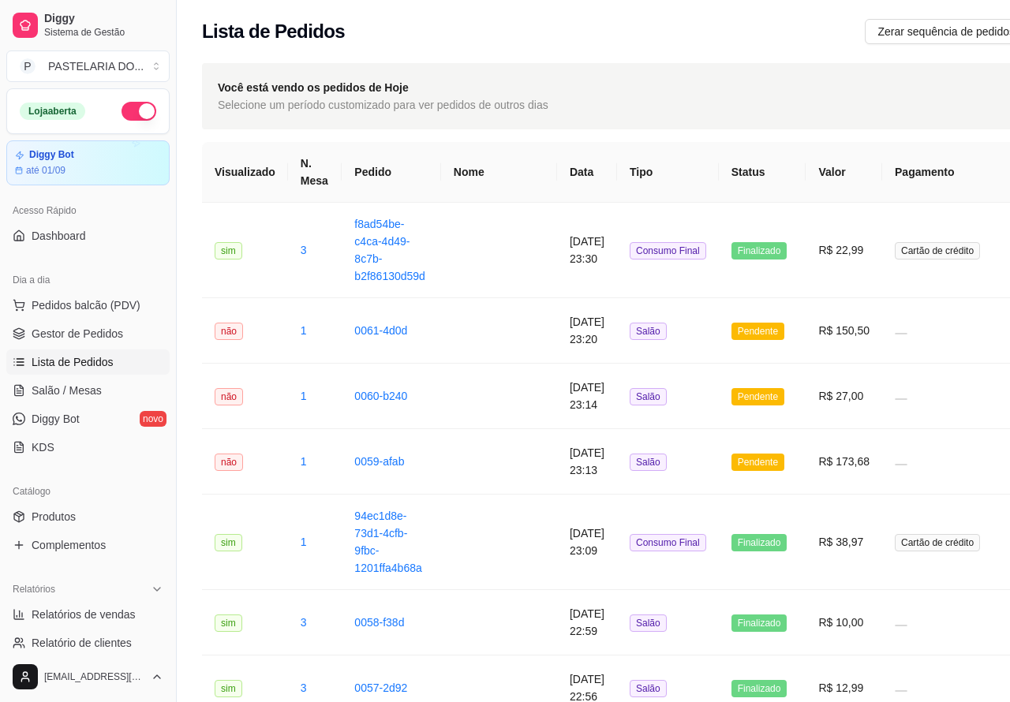
scroll to position [0, 140]
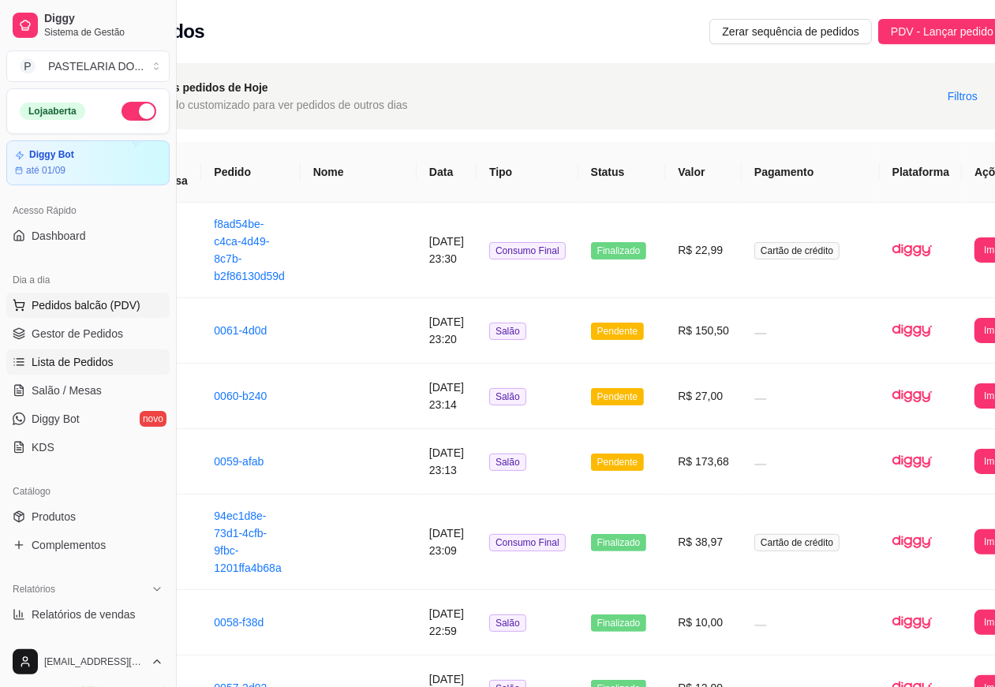
click at [126, 304] on span "Pedidos balcão (PDV)" at bounding box center [86, 305] width 109 height 16
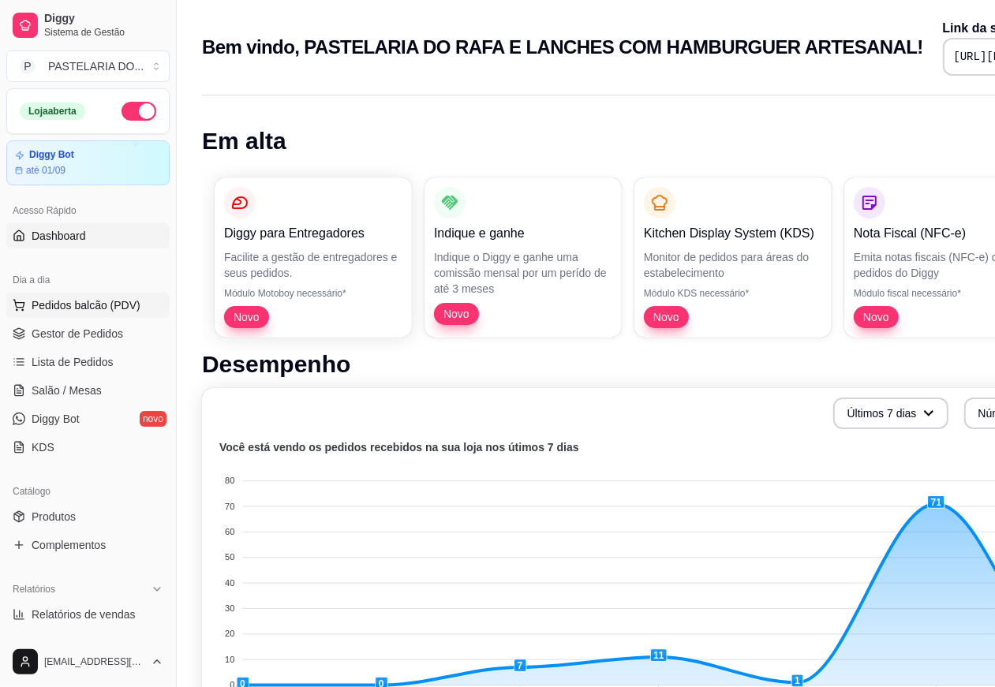
click at [118, 312] on span "Pedidos balcão (PDV)" at bounding box center [86, 305] width 109 height 16
click at [91, 401] on link "Salão / Mesas" at bounding box center [87, 390] width 163 height 25
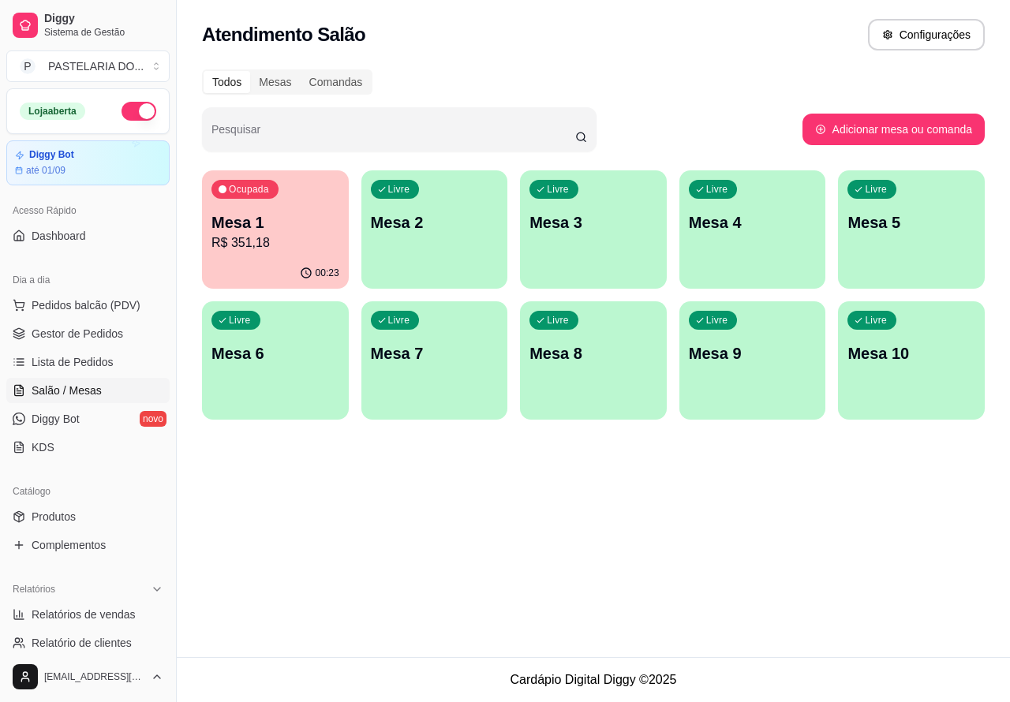
click at [320, 252] on div "Ocupada Mesa 1 R$ 351,18" at bounding box center [275, 214] width 147 height 88
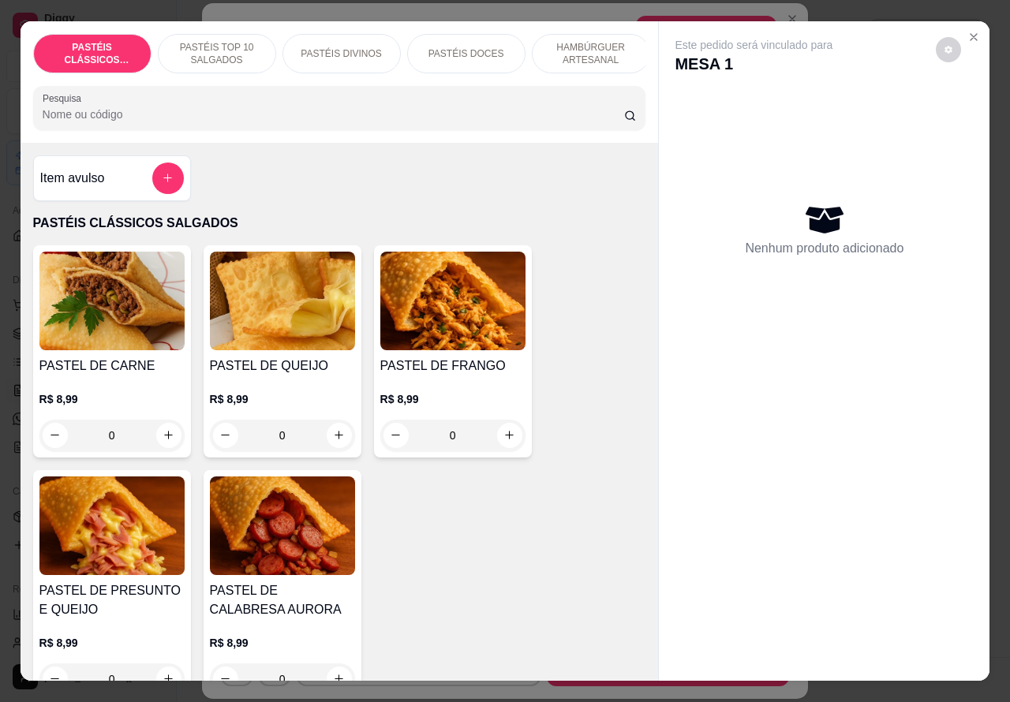
click at [483, 52] on p "PASTÉIS DOCES" at bounding box center [466, 53] width 76 height 13
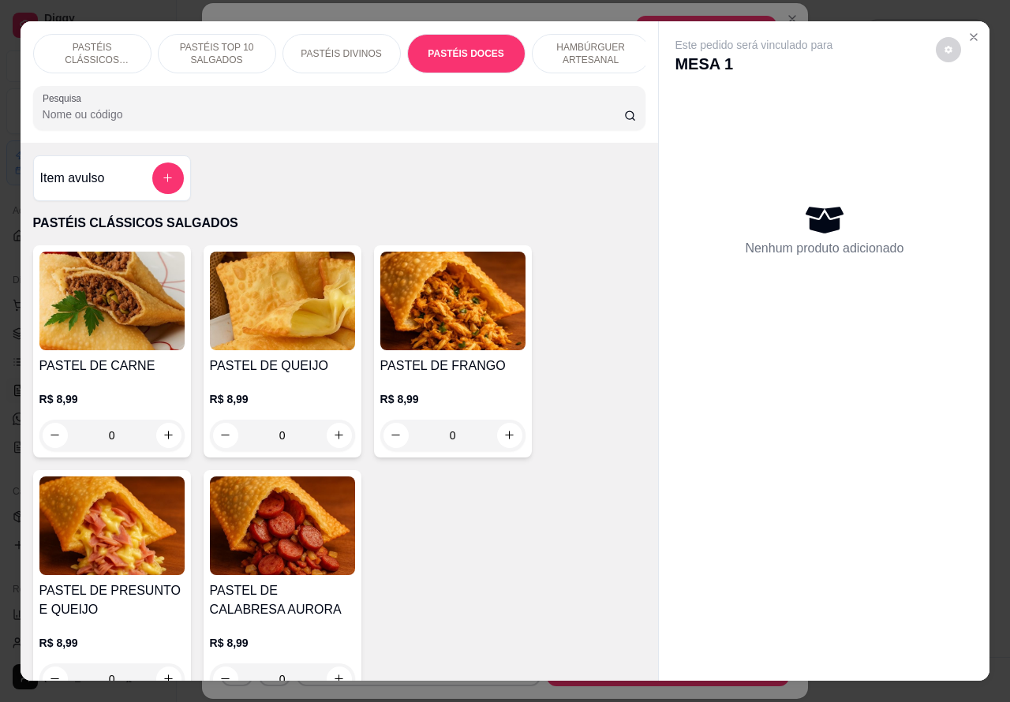
scroll to position [36, 0]
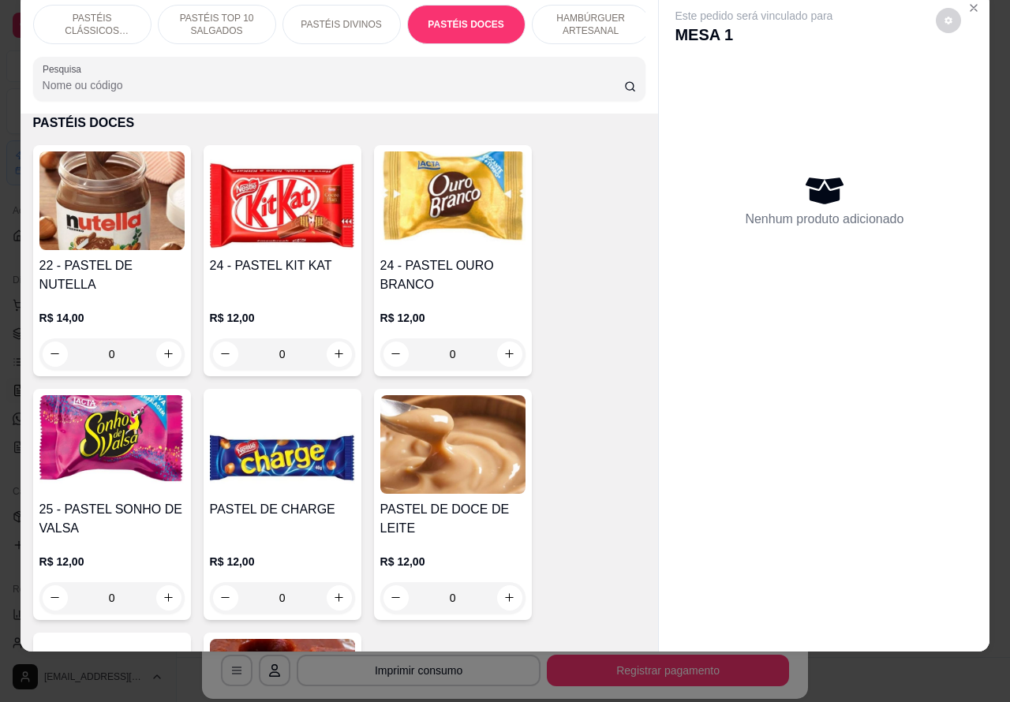
click at [455, 257] on h4 "24 - PASTEL OURO BRANCO" at bounding box center [452, 275] width 145 height 38
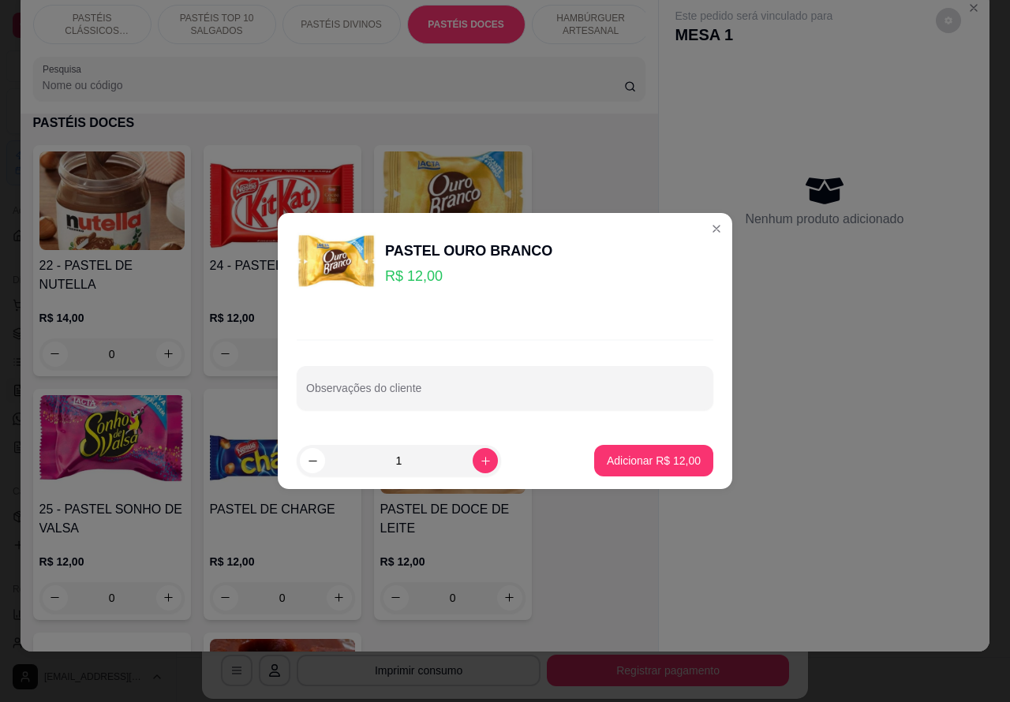
click at [420, 387] on div "Observações do cliente" at bounding box center [505, 388] width 417 height 44
type input "V"
type input "LEONCIO"
click at [632, 458] on p "Adicionar R$ 12,00" at bounding box center [654, 461] width 94 height 16
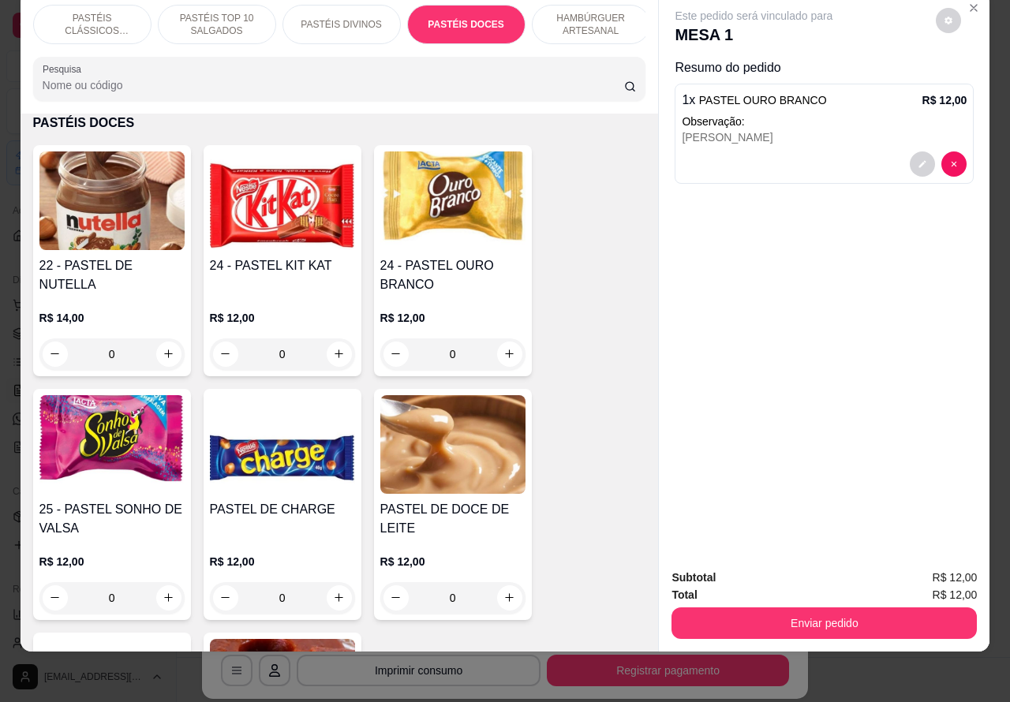
click at [791, 614] on button "Enviar pedido" at bounding box center [823, 623] width 305 height 32
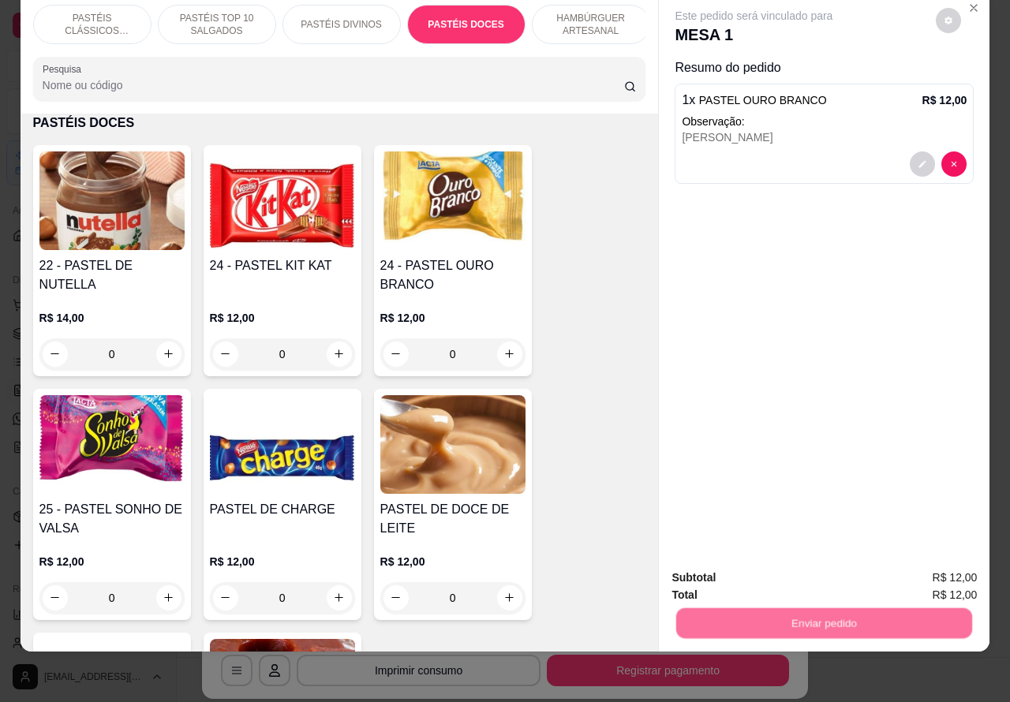
click at [723, 574] on button "Não registrar e enviar pedido" at bounding box center [771, 570] width 164 height 30
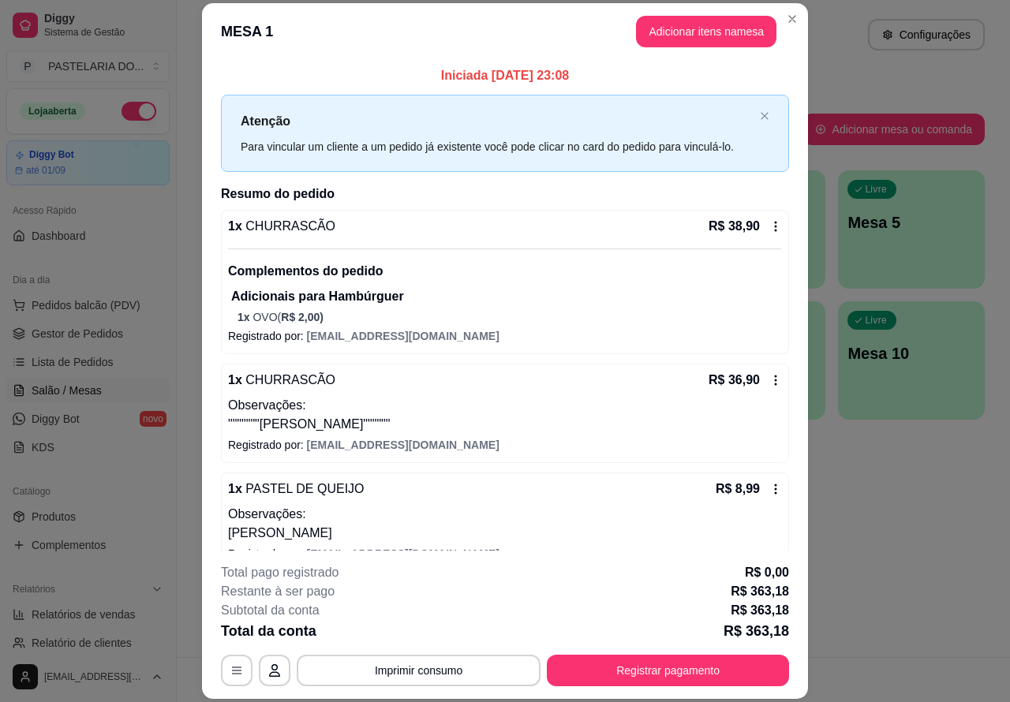
click at [895, 584] on div "Atendimento Salão Configurações Todos Mesas Comandas Pesquisar Adicionar mesa o…" at bounding box center [593, 328] width 833 height 657
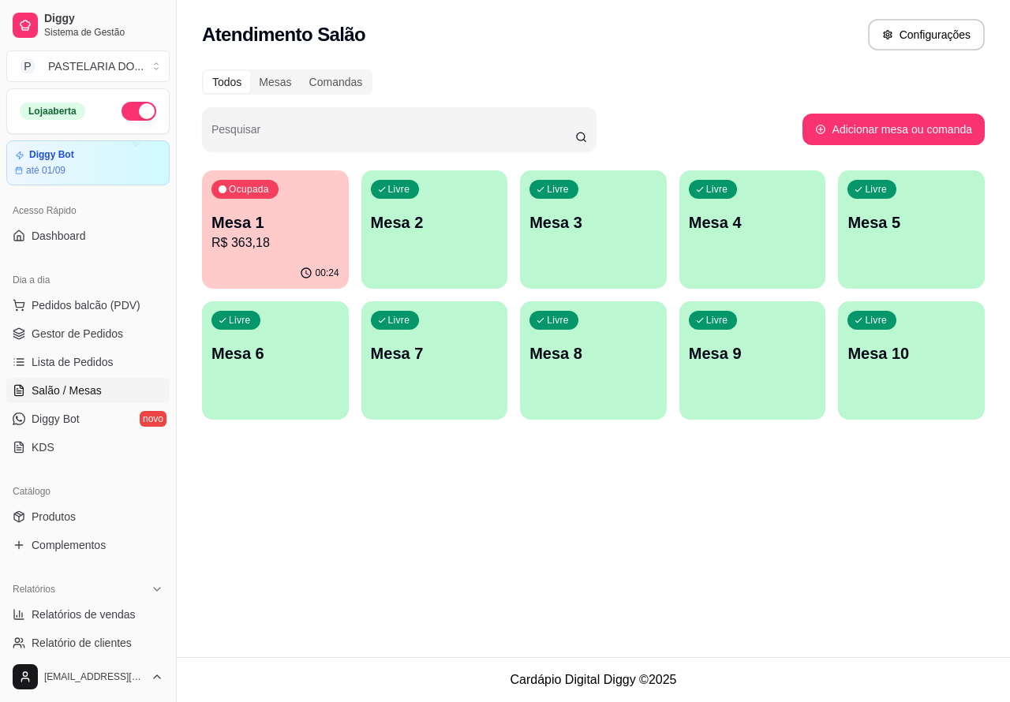
click at [286, 254] on div "Ocupada Mesa 1 R$ 363,18" at bounding box center [275, 214] width 147 height 88
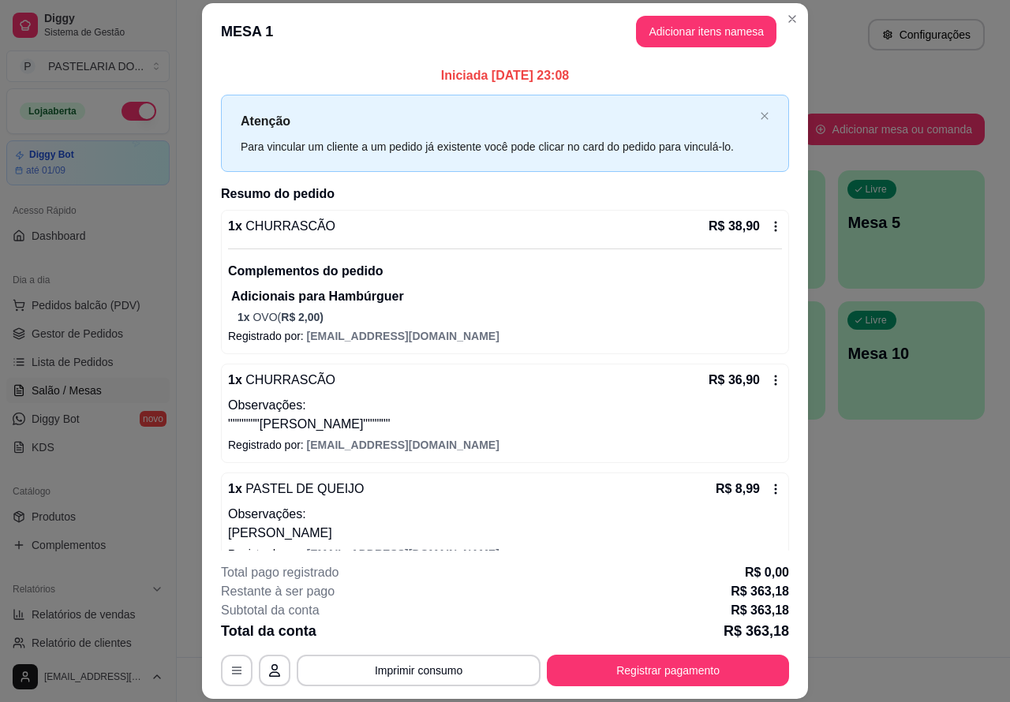
scroll to position [47, 0]
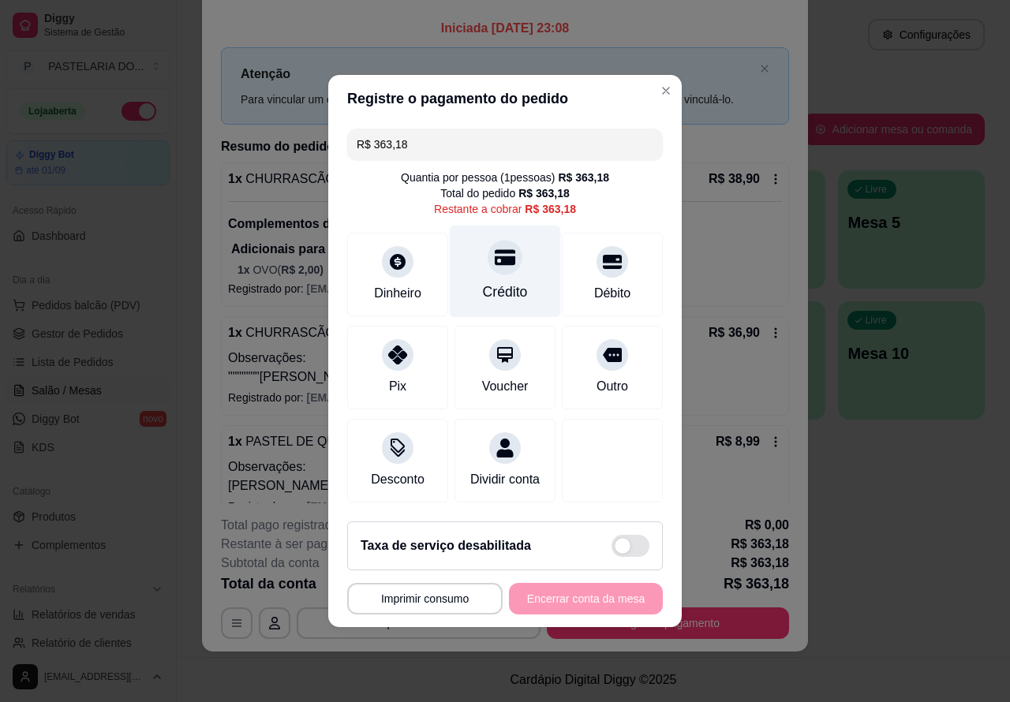
click at [495, 253] on icon at bounding box center [505, 258] width 21 height 16
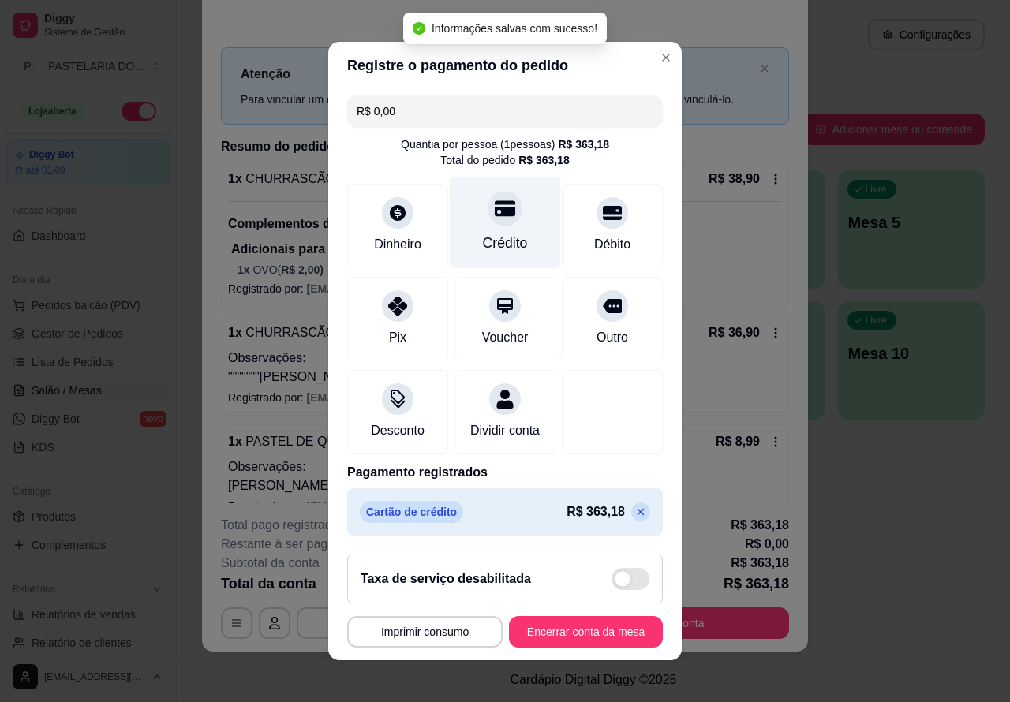
type input "R$ 0,00"
click at [538, 640] on button "Encerrar conta da mesa" at bounding box center [585, 632] width 149 height 31
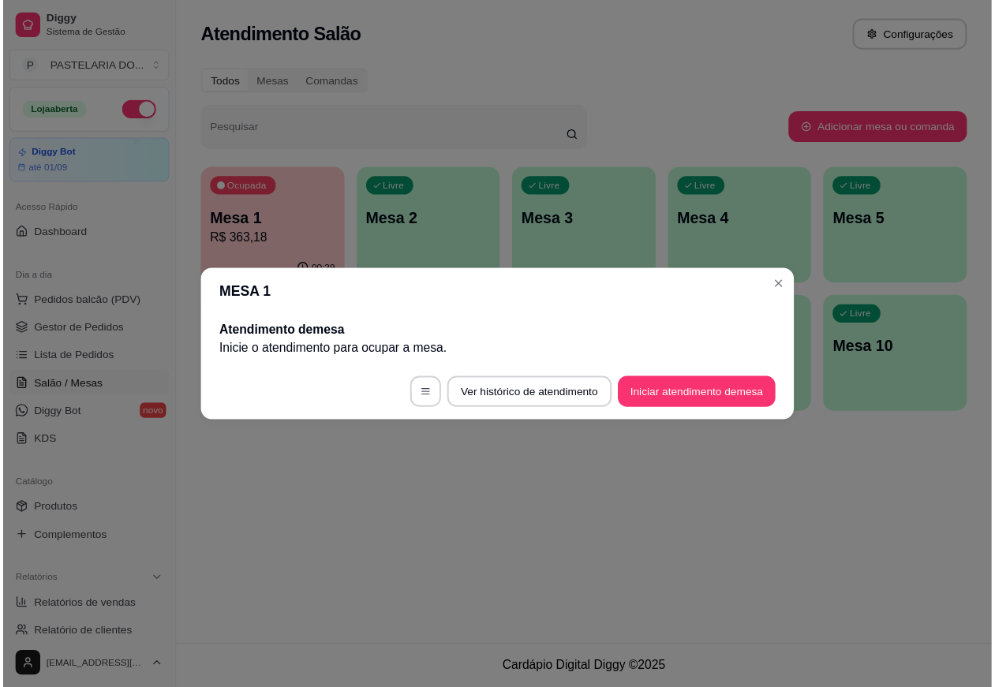
scroll to position [0, 0]
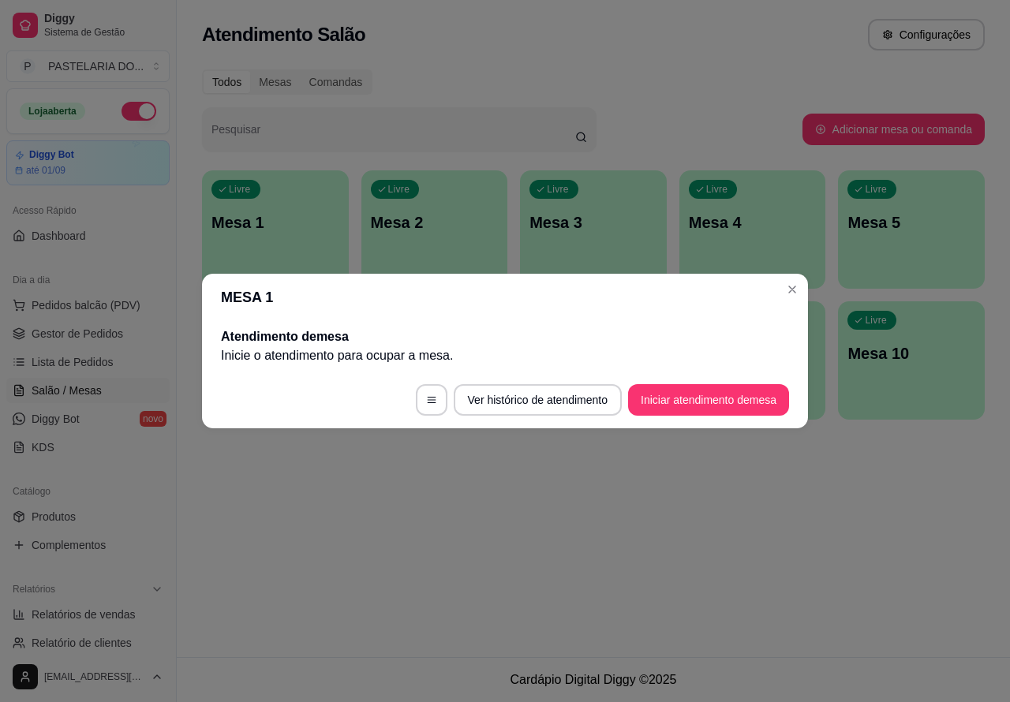
click at [493, 648] on div "Atendimento Salão Configurações Todos Mesas Comandas Pesquisar Adicionar mesa o…" at bounding box center [593, 328] width 833 height 657
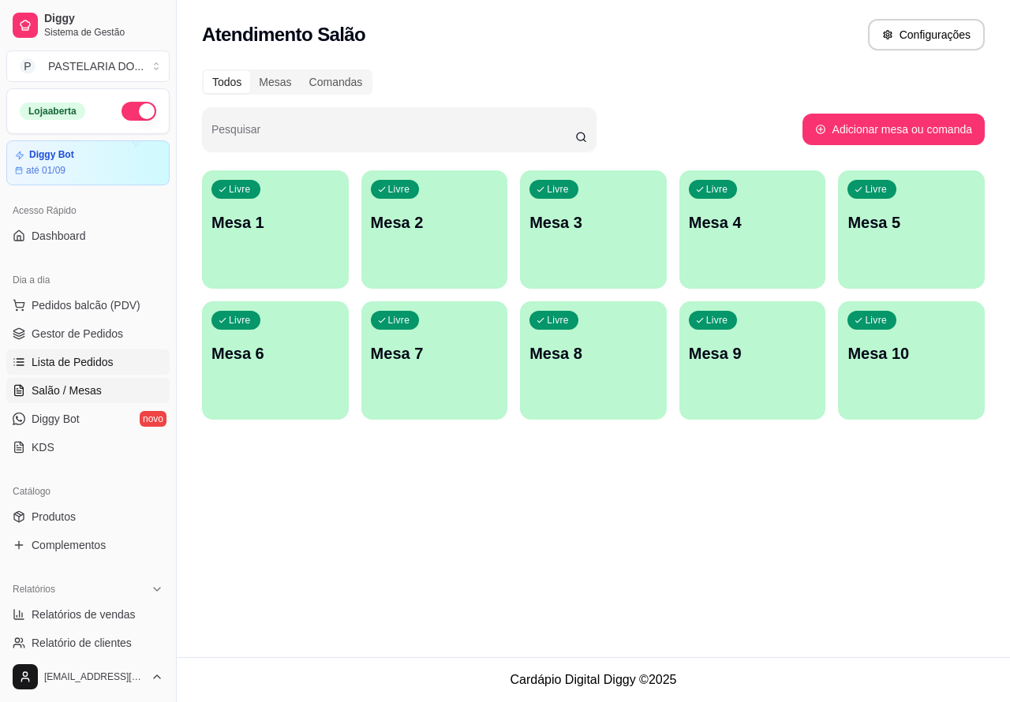
click at [113, 361] on link "Lista de Pedidos" at bounding box center [87, 361] width 163 height 25
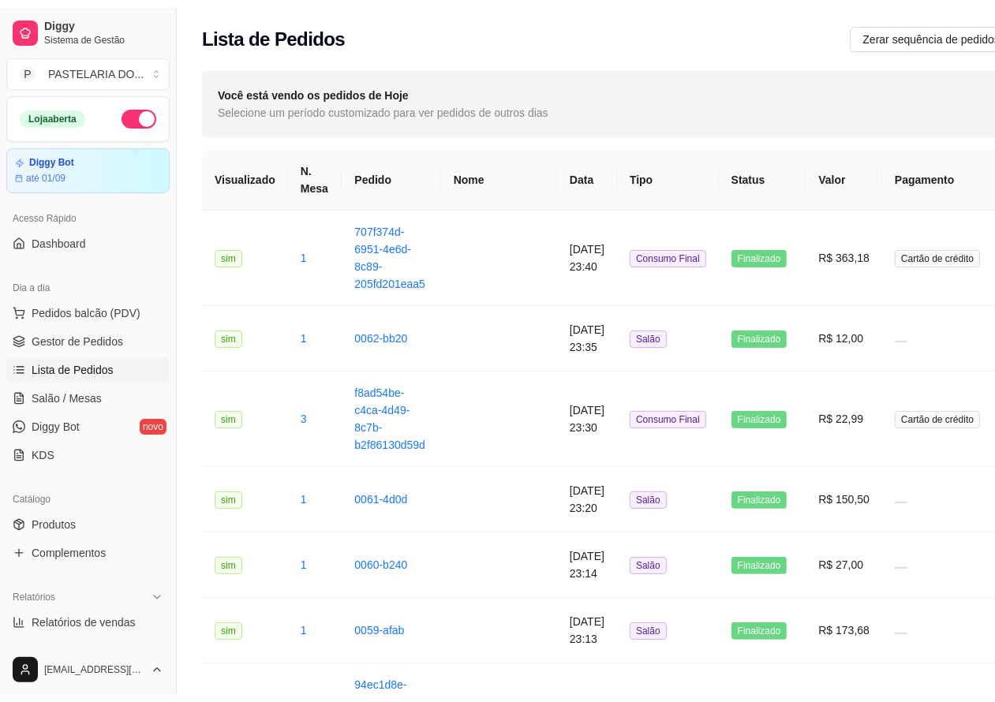
scroll to position [159, 0]
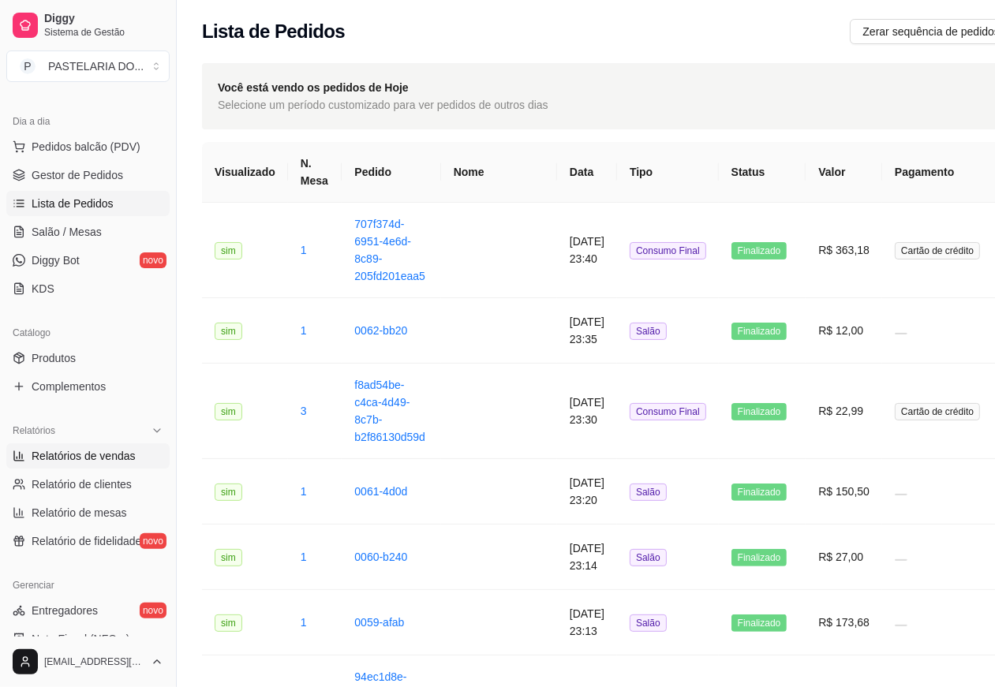
click at [109, 459] on span "Relatórios de vendas" at bounding box center [84, 456] width 104 height 16
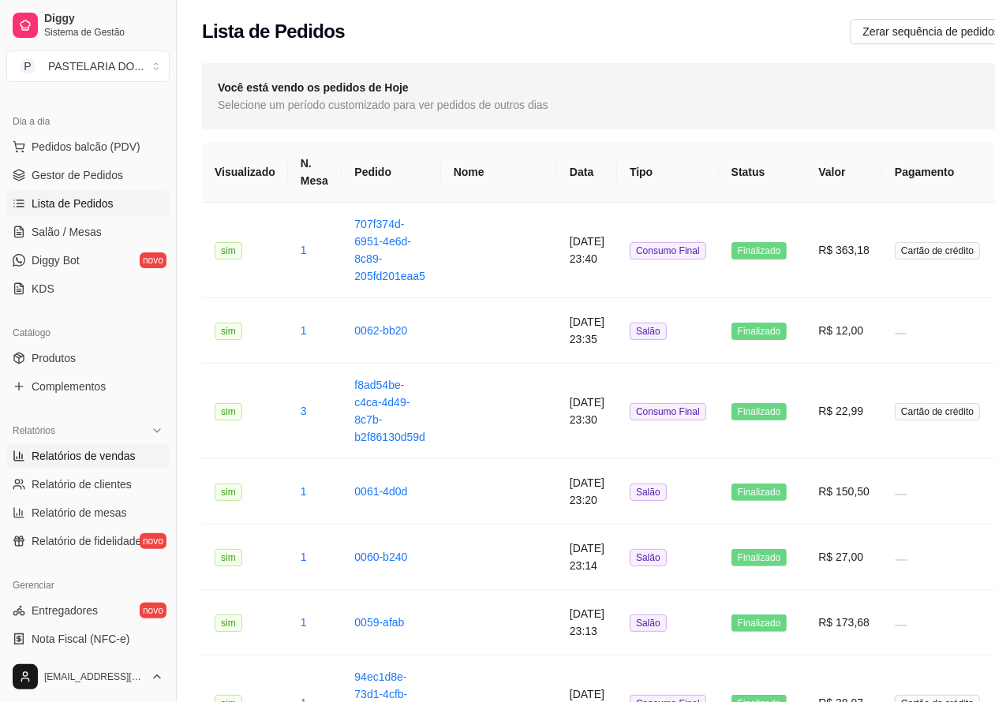
select select "ALL"
select select "0"
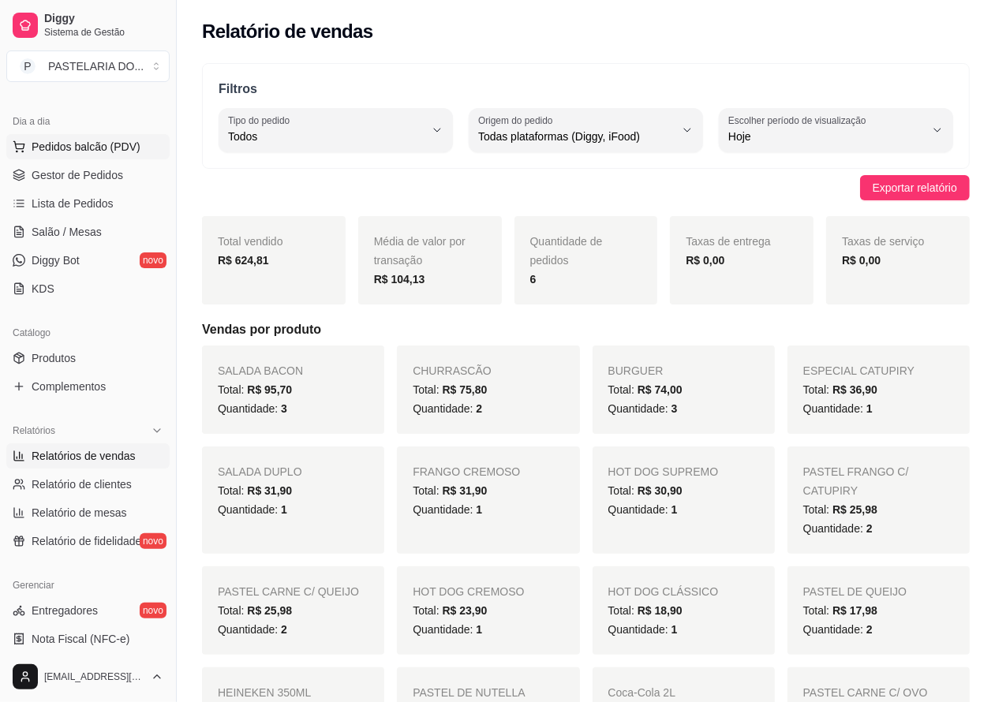
click at [108, 148] on span "Pedidos balcão (PDV)" at bounding box center [86, 147] width 109 height 16
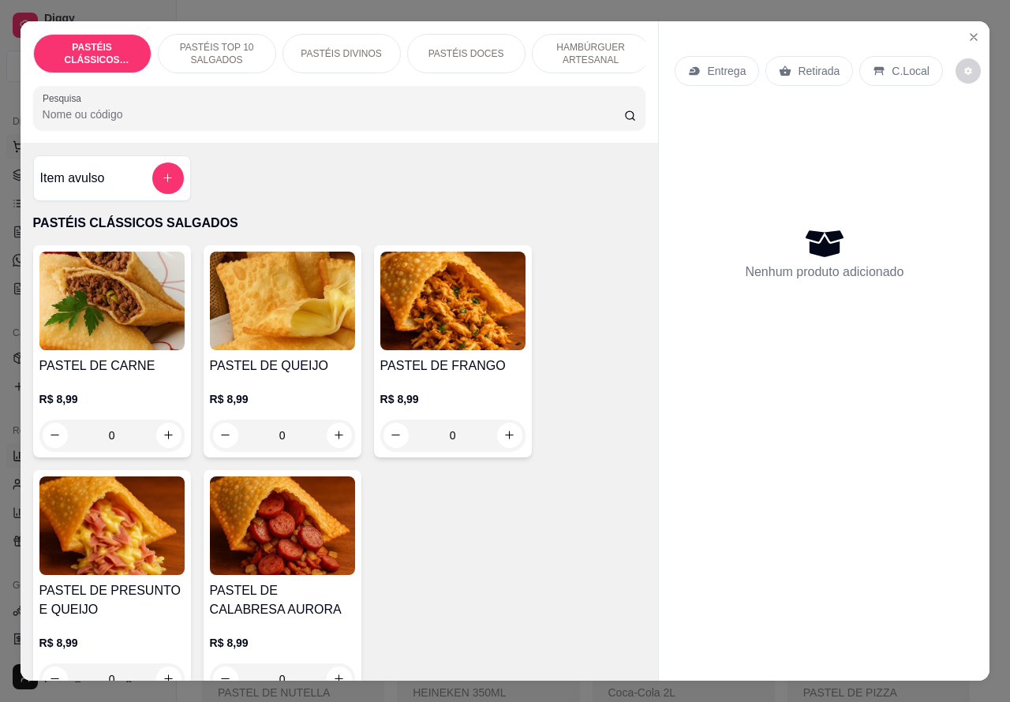
click at [969, 31] on icon "Close" at bounding box center [973, 37] width 13 height 13
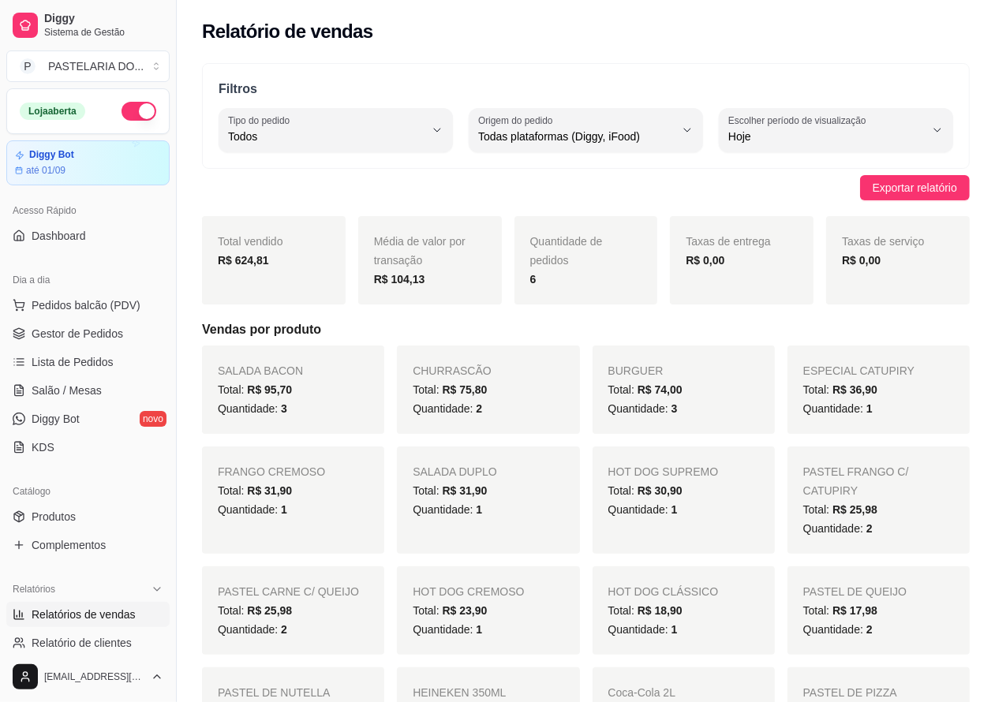
click at [136, 107] on button "button" at bounding box center [138, 111] width 35 height 19
